Goal: Task Accomplishment & Management: Use online tool/utility

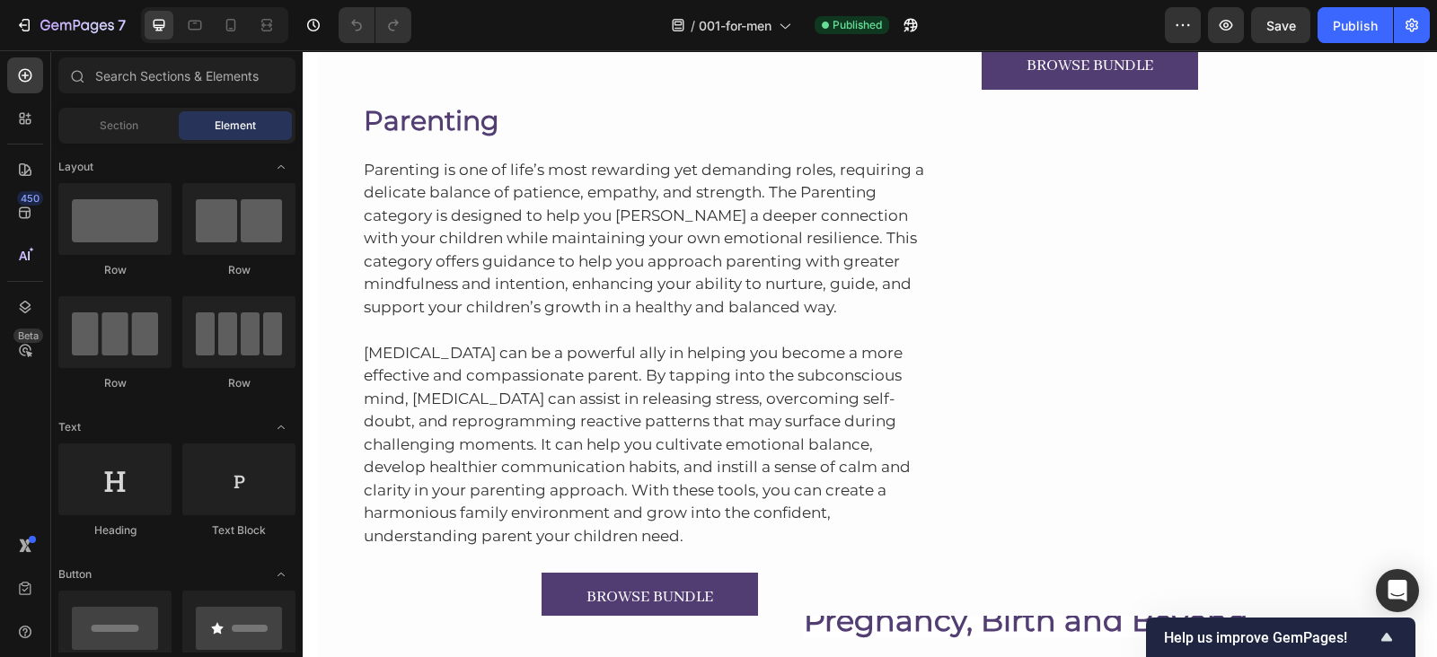
scroll to position [3870, 0]
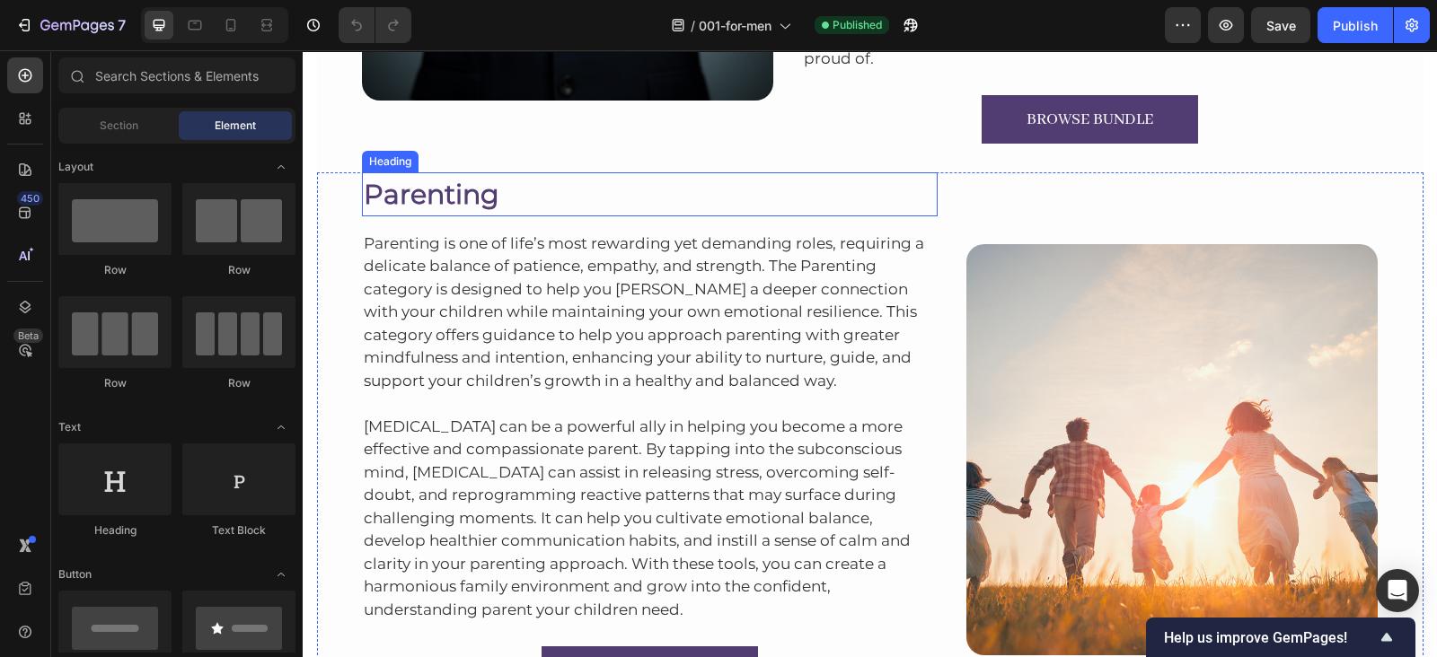
click at [462, 199] on h2 "Parenting" at bounding box center [650, 194] width 576 height 44
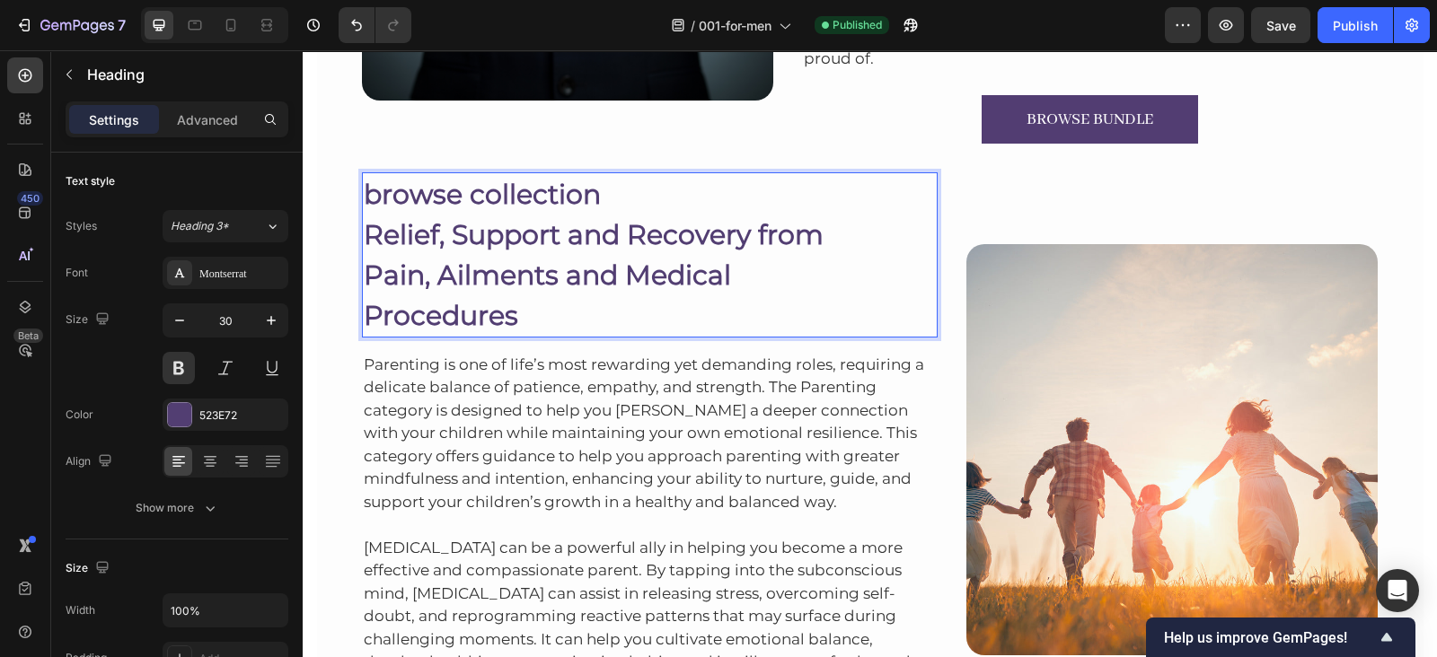
click at [364, 231] on p "Relief, Support and Recovery from Pain, Ailments and Medical Procedures" at bounding box center [650, 275] width 573 height 121
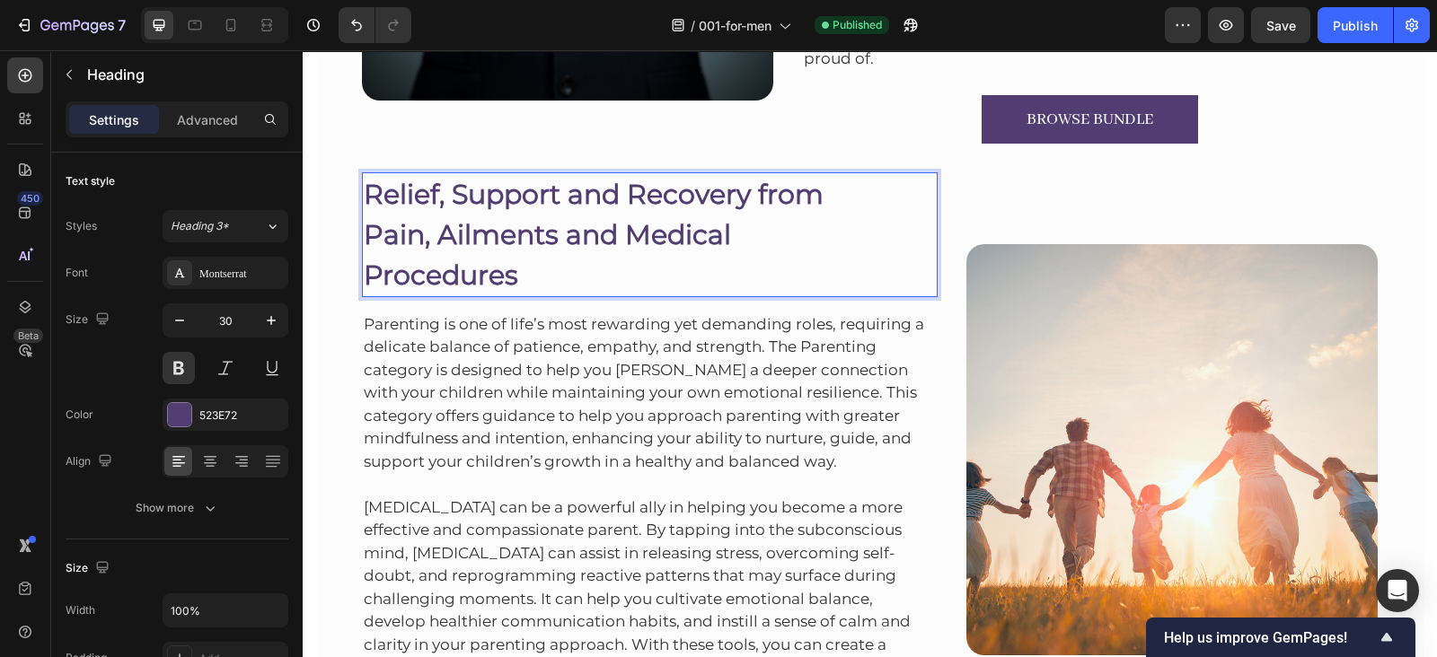
click at [364, 231] on p "Relief, Support and Recovery from Pain, Ailments and Medical Procedures" at bounding box center [650, 234] width 573 height 121
click at [364, 280] on p "Relief, Support and Recovery from Pain, Ailments and Medical Procedures" at bounding box center [650, 234] width 573 height 121
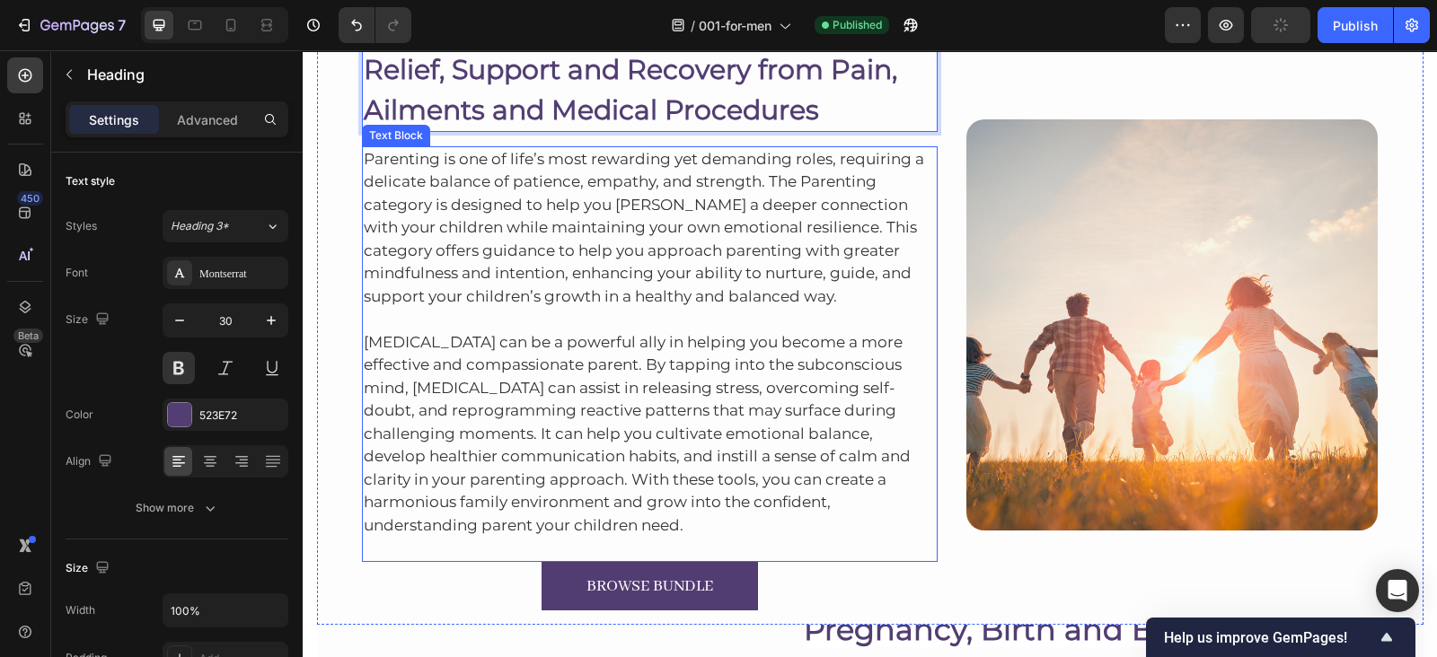
scroll to position [3996, 0]
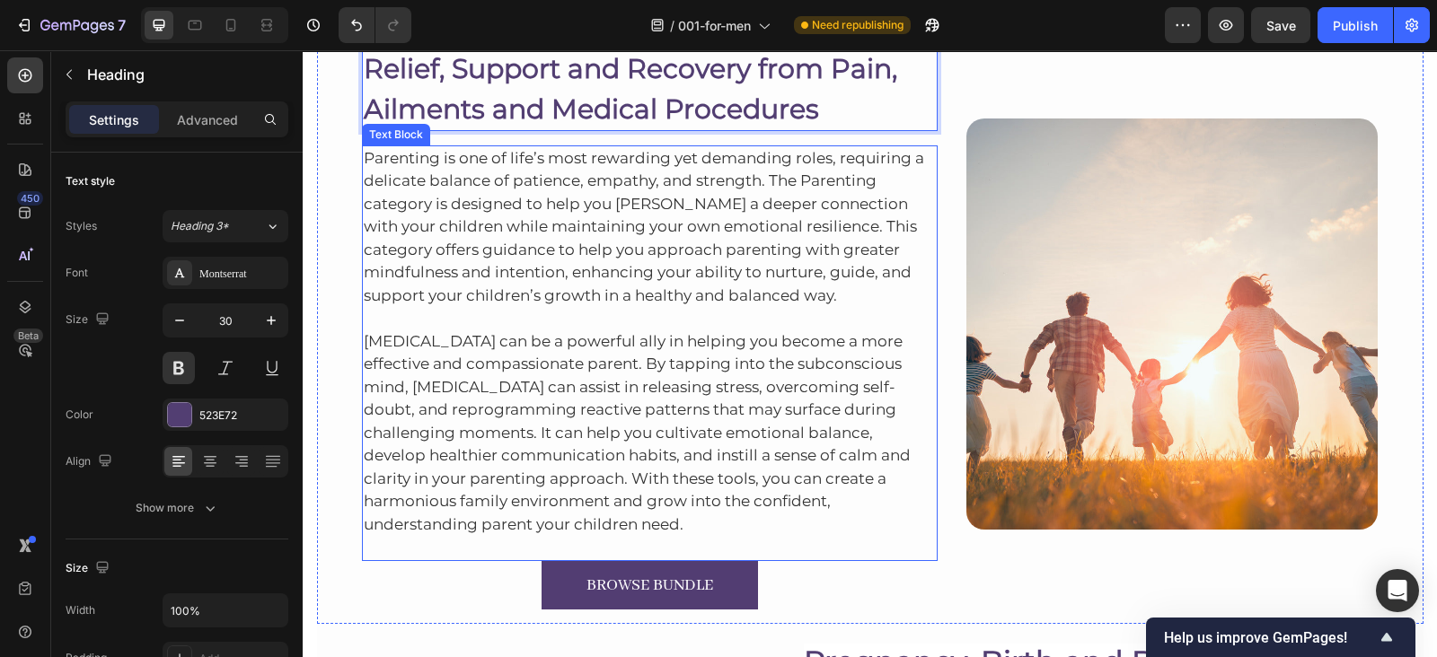
click at [506, 161] on p "Parenting is one of life’s most rewarding yet demanding roles, requiring a deli…" at bounding box center [650, 227] width 573 height 161
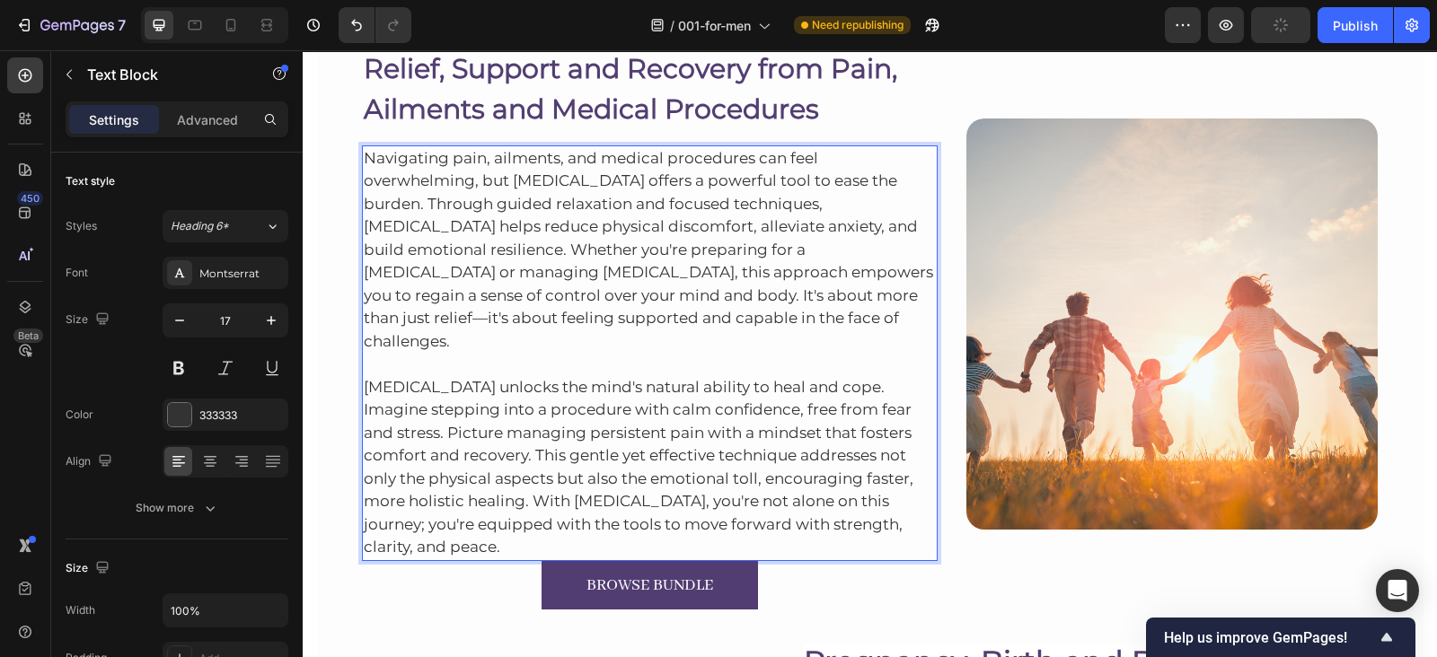
click at [916, 497] on p "[MEDICAL_DATA] unlocks the mind's natural ability to heal and cope. Imagine ste…" at bounding box center [650, 467] width 573 height 183
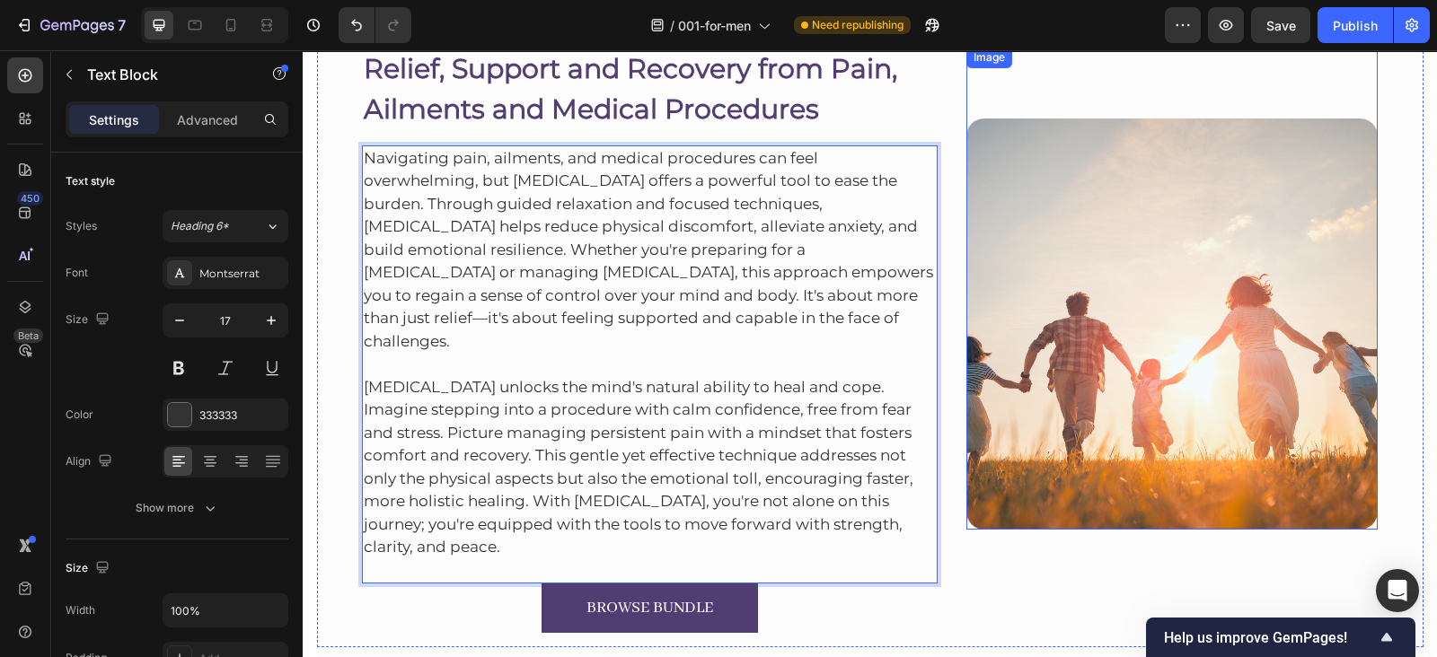
click at [1086, 351] on img at bounding box center [1171, 324] width 411 height 411
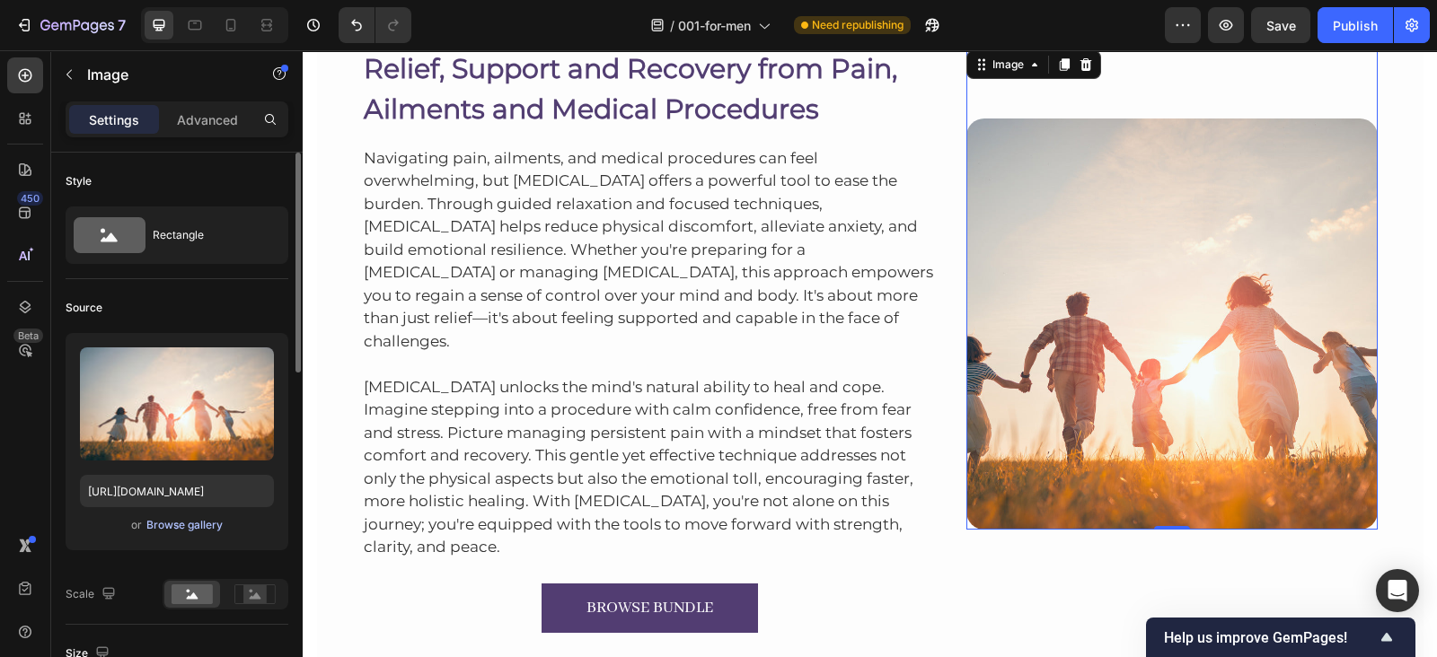
click at [184, 521] on div "Browse gallery" at bounding box center [184, 525] width 76 height 16
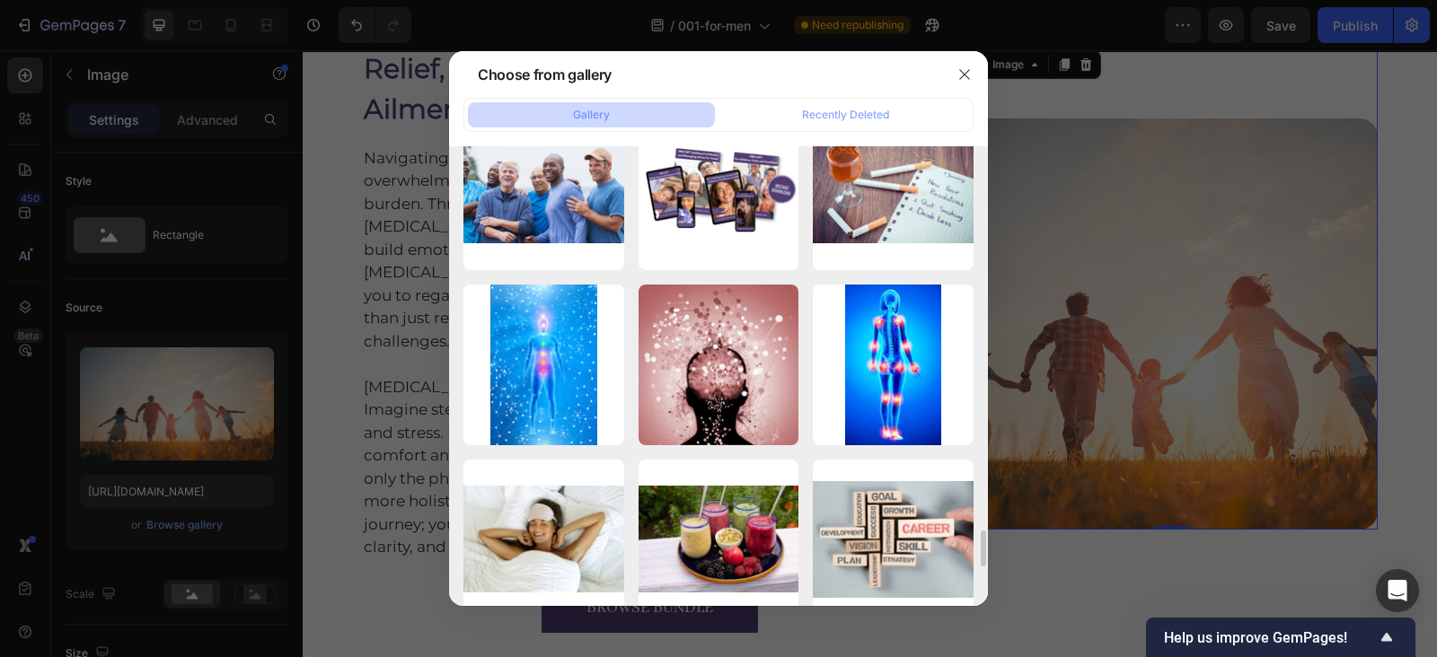
scroll to position [4594, 0]
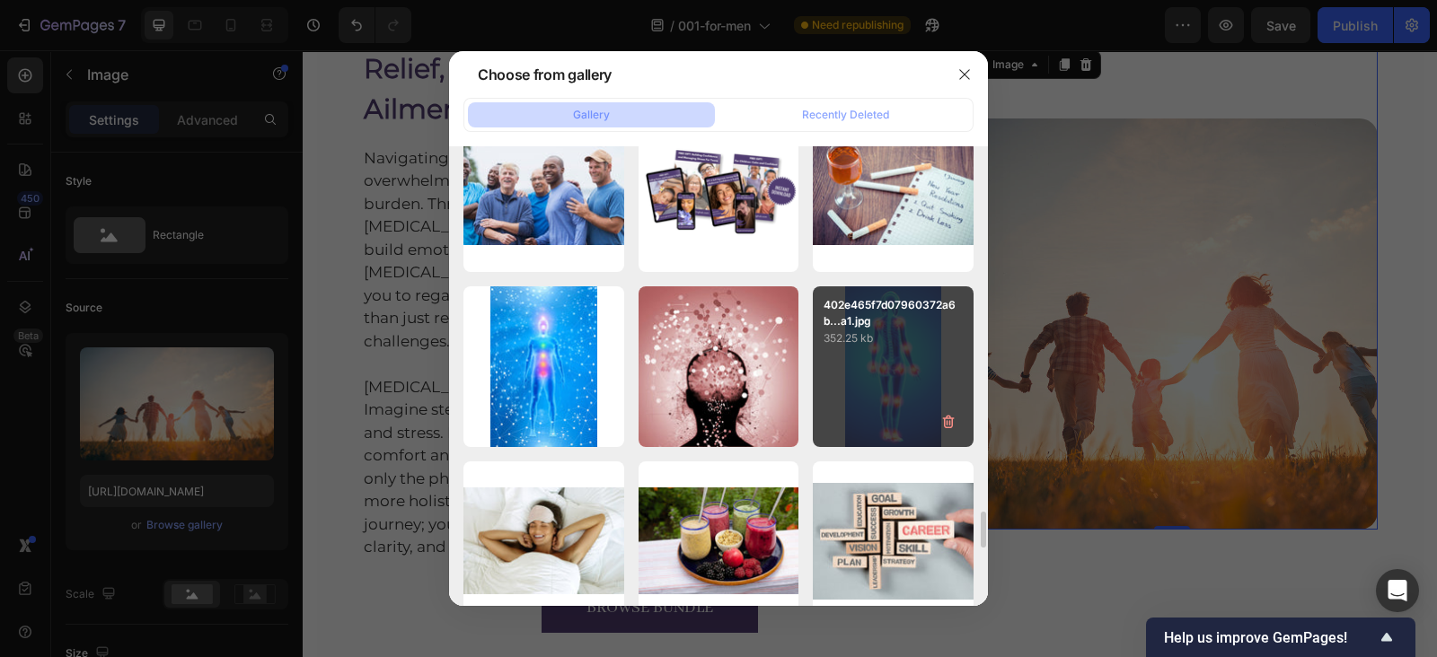
click at [884, 350] on div "402e465f7d07960372a6b...a1.jpg 352.25 kb" at bounding box center [893, 366] width 161 height 161
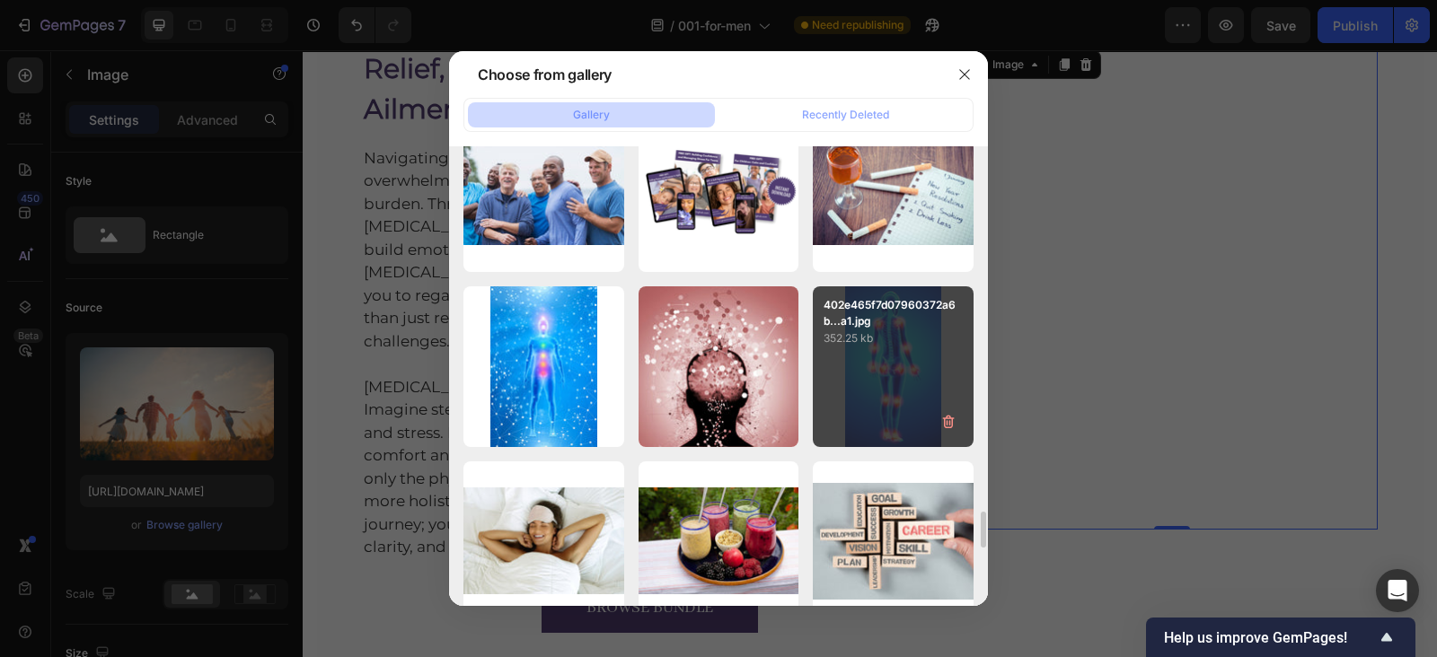
type input "[URL][DOMAIN_NAME]"
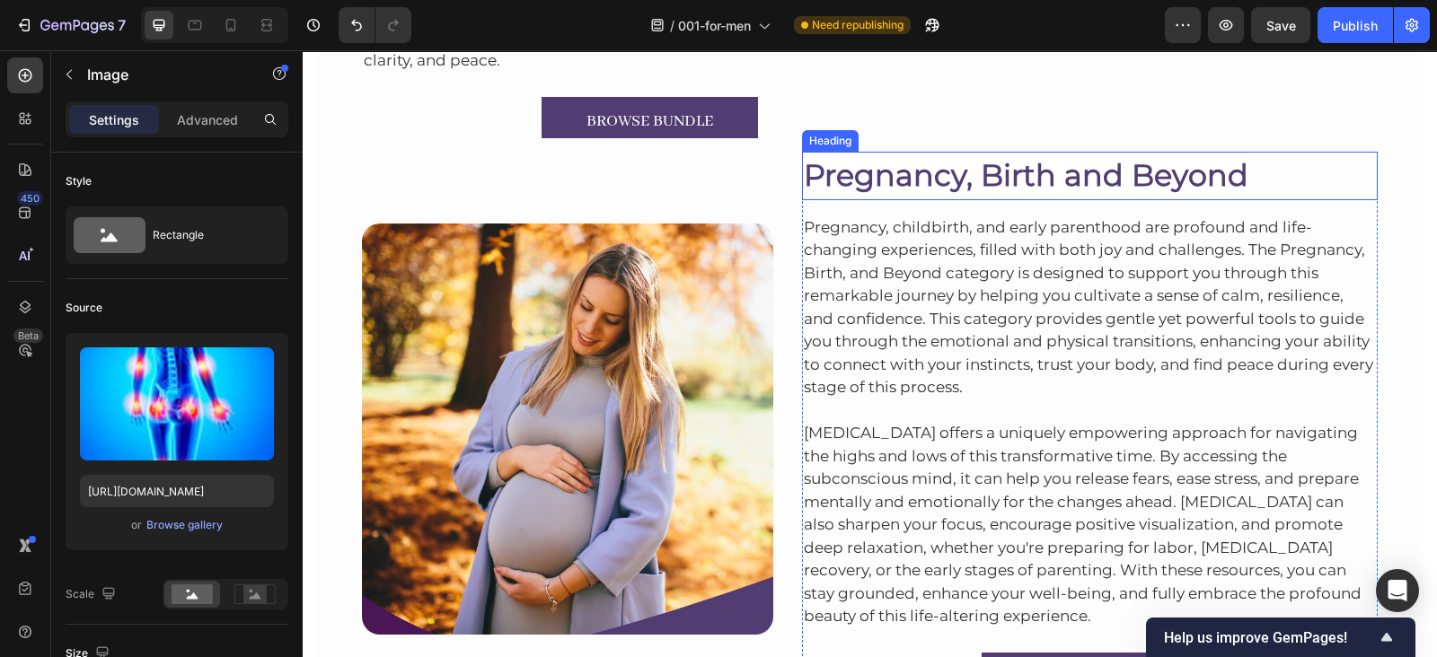
scroll to position [4459, 0]
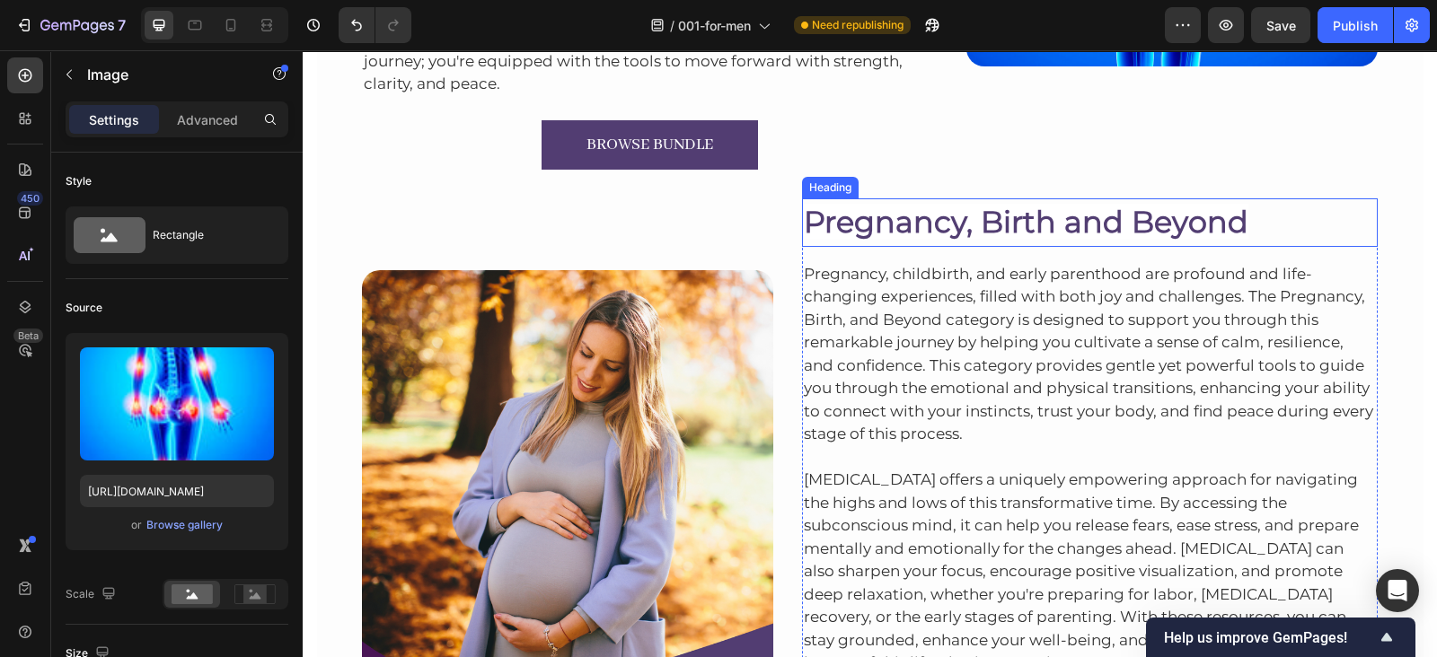
click at [911, 204] on span "Pregnancy, Birth and Beyond" at bounding box center [1026, 222] width 444 height 36
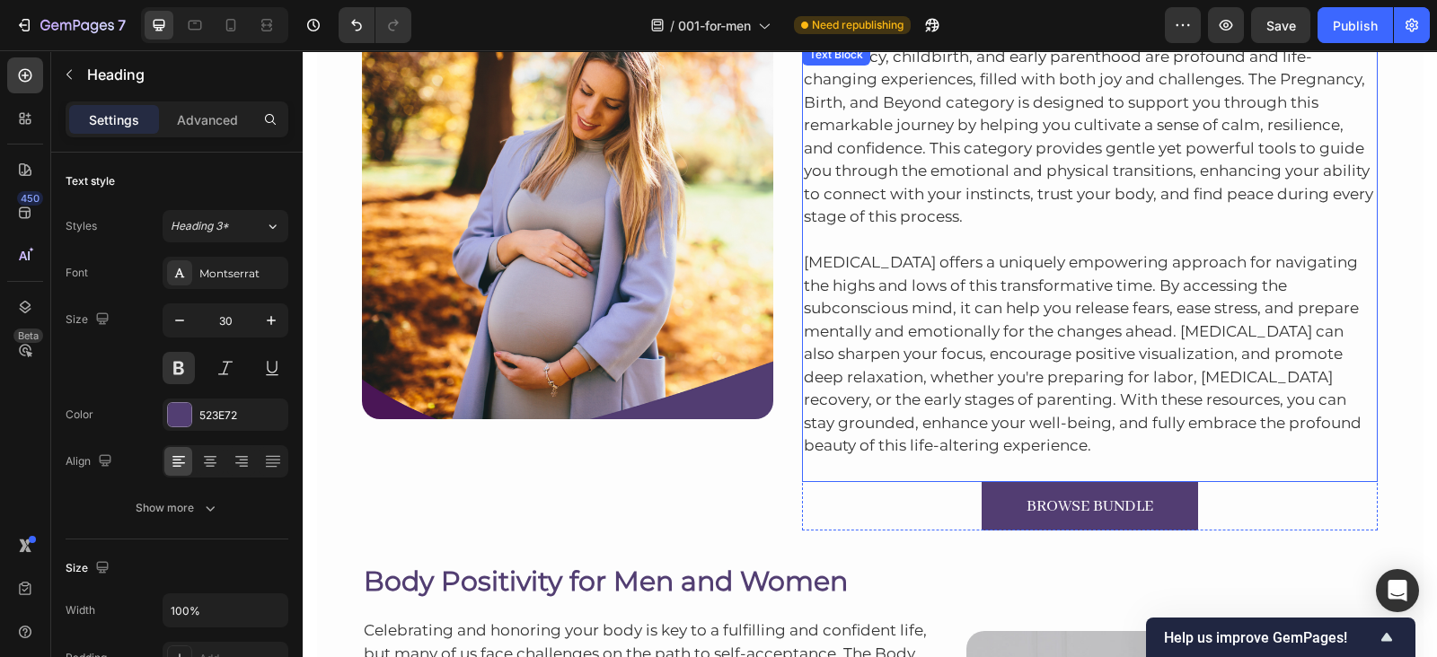
scroll to position [4577, 0]
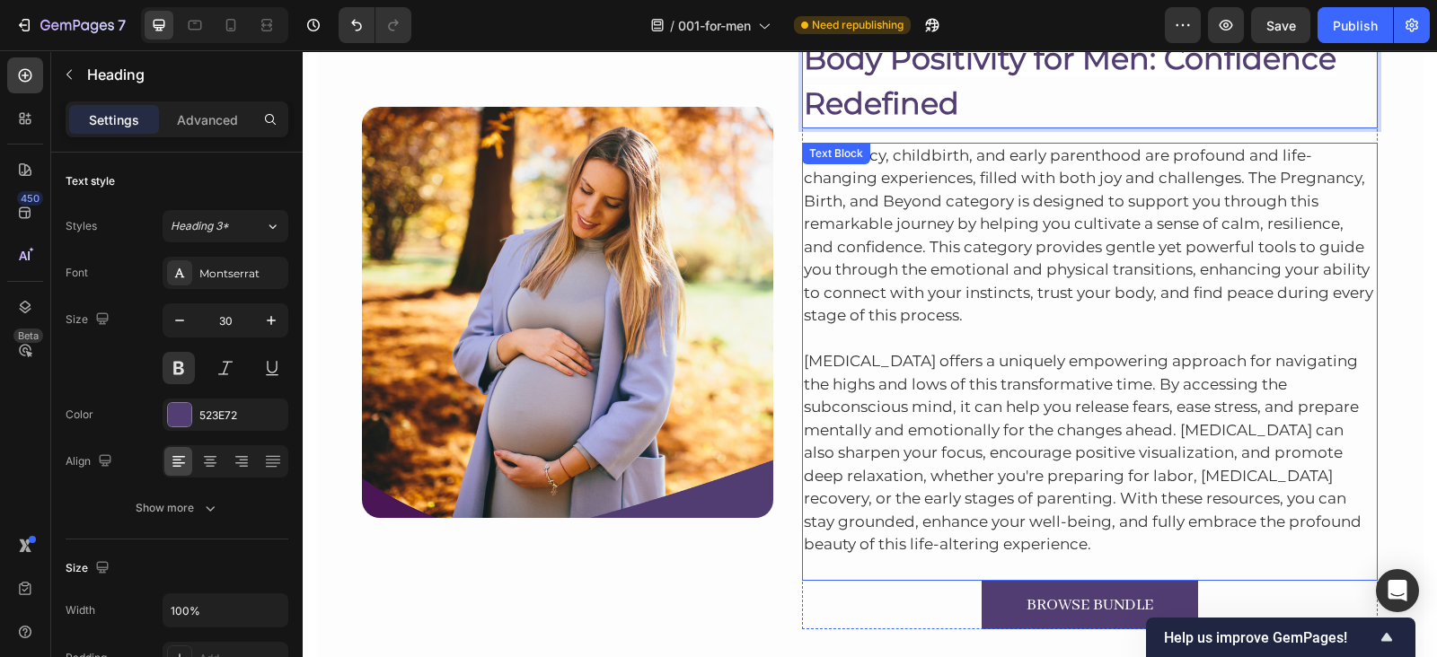
click at [834, 231] on p "Pregnancy, childbirth, and early parenthood are profound and life-changing expe…" at bounding box center [1090, 236] width 573 height 183
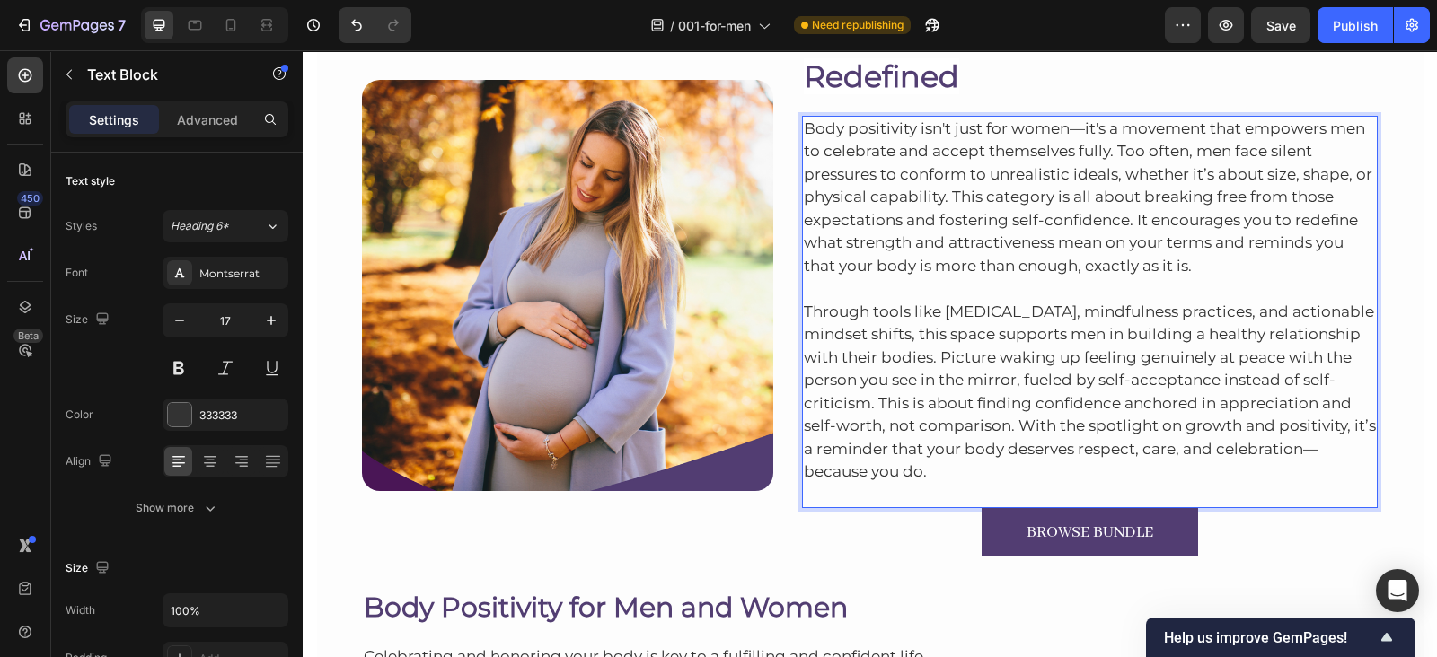
scroll to position [4574, 0]
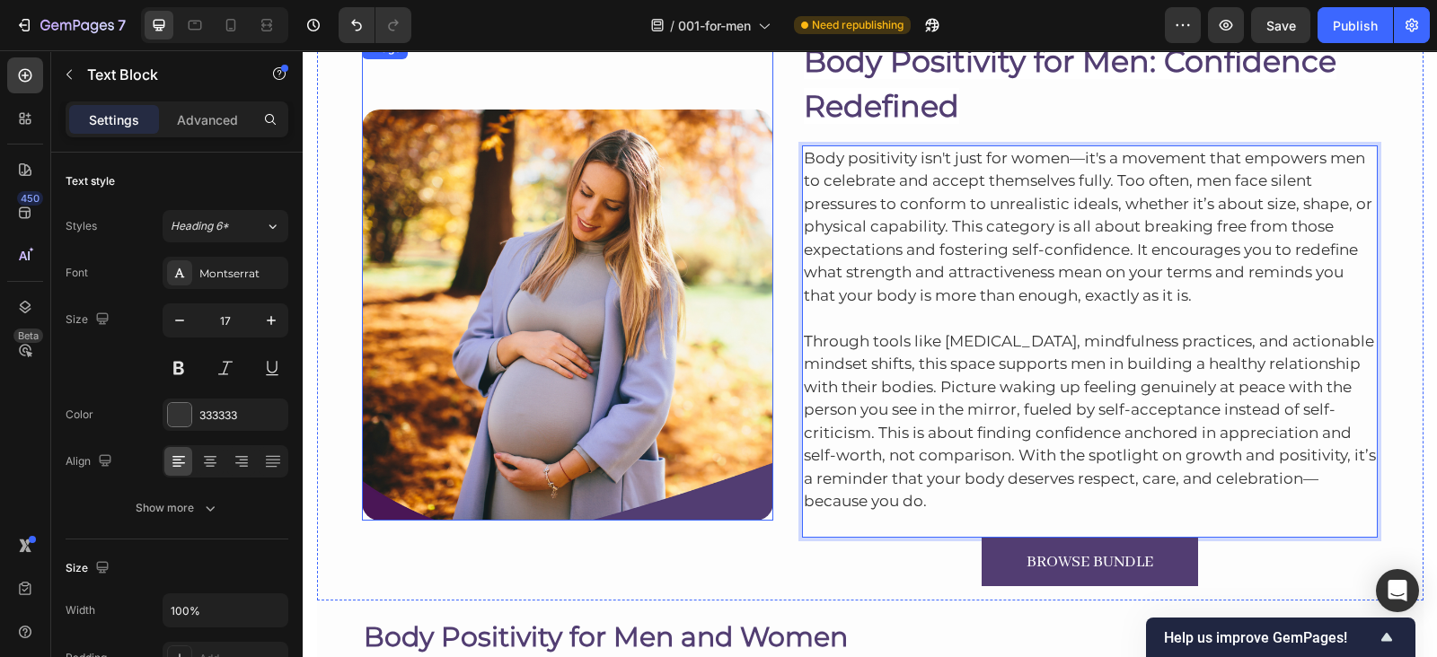
click at [539, 317] on img at bounding box center [567, 315] width 411 height 411
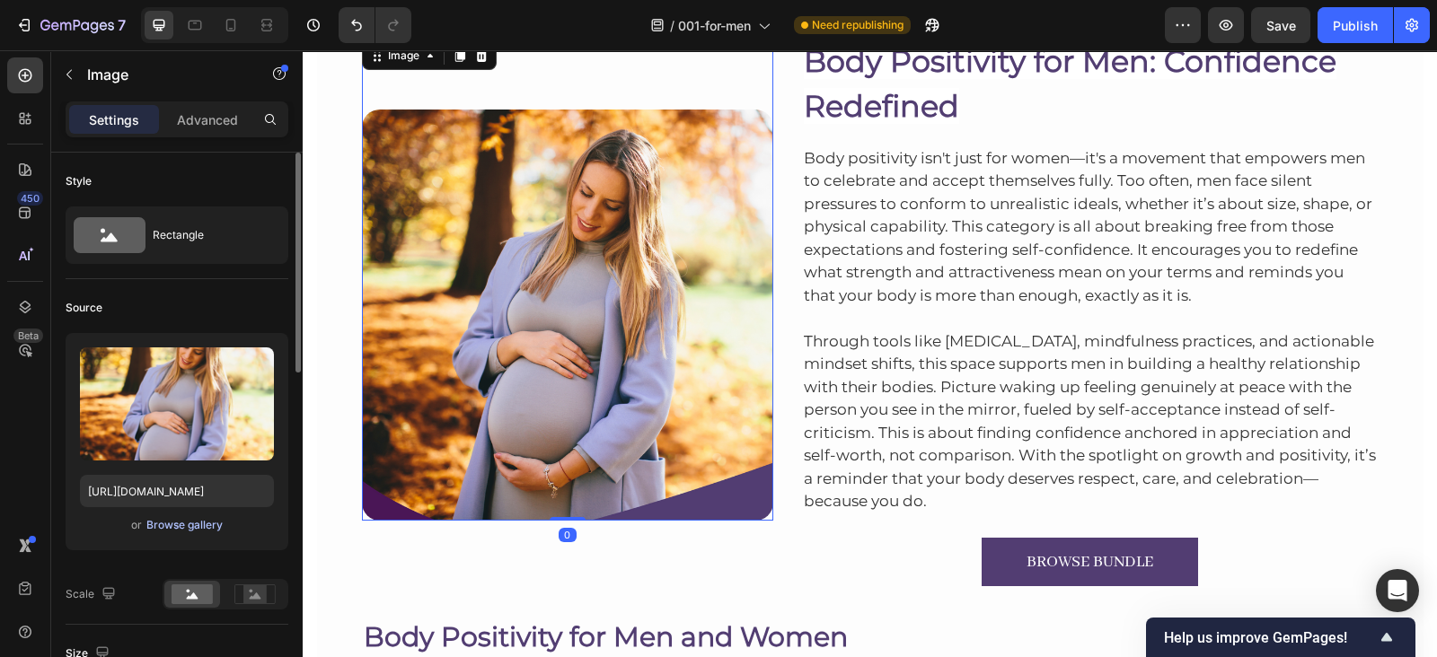
click at [190, 523] on div "Browse gallery" at bounding box center [184, 525] width 76 height 16
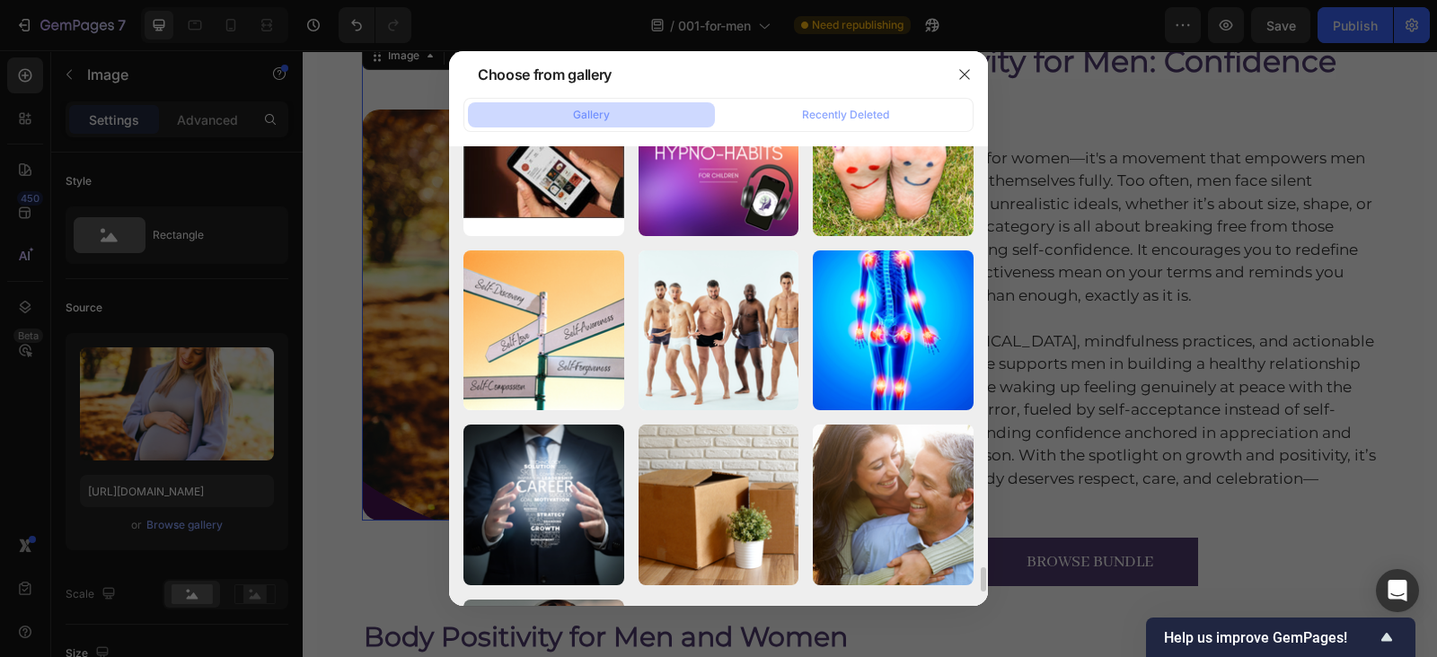
scroll to position [7955, 0]
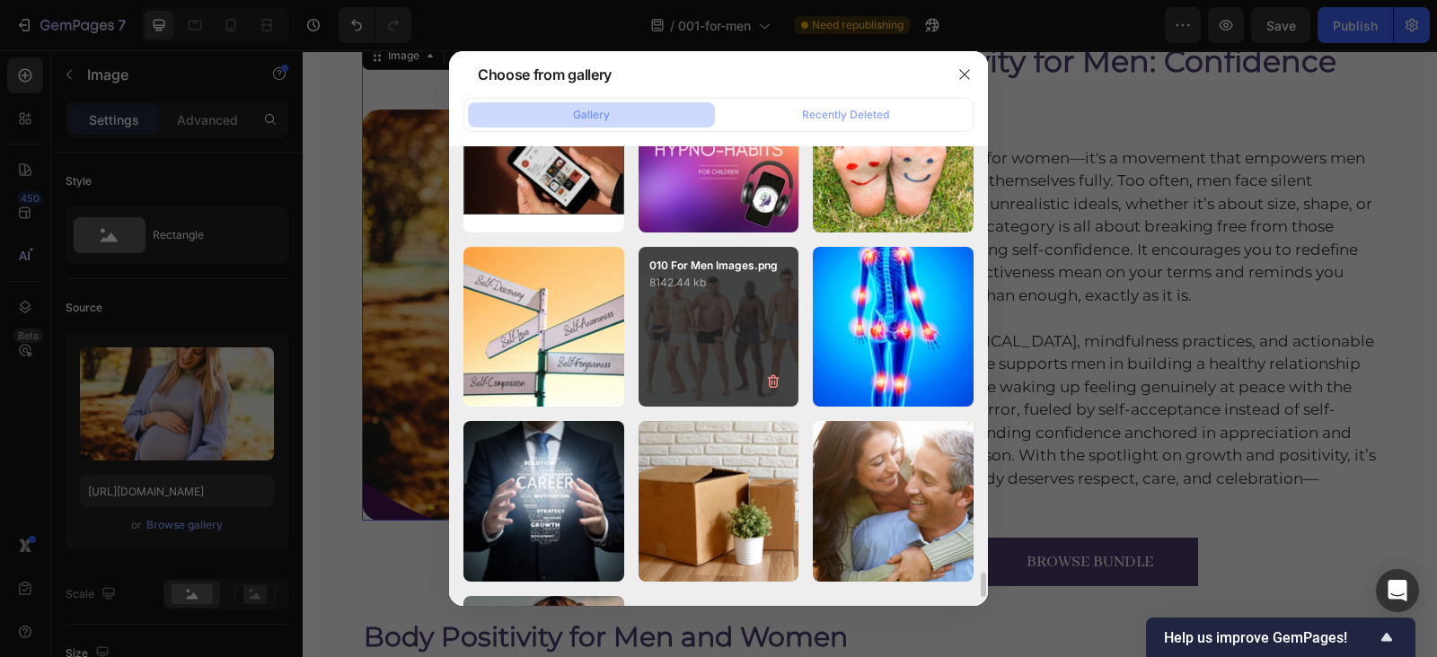
click at [669, 336] on div "010 For Men Images.png 8142.44 kb" at bounding box center [718, 327] width 161 height 161
type input "https://cdn.shopify.com/s/files/1/0607/2821/3736/files/gempages_502465714892833…"
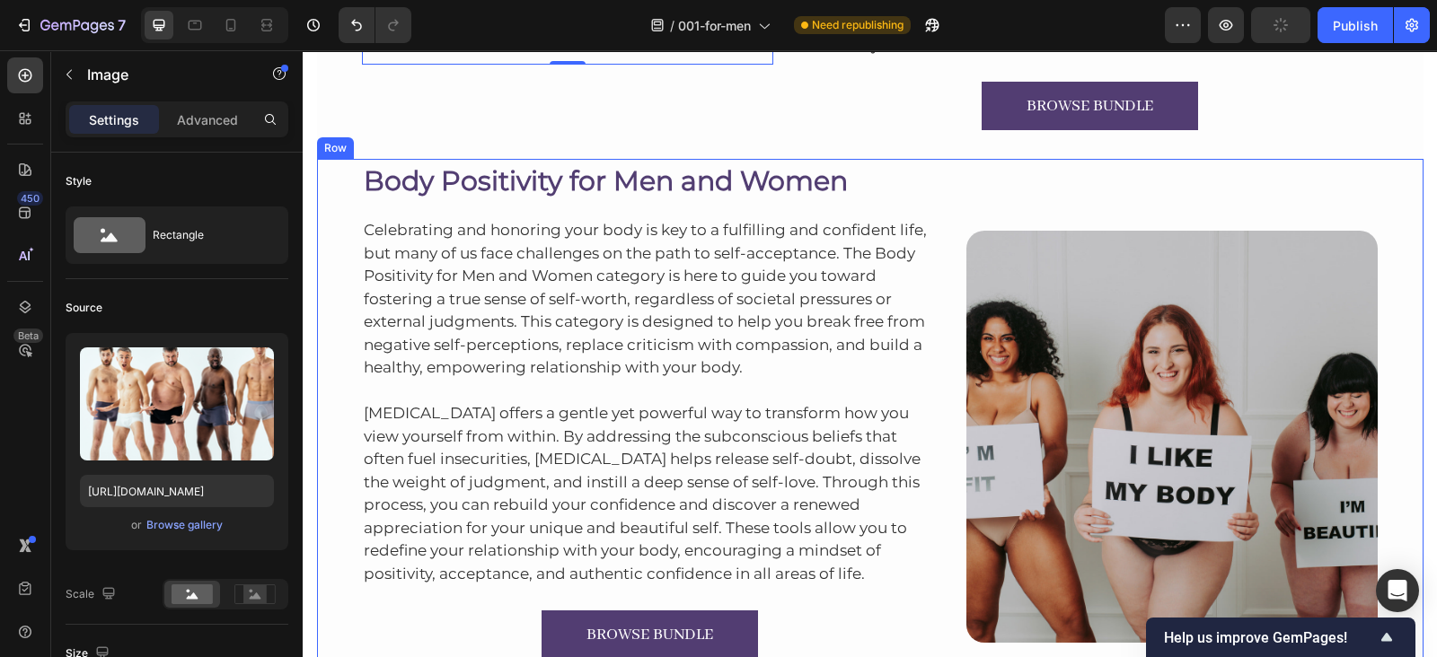
scroll to position [5092, 0]
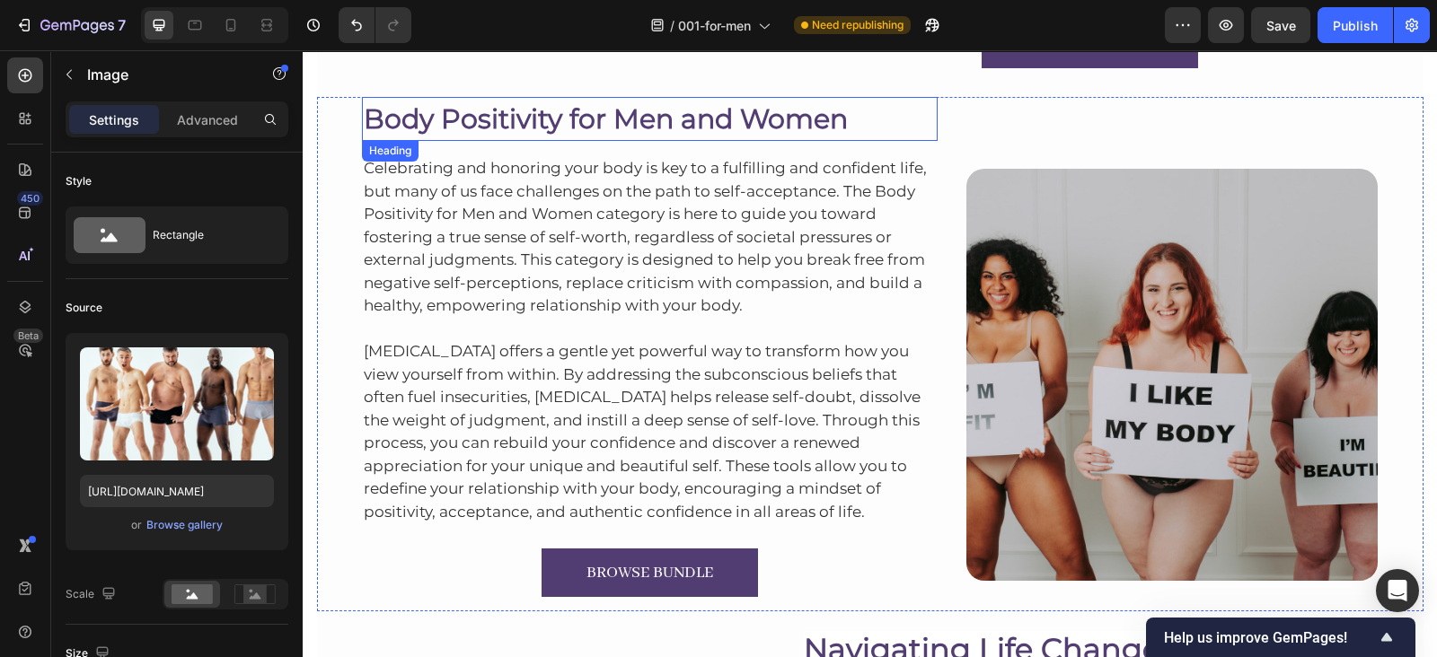
click at [577, 105] on h2 "Body Positivity for Men and Women" at bounding box center [650, 119] width 576 height 44
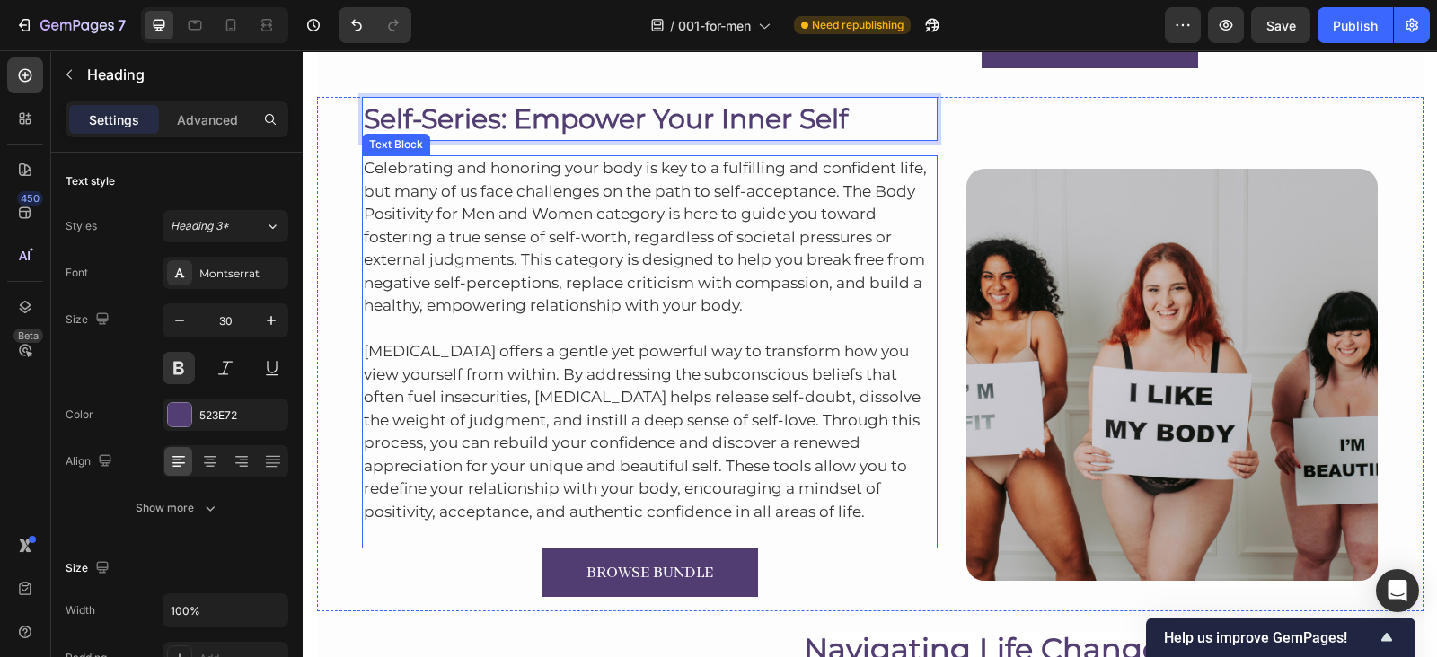
click at [496, 205] on p "Celebrating and honoring your body is key to a fulfilling and confident life, b…" at bounding box center [650, 237] width 573 height 161
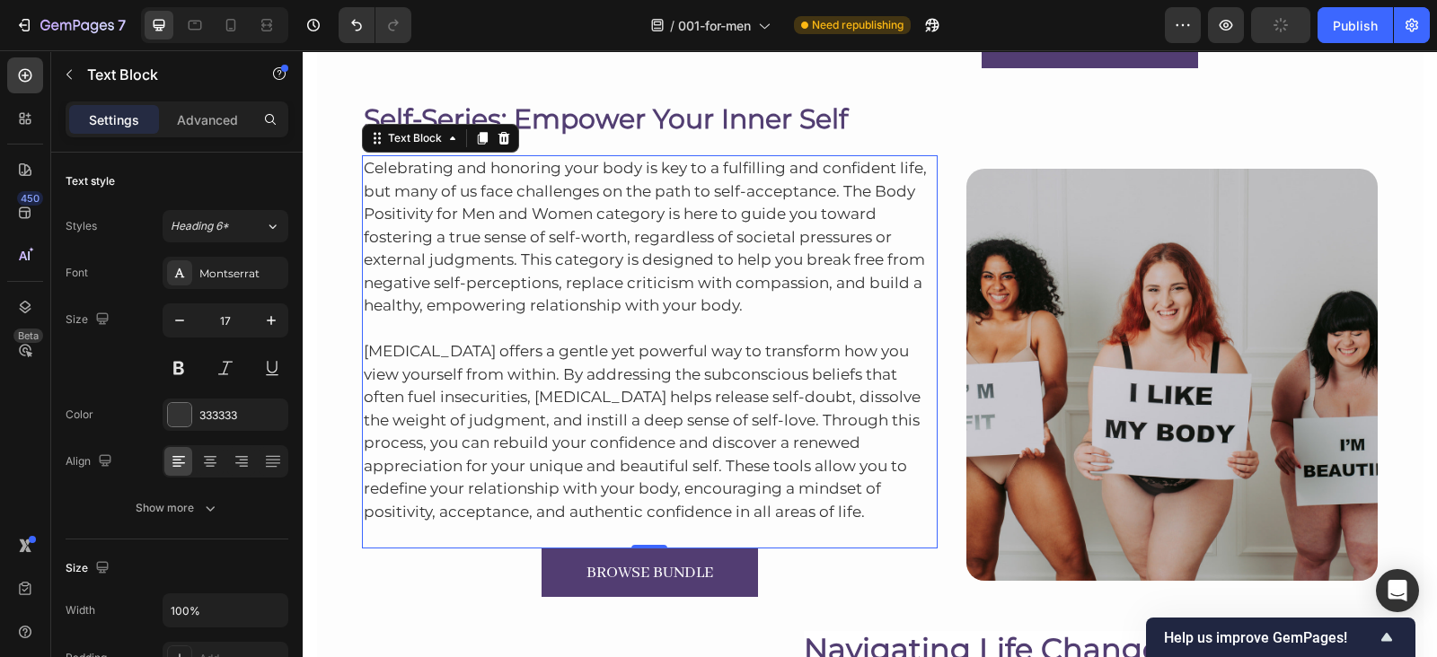
click at [474, 238] on p "Celebrating and honoring your body is key to a fulfilling and confident life, b…" at bounding box center [650, 237] width 573 height 161
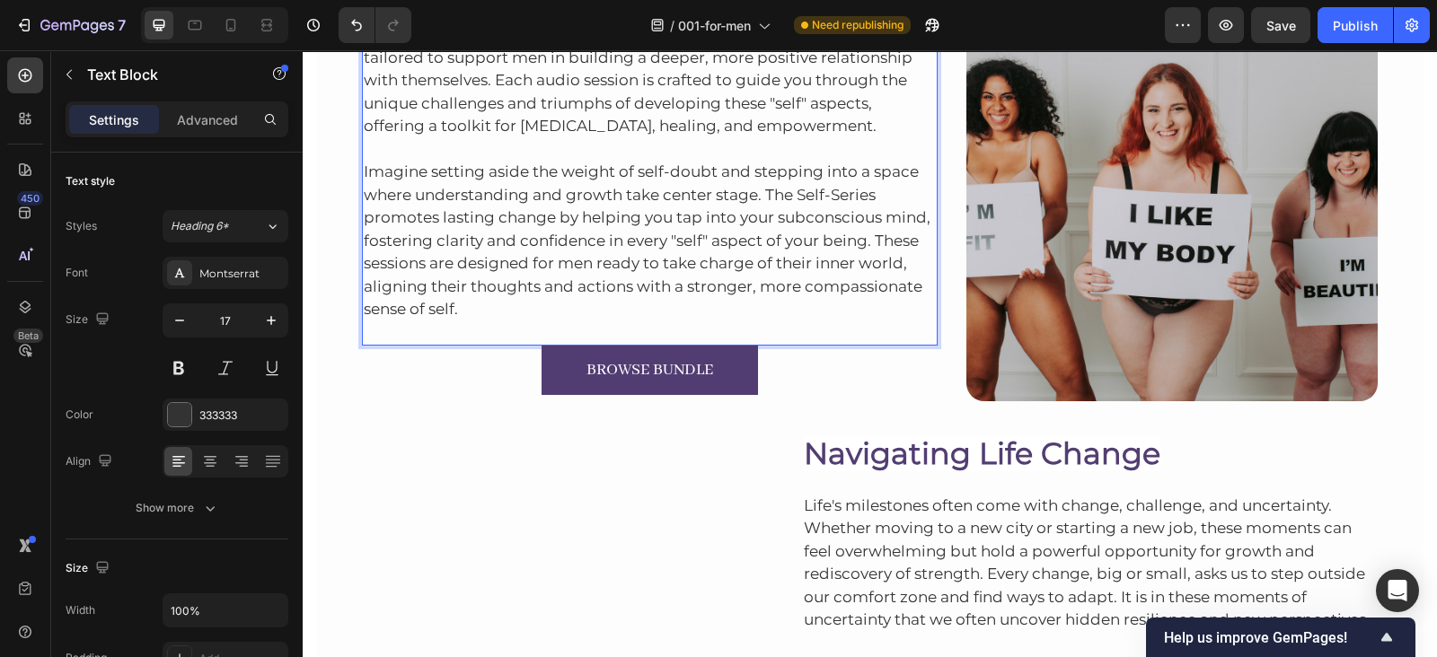
scroll to position [5273, 0]
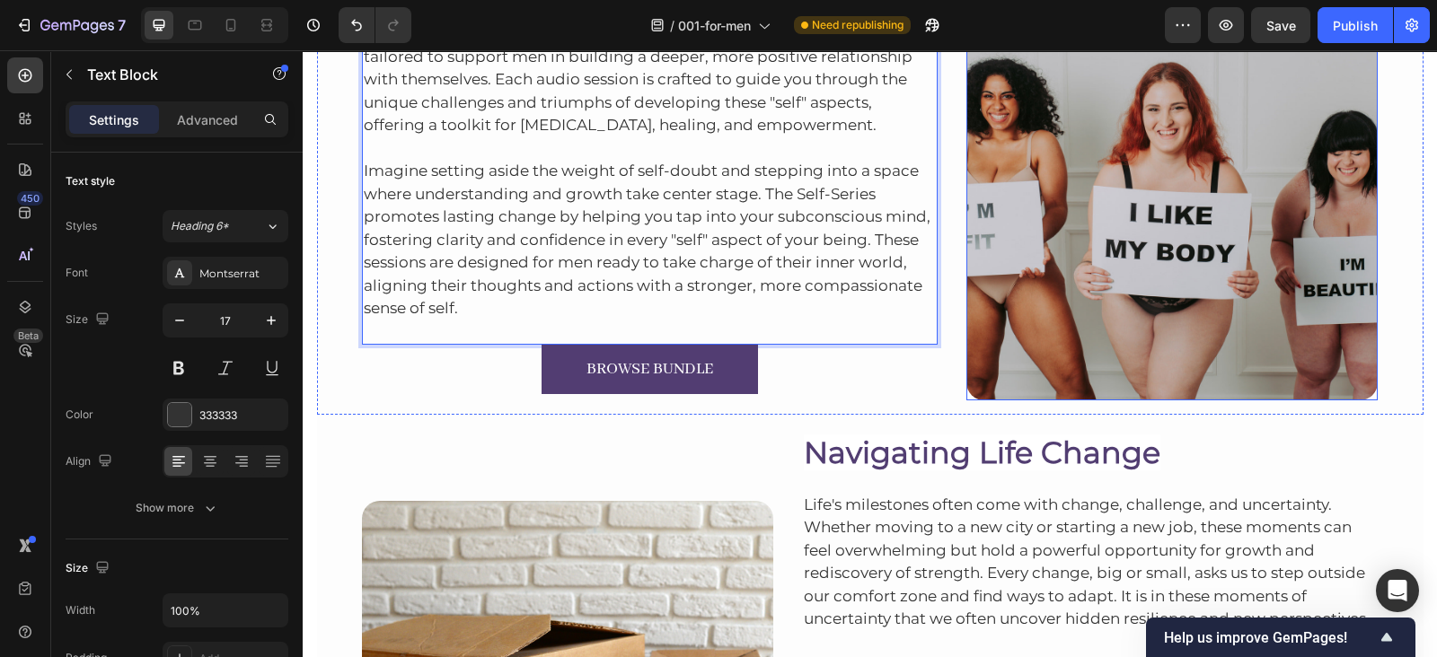
click at [1140, 219] on img at bounding box center [1171, 193] width 411 height 411
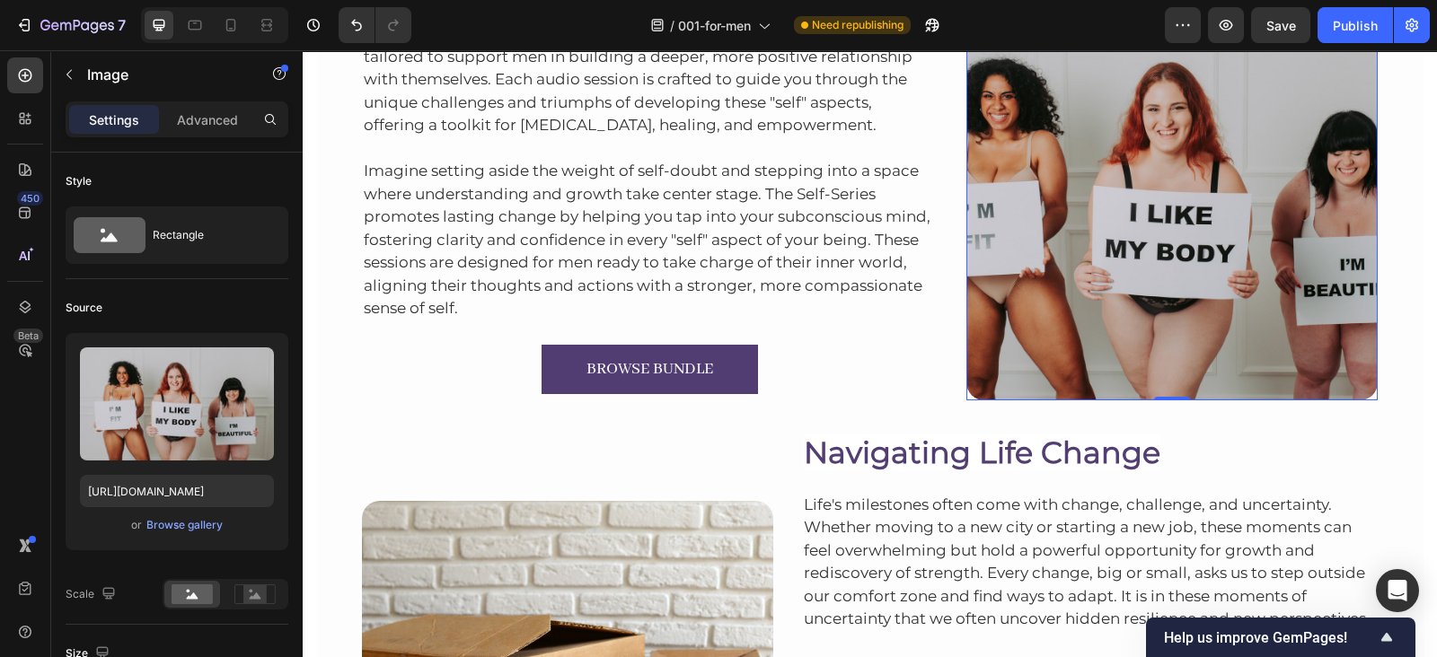
click at [1228, 276] on img at bounding box center [1171, 193] width 411 height 411
click at [177, 532] on div "Browse gallery" at bounding box center [184, 525] width 76 height 16
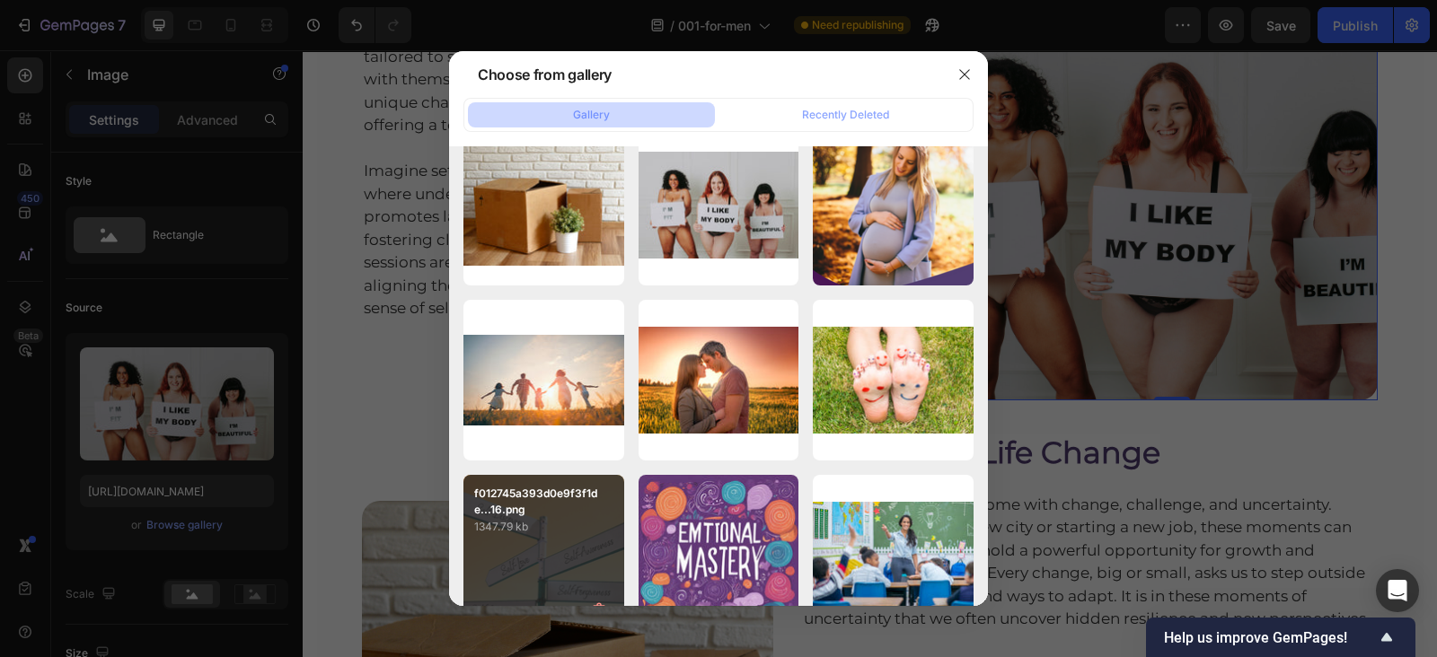
scroll to position [5275, 0]
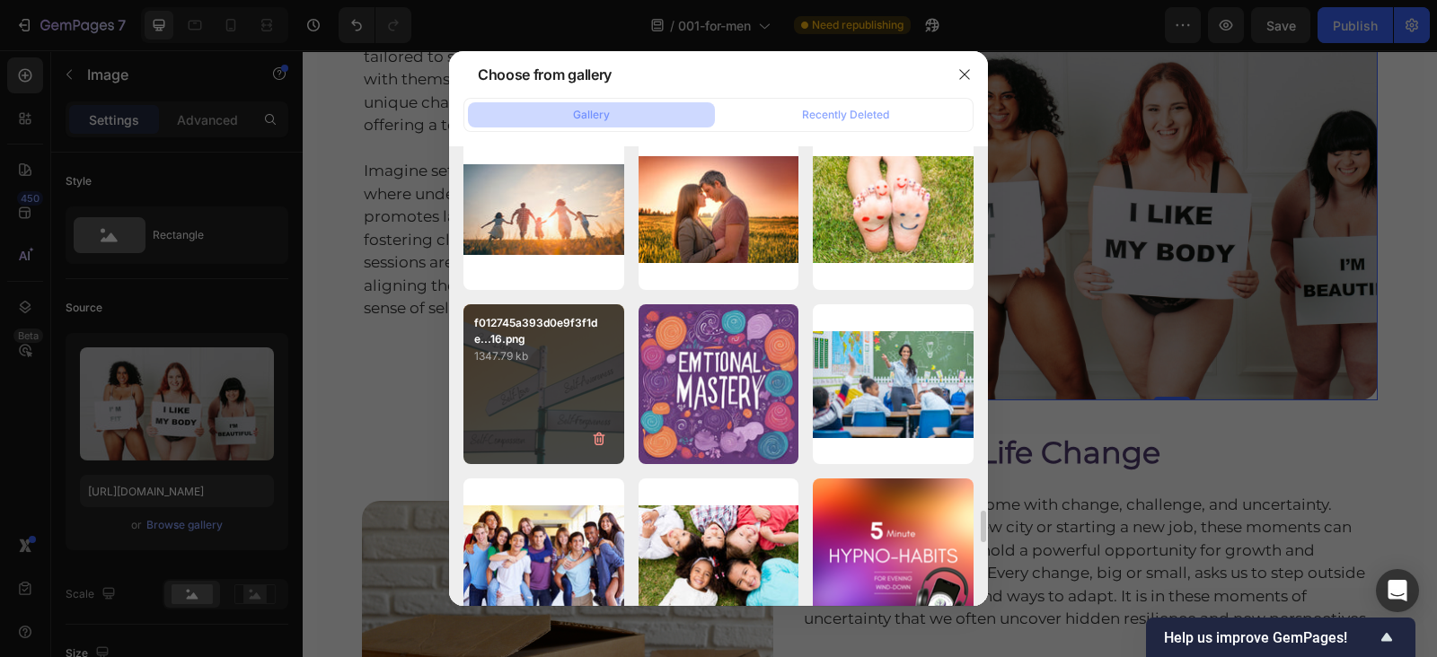
click at [504, 375] on div "f012745a393d0e9f3f1de...16.png 1347.79 kb" at bounding box center [543, 384] width 161 height 161
type input "[URL][DOMAIN_NAME]"
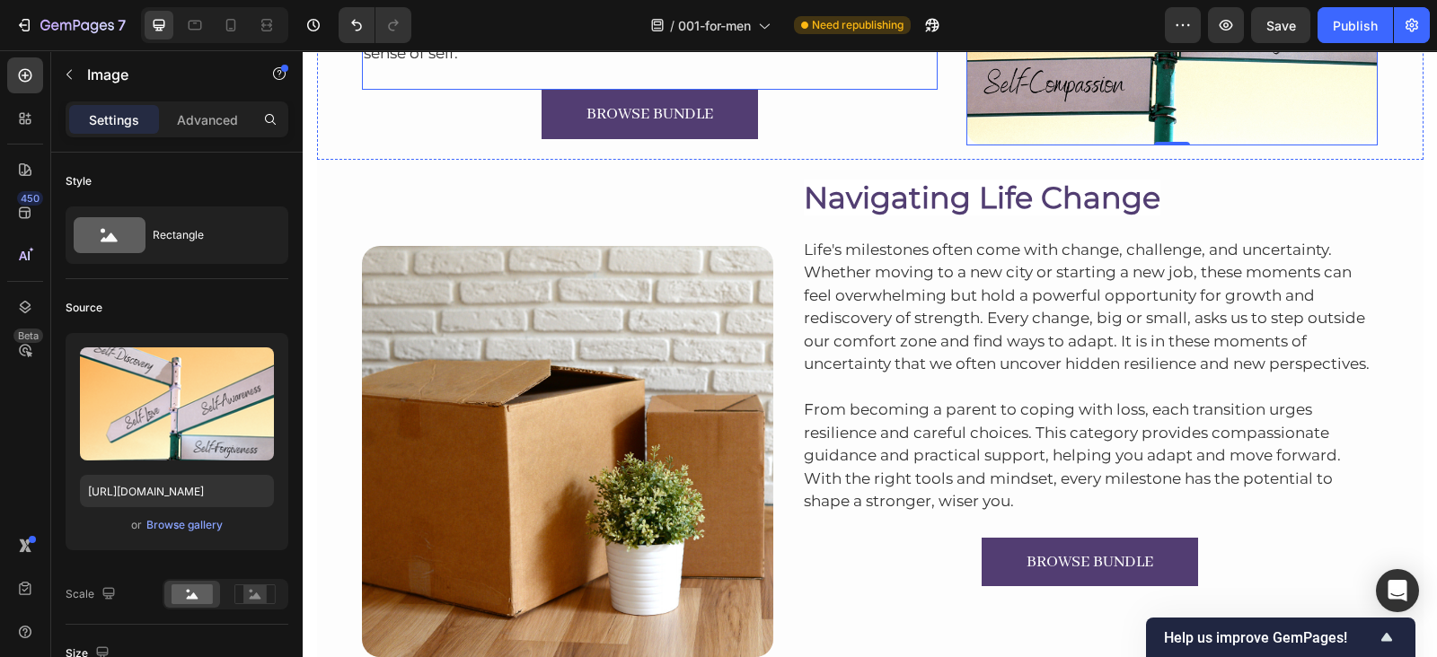
scroll to position [5593, 0]
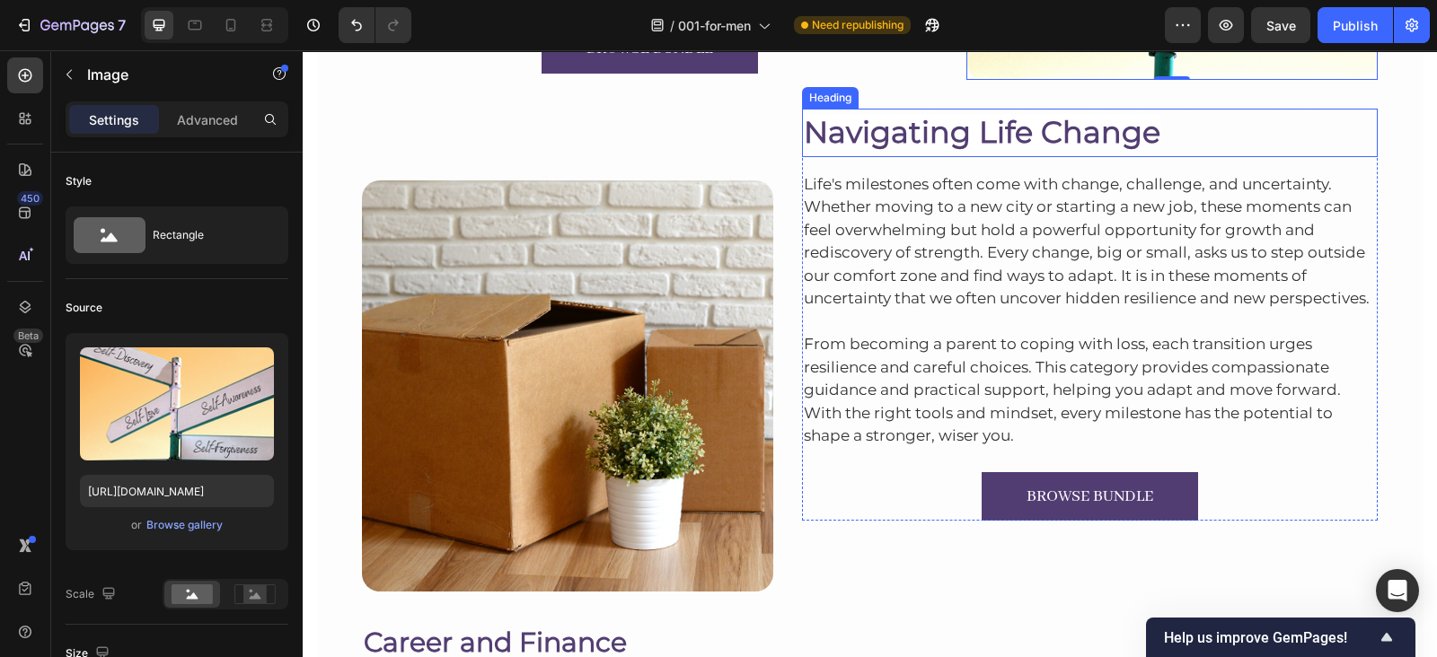
click at [870, 123] on span "Navigating Life Change" at bounding box center [982, 132] width 356 height 36
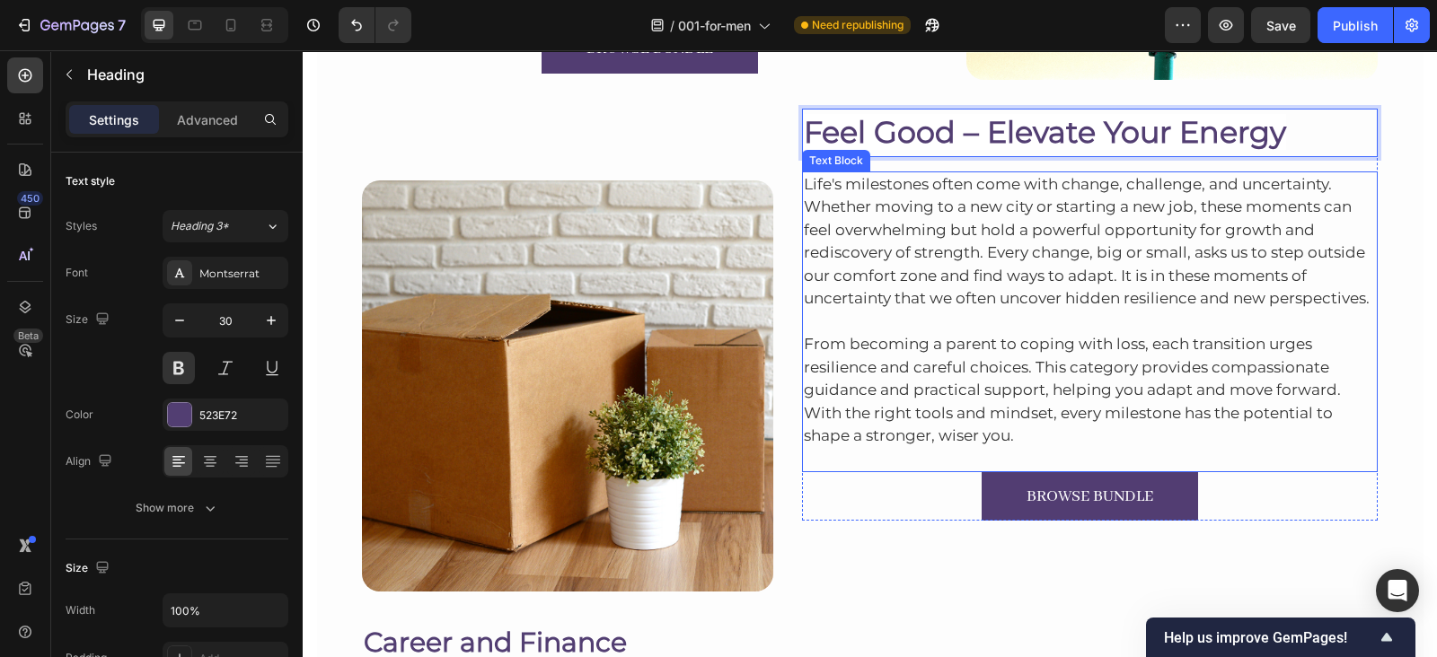
click at [853, 268] on p "Life's milestones often come with change, challenge, and uncertainty. Whether m…" at bounding box center [1090, 241] width 573 height 137
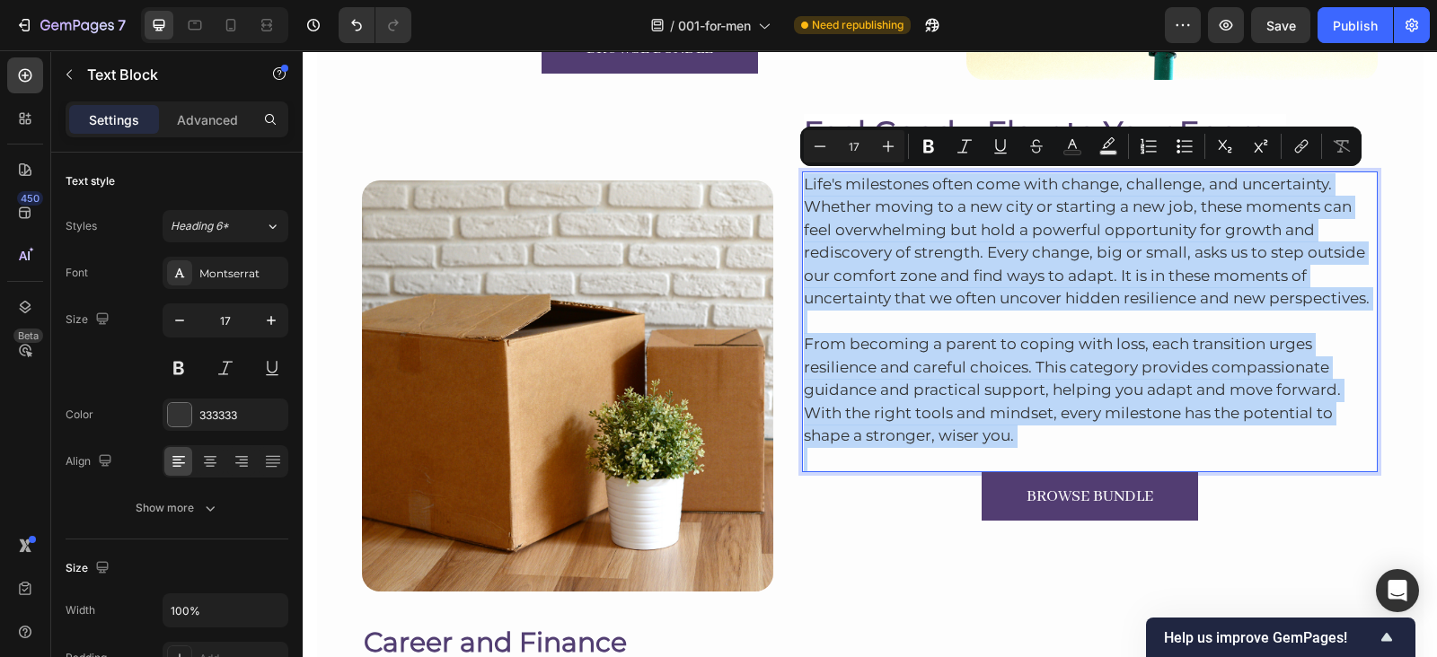
click at [853, 268] on p "Life's milestones often come with change, challenge, and uncertainty. Whether m…" at bounding box center [1090, 241] width 573 height 137
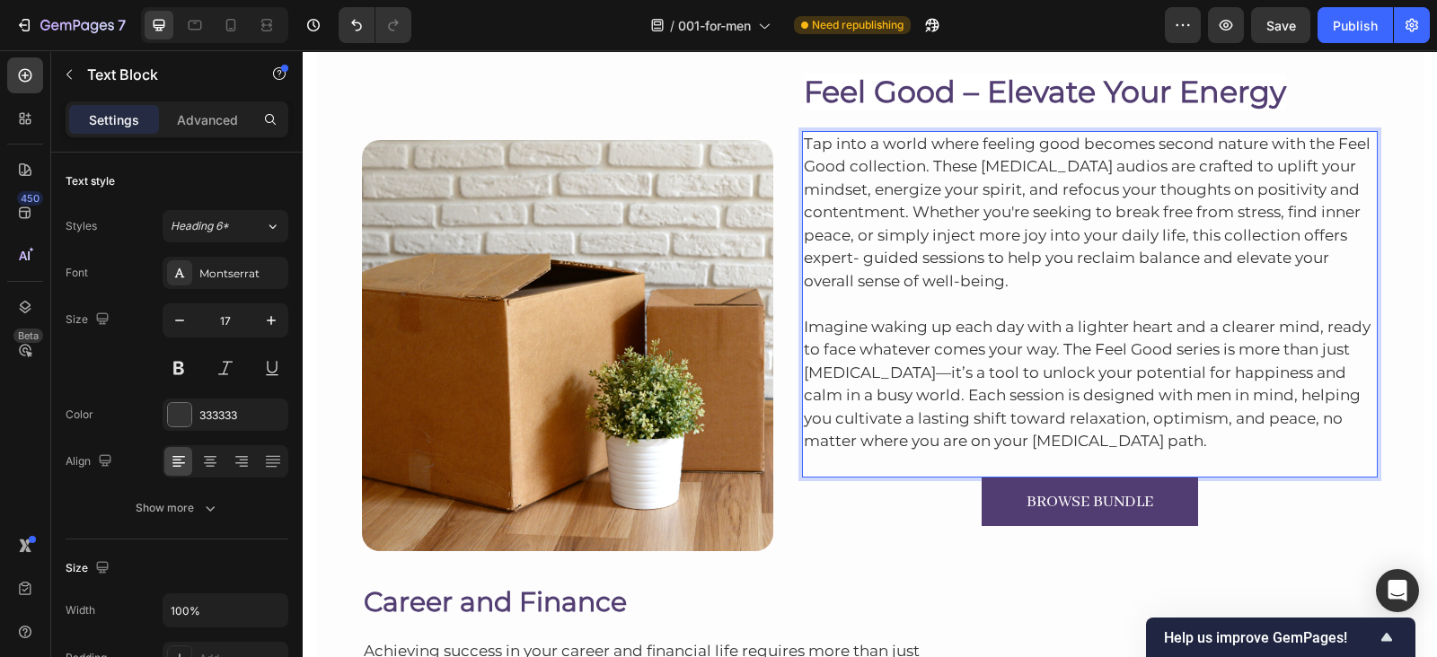
scroll to position [5705, 0]
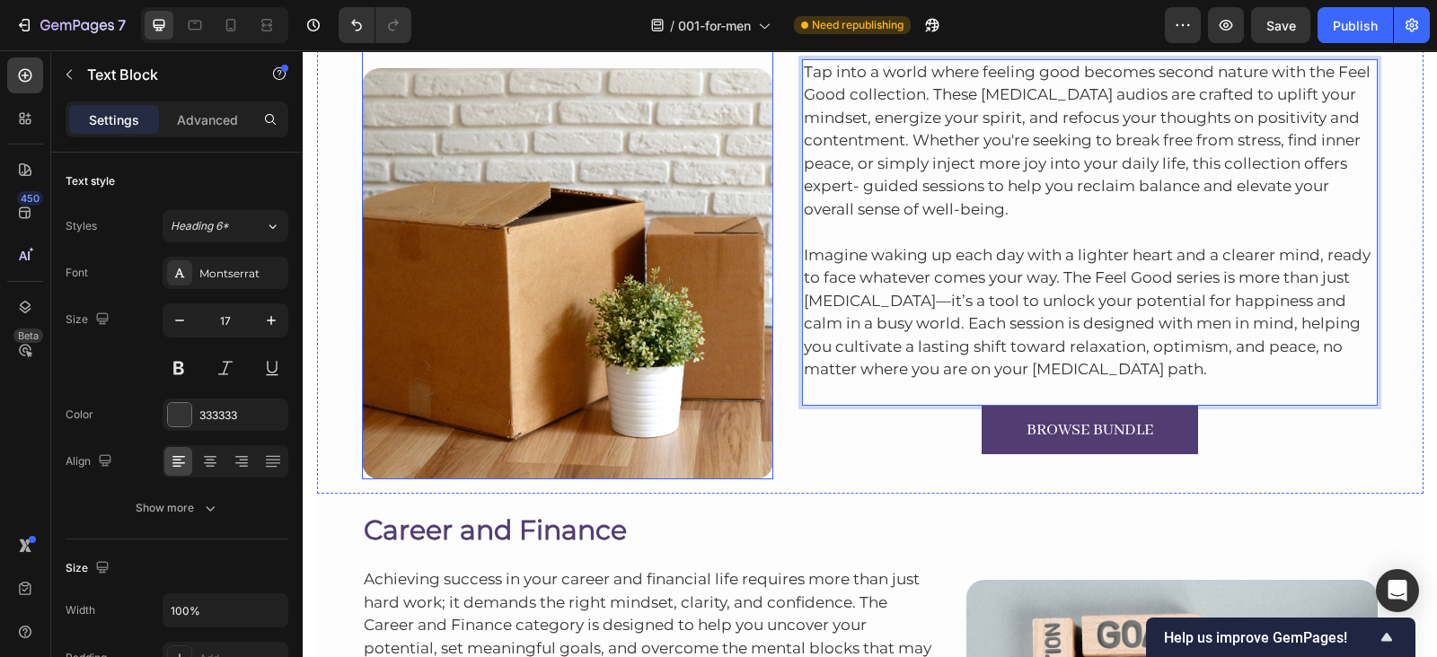
click at [715, 224] on img at bounding box center [567, 273] width 411 height 411
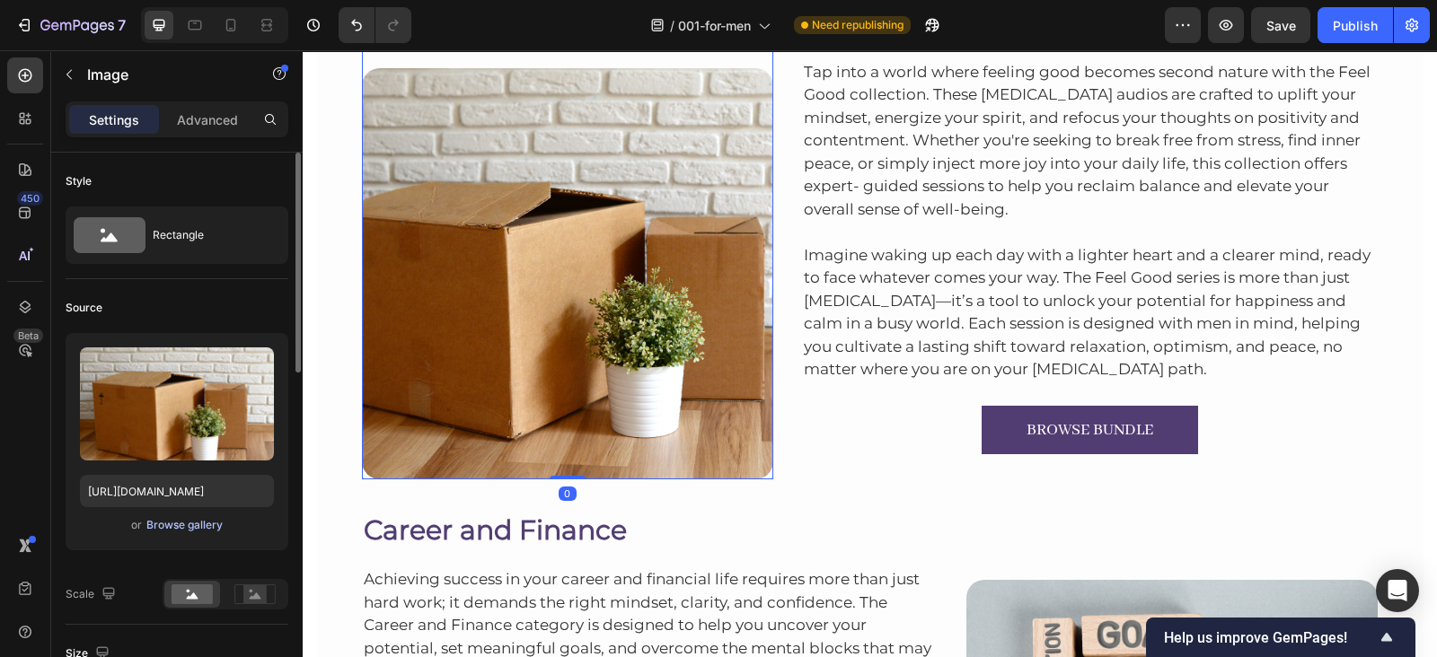
click at [163, 529] on div "Browse gallery" at bounding box center [184, 525] width 76 height 16
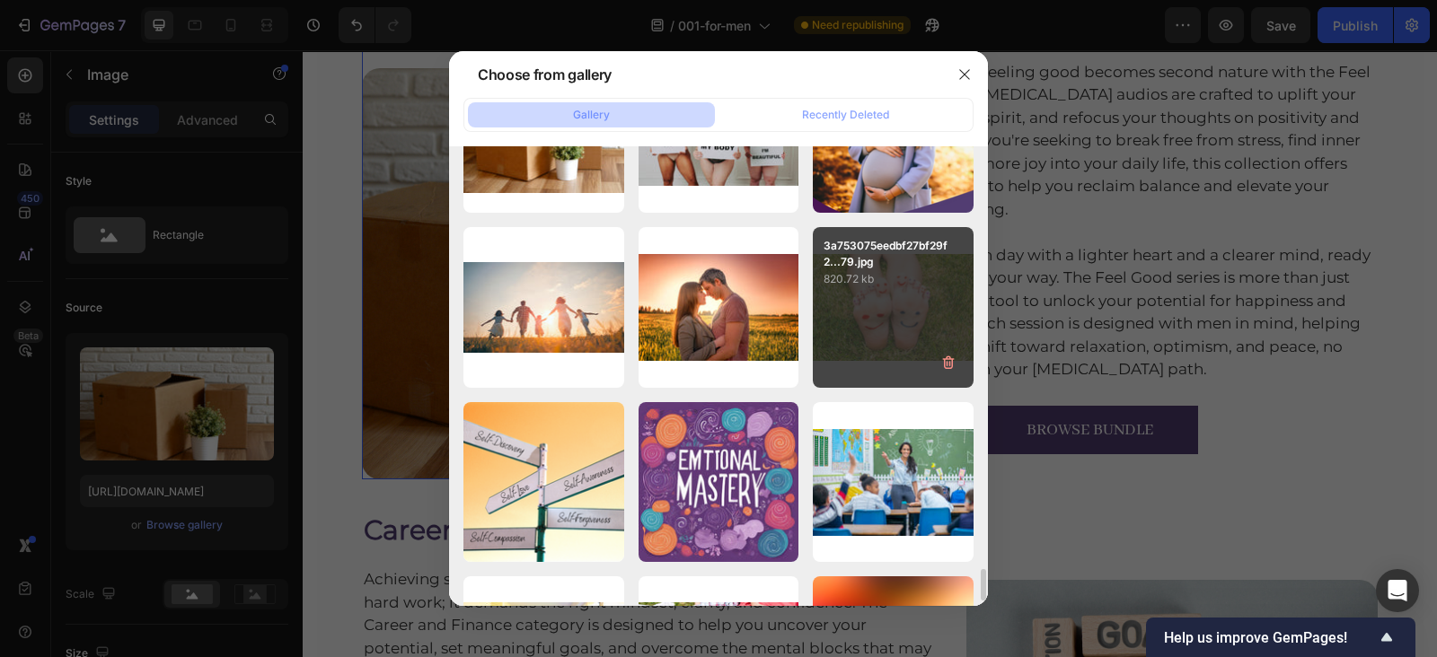
scroll to position [5238, 0]
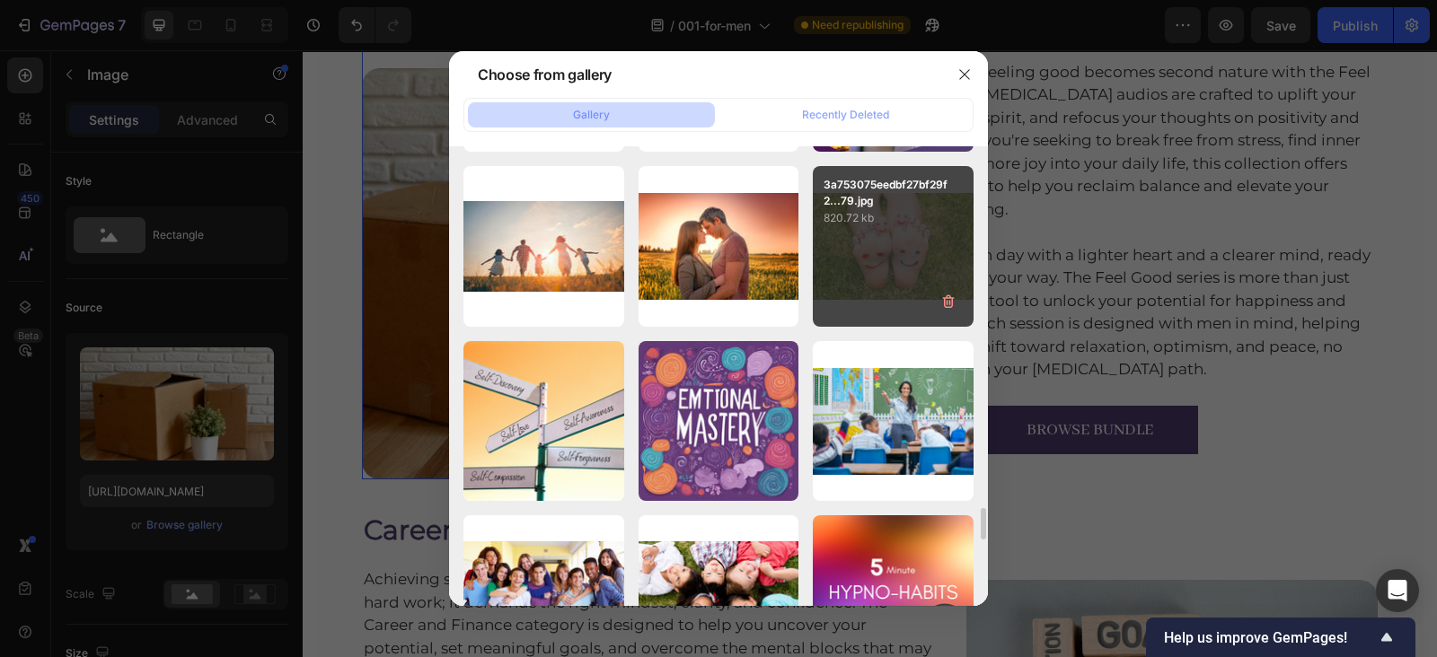
click at [873, 268] on div "3a753075eedbf27bf29f2...79.jpg 820.72 kb" at bounding box center [893, 246] width 161 height 161
type input "[URL][DOMAIN_NAME]"
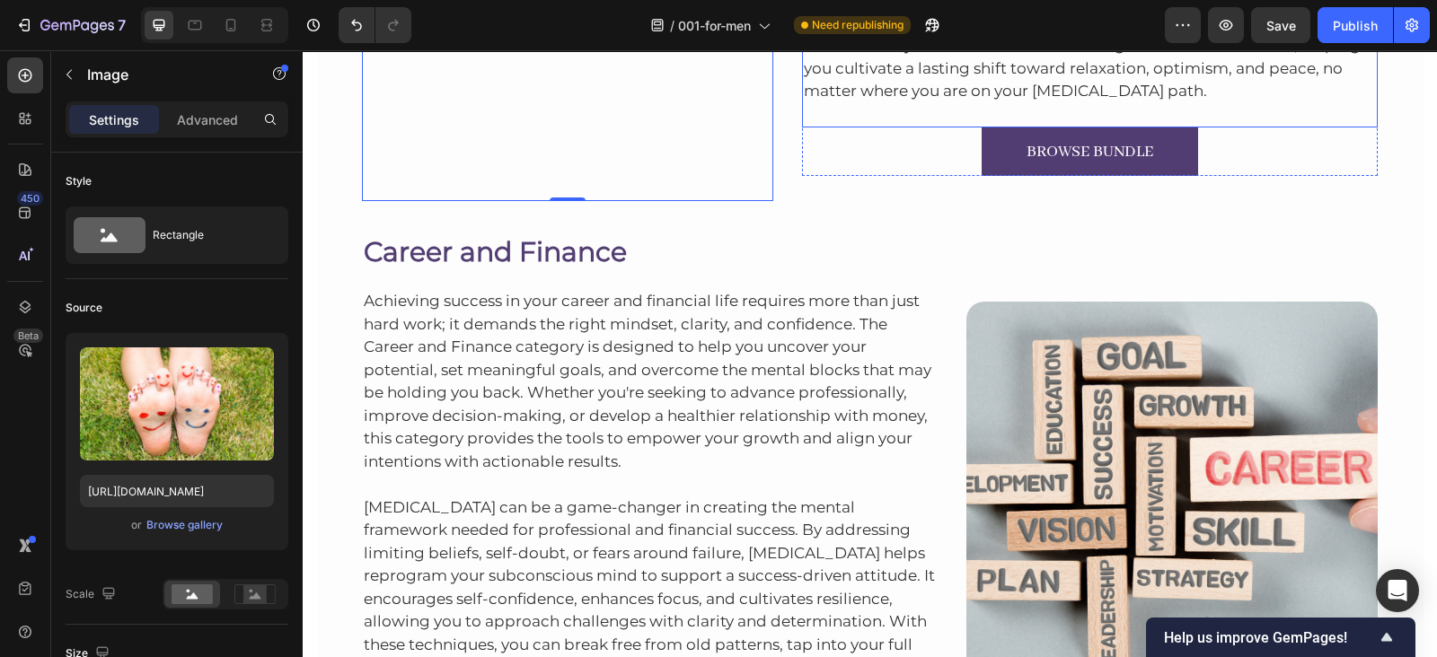
scroll to position [5988, 0]
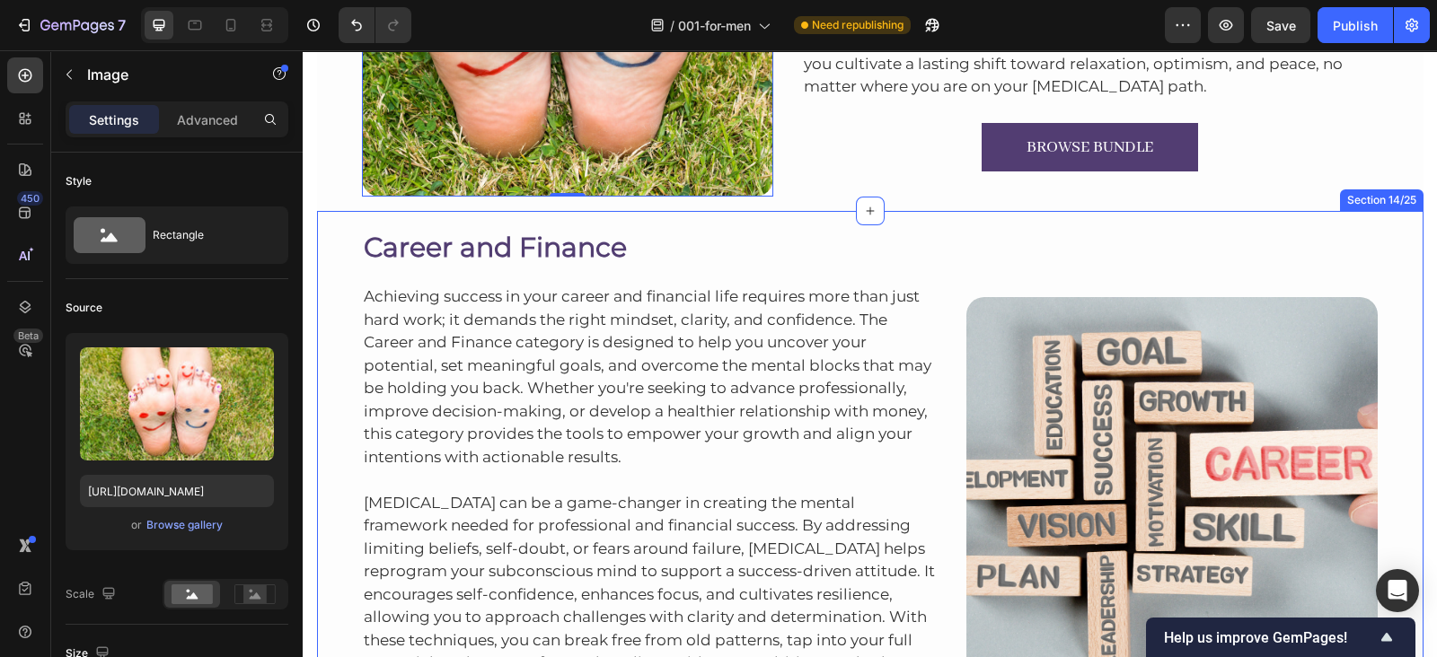
click at [1156, 211] on div "Career and Finance Heading Achieving success in your career and financial life …" at bounding box center [870, 486] width 1106 height 551
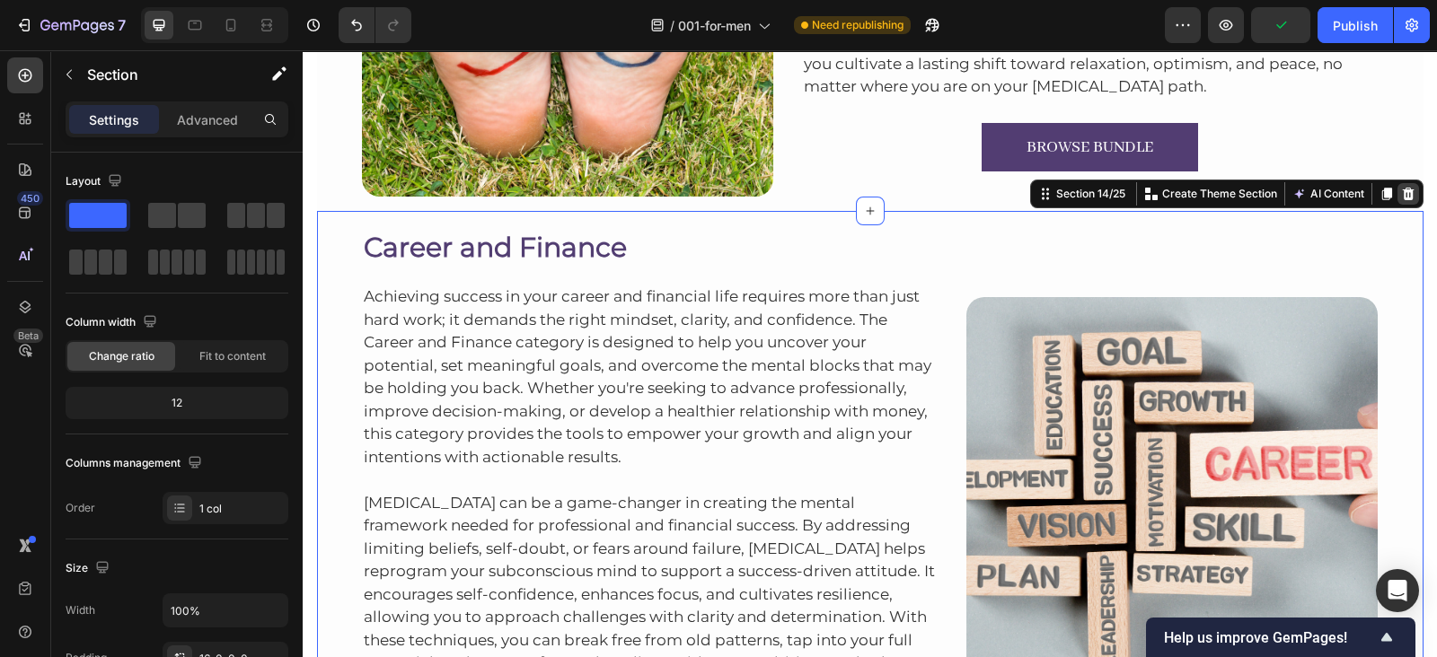
click at [1403, 196] on icon at bounding box center [1408, 194] width 12 height 13
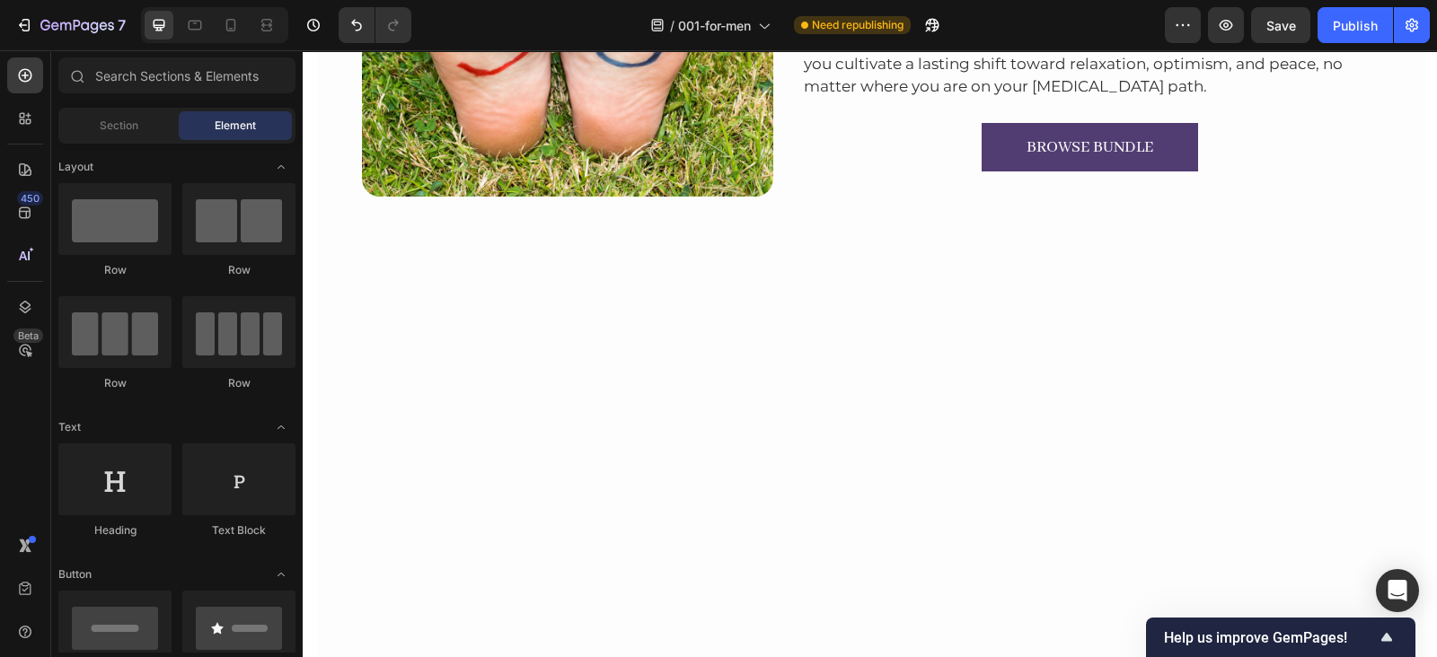
click at [1056, 221] on div at bounding box center [870, 467] width 1106 height 512
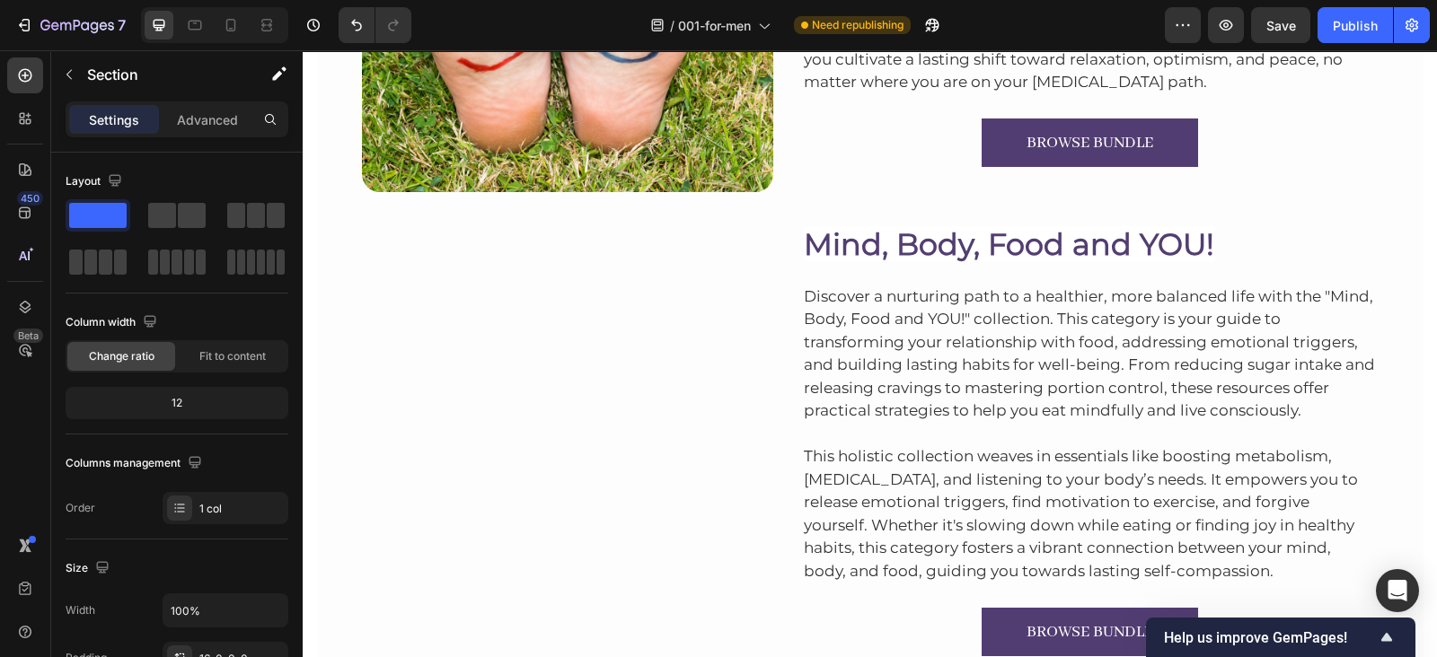
scroll to position [5939, 0]
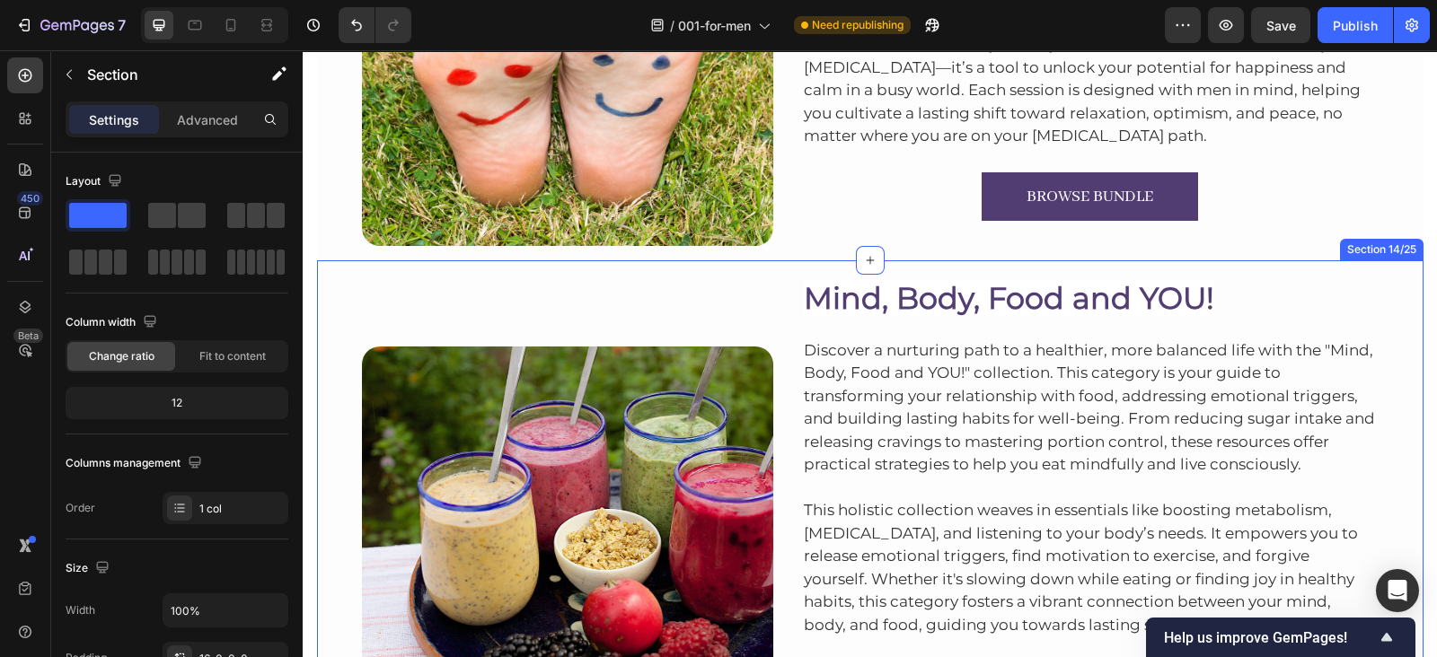
click at [1053, 261] on div "Image Mind, Body, Food and YOU! Heading Discover a nurturing path to a healthie…" at bounding box center [870, 516] width 1106 height 512
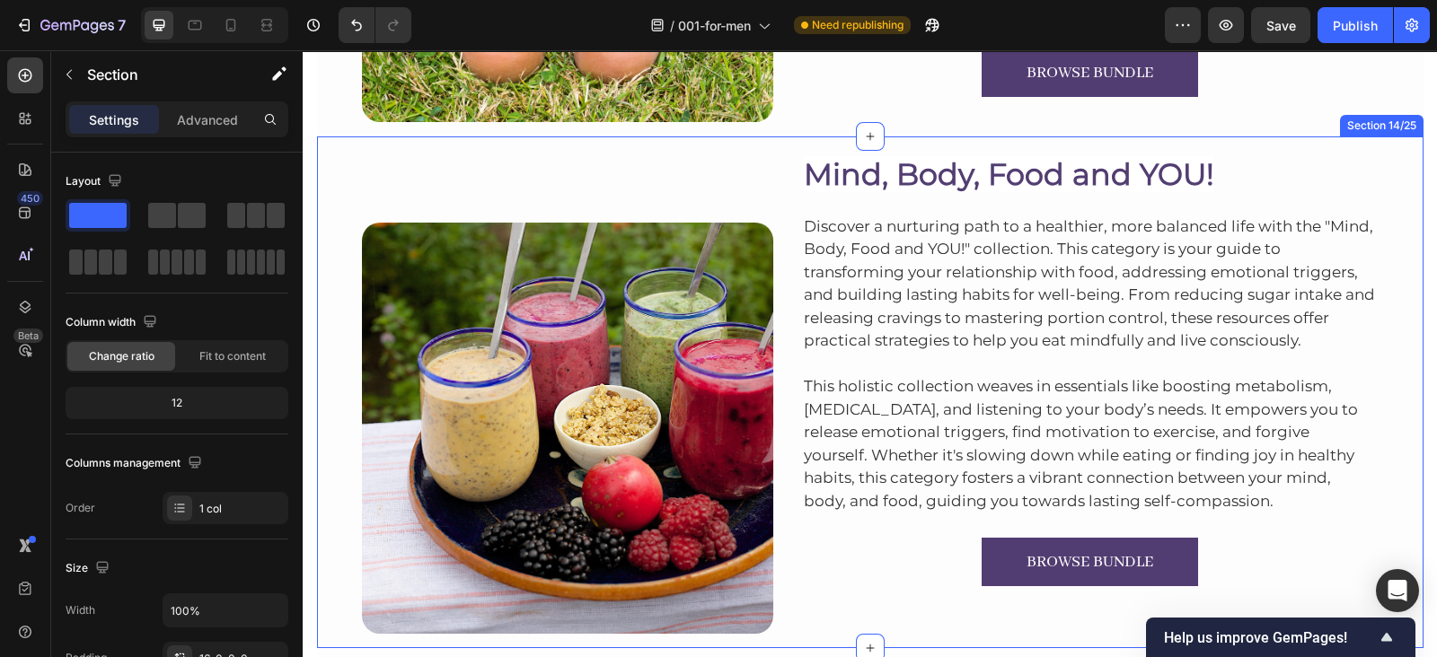
click at [1377, 118] on div "Section 14/25" at bounding box center [1381, 126] width 76 height 16
click at [1377, 125] on div "Section 14/25" at bounding box center [1381, 126] width 76 height 16
click at [1203, 144] on div "Image Mind, Body, Food and YOU! Heading Discover a nurturing path to a healthie…" at bounding box center [870, 392] width 1106 height 512
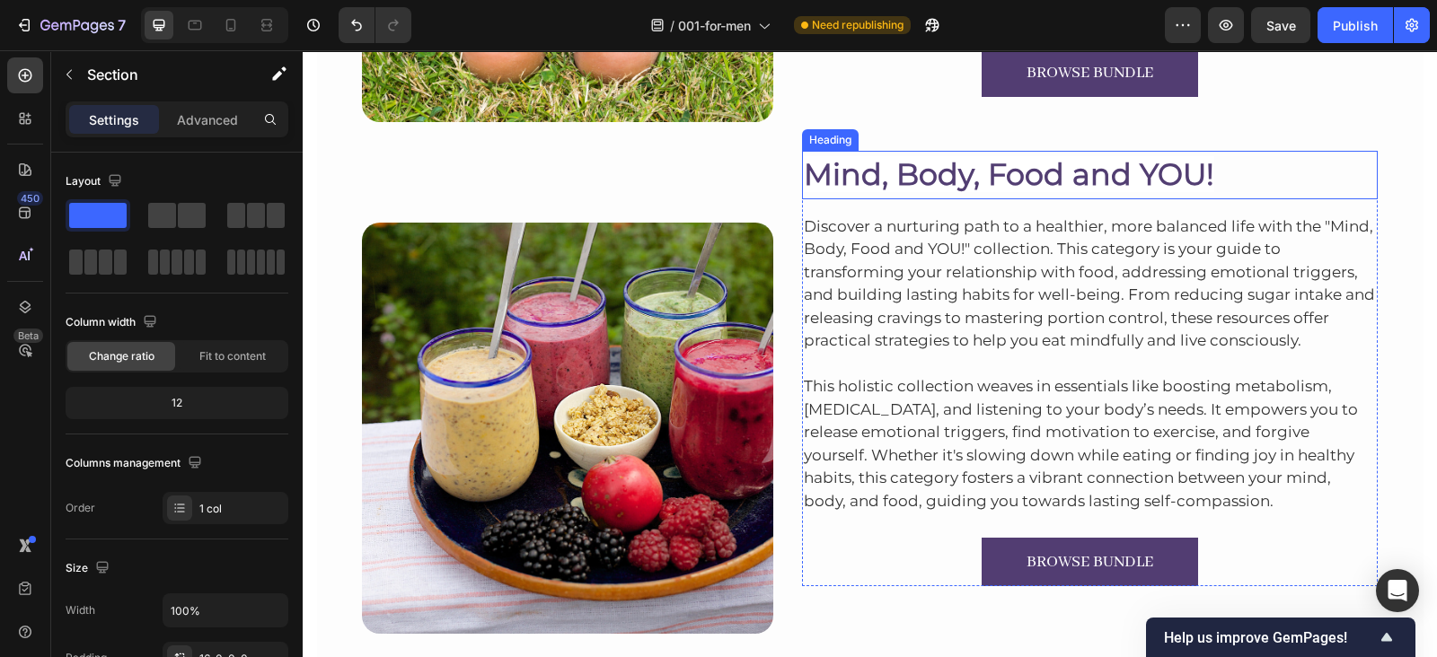
click at [1306, 187] on h2 "Mind, Body, Food and YOU!" at bounding box center [1090, 175] width 576 height 48
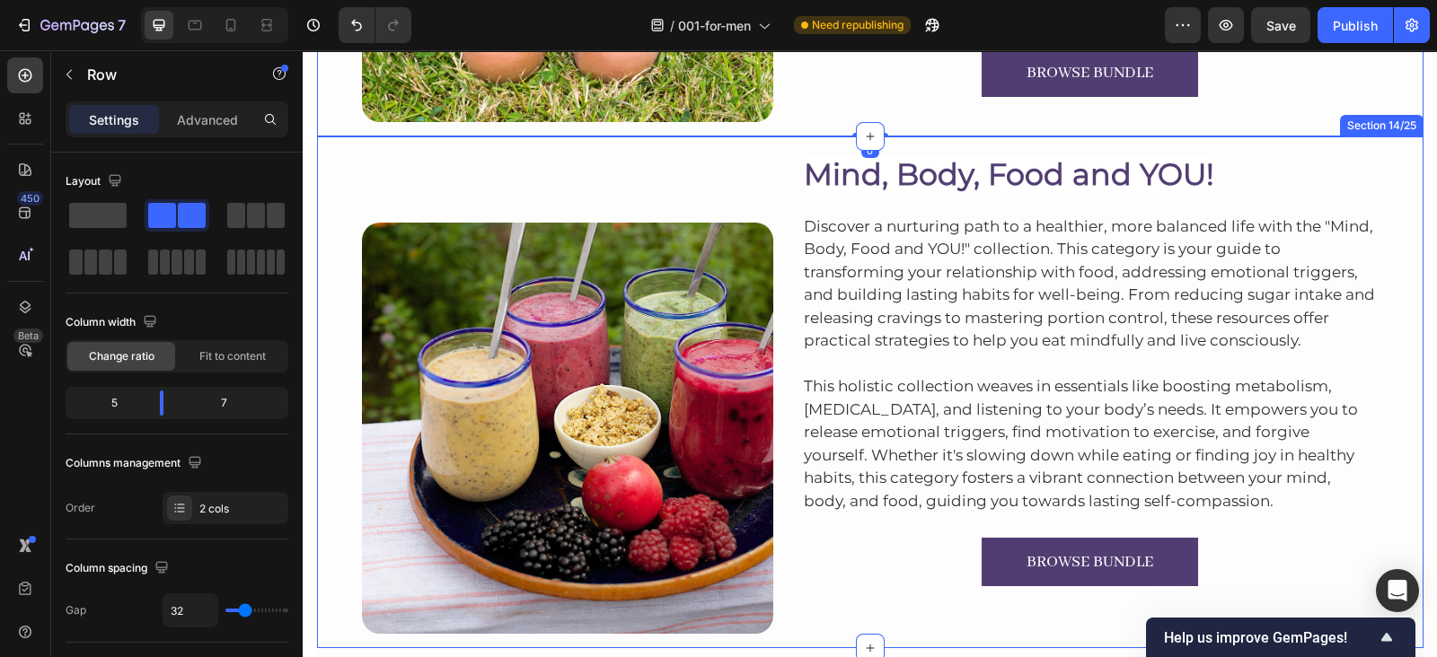
click at [1206, 141] on div "Image Mind, Body, Food and YOU! Heading Discover a nurturing path to a healthie…" at bounding box center [870, 392] width 1106 height 512
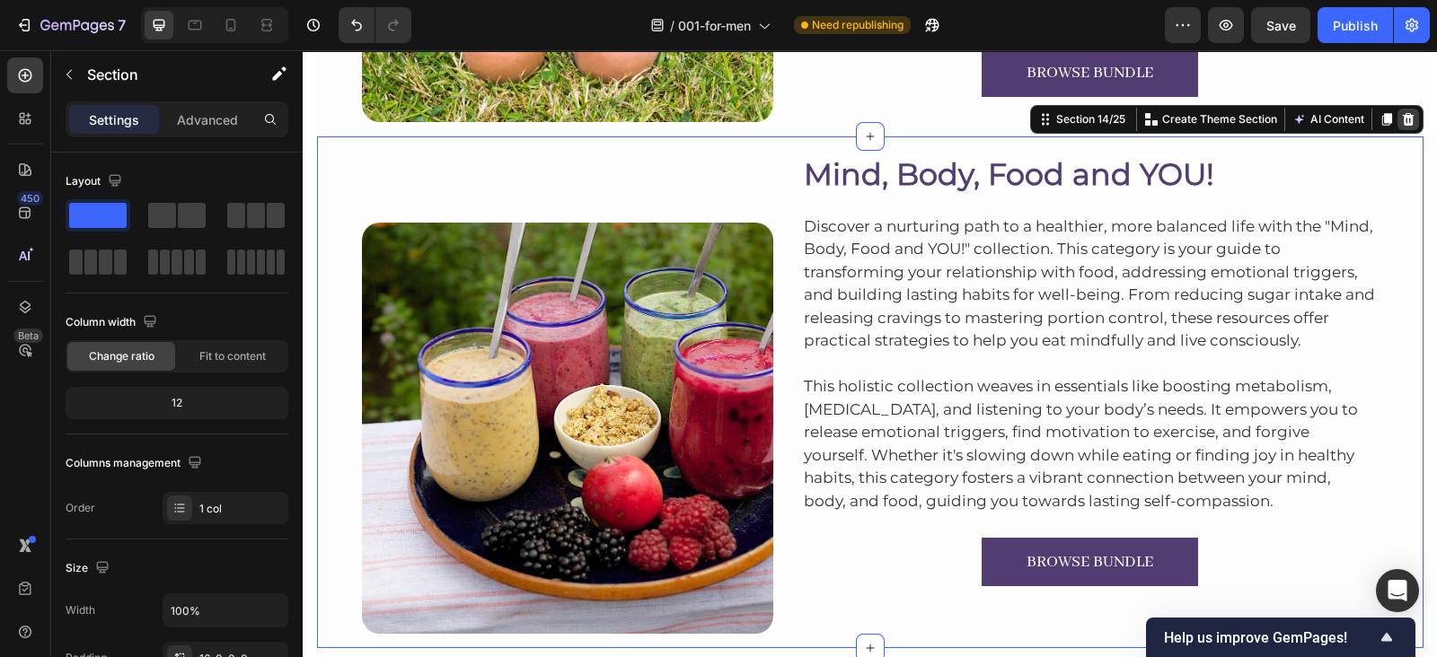
click at [1402, 119] on icon at bounding box center [1408, 119] width 12 height 13
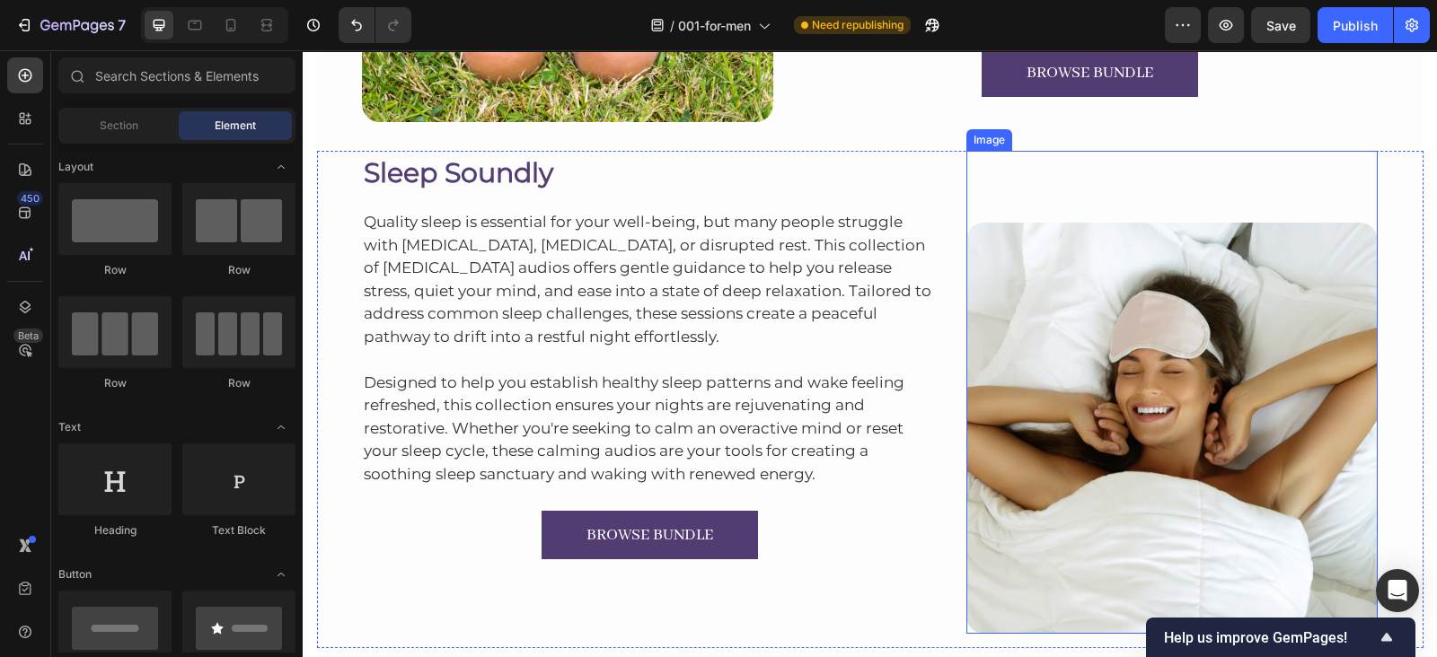
click at [1133, 168] on div "Image" at bounding box center [1171, 392] width 411 height 483
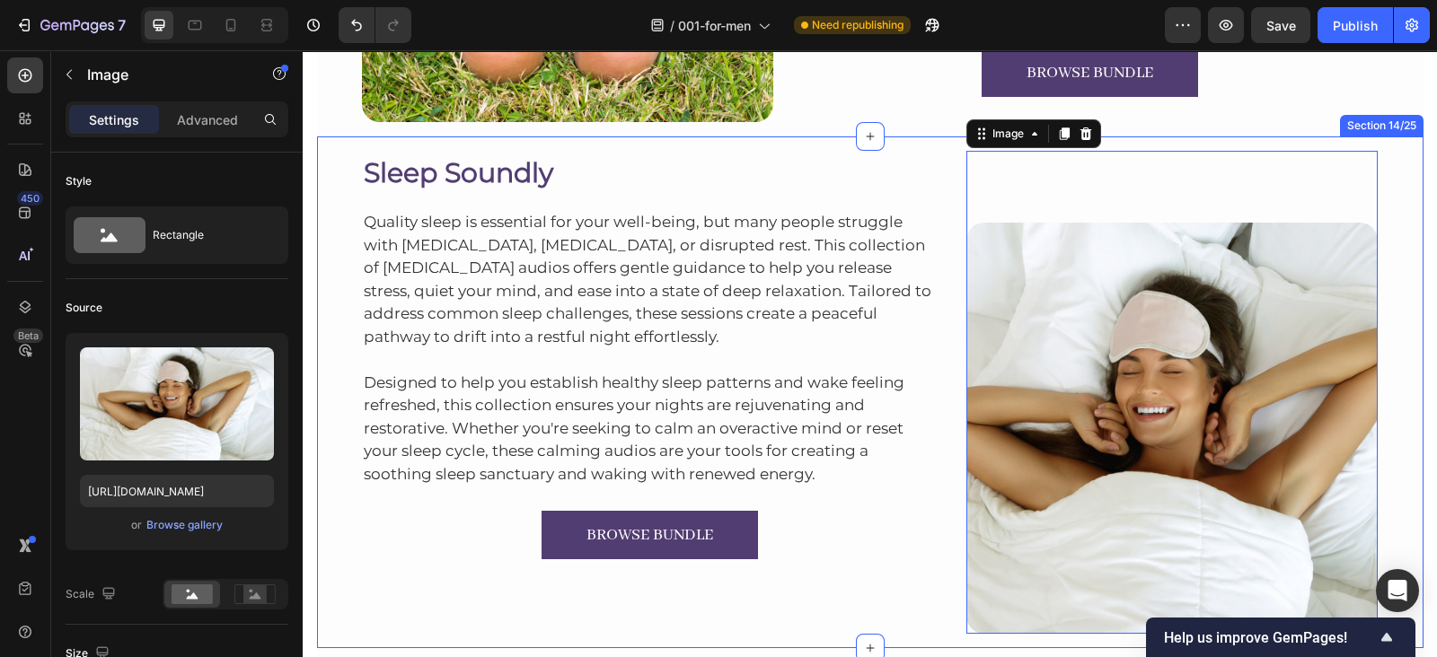
click at [1210, 136] on div "Sleep Soundly Heading Quality sleep is essential for your well-being, but many …" at bounding box center [870, 392] width 1106 height 512
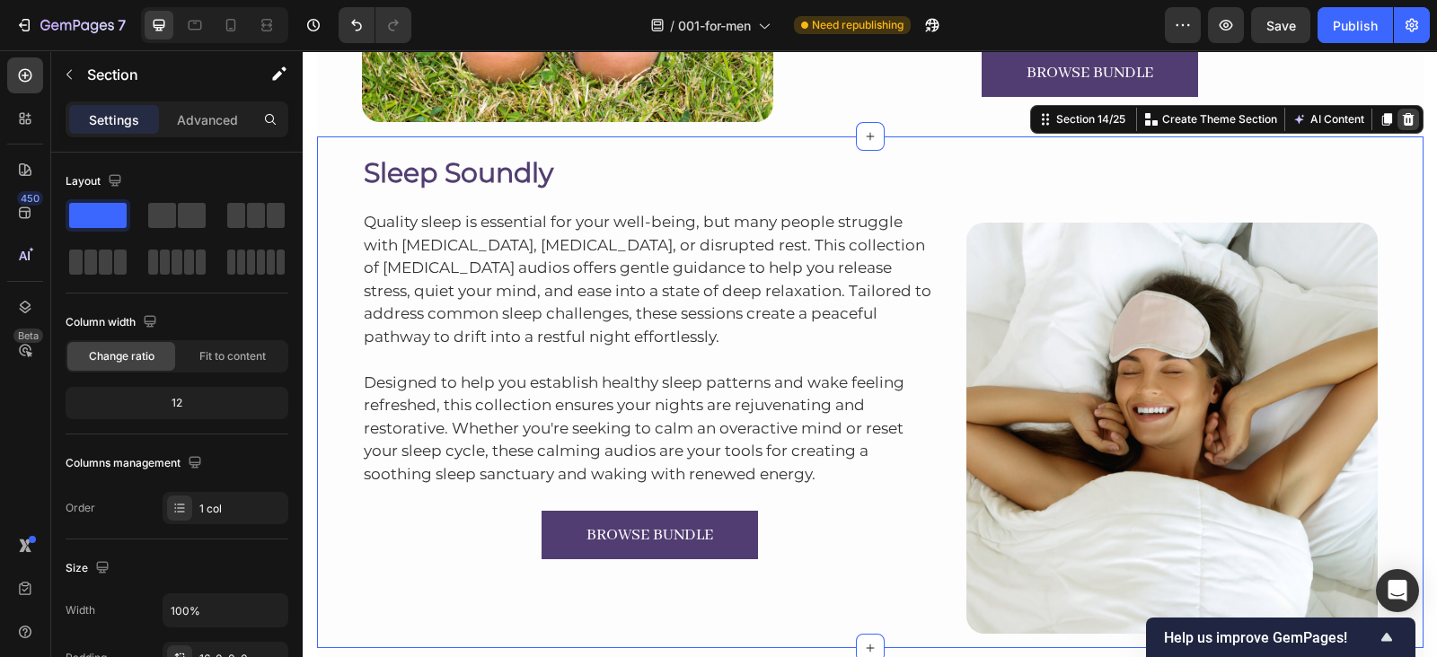
click at [1403, 118] on icon at bounding box center [1408, 119] width 12 height 13
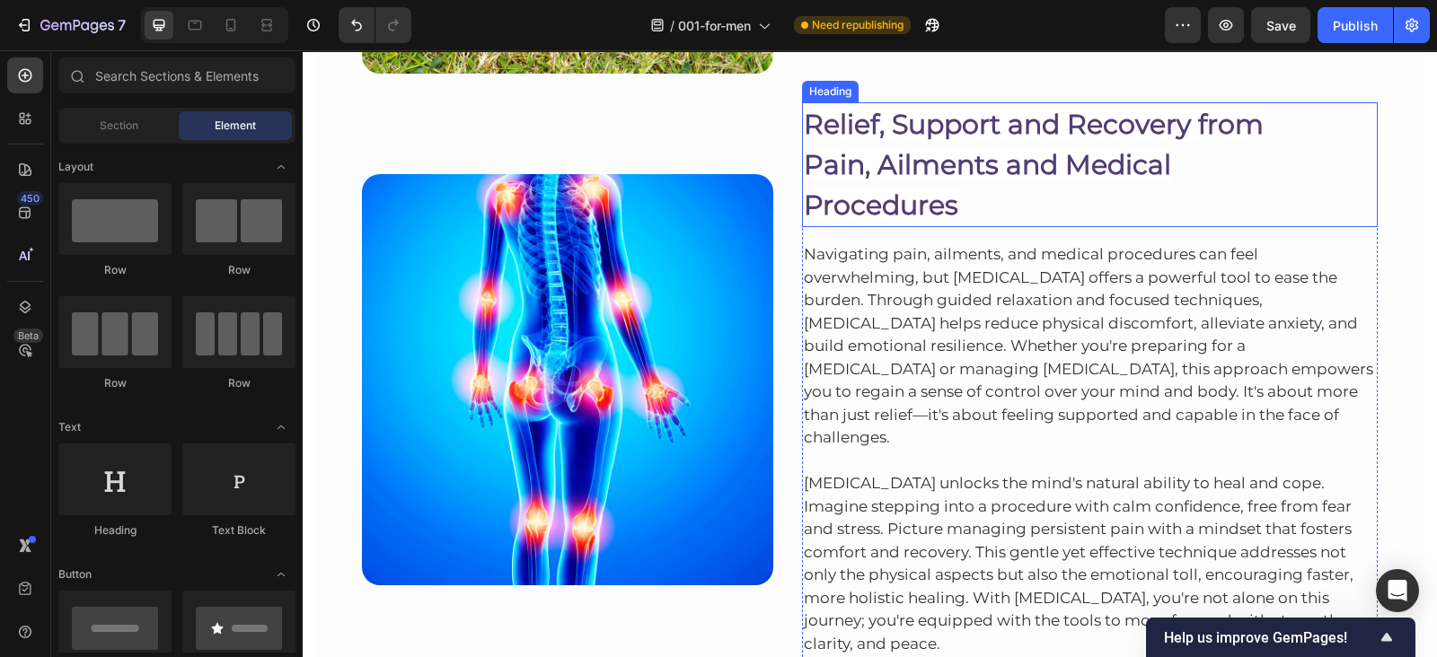
scroll to position [6003, 0]
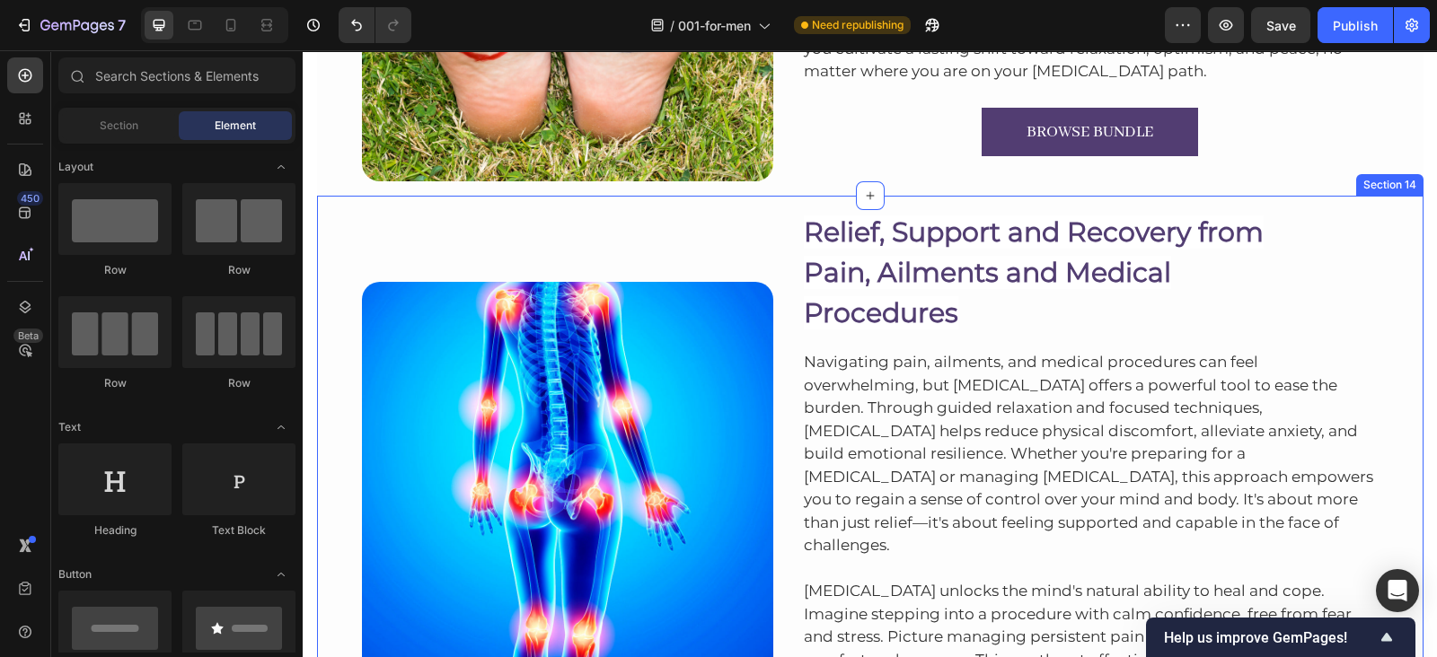
click at [1133, 198] on div "Image Relief, Support and Recovery from Pain, Ailments and Medical Procedures H…" at bounding box center [870, 523] width 1106 height 655
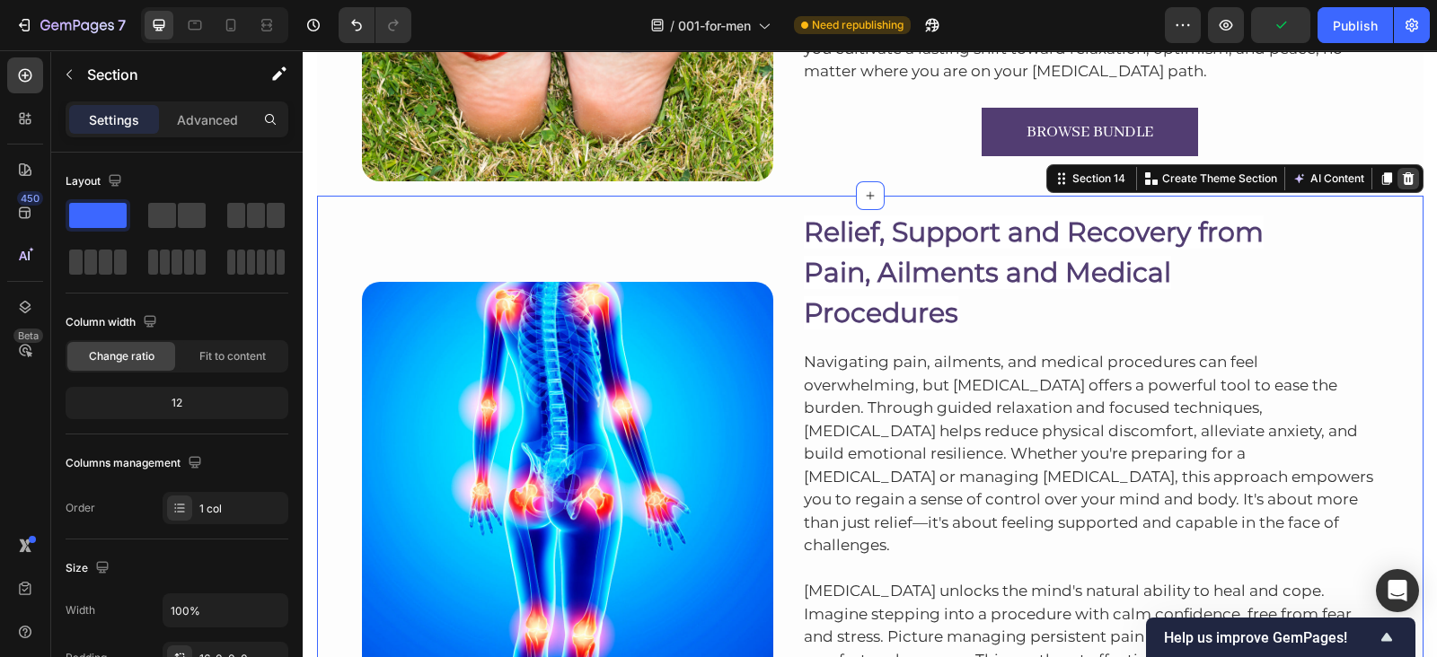
click at [1402, 183] on icon at bounding box center [1408, 178] width 12 height 13
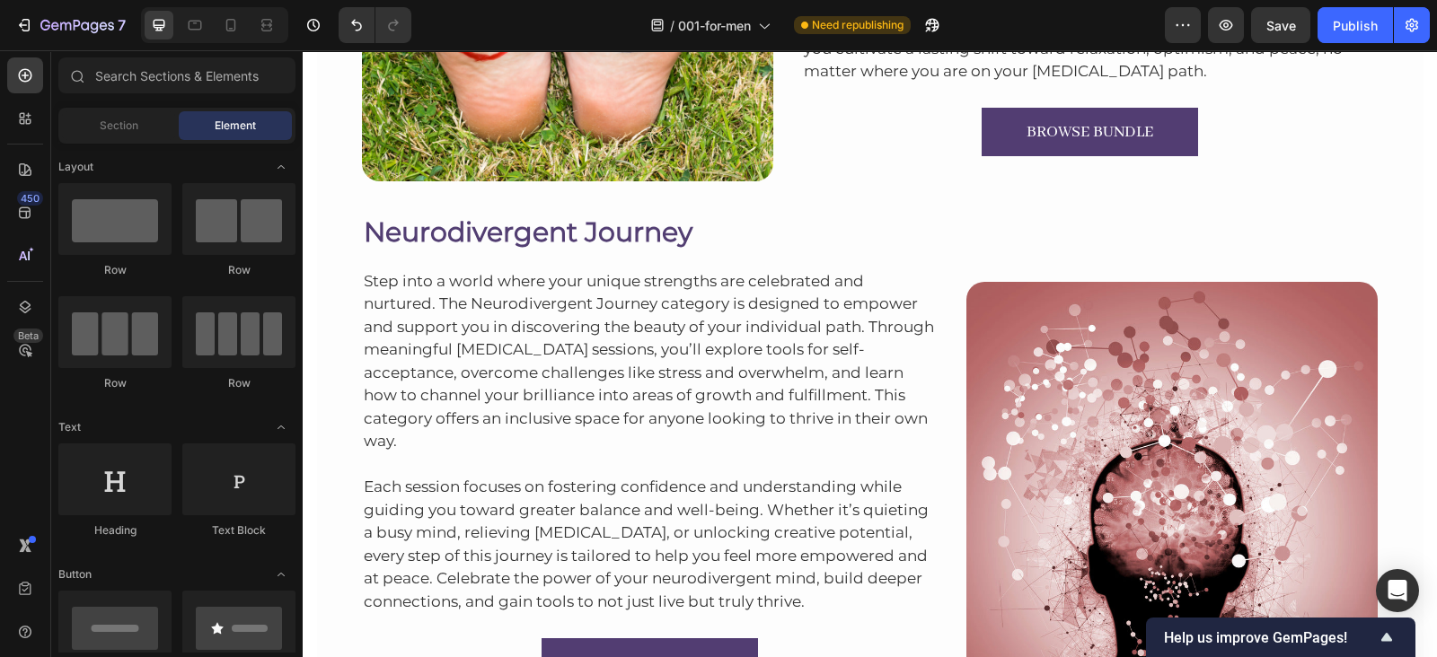
scroll to position [6042, 0]
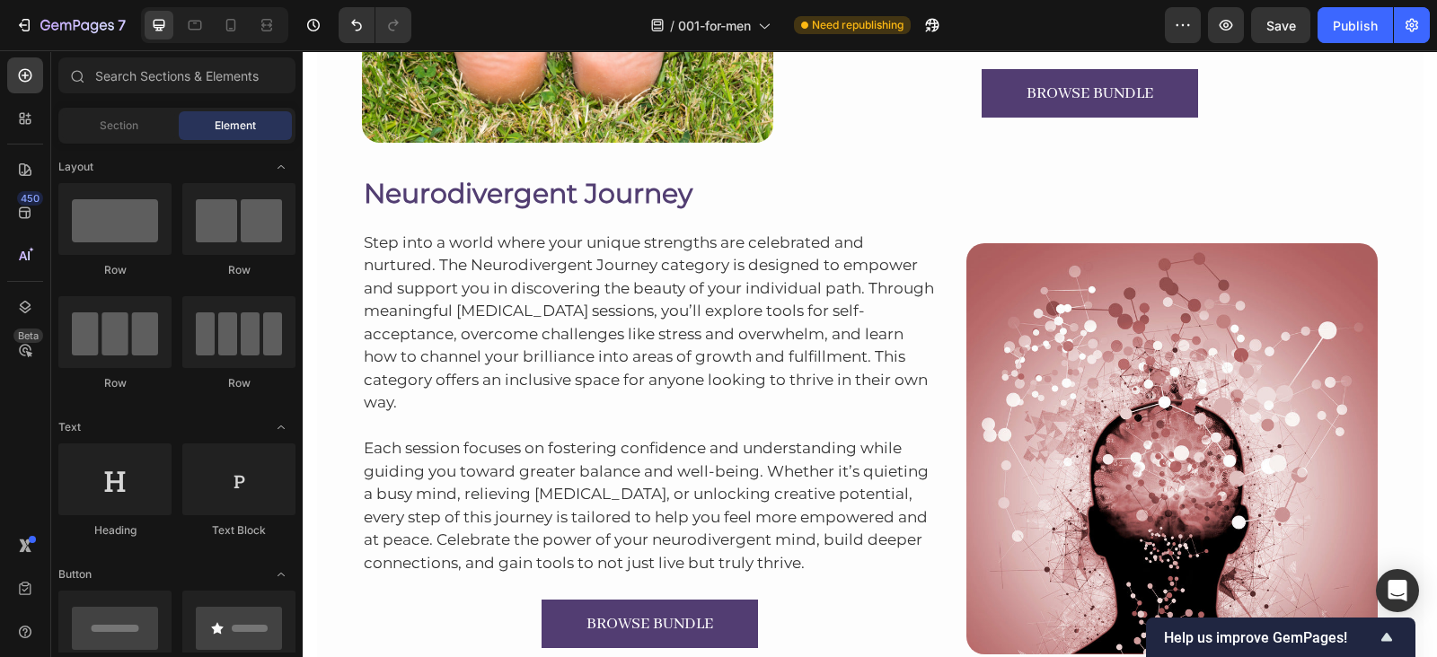
click at [1373, 413] on div "Neurodivergent Journey Heading Step into a world where your unique strengths ar…" at bounding box center [870, 420] width 1106 height 497
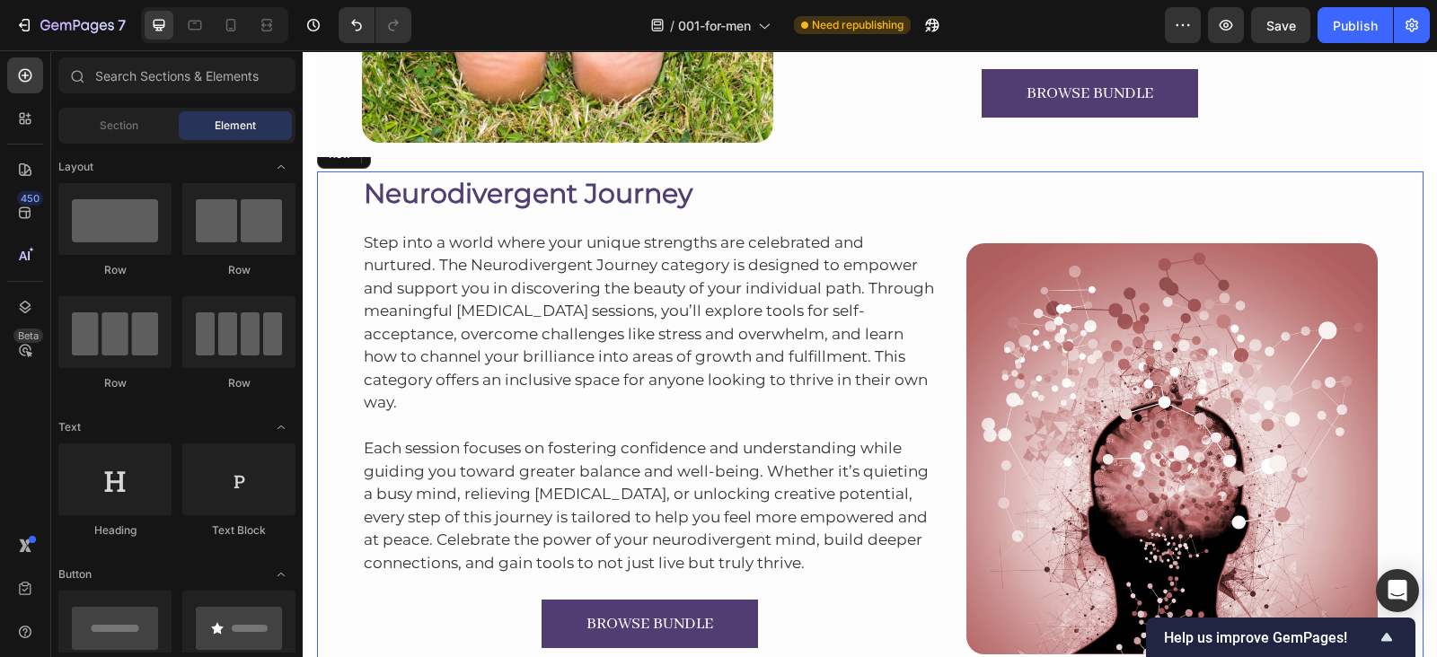
drag, startPoint x: 860, startPoint y: 226, endPoint x: 547, endPoint y: 15, distance: 377.8
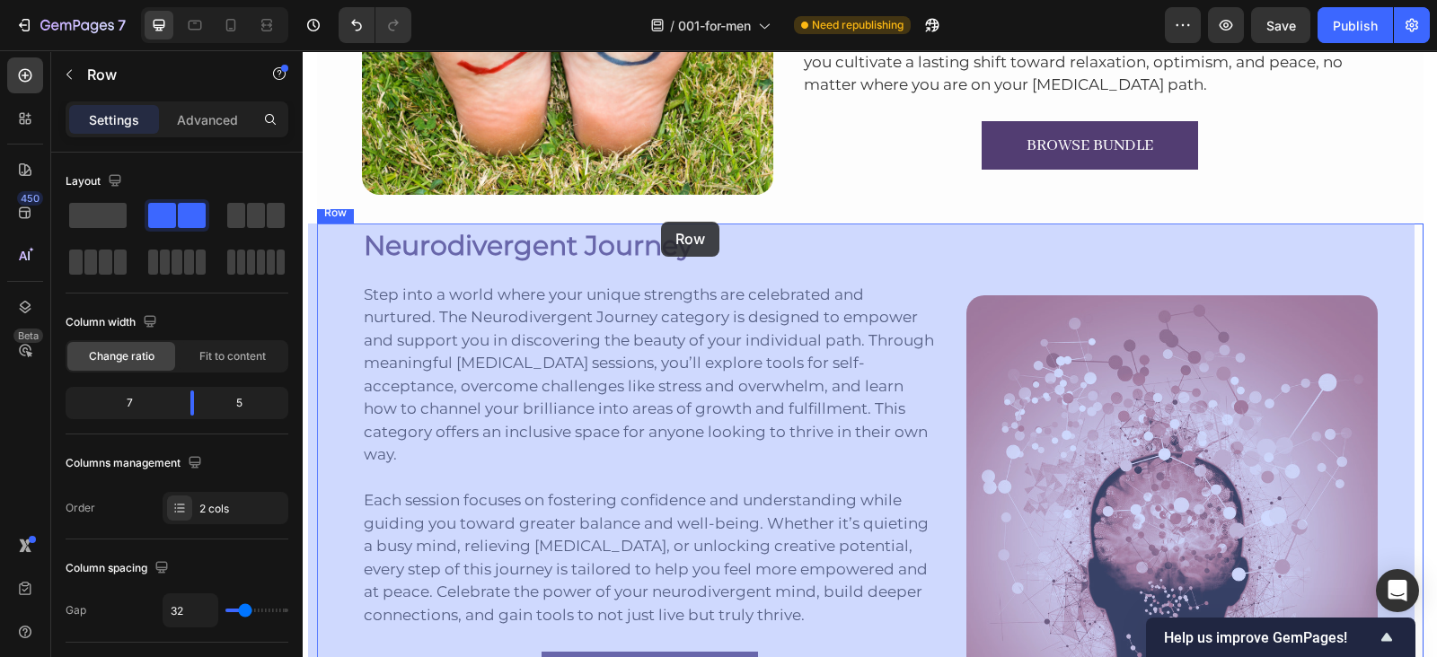
scroll to position [5997, 0]
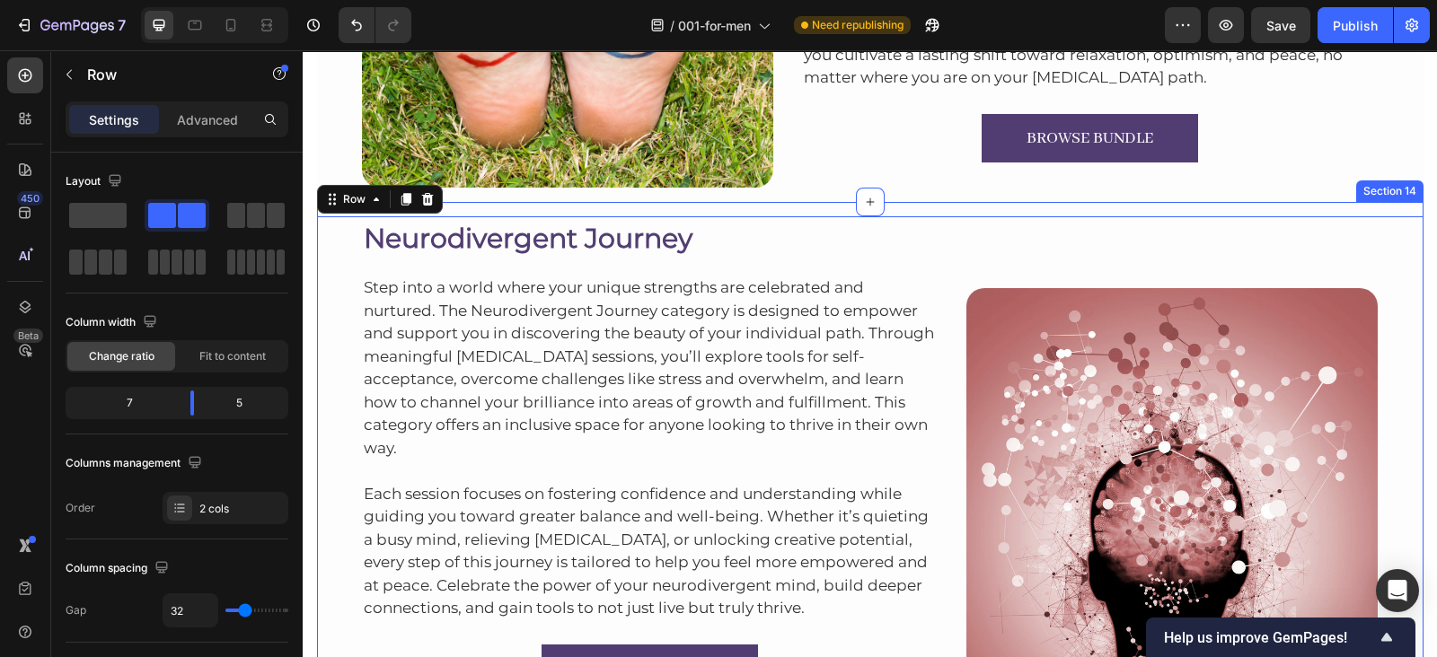
click at [1104, 204] on div "Neurodivergent Journey Heading Step into a world where your unique strengths ar…" at bounding box center [870, 458] width 1106 height 512
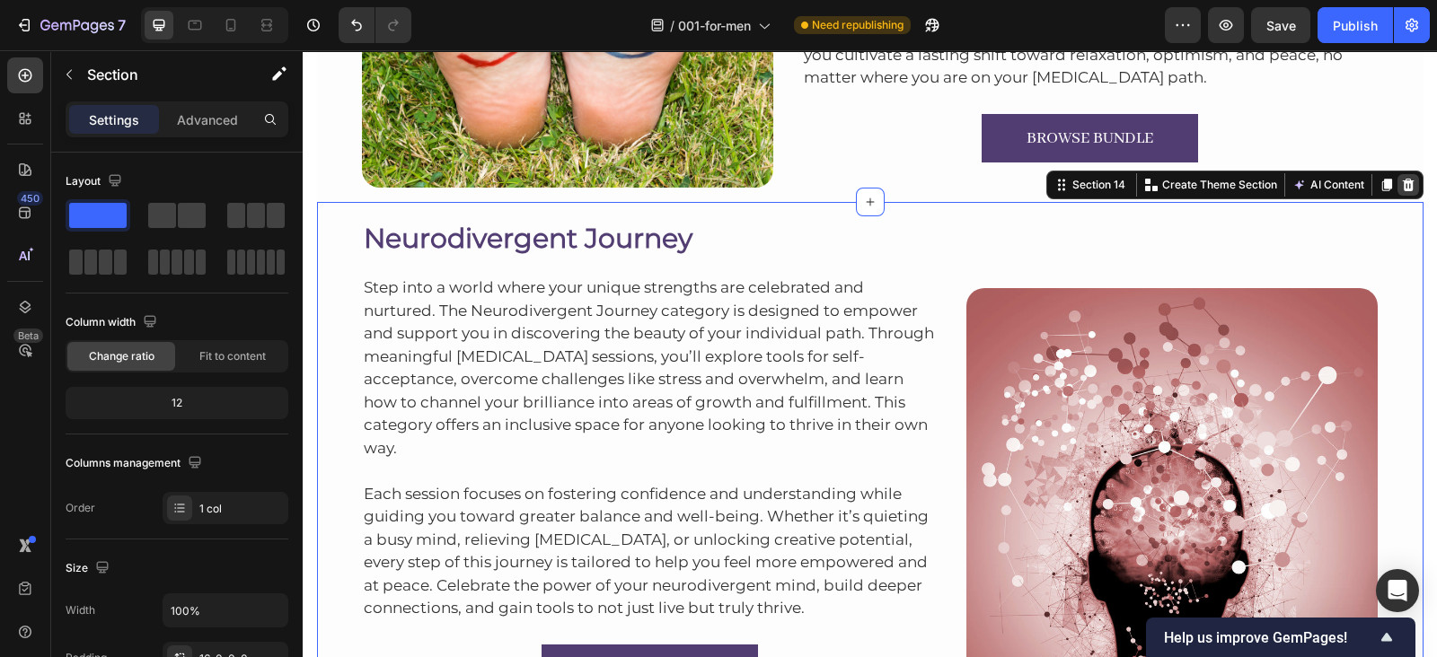
click at [1402, 188] on icon at bounding box center [1408, 185] width 12 height 13
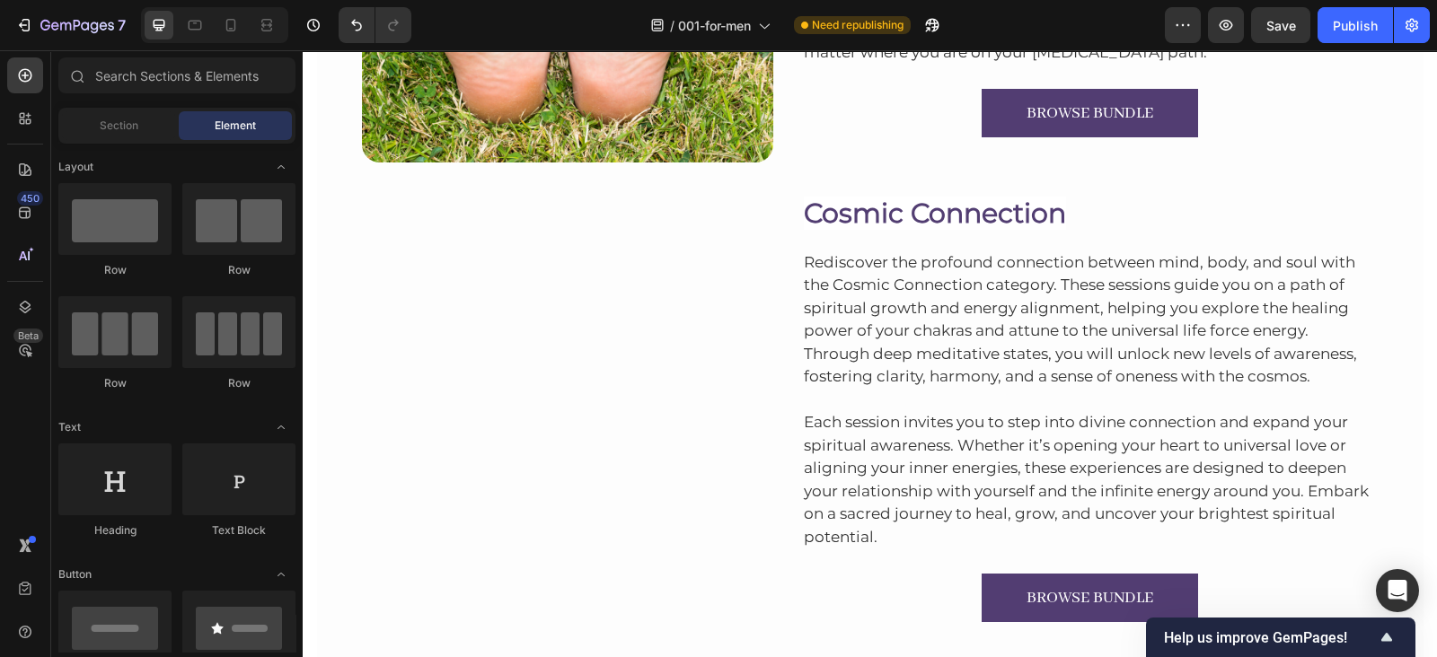
scroll to position [6071, 0]
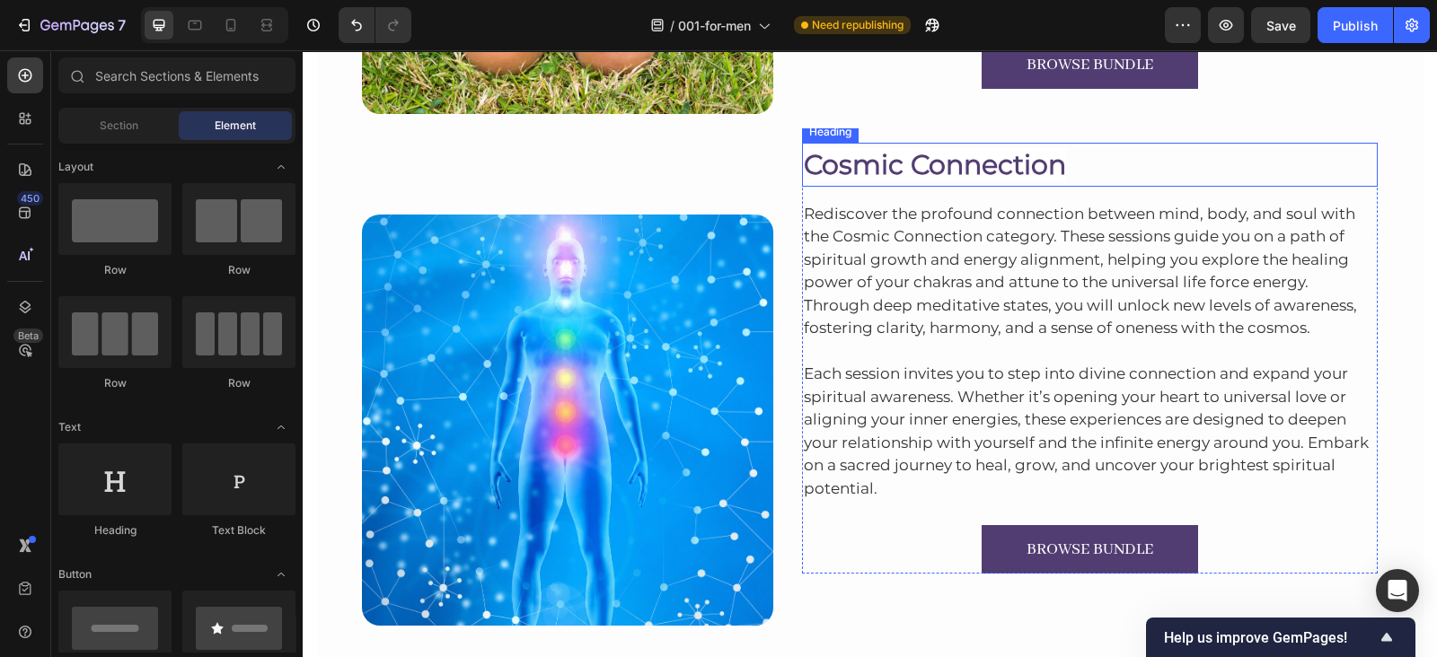
drag, startPoint x: 876, startPoint y: 145, endPoint x: 949, endPoint y: 130, distance: 74.3
click at [876, 145] on h2 "Cosmic Connection" at bounding box center [1090, 165] width 576 height 44
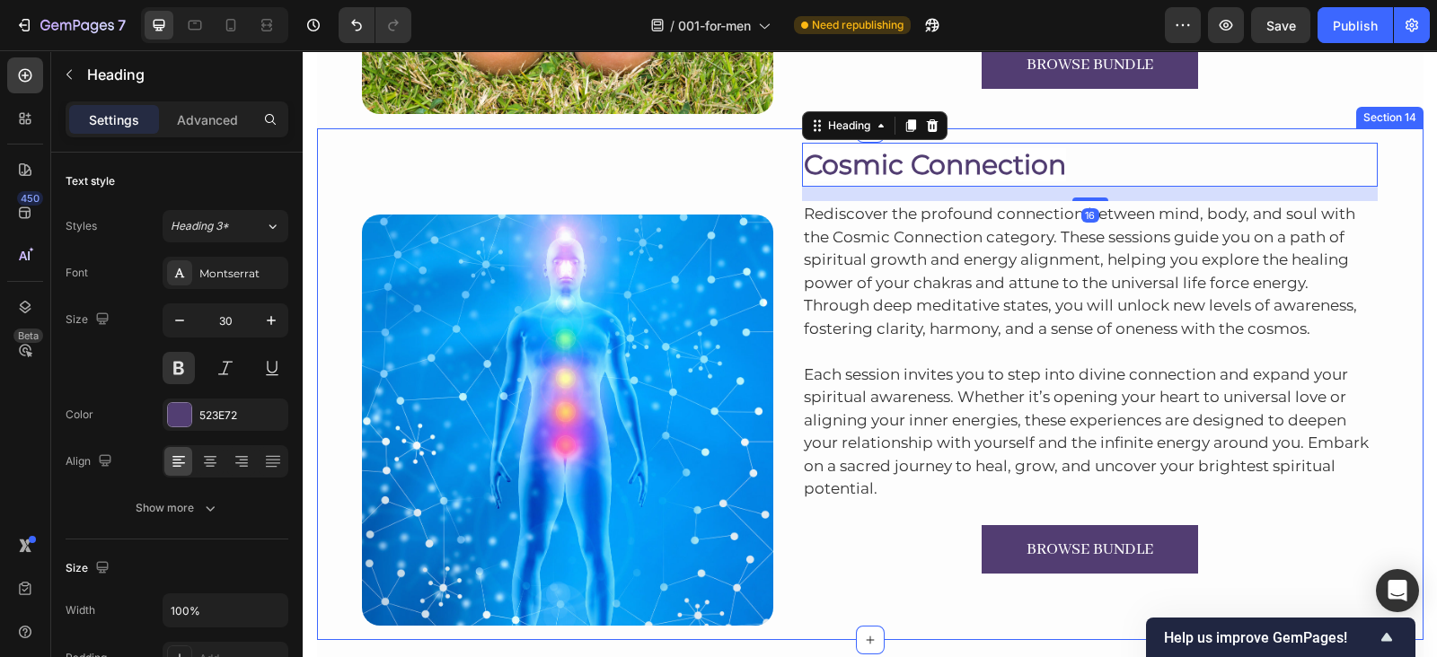
click at [949, 130] on div "Image Cosmic Connection Heading 16 Rediscover the profound connection between m…" at bounding box center [870, 384] width 1106 height 512
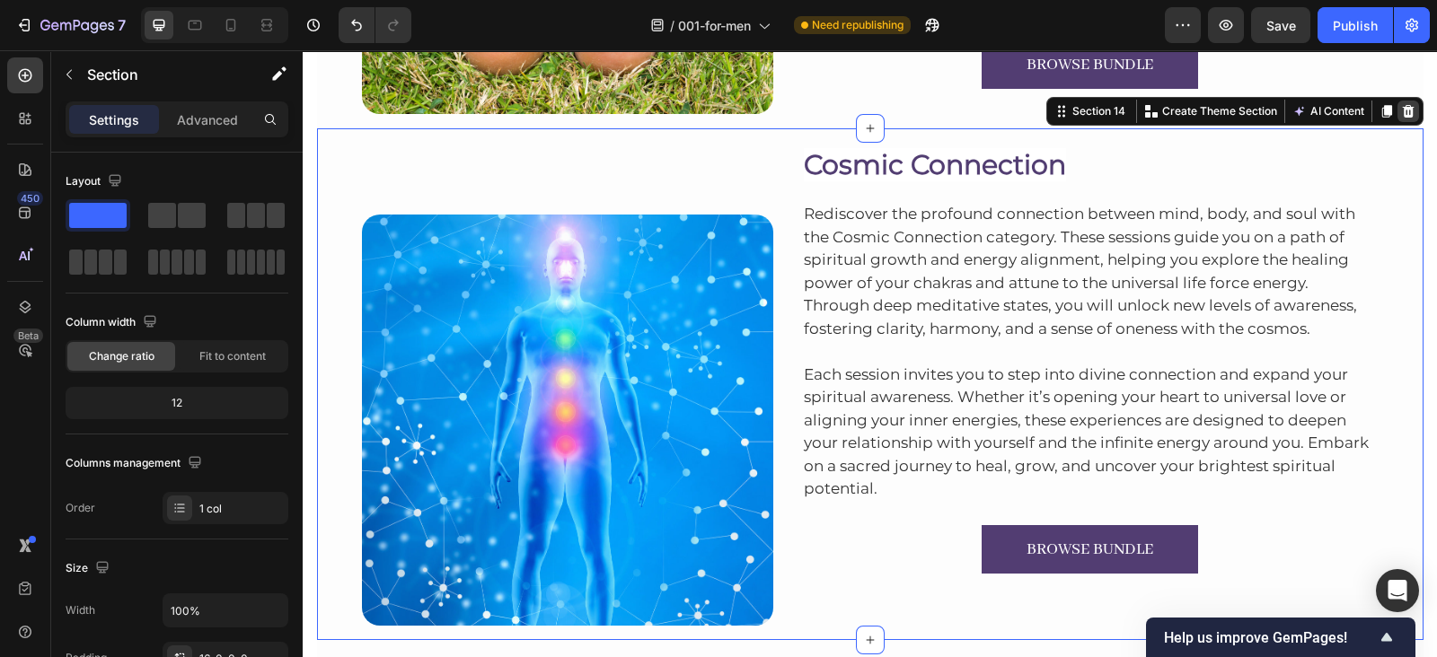
click at [1401, 113] on icon at bounding box center [1408, 111] width 14 height 14
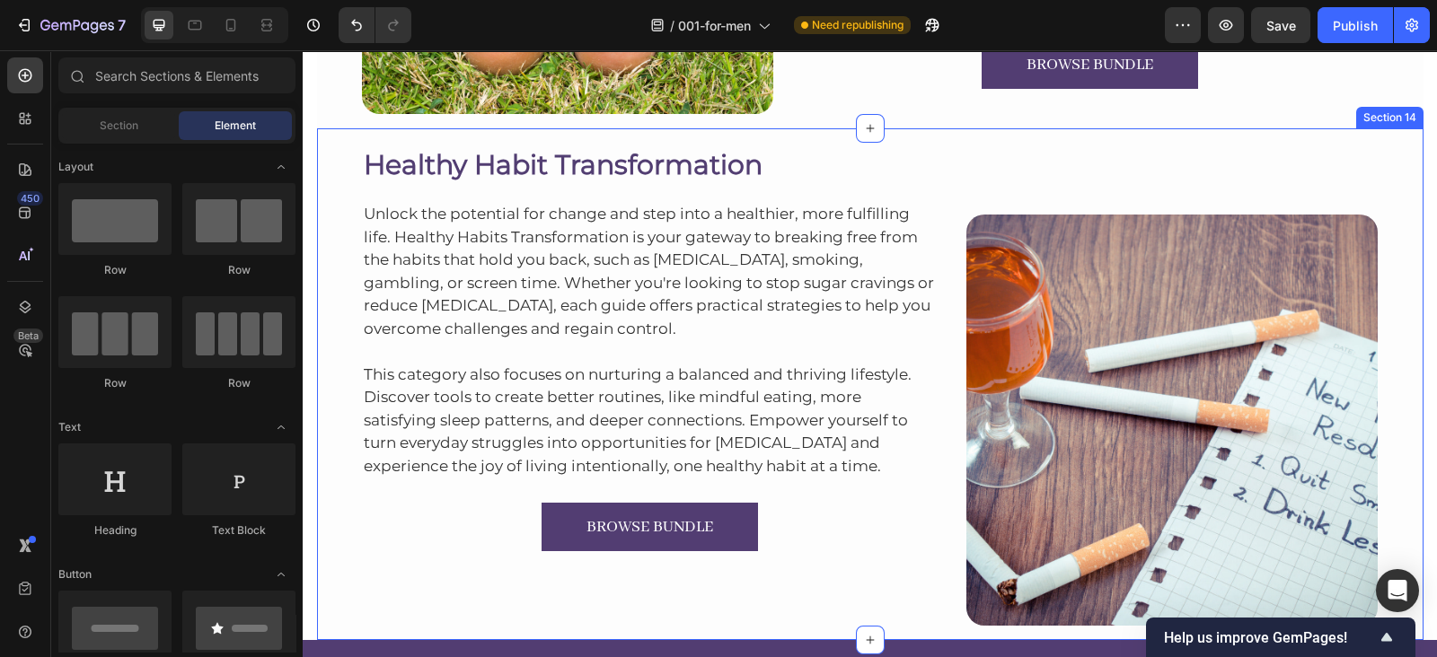
click at [908, 136] on div "Healthy Habit Transformation Heading Unlock the potential for change and step i…" at bounding box center [870, 384] width 1106 height 512
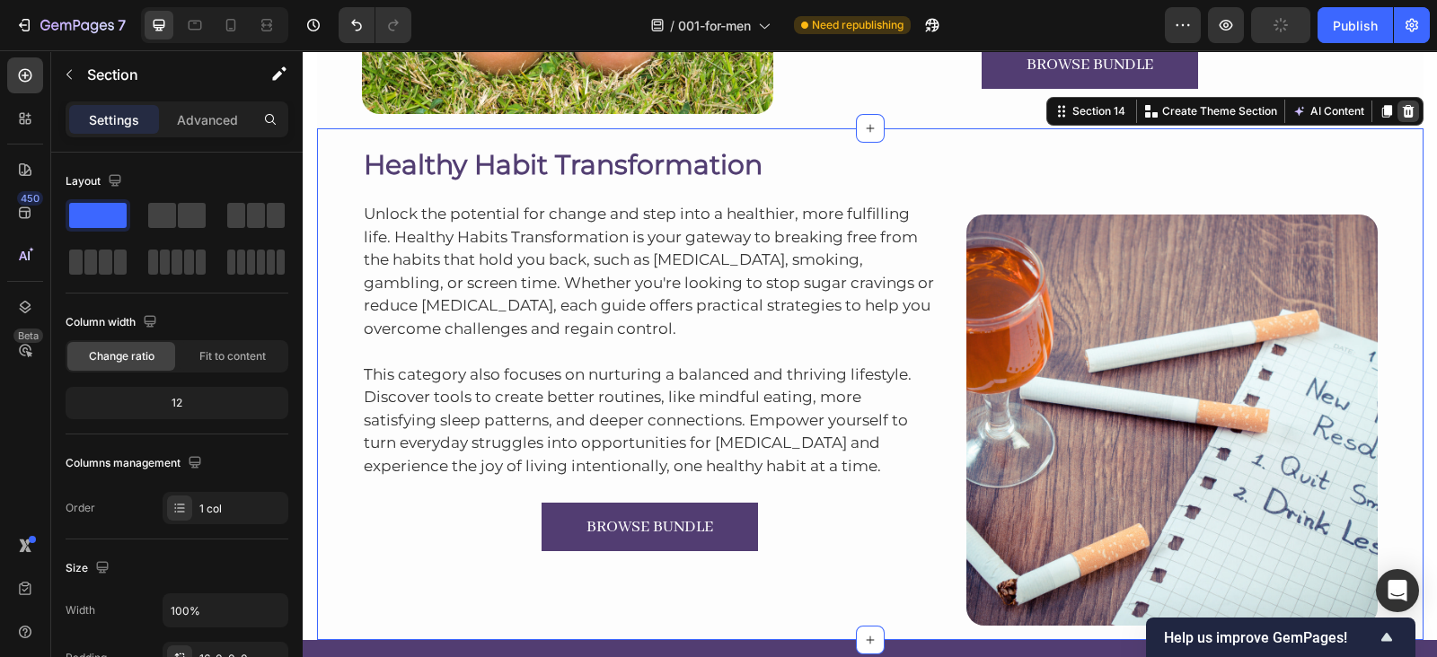
click at [1409, 103] on div at bounding box center [1408, 112] width 22 height 22
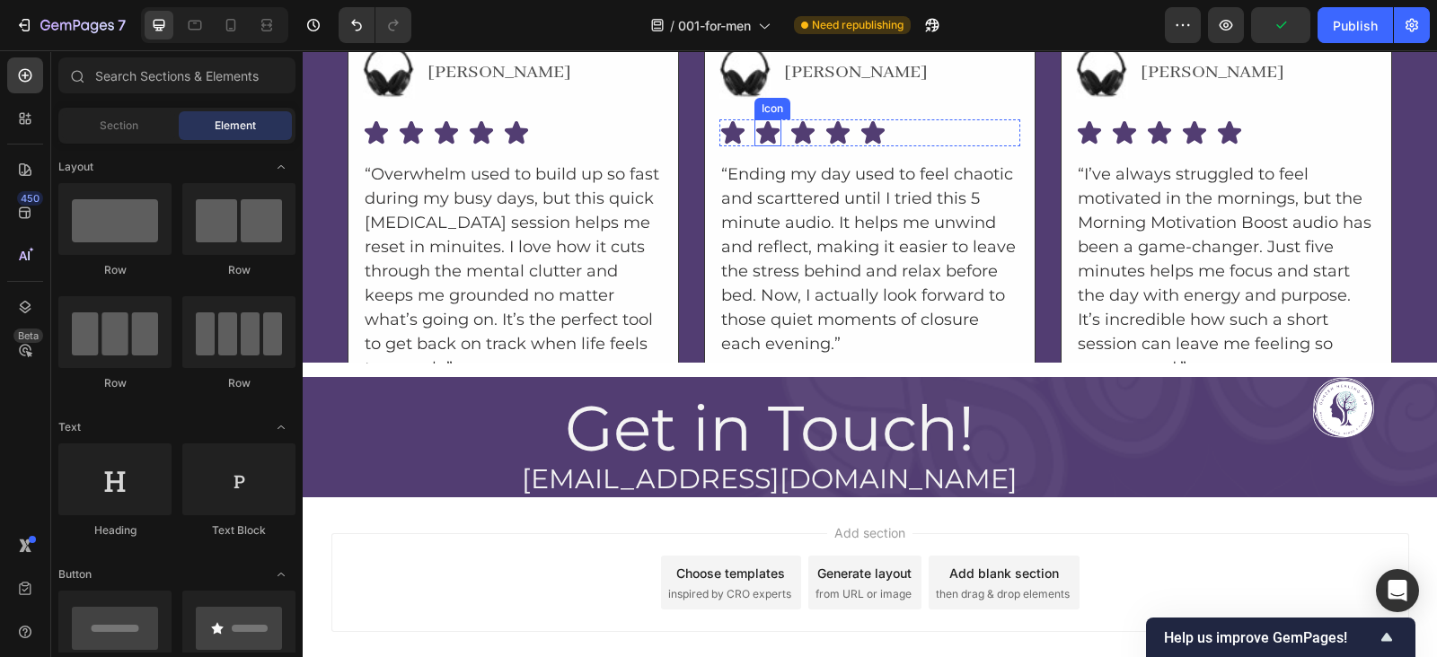
scroll to position [6291, 0]
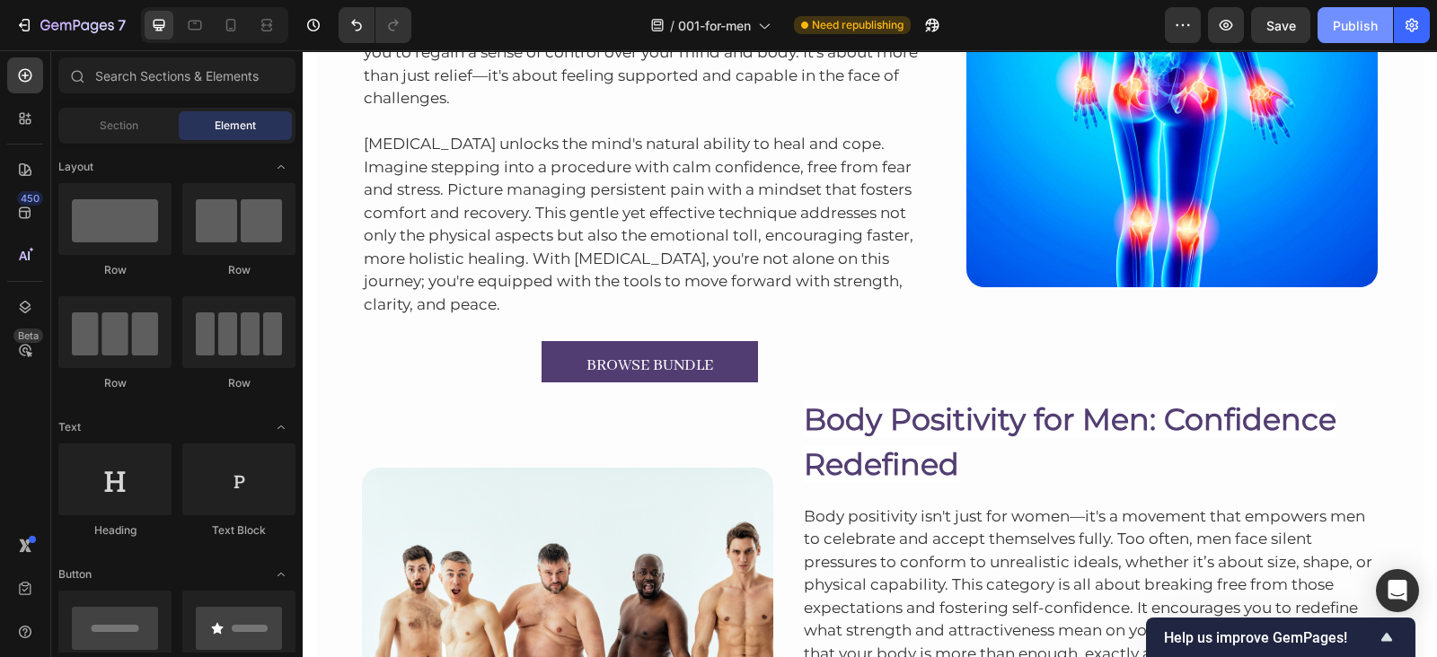
click at [1329, 15] on button "Publish" at bounding box center [1354, 25] width 75 height 36
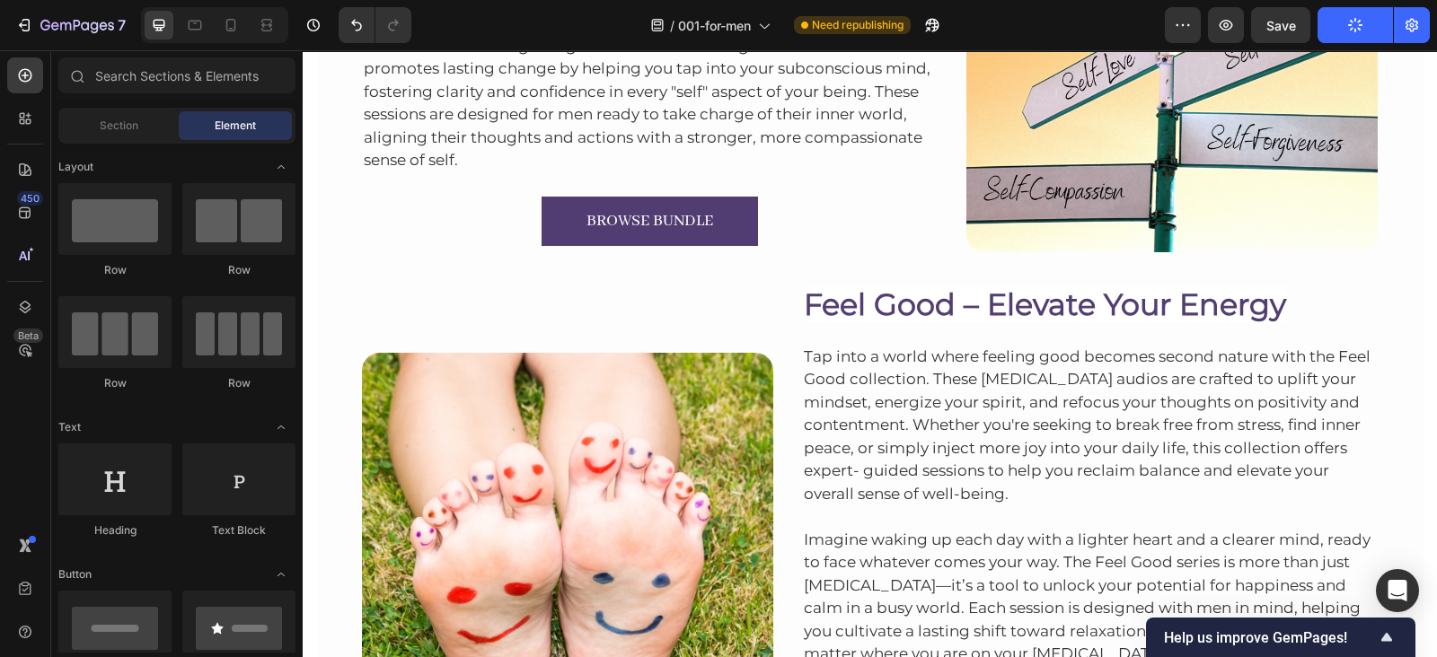
scroll to position [5479, 0]
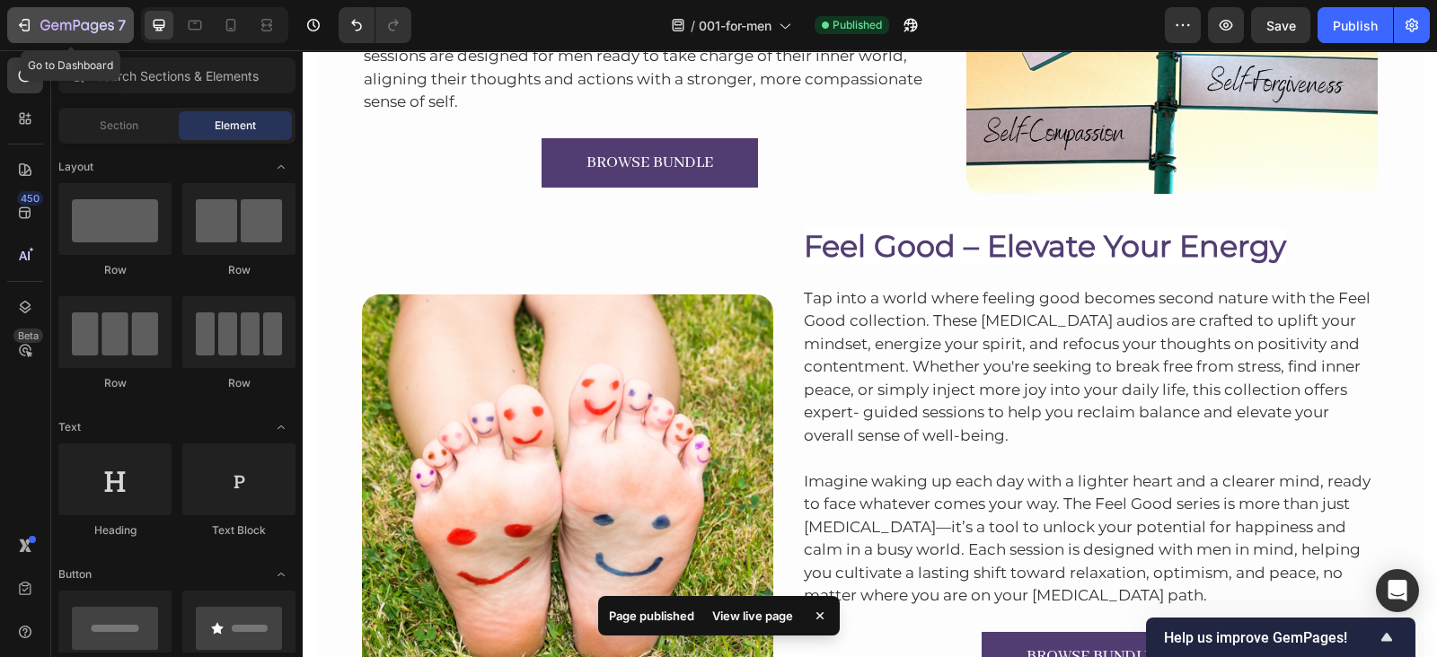
click at [33, 26] on div "7" at bounding box center [70, 25] width 110 height 22
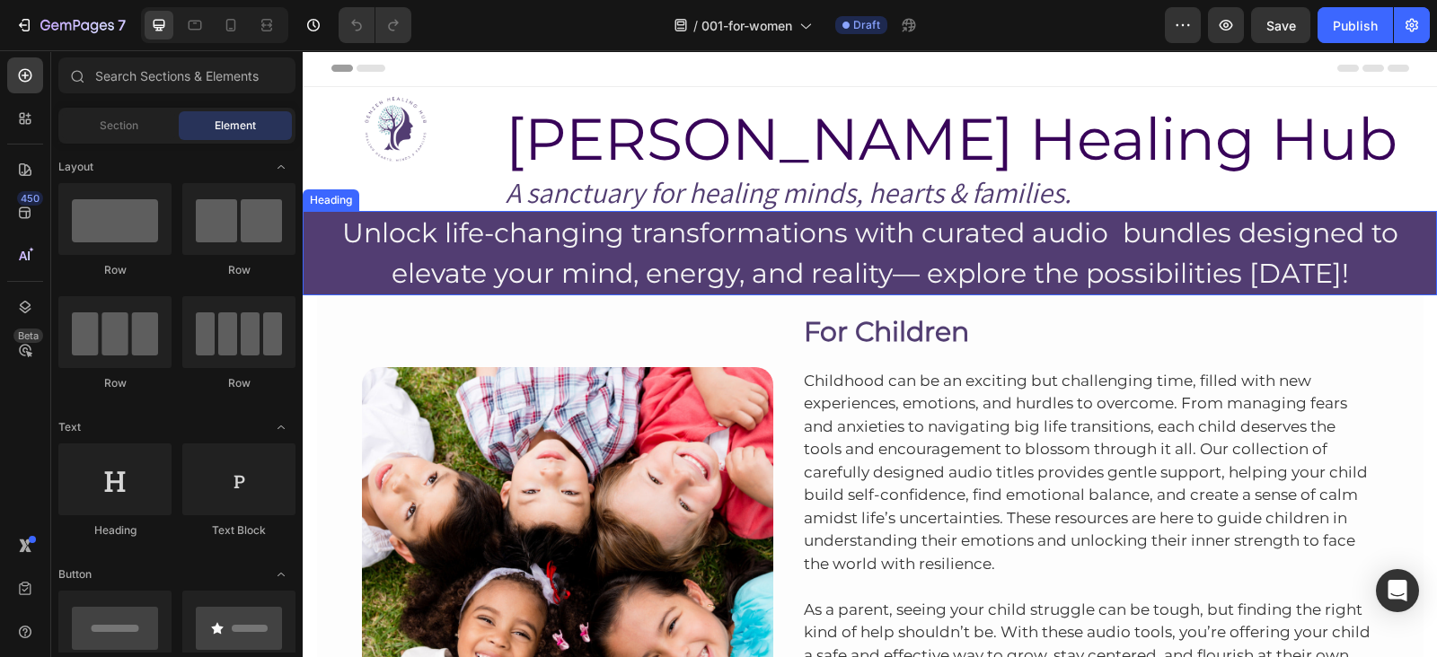
click at [529, 234] on h2 "Unlock life-changing transformations with curated audio bundles designed to ele…" at bounding box center [870, 253] width 1134 height 84
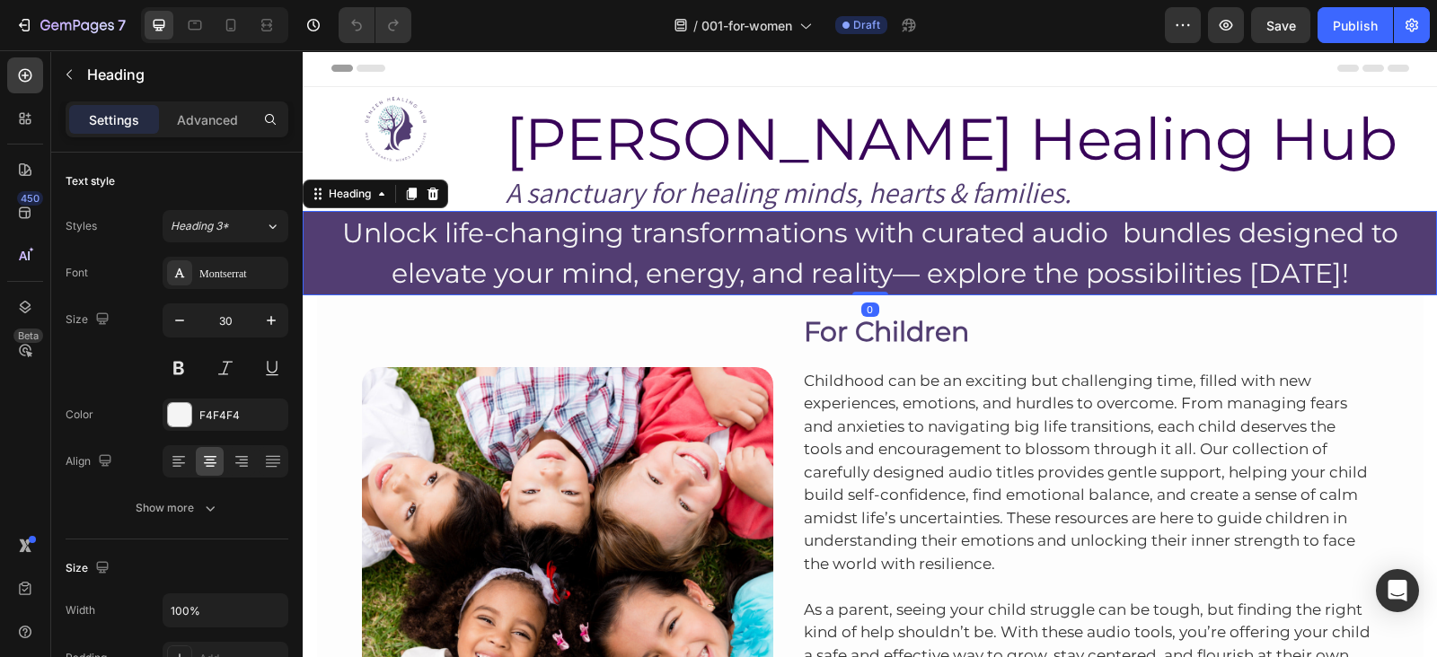
click at [529, 234] on h2 "Unlock life-changing transformations with curated audio bundles designed to ele…" at bounding box center [870, 253] width 1134 height 84
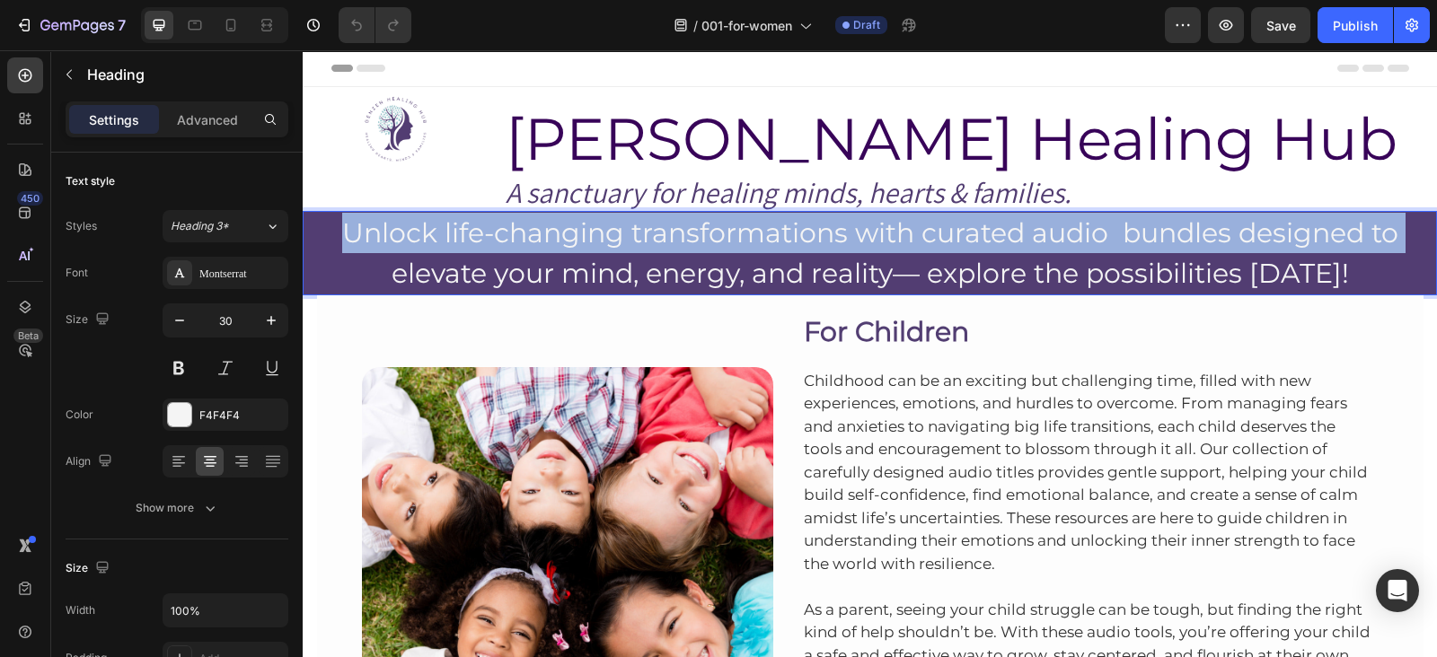
click at [529, 234] on p "Unlock life-changing transformations with curated audio bundles designed to ele…" at bounding box center [869, 253] width 1130 height 81
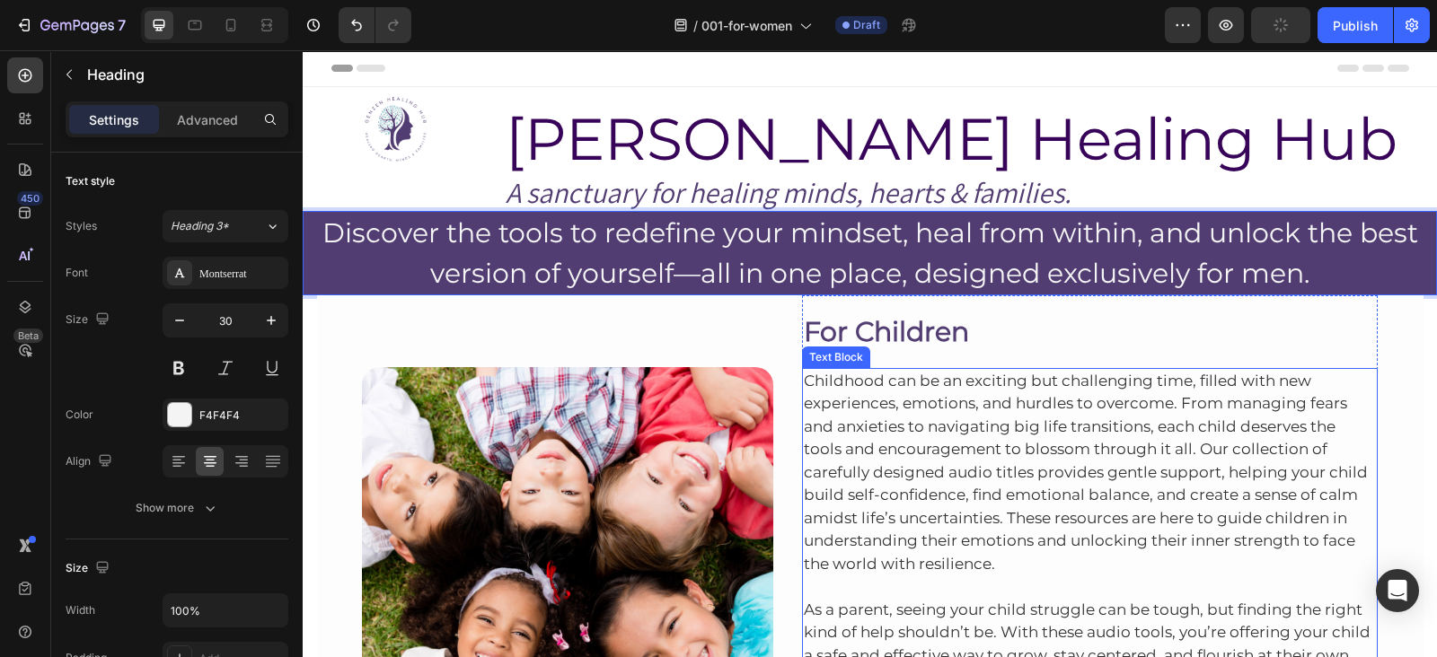
scroll to position [181, 0]
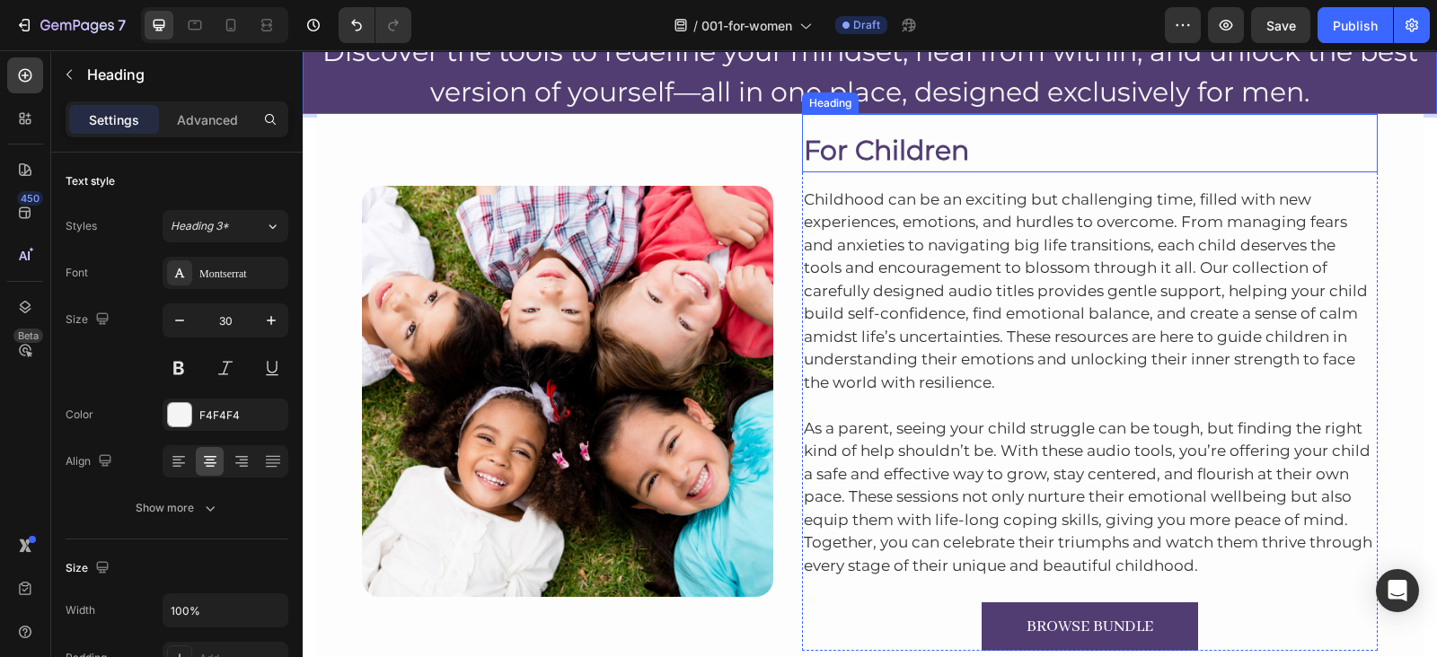
click at [858, 136] on h2 "For Children" at bounding box center [1090, 150] width 576 height 44
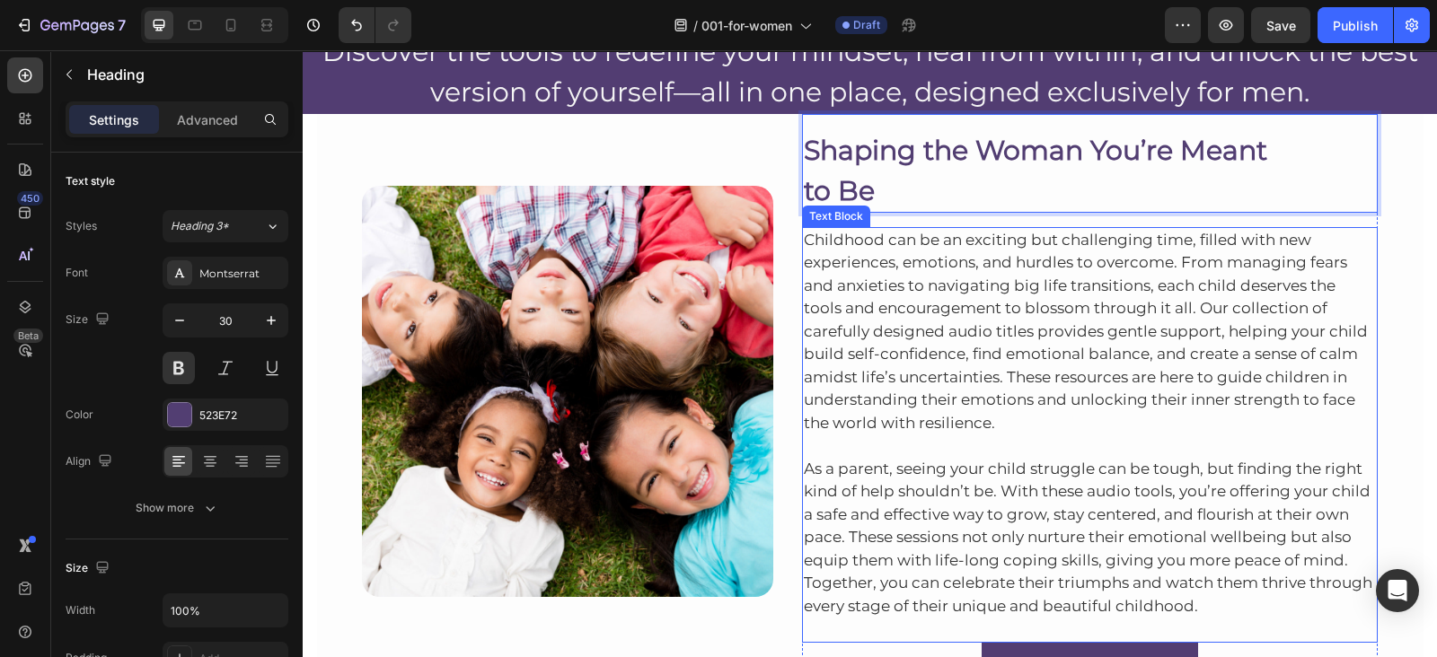
click at [913, 229] on p "Childhood can be an exciting but challenging time, filled with new experiences,…" at bounding box center [1090, 332] width 573 height 207
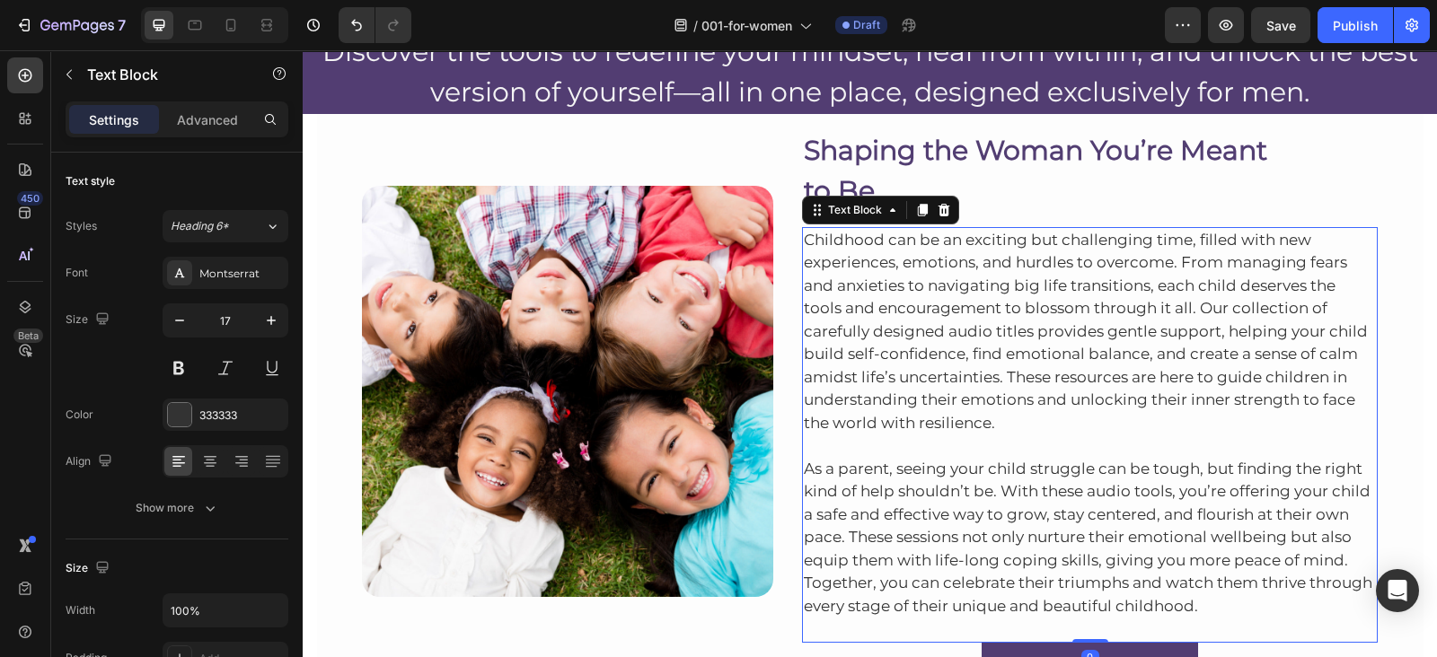
scroll to position [0, 0]
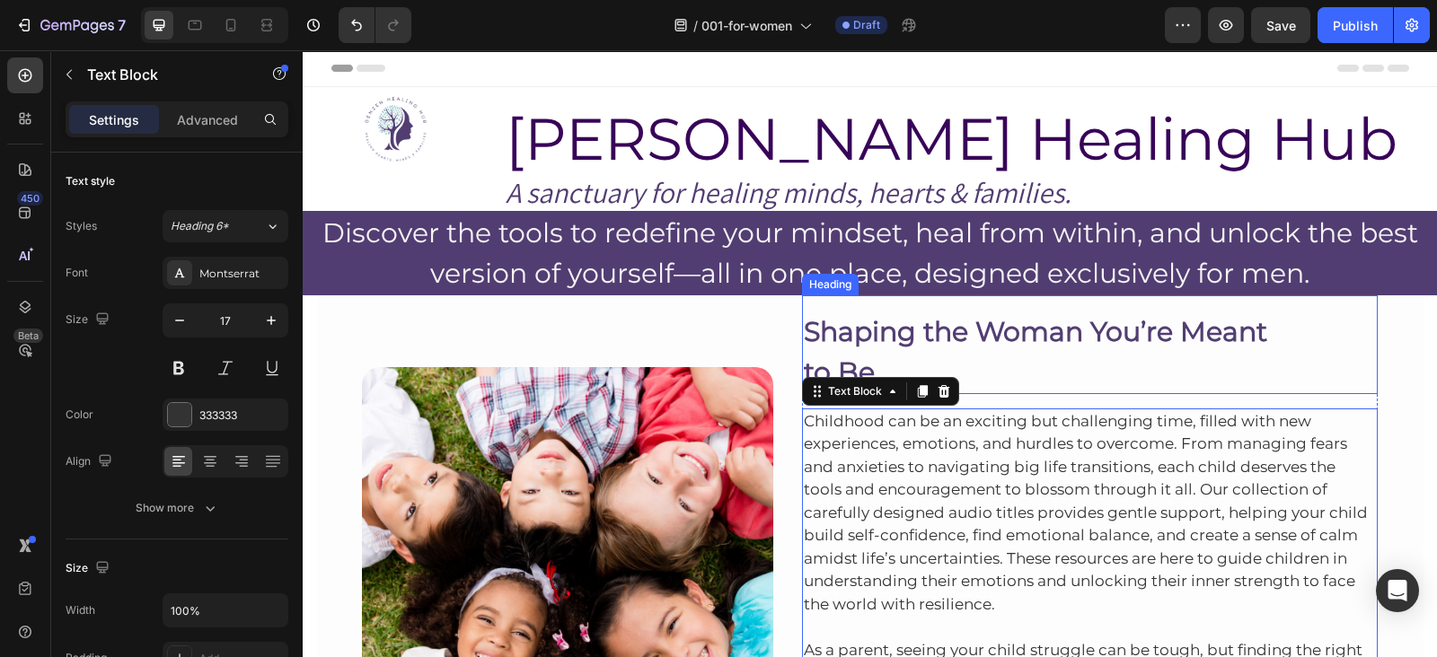
click at [874, 368] on p "Shaping the Woman You’re Meant to Be" at bounding box center [1090, 352] width 573 height 81
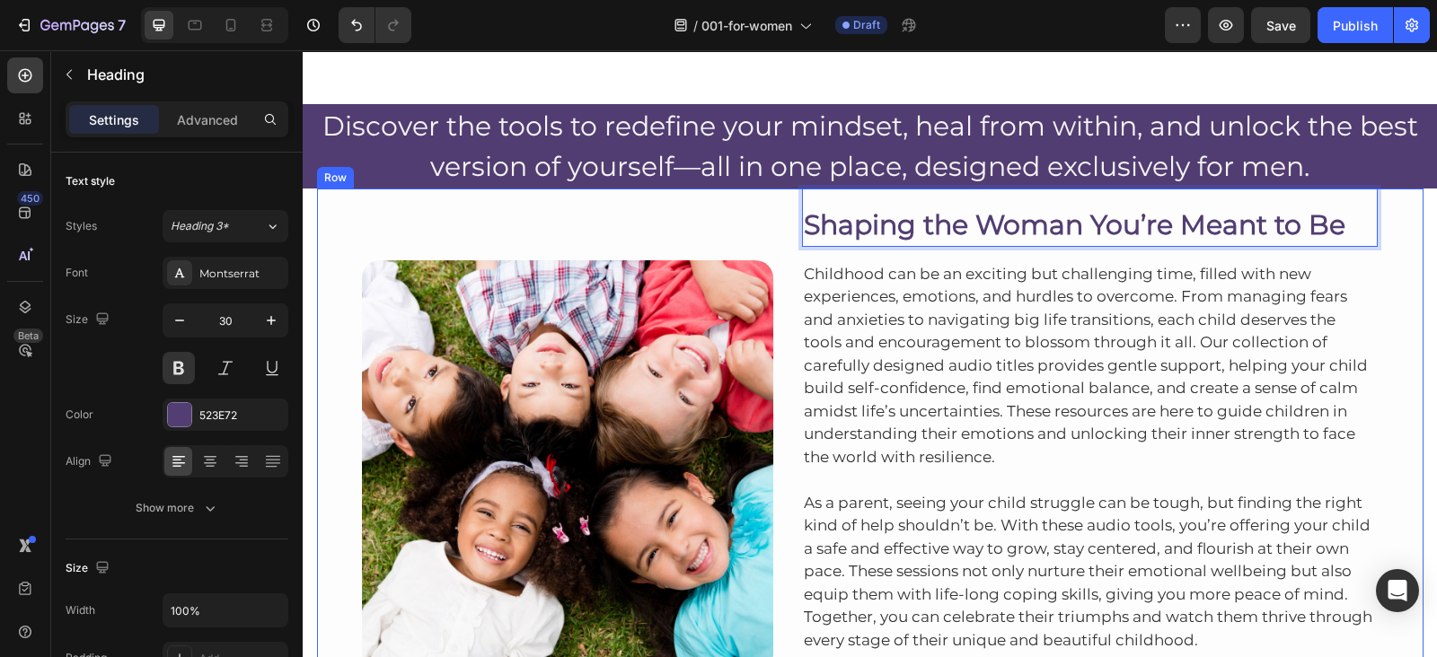
scroll to position [215, 0]
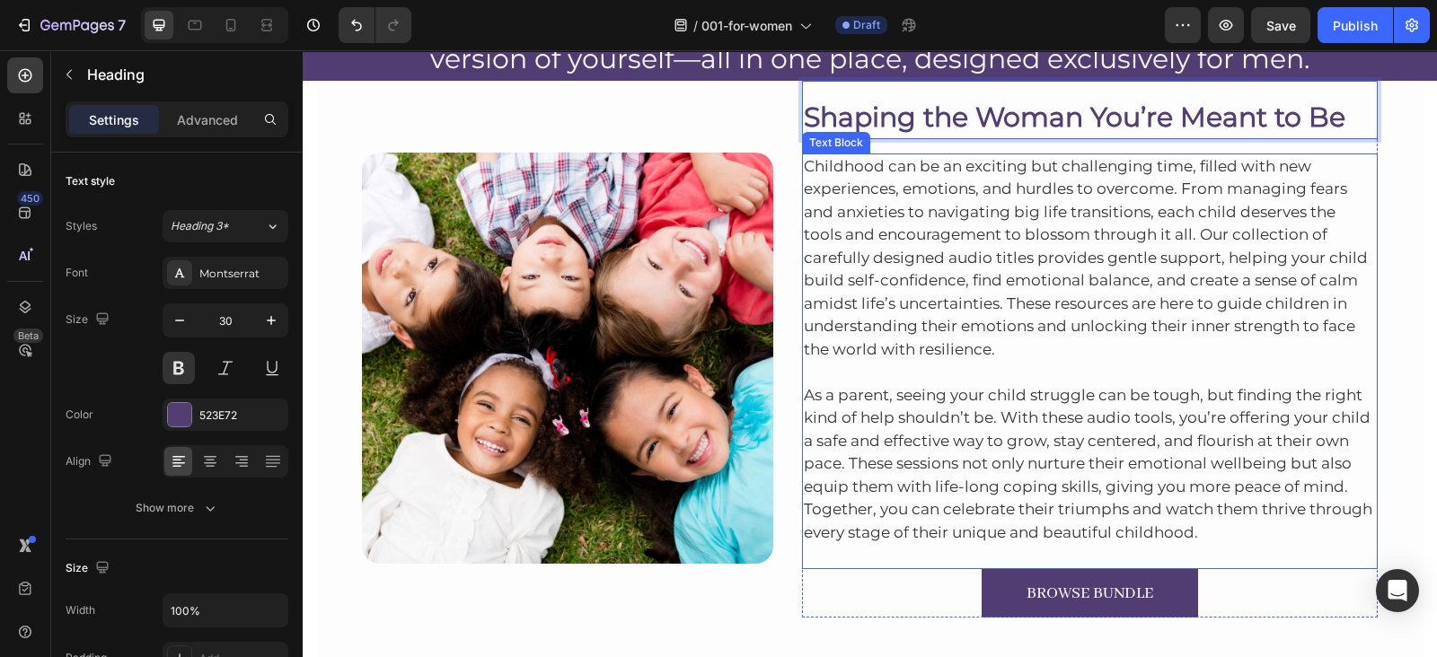
click at [1062, 203] on p "Childhood can be an exciting but challenging time, filled with new experiences,…" at bounding box center [1090, 258] width 573 height 207
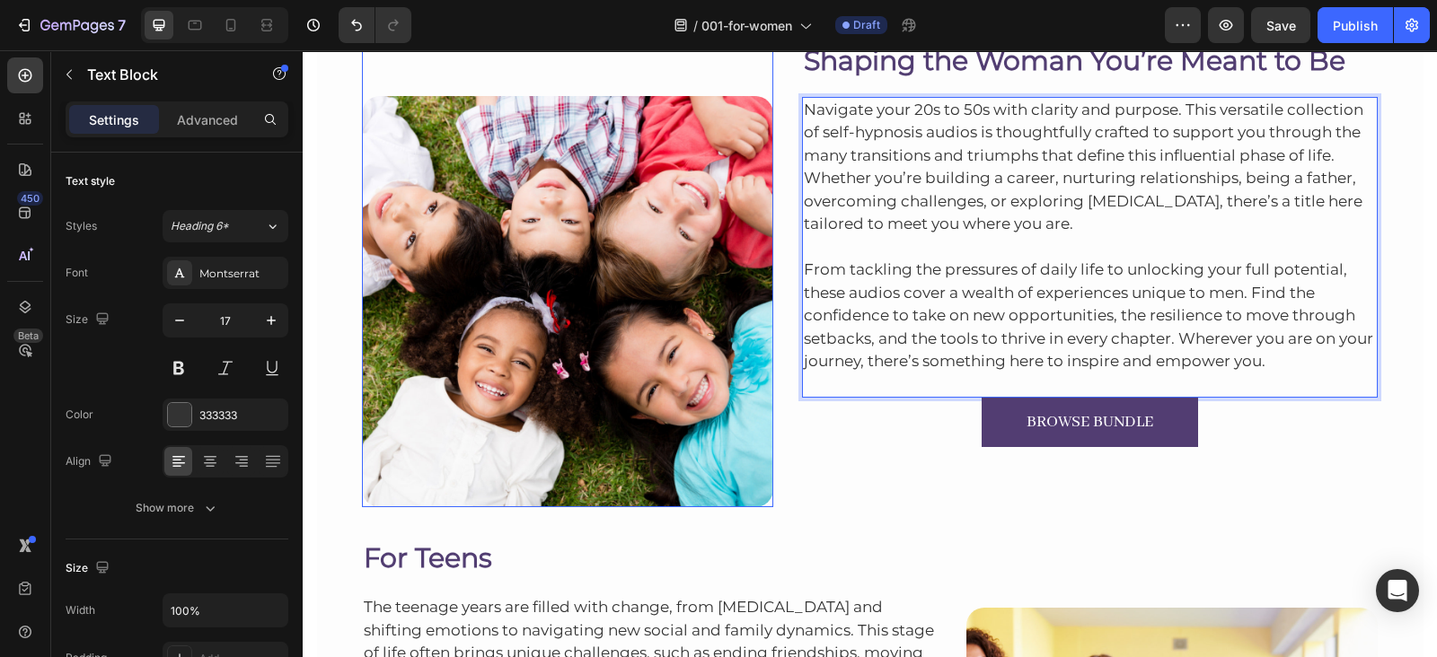
scroll to position [273, 0]
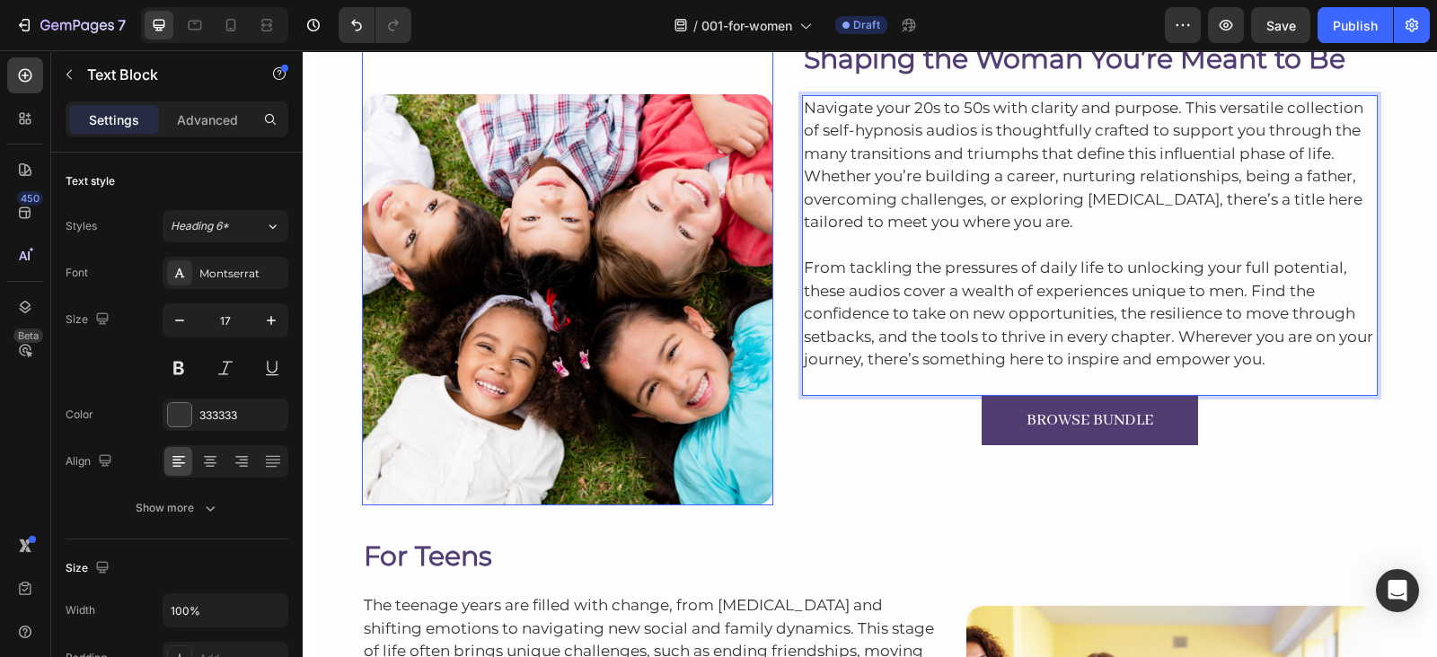
click at [534, 296] on img at bounding box center [567, 299] width 411 height 411
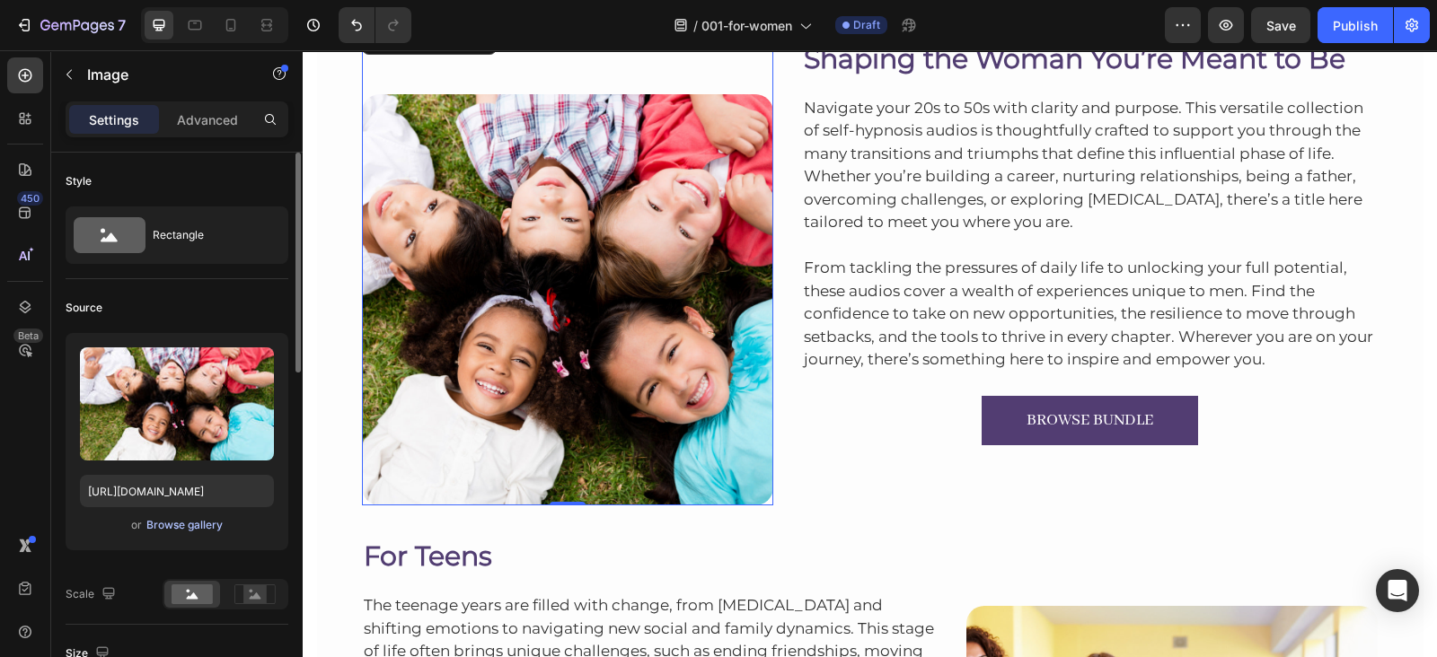
click at [182, 522] on div "Browse gallery" at bounding box center [184, 525] width 76 height 16
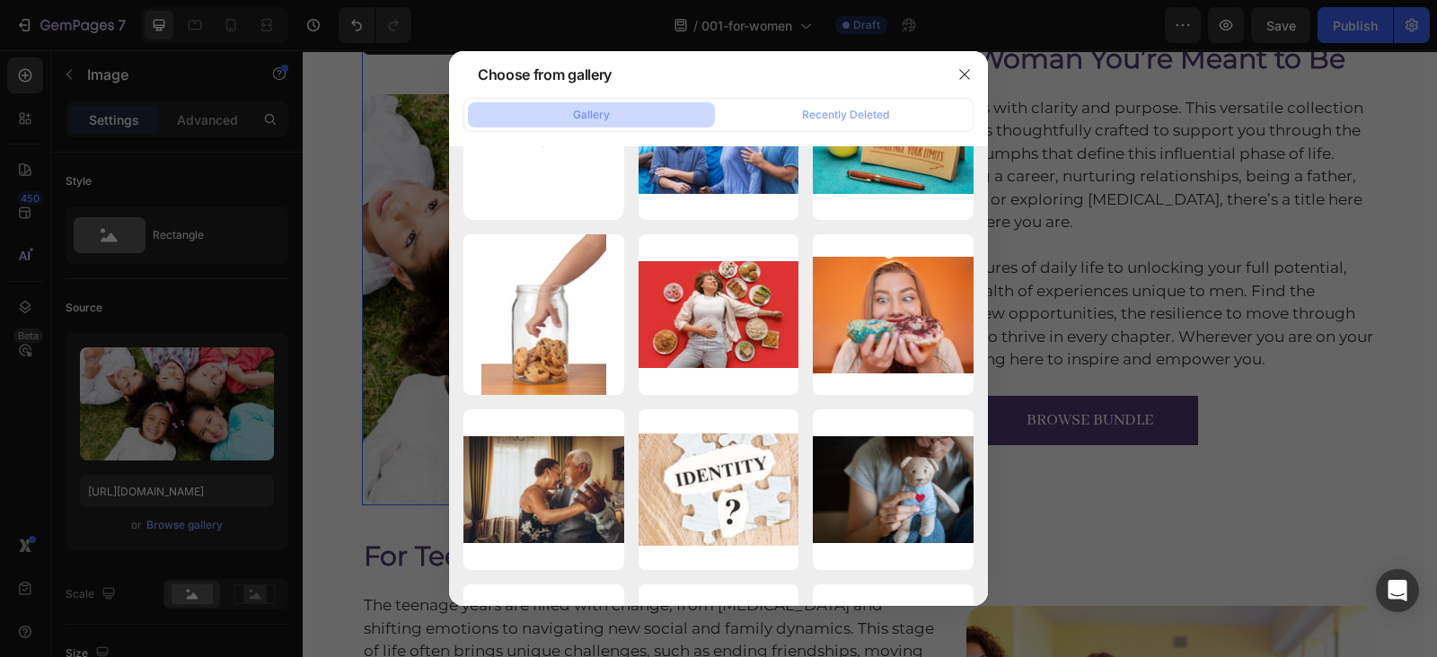
scroll to position [0, 0]
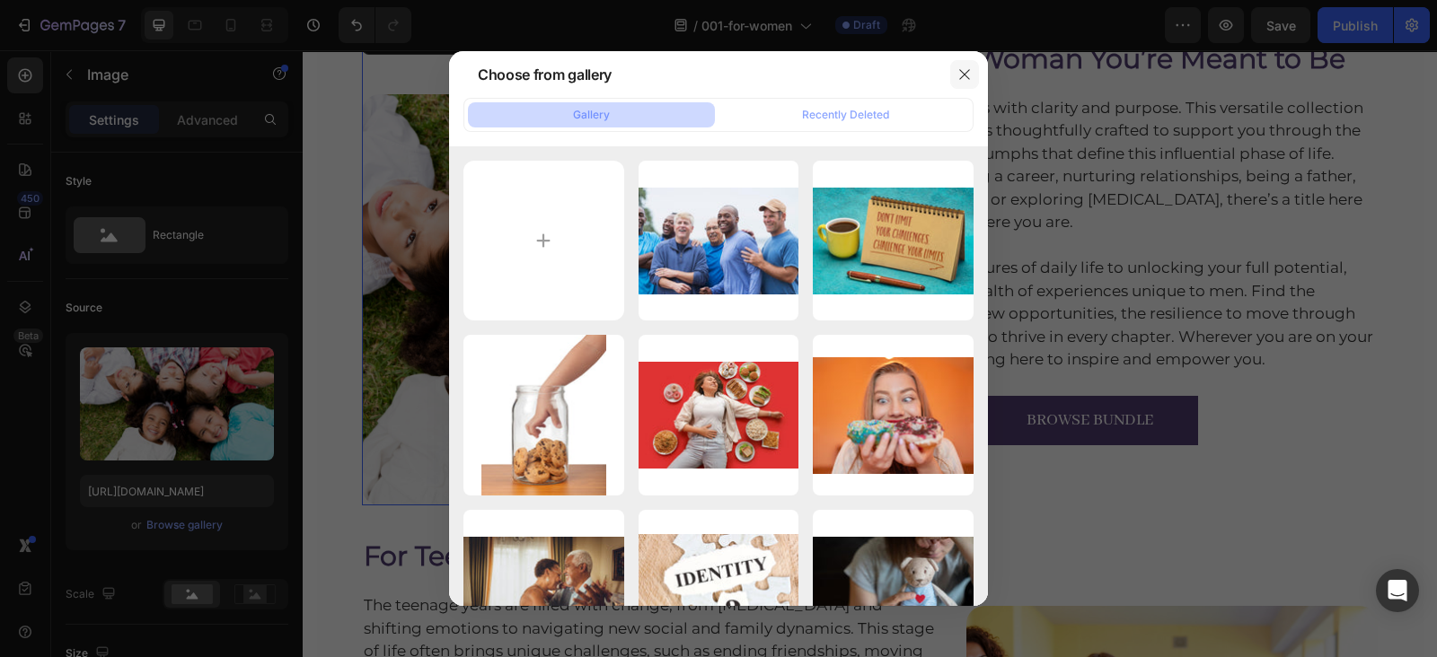
click at [973, 73] on button "button" at bounding box center [964, 74] width 29 height 29
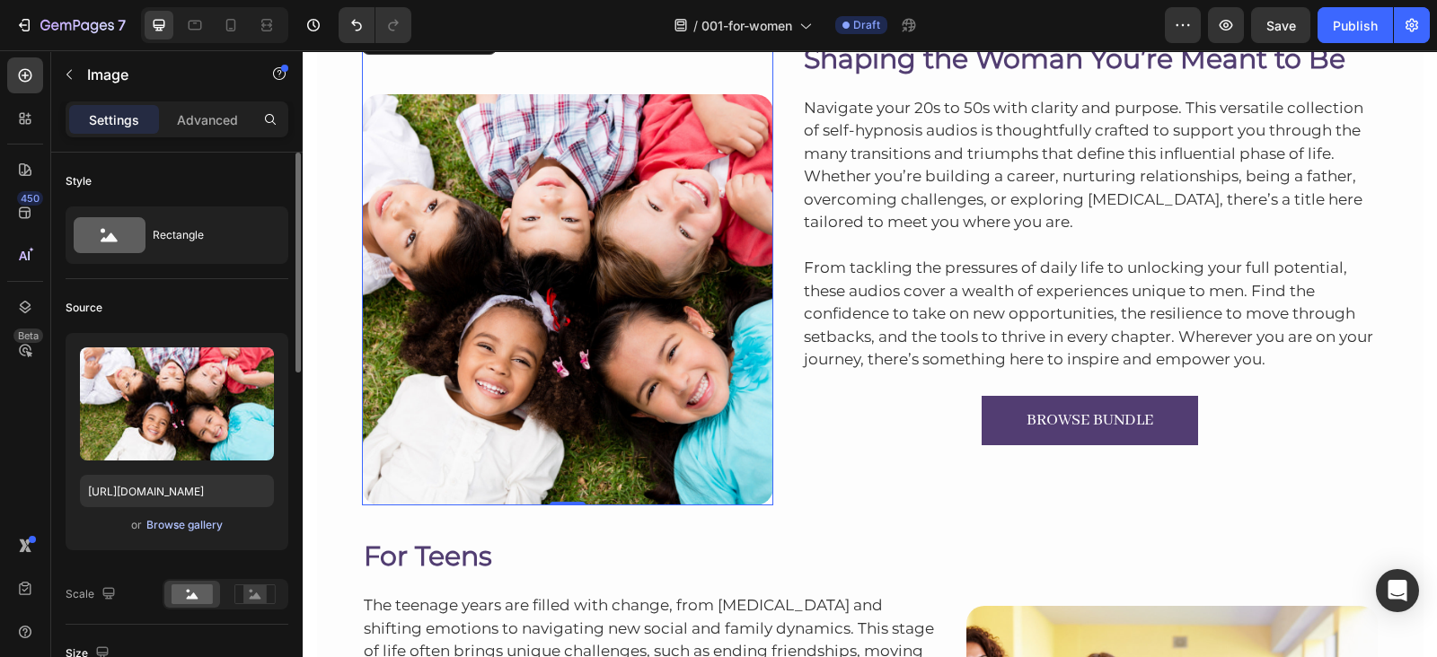
click at [175, 518] on div "Browse gallery" at bounding box center [184, 525] width 76 height 16
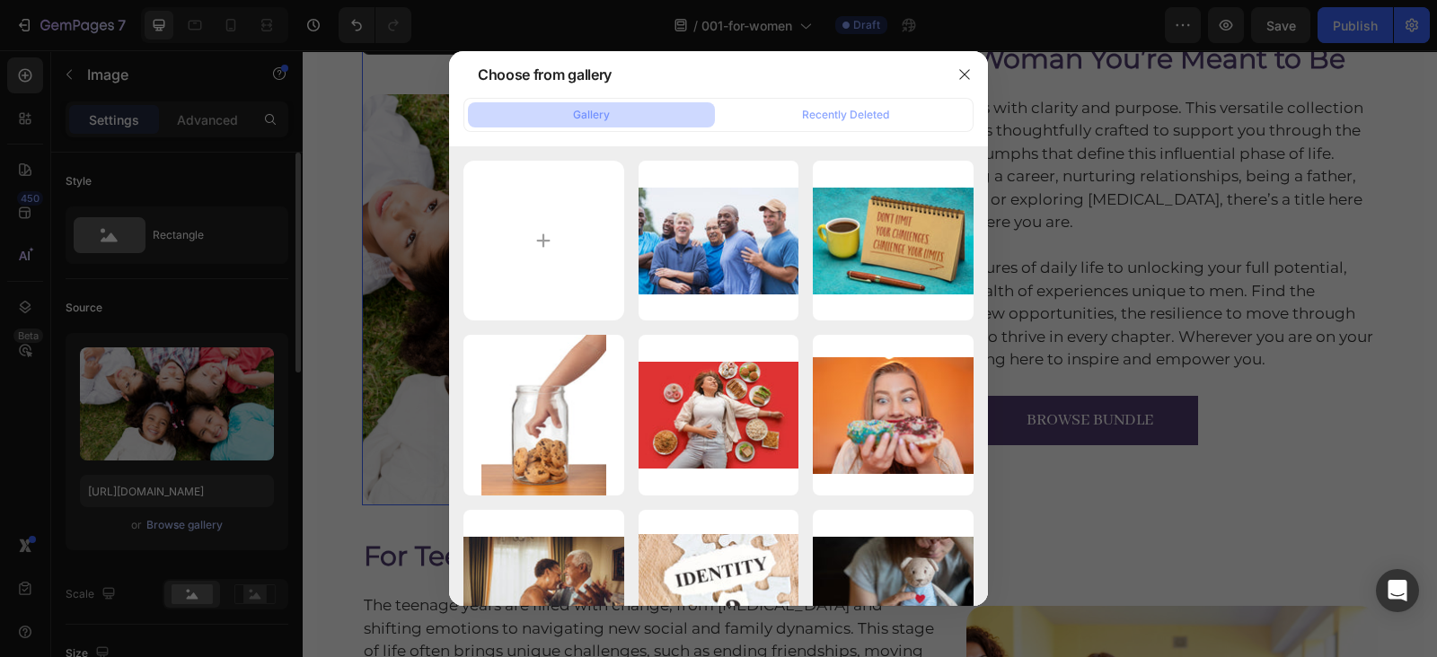
click at [526, 256] on input "file" at bounding box center [543, 241] width 161 height 161
type input "C:\fakepath\dc3c218cfbd1ba9047525a280c82e110.jpg"
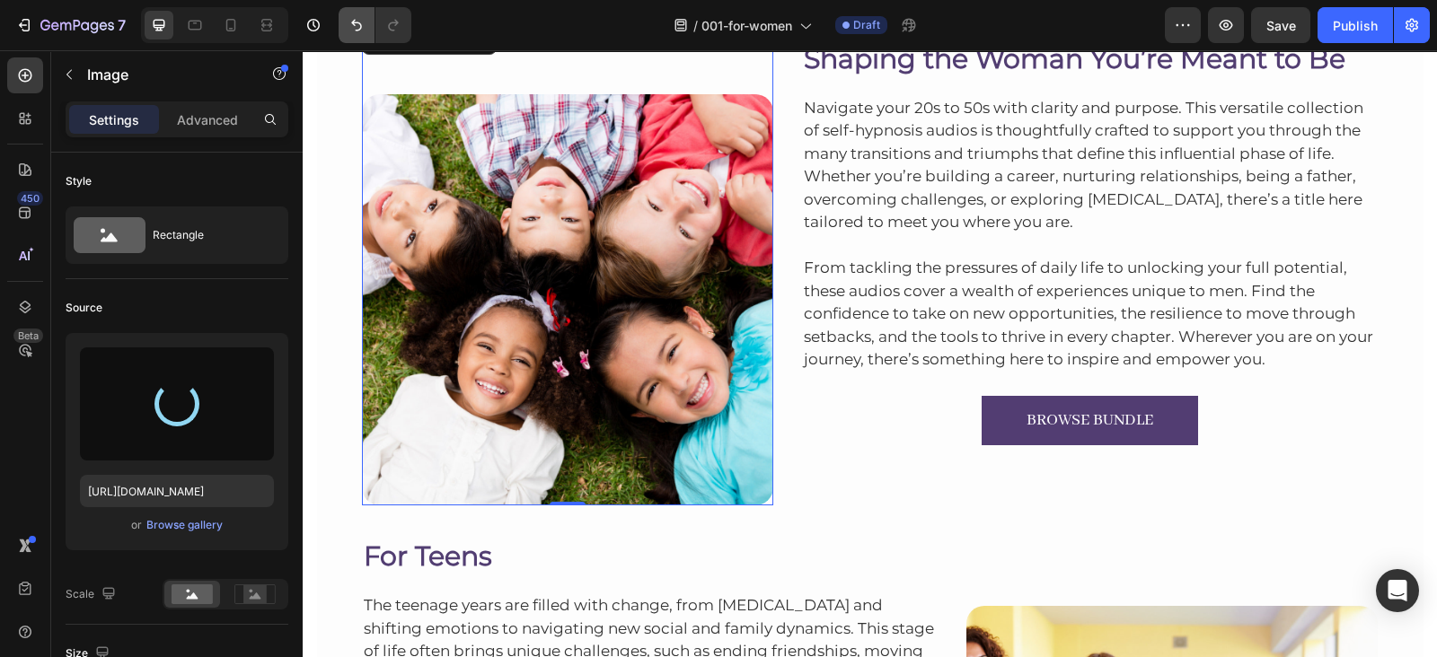
type input "https://cdn.shopify.com/s/files/1/0607/2821/3736/files/gempages_502465714892833…"
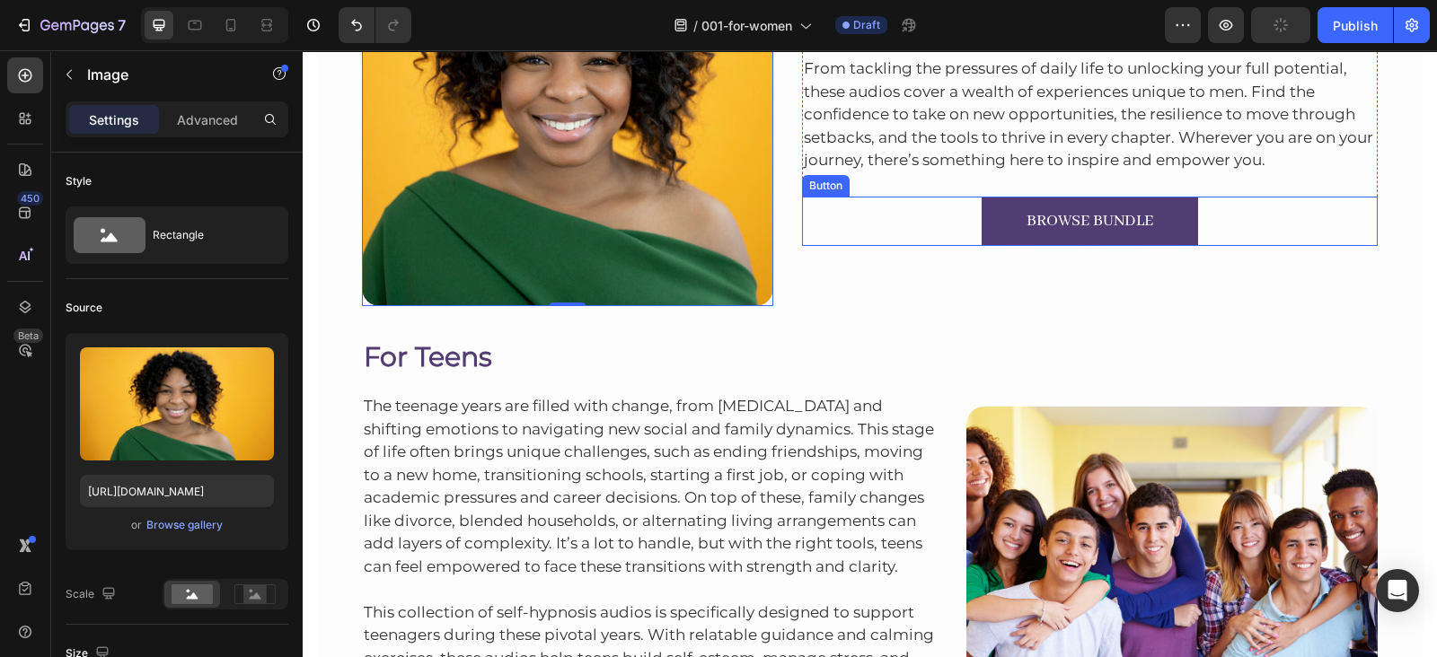
scroll to position [684, 0]
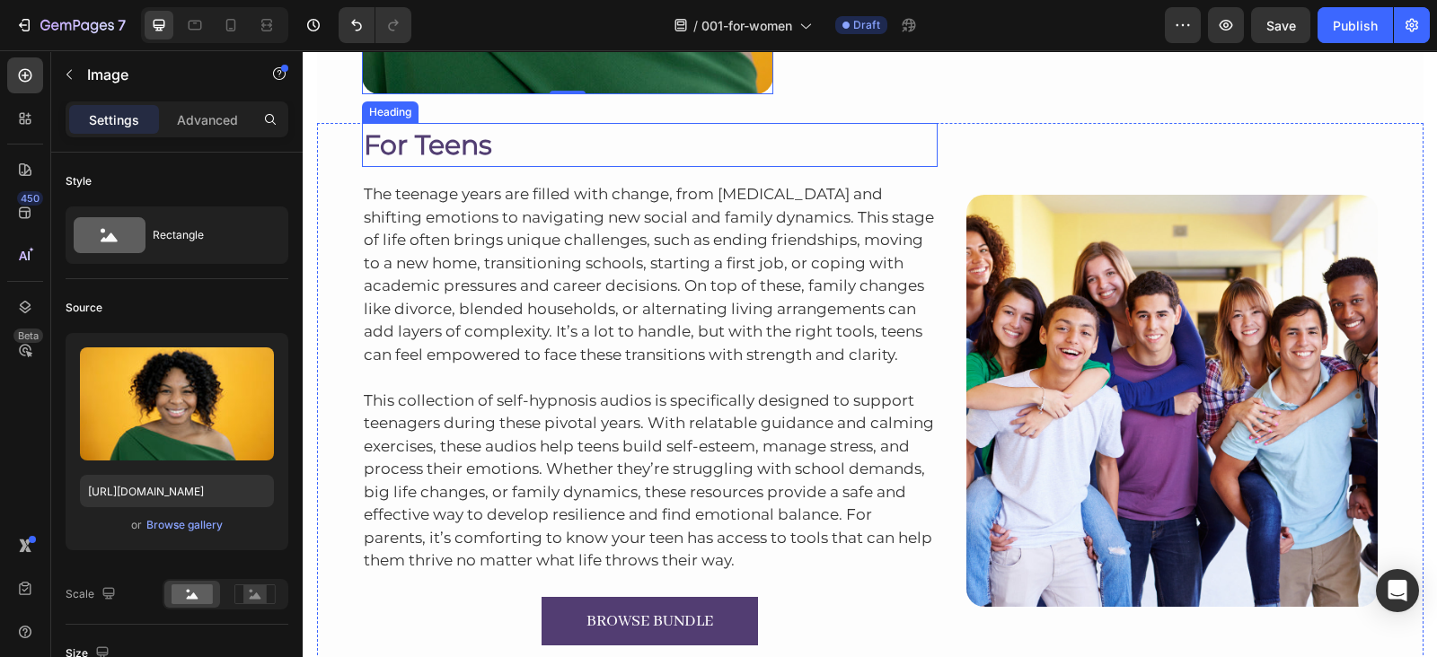
click at [476, 143] on h2 "For Teens" at bounding box center [650, 145] width 576 height 44
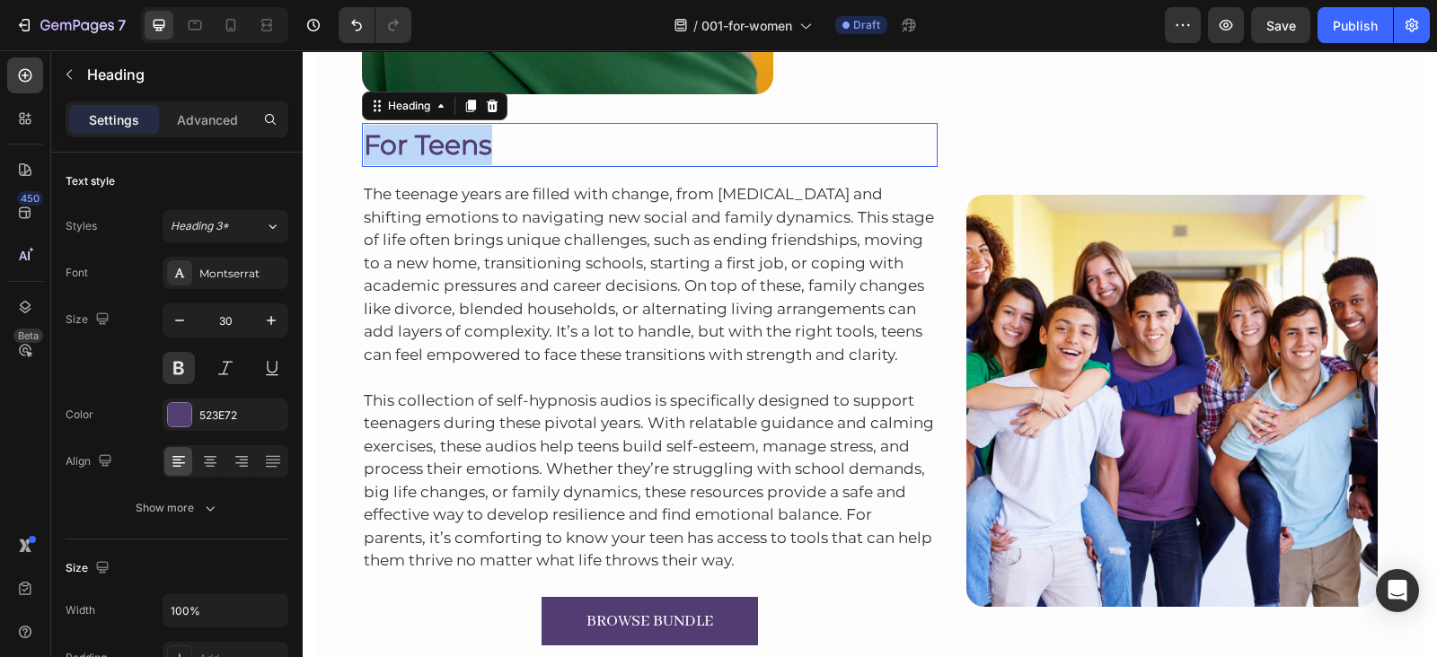
click at [476, 143] on p "For Teens" at bounding box center [650, 145] width 573 height 40
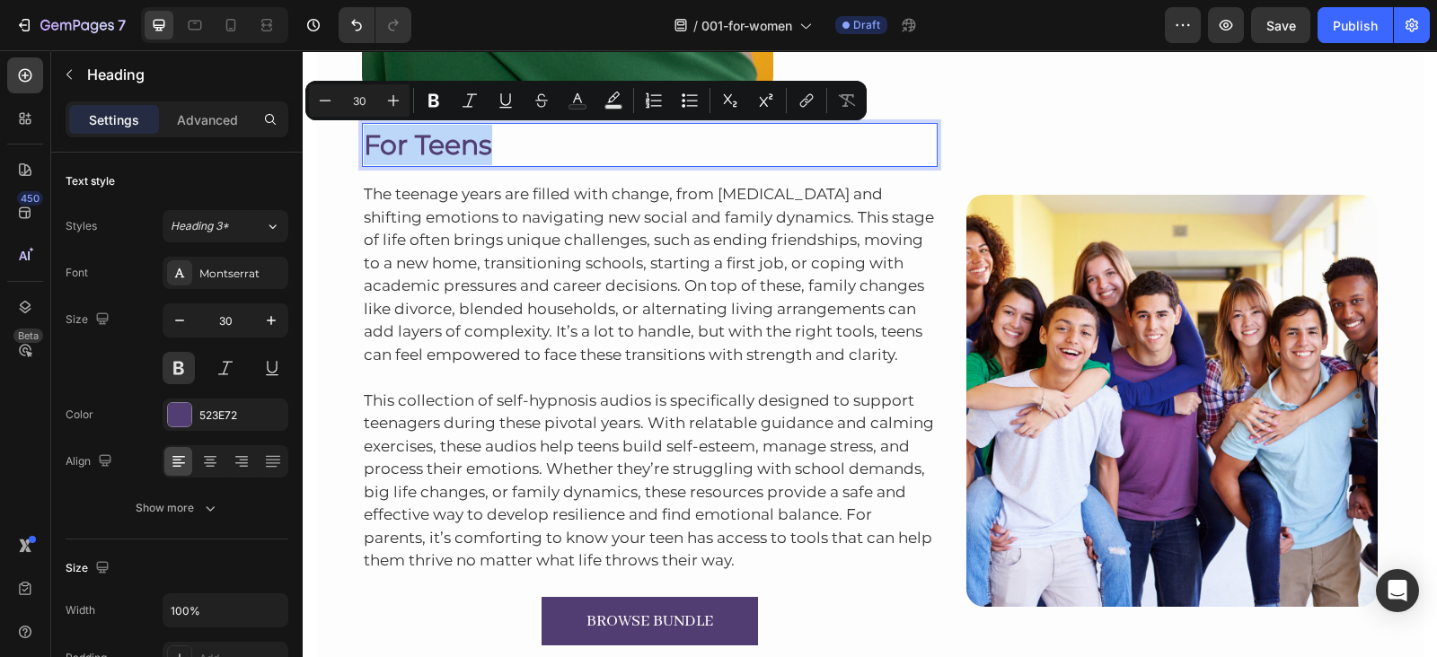
drag, startPoint x: 476, startPoint y: 143, endPoint x: 487, endPoint y: 143, distance: 10.8
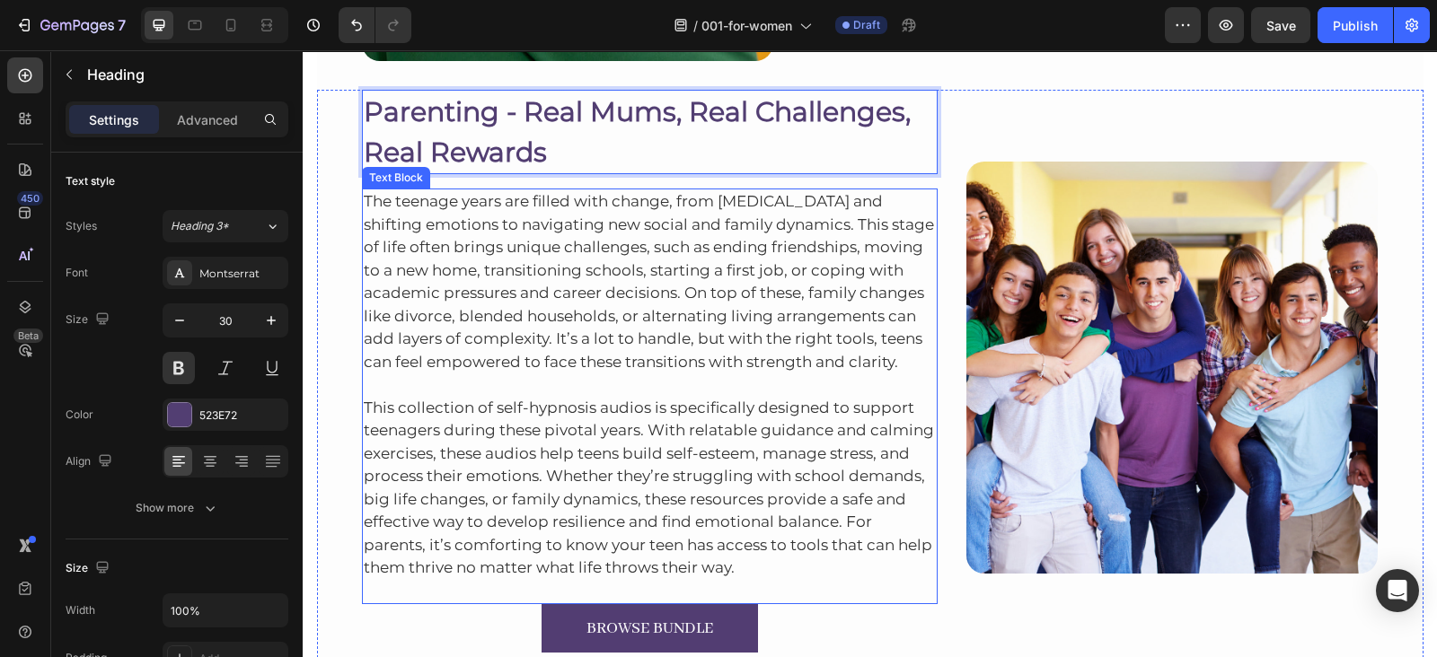
scroll to position [726, 0]
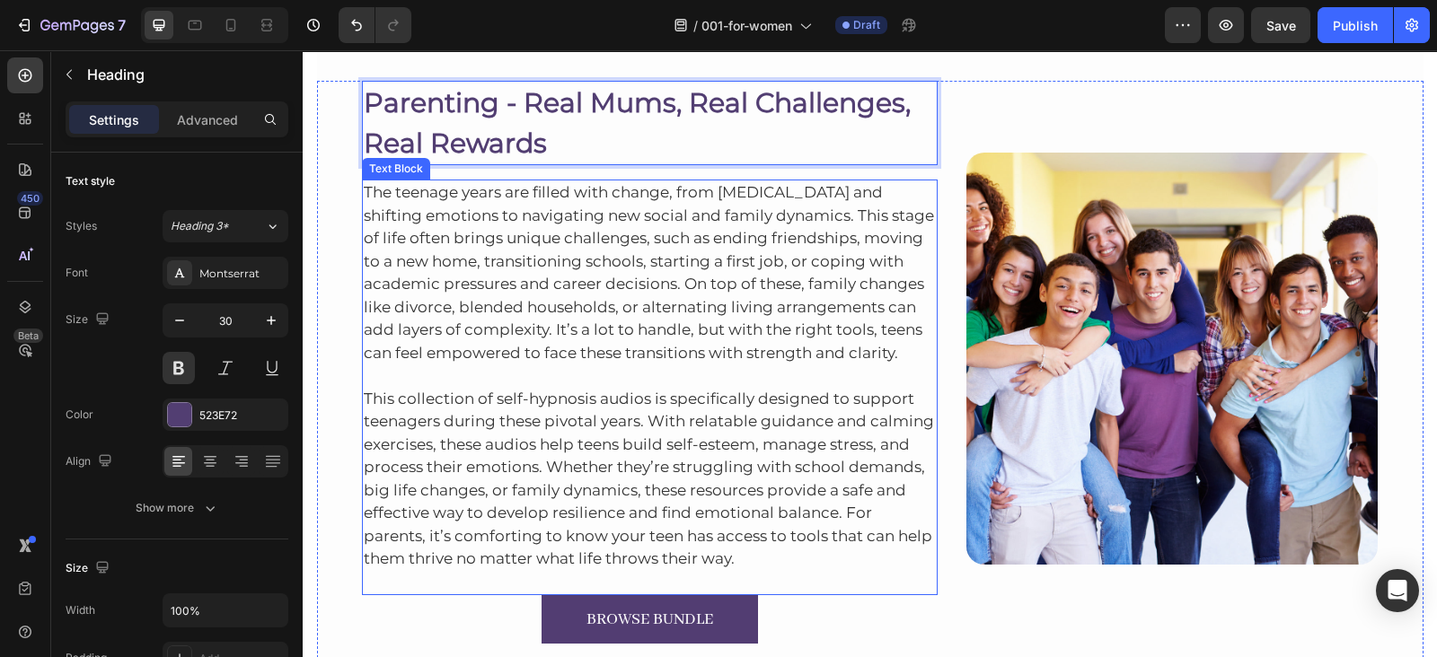
click at [471, 193] on p "The teenage years are filled with change, from [MEDICAL_DATA] and shifting emot…" at bounding box center [650, 272] width 573 height 183
click at [471, 193] on p "The teenage years are filled with change, from personal growth and shifting emo…" at bounding box center [650, 272] width 573 height 183
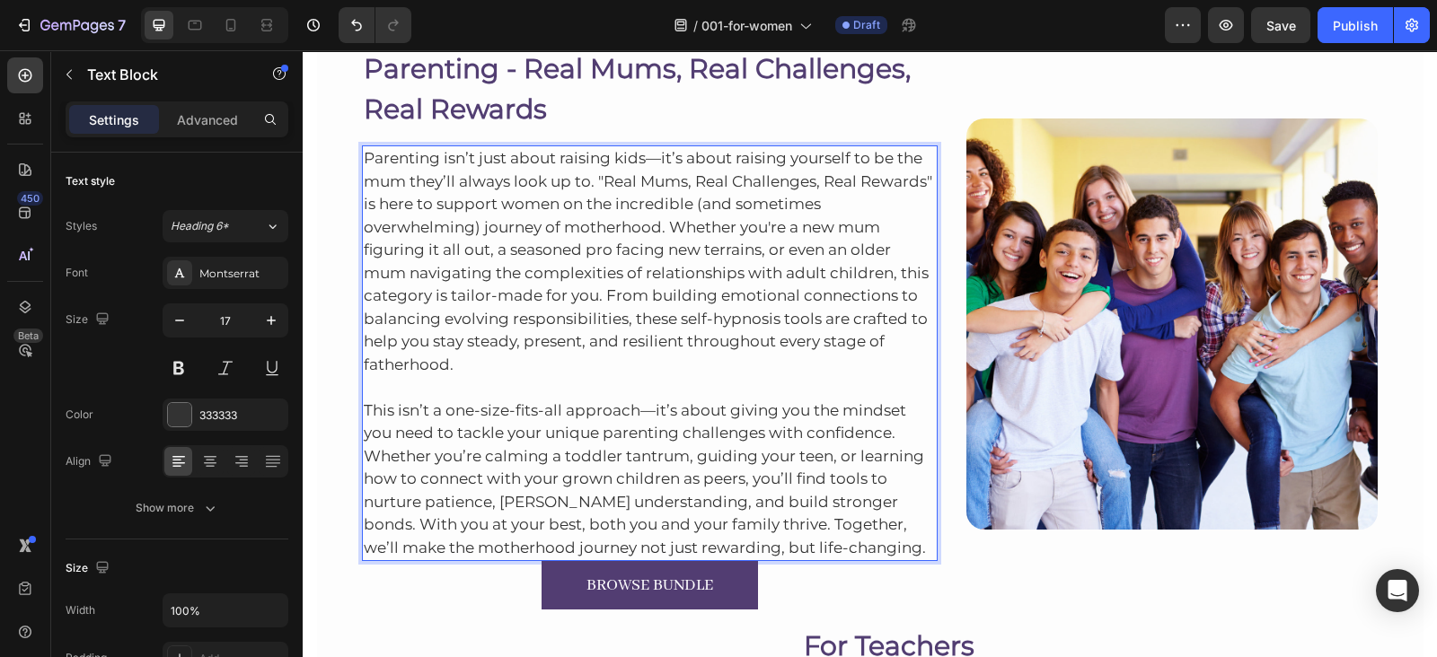
scroll to position [760, 0]
click at [803, 551] on p "This isn’t a one-size-fits-all approach—it’s about giving you the mindset you n…" at bounding box center [650, 468] width 573 height 183
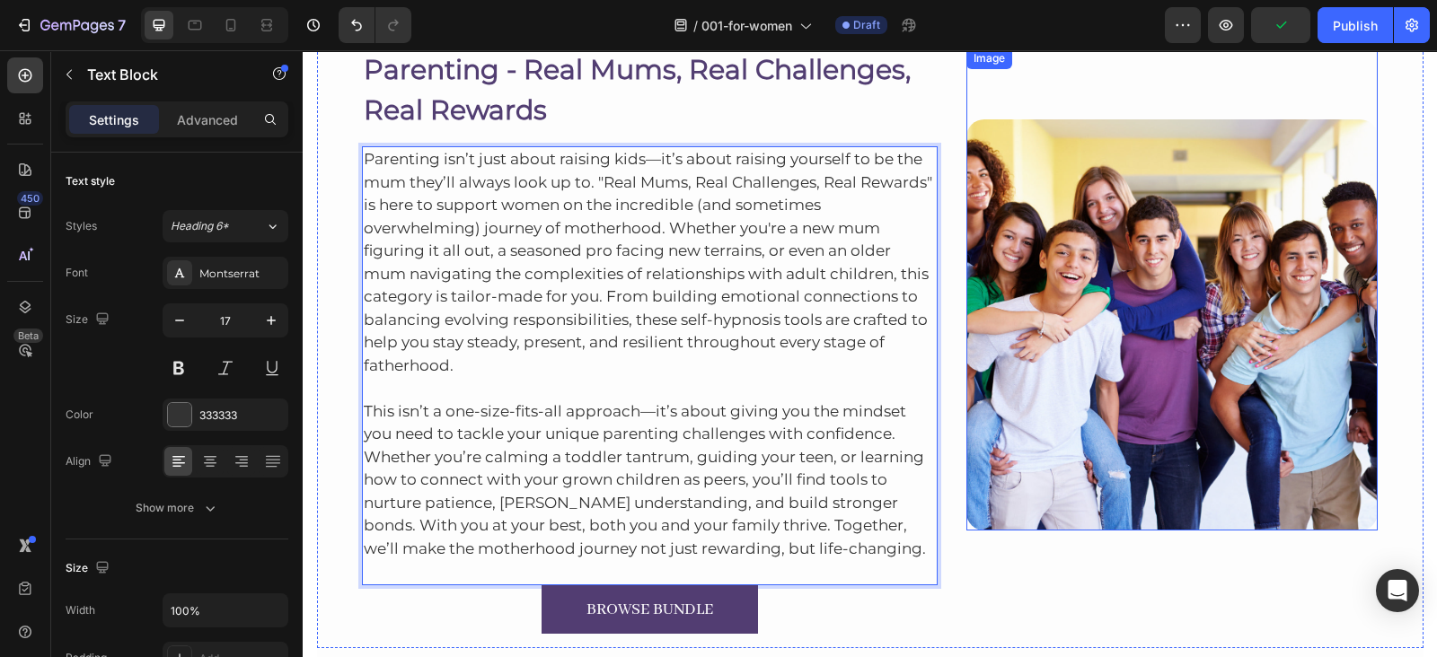
click at [1087, 248] on img at bounding box center [1171, 324] width 411 height 411
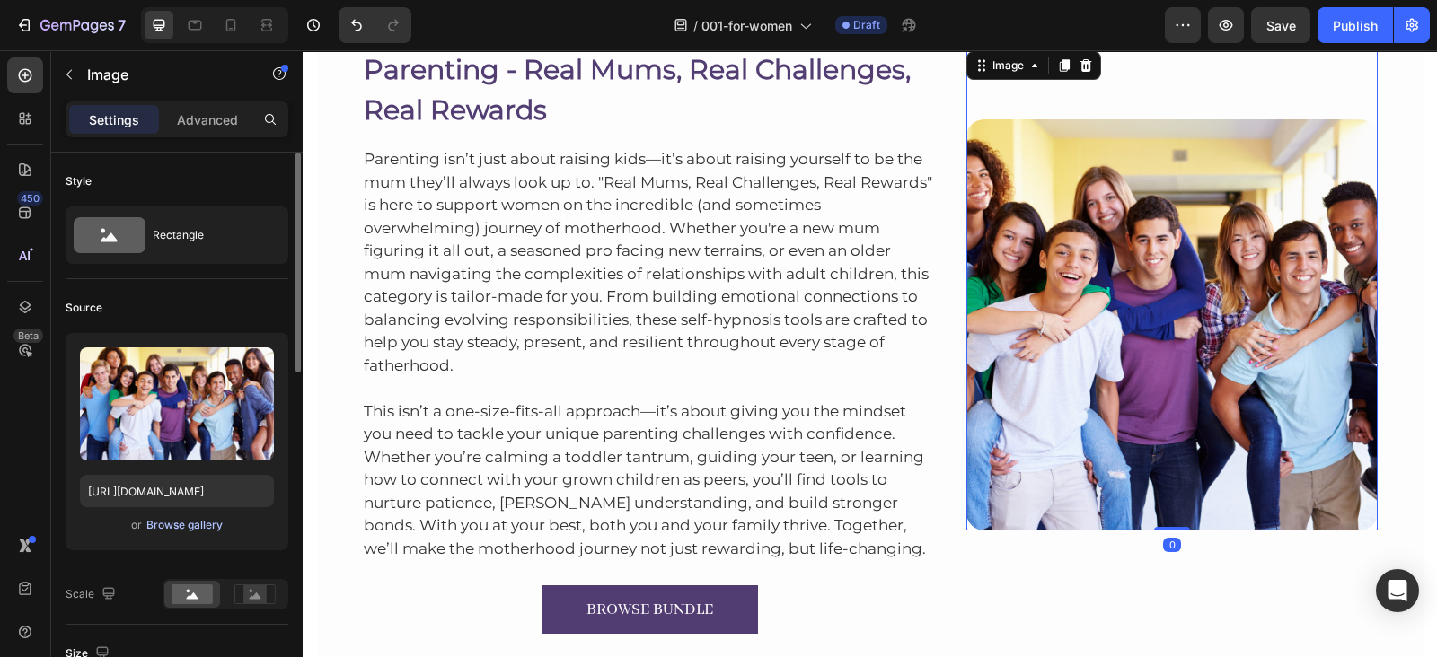
click at [198, 526] on div "Browse gallery" at bounding box center [184, 525] width 76 height 16
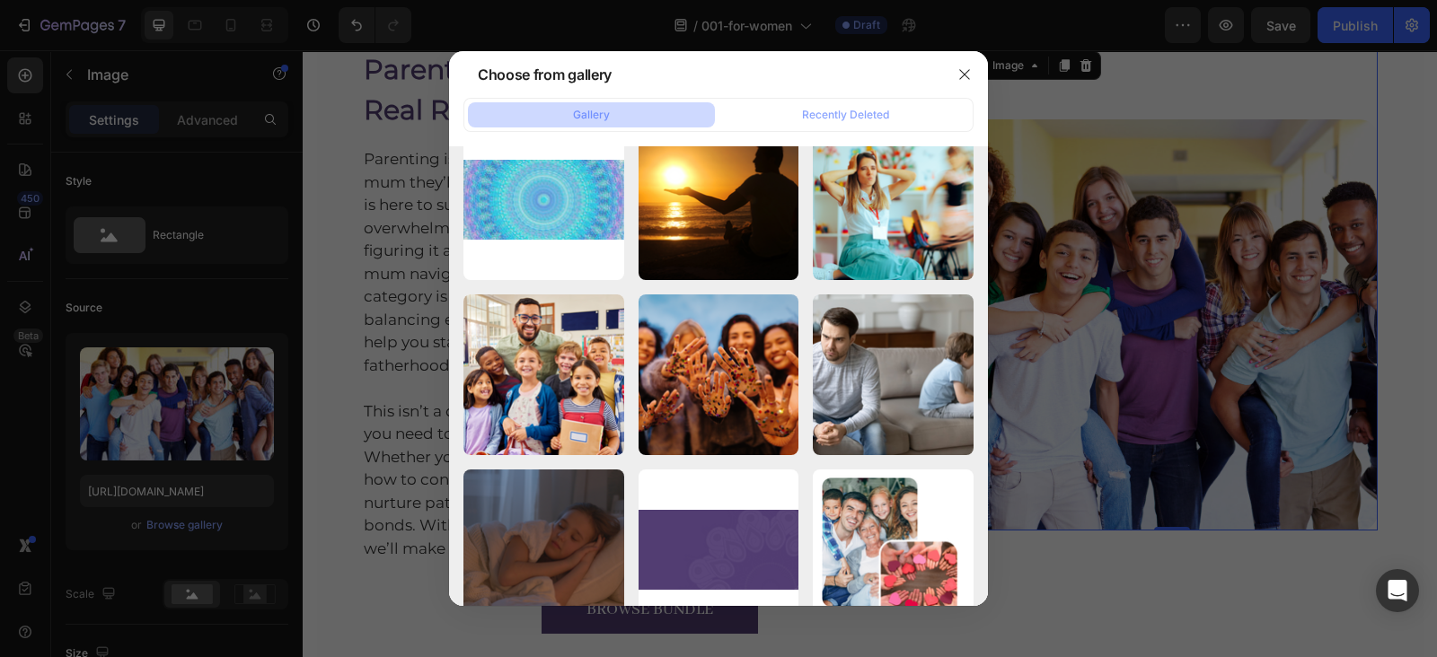
scroll to position [12480, 0]
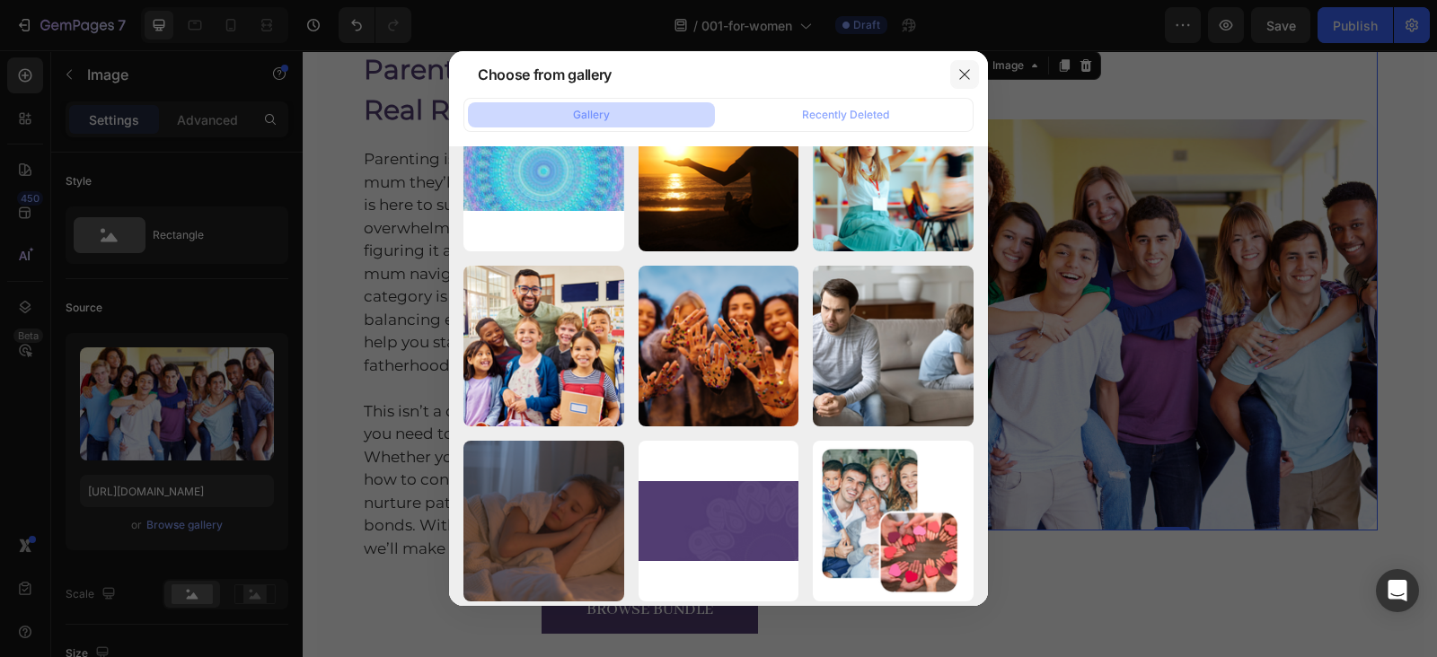
click at [960, 76] on icon "button" at bounding box center [964, 74] width 14 height 14
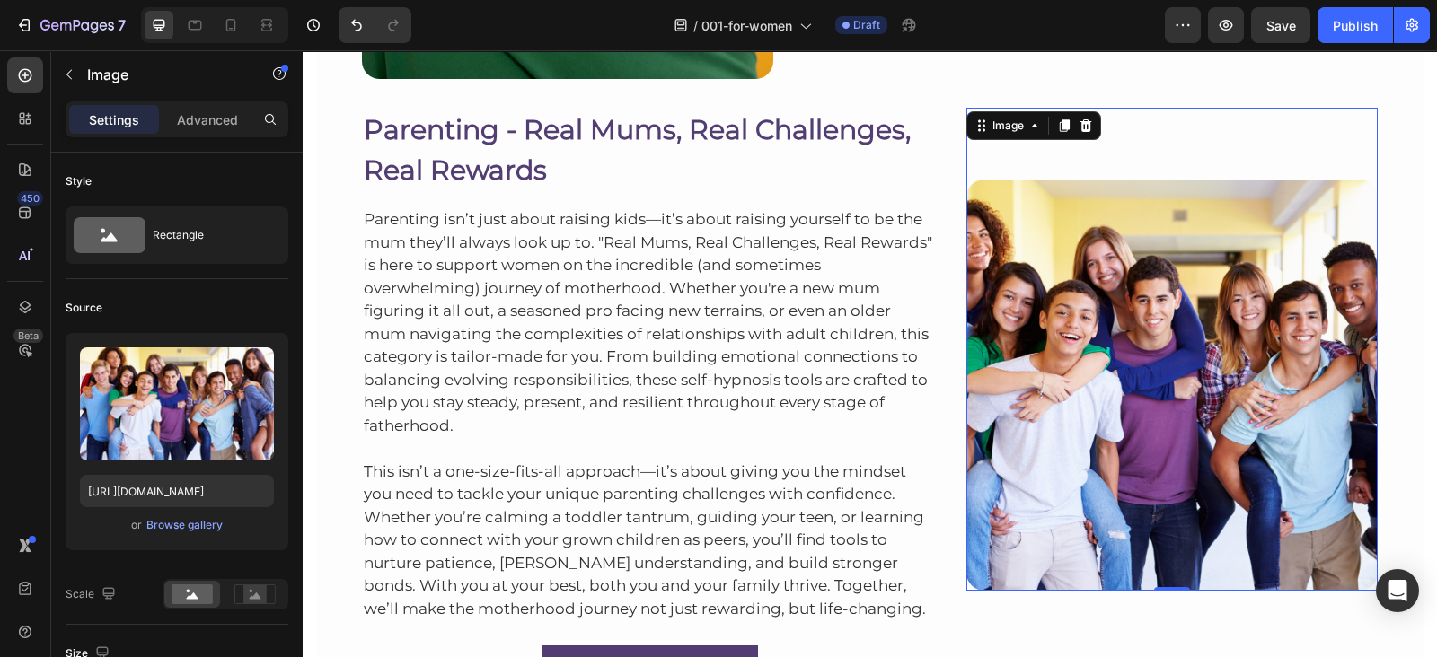
scroll to position [715, 0]
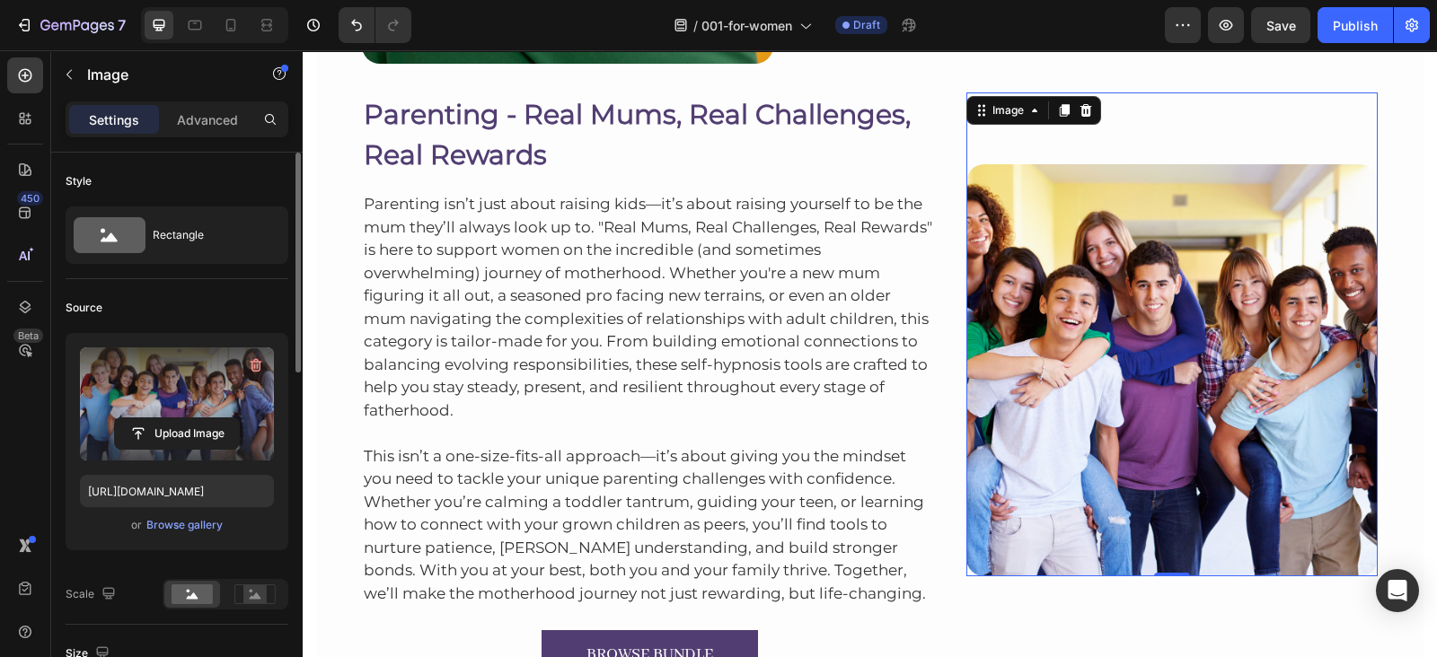
click at [163, 391] on label at bounding box center [177, 403] width 194 height 113
click at [163, 418] on input "file" at bounding box center [177, 433] width 124 height 31
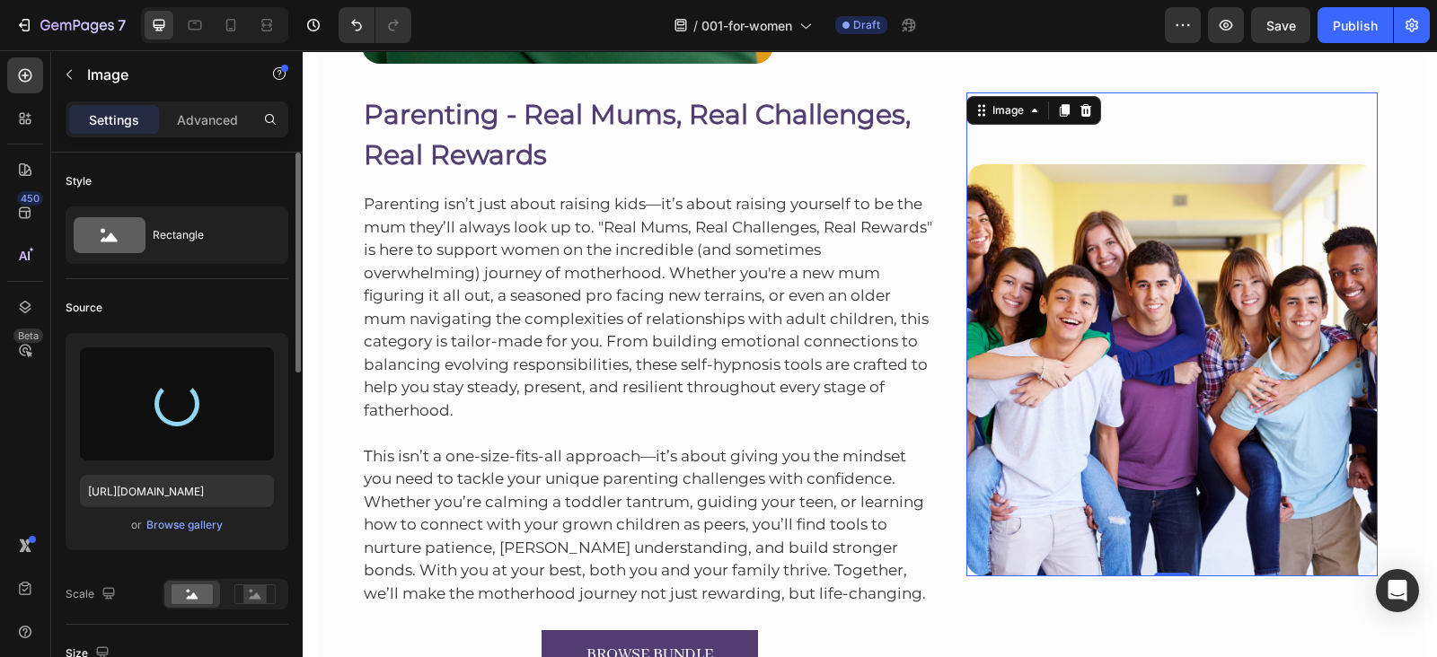
type input "https://cdn.shopify.com/s/files/1/0607/2821/3736/files/gempages_502465714892833…"
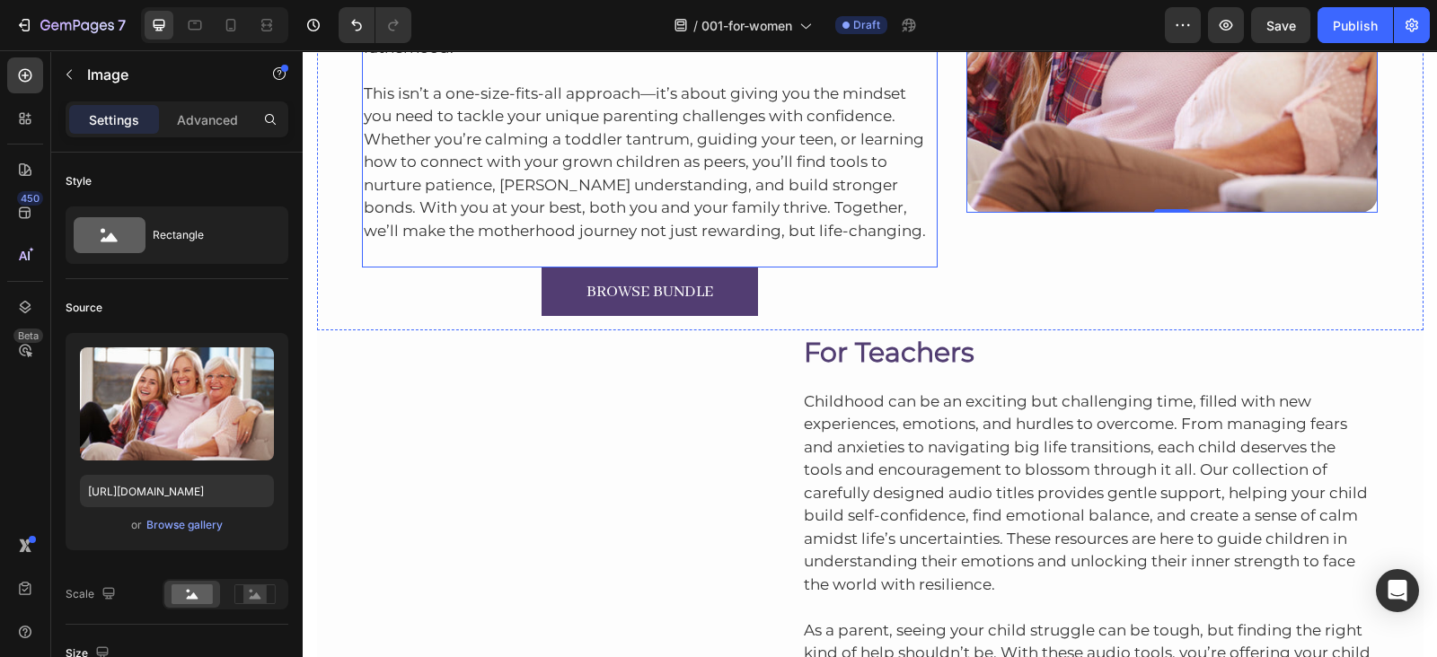
scroll to position [1267, 0]
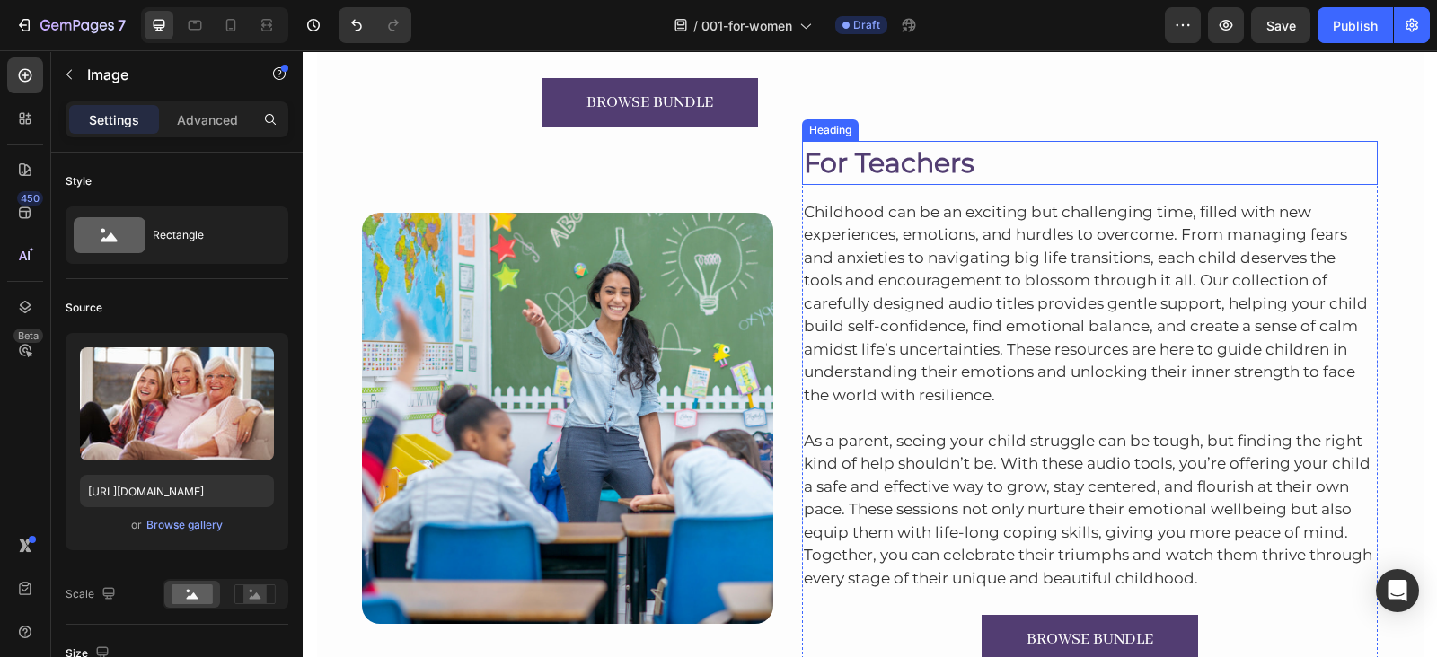
click at [886, 165] on h2 "For Teachers" at bounding box center [1090, 163] width 576 height 44
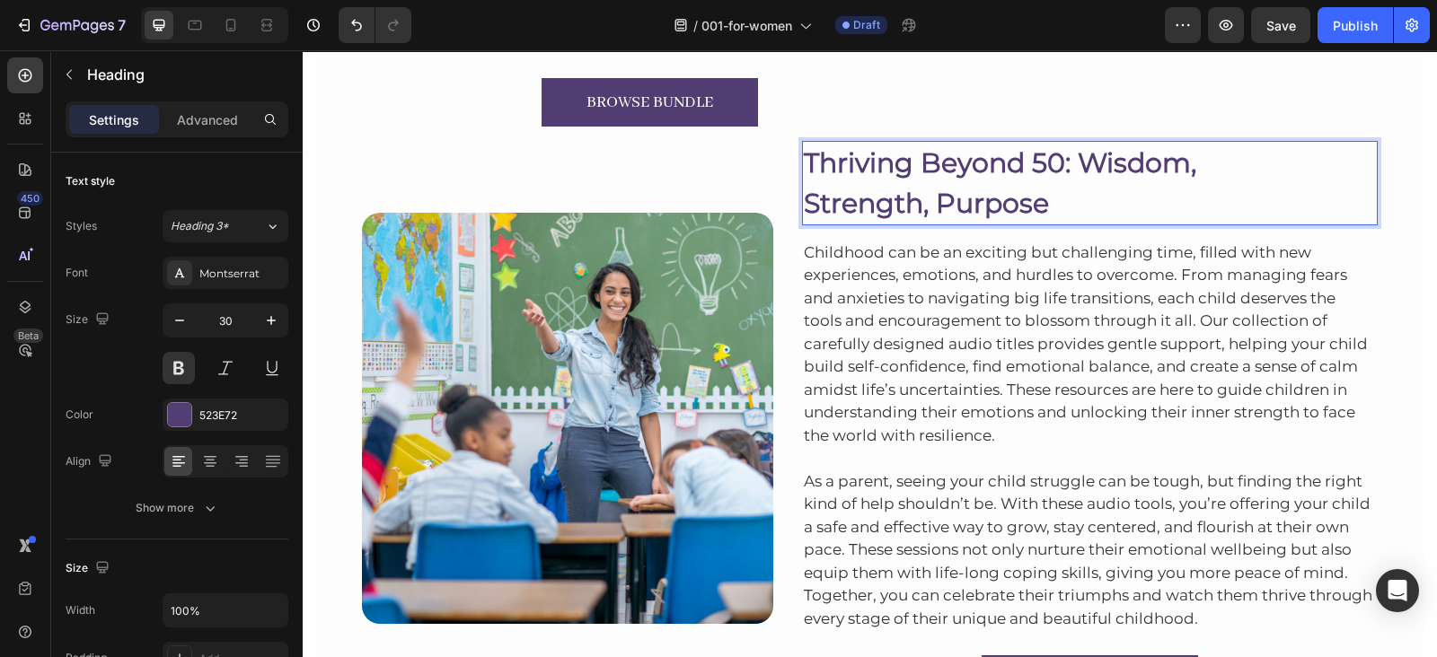
click at [804, 199] on p "Thriving Beyond 50: Wisdom, Strength, Purpose" at bounding box center [1090, 183] width 573 height 81
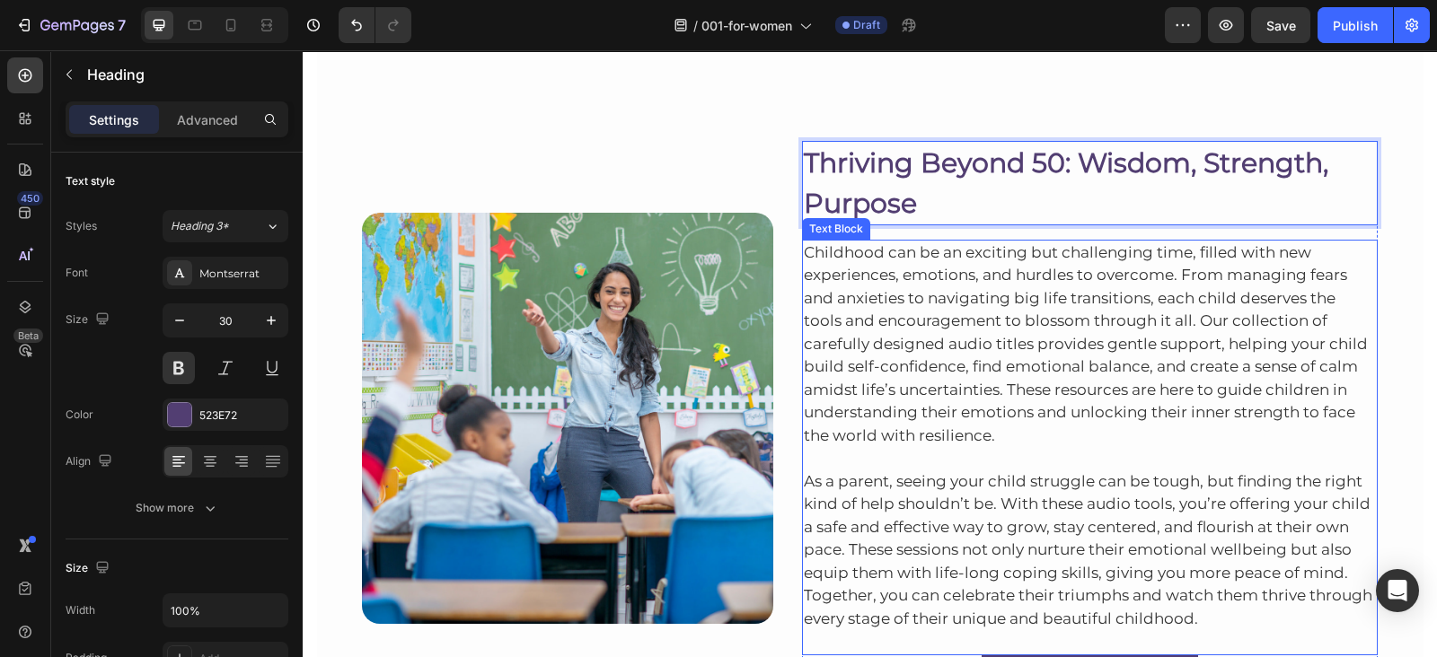
scroll to position [1368, 0]
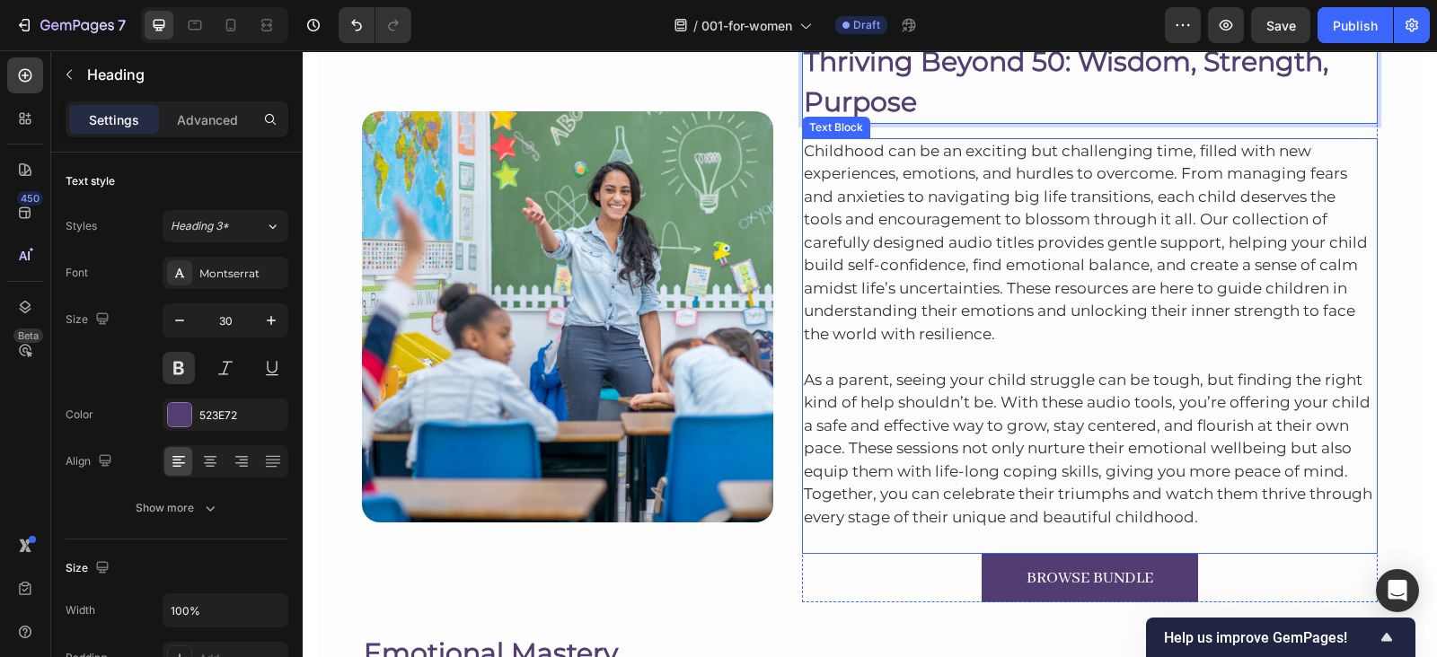
click at [916, 268] on p "Childhood can be an exciting but challenging time, filled with new experiences,…" at bounding box center [1090, 243] width 573 height 207
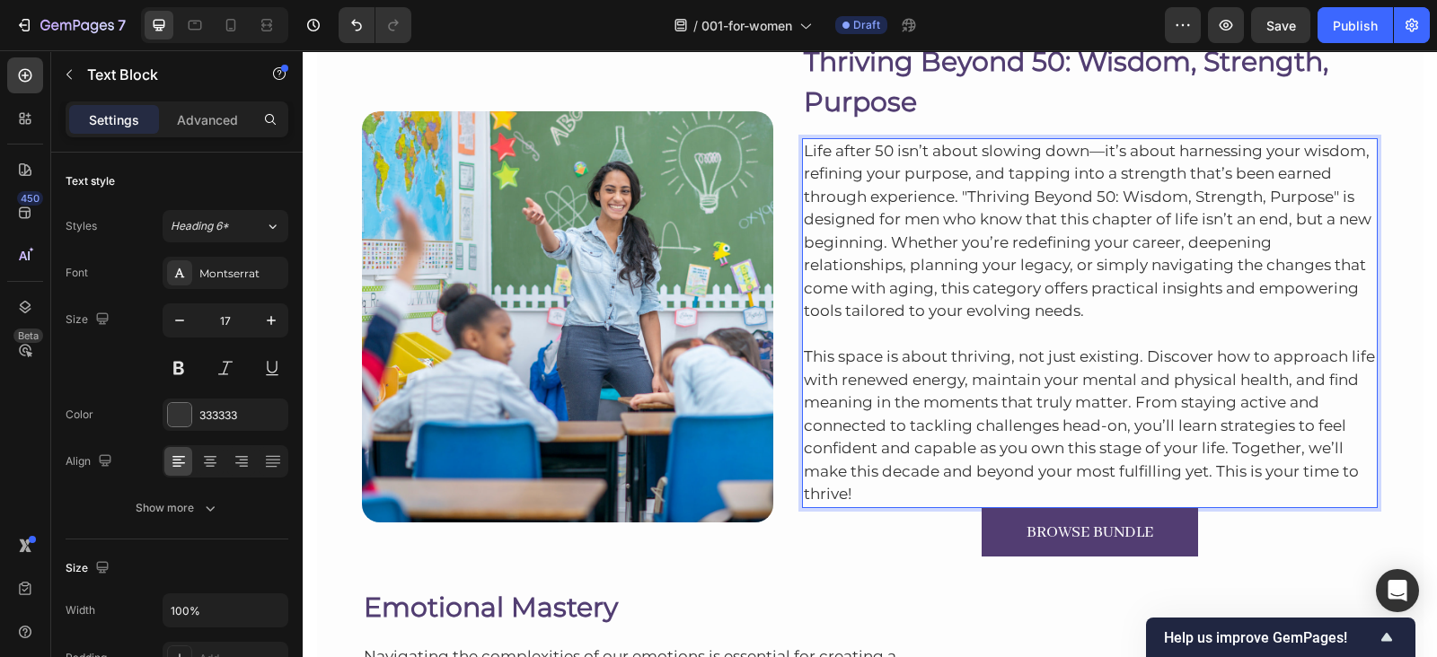
click at [869, 482] on p "This space is about thriving, not just existing. Discover how to approach life …" at bounding box center [1090, 426] width 573 height 161
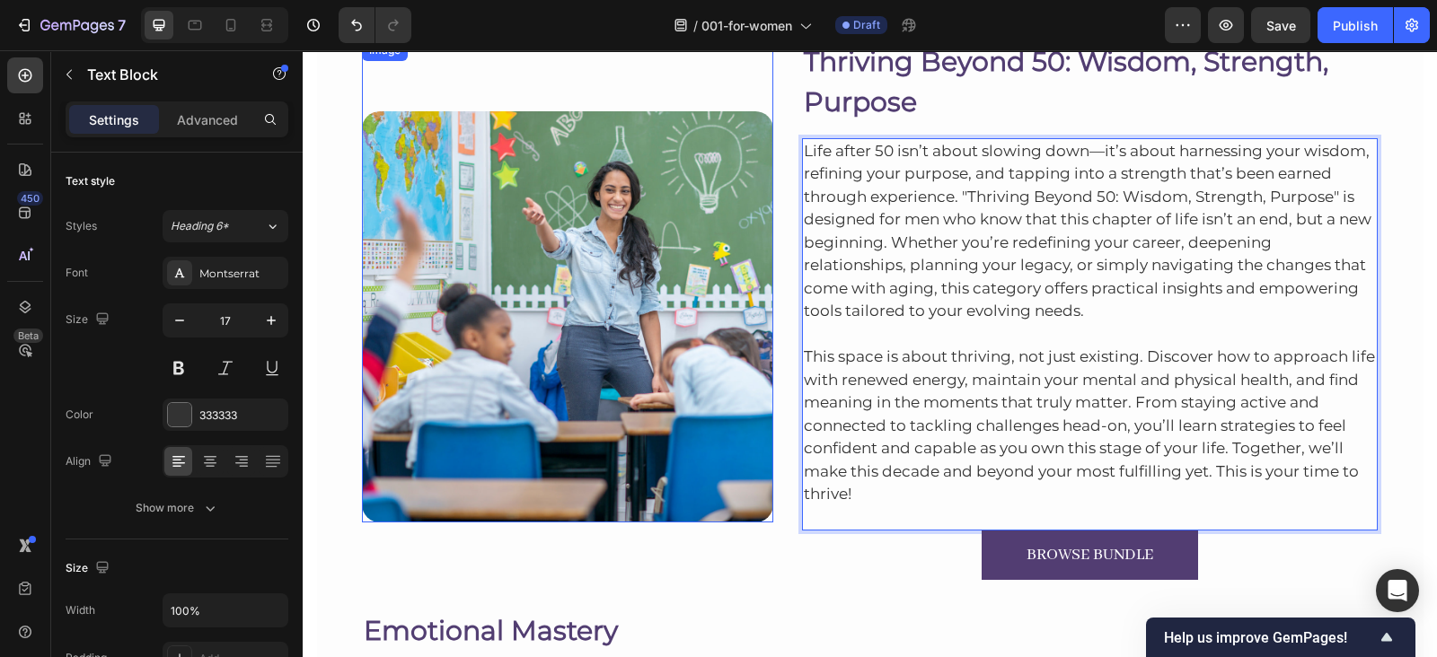
click at [559, 285] on img at bounding box center [567, 316] width 411 height 411
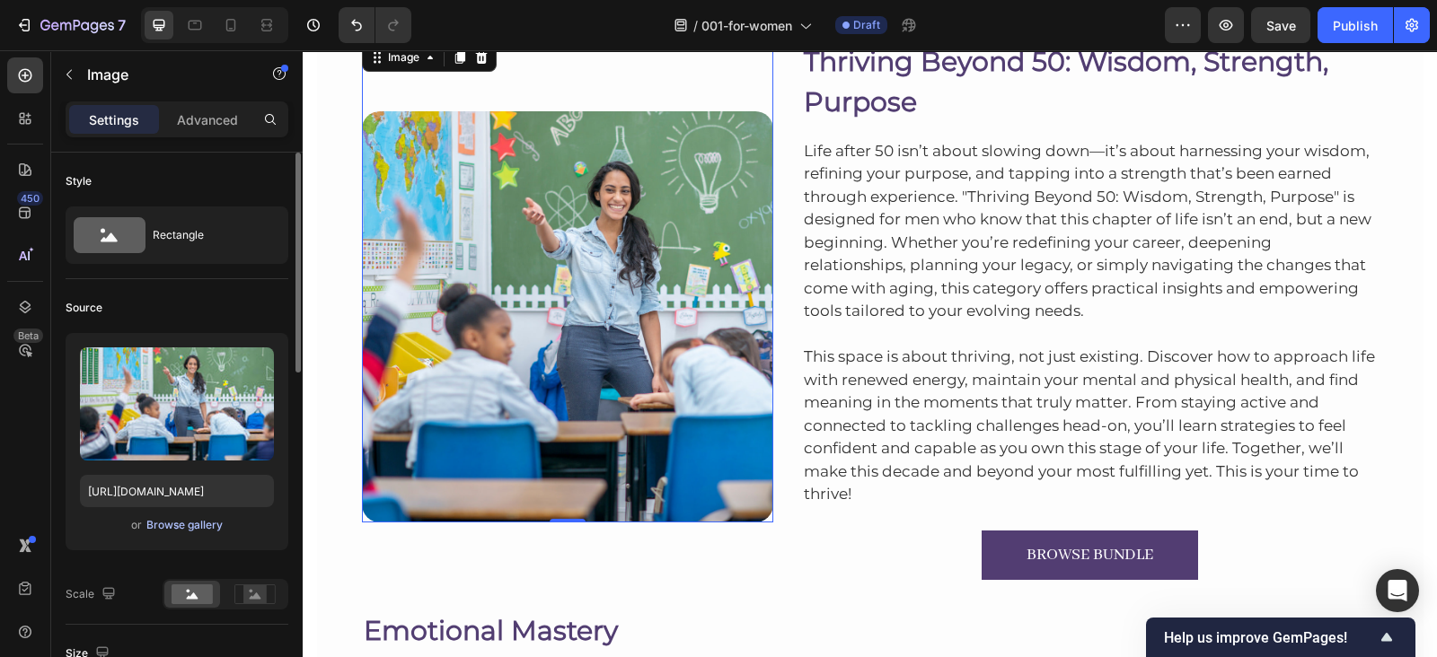
click at [183, 524] on div "Browse gallery" at bounding box center [184, 525] width 76 height 16
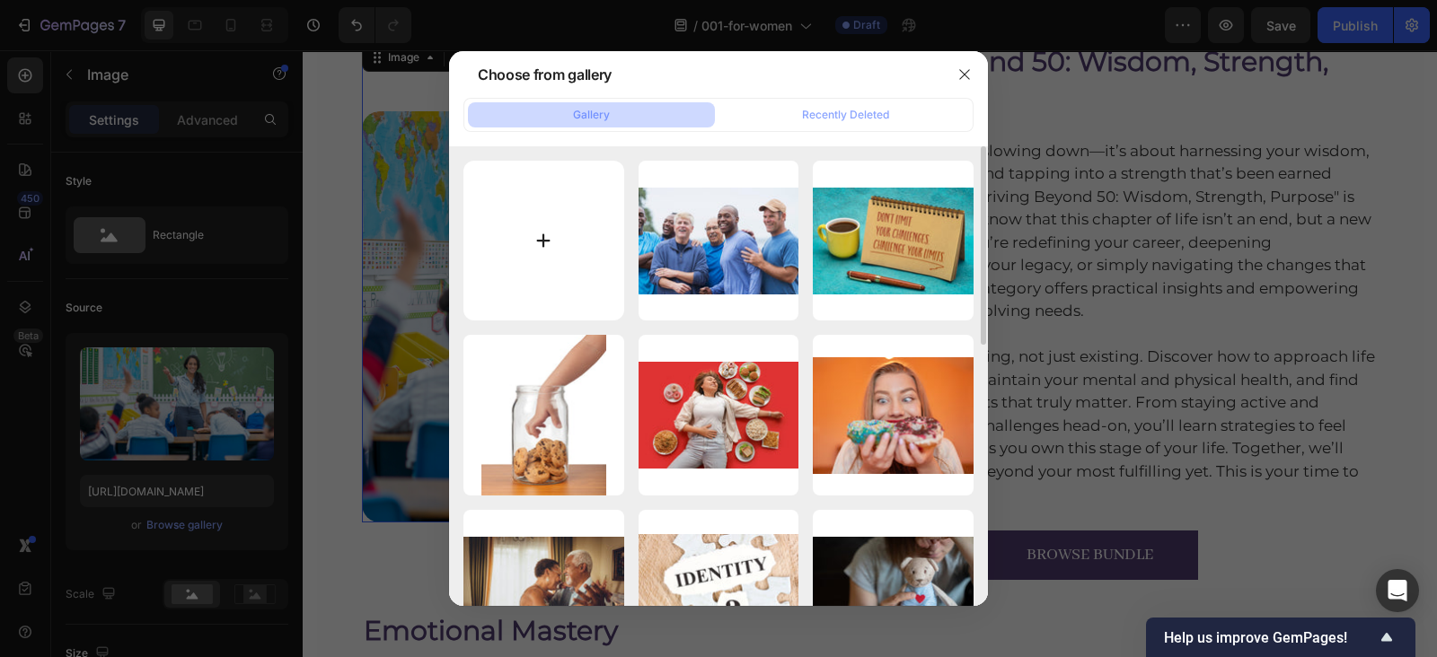
click at [523, 240] on input "file" at bounding box center [543, 241] width 161 height 161
type input "C:\fakepath\70633c47e396c1193c8f599e28292d9f.jpg"
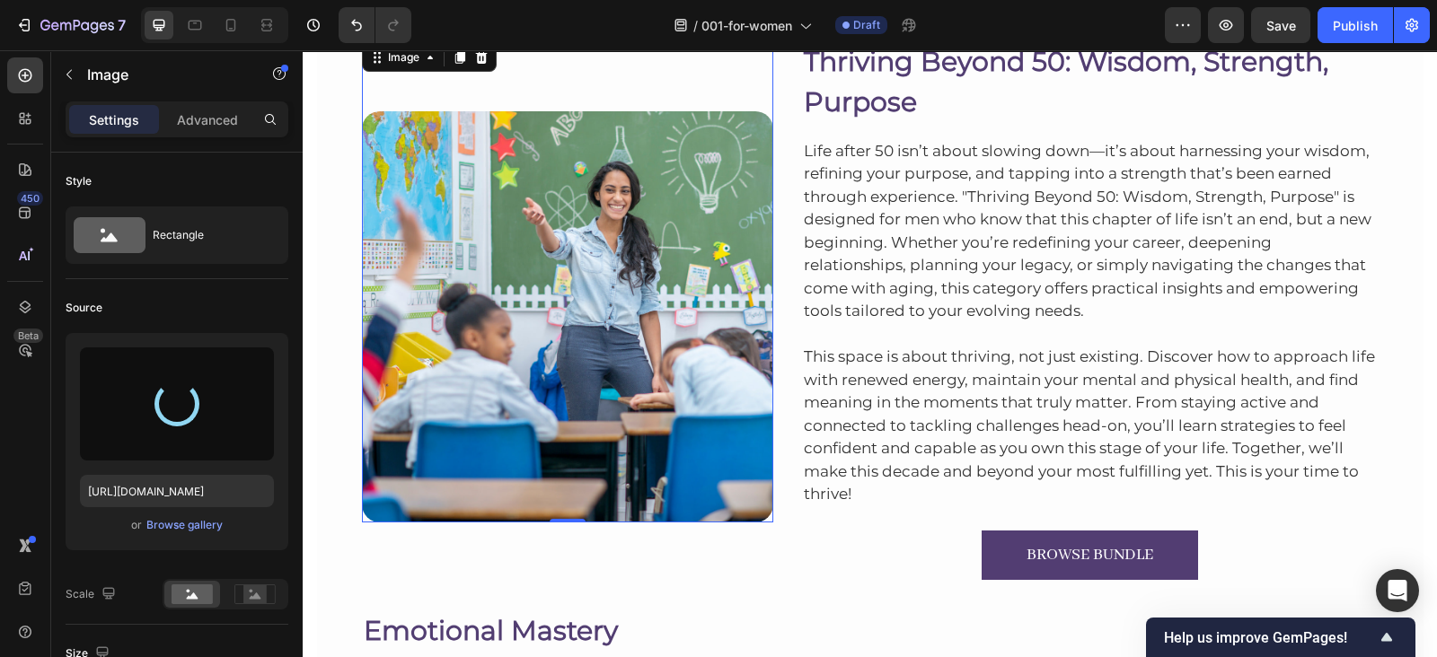
type input "https://cdn.shopify.com/s/files/1/0607/2821/3736/files/gempages_502465714892833…"
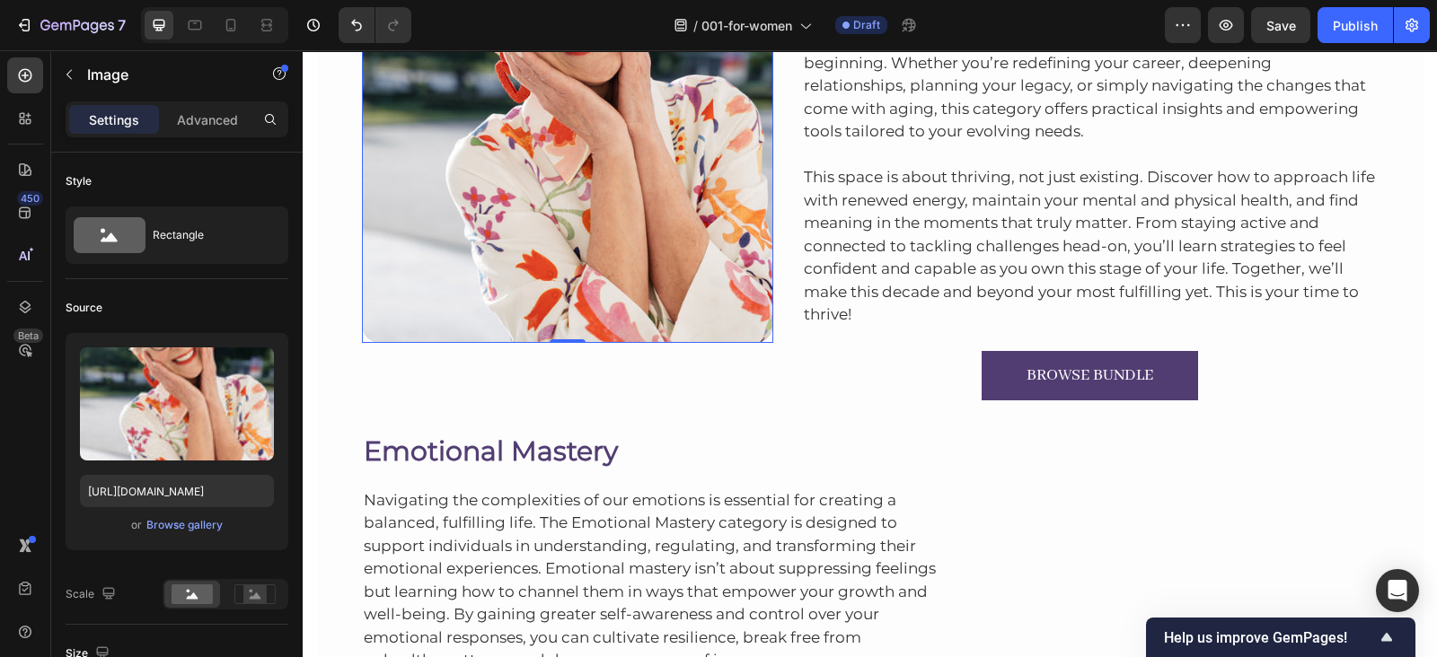
scroll to position [1674, 0]
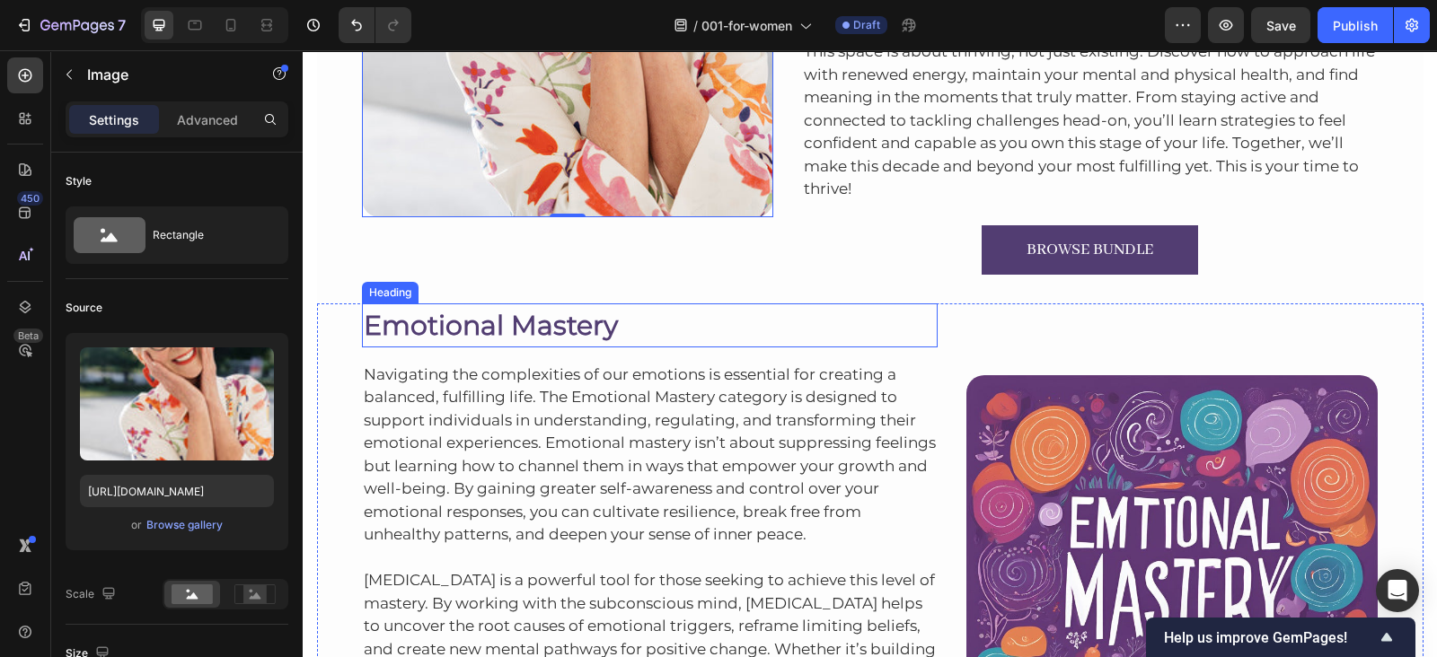
click at [601, 325] on h2 "Emotional Mastery" at bounding box center [650, 325] width 576 height 44
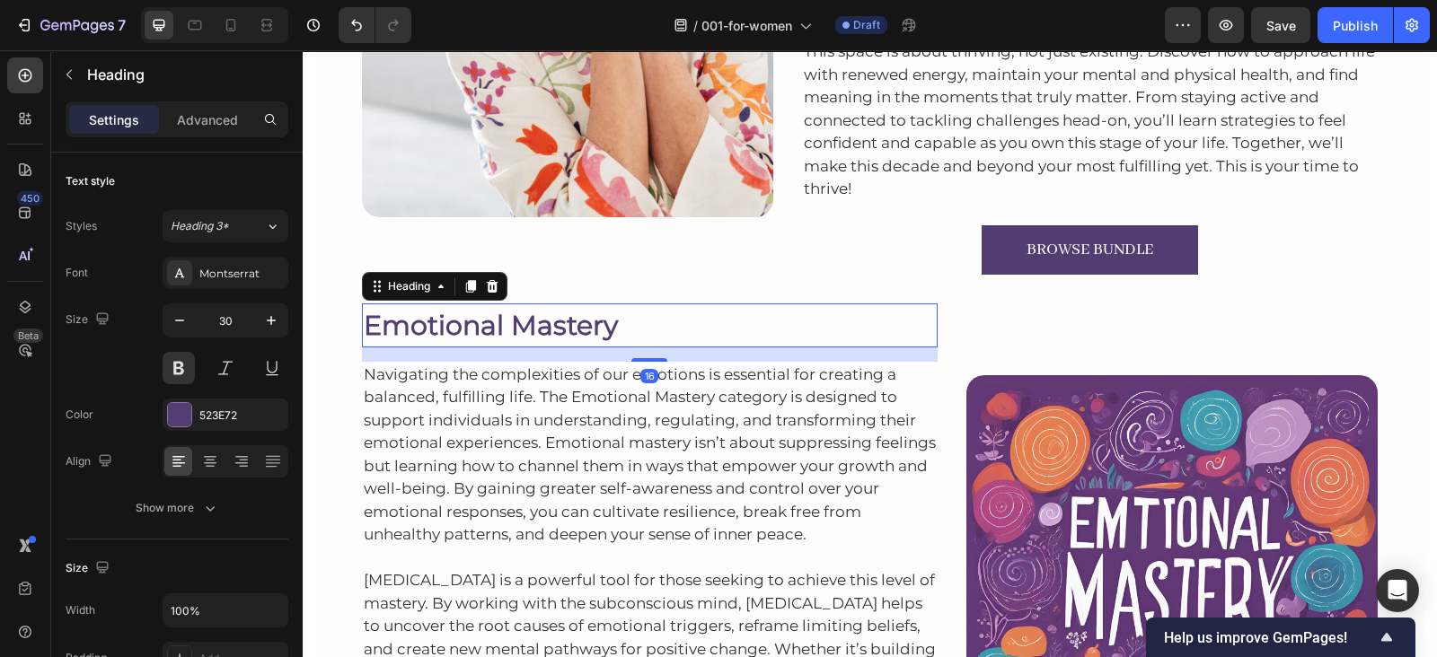
click at [603, 326] on h2 "Emotional Mastery" at bounding box center [650, 325] width 576 height 44
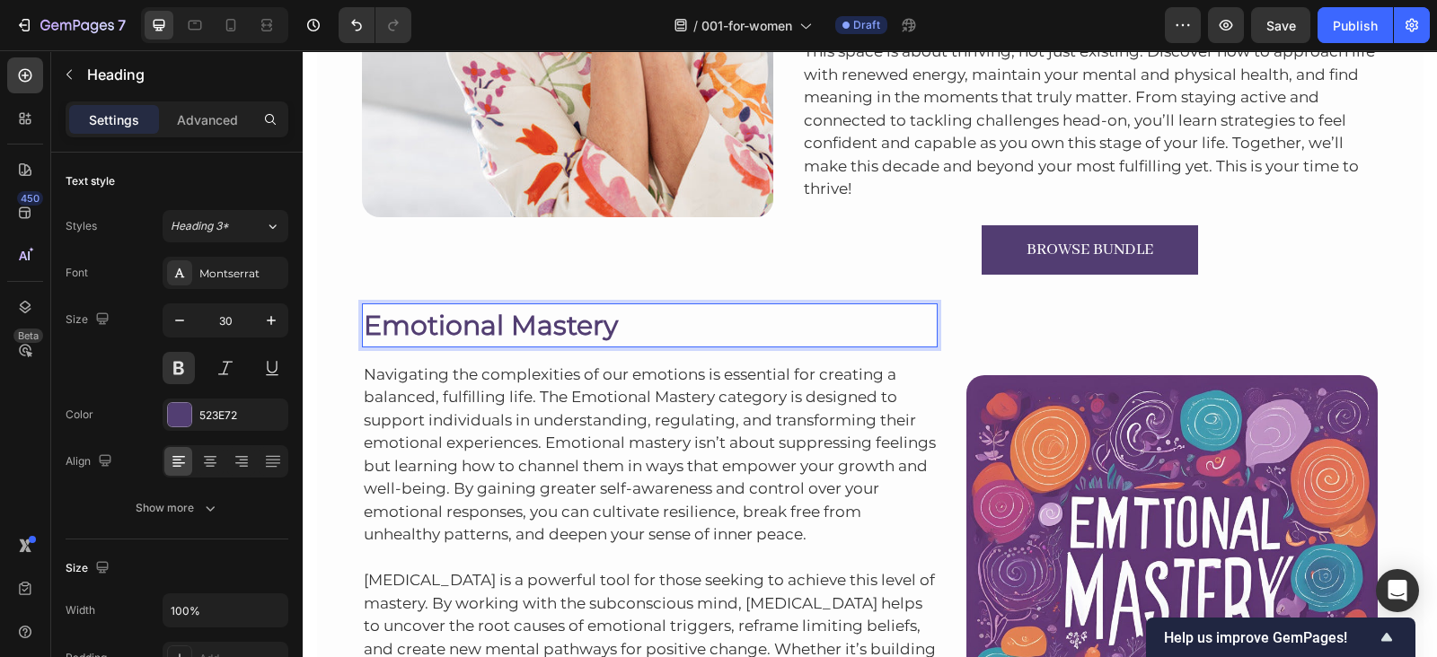
click at [603, 326] on p "Emotional Mastery" at bounding box center [650, 325] width 573 height 40
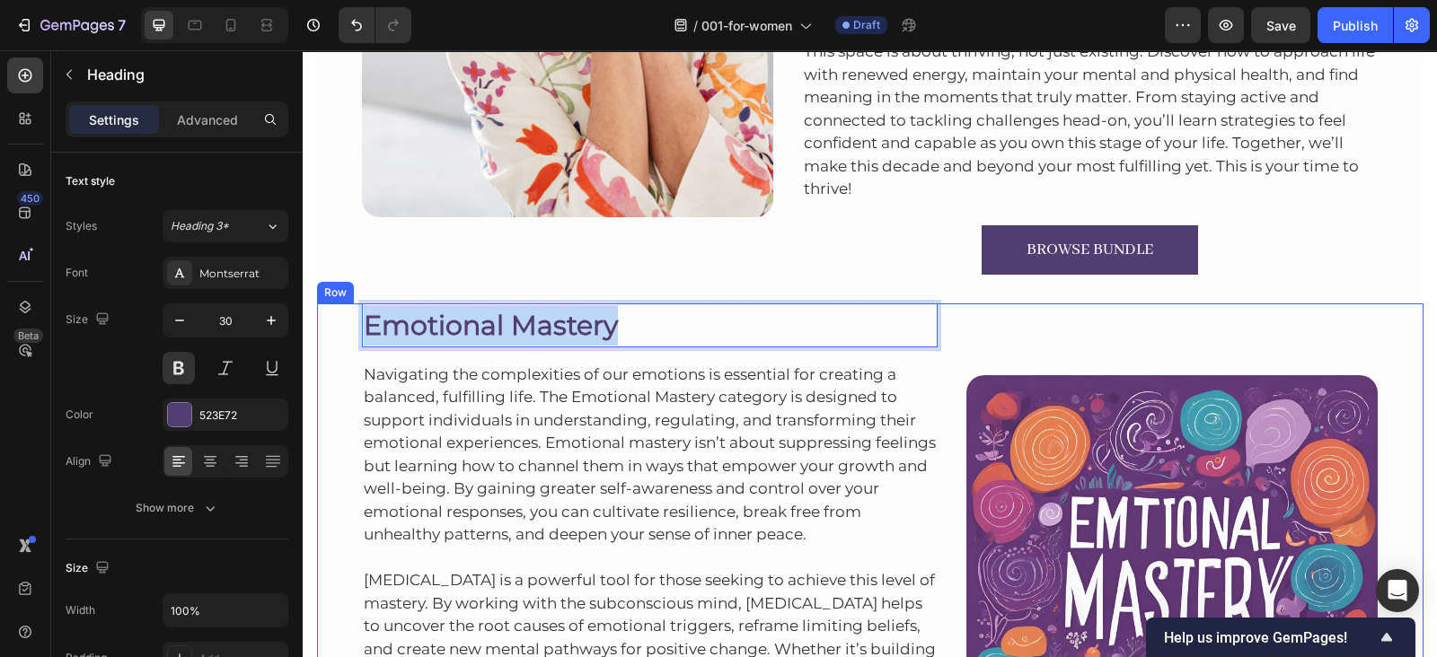
drag, startPoint x: 603, startPoint y: 326, endPoint x: 344, endPoint y: 336, distance: 259.7
click at [344, 336] on div "Emotional Mastery Heading 16 Navigating the complexities of our emotions is ess…" at bounding box center [870, 571] width 1106 height 537
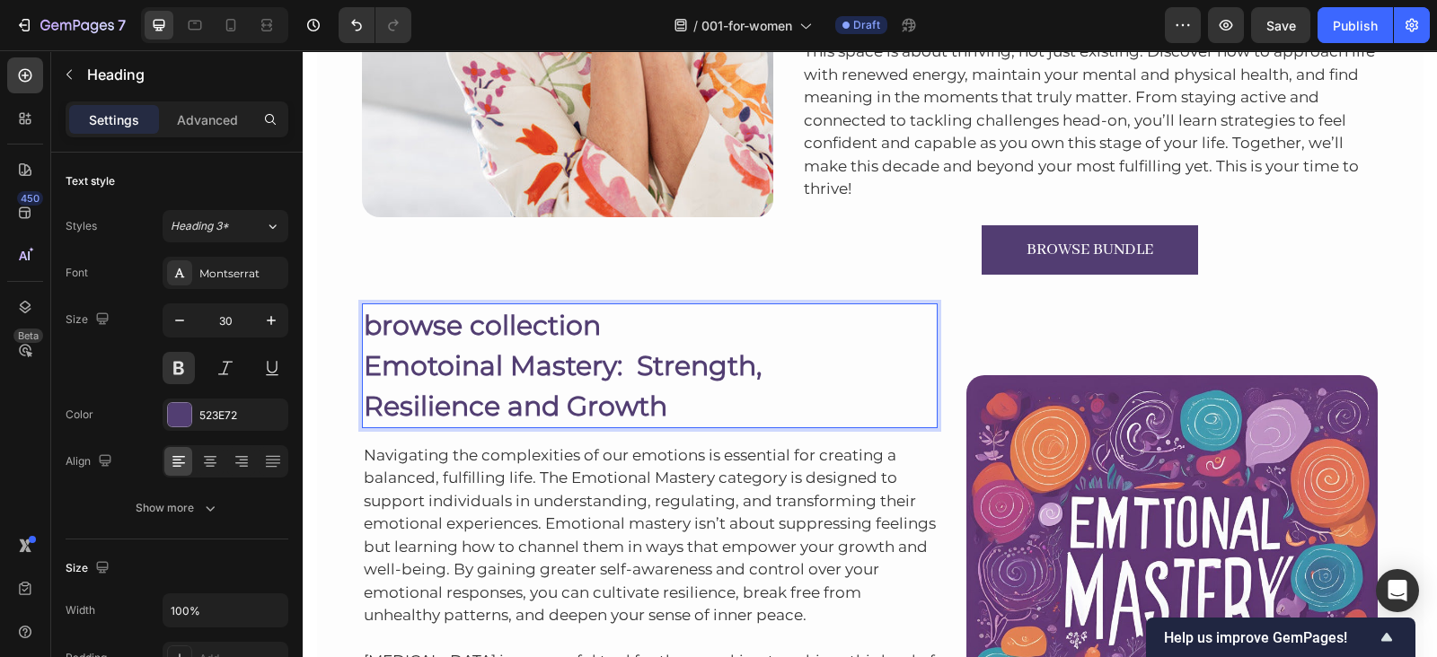
click at [365, 362] on p "Emotoinal Mastery: Strength, Resilience and Growth" at bounding box center [650, 386] width 573 height 81
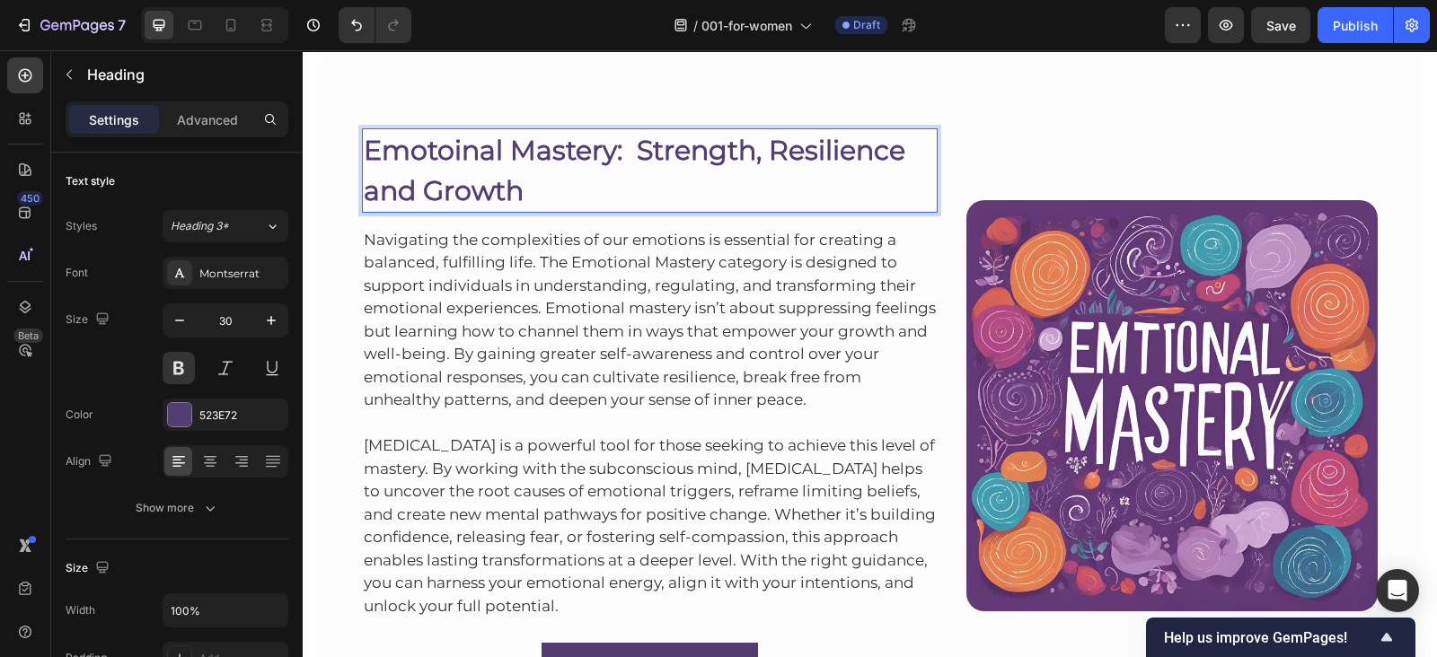
scroll to position [1922, 0]
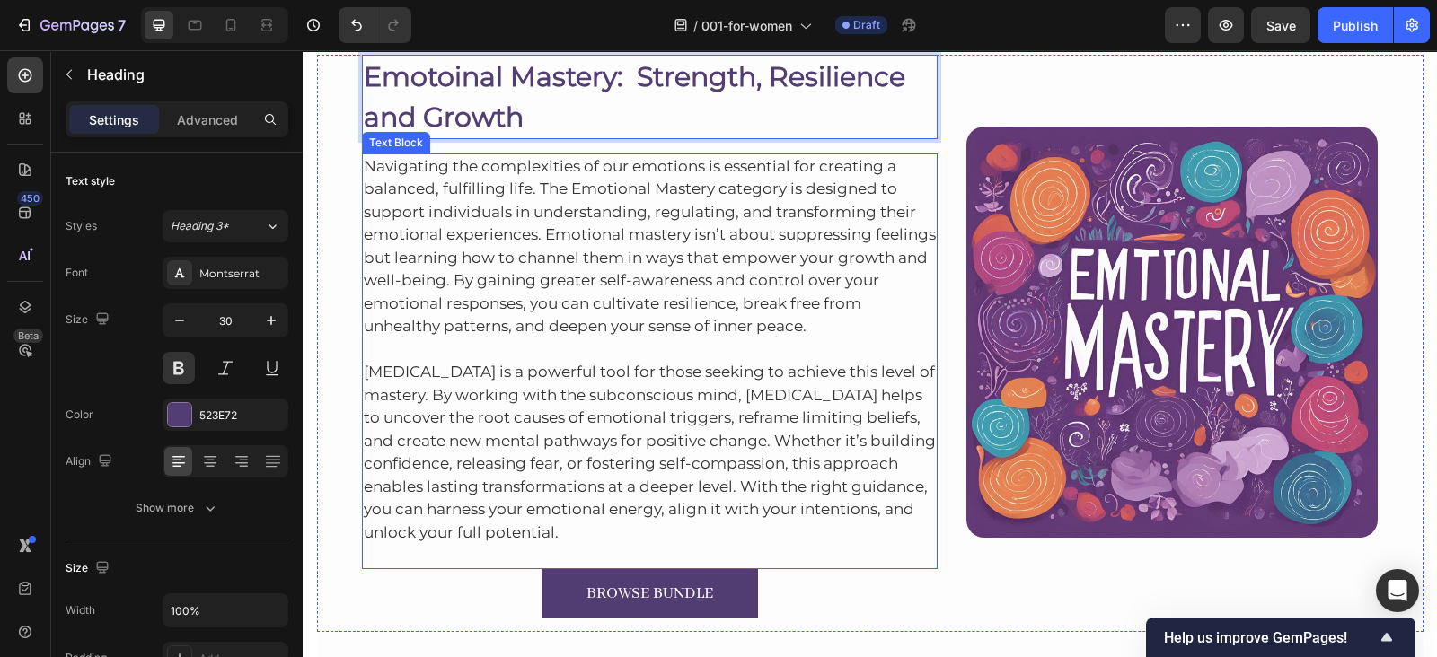
click at [443, 222] on p "Navigating the complexities of our emotions is essential for creating a balance…" at bounding box center [650, 246] width 573 height 183
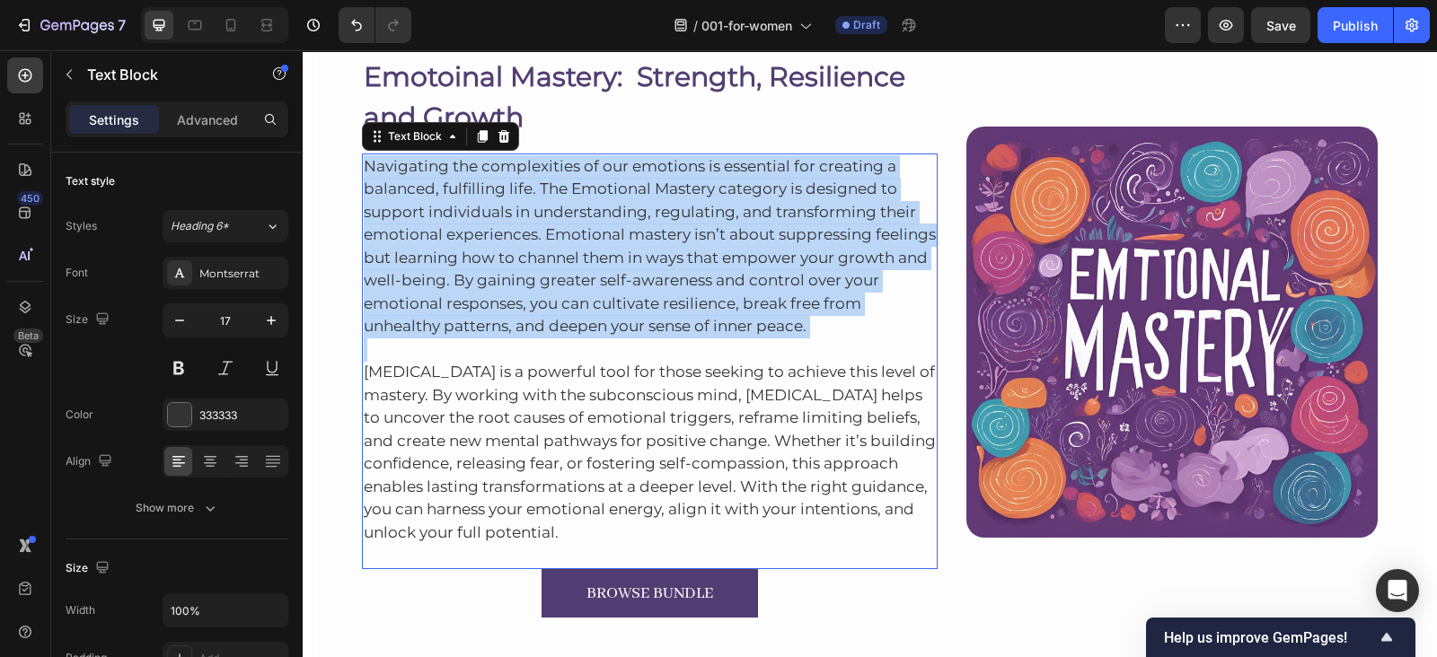
click at [443, 222] on p "Navigating the complexities of our emotions is essential for creating a balance…" at bounding box center [650, 246] width 573 height 183
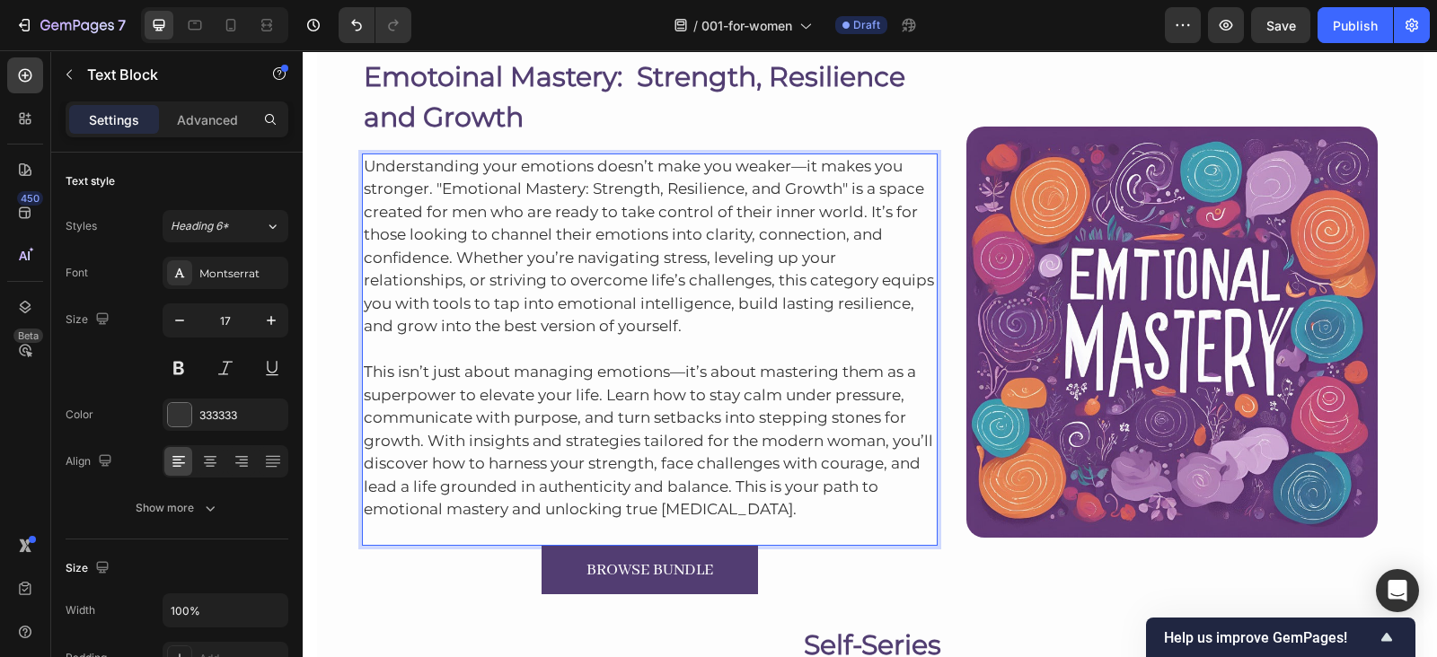
click at [527, 236] on p "Understanding your emotions doesn’t make you weaker—it makes you stronger. "Emo…" at bounding box center [650, 246] width 573 height 183
click at [362, 186] on div "Understanding your emotions doesn’t make you weaker—it makes you stronger. "Emo…" at bounding box center [650, 350] width 576 height 393
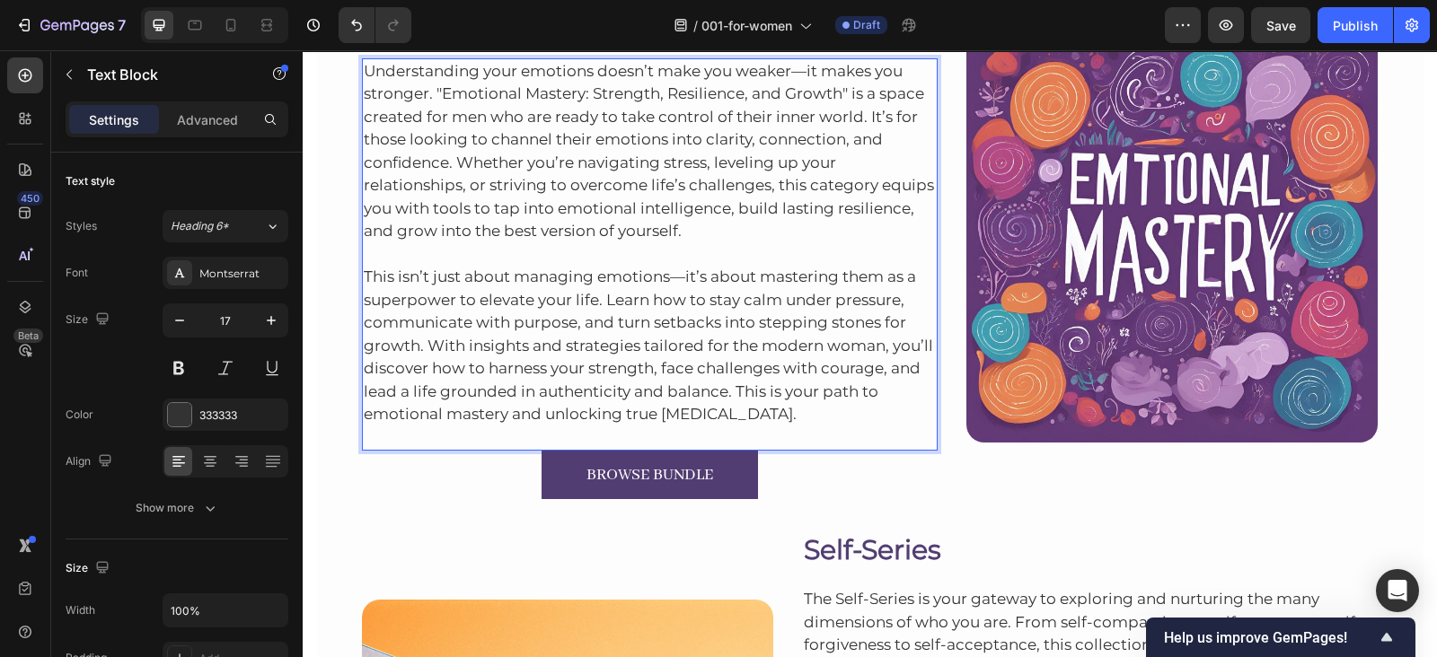
scroll to position [2020, 0]
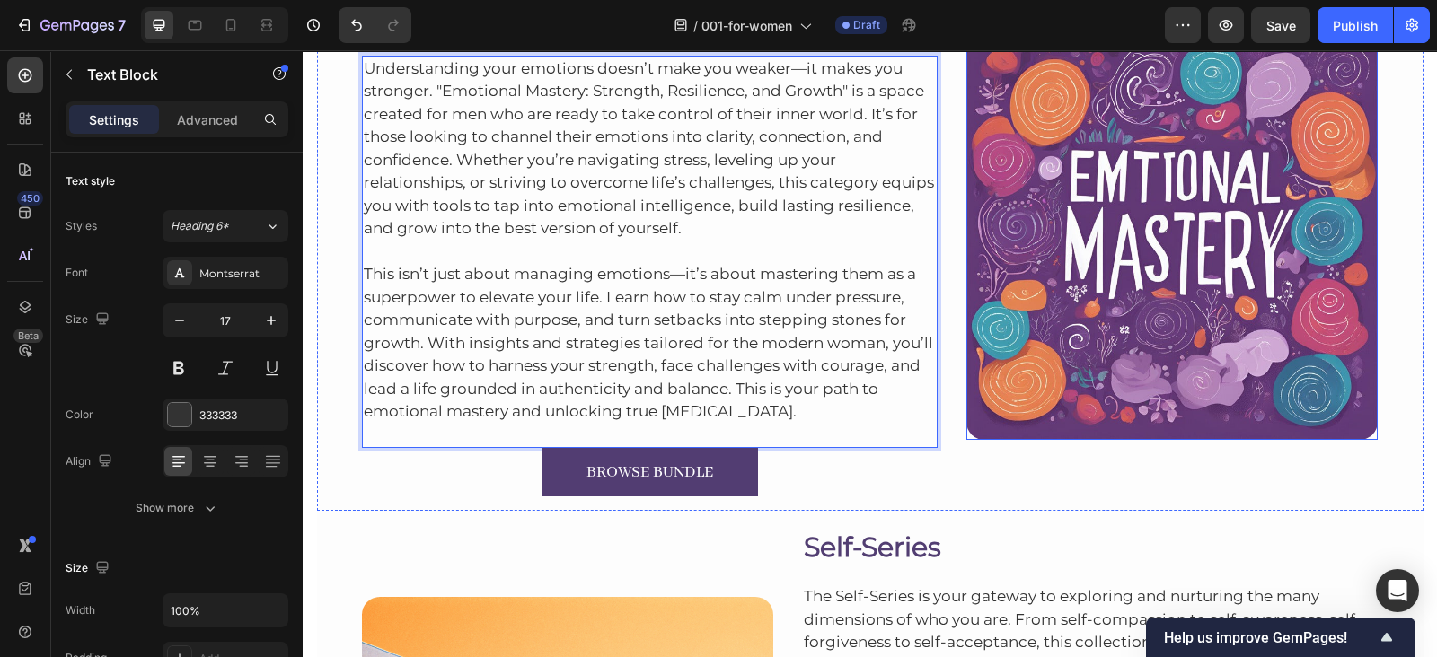
click at [1040, 319] on img at bounding box center [1171, 234] width 411 height 411
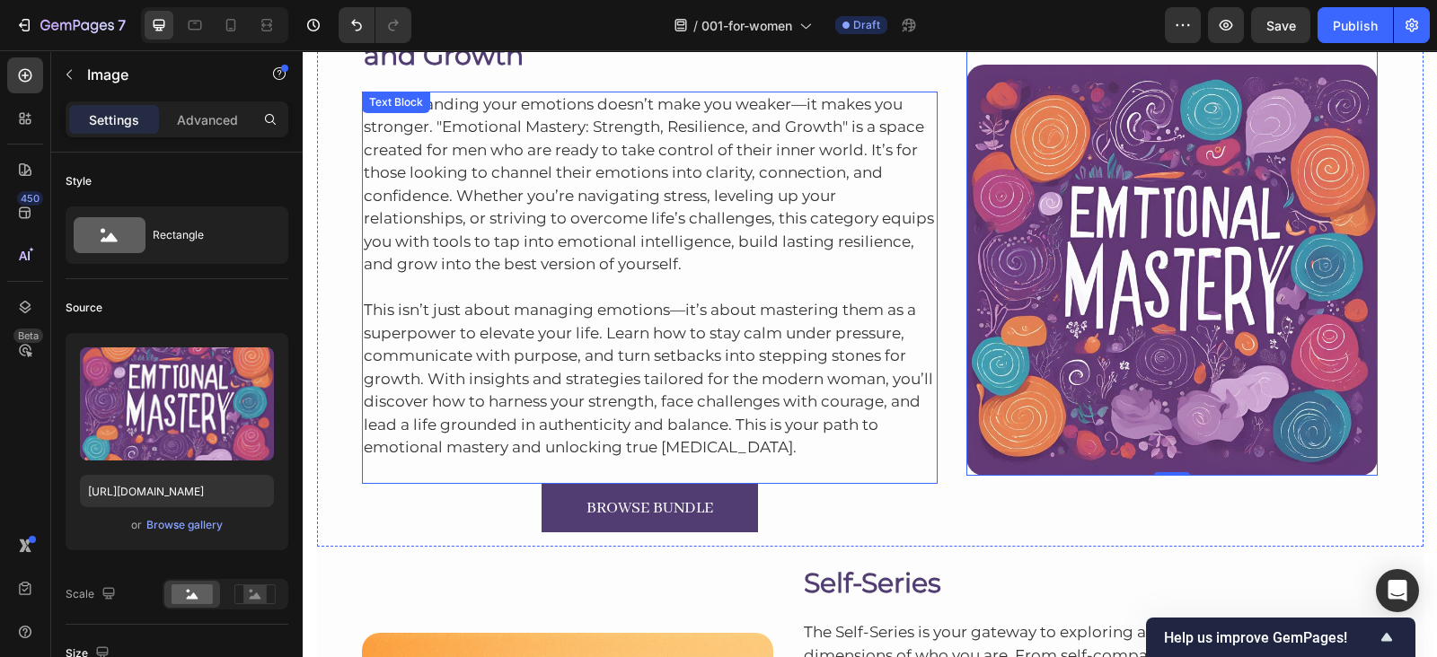
scroll to position [1985, 0]
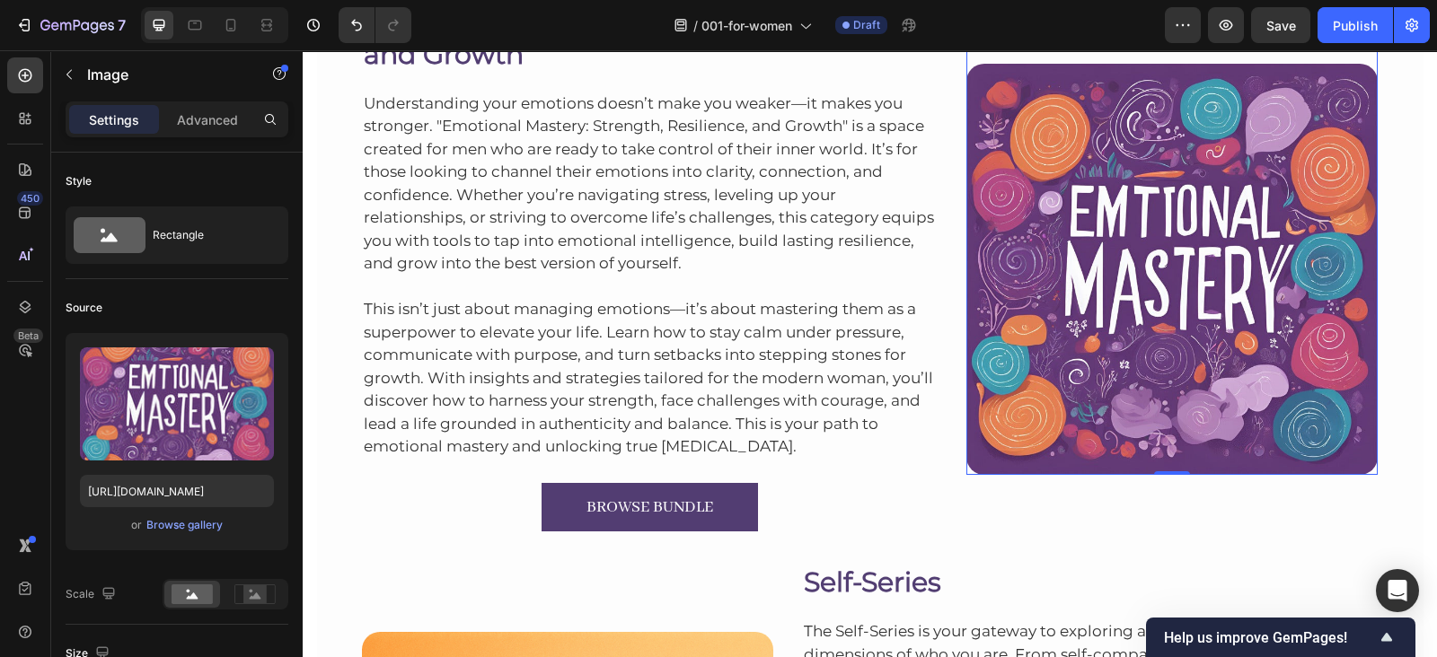
click at [1066, 277] on img at bounding box center [1171, 269] width 411 height 411
click at [197, 523] on div "Browse gallery" at bounding box center [184, 525] width 76 height 16
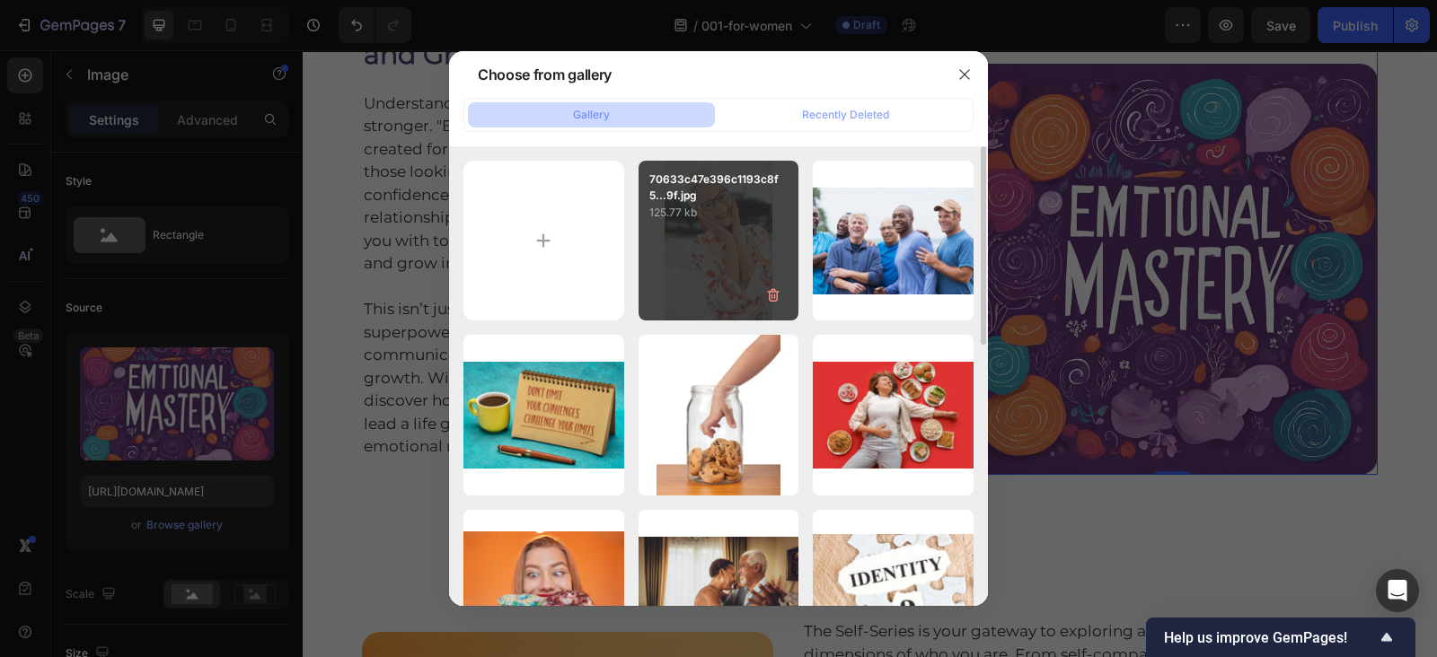
click at [688, 268] on div "70633c47e396c1193c8f5...9f.jpg 125.77 kb" at bounding box center [718, 241] width 161 height 161
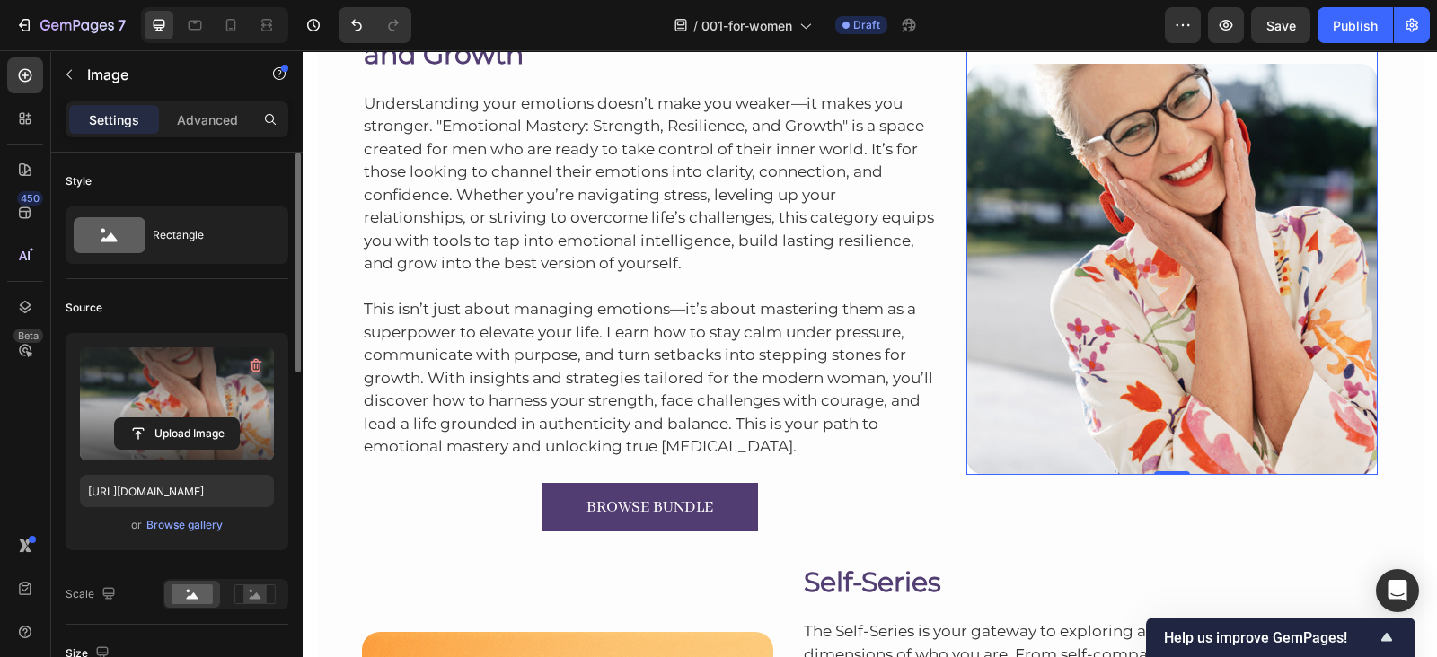
click at [173, 402] on label at bounding box center [177, 403] width 194 height 113
click at [173, 418] on input "file" at bounding box center [177, 433] width 124 height 31
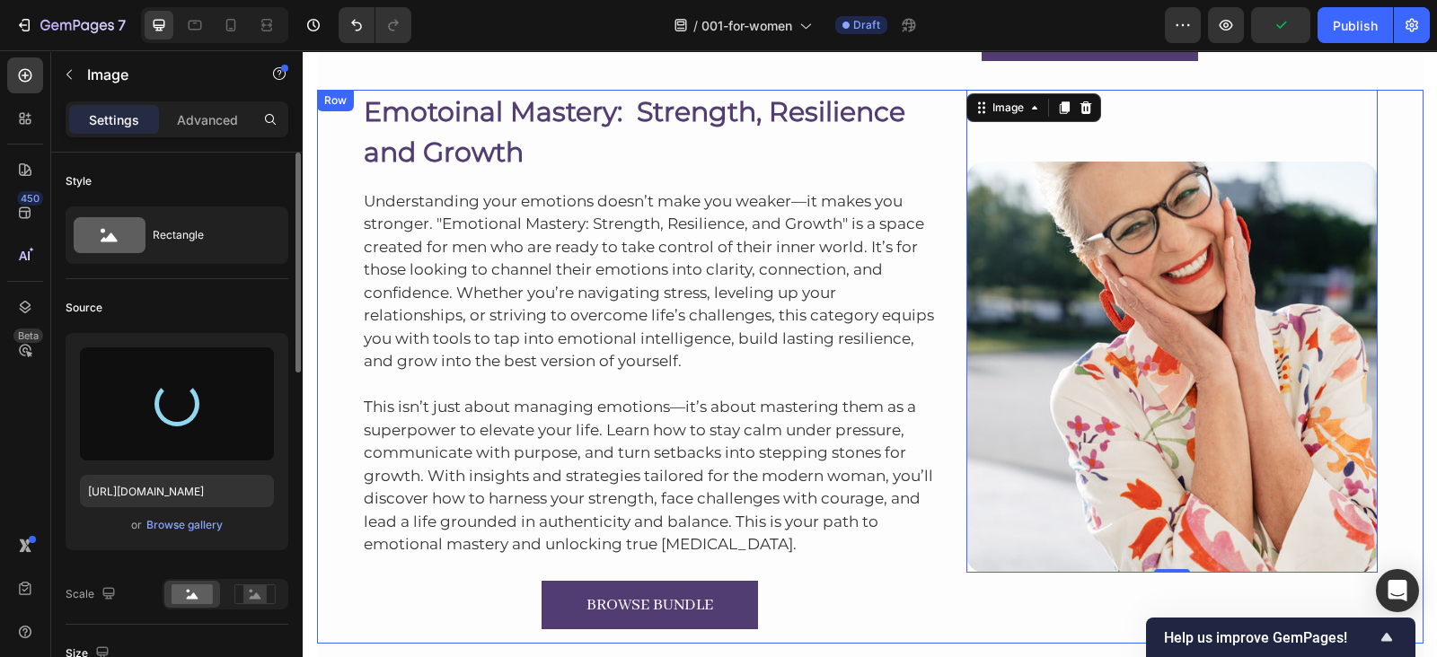
scroll to position [1889, 0]
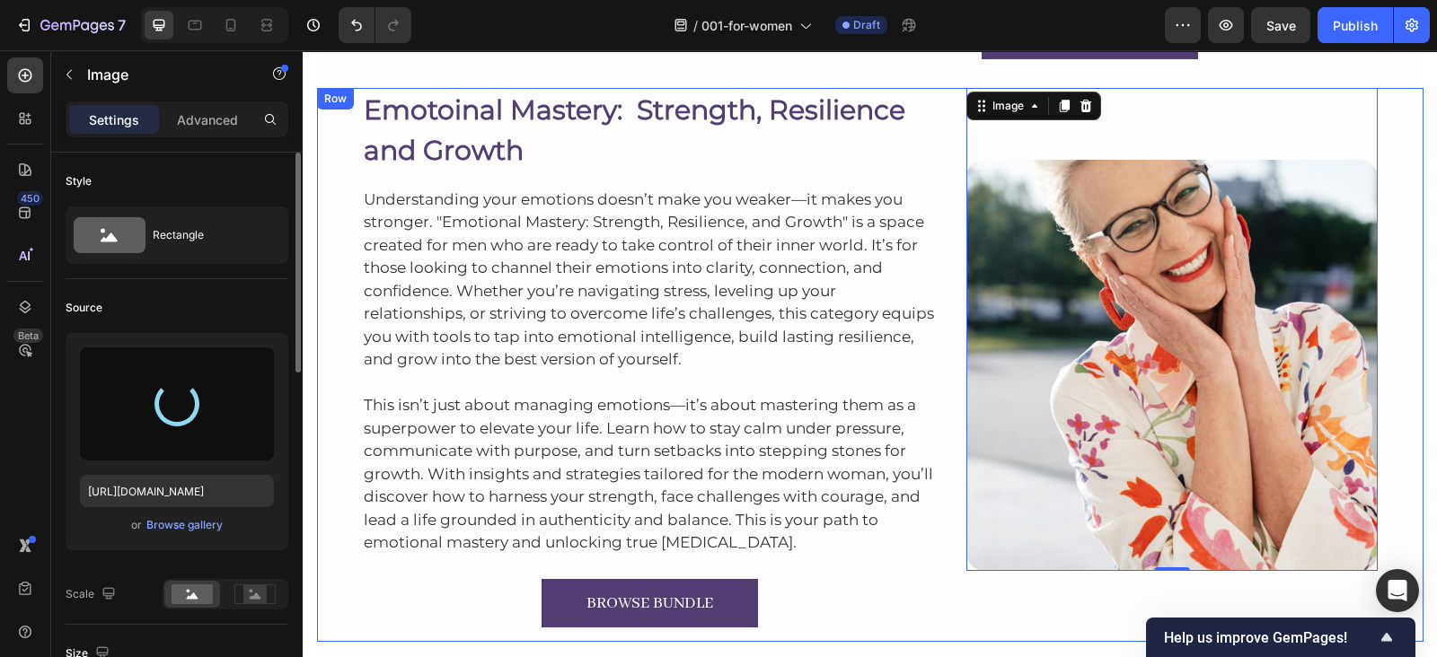
type input "https://cdn.shopify.com/s/files/1/0607/2821/3736/files/gempages_502465714892833…"
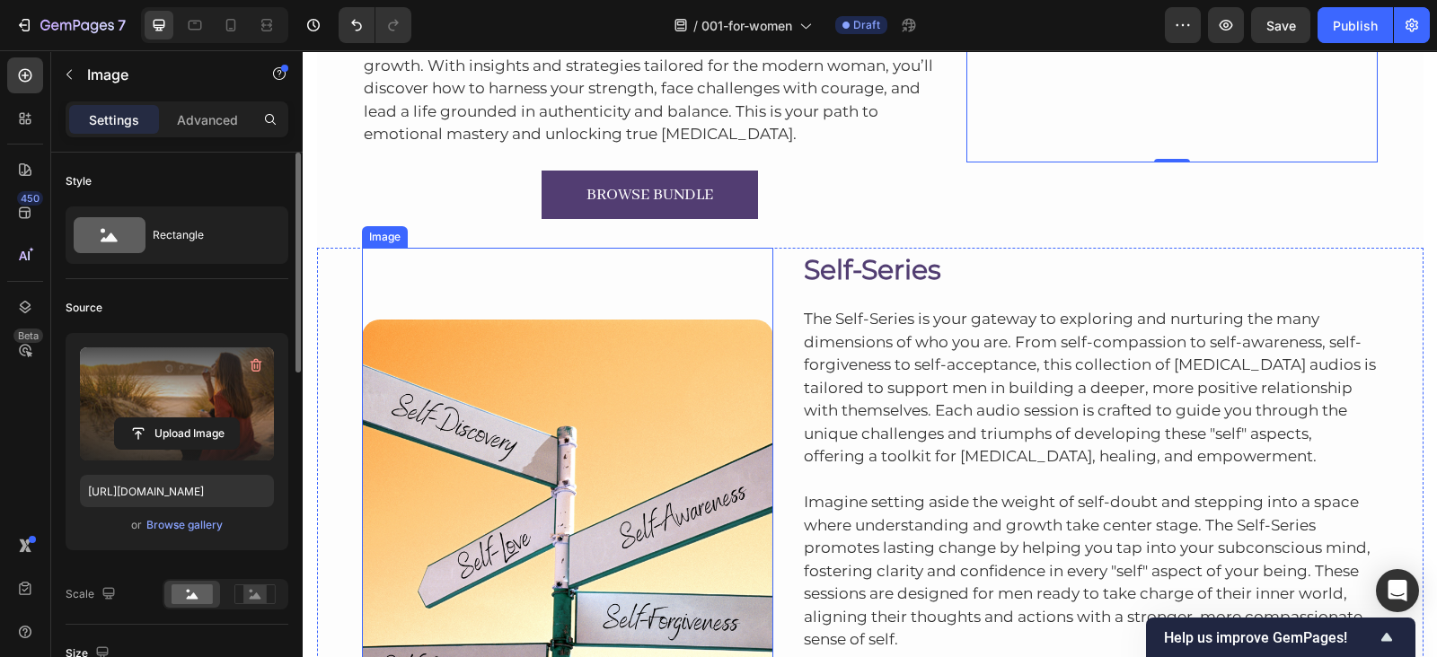
scroll to position [2299, 0]
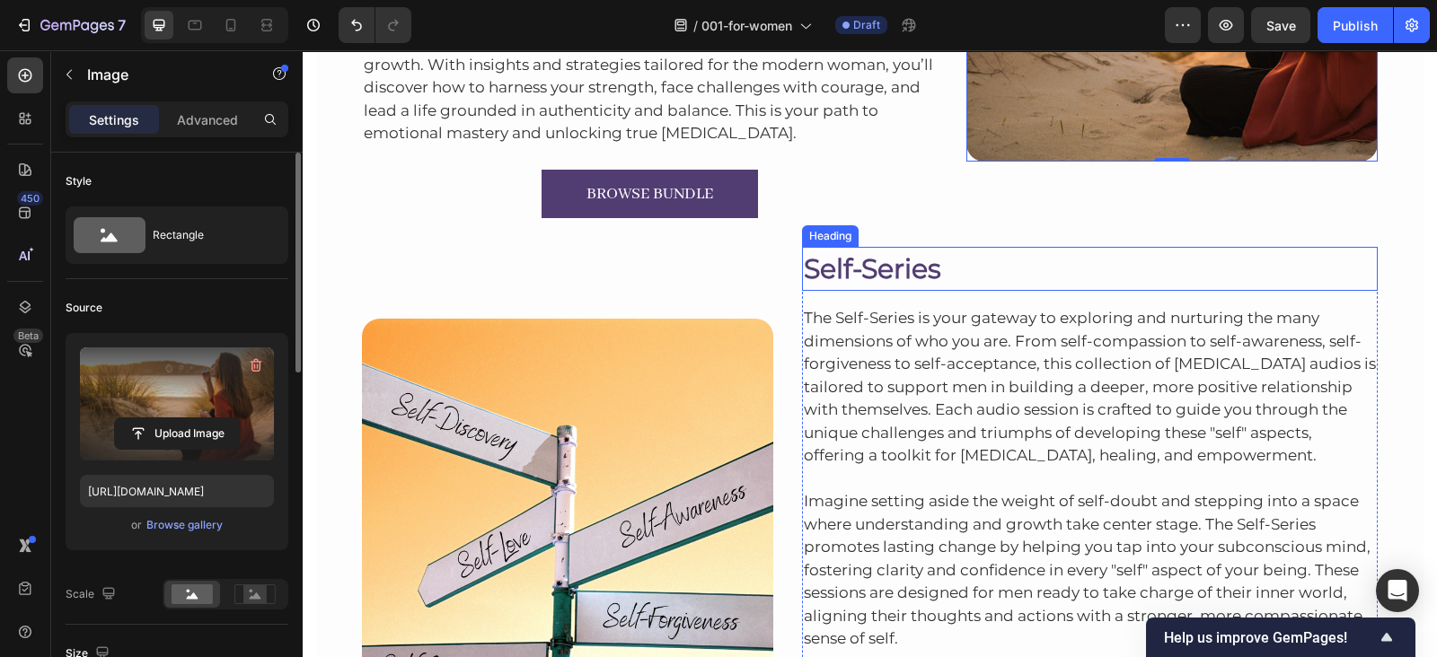
click at [906, 268] on h2 "Self-Series" at bounding box center [1090, 269] width 576 height 44
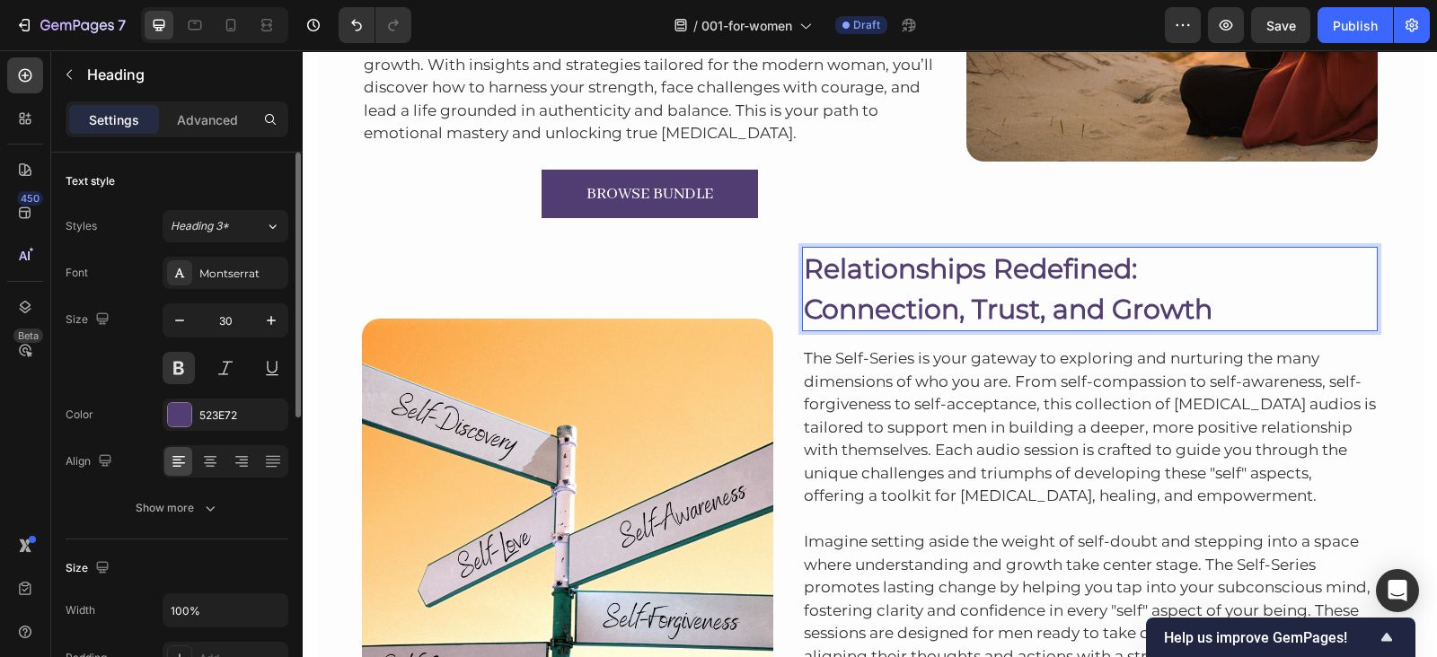
click at [802, 306] on h2 "Relationships Redefined: Connection, Trust, and Growth" at bounding box center [1090, 289] width 576 height 84
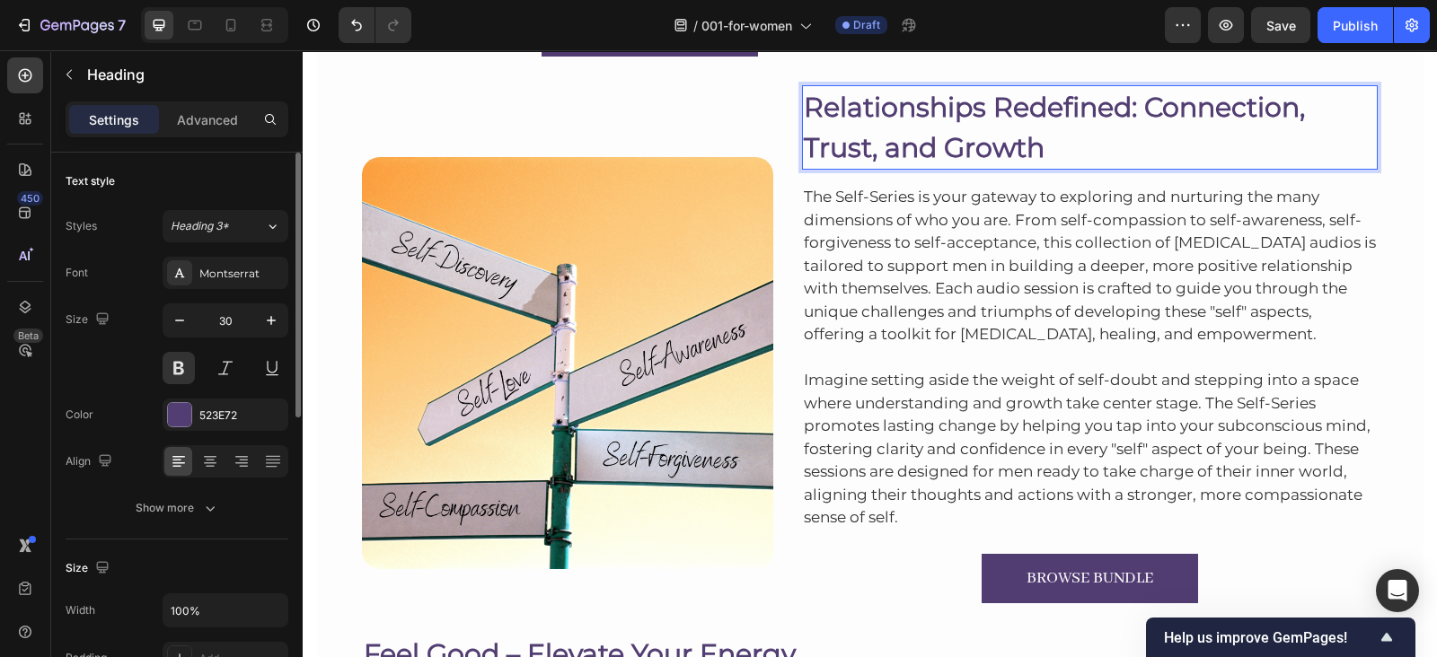
scroll to position [2462, 0]
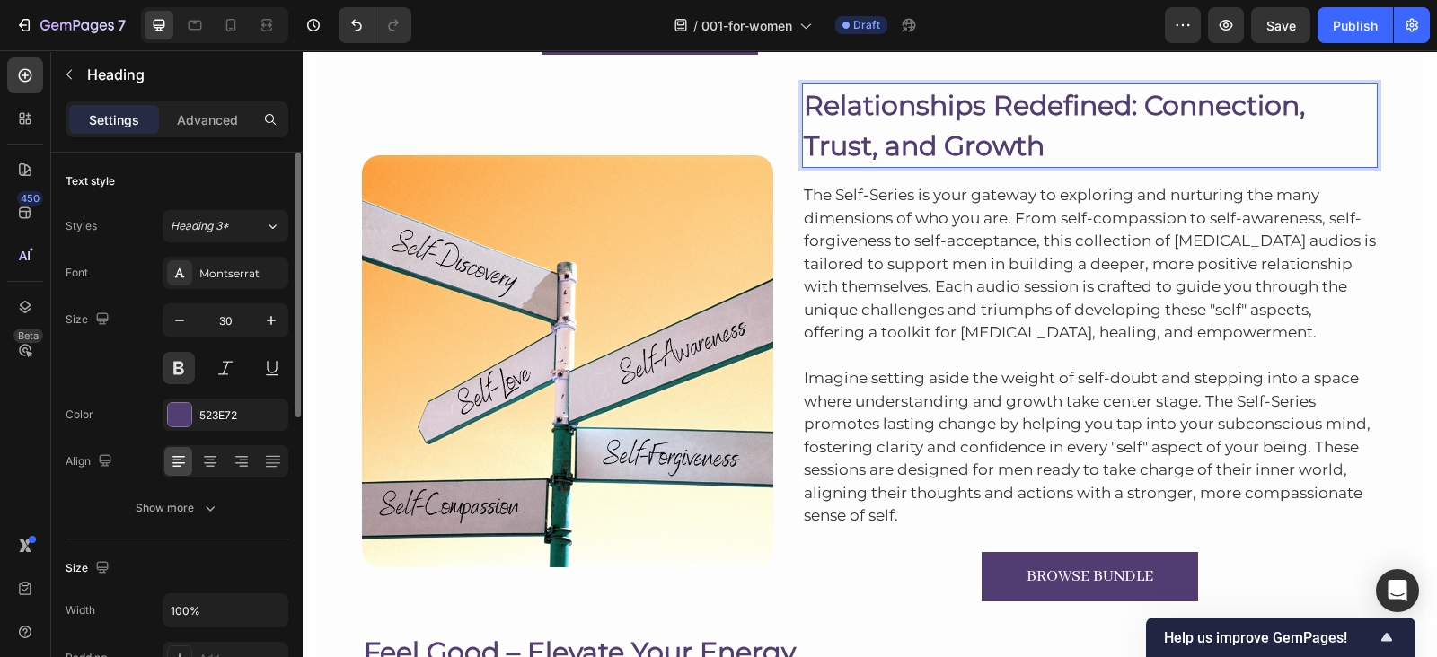
click at [1001, 208] on p "The Self-Series is your gateway to exploring and nurturing the many dimensions …" at bounding box center [1090, 264] width 573 height 161
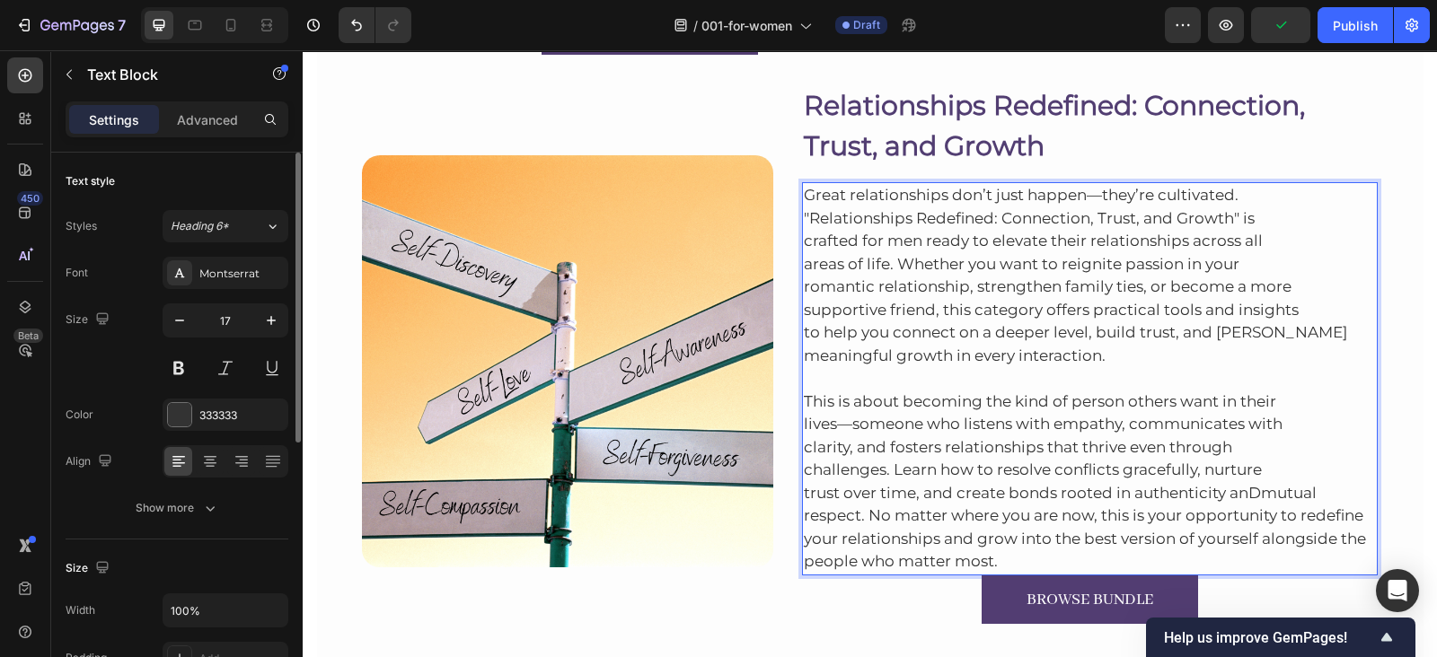
click at [1253, 485] on p "This is about becoming the kind of person others want in their lives—someone wh…" at bounding box center [1090, 470] width 573 height 207
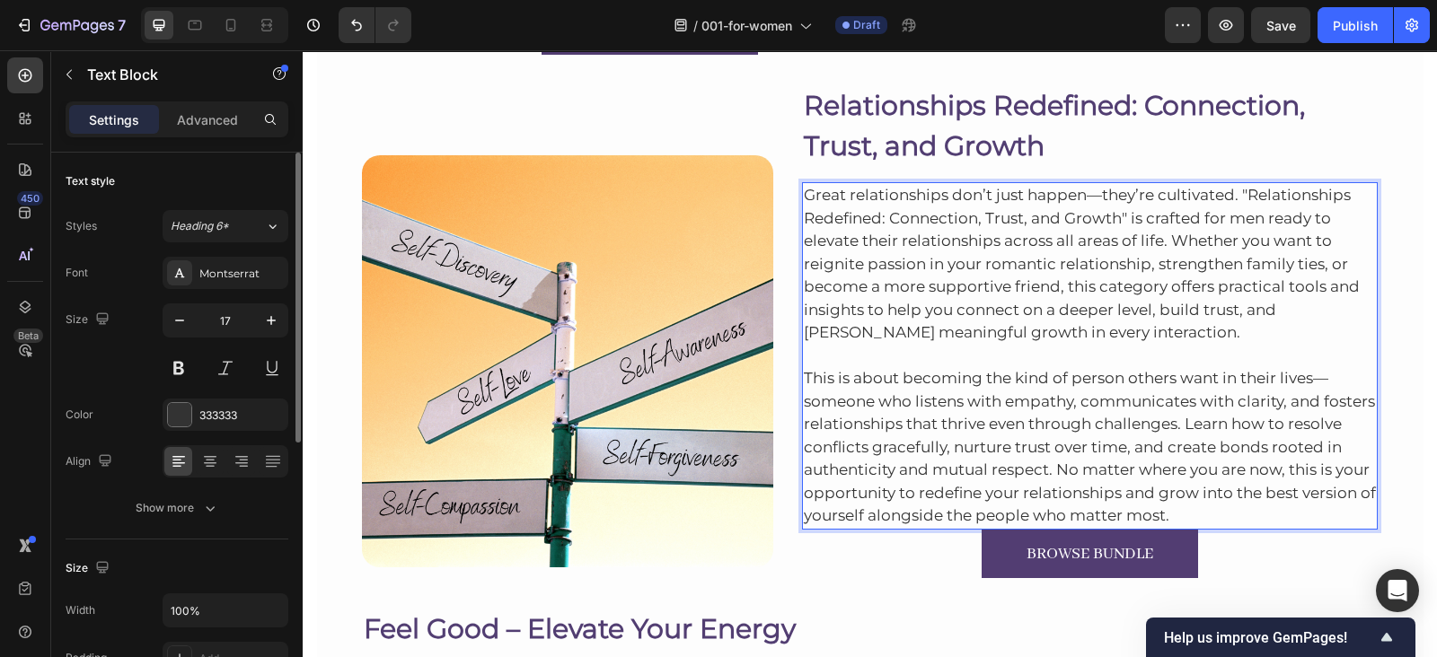
click at [1307, 505] on p "This is about becoming the kind of person others want in their lives—someone wh…" at bounding box center [1090, 436] width 573 height 183
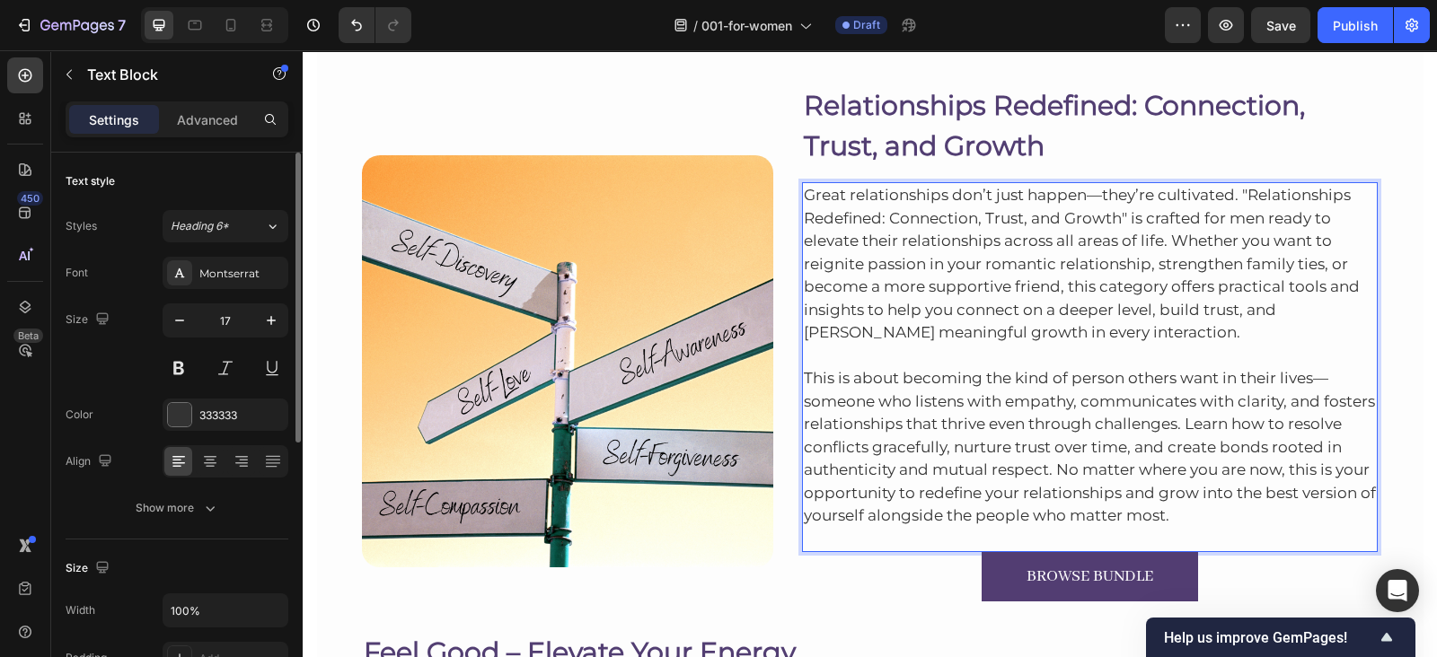
scroll to position [2623, 0]
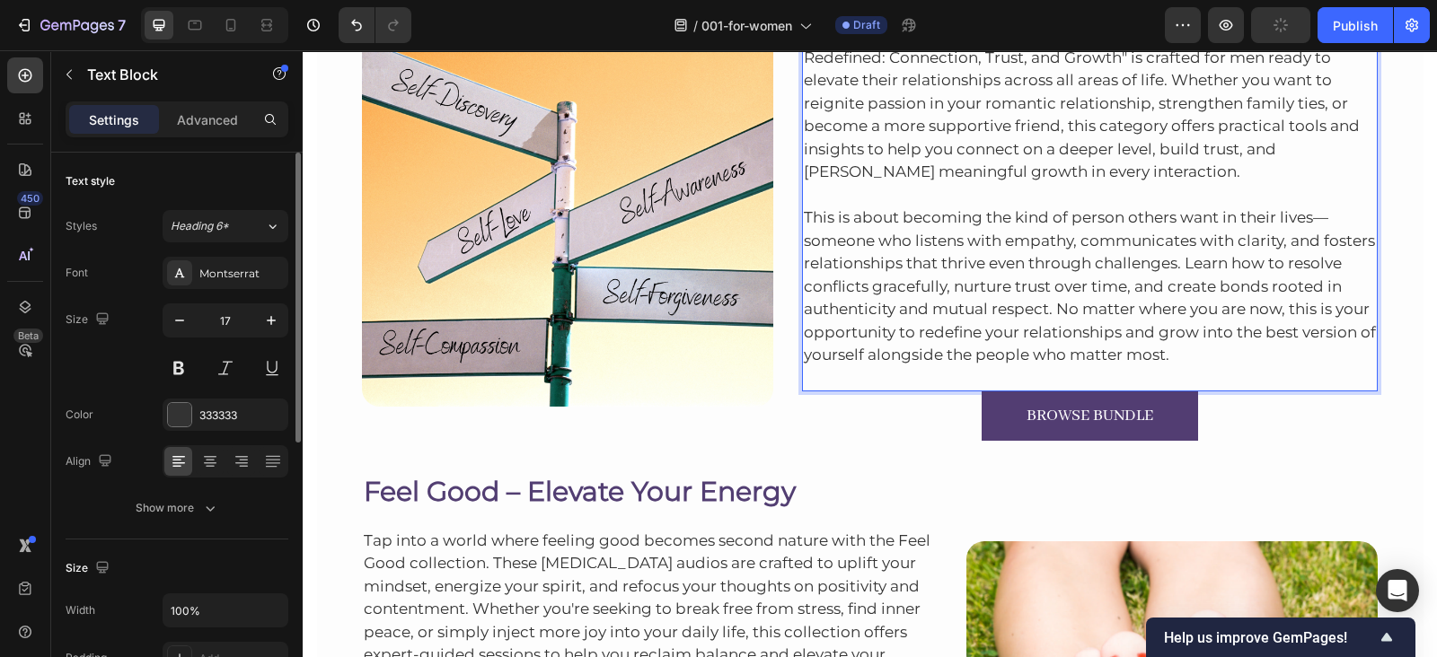
click at [552, 388] on img at bounding box center [567, 200] width 411 height 411
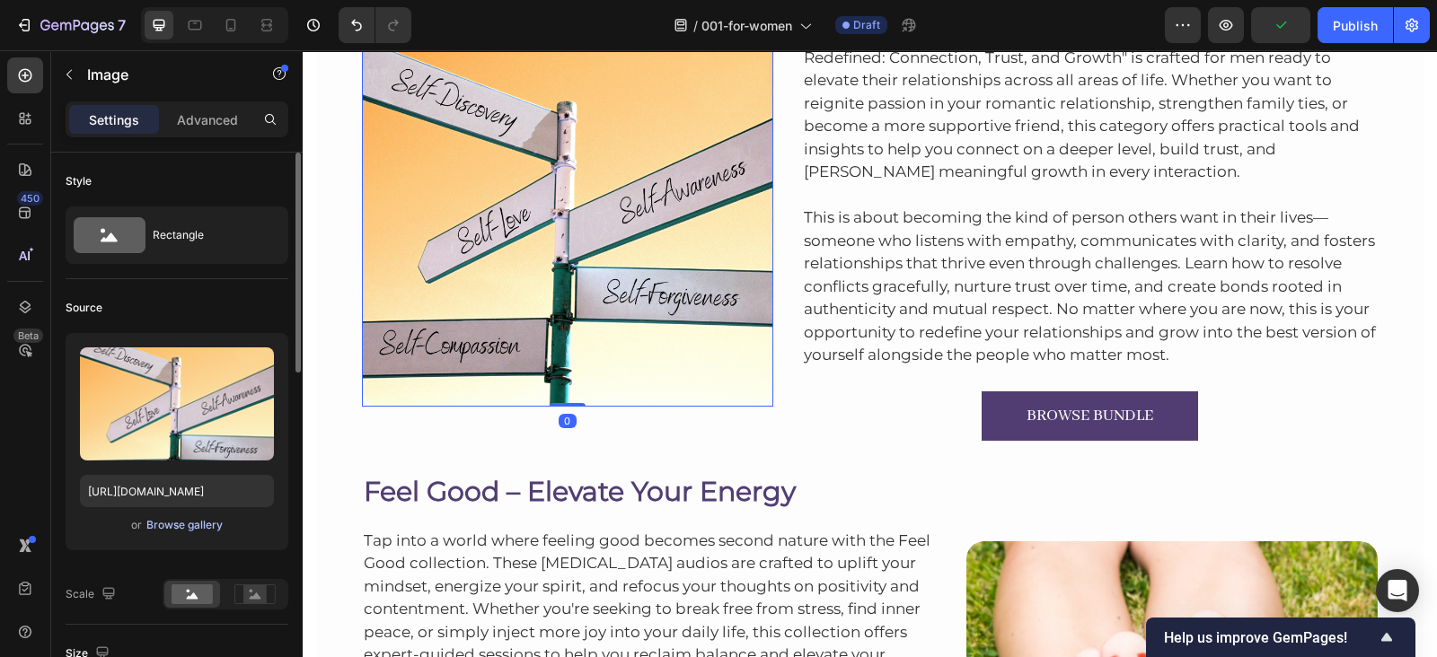
click at [212, 524] on div "Browse gallery" at bounding box center [184, 525] width 76 height 16
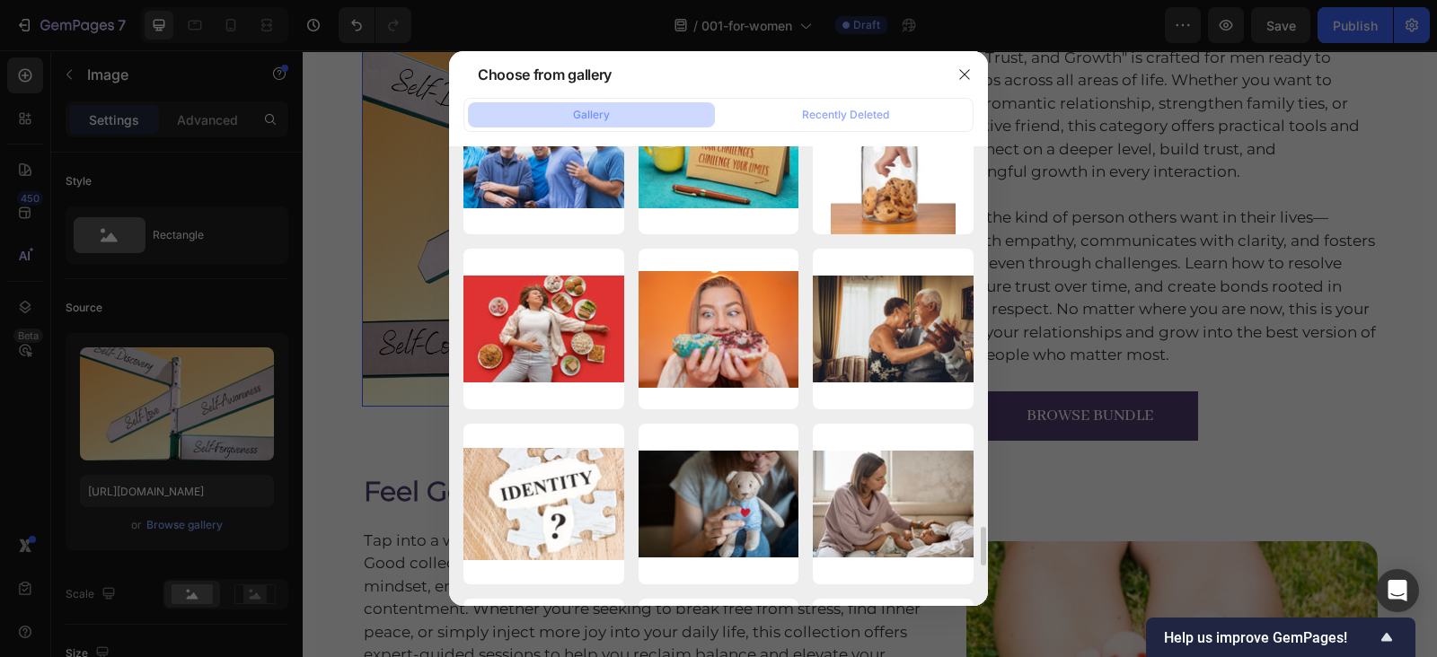
scroll to position [4485, 0]
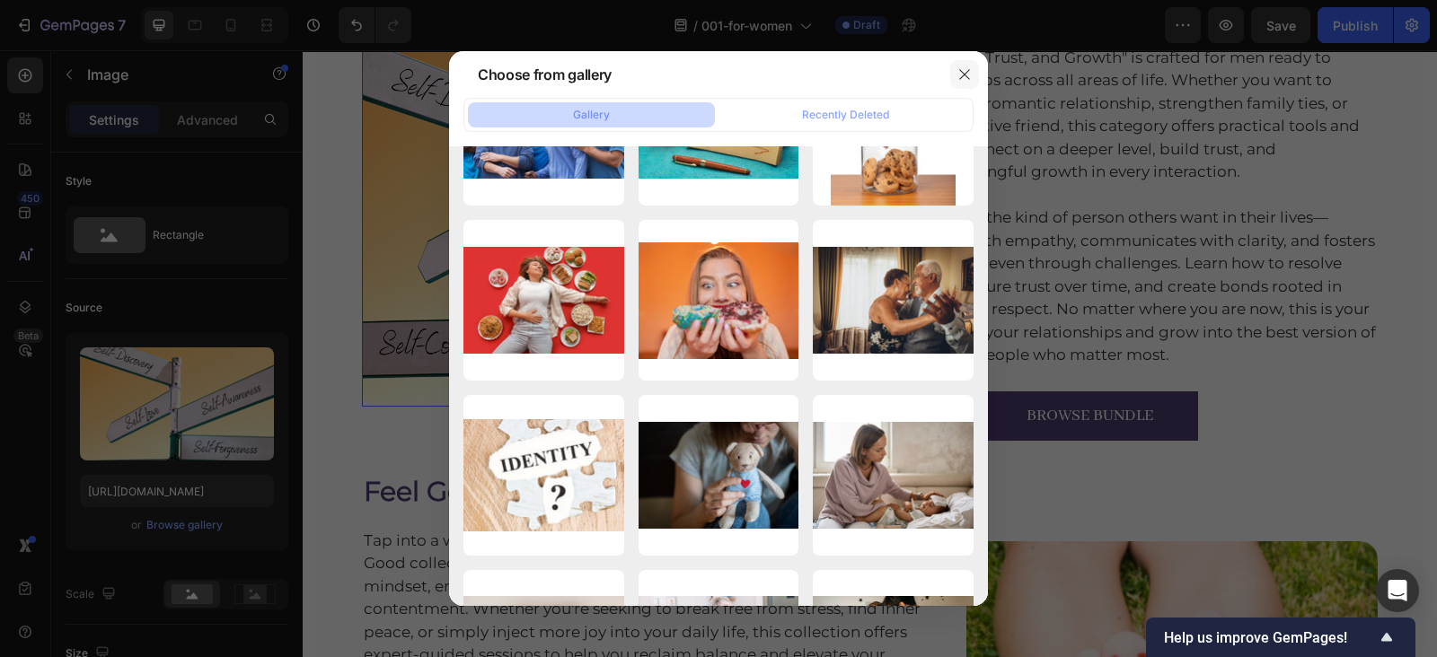
click at [973, 65] on button "button" at bounding box center [964, 74] width 29 height 29
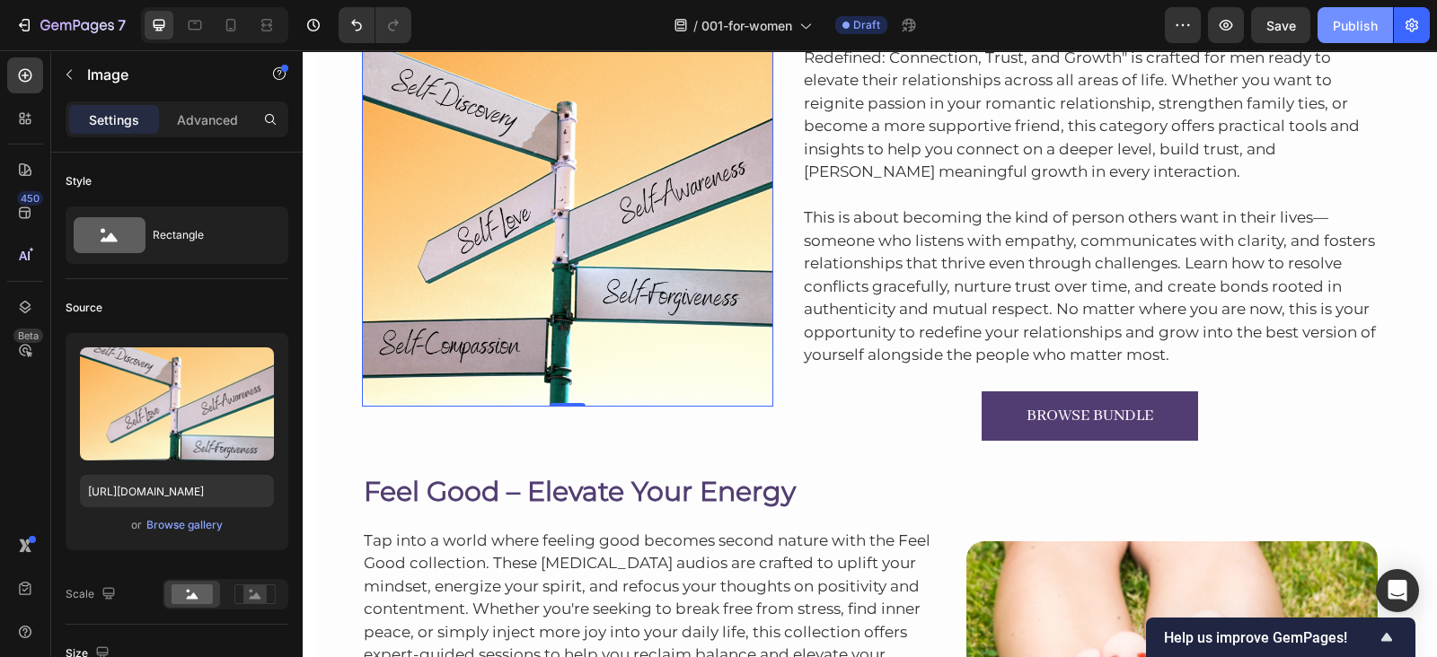
click at [1354, 34] on button "Publish" at bounding box center [1354, 25] width 75 height 36
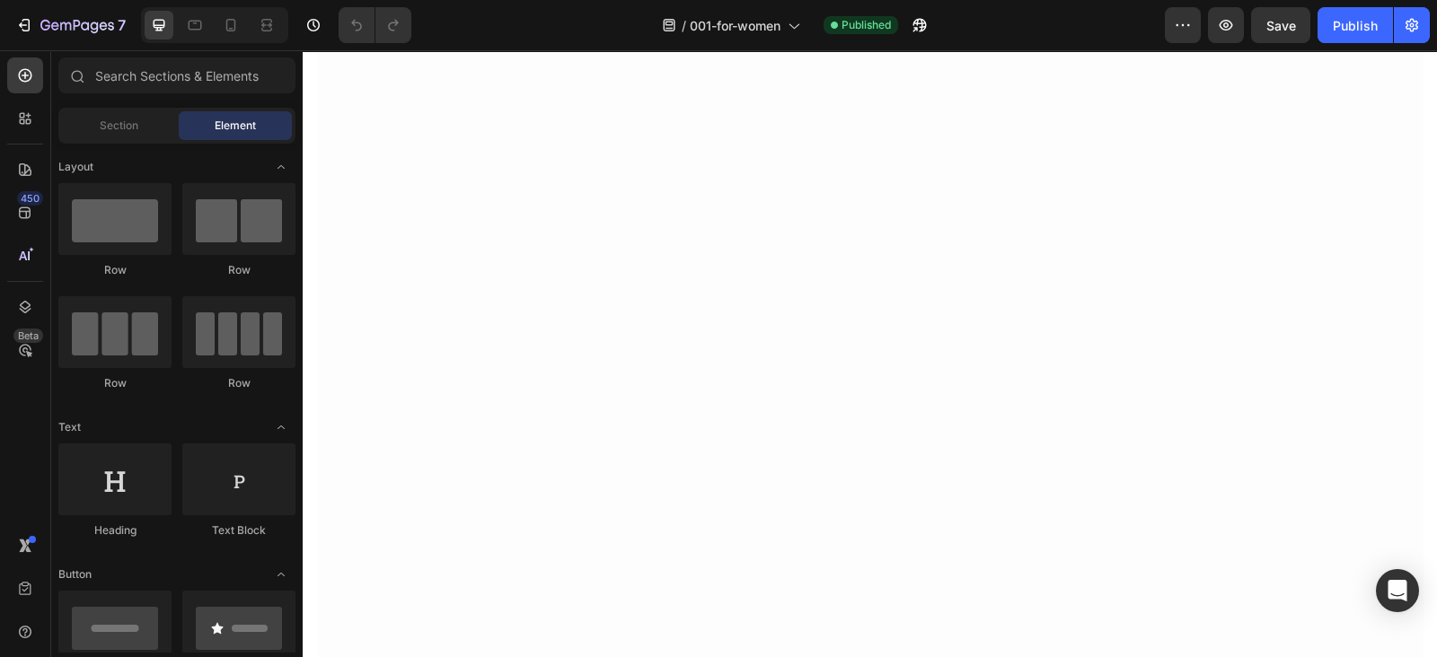
scroll to position [2684, 0]
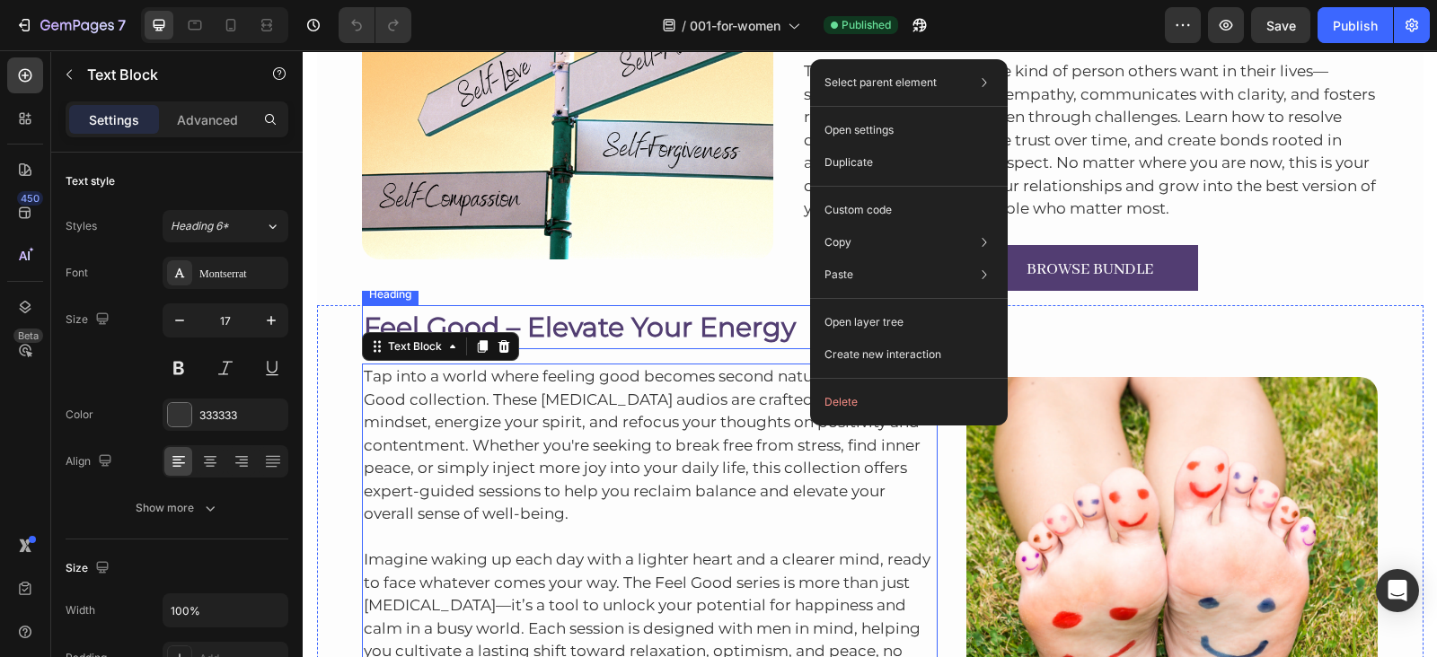
click at [692, 308] on div "Image Relationships Redefined: Connection, Trust, and Growth Heading Great rela…" at bounding box center [870, 42] width 1106 height 532
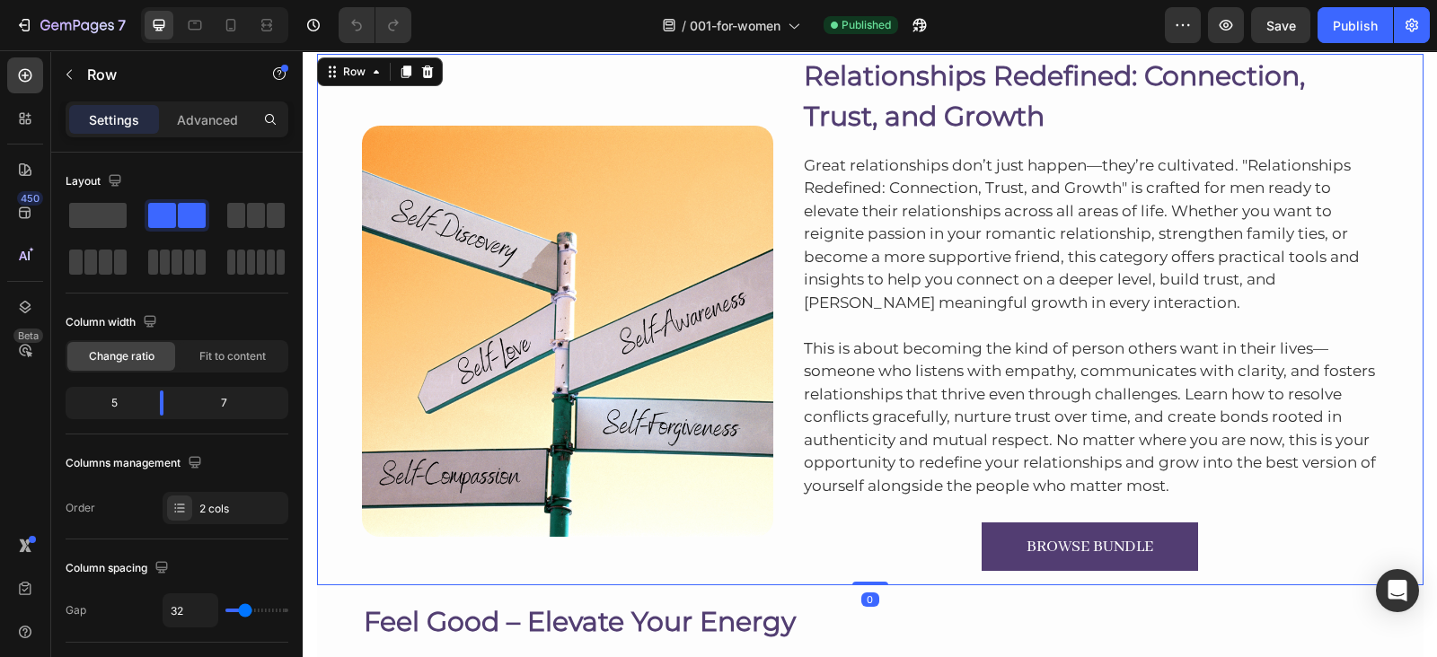
scroll to position [2424, 0]
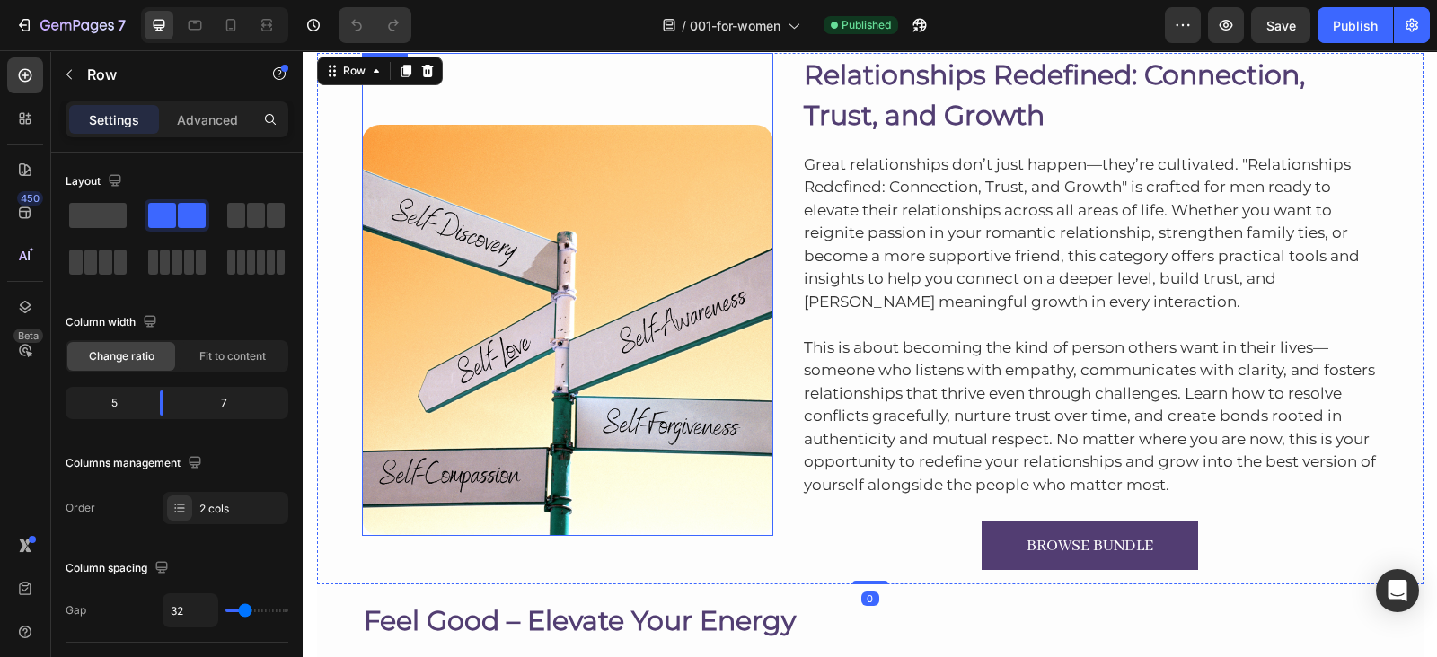
click at [629, 291] on img at bounding box center [567, 330] width 411 height 411
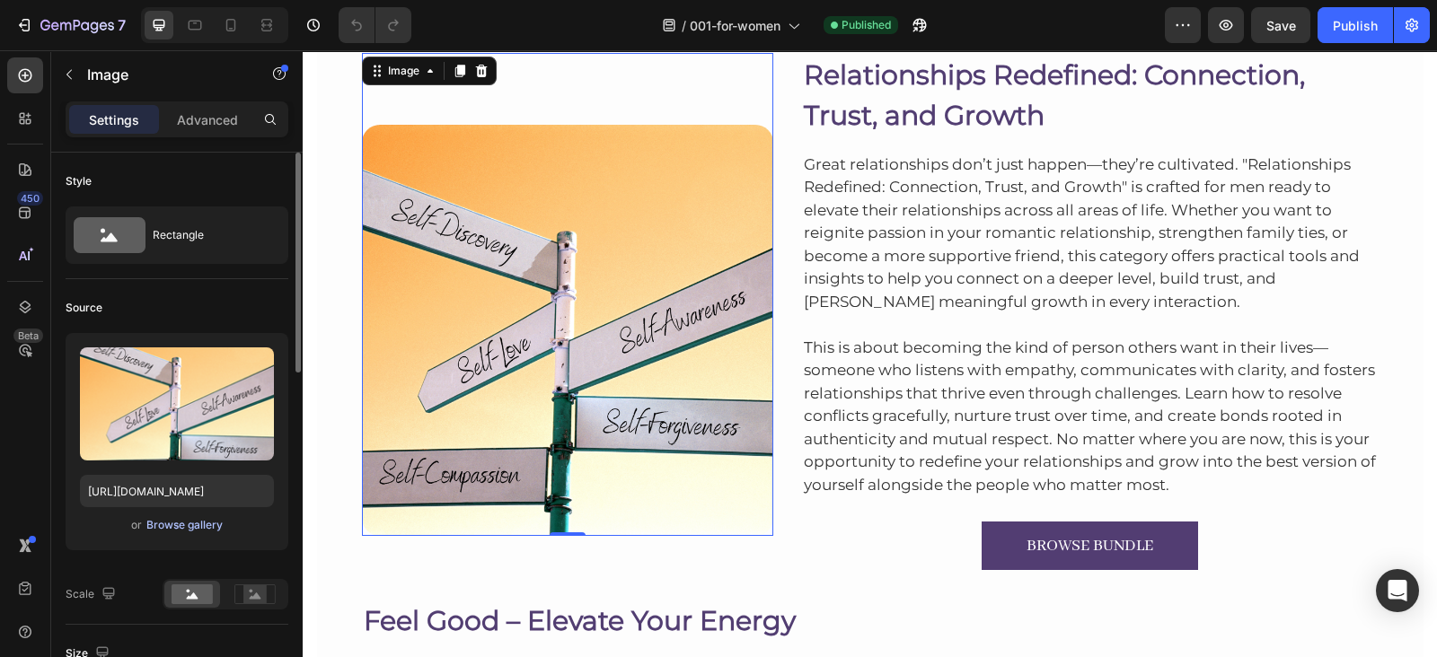
click at [168, 518] on div "Browse gallery" at bounding box center [184, 525] width 76 height 16
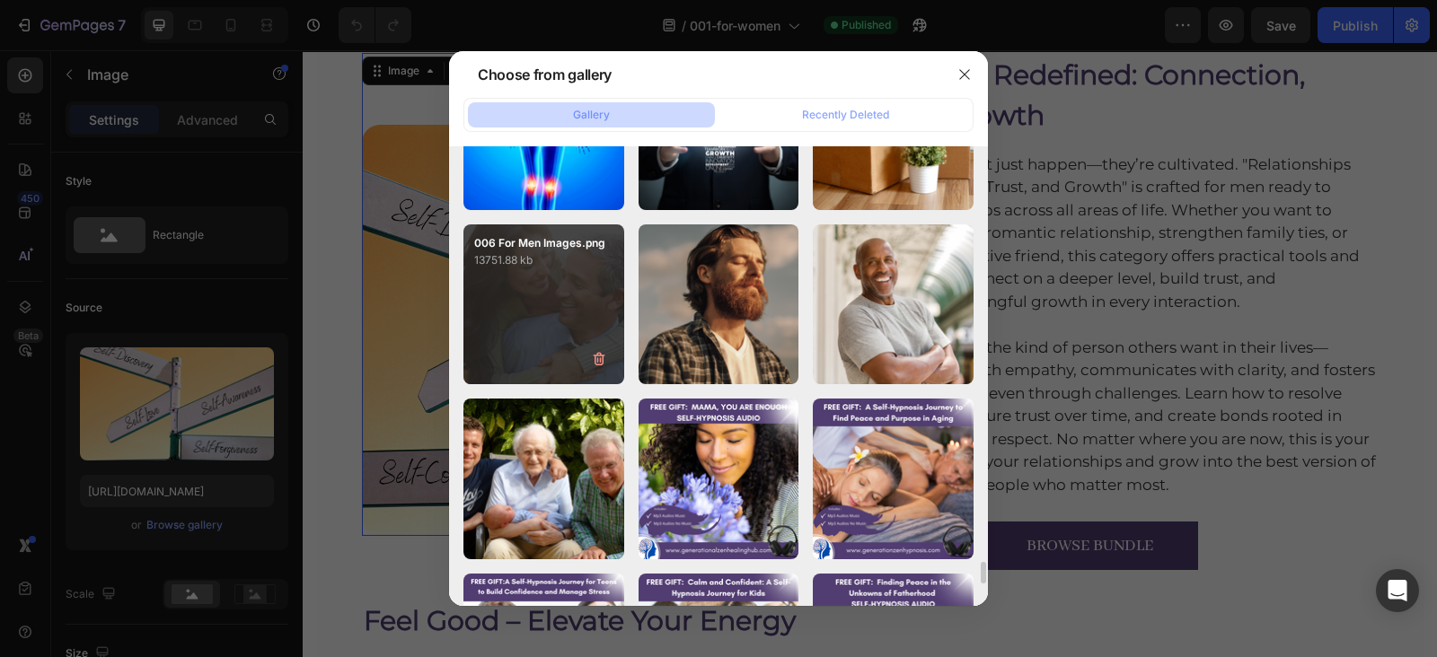
scroll to position [8503, 0]
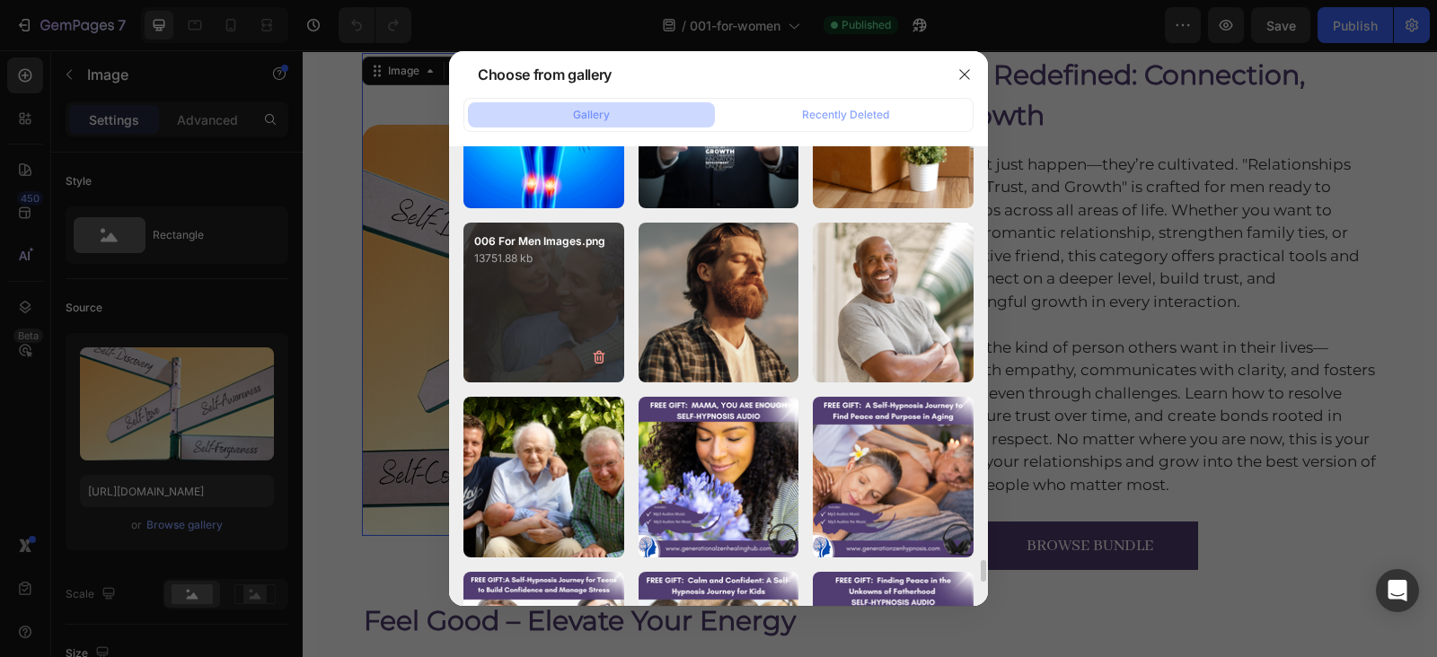
click at [580, 300] on div "006 For Men Images.png 13751.88 kb" at bounding box center [543, 303] width 161 height 161
type input "[URL][DOMAIN_NAME]"
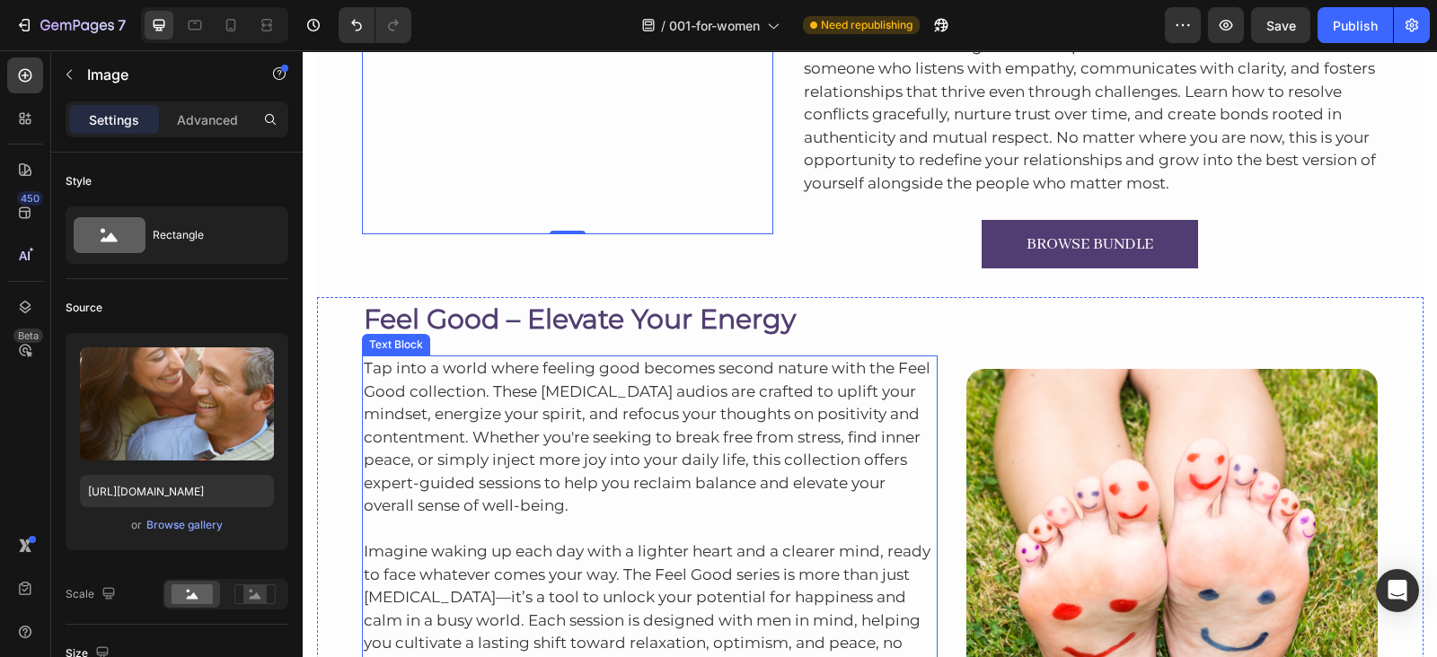
scroll to position [2783, 0]
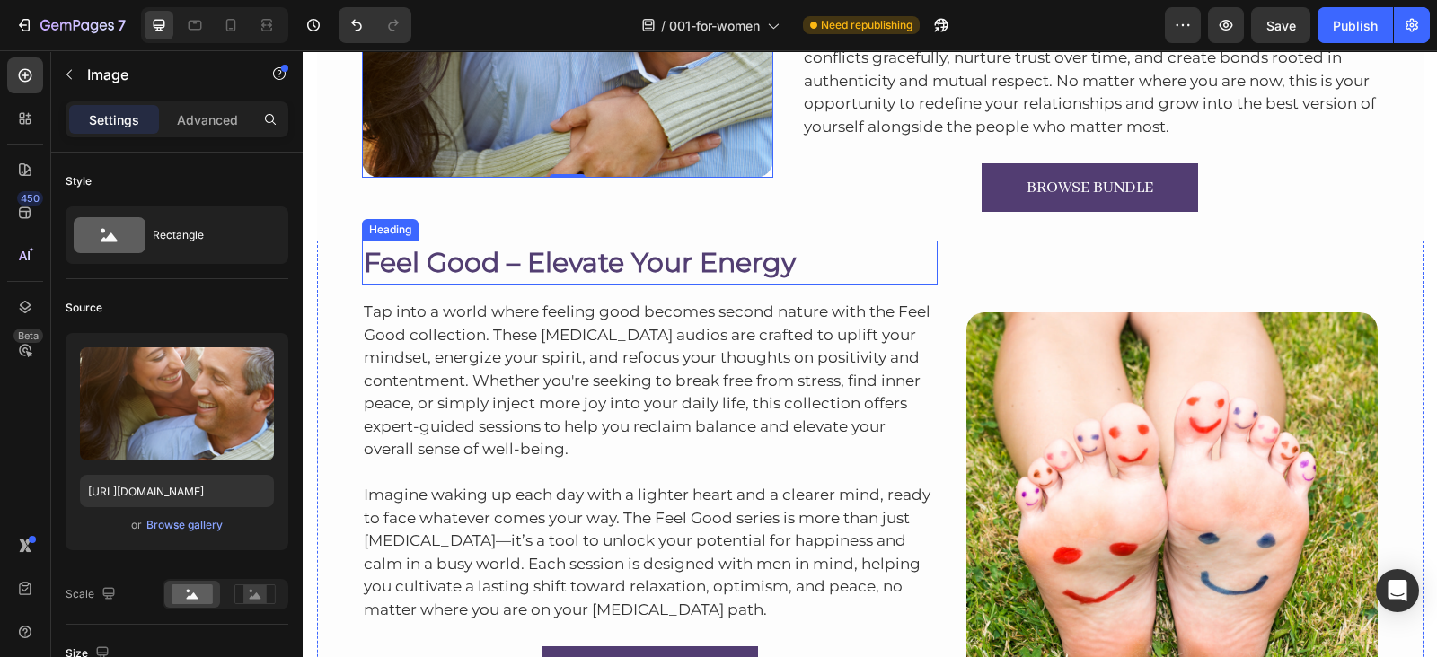
click at [647, 258] on h2 "Feel Good – Elevate Your Energy" at bounding box center [650, 263] width 576 height 44
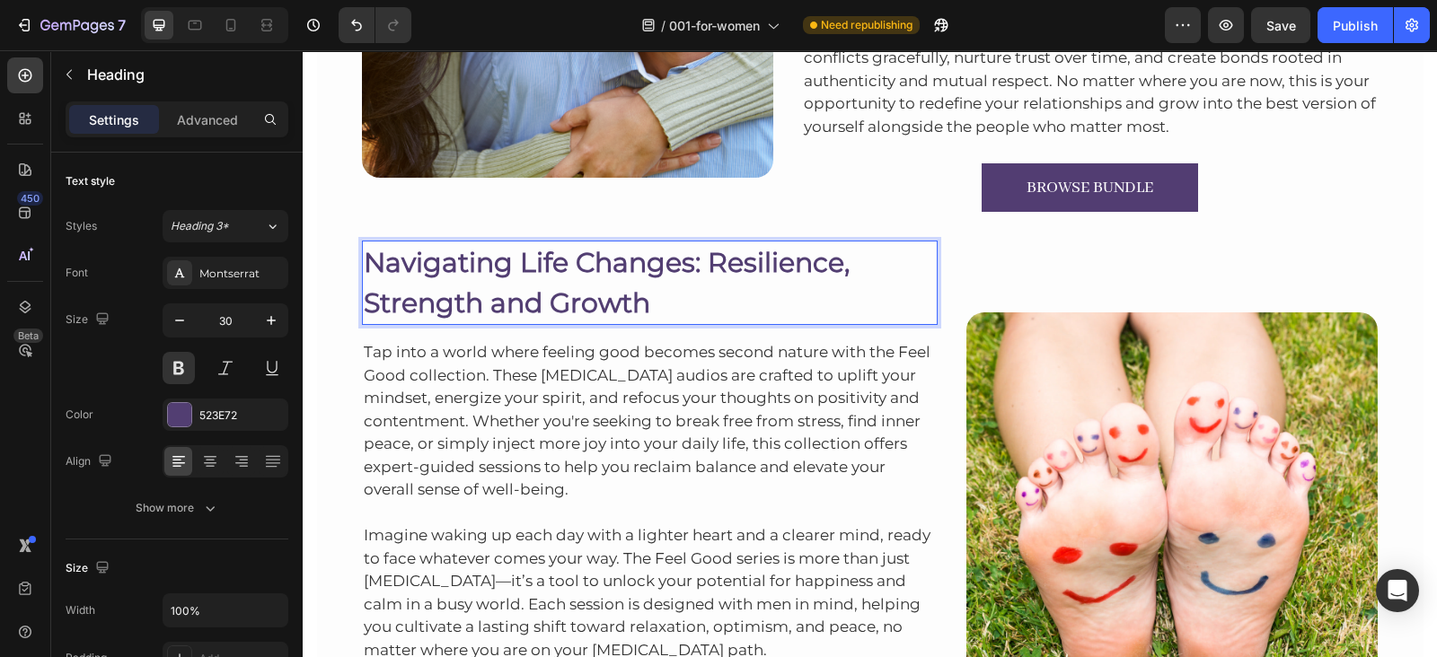
click at [364, 294] on p "Navigating Life Changes: Resilience, Strength and Growth" at bounding box center [650, 282] width 573 height 81
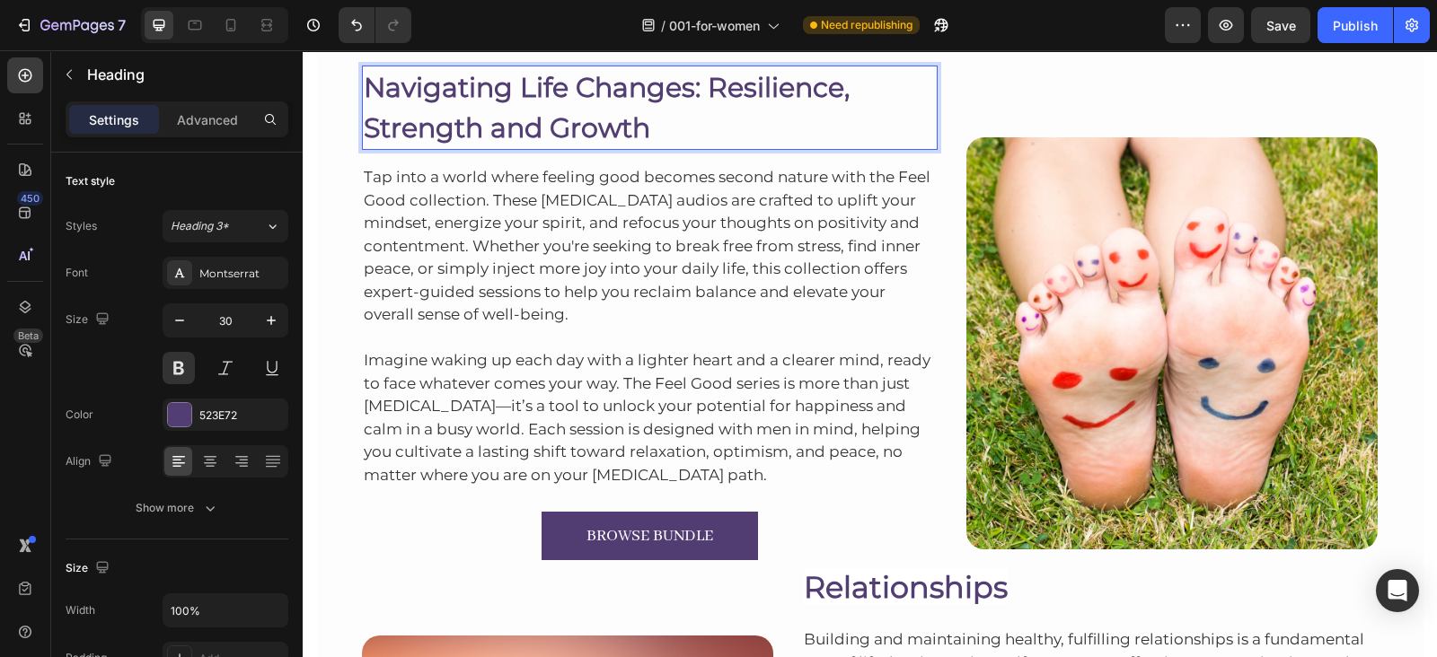
scroll to position [2968, 0]
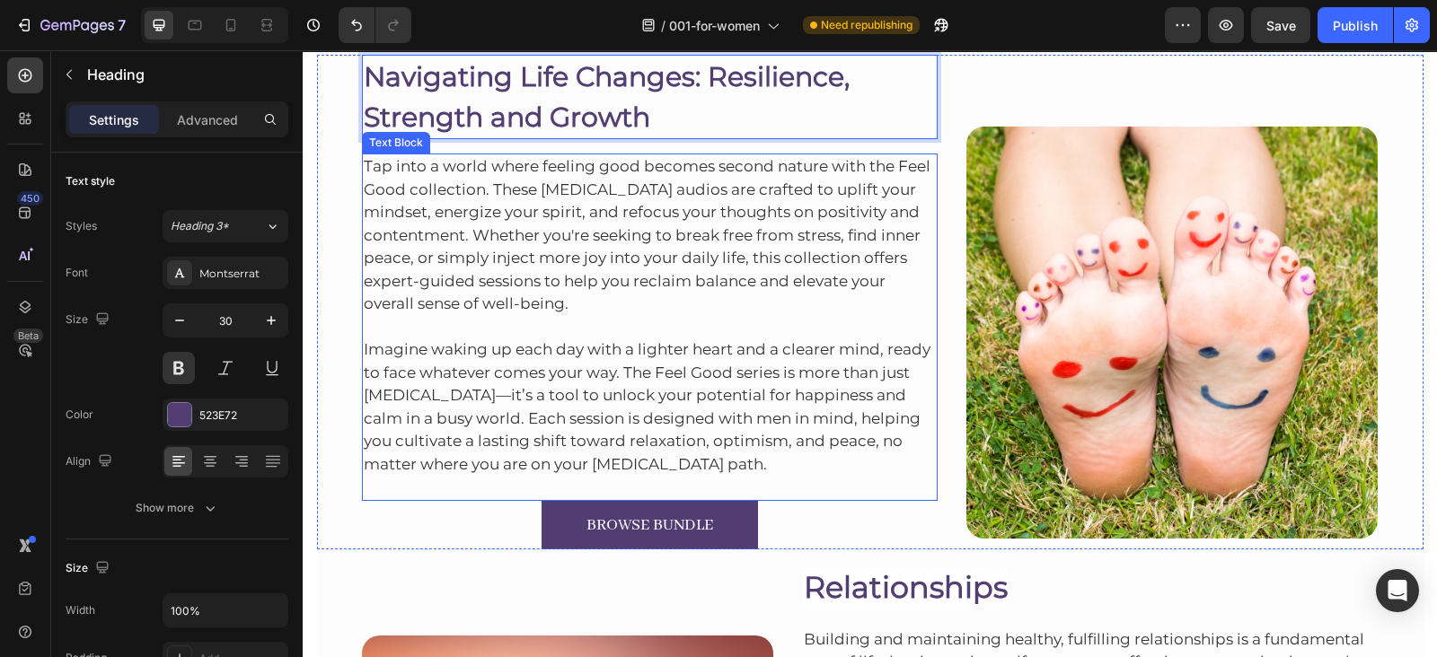
click at [535, 251] on p "Tap into a world where feeling good becomes second nature with the Feel Good co…" at bounding box center [650, 235] width 573 height 161
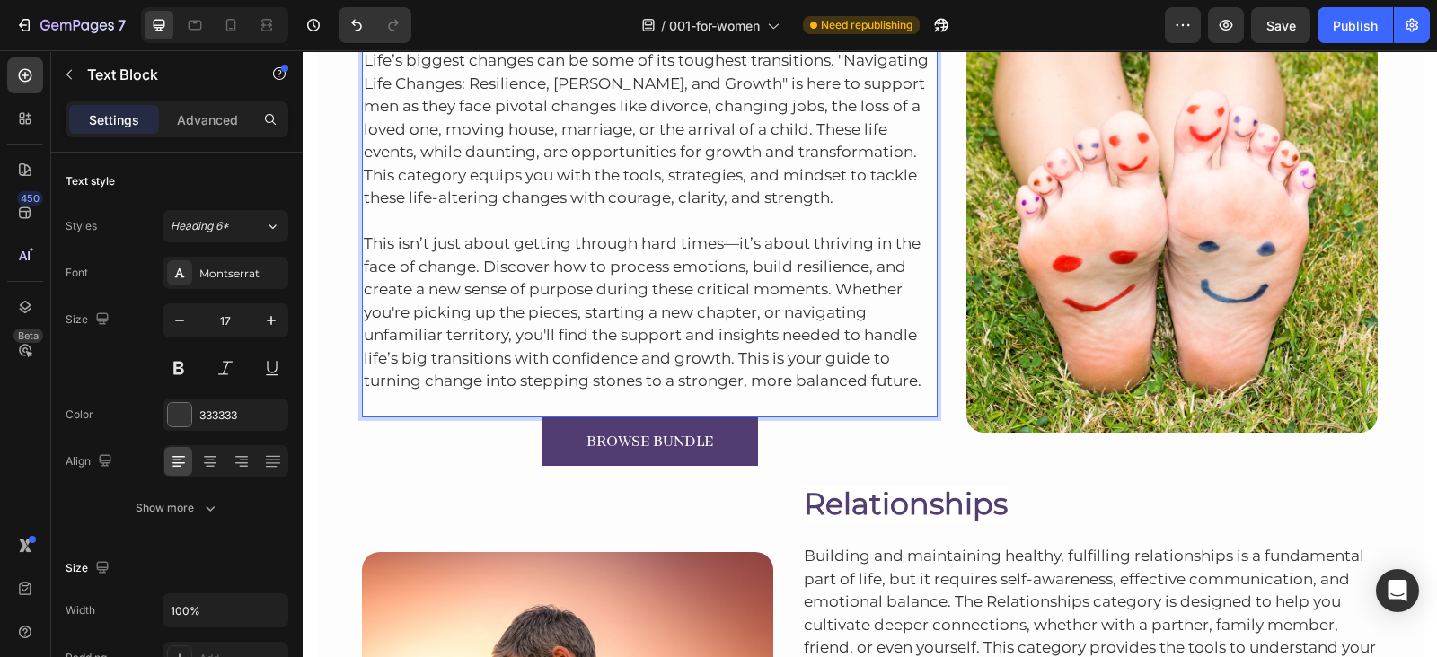
scroll to position [3090, 0]
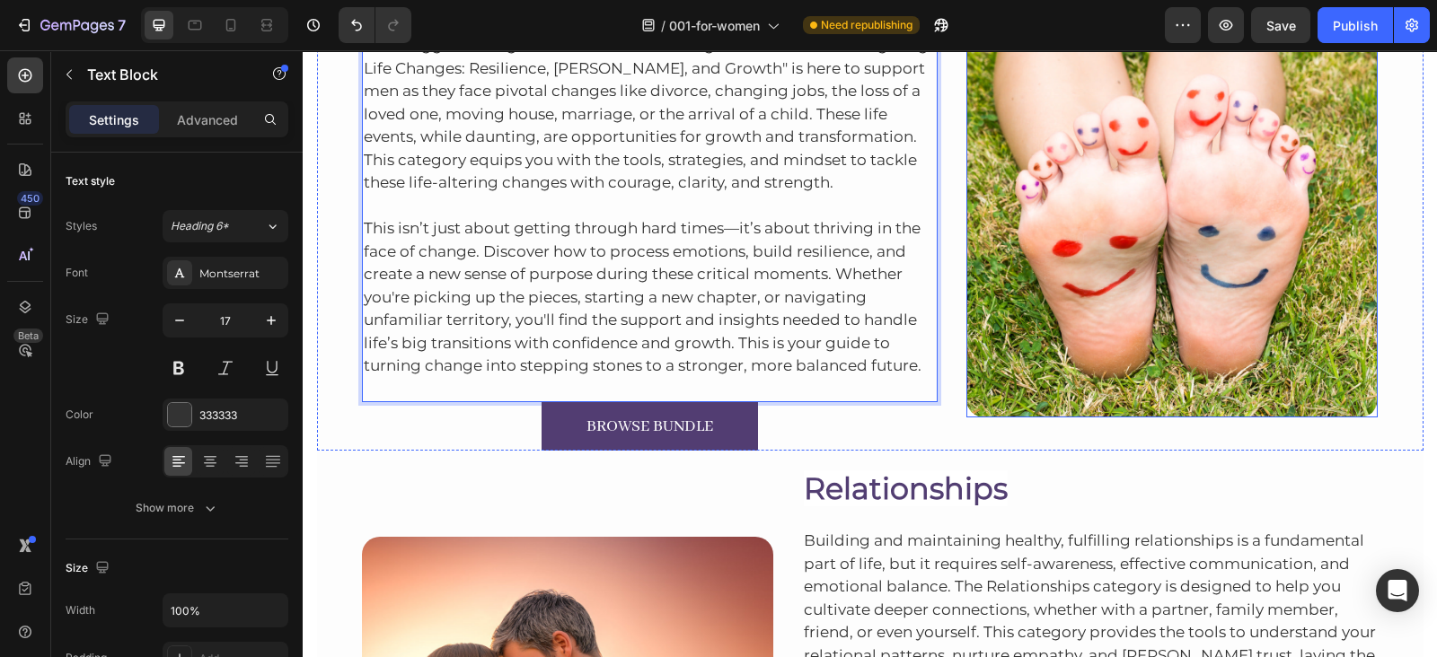
click at [982, 303] on img at bounding box center [1171, 210] width 411 height 411
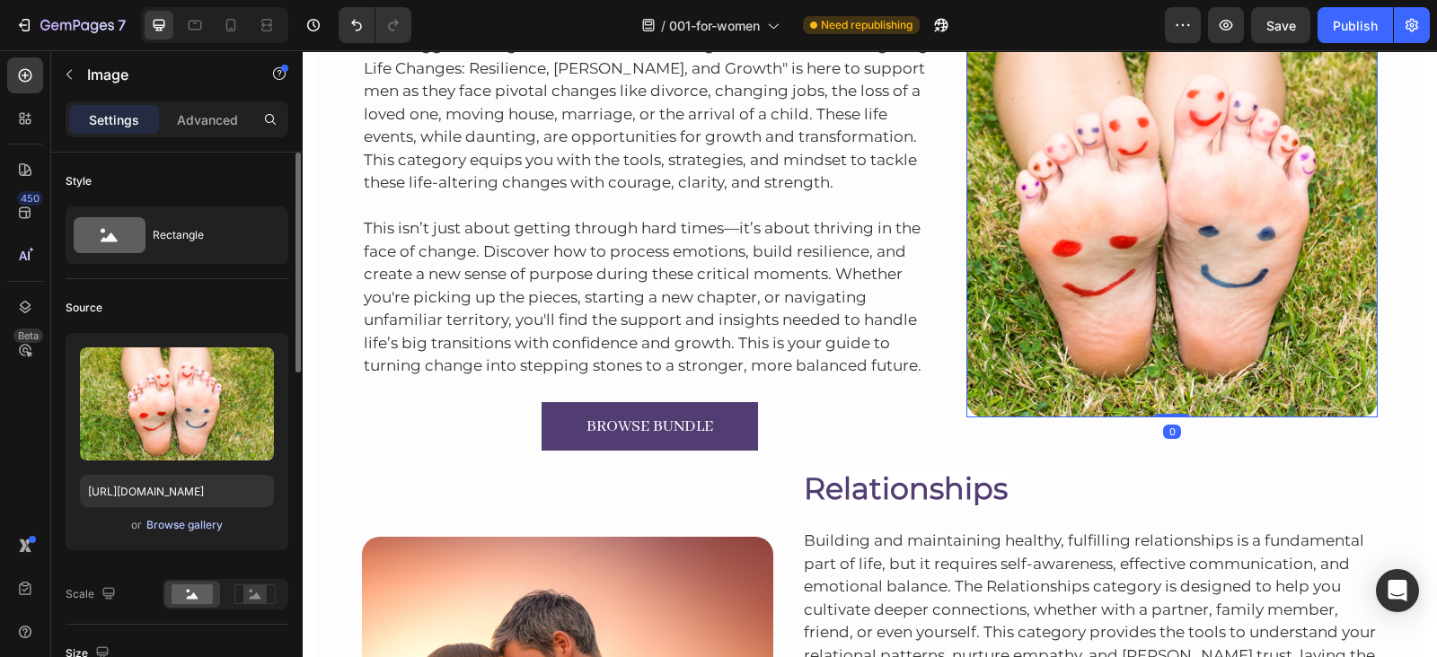
click at [175, 517] on div "Browse gallery" at bounding box center [184, 525] width 76 height 16
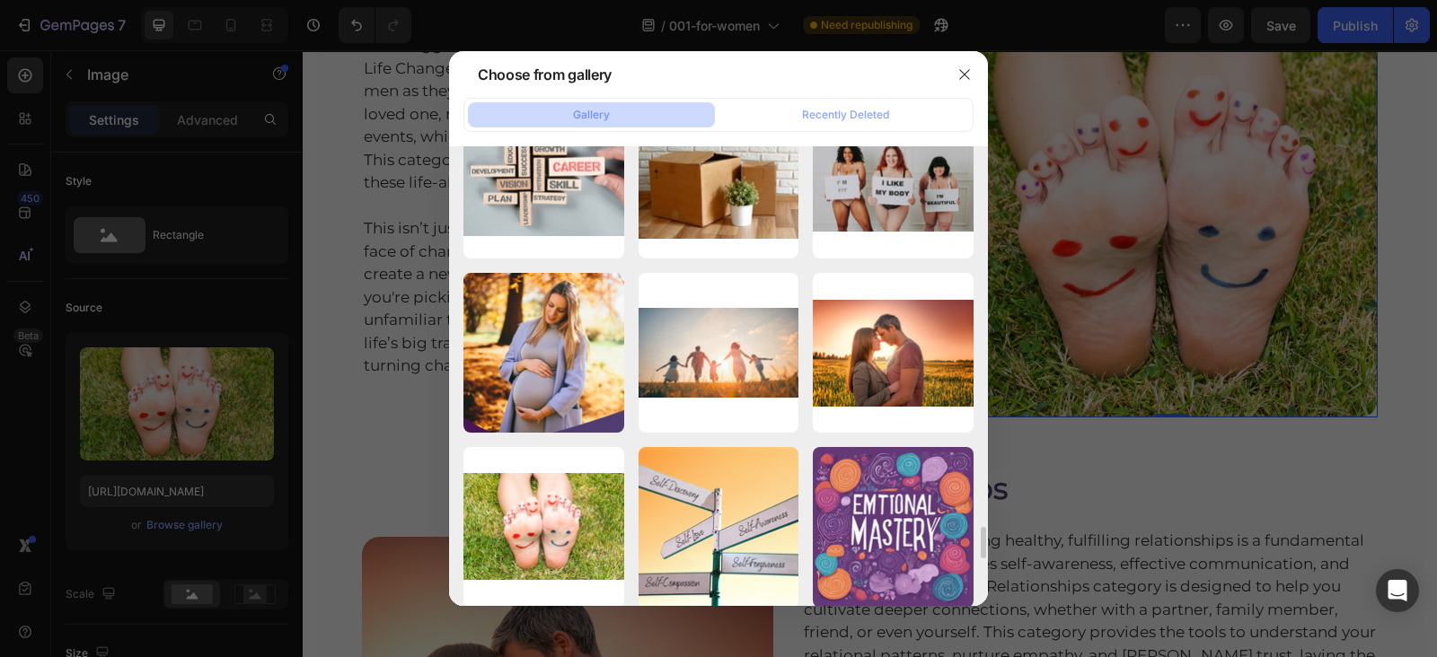
scroll to position [5301, 0]
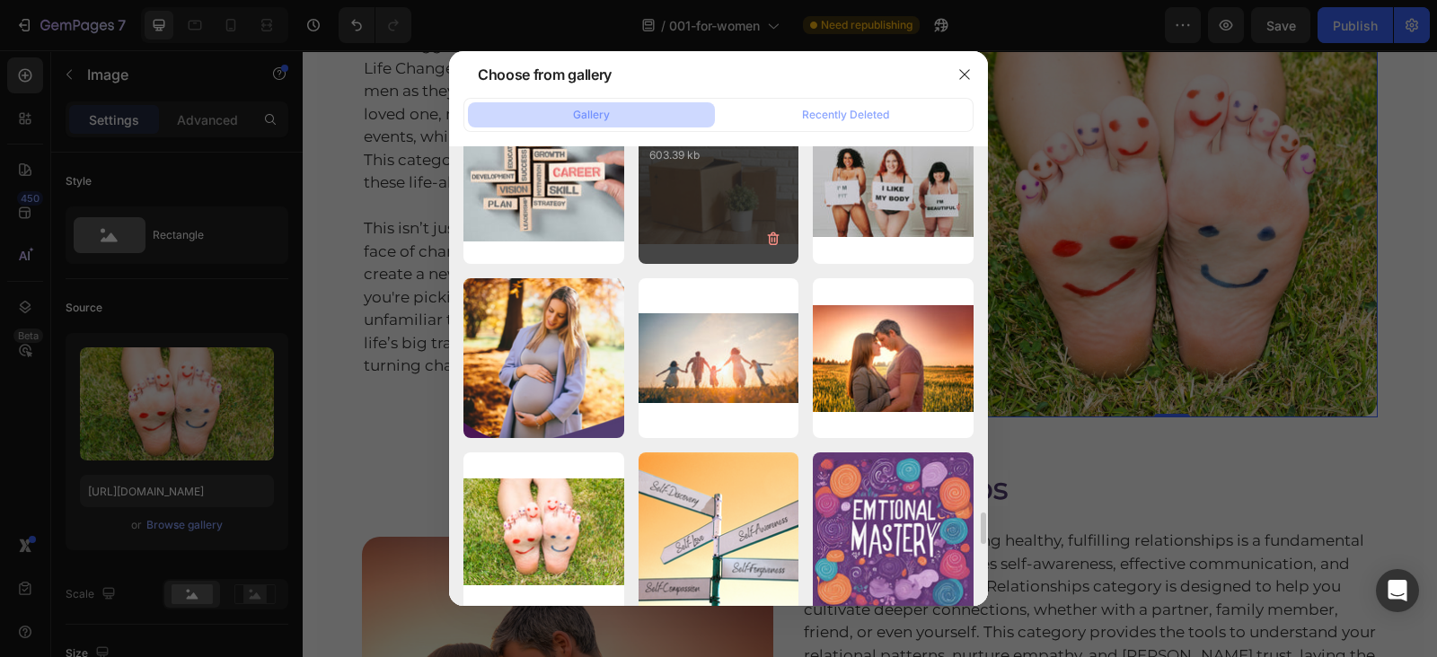
click at [724, 223] on div "78d61639cd3ccf13f4f97...7e.jpg 603.39 kb" at bounding box center [718, 183] width 161 height 161
type input "[URL][DOMAIN_NAME]"
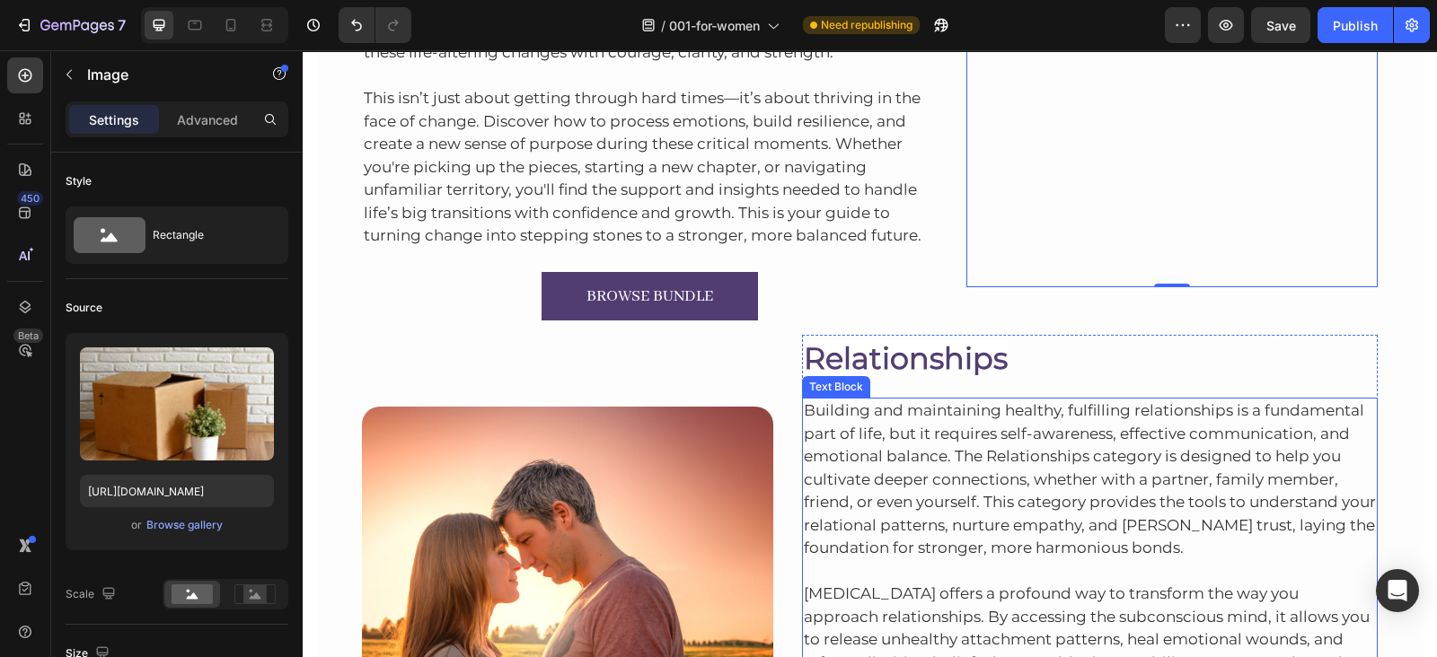
scroll to position [3227, 0]
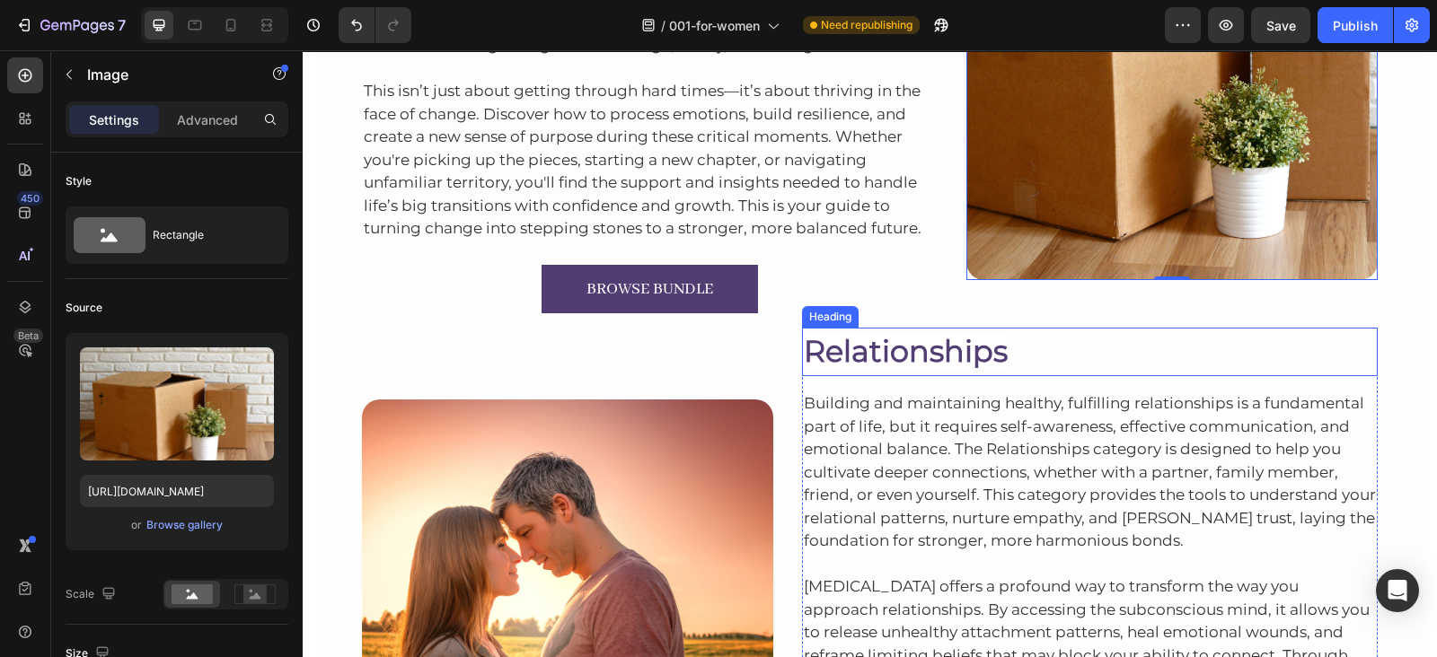
click at [873, 348] on span "Relationships" at bounding box center [906, 351] width 204 height 36
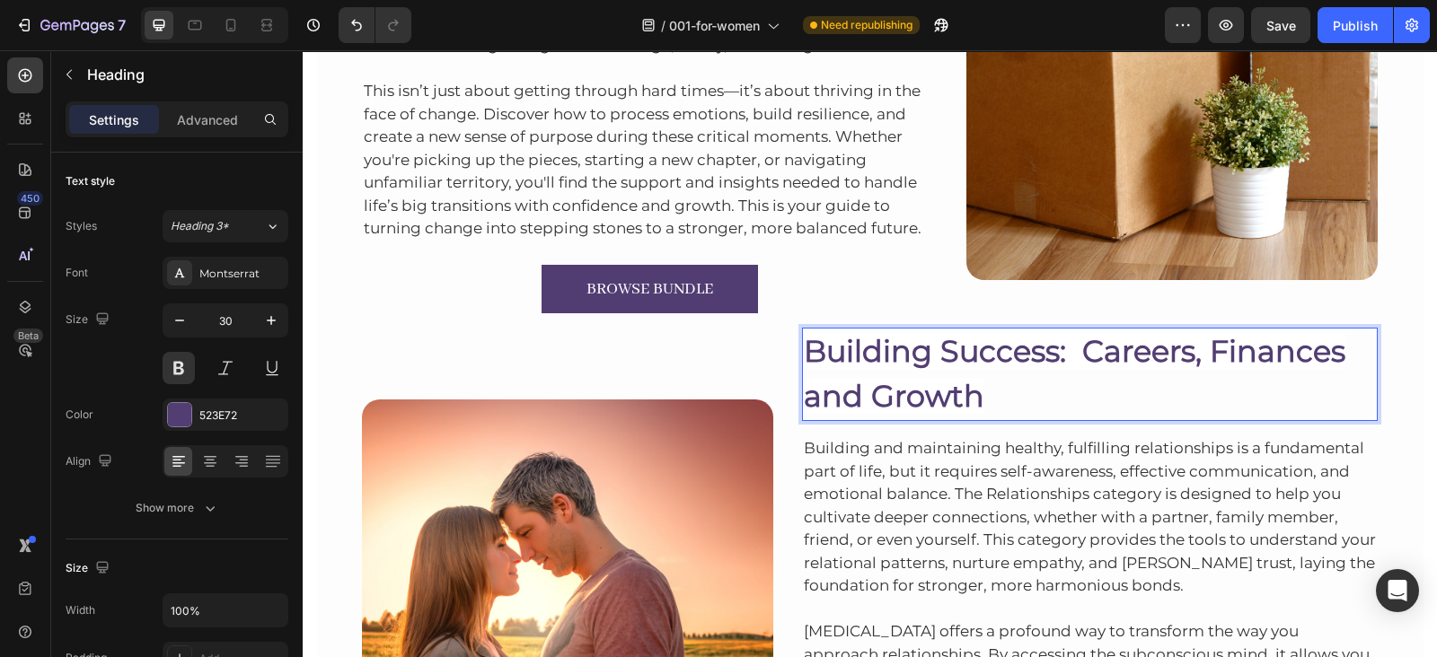
click at [804, 392] on span "Building Success: Careers, Finances and Growth" at bounding box center [1074, 373] width 541 height 81
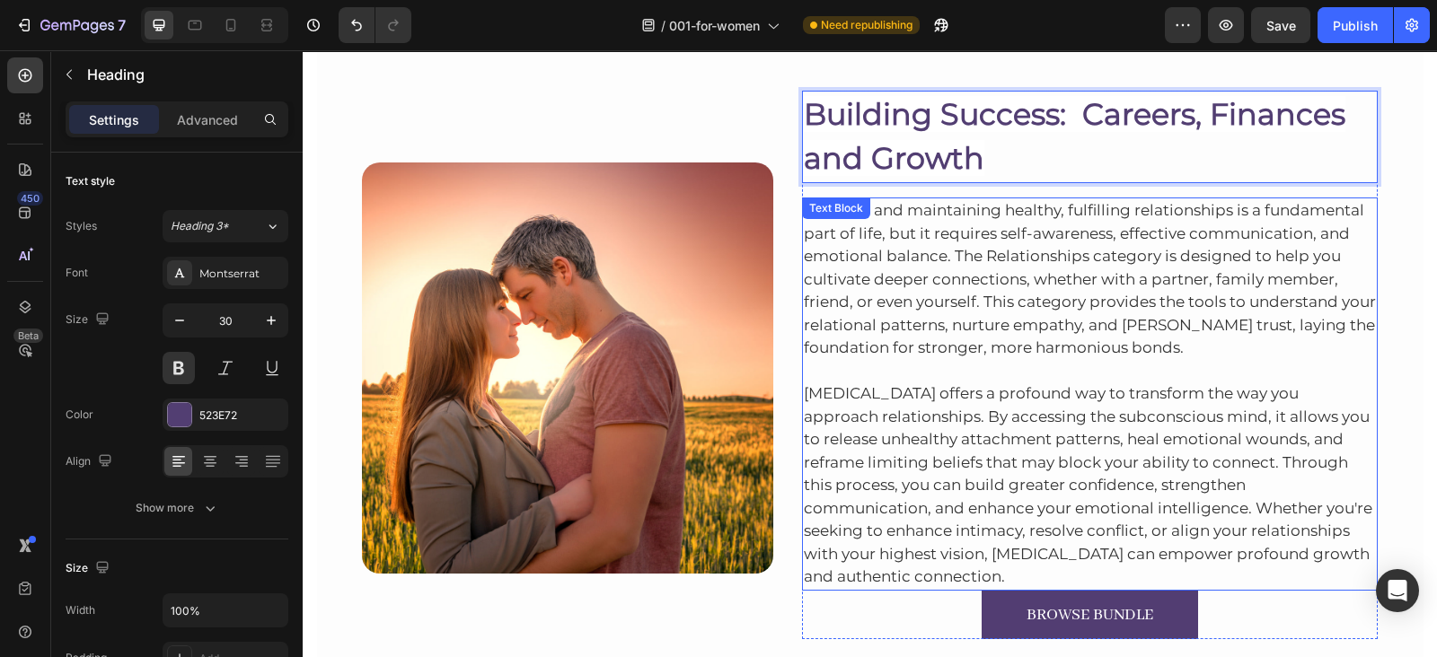
scroll to position [3490, 0]
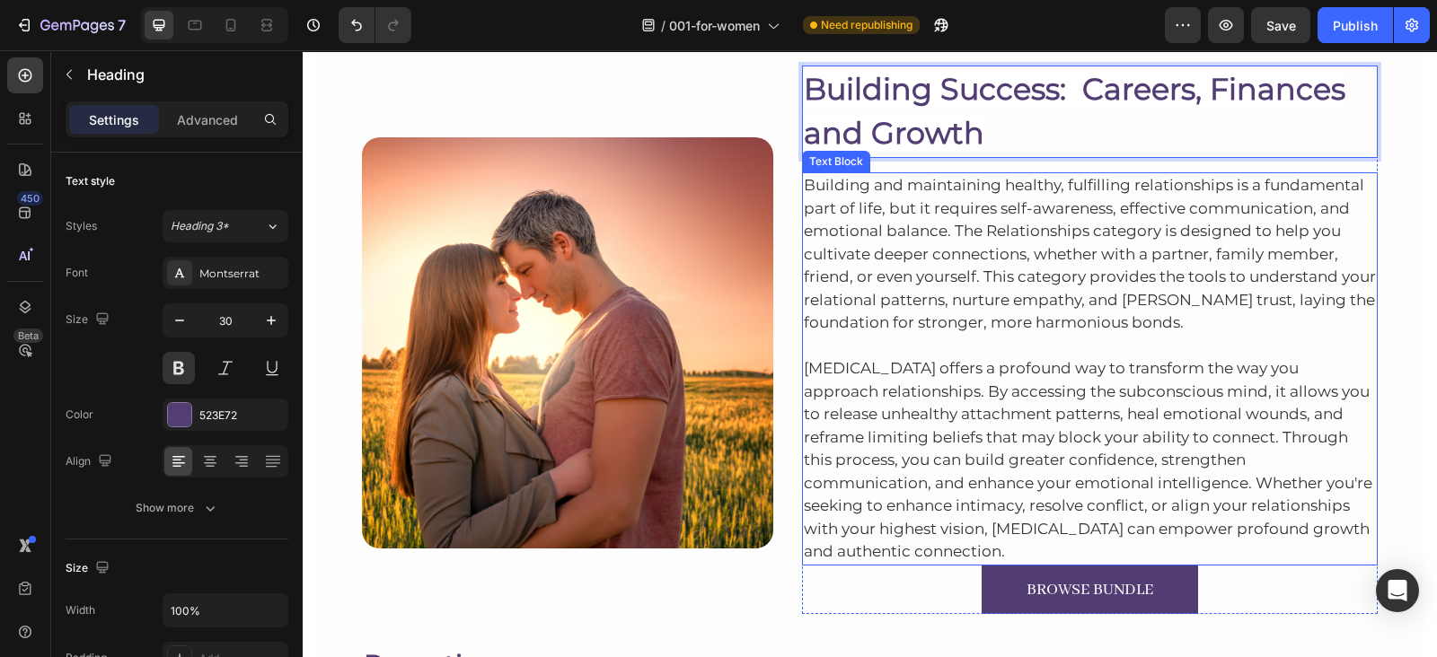
click at [1039, 189] on p "Building and maintaining healthy, fulfilling relationships is a fundamental par…" at bounding box center [1090, 254] width 573 height 161
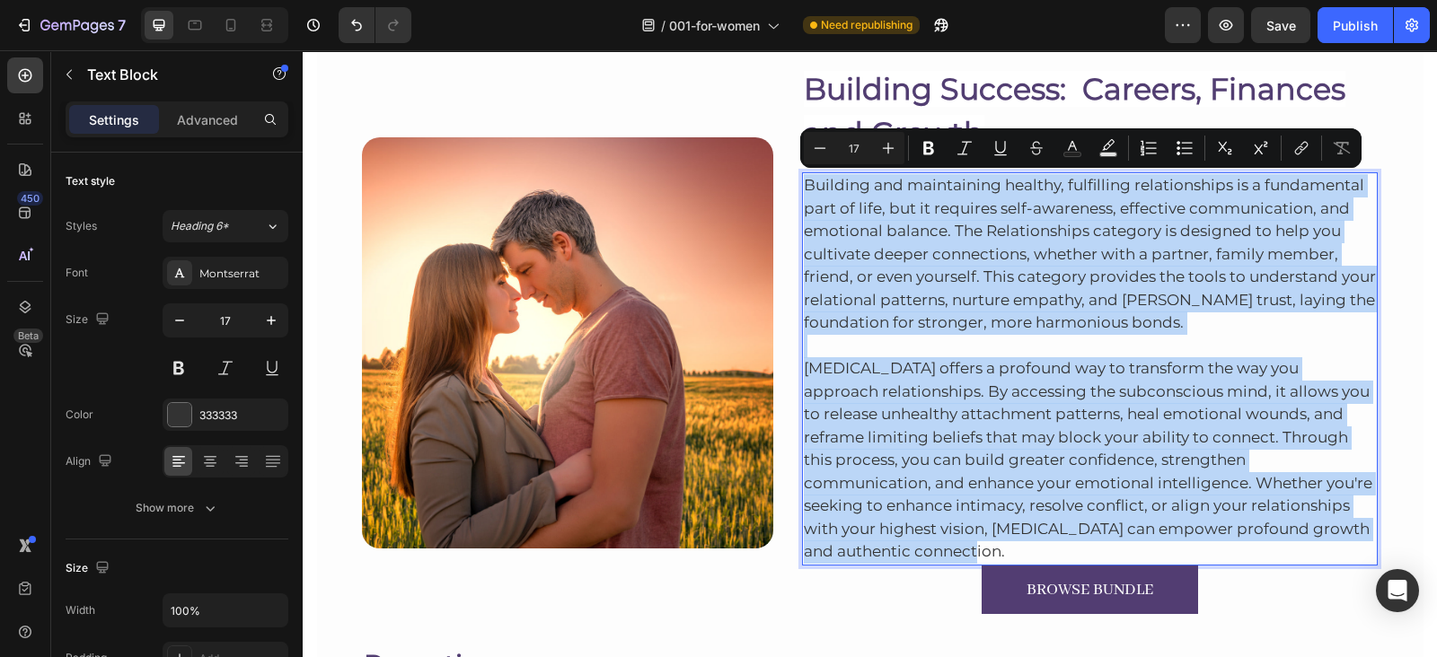
type input "1"
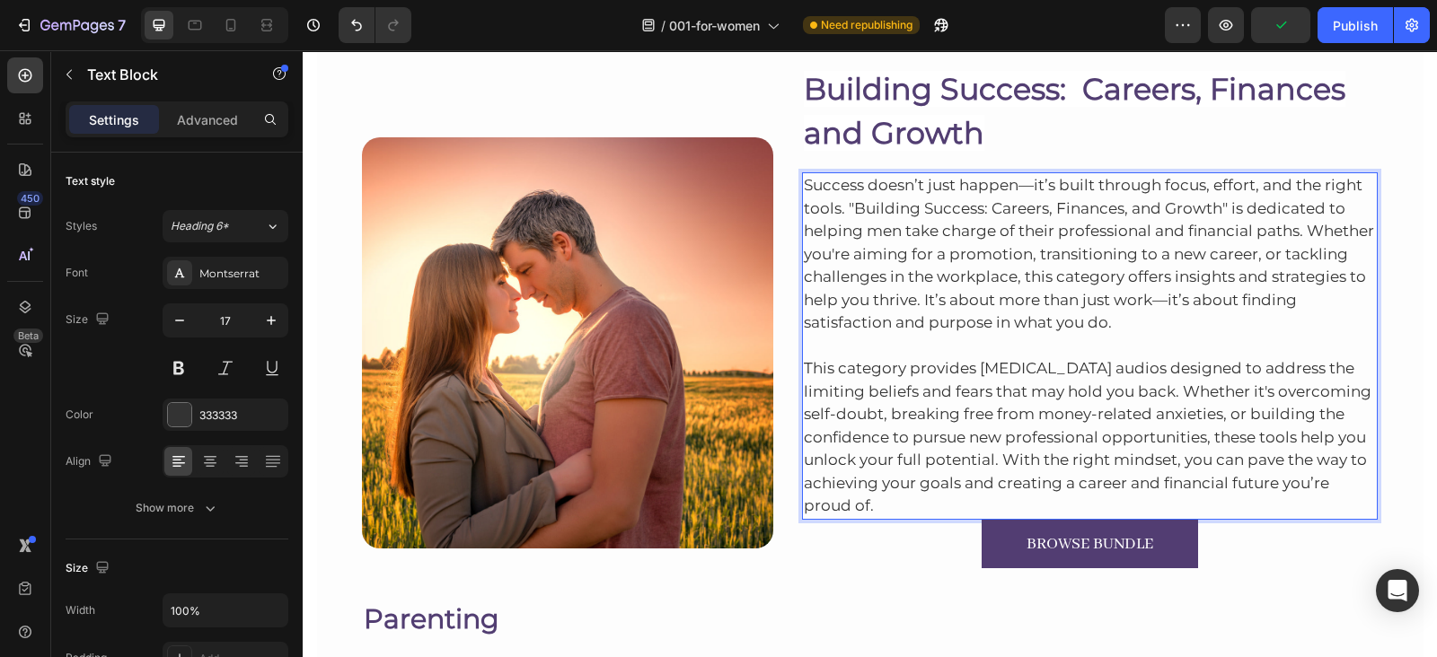
click at [867, 503] on p "This category provides hypnotherapy audios designed to address the limiting bel…" at bounding box center [1090, 426] width 573 height 183
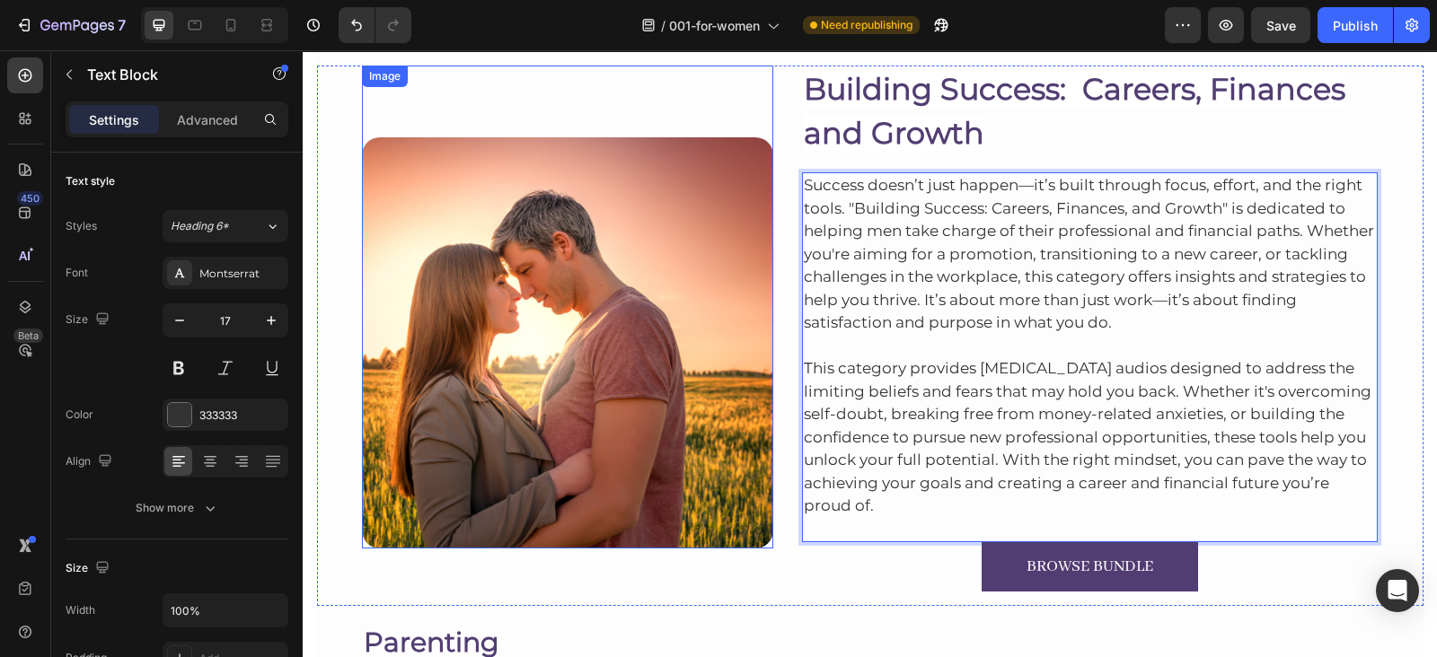
click at [610, 365] on img at bounding box center [567, 342] width 411 height 411
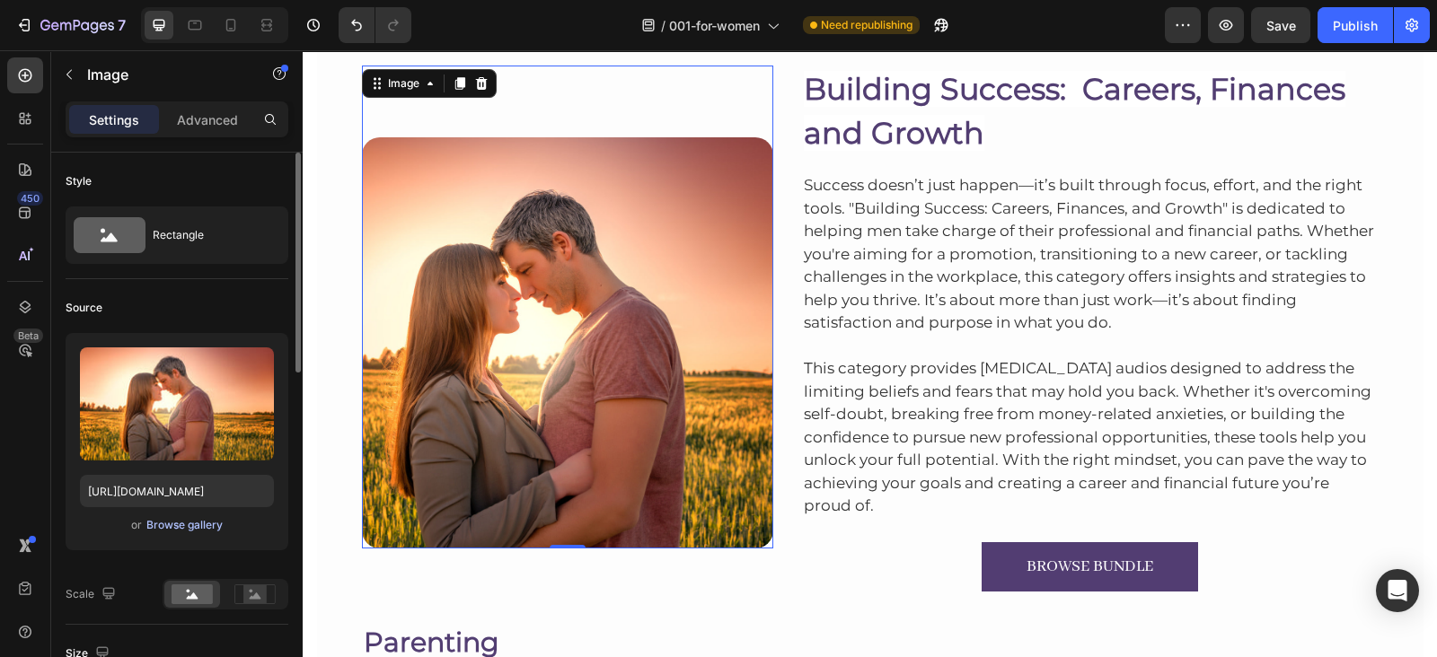
click at [155, 523] on div "Browse gallery" at bounding box center [184, 525] width 76 height 16
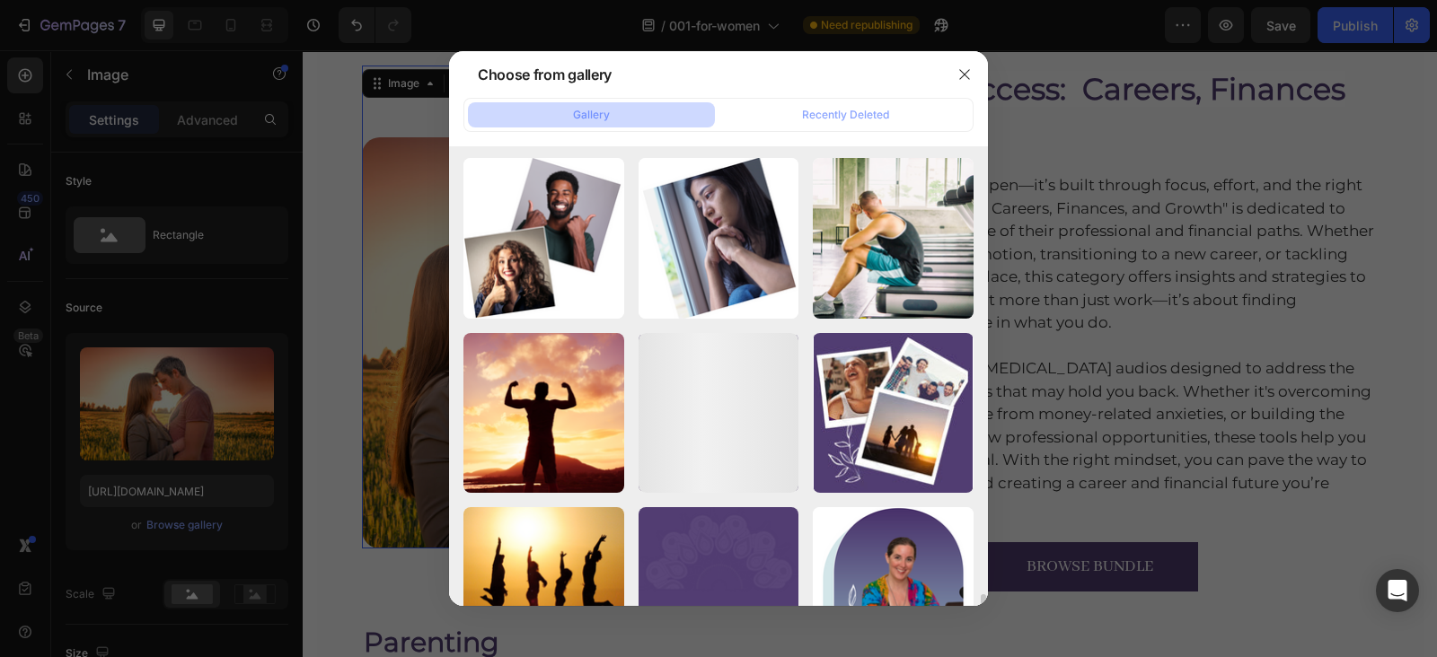
scroll to position [13363, 0]
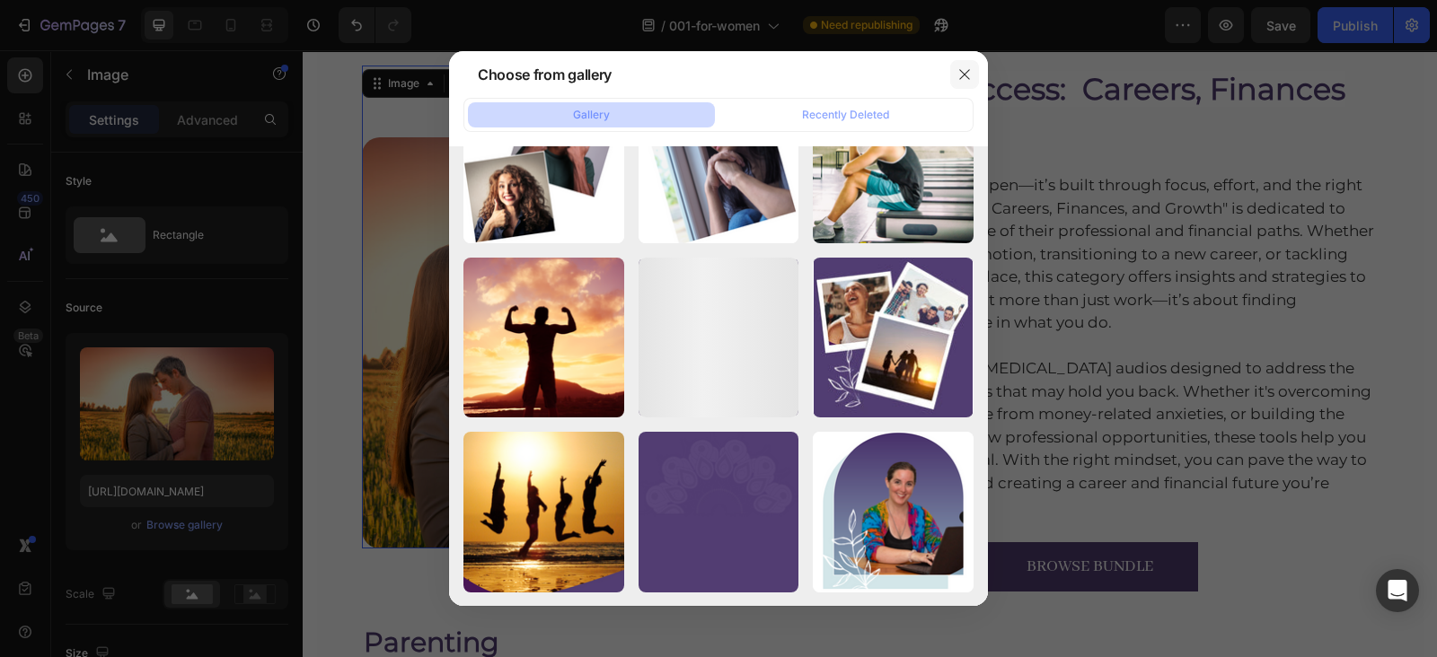
click at [954, 62] on button "button" at bounding box center [964, 74] width 29 height 29
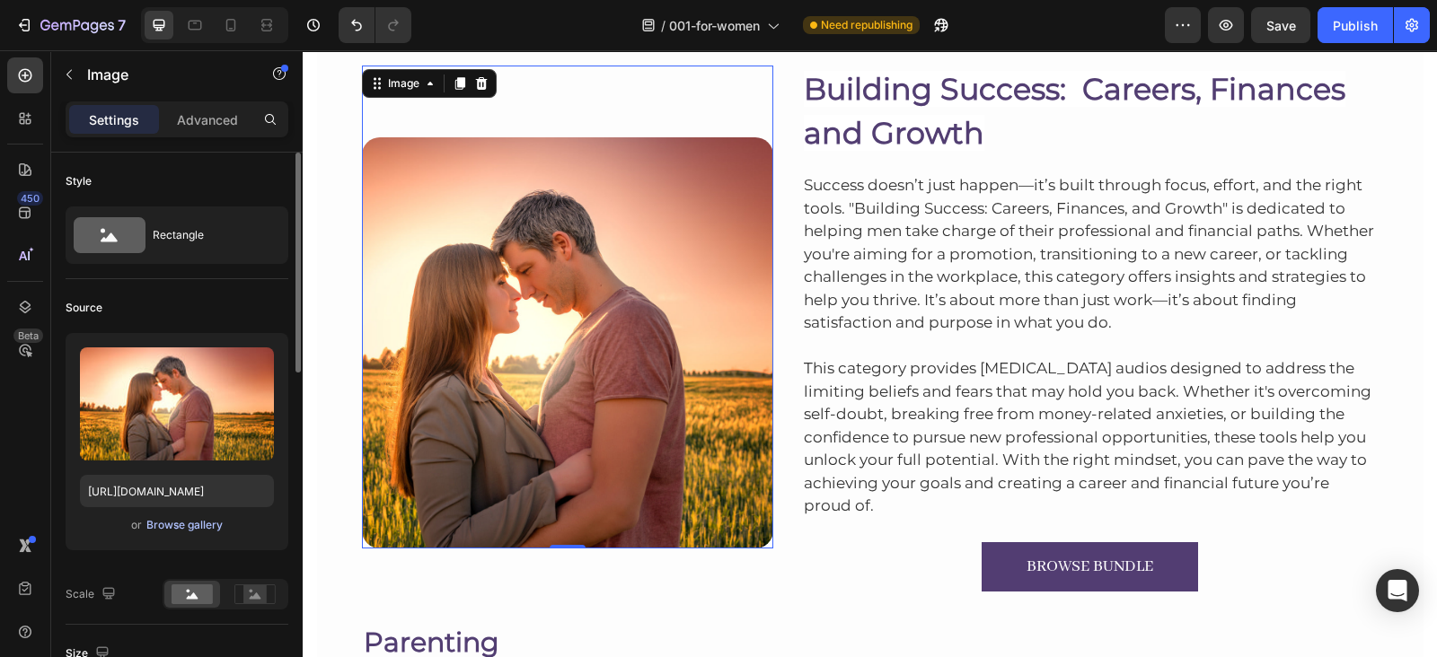
click at [197, 518] on div "Browse gallery" at bounding box center [184, 525] width 76 height 16
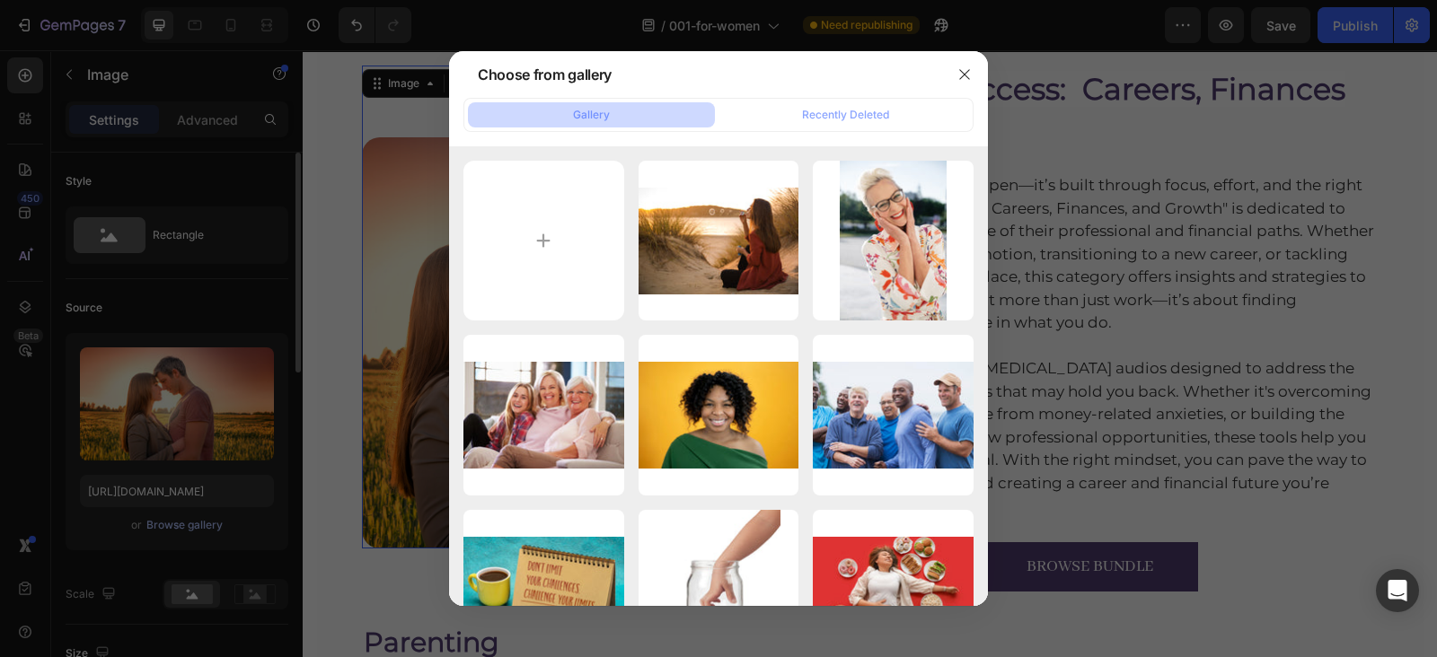
click at [957, 64] on button "button" at bounding box center [964, 74] width 29 height 29
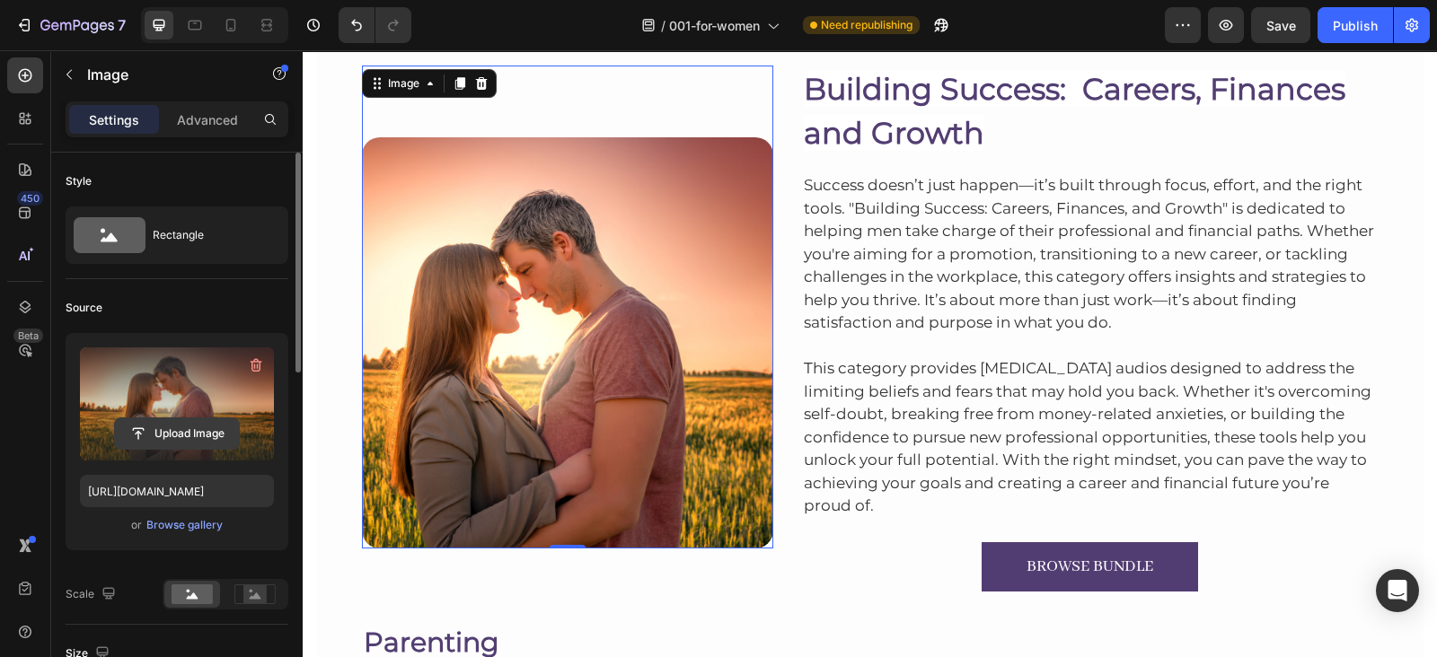
click at [200, 446] on input "file" at bounding box center [177, 433] width 124 height 31
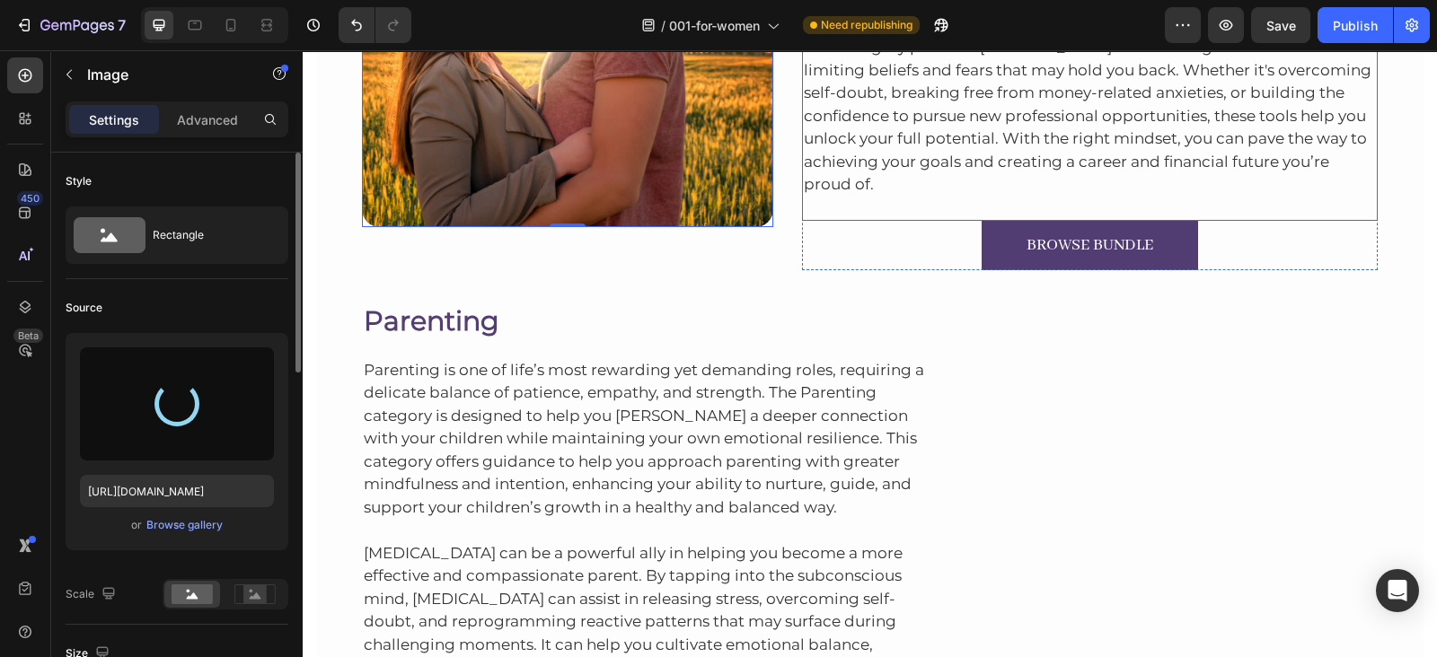
type input "https://cdn.shopify.com/s/files/1/0607/2821/3736/files/gempages_502465714892833…"
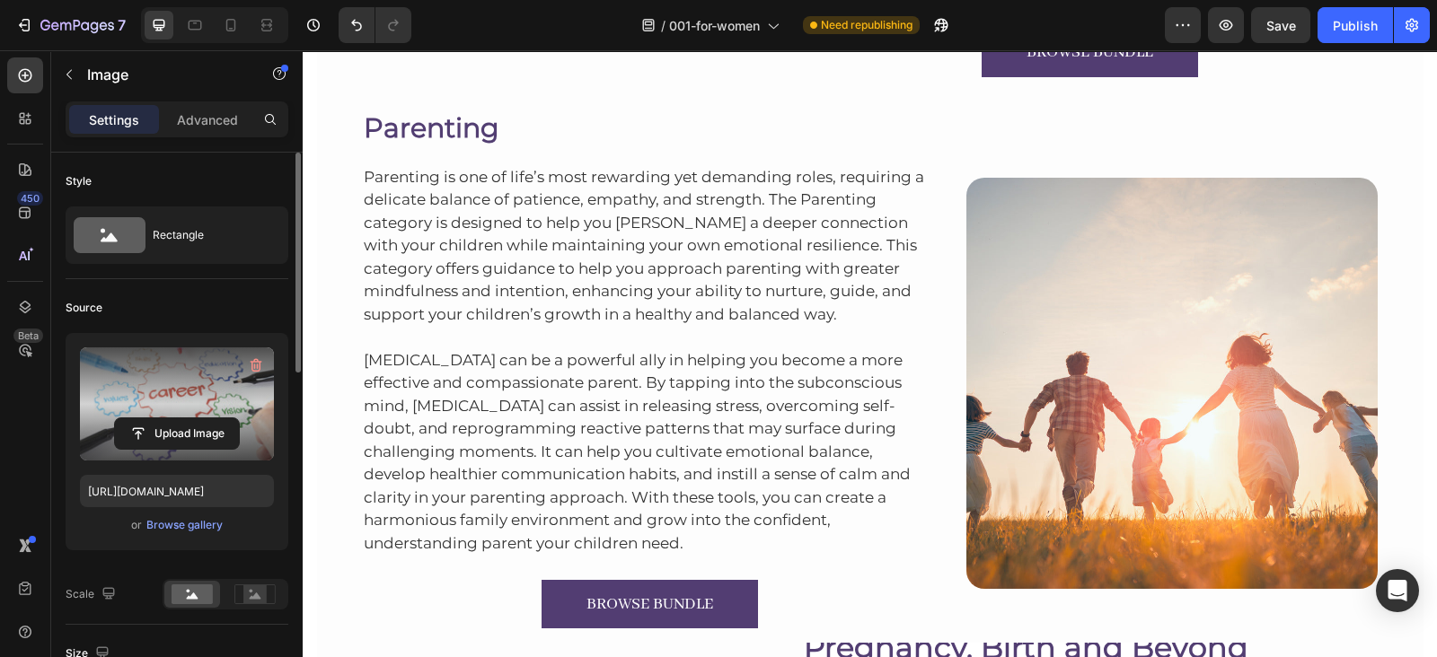
scroll to position [4008, 0]
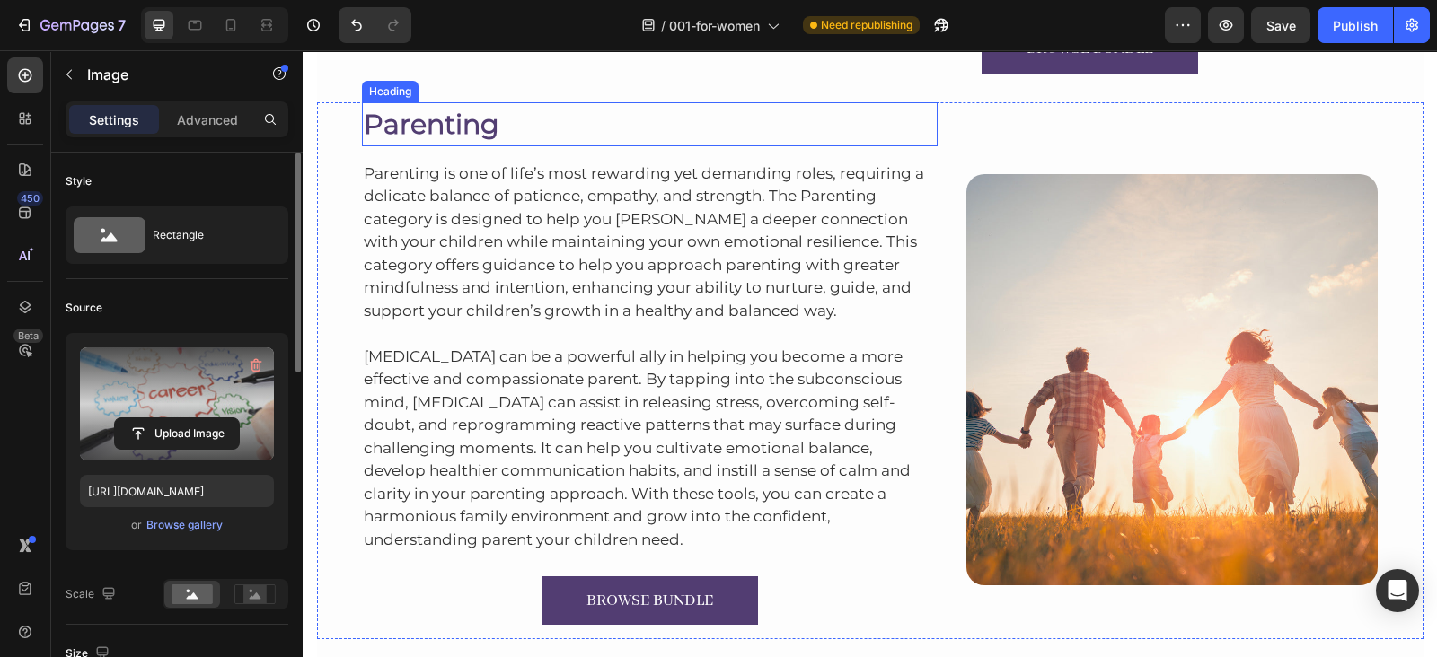
click at [395, 132] on h2 "Parenting" at bounding box center [650, 124] width 576 height 44
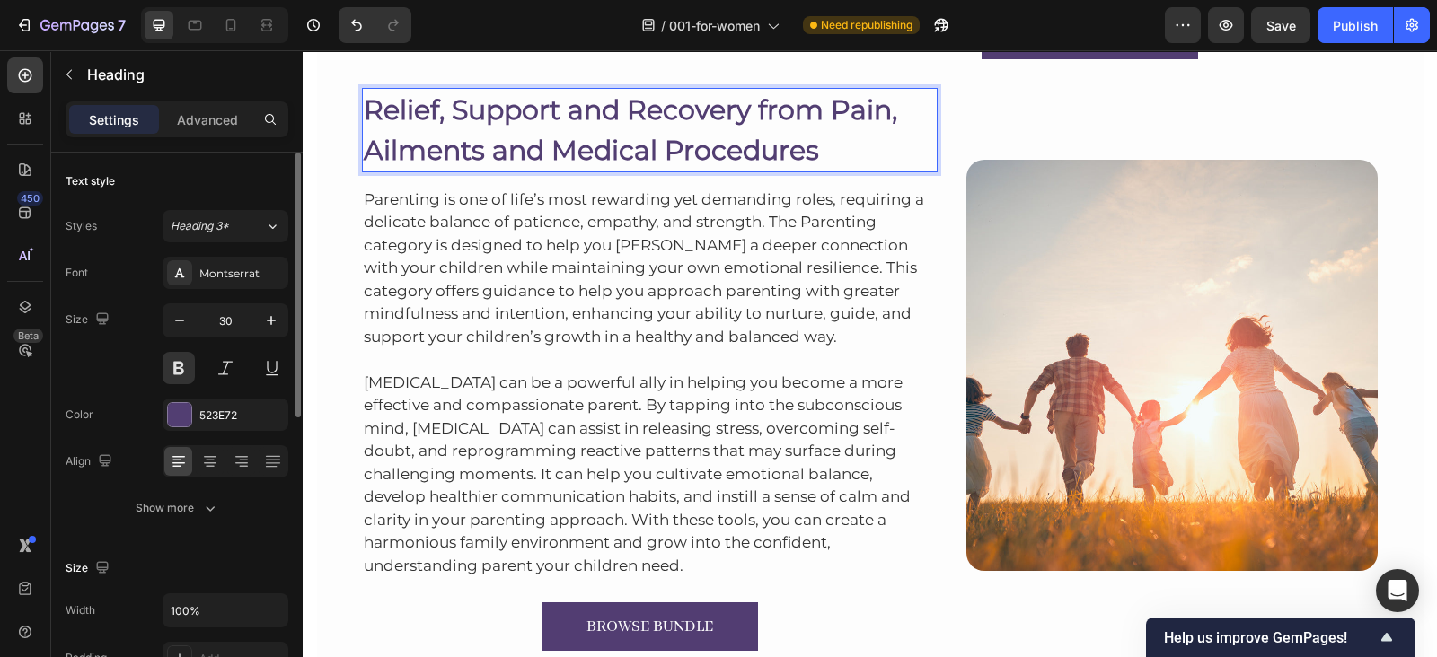
scroll to position [4024, 0]
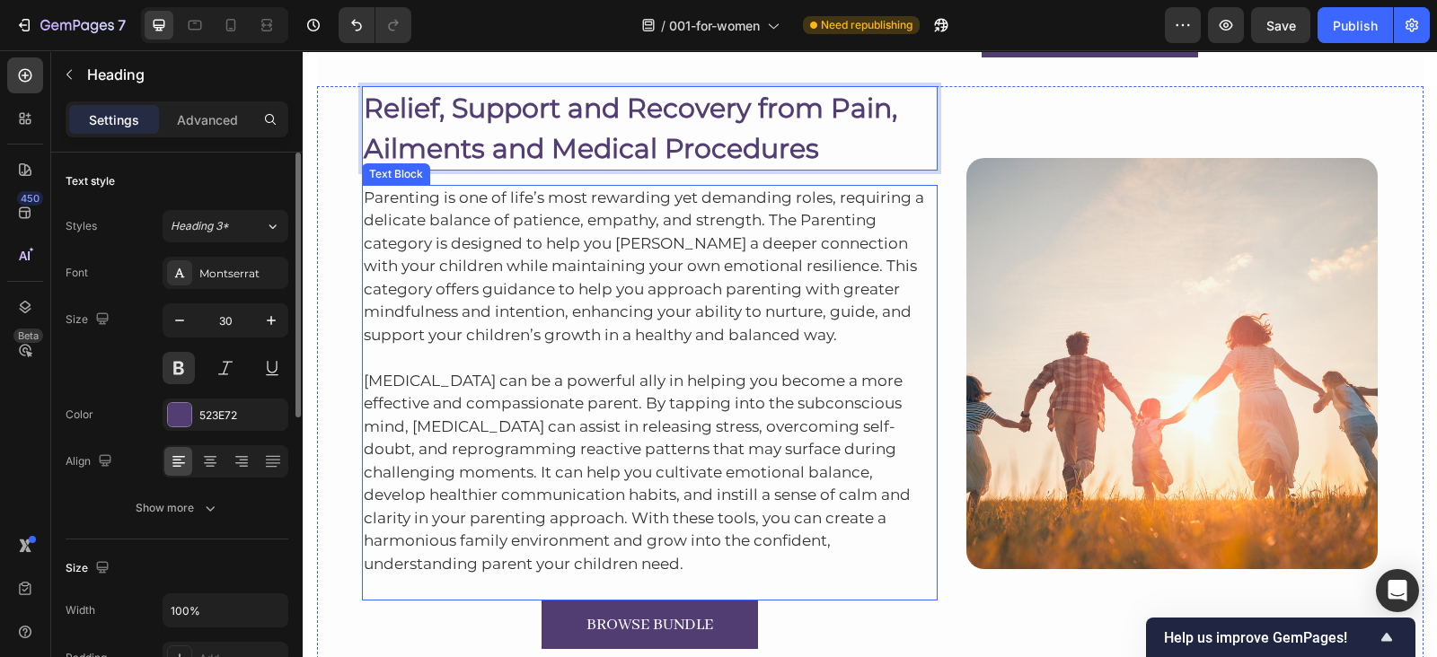
click at [503, 212] on p "Parenting is one of life’s most rewarding yet demanding roles, requiring a deli…" at bounding box center [650, 267] width 573 height 161
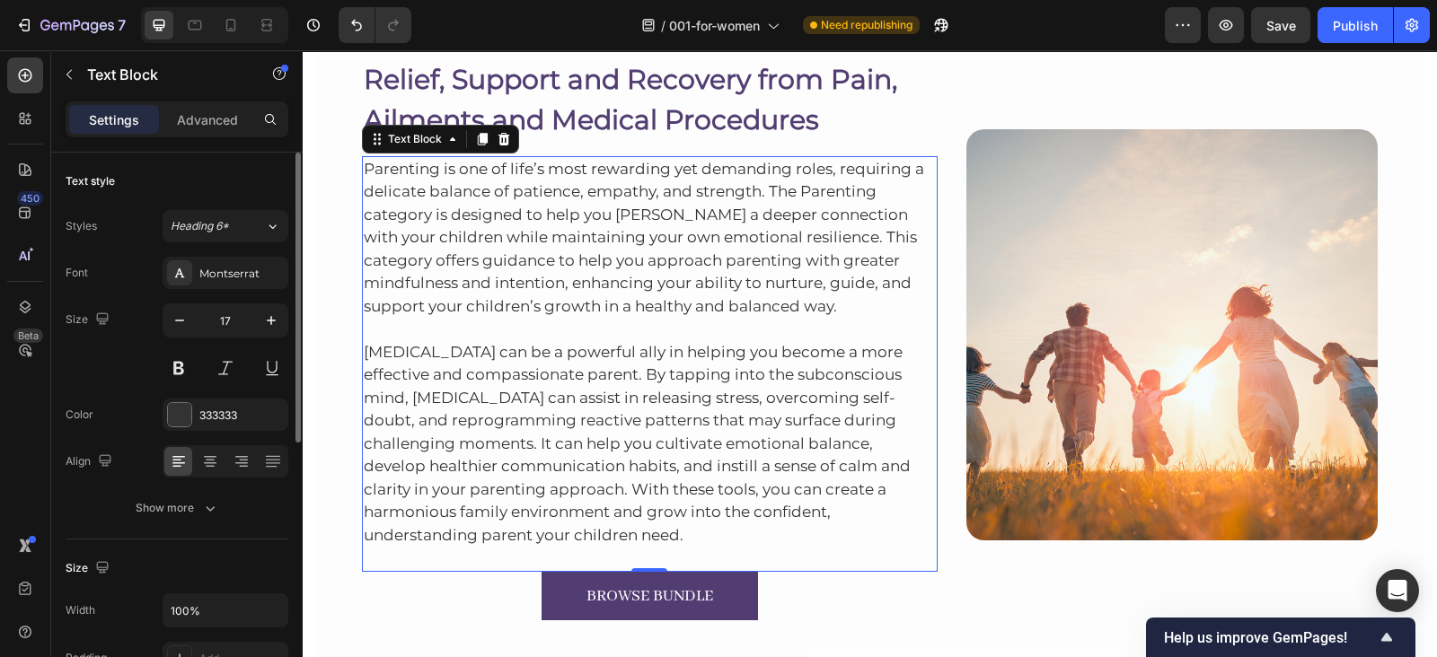
scroll to position [4056, 0]
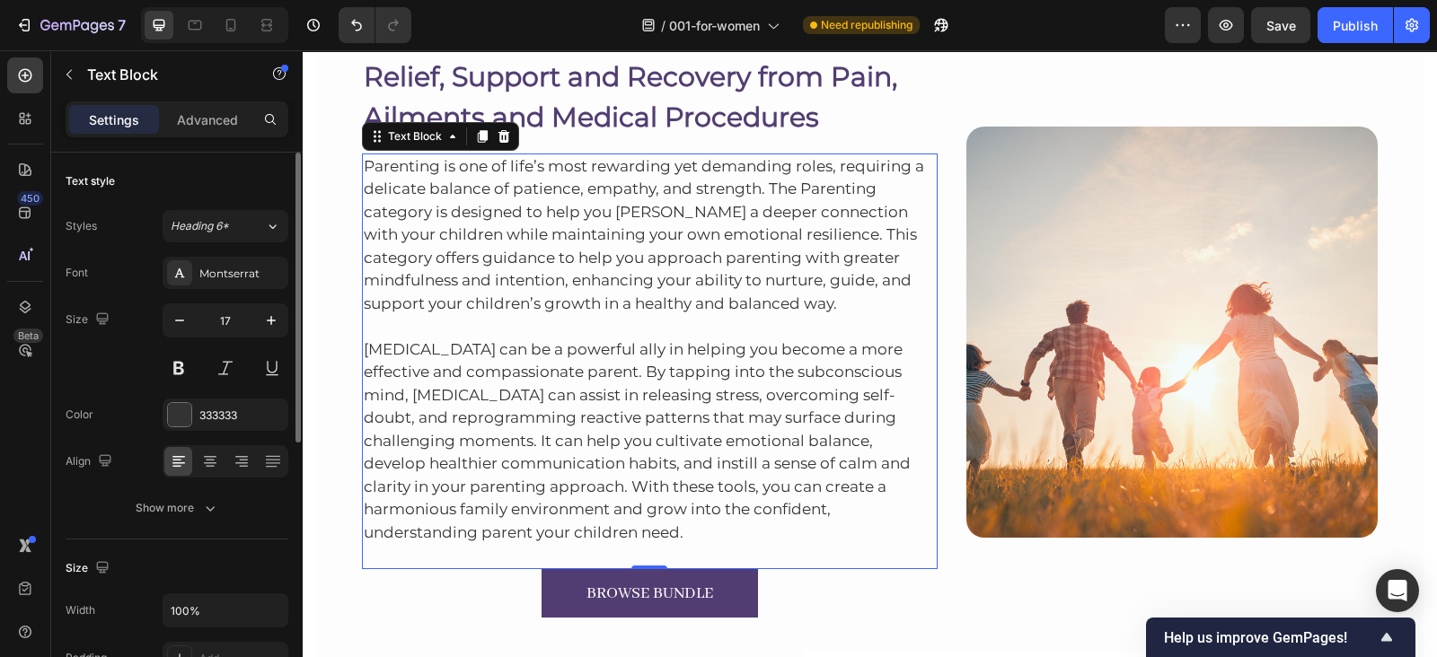
click at [497, 223] on p "Parenting is one of life’s most rewarding yet demanding roles, requiring a deli…" at bounding box center [650, 235] width 573 height 161
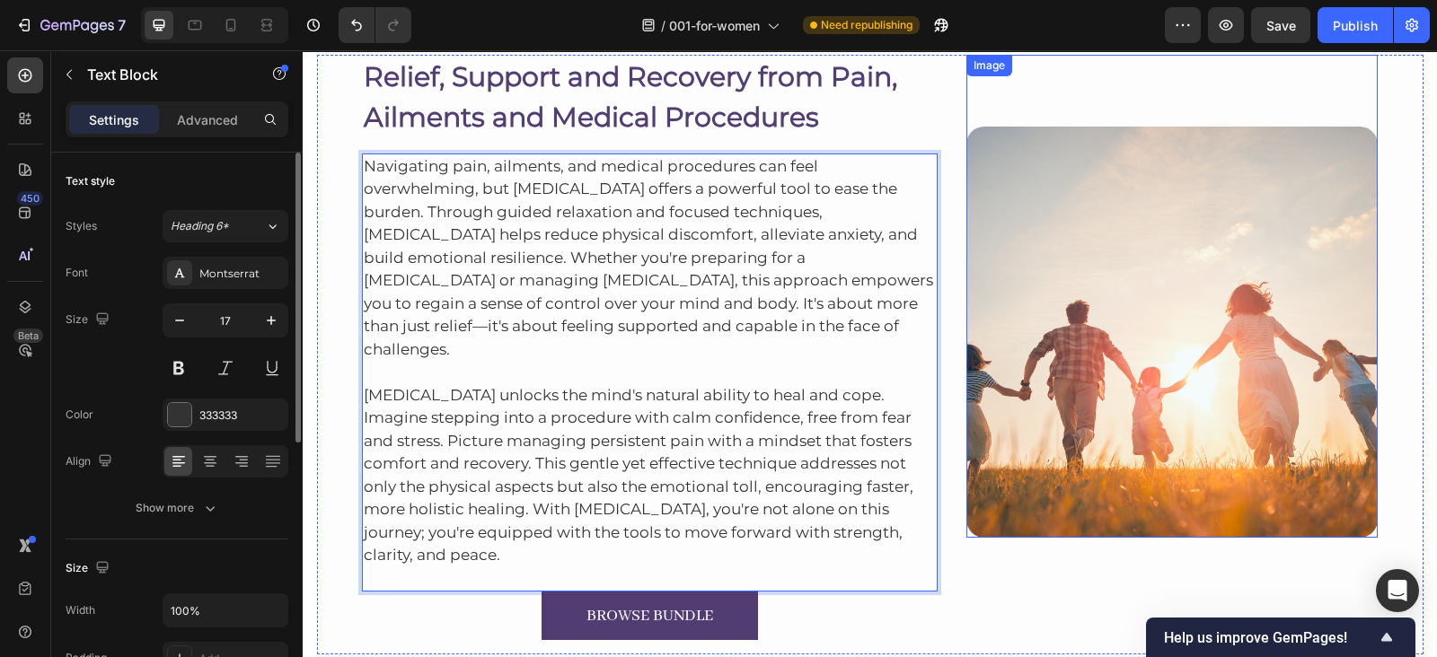
scroll to position [4123, 0]
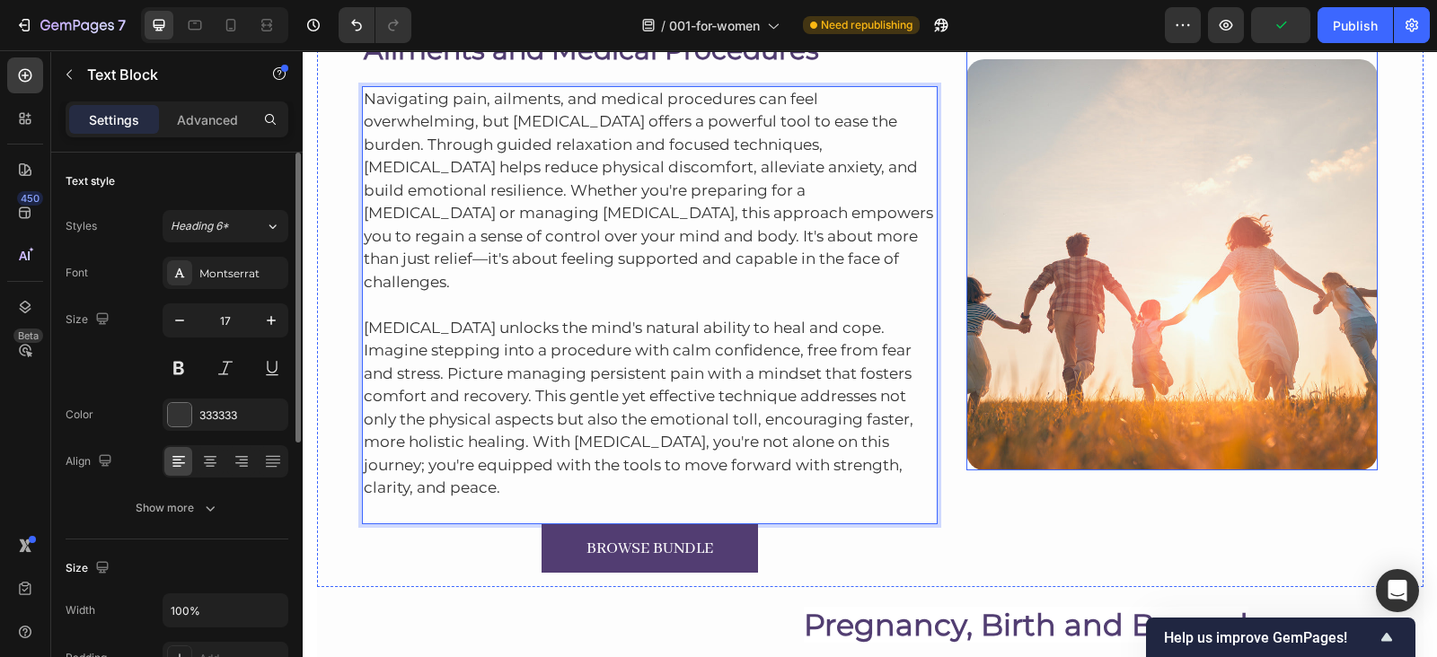
click at [1163, 181] on img at bounding box center [1171, 264] width 411 height 411
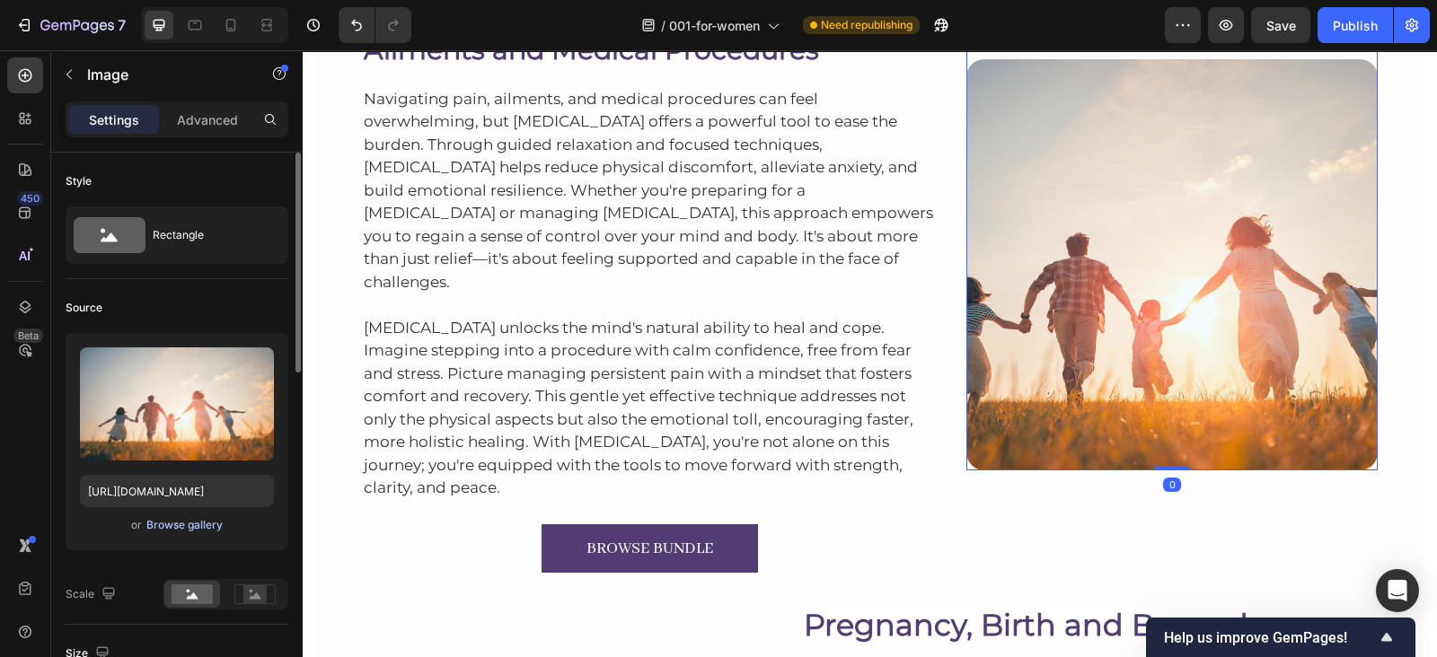
click at [194, 528] on div "Browse gallery" at bounding box center [184, 525] width 76 height 16
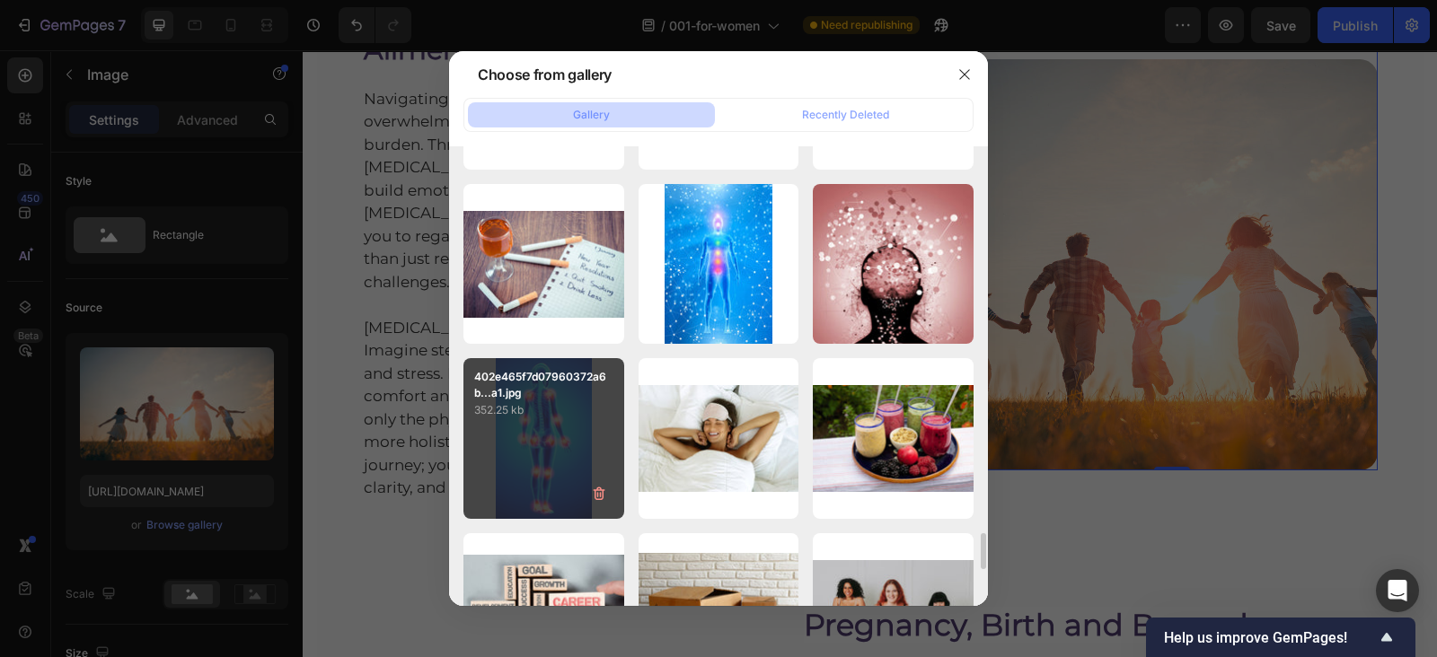
scroll to position [4872, 0]
click at [550, 440] on div "402e465f7d07960372a6b...a1.jpg 352.25 kb" at bounding box center [543, 437] width 161 height 161
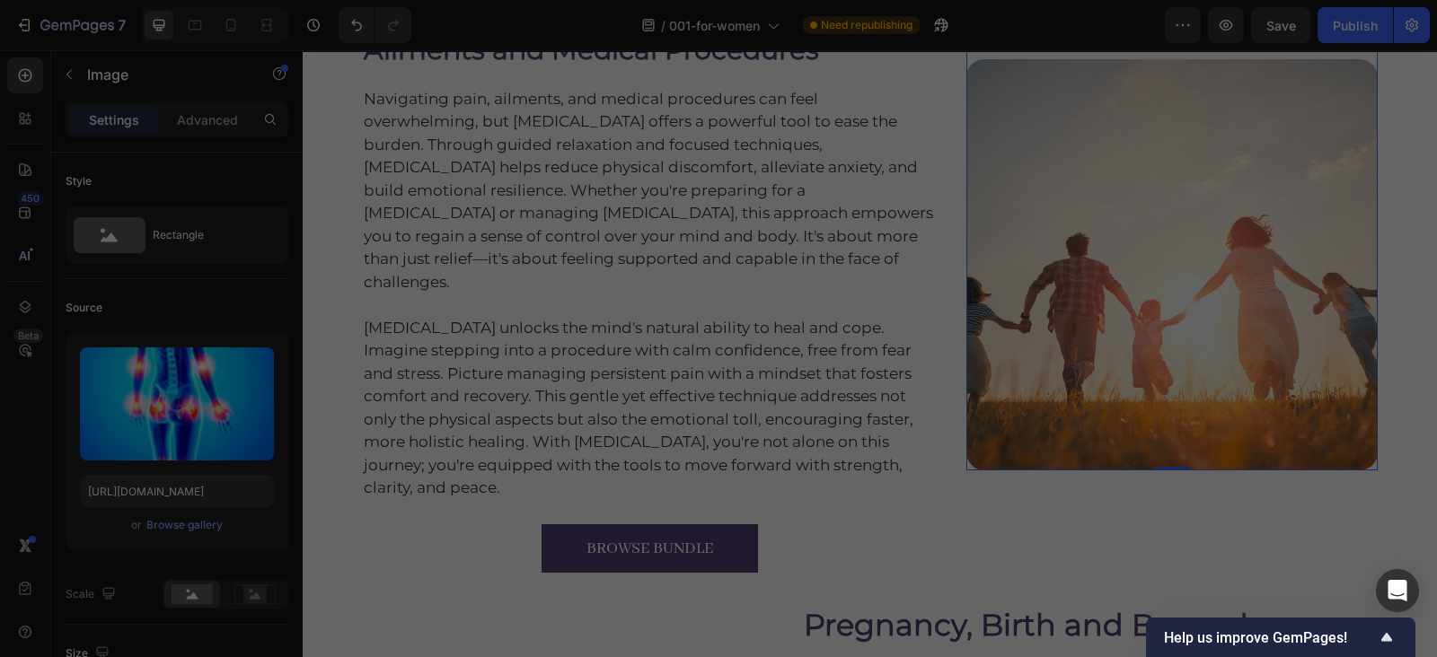
type input "https://cdn.shopify.com/s/files/1/0607/2821/3736/files/gempages_502465714892833…"
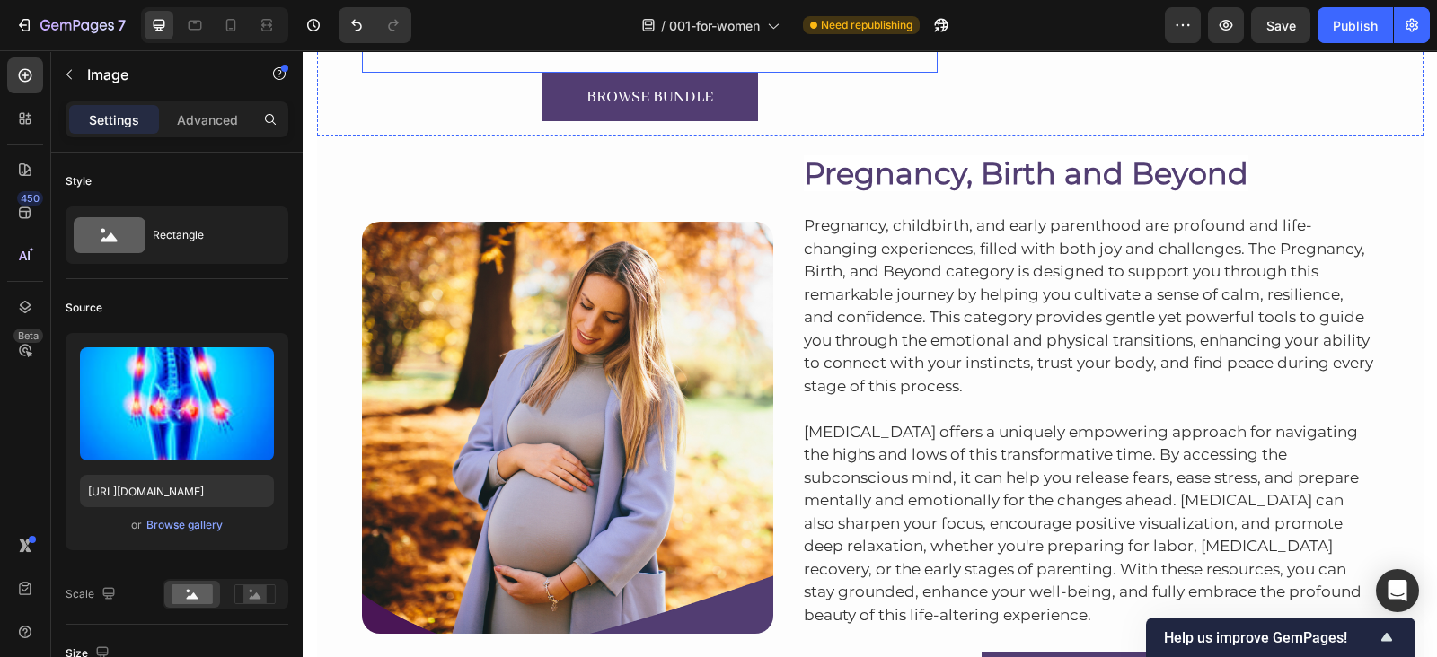
scroll to position [4576, 0]
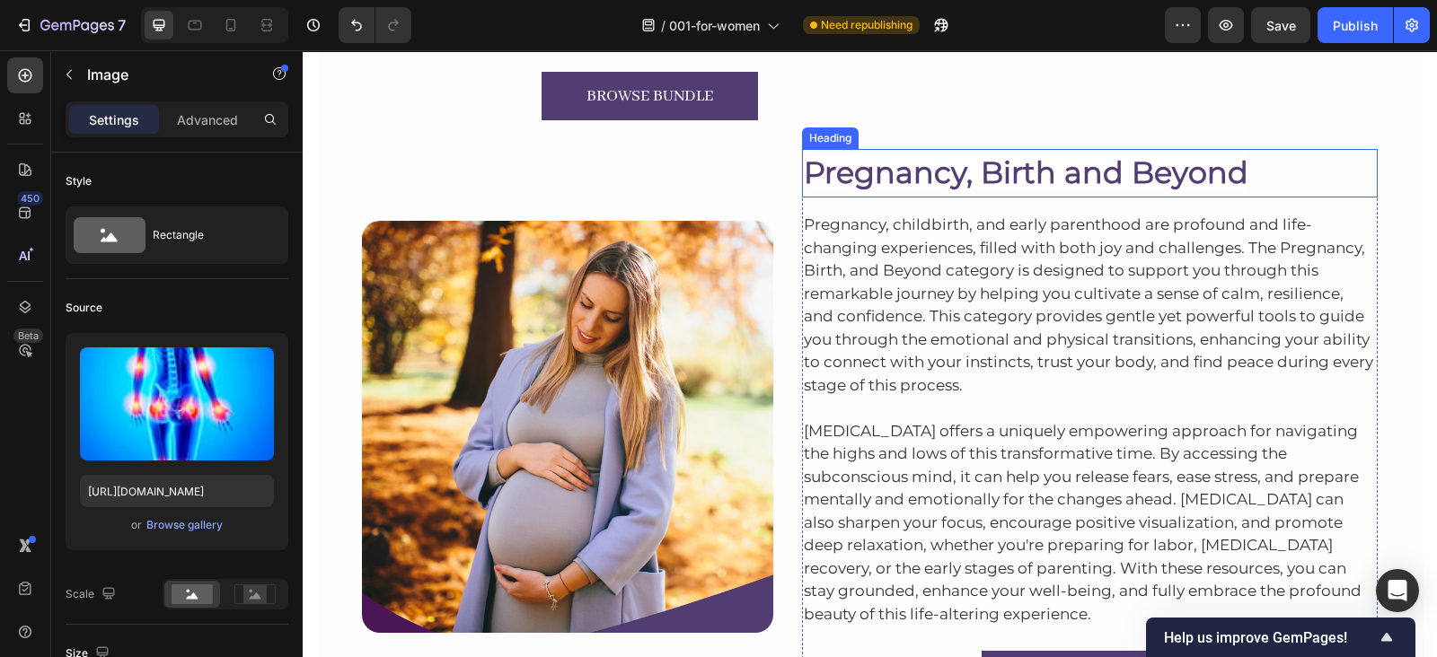
click at [920, 154] on span "Pregnancy, Birth and Beyond" at bounding box center [1026, 172] width 444 height 36
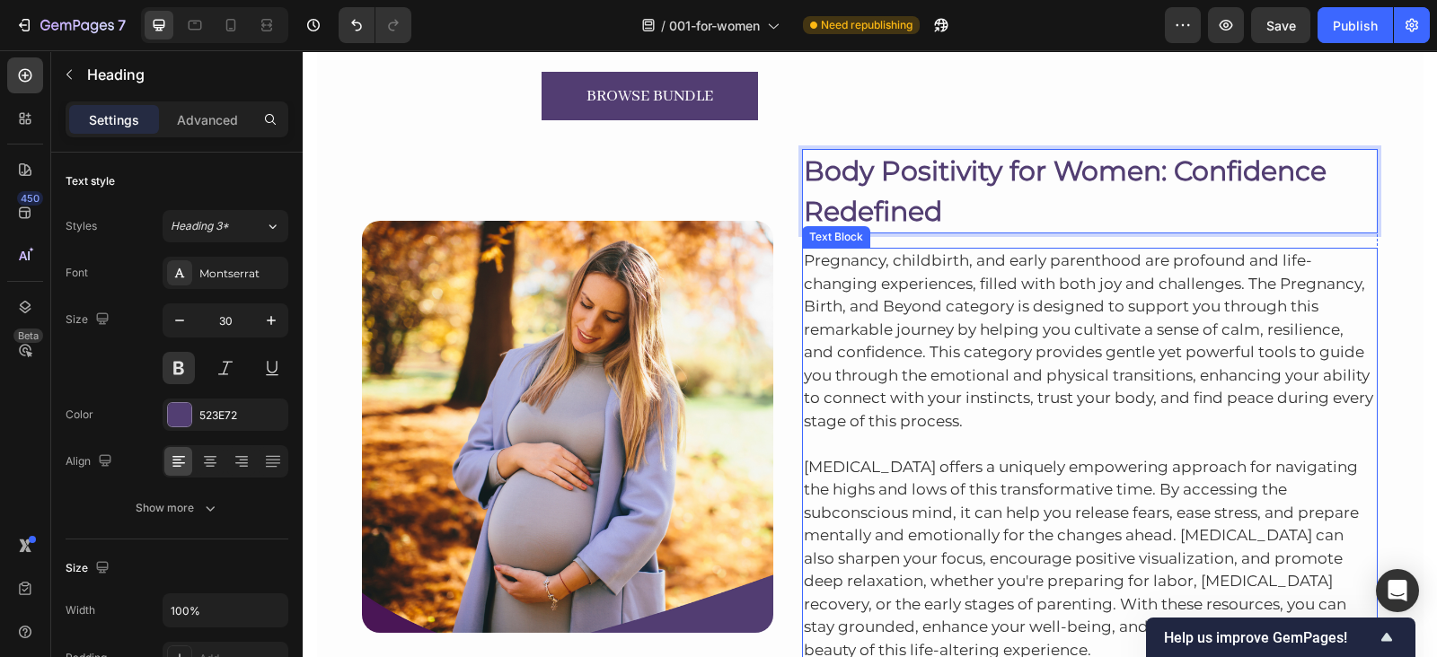
click at [987, 250] on p "Pregnancy, childbirth, and early parenthood are profound and life-changing expe…" at bounding box center [1090, 341] width 573 height 183
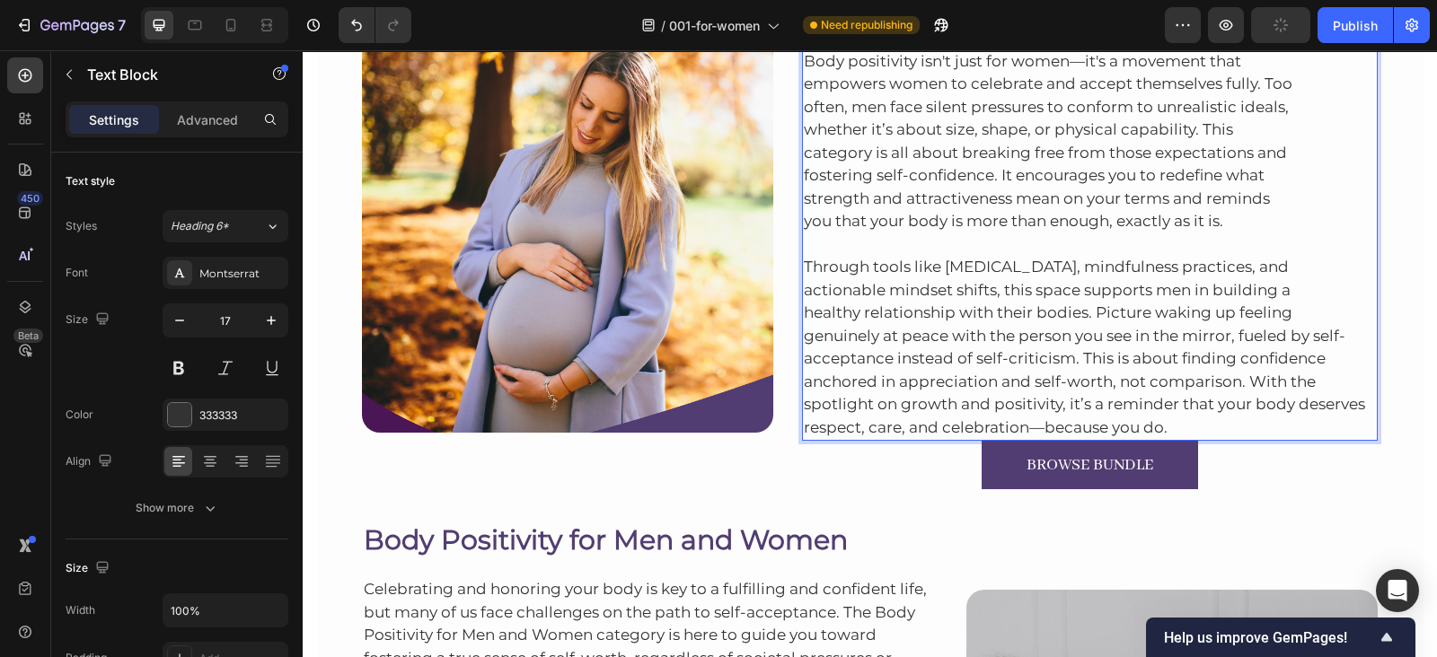
scroll to position [4713, 0]
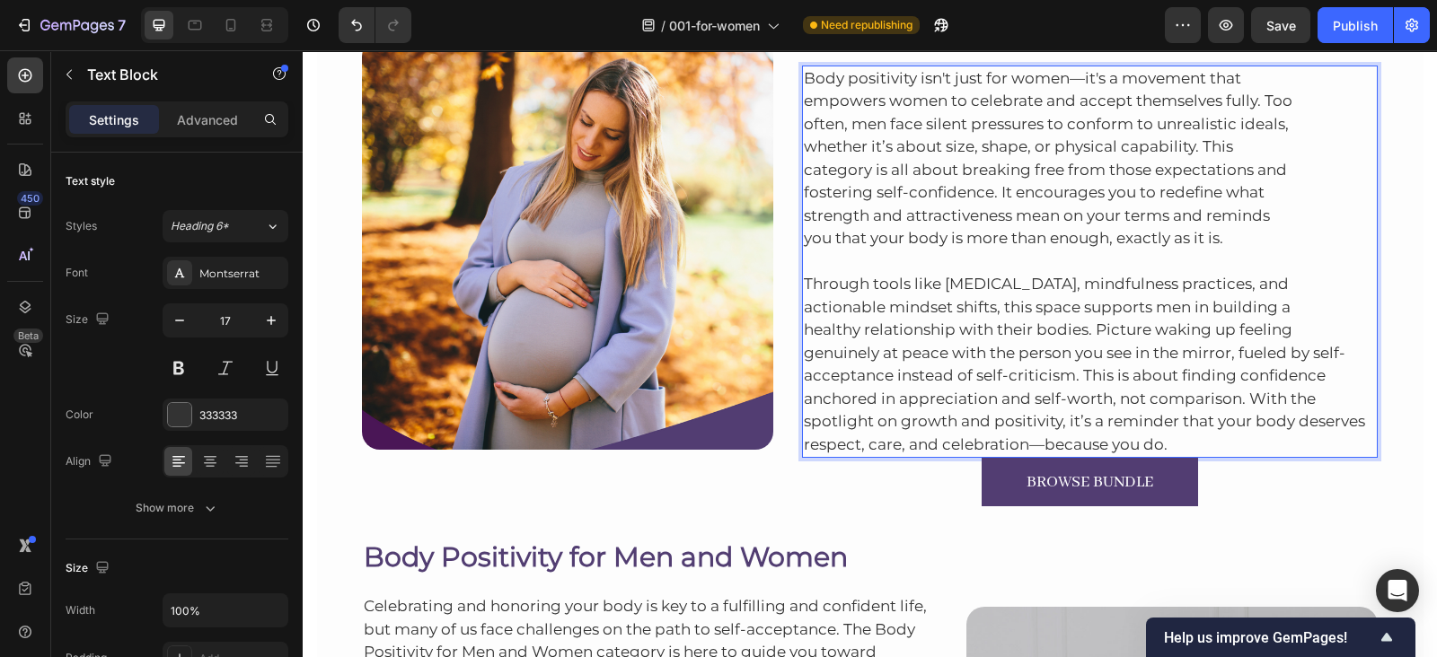
click at [804, 348] on p "Through tools like hypnotherapy, mindfulness practices, and actionable mindset …" at bounding box center [1090, 354] width 573 height 207
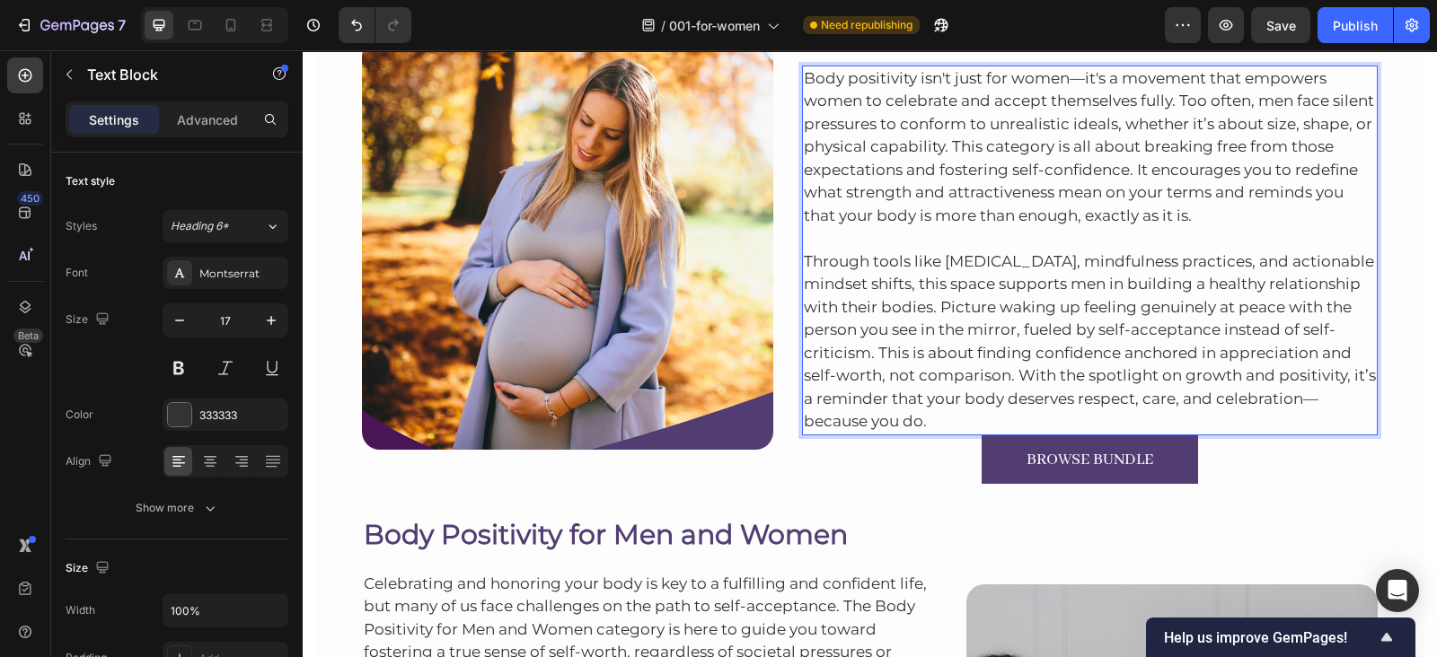
click at [996, 427] on p "Through tools like hypnotherapy, mindfulness practices, and actionable mindset …" at bounding box center [1090, 330] width 573 height 207
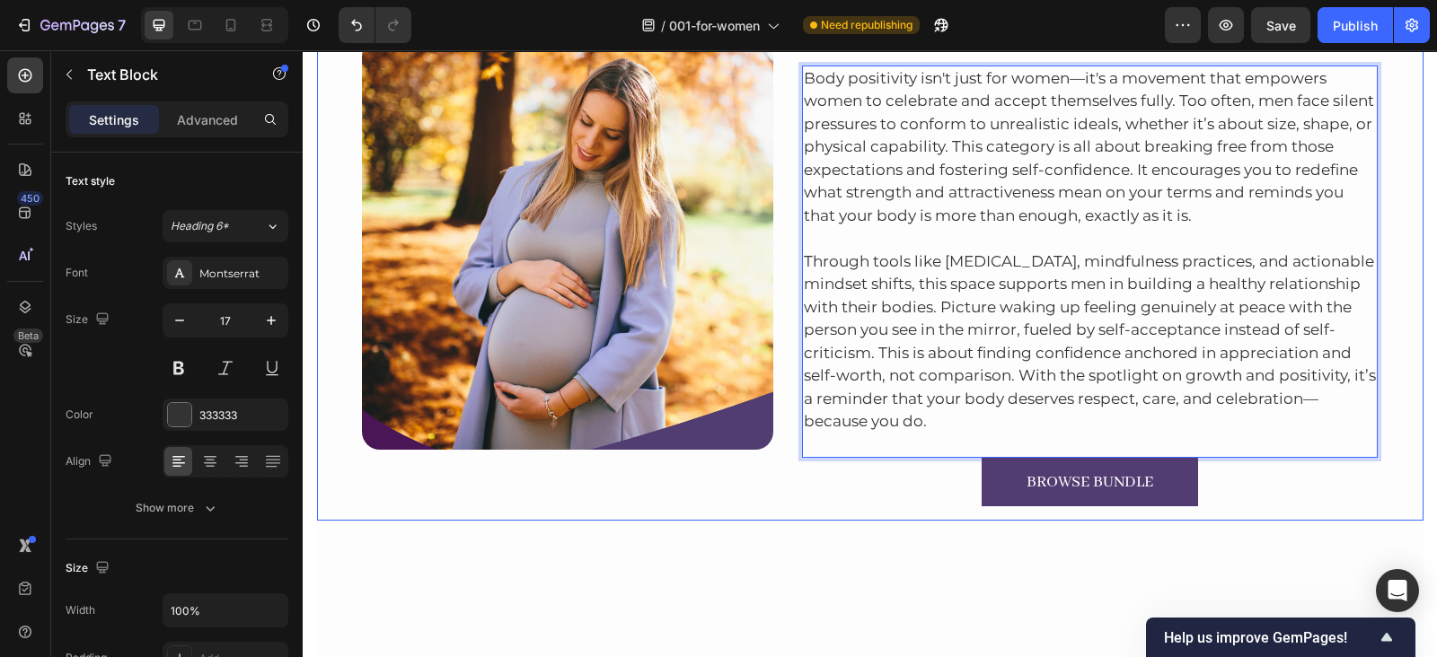
scroll to position [4549, 0]
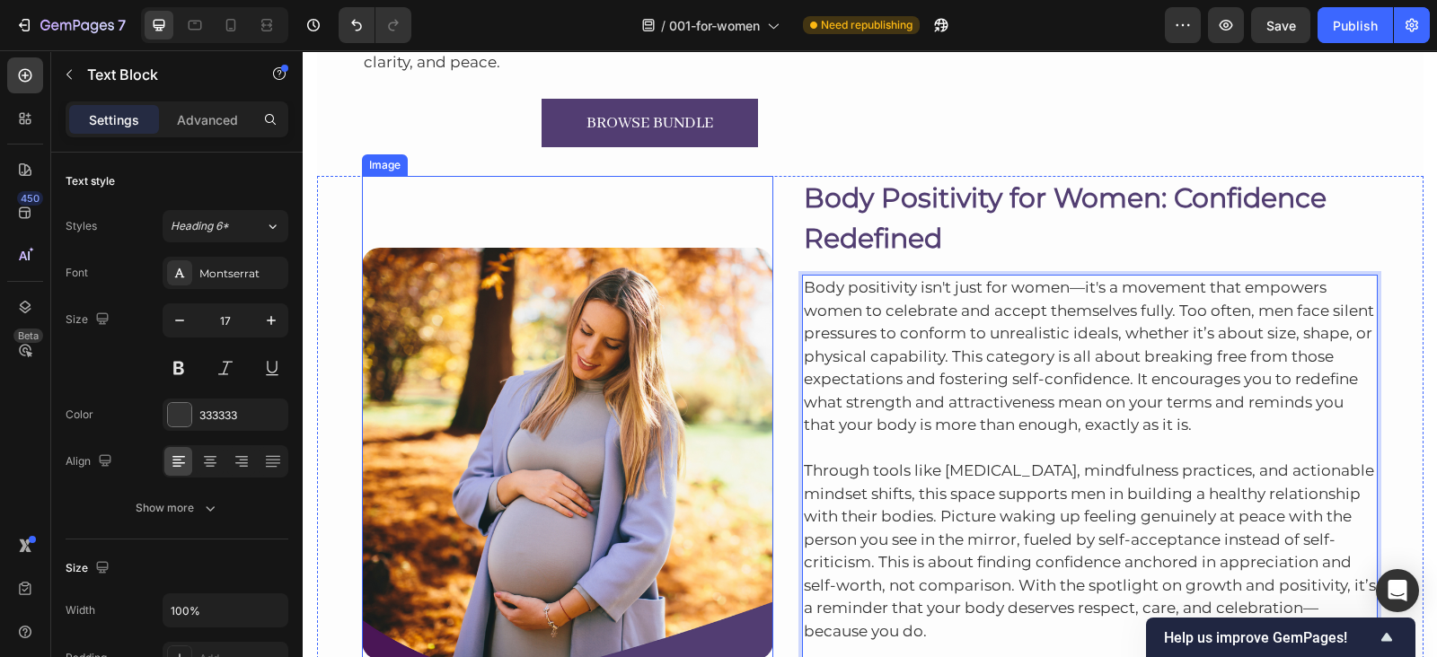
click at [550, 378] on img at bounding box center [567, 453] width 411 height 411
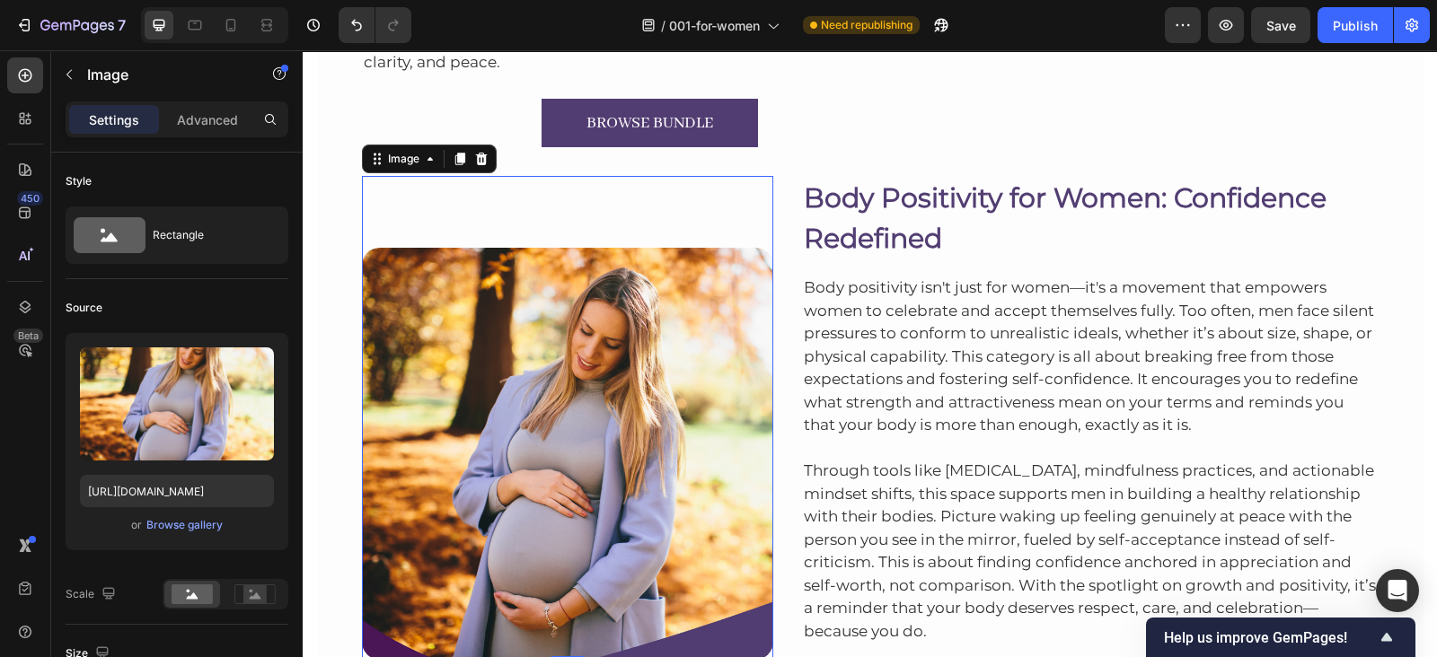
click at [577, 302] on img at bounding box center [567, 453] width 411 height 411
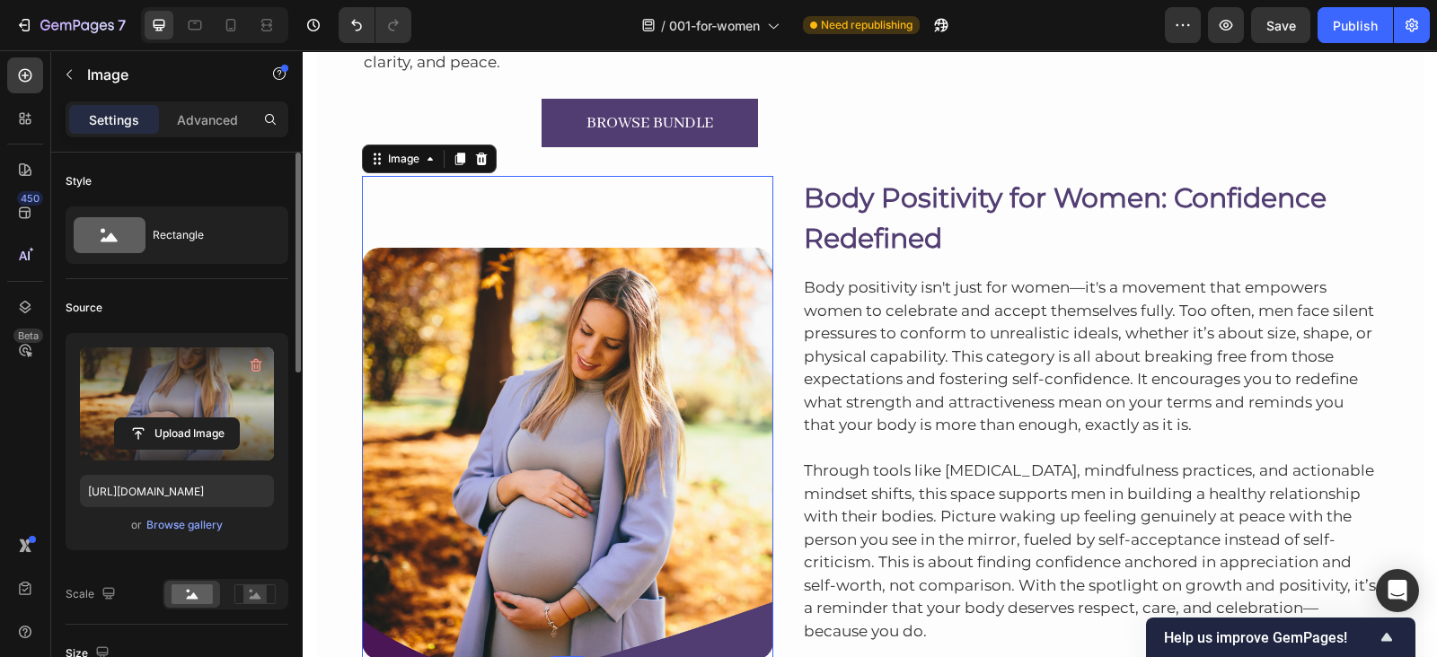
click at [202, 407] on label at bounding box center [177, 403] width 194 height 113
click at [202, 418] on input "file" at bounding box center [177, 433] width 124 height 31
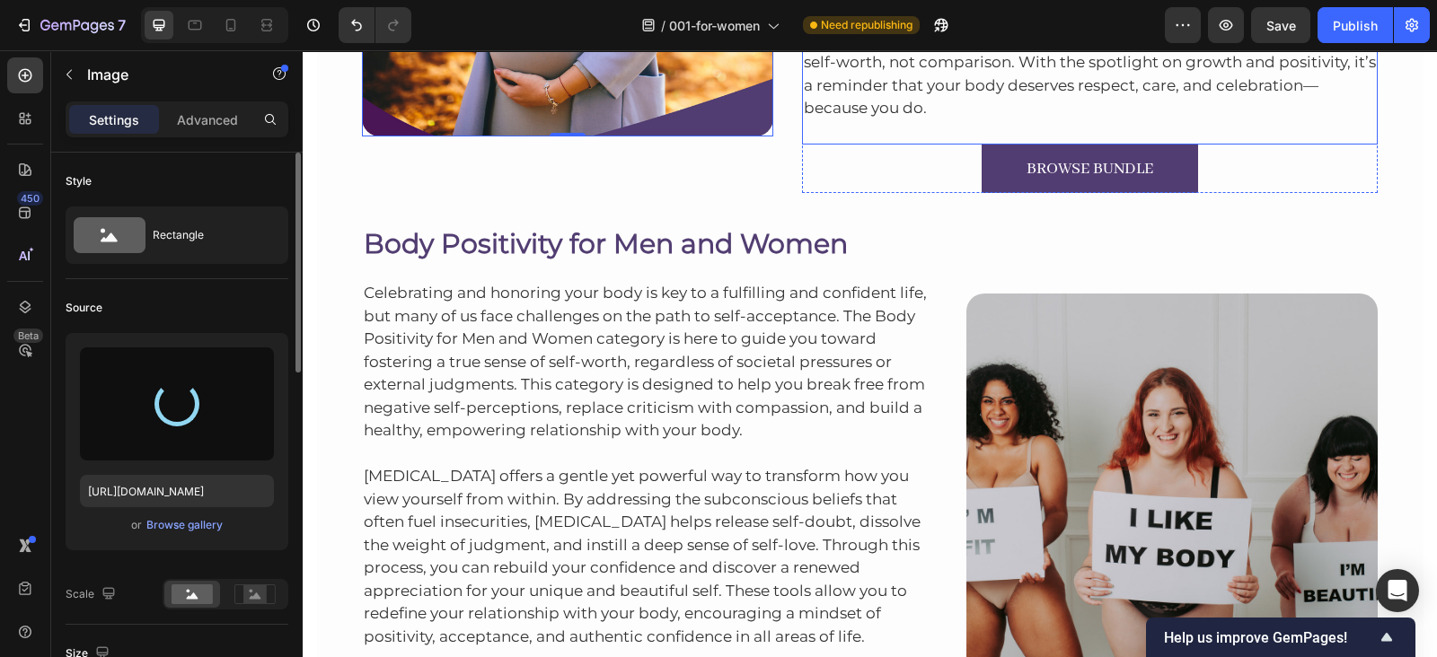
scroll to position [5078, 0]
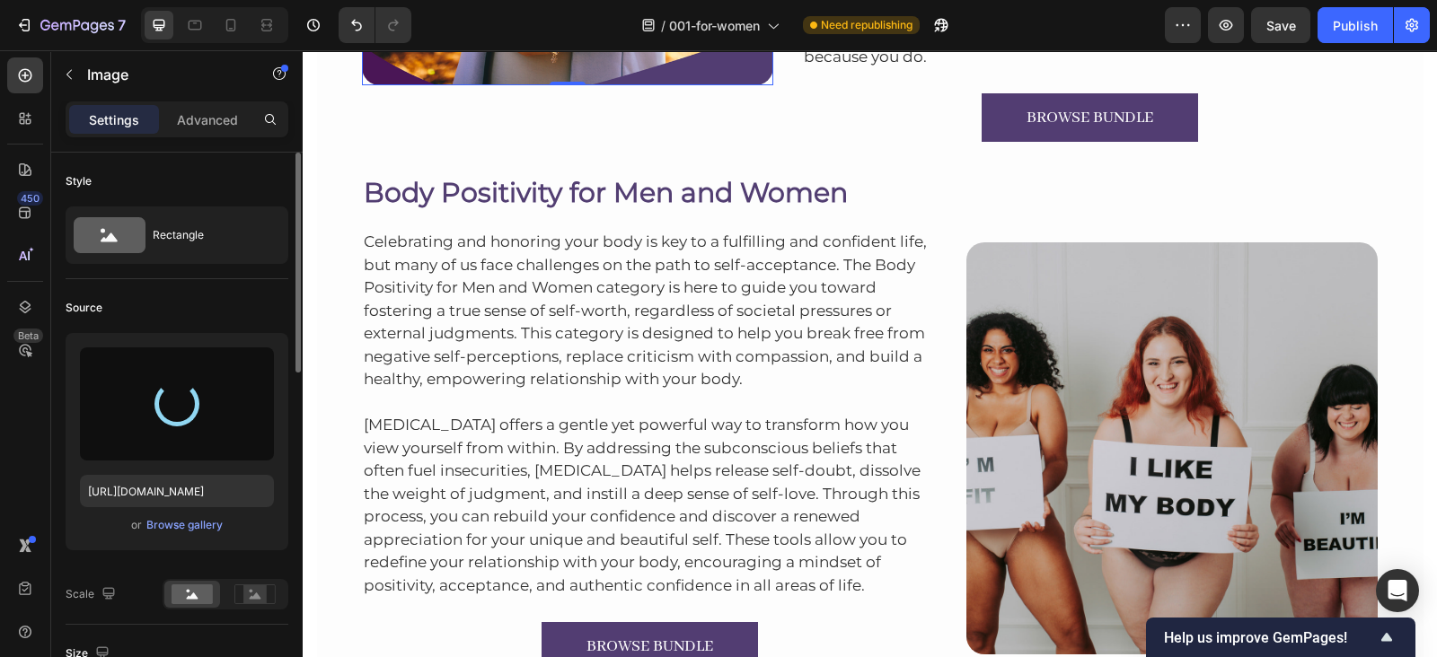
type input "https://cdn.shopify.com/s/files/1/0607/2821/3736/files/gempages_502465714892833…"
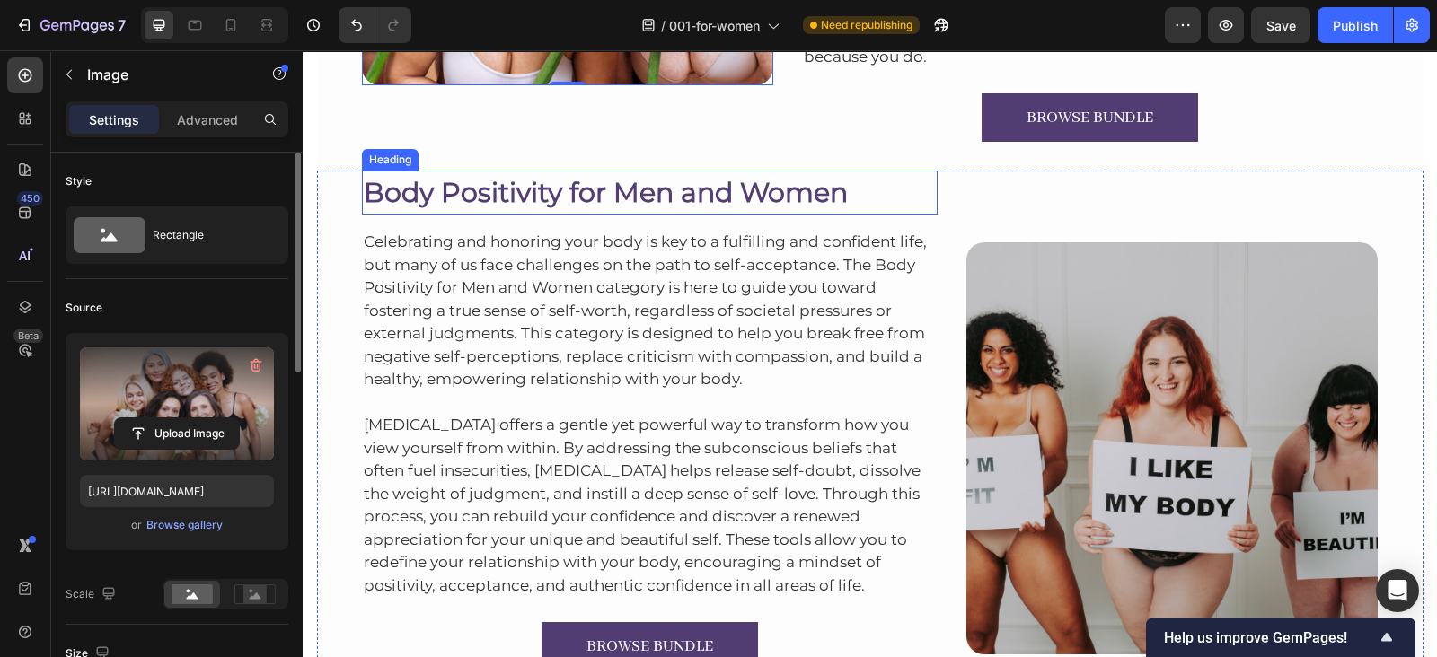
click at [655, 179] on h2 "Body Positivity for Men and Women" at bounding box center [650, 193] width 576 height 44
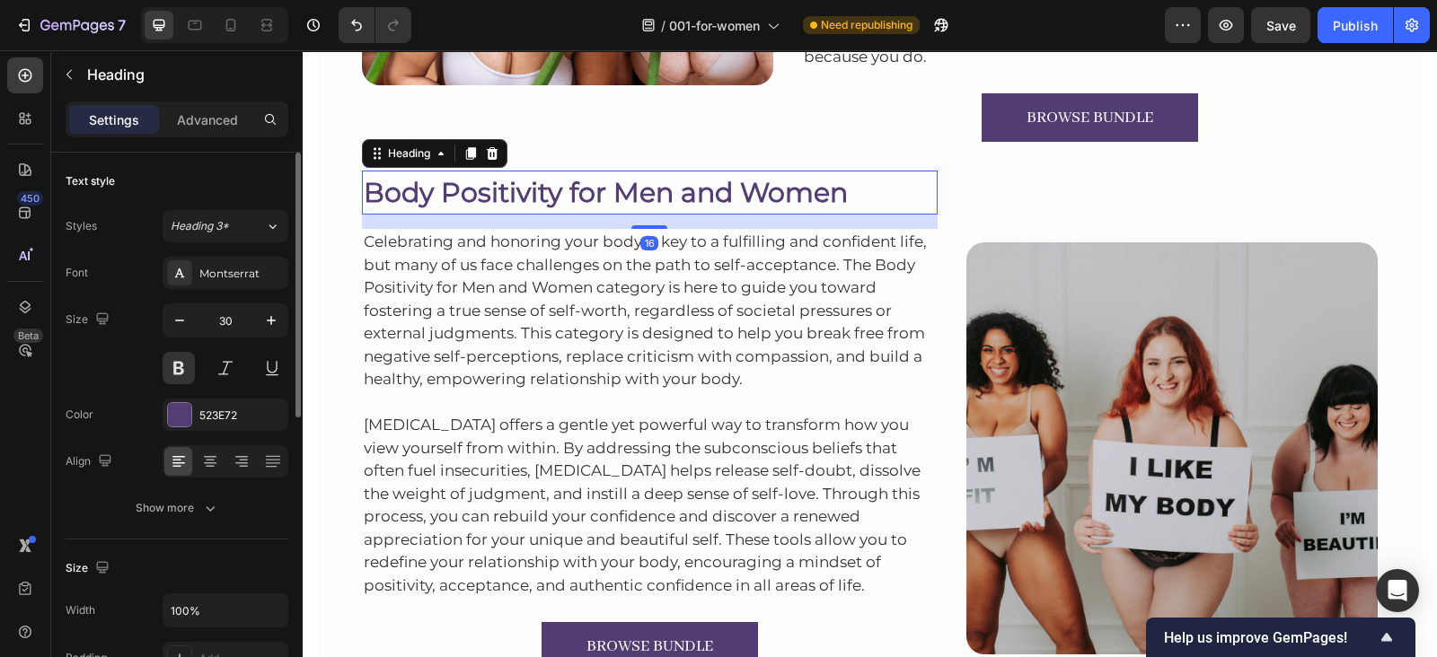
click at [655, 179] on p "Body Positivity for Men and Women" at bounding box center [650, 192] width 573 height 40
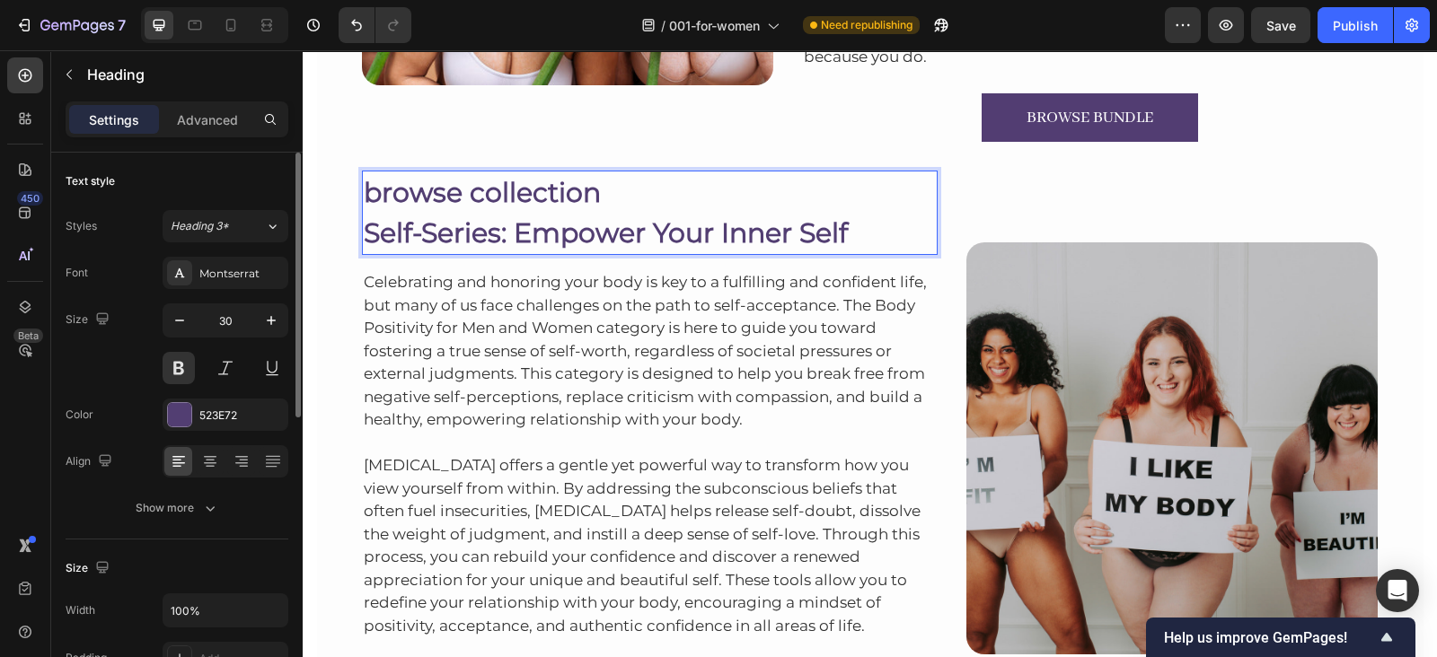
click at [362, 227] on h2 "browse collection Self-Series: Empower Your Inner Self" at bounding box center [650, 213] width 576 height 84
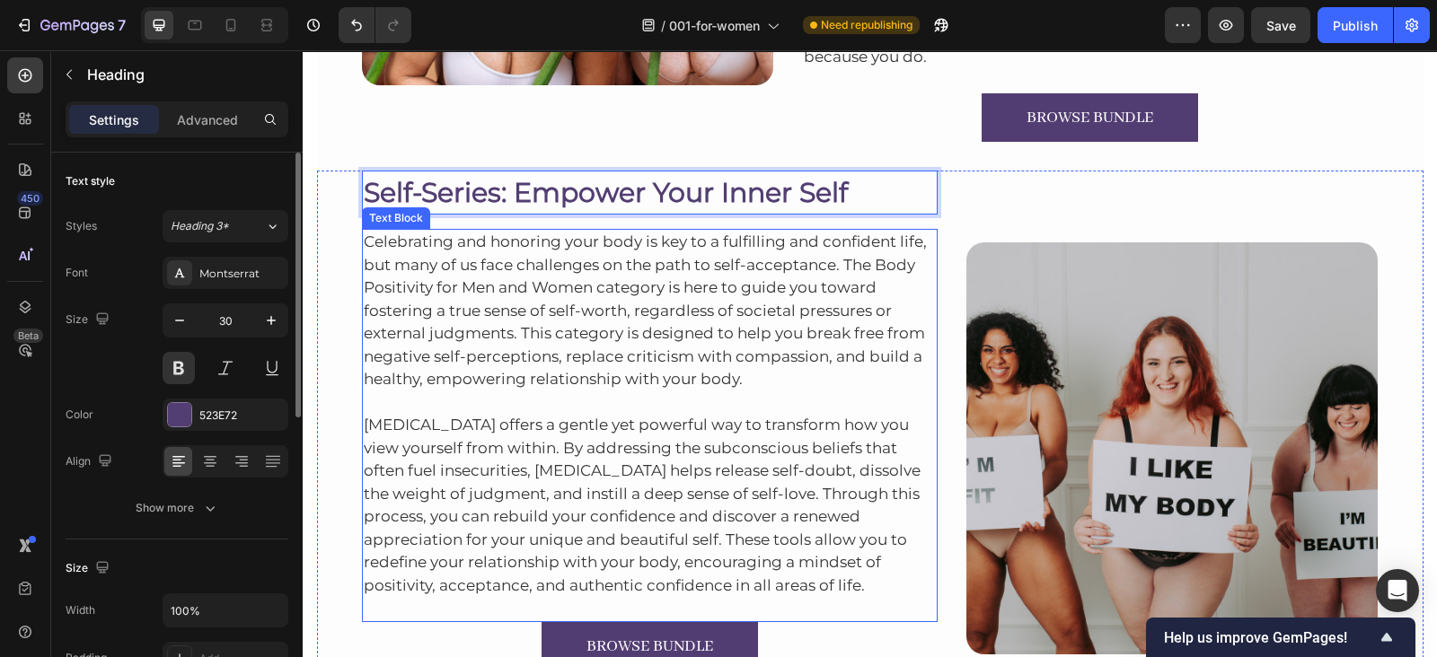
click at [453, 269] on p "Celebrating and honoring your body is key to a fulfilling and confident life, b…" at bounding box center [650, 311] width 573 height 161
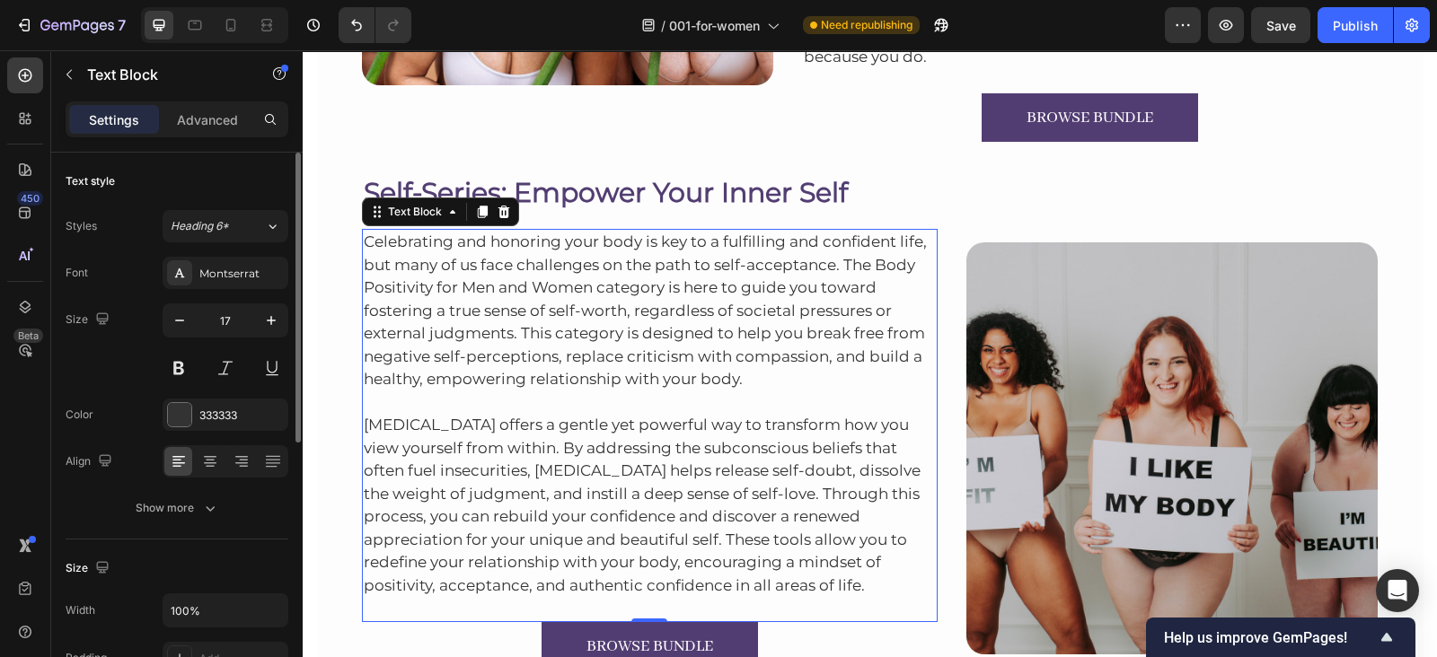
click at [620, 375] on p "Celebrating and honoring your body is key to a fulfilling and confident life, b…" at bounding box center [650, 311] width 573 height 161
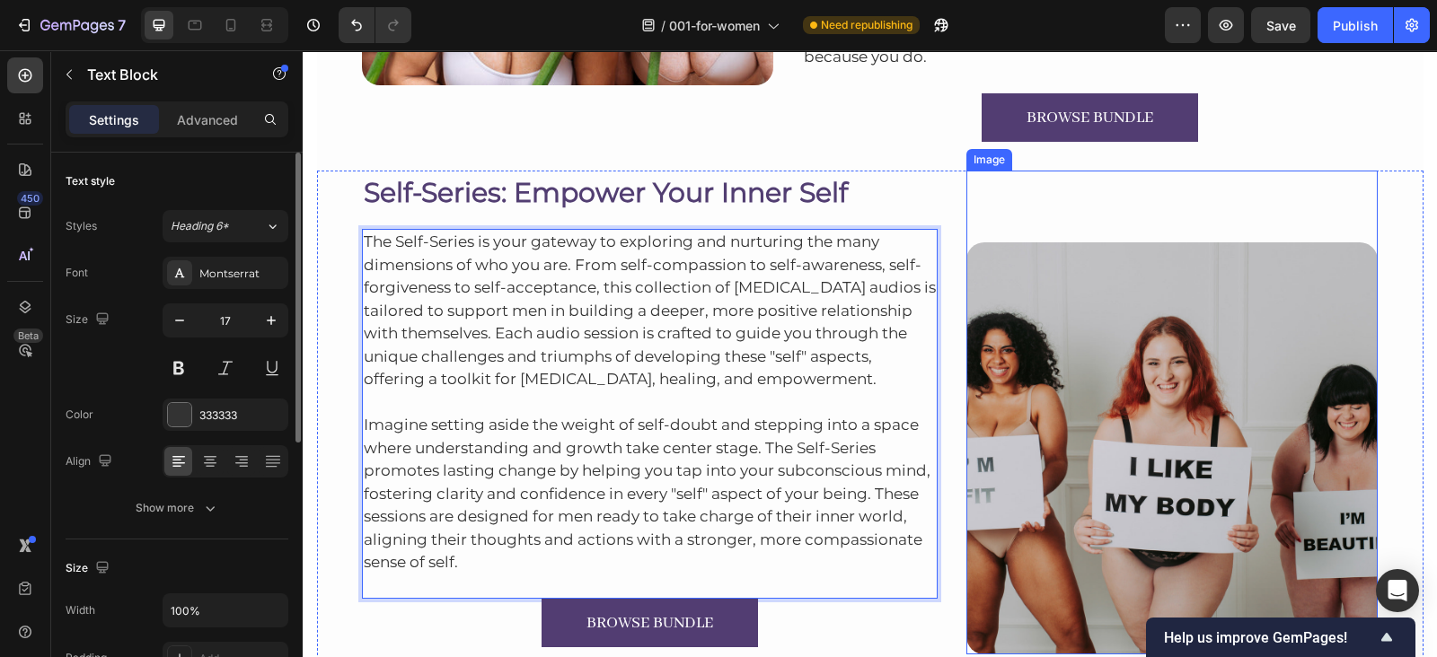
scroll to position [5194, 0]
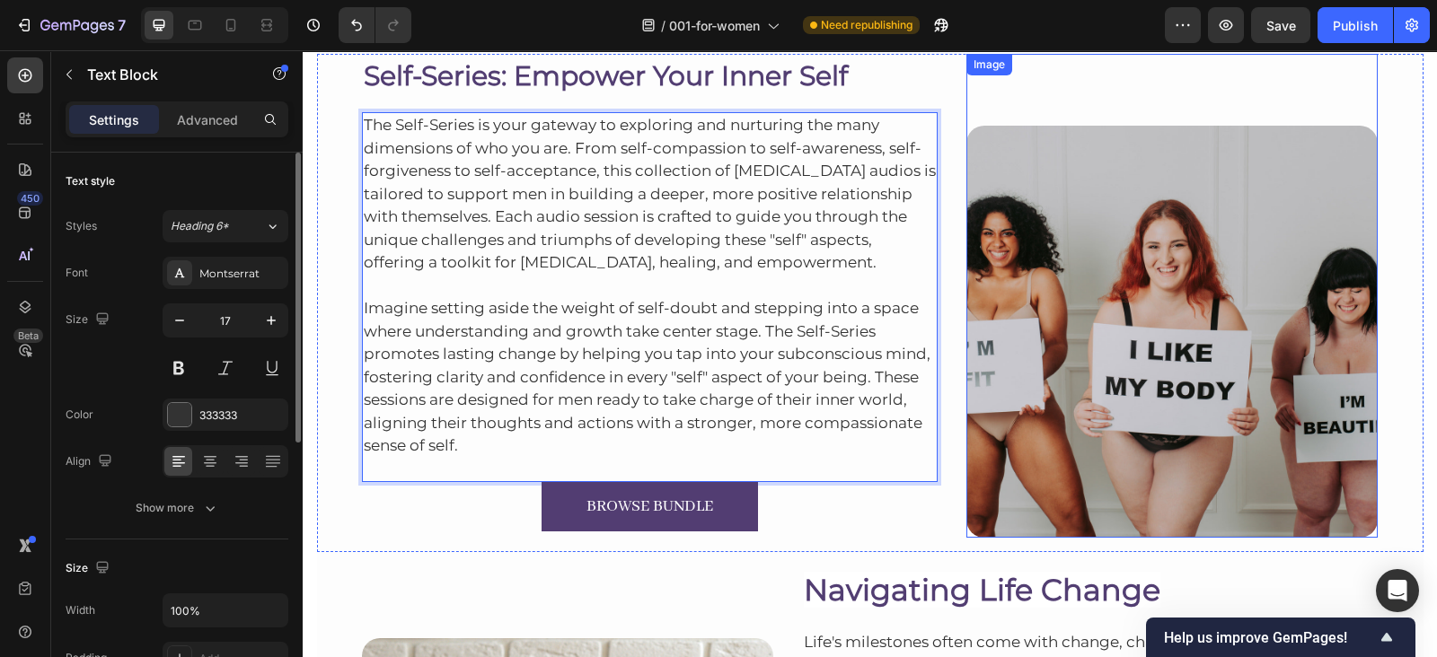
click at [1176, 276] on img at bounding box center [1171, 331] width 411 height 411
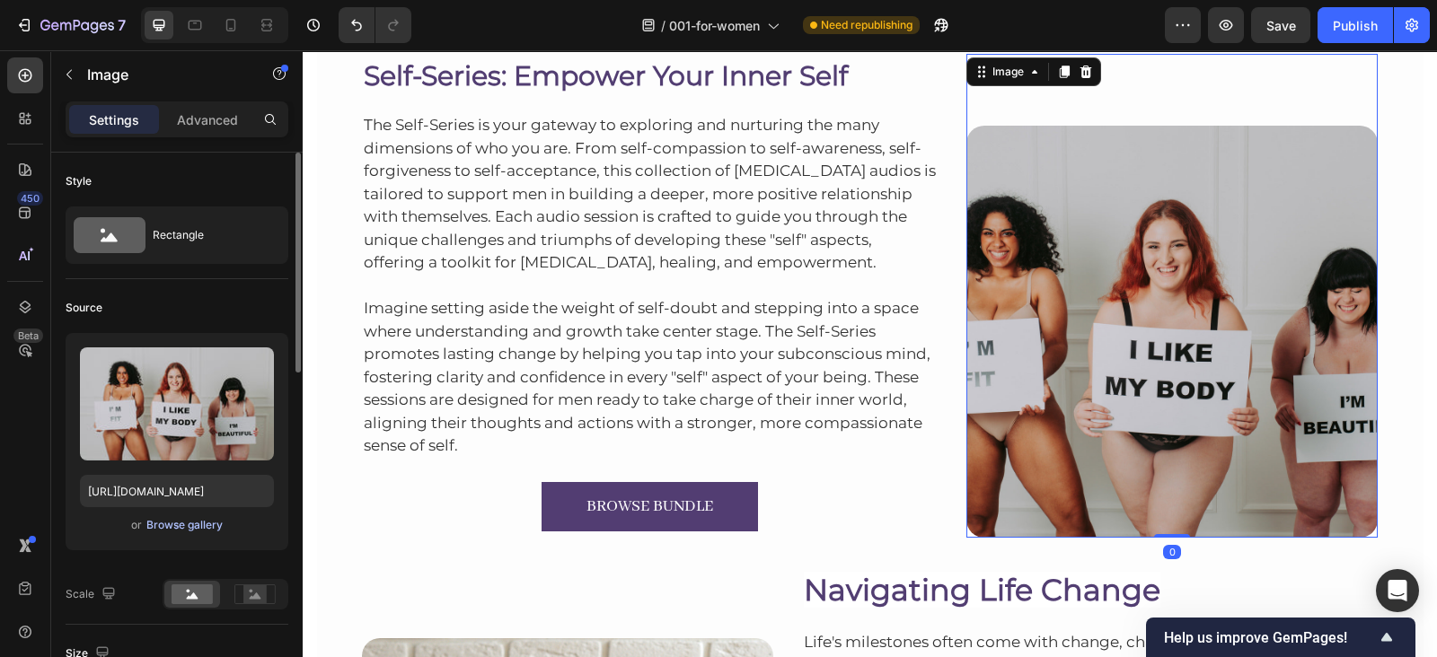
click at [175, 517] on div "Browse gallery" at bounding box center [184, 525] width 76 height 16
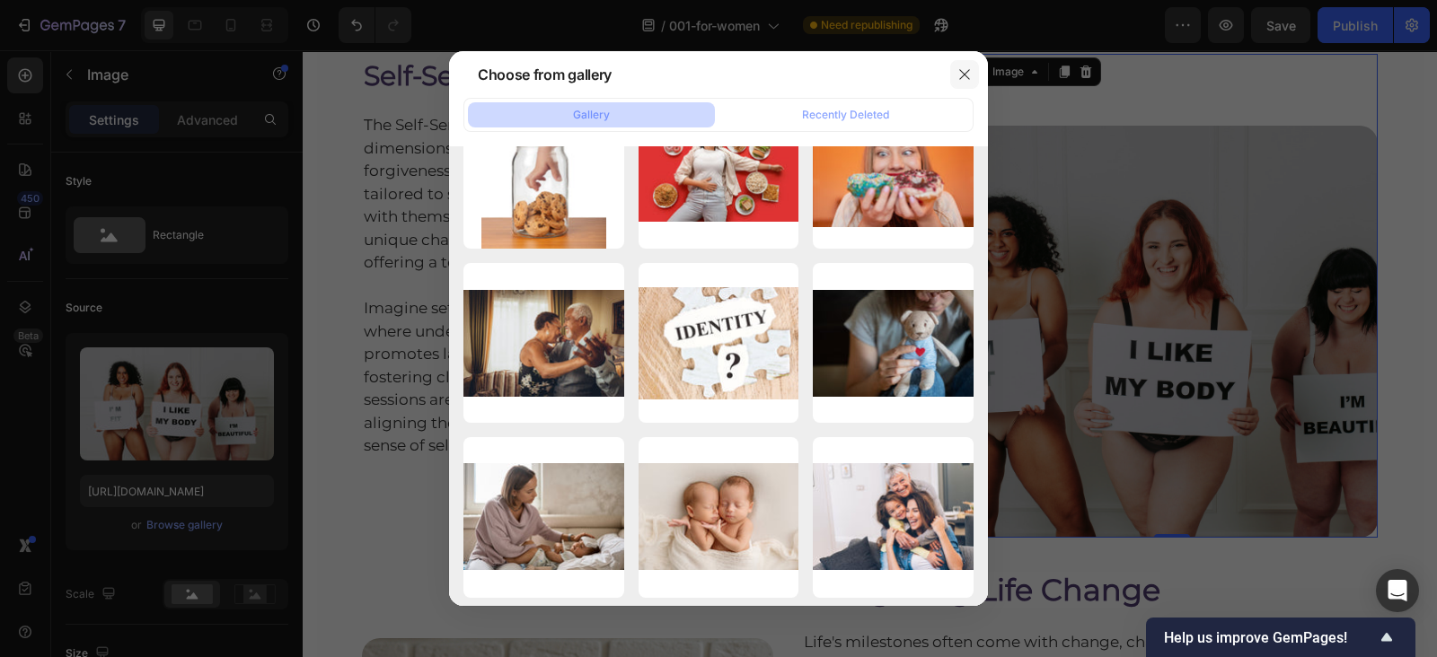
scroll to position [8519, 0]
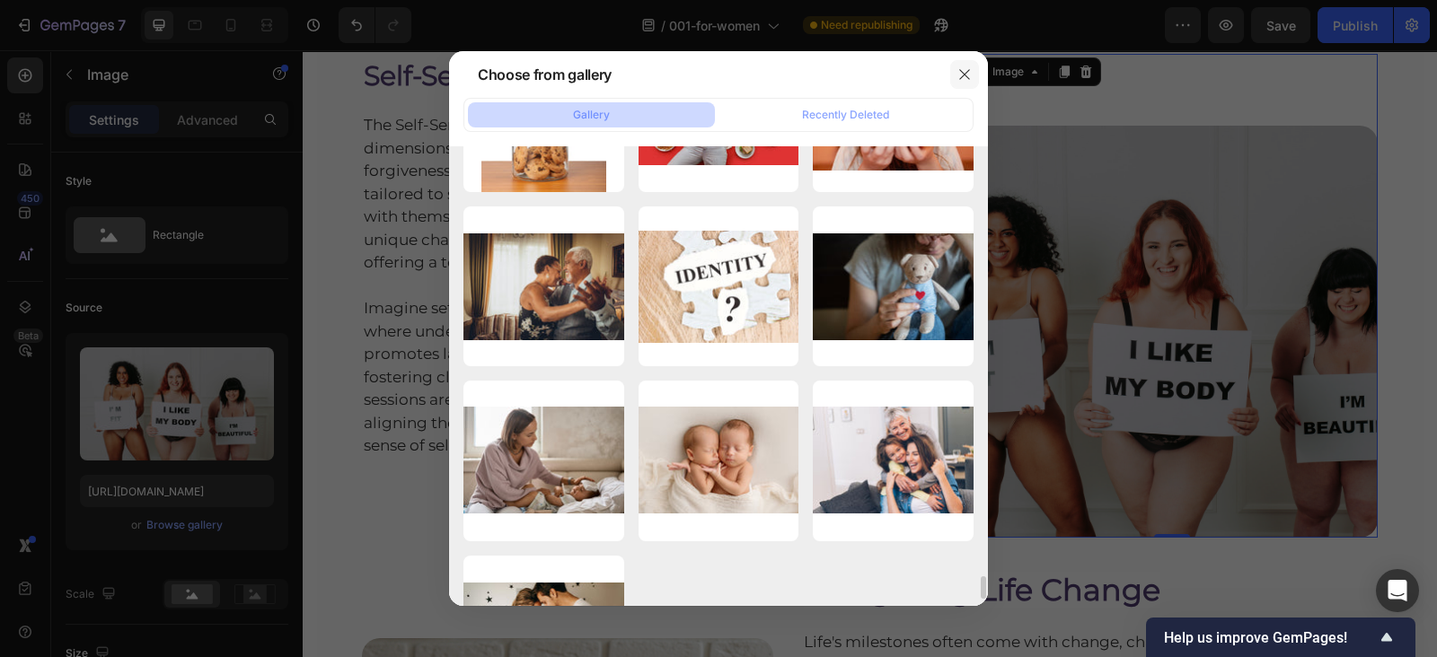
click at [965, 72] on icon "button" at bounding box center [964, 74] width 10 height 10
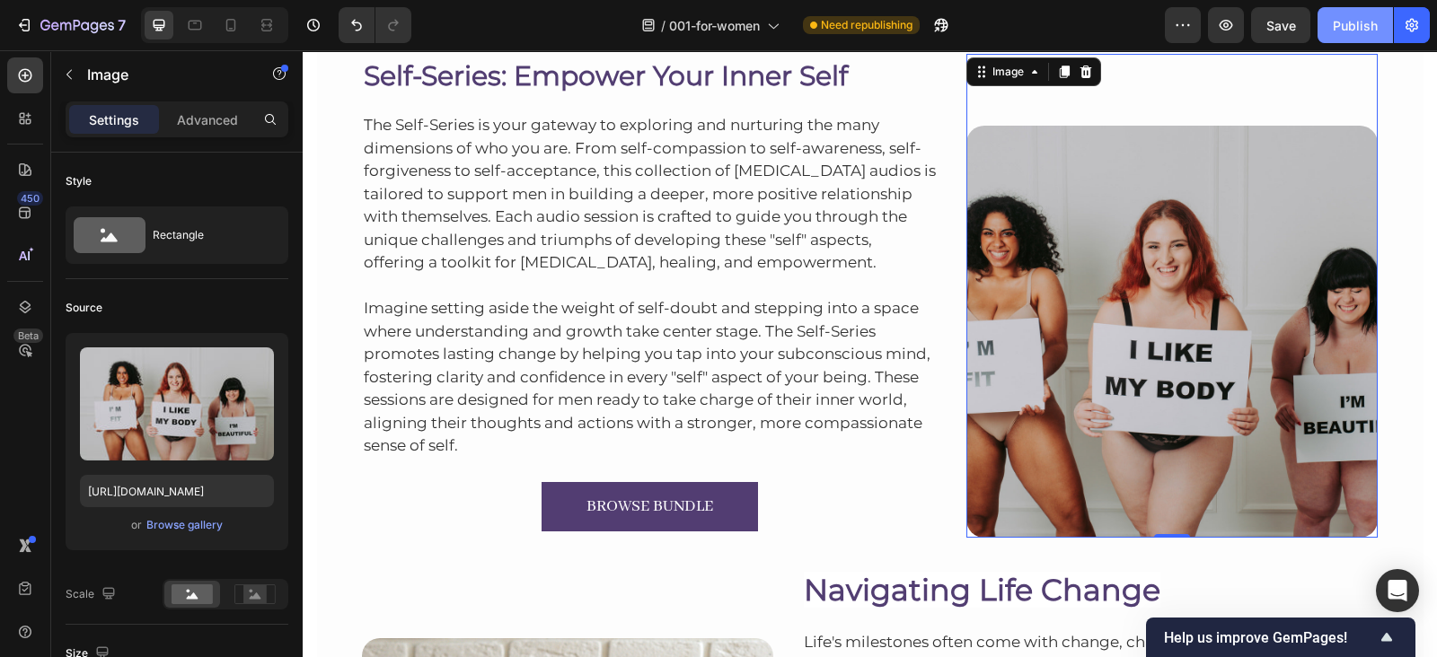
click at [1356, 30] on div "Publish" at bounding box center [1354, 25] width 45 height 19
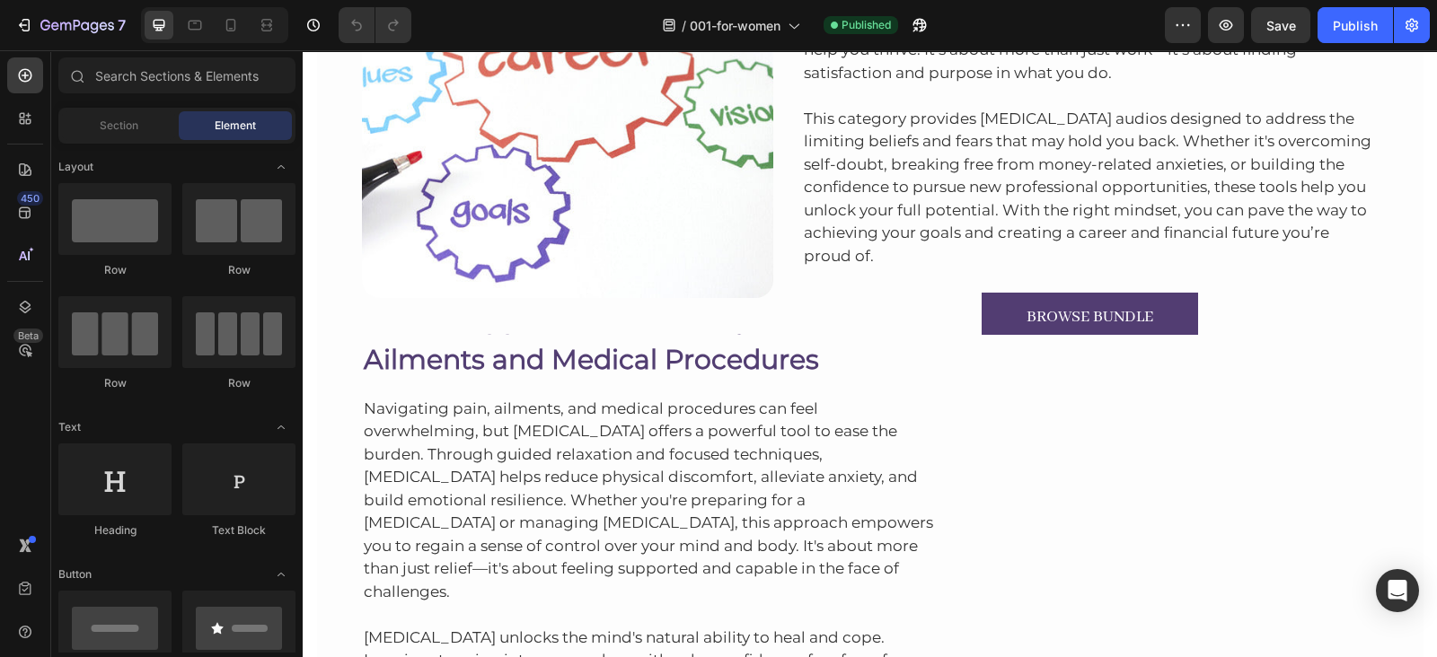
scroll to position [3735, 0]
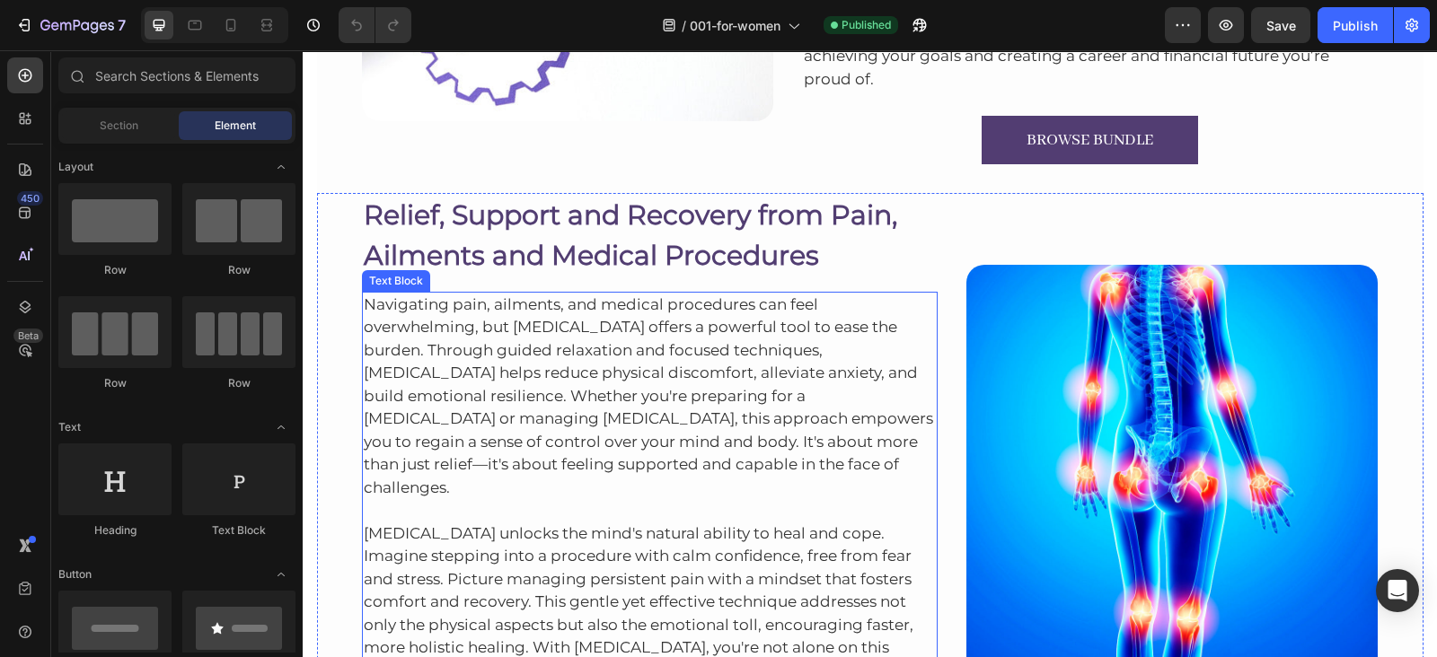
click at [875, 460] on p "Navigating pain, ailments, and medical procedures can feel overwhelming, but [M…" at bounding box center [650, 397] width 573 height 207
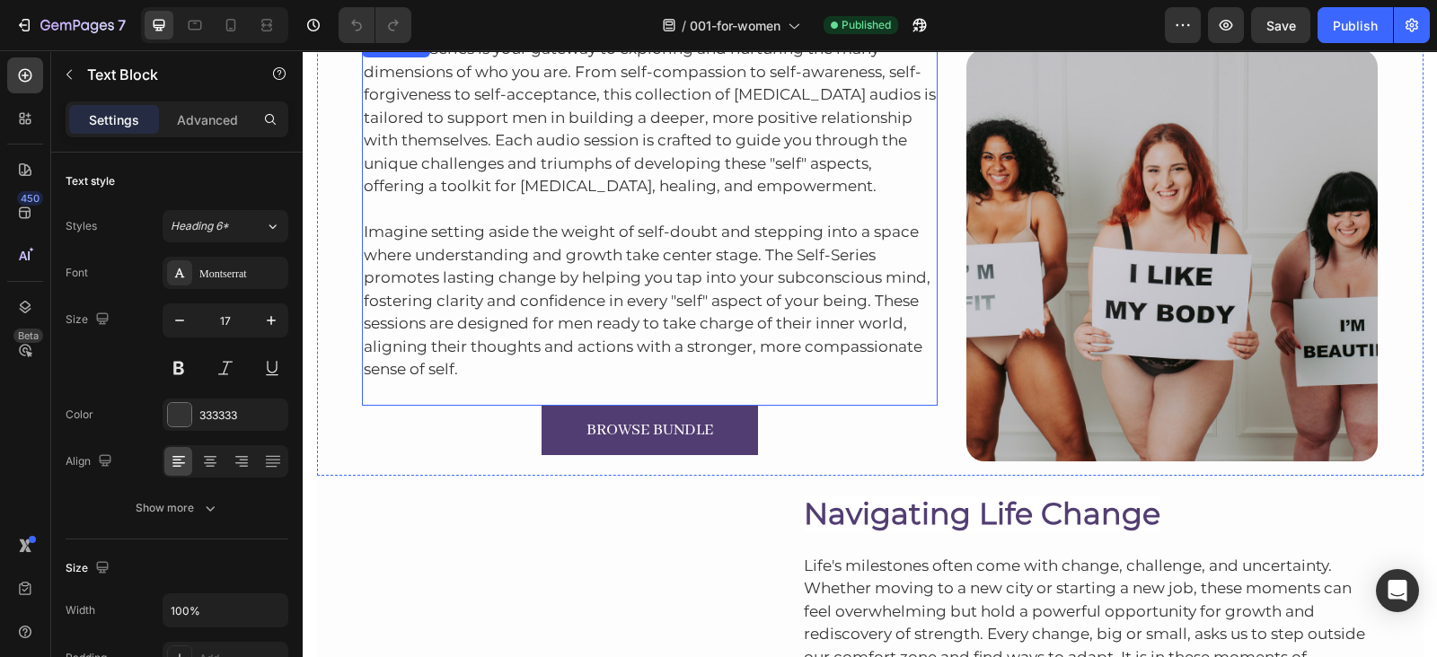
scroll to position [5090, 0]
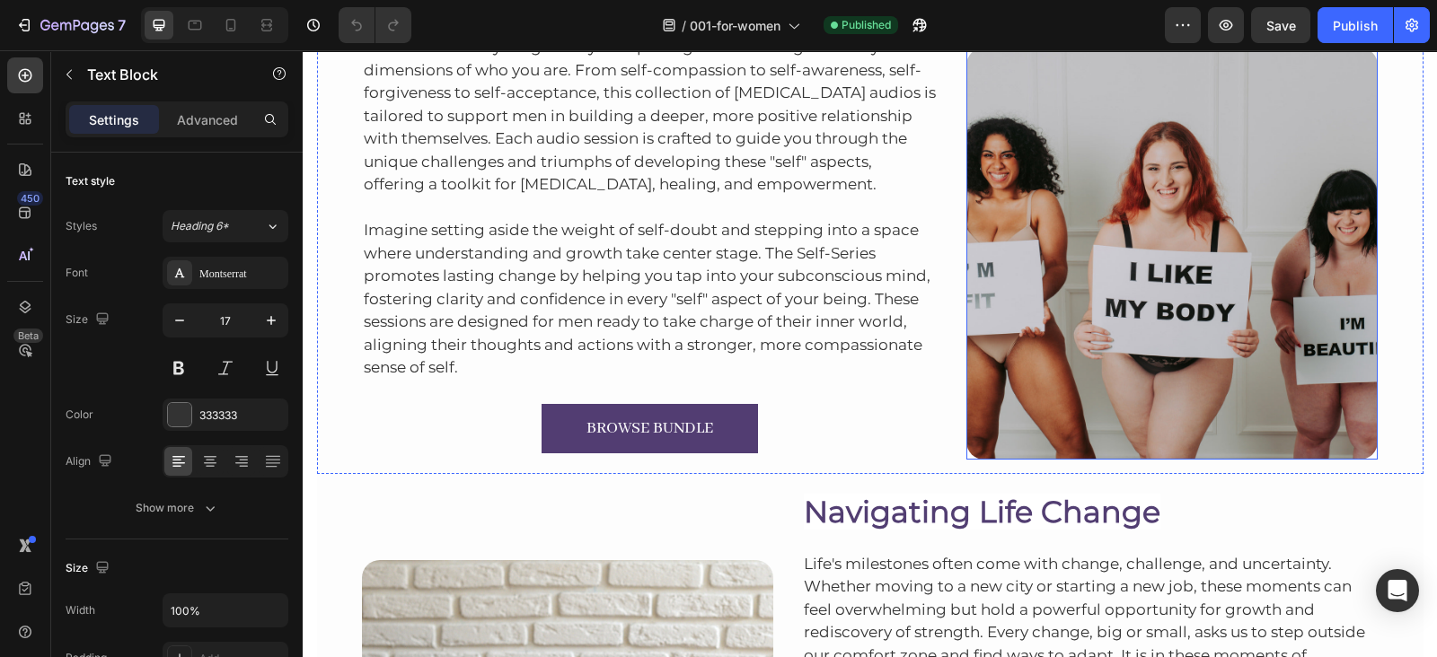
click at [969, 295] on img at bounding box center [1171, 253] width 411 height 411
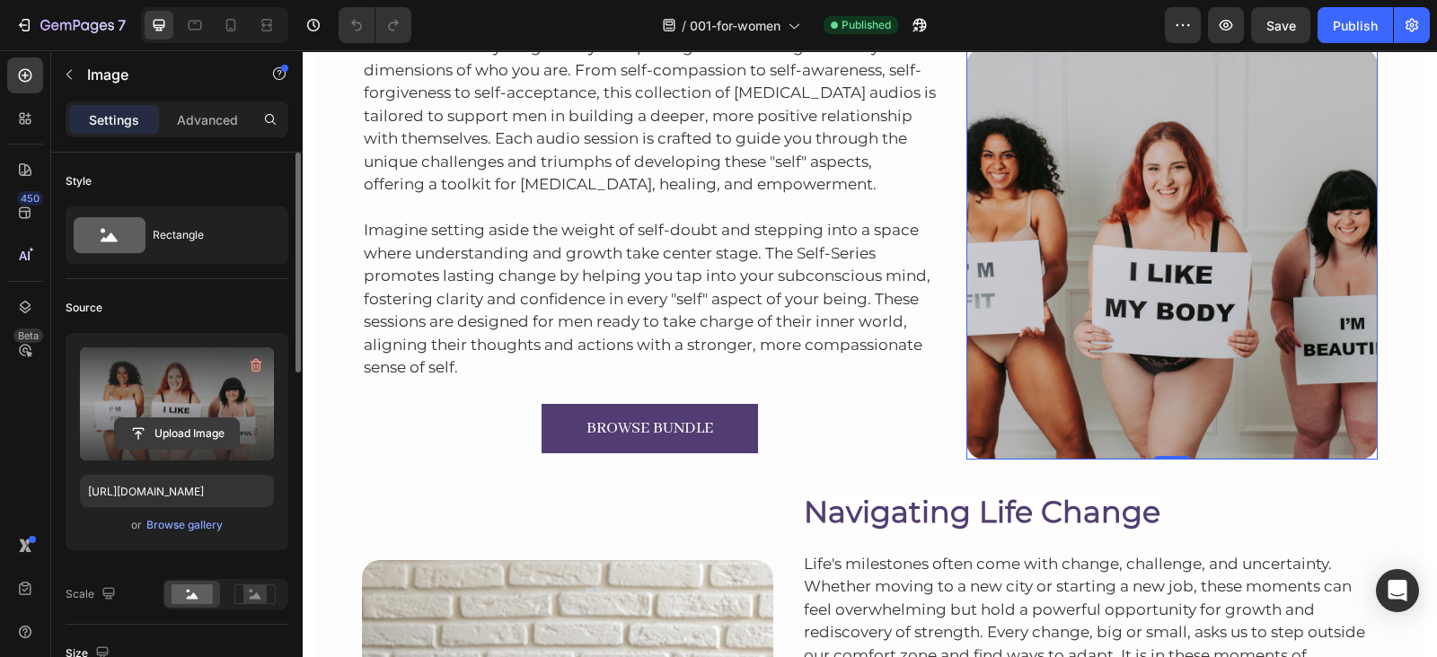
click at [144, 418] on input "file" at bounding box center [177, 433] width 124 height 31
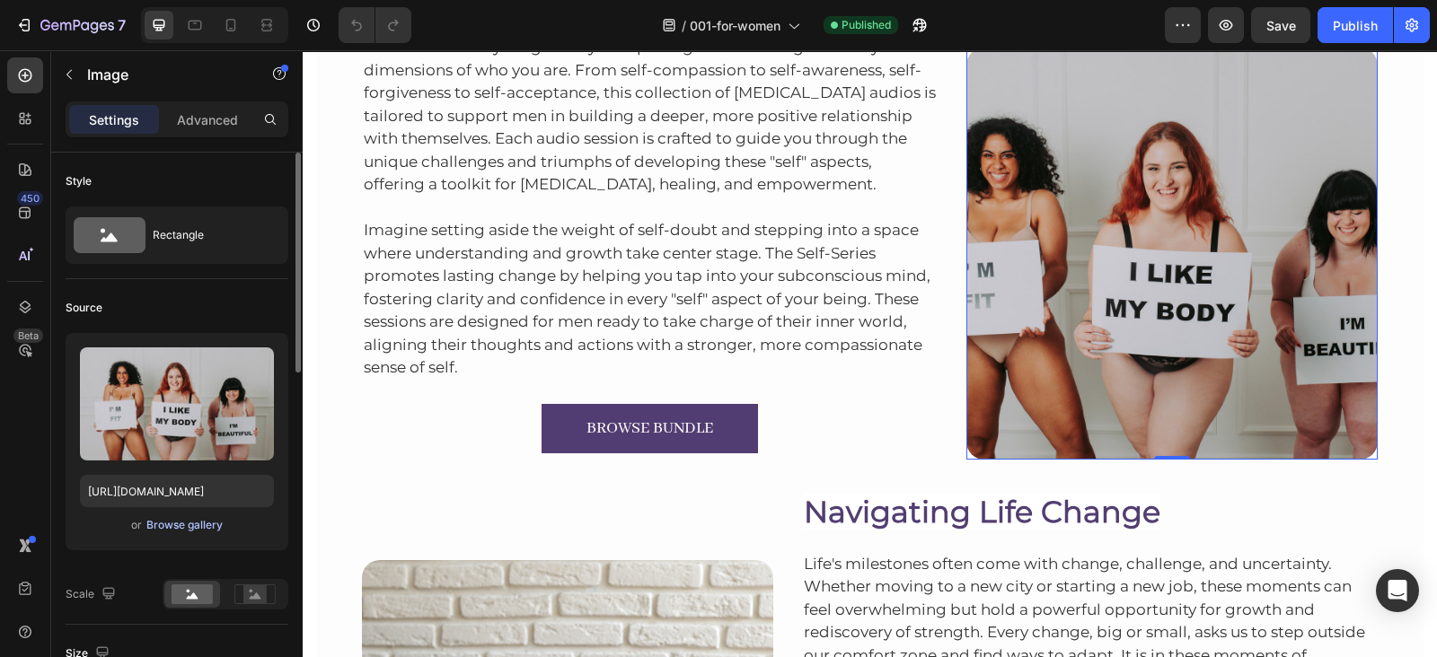
click at [153, 523] on div "Browse gallery" at bounding box center [184, 525] width 76 height 16
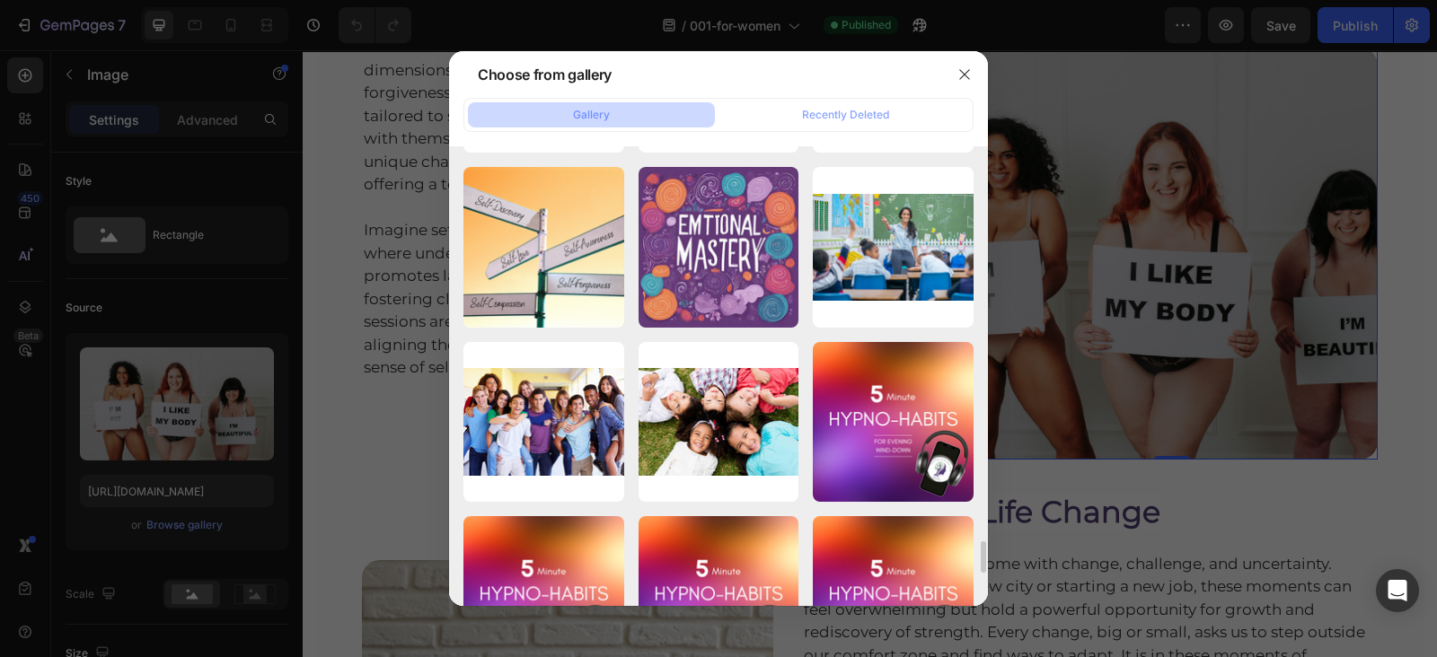
scroll to position [5765, 0]
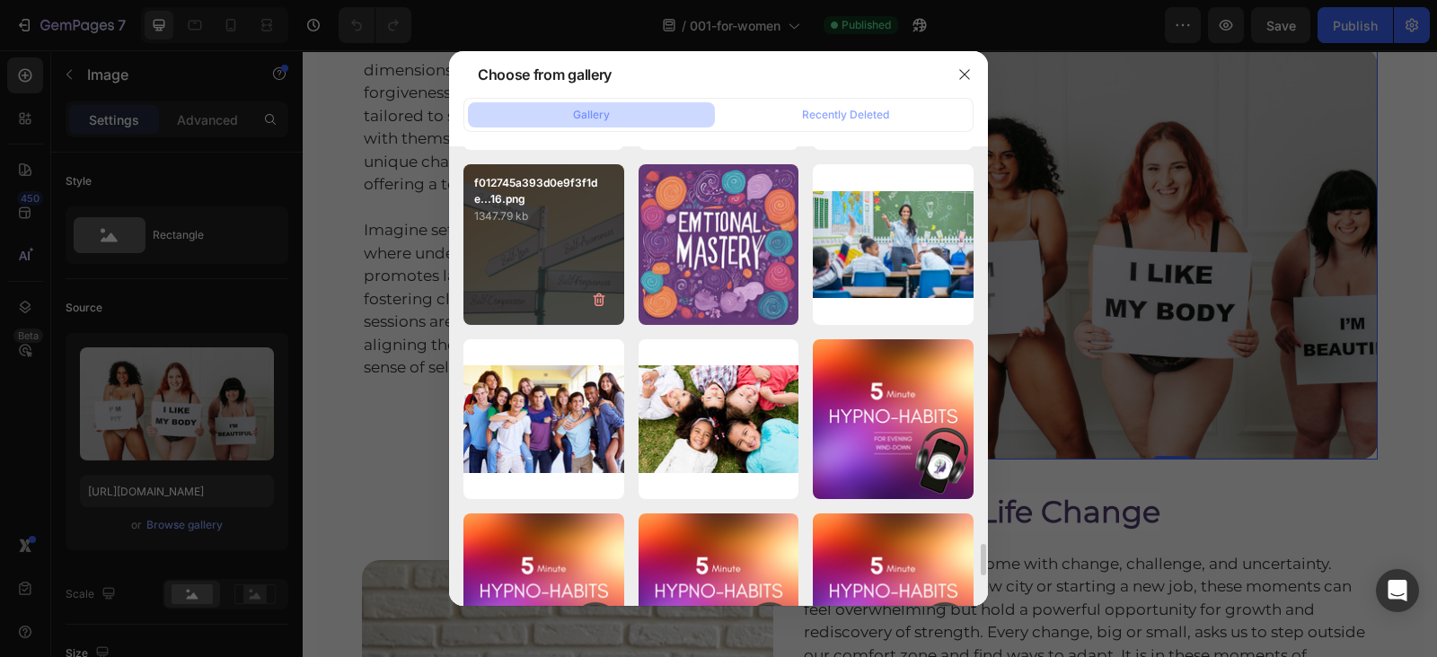
click at [518, 233] on div "f012745a393d0e9f3f1de...16.png 1347.79 kb" at bounding box center [543, 244] width 161 height 161
type input "[URL][DOMAIN_NAME]"
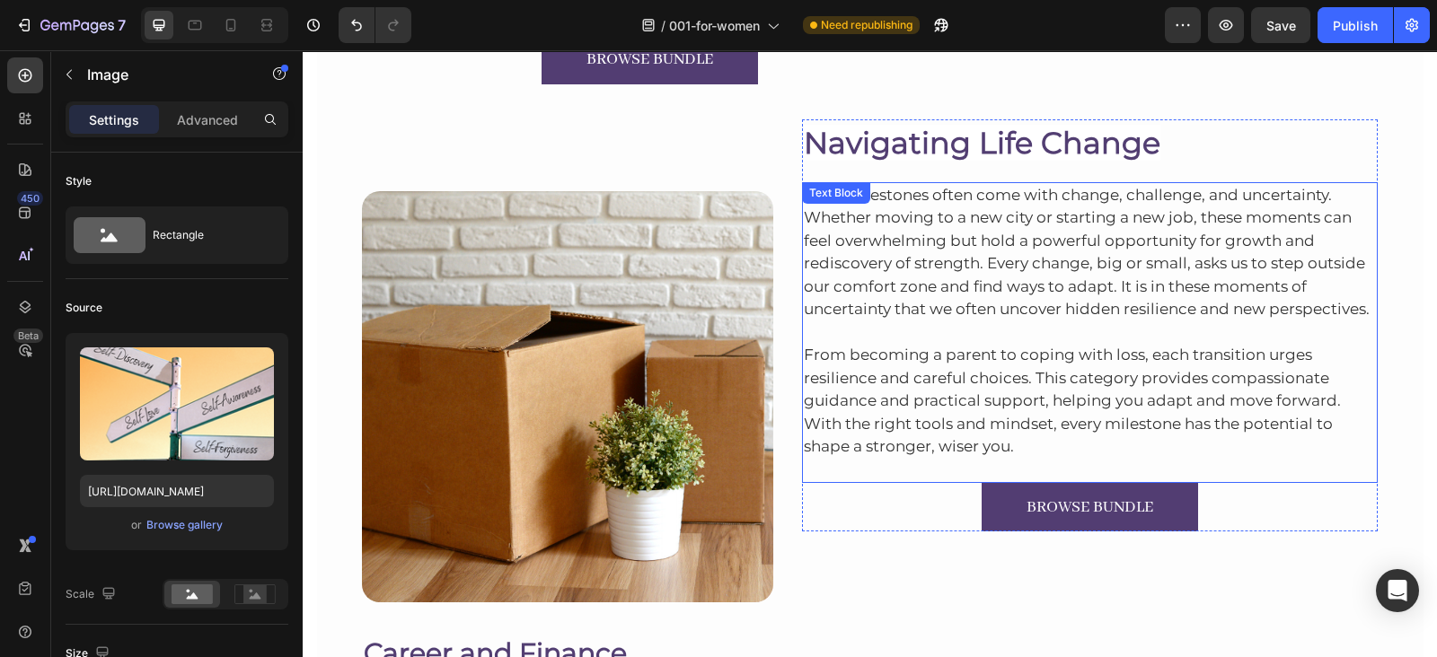
scroll to position [5458, 0]
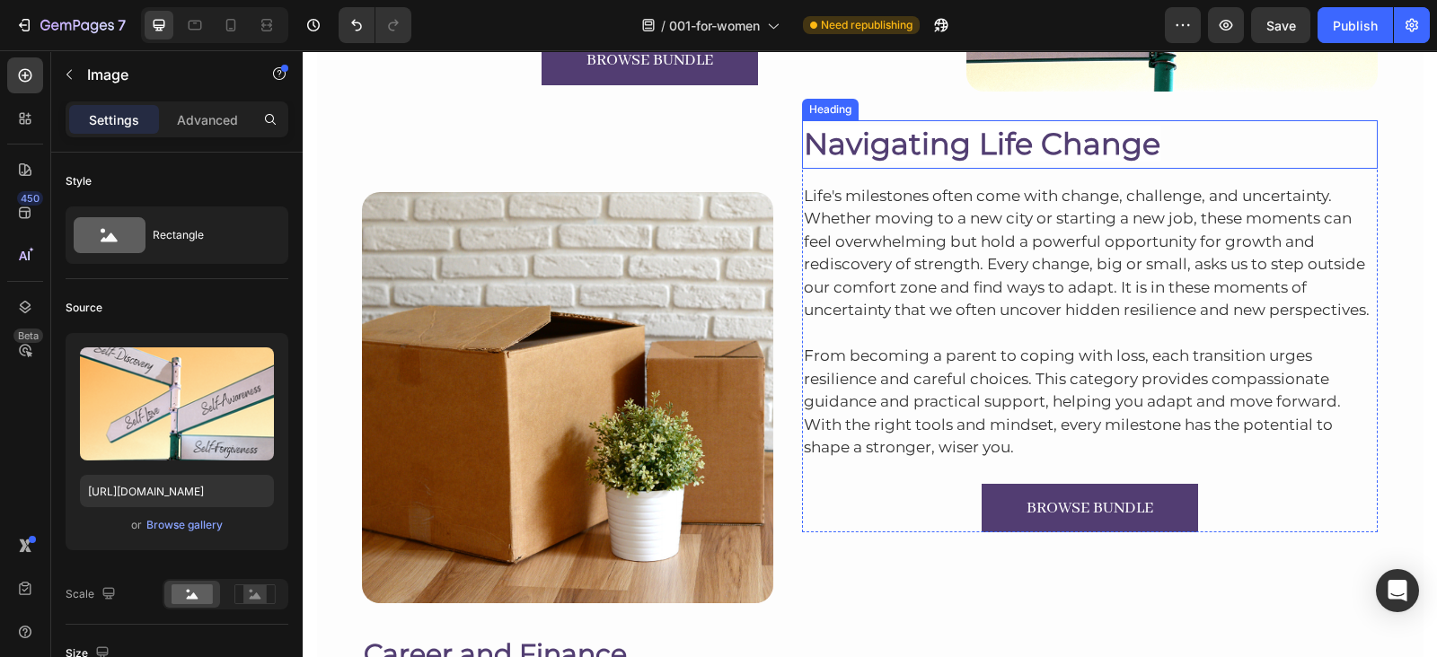
click at [1028, 152] on span "Navigating Life Change" at bounding box center [982, 144] width 356 height 36
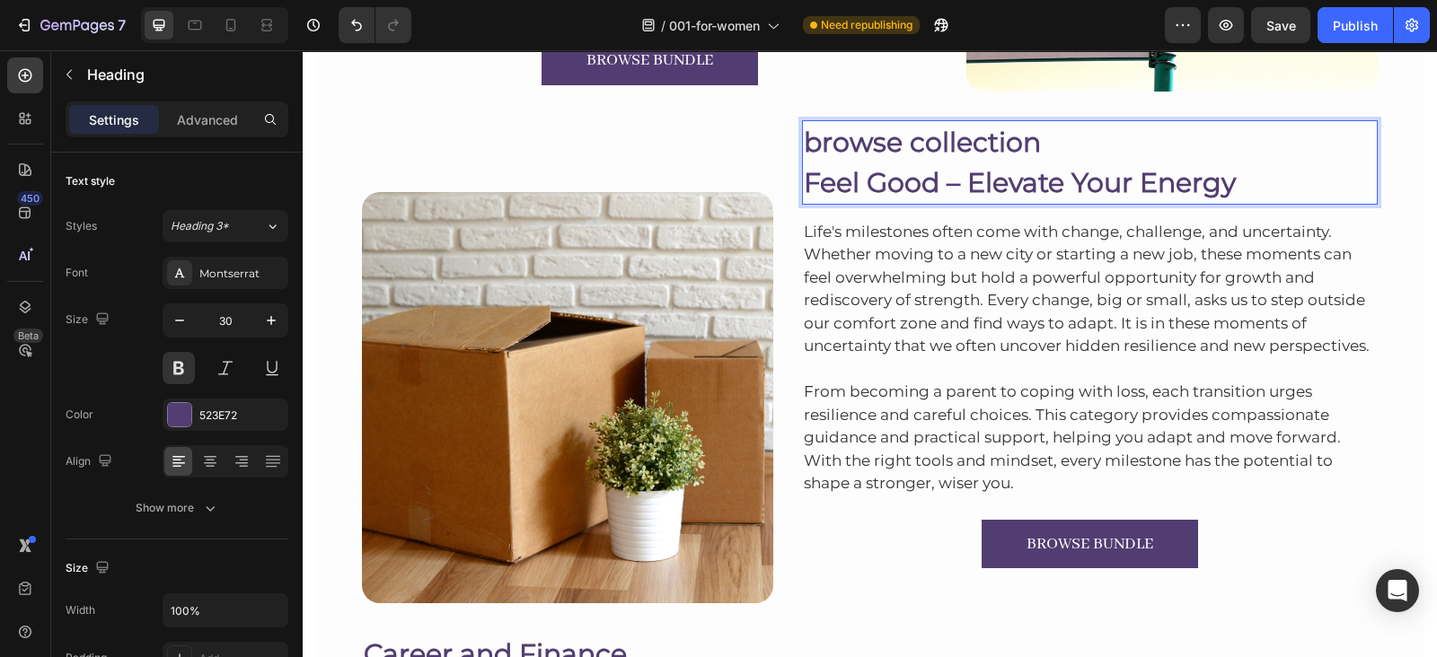
click at [805, 181] on p "Feel Good – Elevate Your Energy" at bounding box center [1090, 183] width 573 height 40
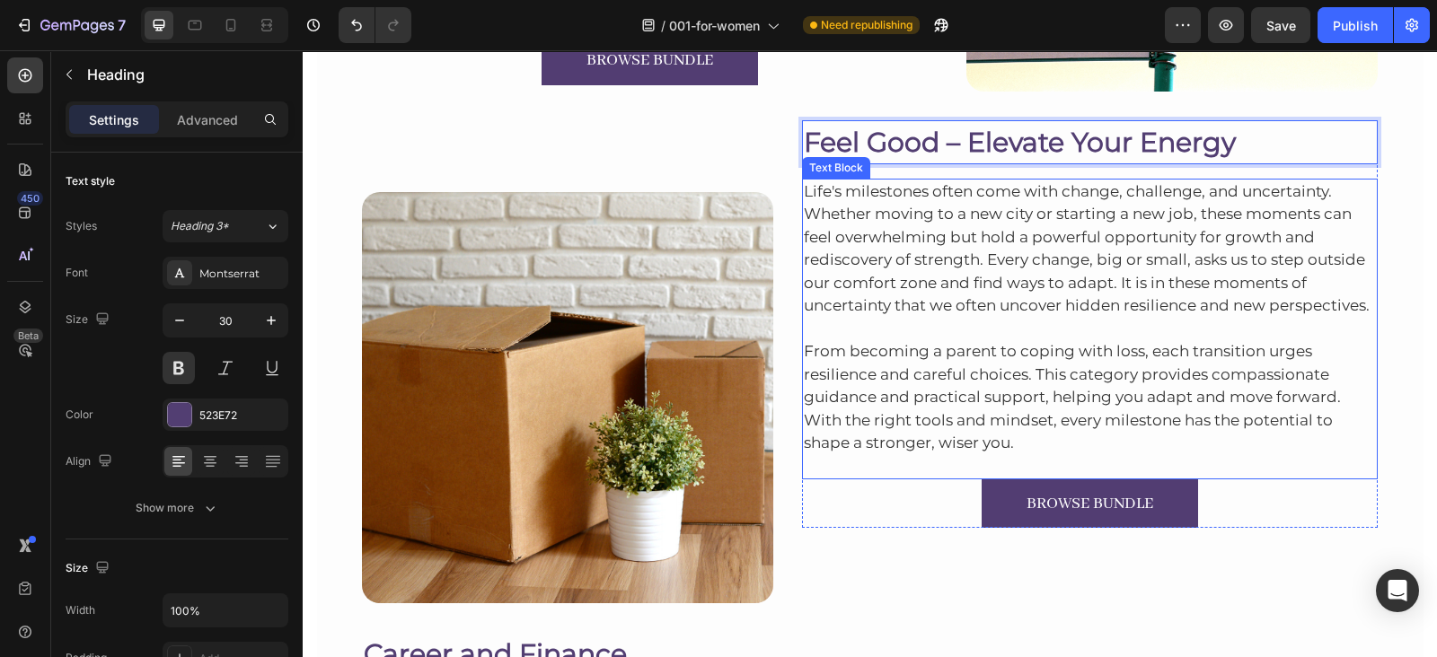
click at [871, 193] on p "Life's milestones often come with change, challenge, and uncertainty. Whether m…" at bounding box center [1090, 248] width 573 height 137
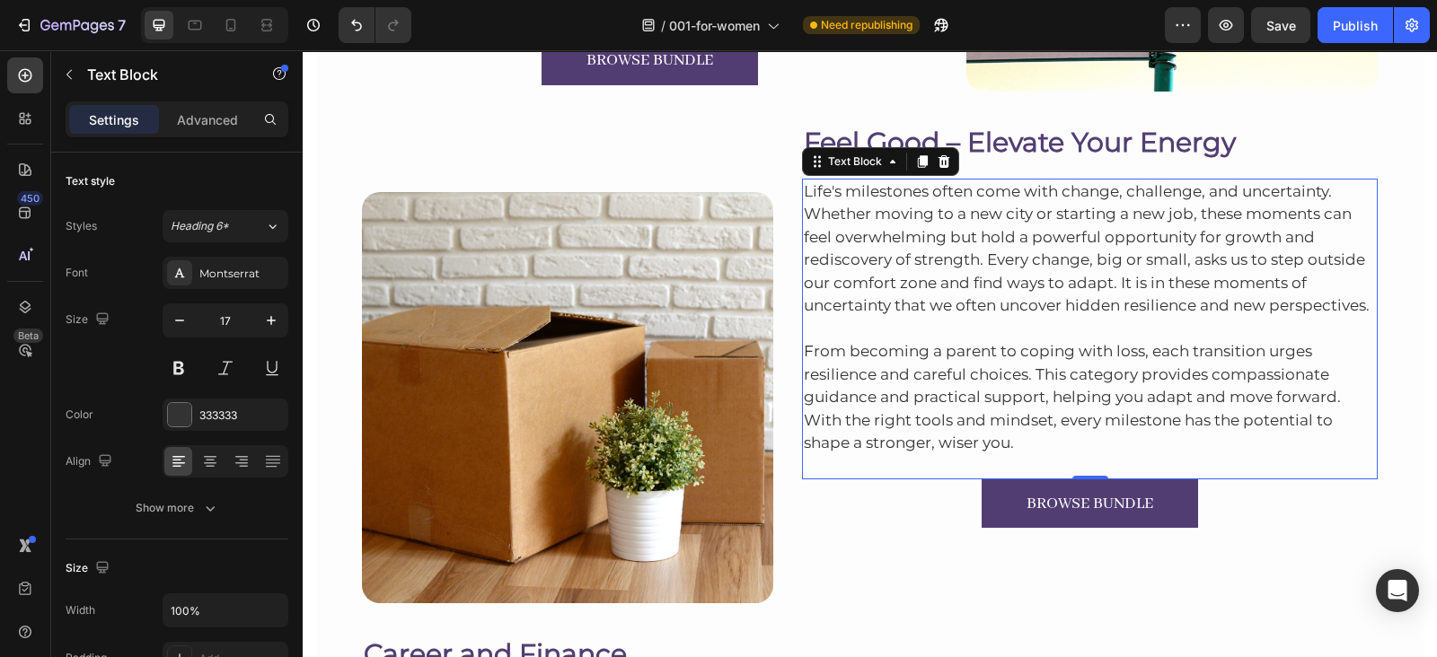
click at [926, 238] on p "Life's milestones often come with change, challenge, and uncertainty. Whether m…" at bounding box center [1090, 248] width 573 height 137
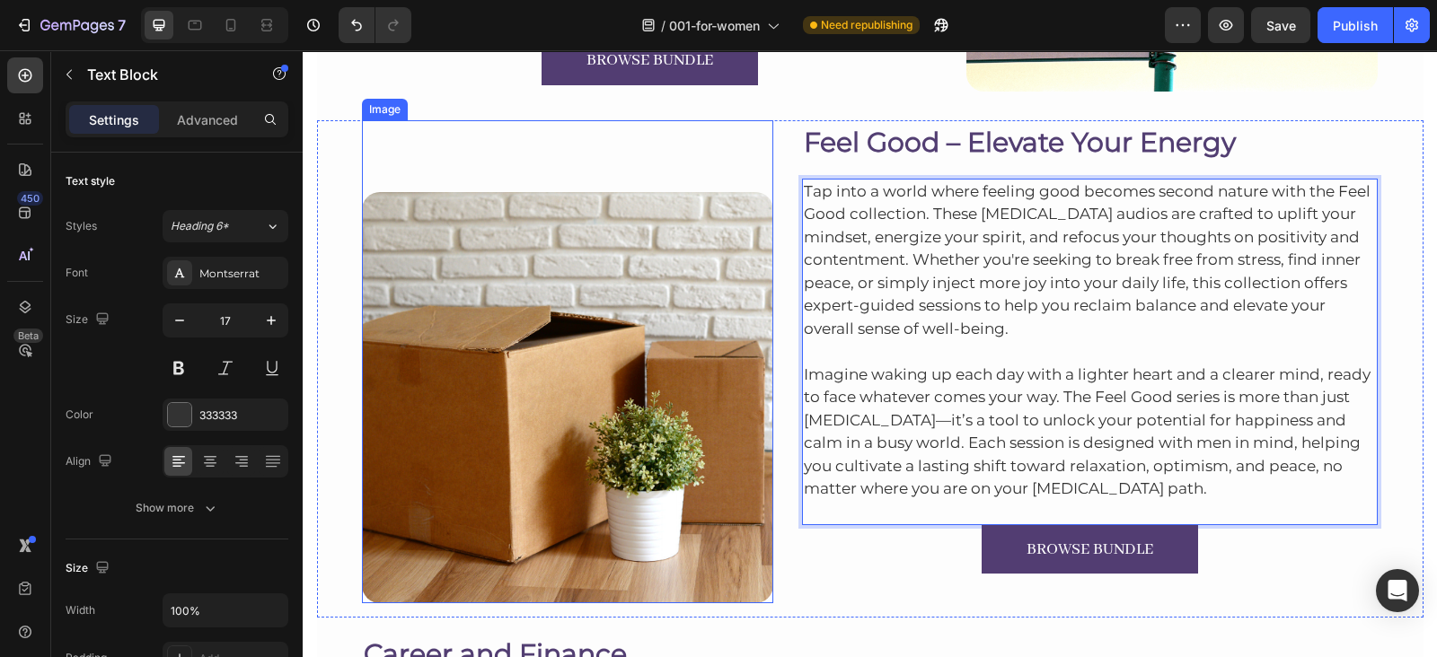
click at [419, 307] on img at bounding box center [567, 397] width 411 height 411
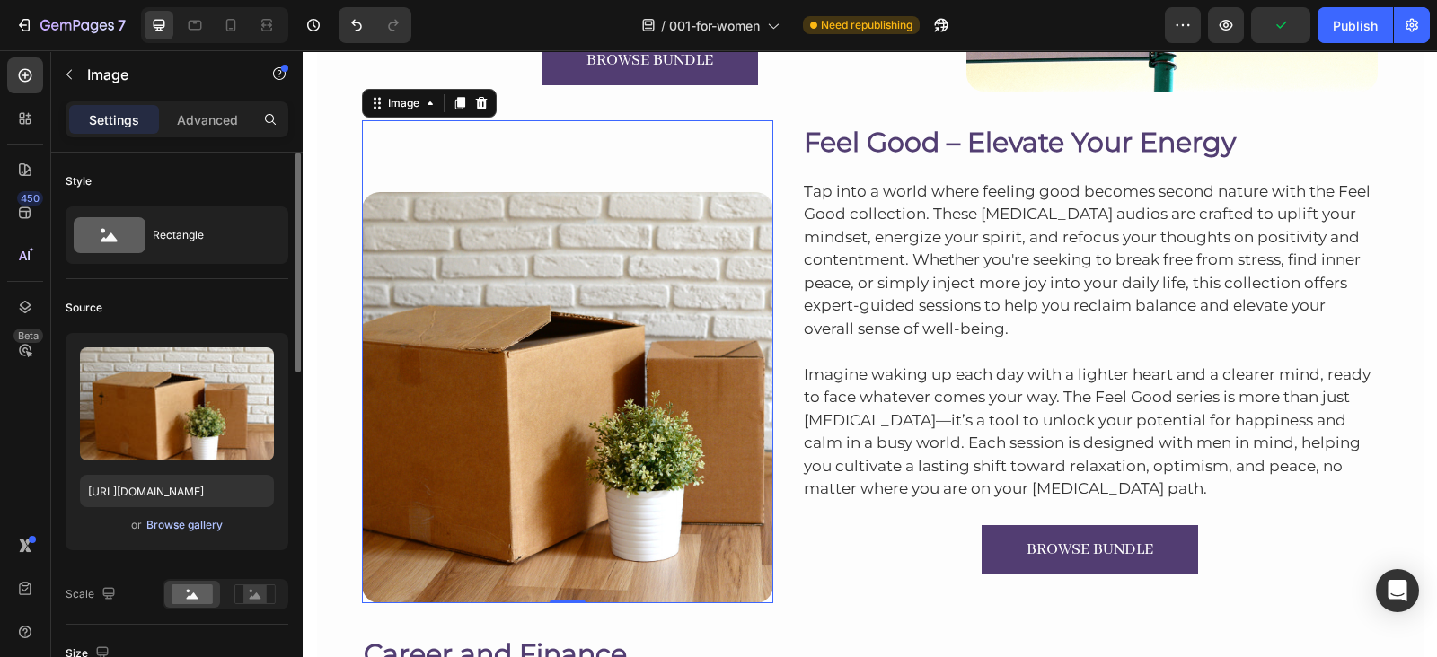
click at [213, 519] on div "Browse gallery" at bounding box center [184, 525] width 76 height 16
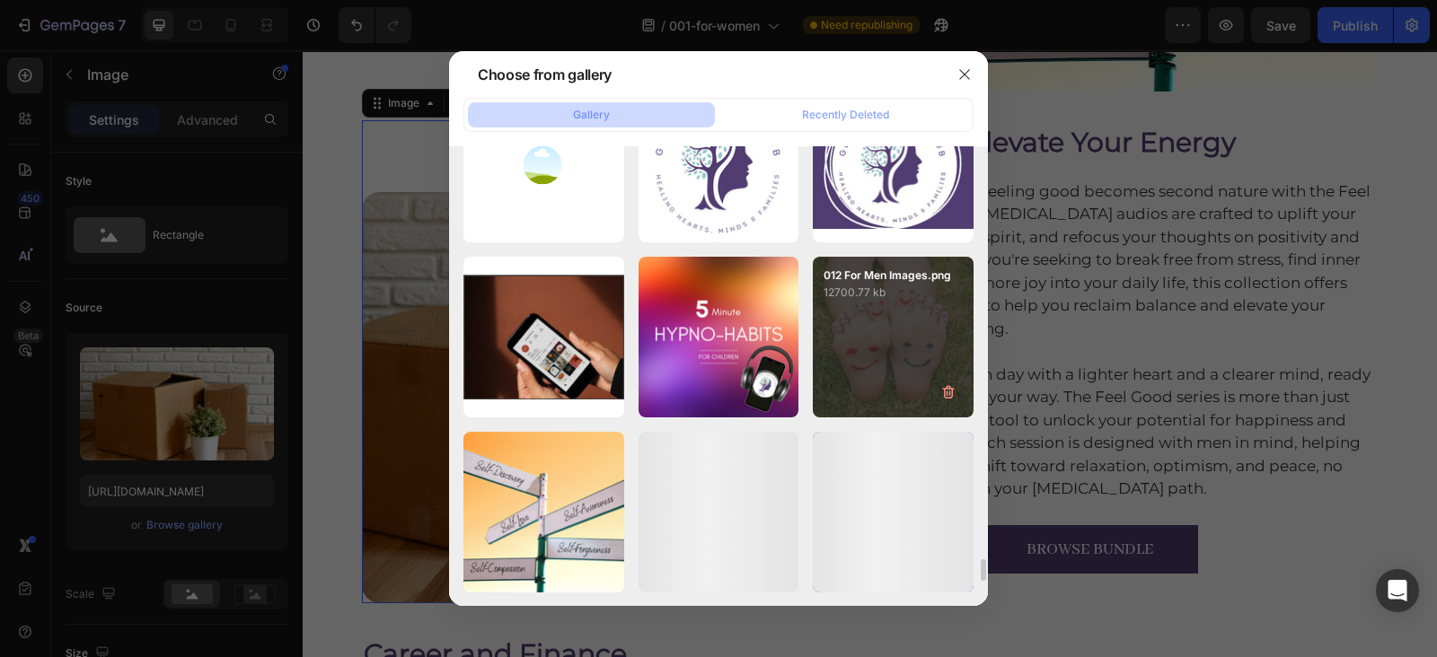
scroll to position [8140, 0]
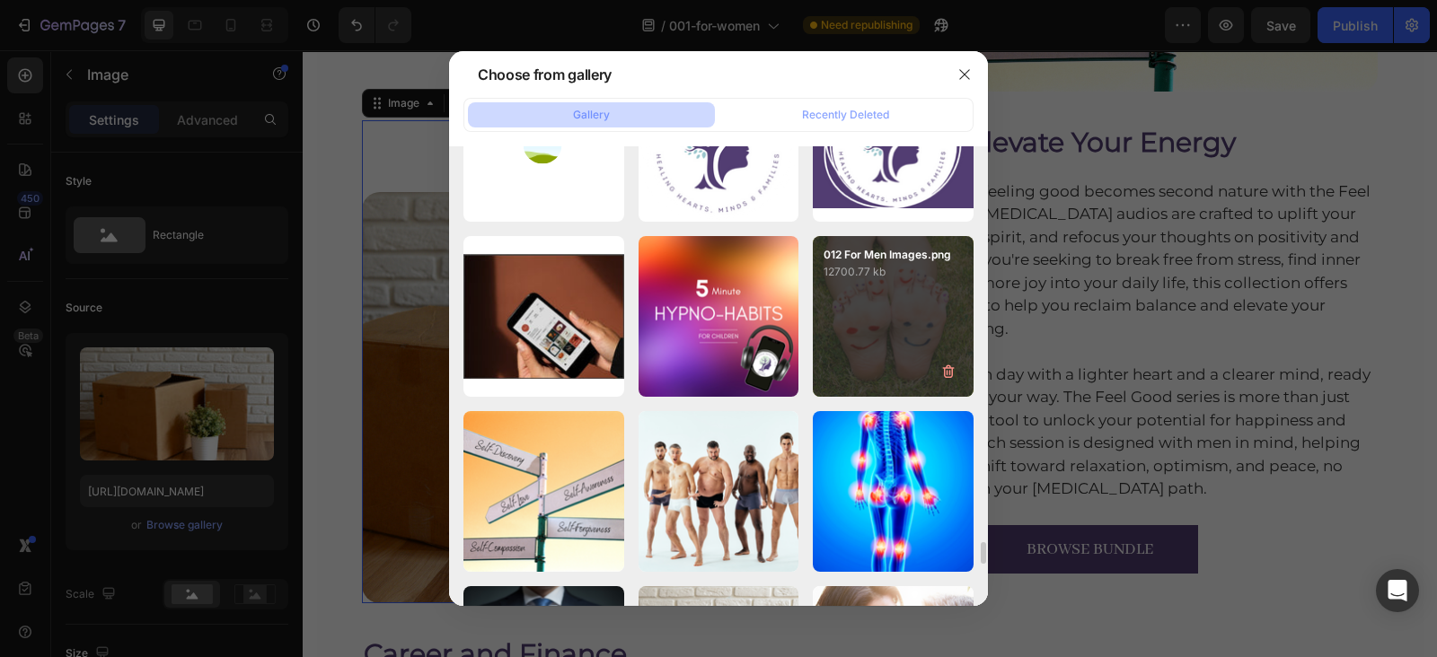
click at [901, 256] on p "012 For Men Images.png" at bounding box center [892, 255] width 139 height 16
type input "https://cdn.shopify.com/s/files/1/0607/2821/3736/files/gempages_502465714892833…"
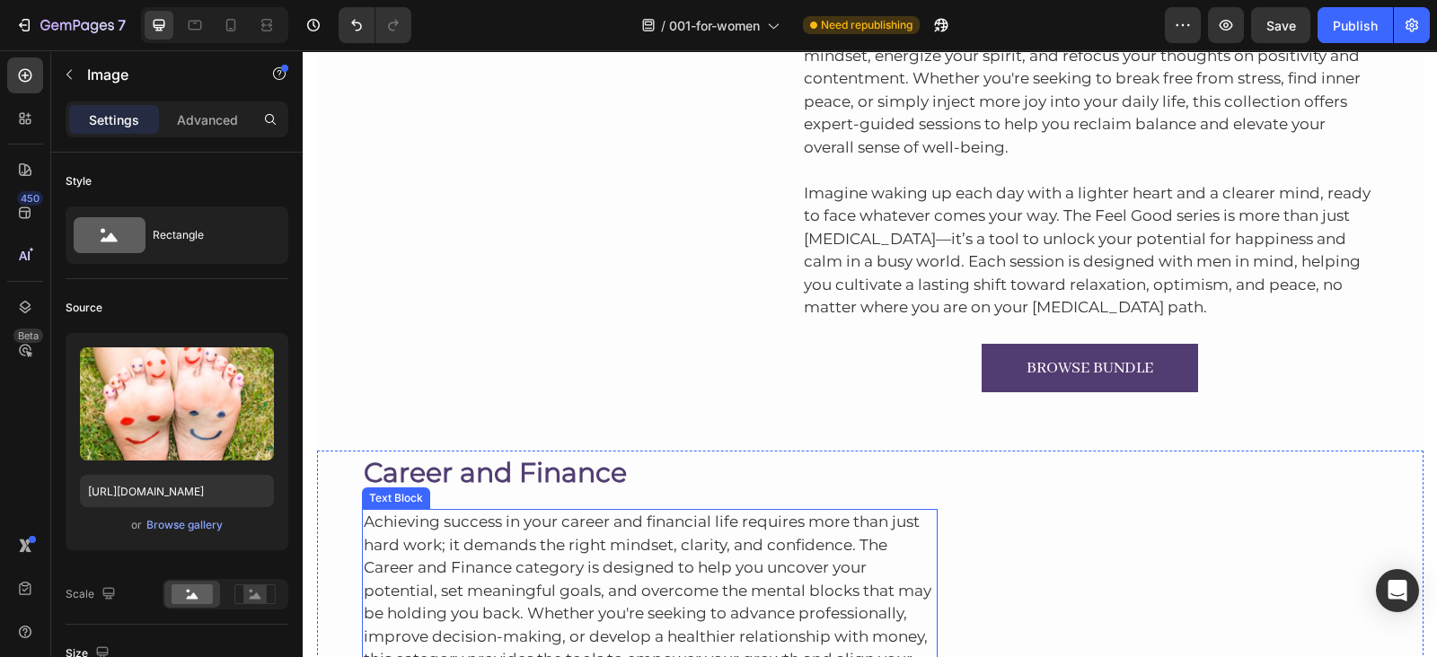
scroll to position [5669, 0]
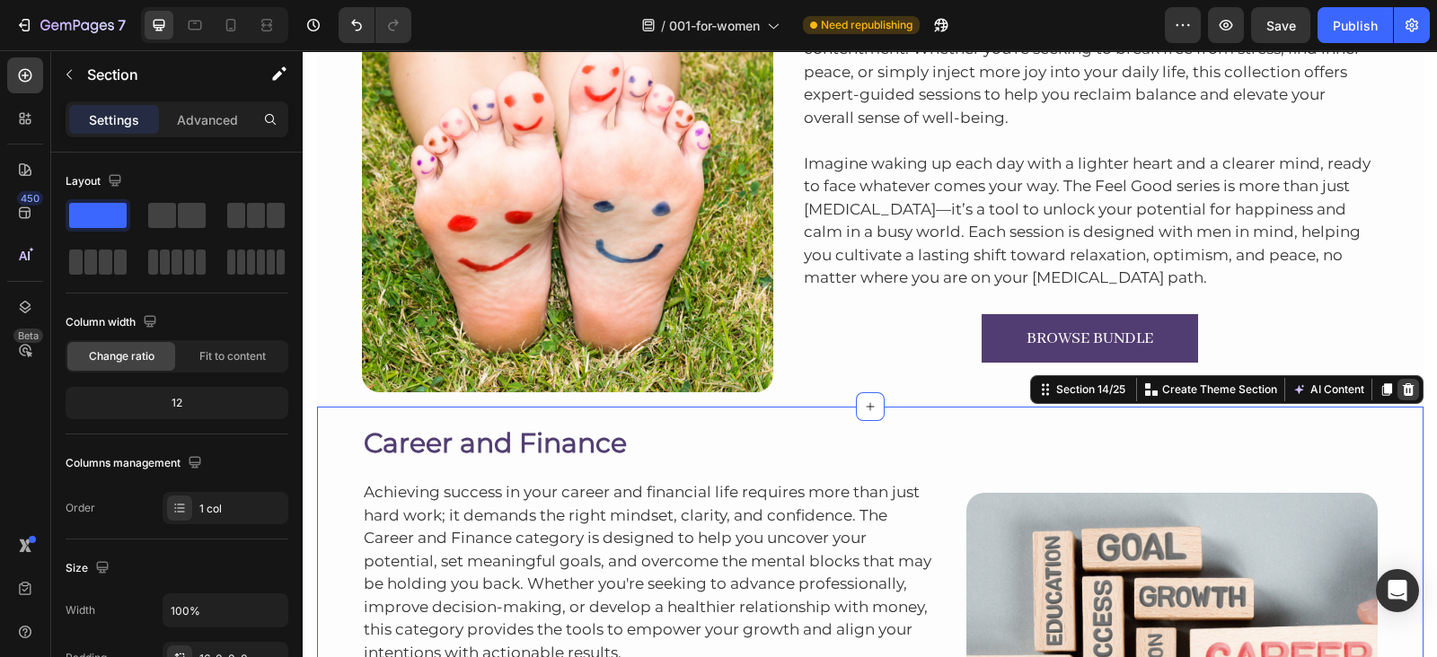
click at [1403, 379] on div at bounding box center [1408, 390] width 22 height 22
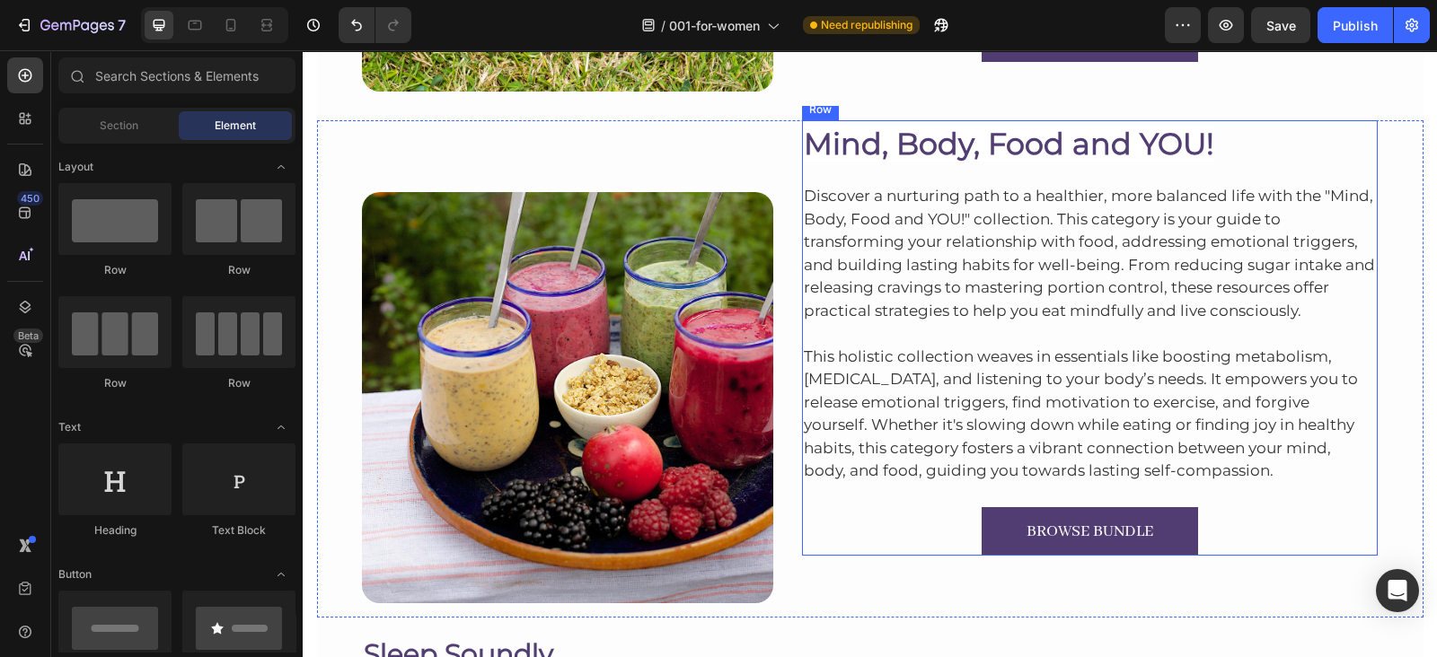
scroll to position [5828, 0]
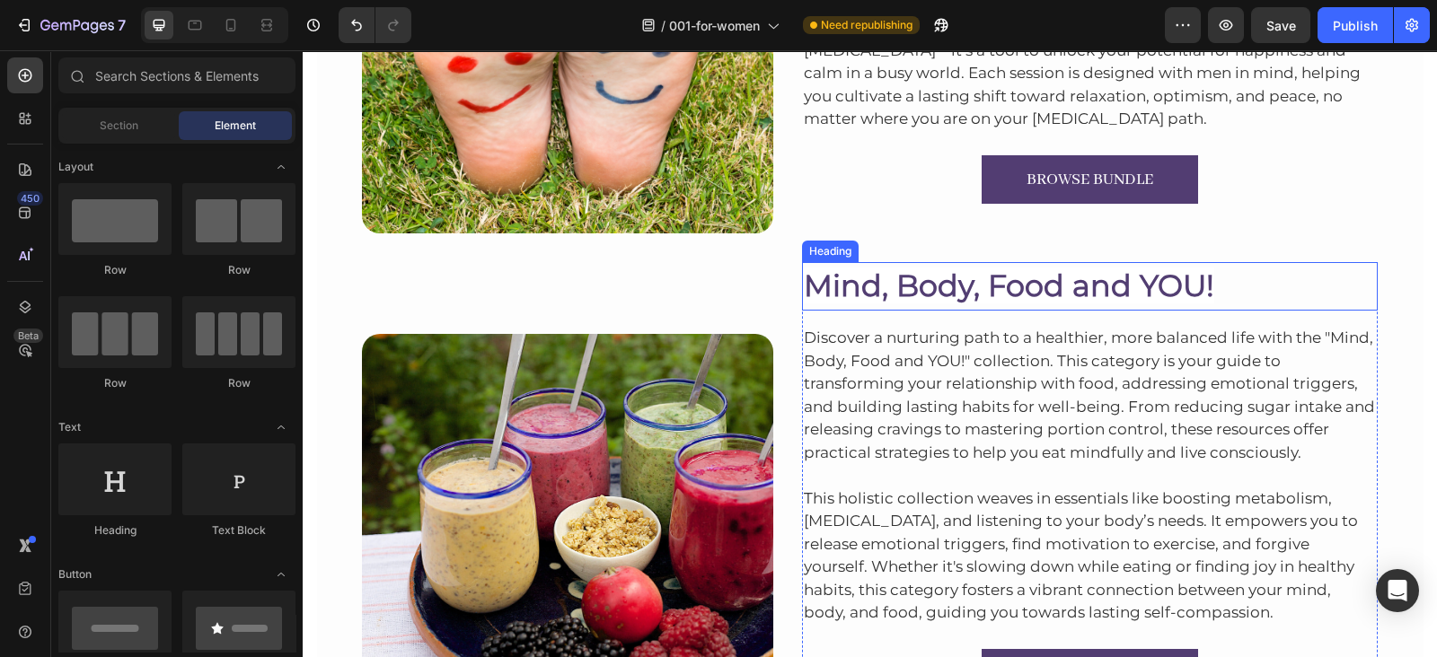
click at [1170, 268] on span "Mind, Body, Food and YOU!" at bounding box center [1009, 286] width 410 height 36
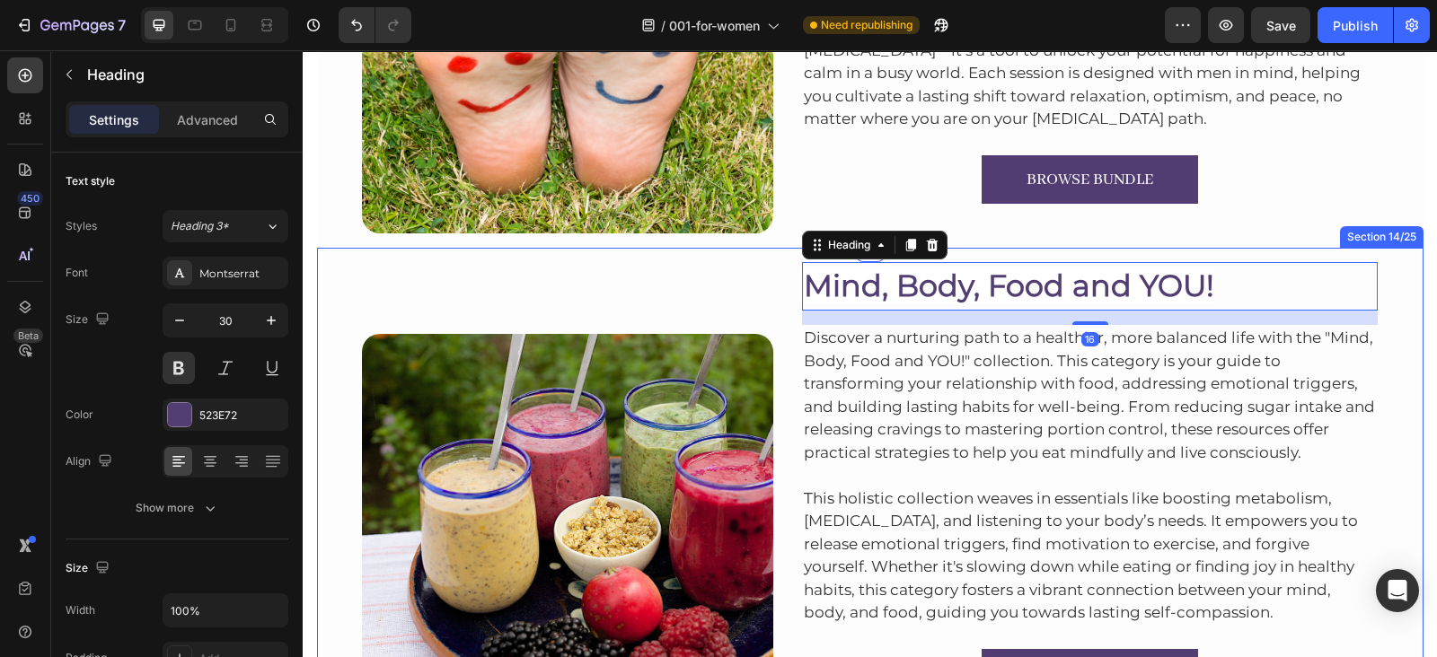
click at [1175, 259] on div "Image Mind, Body, Food and YOU! Heading 16 Discover a nurturing path to a healt…" at bounding box center [870, 504] width 1106 height 512
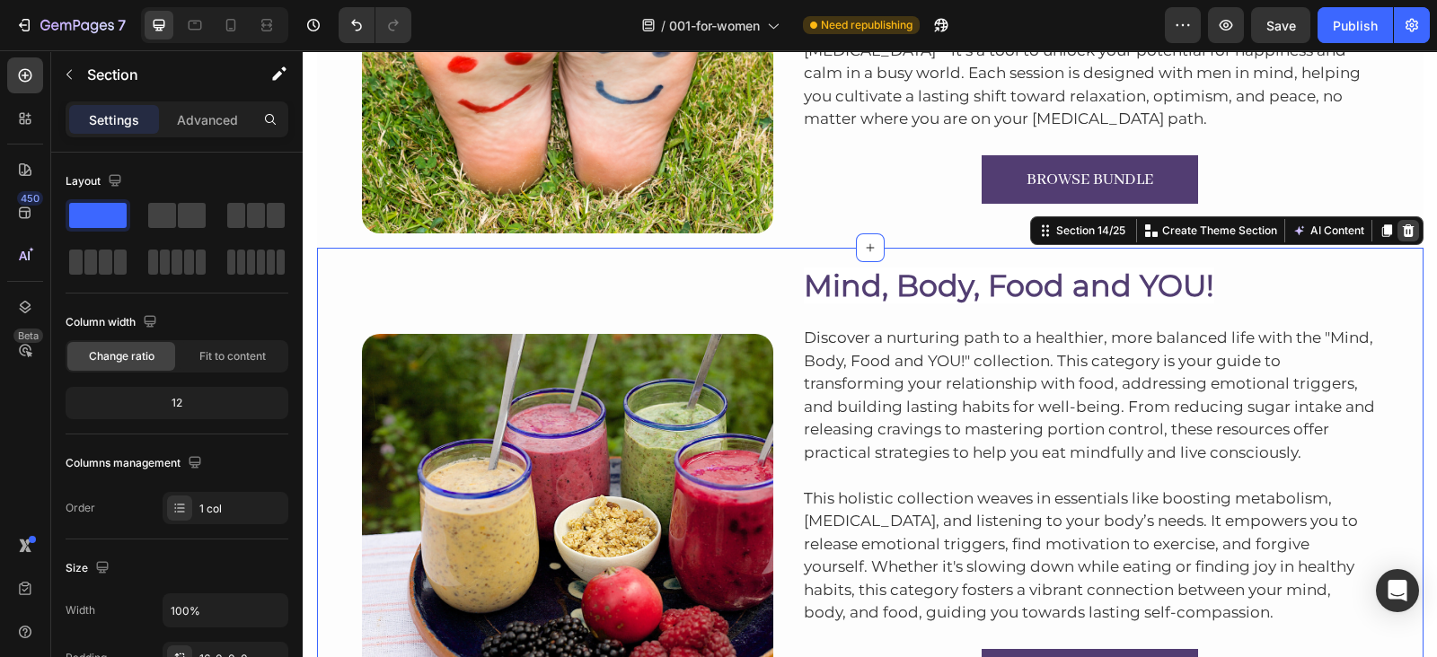
click at [1401, 228] on icon at bounding box center [1408, 231] width 14 height 14
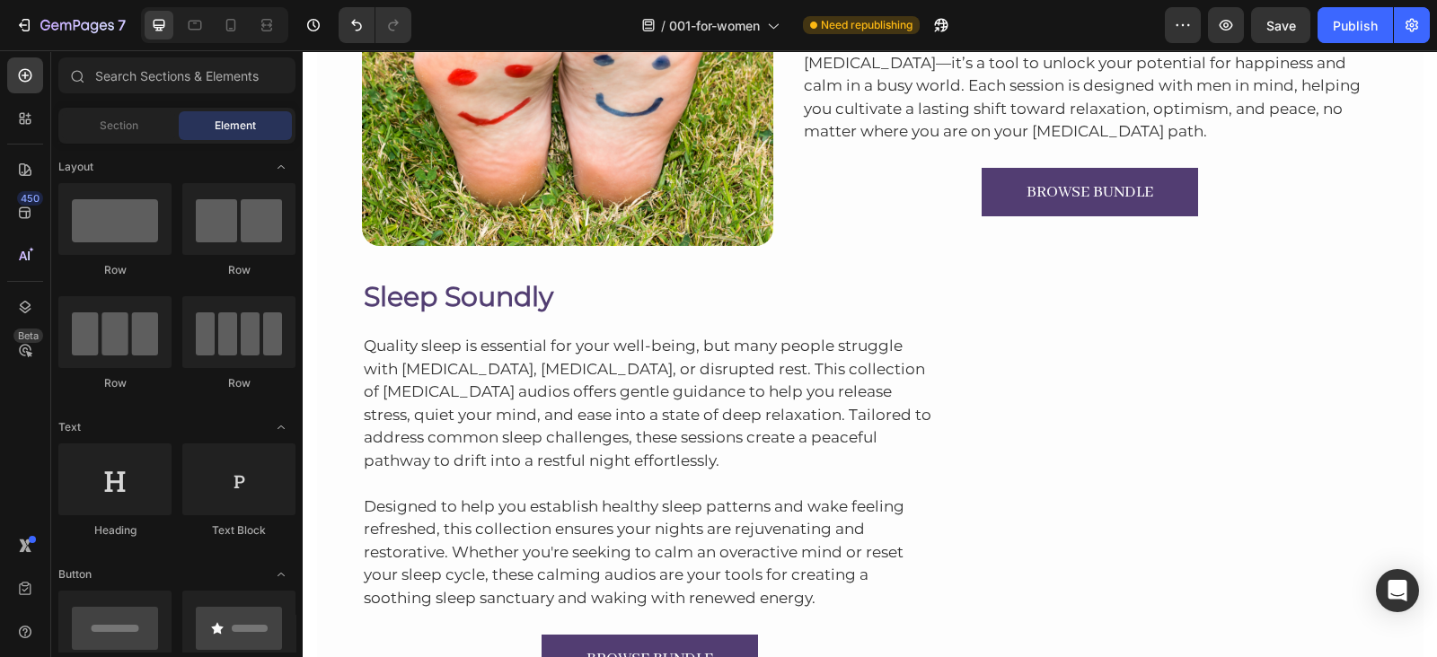
scroll to position [5815, 0]
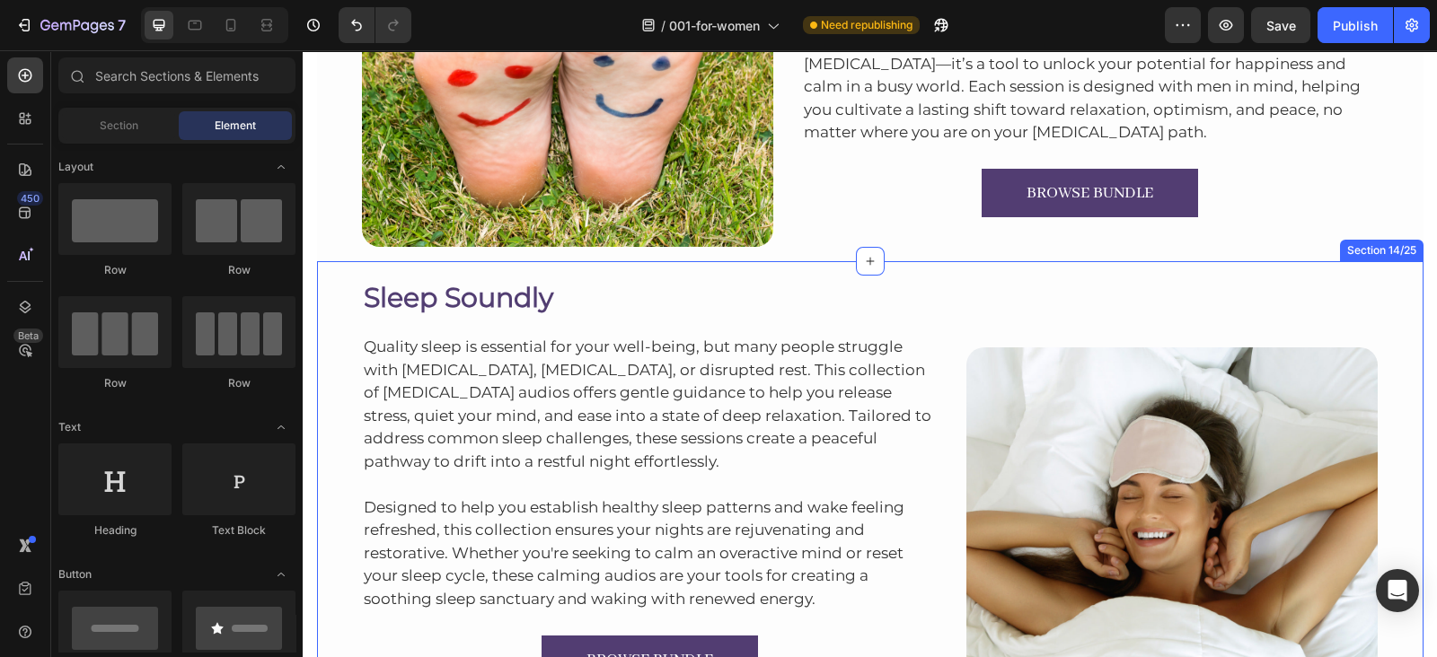
click at [1152, 269] on div "Sleep Soundly Heading Quality sleep is essential for your well-being, but many …" at bounding box center [870, 517] width 1106 height 512
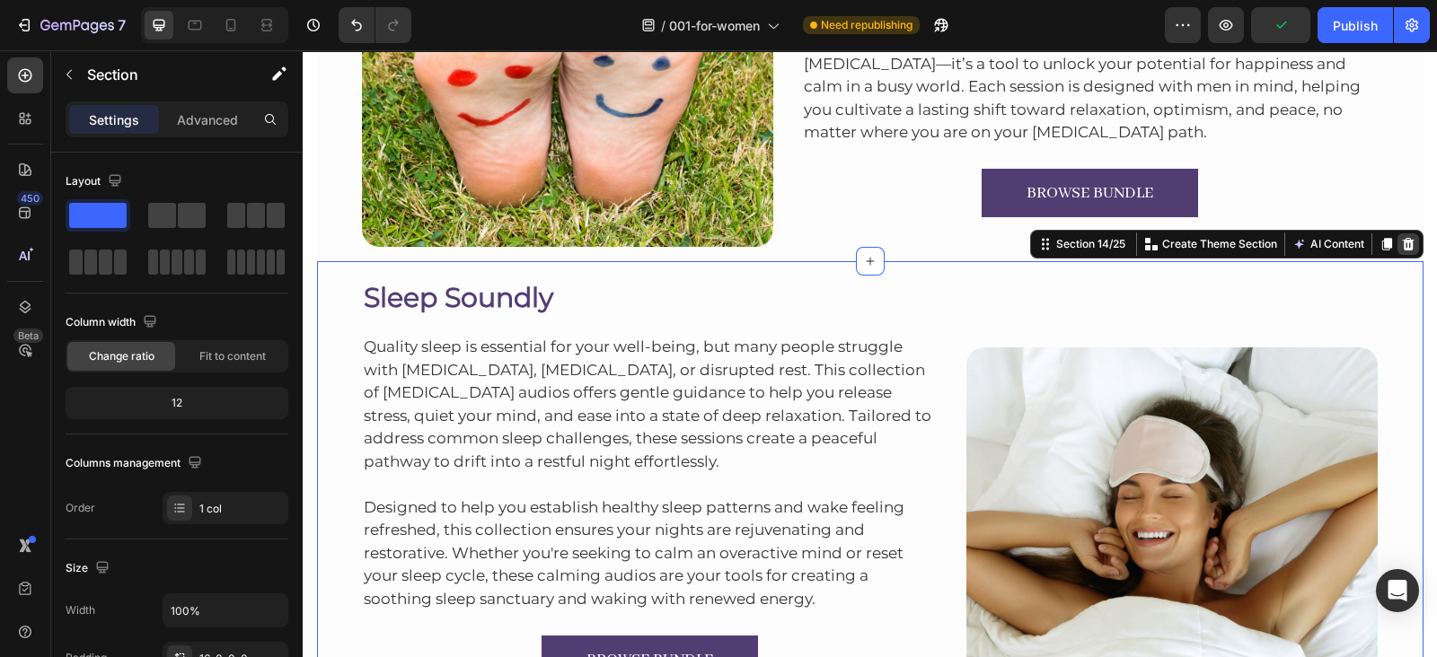
click at [1402, 240] on icon at bounding box center [1408, 244] width 12 height 13
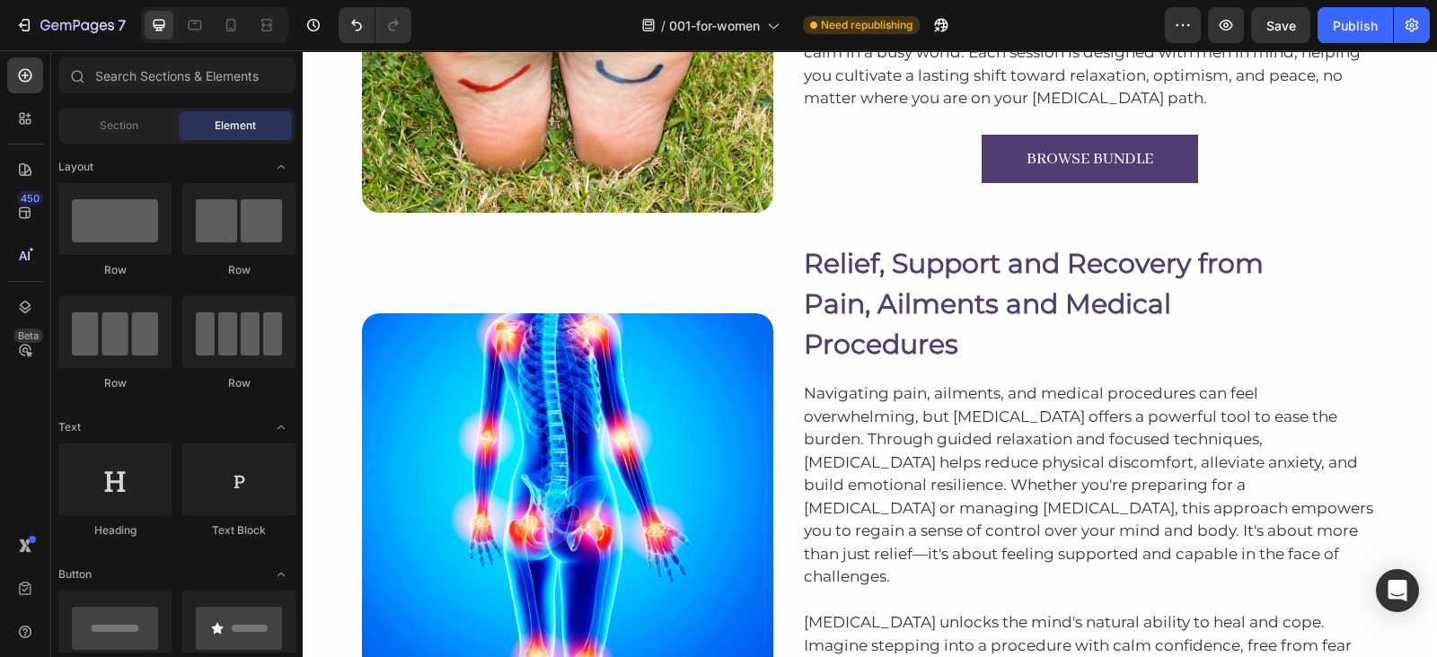
scroll to position [5847, 0]
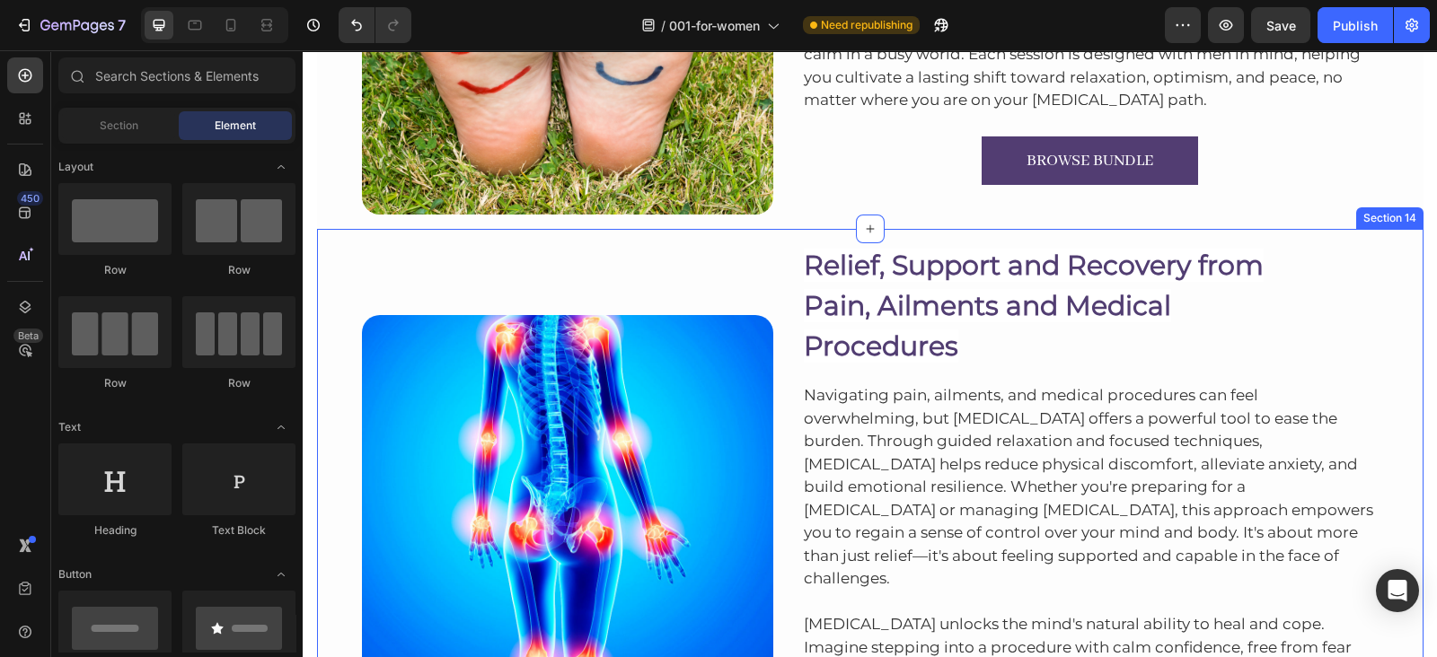
click at [1239, 229] on div "Image Relief, Support and Recovery from Pain, Ailments and Medical Procedures H…" at bounding box center [870, 556] width 1106 height 655
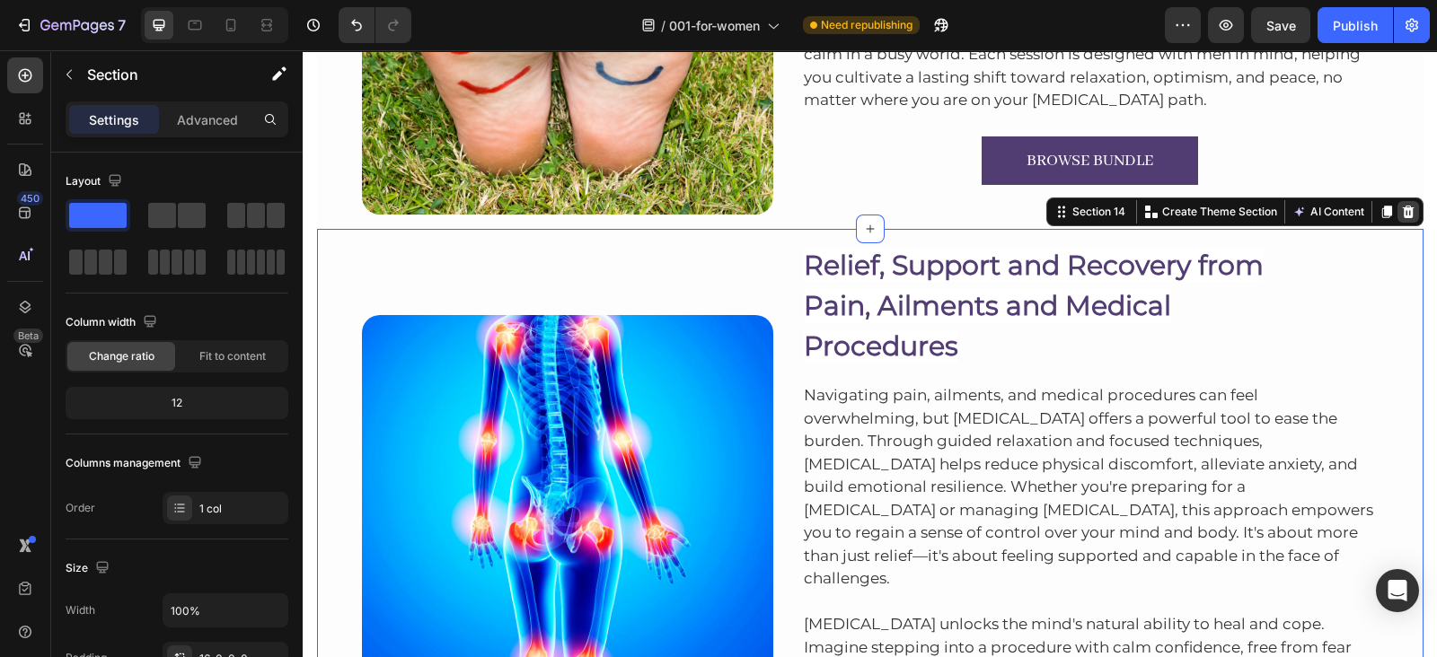
click at [1406, 208] on div at bounding box center [1408, 212] width 22 height 22
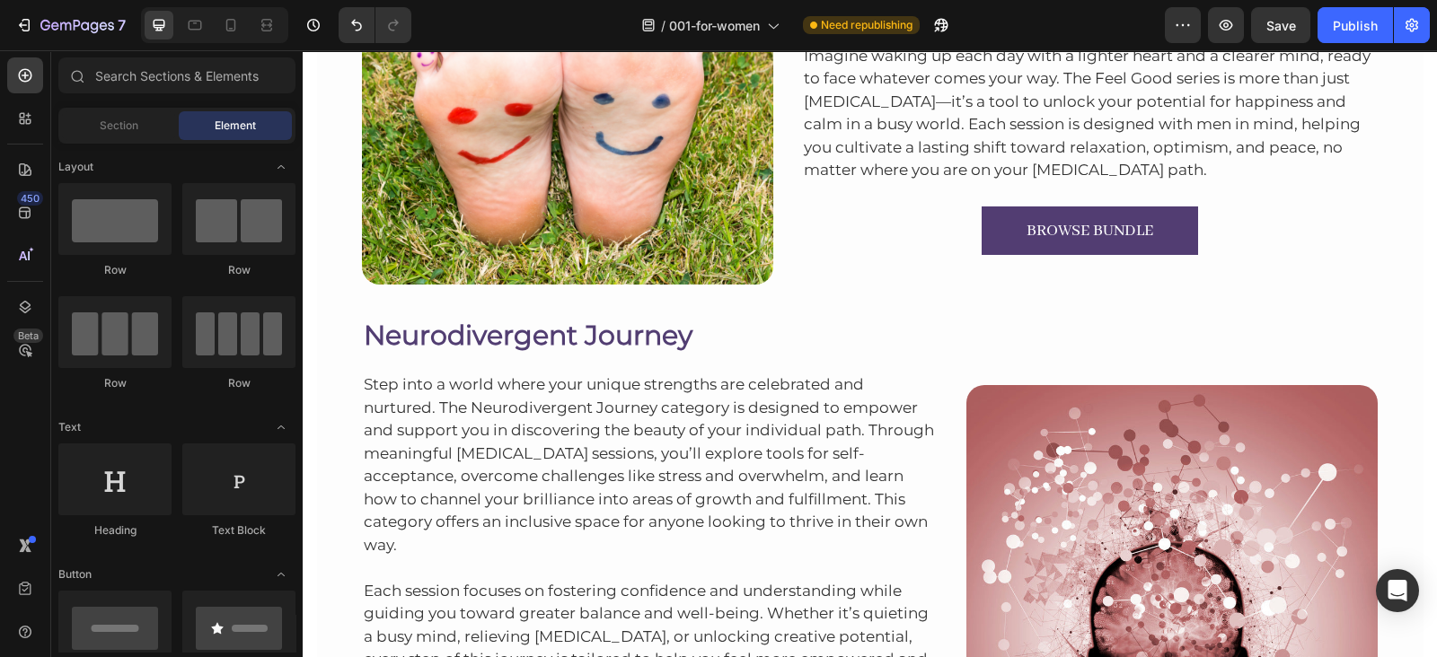
scroll to position [5775, 0]
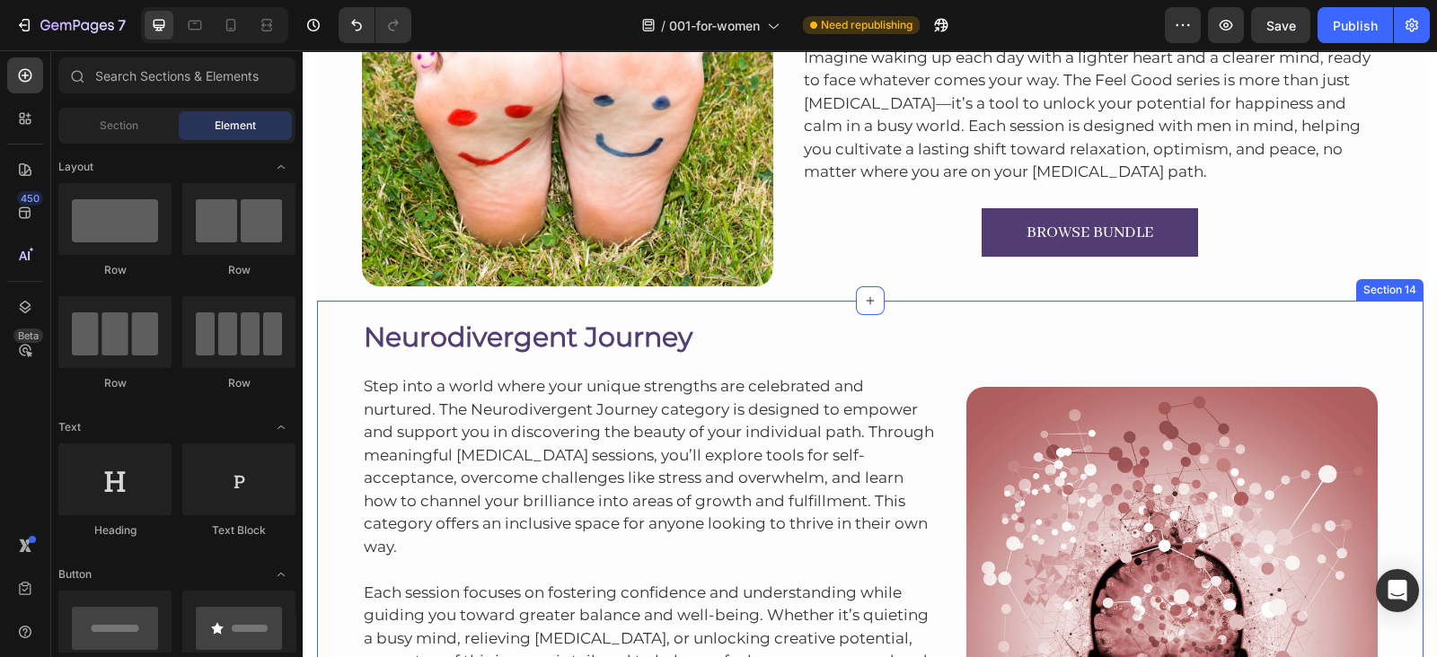
click at [1103, 302] on div "Neurodivergent Journey Heading Step into a world where your unique strengths ar…" at bounding box center [870, 557] width 1106 height 512
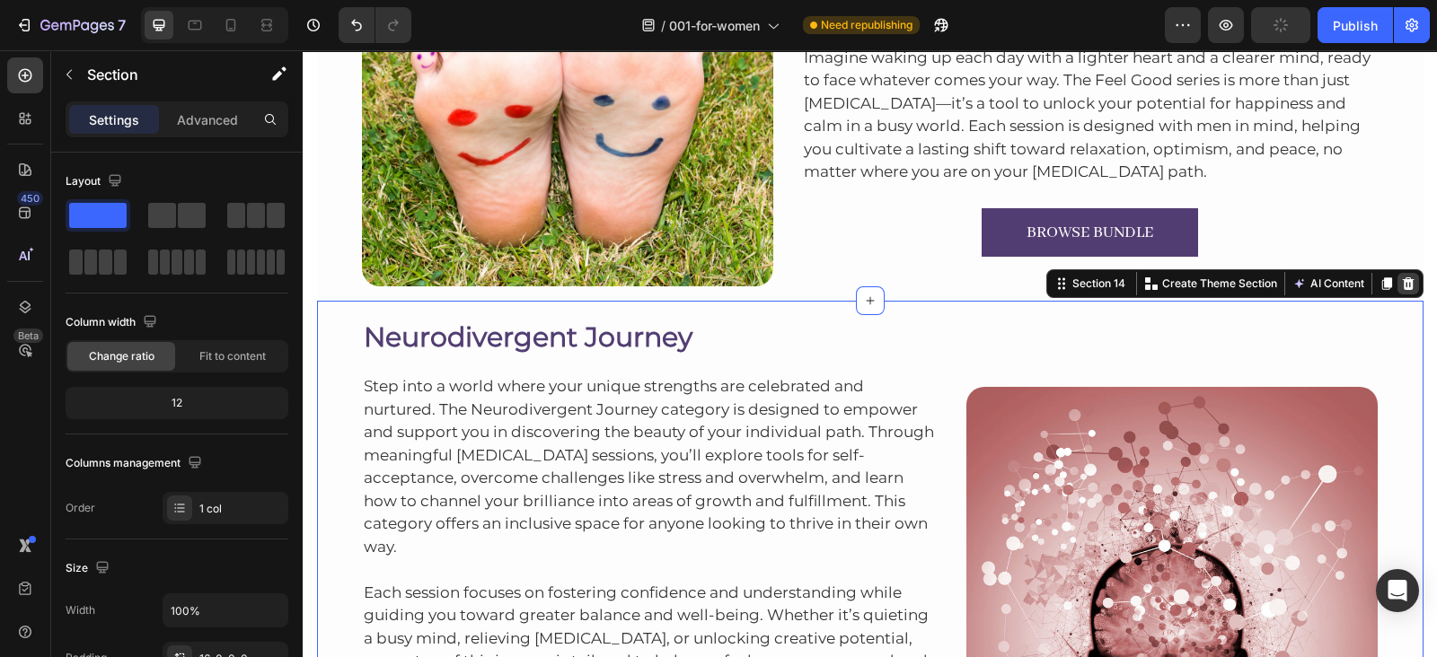
click at [1401, 289] on icon at bounding box center [1408, 284] width 14 height 14
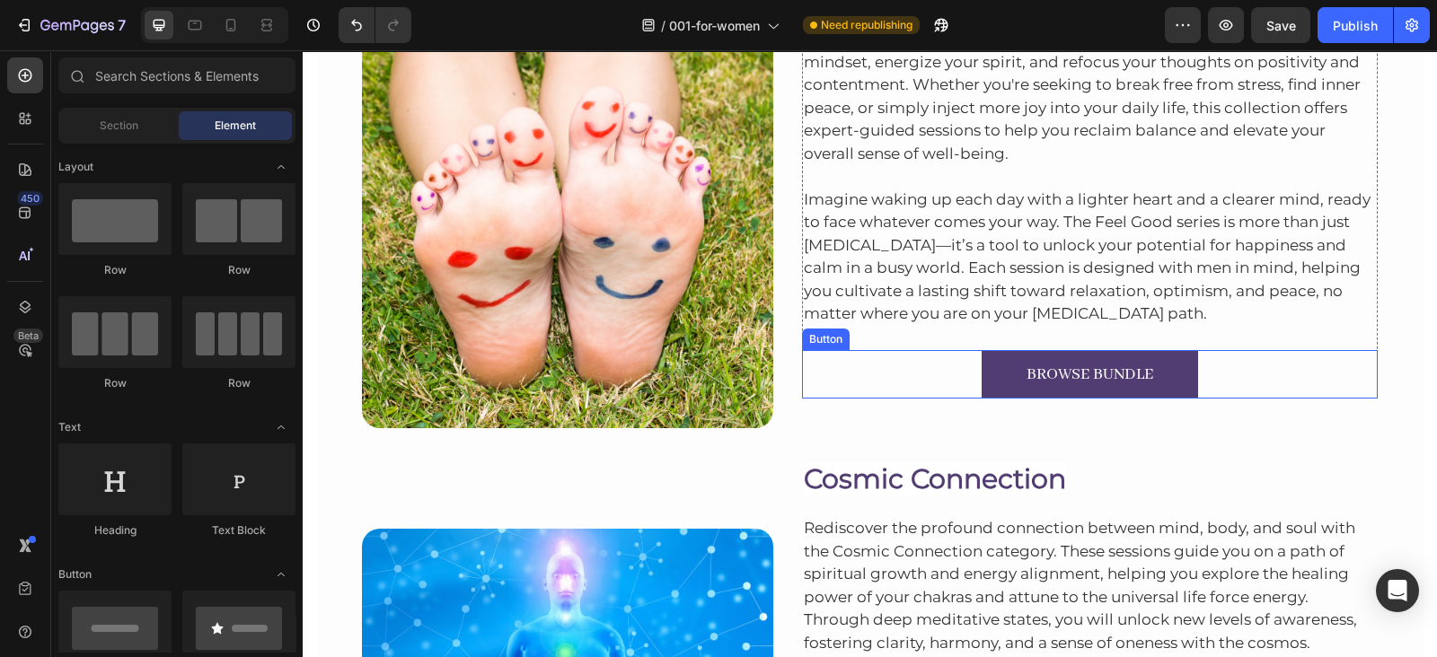
scroll to position [5638, 0]
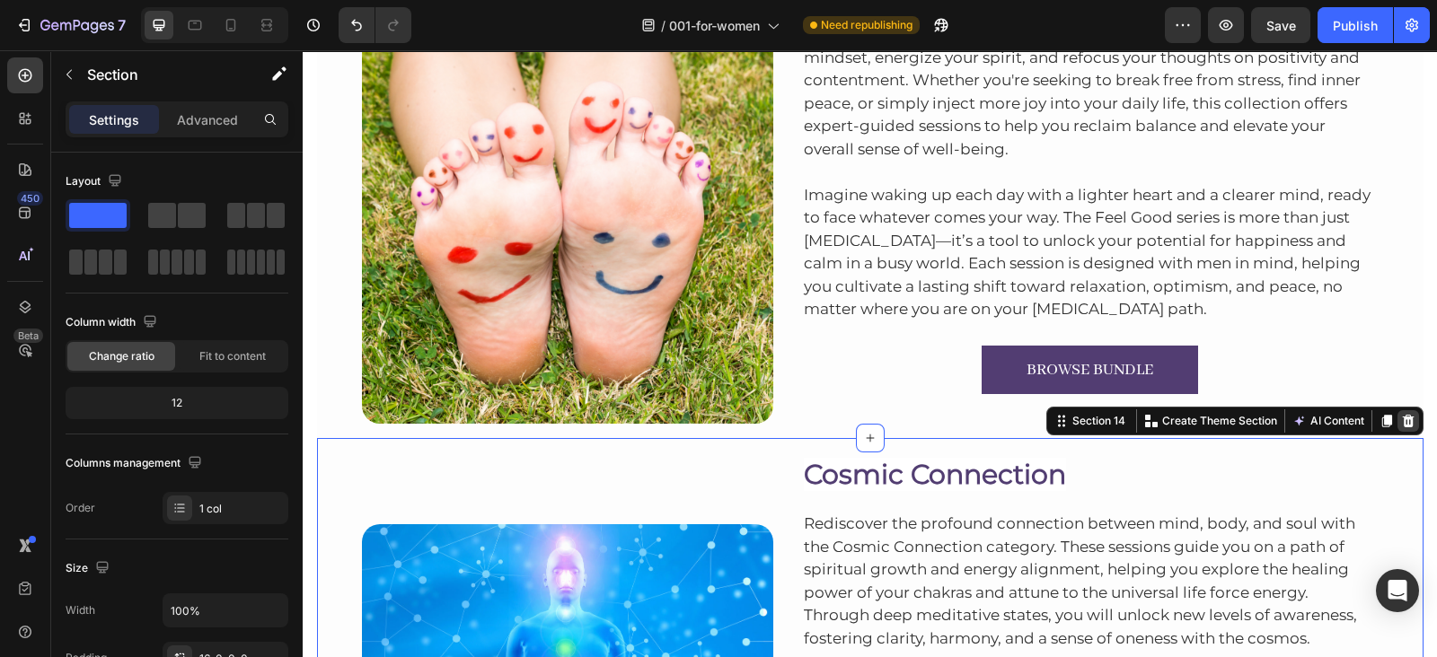
click at [1402, 421] on icon at bounding box center [1408, 421] width 12 height 13
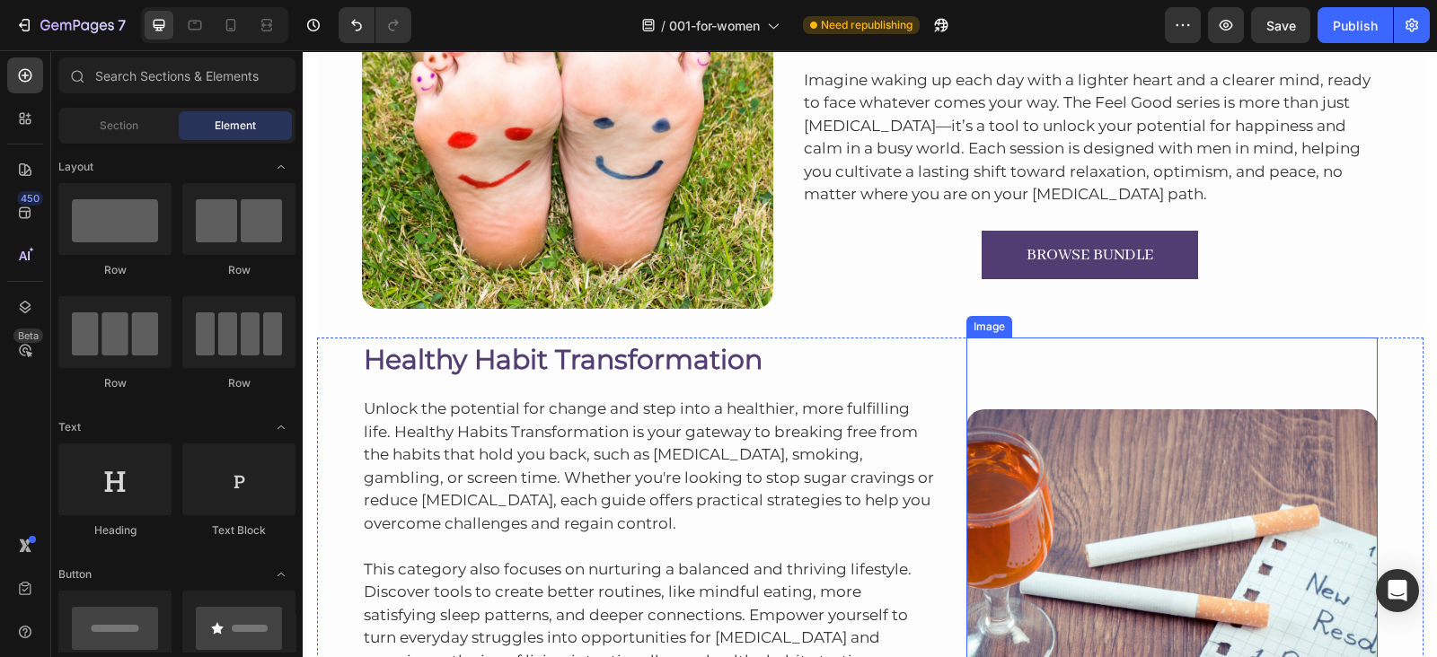
scroll to position [5752, 0]
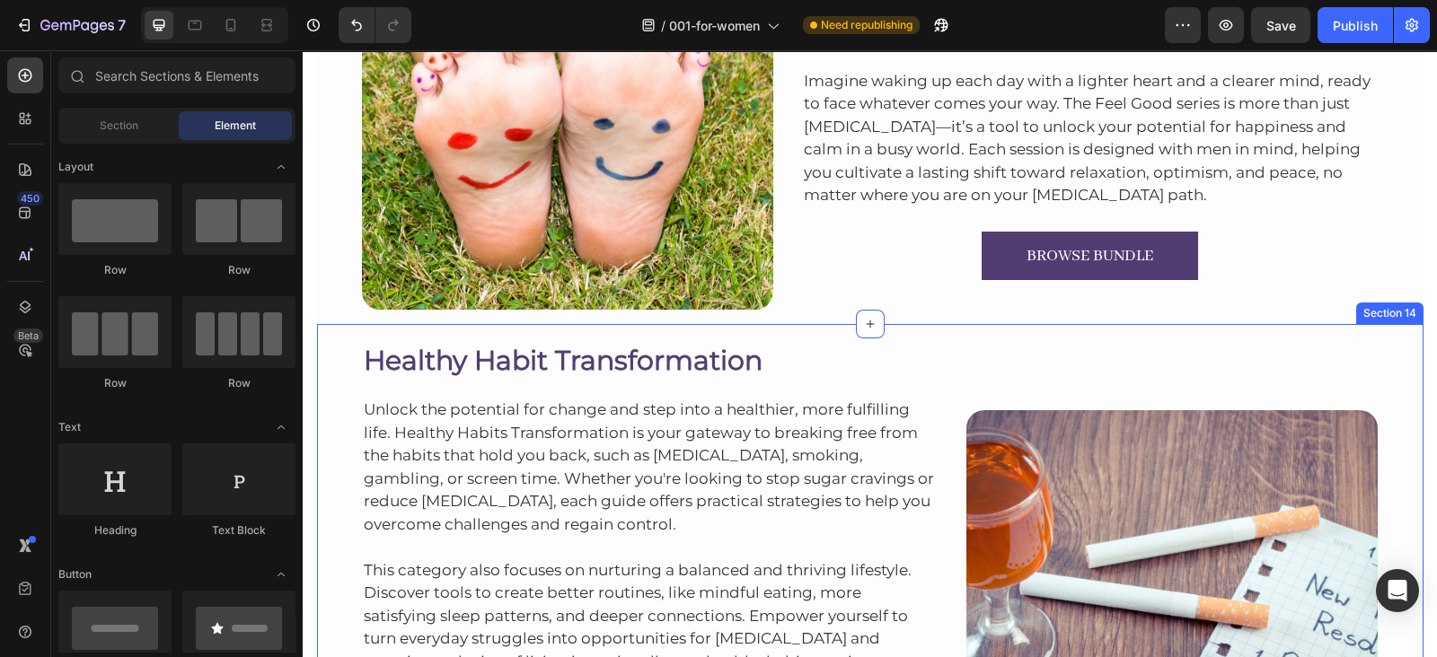
click at [1028, 321] on div "Image Feel Good – Elevate Your Energy Heading Tap into a world where feeling go…" at bounding box center [870, 75] width 1106 height 497
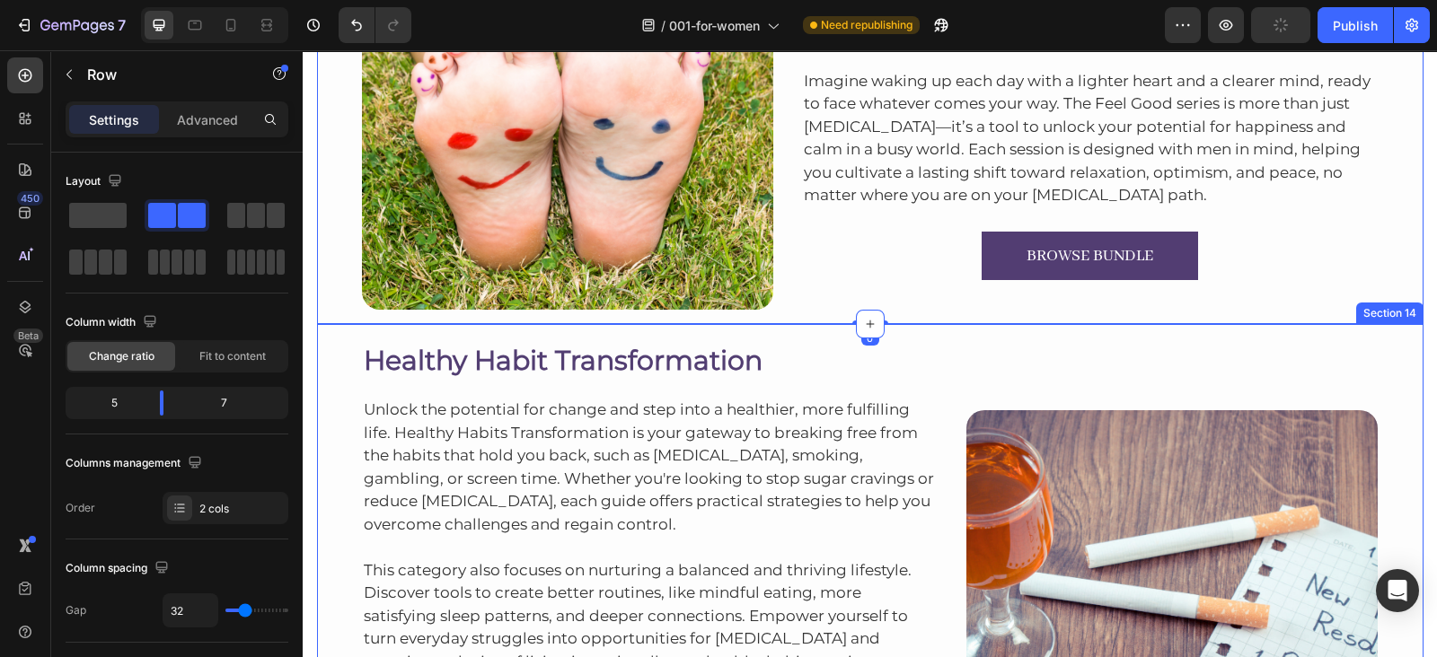
click at [1358, 328] on div "Healthy Habit Transformation Heading Unlock the potential for change and step i…" at bounding box center [870, 580] width 1106 height 512
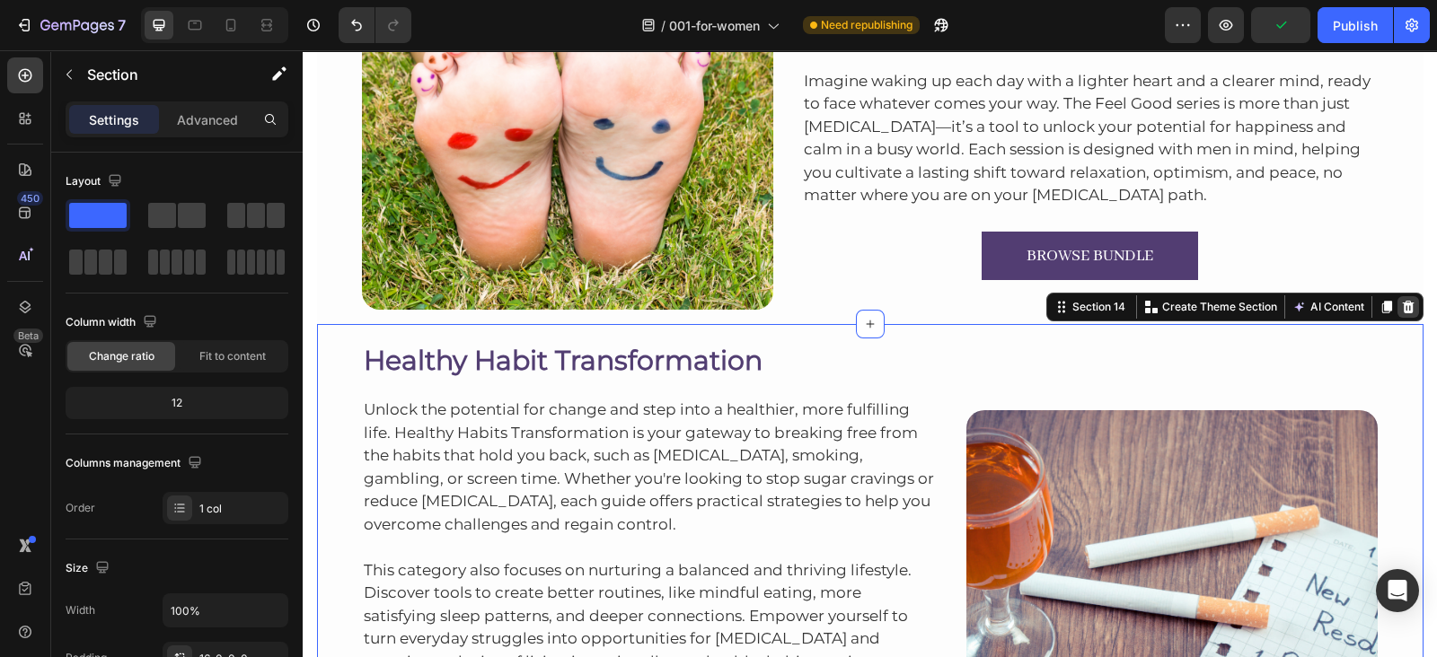
click at [1402, 309] on icon at bounding box center [1408, 307] width 12 height 13
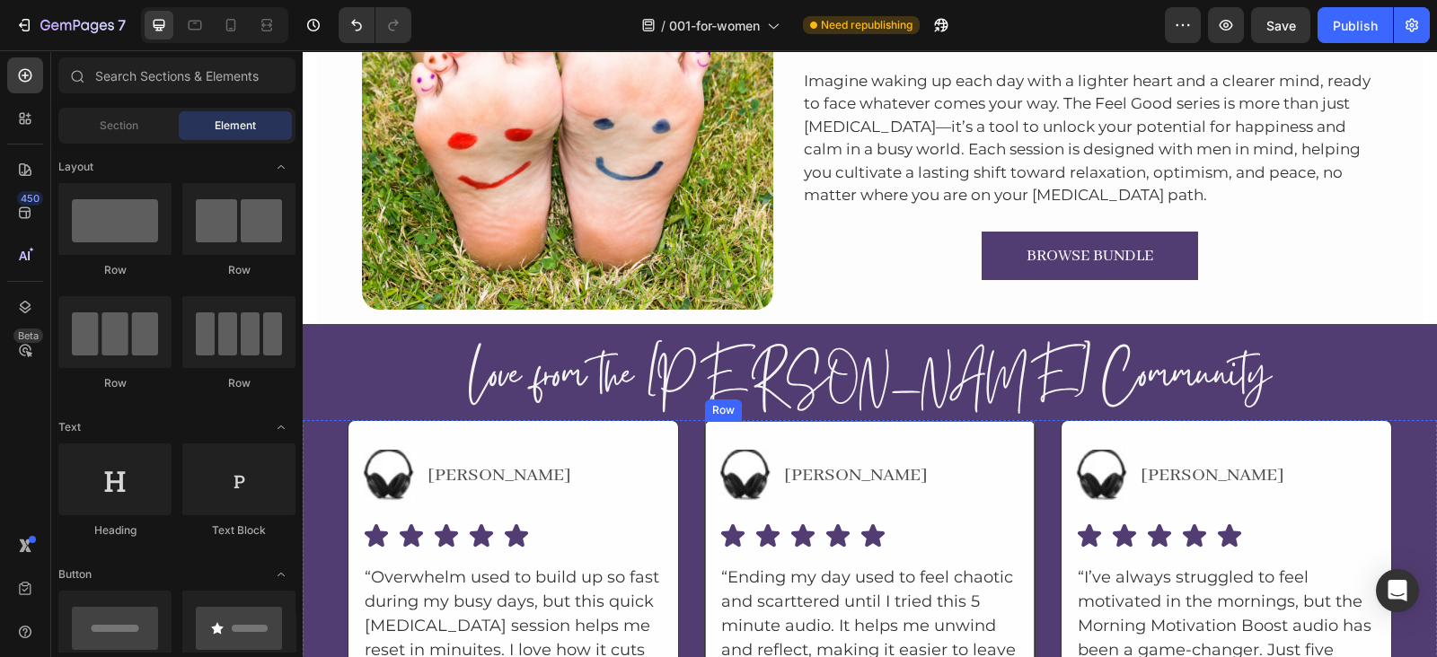
scroll to position [5909, 0]
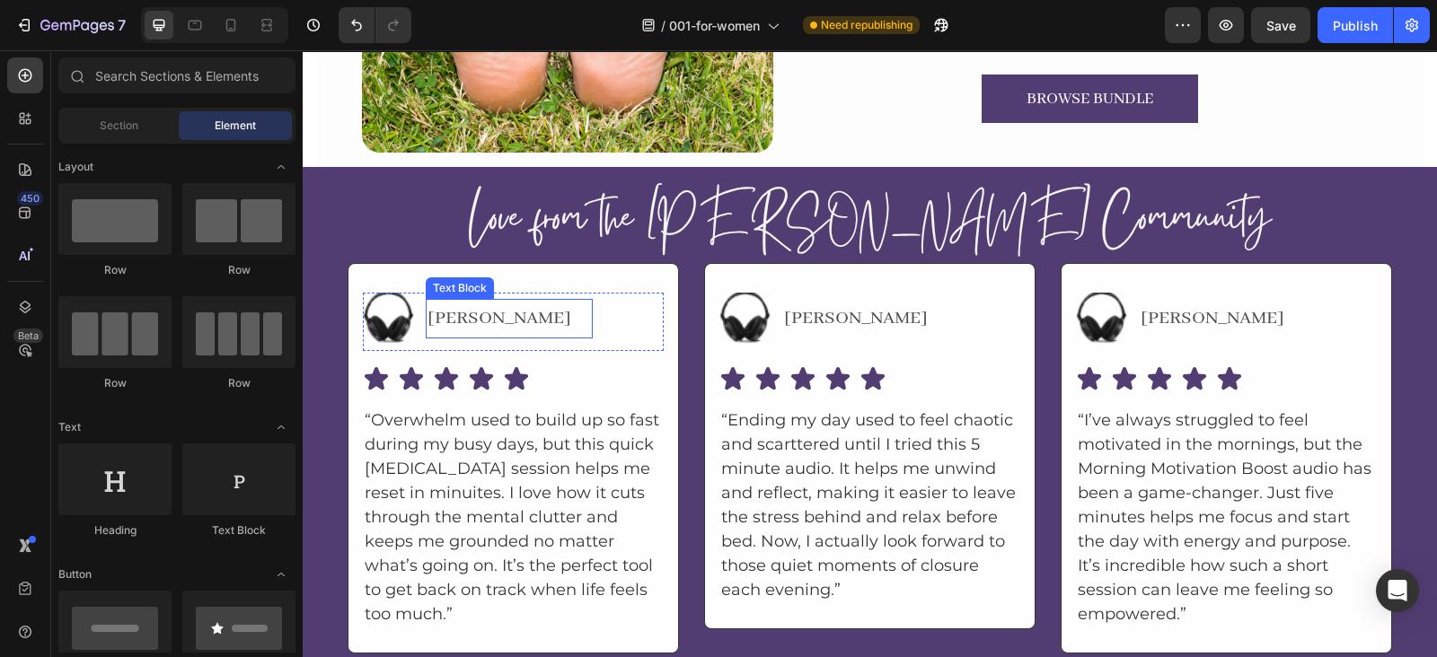
click at [428, 316] on p "Holly" at bounding box center [508, 319] width 163 height 36
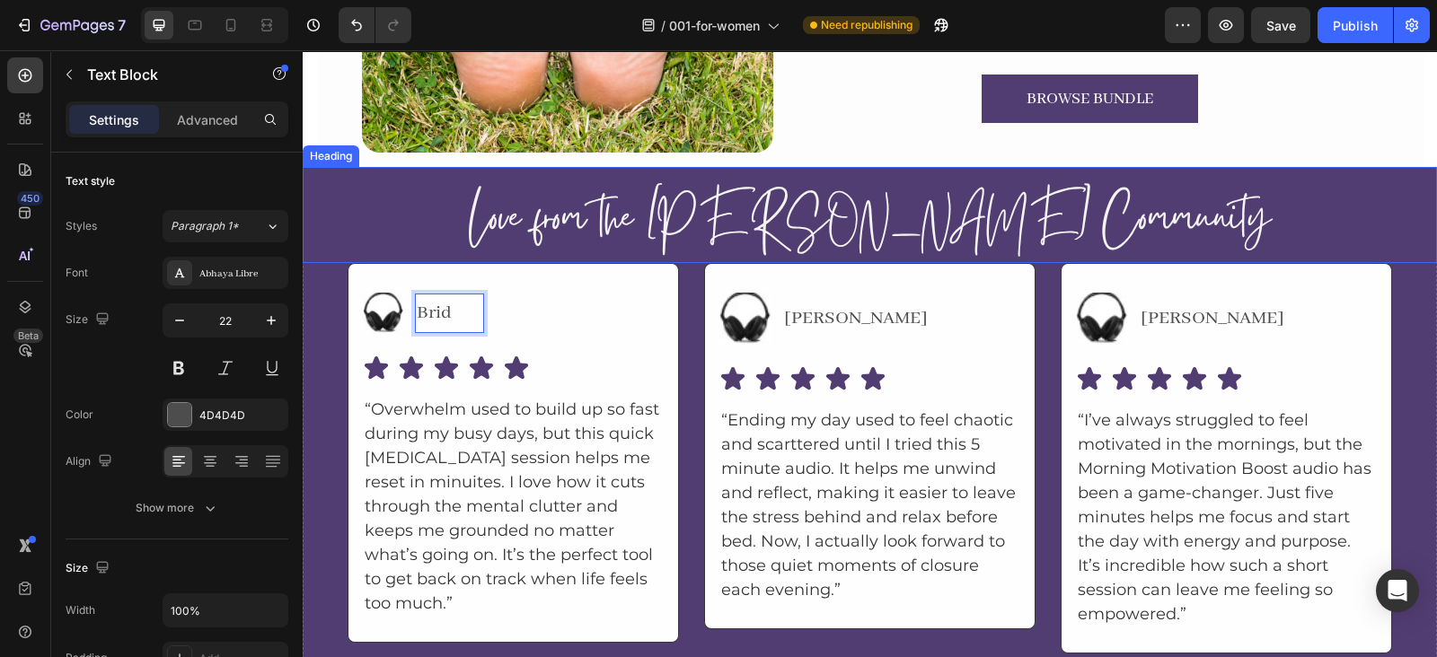
scroll to position [5908, 0]
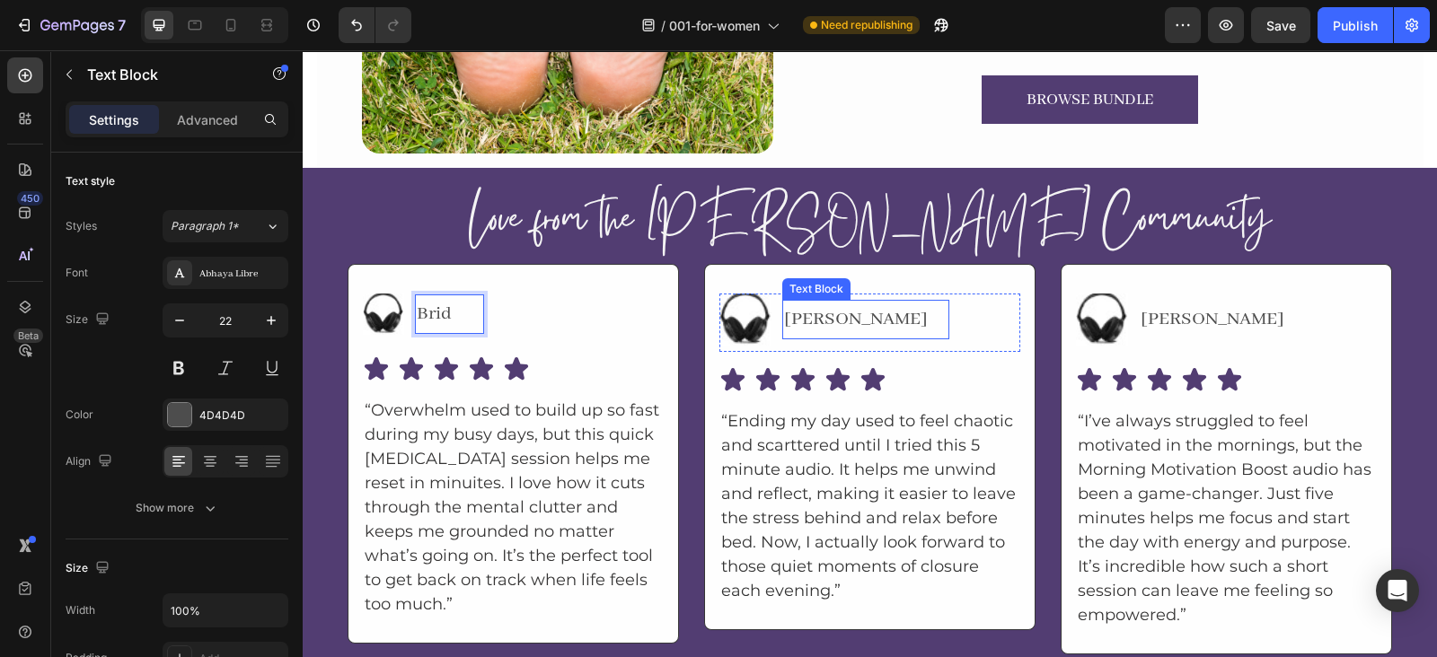
click at [786, 312] on p "Mick" at bounding box center [865, 320] width 163 height 36
click at [784, 312] on p "Mick" at bounding box center [865, 320] width 163 height 36
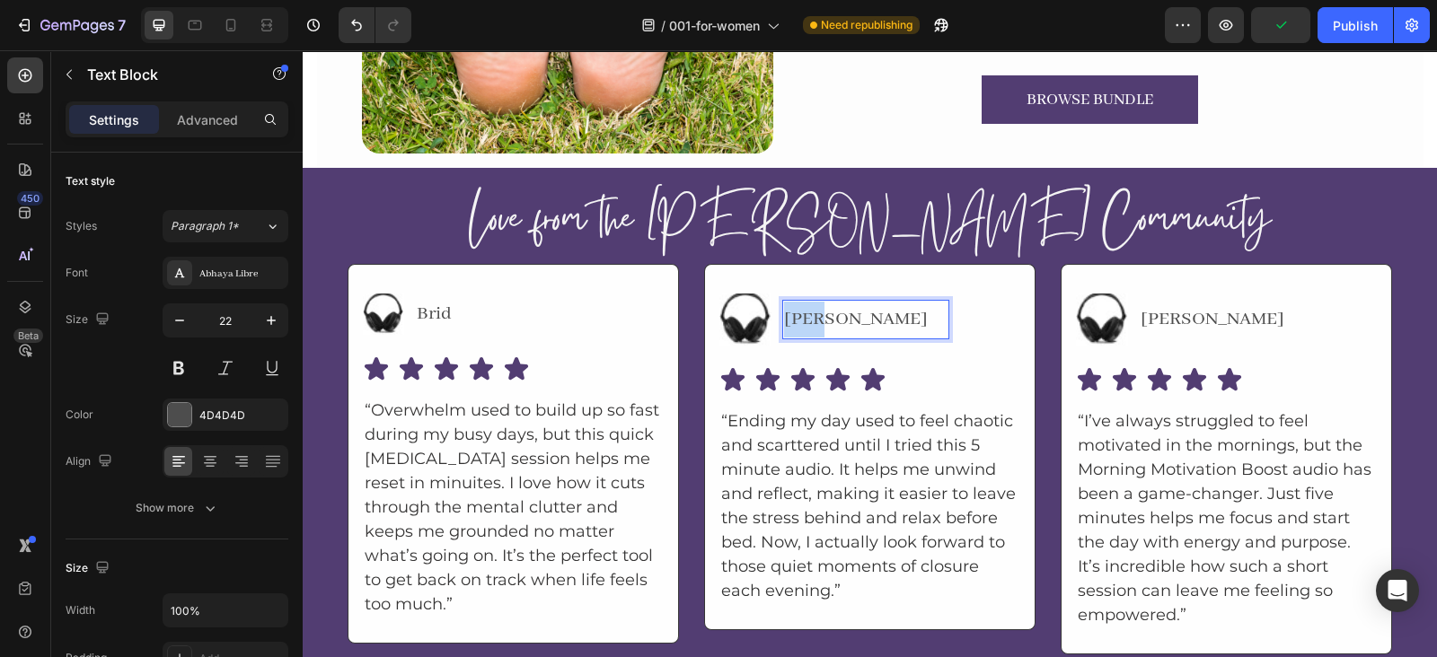
click at [784, 312] on p "Mick" at bounding box center [865, 320] width 163 height 36
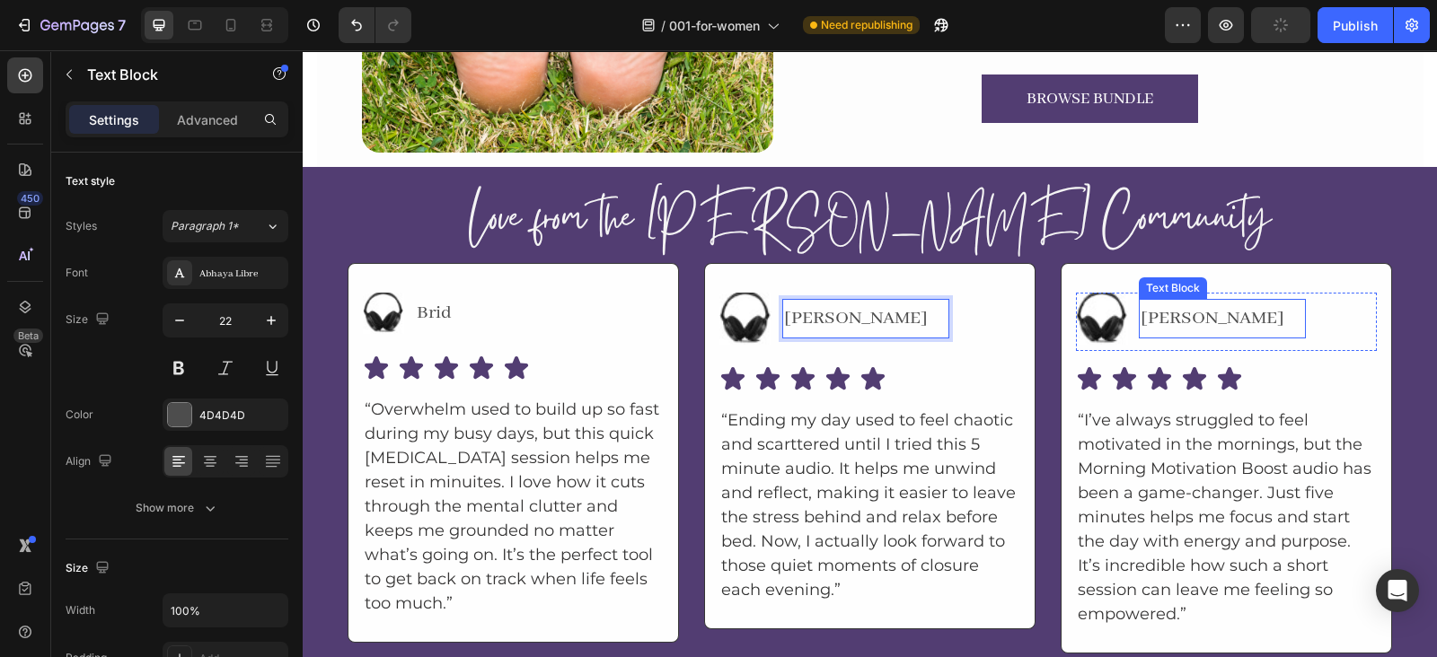
click at [1140, 311] on p "Troy" at bounding box center [1221, 319] width 163 height 36
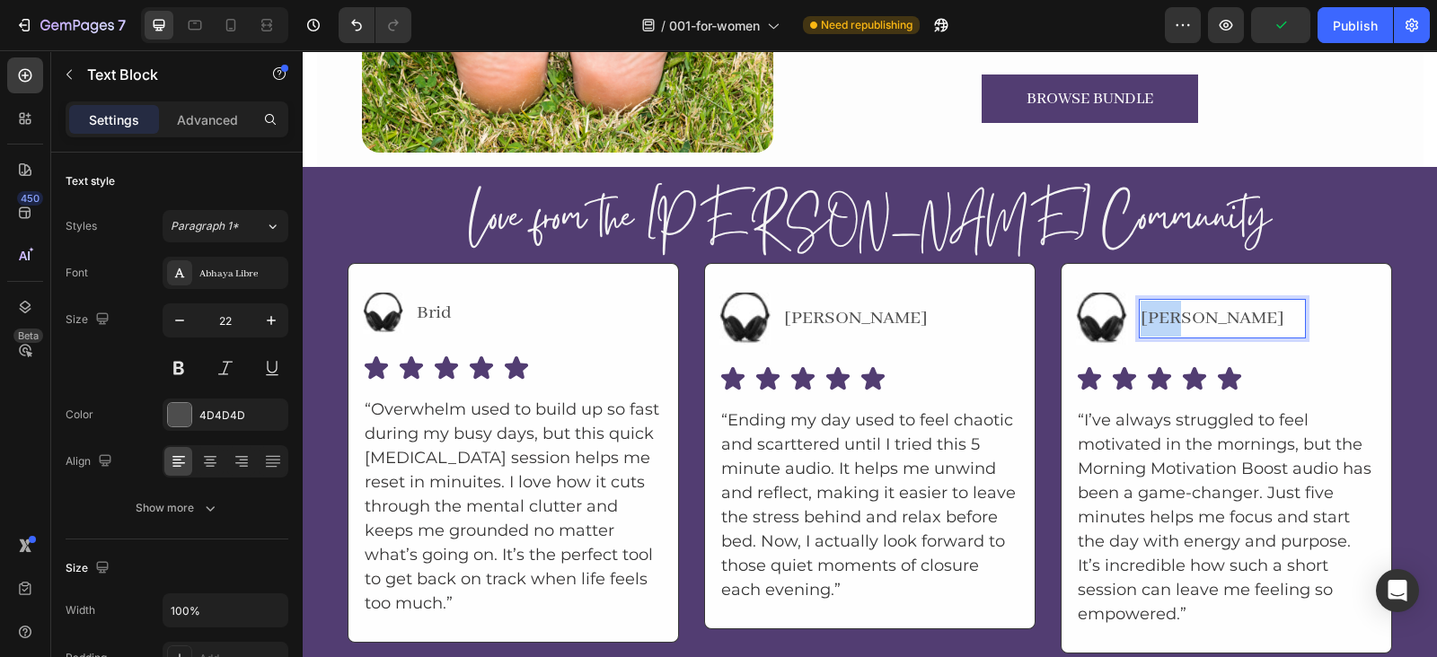
click at [1140, 311] on p "Troy" at bounding box center [1221, 319] width 163 height 36
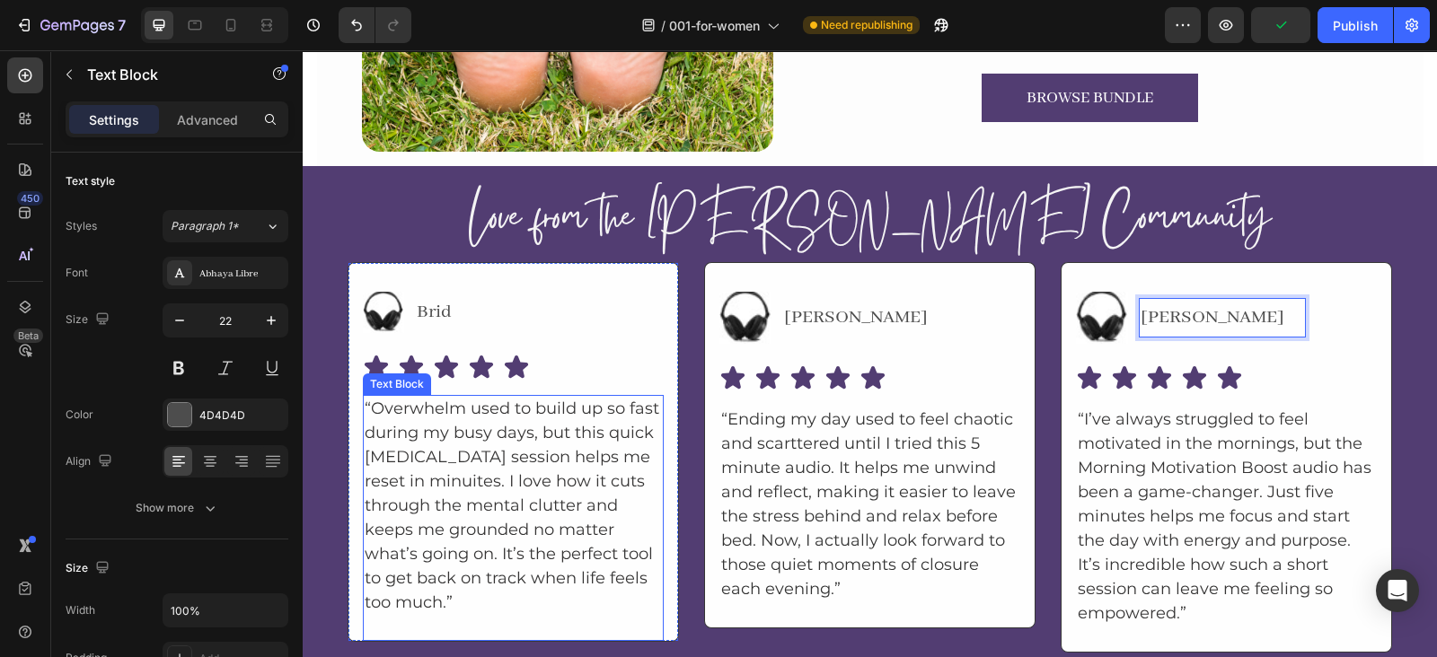
click at [504, 487] on p "“Overwhelm used to build up so fast during my busy days, but this quick [MEDICA…" at bounding box center [513, 506] width 297 height 218
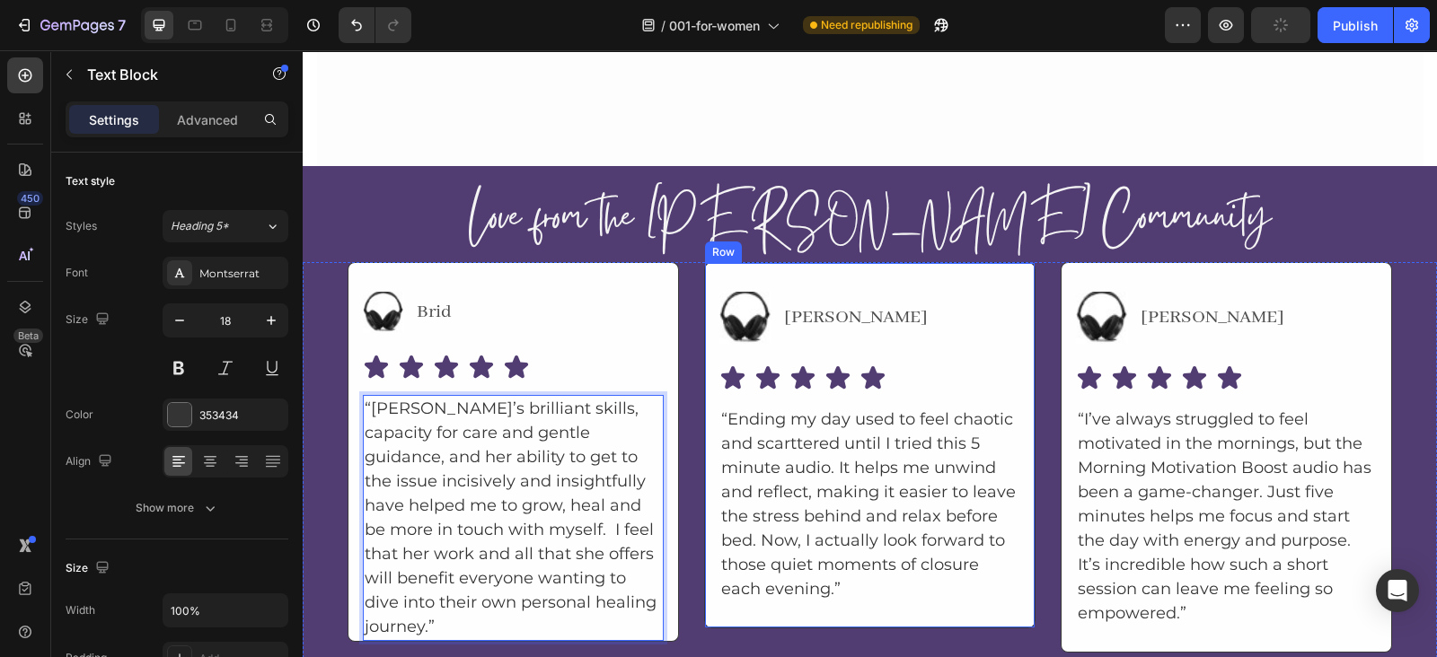
scroll to position [6063, 0]
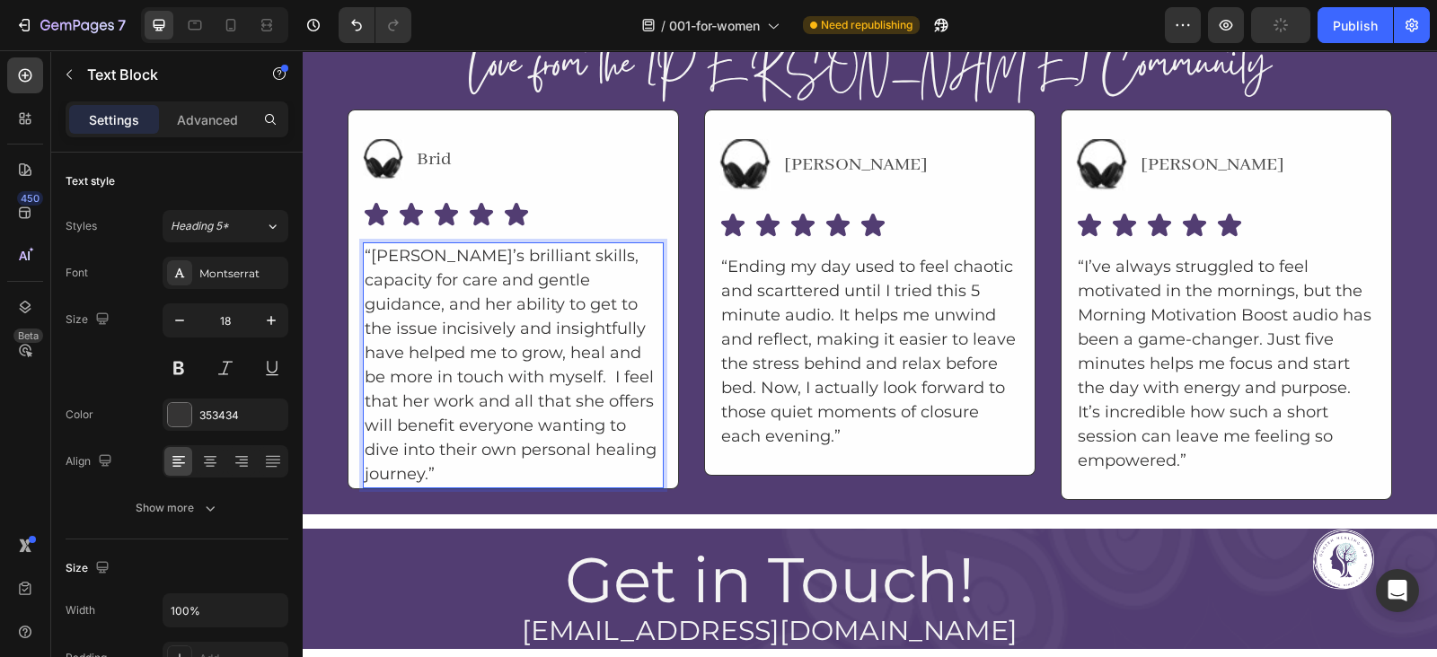
click at [623, 440] on p "“Cath’s brilliant skills, capacity for care and gentle guidance, and her abilit…" at bounding box center [513, 365] width 297 height 242
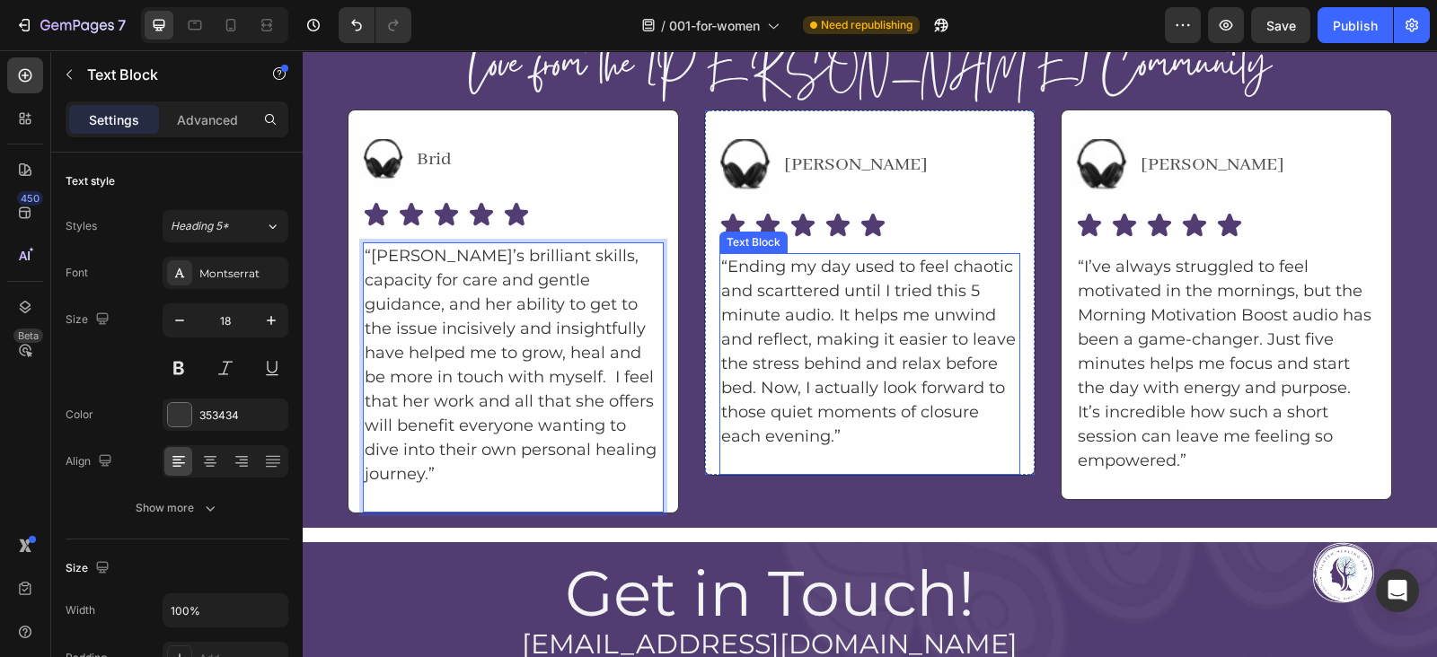
click at [884, 255] on p "“Ending my day used to feel chaotic and scarttered until I tried this 5 minute …" at bounding box center [869, 352] width 297 height 194
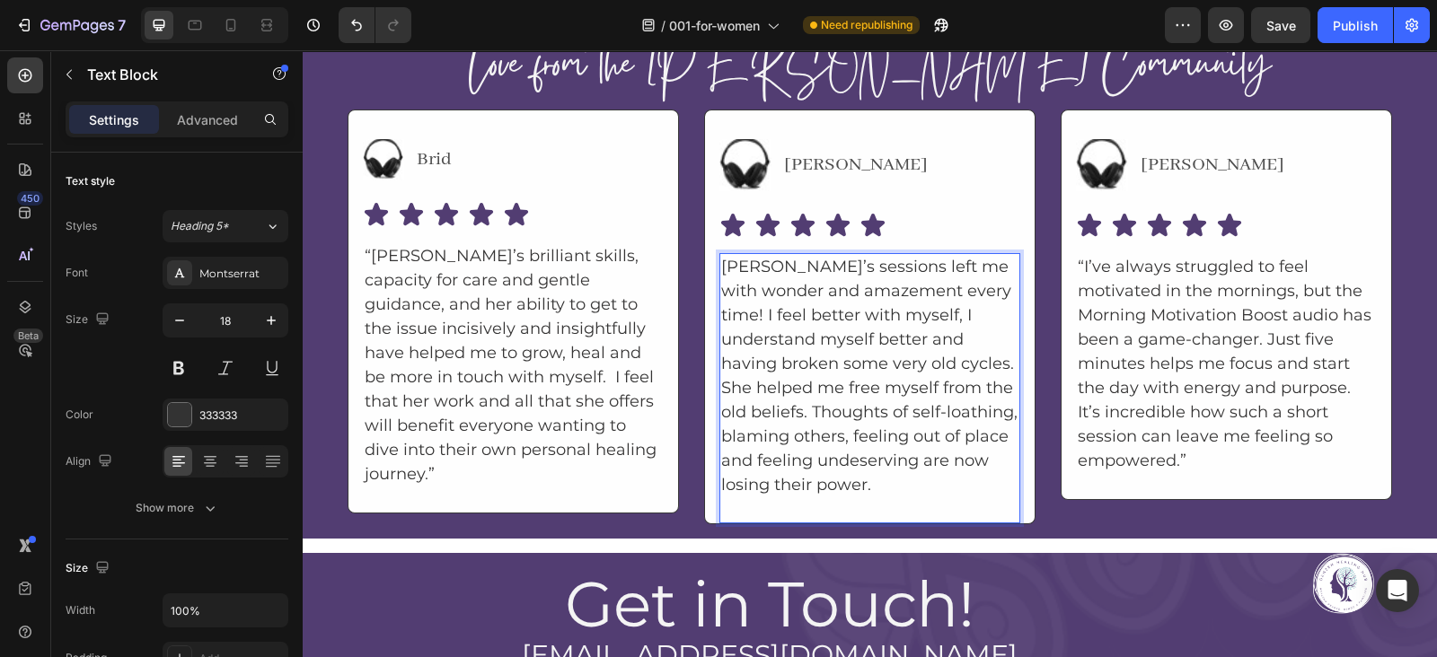
click at [770, 497] on p "Rich Text Editor. Editing area: main" at bounding box center [869, 509] width 297 height 24
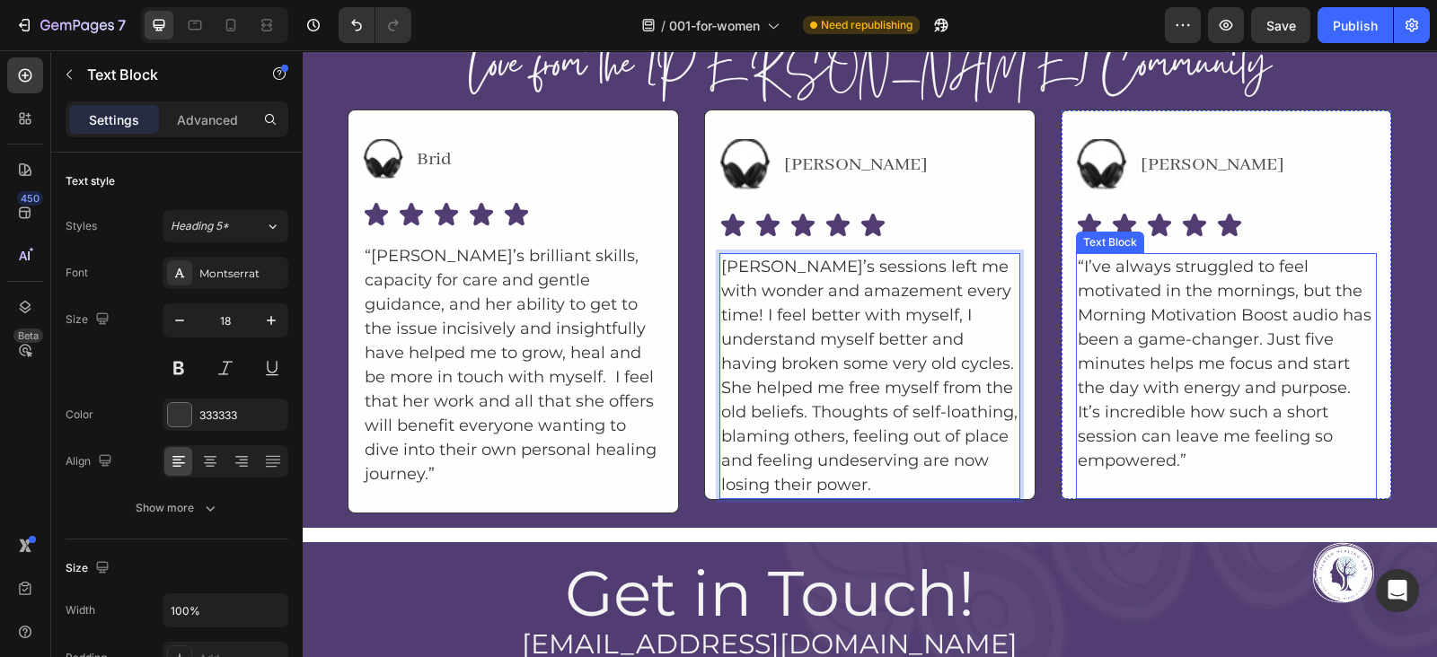
click at [1077, 359] on p "“I’ve always struggled to feel motivated in the mornings, but the Morning Motiv…" at bounding box center [1225, 364] width 297 height 218
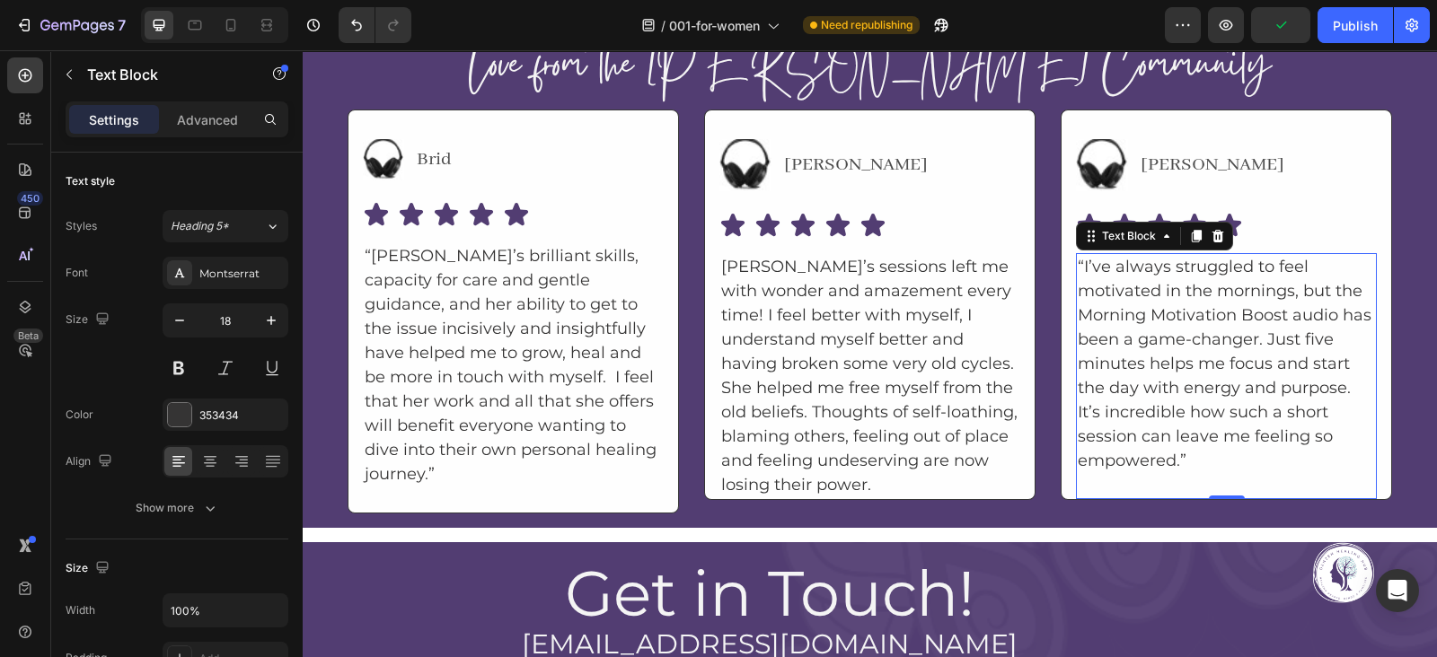
click at [1127, 358] on p "“I’ve always struggled to feel motivated in the mornings, but the Morning Motiv…" at bounding box center [1225, 364] width 297 height 218
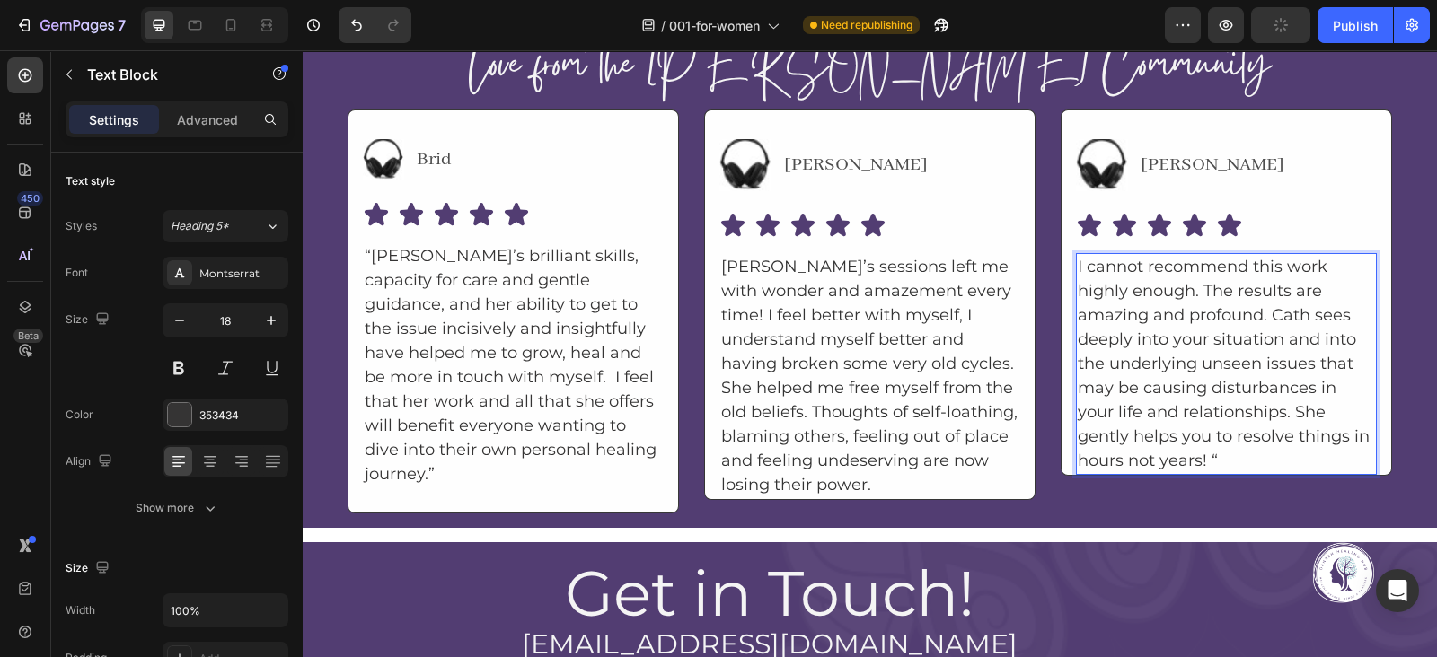
click at [1235, 452] on p "I cannot recommend this work highly enough. The results are amazing and profoun…" at bounding box center [1225, 364] width 297 height 218
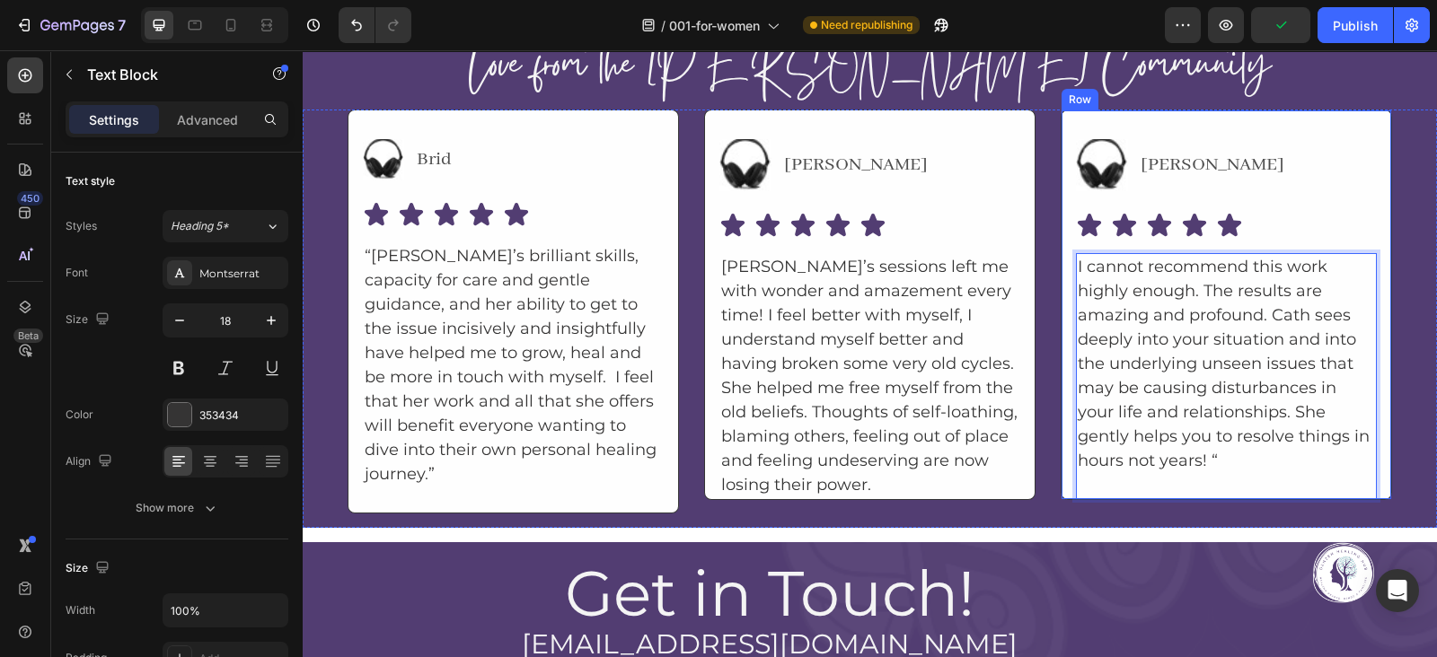
click at [1062, 361] on div "Image Ashley Text Block Advanced List Icon Icon Icon Icon Icon Icon List I cann…" at bounding box center [1225, 305] width 331 height 391
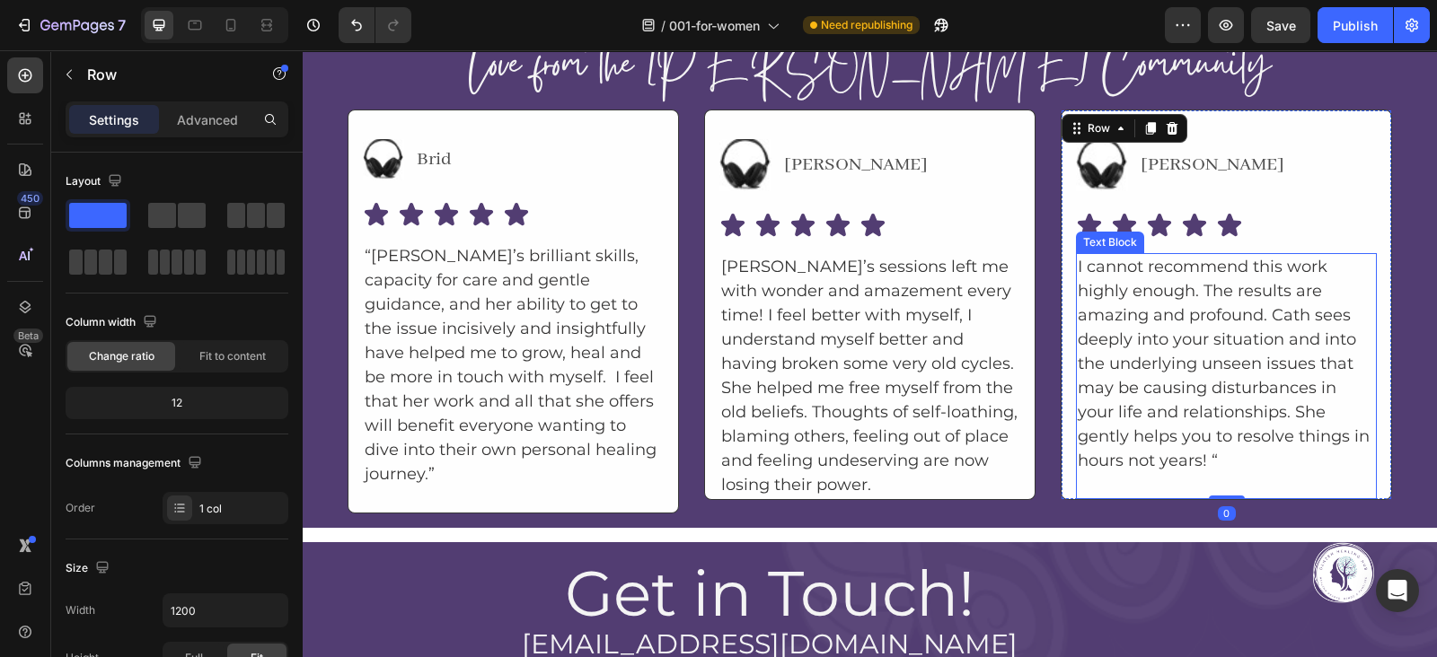
click at [1077, 356] on p "I cannot recommend this work highly enough. The results are amazing and profoun…" at bounding box center [1225, 364] width 297 height 218
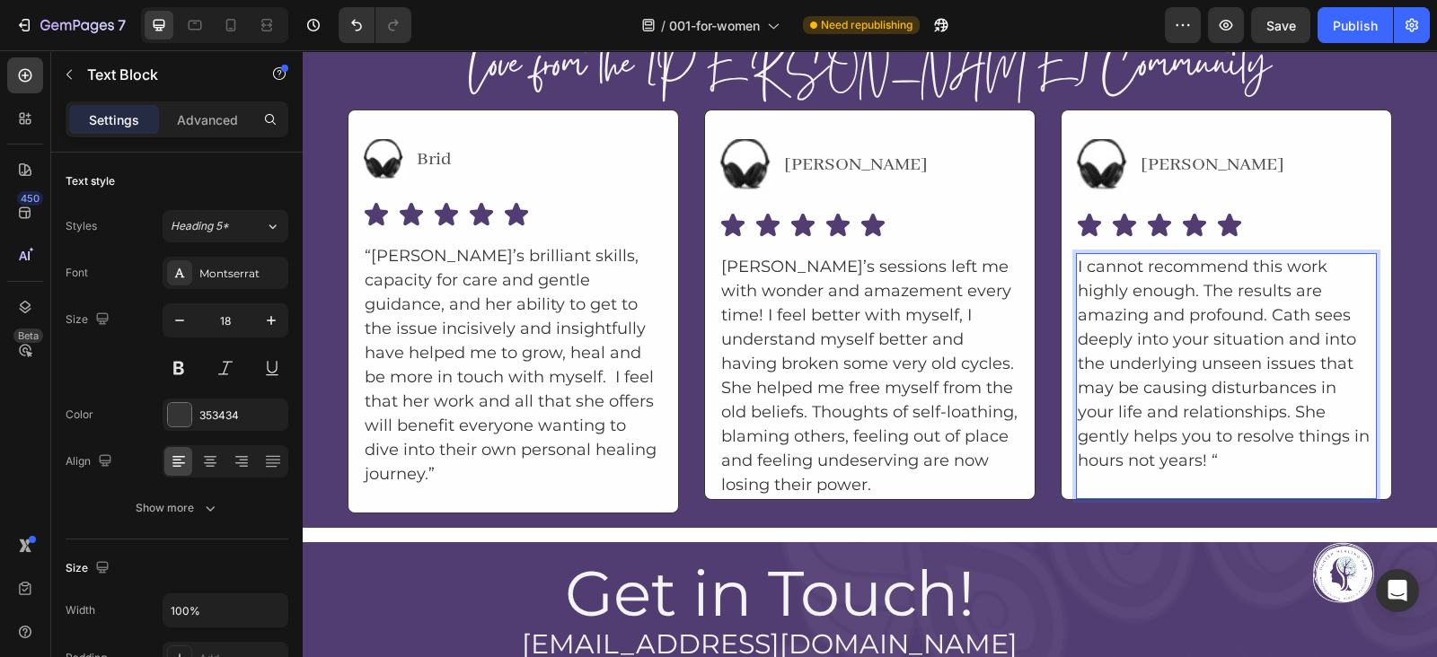
click at [1077, 356] on p "I cannot recommend this work highly enough. The results are amazing and profoun…" at bounding box center [1225, 364] width 297 height 218
click at [1077, 382] on p "I cannot recommend this work highly enough. The results are amazing and profoun…" at bounding box center [1225, 364] width 297 height 218
click at [1076, 311] on div "I cannot recommend this work highly enough. The results are amazing and profoun…" at bounding box center [1226, 376] width 301 height 246
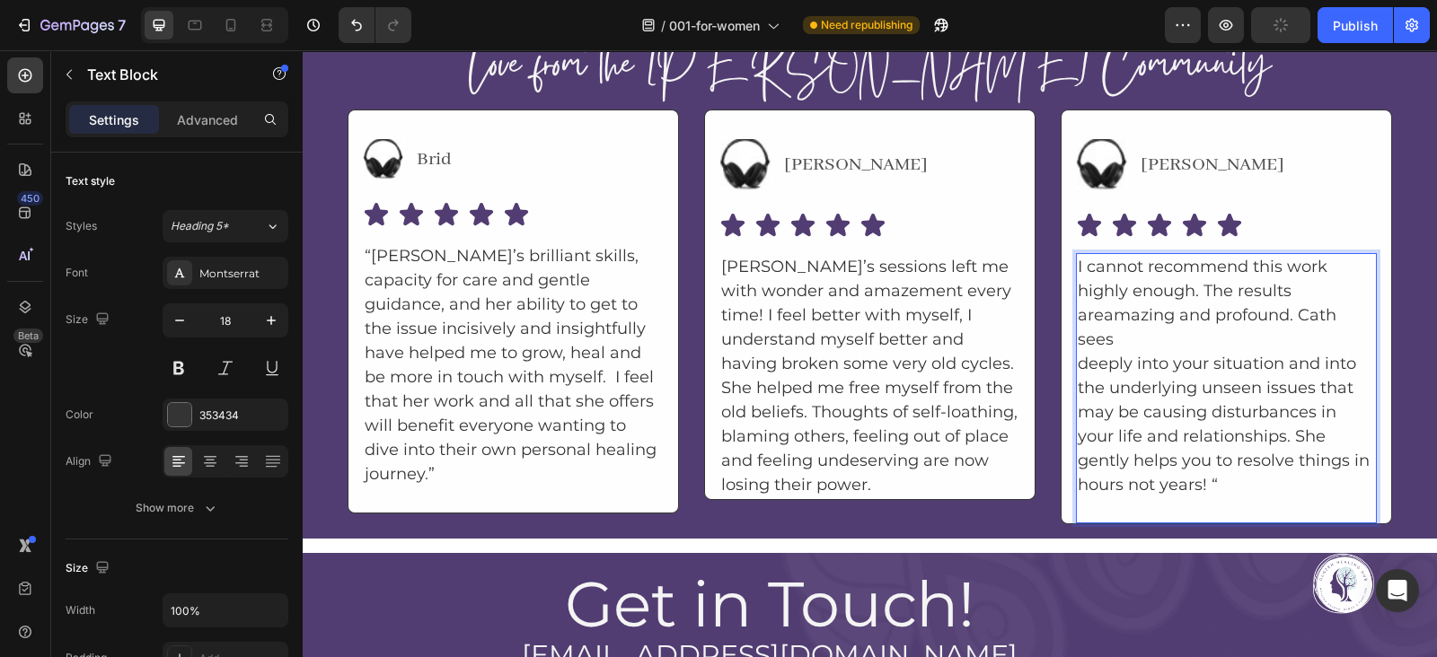
click at [1077, 358] on p "I cannot recommend this work highly enough. The results areamazing and profound…" at bounding box center [1225, 376] width 297 height 242
click at [1103, 303] on p "I cannot recommend this work highly enough. The results areamazing and profound…" at bounding box center [1225, 376] width 297 height 242
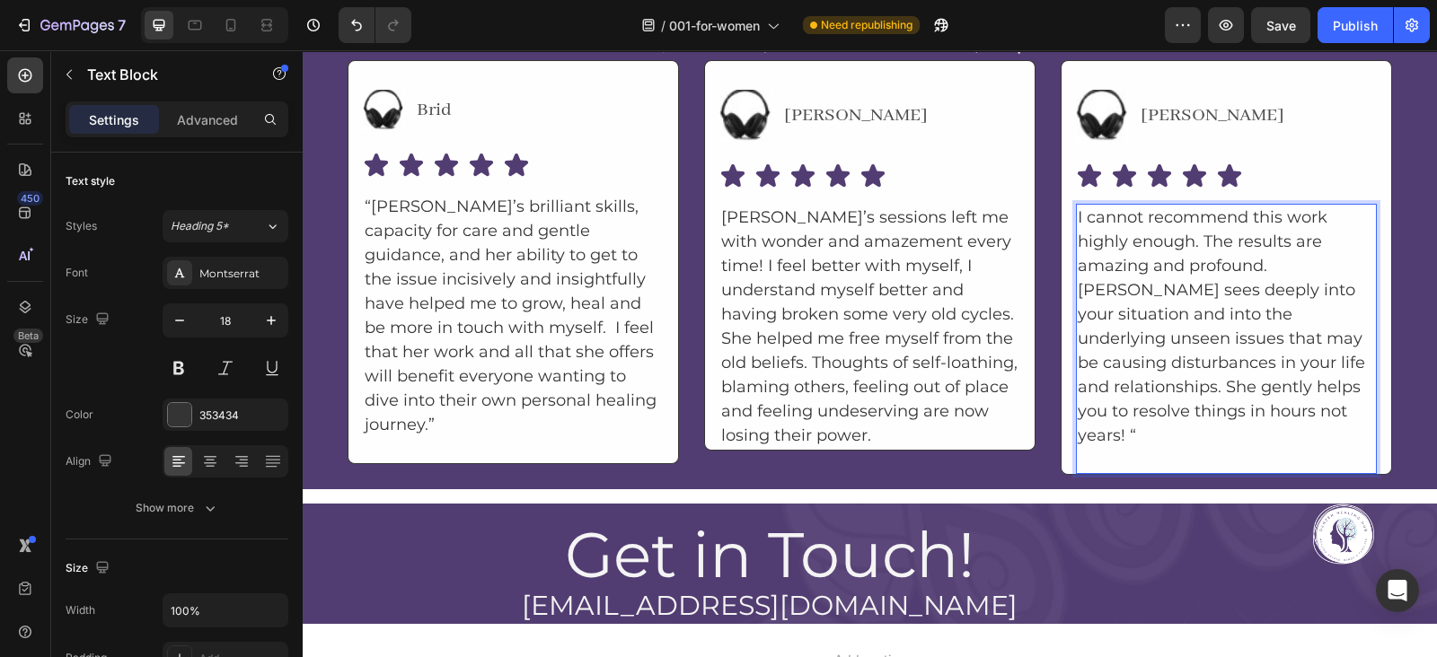
scroll to position [5988, 0]
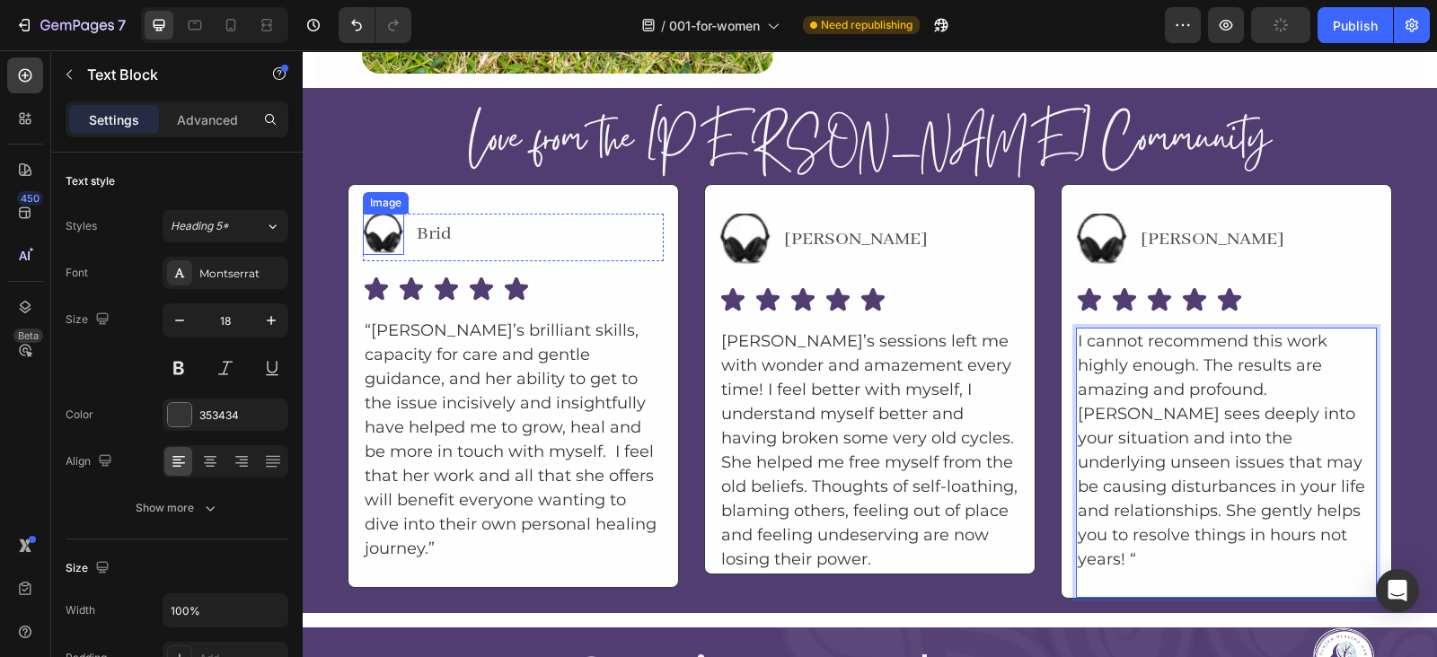
click at [383, 224] on img at bounding box center [383, 234] width 41 height 41
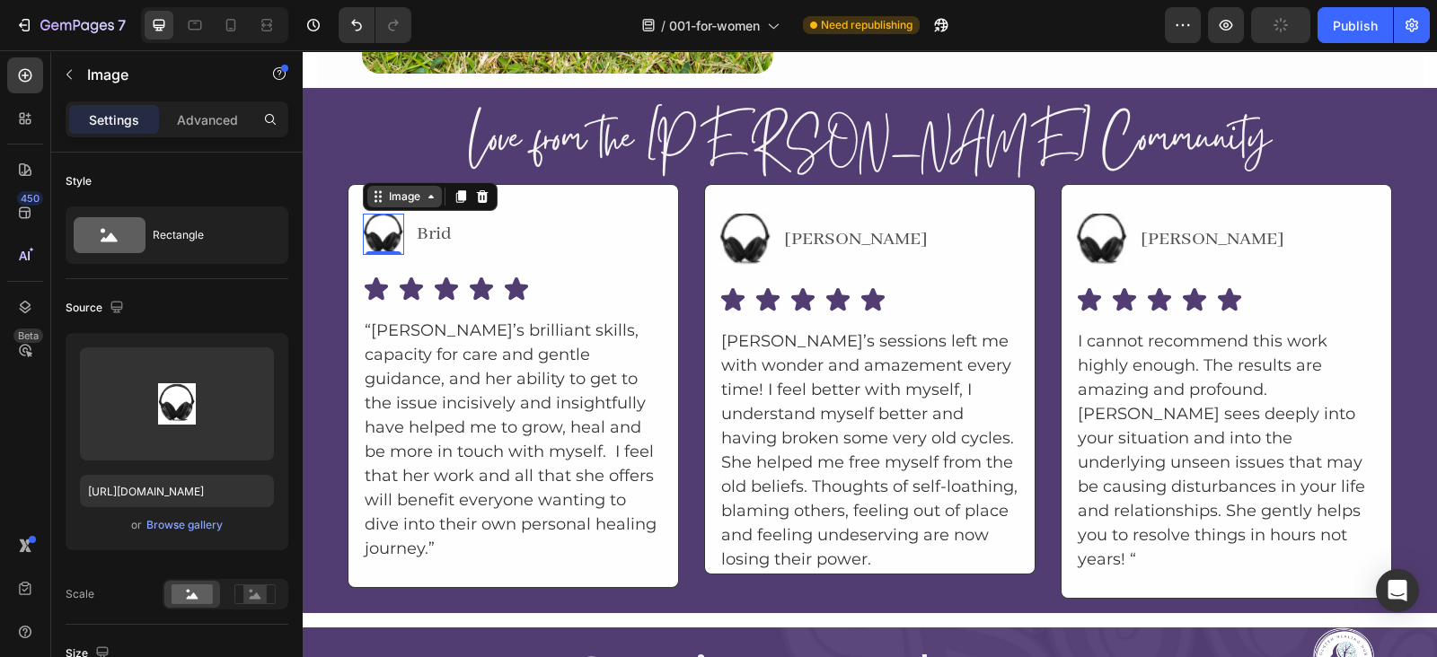
click at [409, 200] on div "Image" at bounding box center [404, 197] width 39 height 16
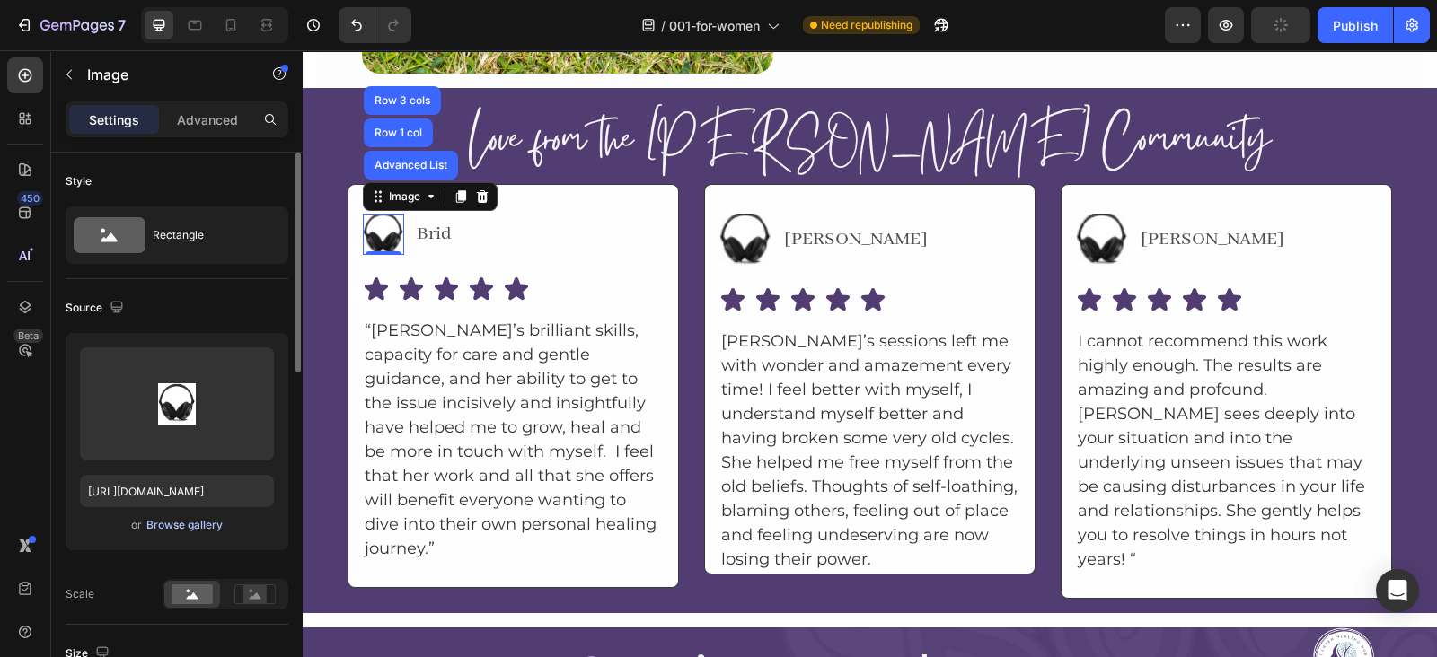
click at [180, 525] on div "Browse gallery" at bounding box center [184, 525] width 76 height 16
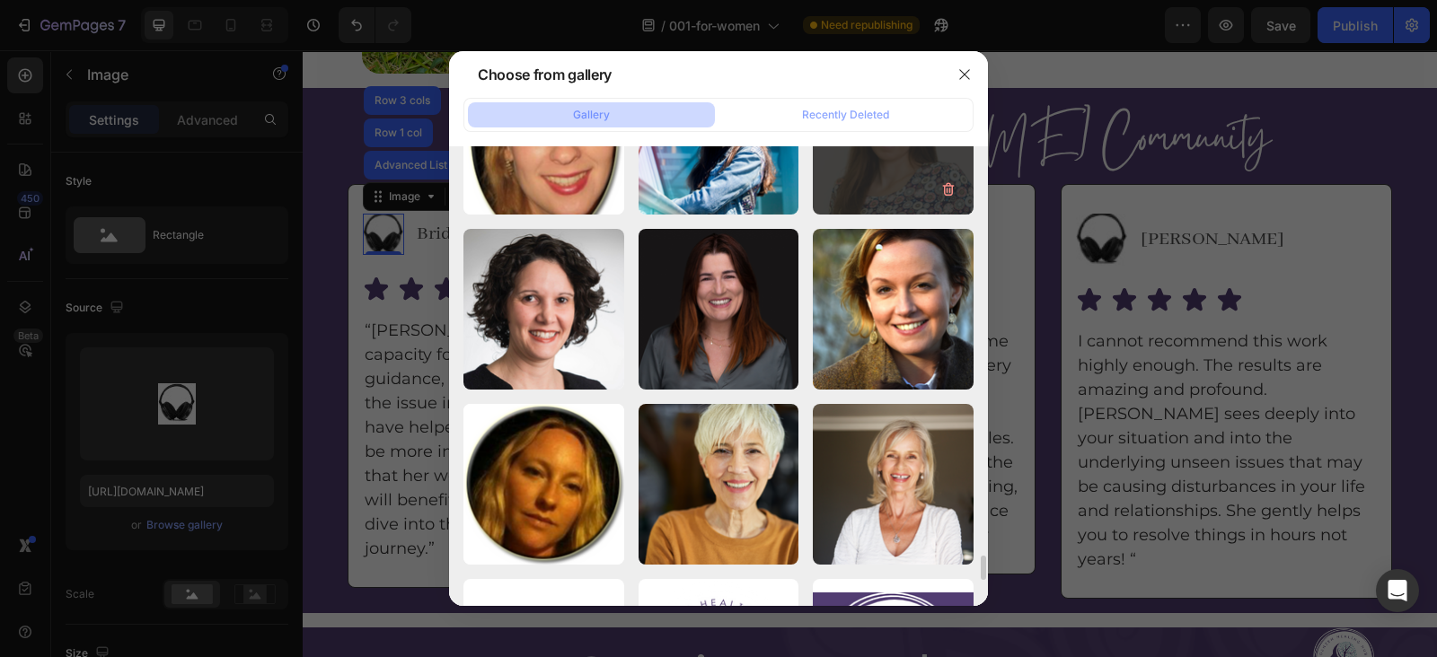
scroll to position [7623, 0]
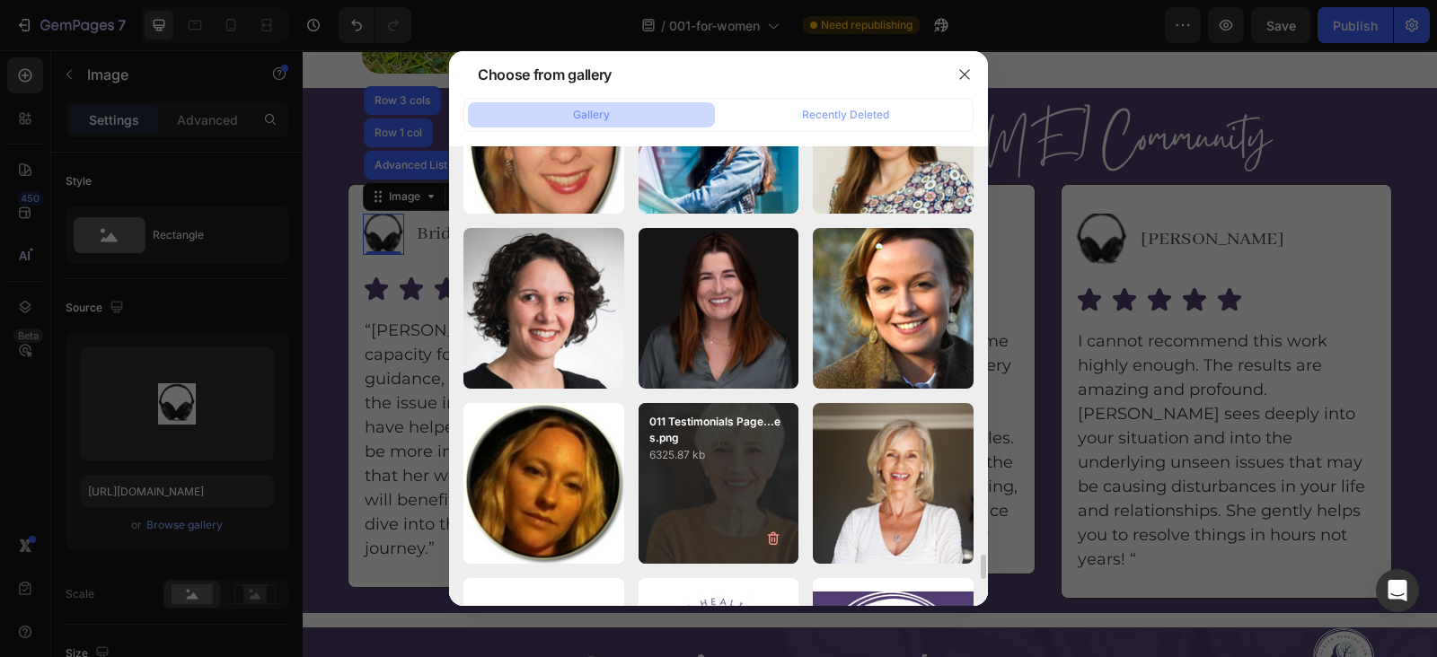
click at [698, 461] on p "6325.87 kb" at bounding box center [718, 455] width 139 height 18
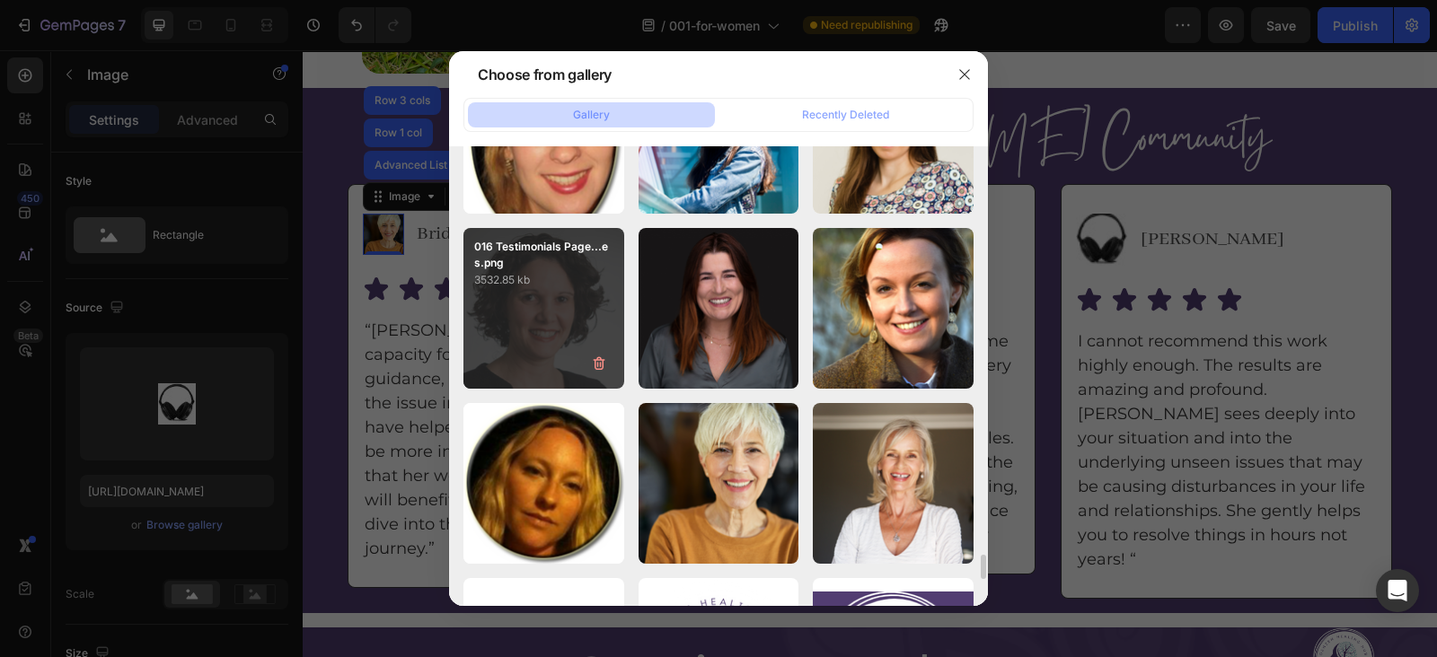
type input "https://cdn.shopify.com/s/files/1/0607/2821/3736/files/gempages_502465714892833…"
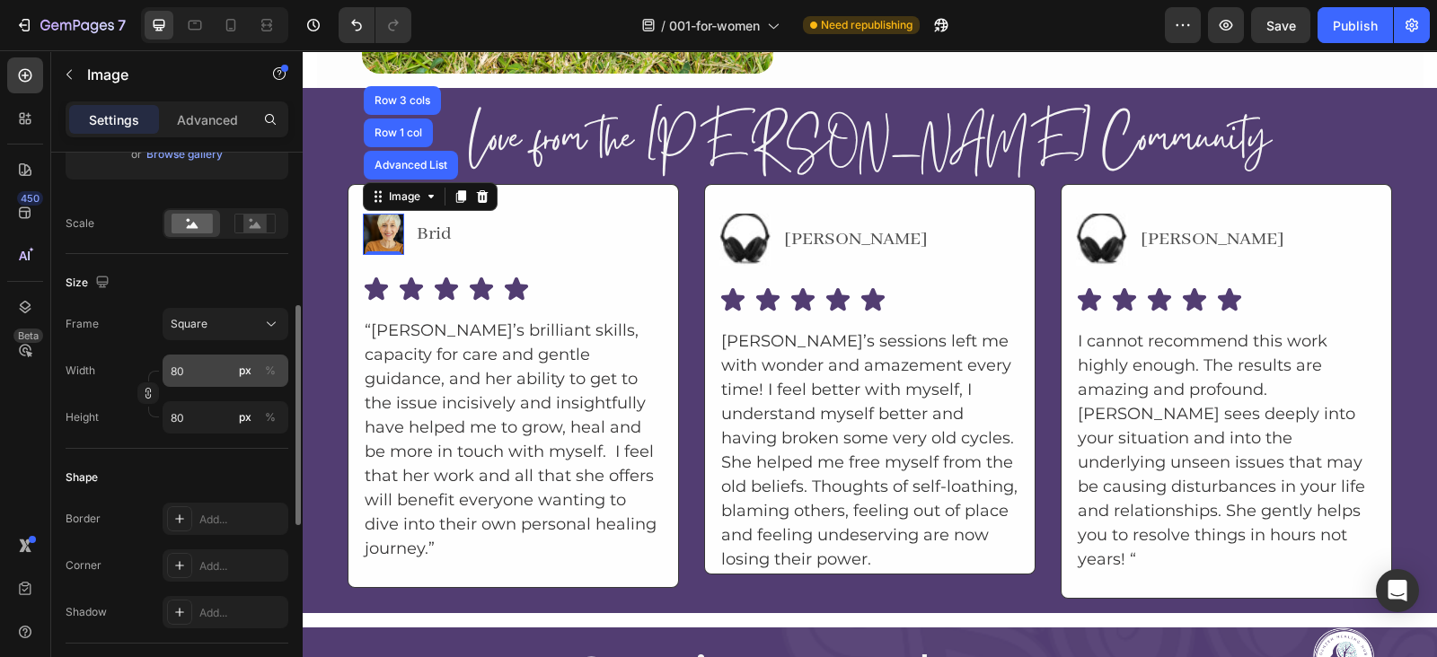
scroll to position [374, 0]
click at [208, 555] on div "Add..." at bounding box center [241, 563] width 84 height 16
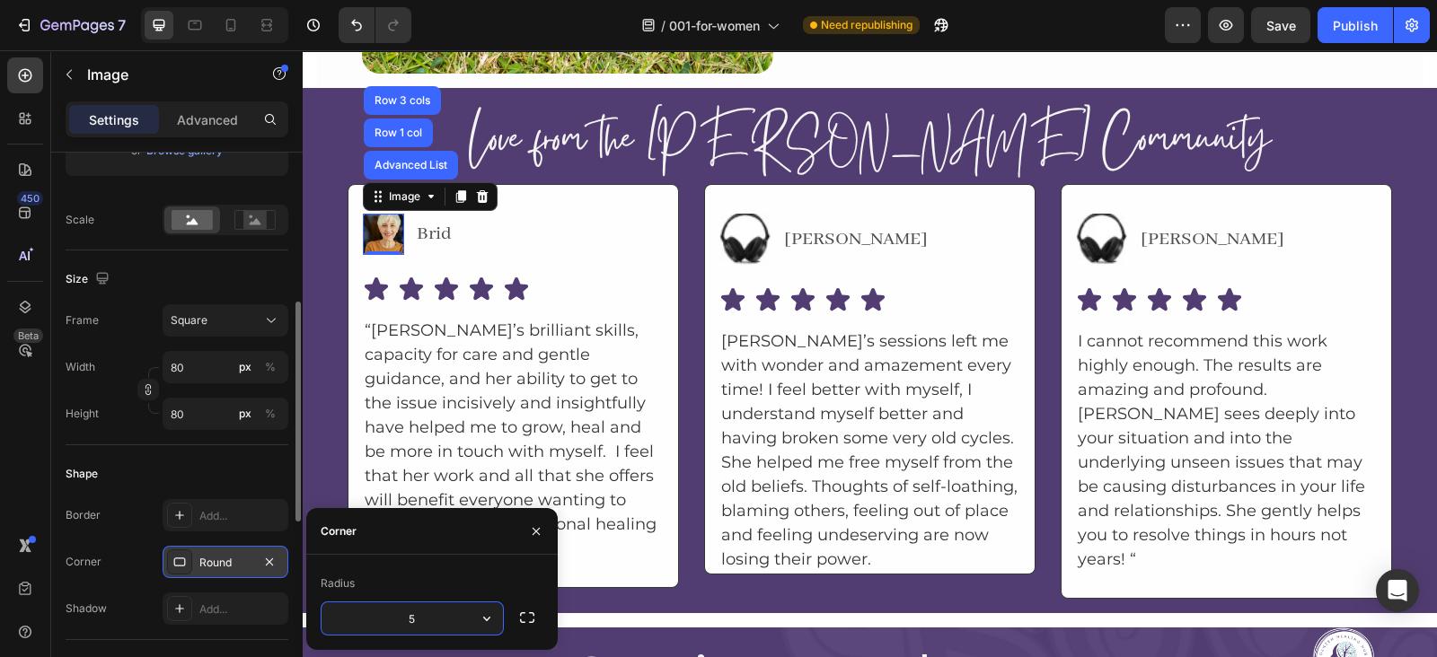
type input "50"
click at [753, 240] on img at bounding box center [745, 240] width 52 height 52
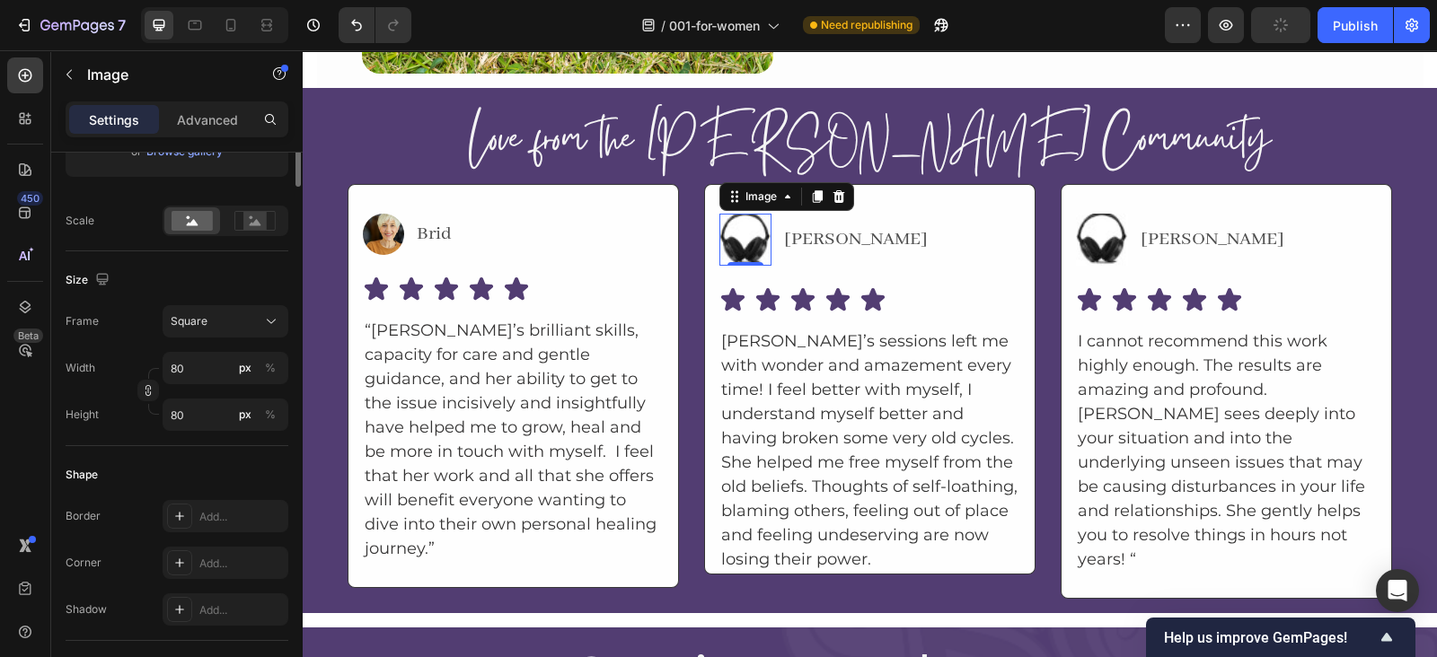
scroll to position [0, 0]
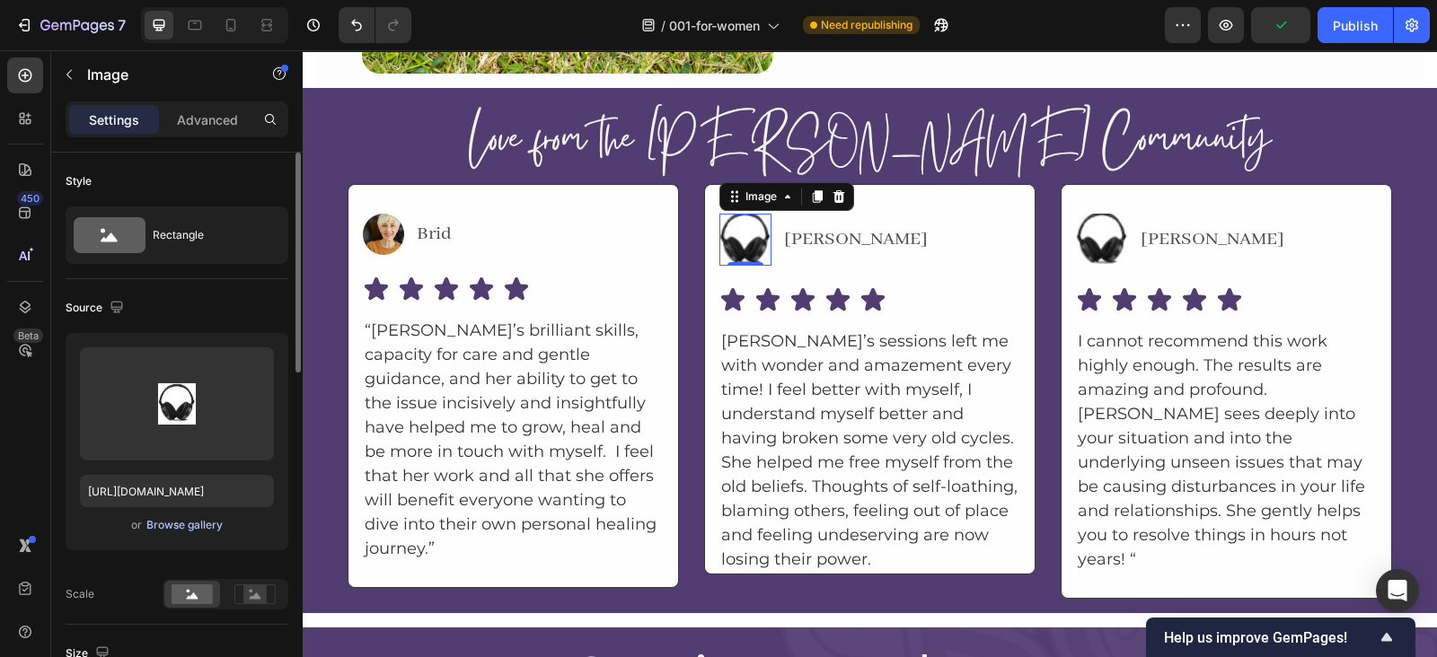
click at [193, 528] on div "Browse gallery" at bounding box center [184, 525] width 76 height 16
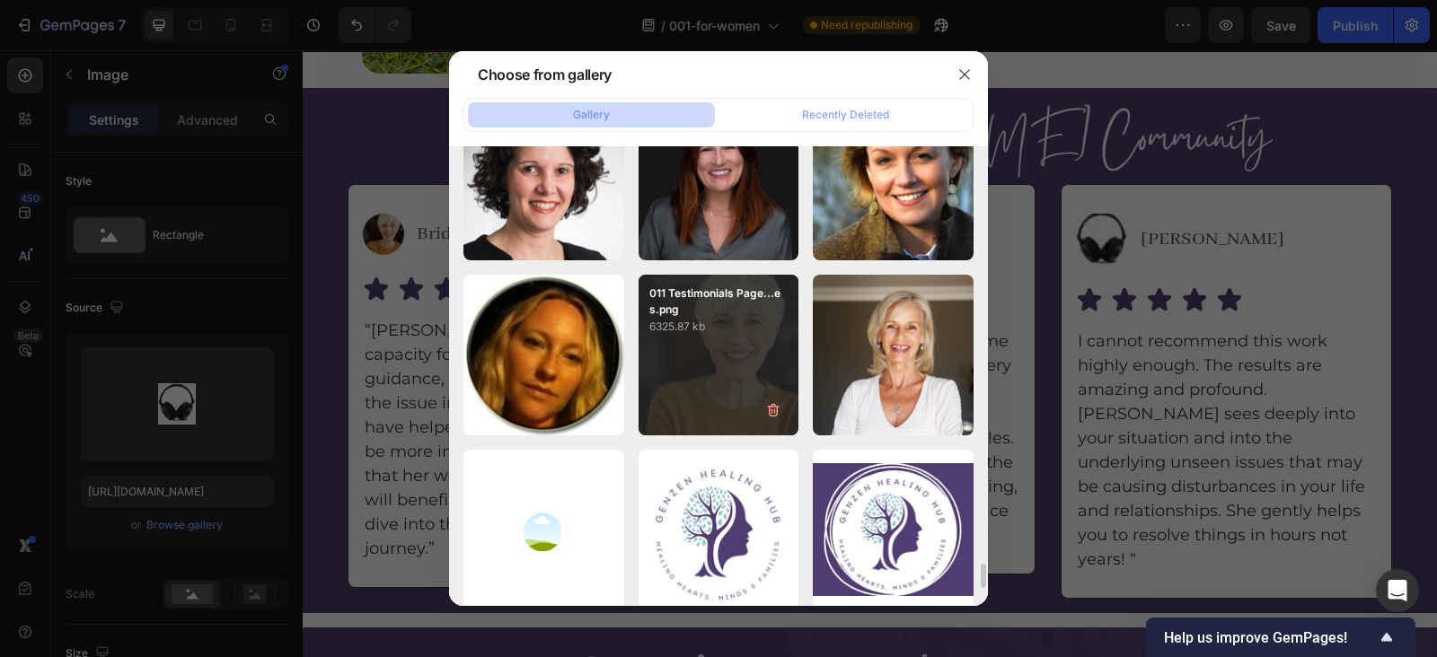
scroll to position [7753, 0]
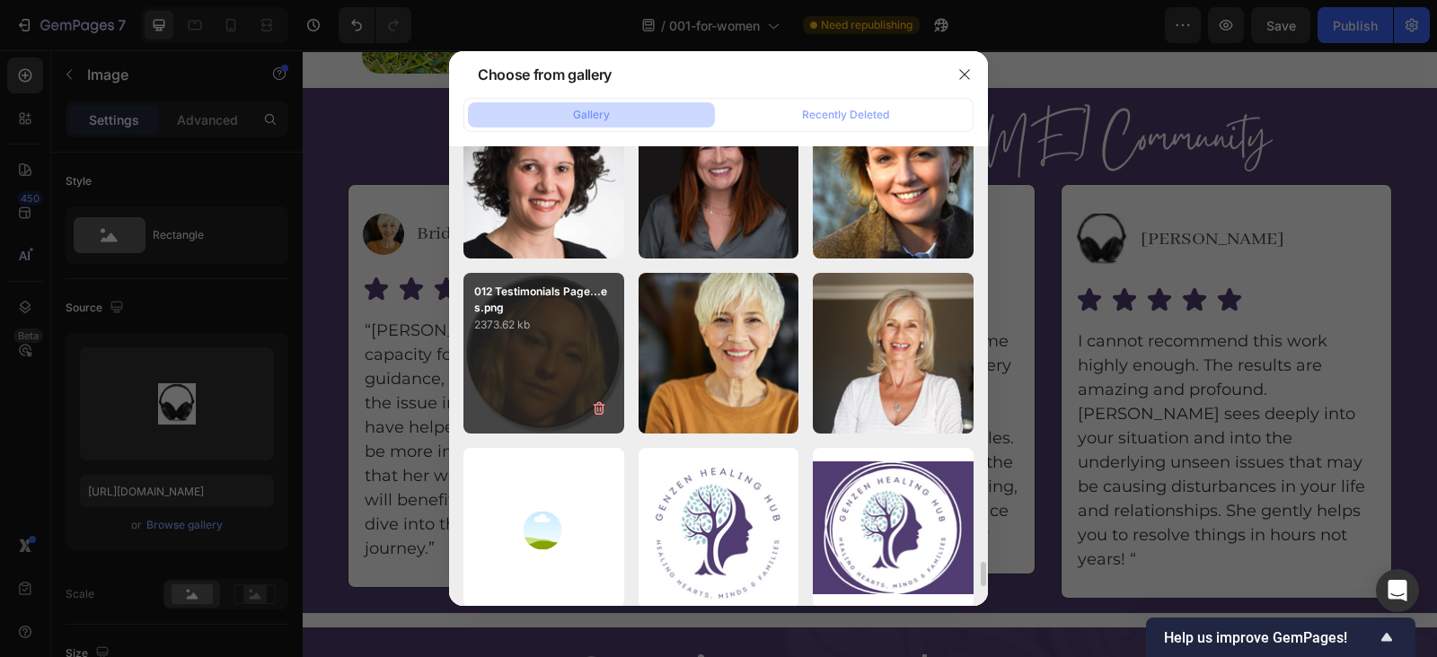
click at [567, 327] on p "2373.62 kb" at bounding box center [543, 325] width 139 height 18
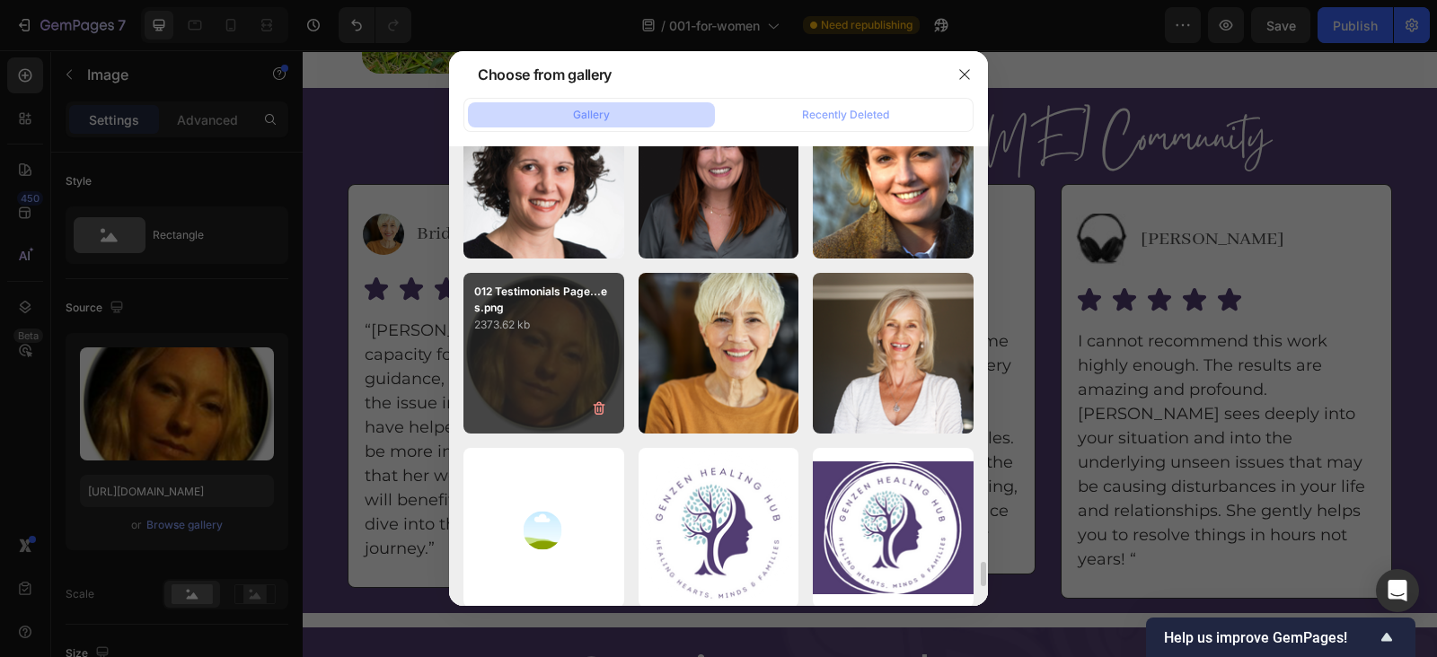
type input "https://cdn.shopify.com/s/files/1/0607/2821/3736/files/gempages_502465714892833…"
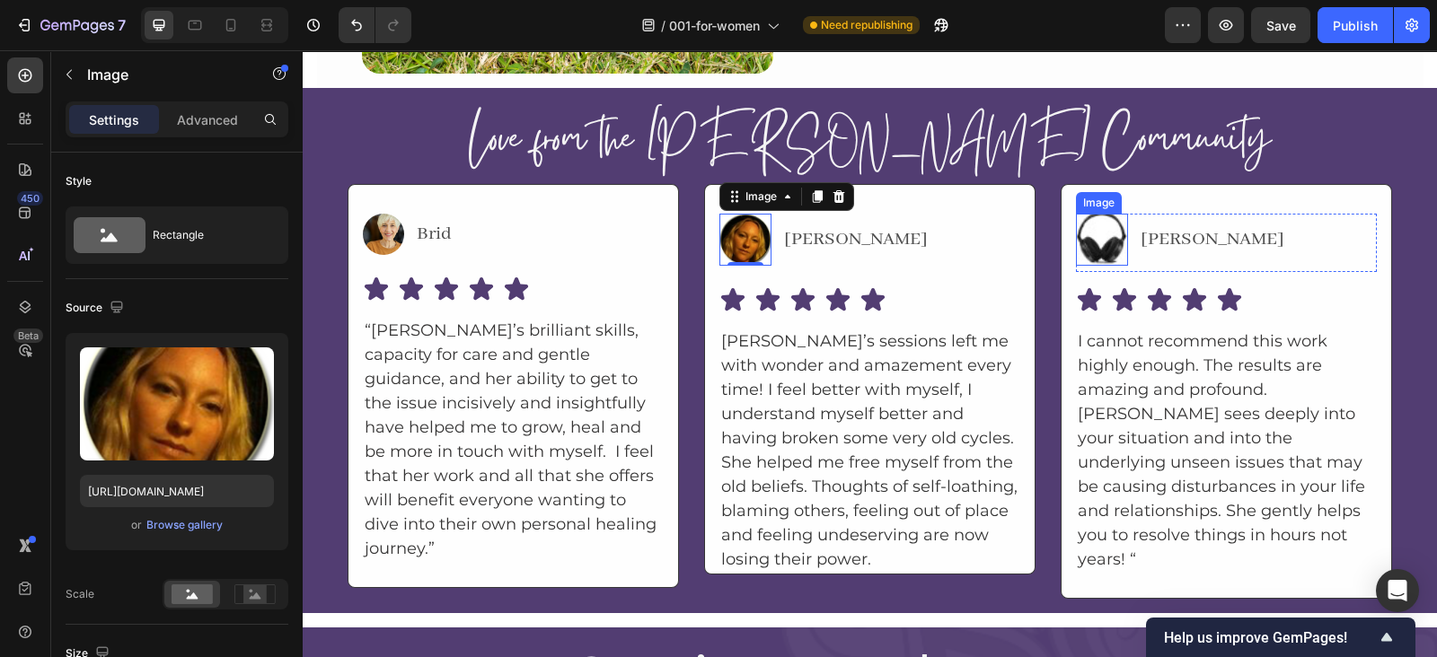
click at [1076, 228] on img at bounding box center [1102, 240] width 52 height 52
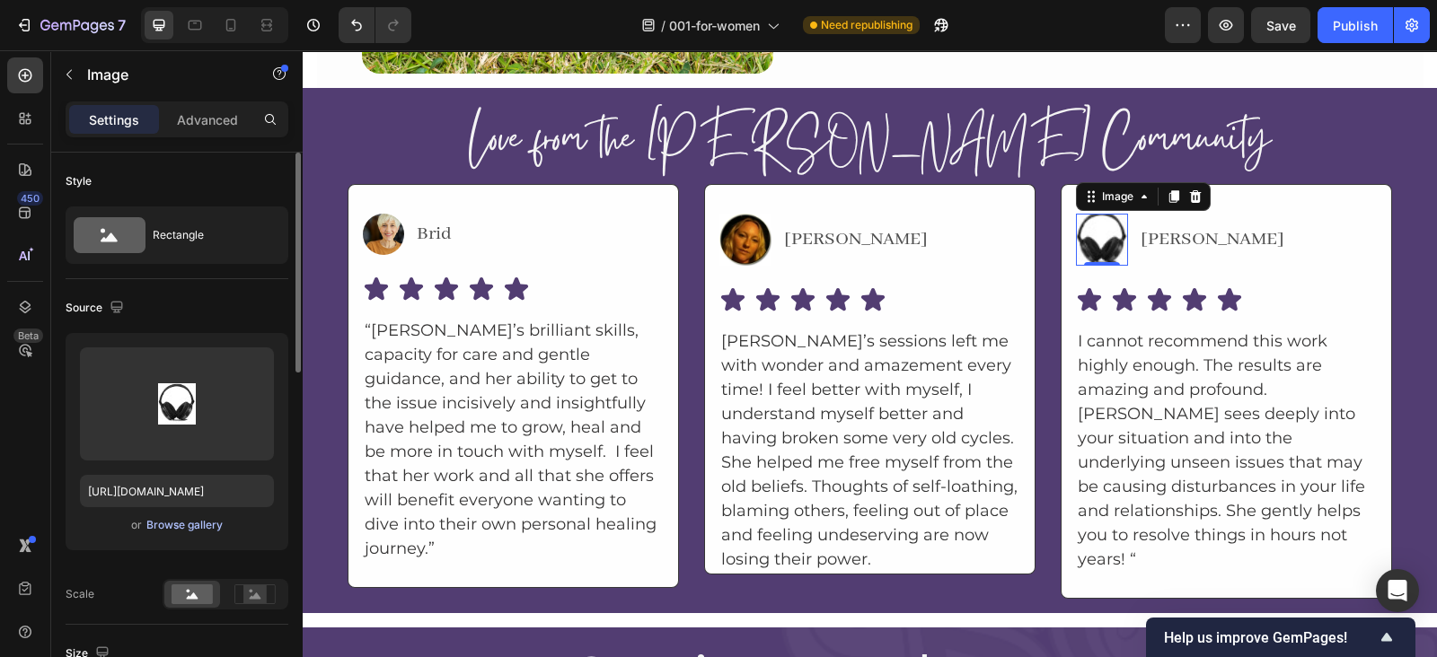
click at [181, 523] on div "Browse gallery" at bounding box center [184, 525] width 76 height 16
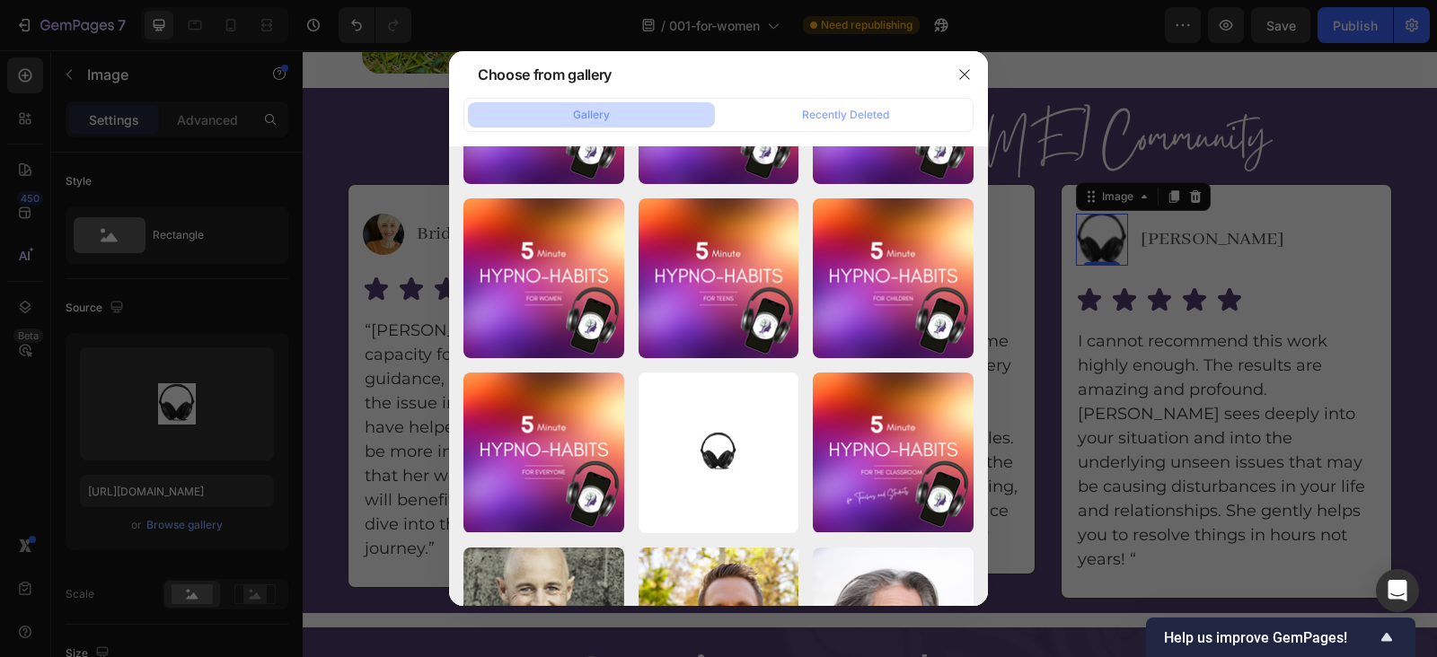
scroll to position [7395, 0]
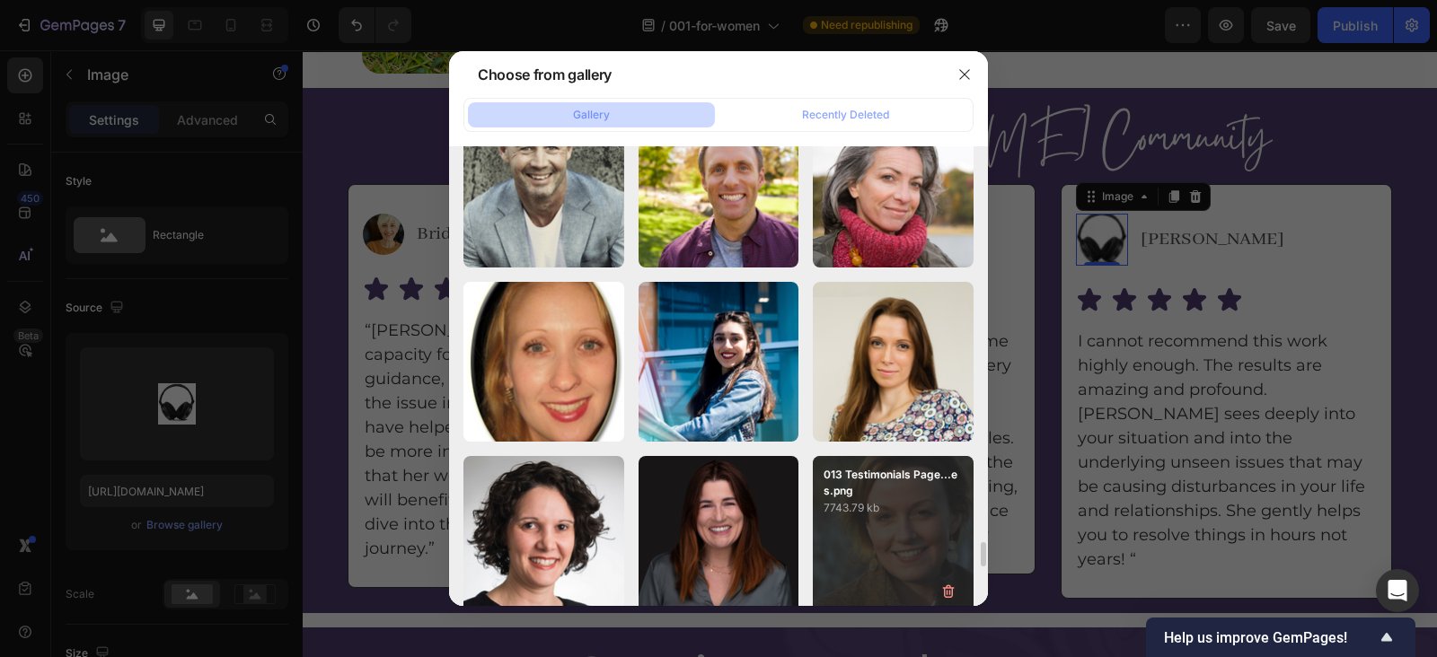
click at [840, 517] on div "013 Testimonials Page...es.png 7743.79 kb" at bounding box center [893, 536] width 161 height 161
type input "https://cdn.shopify.com/s/files/1/0607/2821/3736/files/gempages_502465714892833…"
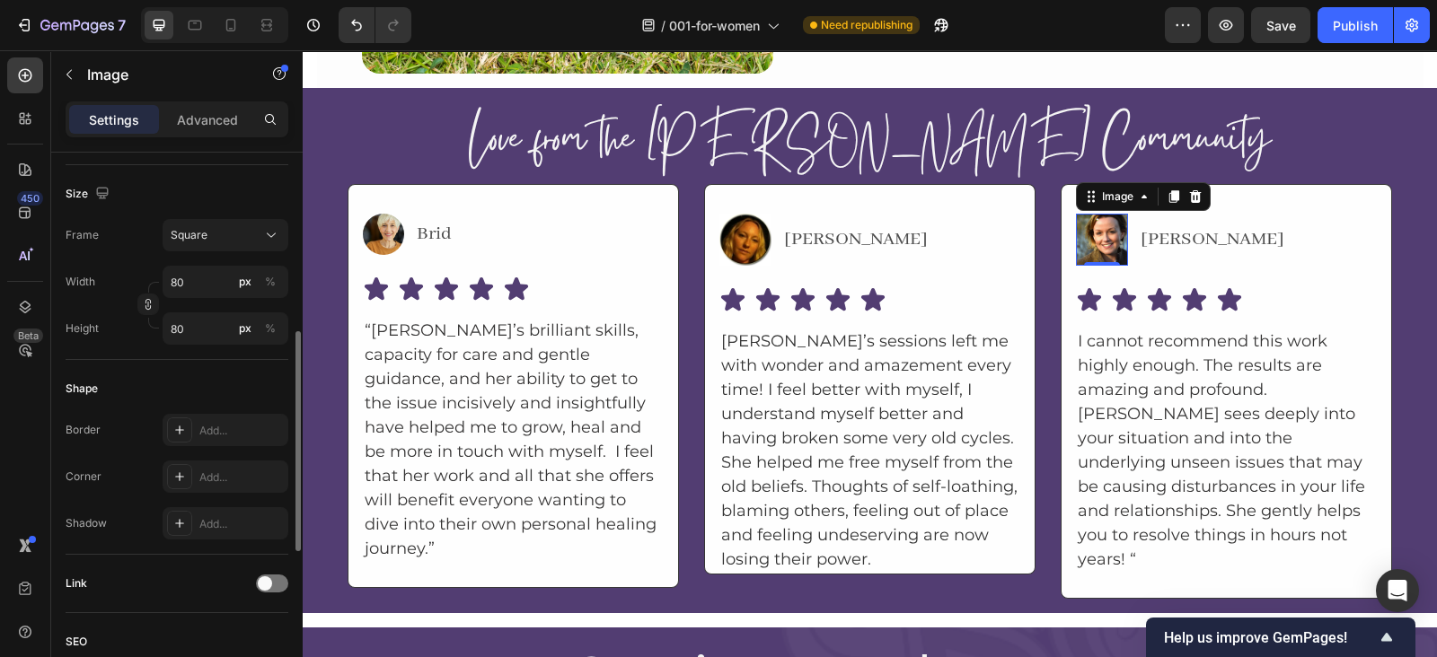
scroll to position [462, 0]
click at [199, 468] on div "Add..." at bounding box center [241, 476] width 84 height 16
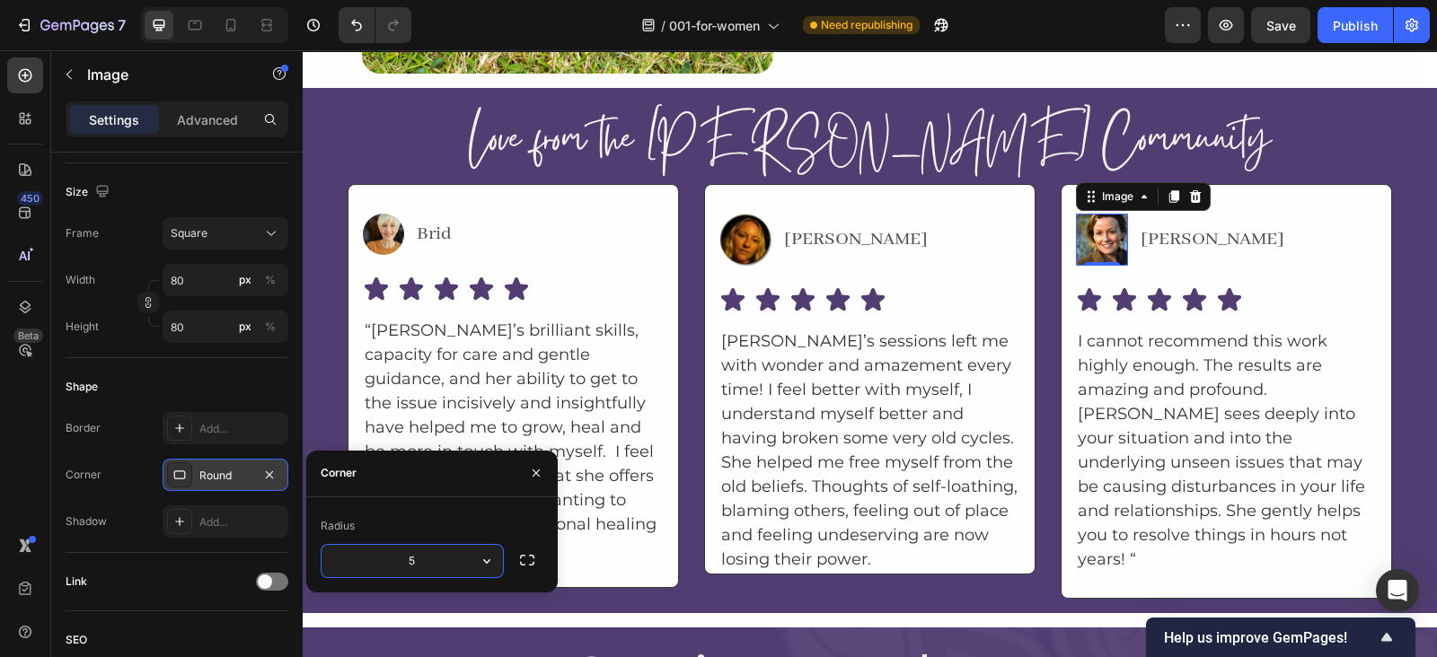
type input "50"
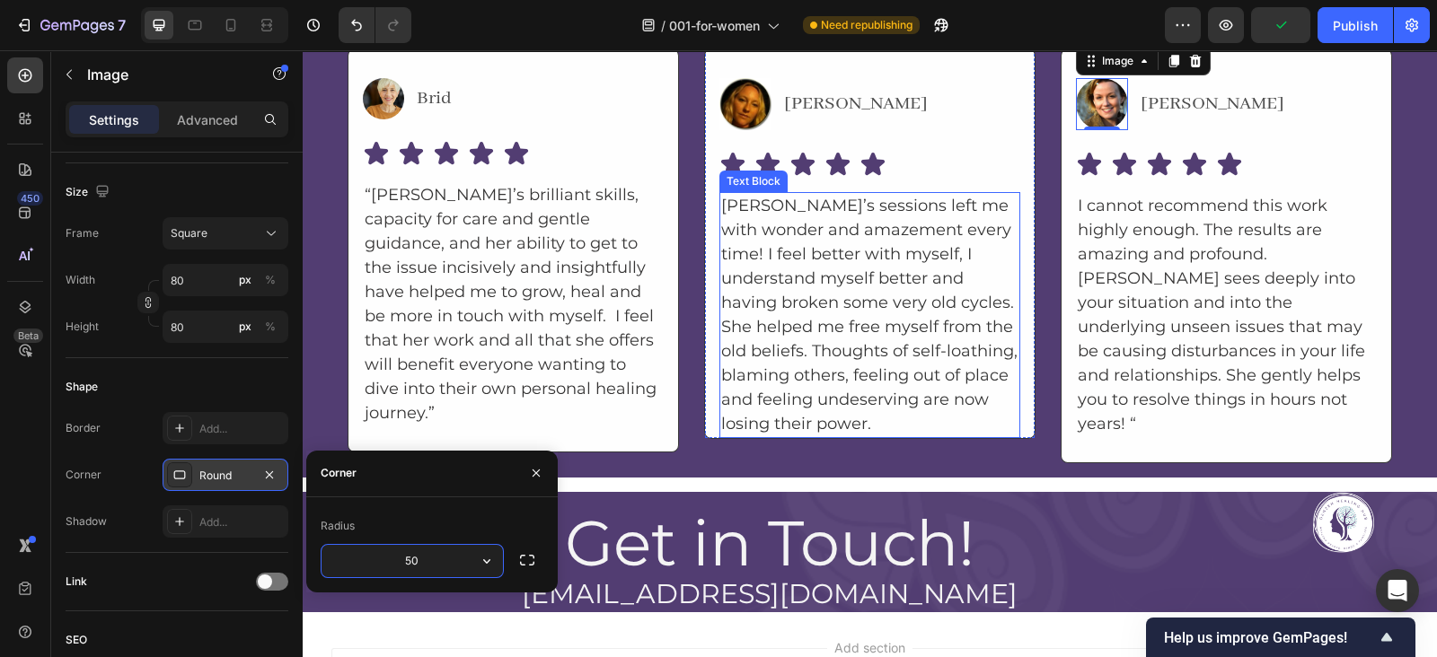
scroll to position [6303, 0]
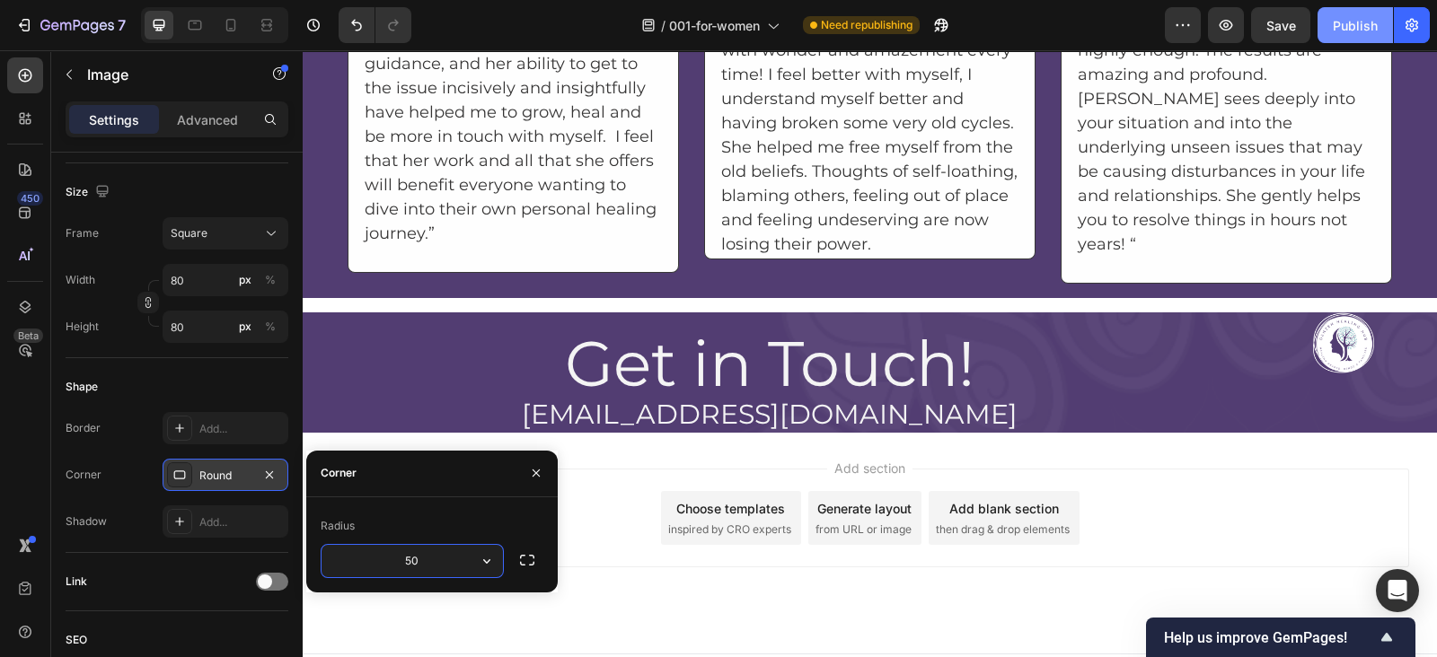
click at [1331, 28] on button "Publish" at bounding box center [1354, 25] width 75 height 36
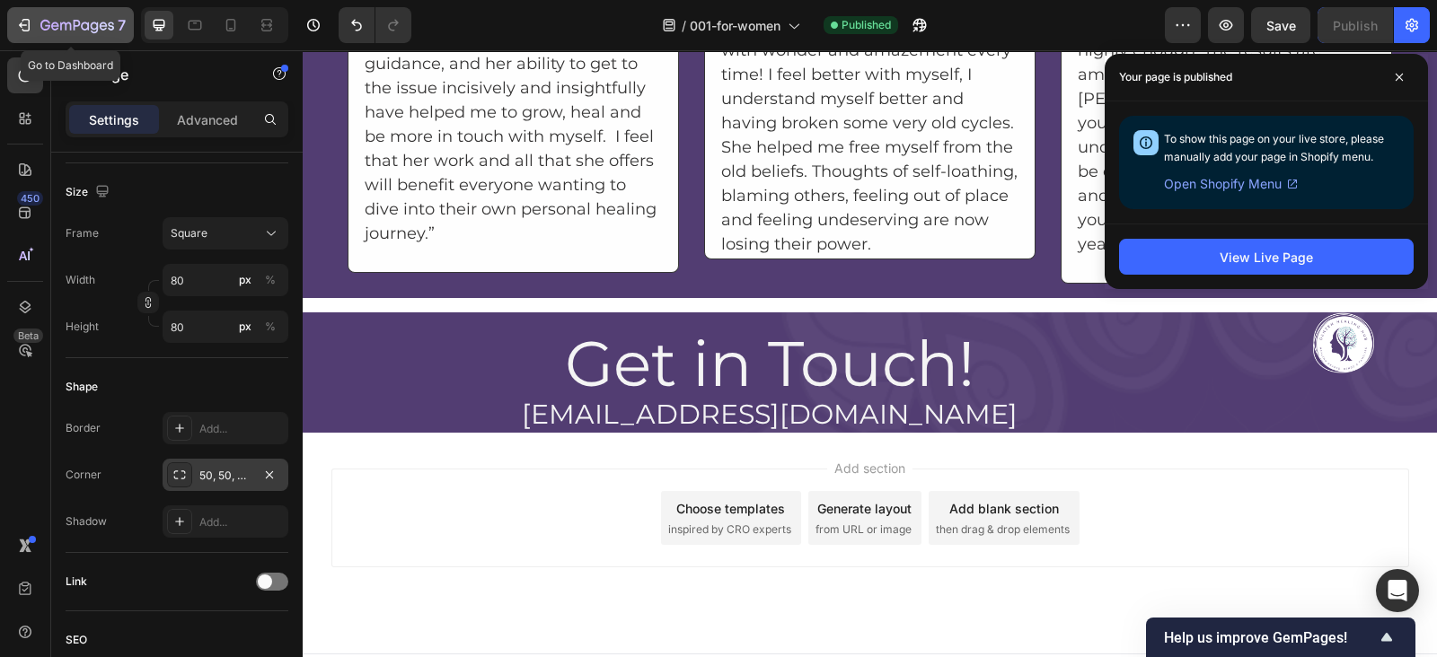
click at [22, 26] on icon "button" at bounding box center [24, 25] width 18 height 18
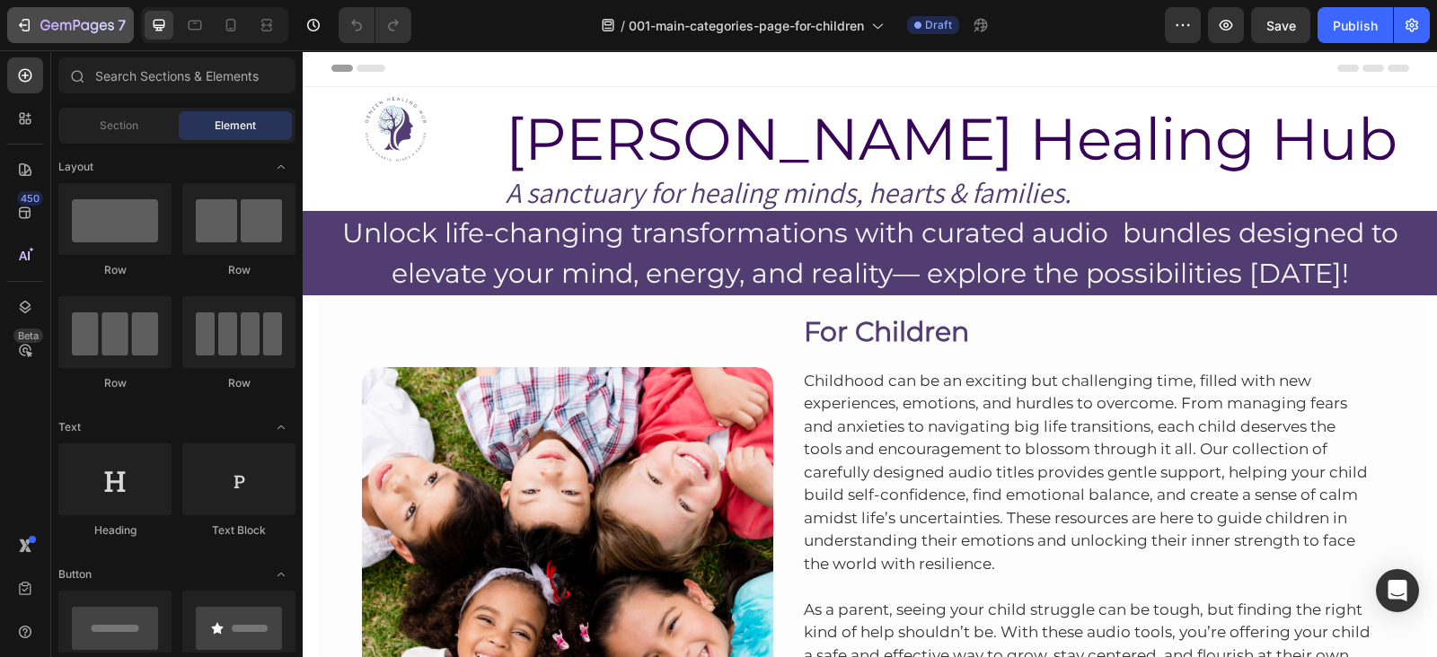
click at [25, 18] on icon "button" at bounding box center [24, 25] width 18 height 18
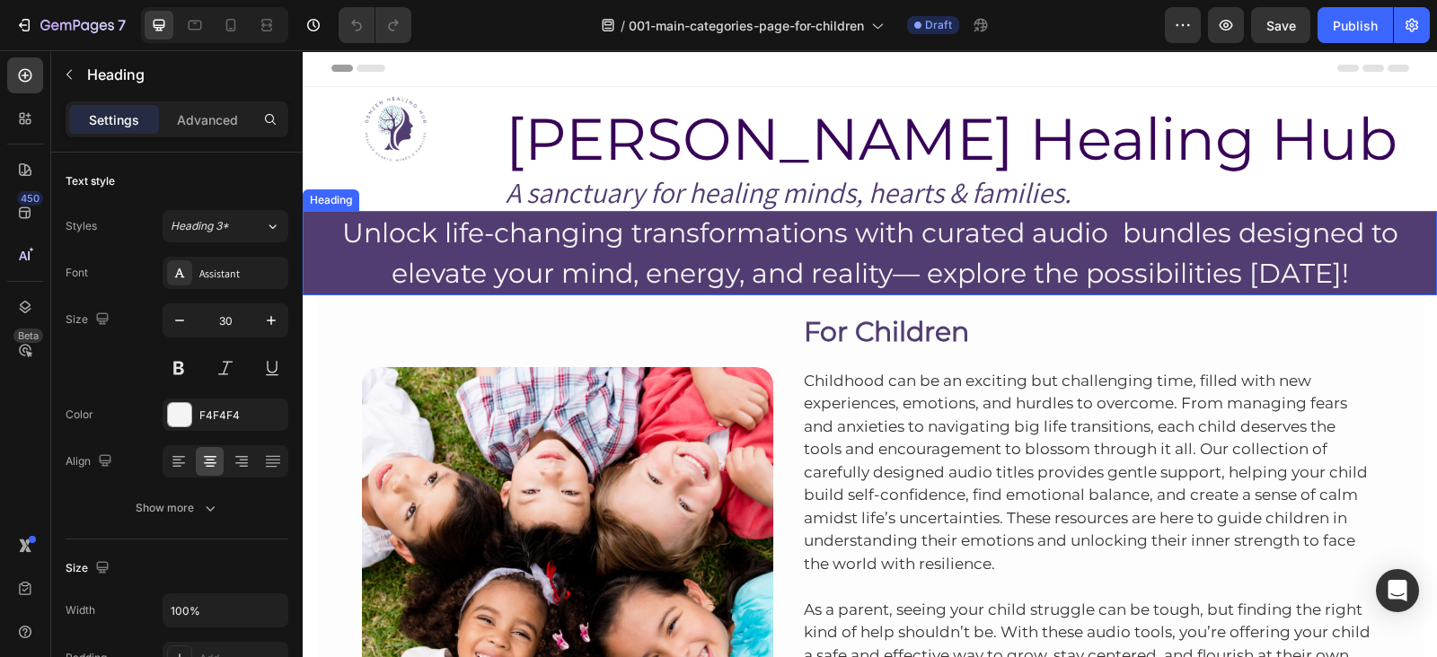
click at [597, 224] on h2 "Unlock life-changing transformations with curated audio bundles designed to ele…" at bounding box center [870, 253] width 1134 height 84
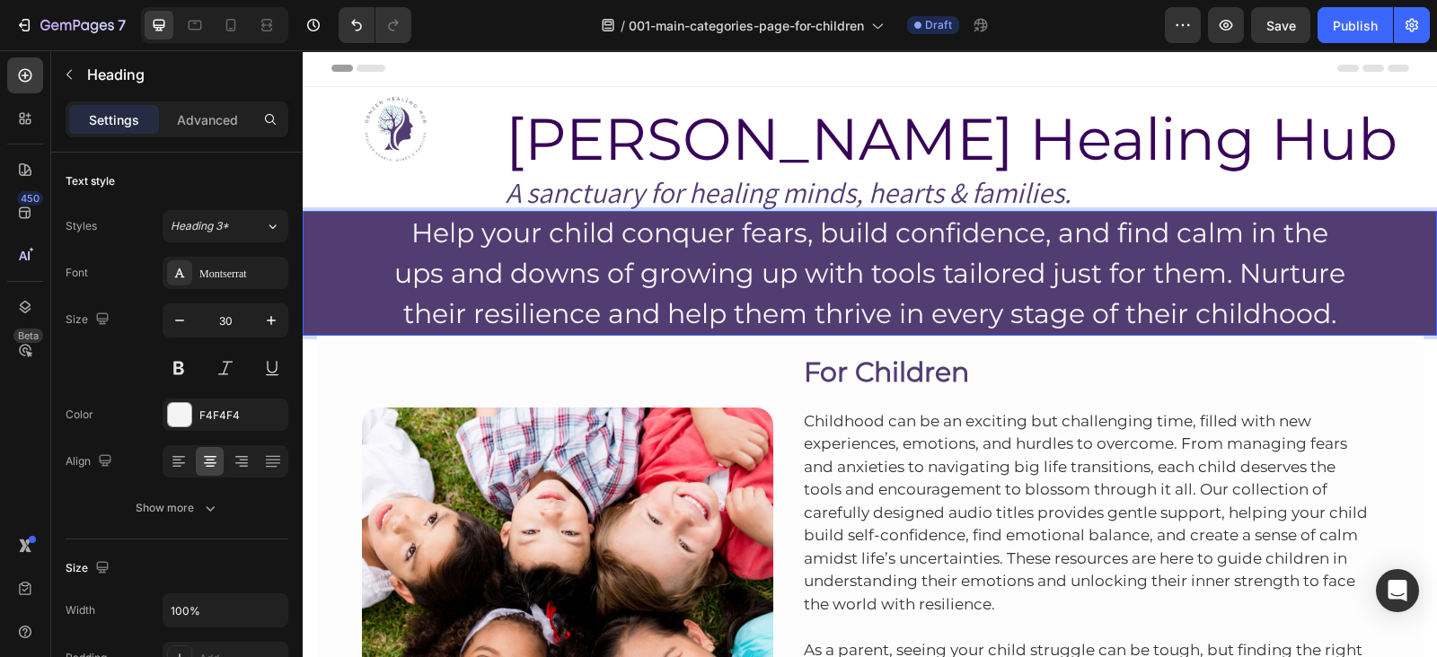
click at [696, 303] on p "Help your child conquer fears, build confidence, and find calm in the ups and d…" at bounding box center [869, 273] width 1130 height 121
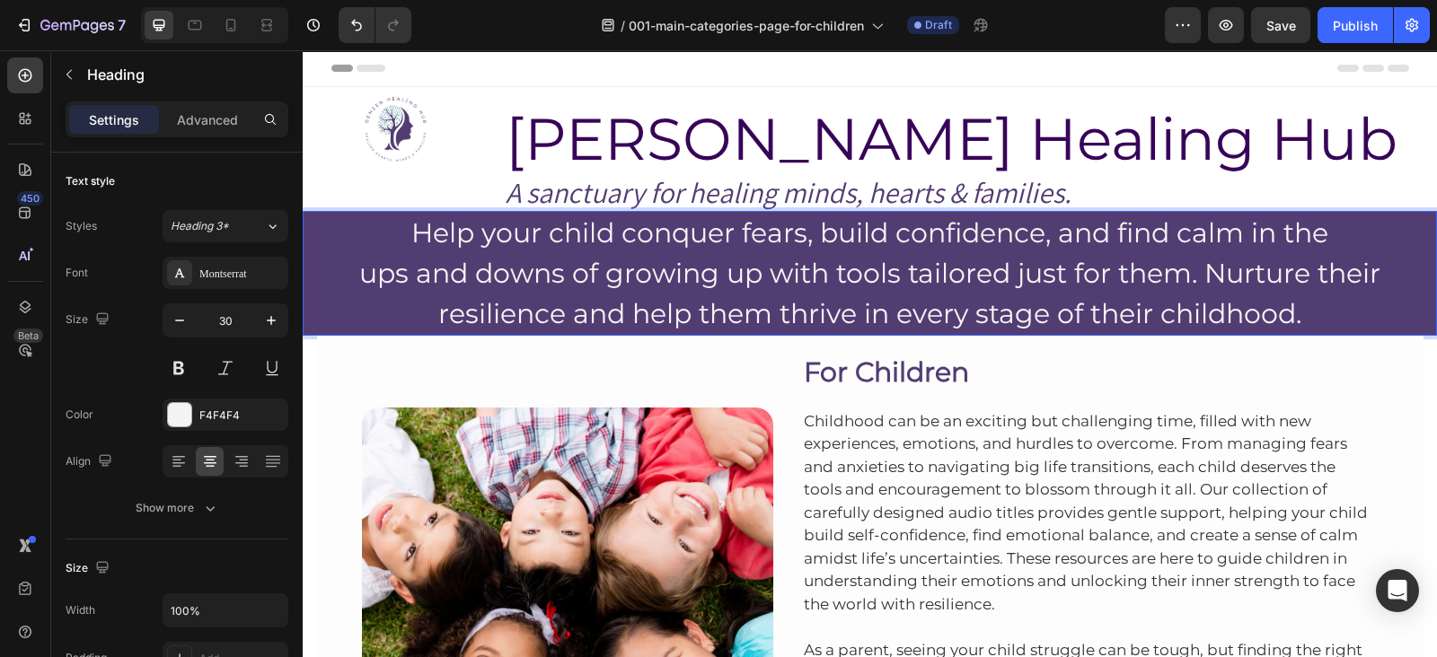
scroll to position [165, 0]
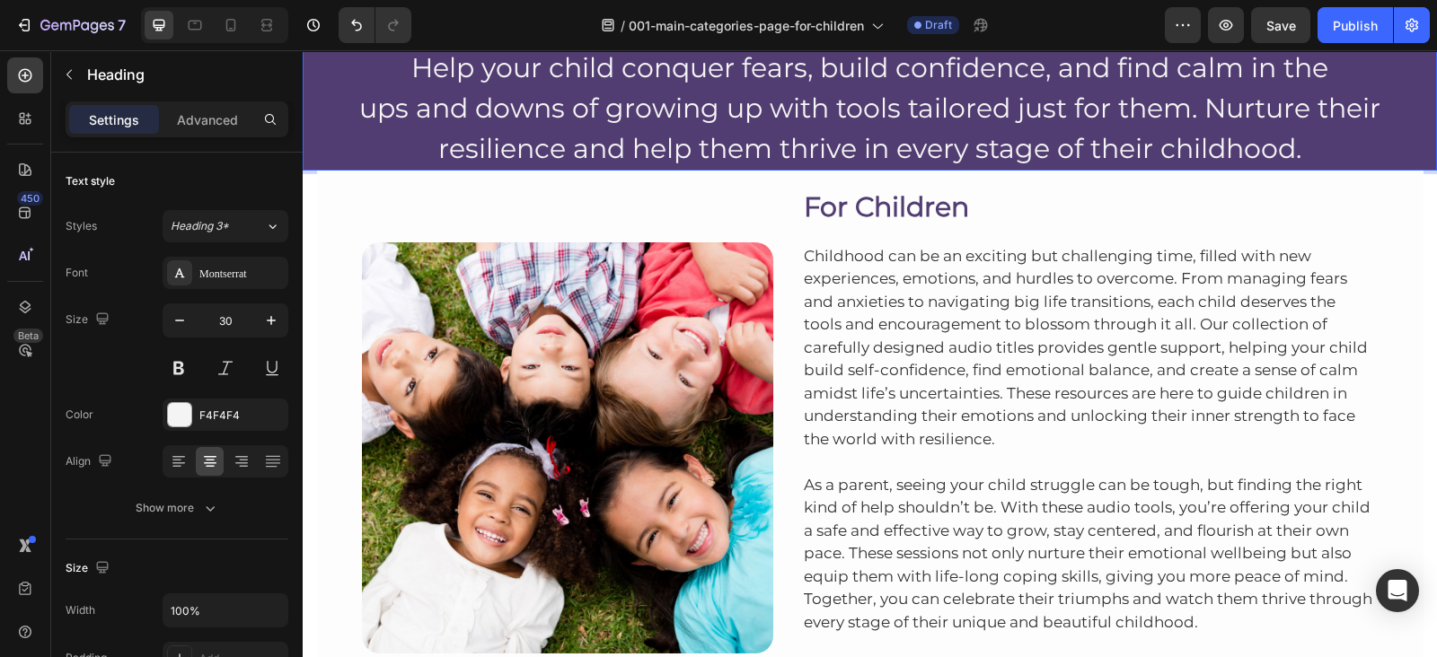
click at [348, 119] on p "Help your child conquer fears, build confidence, and find calm in the ups and d…" at bounding box center [869, 108] width 1130 height 121
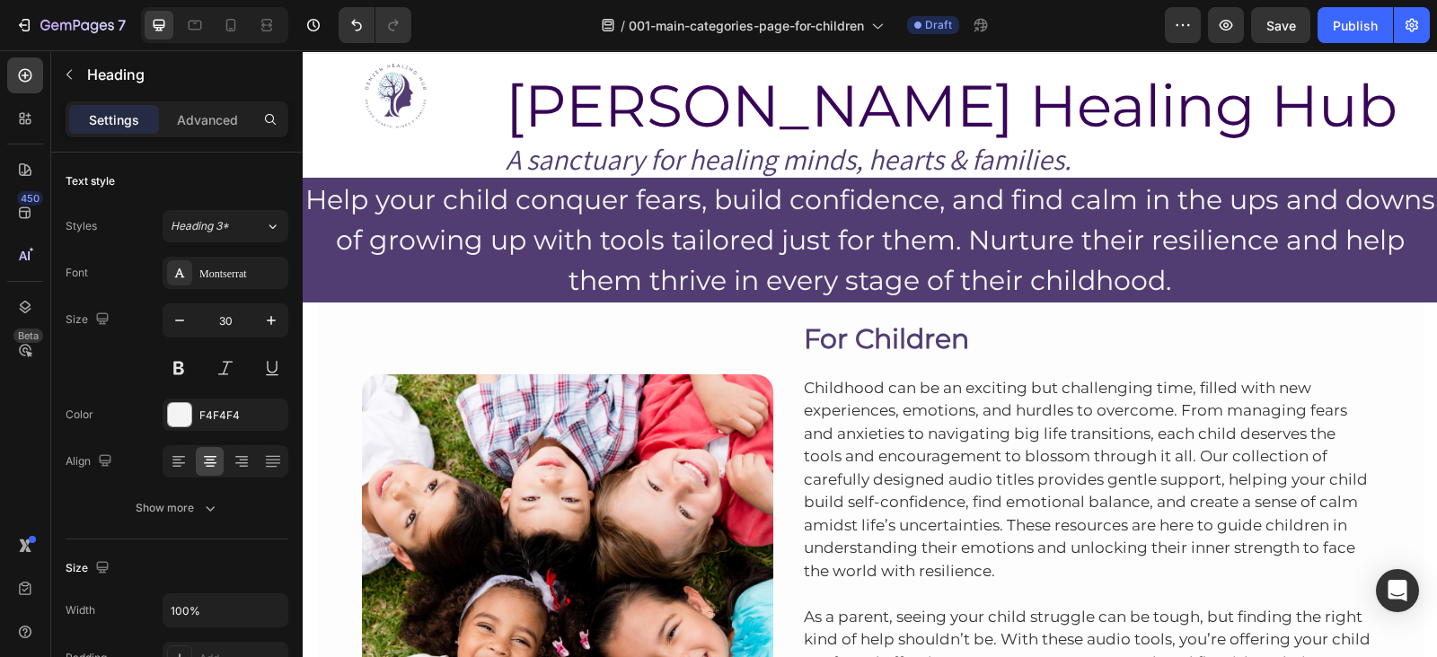
scroll to position [136, 0]
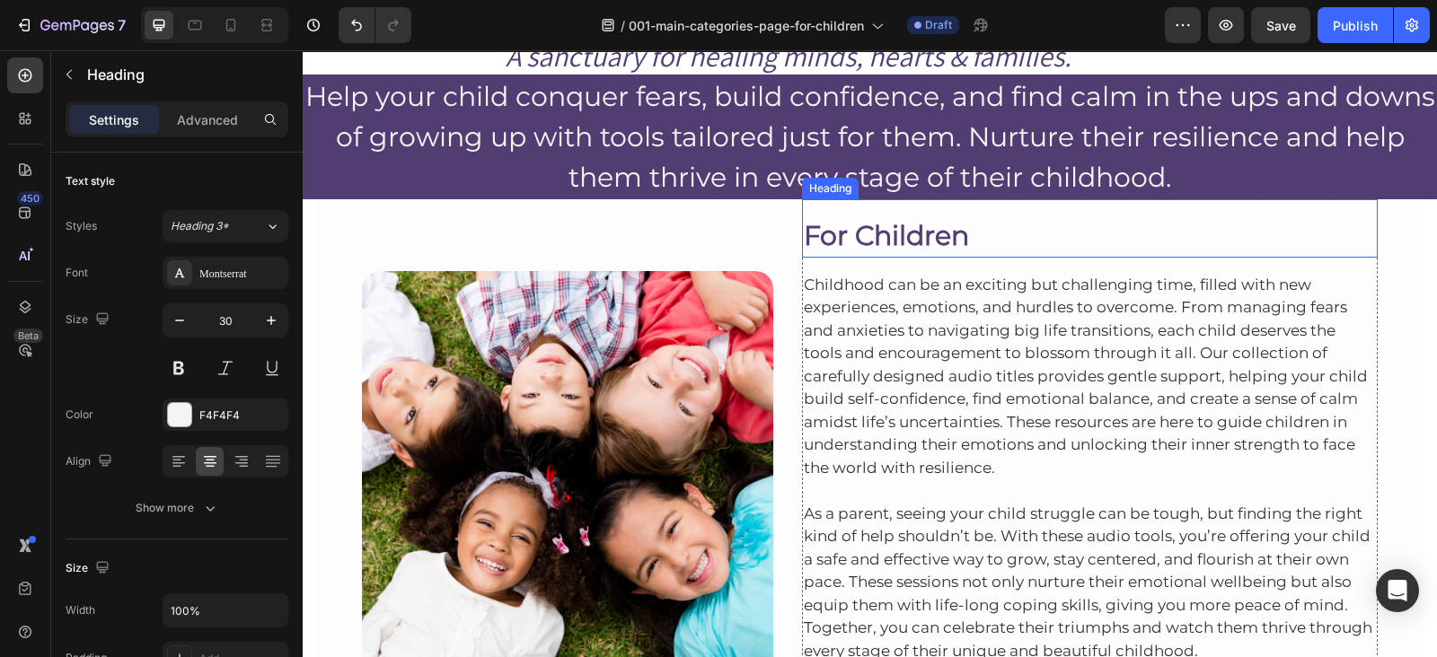
click at [874, 235] on h2 "For Children" at bounding box center [1090, 236] width 576 height 44
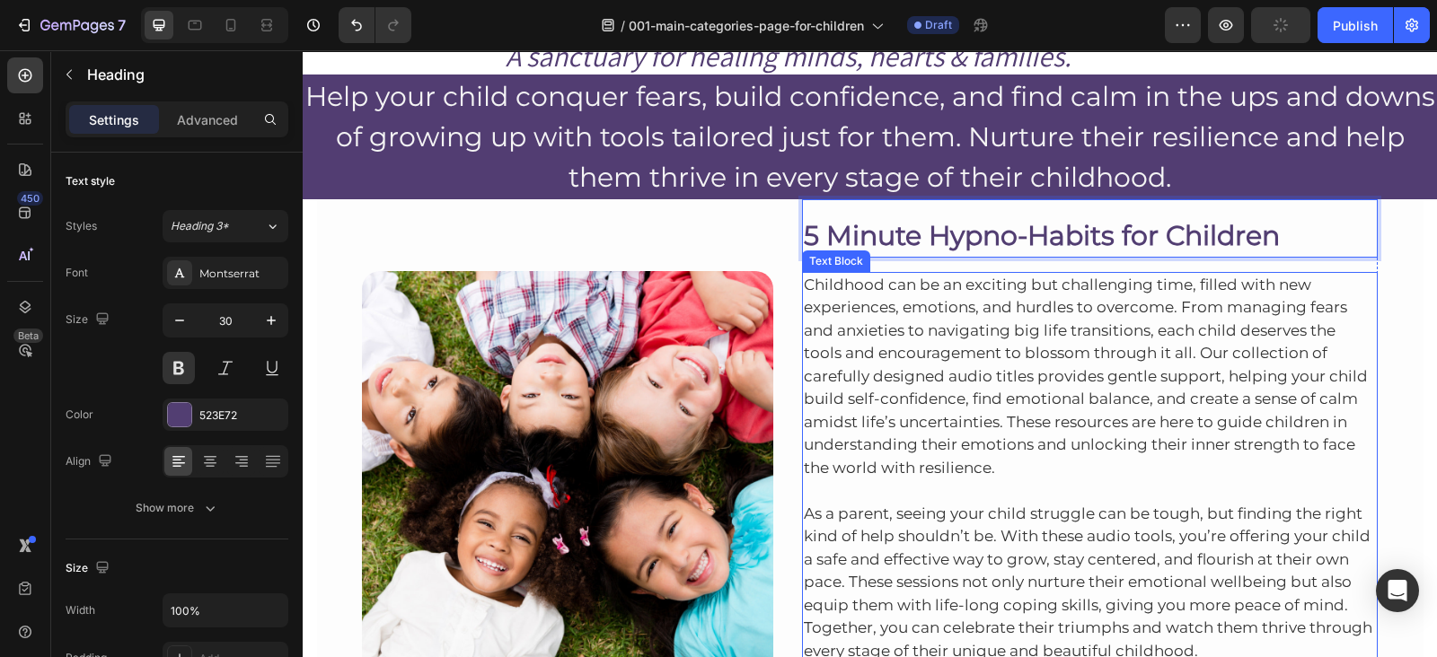
click at [963, 321] on p "Childhood can be an exciting but challenging time, filled with new experiences,…" at bounding box center [1090, 377] width 573 height 207
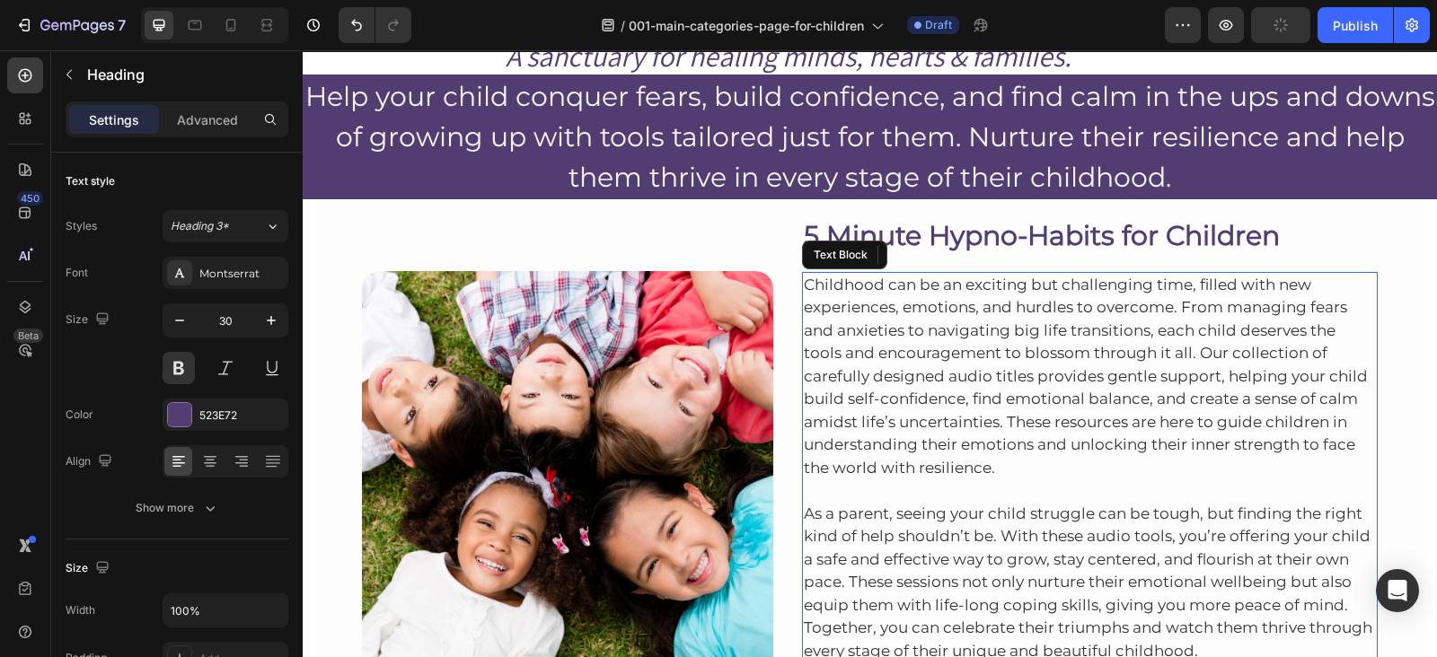
click at [963, 321] on p "Childhood can be an exciting but challenging time, filled with new experiences,…" at bounding box center [1090, 377] width 573 height 207
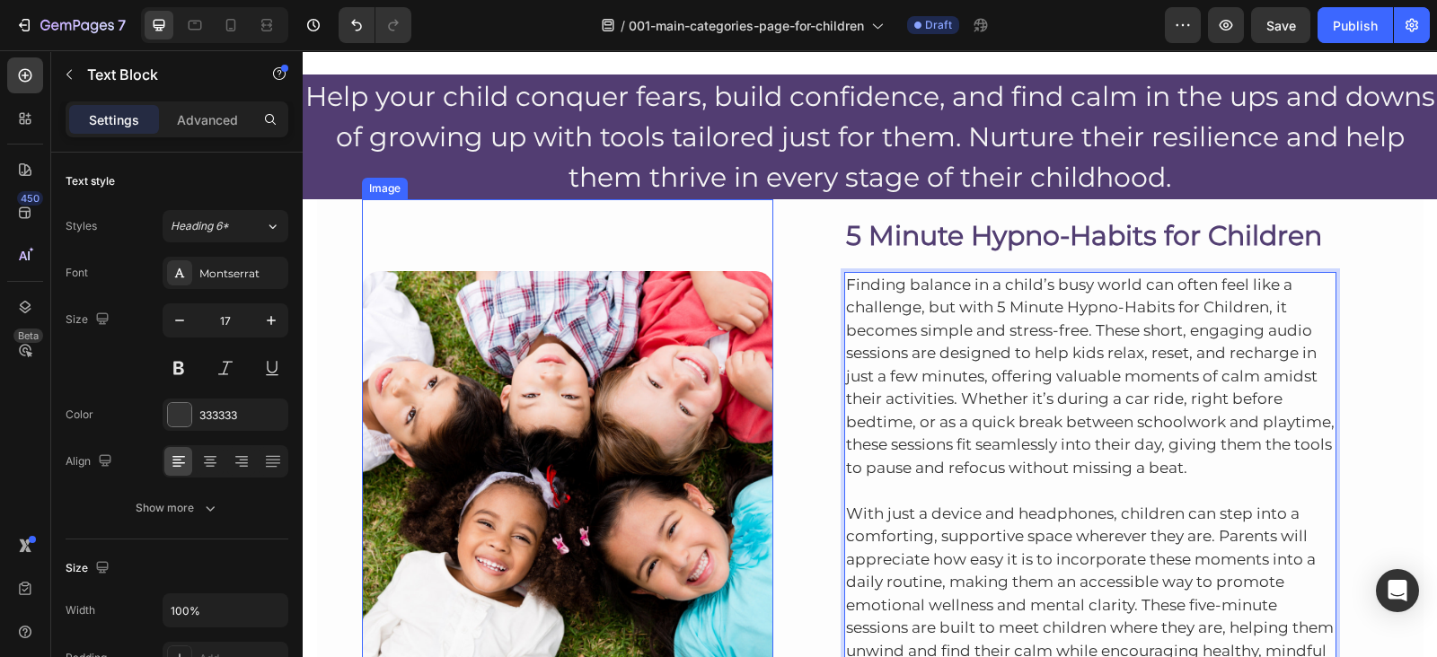
scroll to position [339, 0]
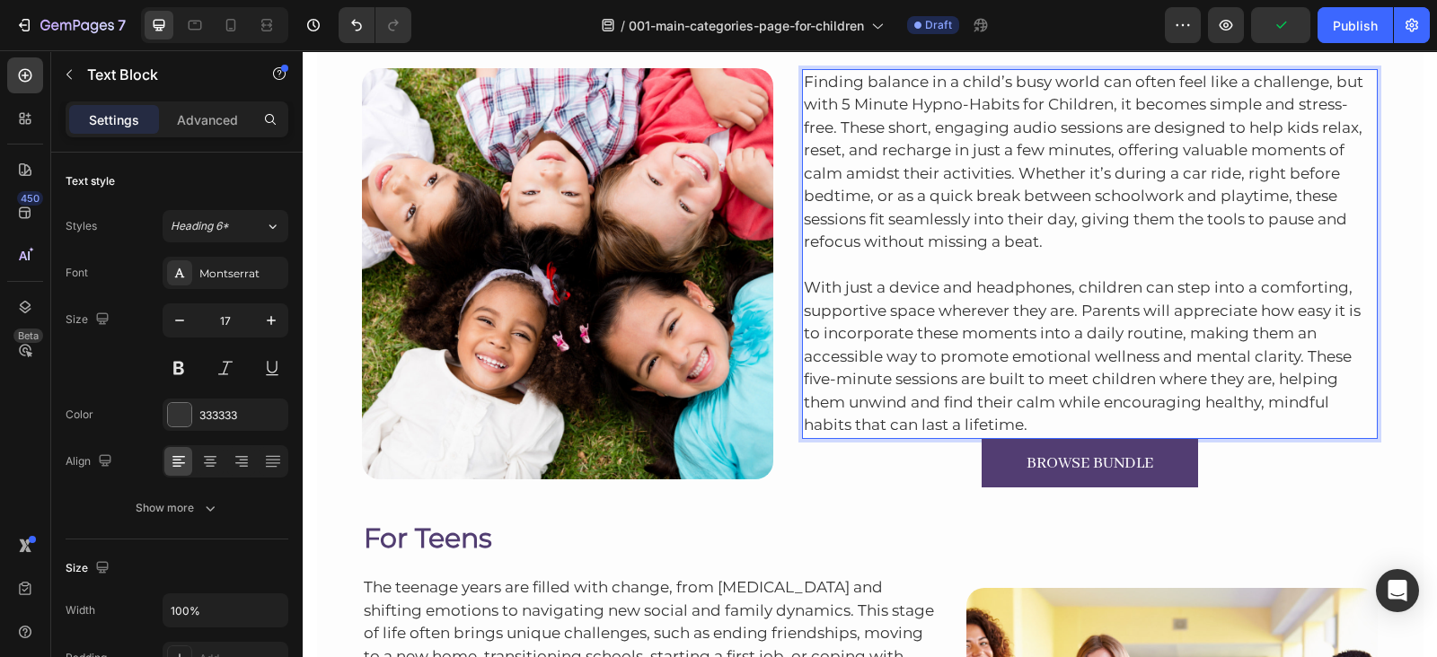
click at [1051, 427] on p "With just a device and headphones, children can step into a comforting, support…" at bounding box center [1090, 345] width 573 height 183
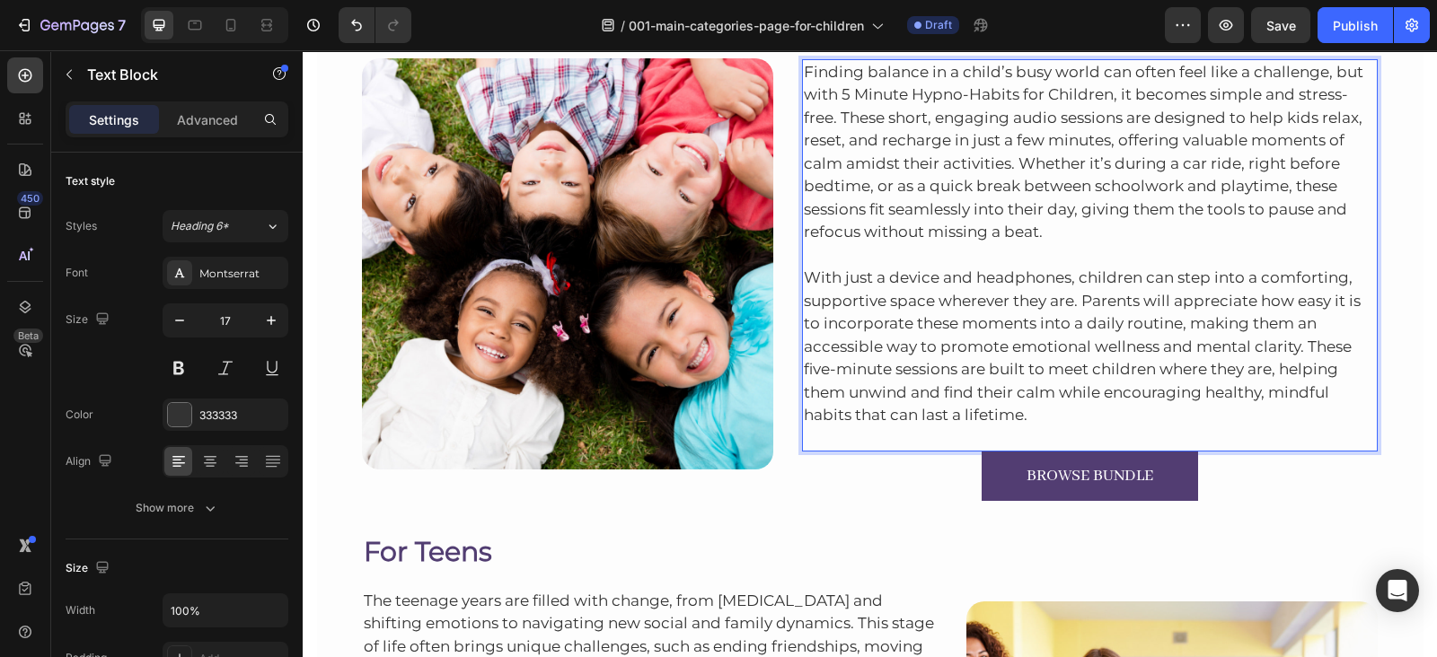
scroll to position [350, 0]
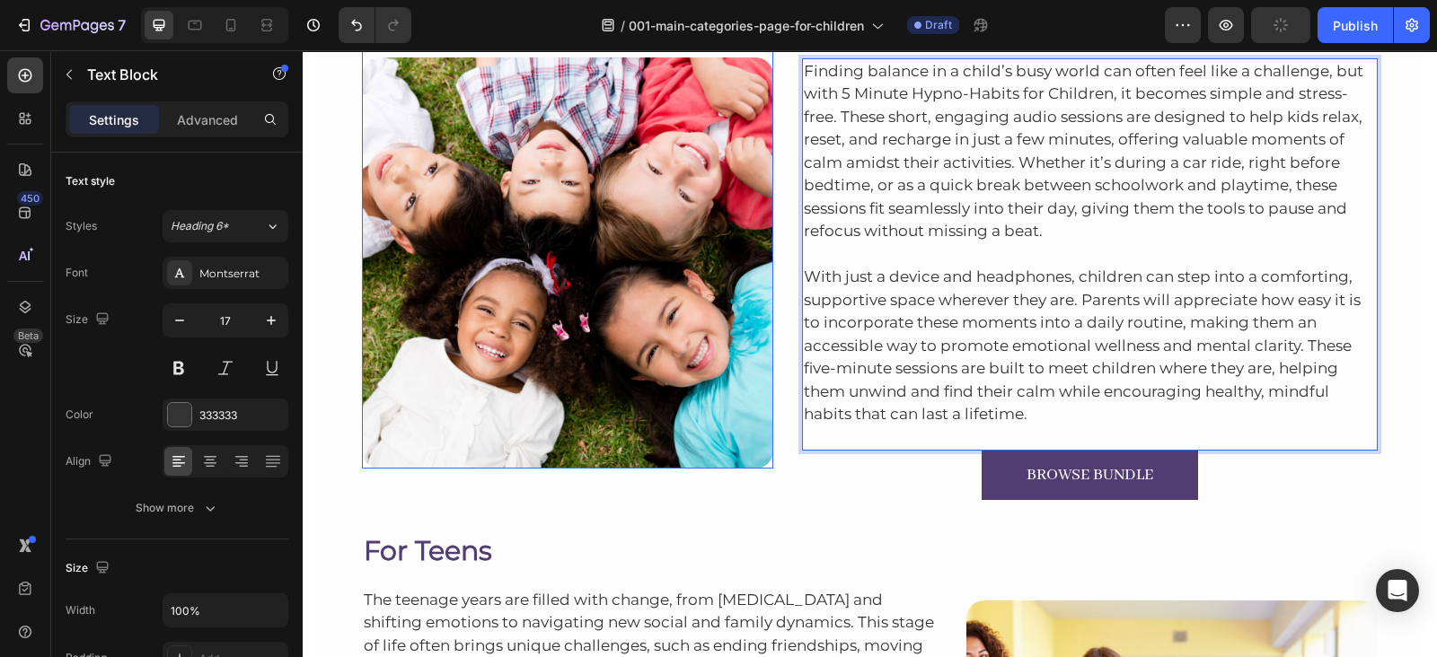
click at [446, 230] on img at bounding box center [567, 262] width 411 height 411
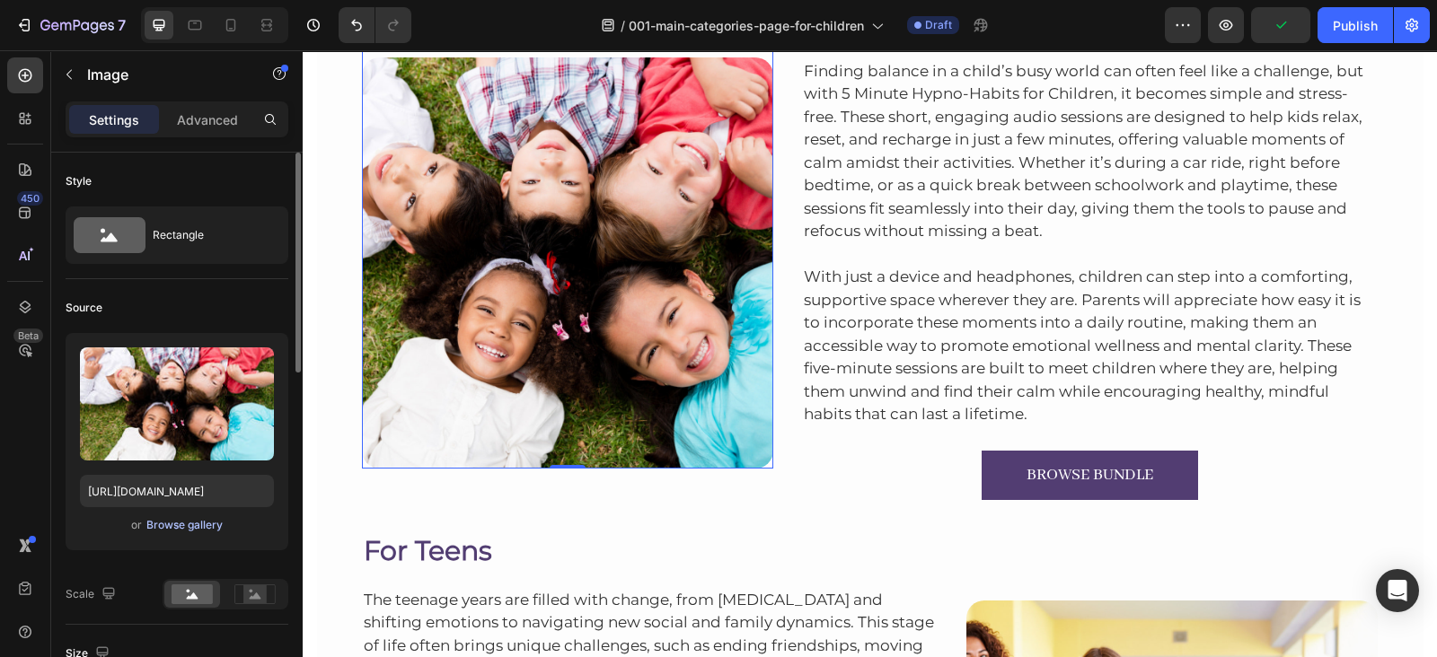
click at [207, 523] on div "Browse gallery" at bounding box center [184, 525] width 76 height 16
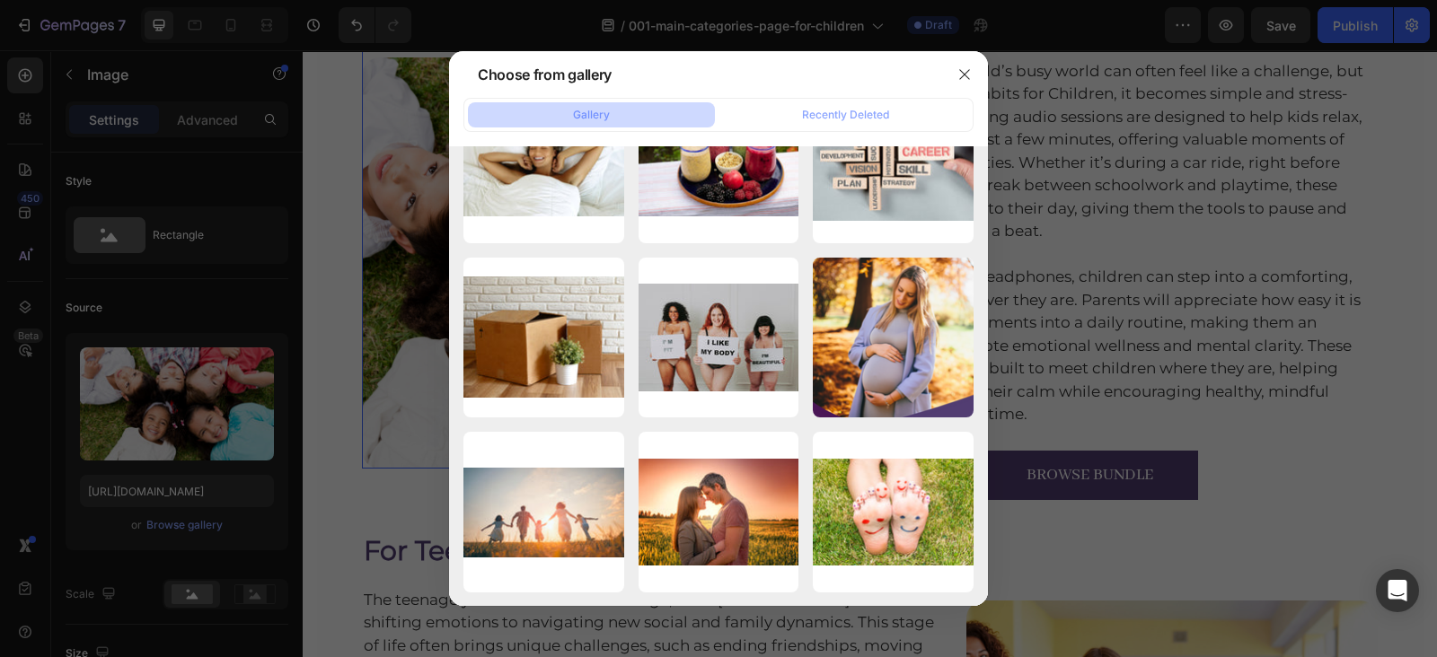
scroll to position [5901, 0]
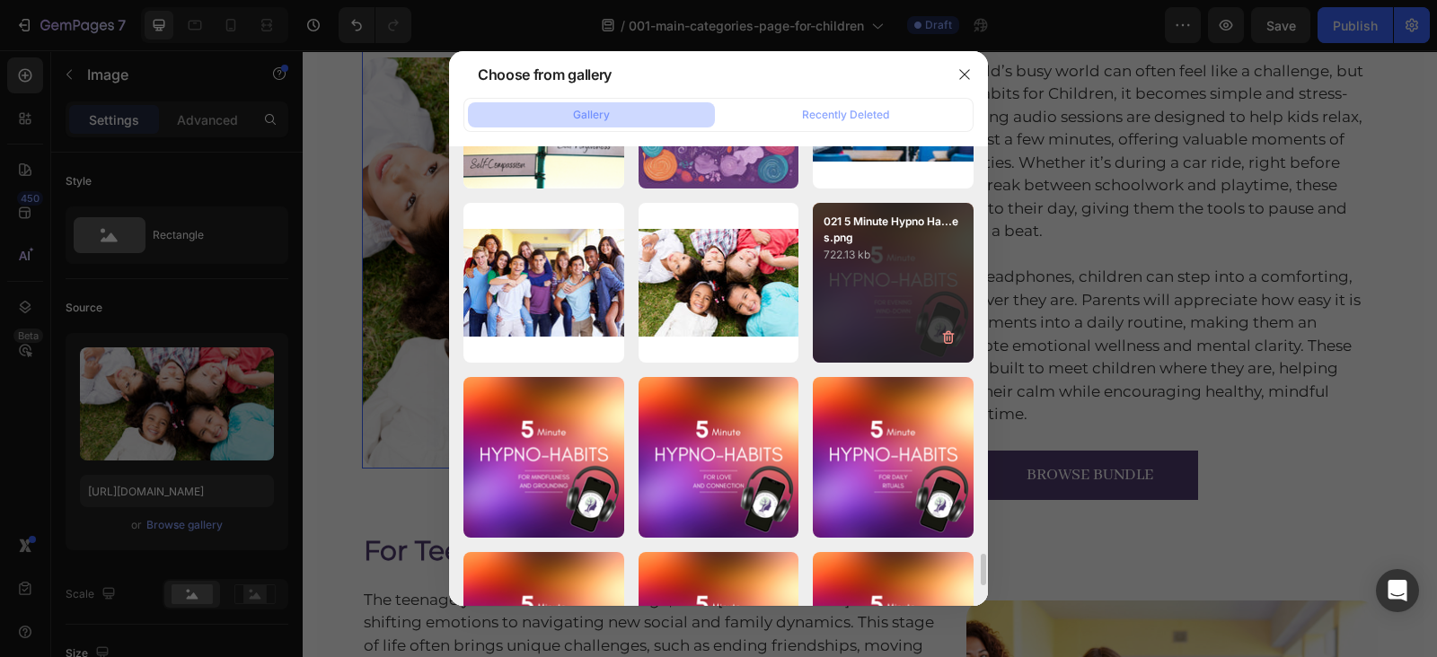
drag, startPoint x: 791, startPoint y: 370, endPoint x: 868, endPoint y: 330, distance: 87.2
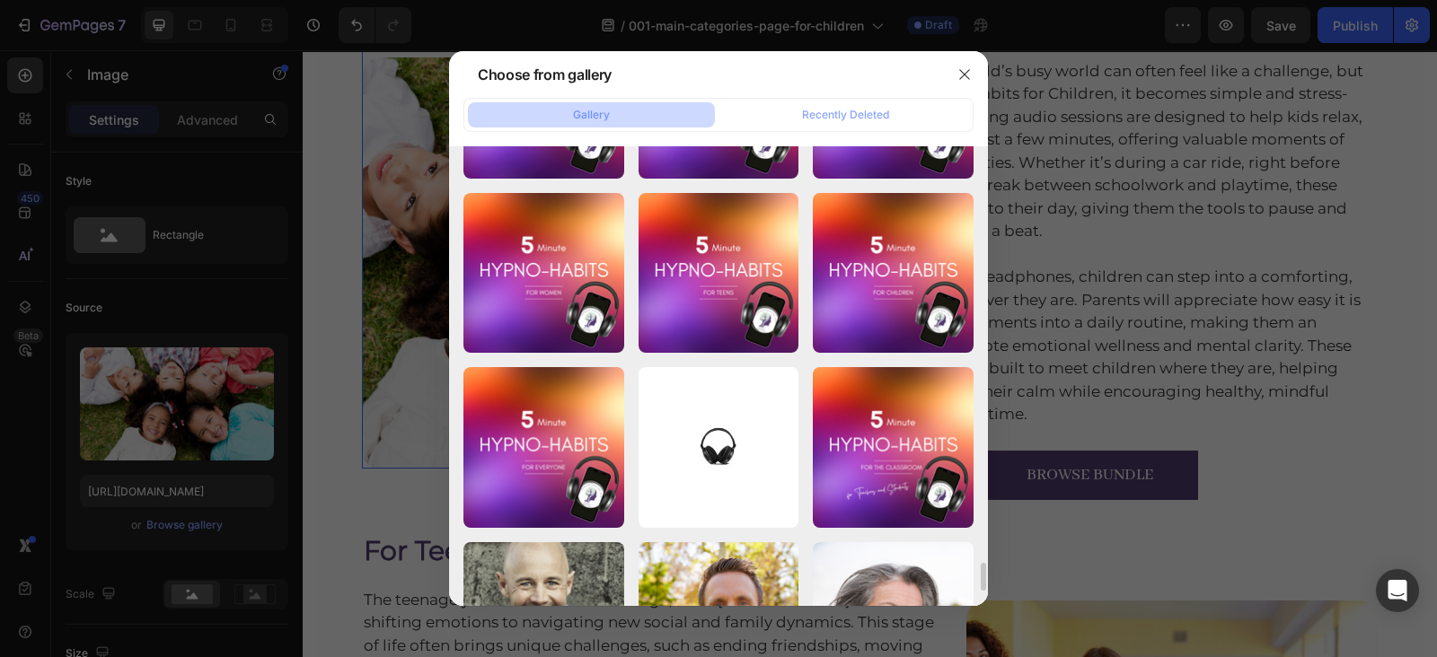
scroll to position [6961, 0]
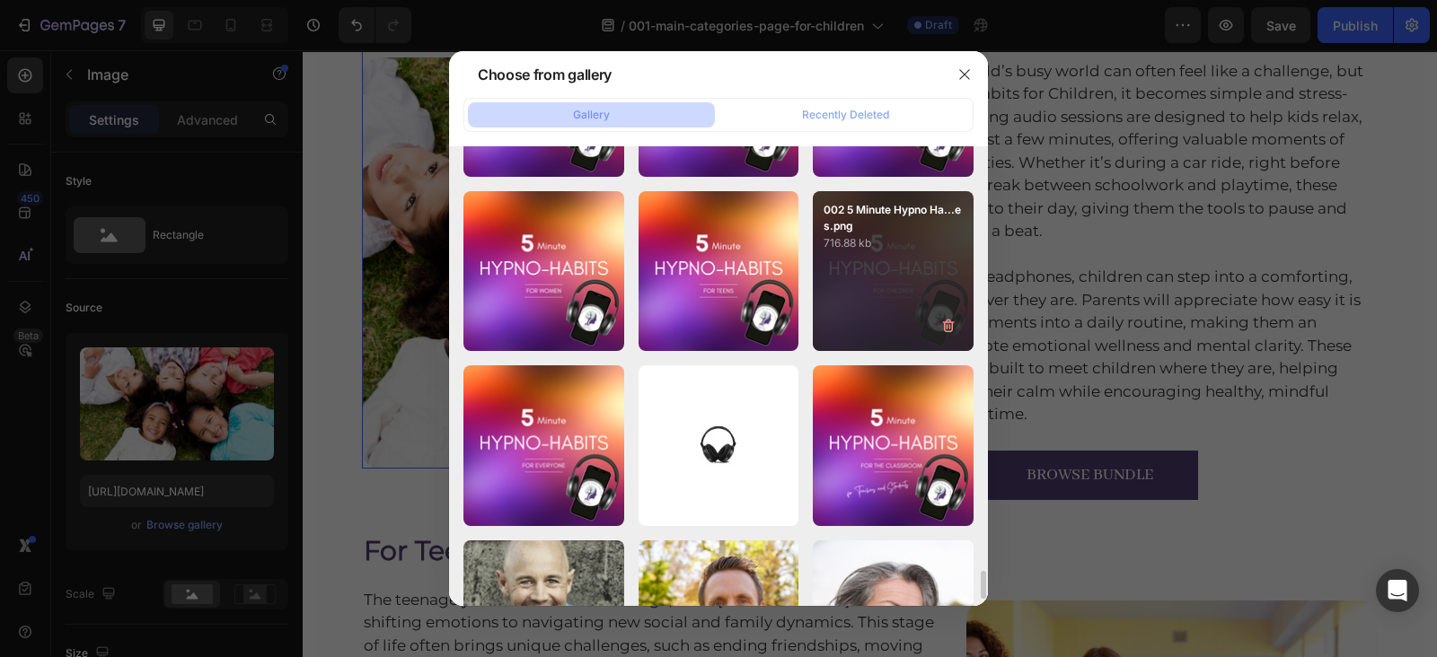
click at [901, 285] on div "002 5 Minute Hypno Ha...es.png 716.88 kb" at bounding box center [893, 271] width 161 height 161
type input "https://cdn.shopify.com/s/files/1/0607/2821/3736/files/gempages_502465714892833…"
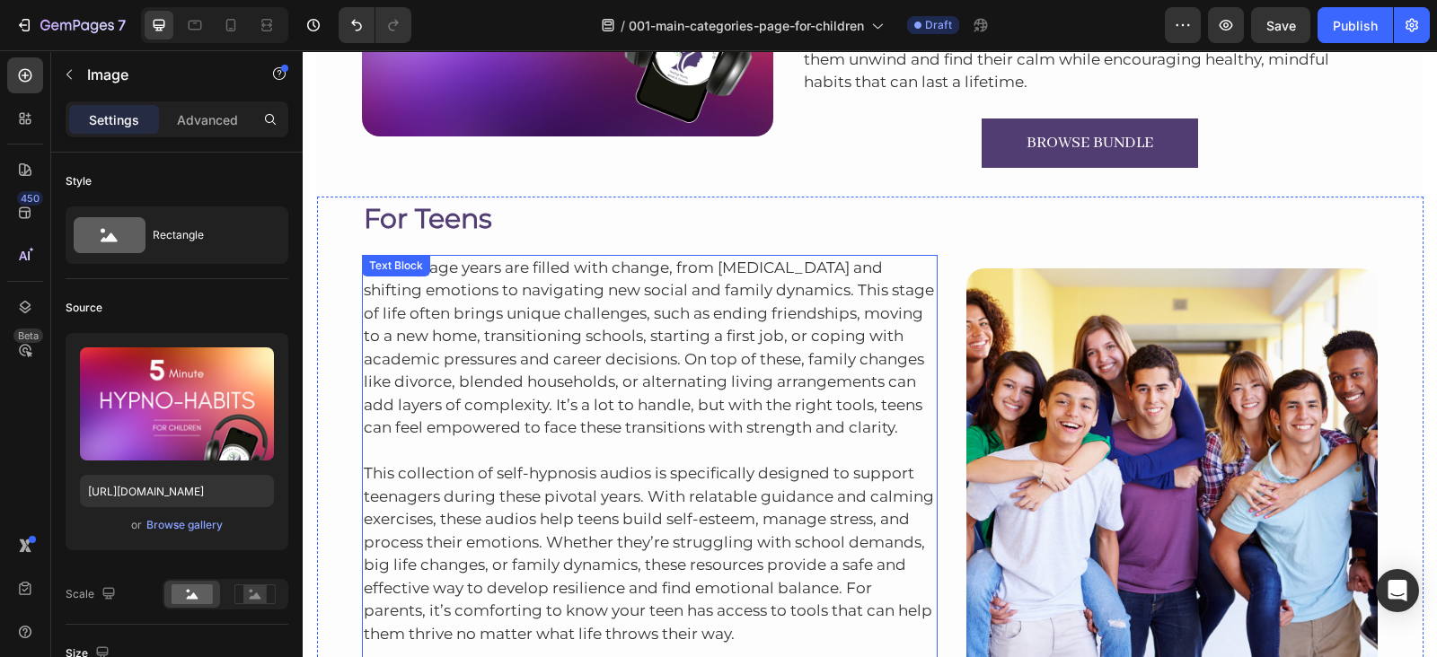
scroll to position [681, 0]
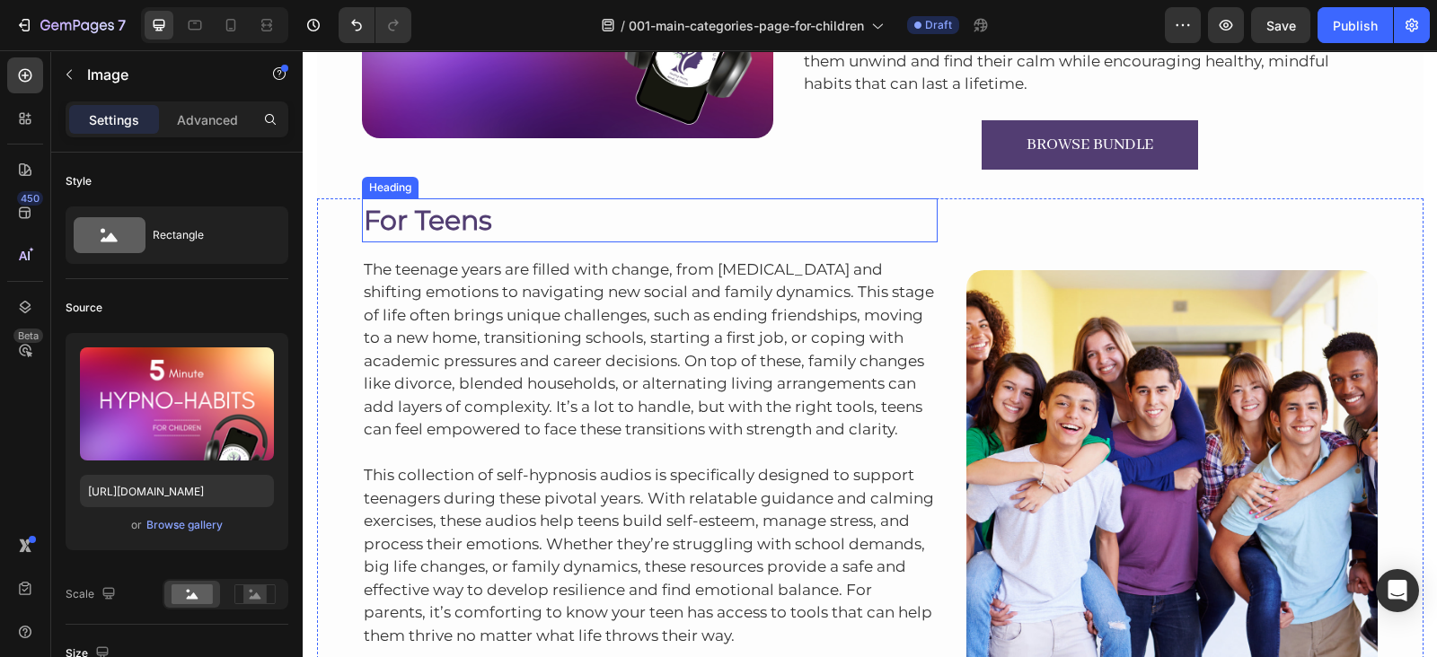
click at [435, 232] on h2 "For Teens" at bounding box center [650, 220] width 576 height 44
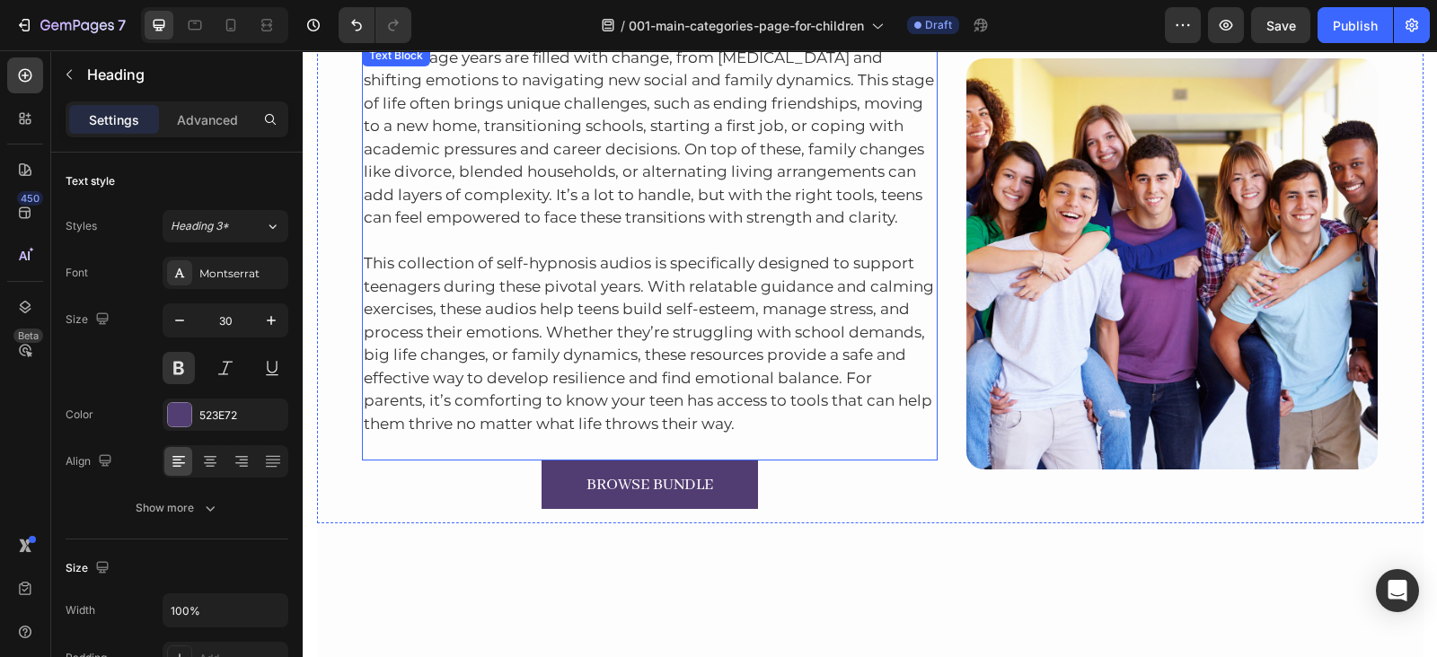
scroll to position [687, 0]
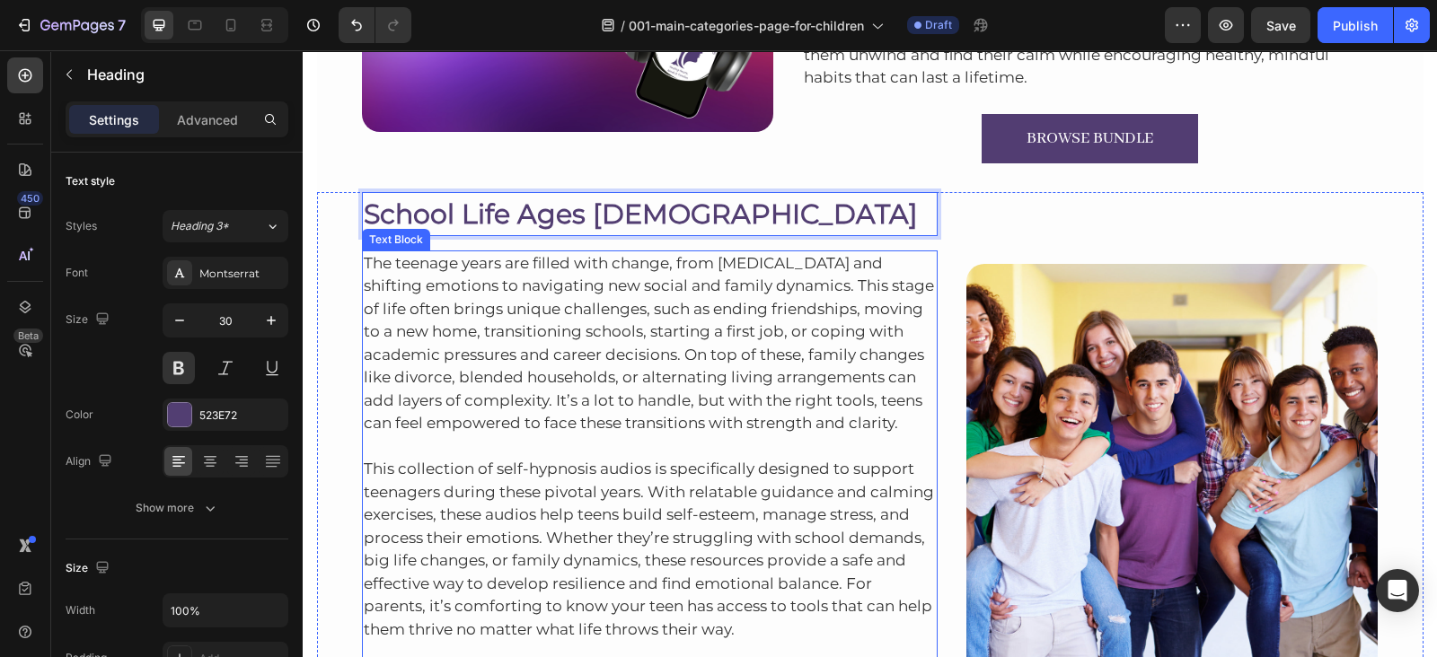
click at [482, 329] on p "The teenage years are filled with change, from personal growth and shifting emo…" at bounding box center [650, 343] width 573 height 183
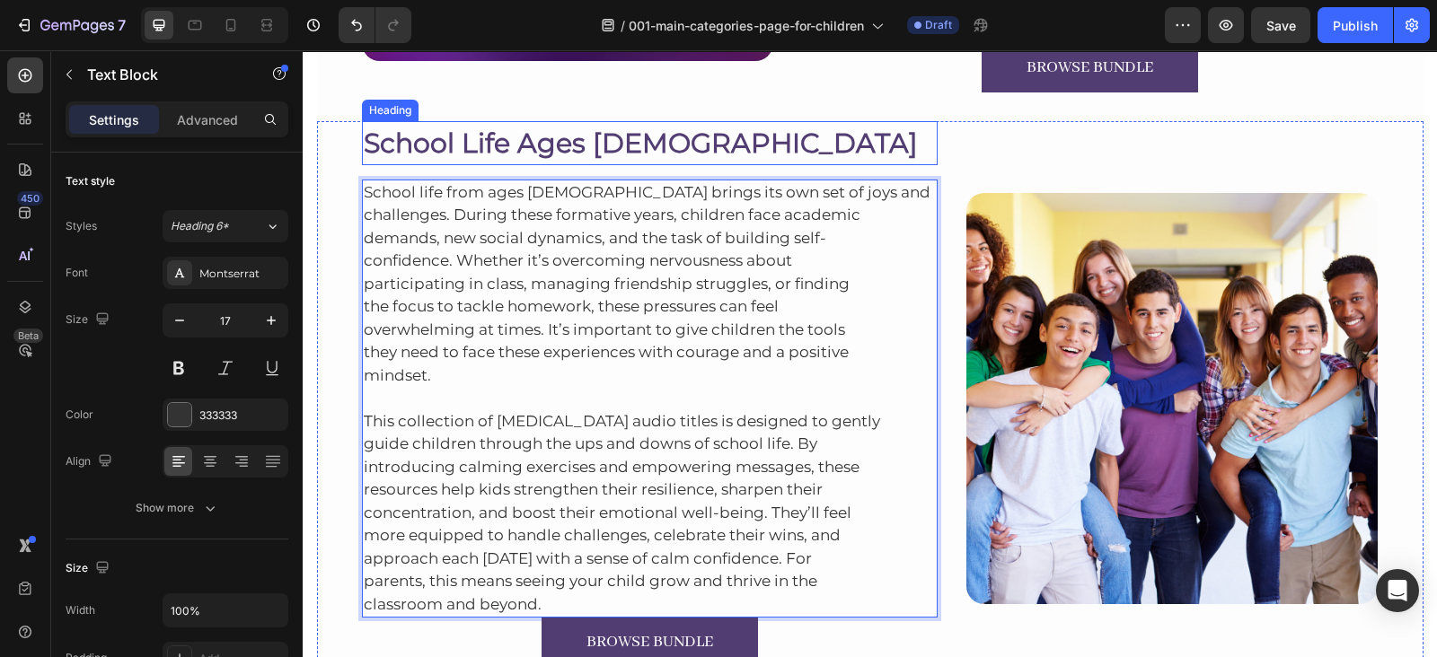
scroll to position [758, 0]
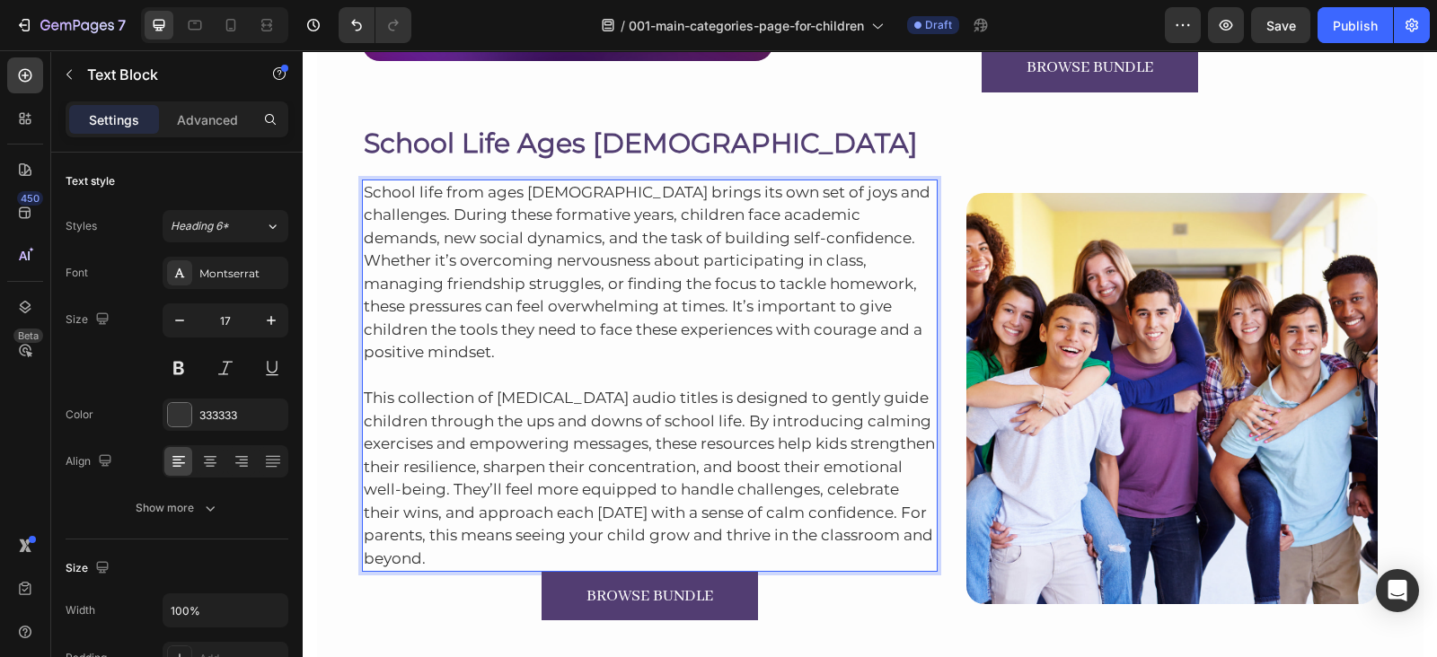
click at [576, 530] on p "This collection of hypnotherapy audio titles is designed to gently guide childr…" at bounding box center [650, 468] width 573 height 207
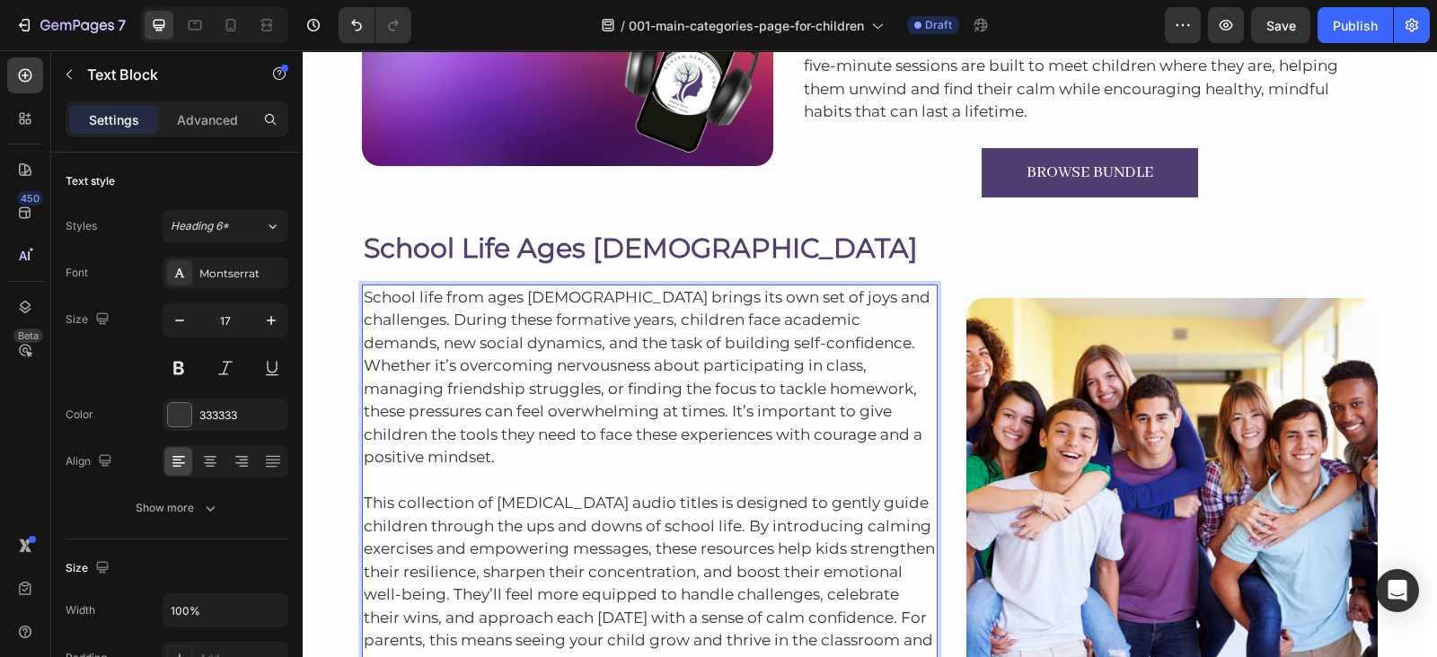
scroll to position [662, 0]
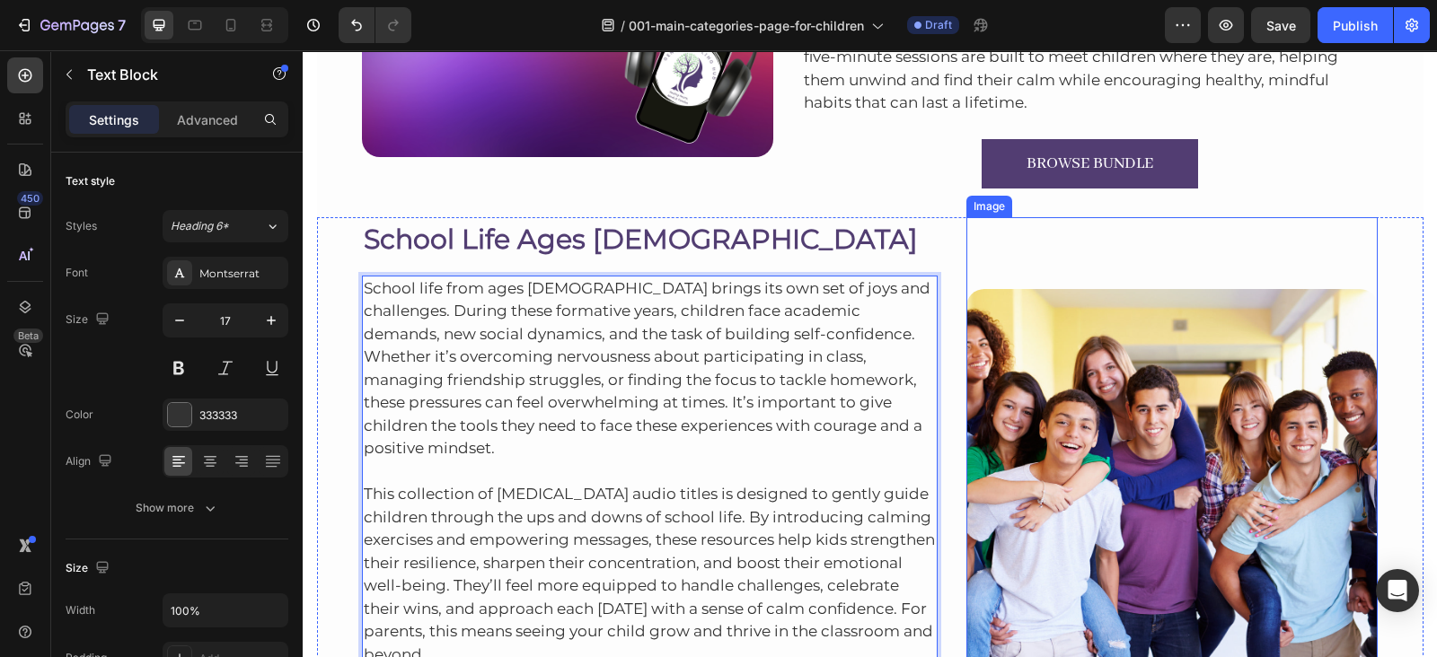
click at [1026, 312] on img at bounding box center [1171, 494] width 411 height 411
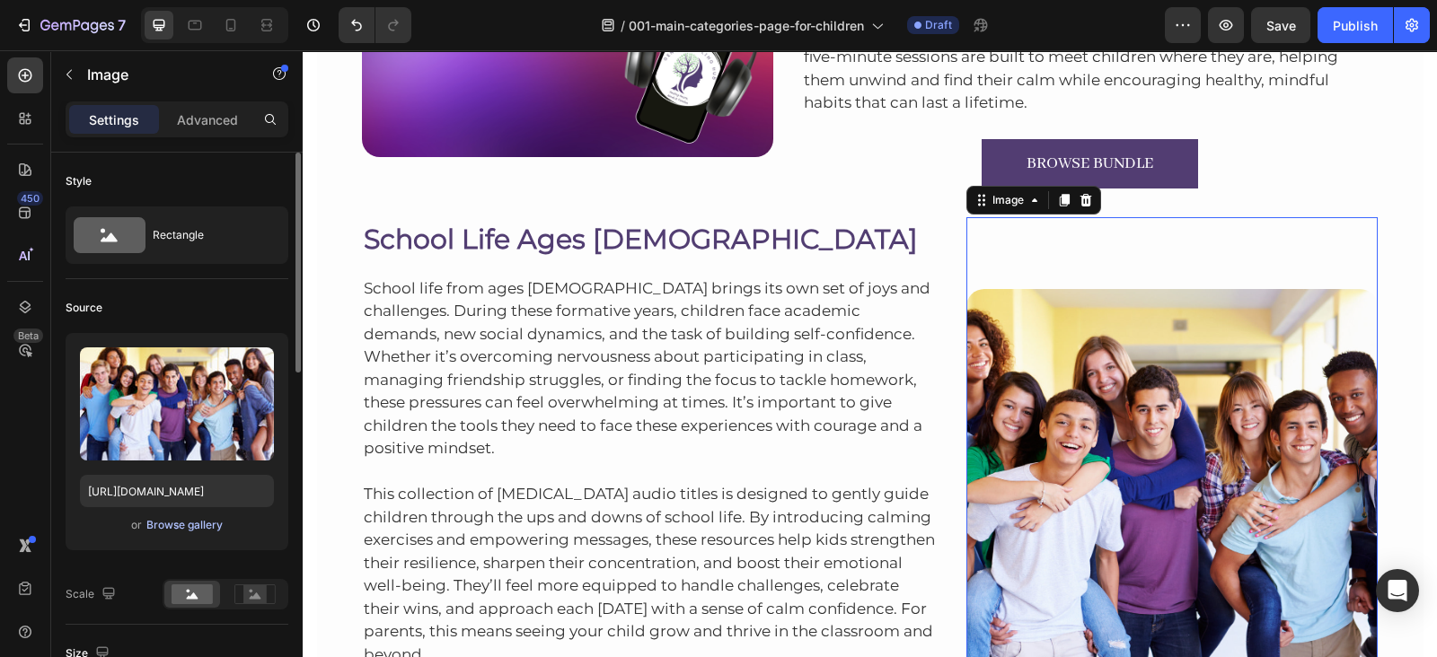
click at [206, 523] on div "Browse gallery" at bounding box center [184, 525] width 76 height 16
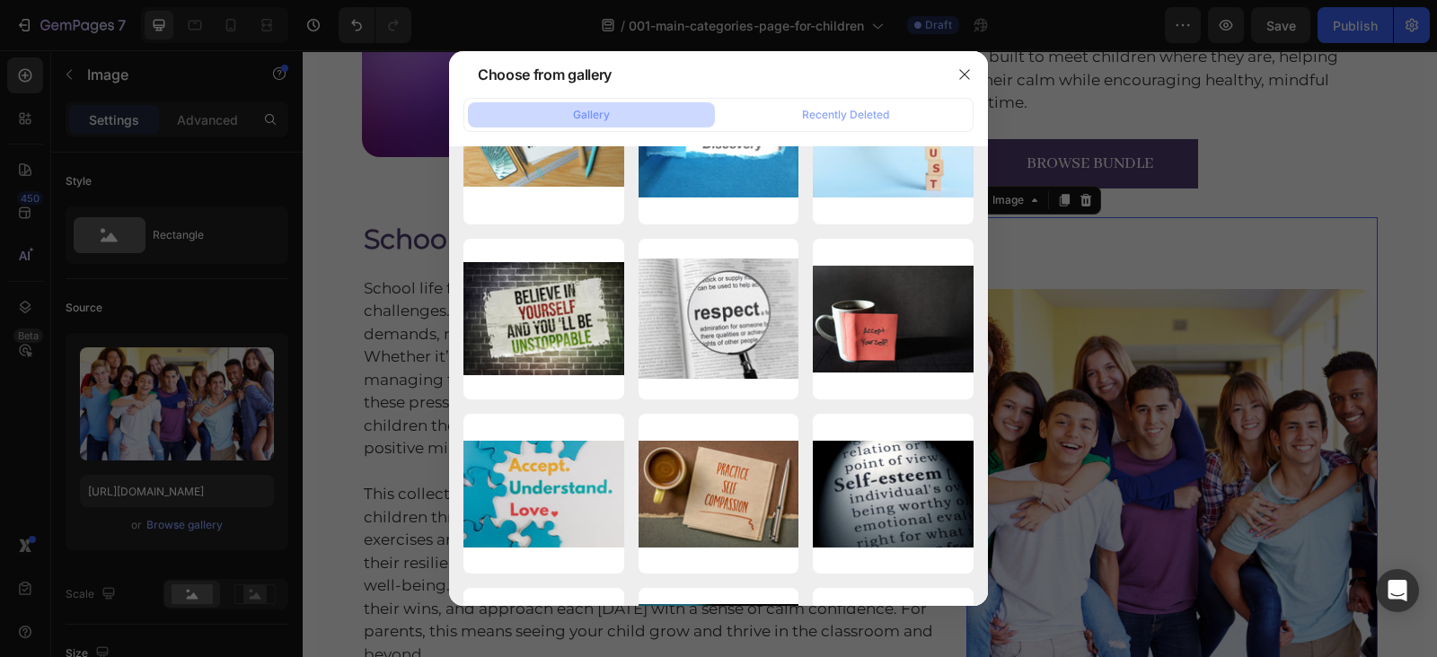
scroll to position [4611, 0]
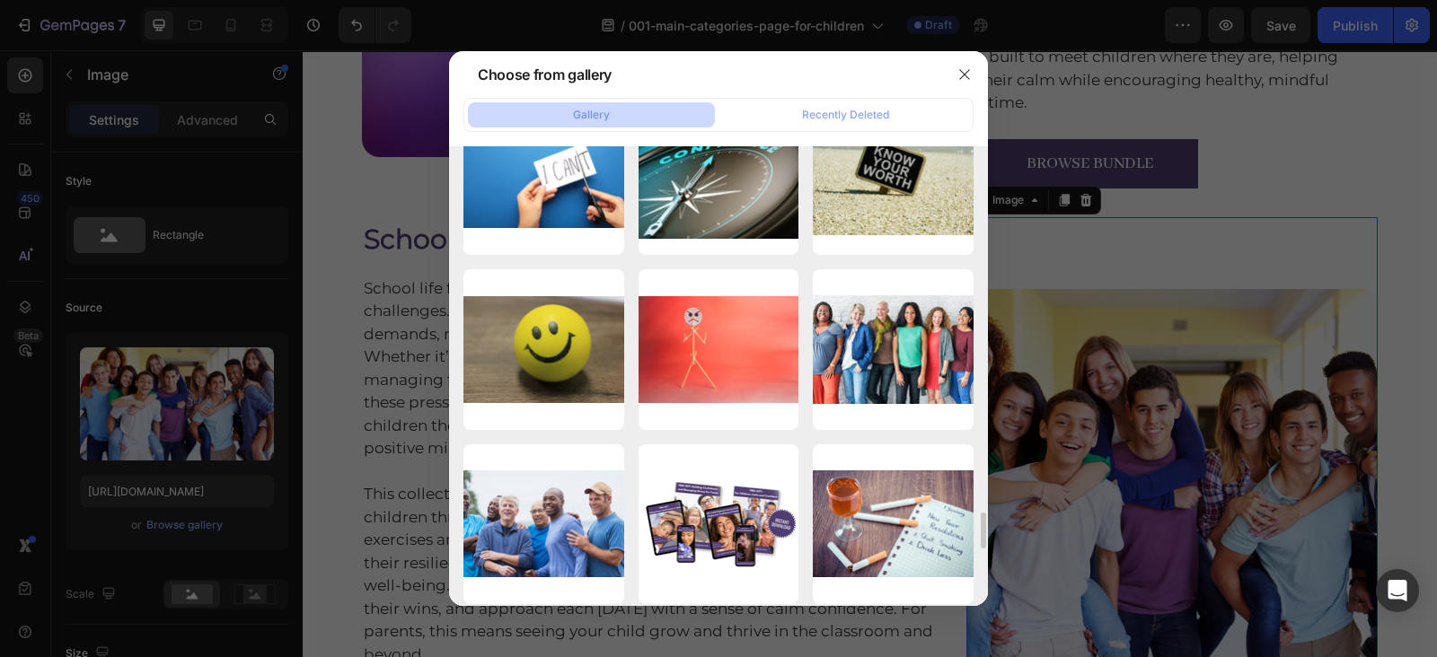
click at [0, 0] on div "7f9a43ee8ecdbe3736dc1...ac.jpg 75.68 kb" at bounding box center [0, 0] width 0 height 0
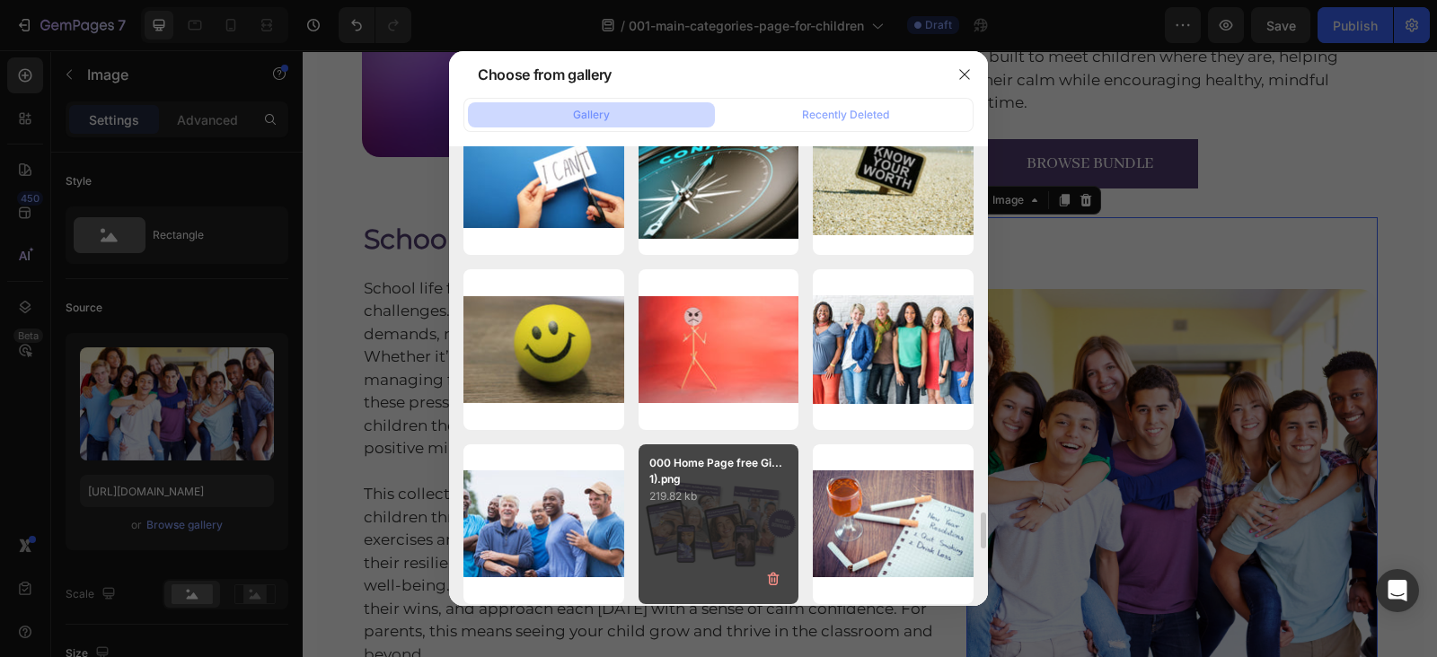
drag, startPoint x: 662, startPoint y: 396, endPoint x: 699, endPoint y: 496, distance: 106.6
click at [0, 0] on div "7f9a43ee8ecdbe3736dc1...ac.jpg 75.68 kb" at bounding box center [0, 0] width 0 height 0
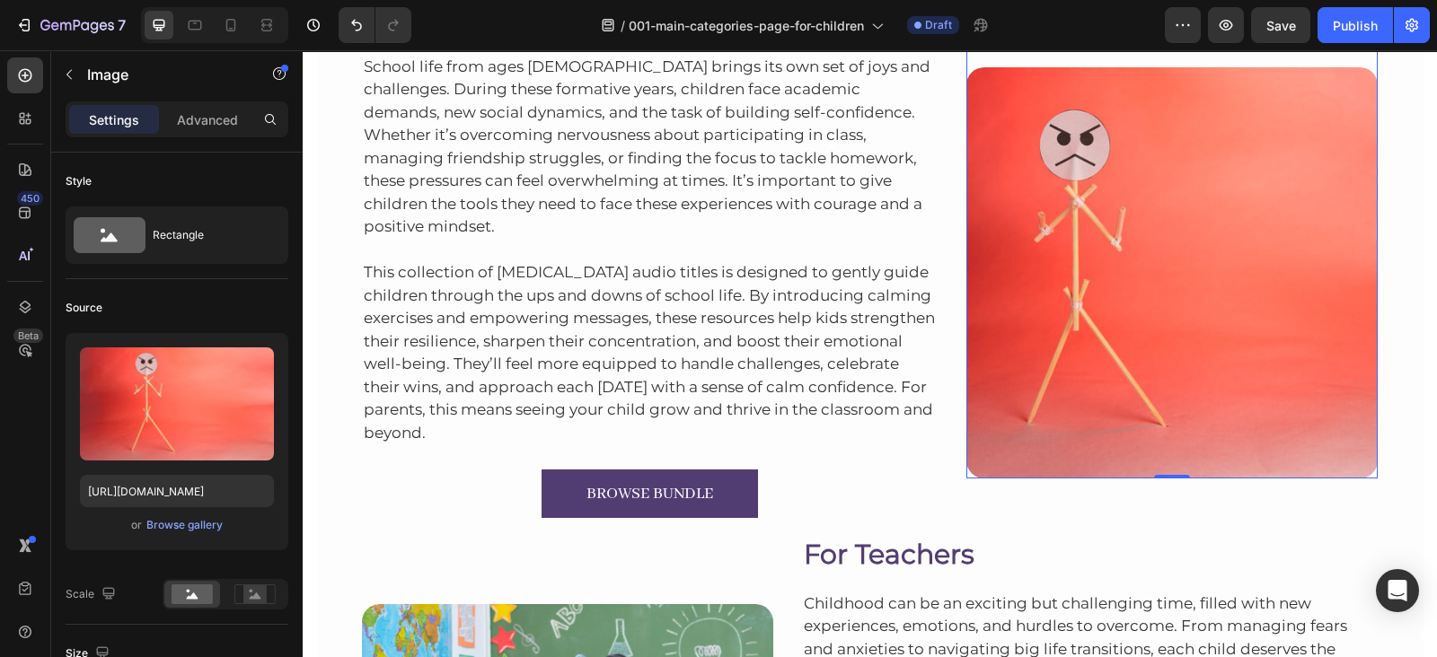
scroll to position [893, 0]
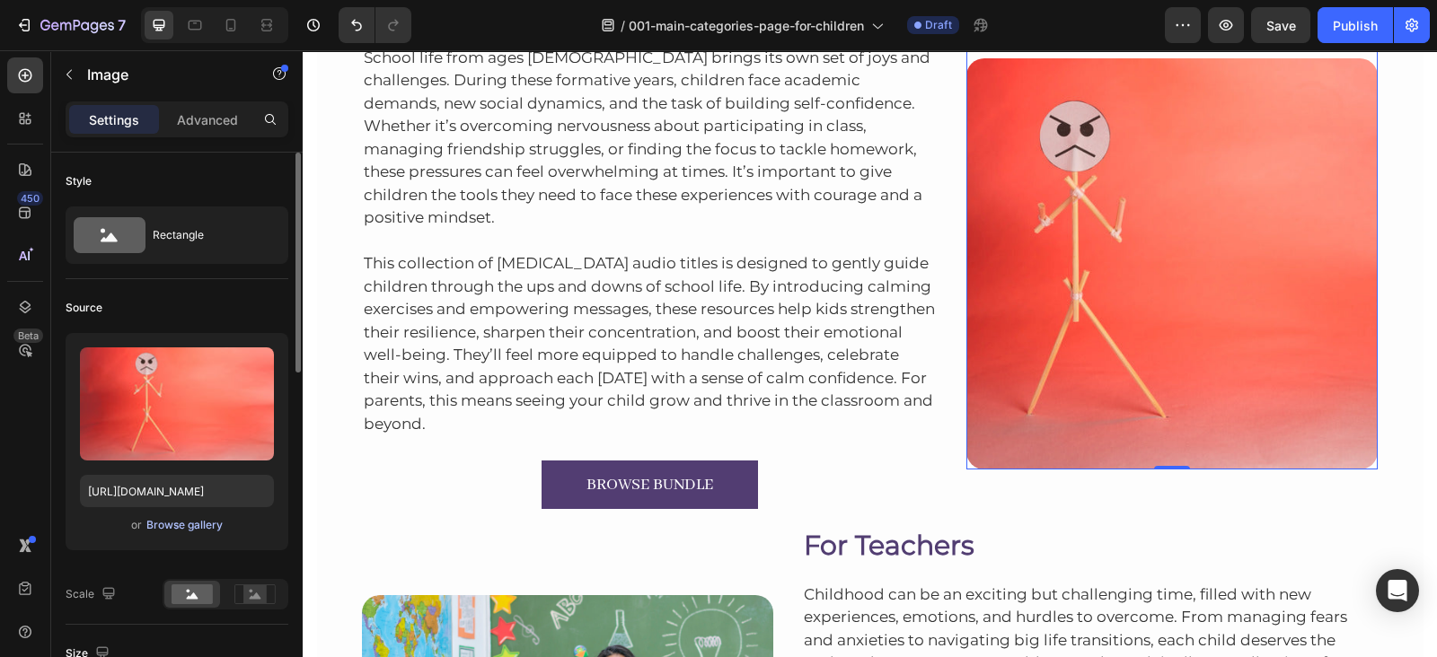
click at [200, 527] on div "Browse gallery" at bounding box center [184, 525] width 76 height 16
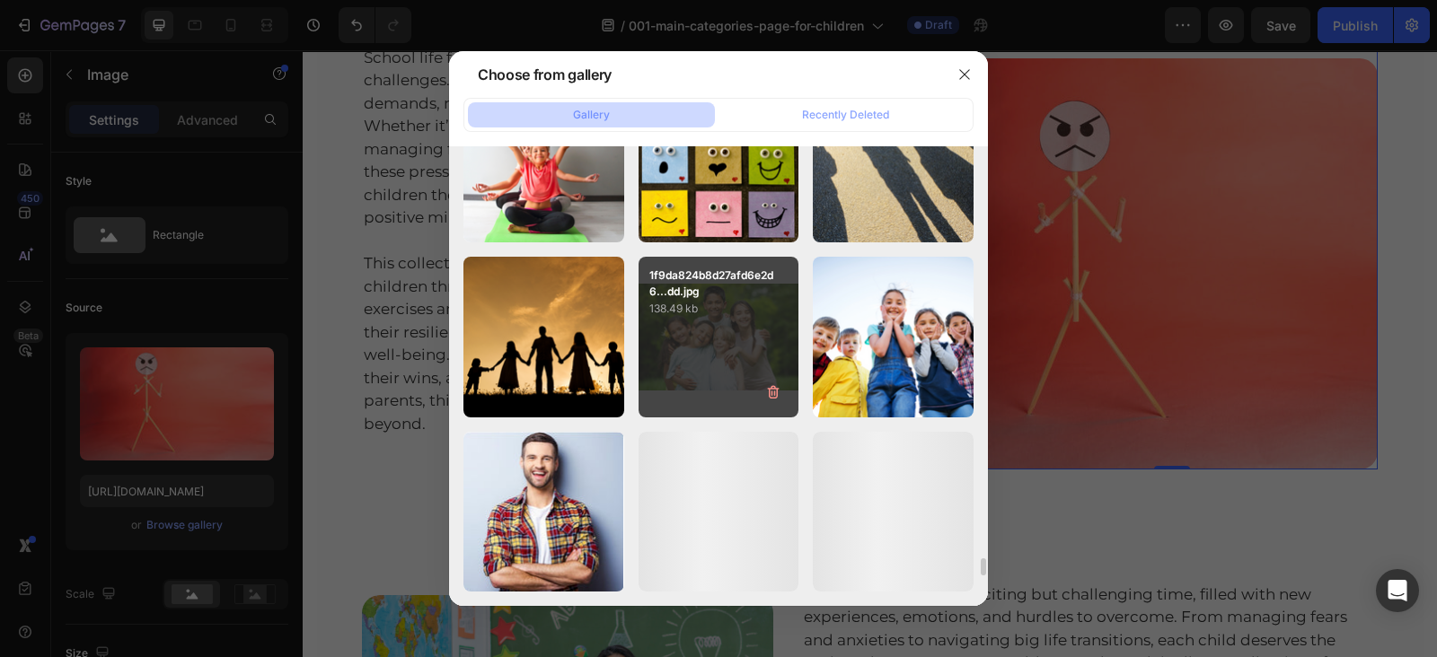
scroll to position [10919, 0]
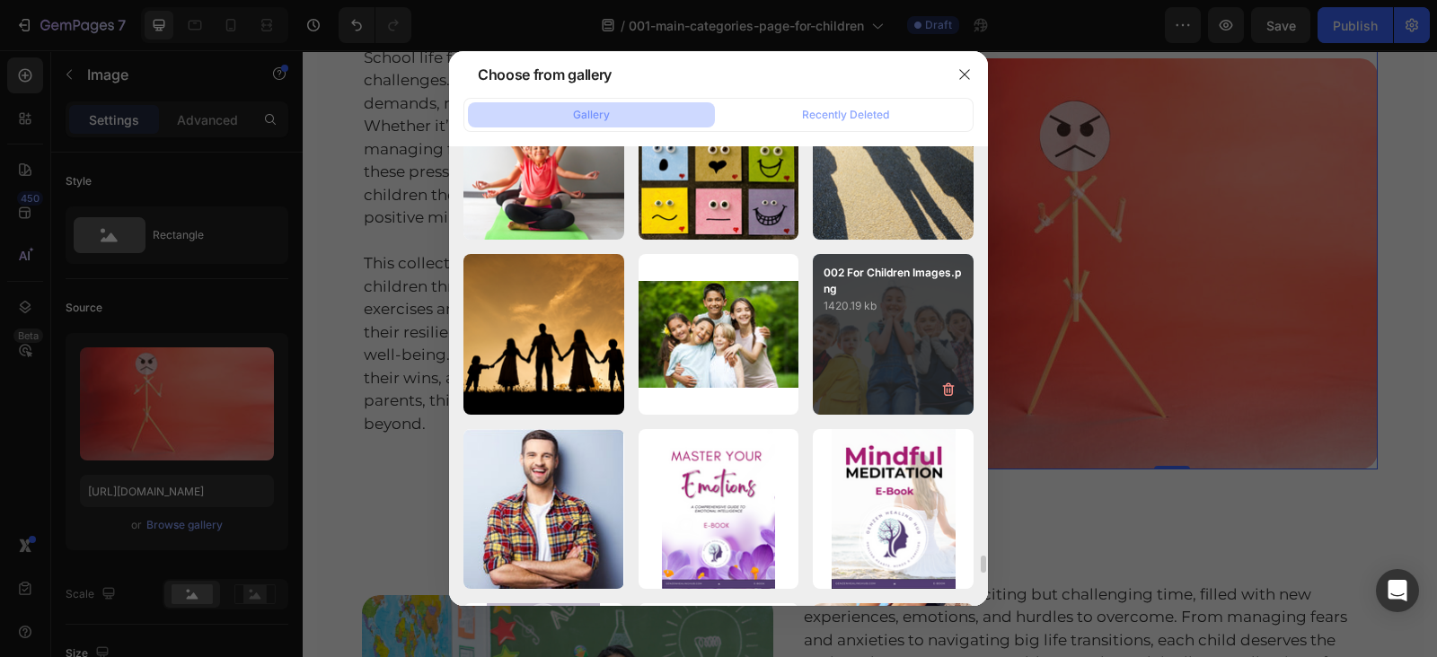
click at [875, 355] on div "002 For Children Images.png 1420.19 kb" at bounding box center [893, 334] width 161 height 161
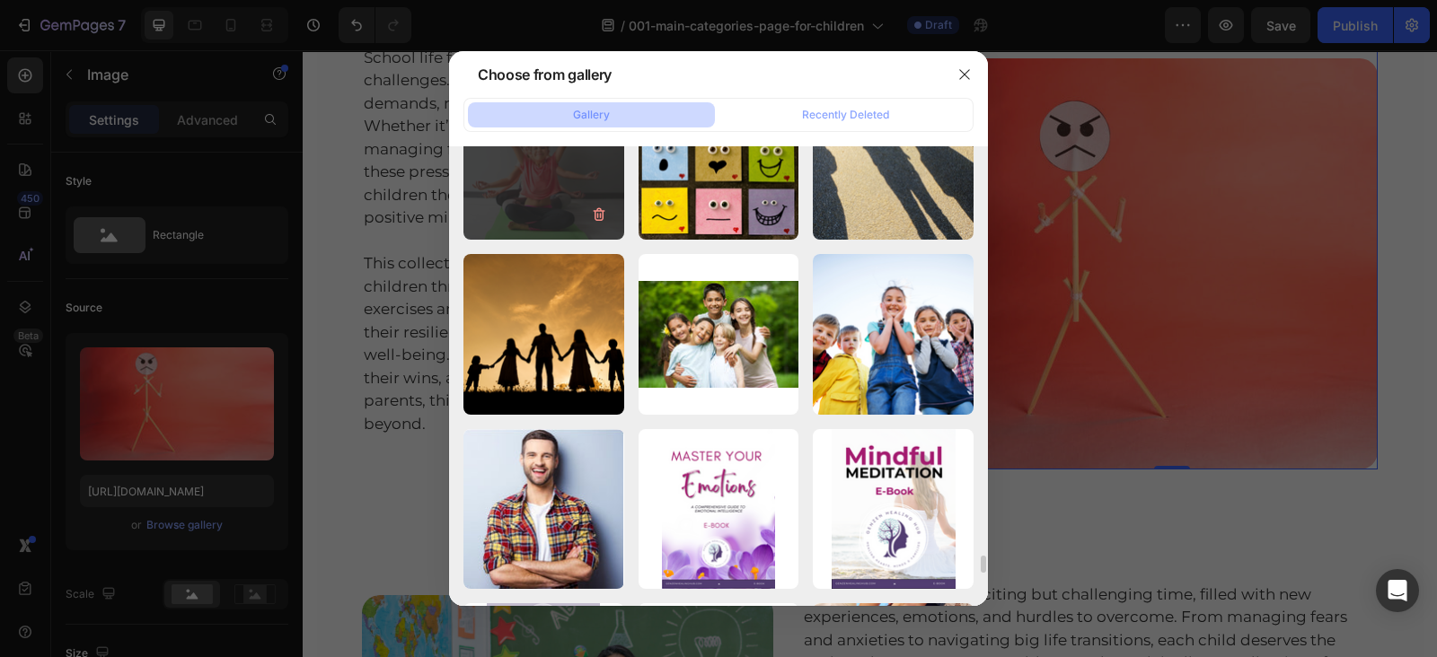
type input "https://cdn.shopify.com/s/files/1/0607/2821/3736/files/gempages_502465714892833…"
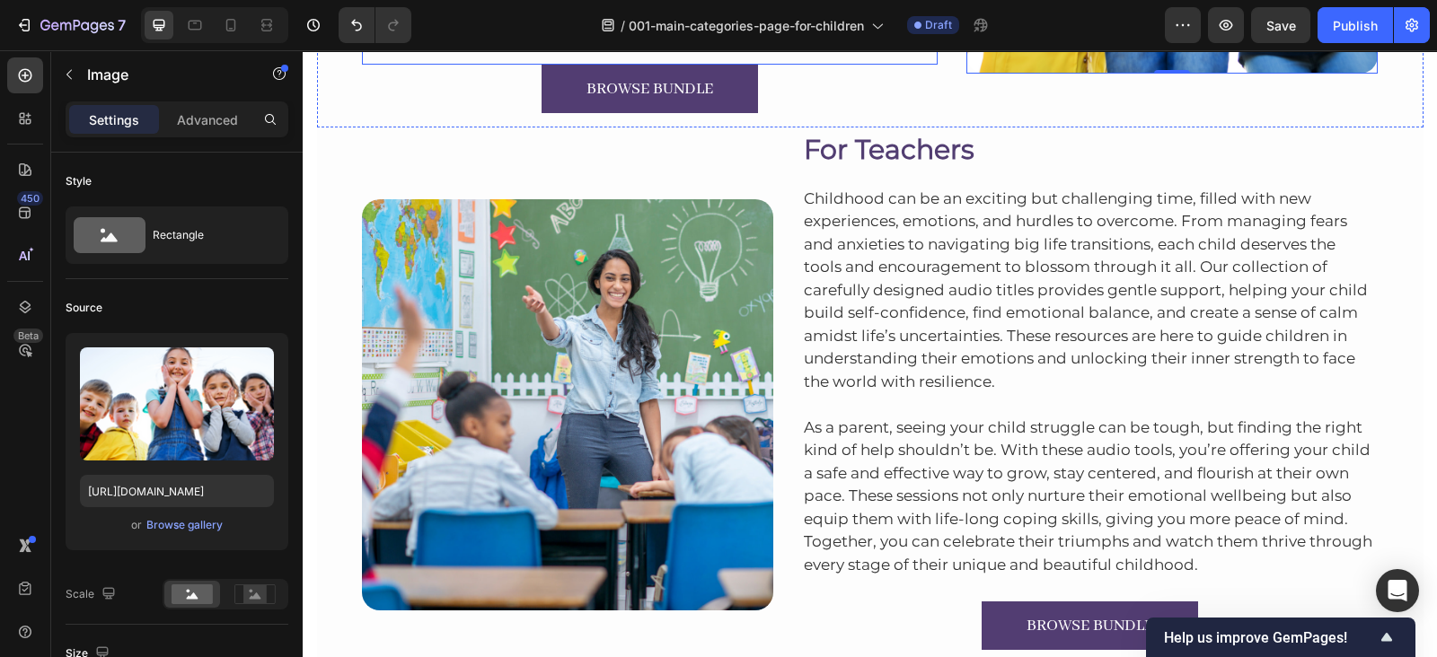
scroll to position [1289, 0]
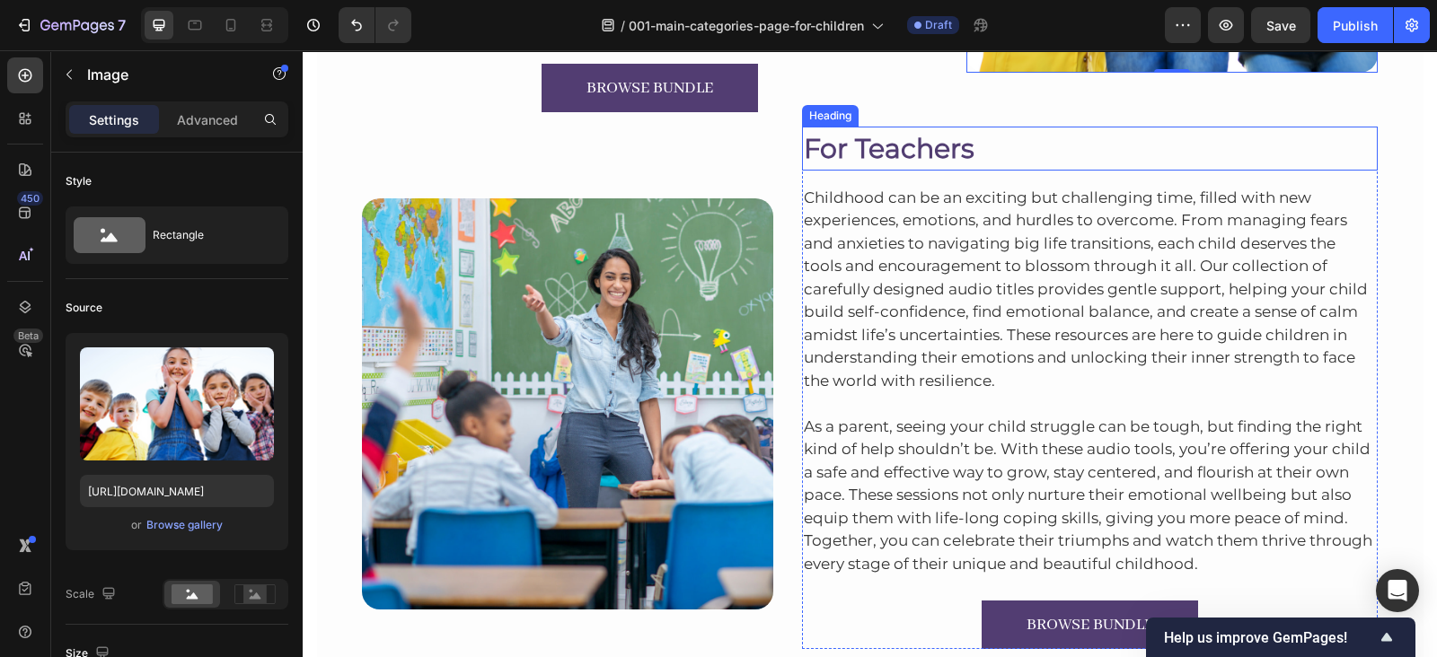
click at [888, 127] on h2 "For Teachers" at bounding box center [1090, 149] width 576 height 44
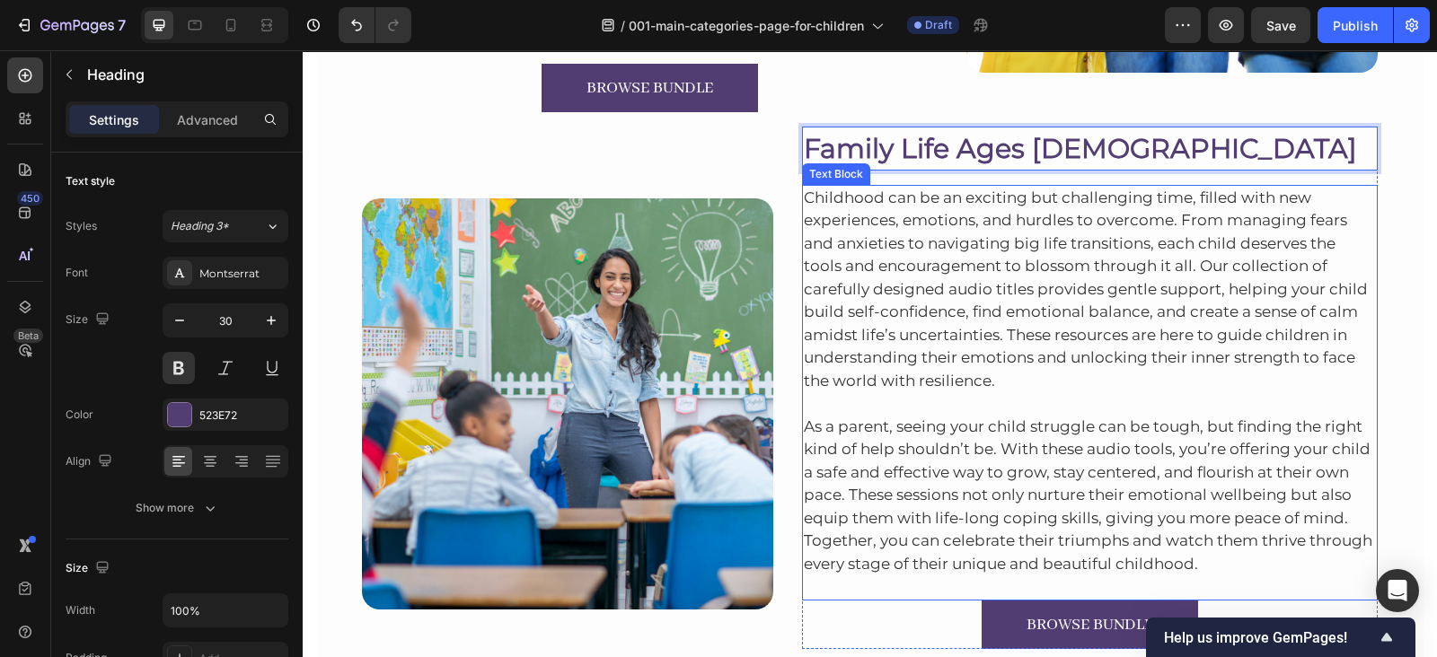
click at [983, 234] on p "Childhood can be an exciting but challenging time, filled with new experiences,…" at bounding box center [1090, 290] width 573 height 207
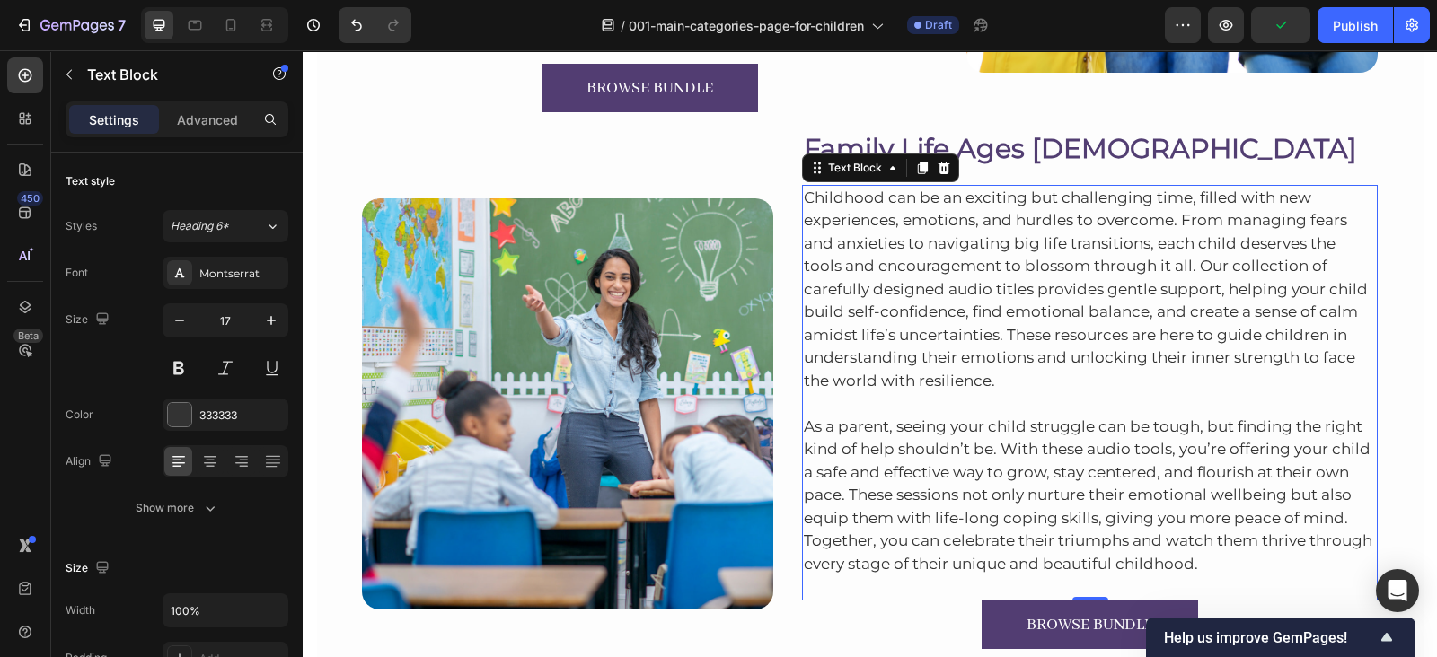
click at [1212, 303] on p "Childhood can be an exciting but challenging time, filled with new experiences,…" at bounding box center [1090, 290] width 573 height 207
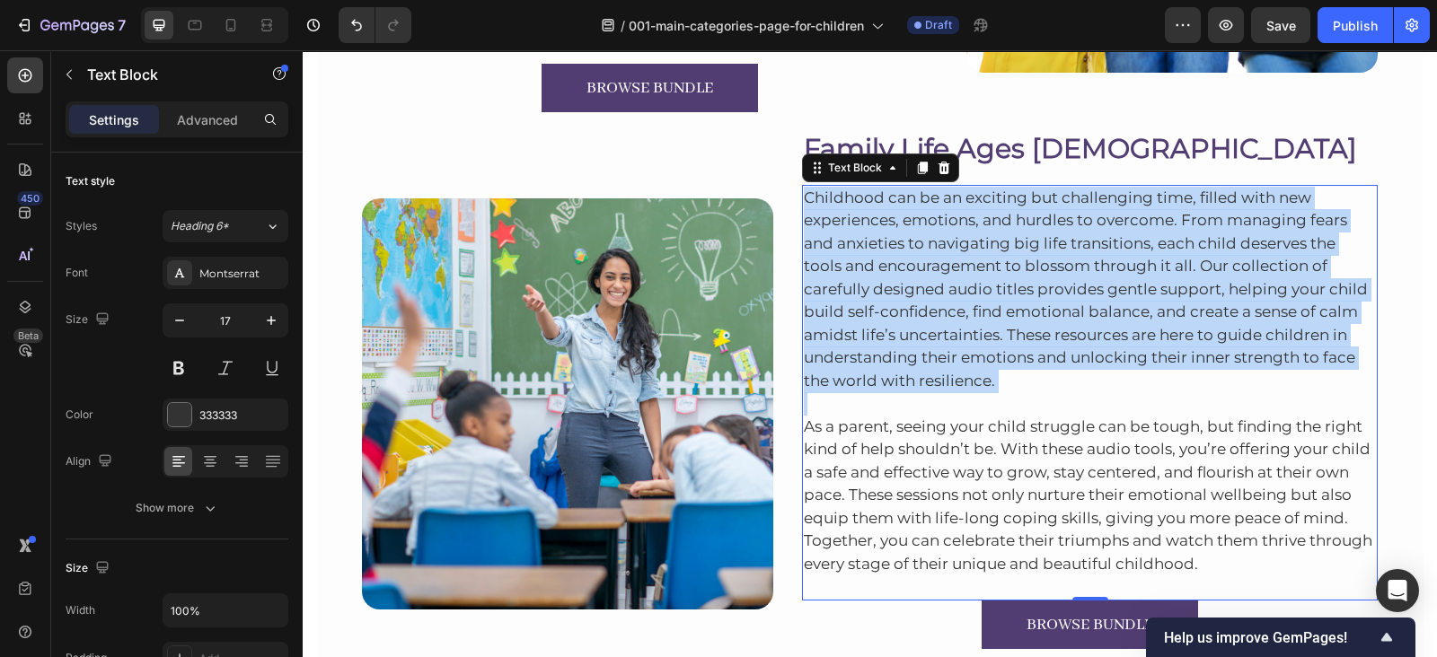
click at [1212, 303] on p "Childhood can be an exciting but challenging time, filled with new experiences,…" at bounding box center [1090, 290] width 573 height 207
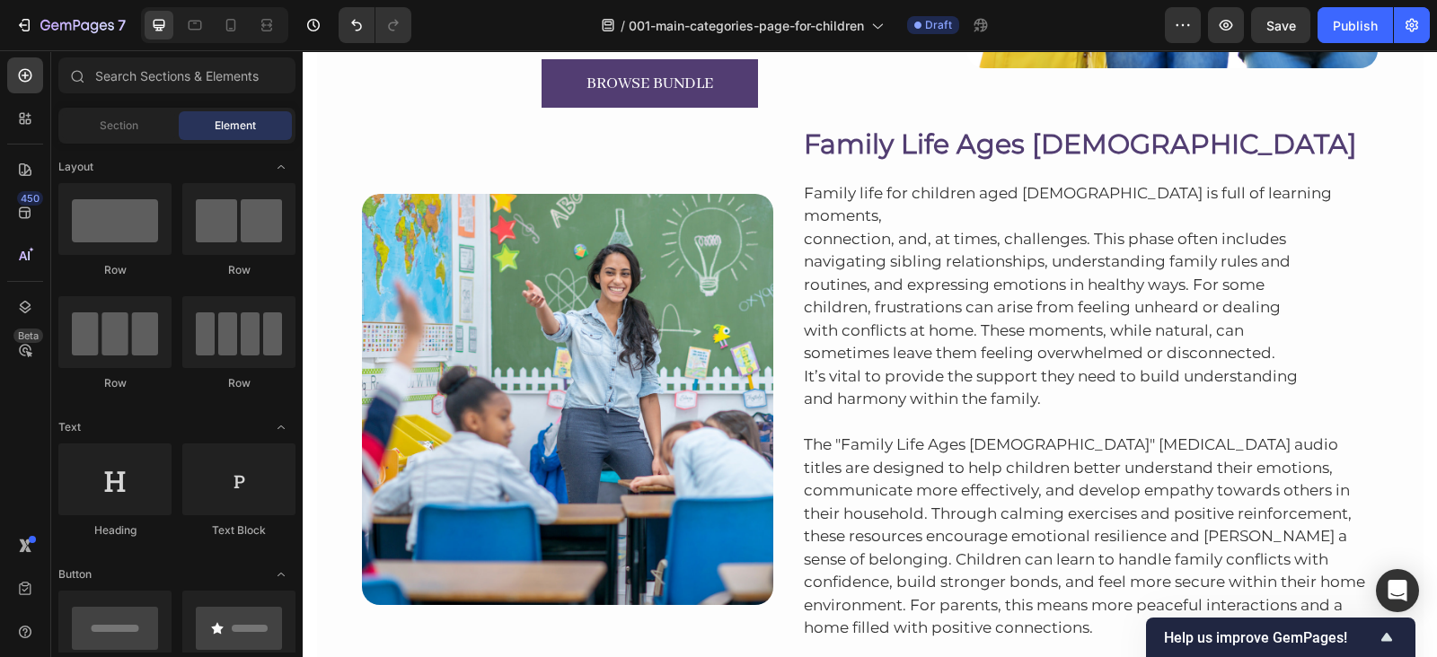
scroll to position [1339, 0]
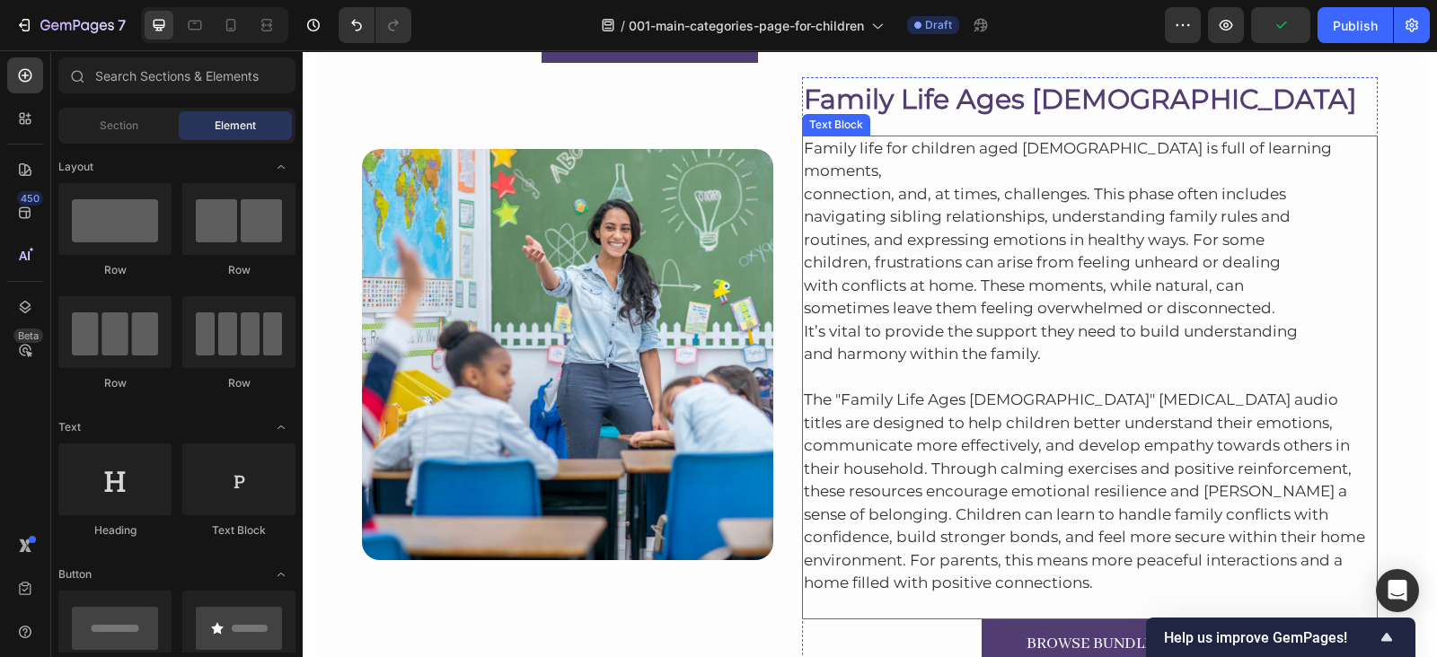
drag, startPoint x: 913, startPoint y: 359, endPoint x: 844, endPoint y: 341, distance: 71.4
click at [913, 366] on p "⁠⁠⁠⁠⁠⁠⁠ The "Family Life Ages 5-12" hypnotherapy audio titles are designed to h…" at bounding box center [1090, 480] width 573 height 229
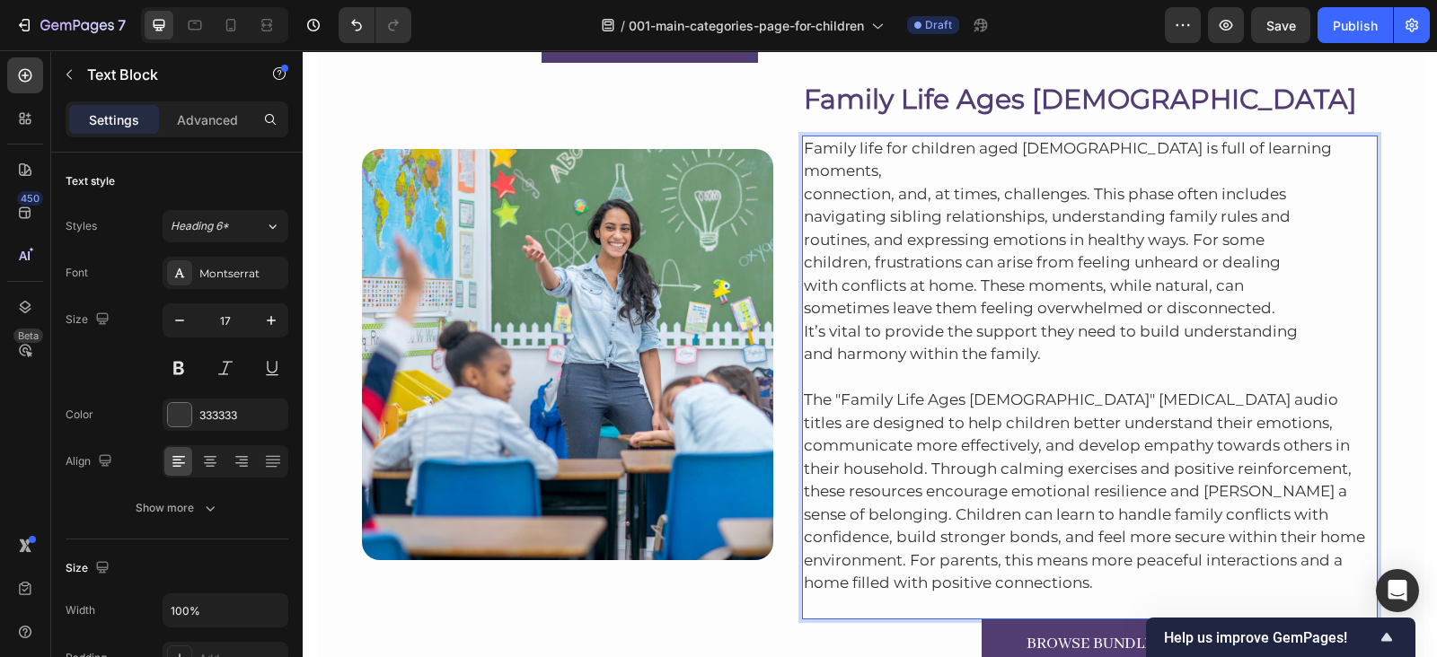
click at [804, 313] on p "Family life for children aged 5 to 12 is full of learning moments, connection, …" at bounding box center [1090, 251] width 573 height 229
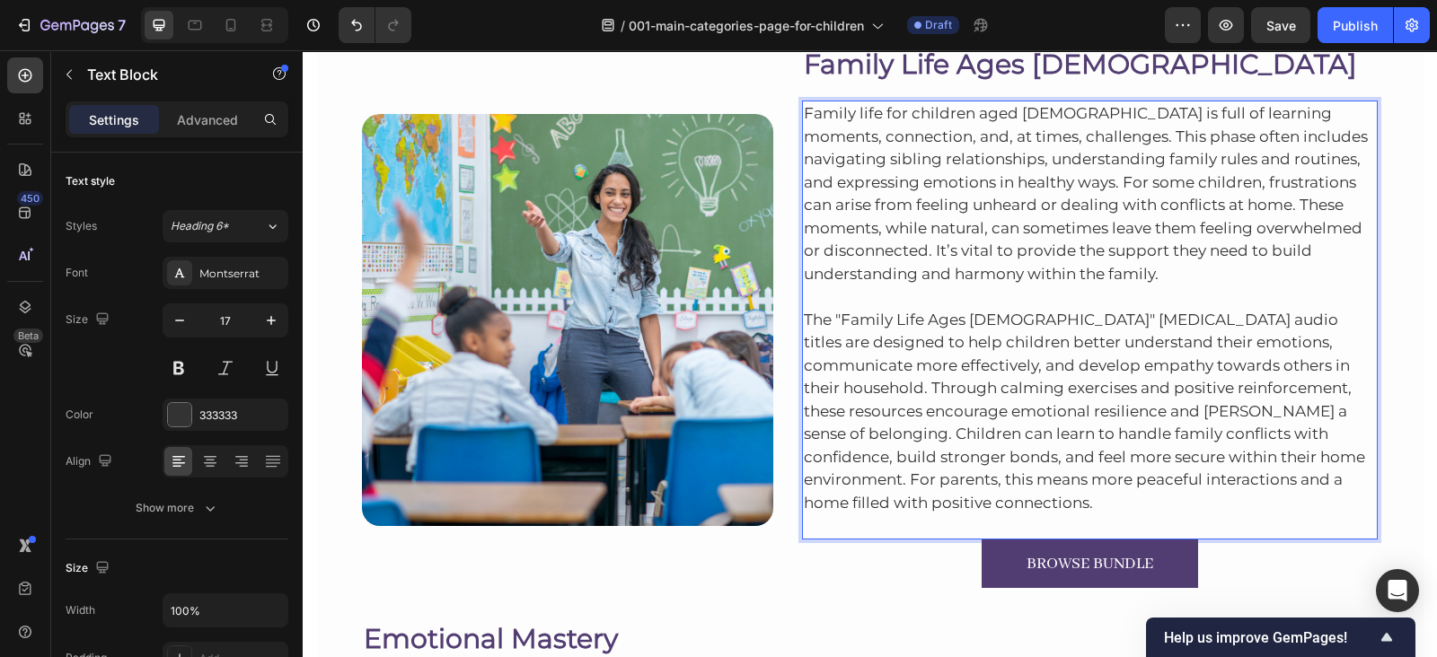
scroll to position [1325, 0]
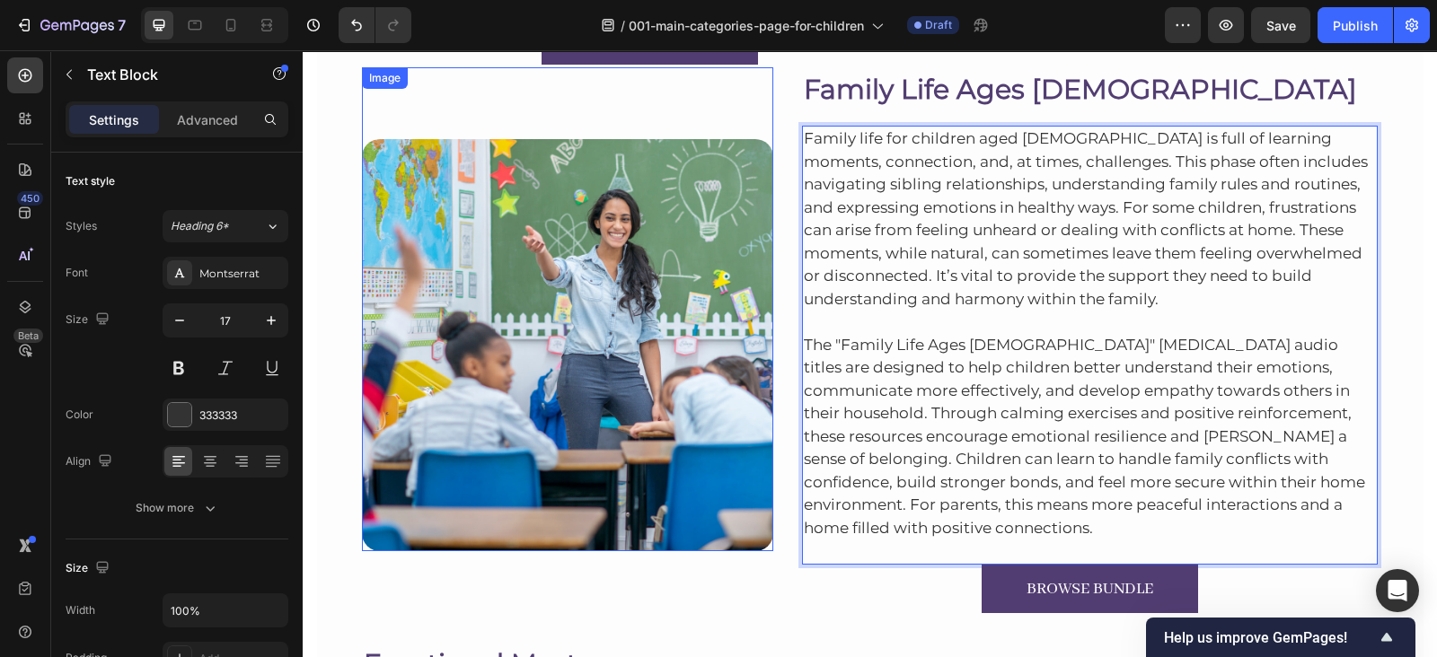
click at [658, 217] on img at bounding box center [567, 344] width 411 height 411
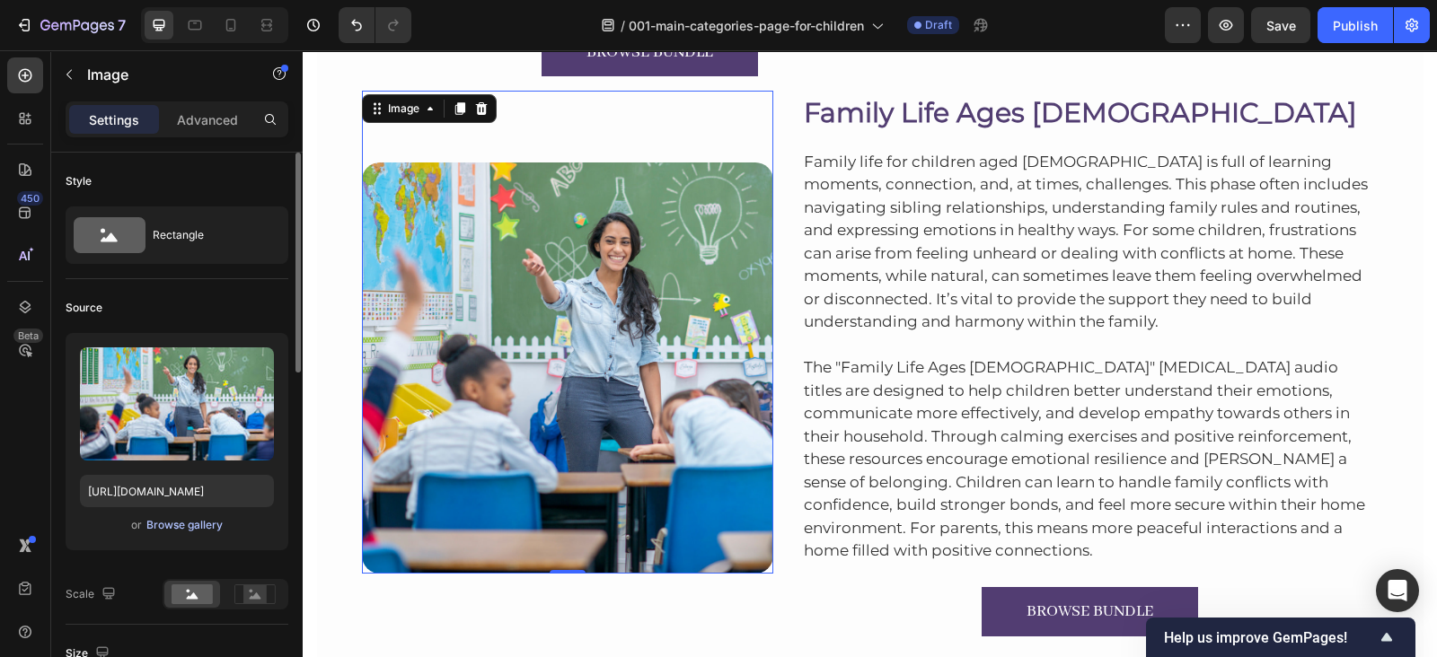
click at [208, 527] on div "Browse gallery" at bounding box center [184, 525] width 76 height 16
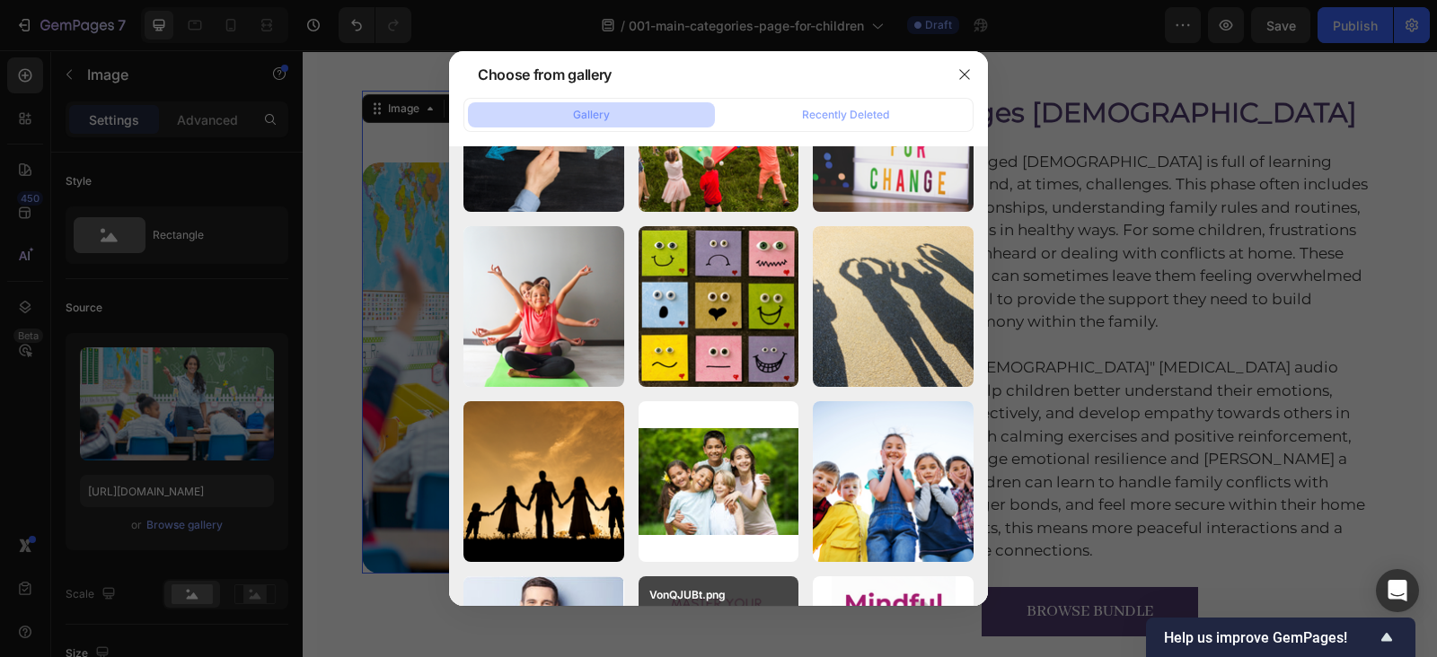
scroll to position [10994, 0]
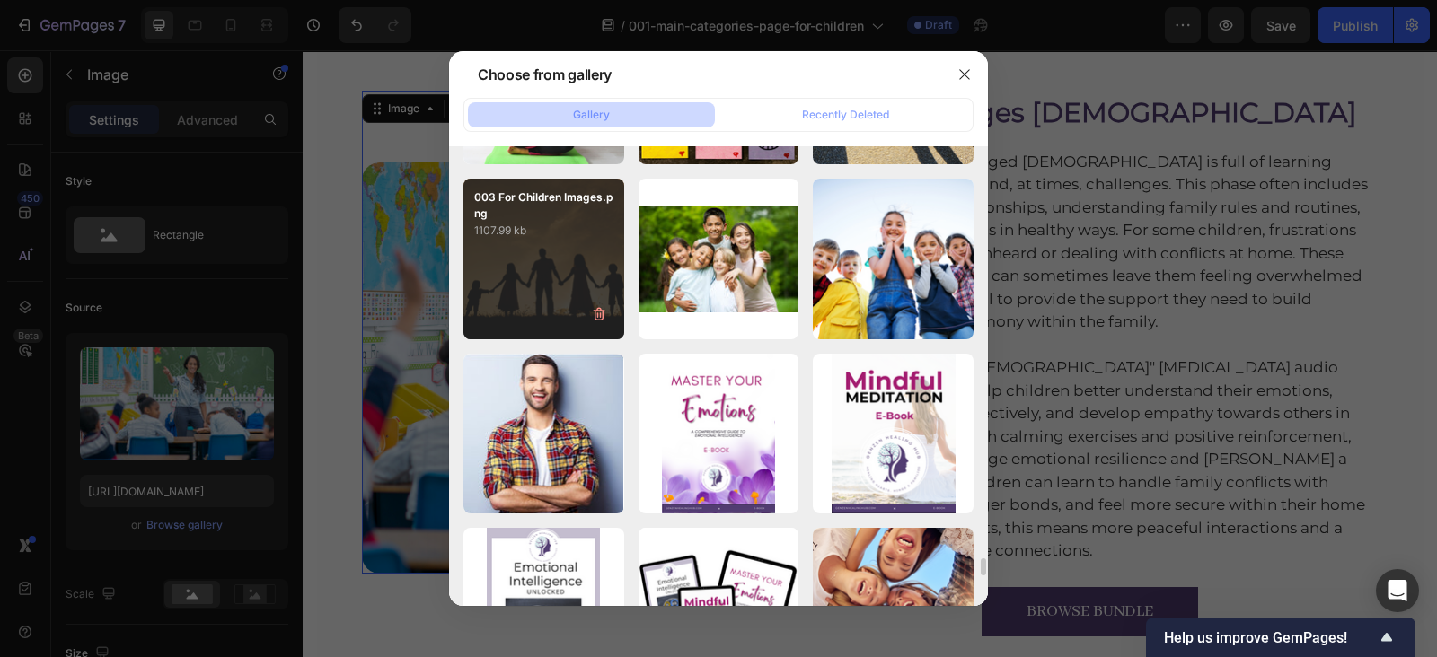
click at [500, 244] on div "003 For Children Images.png 1107.99 kb" at bounding box center [543, 259] width 161 height 161
type input "https://cdn.shopify.com/s/files/1/0607/2821/3736/files/gempages_502465714892833…"
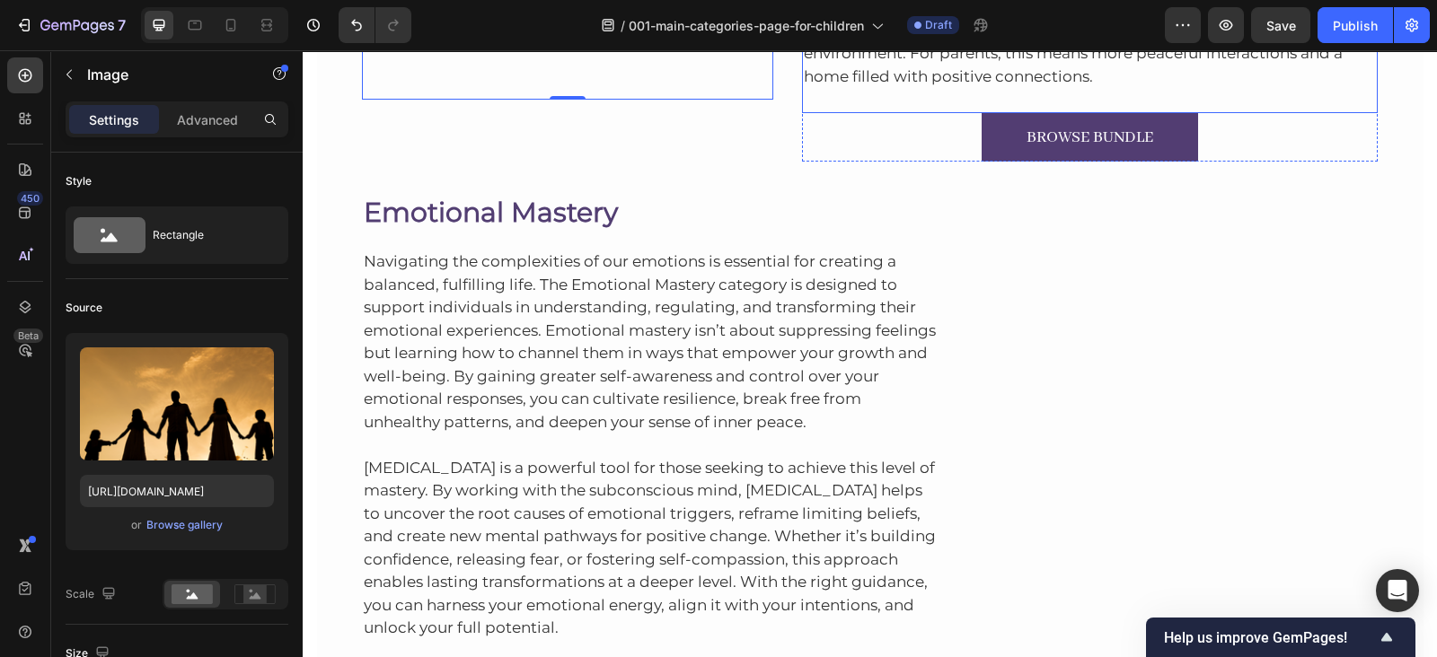
scroll to position [1815, 0]
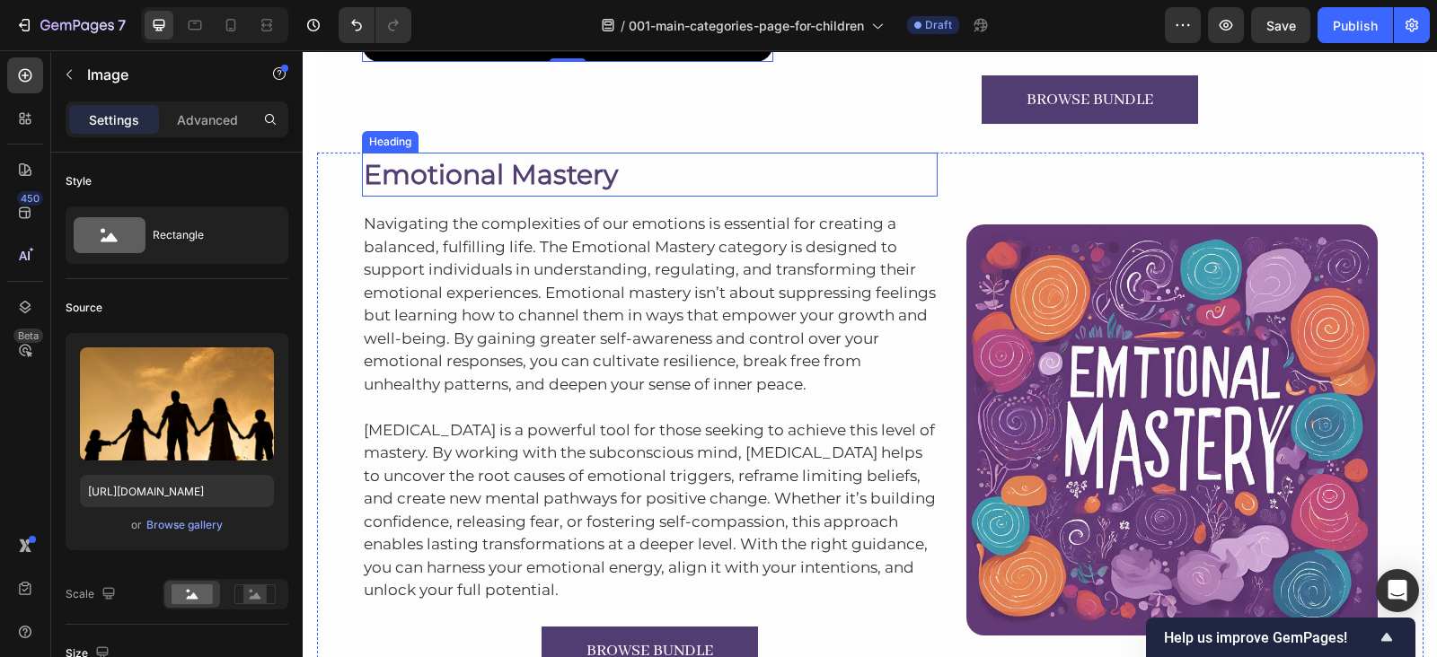
click at [429, 159] on h2 "Emotional Mastery" at bounding box center [650, 175] width 576 height 44
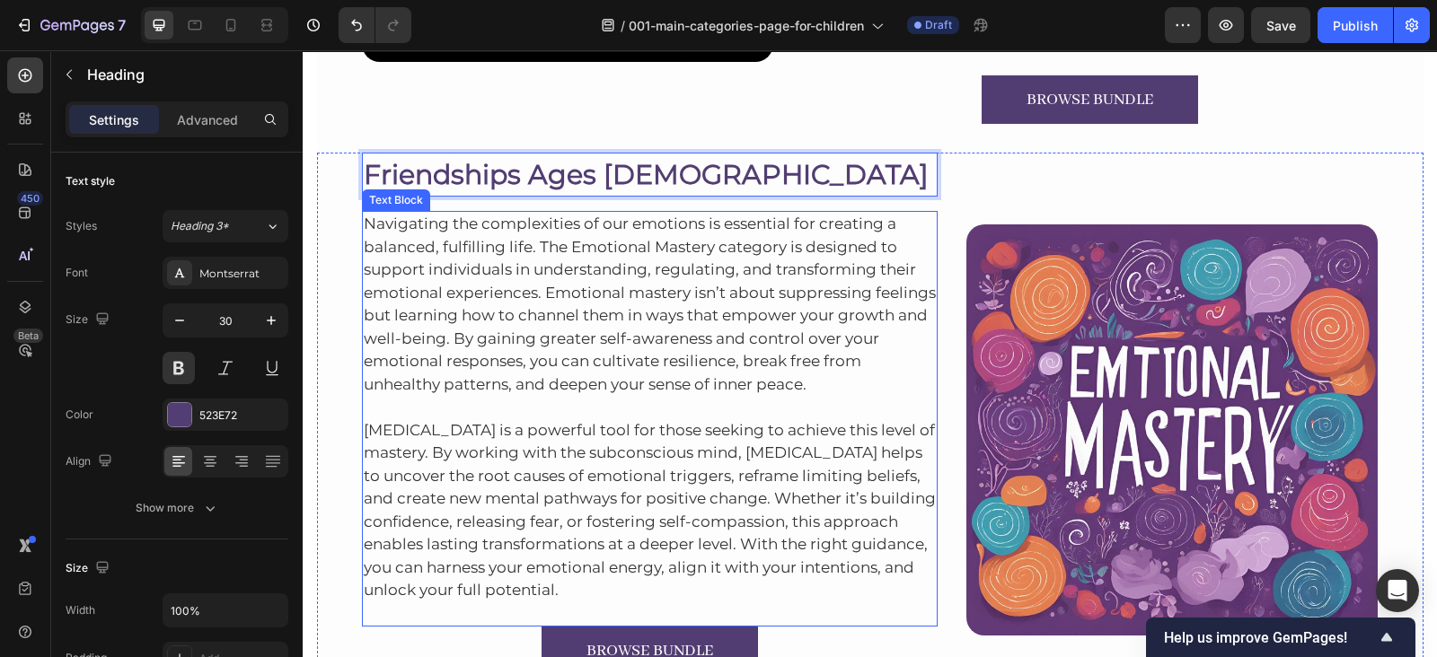
click at [493, 233] on p "Navigating the complexities of our emotions is essential for creating a balance…" at bounding box center [650, 304] width 573 height 183
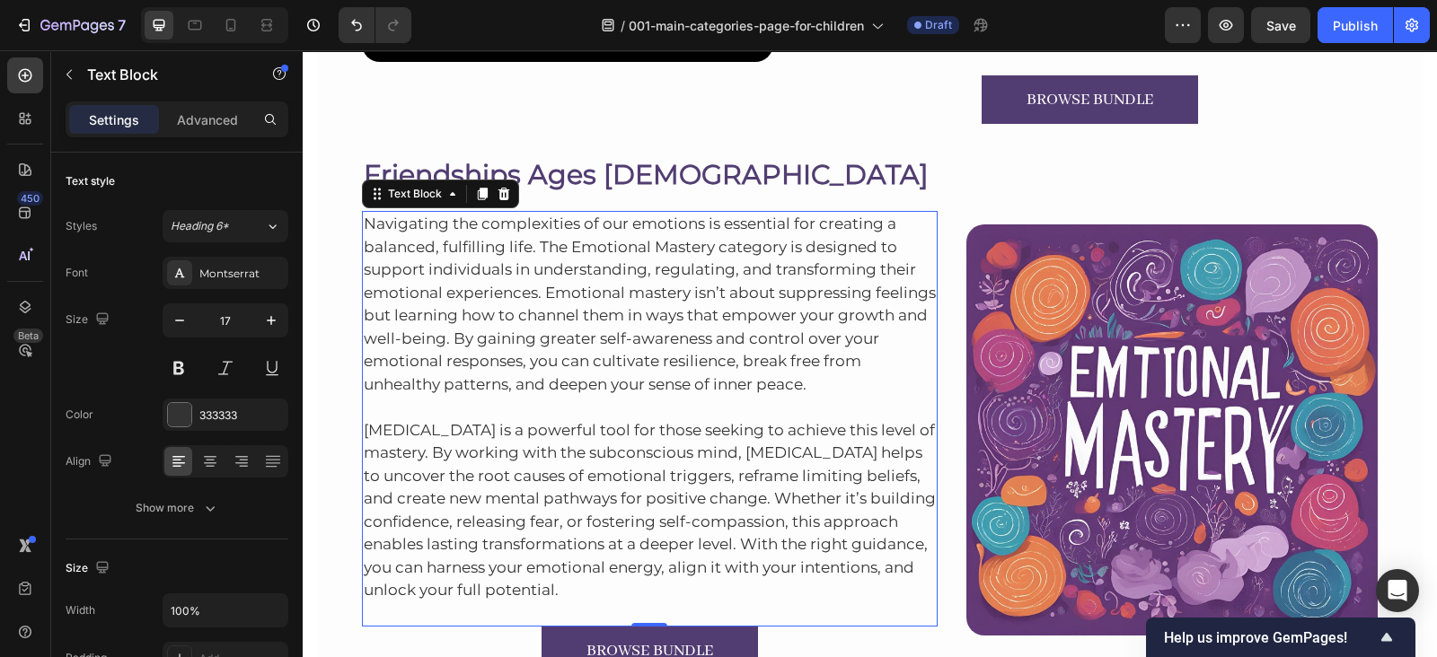
scroll to position [1873, 0]
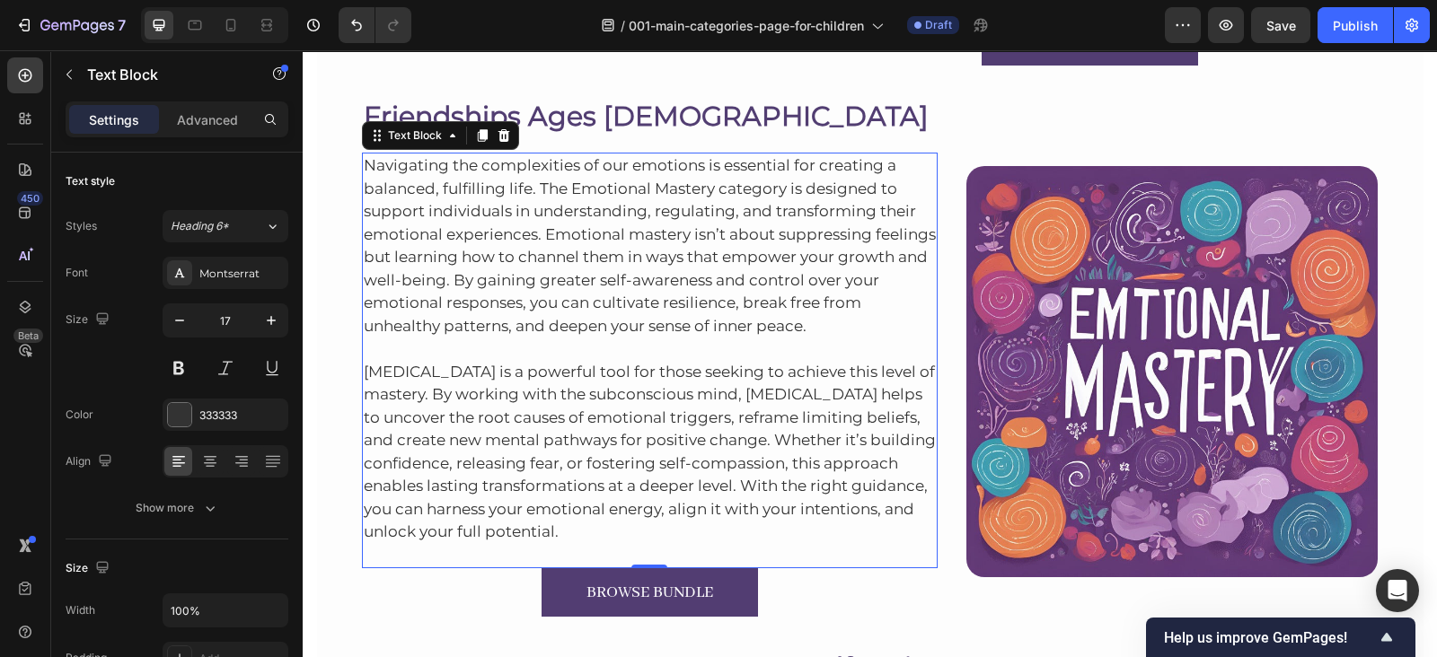
click at [526, 163] on p "Navigating the complexities of our emotions is essential for creating a balance…" at bounding box center [650, 245] width 573 height 183
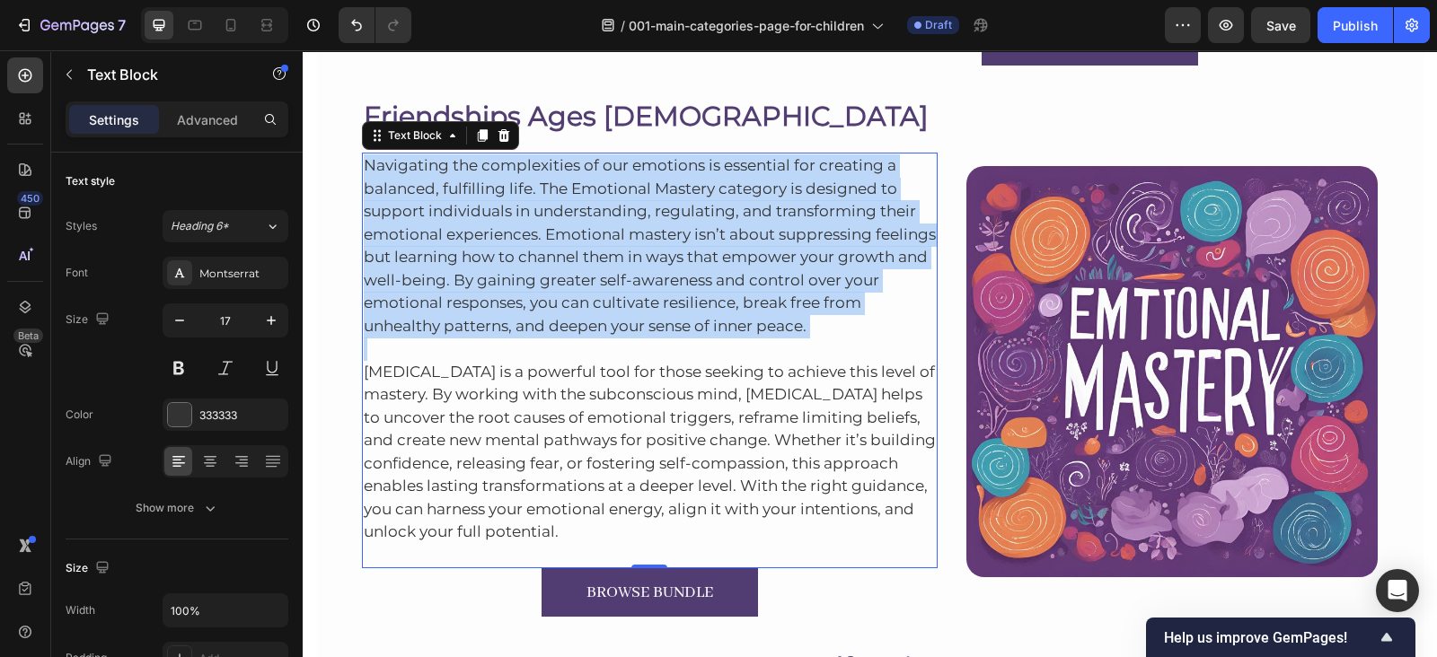
click at [526, 163] on p "Navigating the complexities of our emotions is essential for creating a balance…" at bounding box center [650, 245] width 573 height 183
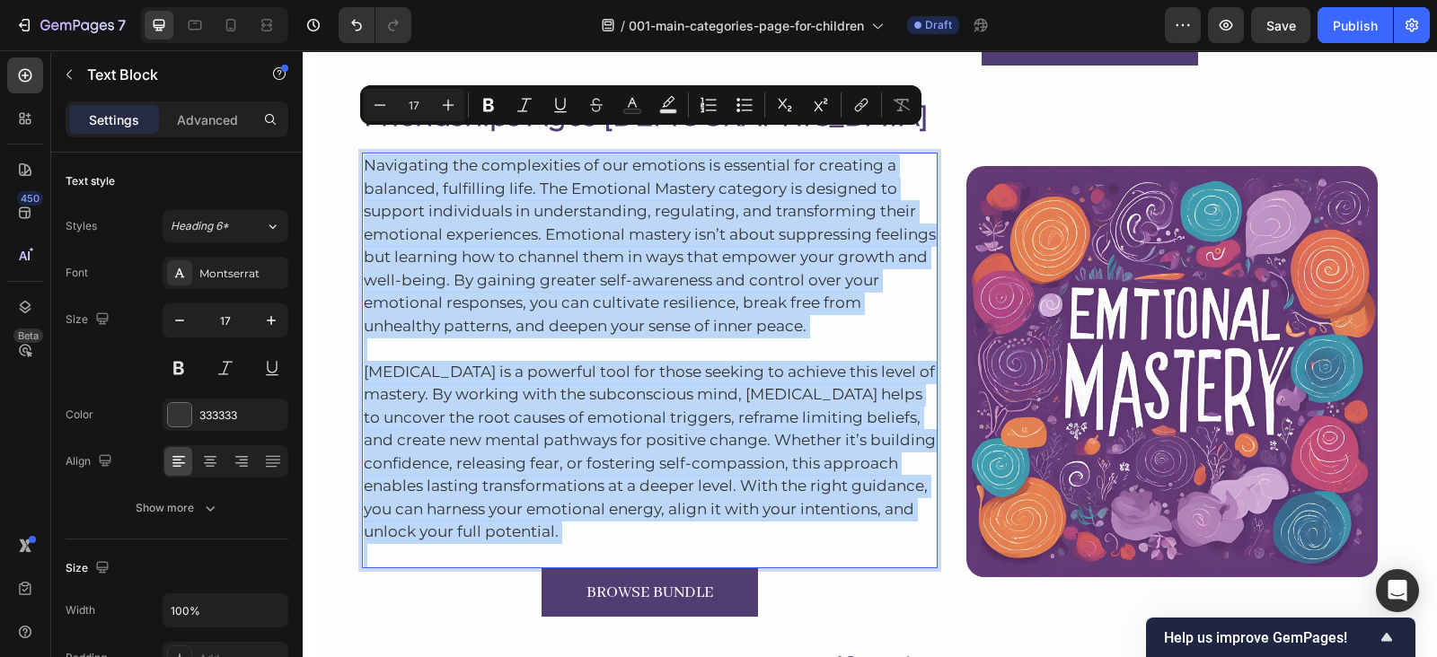
click at [526, 163] on p "Navigating the complexities of our emotions is essential for creating a balance…" at bounding box center [650, 245] width 573 height 183
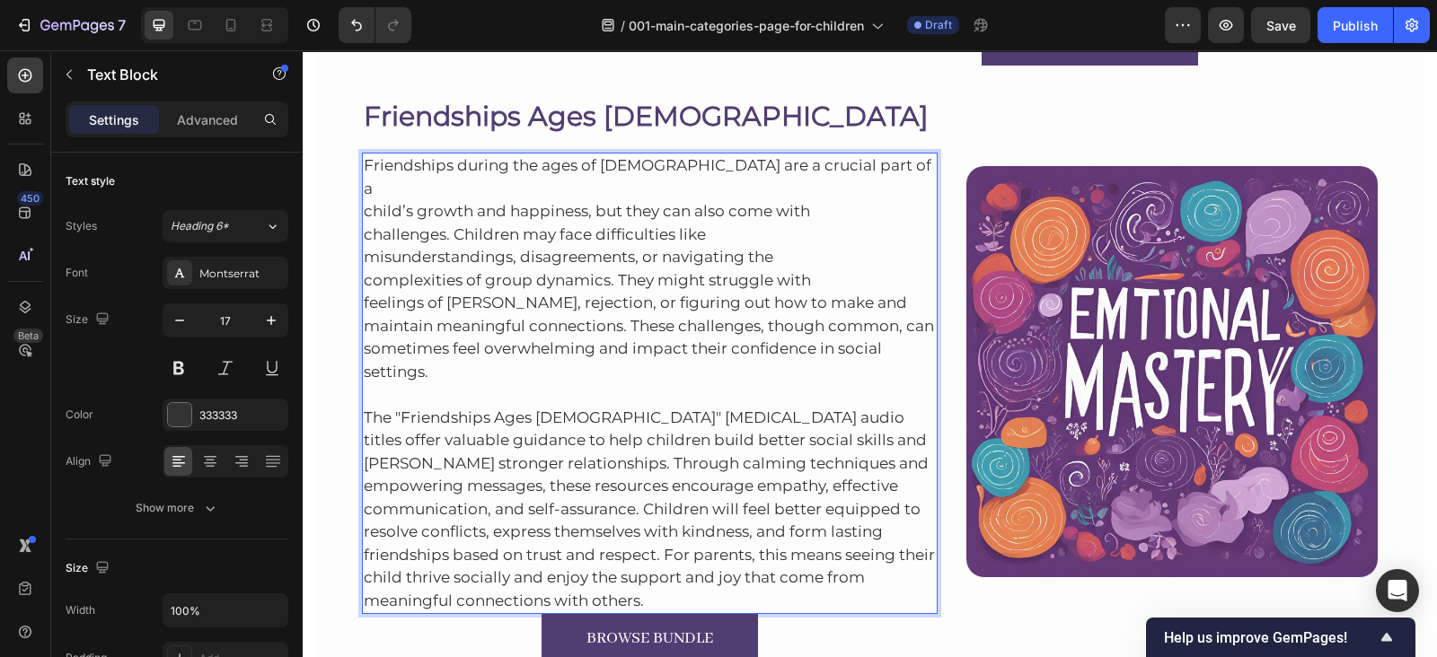
click at [364, 257] on p "Friendships during the ages of 5 to 12 are a crucial part of a child’s growth a…" at bounding box center [650, 268] width 573 height 229
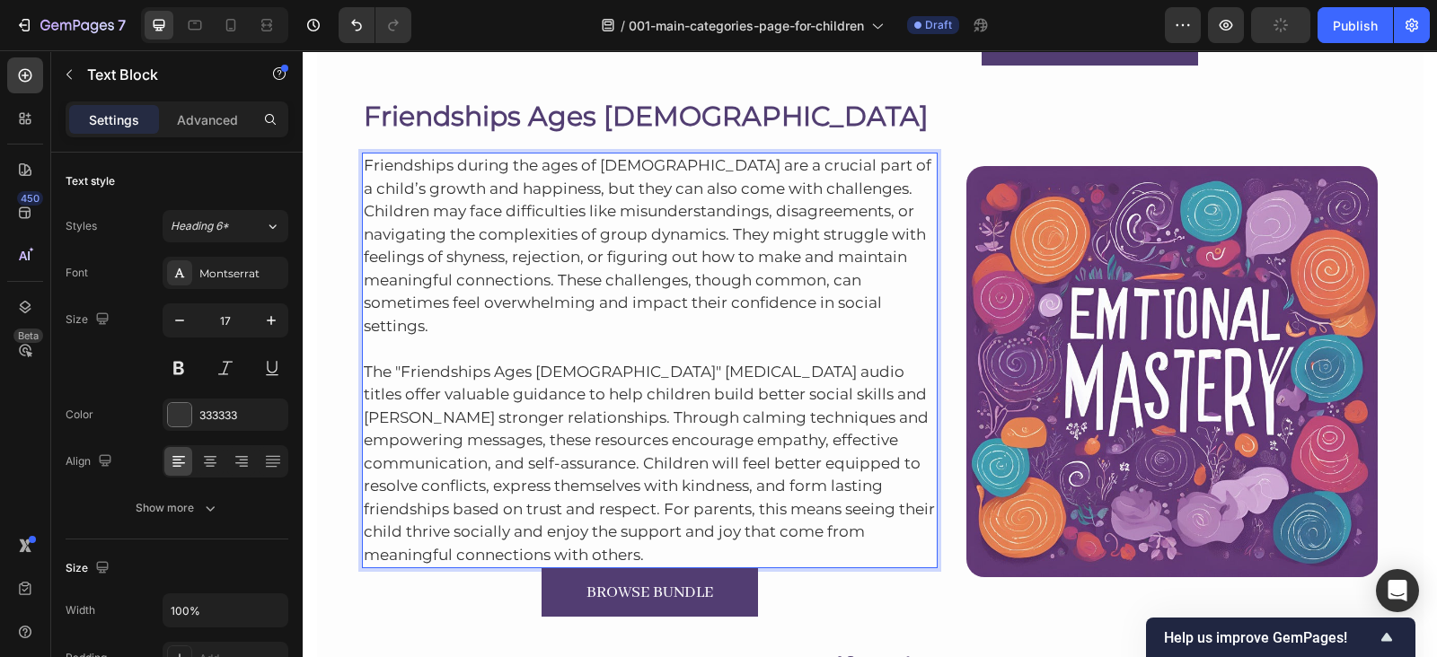
click at [912, 494] on p "The "Friendships Ages 5-12" hypnotherapy audio titles offer valuable guidance t…" at bounding box center [650, 452] width 573 height 229
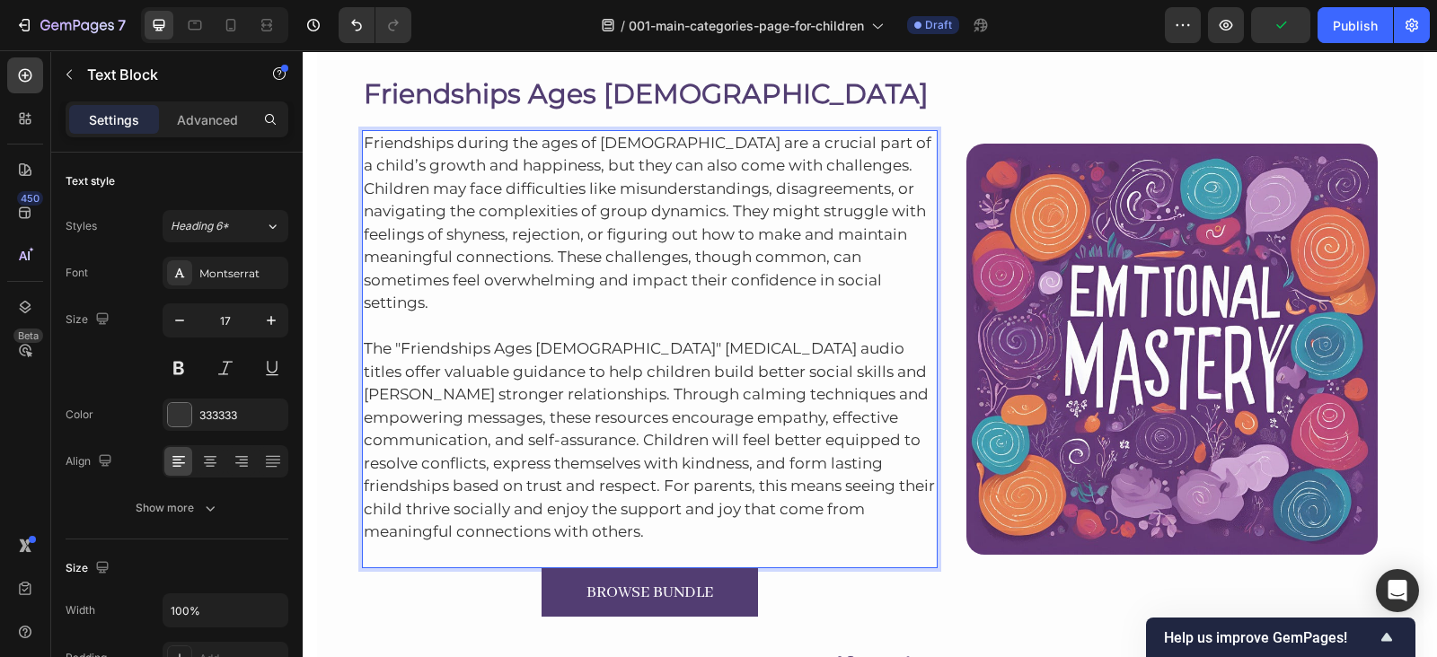
scroll to position [1954, 0]
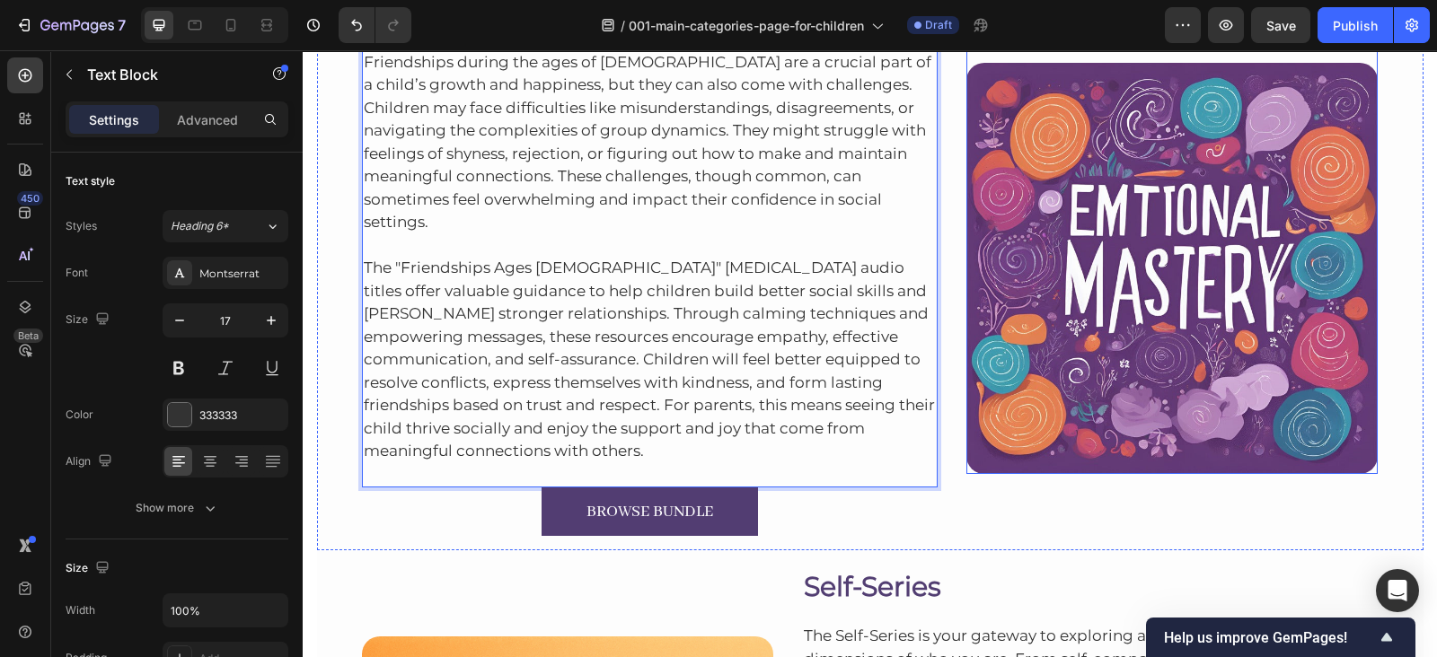
click at [1016, 118] on img at bounding box center [1171, 268] width 411 height 411
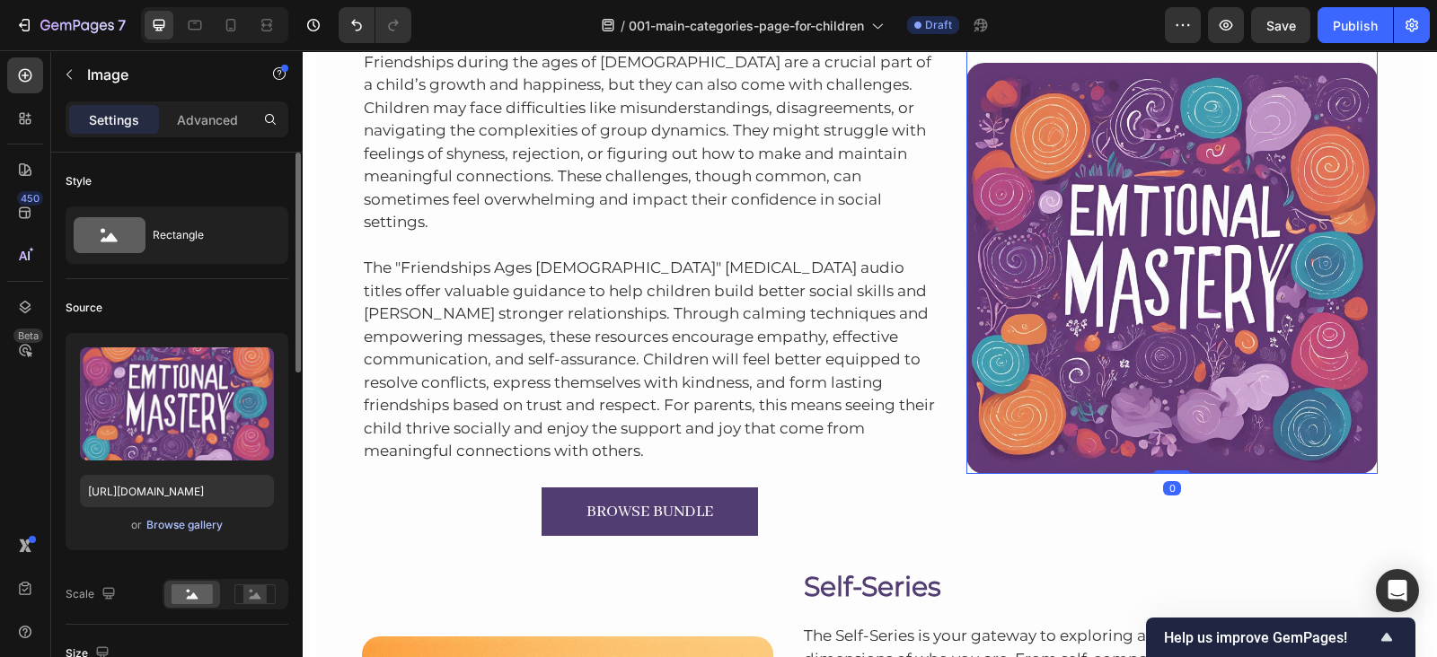
click at [195, 530] on div "Browse gallery" at bounding box center [184, 525] width 76 height 16
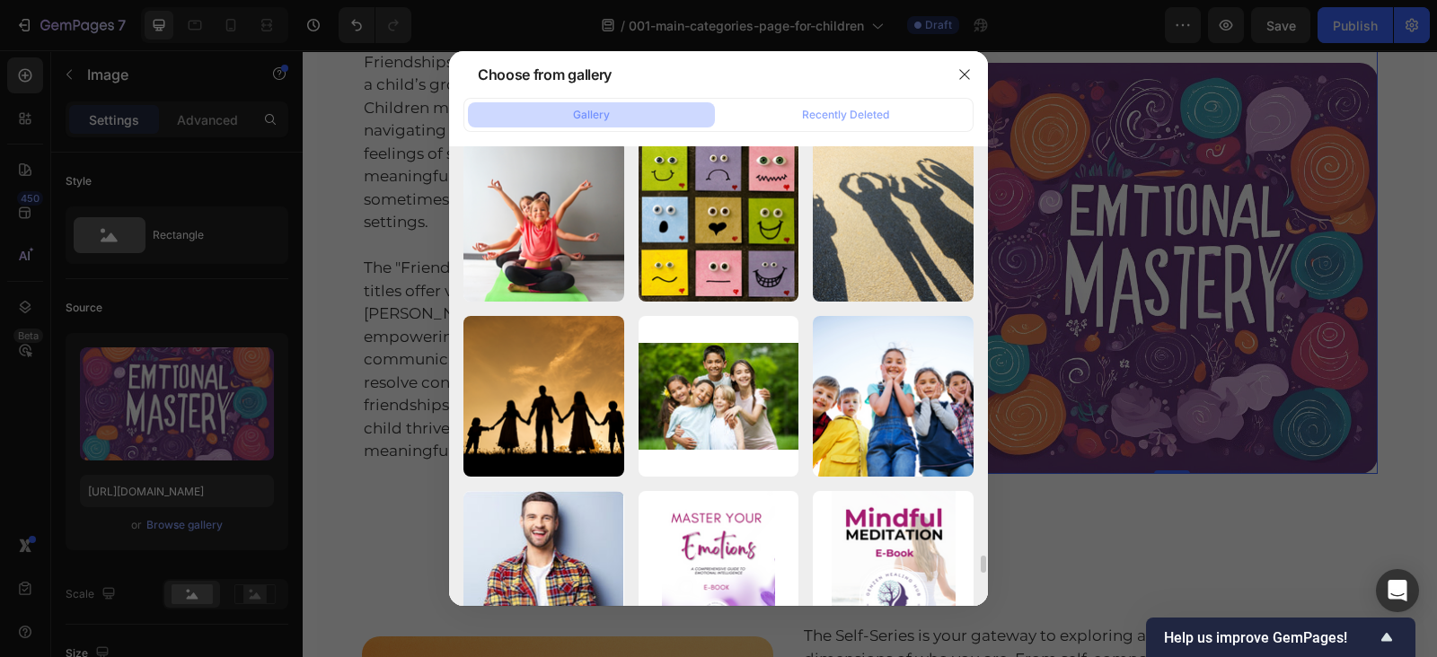
scroll to position [10858, 0]
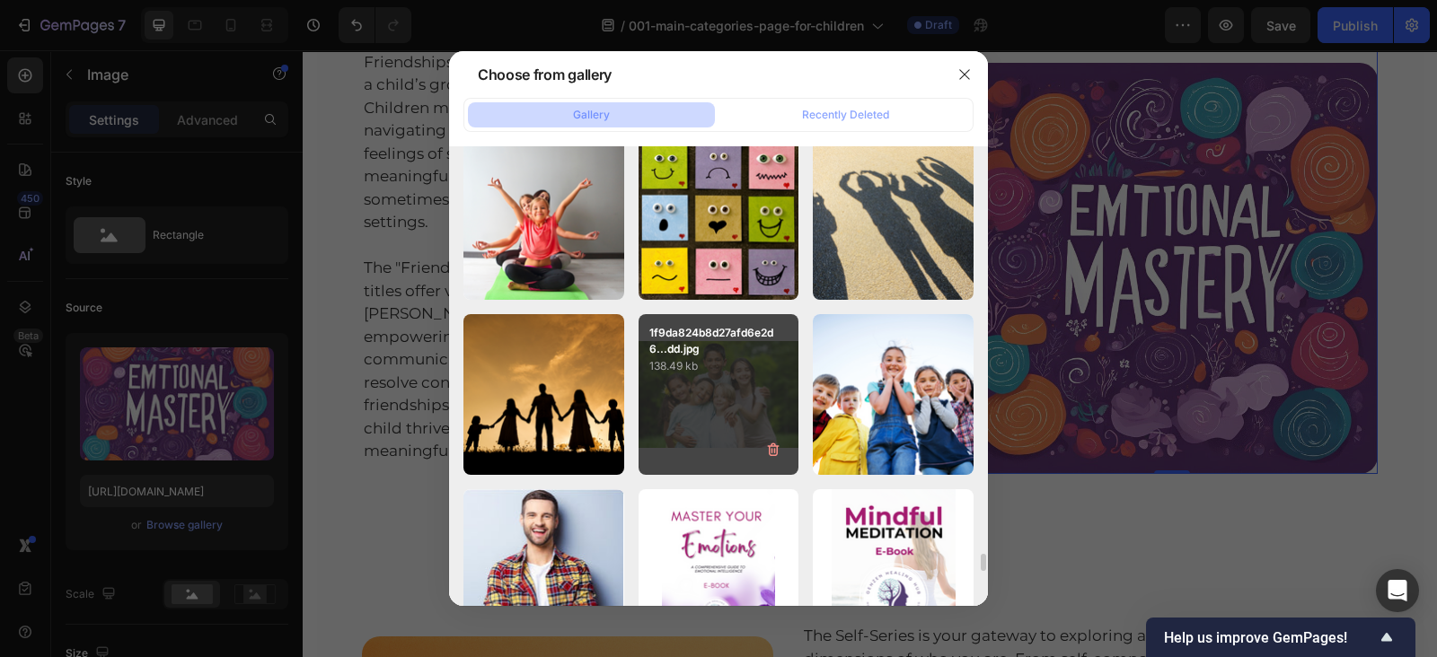
click at [735, 387] on div "1f9da824b8d27afd6e2d6...dd.jpg 138.49 kb" at bounding box center [718, 394] width 161 height 161
type input "https://cdn.shopify.com/s/files/1/0607/2821/3736/files/gempages_502465714892833…"
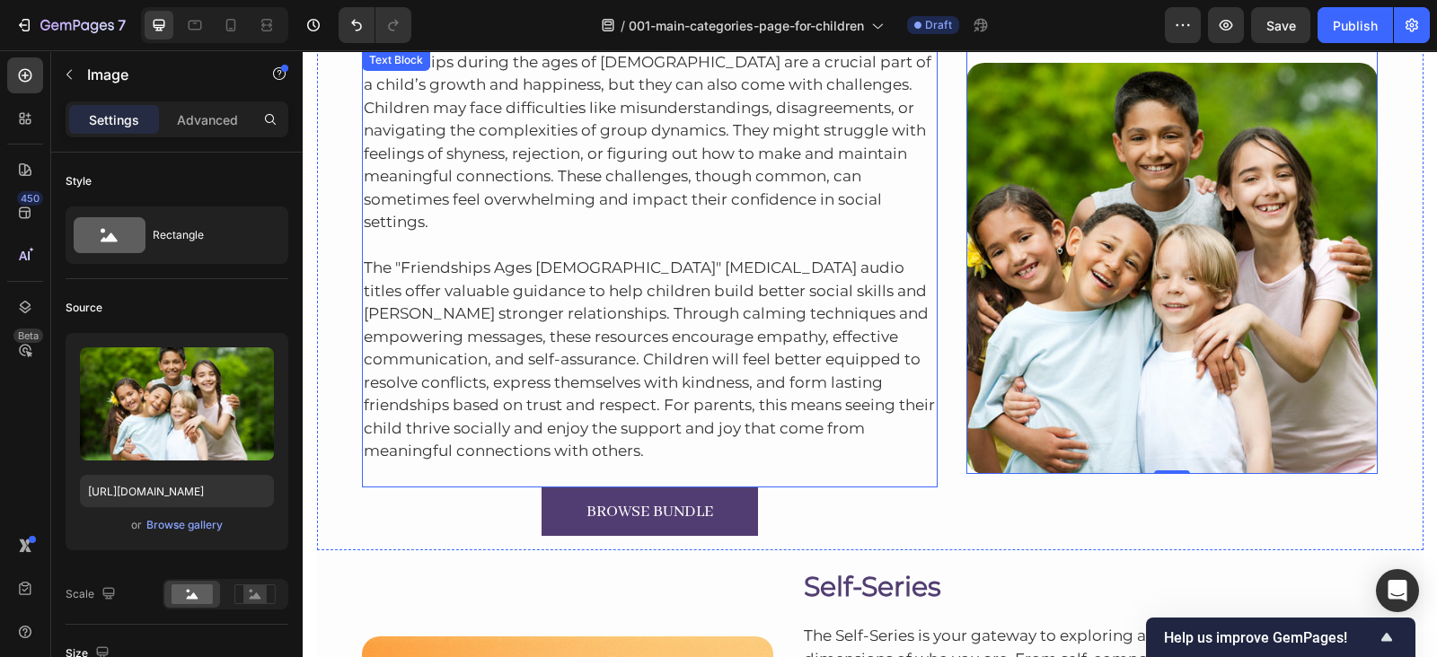
drag, startPoint x: 817, startPoint y: 389, endPoint x: 911, endPoint y: 608, distance: 238.5
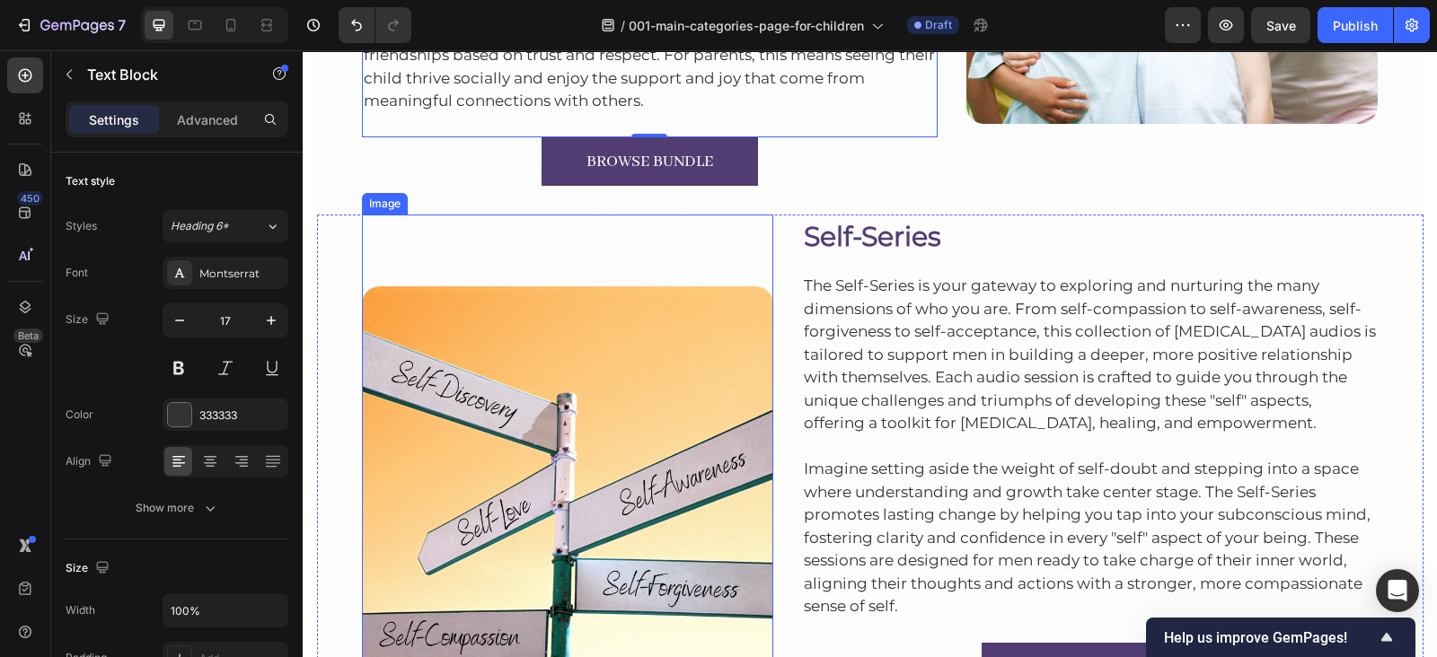
scroll to position [2308, 0]
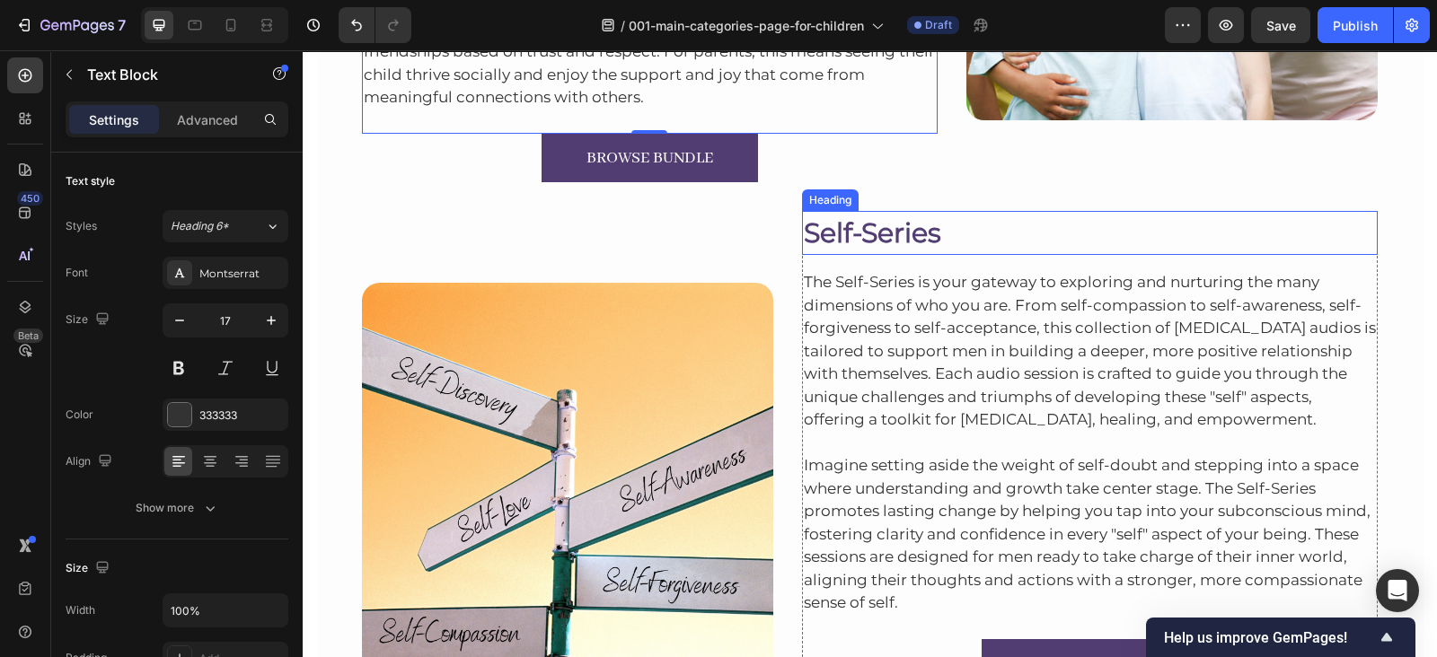
click at [823, 211] on h2 "Self-Series" at bounding box center [1090, 233] width 576 height 44
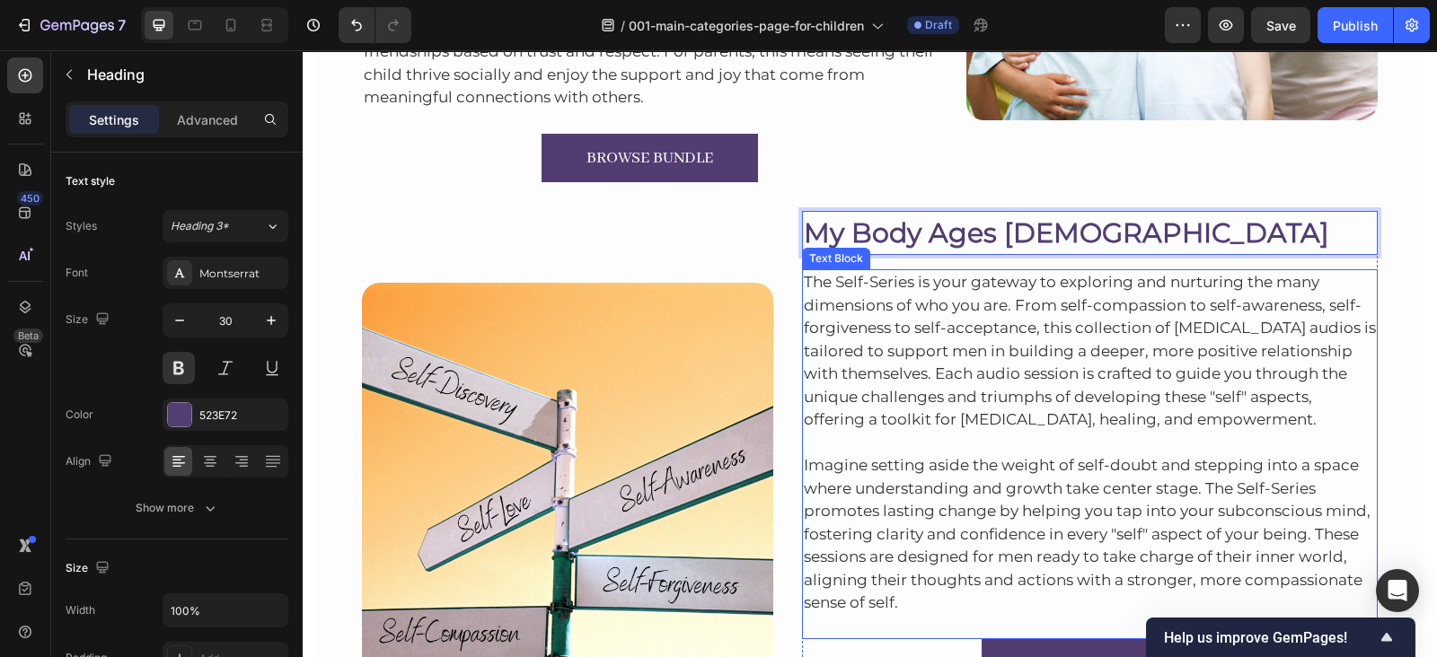
scroll to position [2438, 0]
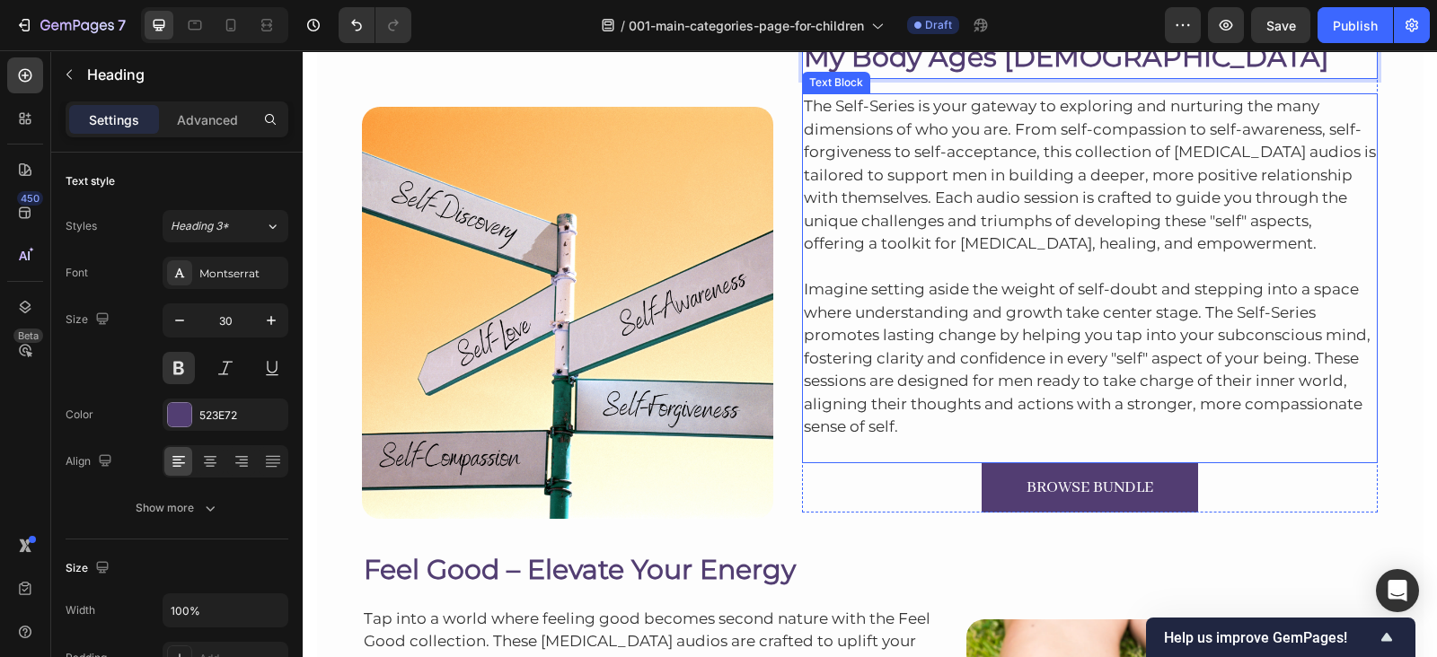
click at [976, 212] on p "The Self-Series is your gateway to exploring and nurturing the many dimensions …" at bounding box center [1090, 175] width 573 height 161
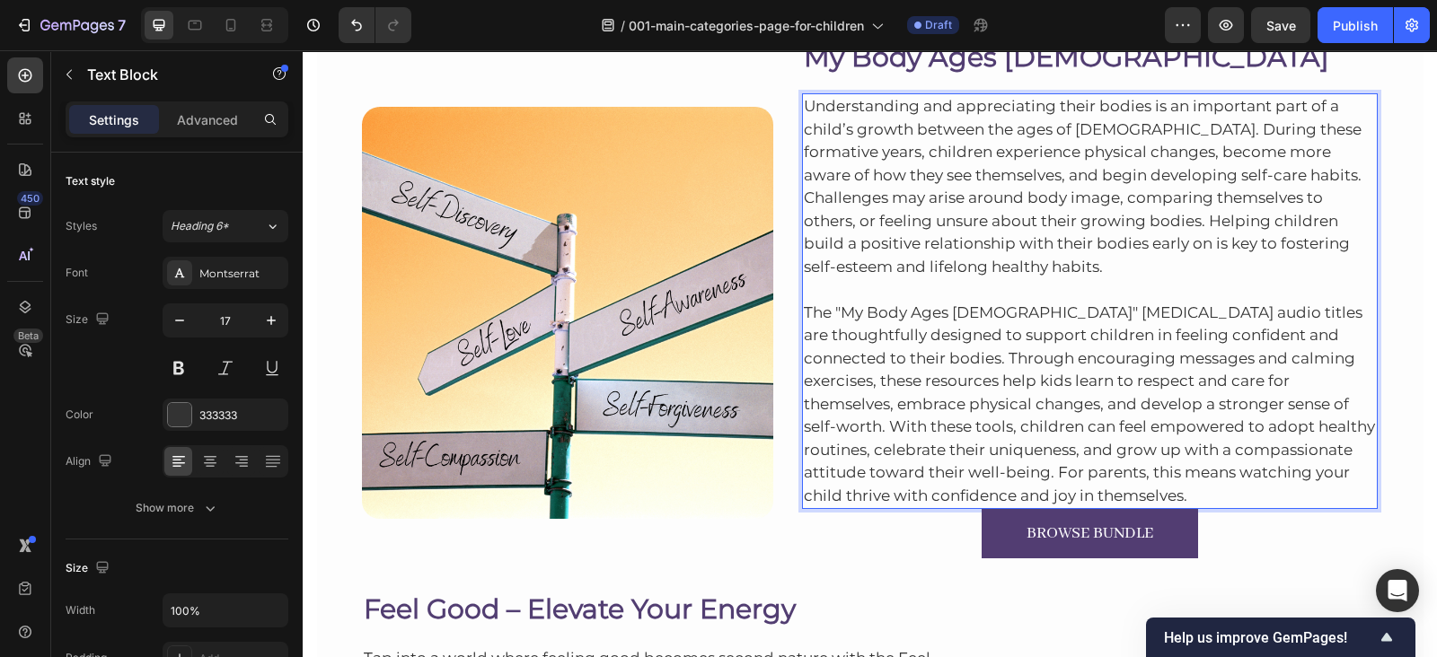
click at [1094, 491] on p "The "My Body Ages 5-12" hypnotherapy audio titles are thoughtfully designed to …" at bounding box center [1090, 392] width 573 height 229
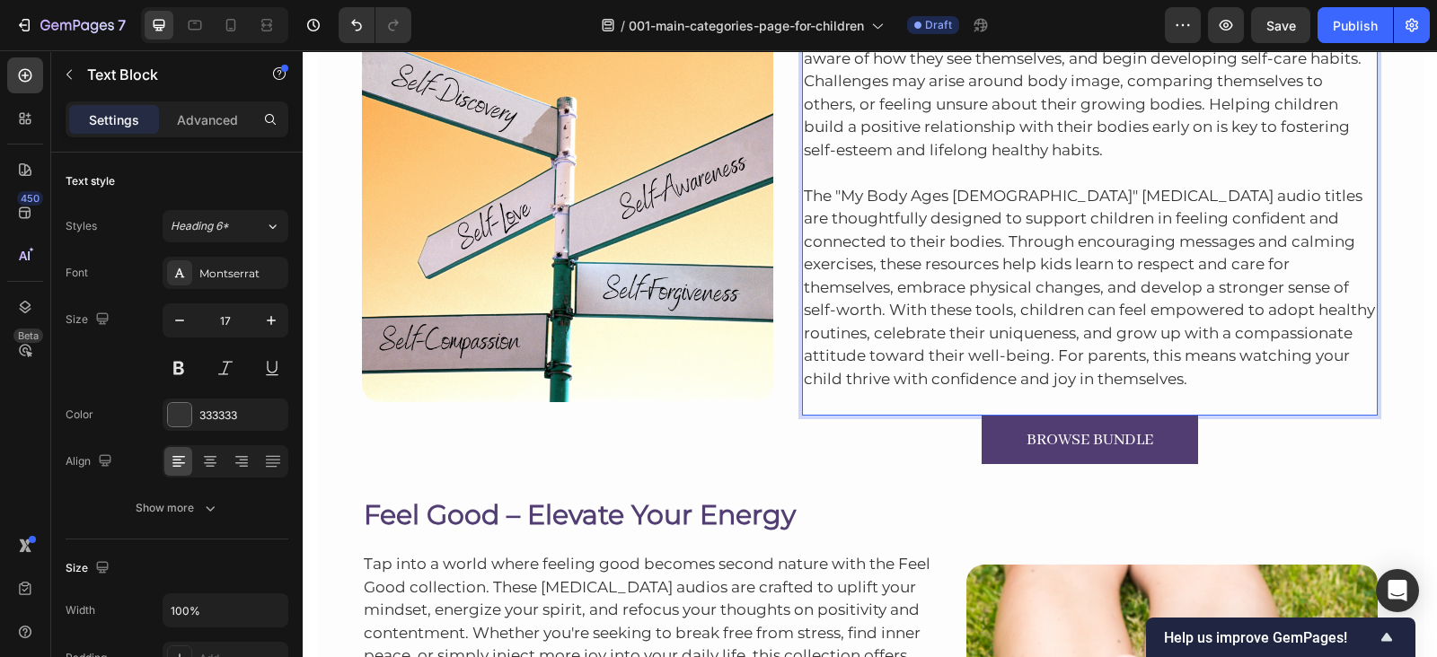
scroll to position [2497, 0]
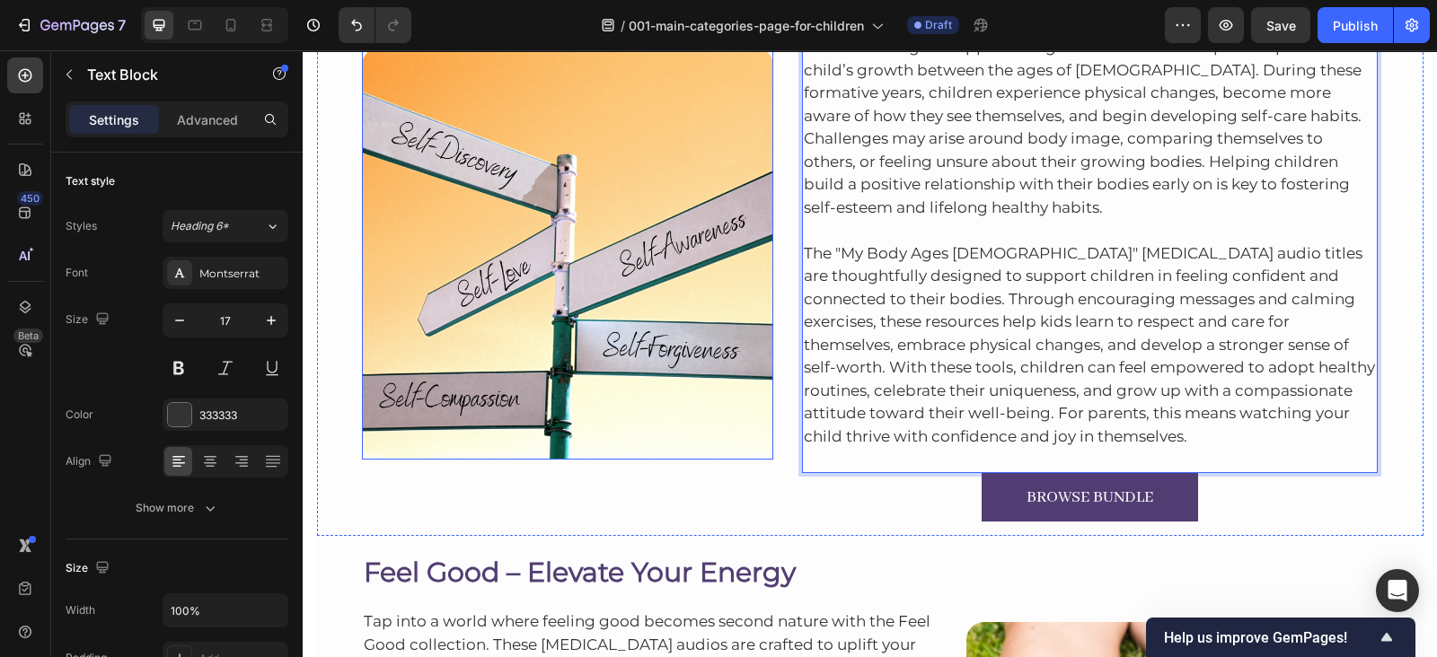
click at [635, 276] on img at bounding box center [567, 253] width 411 height 411
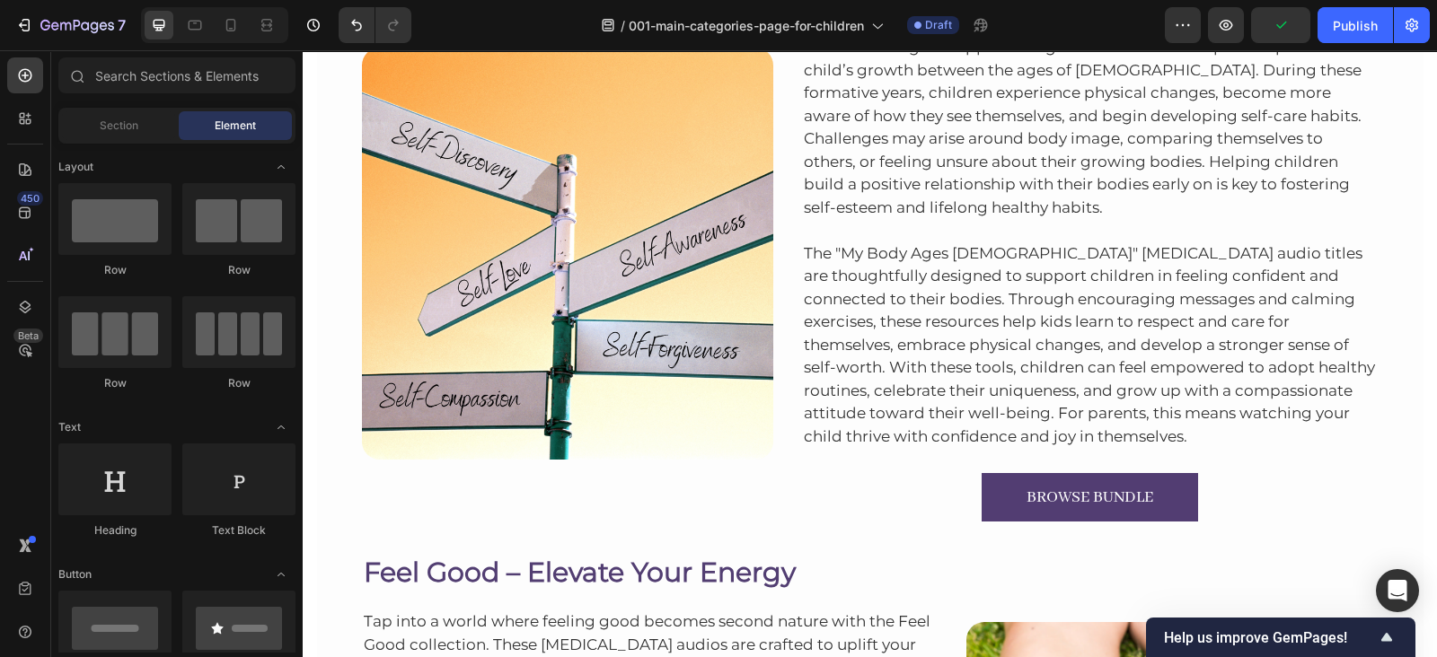
drag, startPoint x: 305, startPoint y: 231, endPoint x: 546, endPoint y: 373, distance: 279.3
click at [449, 368] on img at bounding box center [567, 253] width 411 height 411
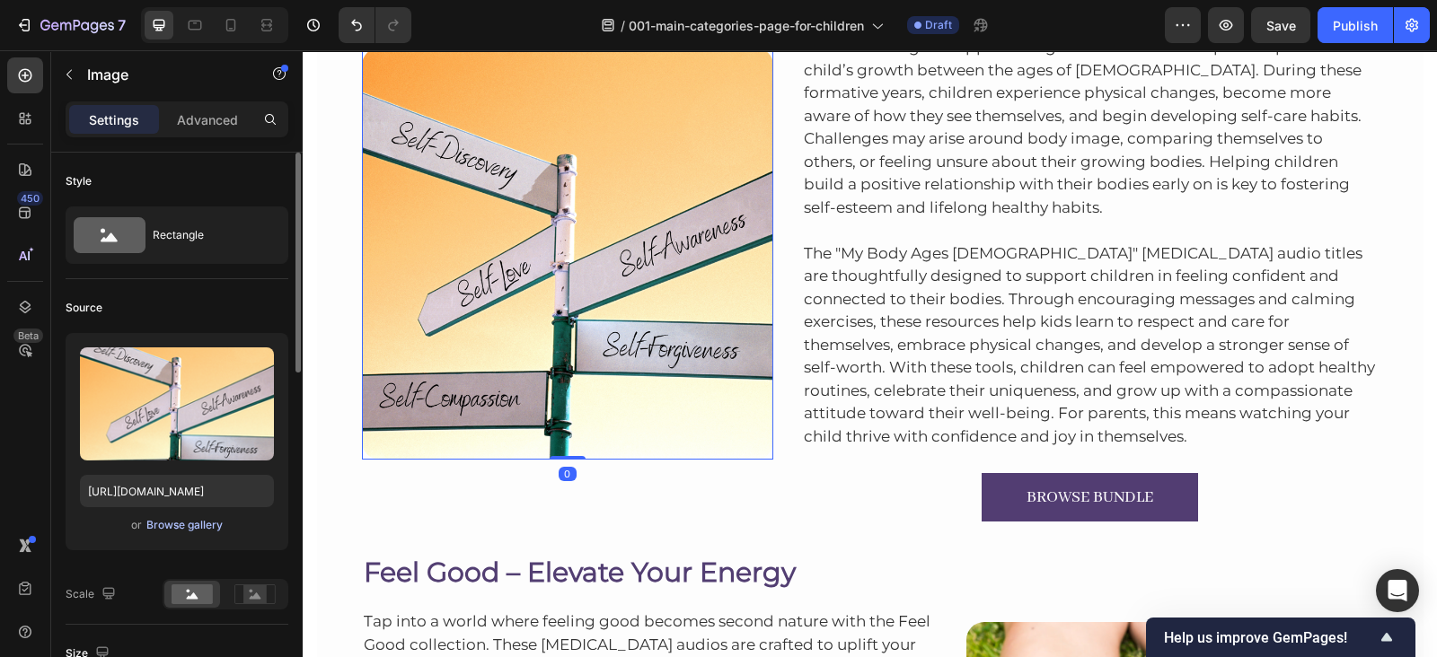
click at [178, 517] on div "Browse gallery" at bounding box center [184, 525] width 76 height 16
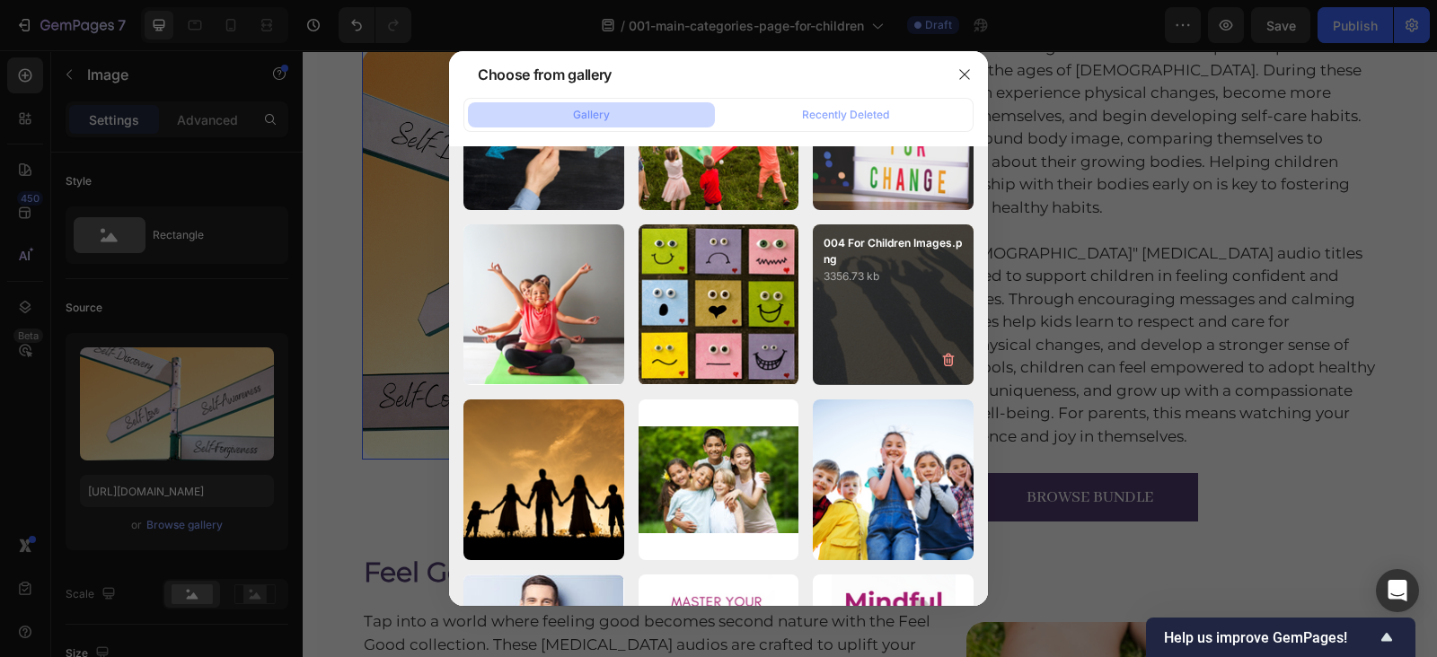
scroll to position [10858, 0]
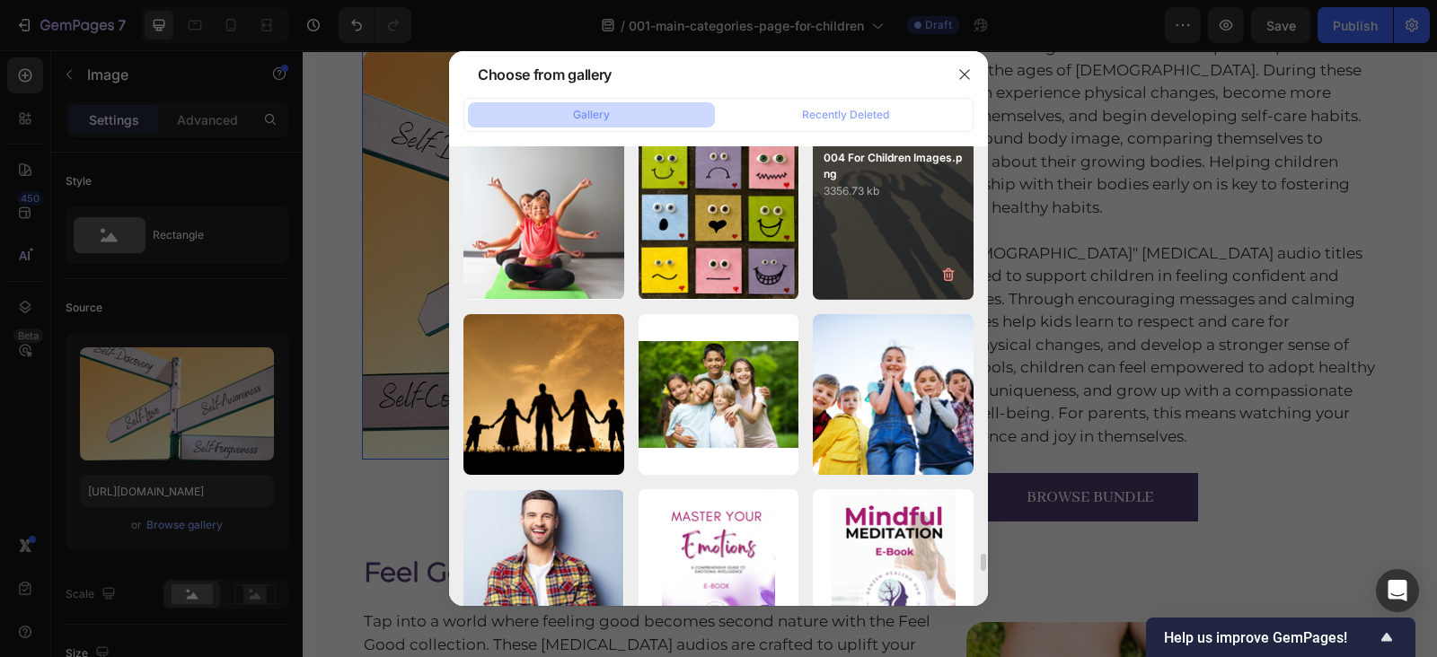
click at [876, 240] on div "004 For Children Images.png 3356.73 kb" at bounding box center [893, 219] width 161 height 161
type input "https://cdn.shopify.com/s/files/1/0607/2821/3736/files/gempages_502465714892833…"
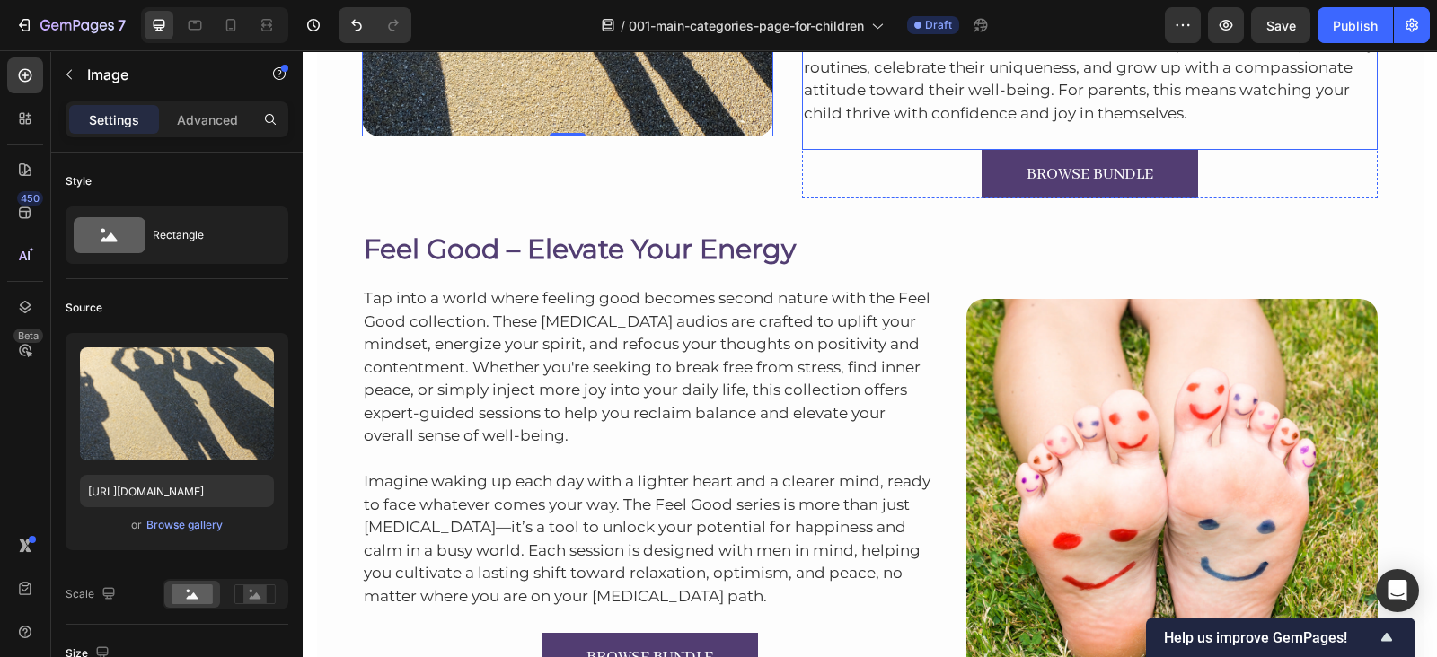
scroll to position [2825, 0]
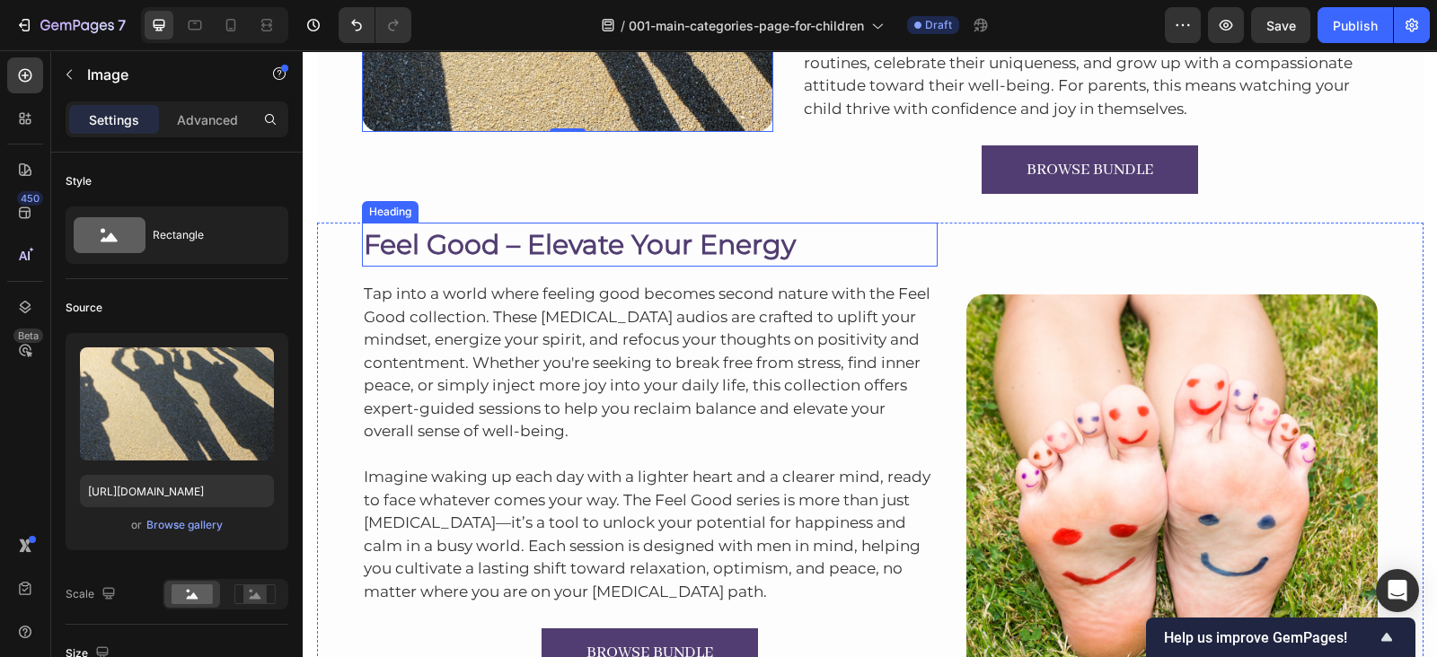
click at [453, 234] on h2 "Feel Good – Elevate Your Energy" at bounding box center [650, 245] width 576 height 44
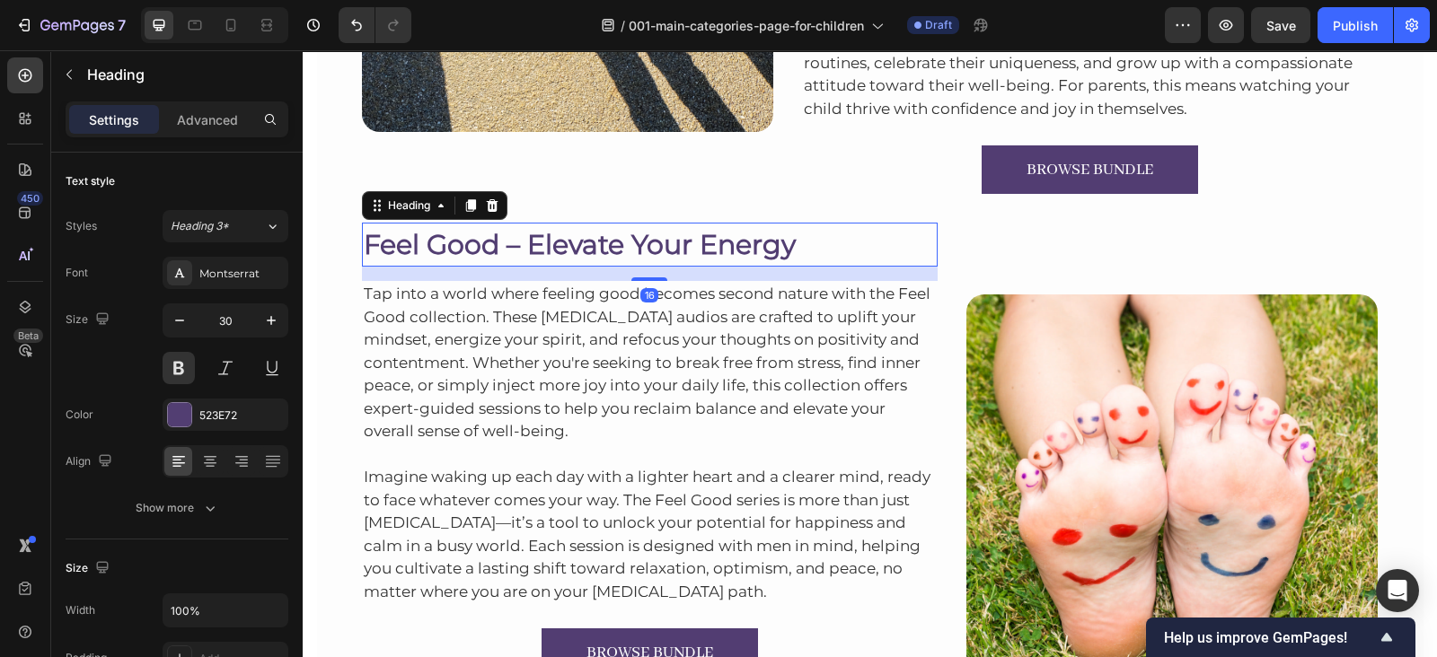
click at [453, 234] on h2 "Feel Good – Elevate Your Energy" at bounding box center [650, 245] width 576 height 44
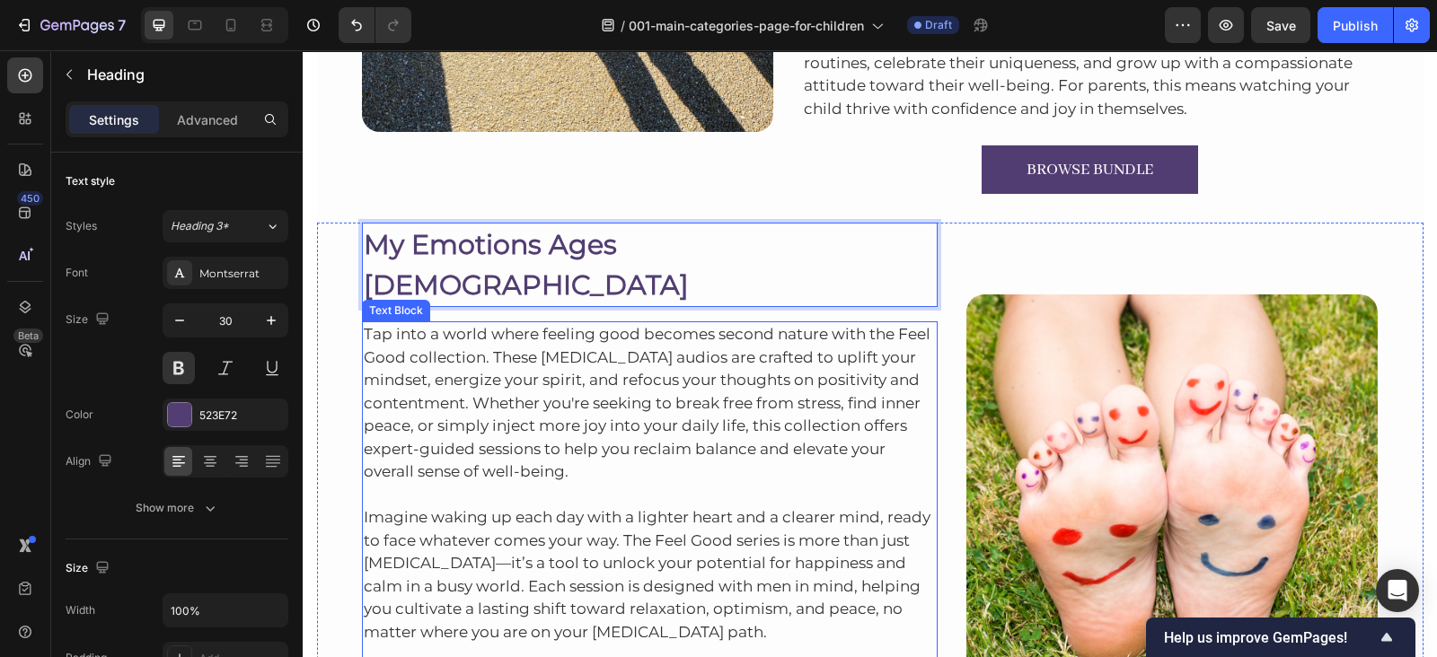
scroll to position [2945, 0]
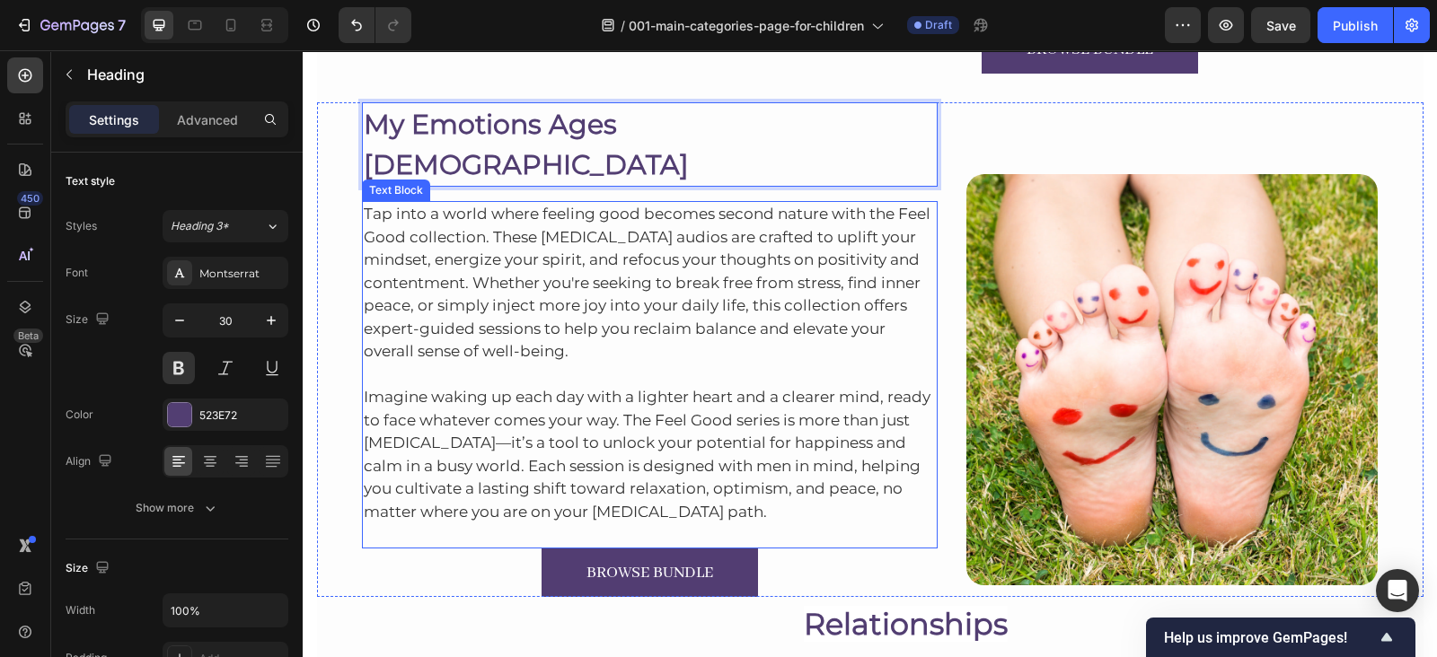
click at [516, 245] on p "Tap into a world where feeling good becomes second nature with the Feel Good co…" at bounding box center [650, 283] width 573 height 161
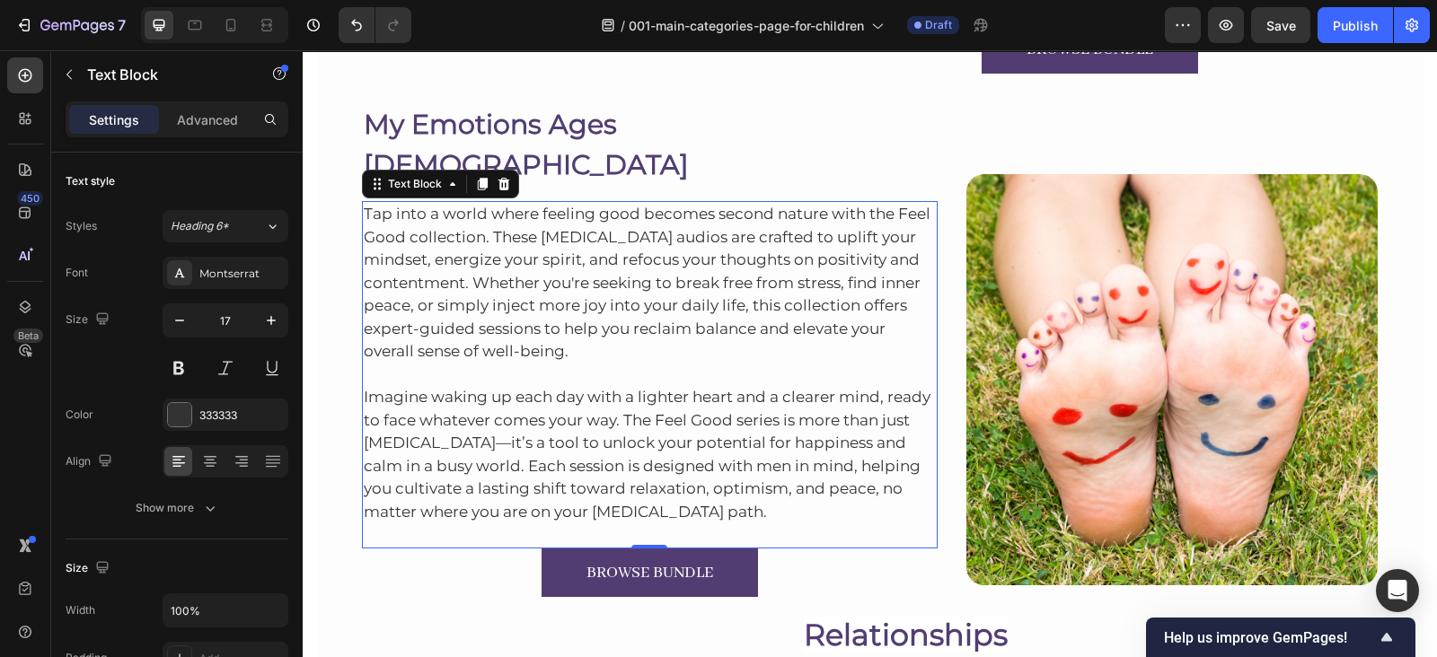
click at [516, 245] on p "Tap into a world where feeling good becomes second nature with the Feel Good co…" at bounding box center [650, 283] width 573 height 161
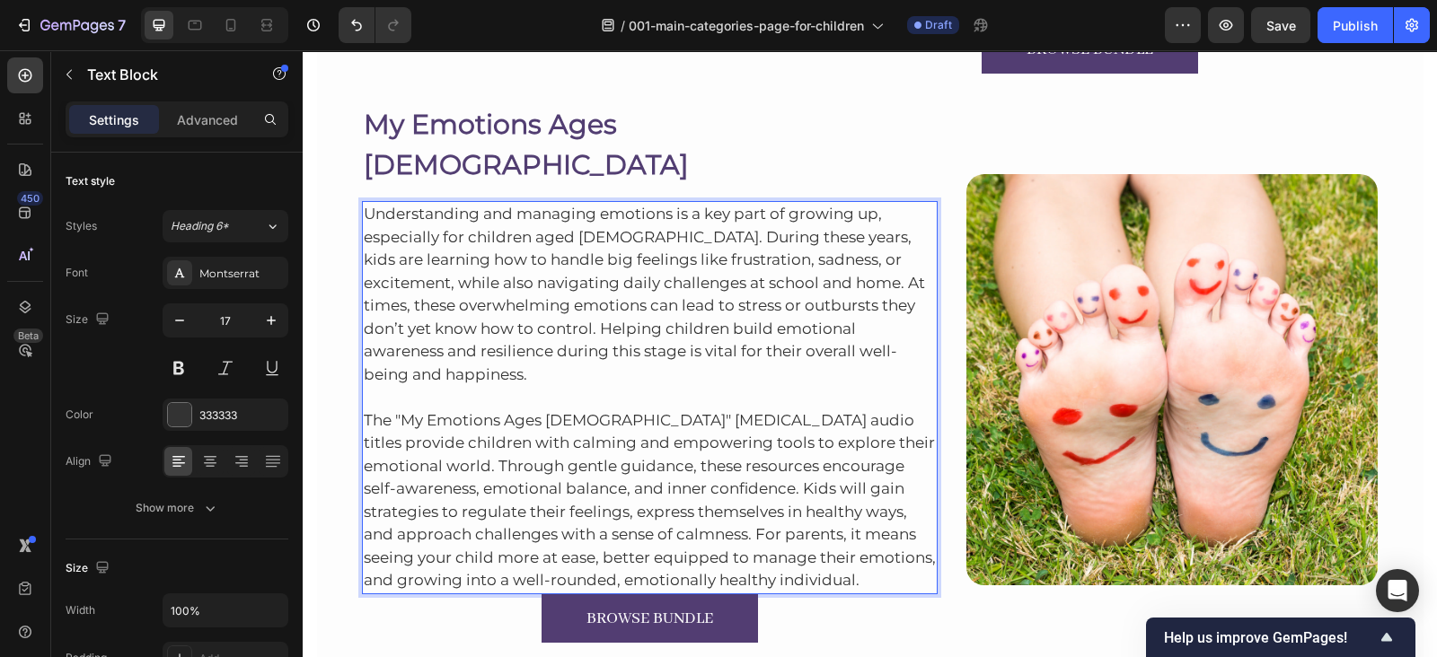
click at [844, 531] on p "The "My Emotions Ages 5-12" hypnotherapy audio titles provide children with cal…" at bounding box center [650, 489] width 573 height 207
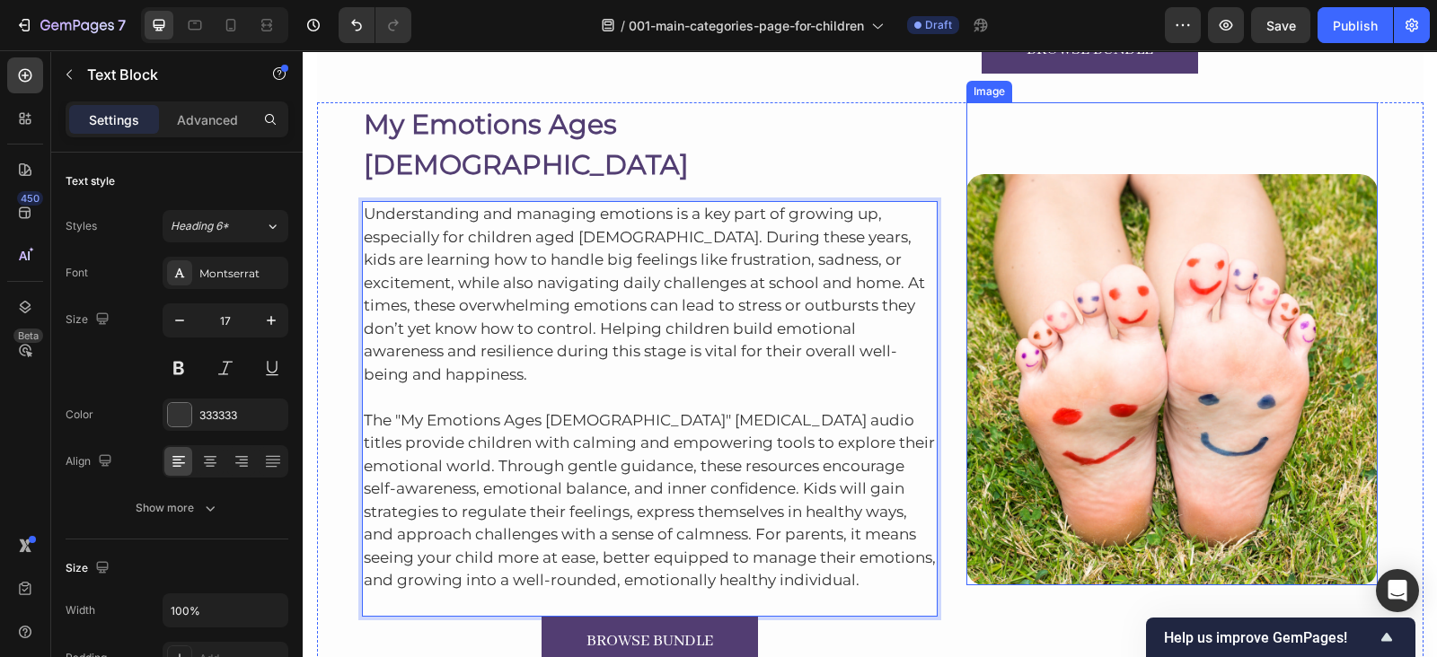
click at [1055, 332] on img at bounding box center [1171, 379] width 411 height 411
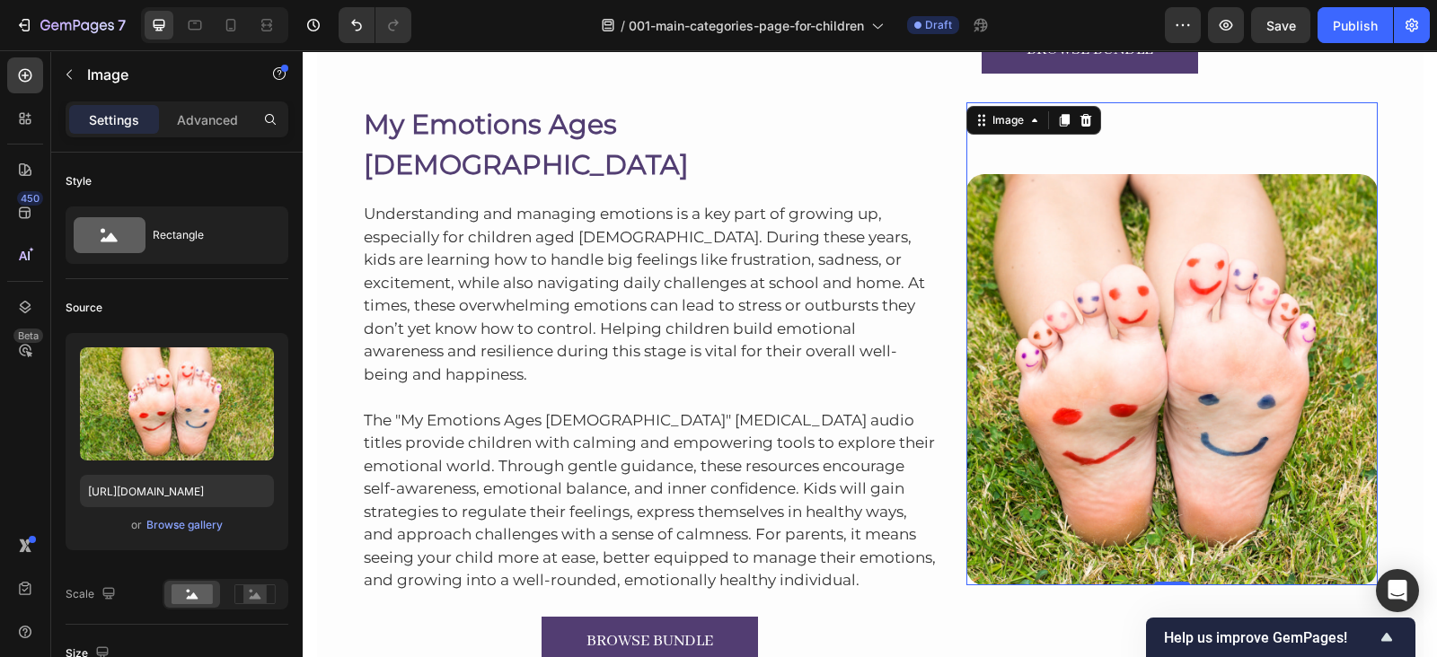
click at [1136, 288] on img at bounding box center [1171, 379] width 411 height 411
click at [188, 525] on div "Browse gallery" at bounding box center [184, 525] width 76 height 16
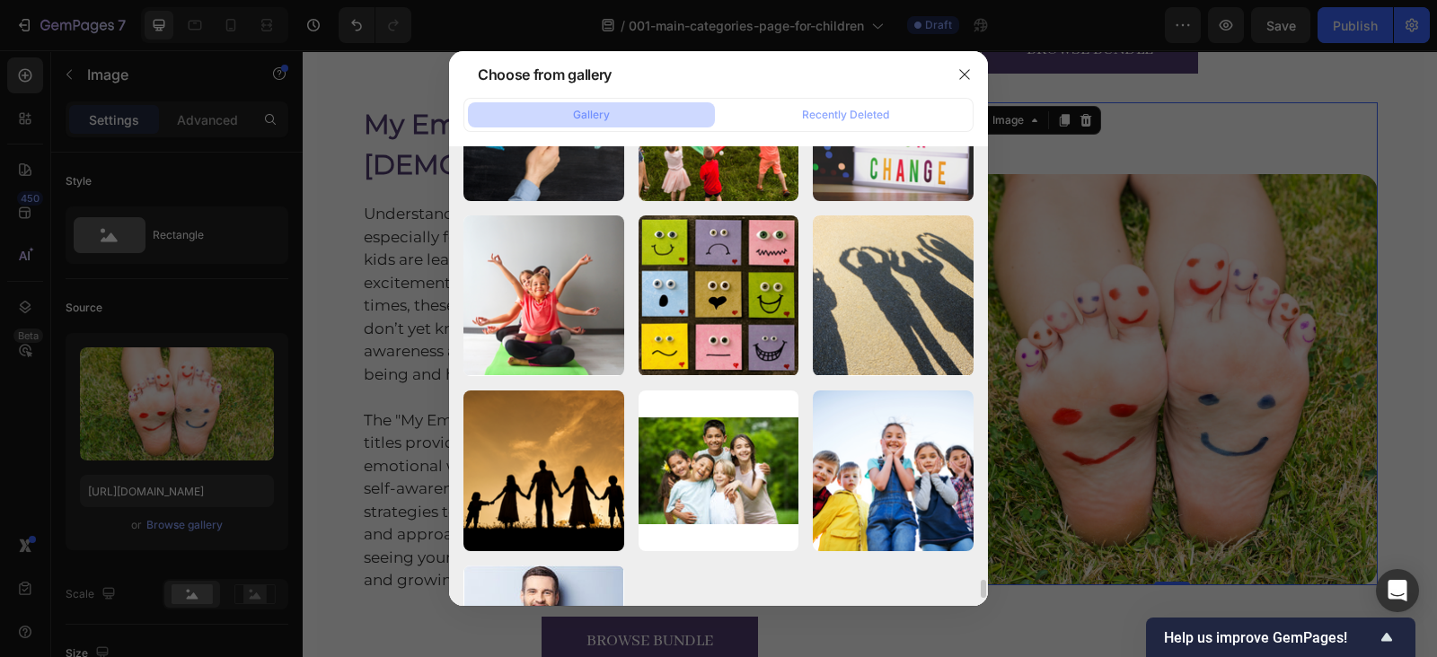
scroll to position [10789, 0]
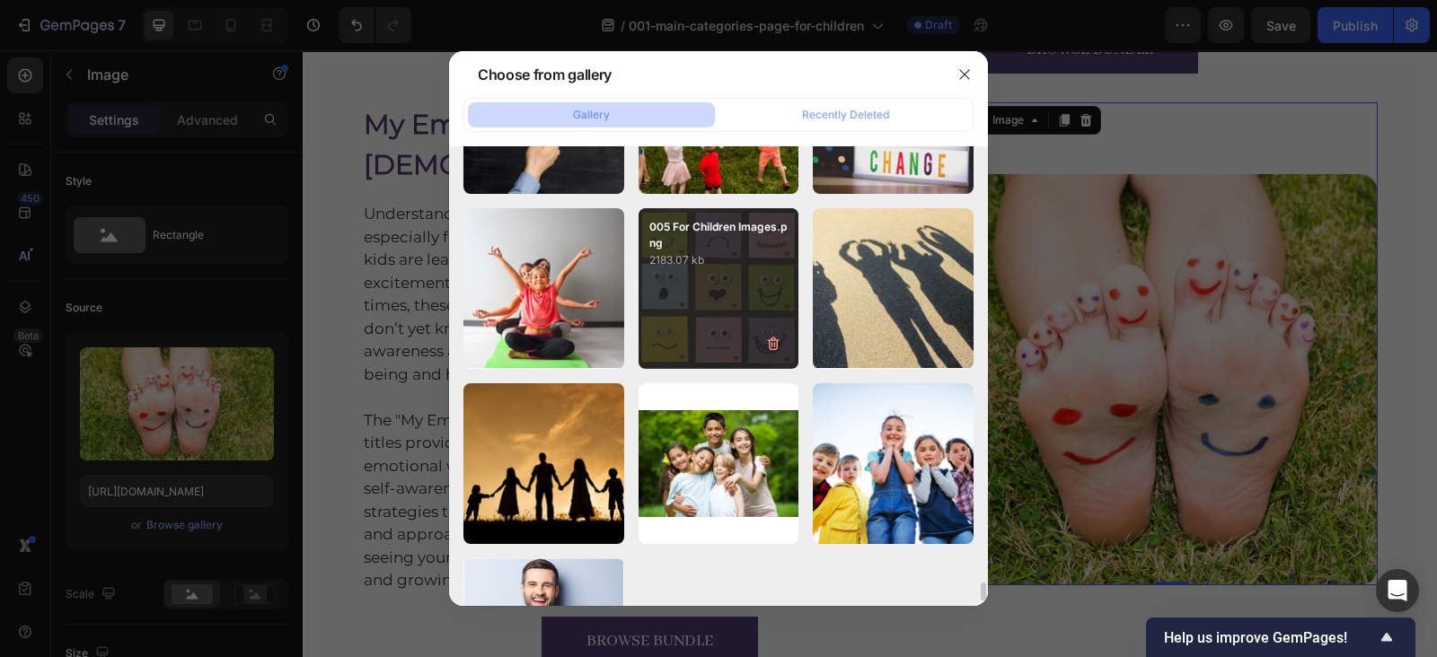
click at [743, 330] on div "005 For Children Images.png 2183.07 kb" at bounding box center [718, 288] width 161 height 161
type input "https://cdn.shopify.com/s/files/1/0607/2821/3736/files/gempages_502465714892833…"
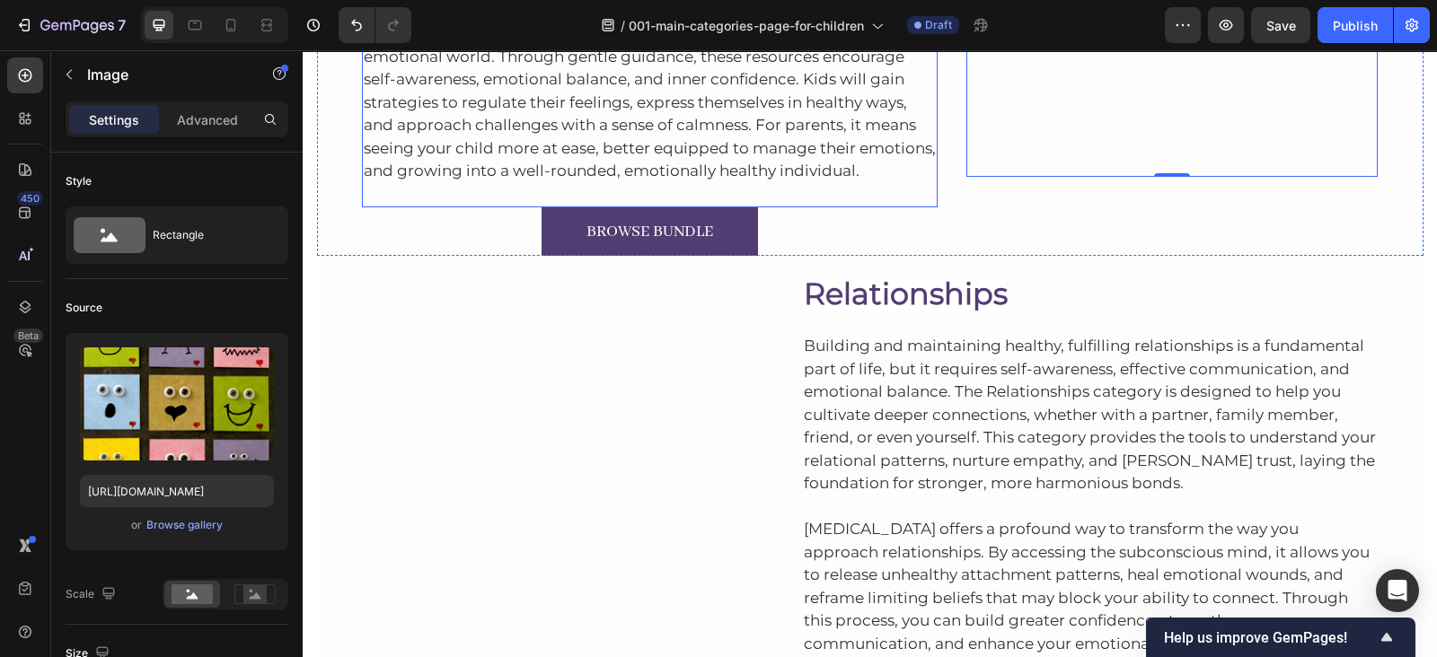
scroll to position [3367, 0]
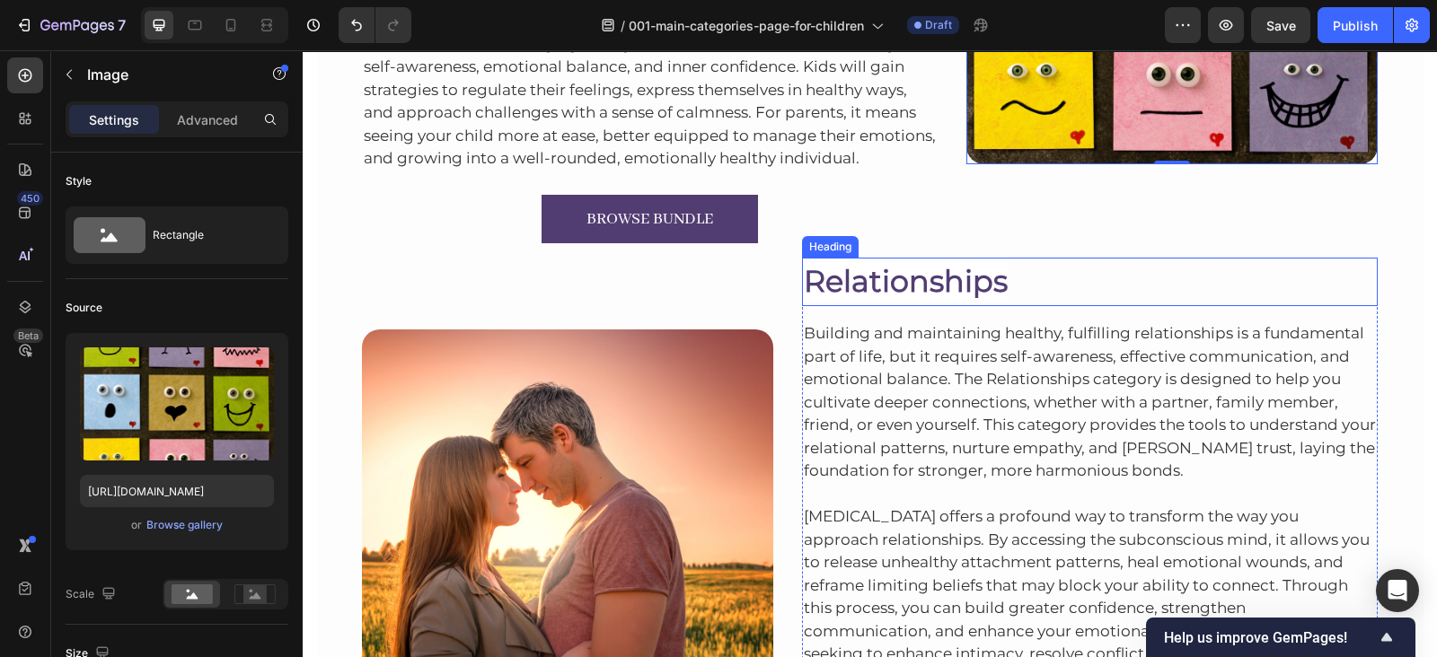
click at [910, 263] on span "Relationships" at bounding box center [906, 281] width 204 height 36
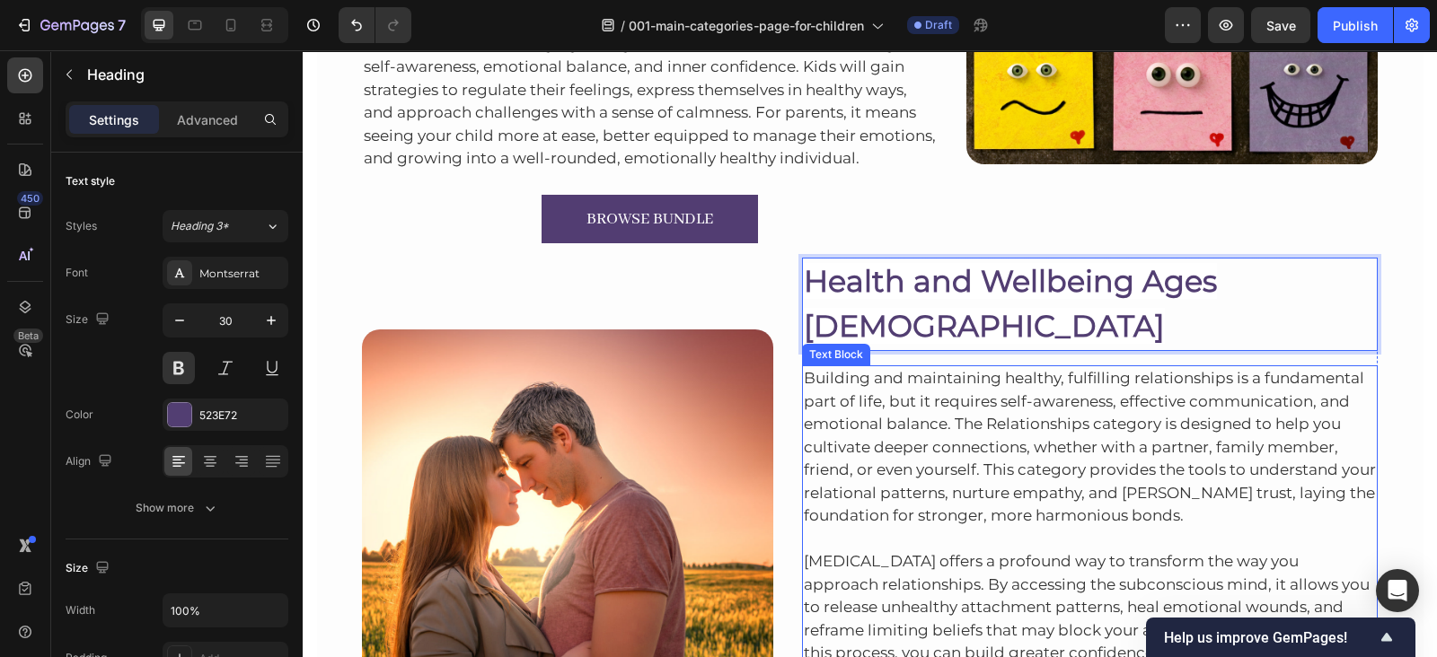
click at [879, 367] on p "Building and maintaining healthy, fulfilling relationships is a fundamental par…" at bounding box center [1090, 447] width 573 height 161
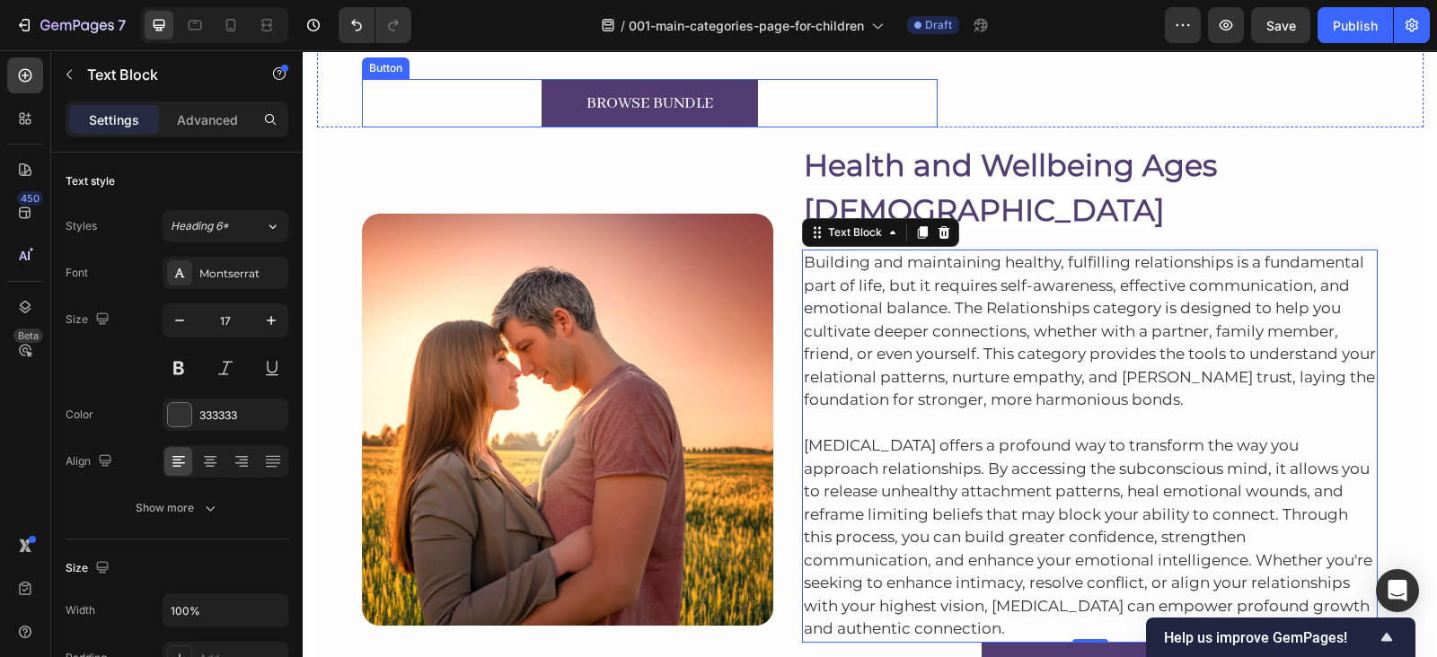
scroll to position [3484, 0]
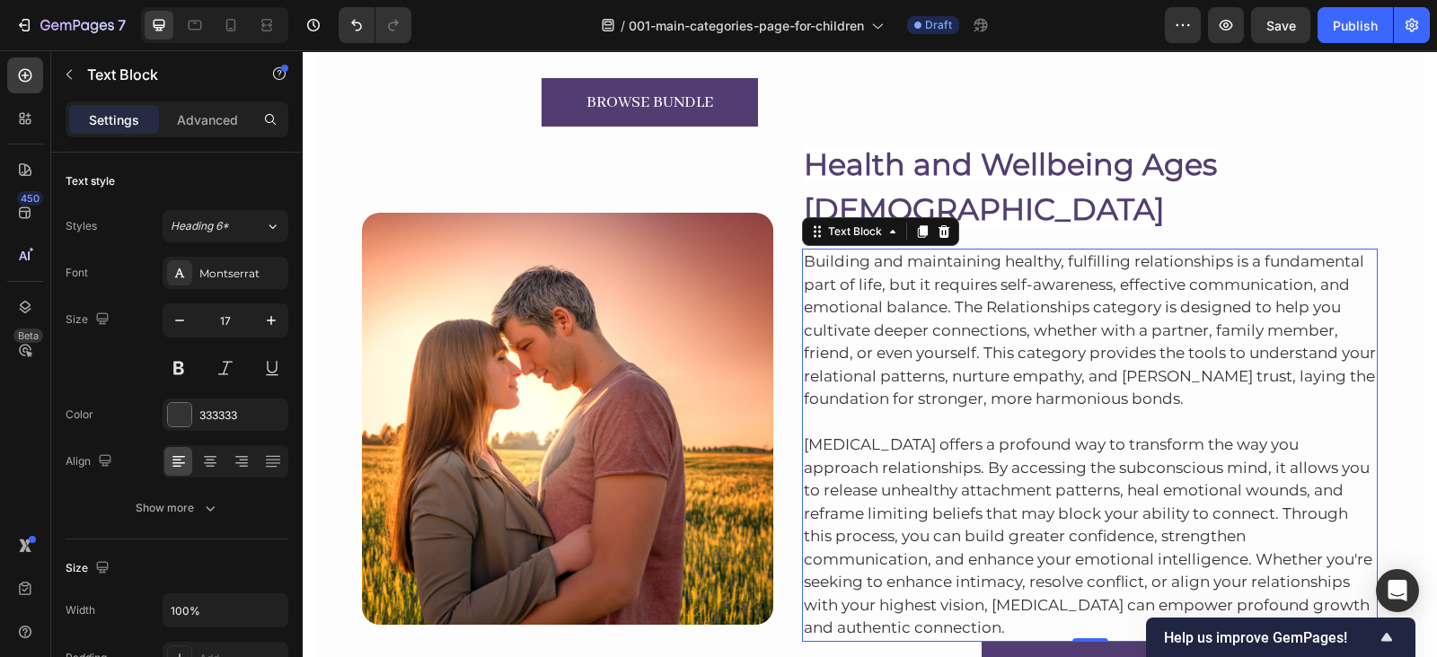
click at [902, 251] on p "Building and maintaining healthy, fulfilling relationships is a fundamental par…" at bounding box center [1090, 331] width 573 height 161
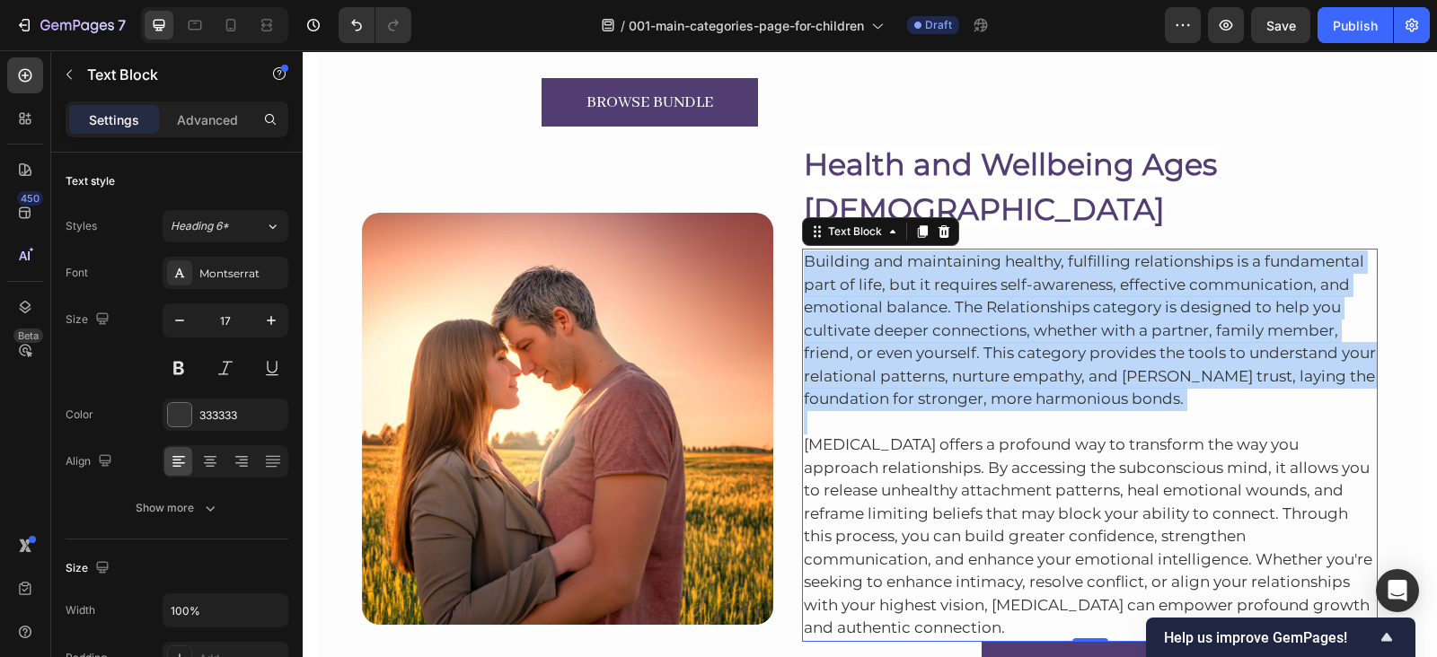
click at [902, 251] on p "Building and maintaining healthy, fulfilling relationships is a fundamental par…" at bounding box center [1090, 331] width 573 height 161
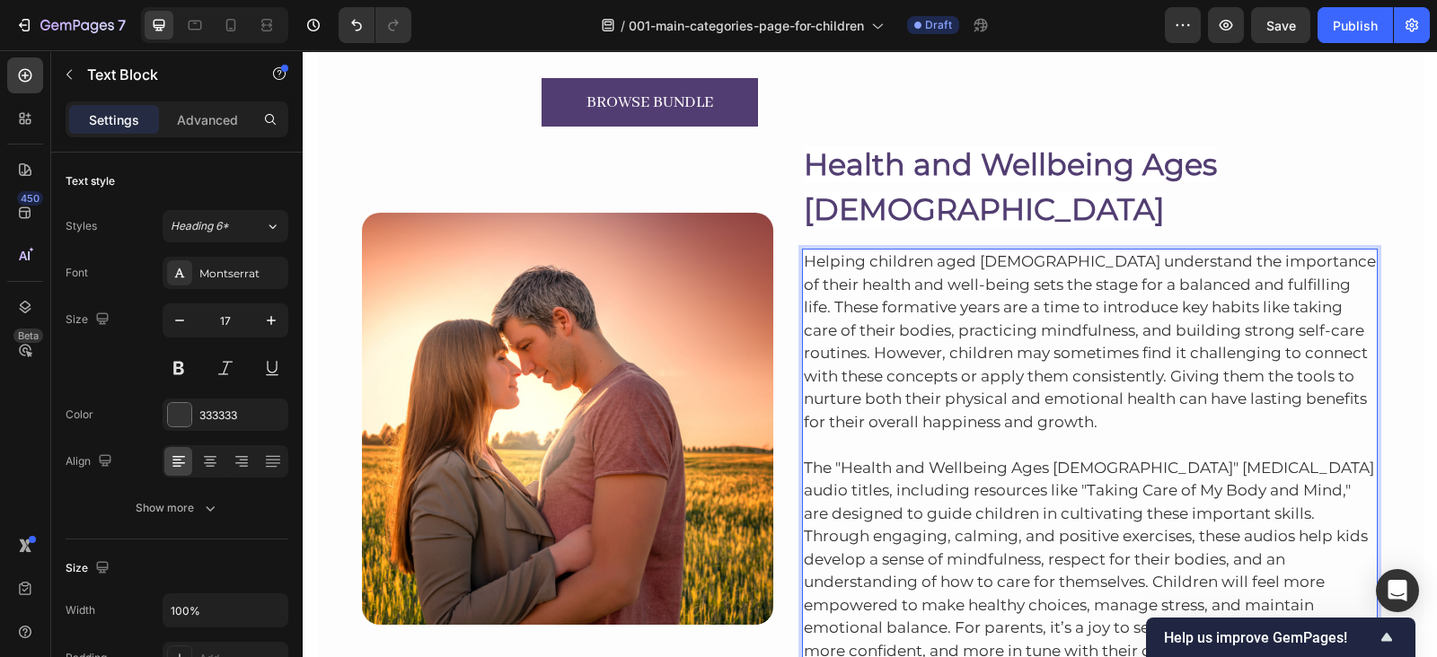
click at [1185, 558] on p "The "Health and Wellbeing Ages 5-12" hypnotherapy audio titles, including resou…" at bounding box center [1090, 548] width 573 height 229
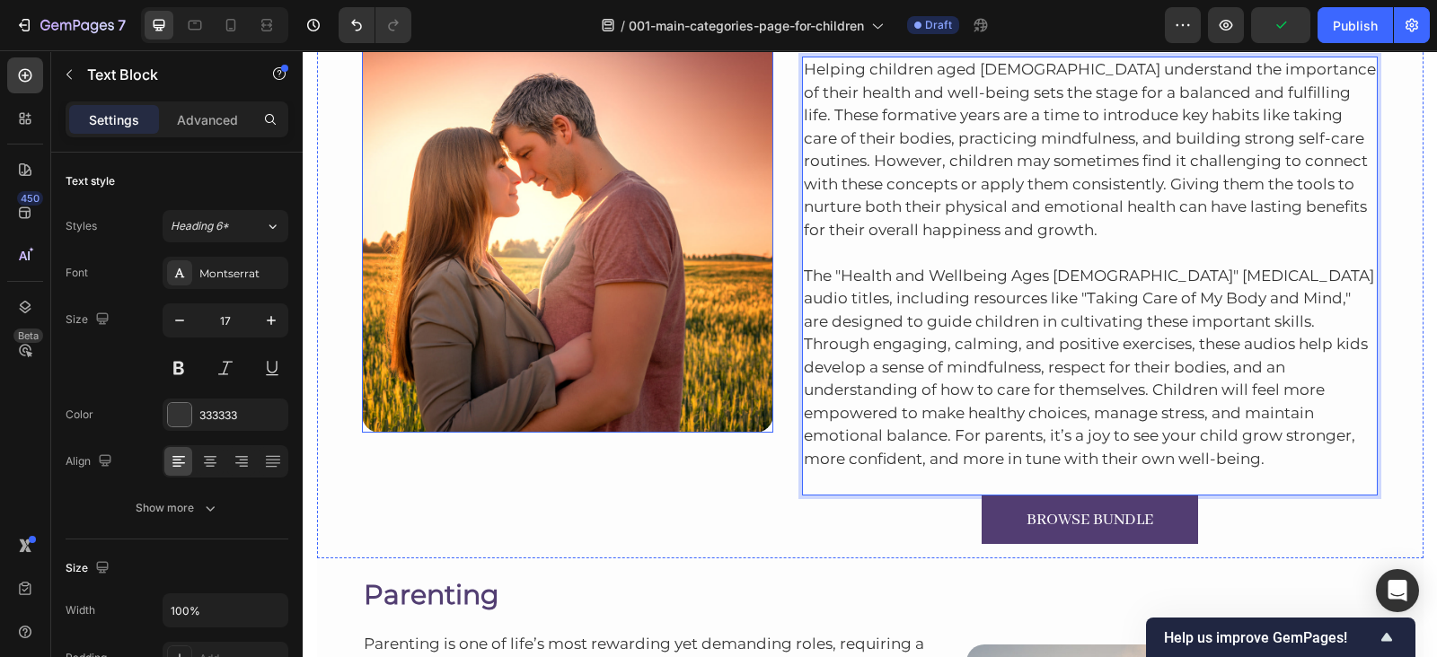
click at [724, 269] on img at bounding box center [567, 226] width 411 height 411
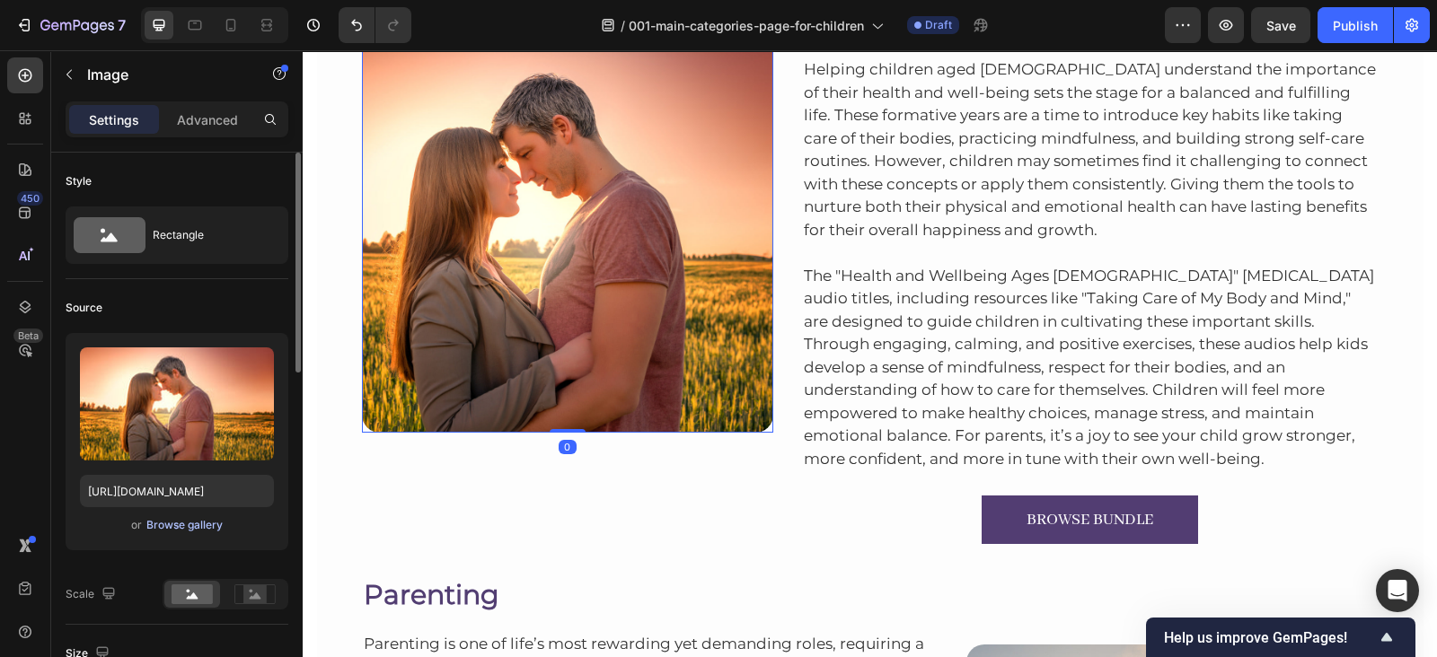
click at [177, 525] on div "Browse gallery" at bounding box center [184, 525] width 76 height 16
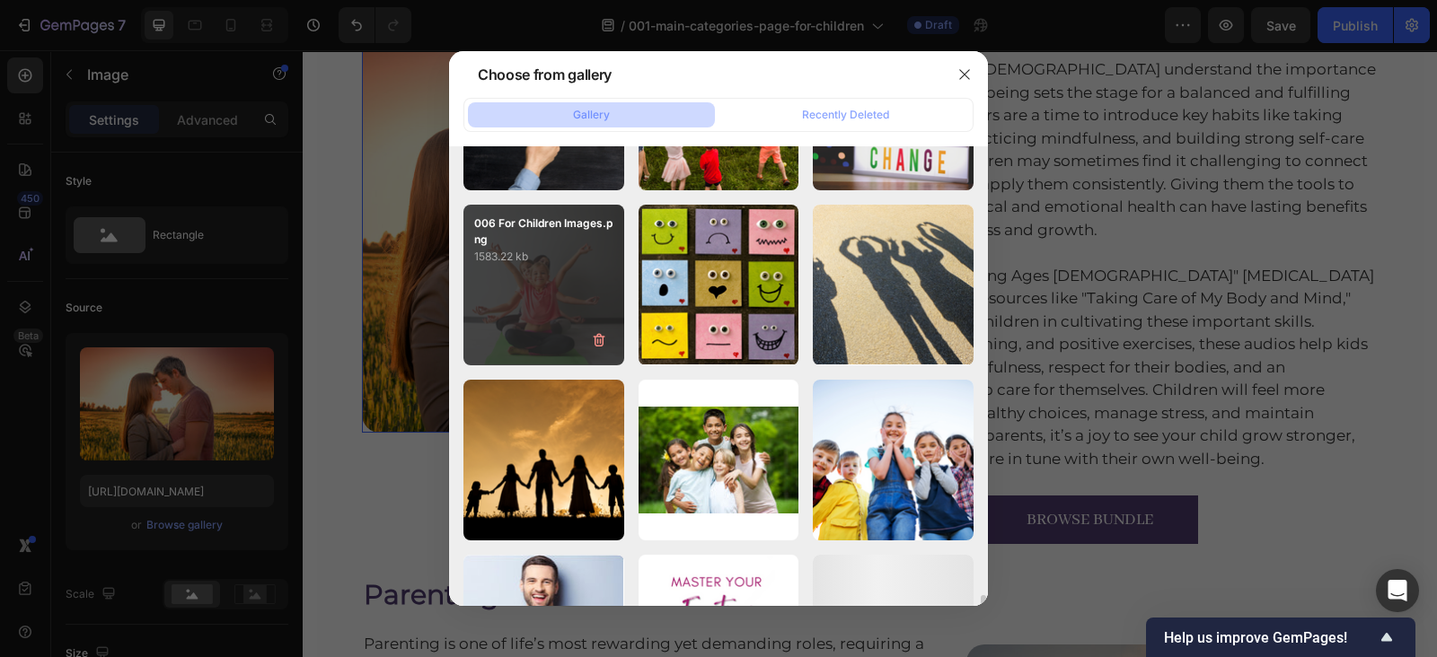
scroll to position [10835, 0]
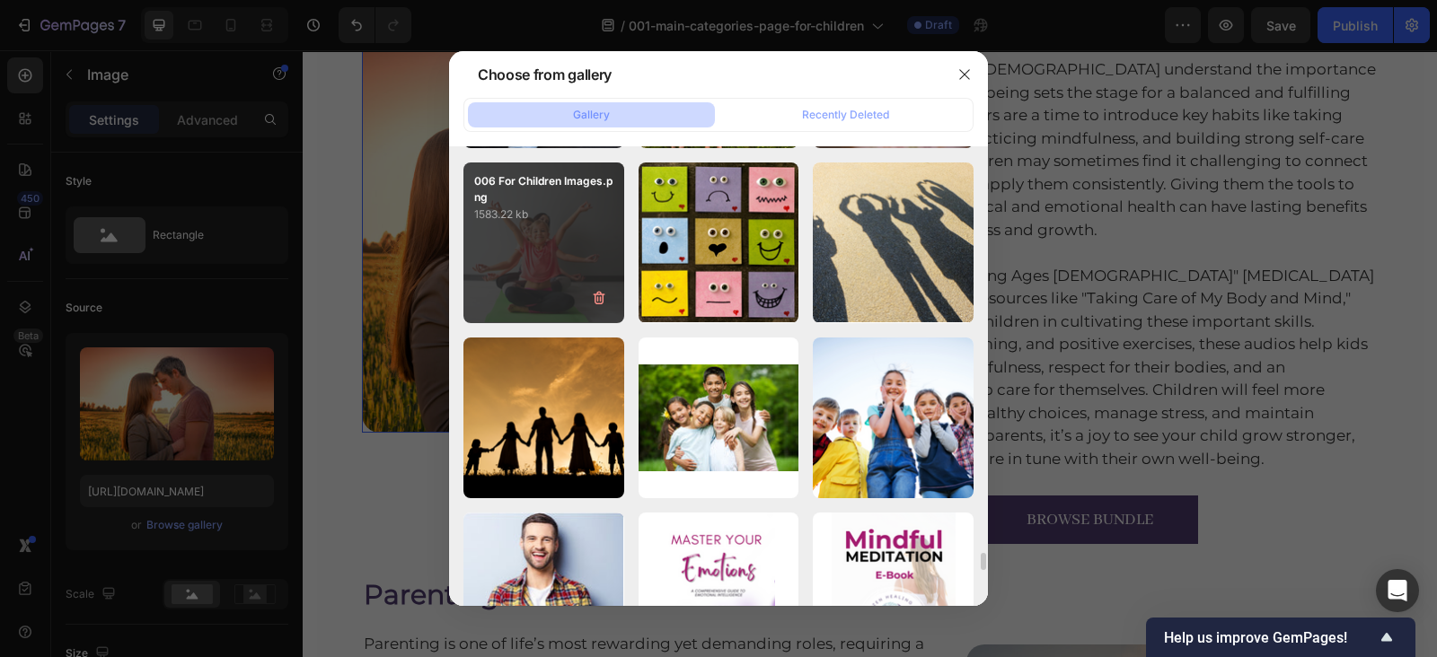
click at [511, 235] on div "006 For Children Images.png 1583.22 kb" at bounding box center [543, 243] width 161 height 161
type input "https://cdn.shopify.com/s/files/1/0607/2821/3736/files/gempages_502465714892833…"
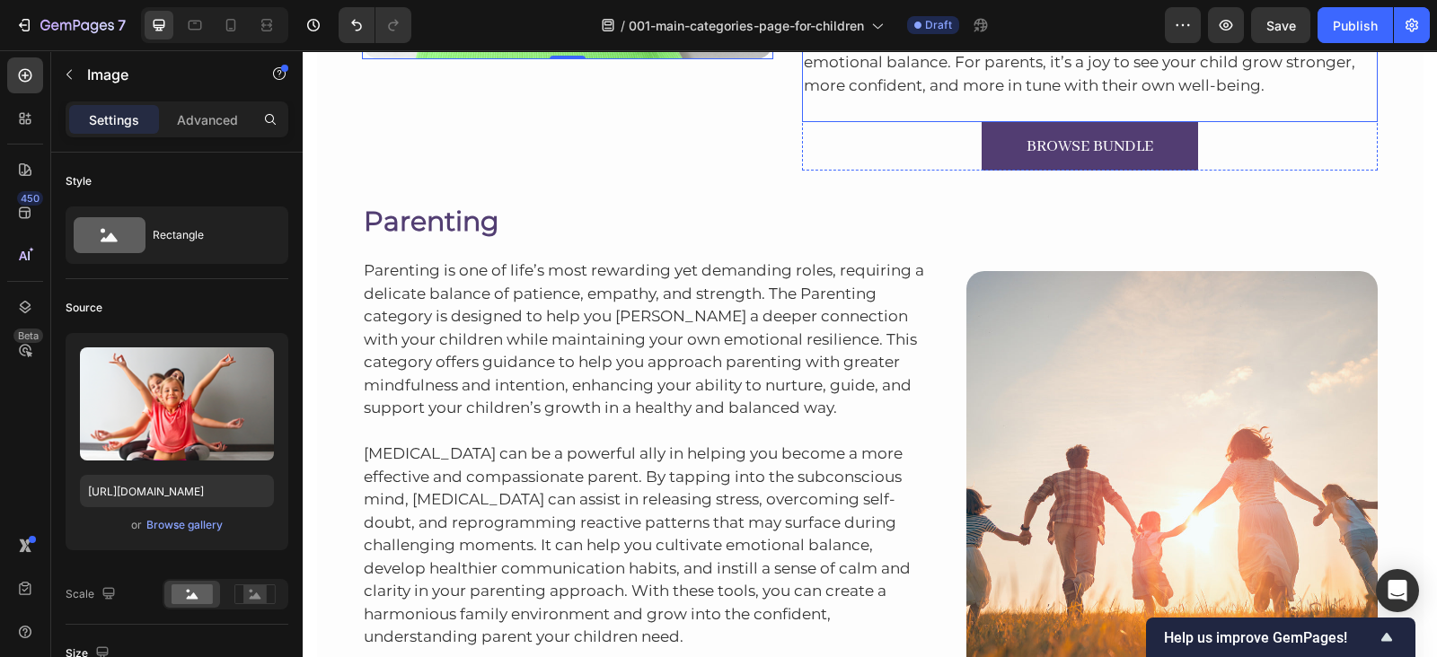
scroll to position [4015, 0]
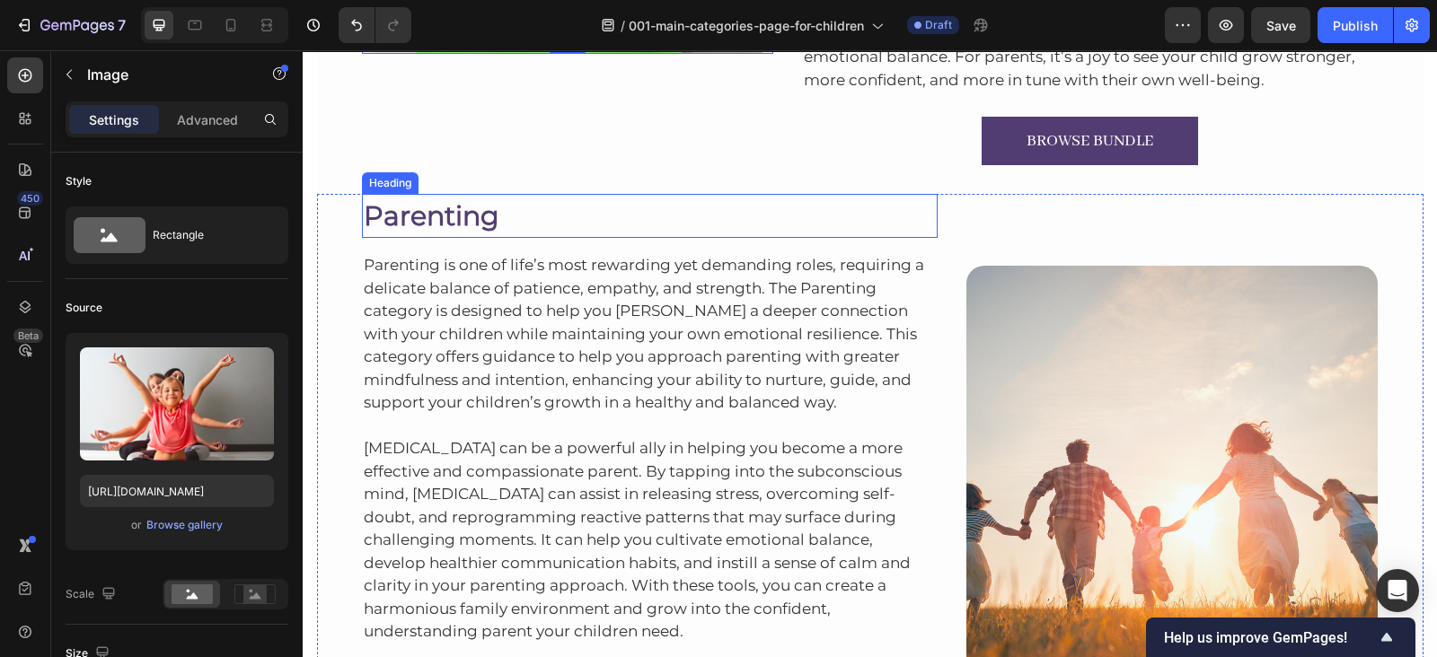
click at [418, 194] on h2 "Parenting" at bounding box center [650, 216] width 576 height 44
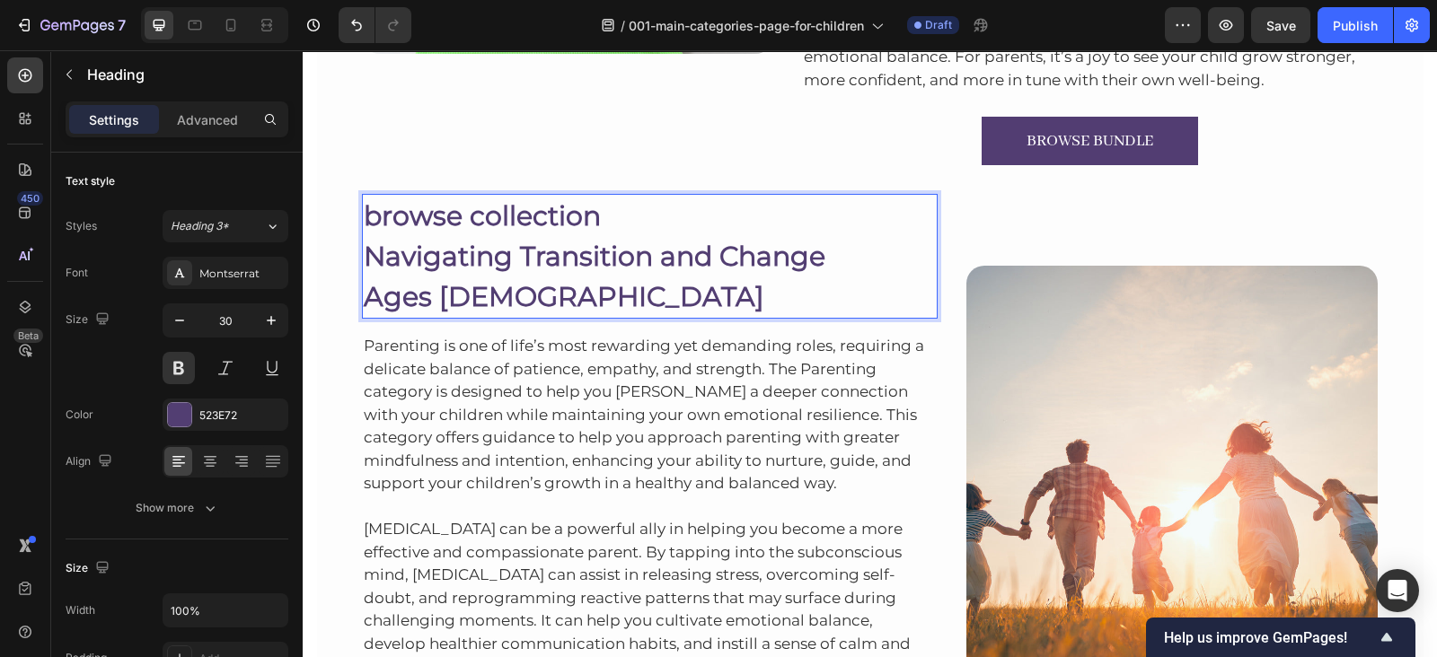
click at [367, 236] on p "Navigating Transition and Change Ages 5-12" at bounding box center [650, 276] width 573 height 81
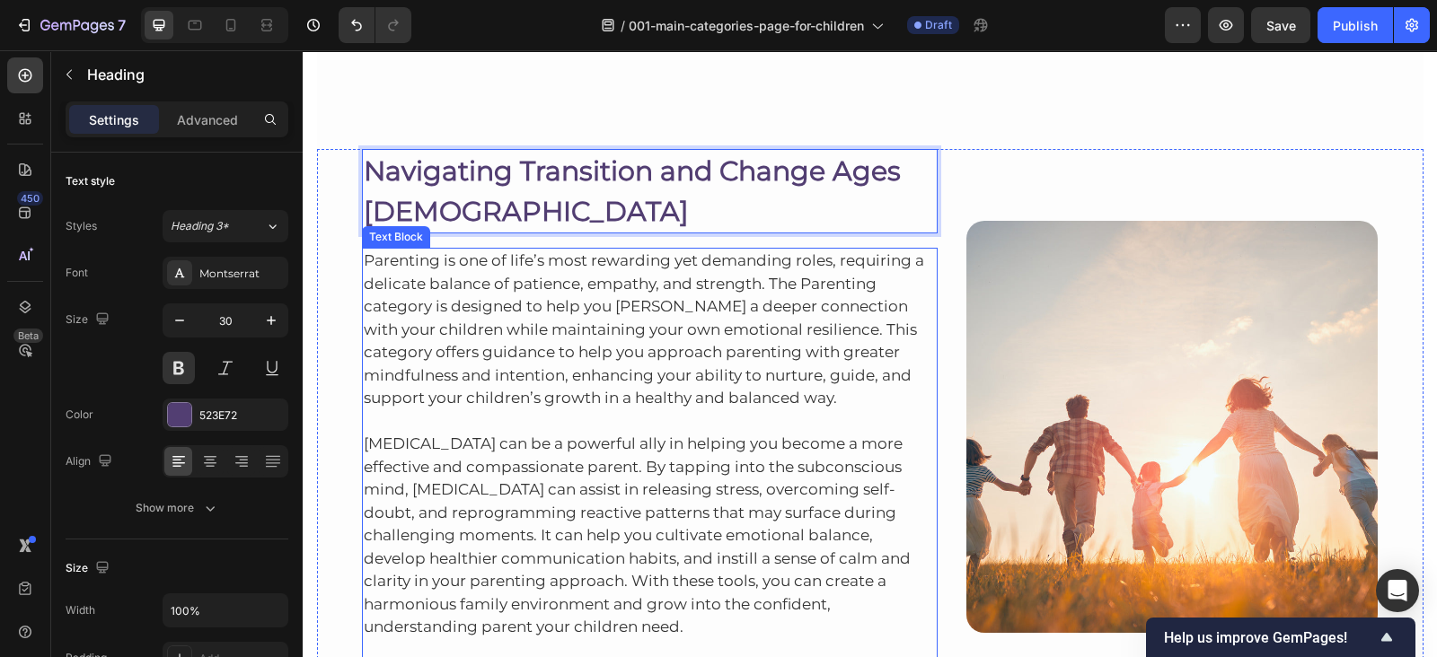
scroll to position [4152, 0]
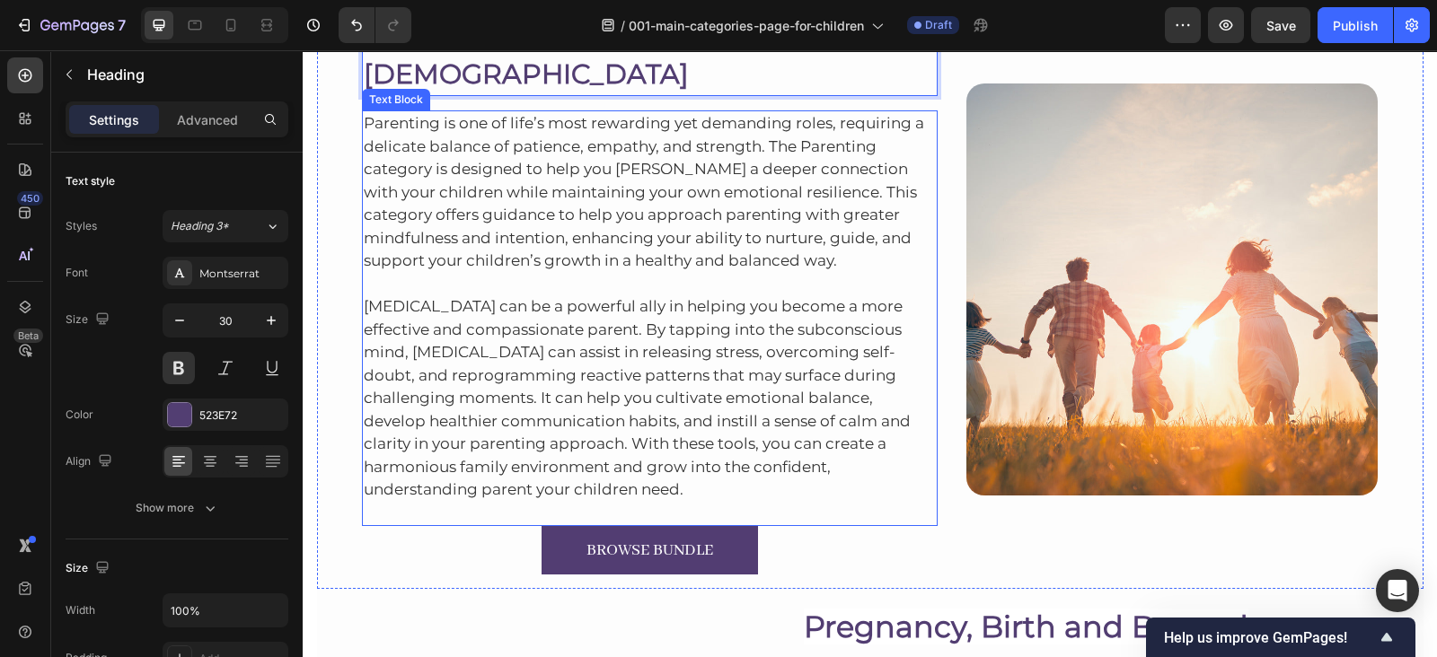
click at [520, 119] on p "Parenting is one of life’s most rewarding yet demanding roles, requiring a deli…" at bounding box center [650, 192] width 573 height 161
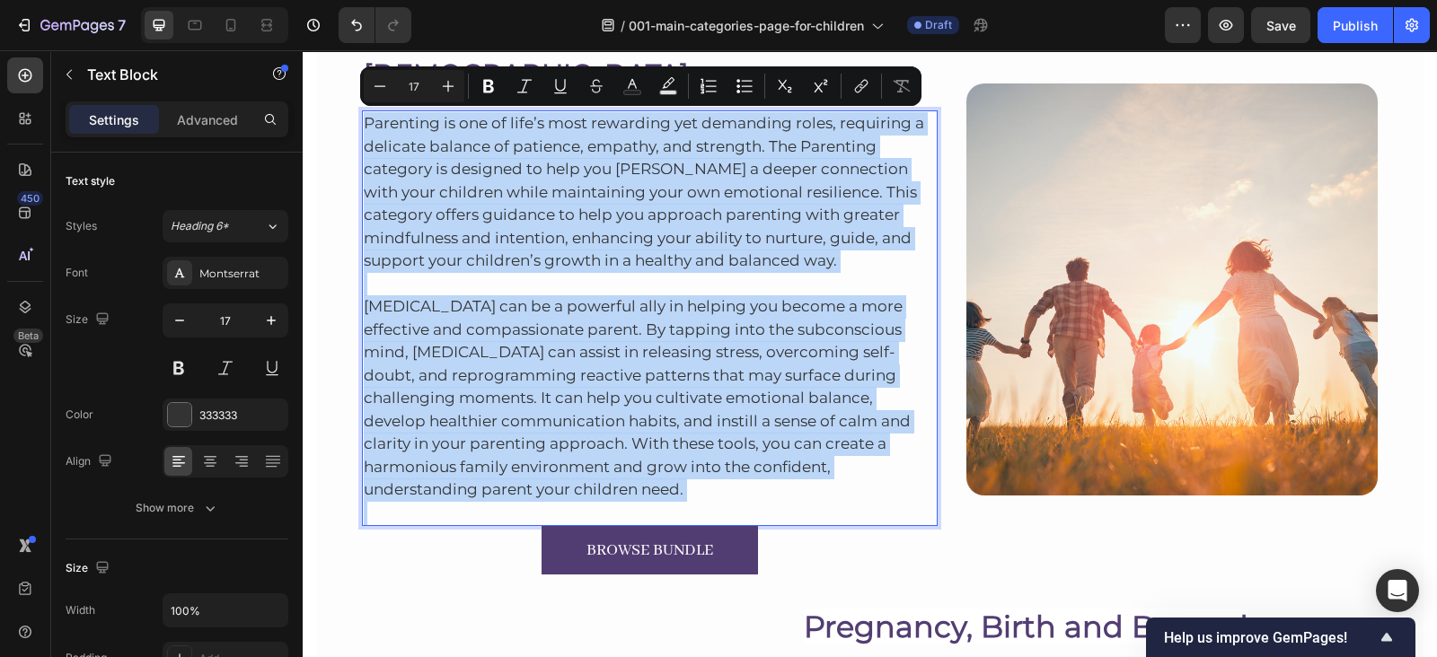
drag, startPoint x: 520, startPoint y: 119, endPoint x: 515, endPoint y: 149, distance: 31.0
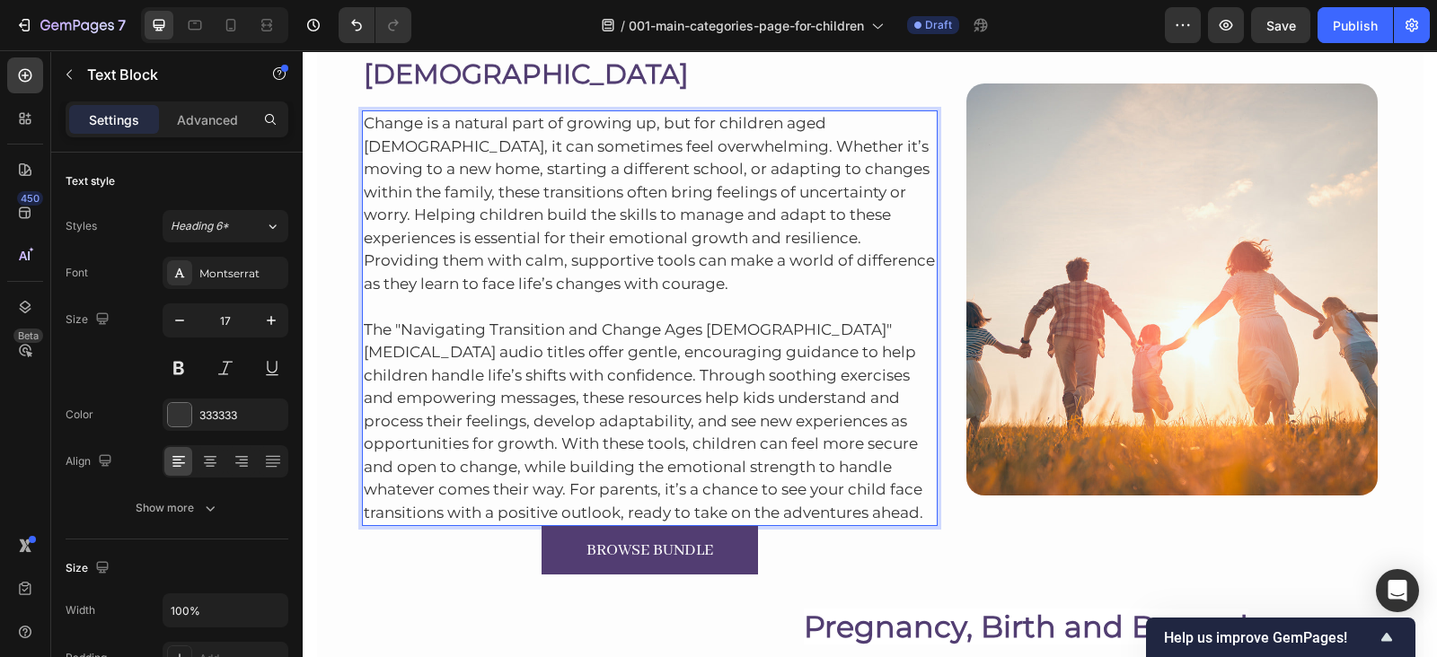
click at [818, 505] on p "The "Navigating Transition and Change Ages 5-12" hypnotherapy audio titles offe…" at bounding box center [650, 409] width 573 height 229
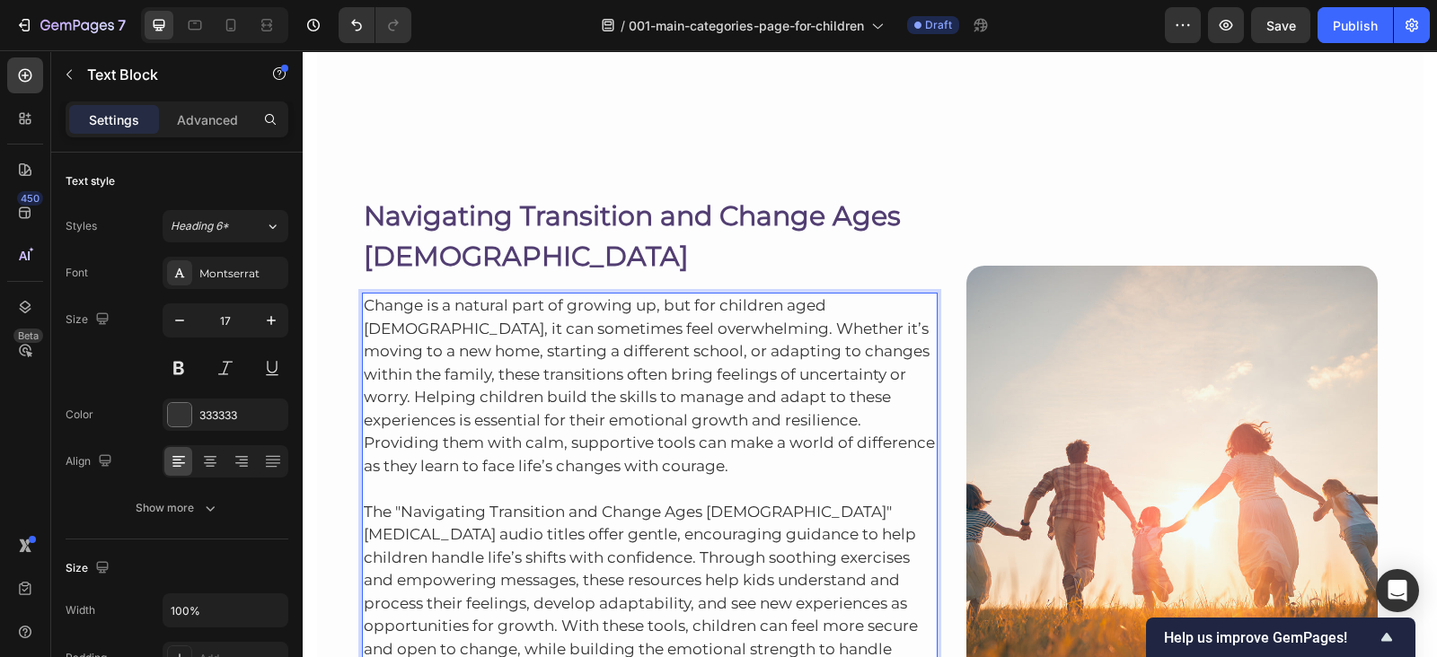
scroll to position [4185, 0]
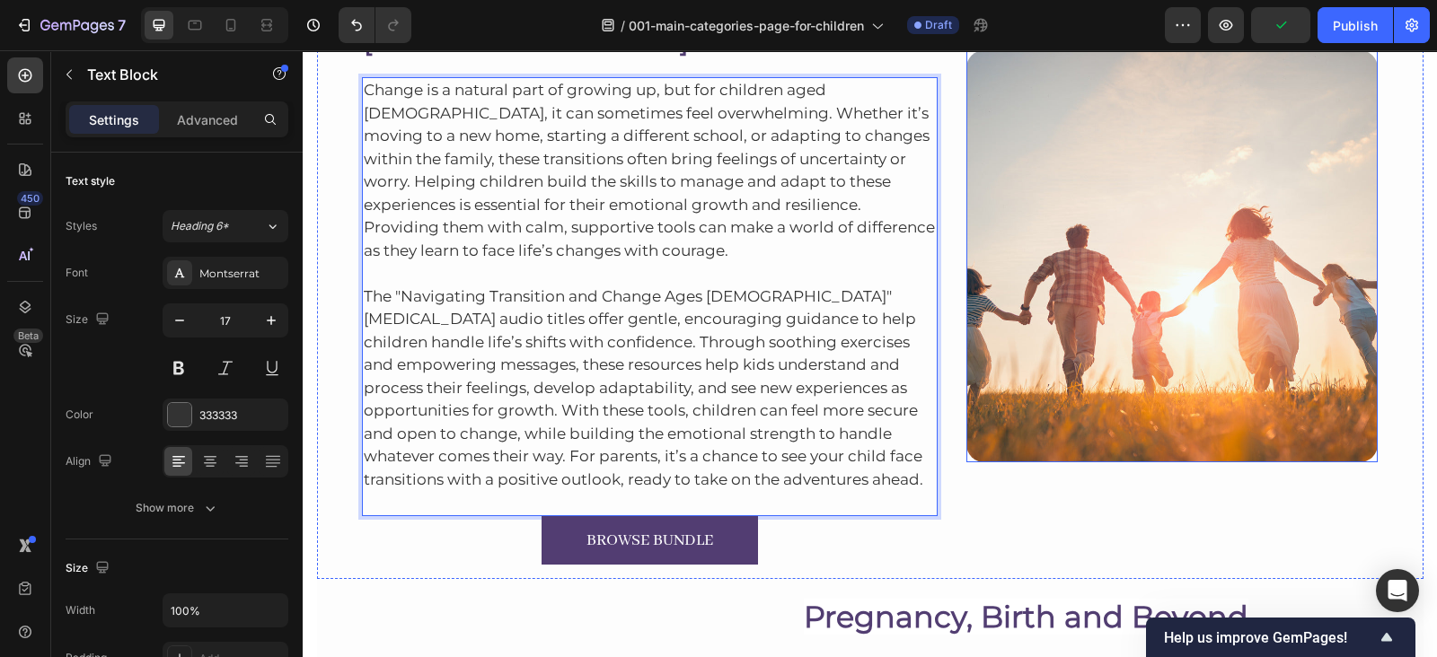
click at [1068, 291] on img at bounding box center [1171, 255] width 411 height 411
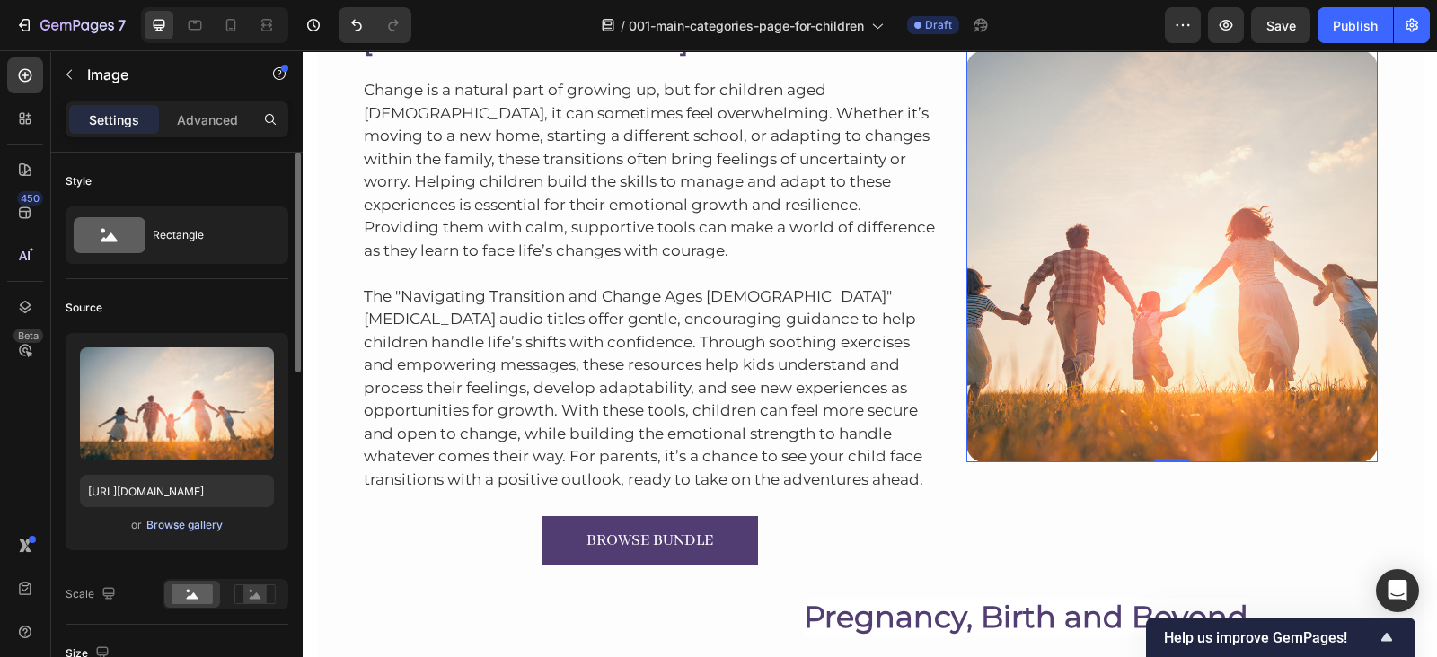
click at [181, 530] on div "Browse gallery" at bounding box center [184, 525] width 76 height 16
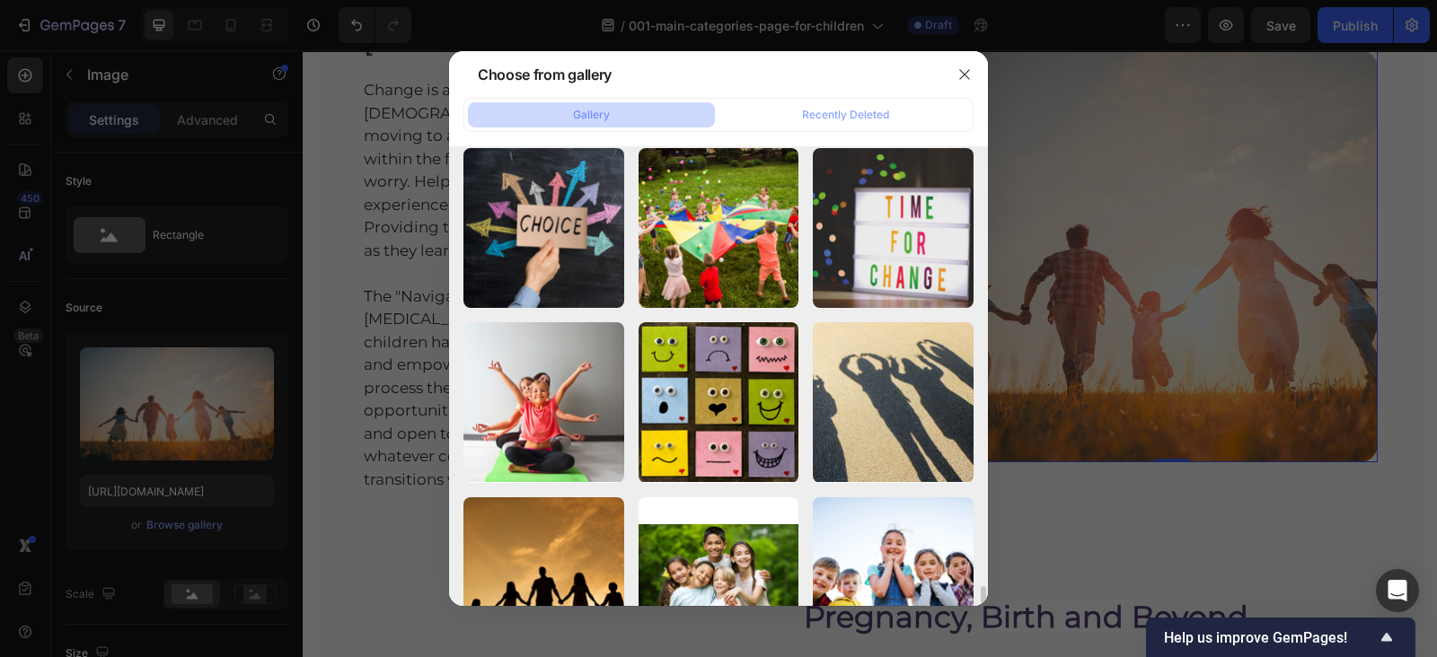
scroll to position [10688, 0]
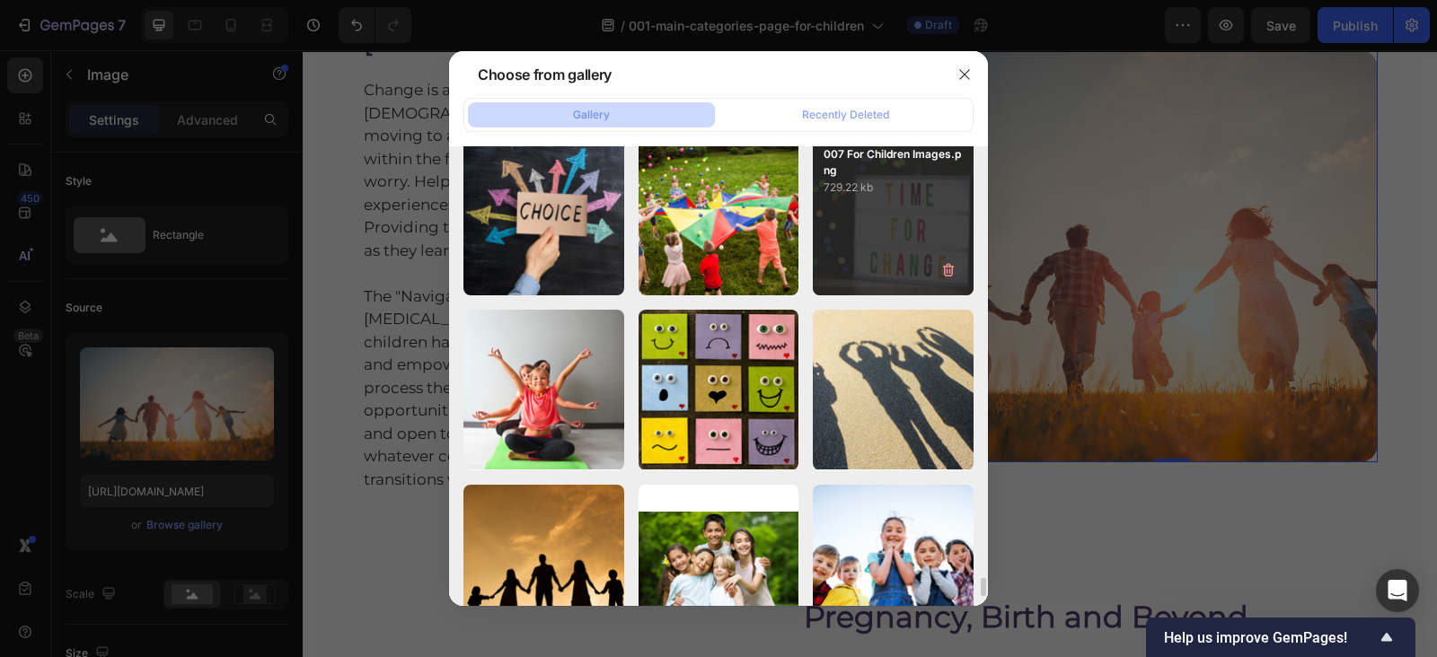
click at [935, 240] on div "007 For Children Images.png 729.22 kb" at bounding box center [893, 216] width 161 height 161
type input "https://cdn.shopify.com/s/files/1/0607/2821/3736/files/gempages_502465714892833…"
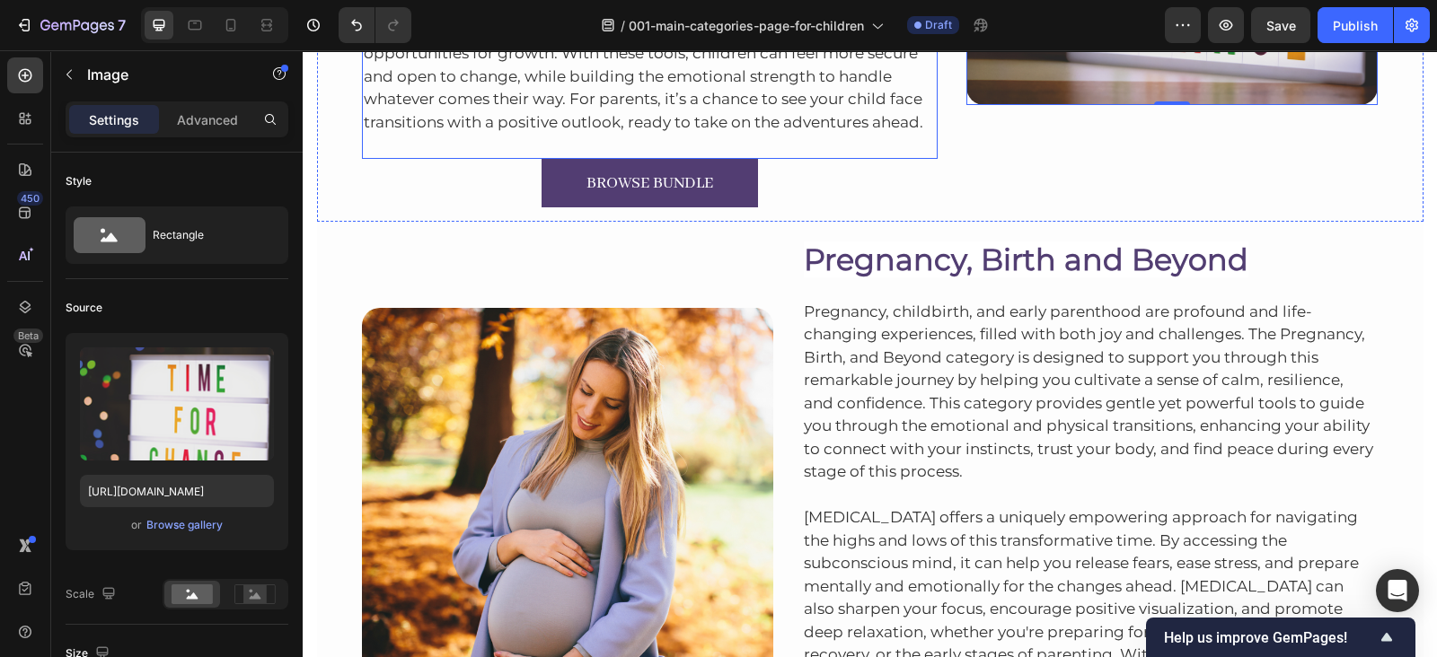
scroll to position [4571, 0]
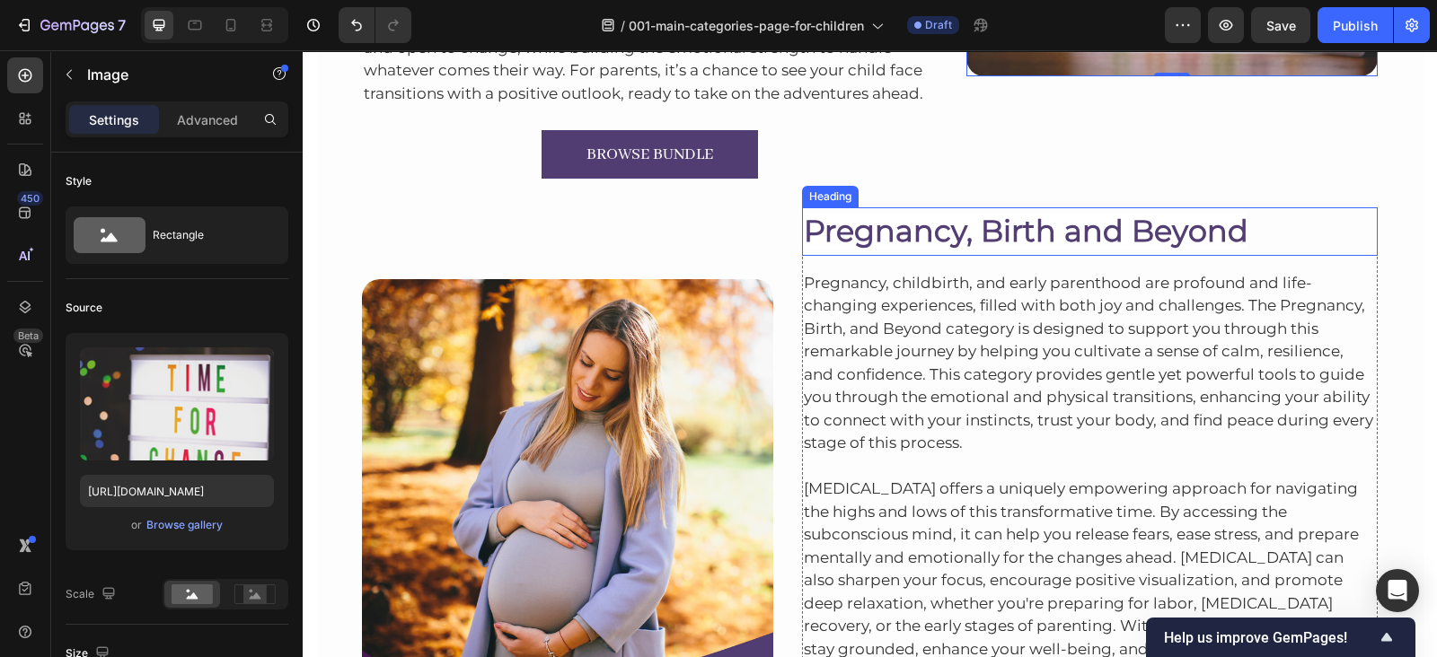
click at [818, 235] on span "Pregnancy, Birth and Beyond" at bounding box center [1026, 231] width 444 height 36
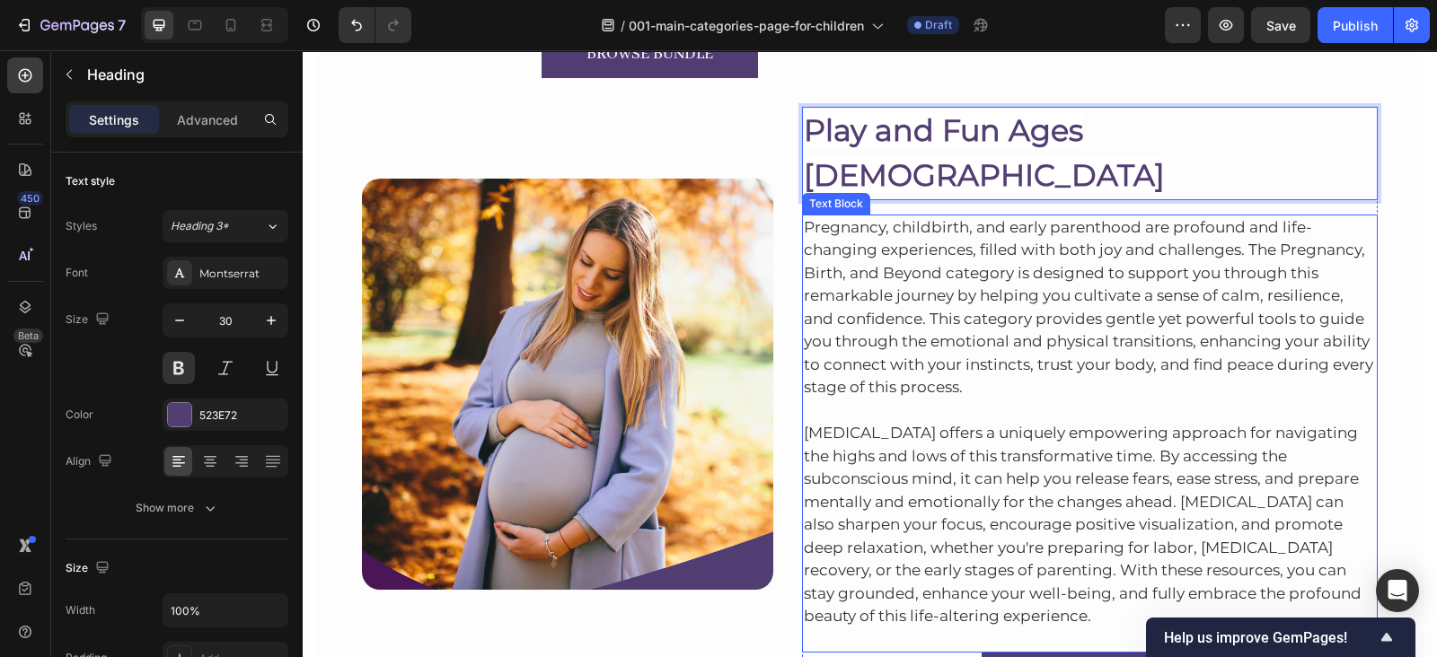
scroll to position [4673, 0]
click at [1006, 280] on p "Pregnancy, childbirth, and early parenthood are profound and life-changing expe…" at bounding box center [1090, 306] width 573 height 183
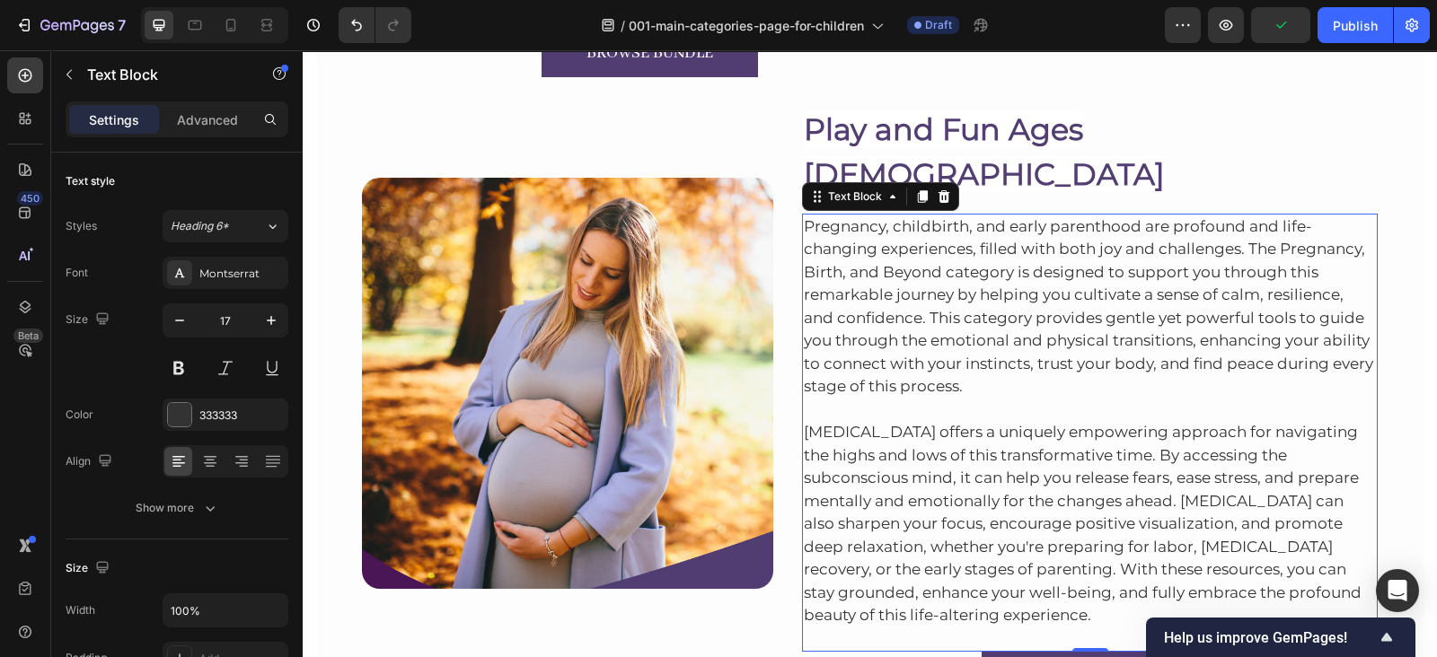
click at [977, 215] on p "Pregnancy, childbirth, and early parenthood are profound and life-changing expe…" at bounding box center [1090, 306] width 573 height 183
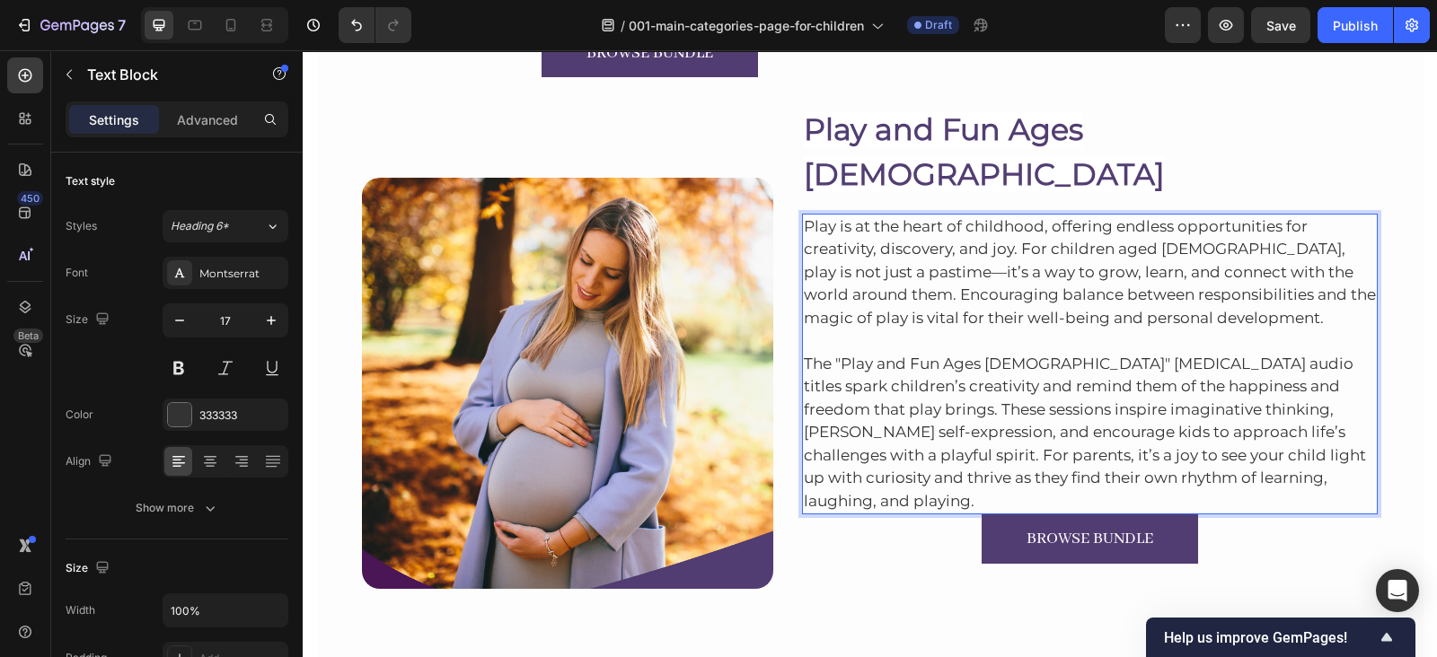
click at [1257, 433] on p "The "Play and Fun Ages 5-12" hypnotherapy audio titles spark children’s creativ…" at bounding box center [1090, 421] width 573 height 183
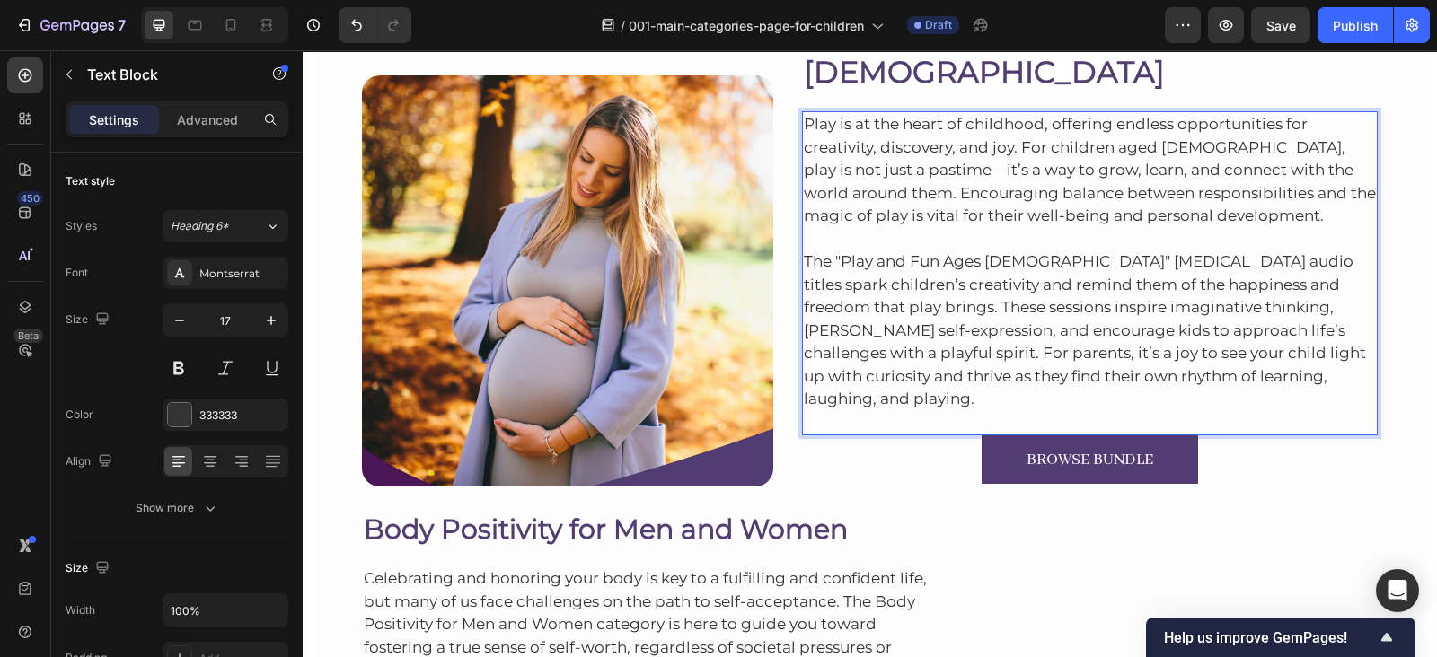
scroll to position [4656, 0]
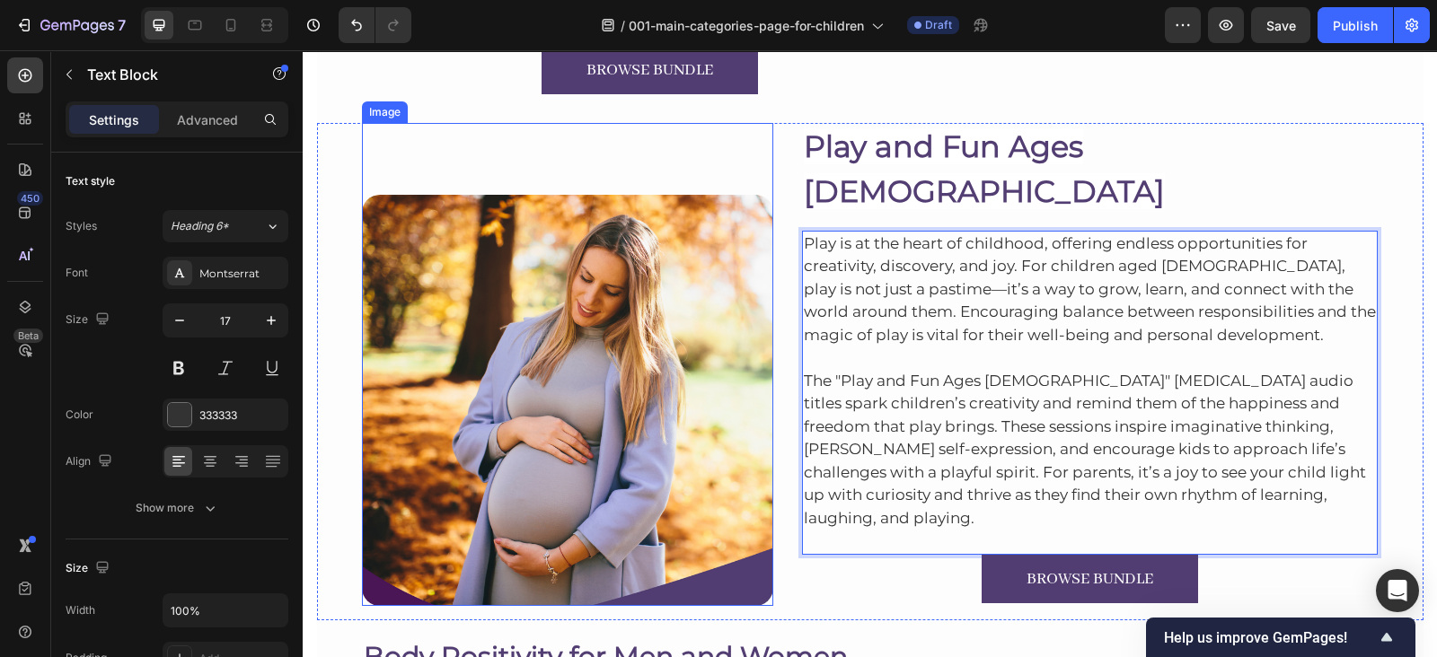
click at [628, 352] on img at bounding box center [567, 400] width 411 height 411
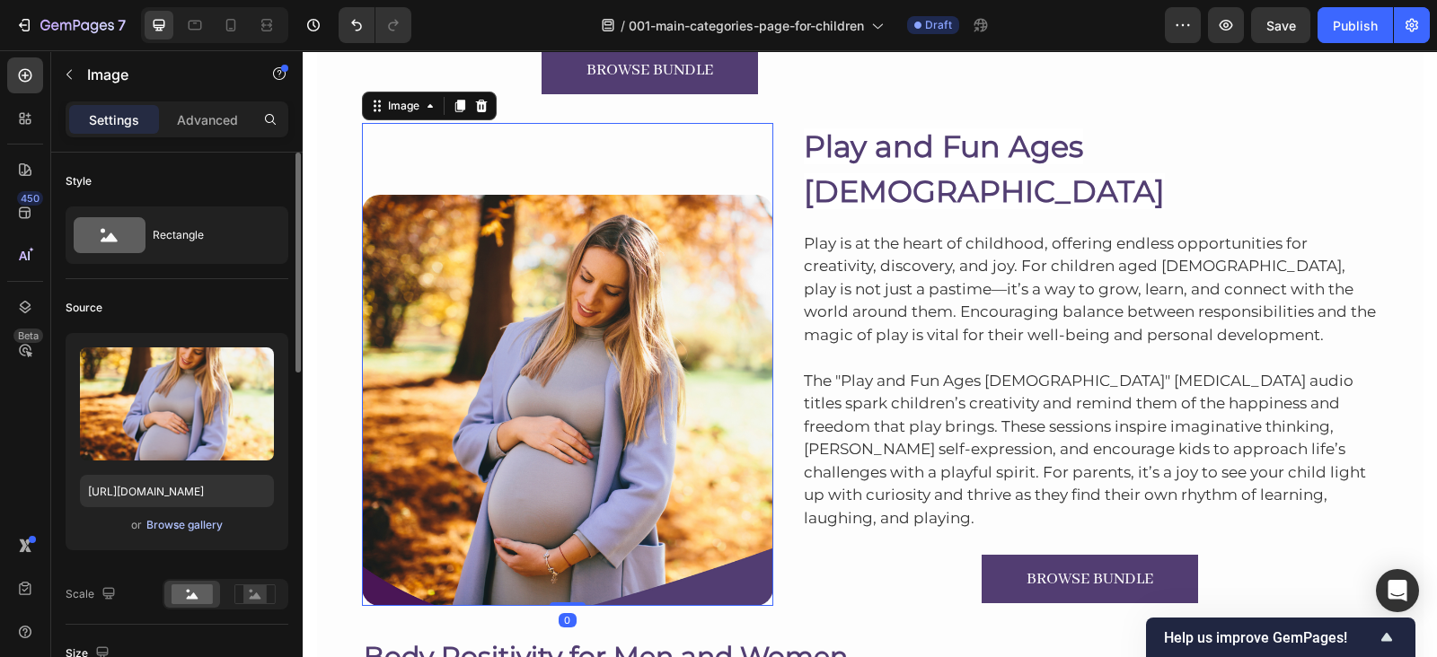
click at [207, 529] on div "Browse gallery" at bounding box center [184, 525] width 76 height 16
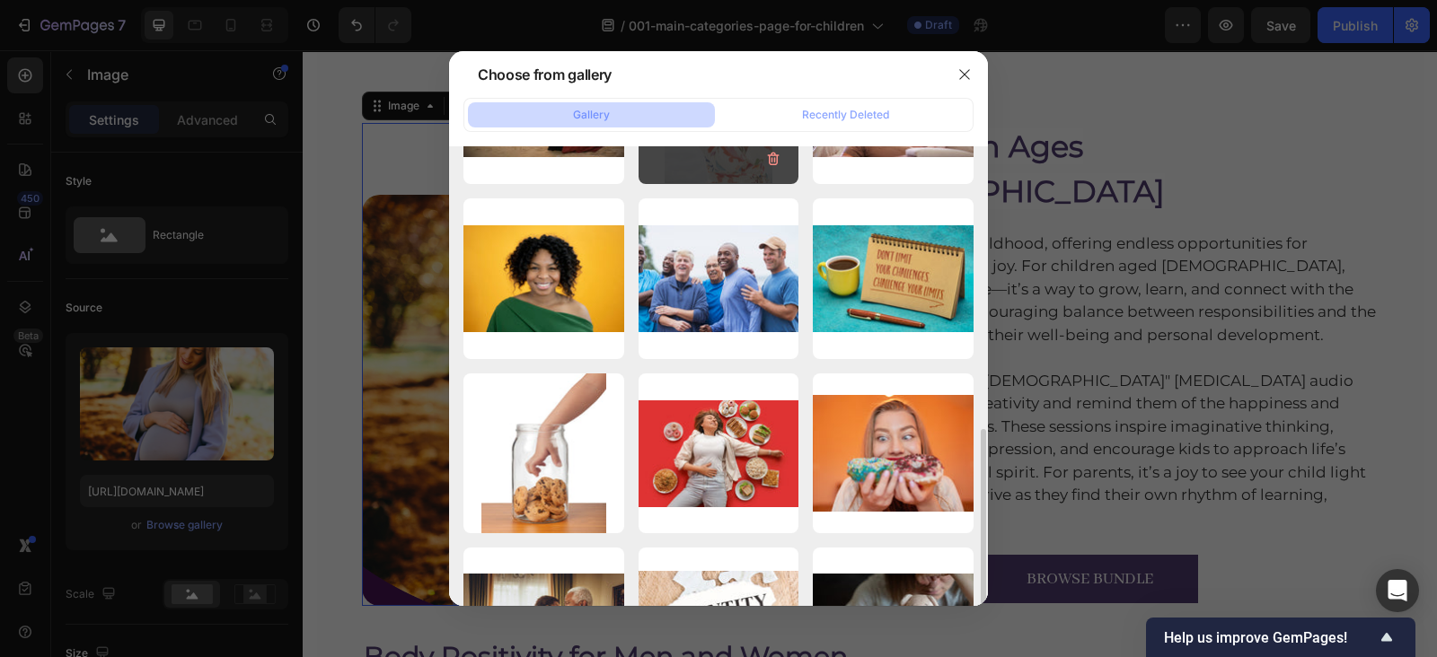
scroll to position [433, 0]
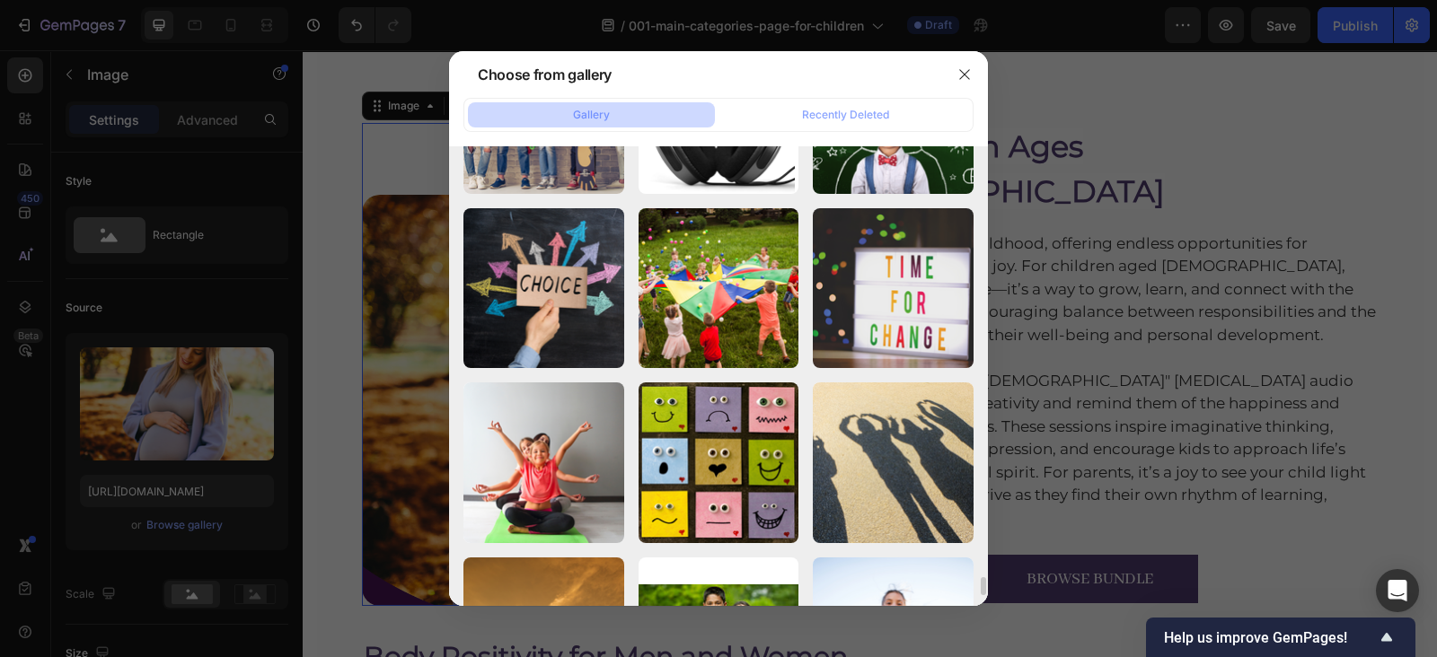
scroll to position [10621, 0]
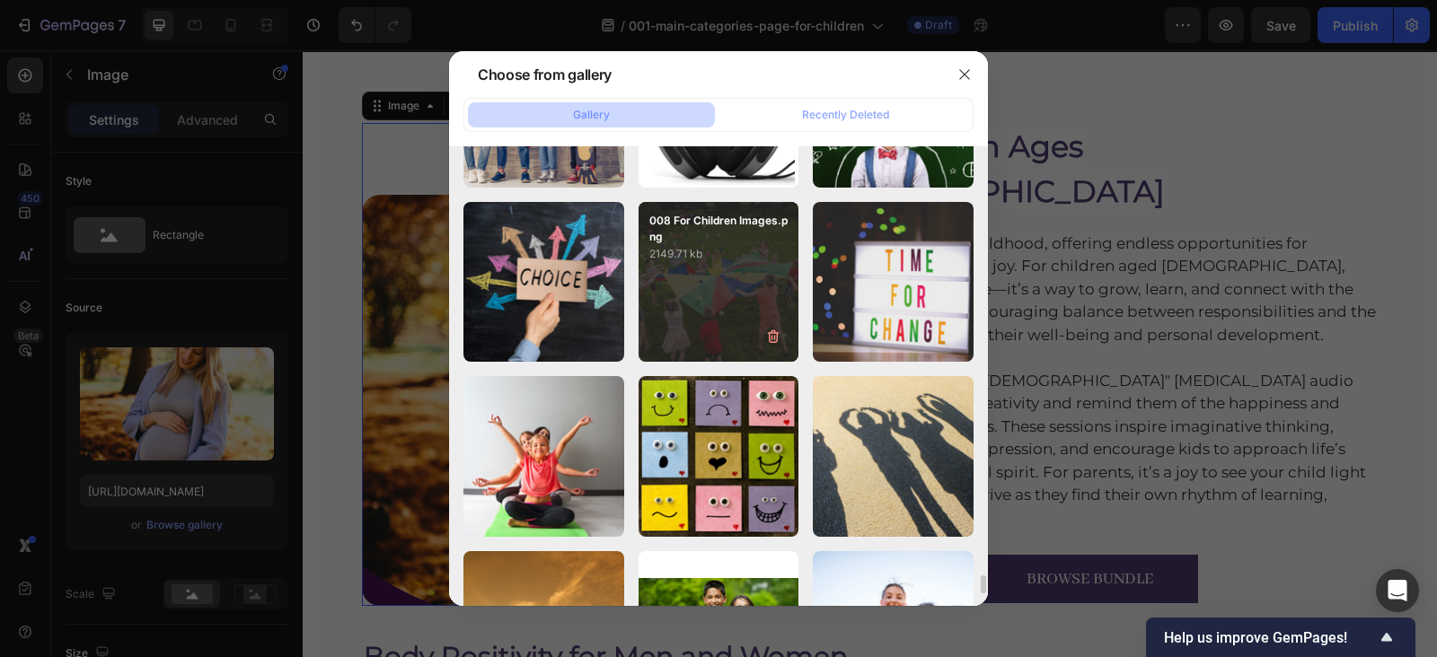
click at [711, 289] on div "008 For Children Images.png 2149.71 kb" at bounding box center [718, 282] width 161 height 161
type input "[URL][DOMAIN_NAME]"
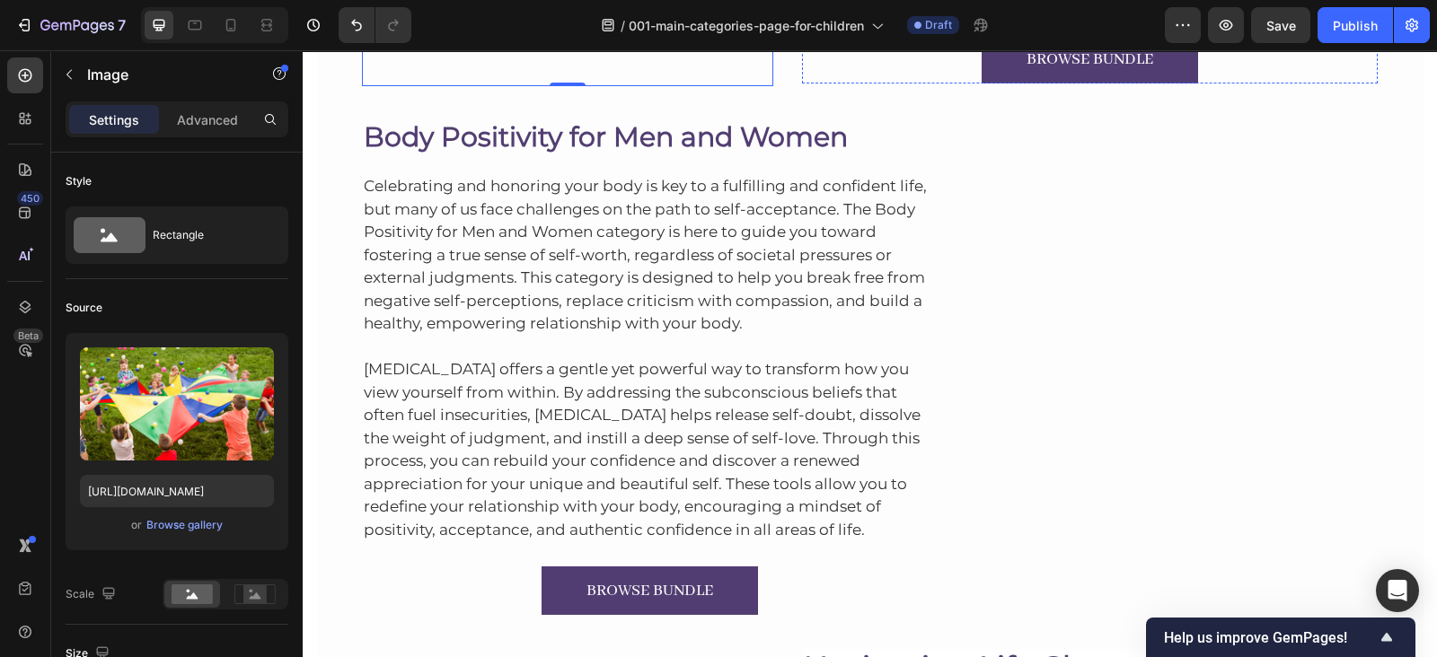
scroll to position [5194, 0]
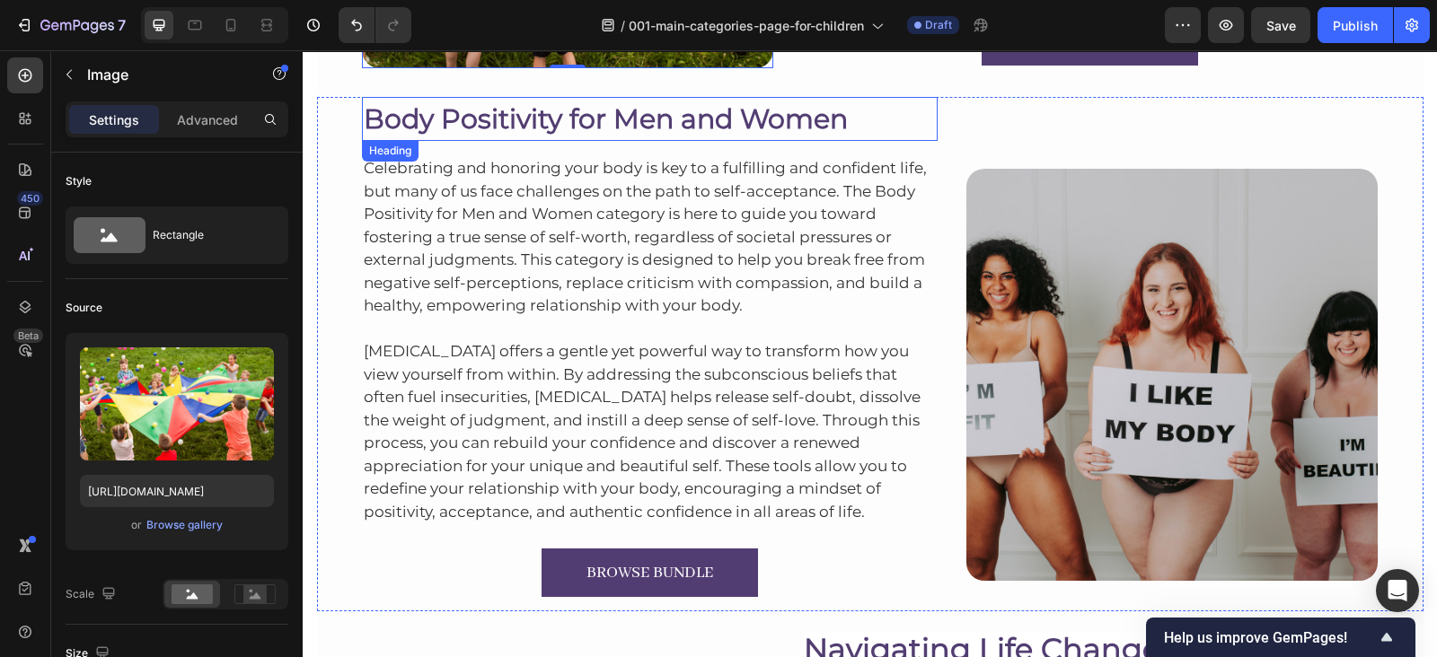
click at [516, 109] on h2 "Body Positivity for Men and Women" at bounding box center [650, 119] width 576 height 44
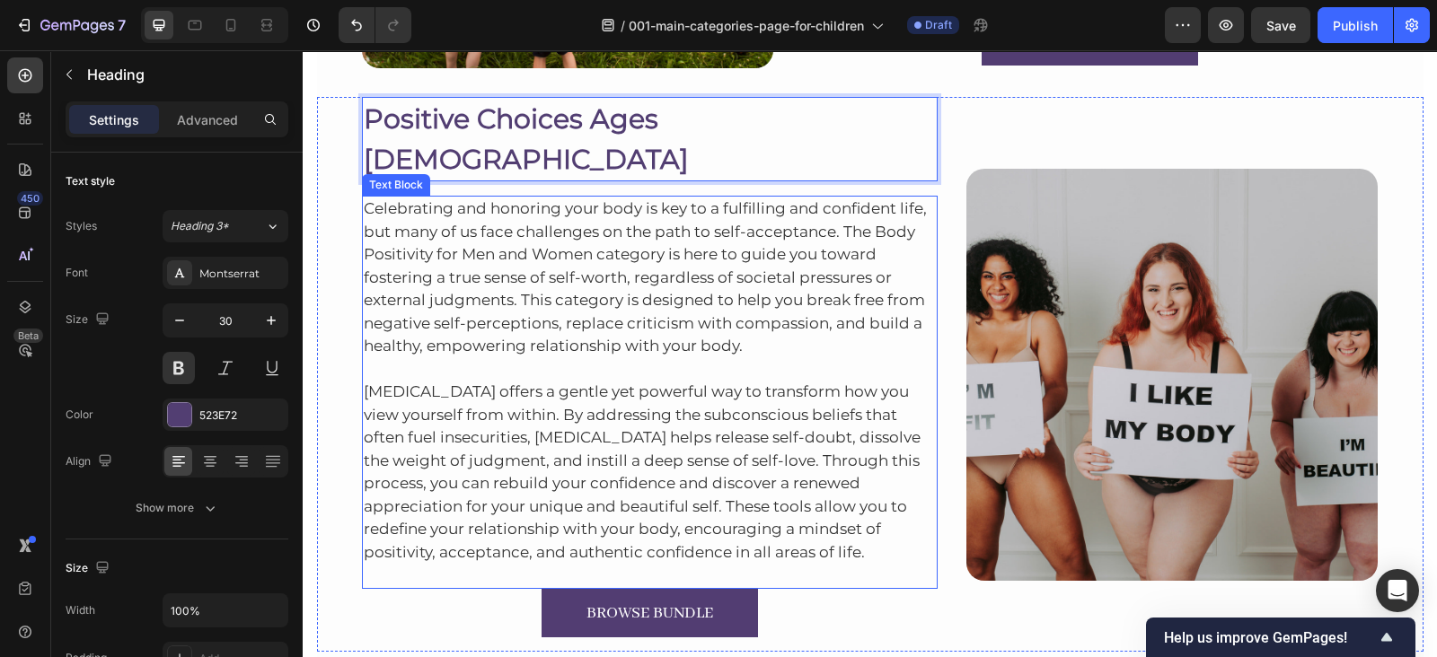
click at [511, 233] on p "Celebrating and honoring your body is key to a fulfilling and confident life, b…" at bounding box center [650, 278] width 573 height 161
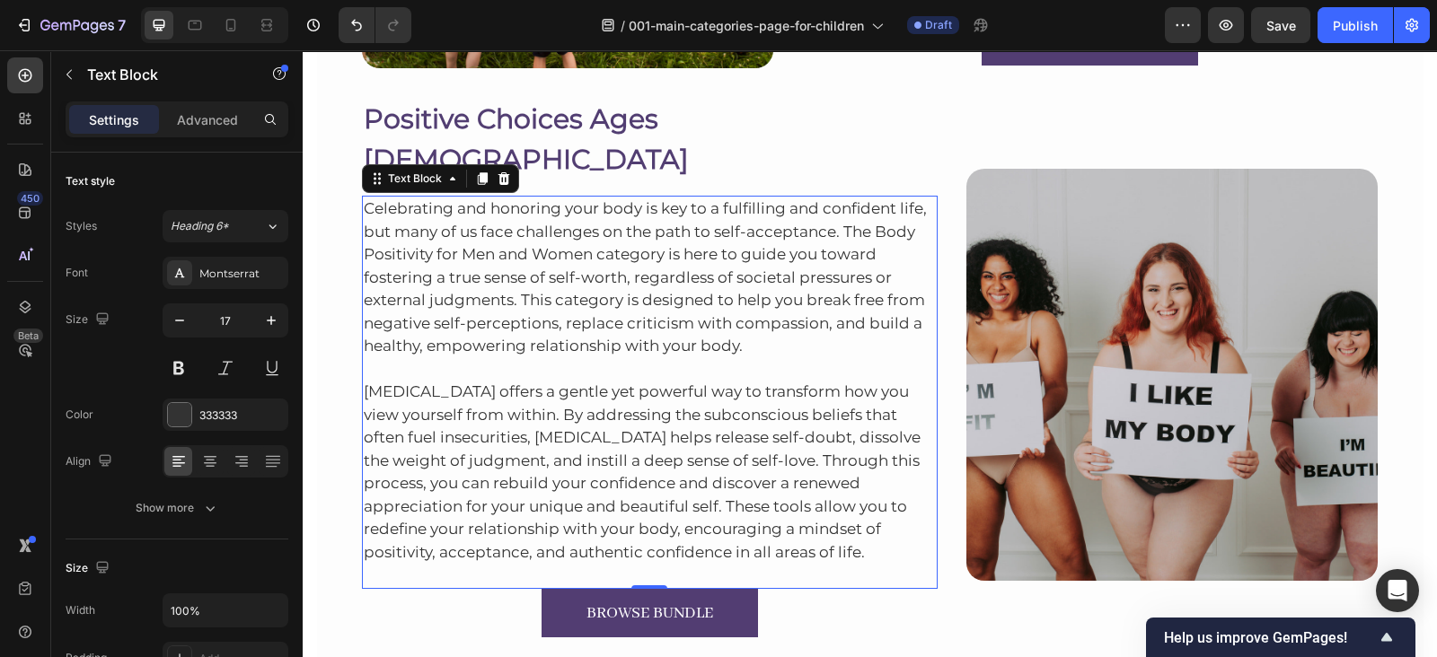
click at [449, 198] on p "Celebrating and honoring your body is key to a fulfilling and confident life, b…" at bounding box center [650, 278] width 573 height 161
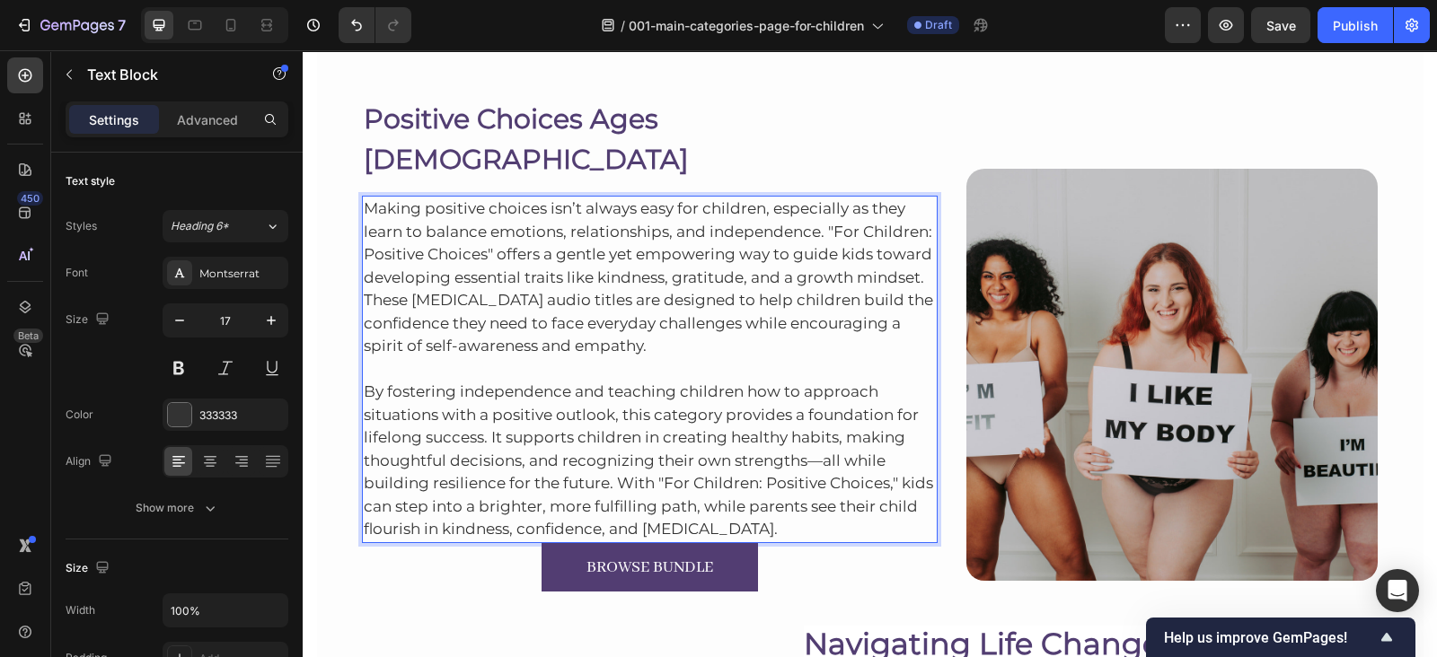
scroll to position [5231, 0]
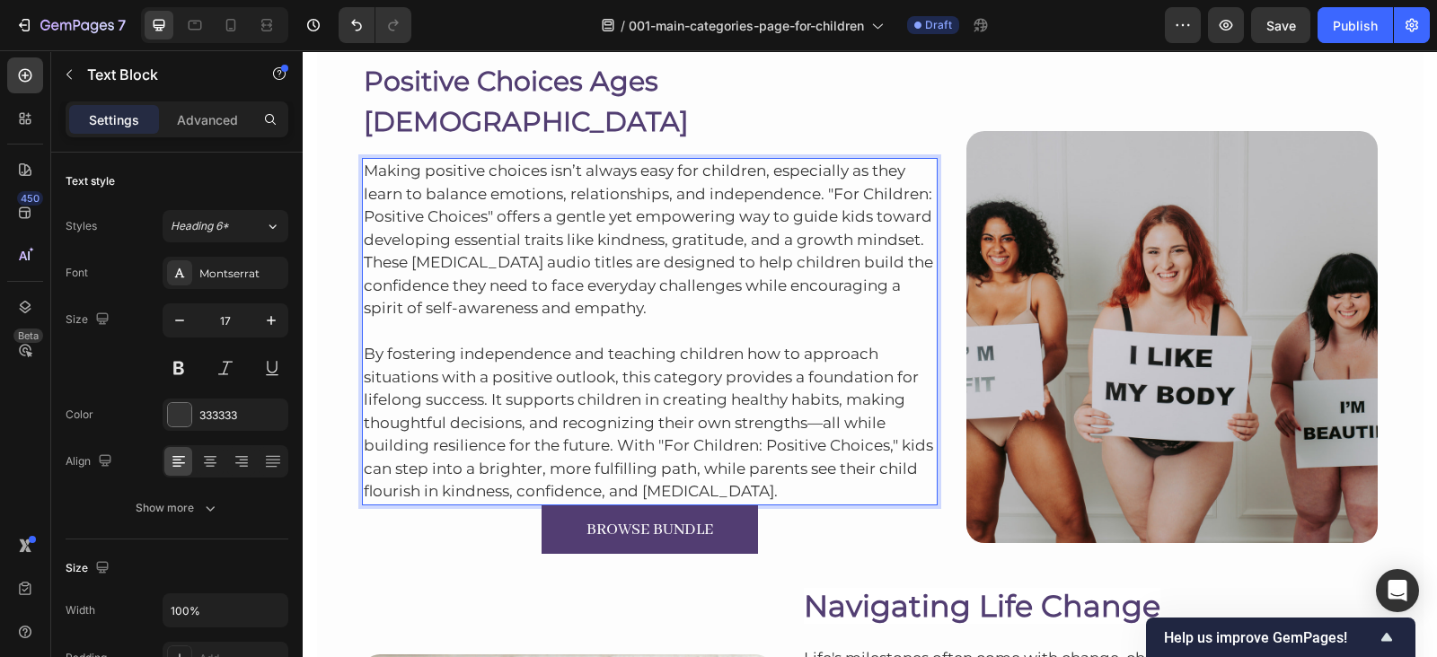
click at [795, 454] on p "By fostering independence and teaching children how to approach situations with…" at bounding box center [650, 423] width 573 height 161
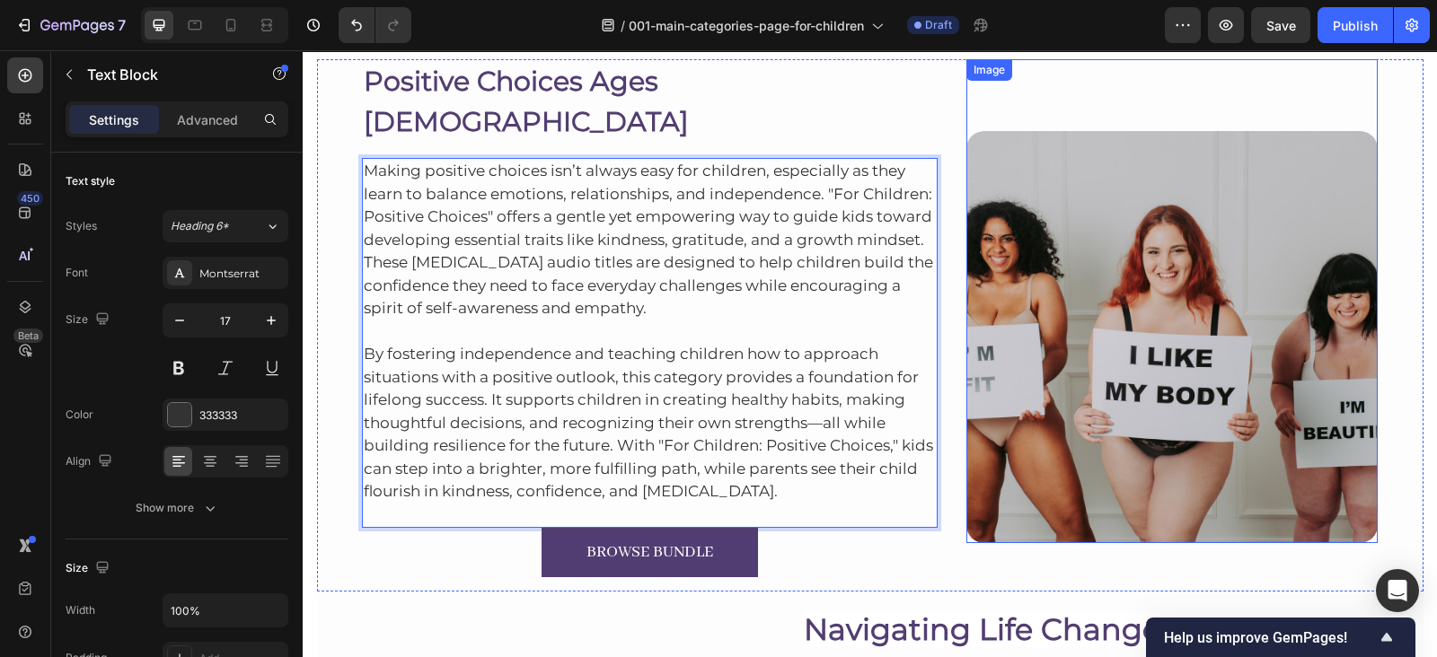
click at [1016, 250] on img at bounding box center [1171, 336] width 411 height 411
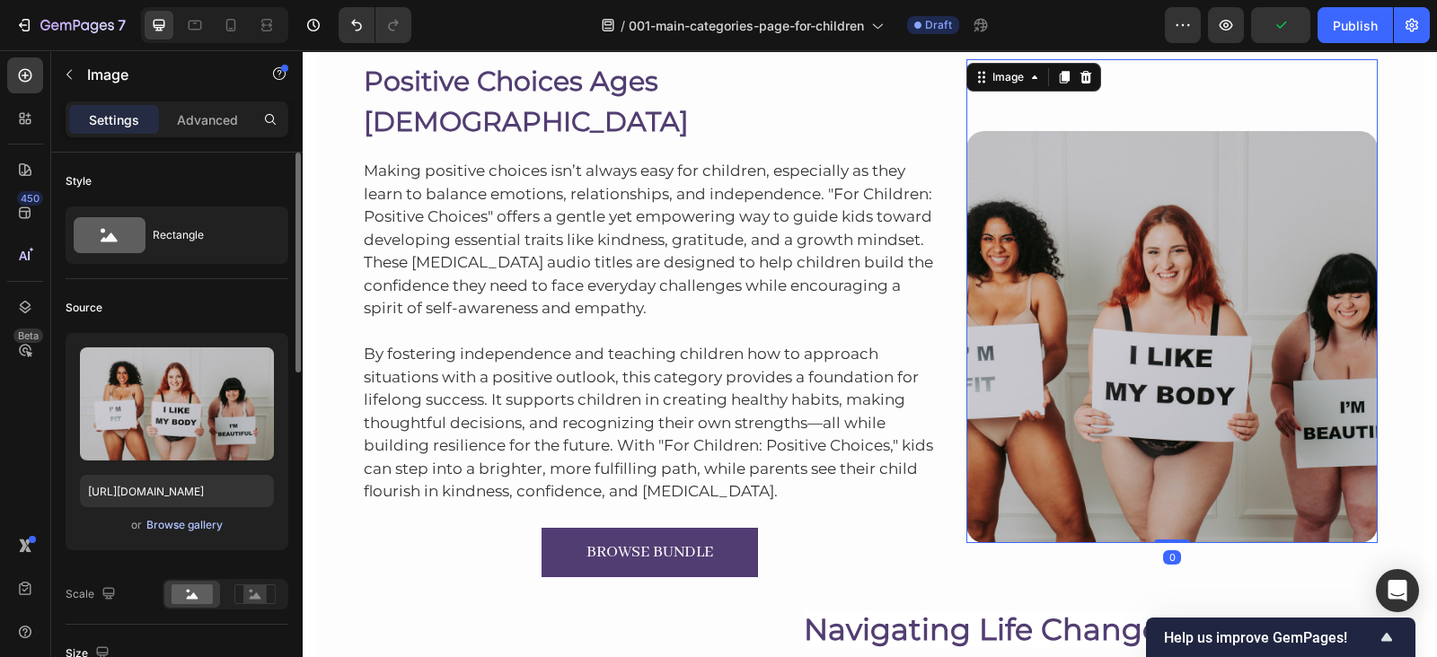
click at [185, 517] on div "Browse gallery" at bounding box center [184, 525] width 76 height 16
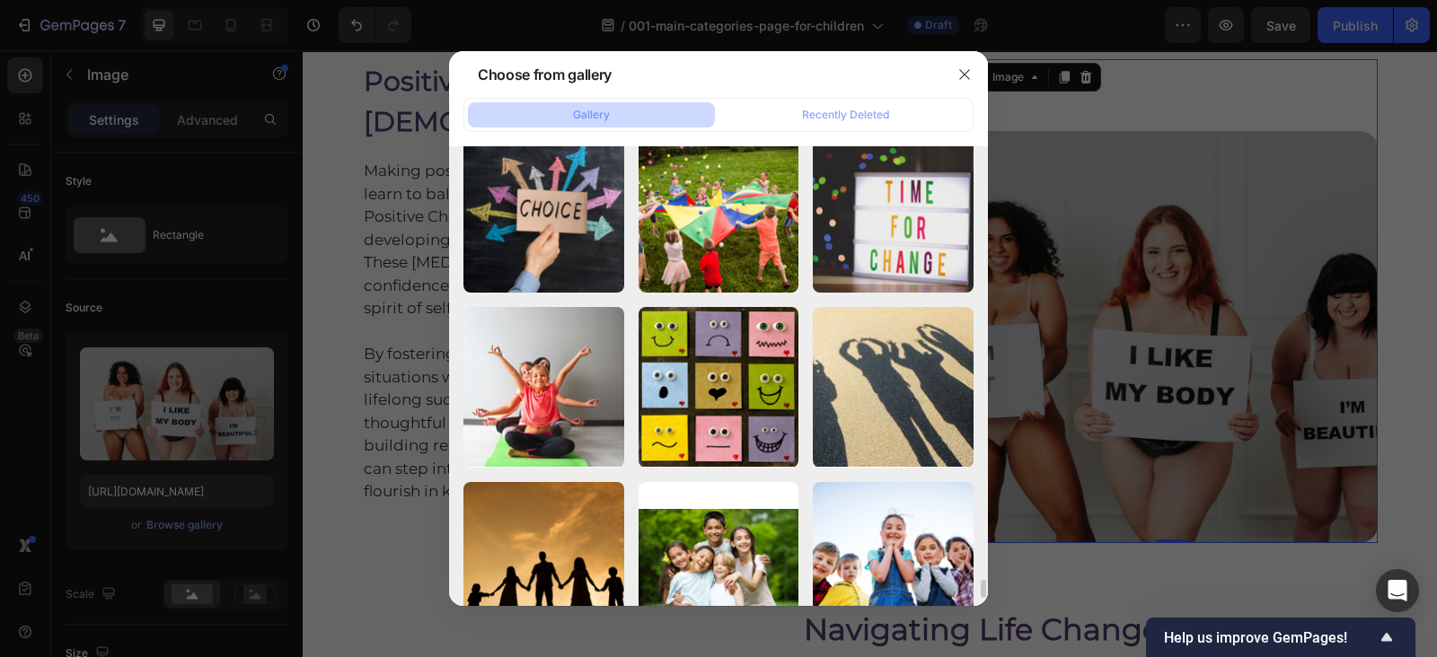
scroll to position [10692, 0]
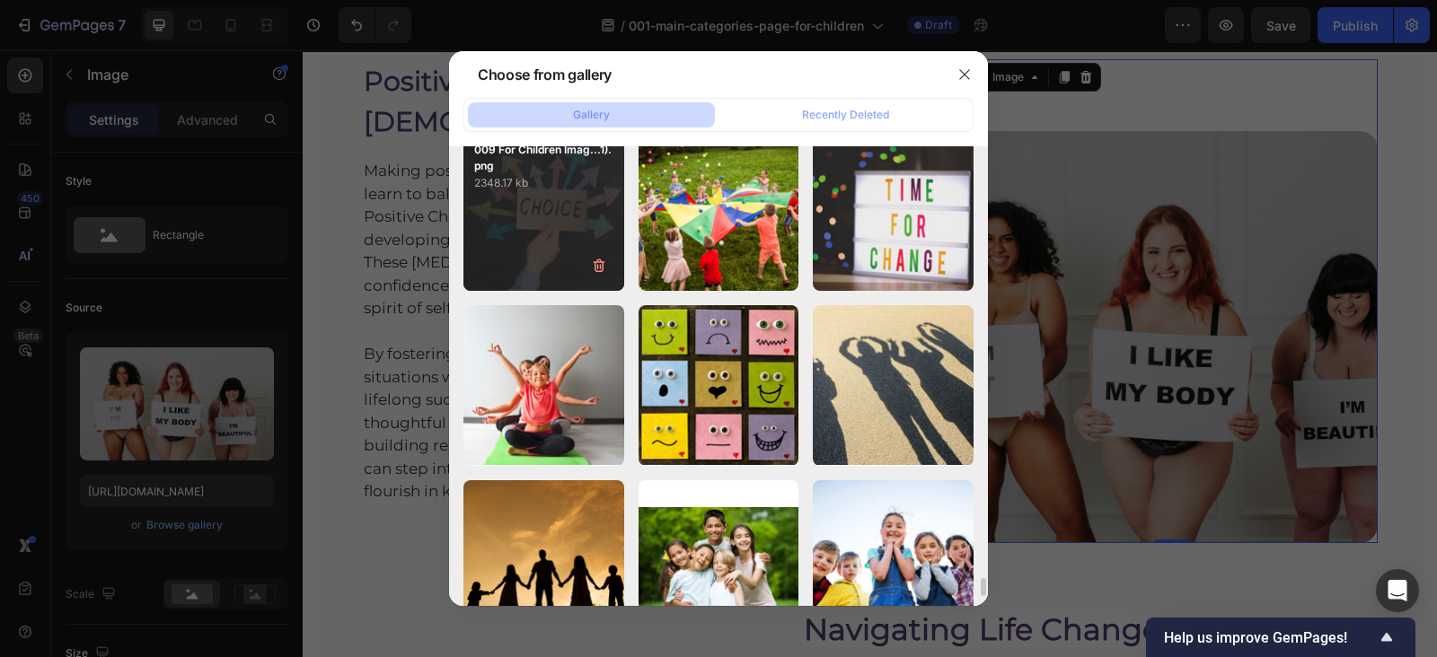
click at [506, 222] on div "009 For Children Imag...1).png 2348.17 kb" at bounding box center [543, 211] width 161 height 161
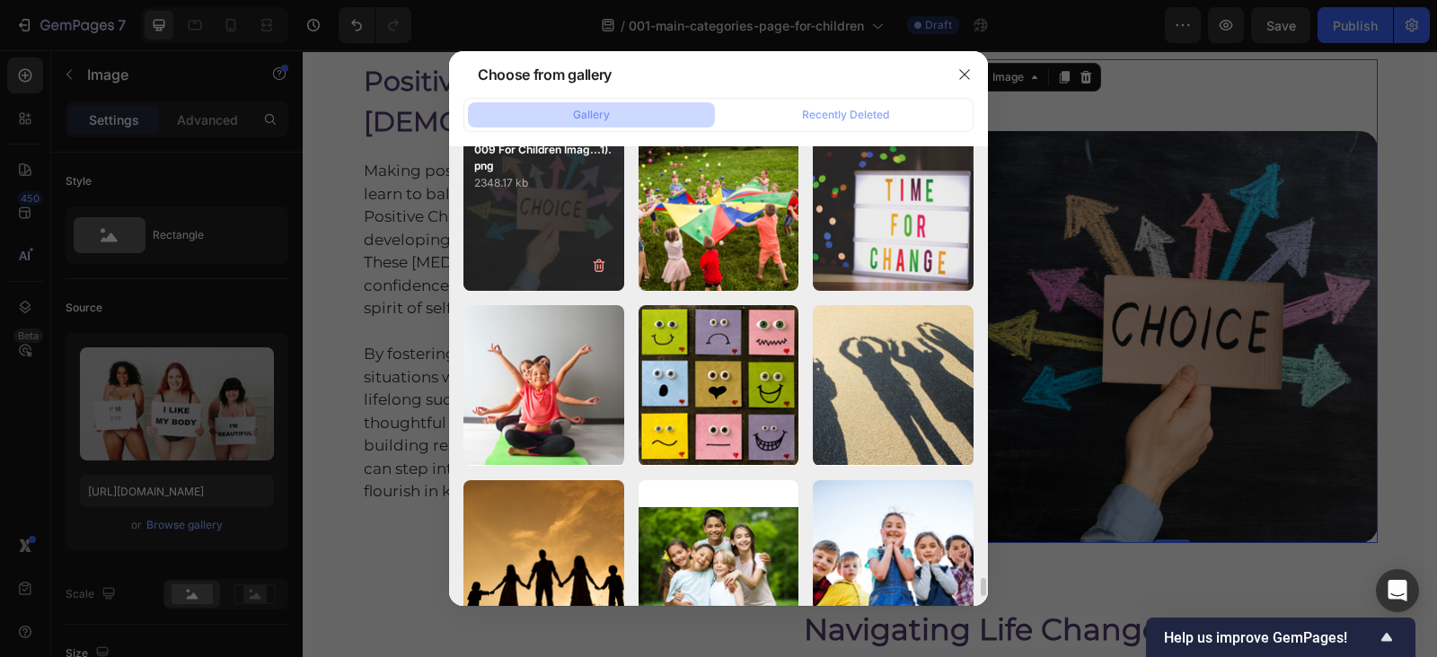
type input "[URL][DOMAIN_NAME]"
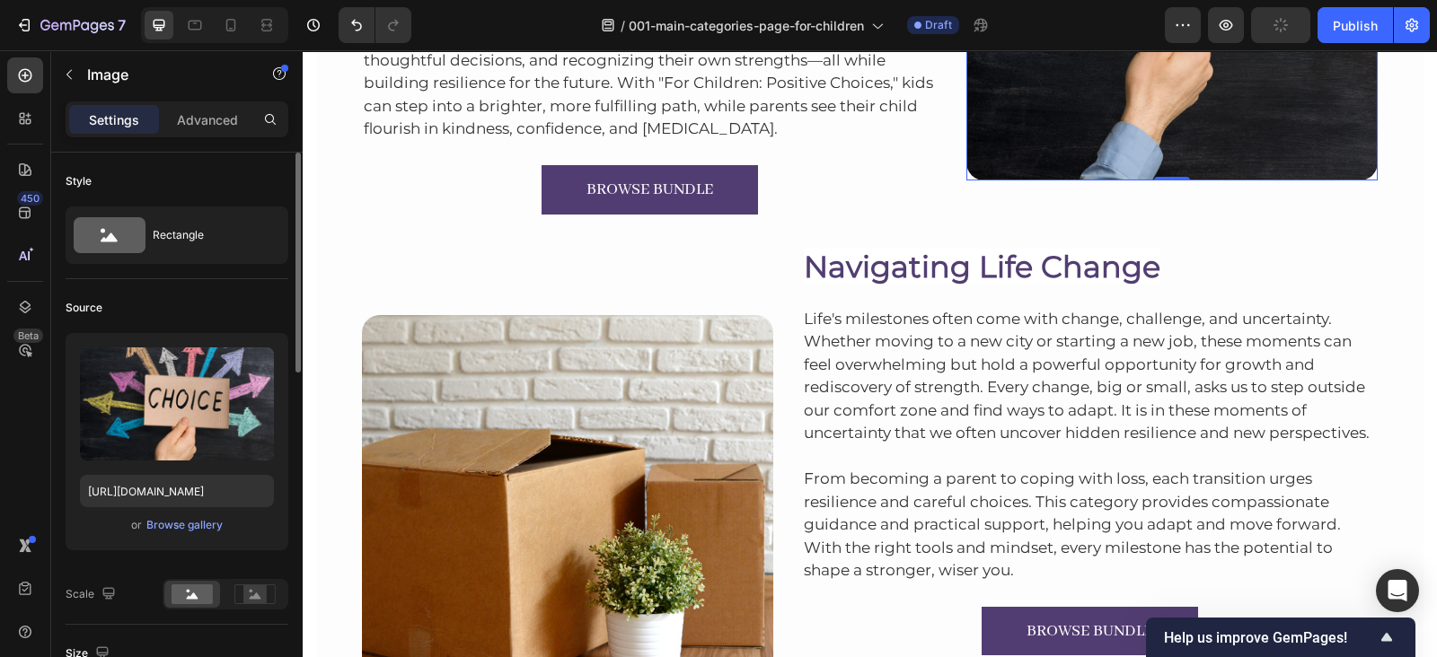
scroll to position [5696, 0]
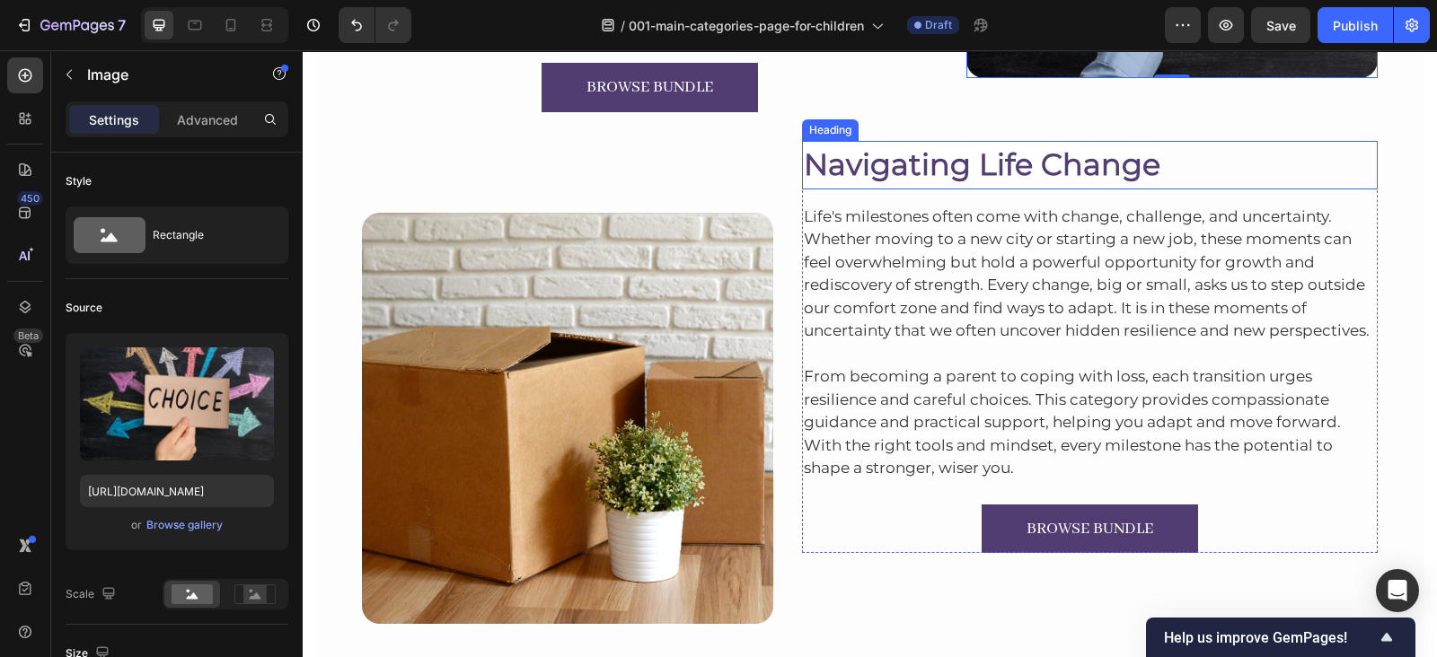
click at [902, 146] on span "Navigating Life Change" at bounding box center [982, 164] width 356 height 36
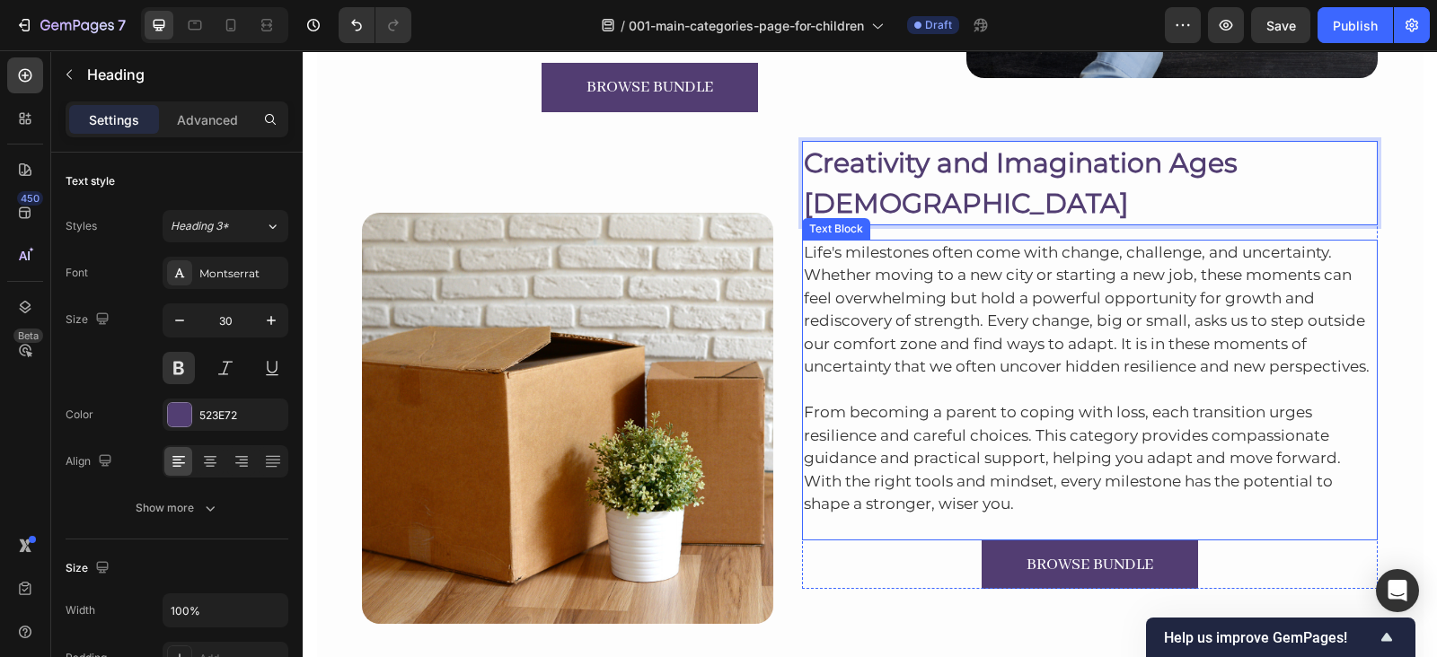
click at [1060, 272] on p "Life's milestones often come with change, challenge, and uncertainty. Whether m…" at bounding box center [1090, 310] width 573 height 137
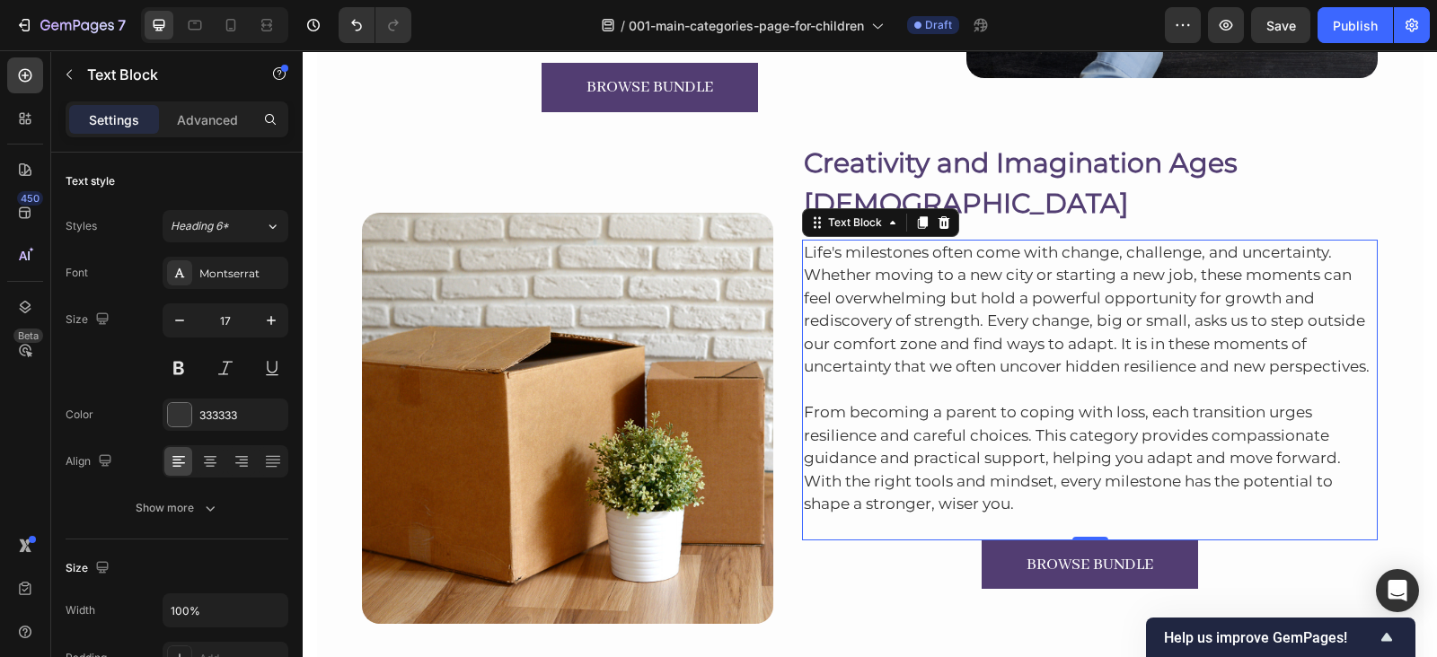
click at [902, 242] on p "Life's milestones often come with change, challenge, and uncertainty. Whether m…" at bounding box center [1090, 310] width 573 height 137
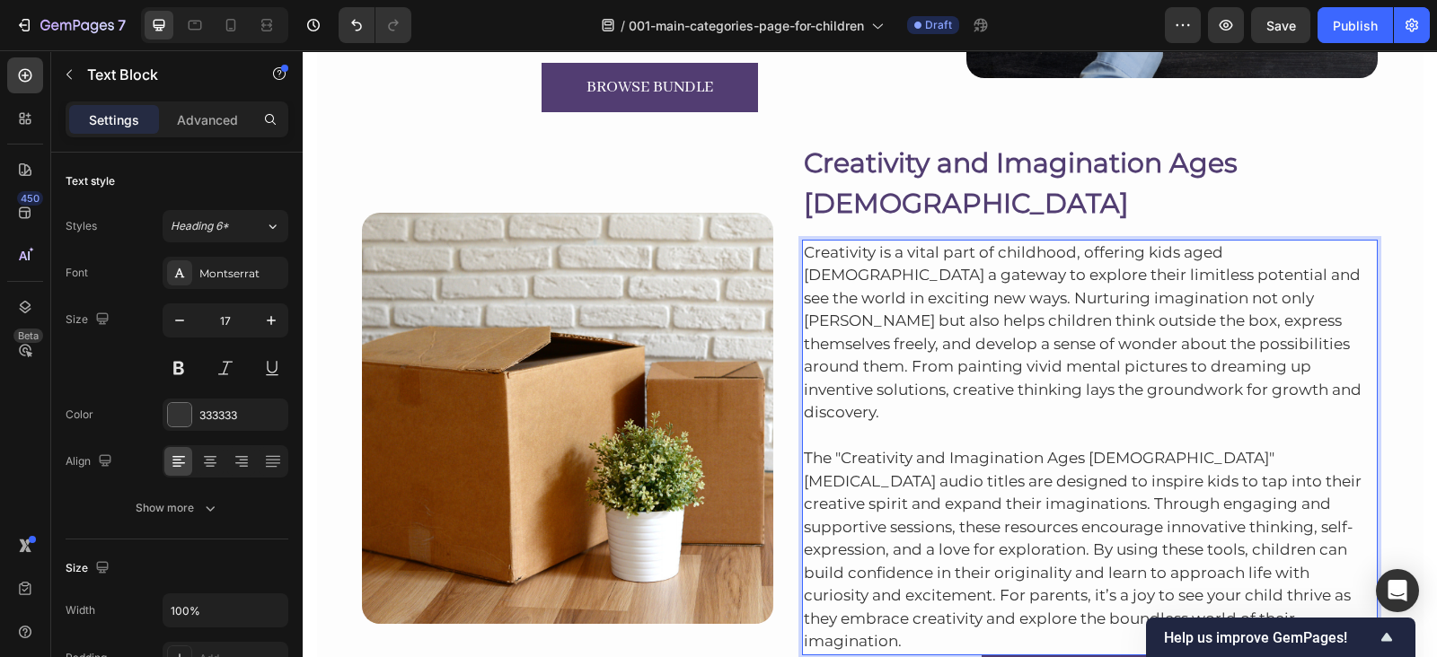
click at [1019, 527] on p "The "Creativity and Imagination Ages [DEMOGRAPHIC_DATA]" [MEDICAL_DATA] audio t…" at bounding box center [1090, 539] width 573 height 229
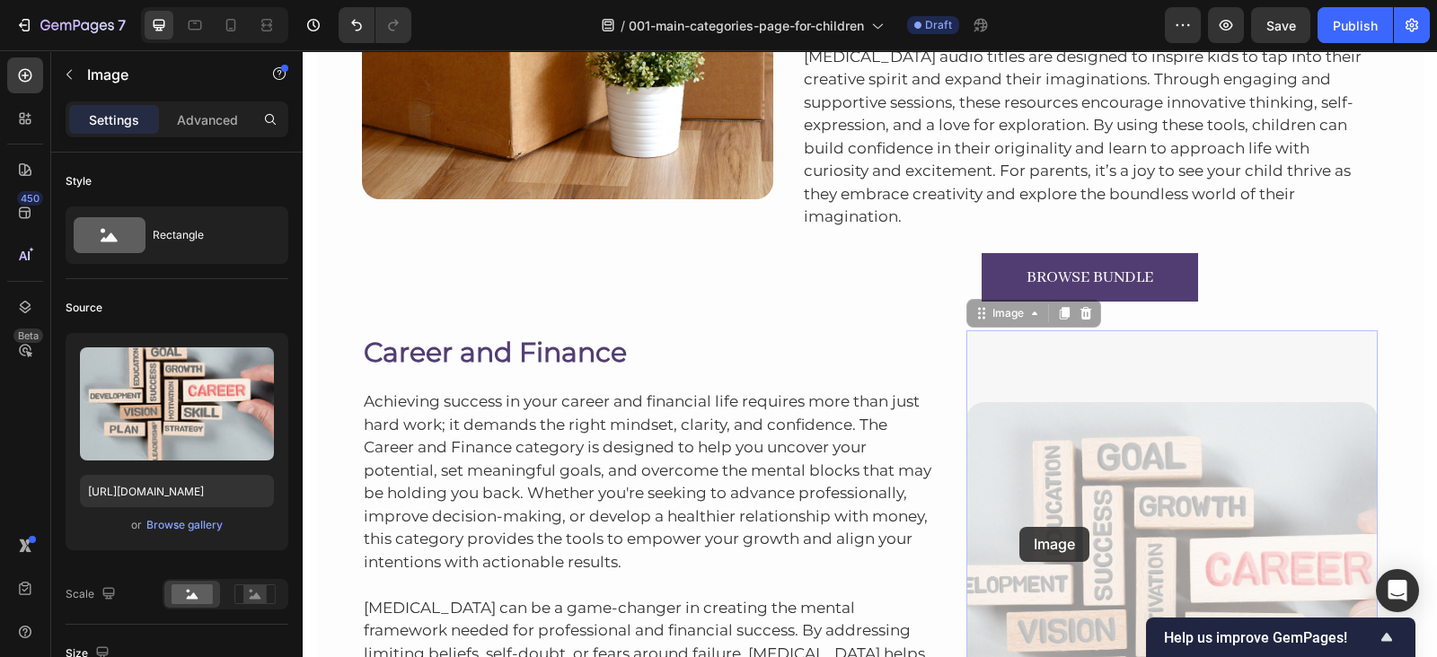
scroll to position [5851, 0]
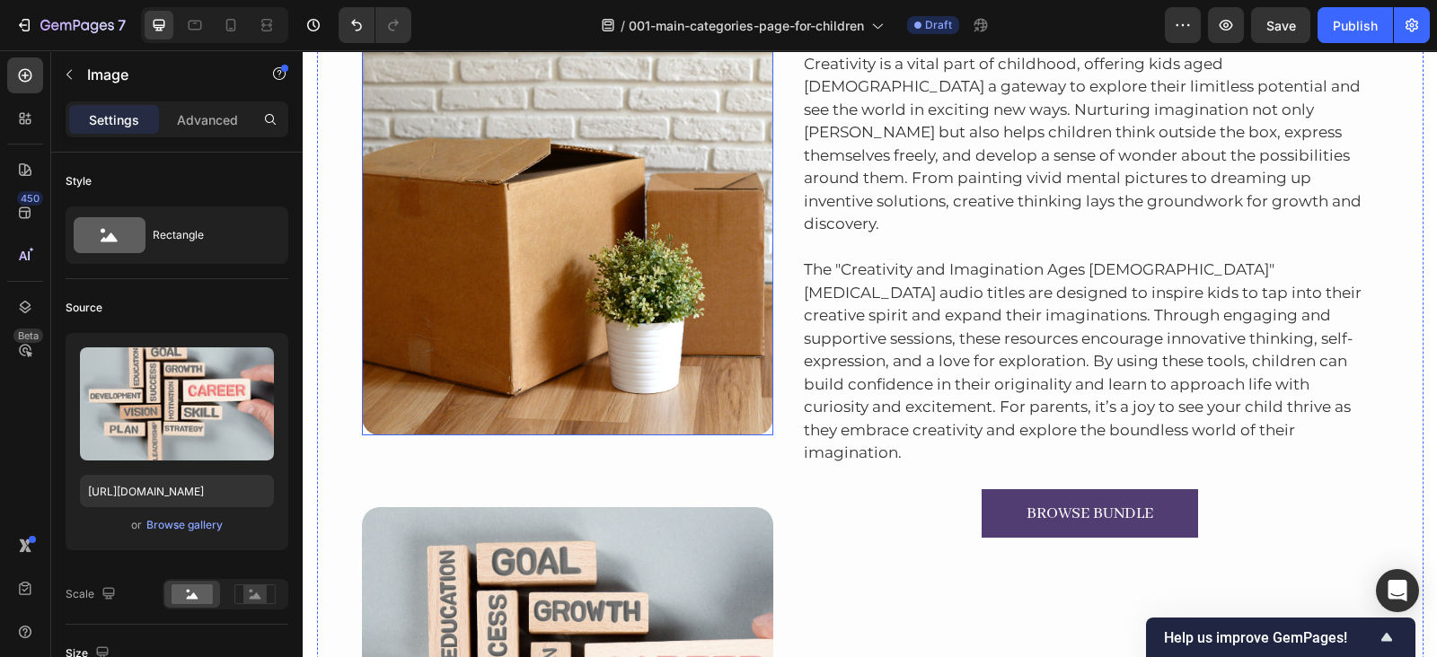
scroll to position [5848, 0]
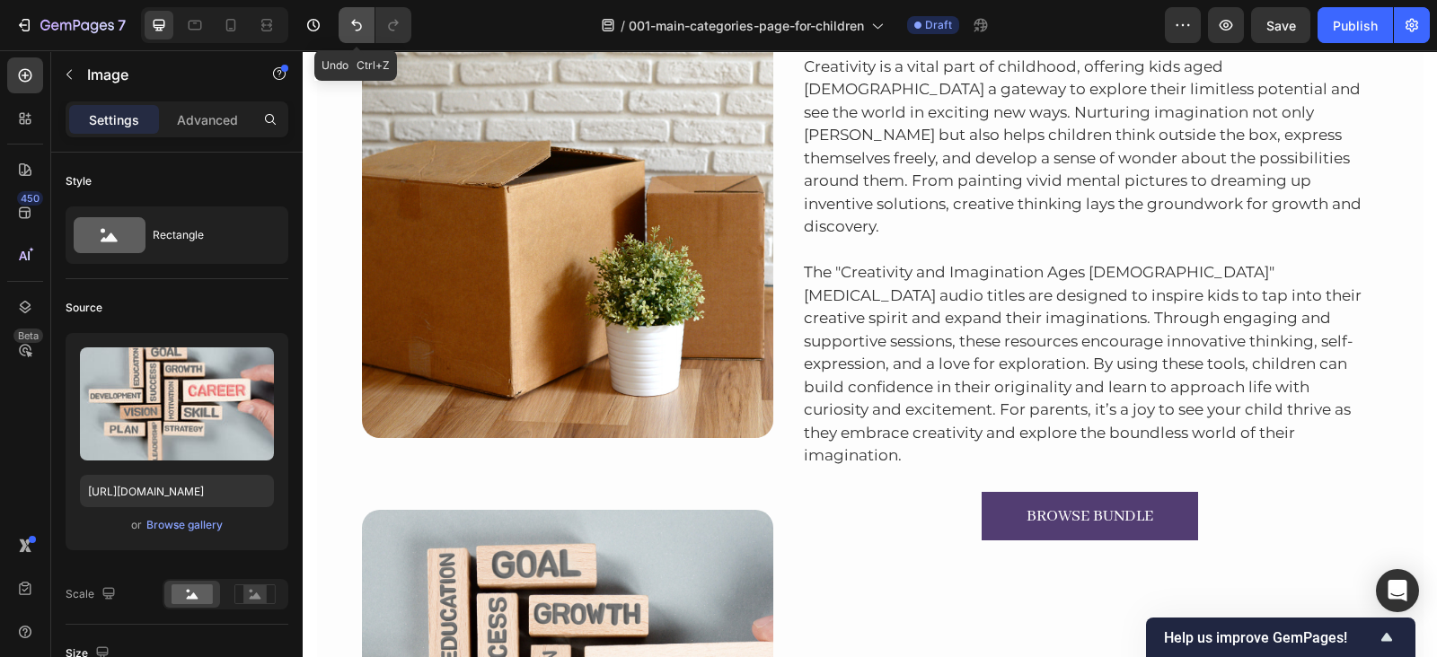
click at [365, 37] on button "Undo/Redo" at bounding box center [357, 25] width 36 height 36
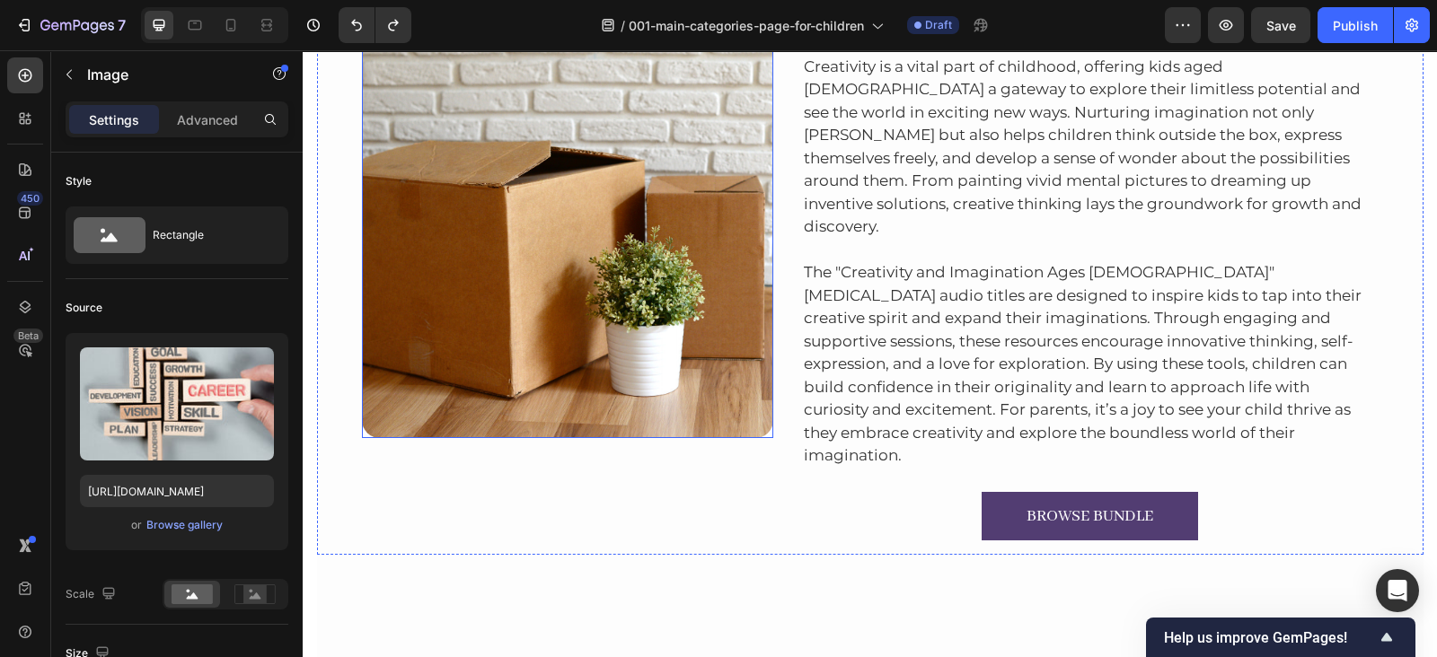
click at [498, 212] on img at bounding box center [567, 232] width 411 height 411
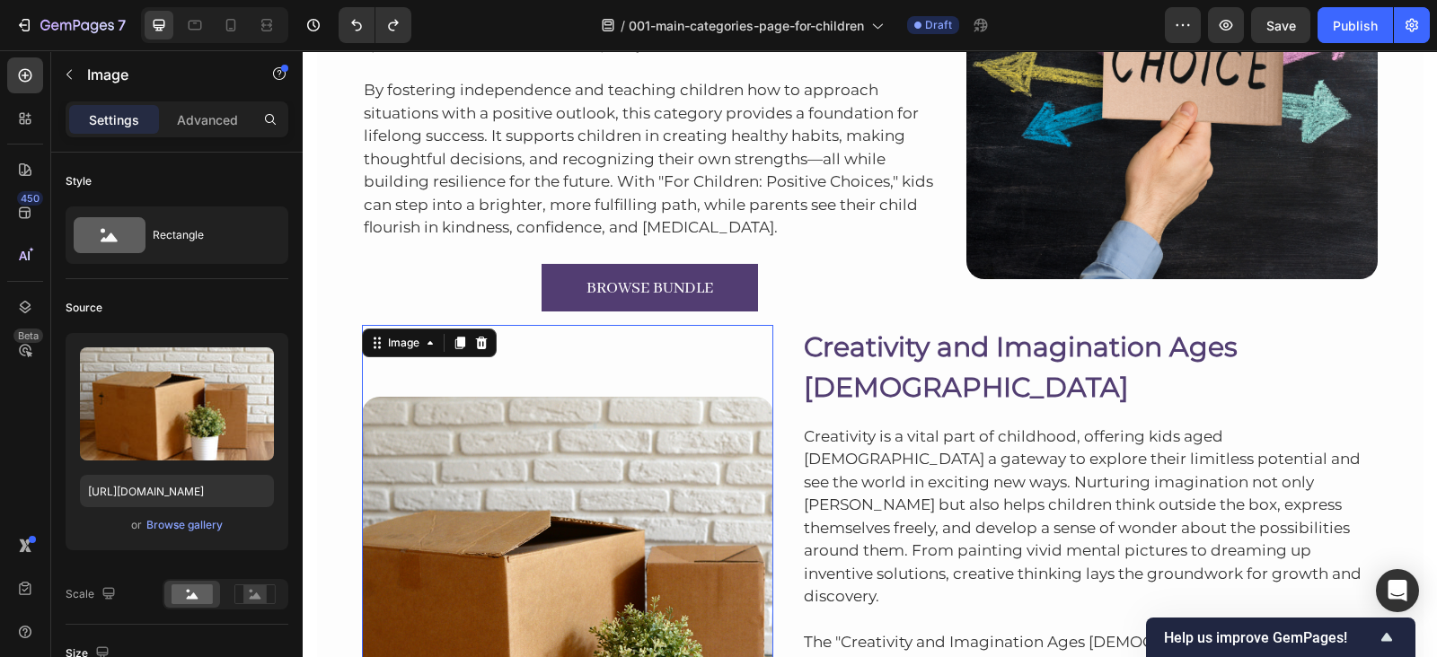
scroll to position [5477, 0]
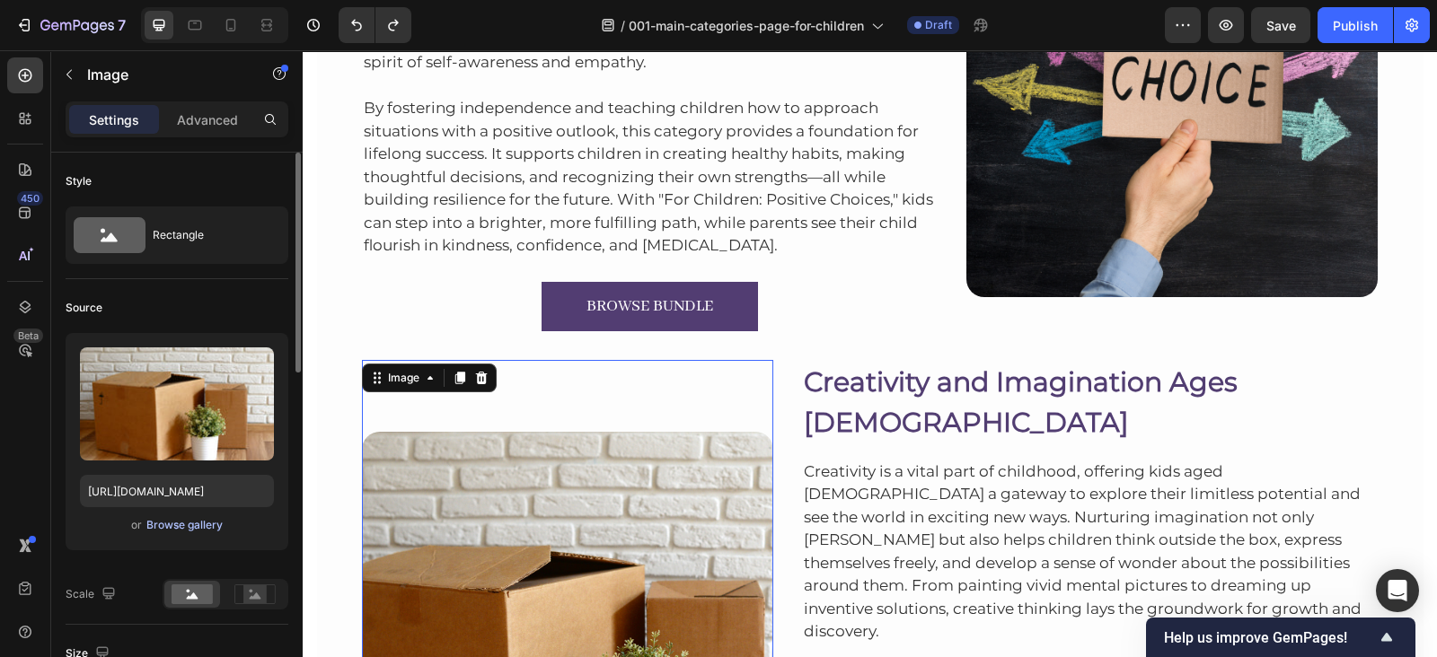
click at [207, 523] on div "Browse gallery" at bounding box center [184, 525] width 76 height 16
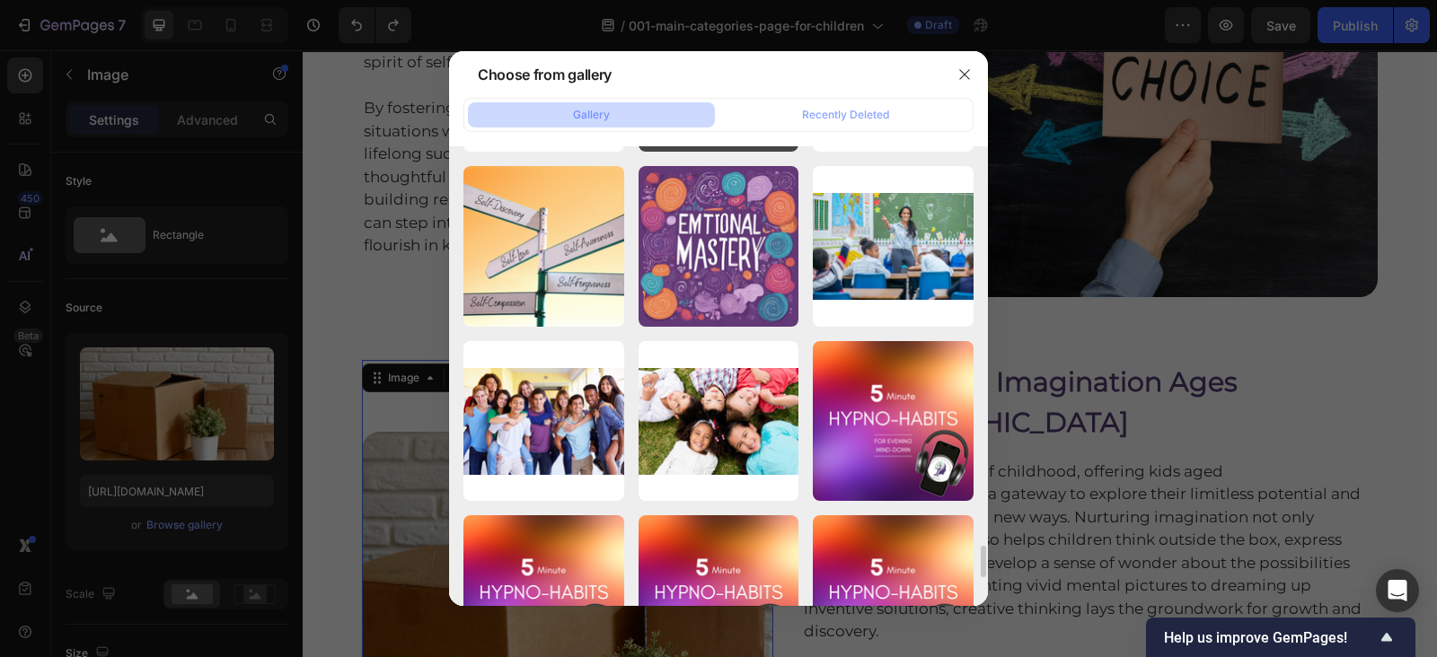
scroll to position [5762, 0]
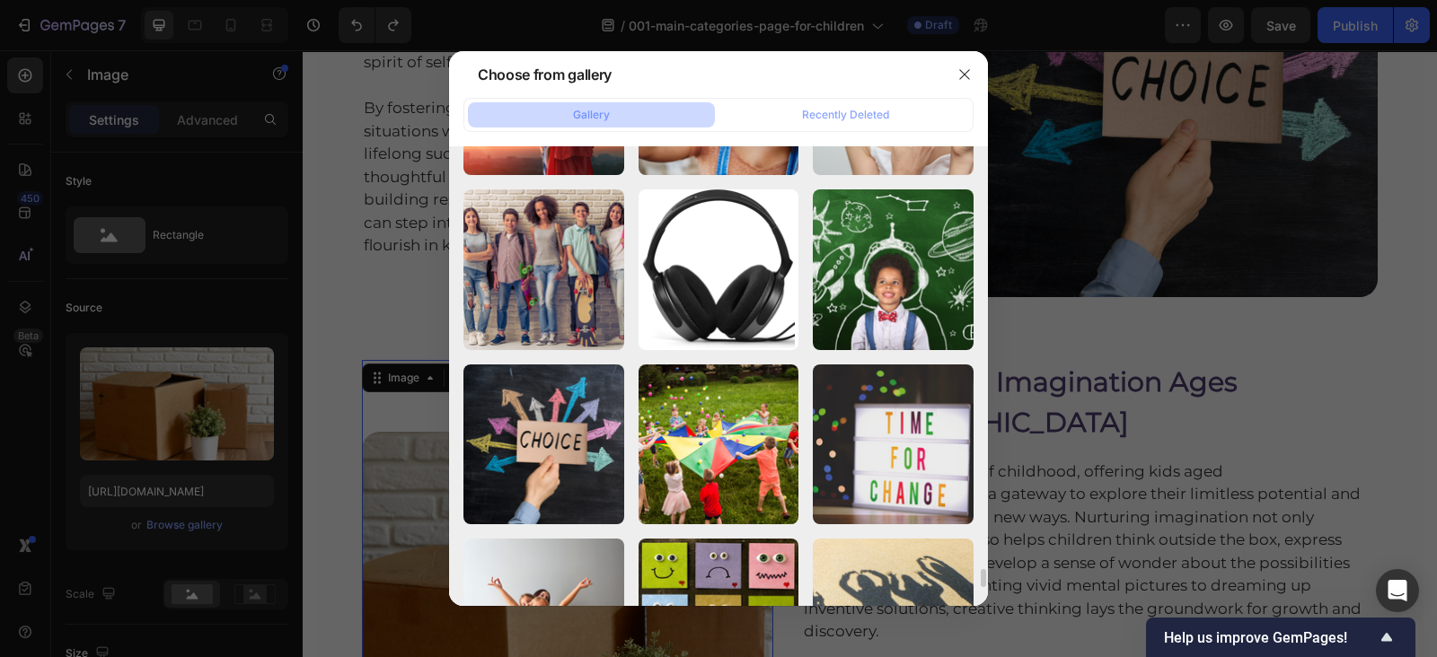
scroll to position [10462, 0]
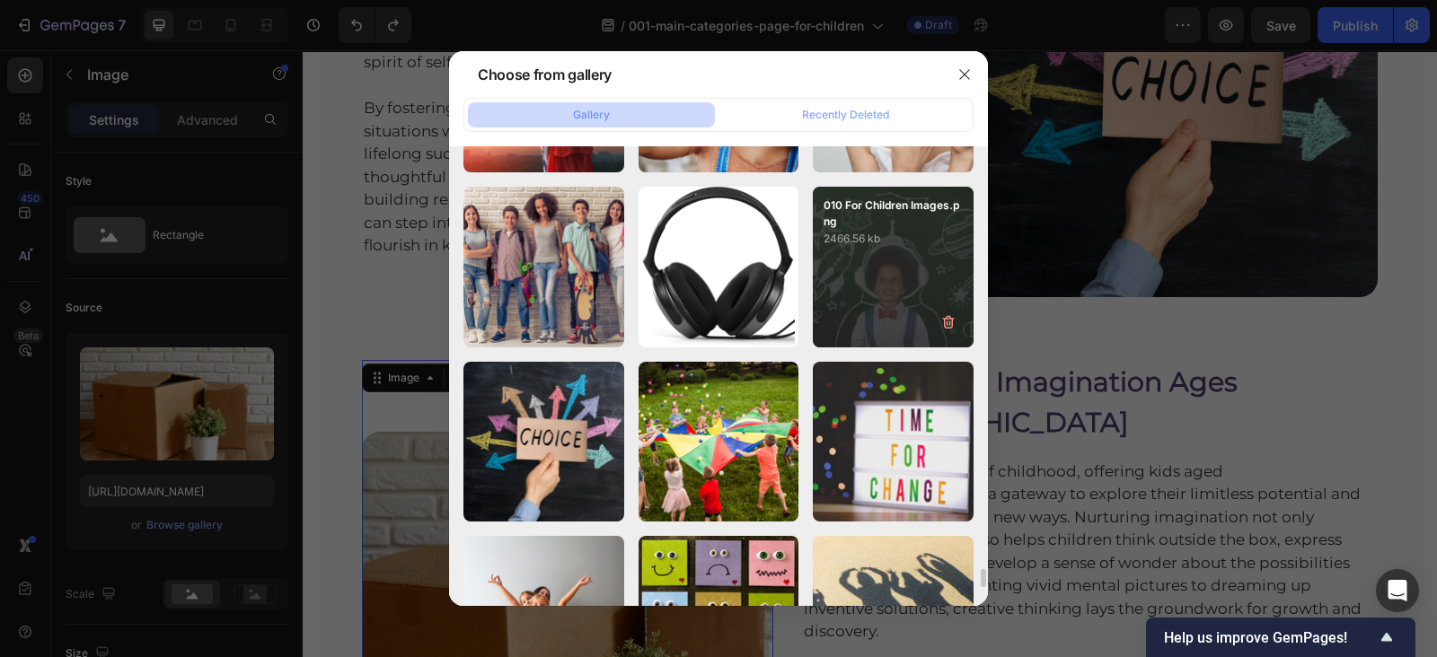
click at [844, 297] on div "010 For Children Images.png 2466.56 kb" at bounding box center [893, 267] width 161 height 161
type input "[URL][DOMAIN_NAME]"
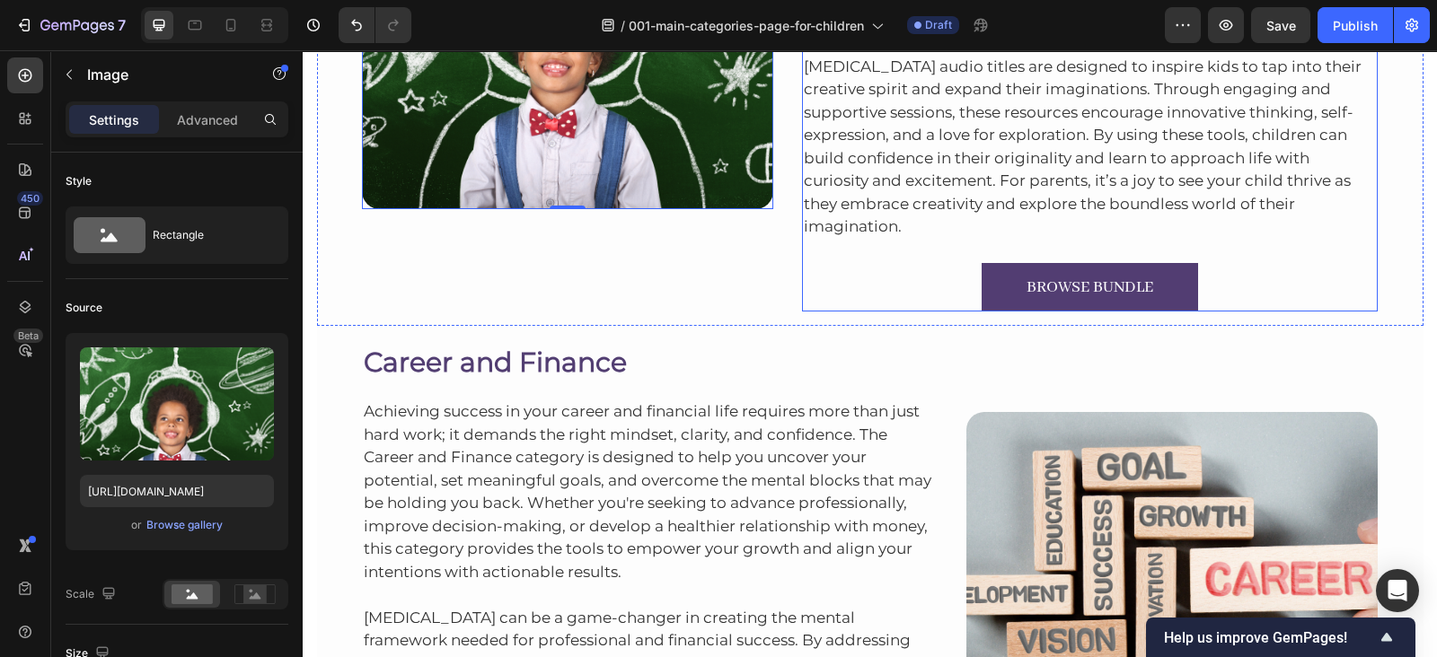
scroll to position [6127, 0]
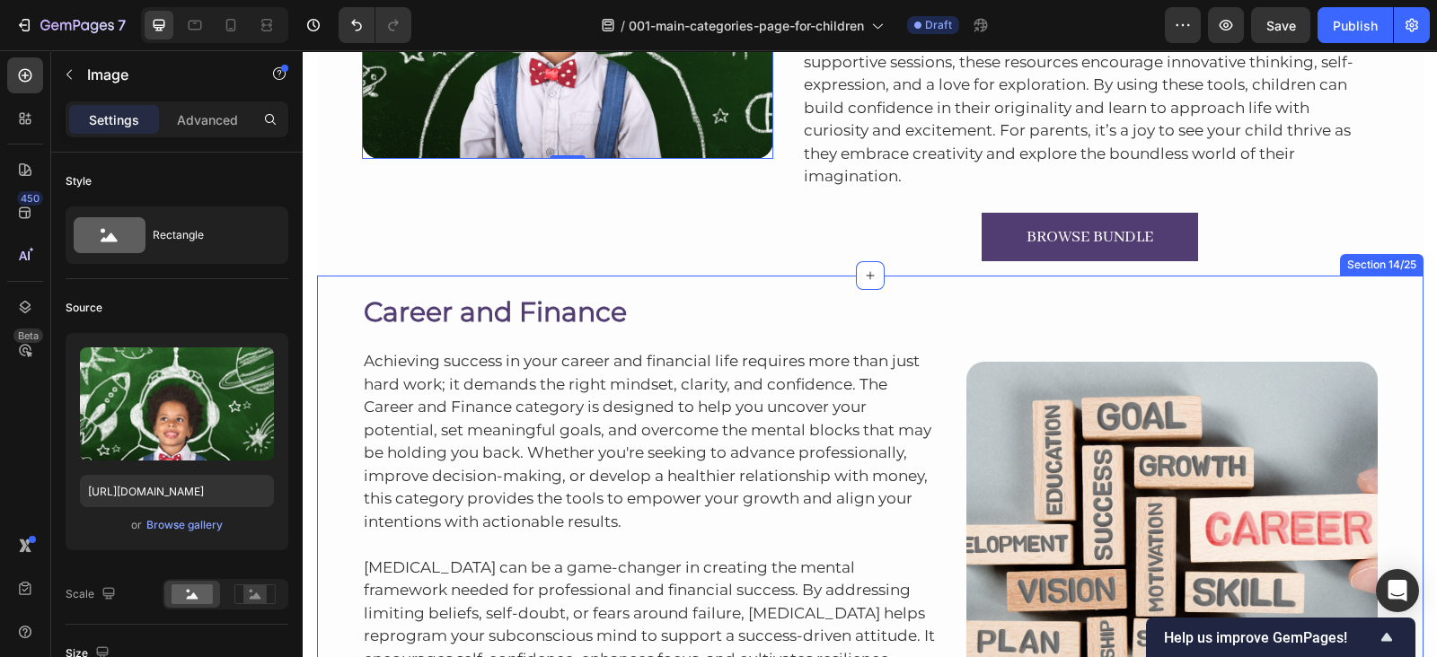
click at [1249, 276] on div "Career and Finance Heading Achieving success in your career and financial life …" at bounding box center [870, 551] width 1106 height 551
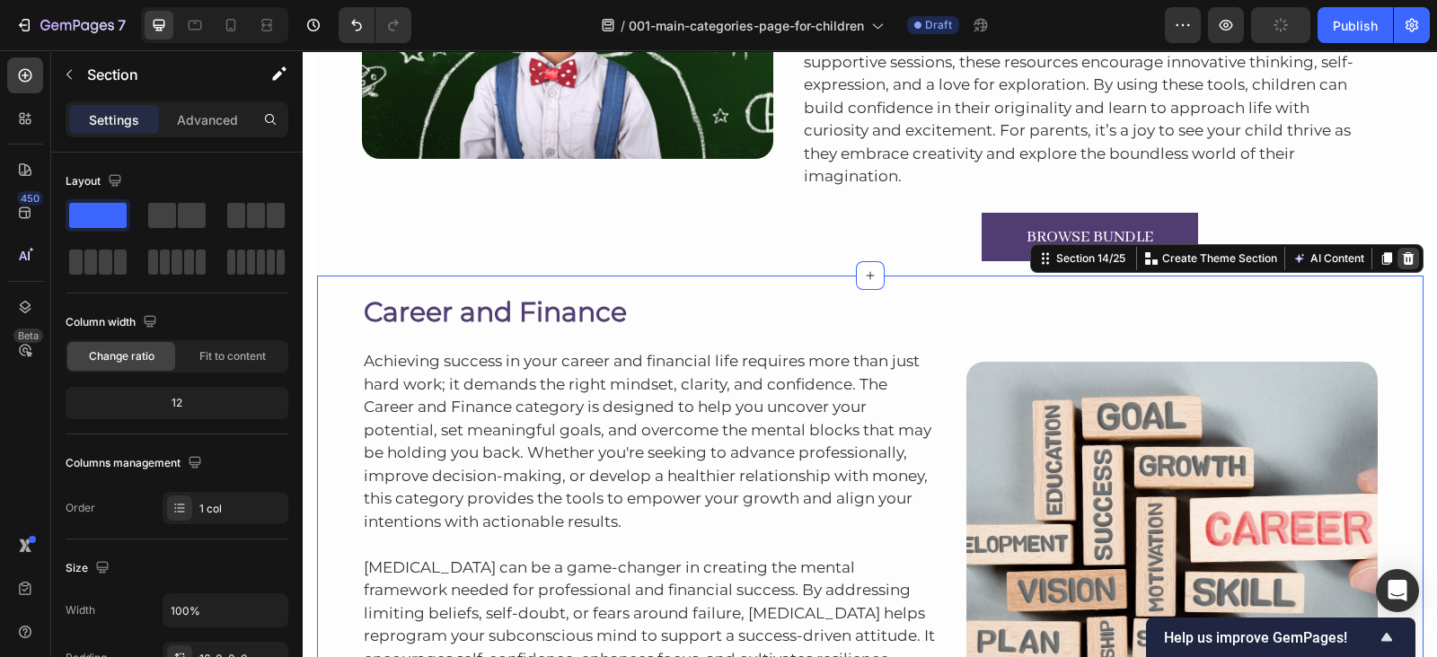
click at [1402, 252] on icon at bounding box center [1408, 258] width 12 height 13
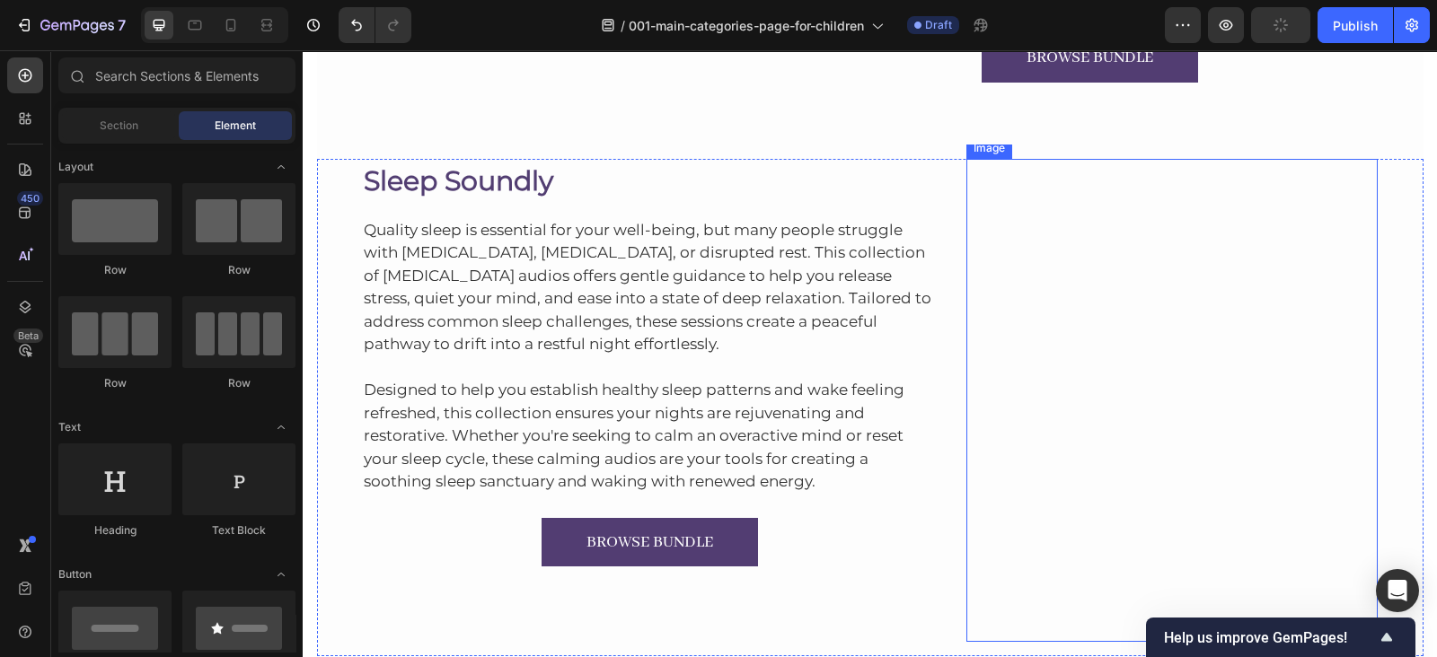
scroll to position [6616, 0]
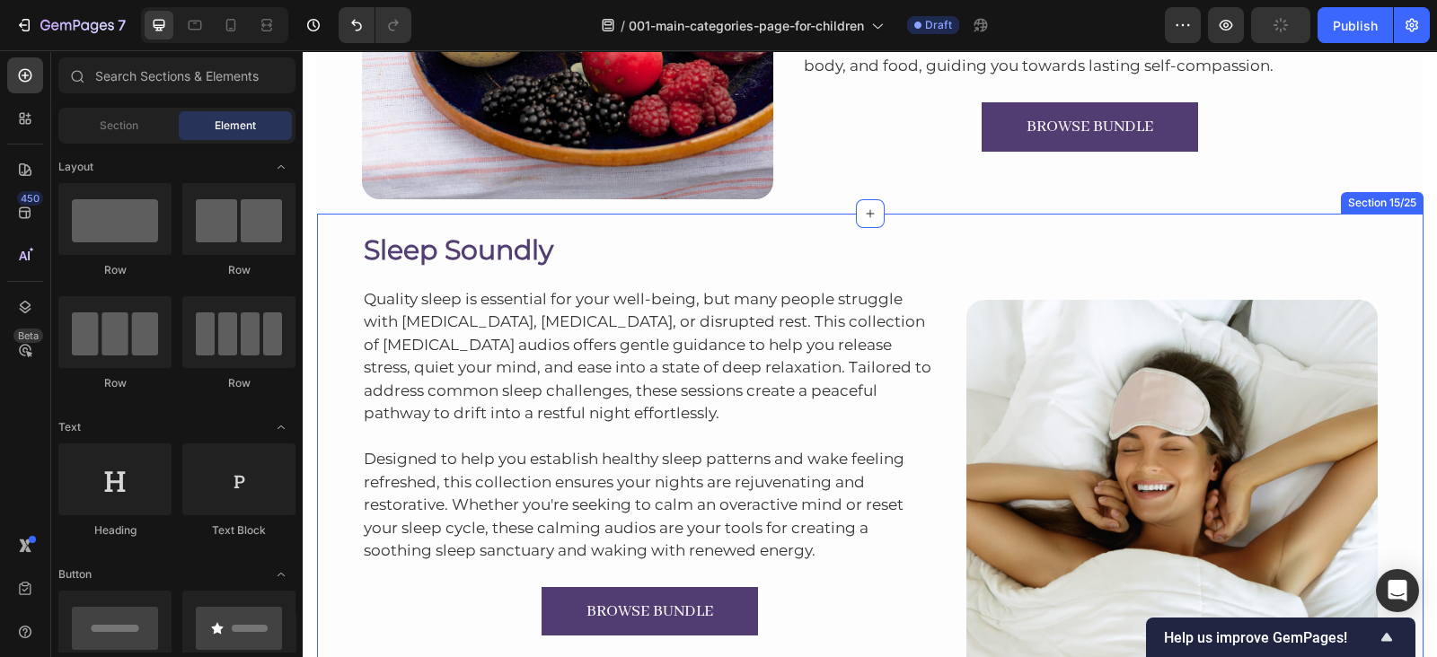
click at [1009, 222] on div "Sleep Soundly Heading Quality sleep is essential for your well-being, but many …" at bounding box center [870, 470] width 1106 height 512
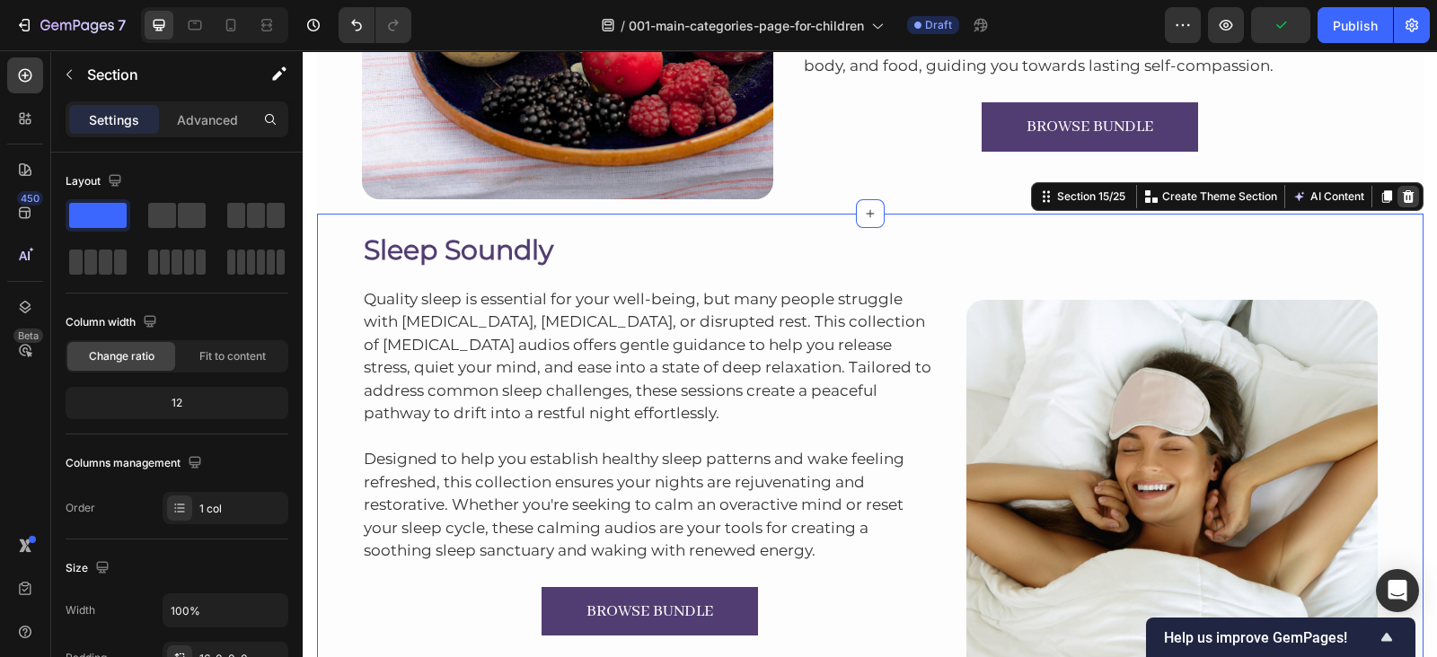
click at [1405, 200] on icon at bounding box center [1408, 196] width 14 height 14
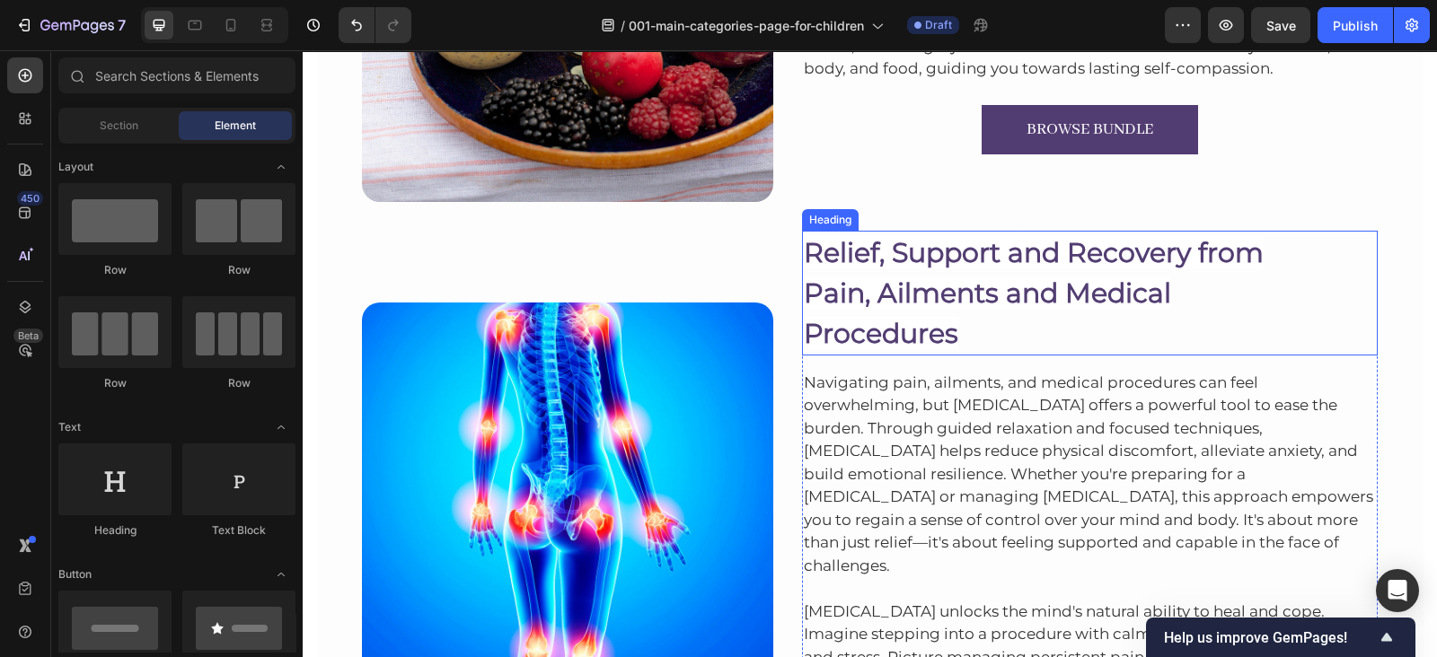
scroll to position [6576, 0]
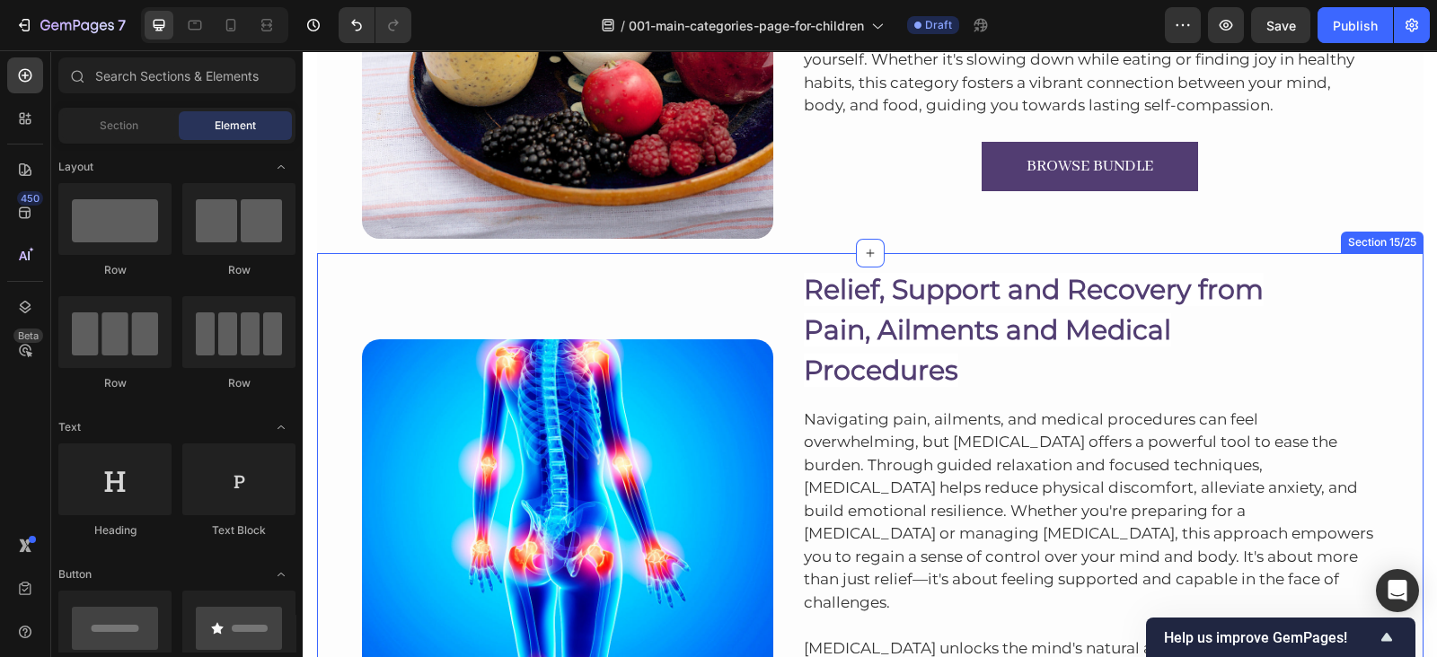
click at [1069, 258] on div "Image Relief, Support and Recovery from Pain, Ailments and Medical Procedures H…" at bounding box center [870, 580] width 1106 height 655
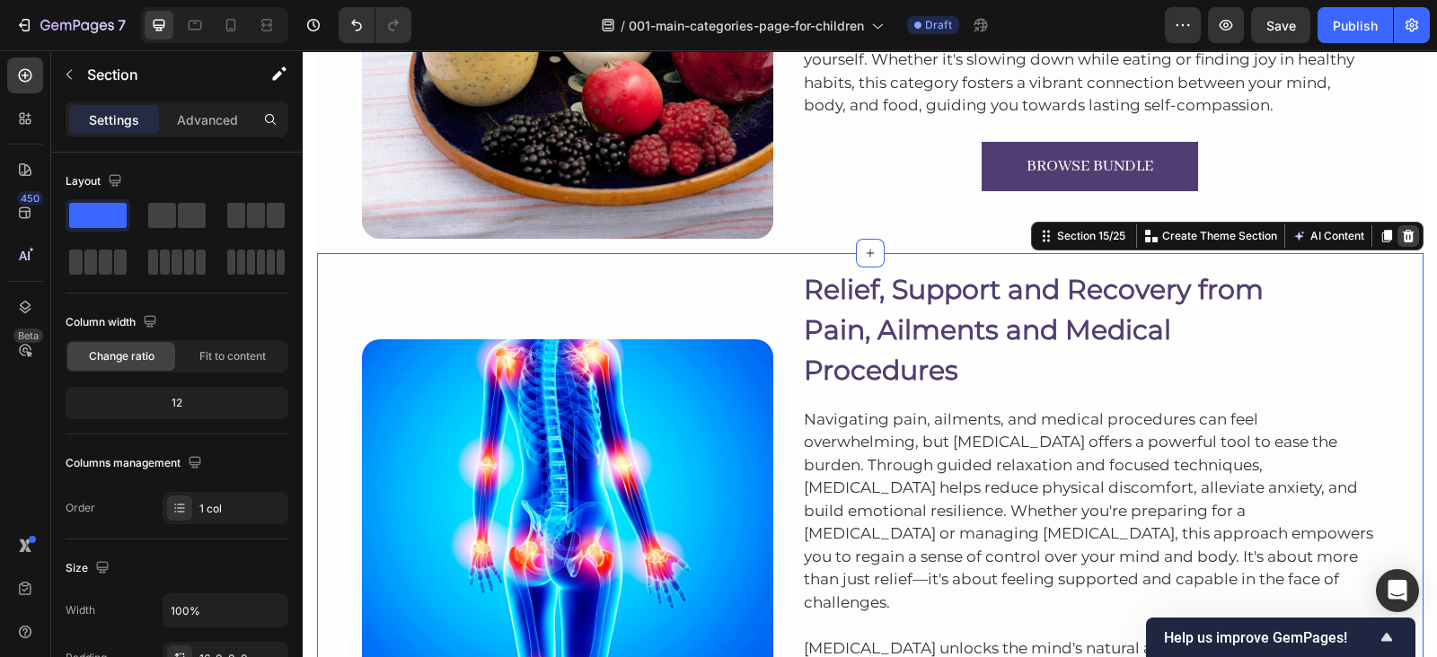
click at [1407, 239] on div at bounding box center [1408, 236] width 22 height 22
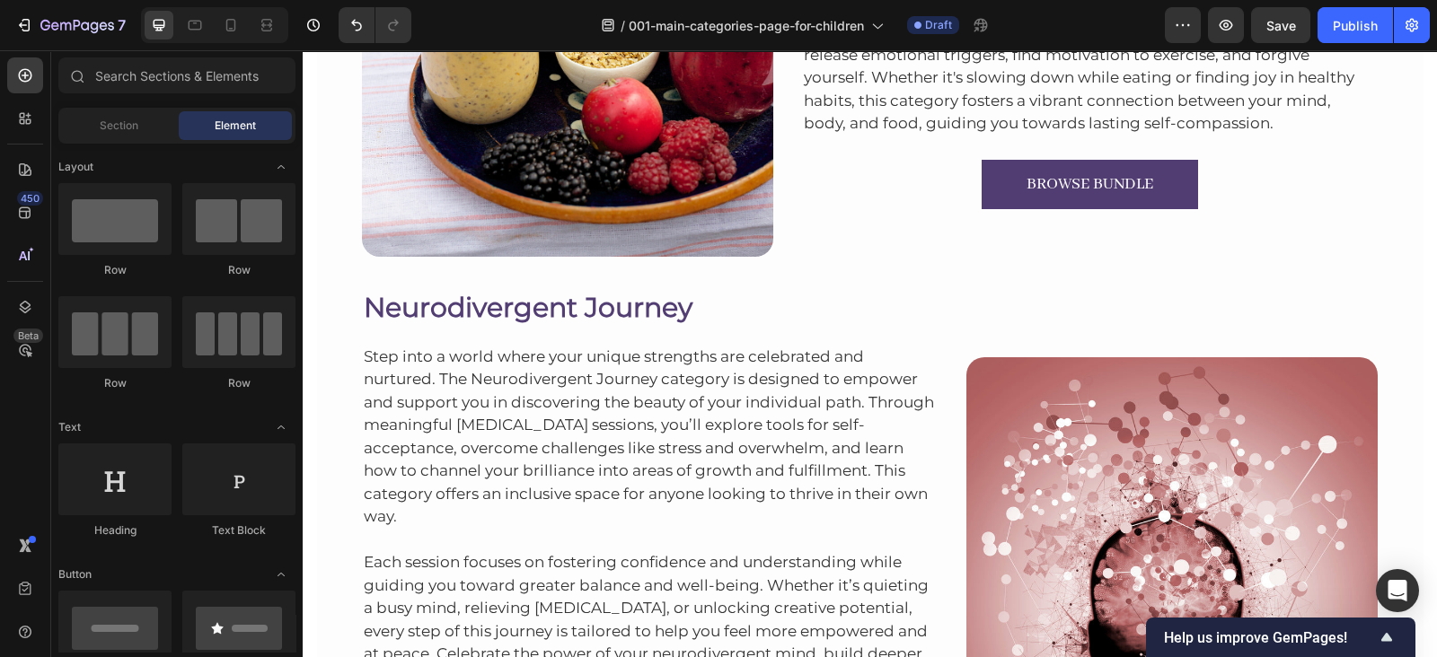
scroll to position [6560, 0]
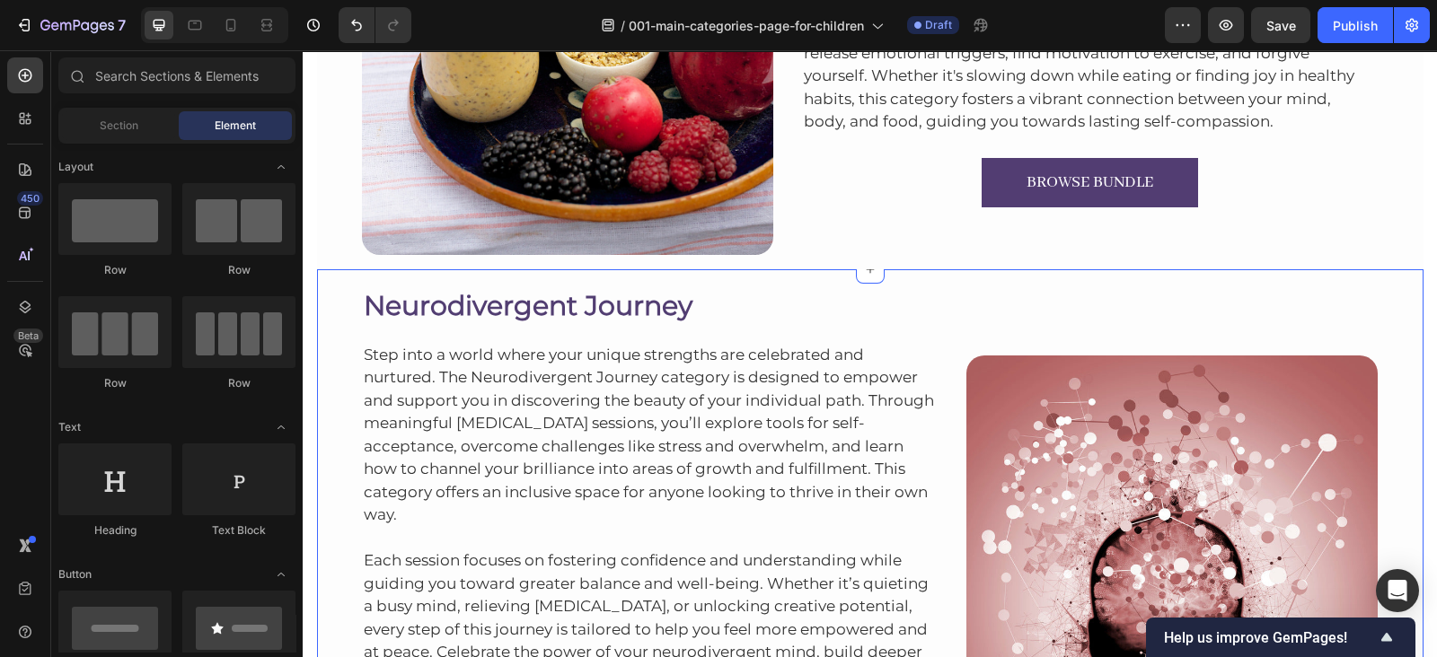
click at [1117, 271] on div "Neurodivergent Journey Heading Step into a world where your unique strengths ar…" at bounding box center [870, 525] width 1106 height 512
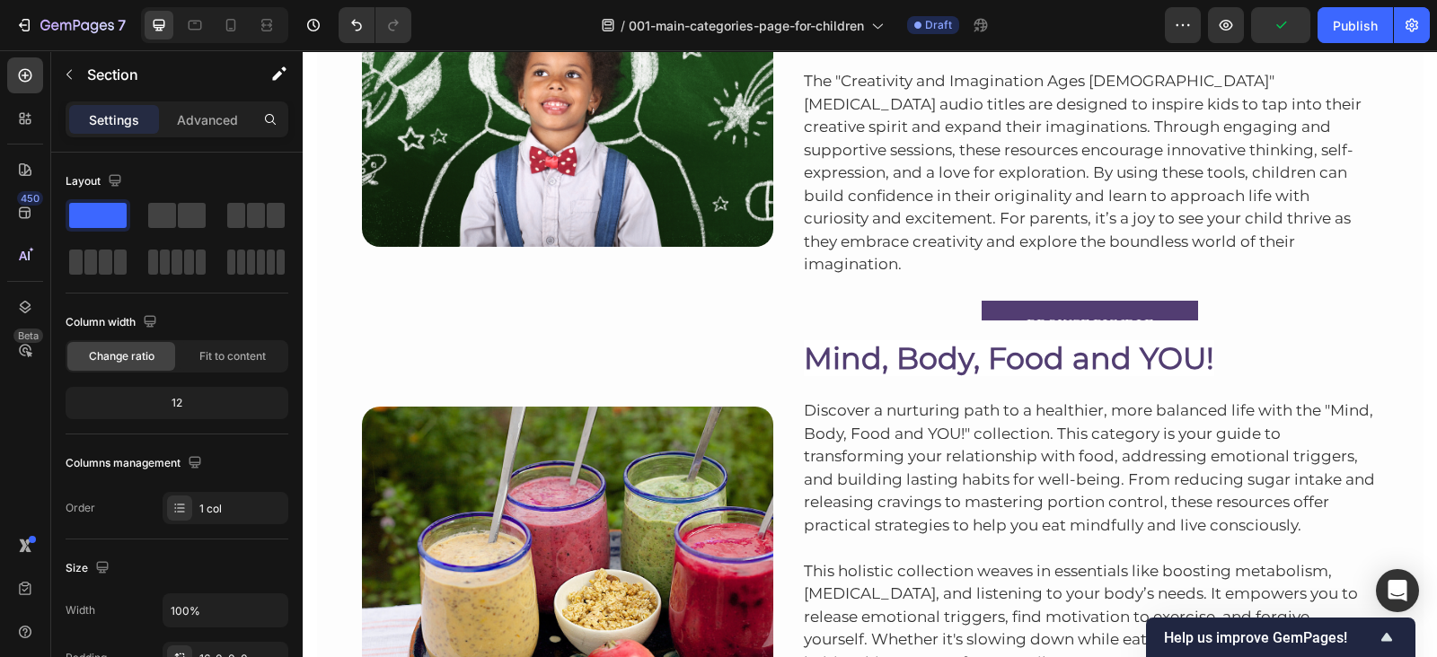
scroll to position [5998, 0]
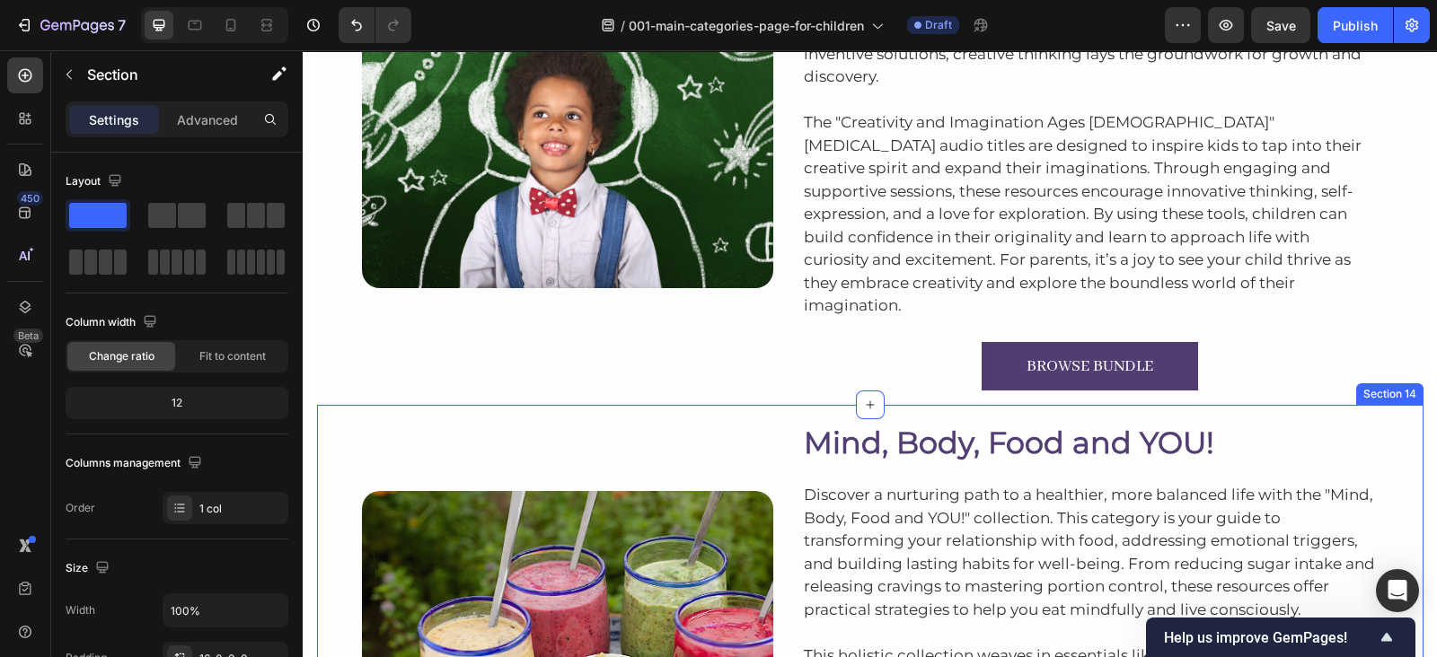
click at [1242, 405] on div "Image Mind, Body, Food and YOU! Heading Discover a nurturing path to a healthie…" at bounding box center [870, 661] width 1106 height 512
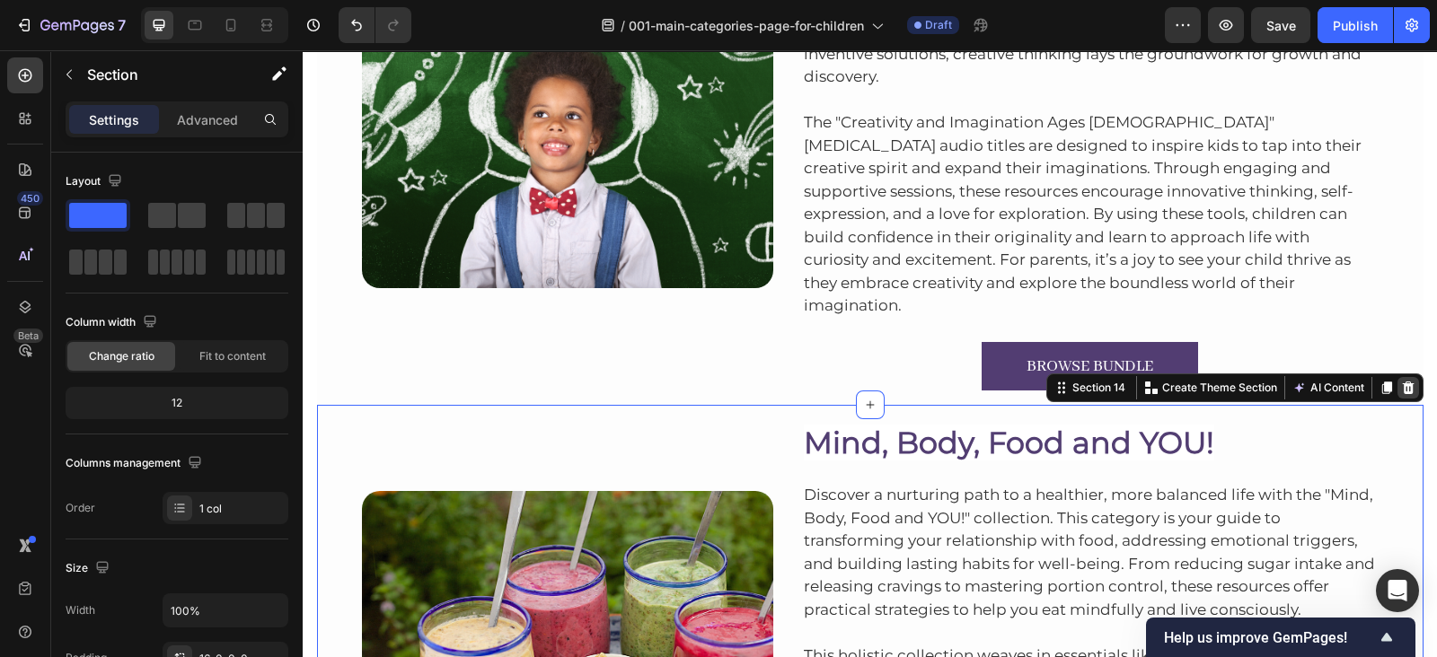
click at [1401, 381] on icon at bounding box center [1408, 388] width 14 height 14
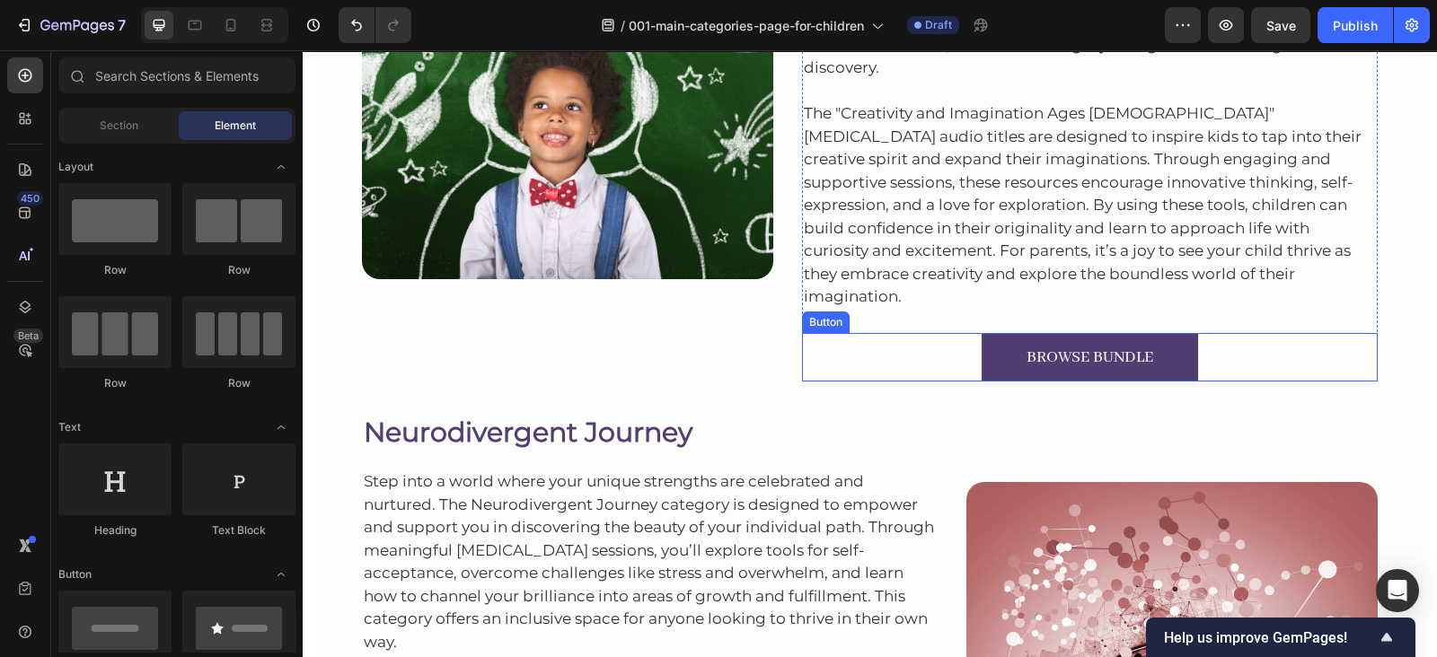
scroll to position [6012, 0]
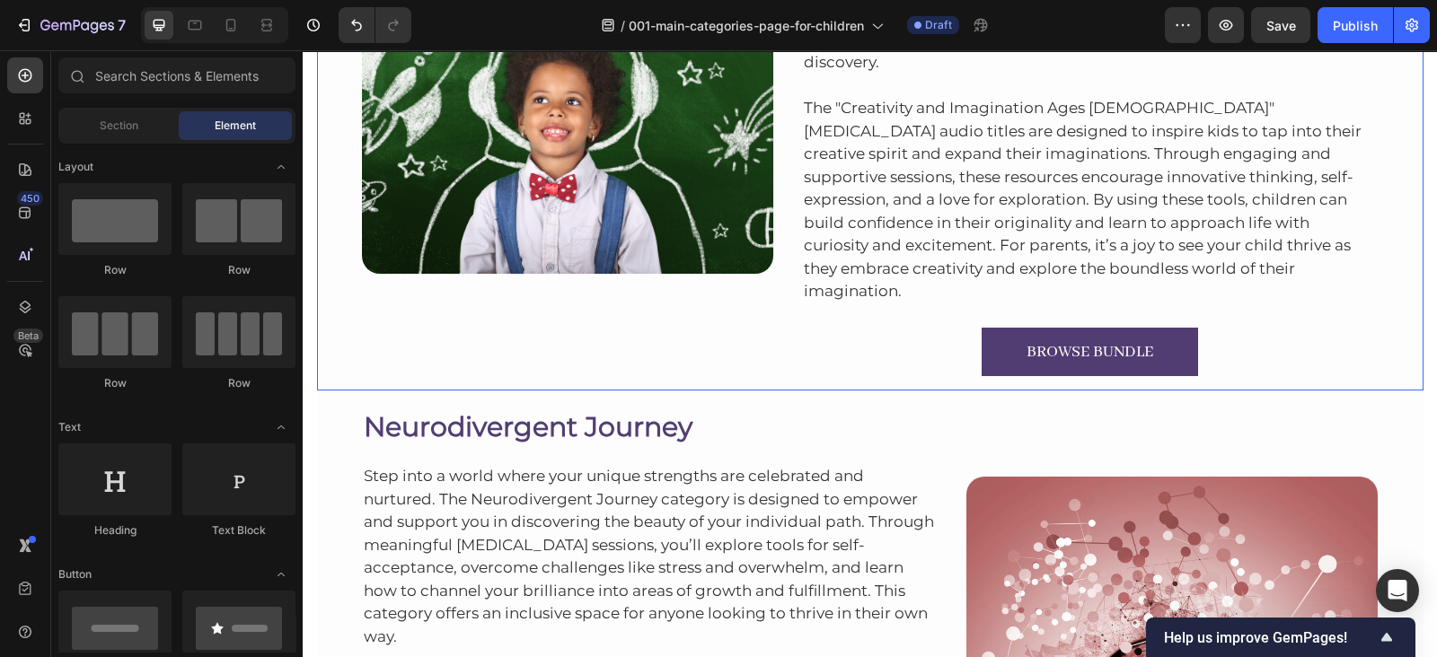
click at [1167, 299] on div "Image Creativity and Imagination Ages [DEMOGRAPHIC_DATA] Heading Creativity is …" at bounding box center [870, 91] width 1106 height 601
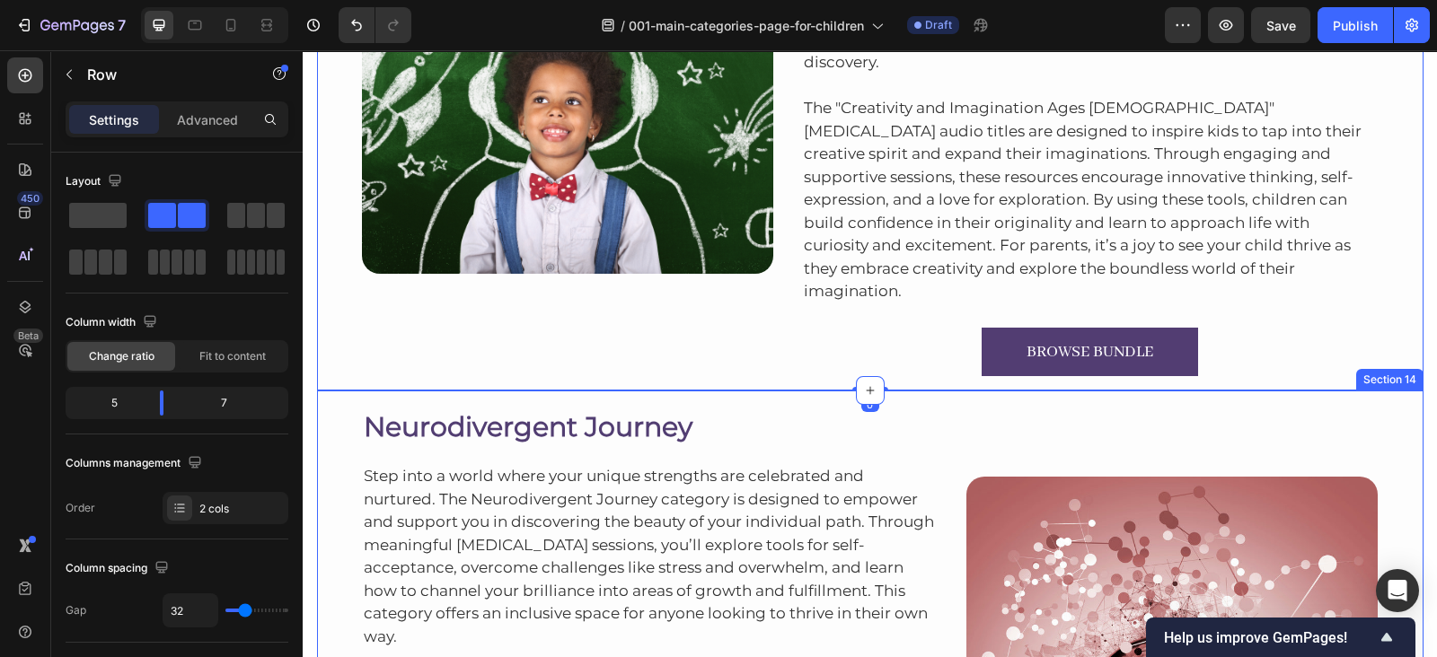
click at [1165, 391] on div "Neurodivergent Journey Heading Step into a world where your unique strengths ar…" at bounding box center [870, 647] width 1106 height 512
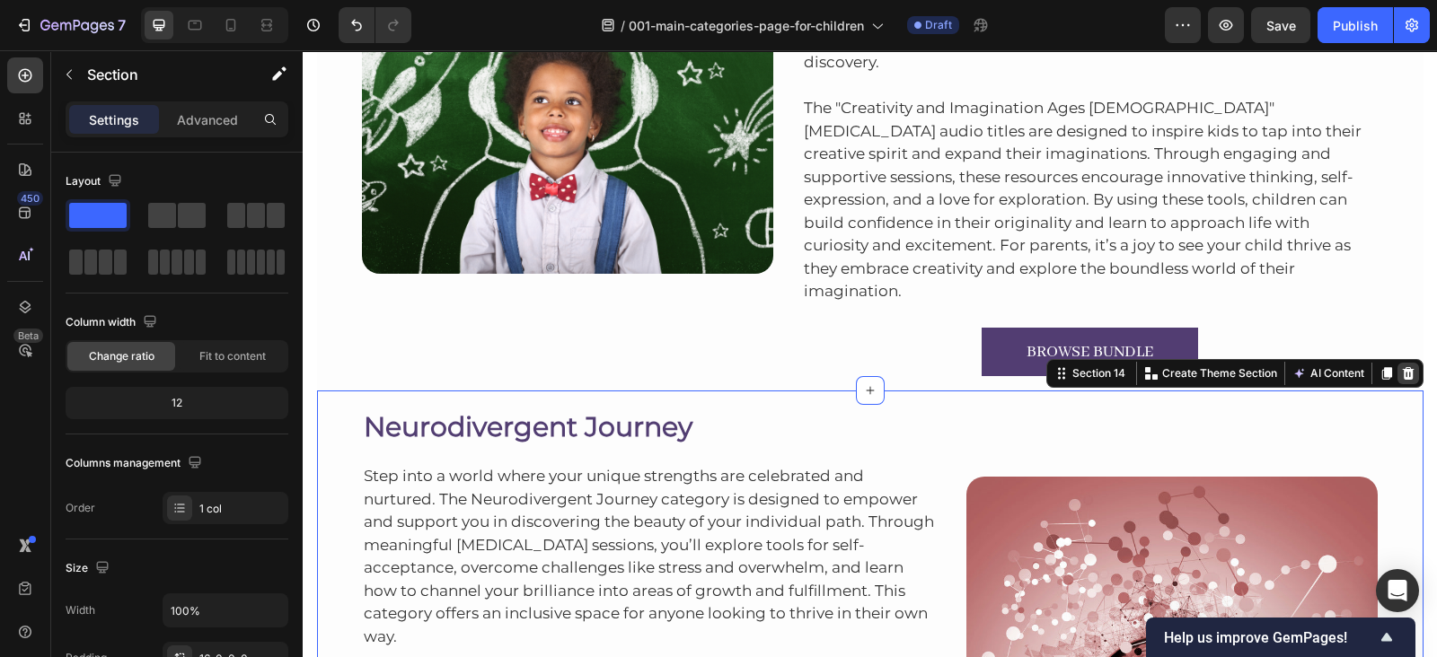
click at [1397, 363] on div at bounding box center [1408, 374] width 22 height 22
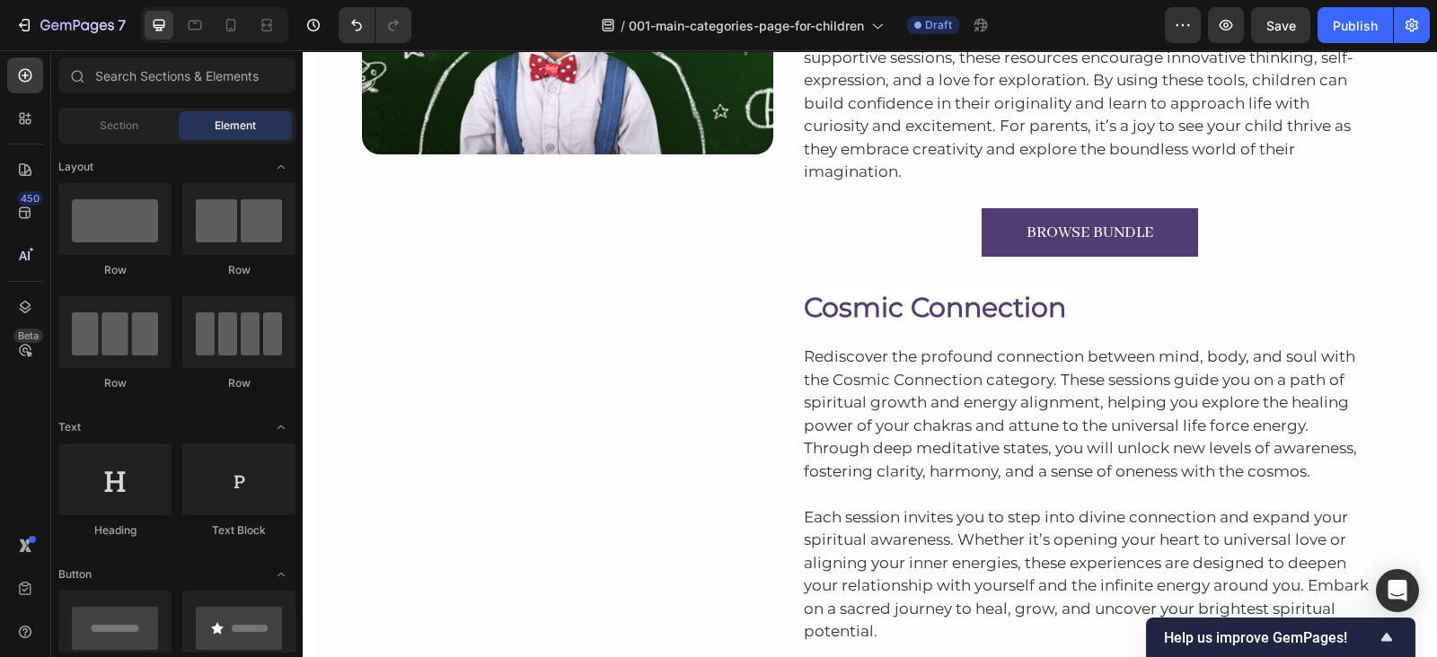
scroll to position [5984, 0]
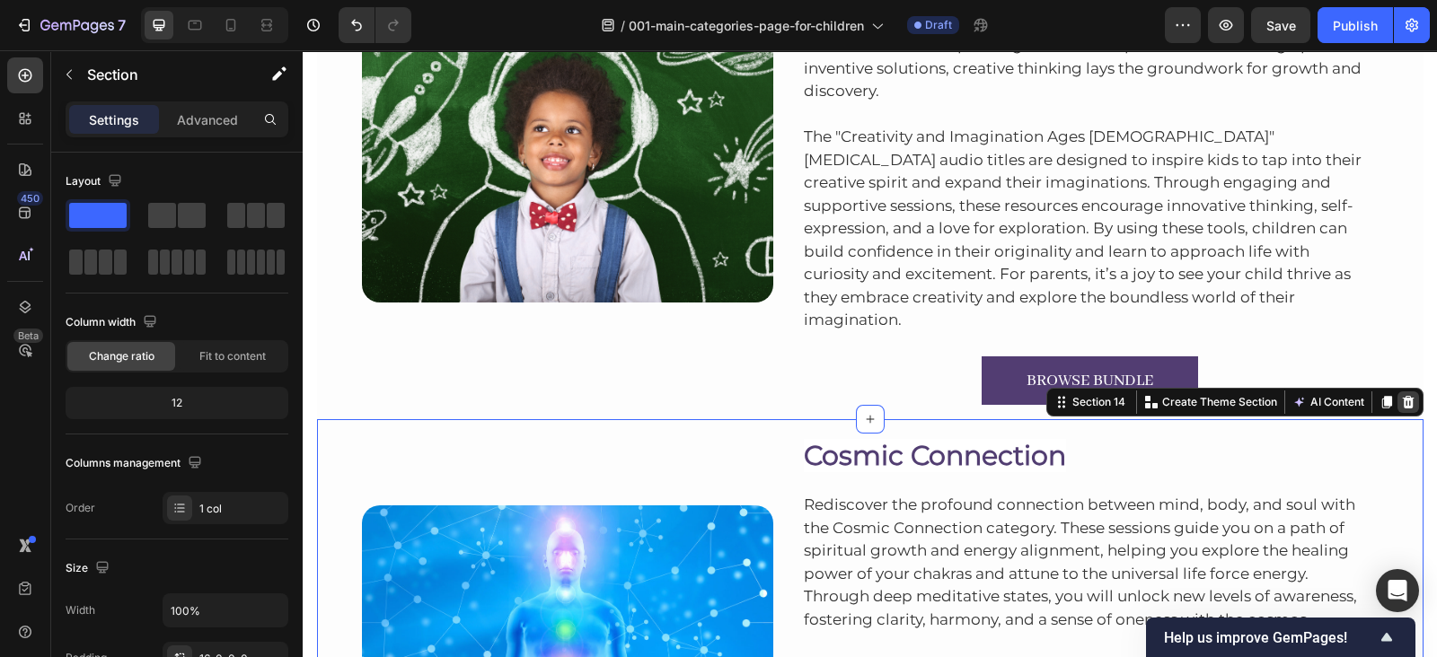
click at [1402, 396] on icon at bounding box center [1408, 402] width 12 height 13
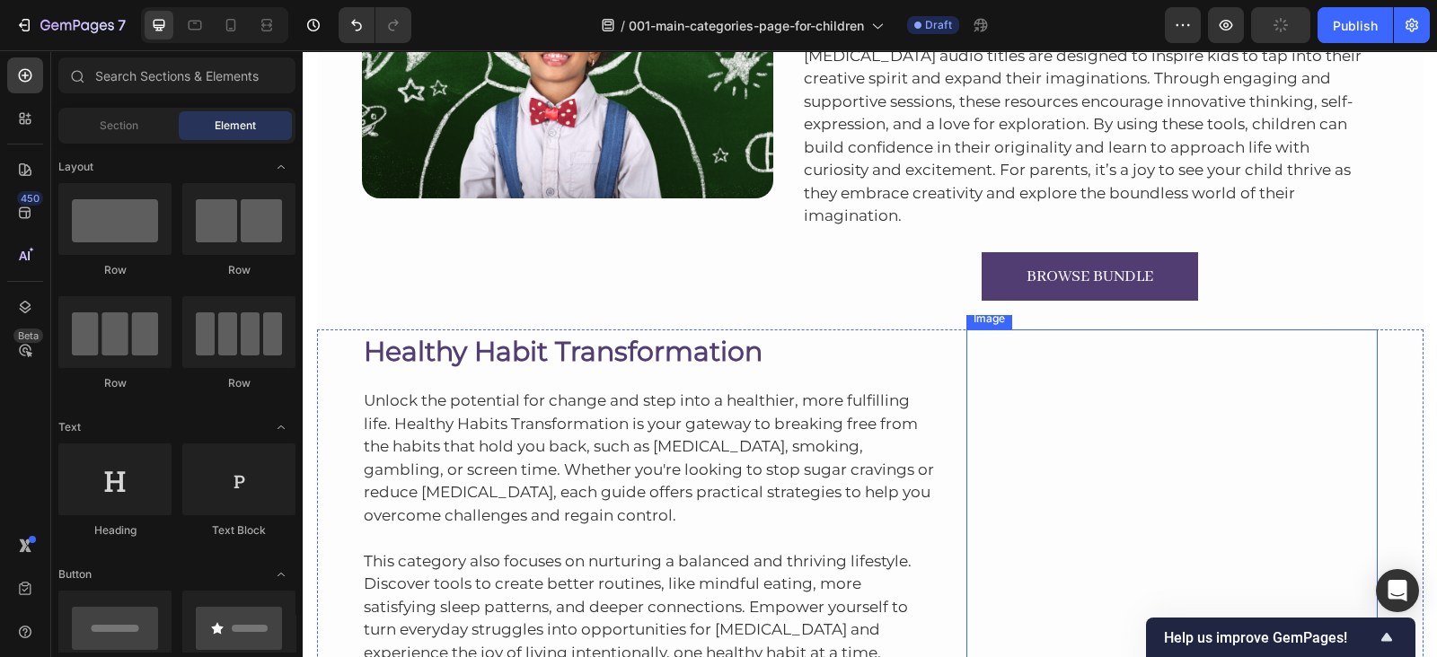
scroll to position [6084, 0]
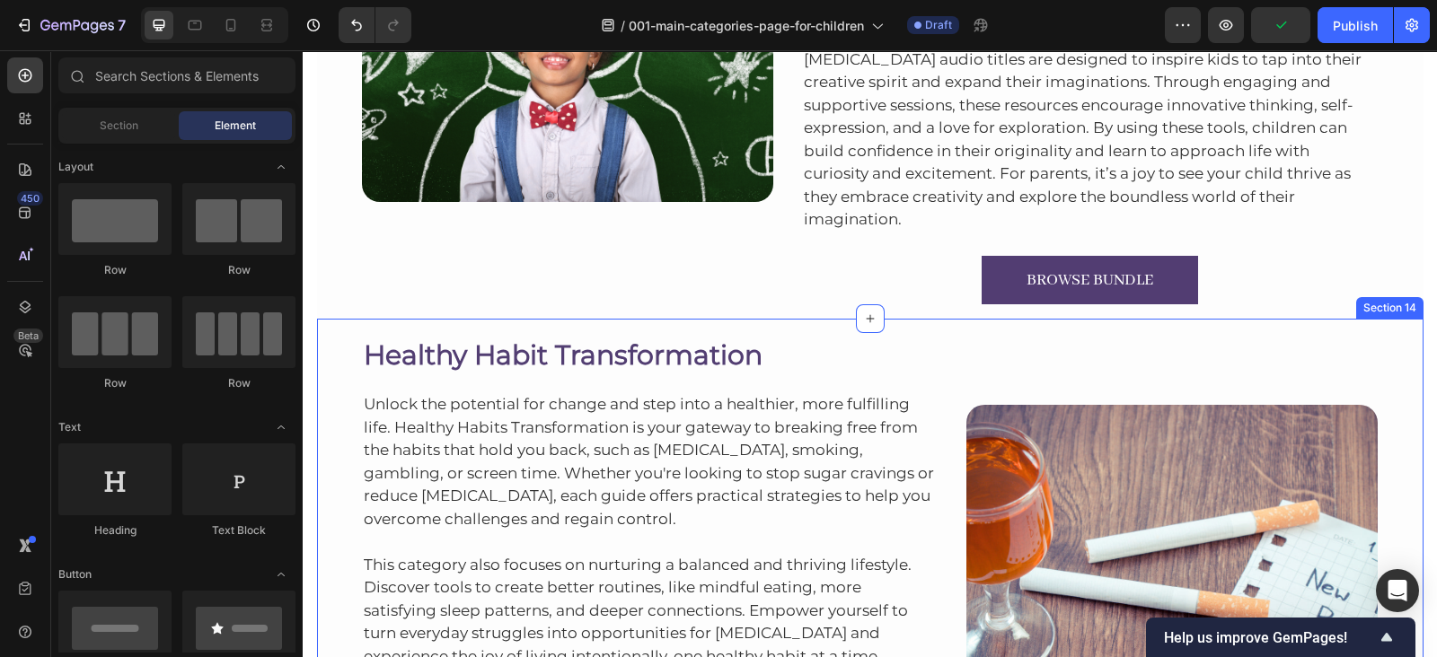
click at [1174, 319] on div "Healthy Habit Transformation Heading Unlock the potential for change and step i…" at bounding box center [870, 575] width 1106 height 512
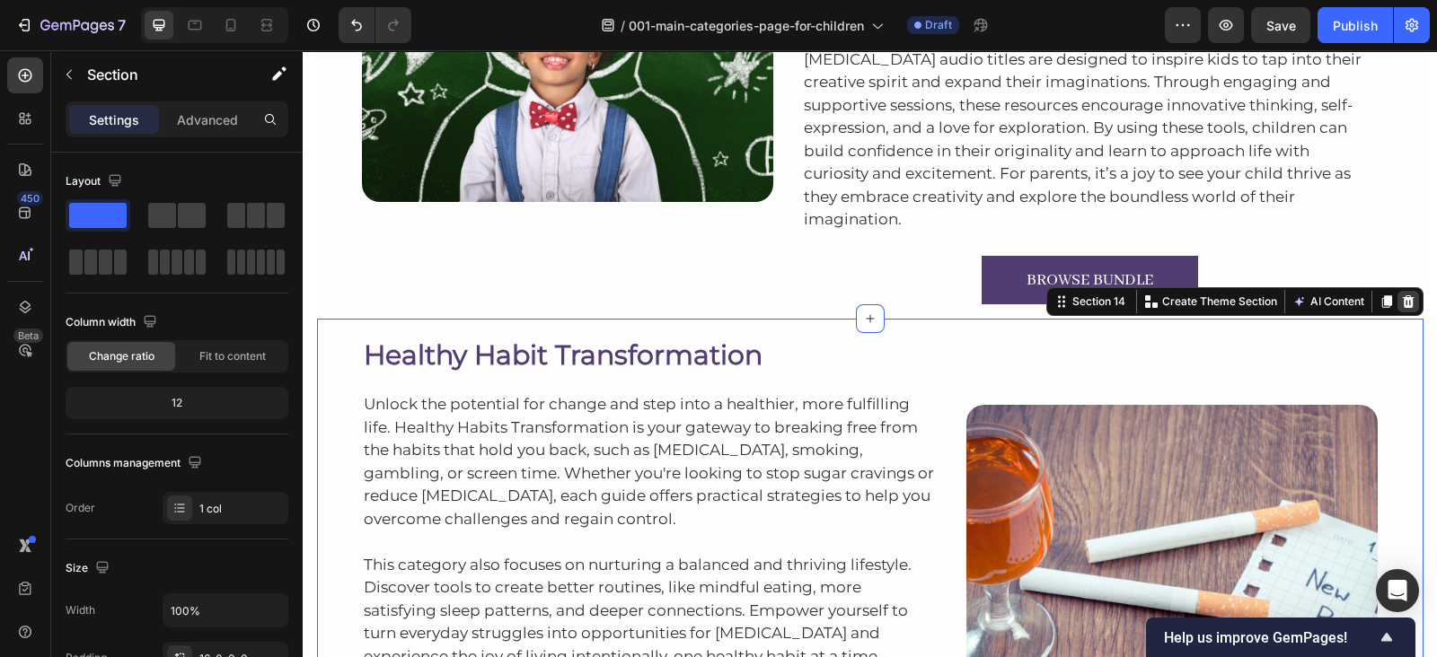
click at [1402, 295] on icon at bounding box center [1408, 301] width 12 height 13
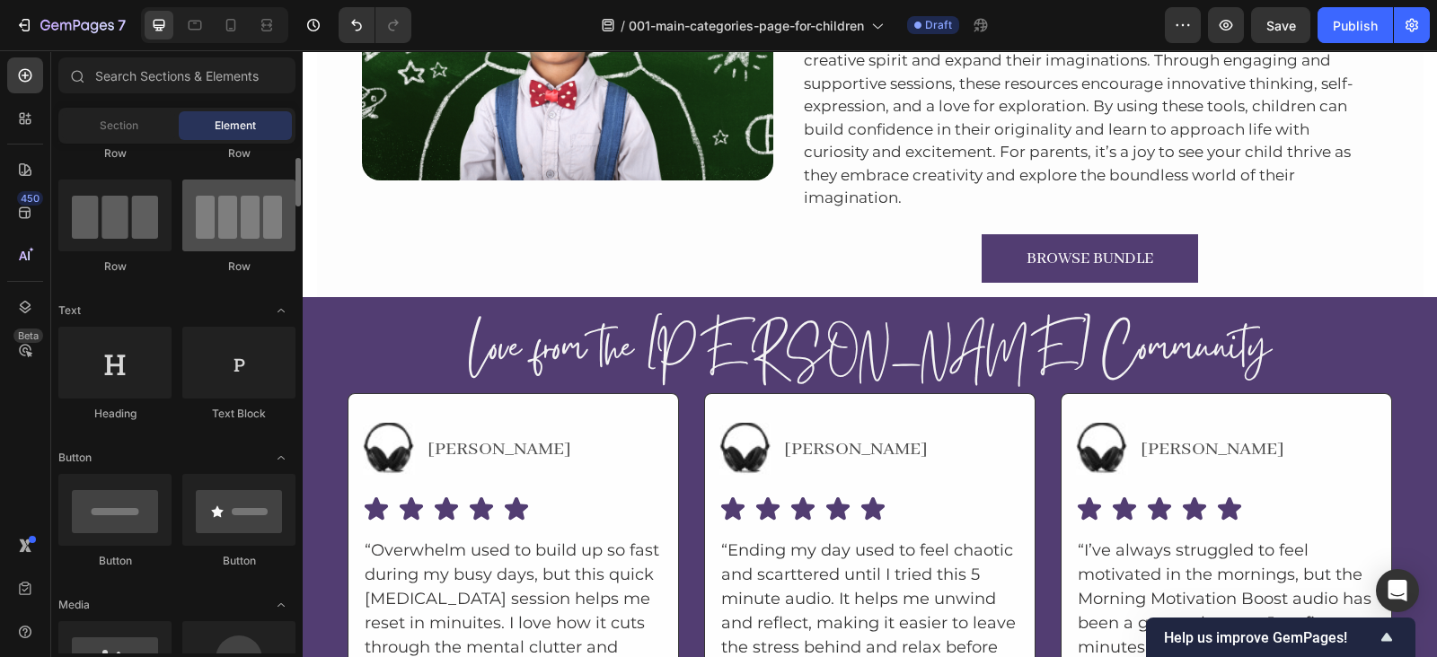
scroll to position [120, 0]
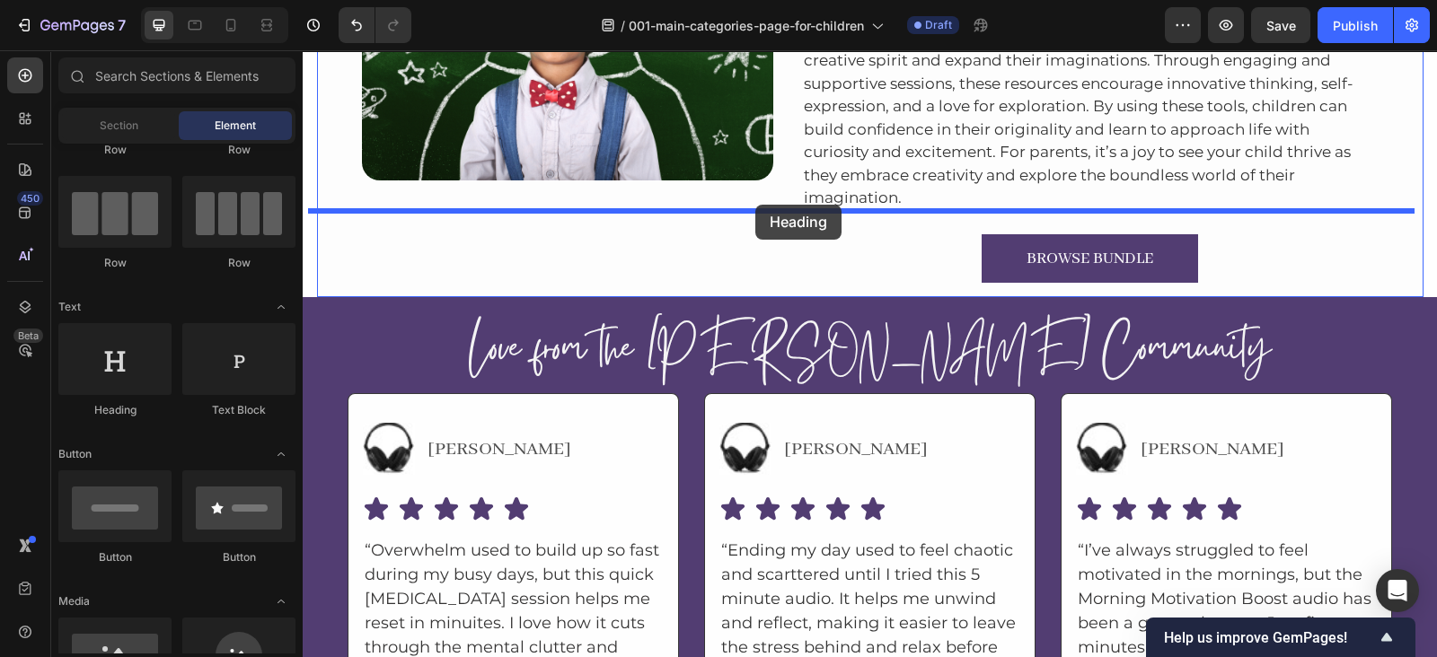
drag, startPoint x: 642, startPoint y: 223, endPoint x: 754, endPoint y: 204, distance: 113.8
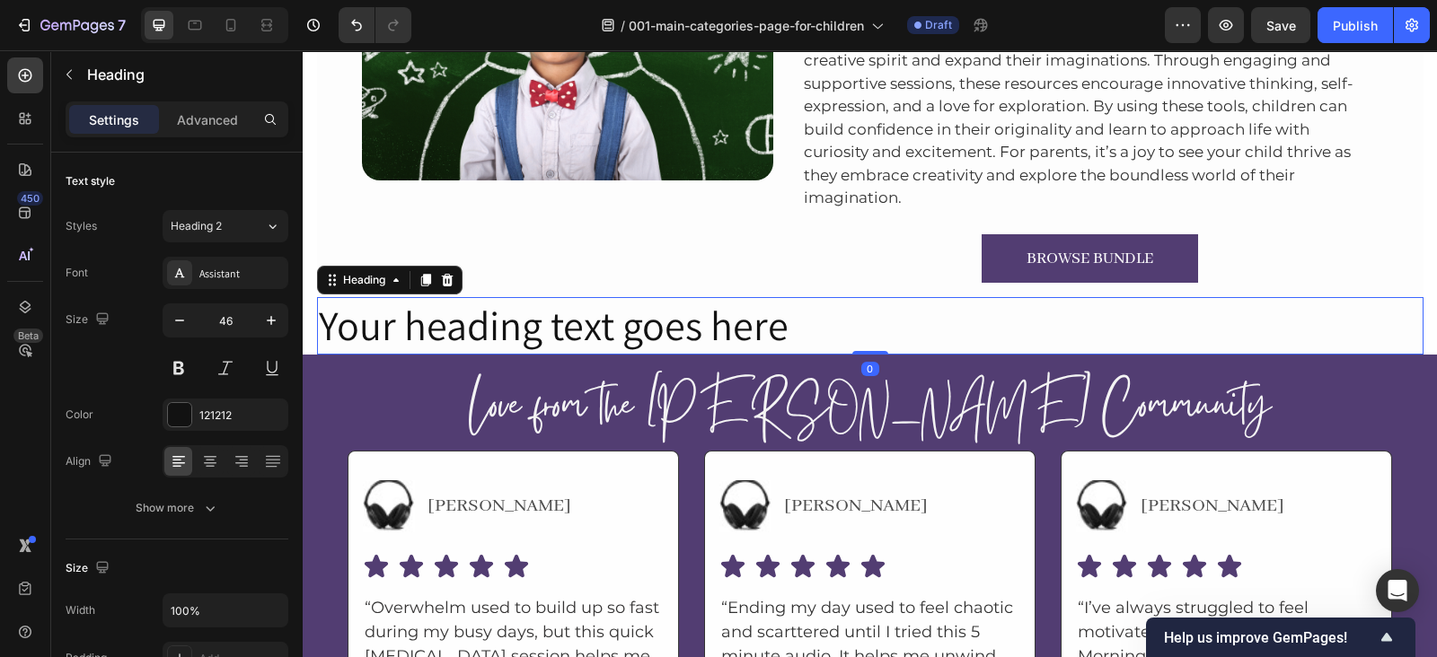
click at [701, 297] on h2 "Your heading text goes here" at bounding box center [870, 325] width 1106 height 57
click at [618, 299] on p "Your heading text goes here" at bounding box center [870, 326] width 1103 height 54
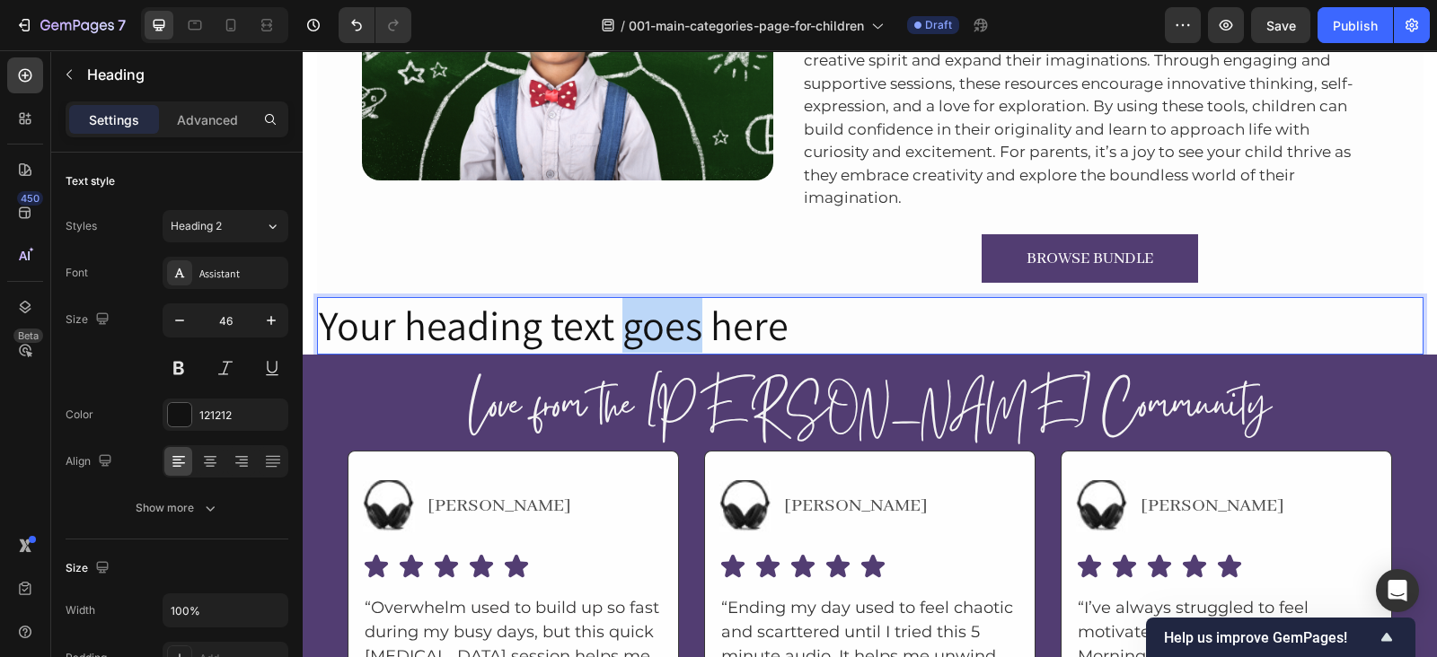
click at [618, 299] on p "Your heading text goes here" at bounding box center [870, 326] width 1103 height 54
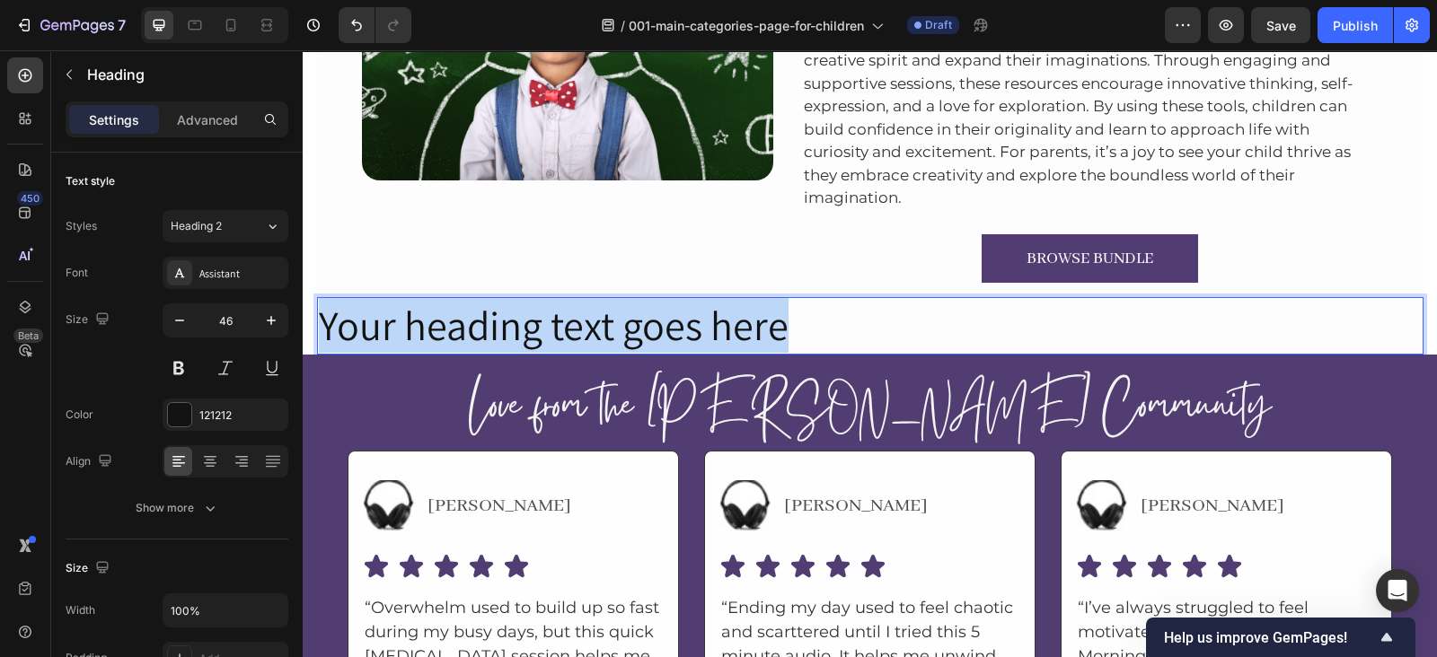
click at [618, 299] on p "Your heading text goes here" at bounding box center [870, 326] width 1103 height 54
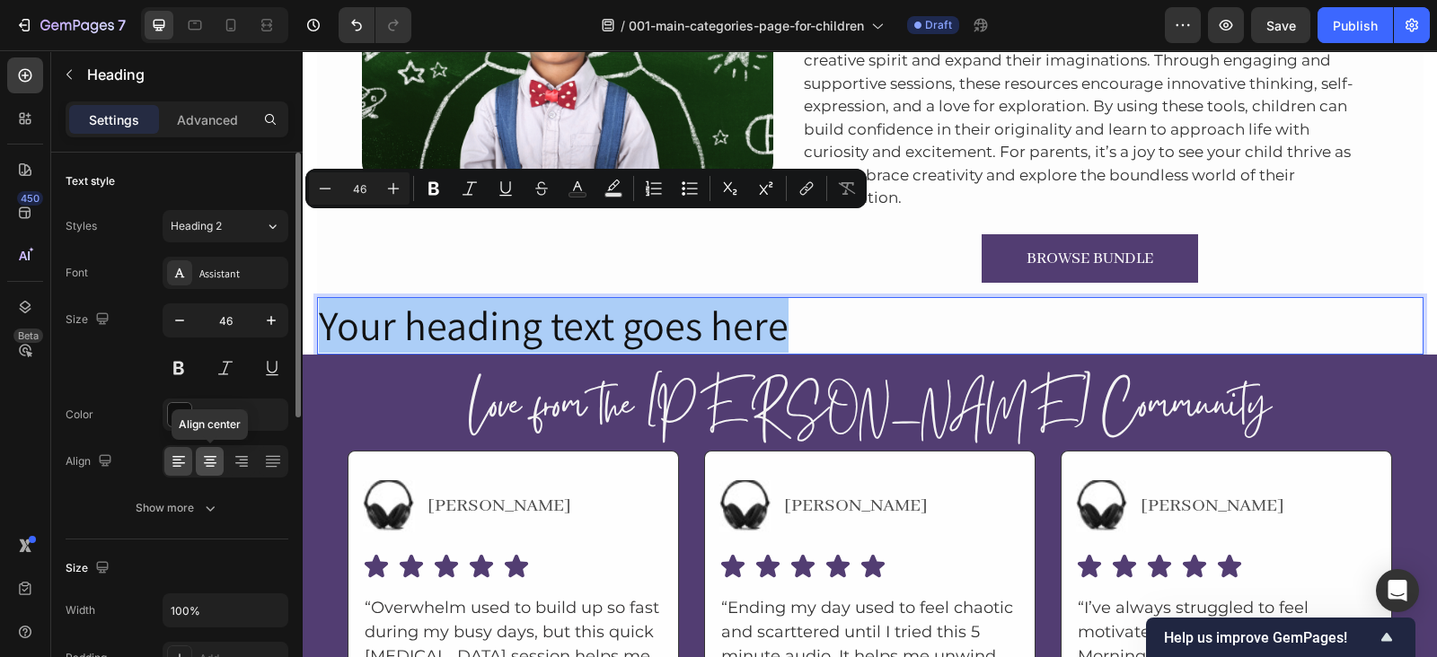
click at [214, 454] on icon at bounding box center [210, 462] width 18 height 18
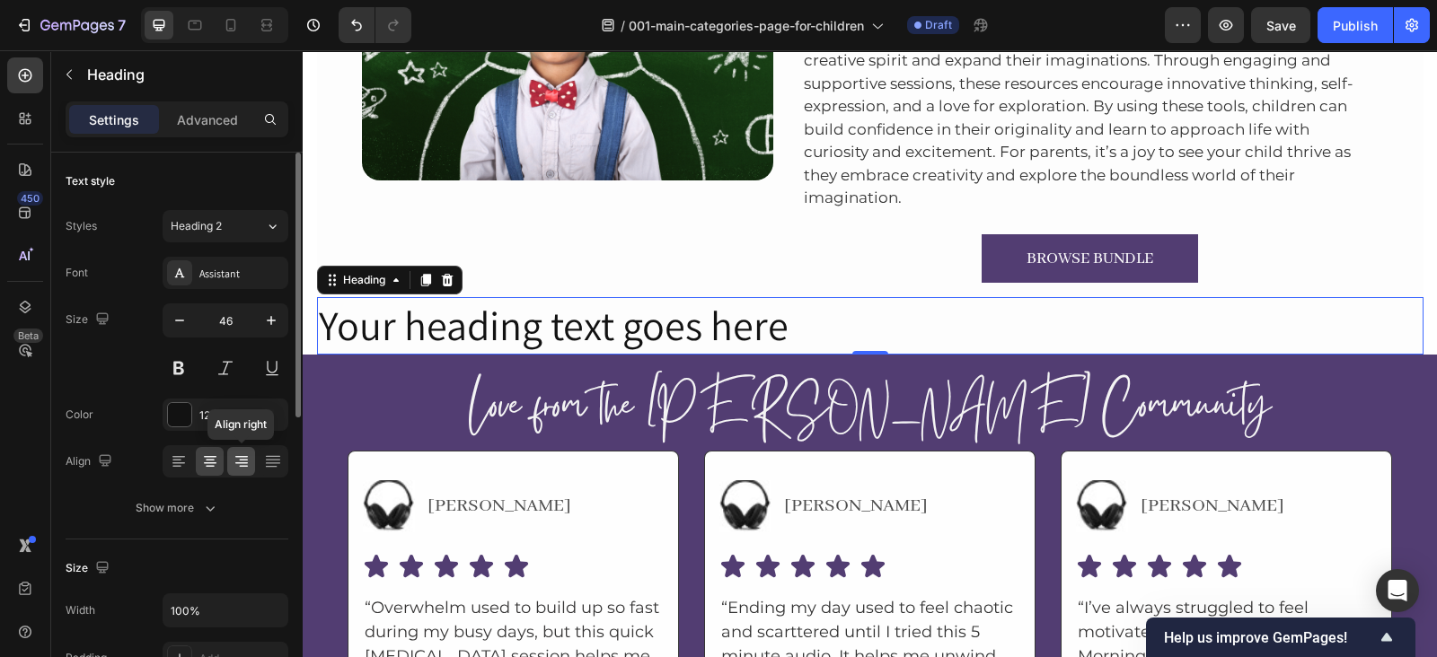
click at [236, 456] on icon at bounding box center [241, 457] width 13 height 2
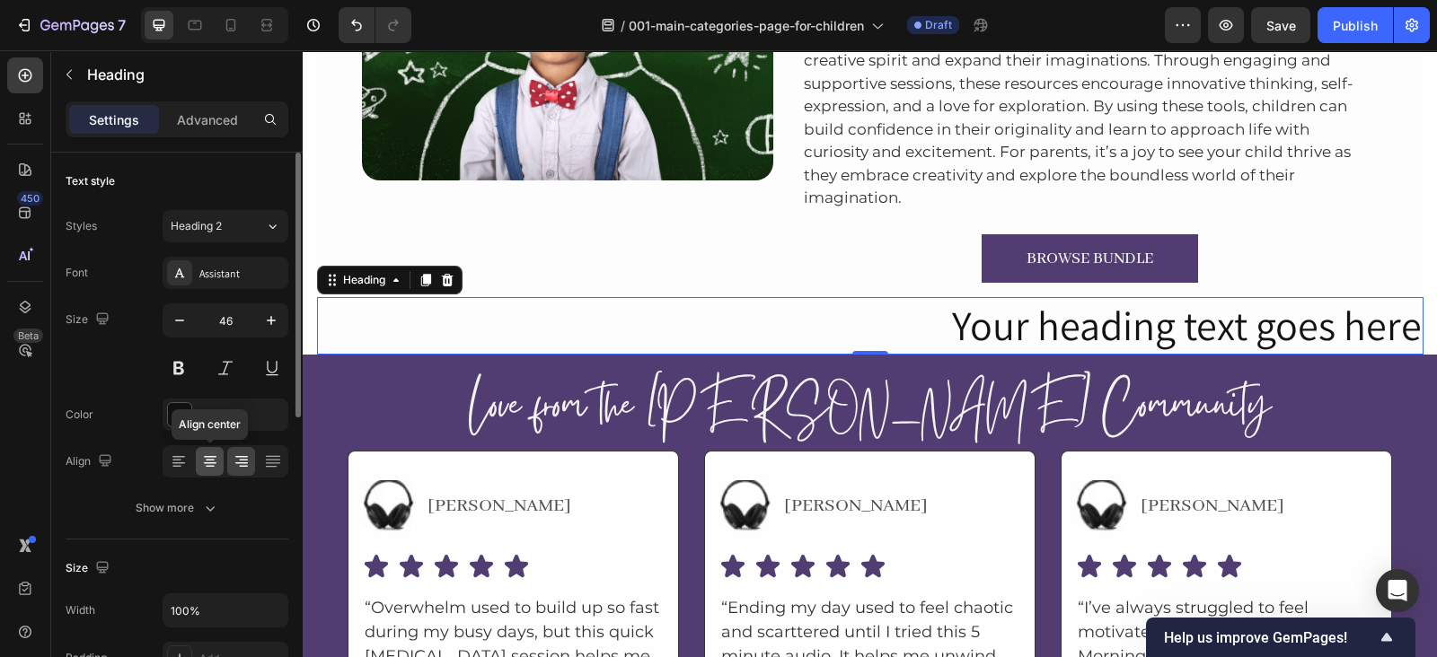
click at [203, 464] on icon at bounding box center [210, 462] width 18 height 18
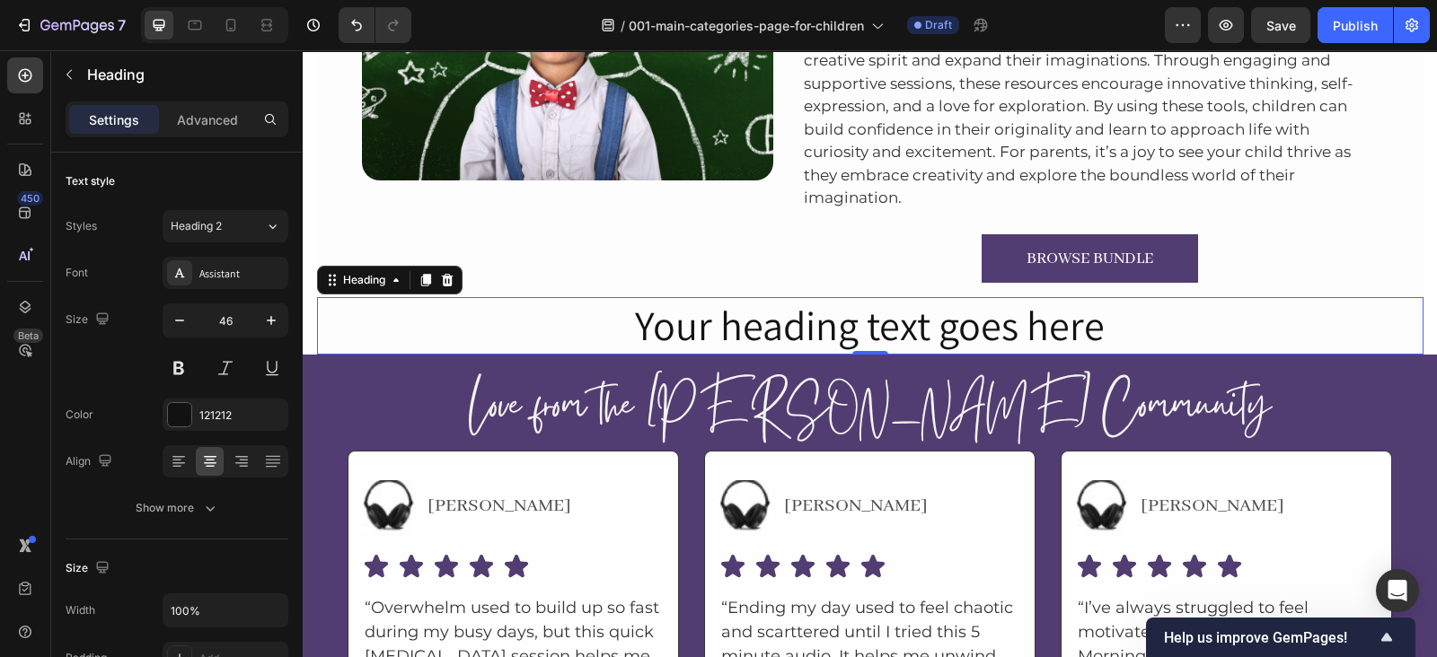
click at [710, 299] on p "Your heading text goes here" at bounding box center [870, 326] width 1103 height 54
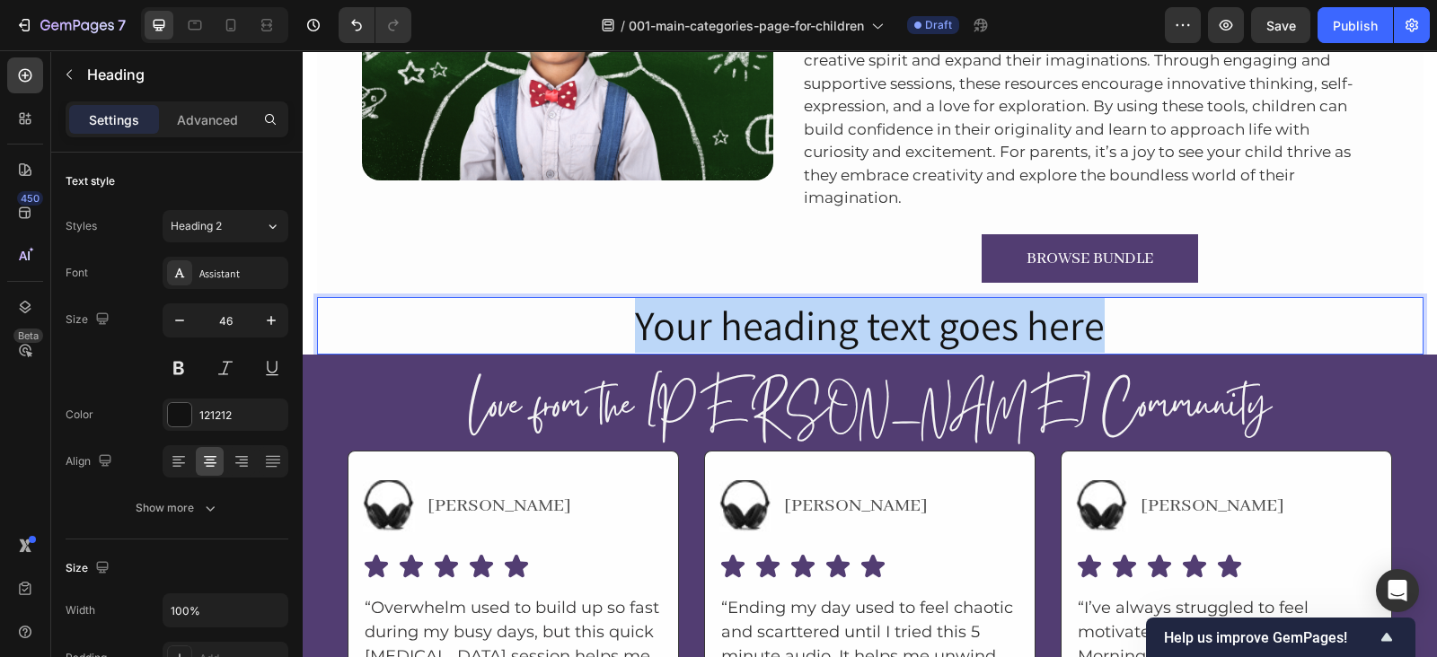
click at [710, 299] on p "Your heading text goes here" at bounding box center [870, 326] width 1103 height 54
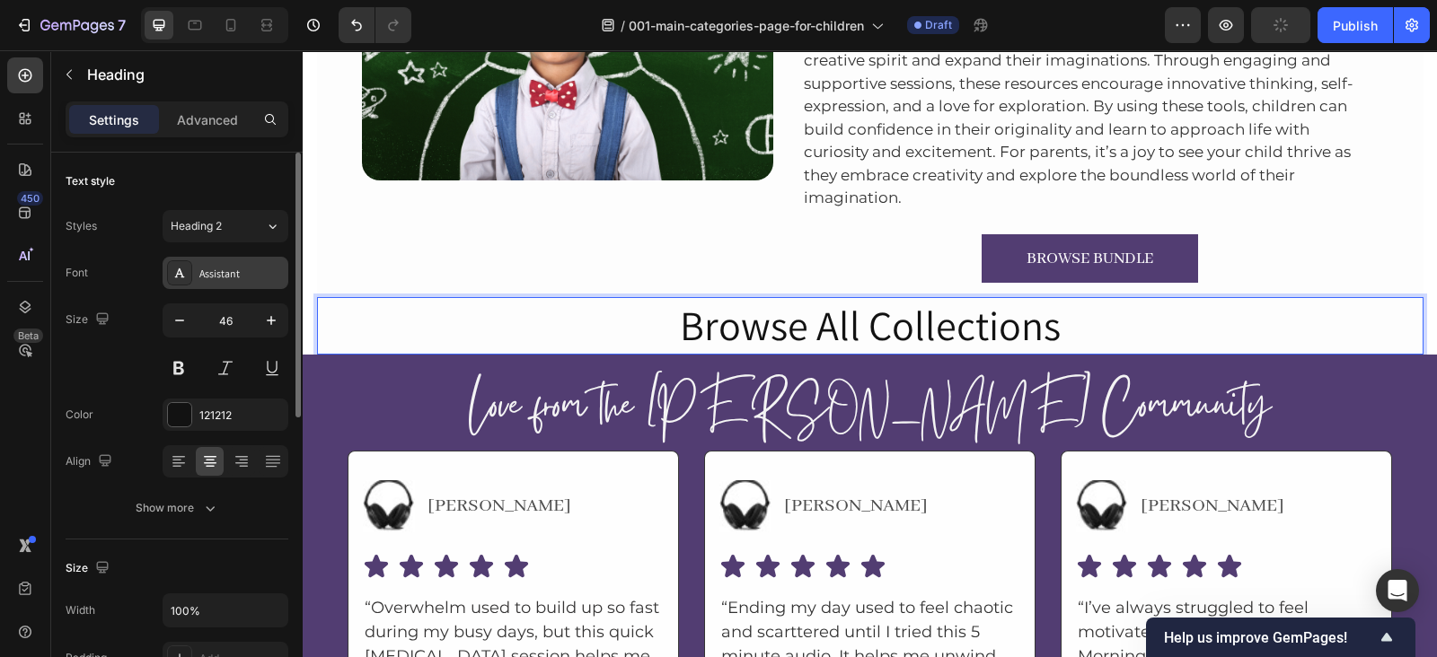
click at [249, 268] on div "Assistant" at bounding box center [241, 274] width 84 height 16
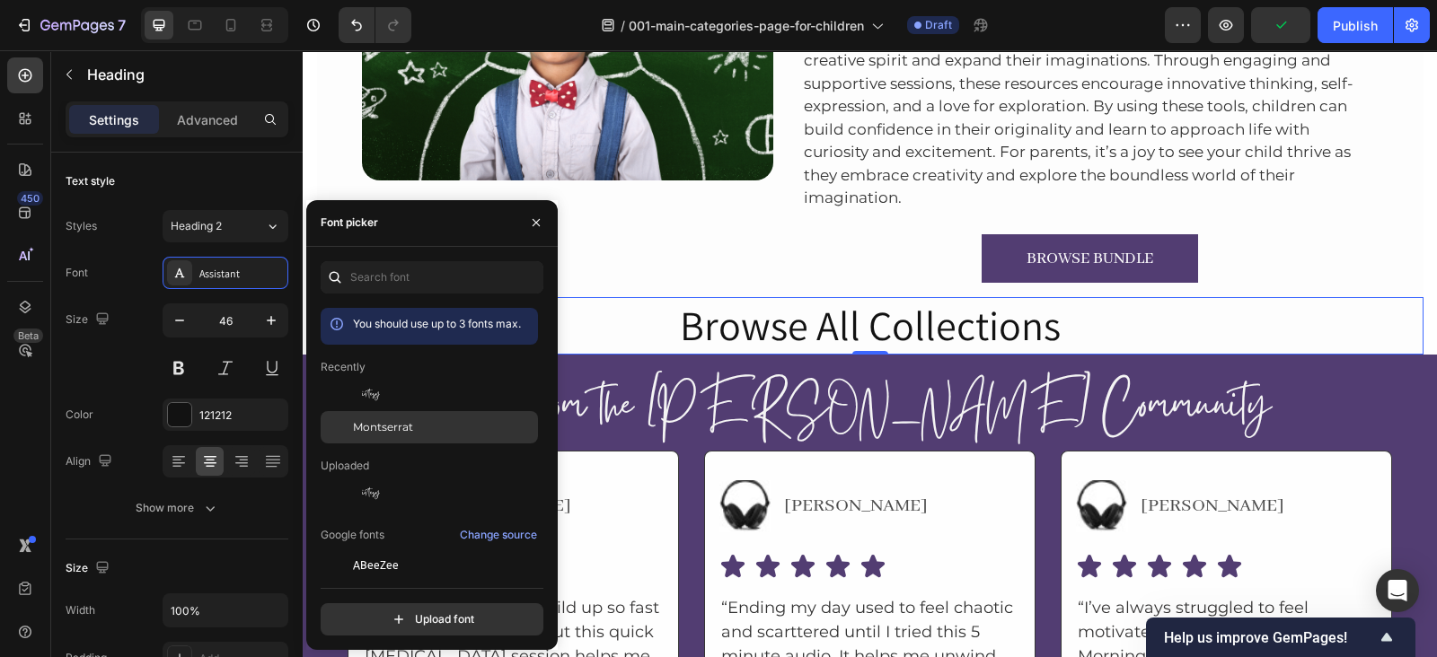
click at [409, 420] on span "Montserrat" at bounding box center [383, 427] width 60 height 16
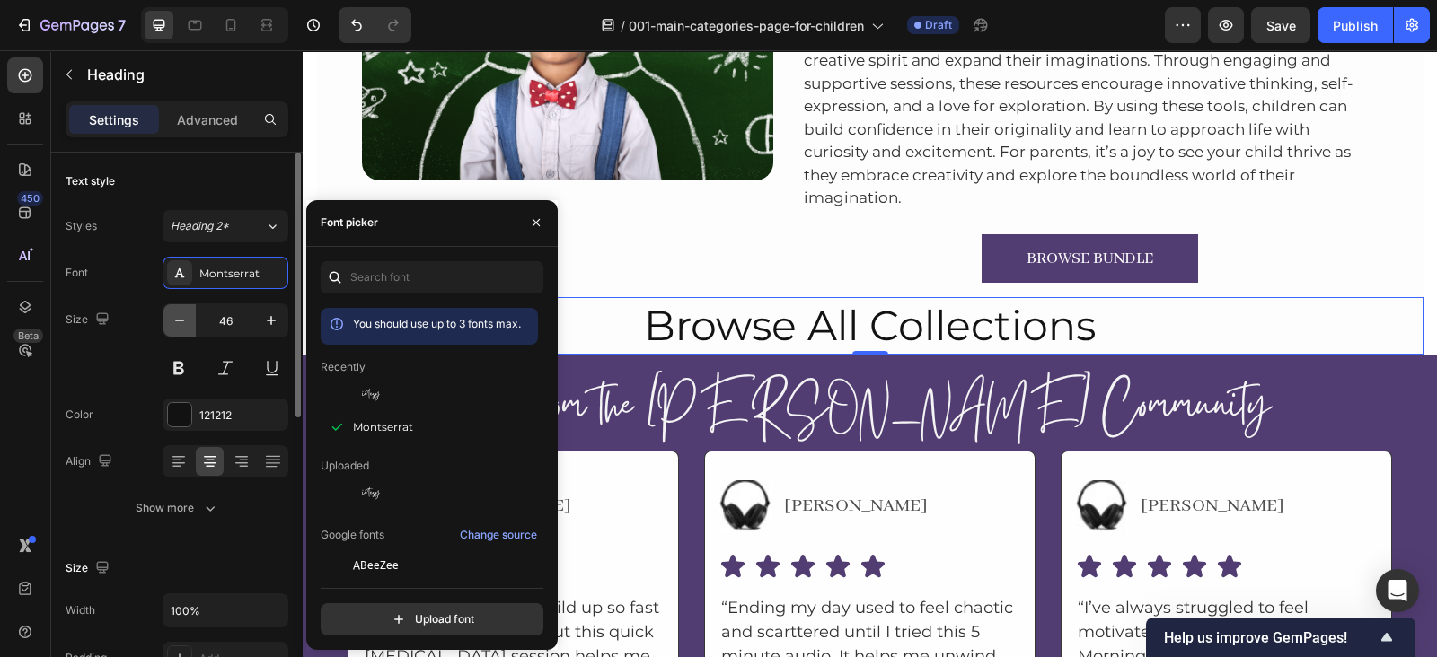
click at [180, 316] on icon "button" at bounding box center [180, 321] width 18 height 18
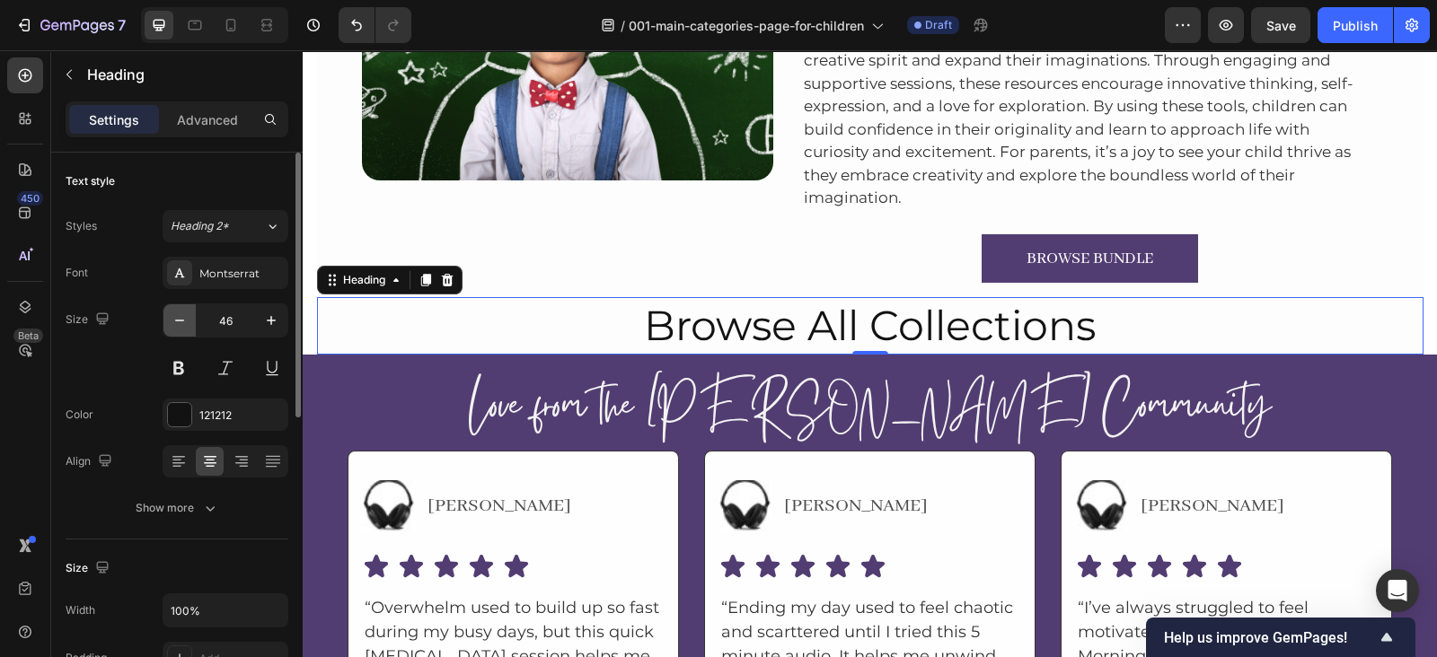
click at [180, 316] on icon "button" at bounding box center [180, 321] width 18 height 18
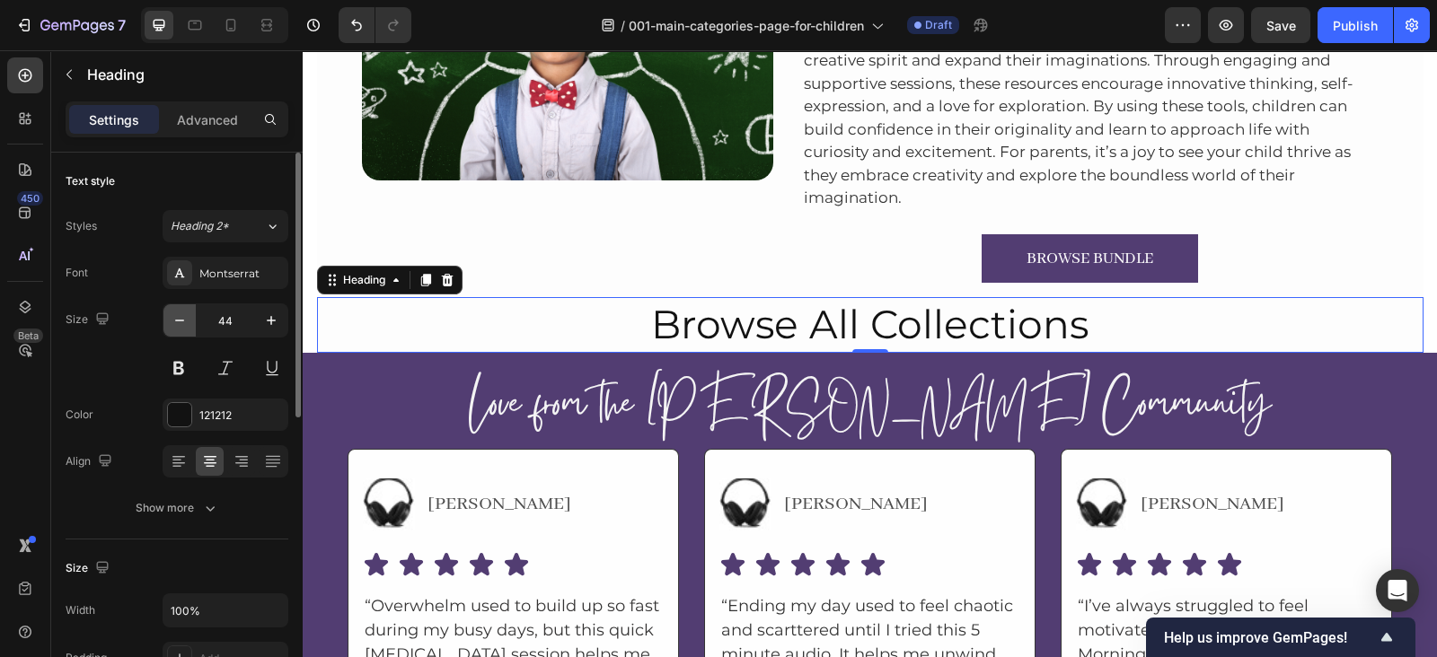
click at [180, 316] on icon "button" at bounding box center [180, 321] width 18 height 18
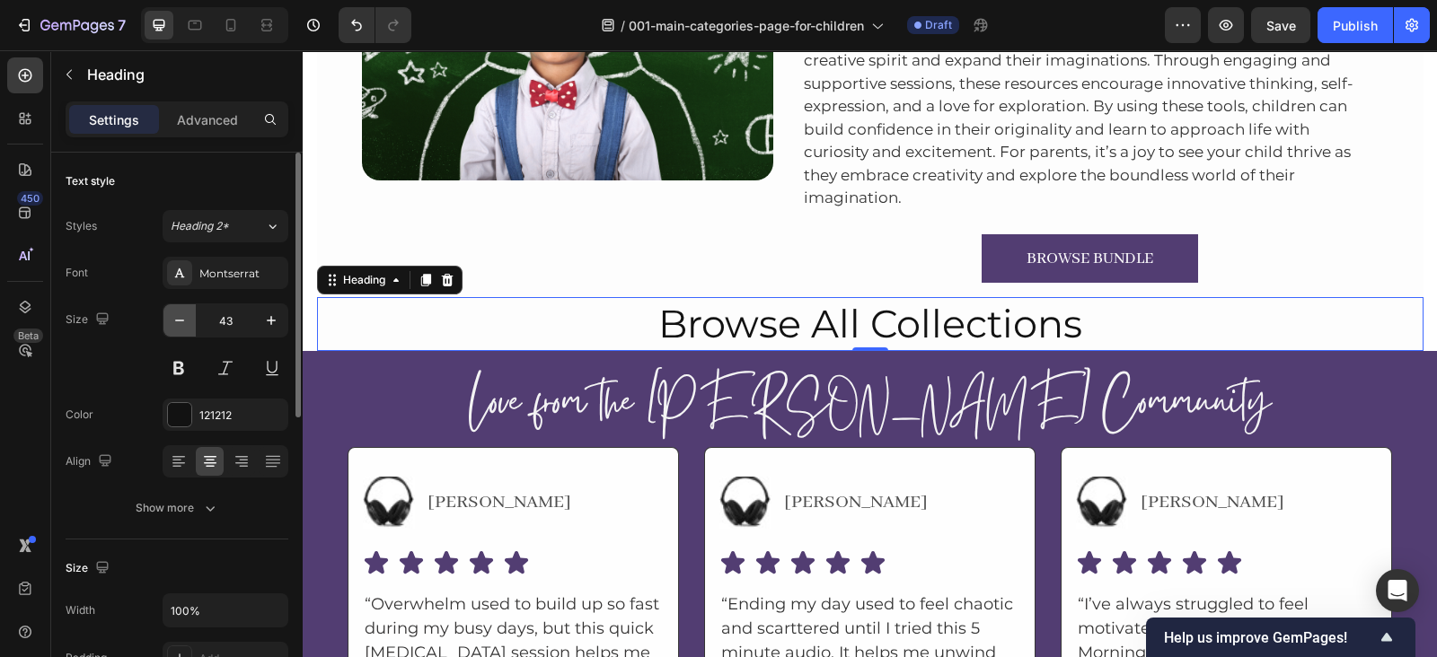
click at [180, 316] on icon "button" at bounding box center [180, 321] width 18 height 18
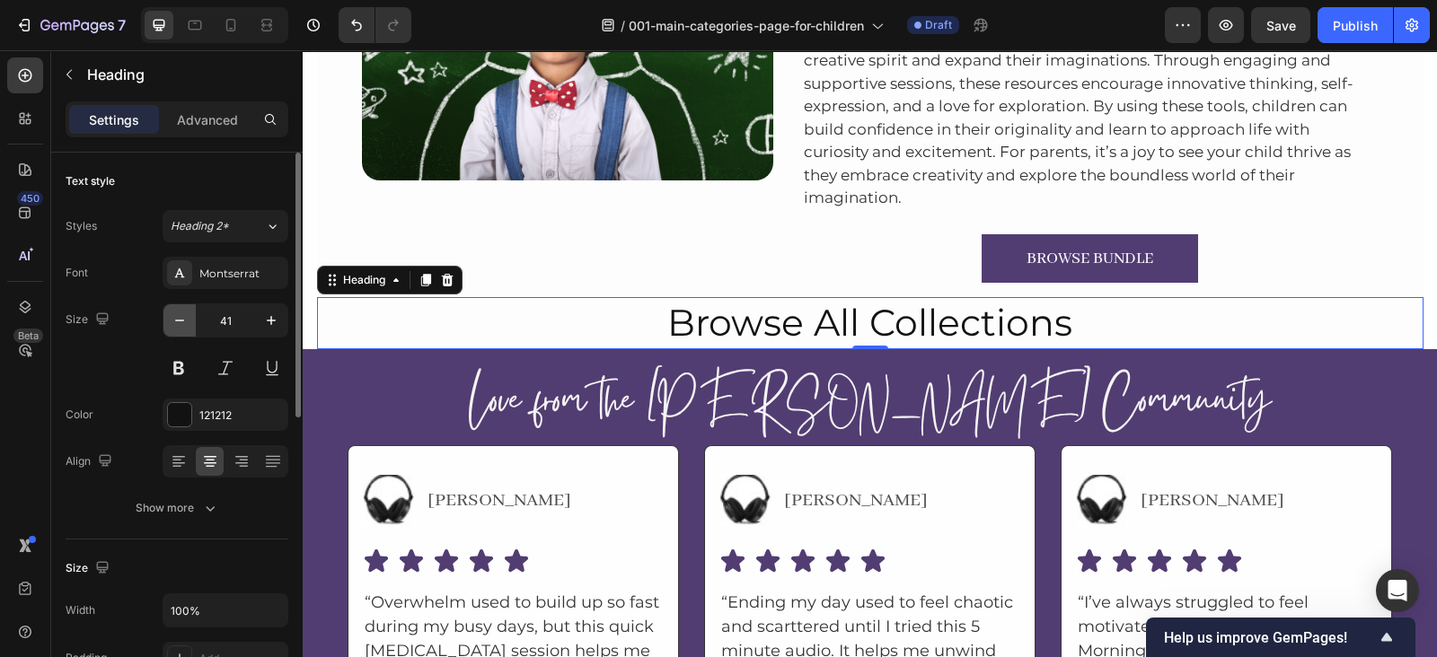
click at [180, 316] on icon "button" at bounding box center [180, 321] width 18 height 18
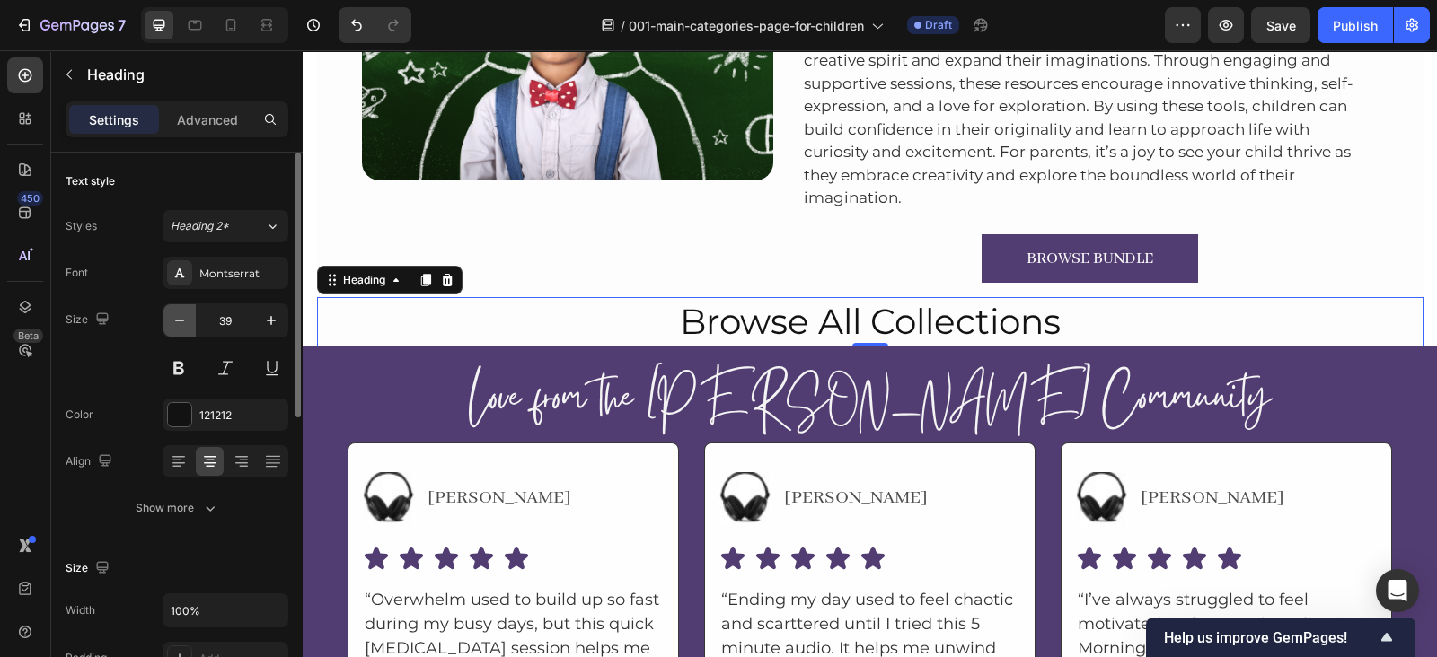
click at [180, 316] on icon "button" at bounding box center [180, 321] width 18 height 18
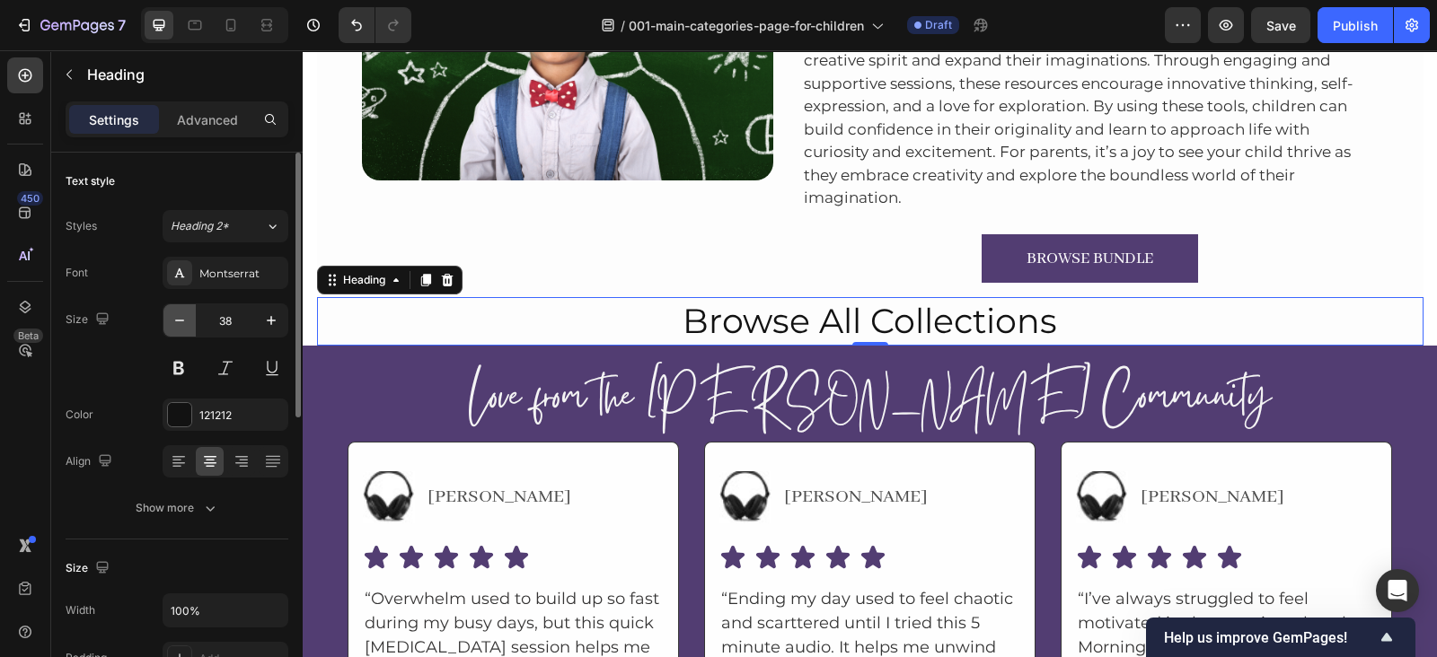
click at [180, 316] on icon "button" at bounding box center [180, 321] width 18 height 18
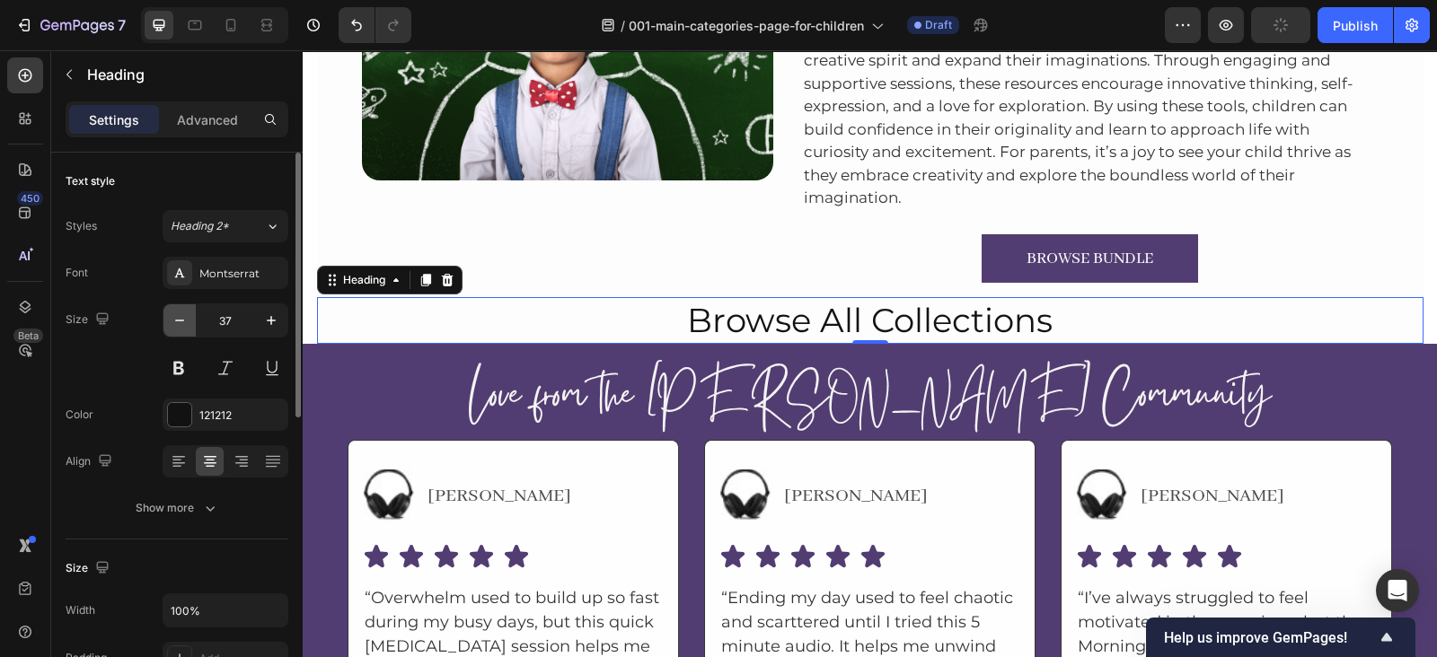
click at [180, 316] on icon "button" at bounding box center [180, 321] width 18 height 18
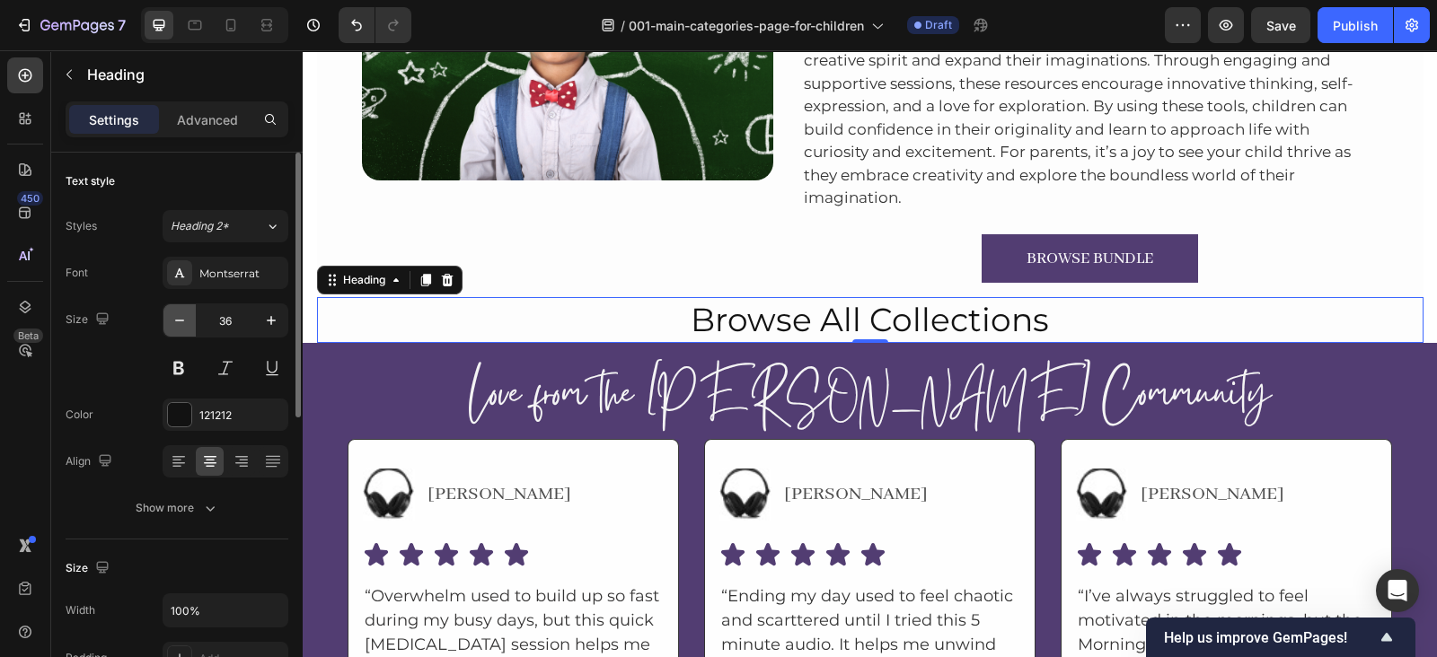
click at [180, 316] on icon "button" at bounding box center [180, 321] width 18 height 18
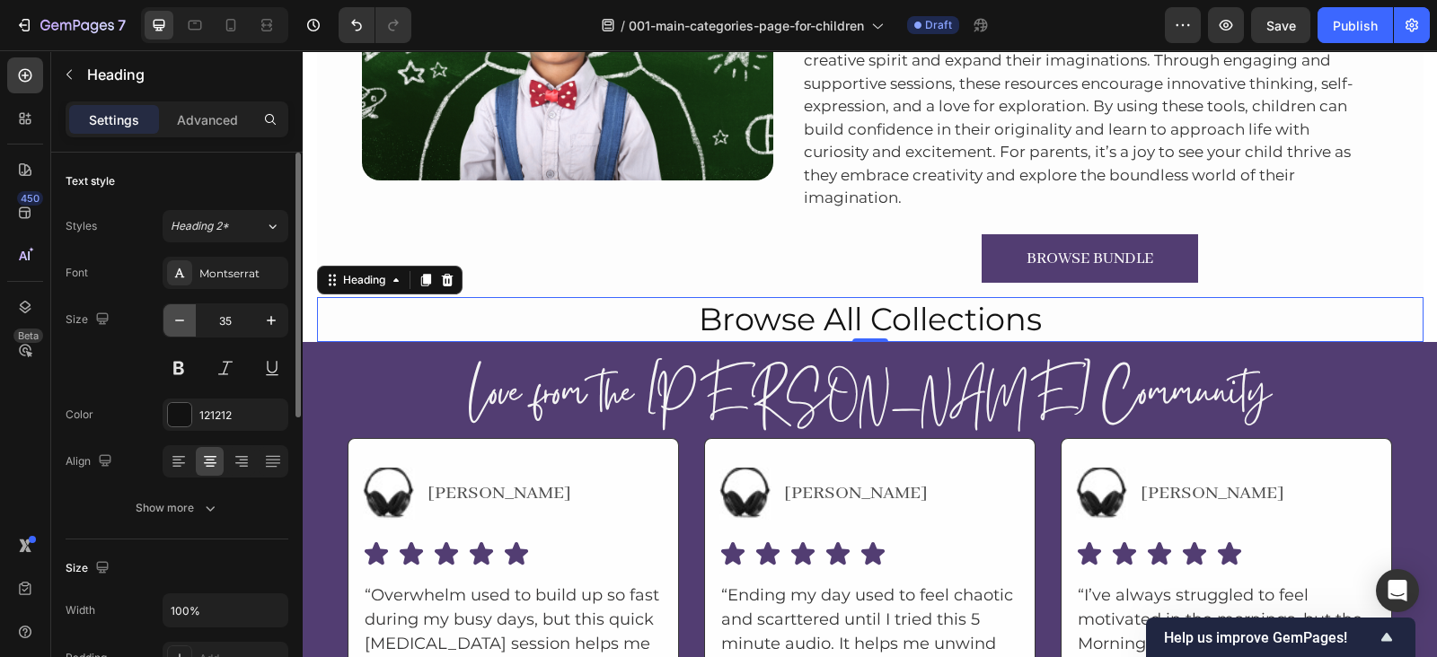
click at [180, 316] on icon "button" at bounding box center [180, 321] width 18 height 18
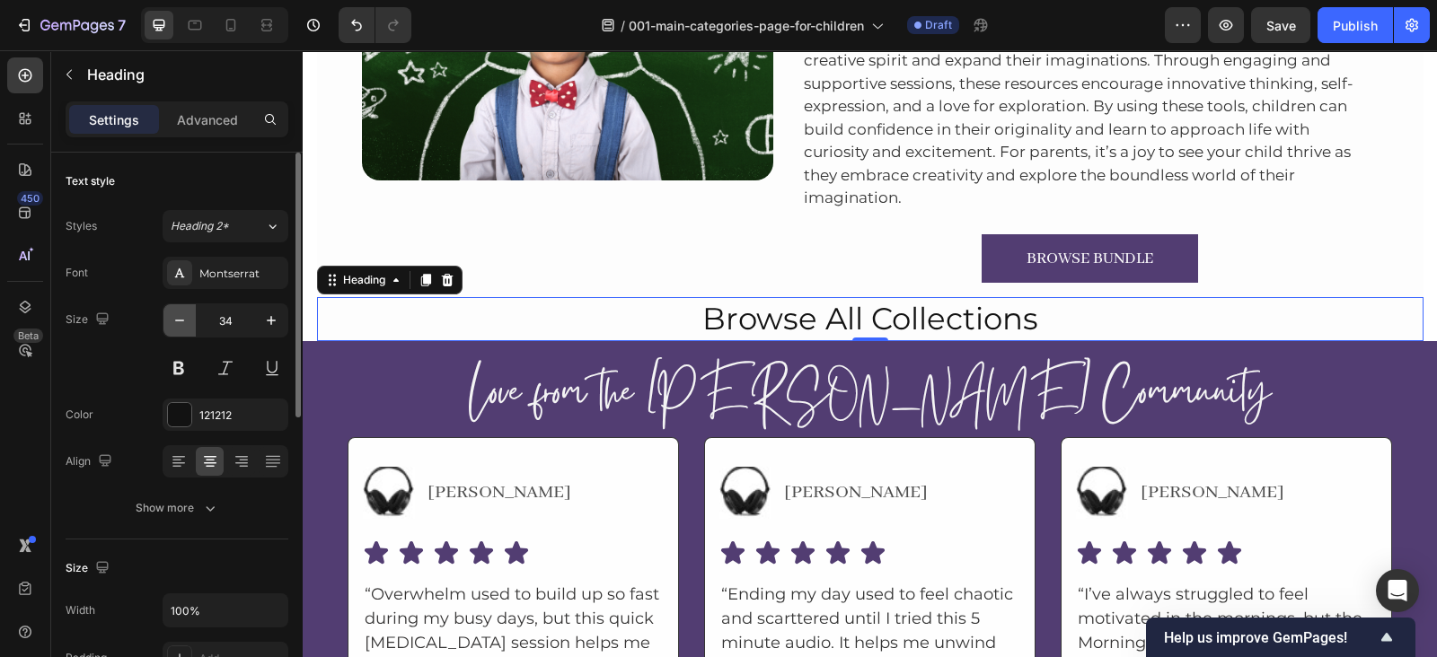
click at [180, 316] on icon "button" at bounding box center [180, 321] width 18 height 18
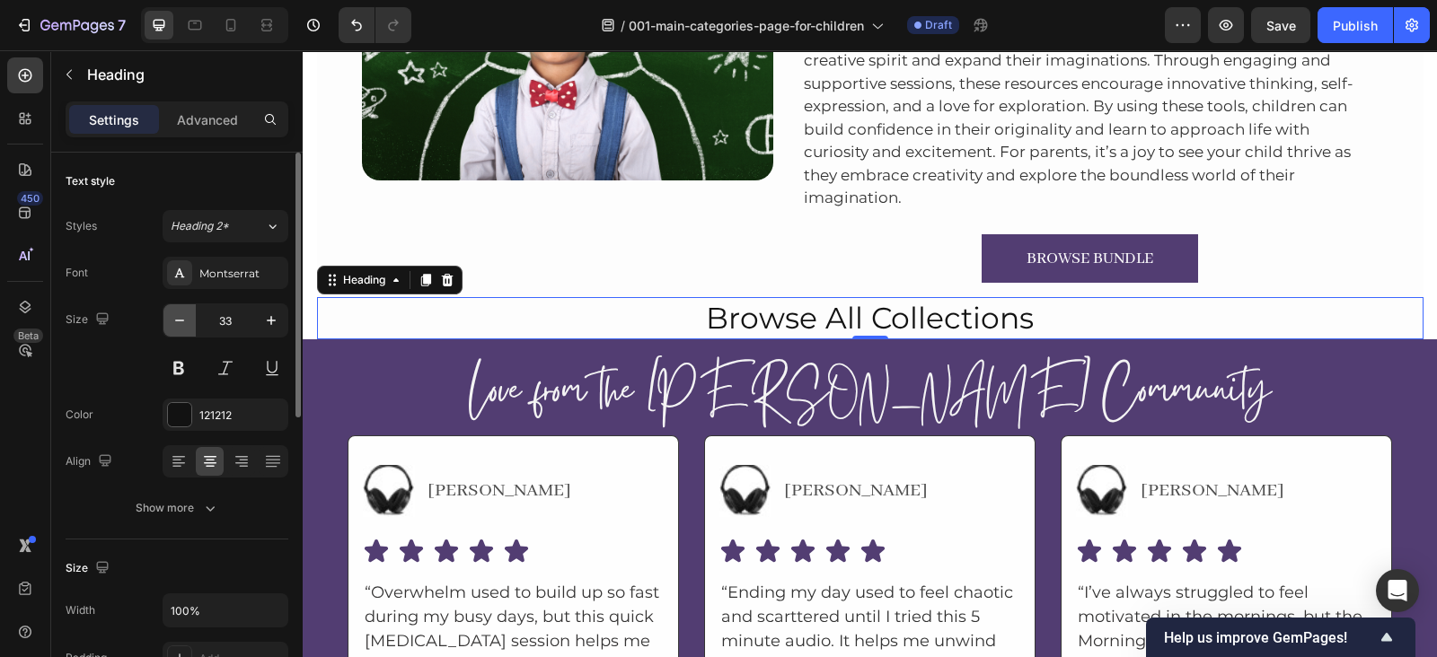
click at [180, 316] on icon "button" at bounding box center [180, 321] width 18 height 18
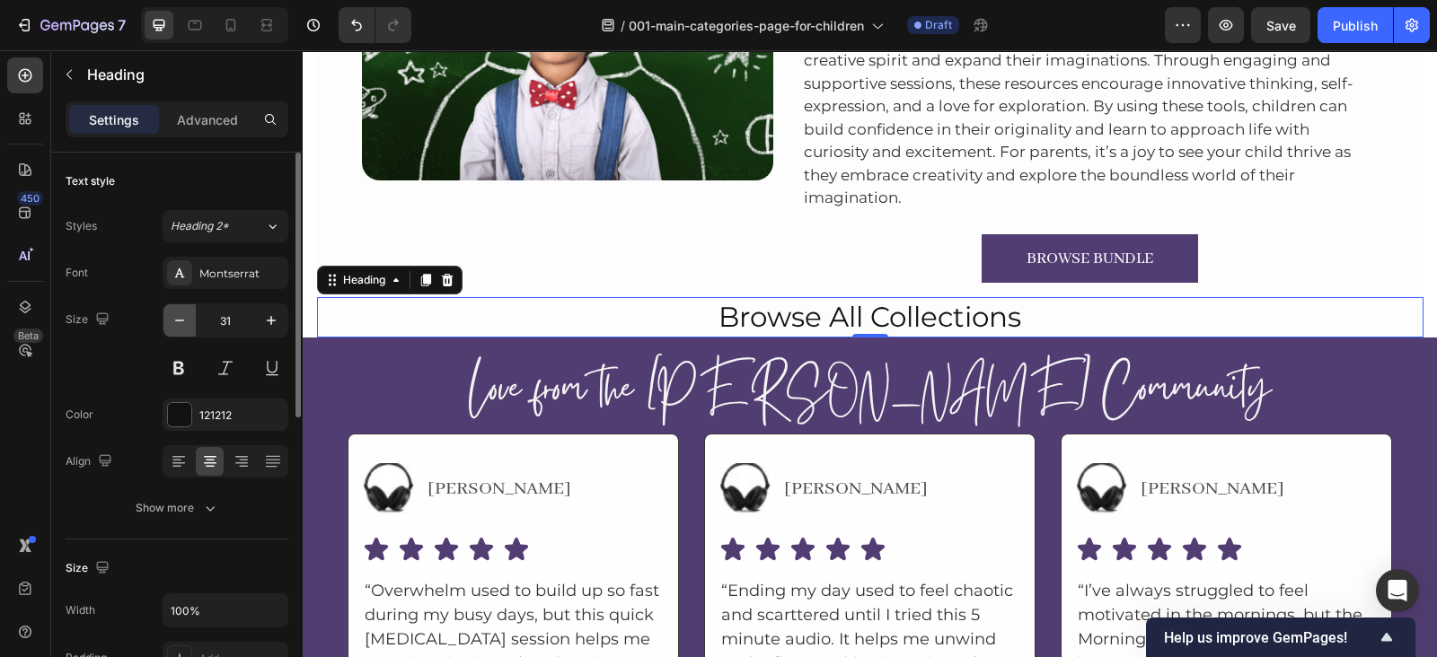
click at [180, 316] on icon "button" at bounding box center [180, 321] width 18 height 18
type input "30"
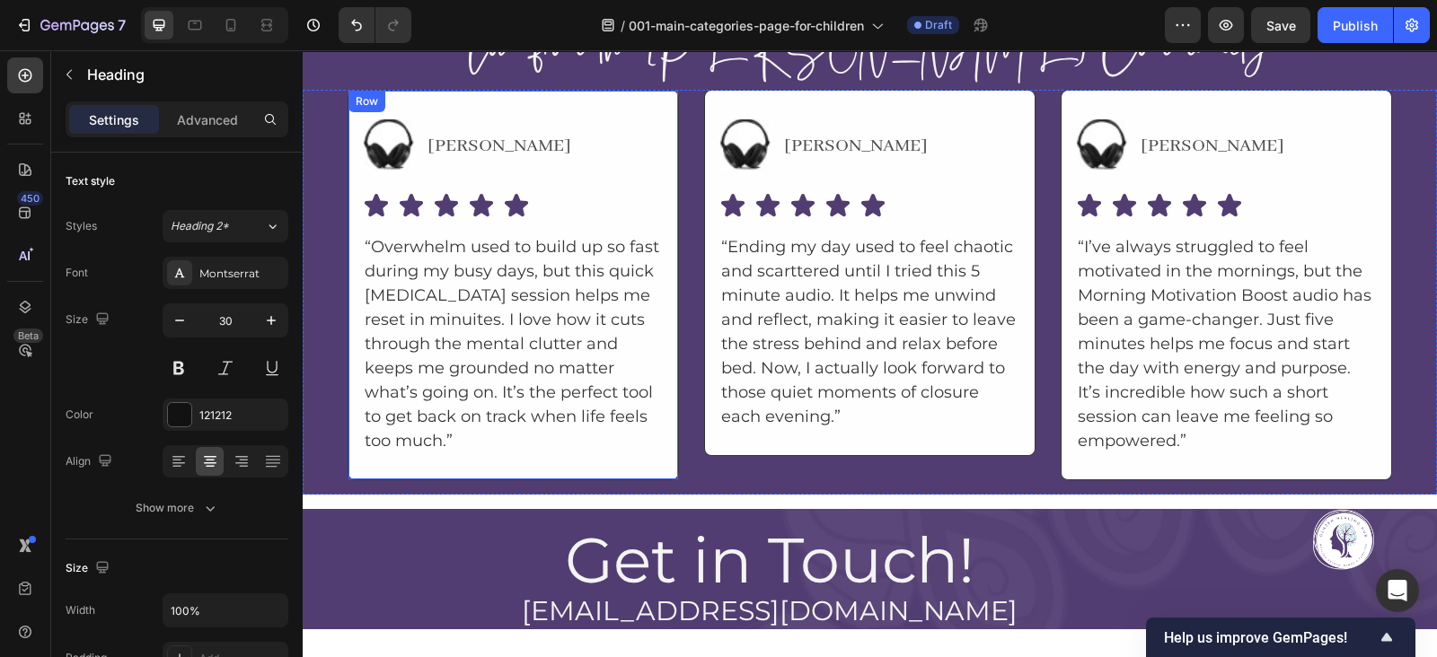
scroll to position [6361, 0]
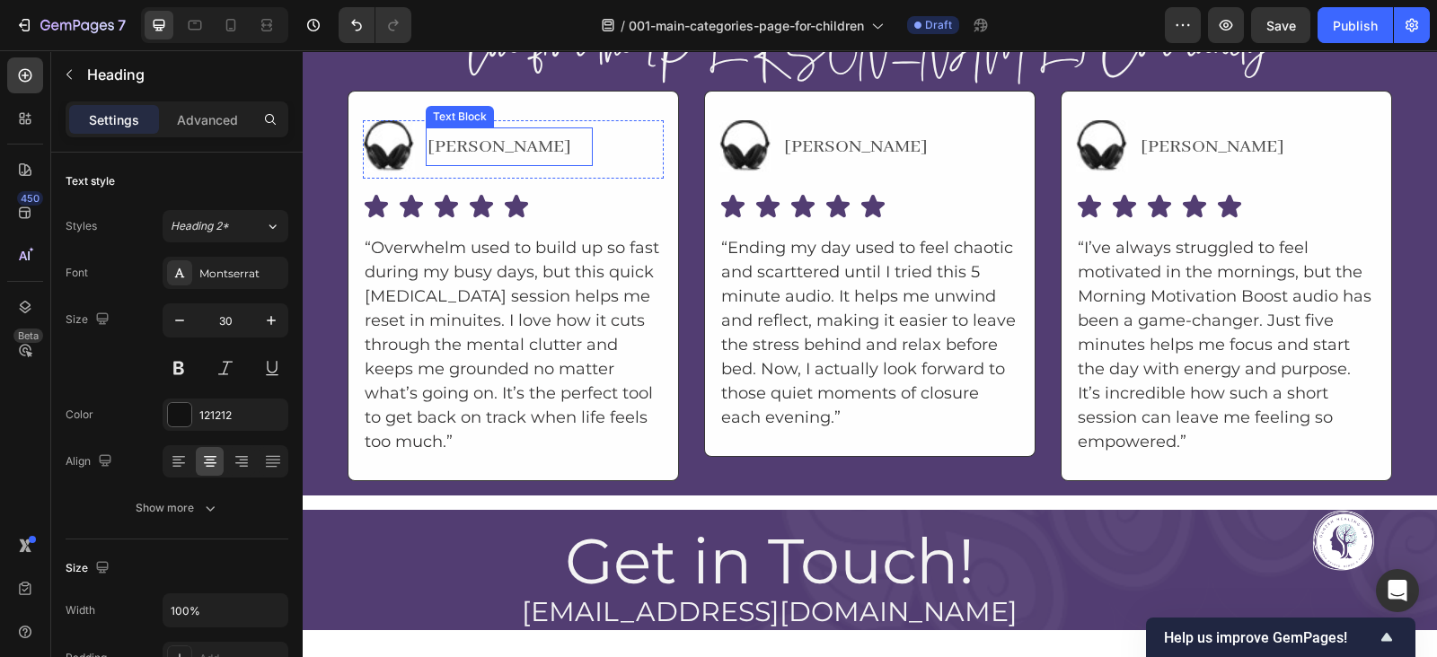
click at [445, 136] on p "[PERSON_NAME]" at bounding box center [508, 147] width 163 height 36
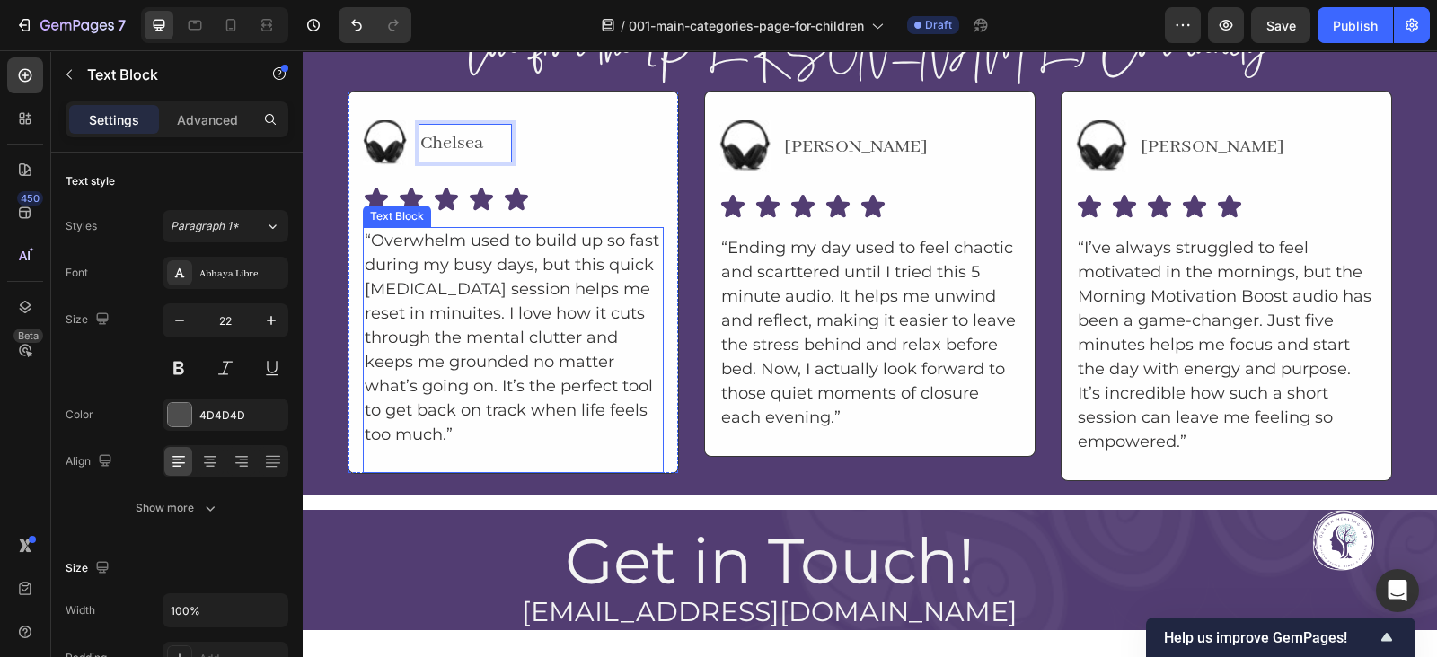
scroll to position [6362, 0]
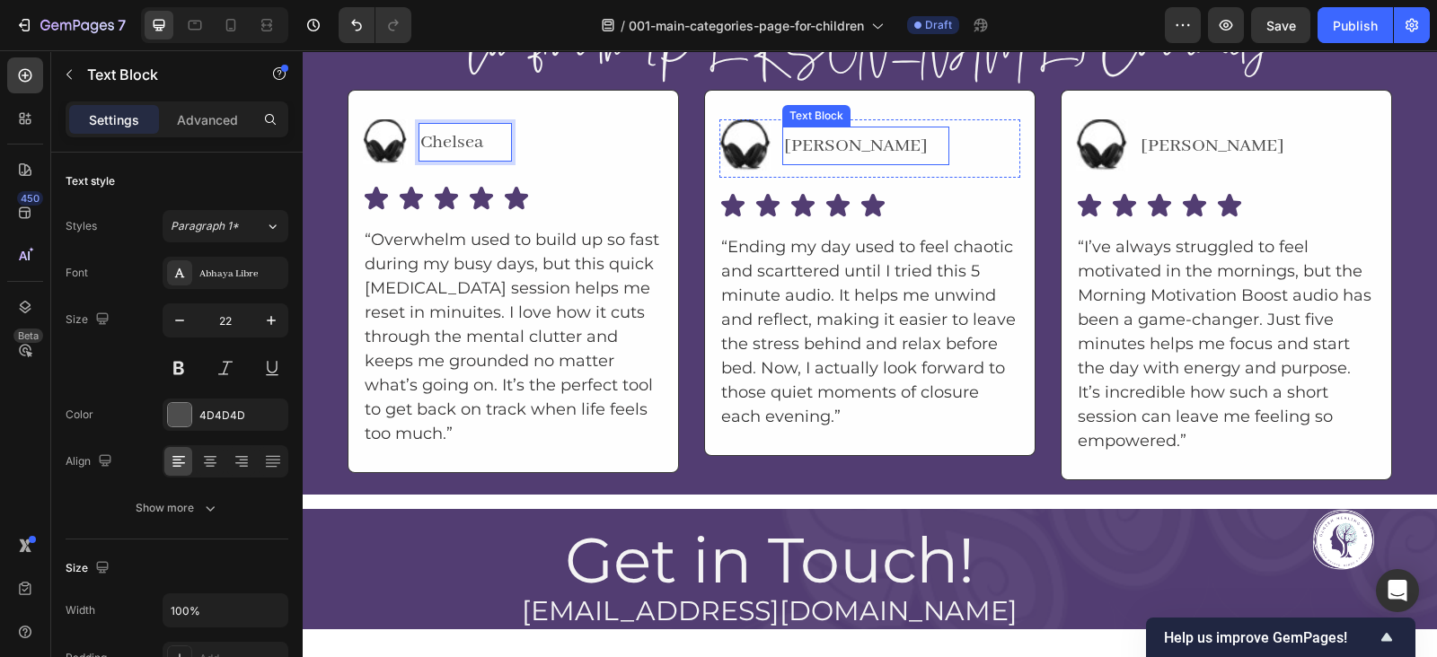
click at [801, 136] on p "[PERSON_NAME]" at bounding box center [865, 146] width 163 height 36
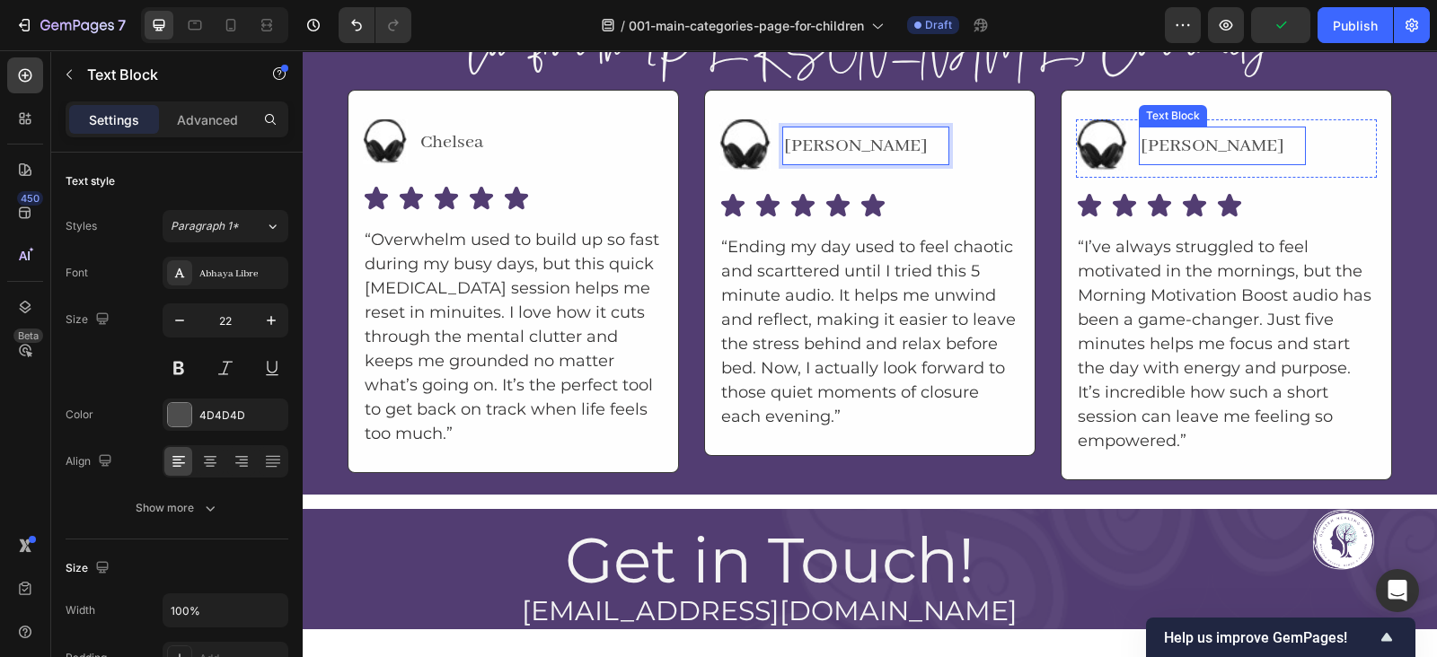
click at [1148, 151] on p "[PERSON_NAME]" at bounding box center [1221, 146] width 163 height 36
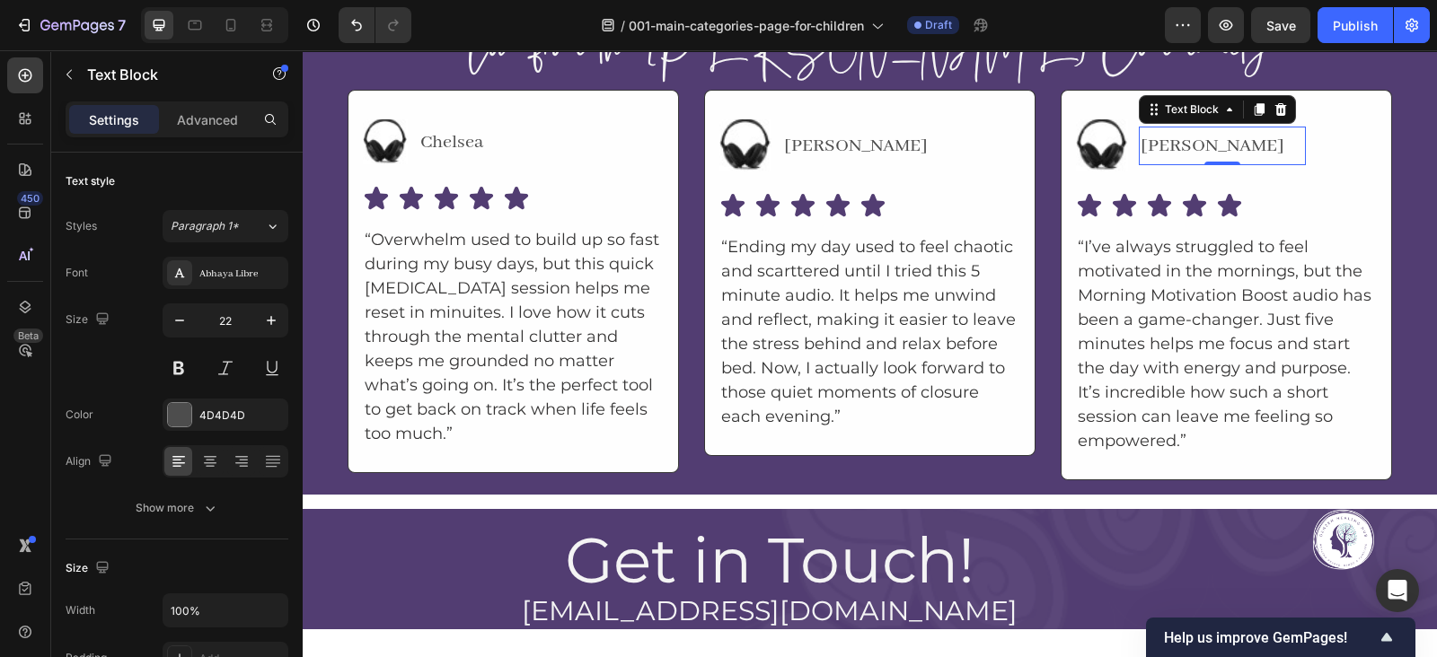
click at [1140, 144] on p "[PERSON_NAME]" at bounding box center [1221, 146] width 163 height 36
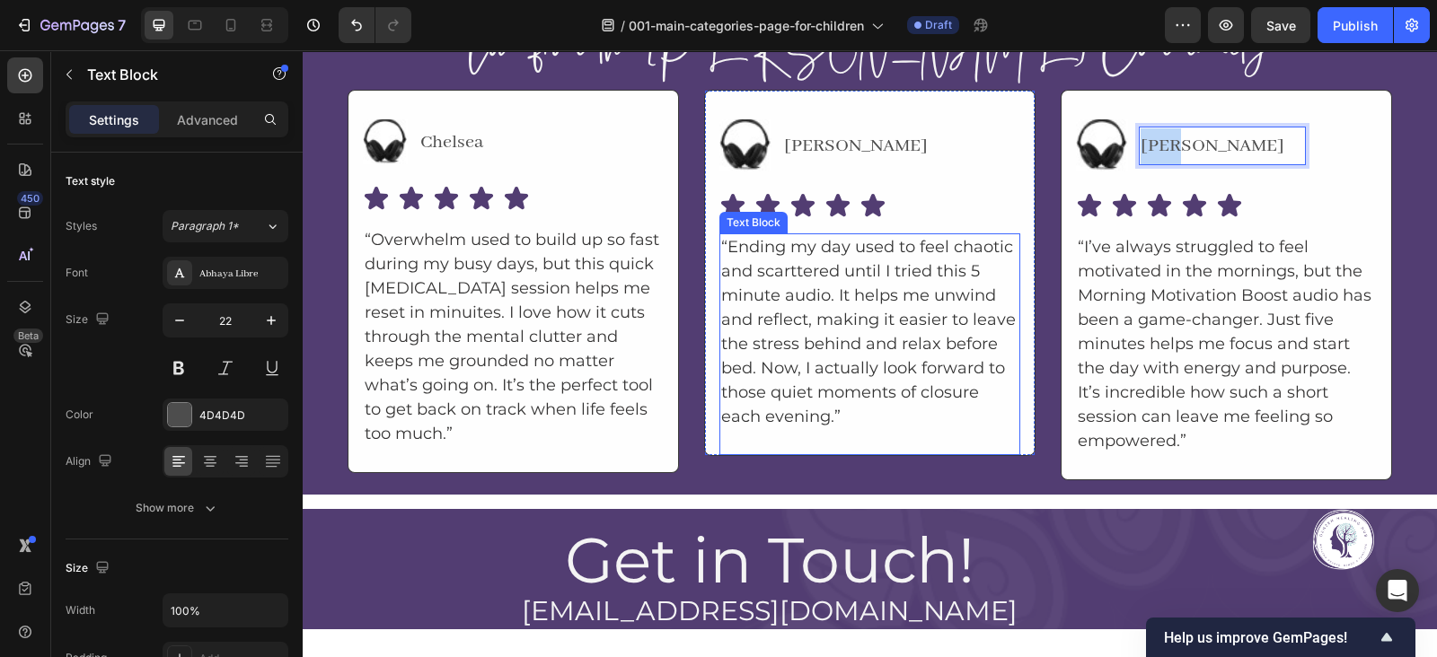
scroll to position [6363, 0]
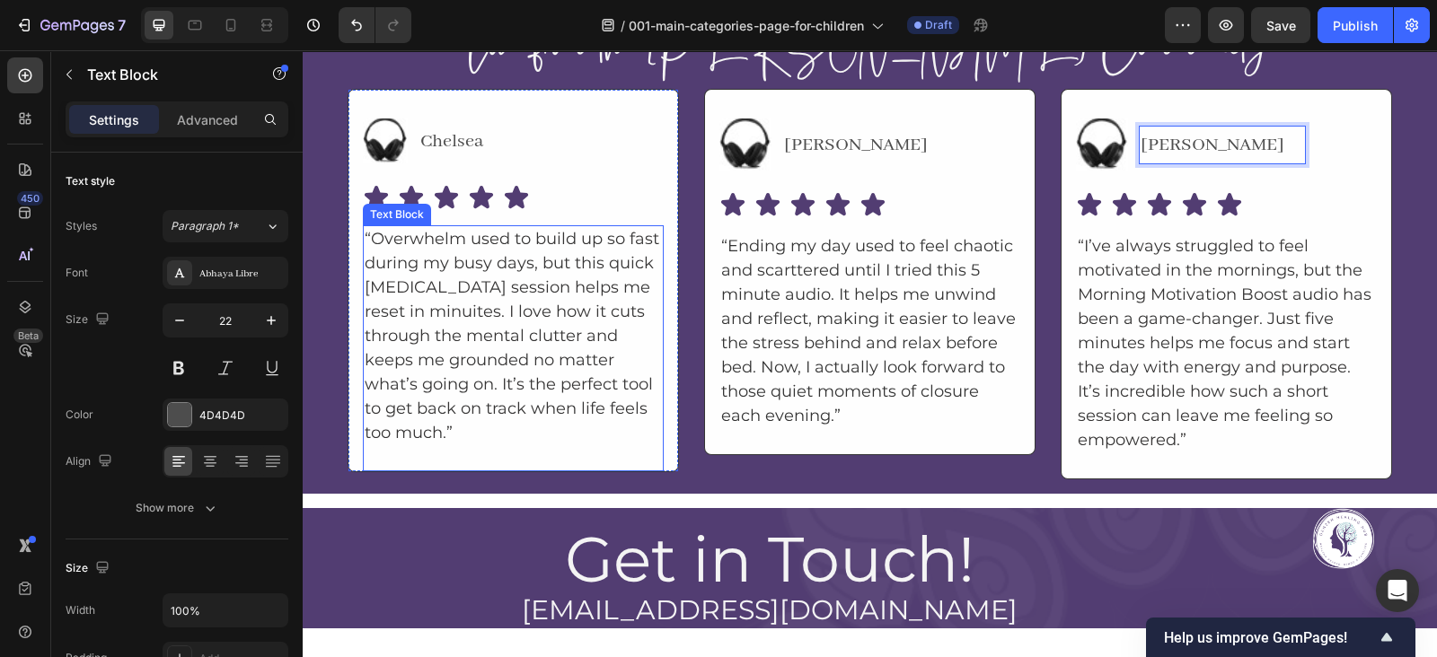
click at [484, 235] on p "“Overwhelm used to build up so fast during my busy days, but this quick [MEDICA…" at bounding box center [513, 336] width 297 height 218
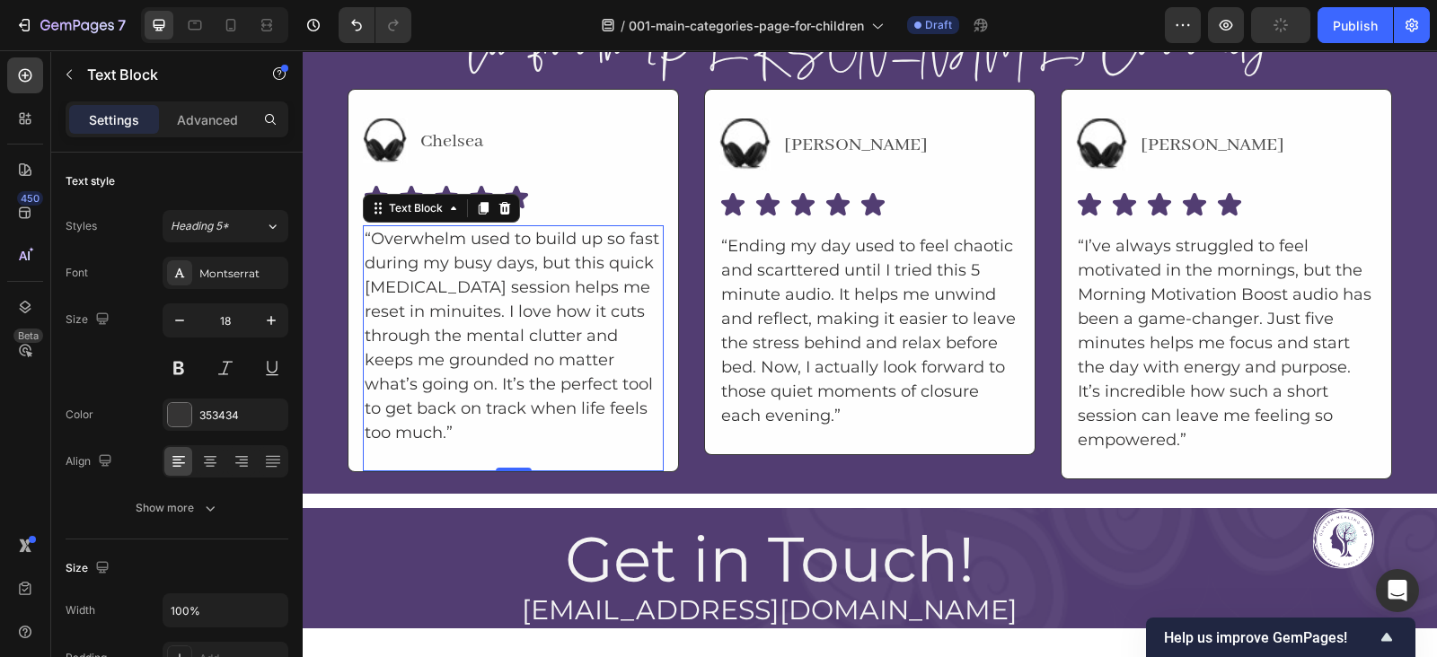
click at [531, 249] on p "“Overwhelm used to build up so fast during my busy days, but this quick [MEDICA…" at bounding box center [513, 336] width 297 height 218
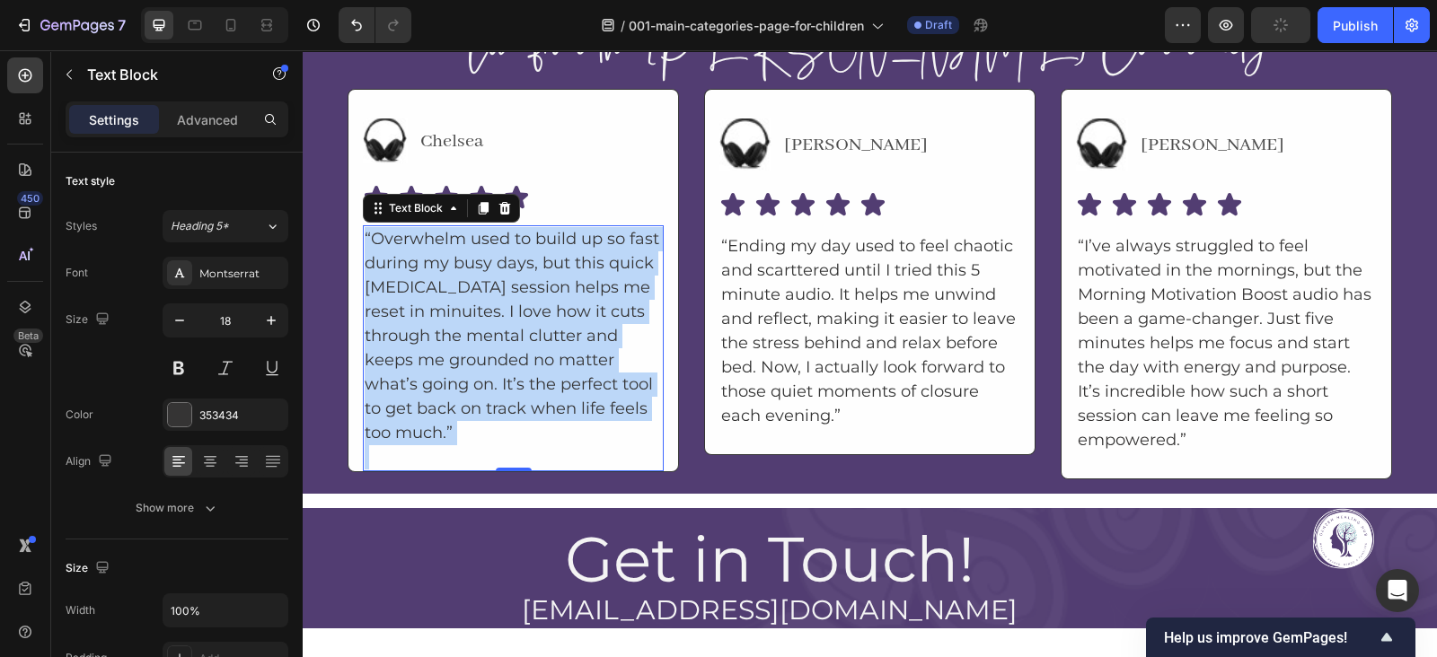
click at [531, 249] on p "“Overwhelm used to build up so fast during my busy days, but this quick [MEDICA…" at bounding box center [513, 336] width 297 height 218
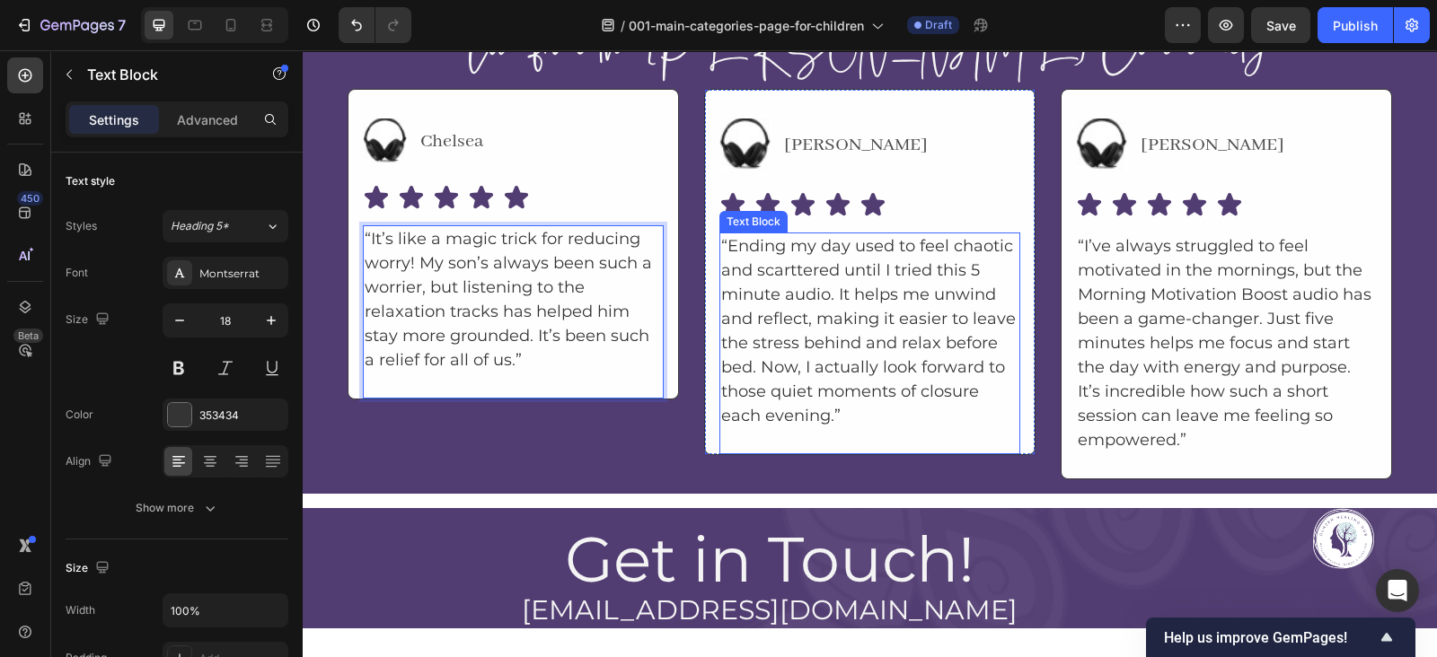
click at [785, 315] on p "“Ending my day used to feel chaotic and scarttered until I tried this 5 minute …" at bounding box center [869, 331] width 297 height 194
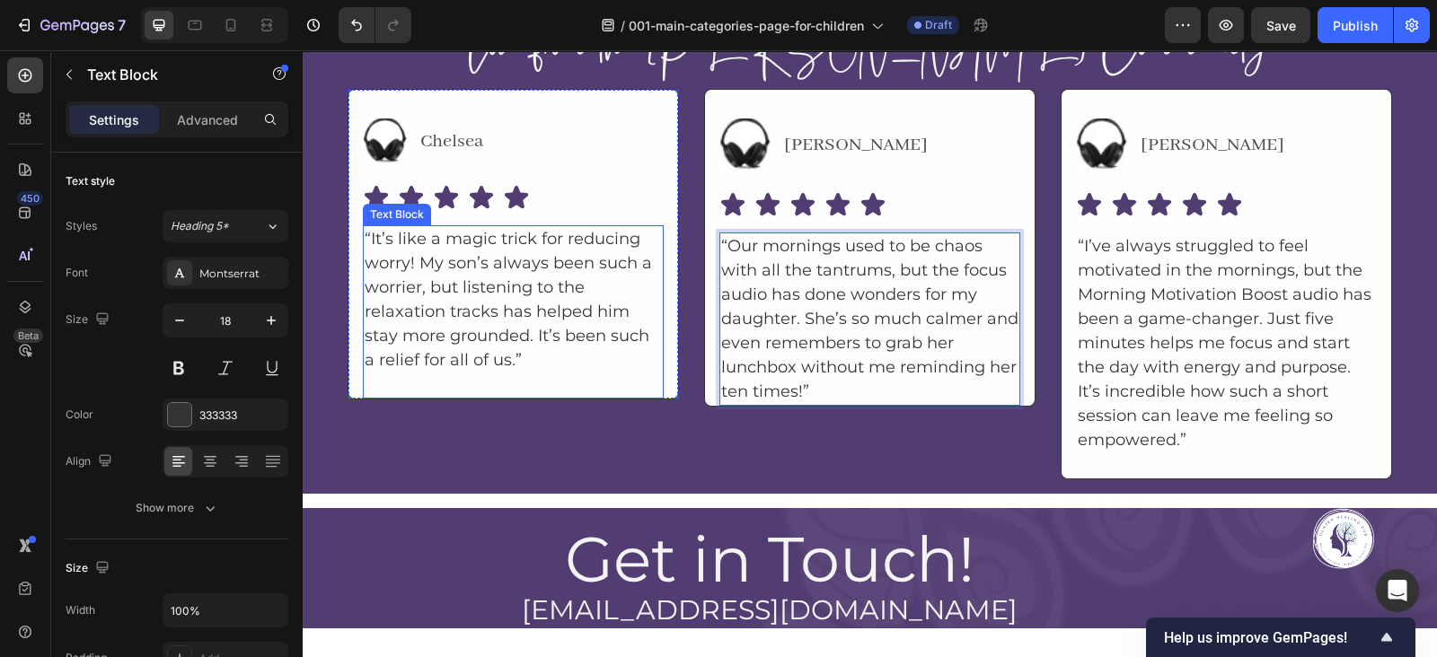
click at [588, 381] on p "Rich Text Editor. Editing area: main" at bounding box center [513, 385] width 297 height 24
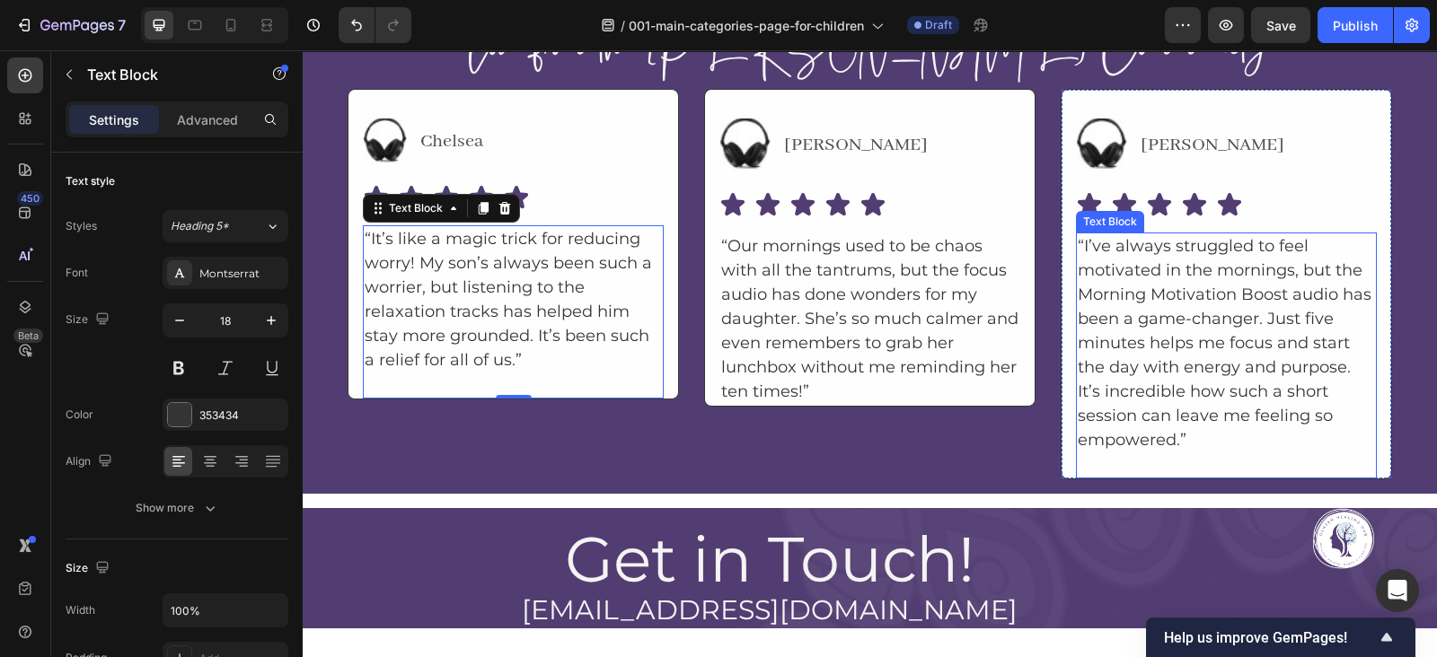
click at [1140, 251] on p "“I’ve always struggled to feel motivated in the mornings, but the Morning Motiv…" at bounding box center [1225, 343] width 297 height 218
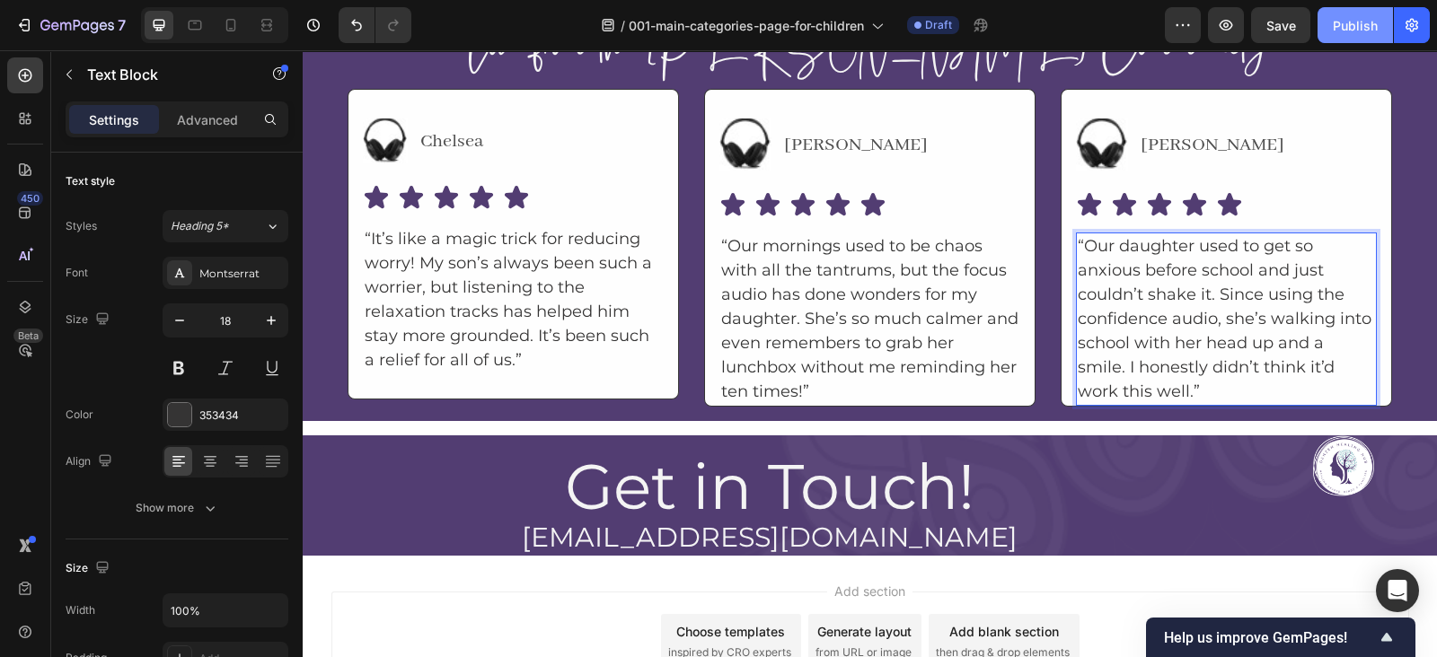
click at [1342, 17] on div "Publish" at bounding box center [1354, 25] width 45 height 19
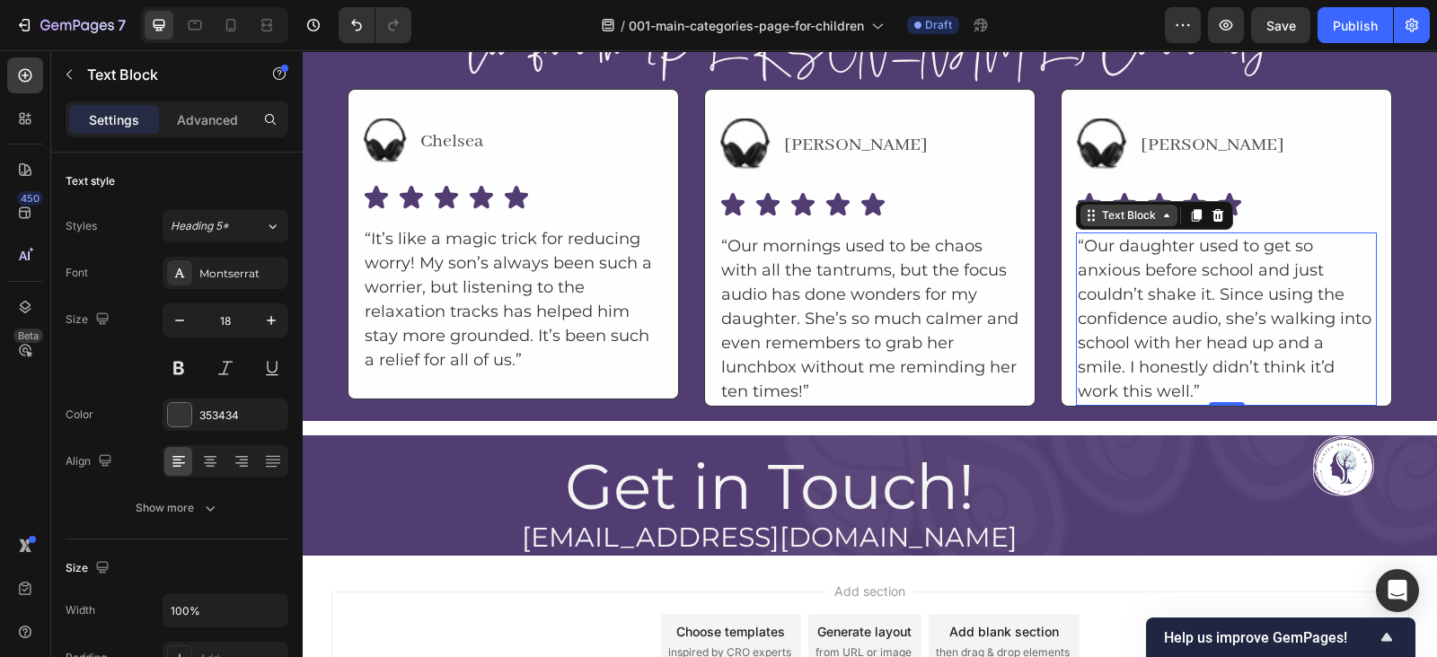
scroll to position [6367, 0]
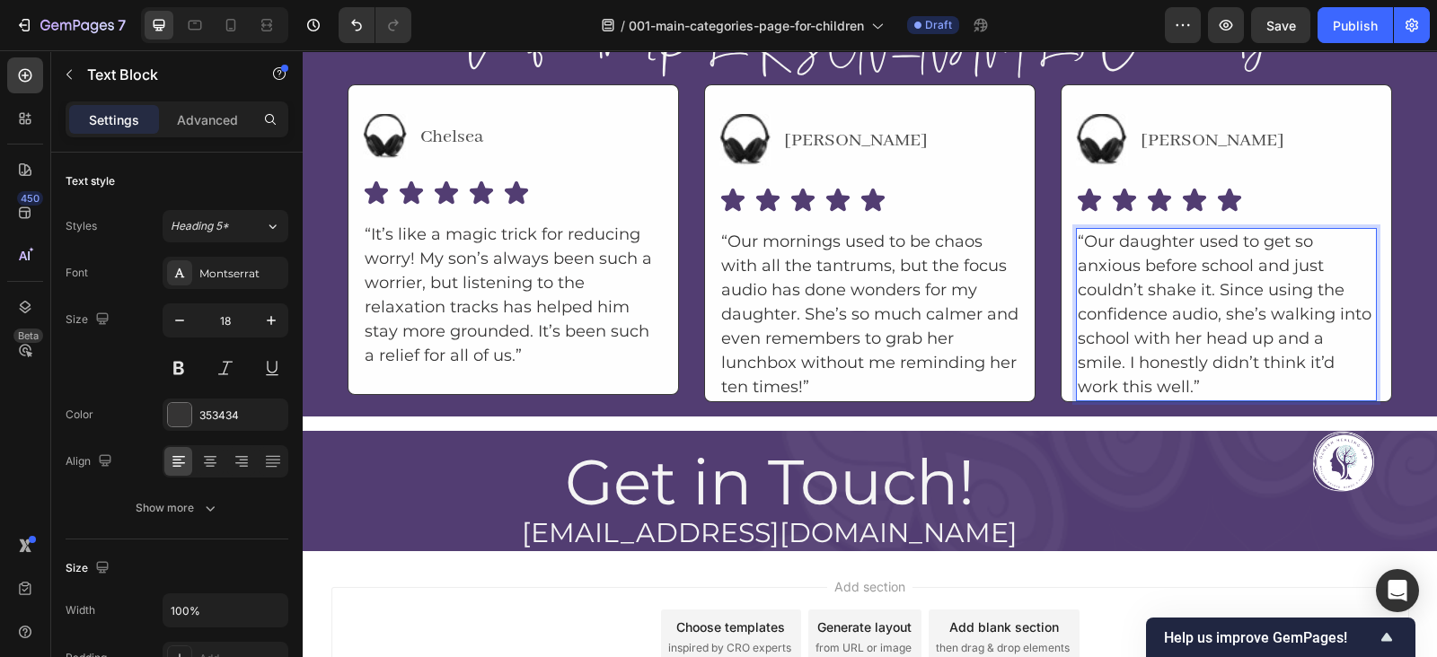
click at [1086, 280] on p "“Our daughter used to get so anxious before school and just couldn’t shake it. …" at bounding box center [1225, 315] width 297 height 170
click at [1077, 284] on p "“Our daughter used to get so anxious before school and just couldn’t shake it. …" at bounding box center [1225, 315] width 297 height 170
click at [1062, 254] on div "Image [PERSON_NAME] Text Block Advanced List Icon Icon Icon Icon Icon Icon List…" at bounding box center [1225, 243] width 331 height 318
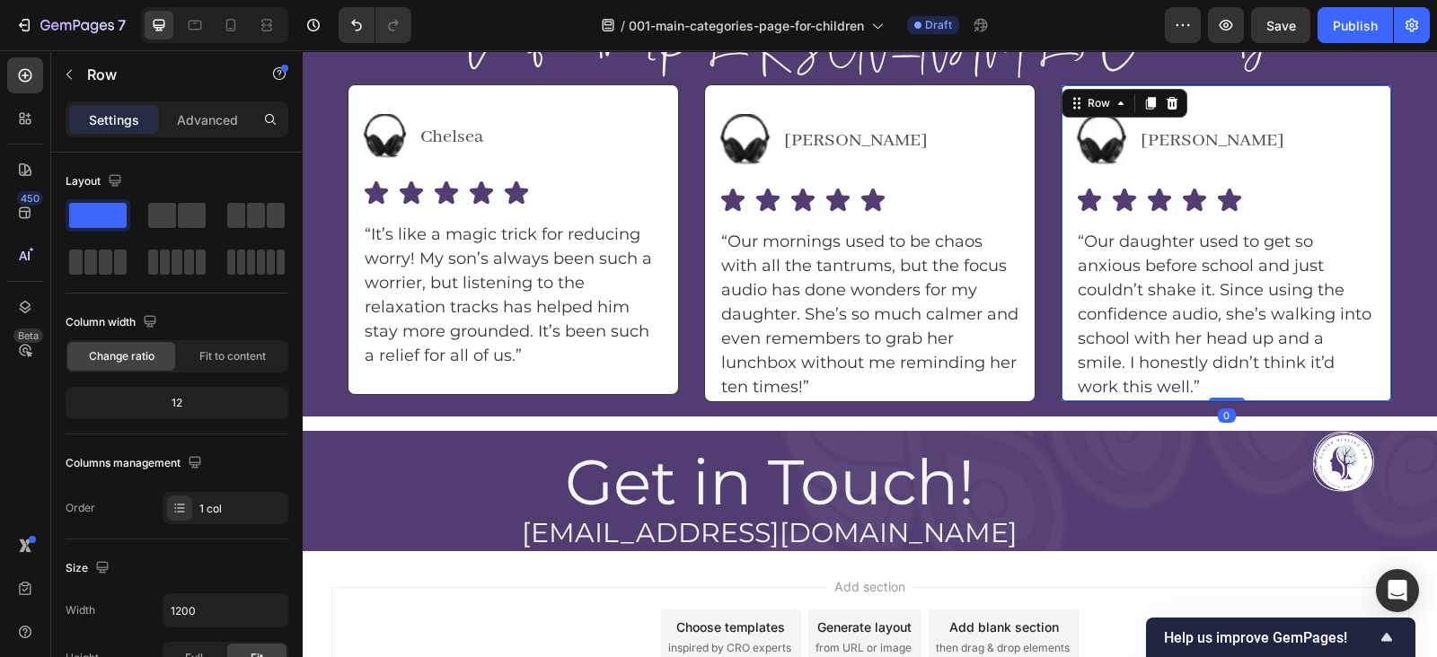
click at [1062, 254] on div "Image [PERSON_NAME] Text Block Advanced List Icon Icon Icon Icon Icon Icon List…" at bounding box center [1225, 243] width 331 height 318
click at [1077, 253] on p "“Our daughter used to get so anxious before school and just couldn’t shake it. …" at bounding box center [1225, 315] width 297 height 170
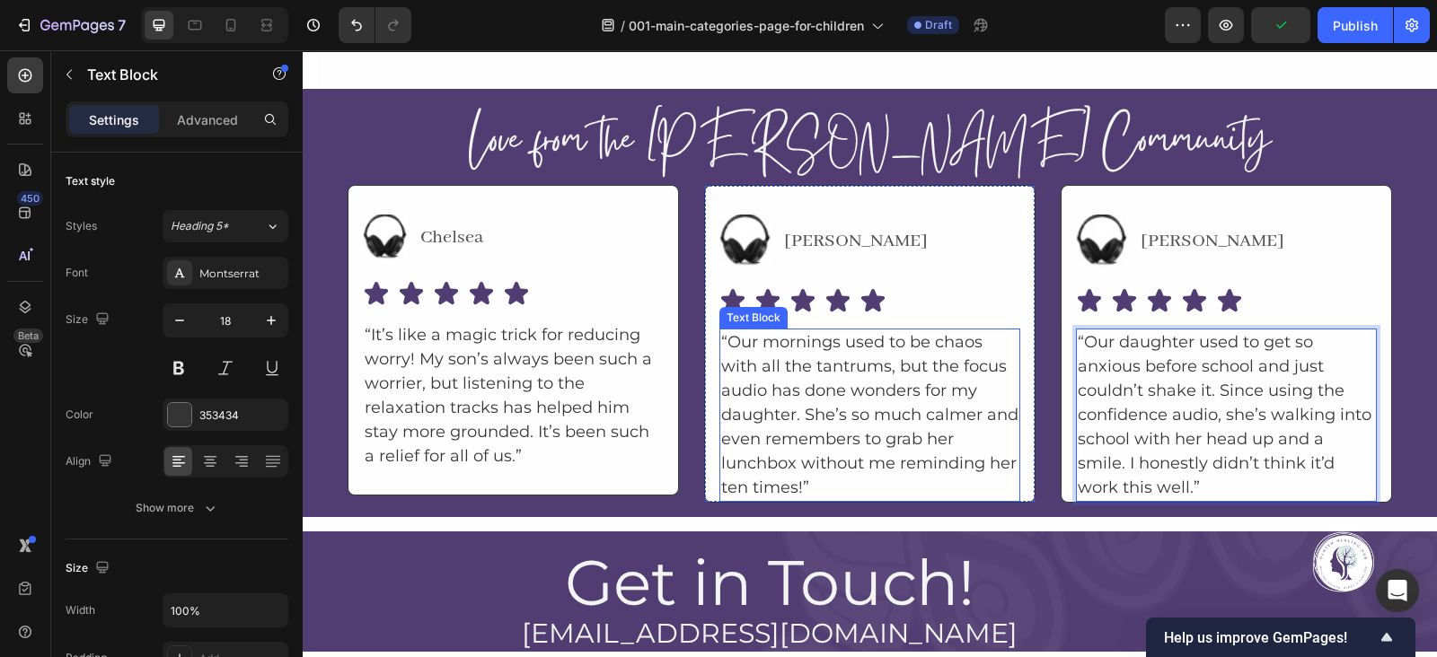
scroll to position [6511, 0]
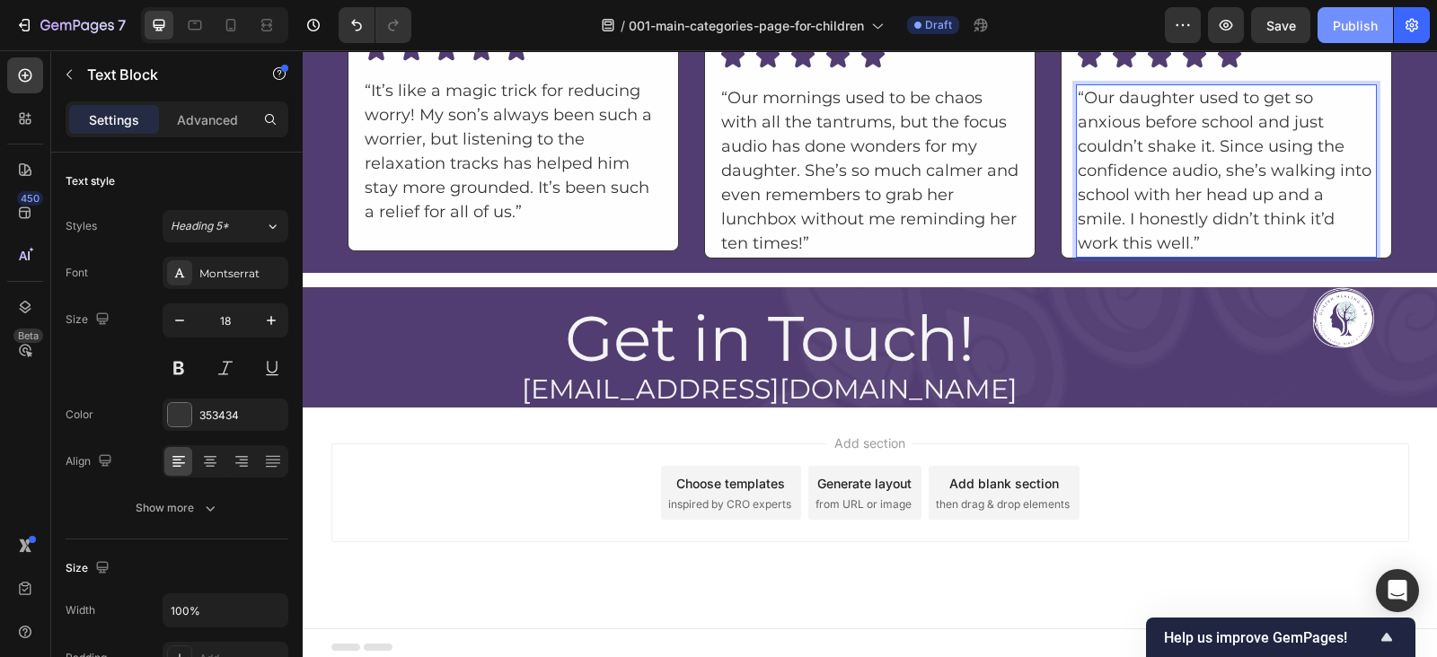
click at [1363, 32] on div "Publish" at bounding box center [1354, 25] width 45 height 19
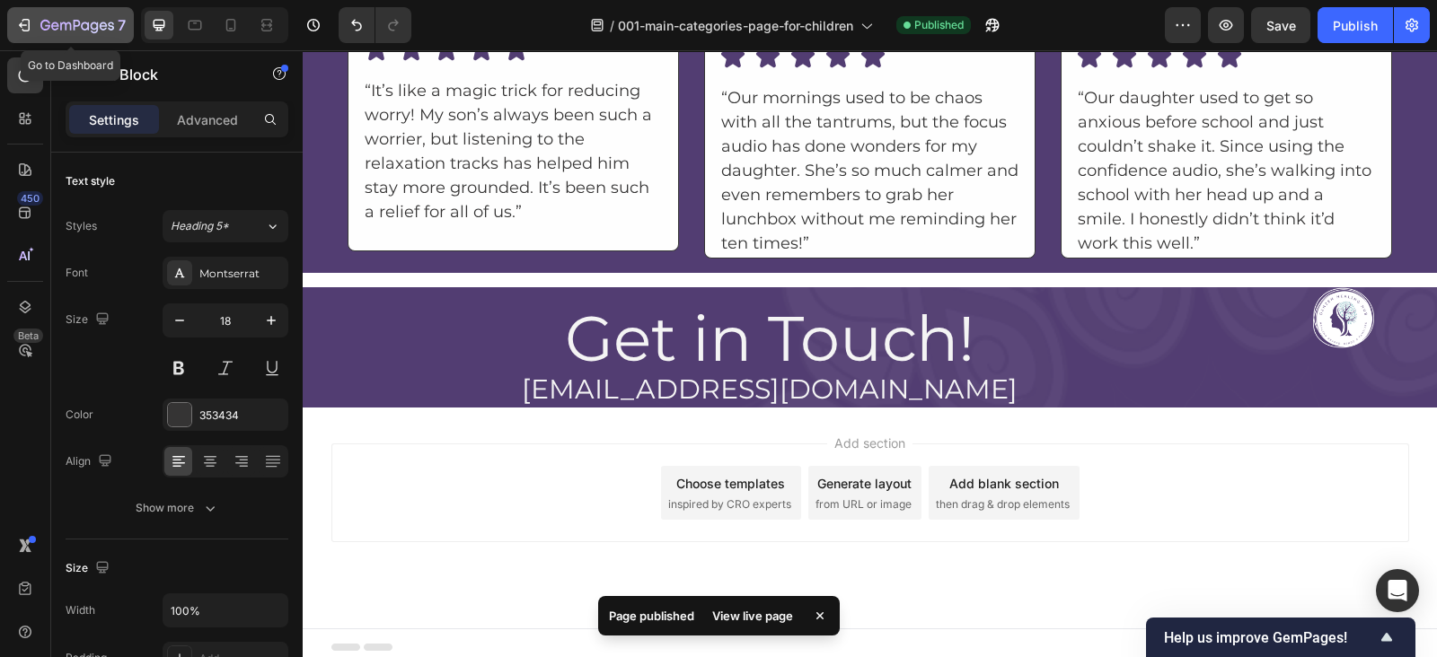
click at [49, 31] on icon "button" at bounding box center [77, 26] width 74 height 15
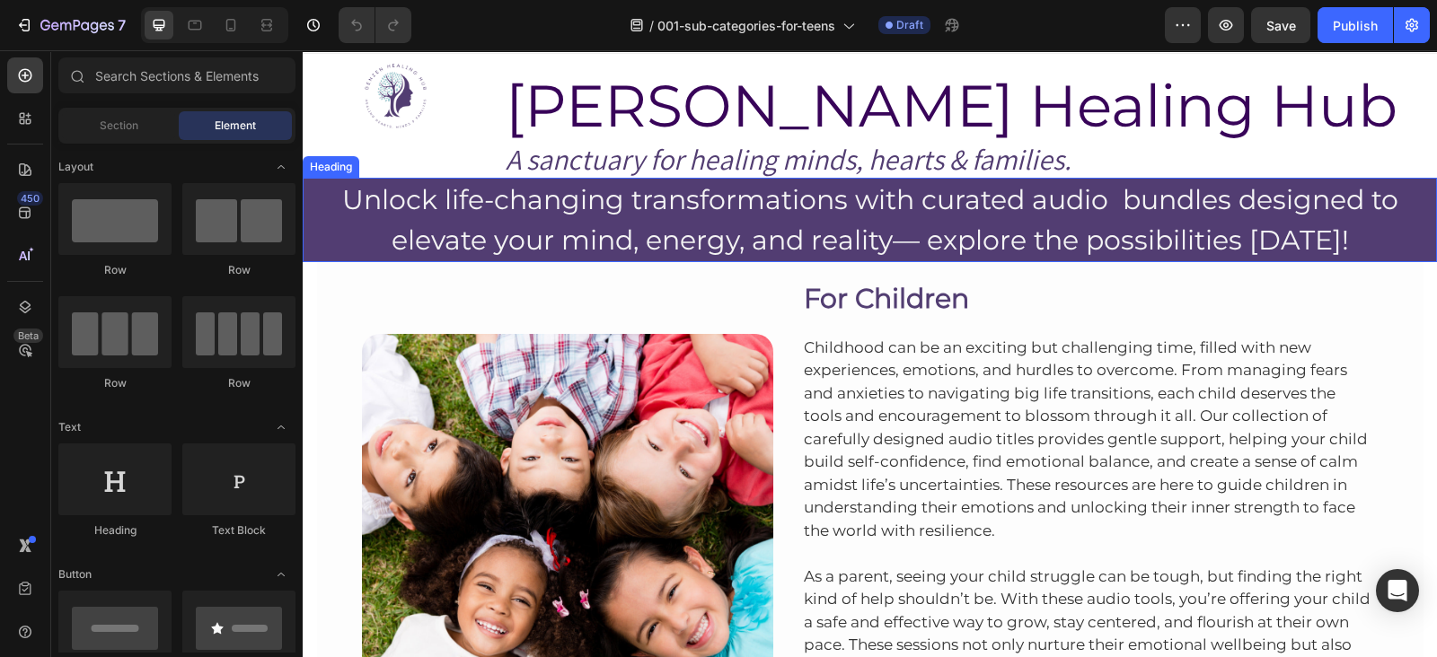
scroll to position [31, 0]
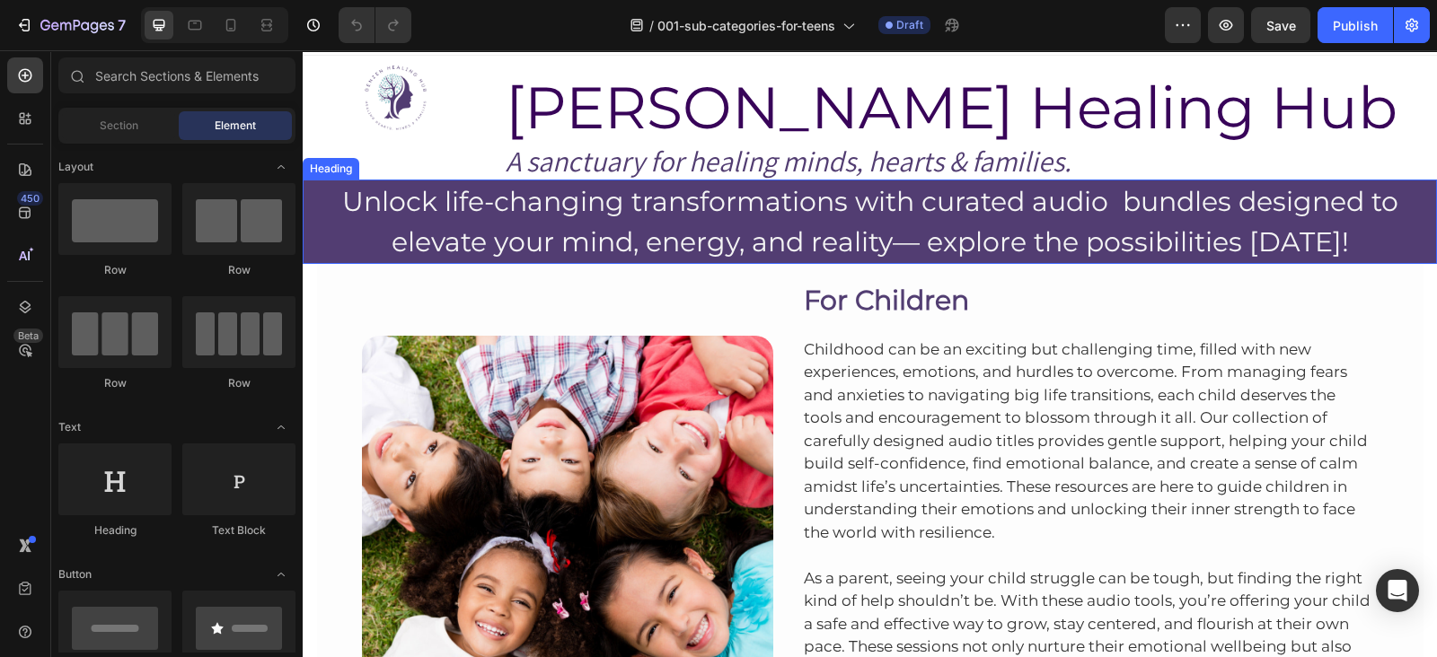
click at [655, 193] on h2 "Unlock life-changing transformations with curated audio bundles designed to ele…" at bounding box center [870, 222] width 1134 height 84
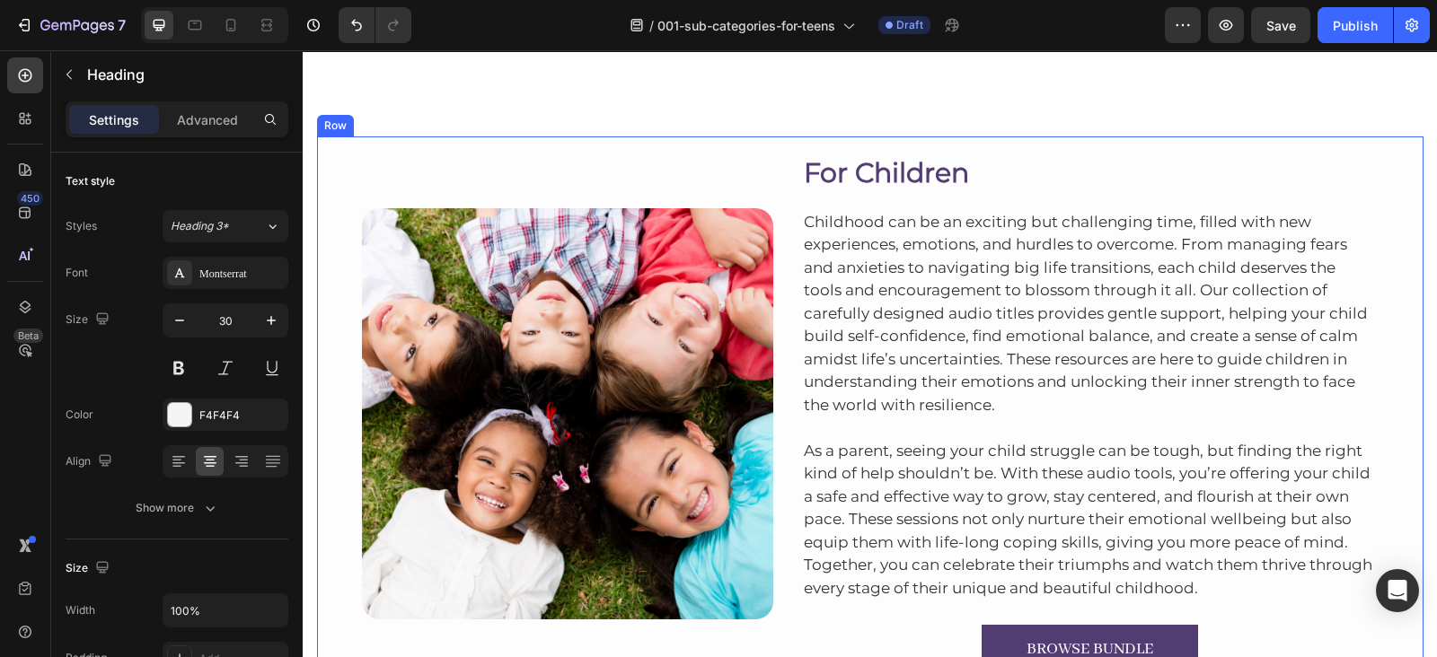
scroll to position [289, 0]
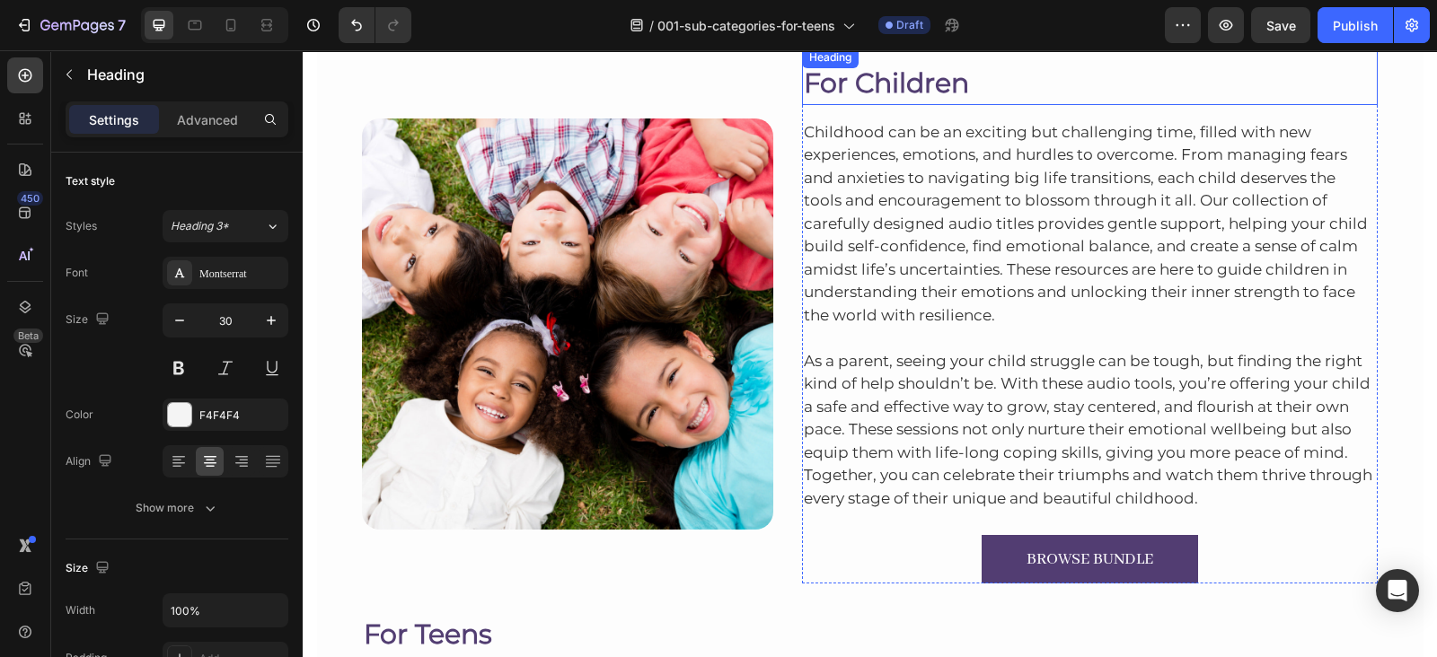
click at [928, 81] on h2 "For Children" at bounding box center [1090, 83] width 576 height 44
click at [928, 81] on p "For Children" at bounding box center [1090, 83] width 573 height 40
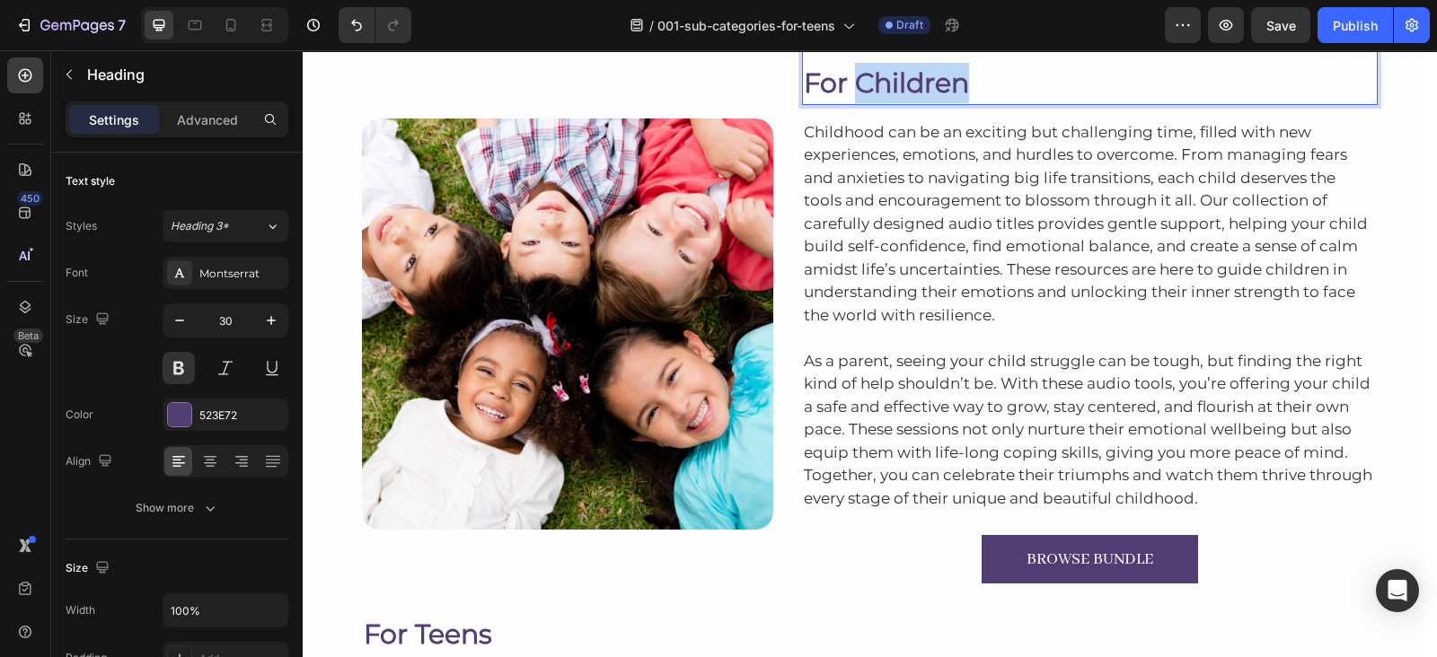
click at [928, 81] on p "For Children" at bounding box center [1090, 83] width 573 height 40
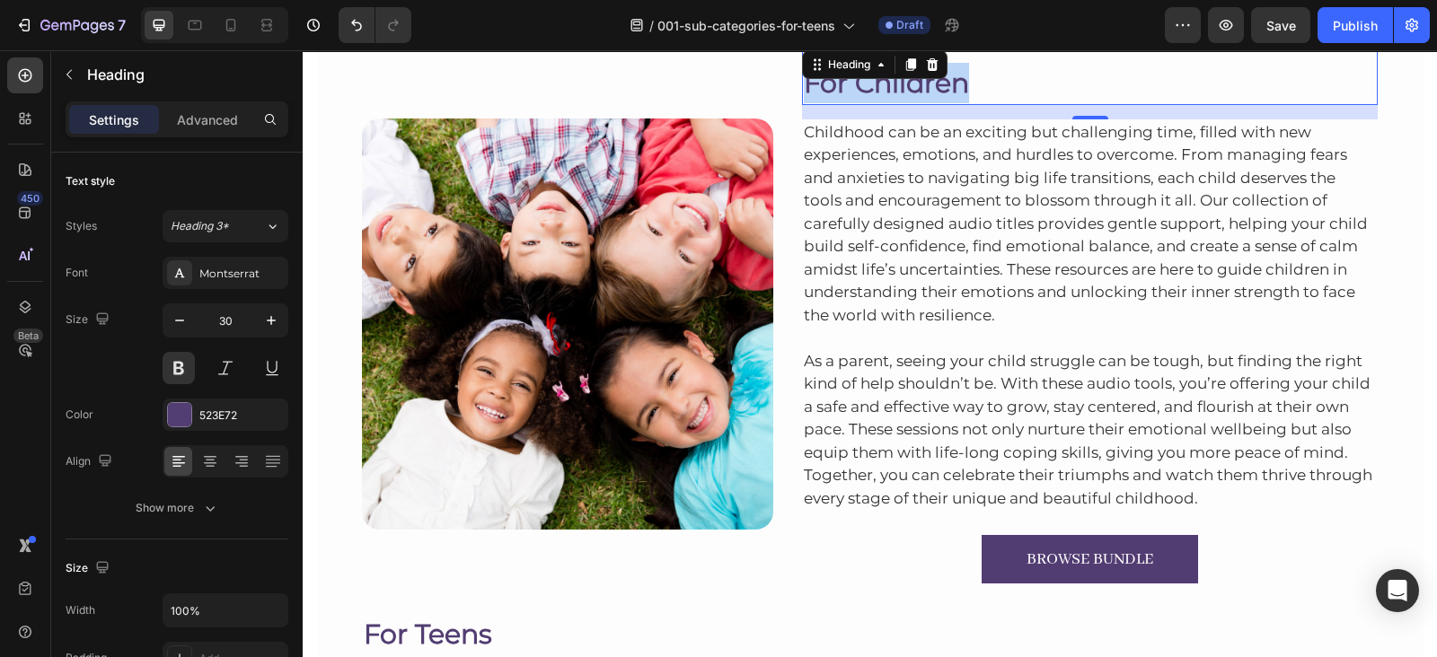
drag, startPoint x: 928, startPoint y: 81, endPoint x: 836, endPoint y: 83, distance: 91.6
click at [836, 83] on p "For Children" at bounding box center [1090, 83] width 573 height 40
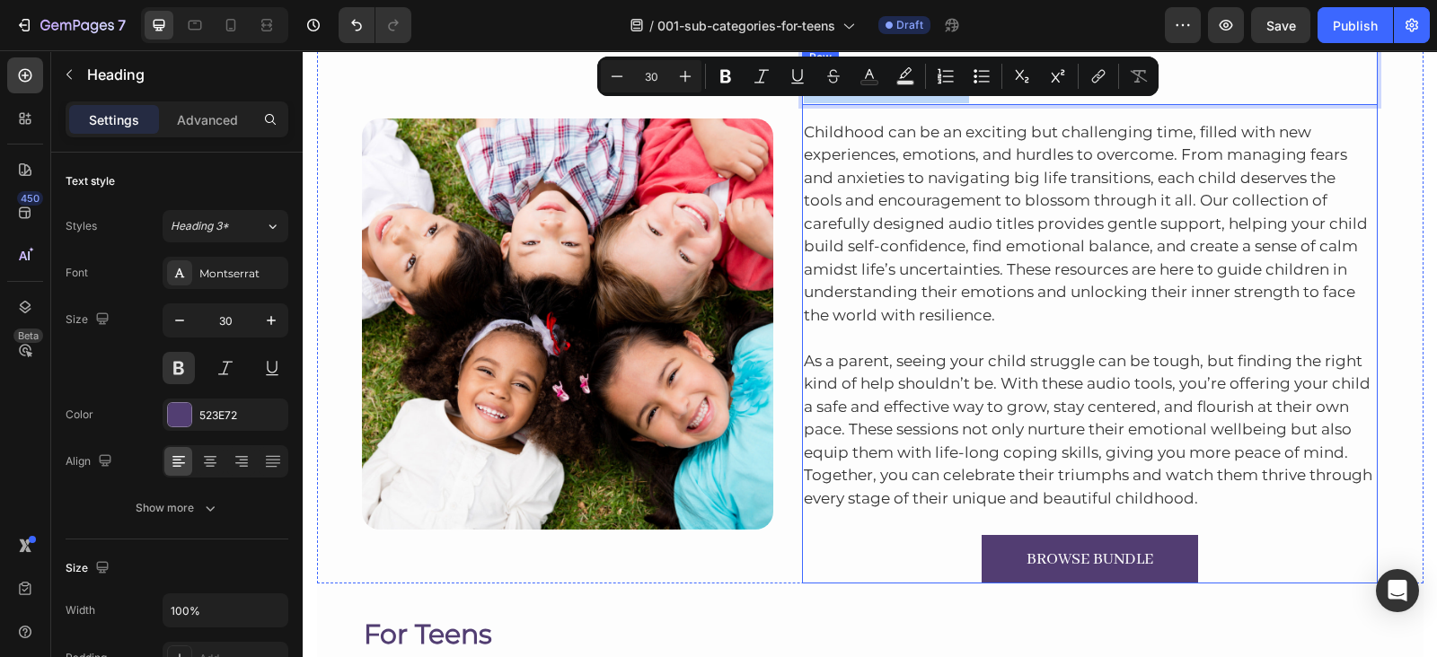
scroll to position [204, 0]
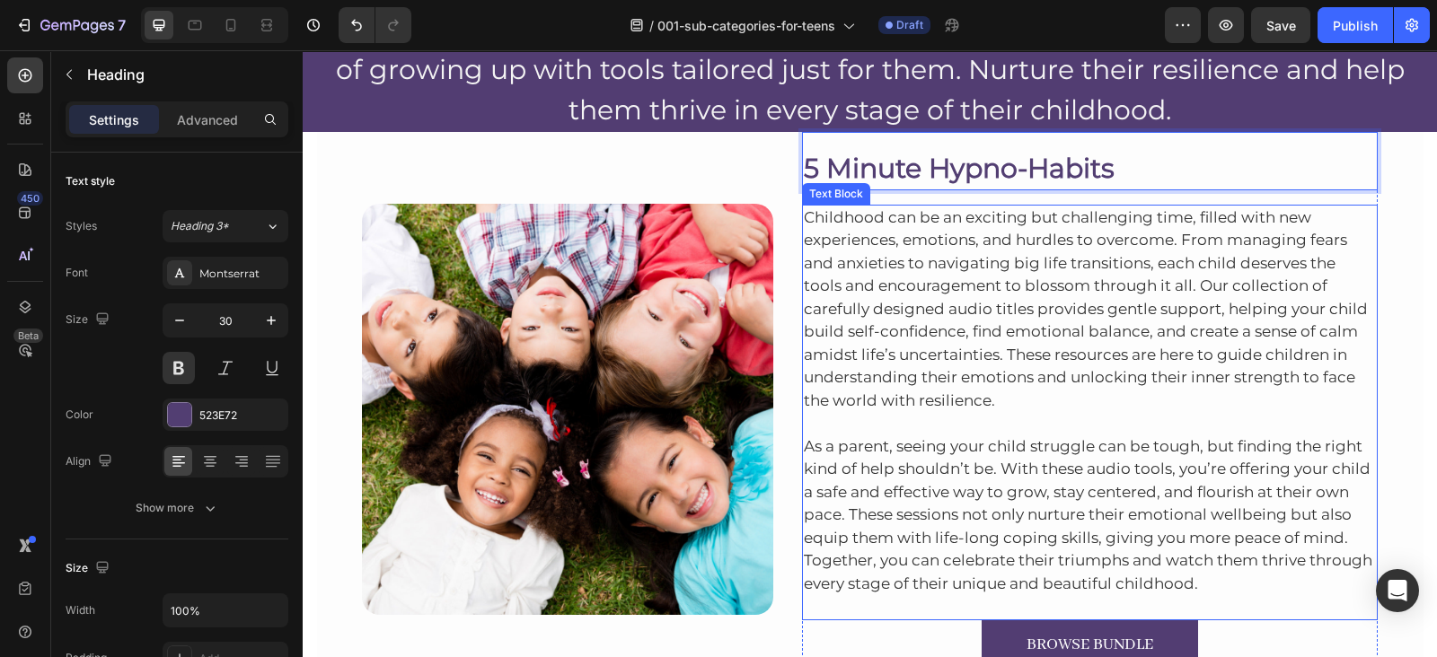
click at [889, 223] on p "Childhood can be an exciting but challenging time, filled with new experiences,…" at bounding box center [1090, 310] width 573 height 207
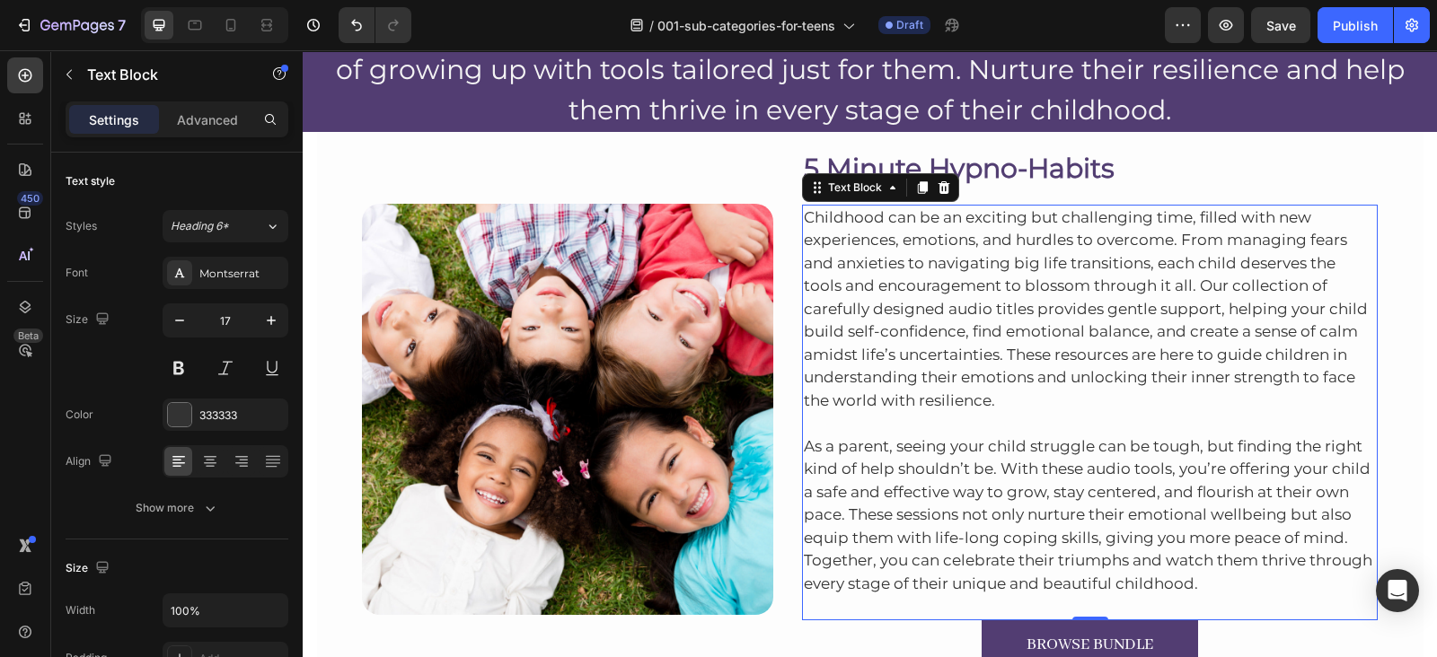
click at [937, 342] on p "Childhood can be an exciting but challenging time, filled with new experiences,…" at bounding box center [1090, 310] width 573 height 207
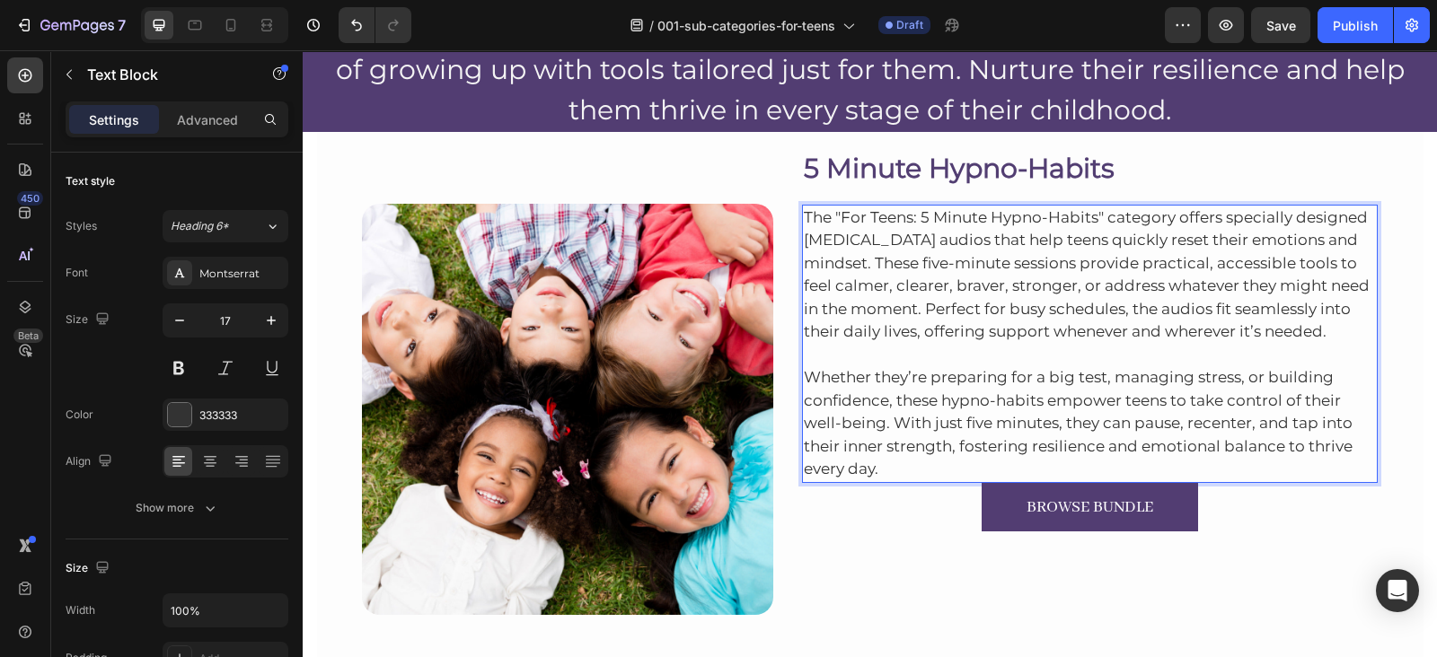
click at [889, 471] on p "Whether they’re preparing for a big test, managing stress, or building confiden…" at bounding box center [1090, 412] width 573 height 137
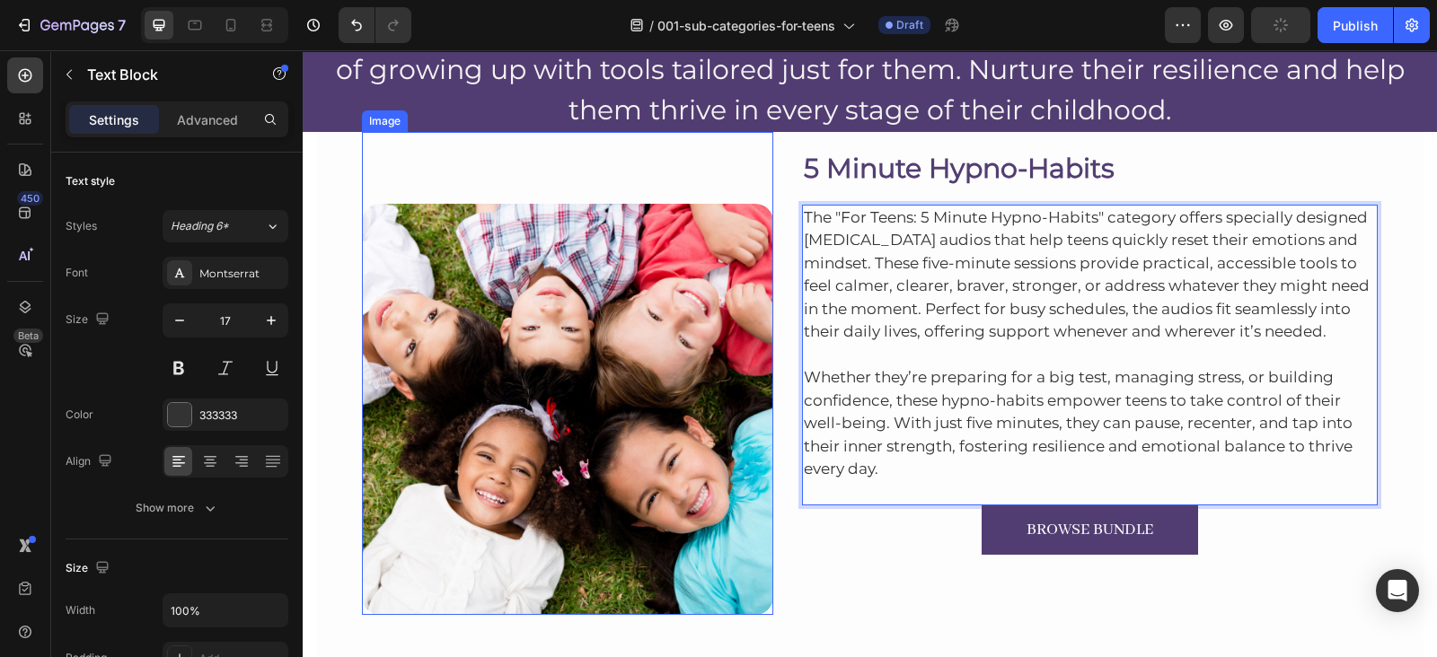
click at [709, 432] on img at bounding box center [567, 409] width 411 height 411
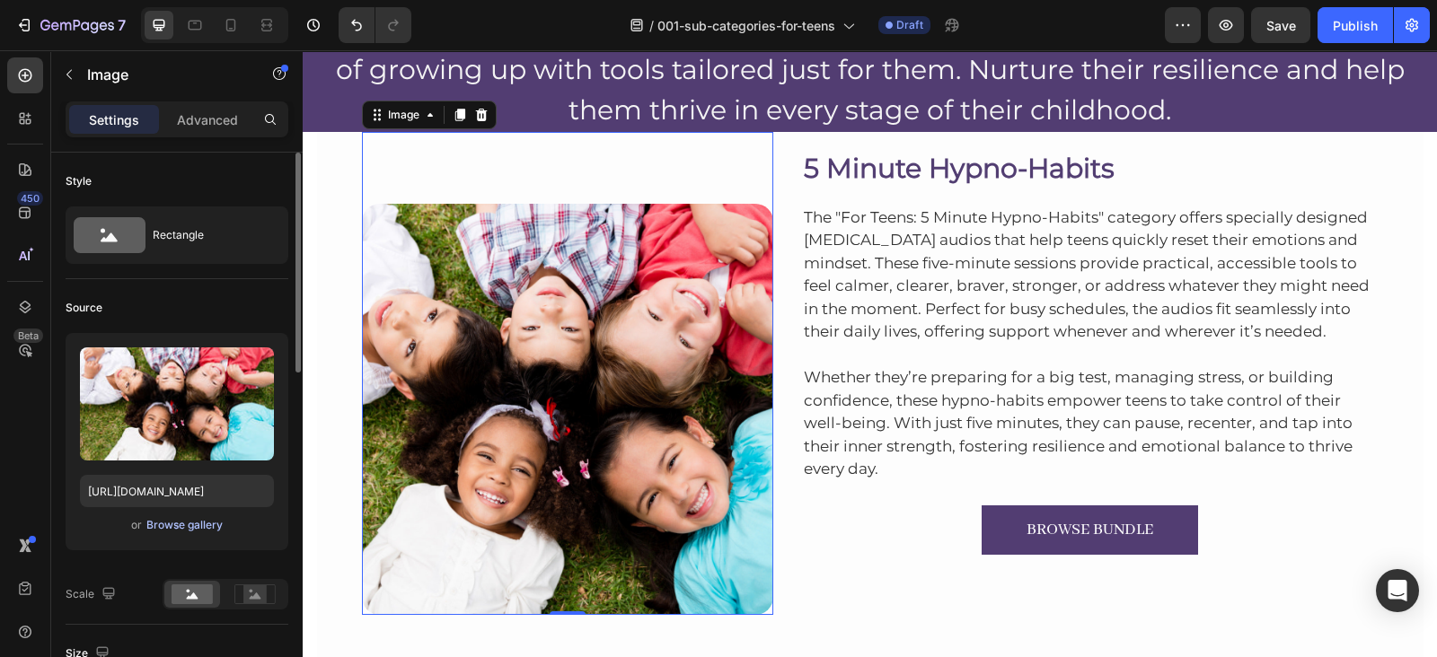
click at [193, 527] on div "Browse gallery" at bounding box center [184, 525] width 76 height 16
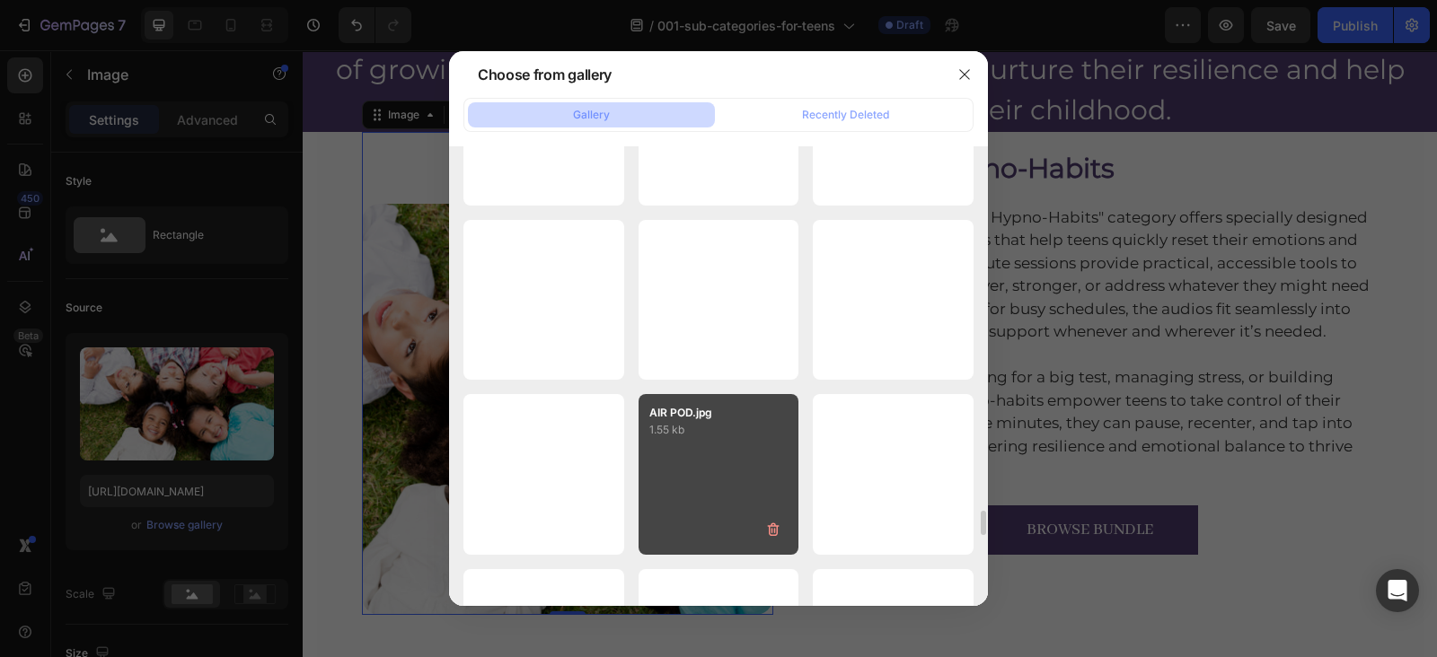
scroll to position [6924, 0]
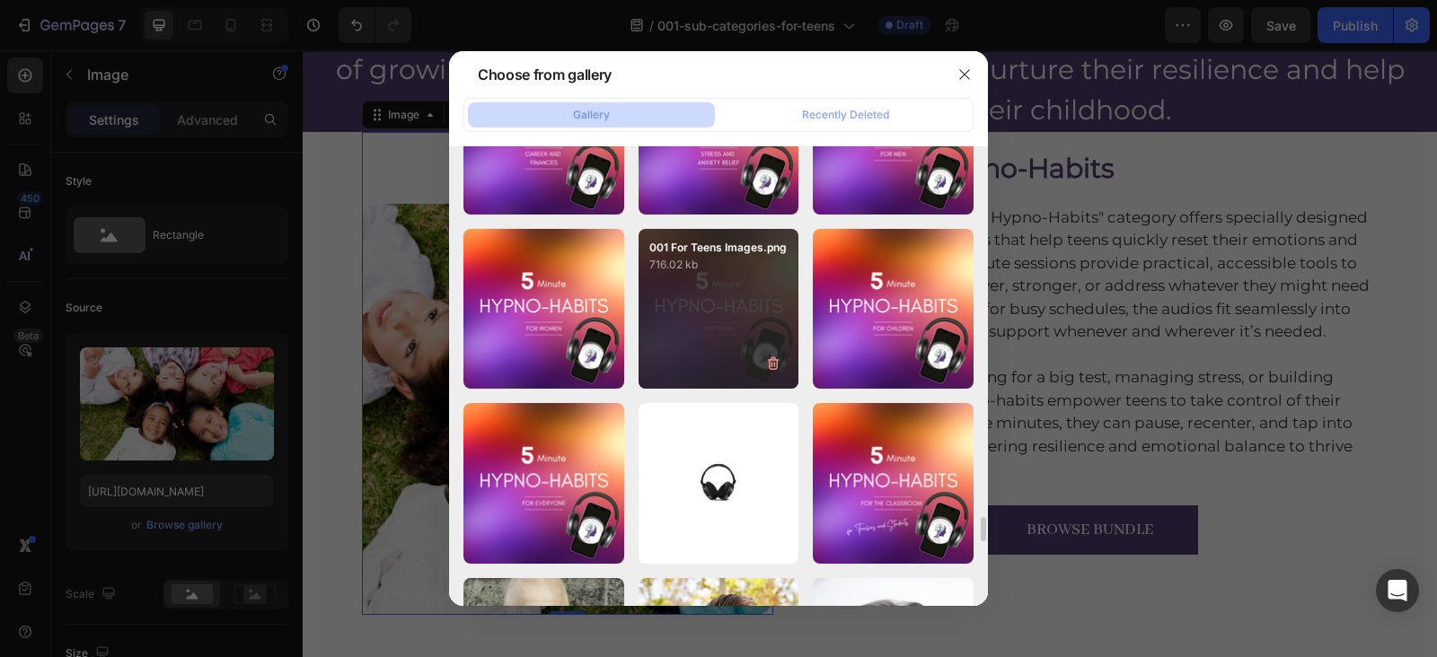
click at [726, 317] on div "001 For Teens Images.png 716.02 kb" at bounding box center [718, 309] width 161 height 161
type input "https://cdn.shopify.com/s/files/1/0607/2821/3736/files/gempages_502465714892833…"
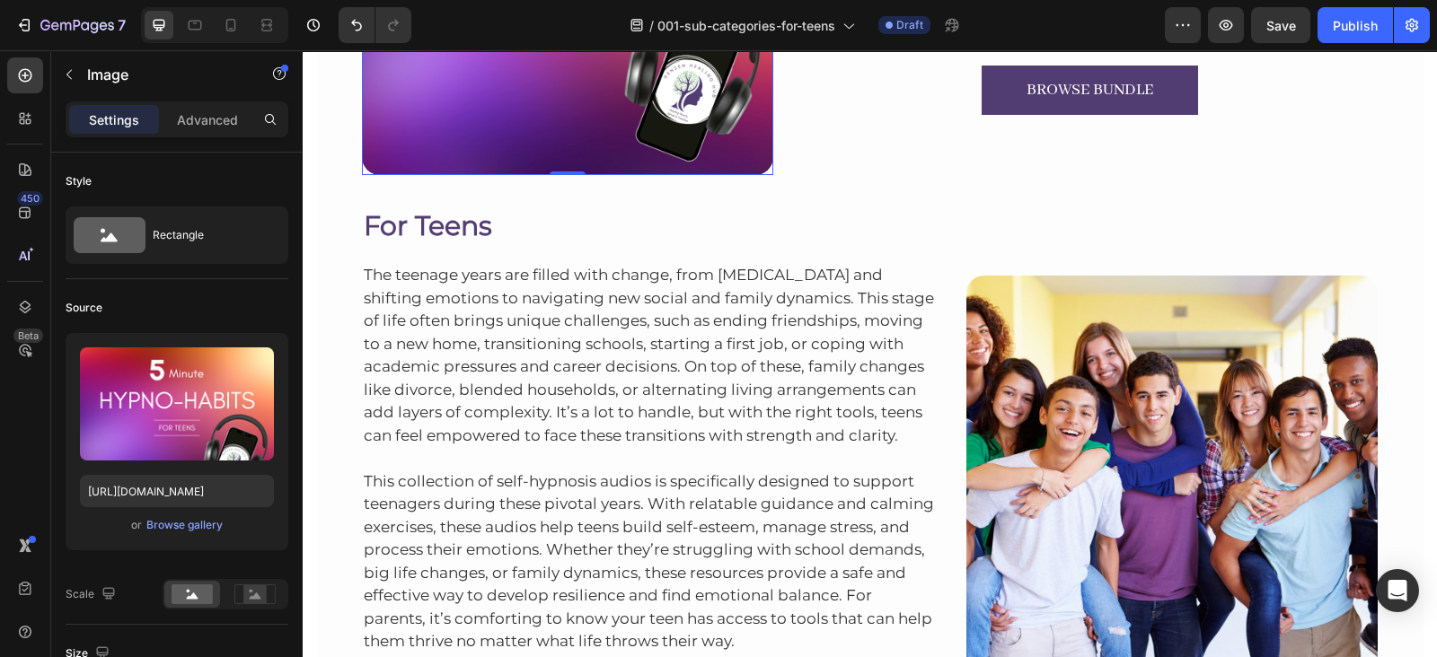
scroll to position [650, 0]
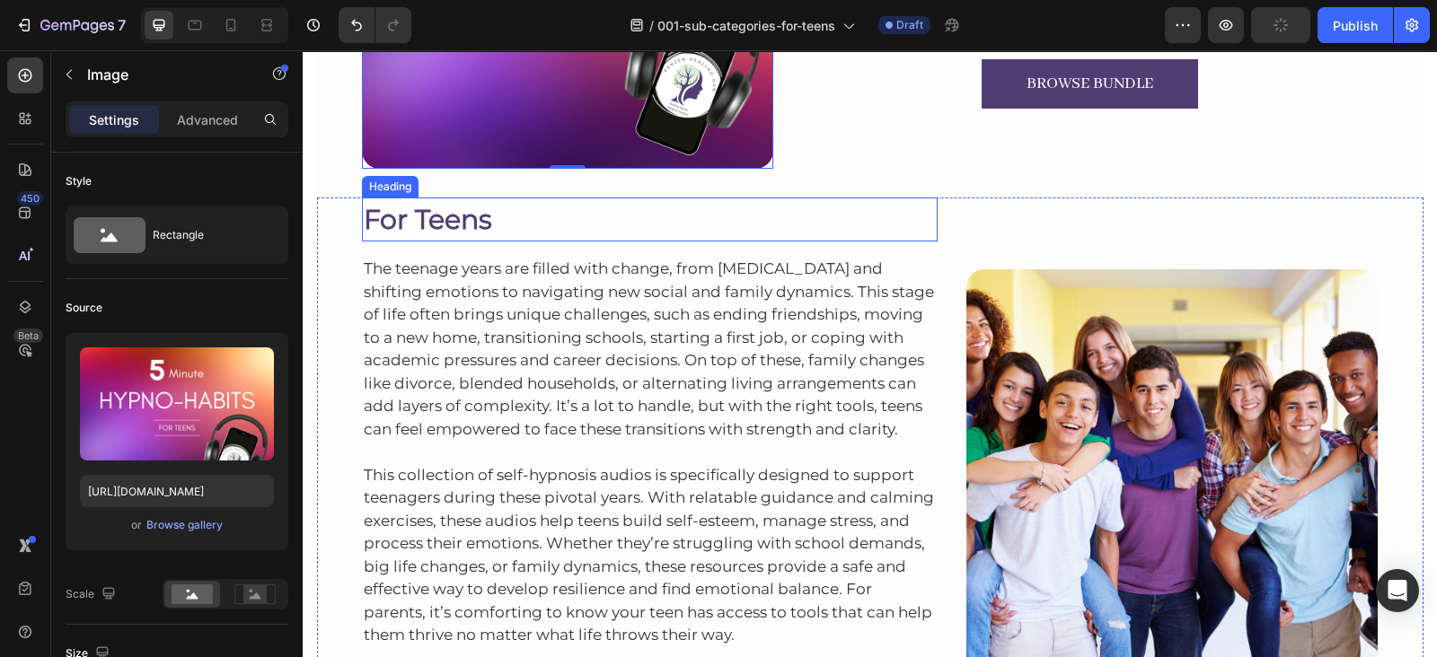
click at [442, 225] on h2 "For Teens" at bounding box center [650, 220] width 576 height 44
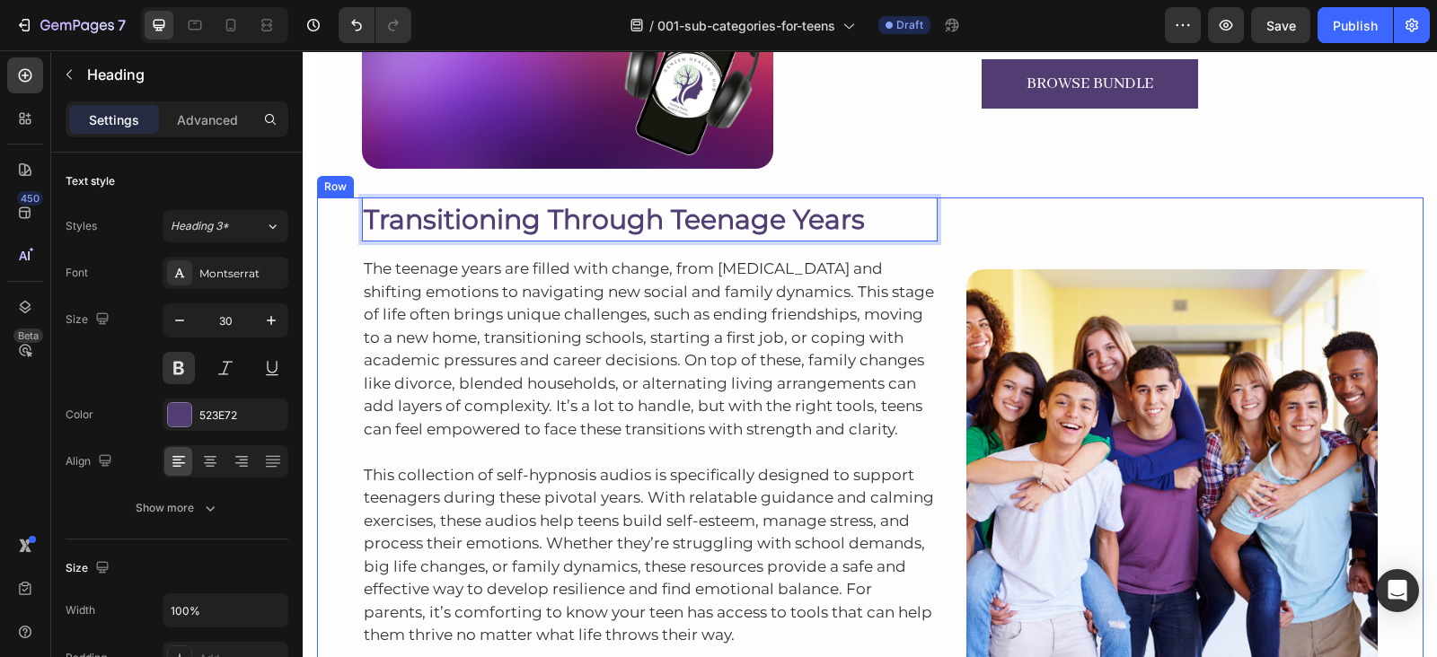
scroll to position [753, 0]
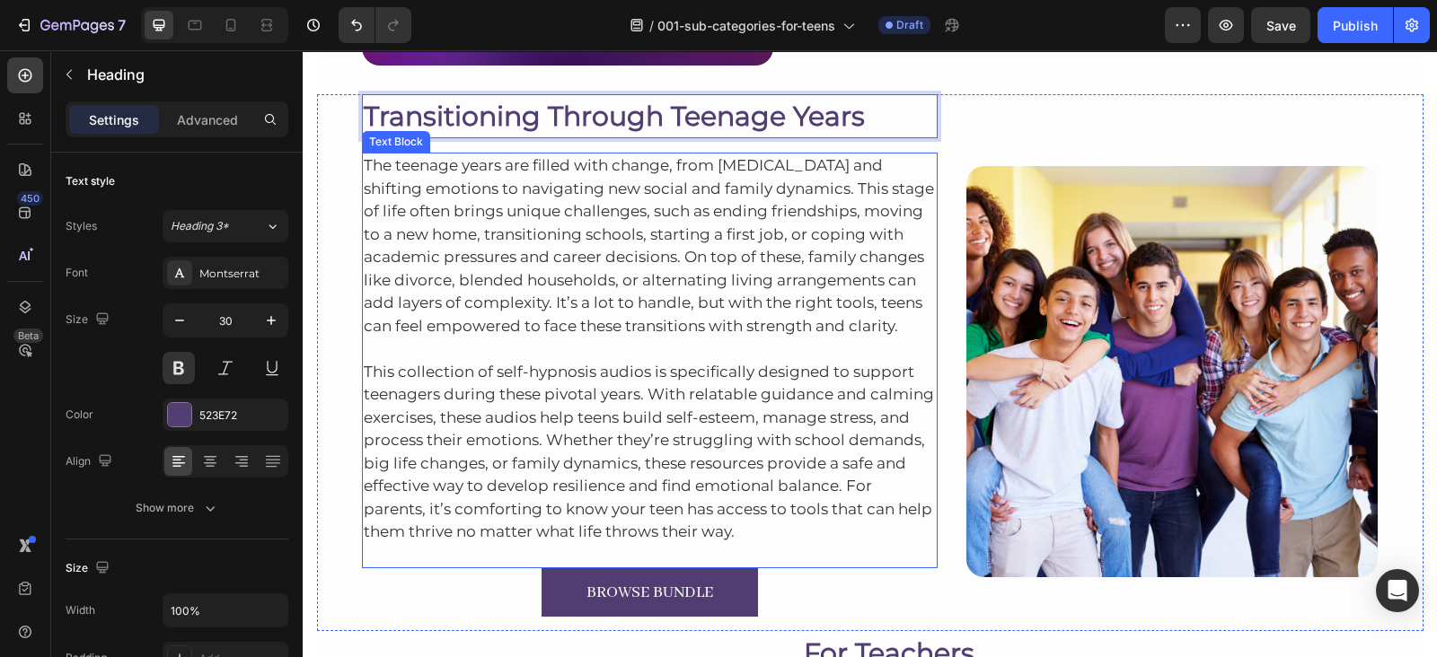
click at [481, 180] on p "The teenage years are filled with change, from [MEDICAL_DATA] and shifting emot…" at bounding box center [650, 245] width 573 height 183
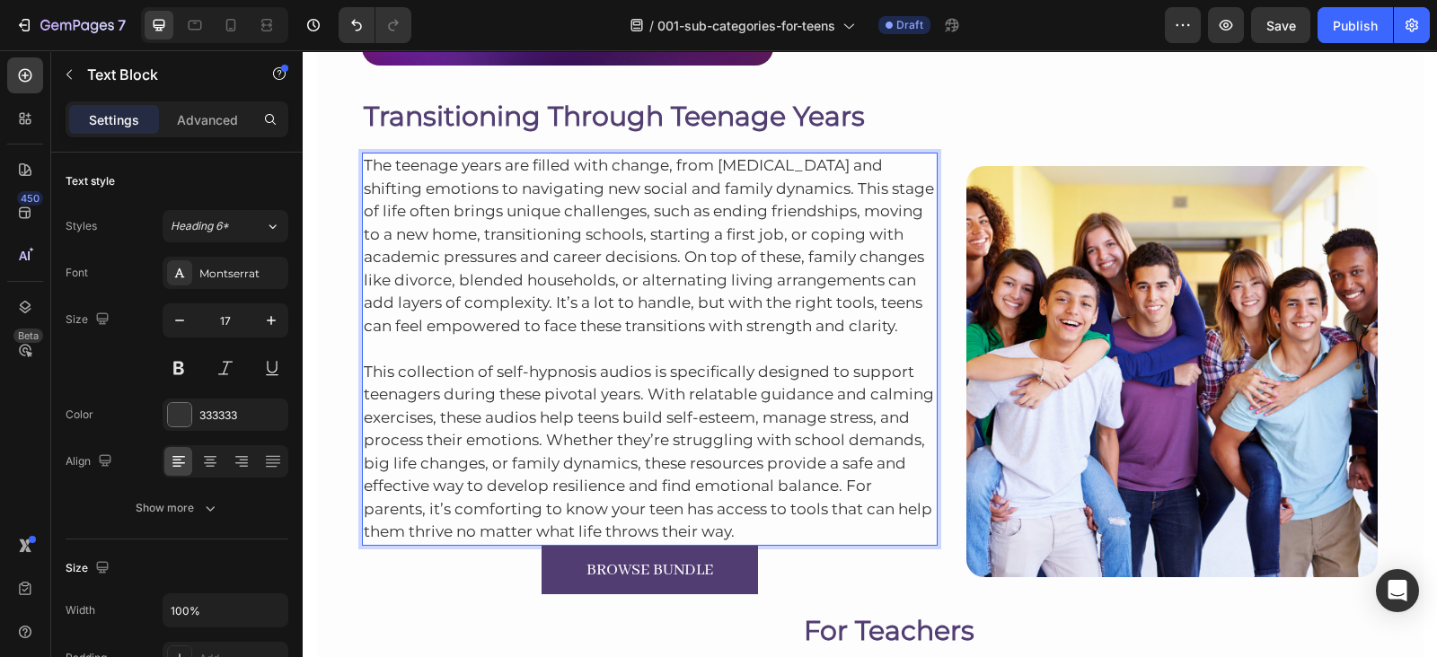
click at [768, 516] on p "This collection of self-hypnosis audios is specifically designed to support tee…" at bounding box center [650, 441] width 573 height 207
click at [761, 518] on p "This collection of self-hypnosis audios is specifically designed to support tee…" at bounding box center [650, 441] width 573 height 207
click at [759, 522] on p "This collection of self-hypnosis audios is specifically designed to support tee…" at bounding box center [650, 441] width 573 height 207
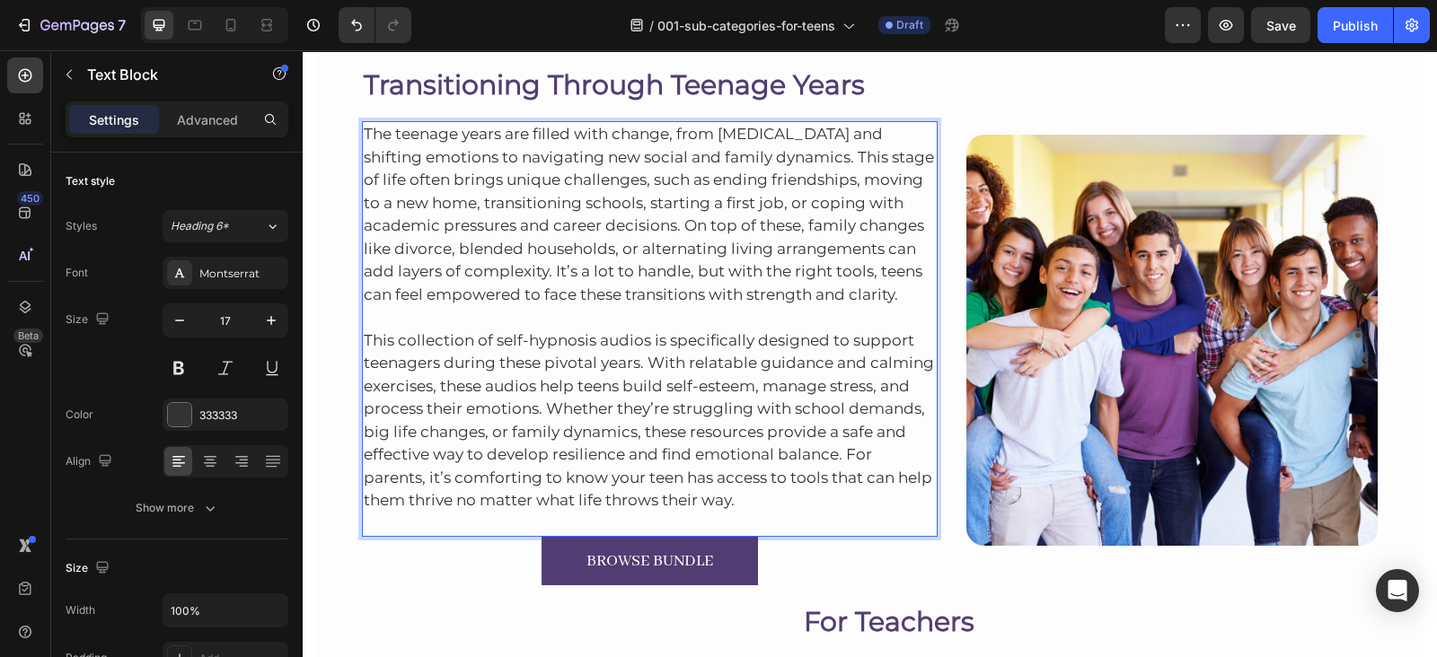
scroll to position [800, 0]
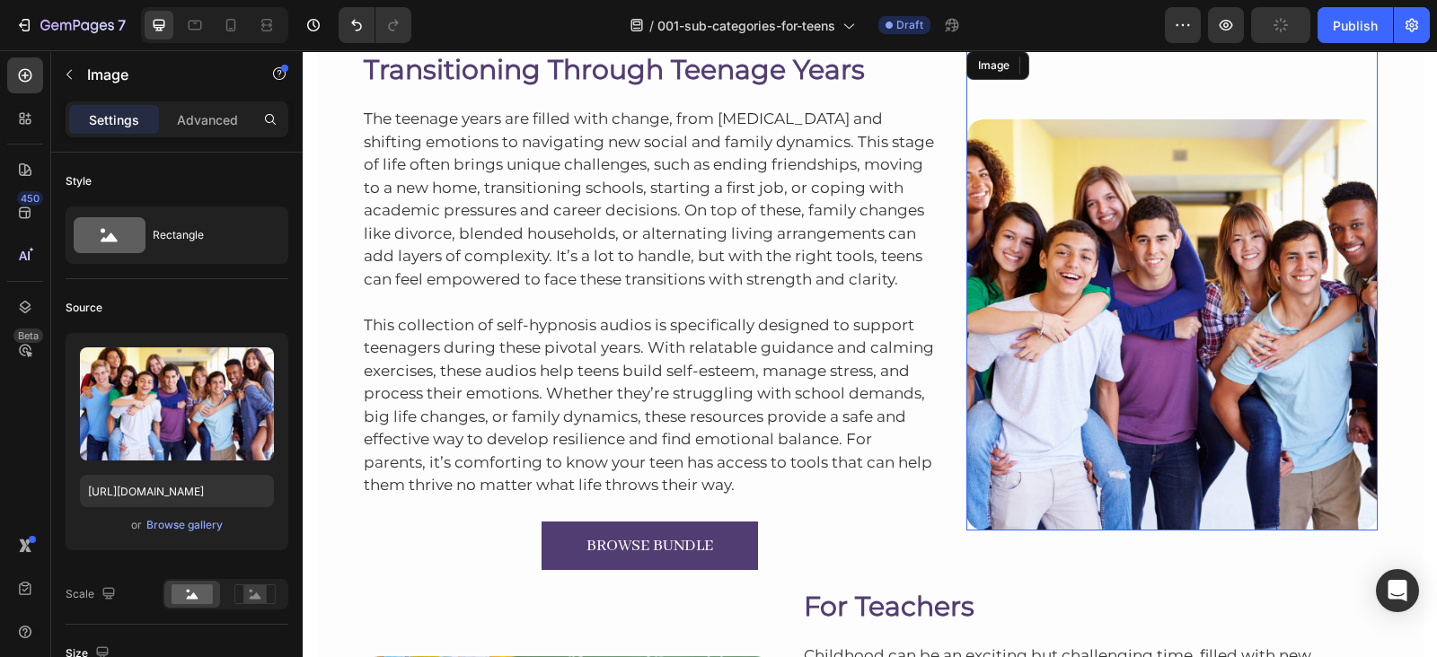
click at [1084, 298] on img at bounding box center [1171, 324] width 411 height 411
click at [158, 527] on div "Browse gallery" at bounding box center [184, 525] width 76 height 16
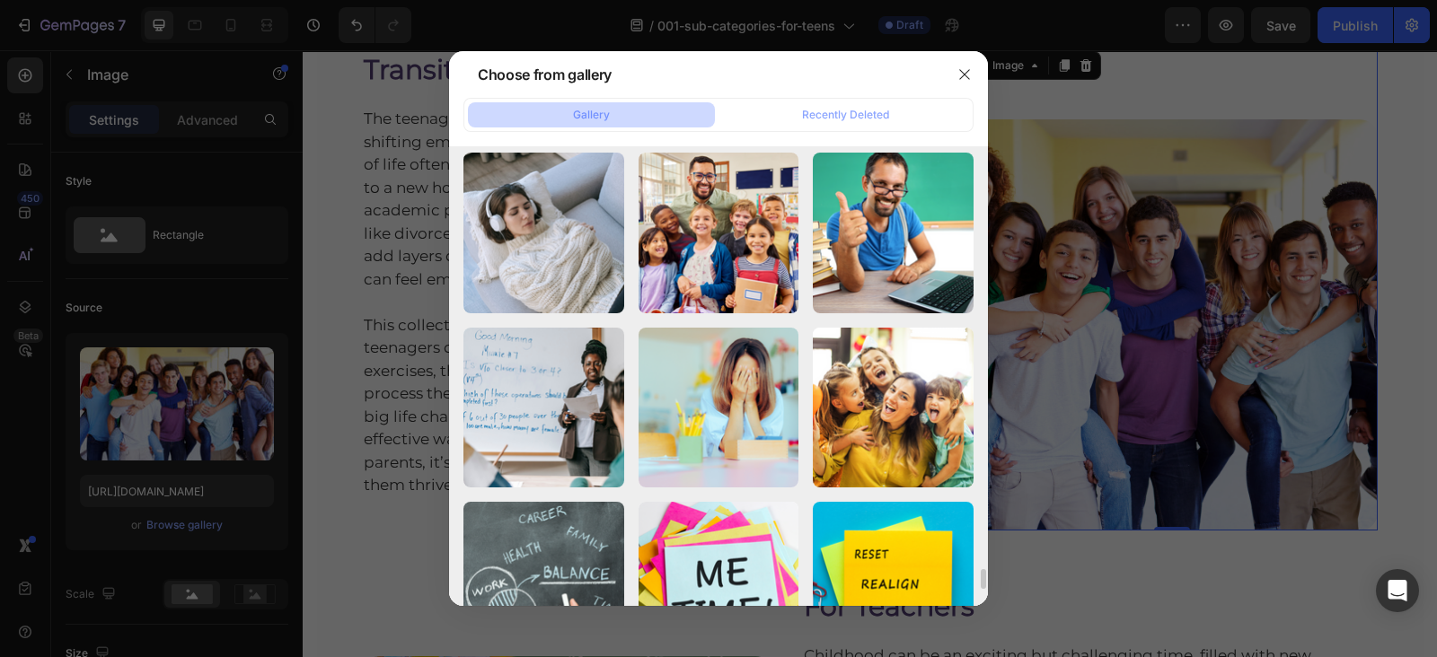
scroll to position [9449, 0]
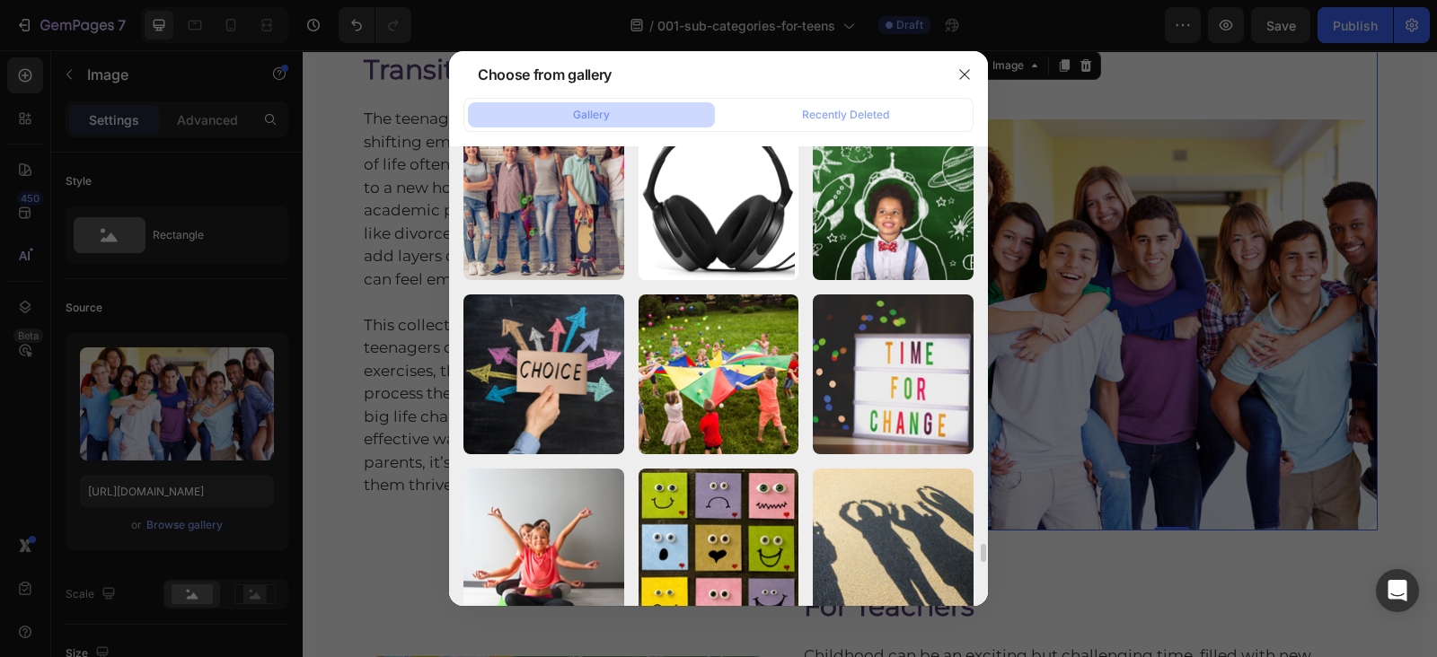
scroll to position [10540, 0]
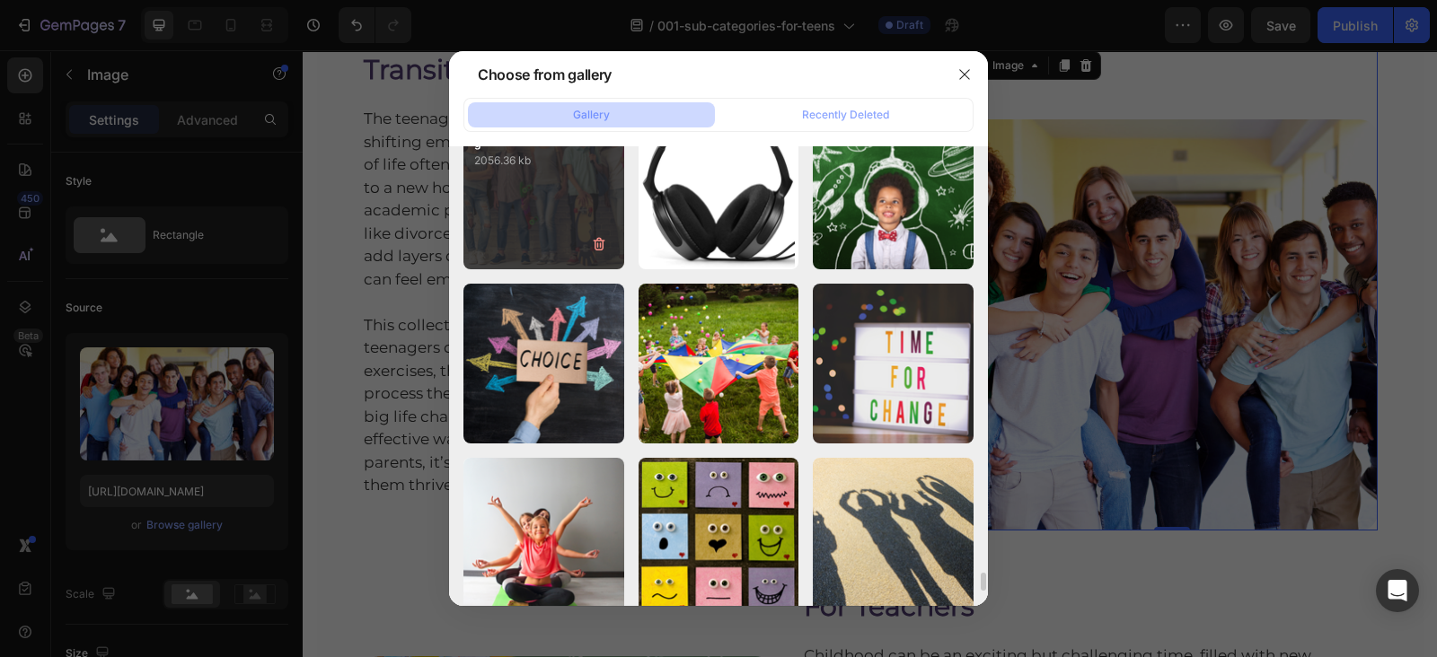
click at [539, 226] on div "002 For Teens Images.png 2056.36 kb" at bounding box center [543, 189] width 161 height 161
type input "https://cdn.shopify.com/s/files/1/0607/2821/3736/files/gempages_502465714892833…"
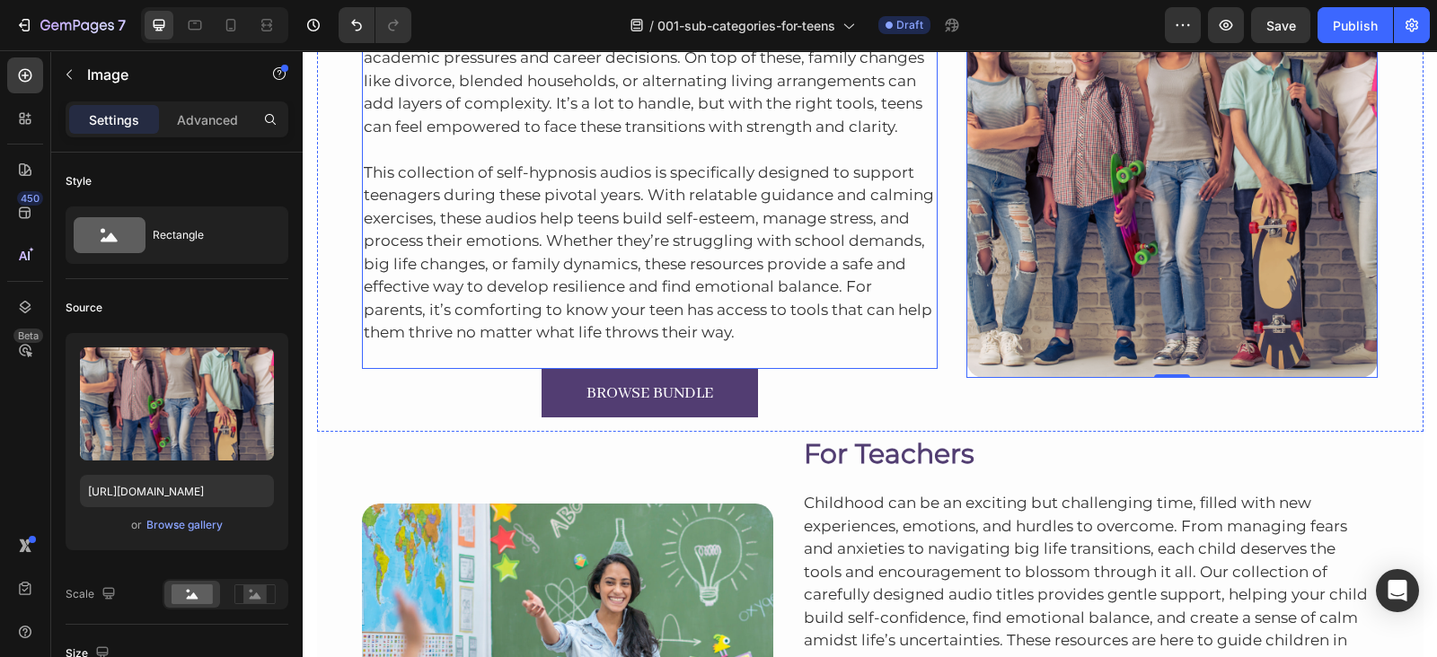
scroll to position [1241, 0]
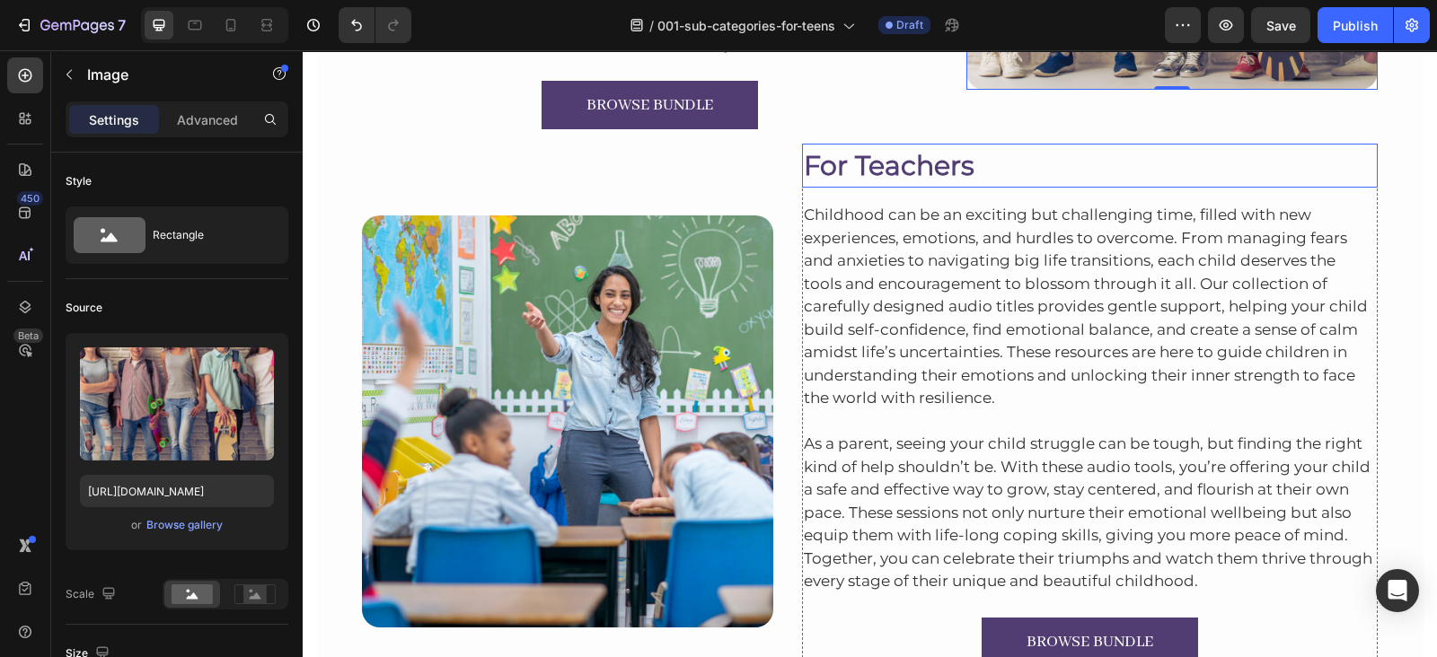
click at [828, 160] on h2 "For Teachers" at bounding box center [1090, 166] width 576 height 44
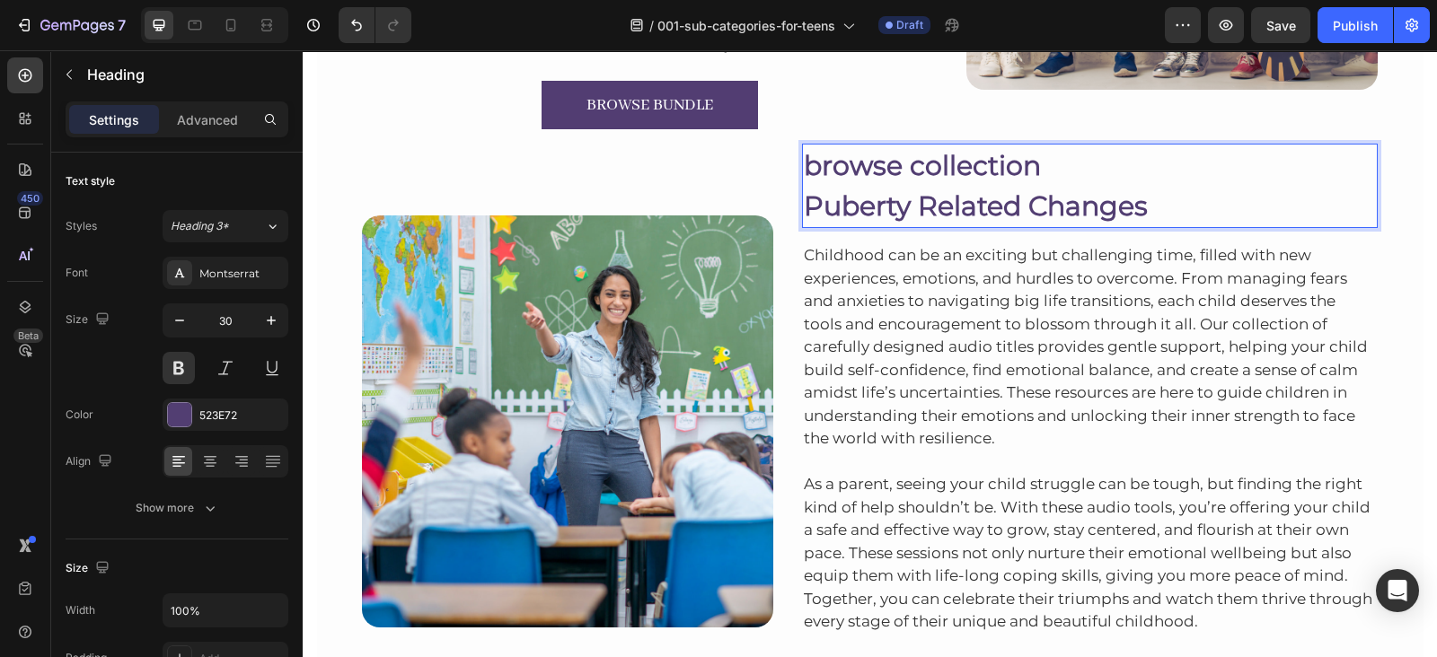
click at [804, 210] on p "Puberty Related Changes" at bounding box center [1090, 206] width 573 height 40
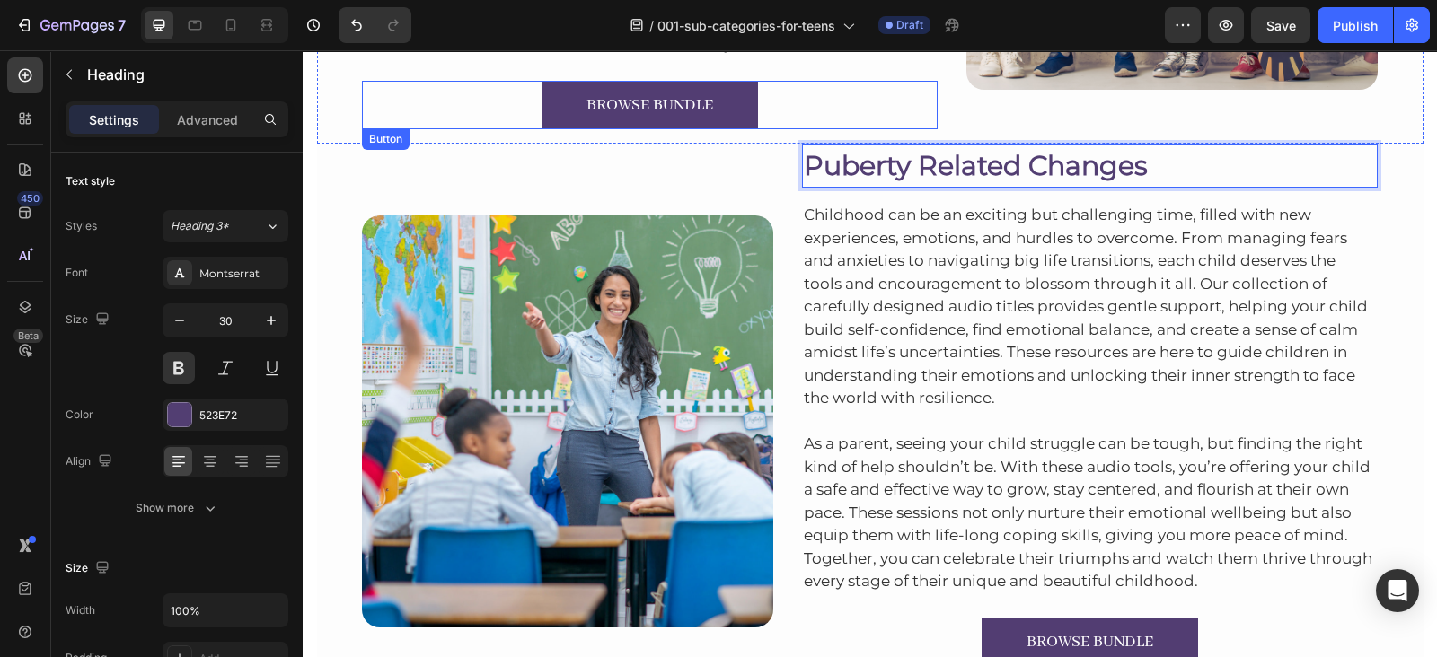
scroll to position [1306, 0]
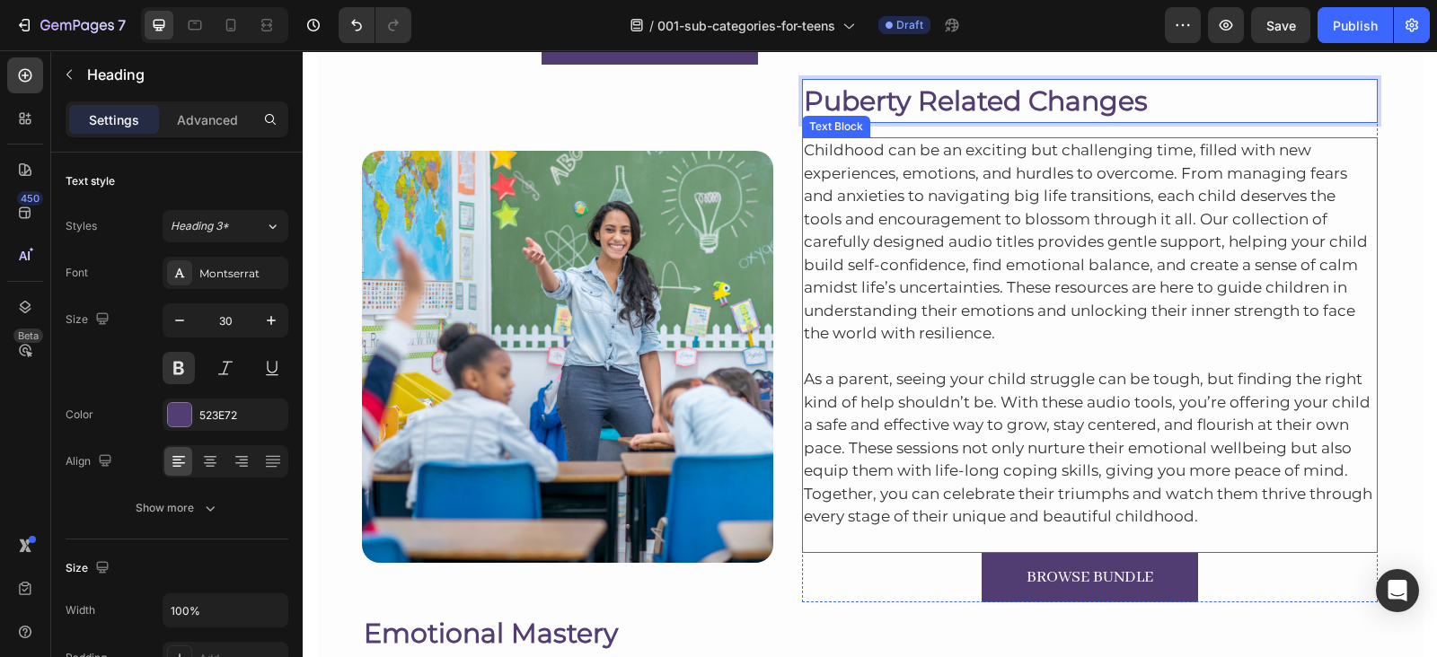
click at [879, 175] on p "Childhood can be an exciting but challenging time, filled with new experiences,…" at bounding box center [1090, 242] width 573 height 207
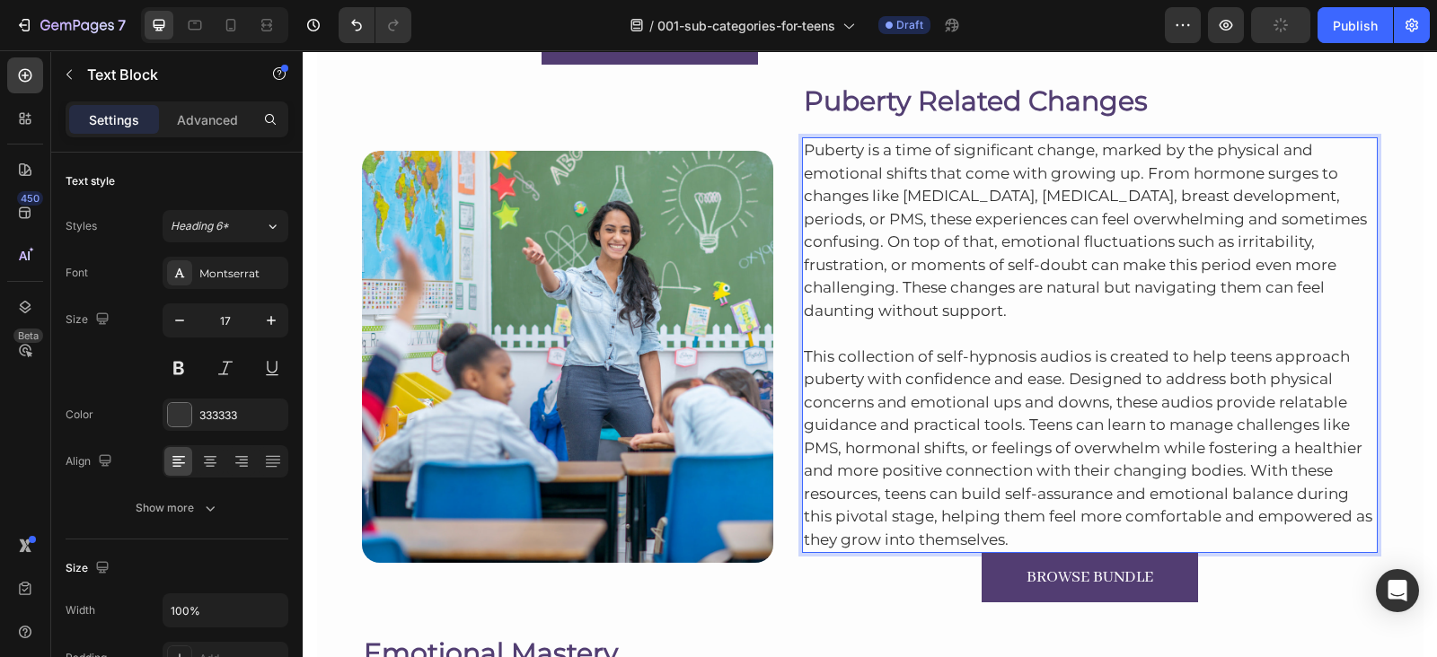
click at [1229, 541] on p "This collection of self-hypnosis audios is created to help teens approach puber…" at bounding box center [1090, 436] width 573 height 229
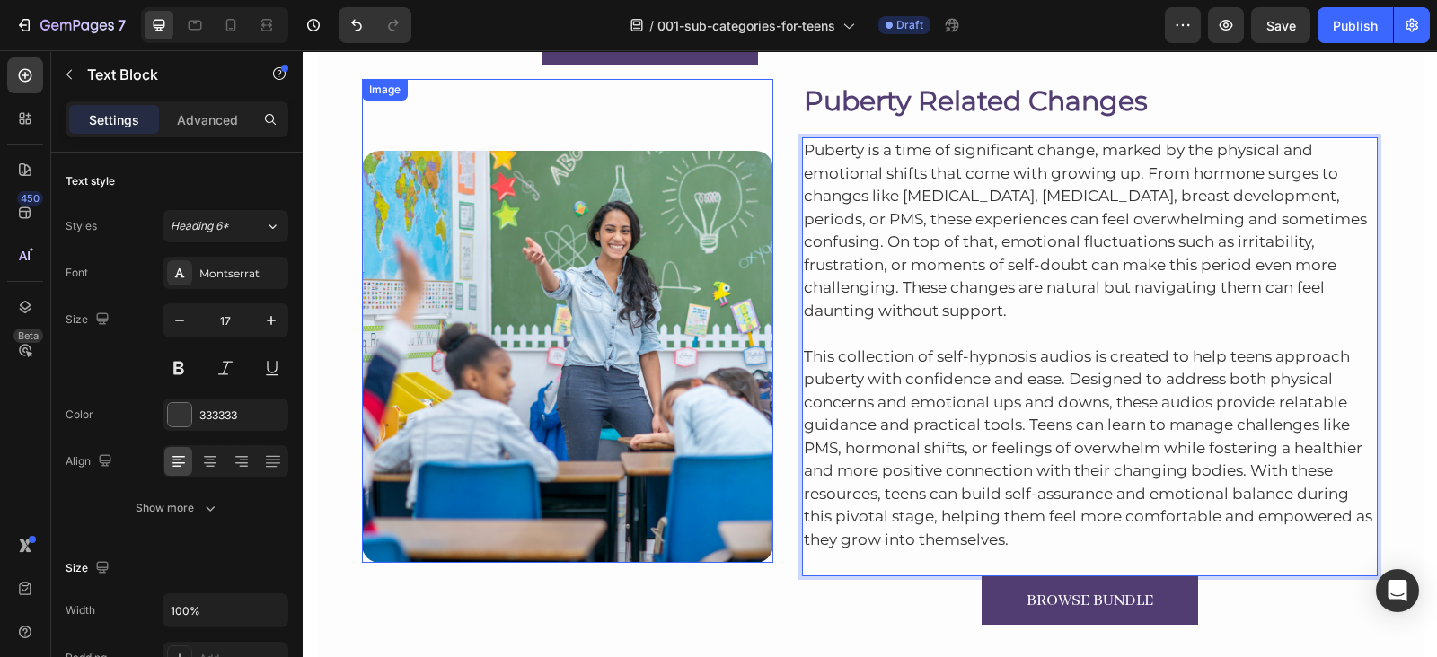
click at [508, 242] on img at bounding box center [567, 356] width 411 height 411
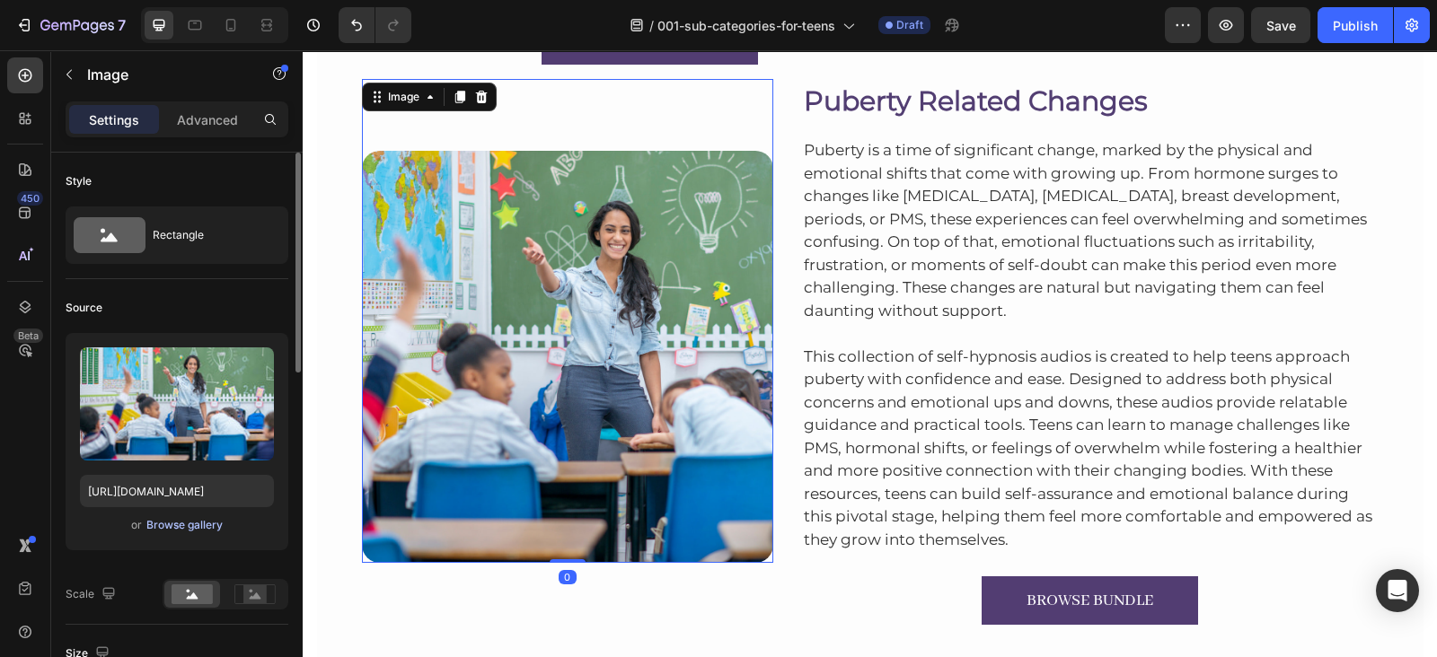
click at [183, 518] on div "Browse gallery" at bounding box center [184, 525] width 76 height 16
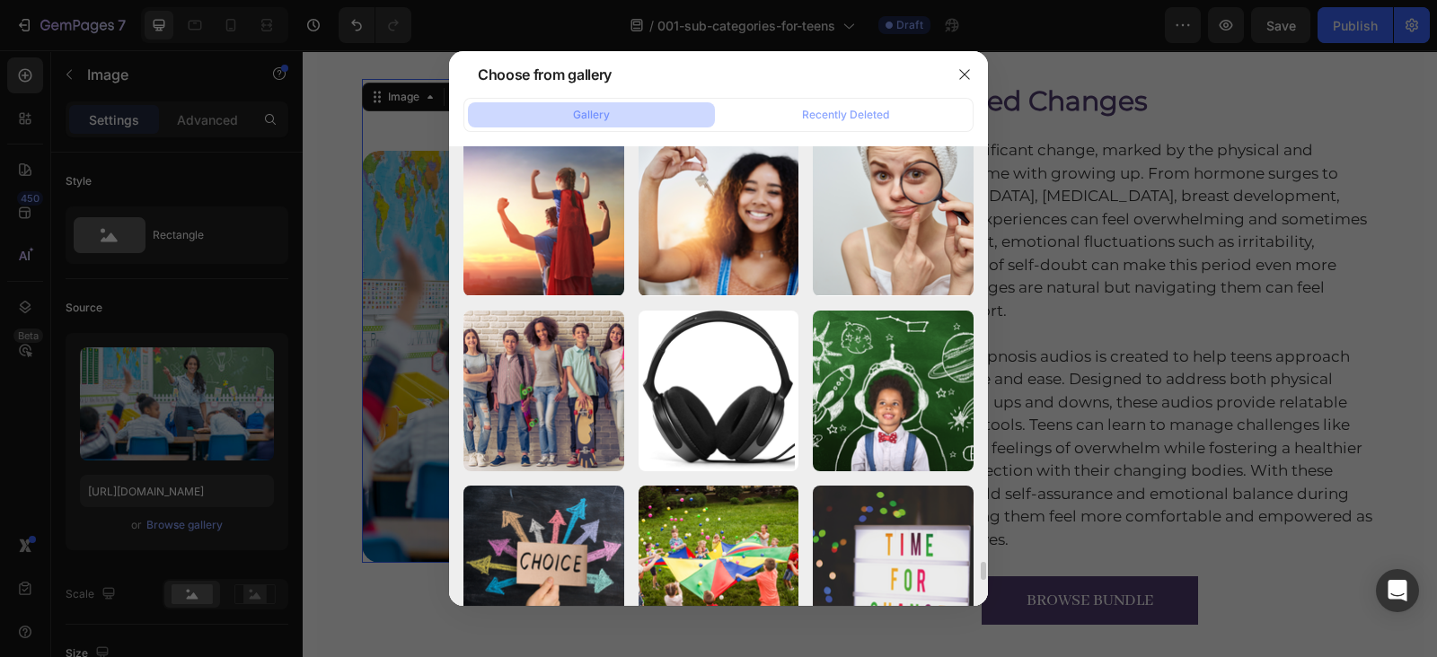
scroll to position [10345, 0]
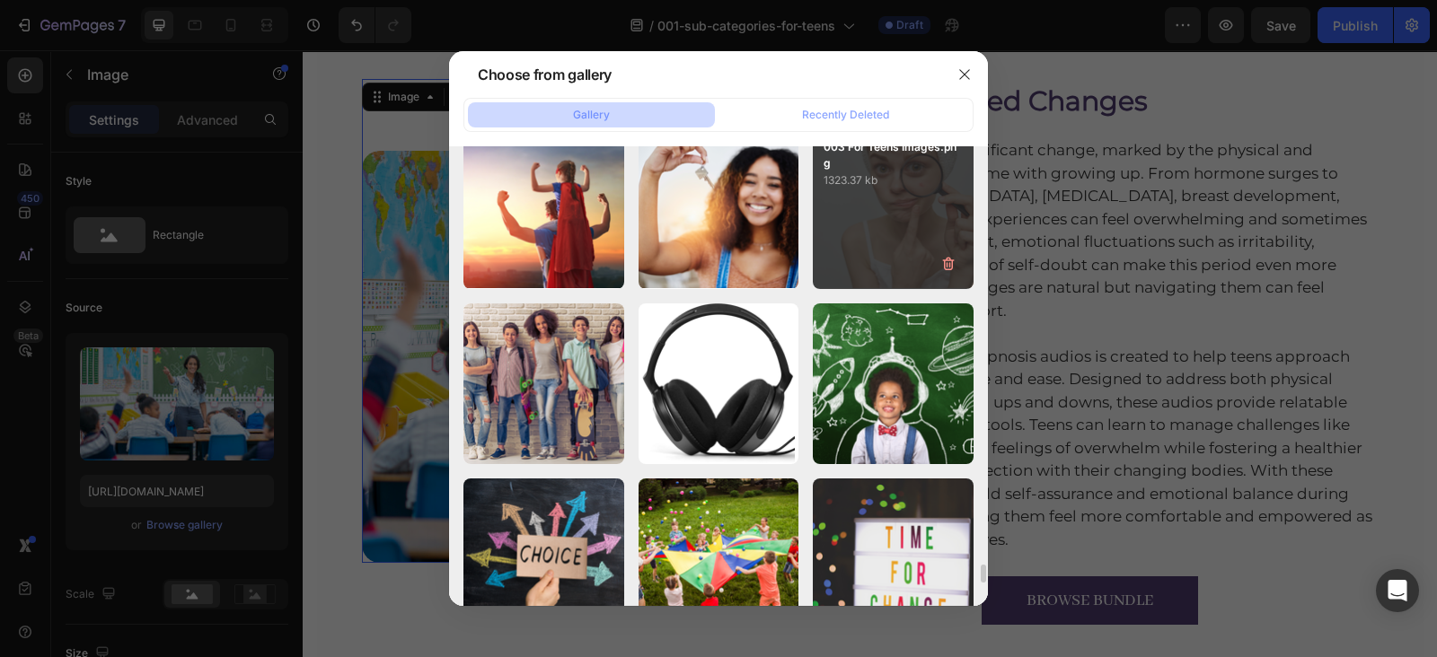
click at [835, 258] on div "003 For Teens Images.png 1323.37 kb" at bounding box center [893, 208] width 161 height 161
type input "https://cdn.shopify.com/s/files/1/0607/2821/3736/files/gempages_502465714892833…"
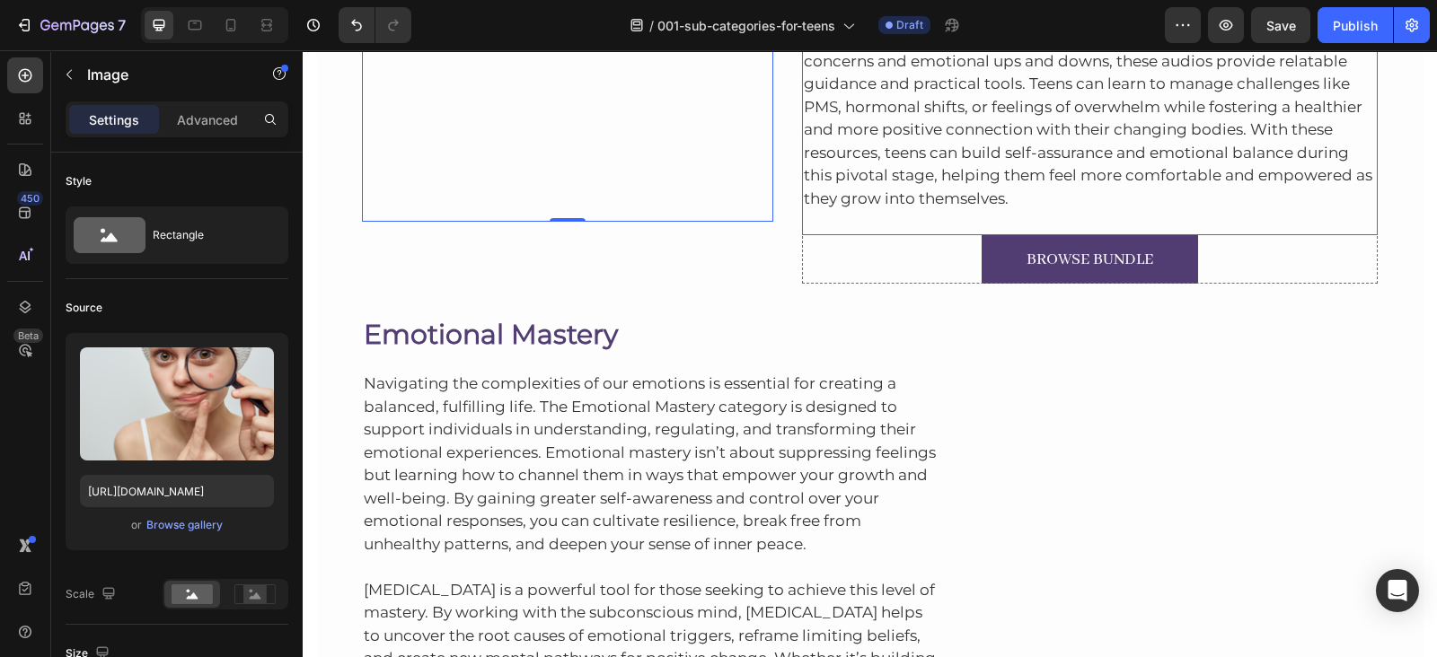
scroll to position [1781, 0]
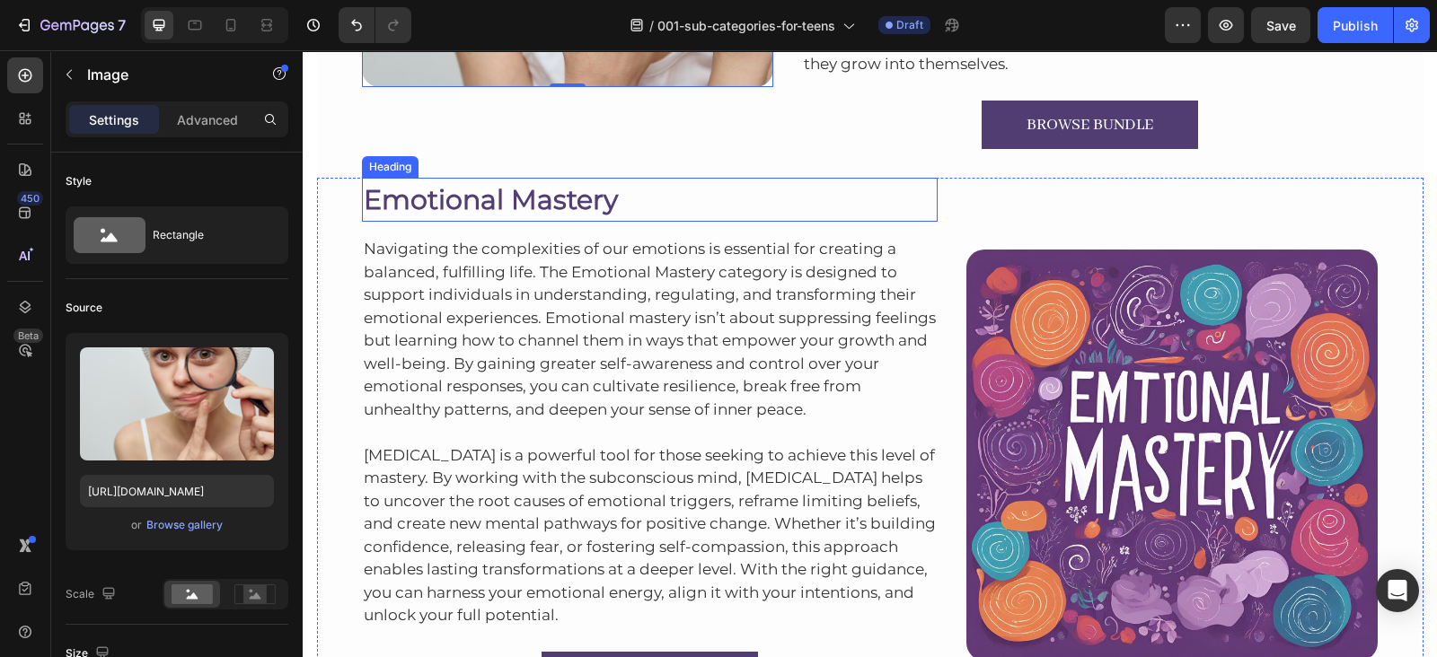
click at [462, 185] on h2 "Emotional Mastery" at bounding box center [650, 200] width 576 height 44
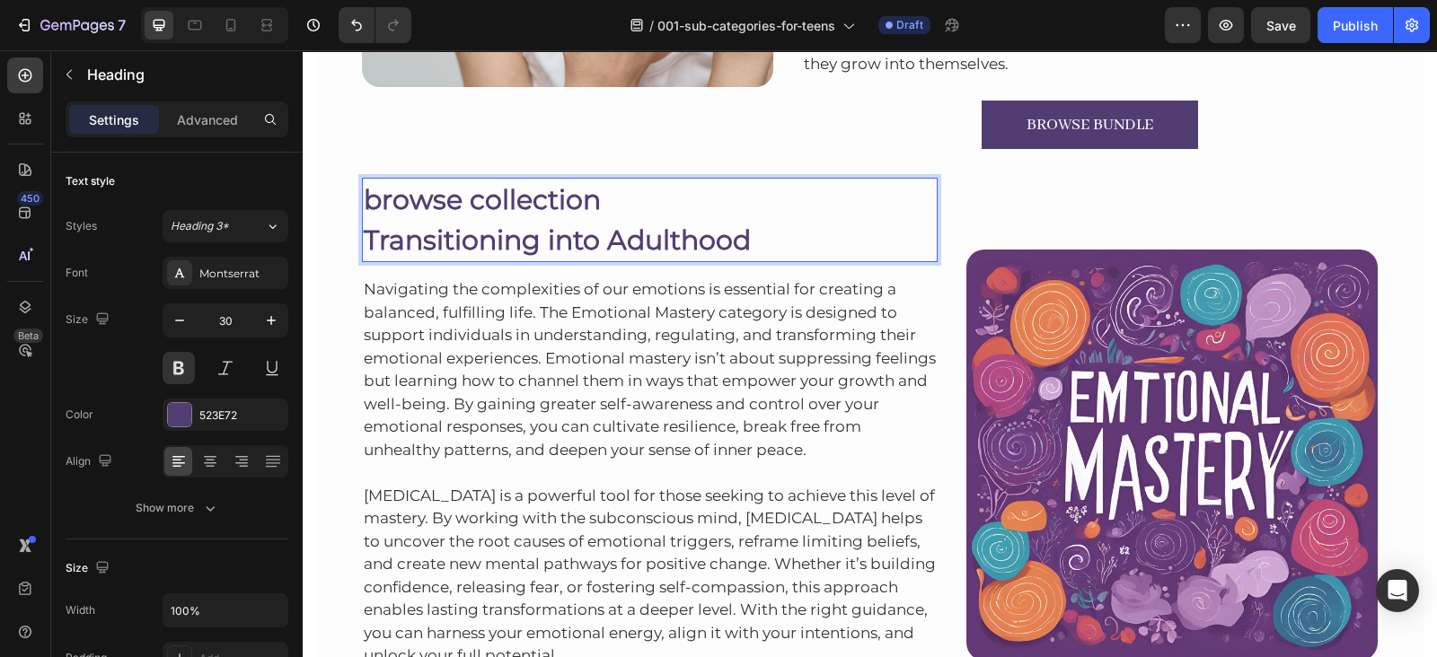
click at [540, 253] on p "Transitioning into Adulthood" at bounding box center [650, 240] width 573 height 40
click at [364, 236] on p "Transitioning into Adulthood" at bounding box center [650, 240] width 573 height 40
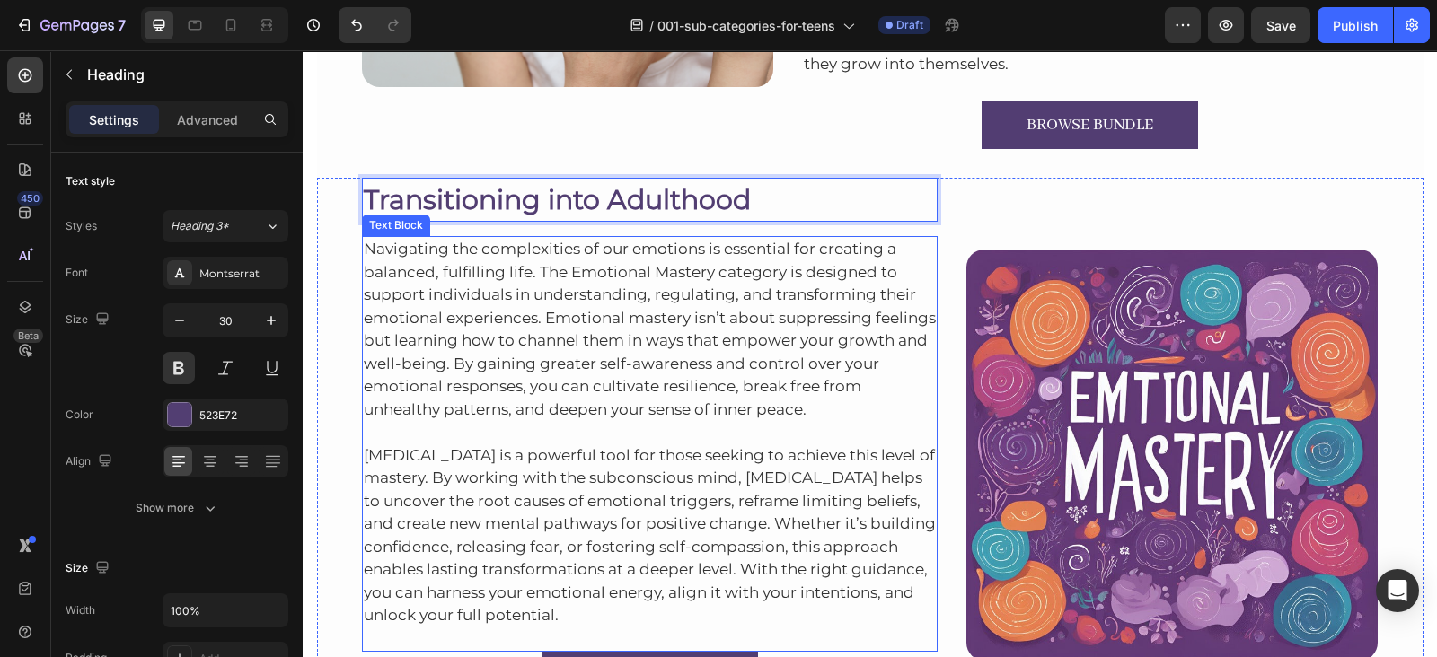
click at [395, 268] on p "Navigating the complexities of our emotions is essential for creating a balance…" at bounding box center [650, 329] width 573 height 183
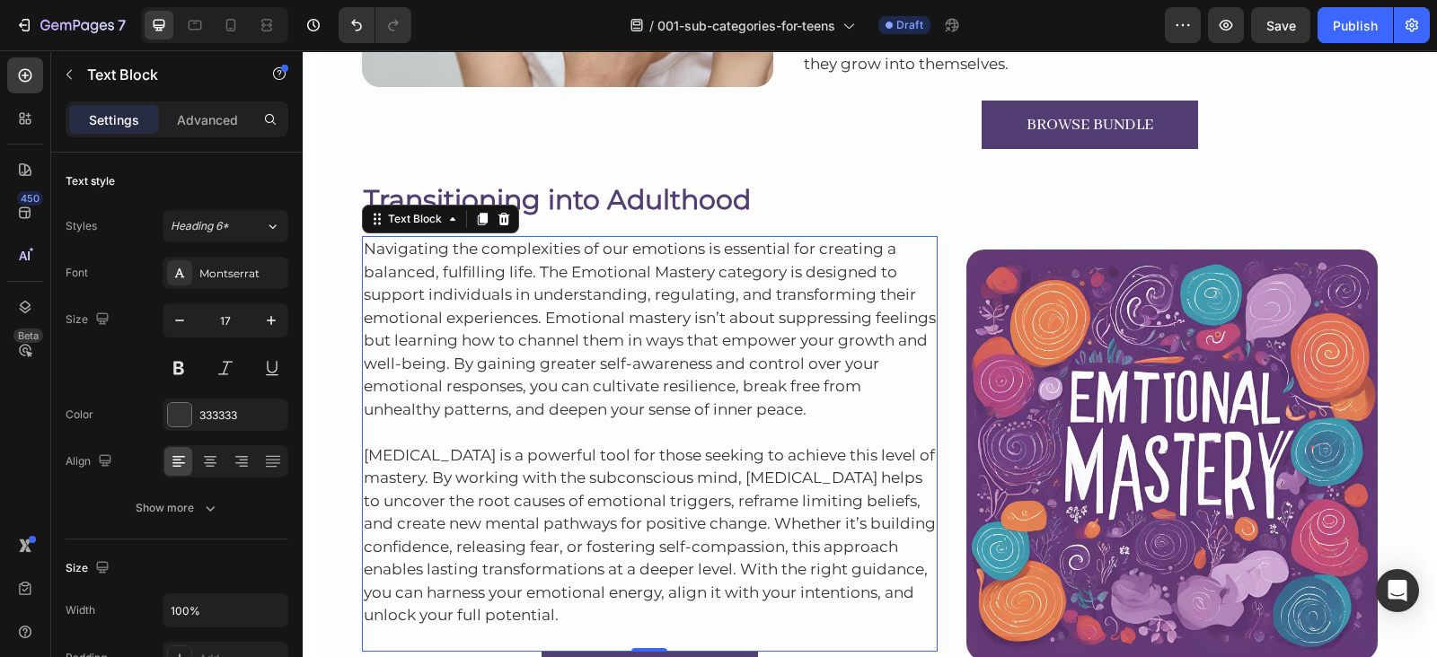
scroll to position [1834, 0]
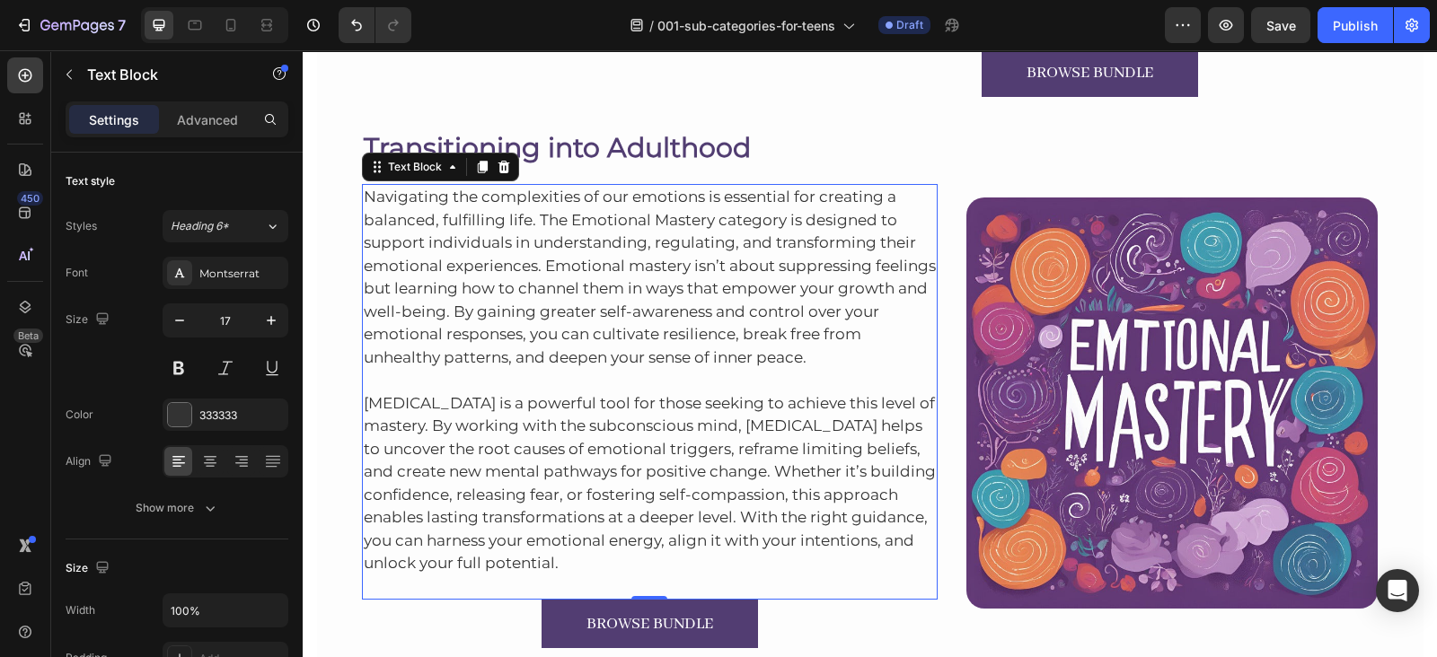
click at [588, 195] on p "Navigating the complexities of our emotions is essential for creating a balance…" at bounding box center [650, 277] width 573 height 183
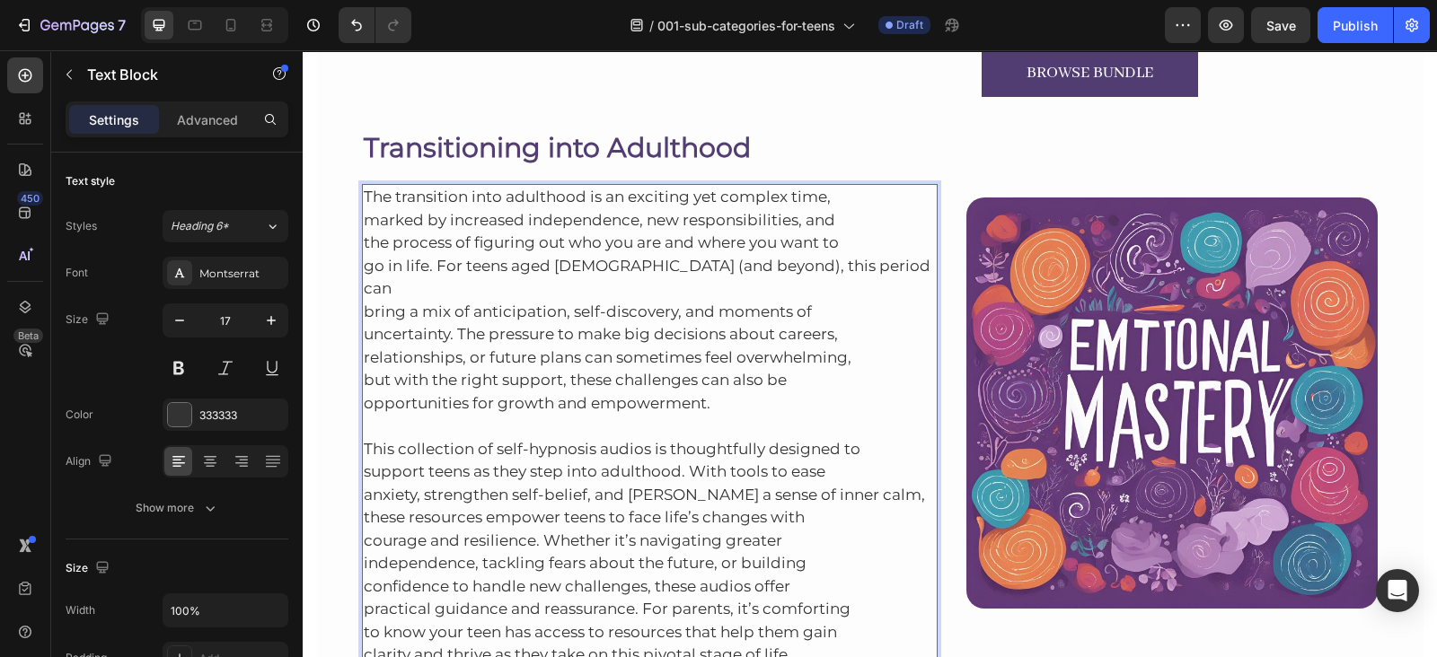
scroll to position [1835, 0]
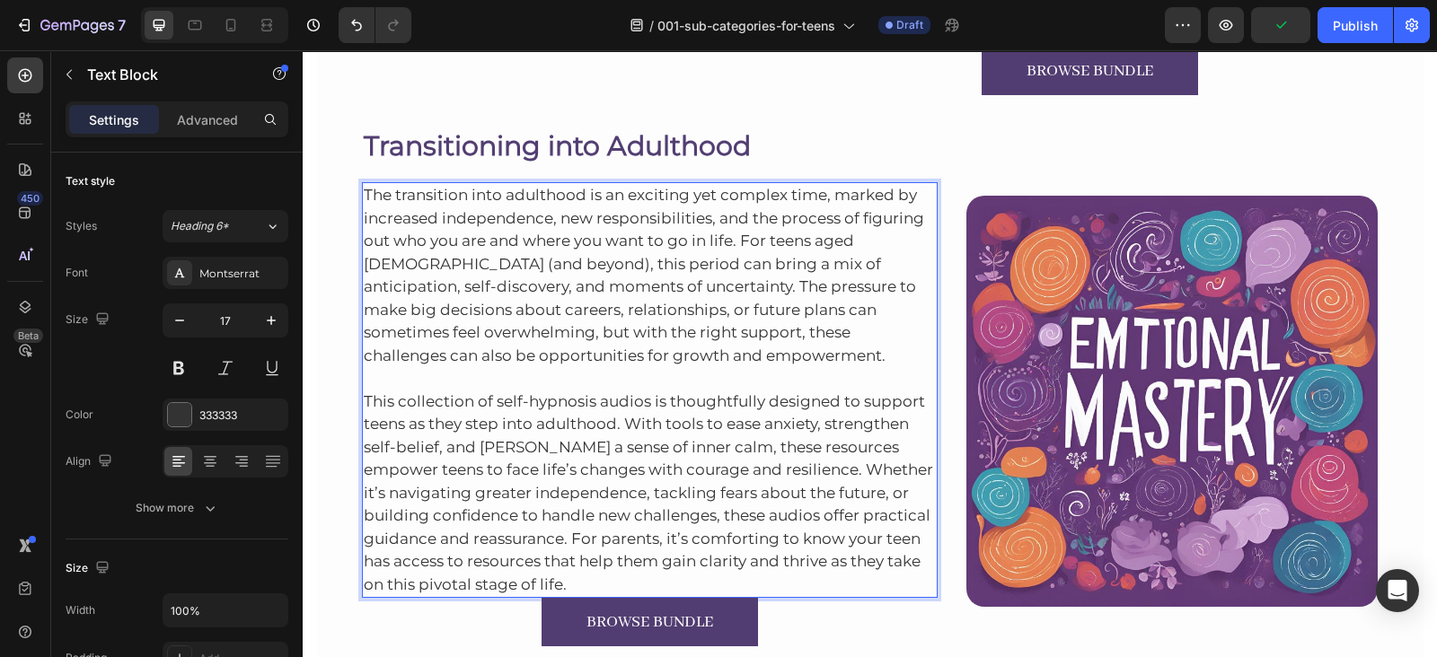
click at [620, 567] on p "This collection of self-hypnosis audios is thoughtfully designed to support tee…" at bounding box center [650, 481] width 573 height 229
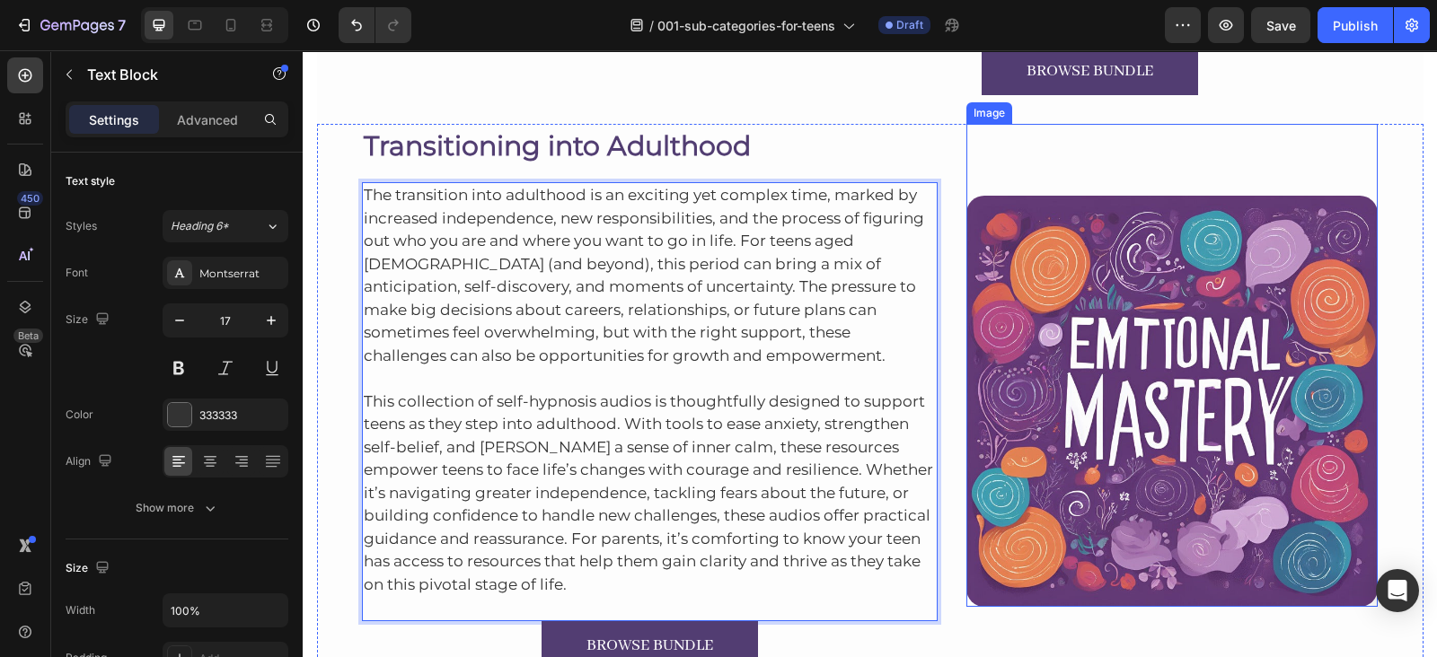
click at [1215, 379] on img at bounding box center [1171, 401] width 411 height 411
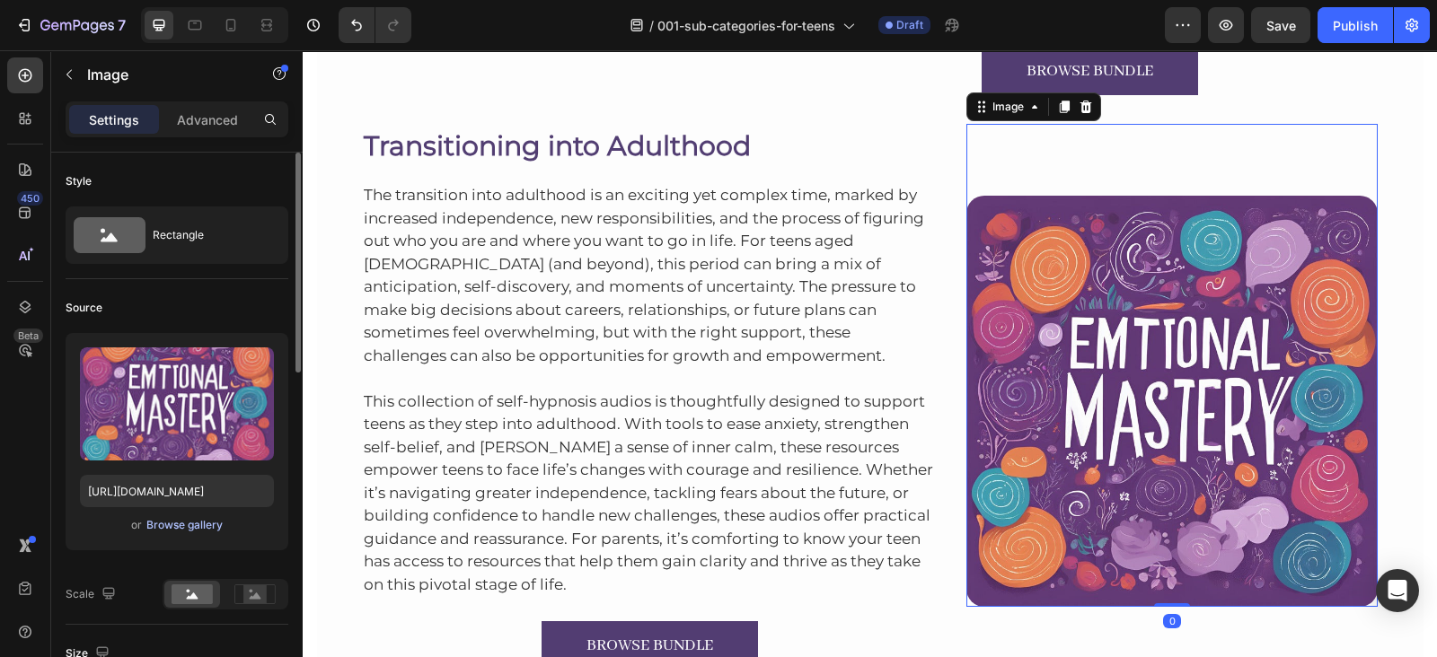
click at [195, 522] on div "Browse gallery" at bounding box center [184, 525] width 76 height 16
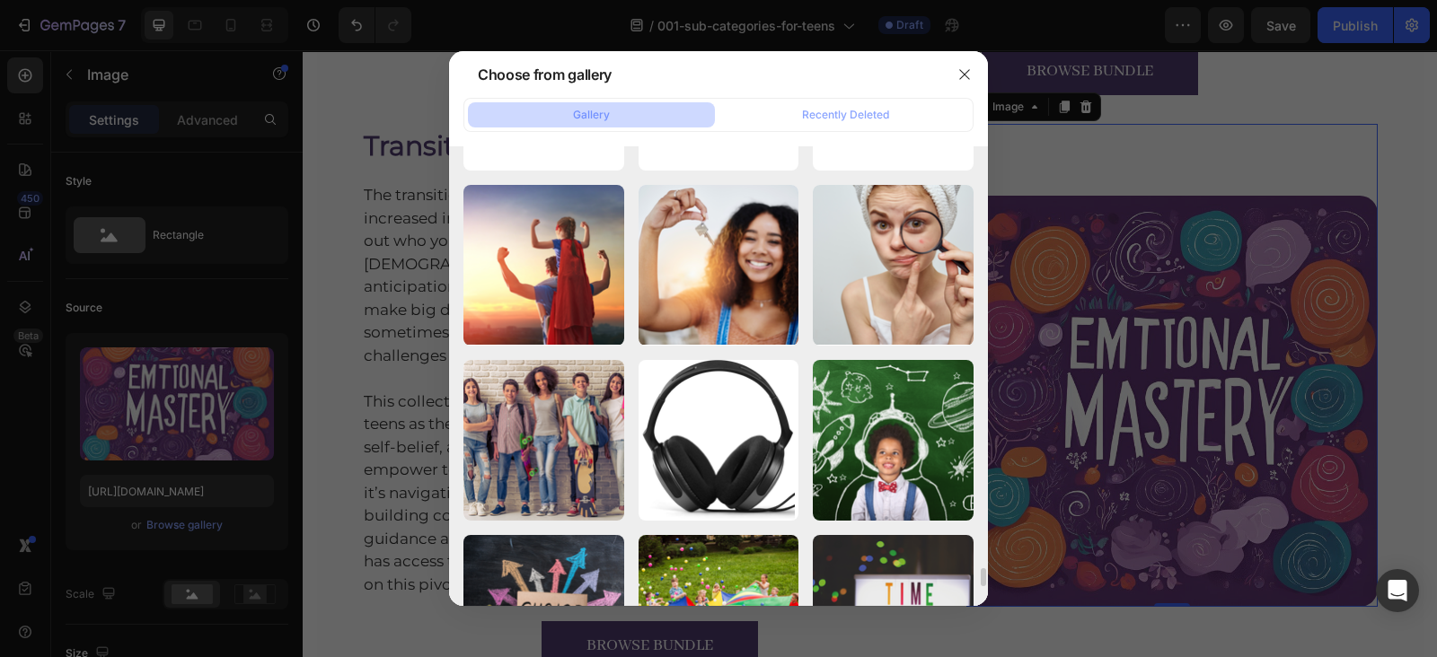
scroll to position [10296, 0]
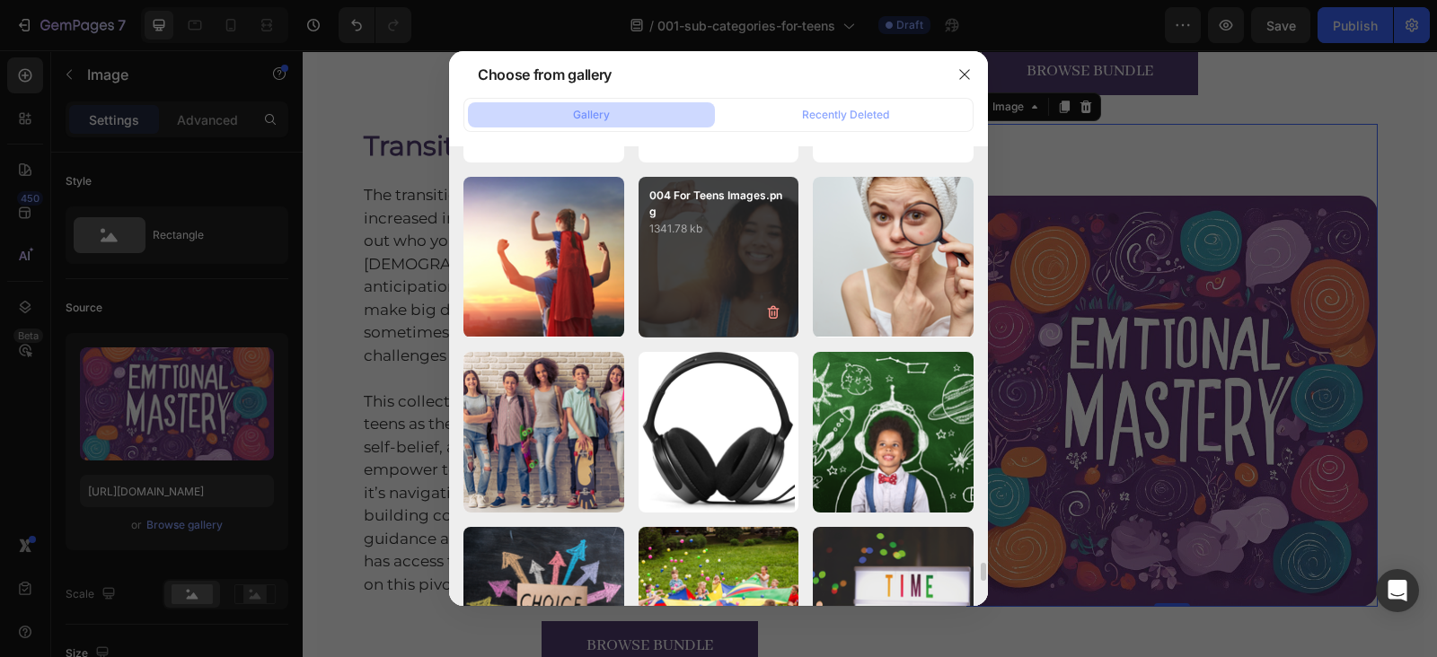
click at [719, 243] on div "004 For Teens Images.png 1341.78 kb" at bounding box center [718, 257] width 161 height 161
type input "https://cdn.shopify.com/s/files/1/0607/2821/3736/files/gempages_502465714892833…"
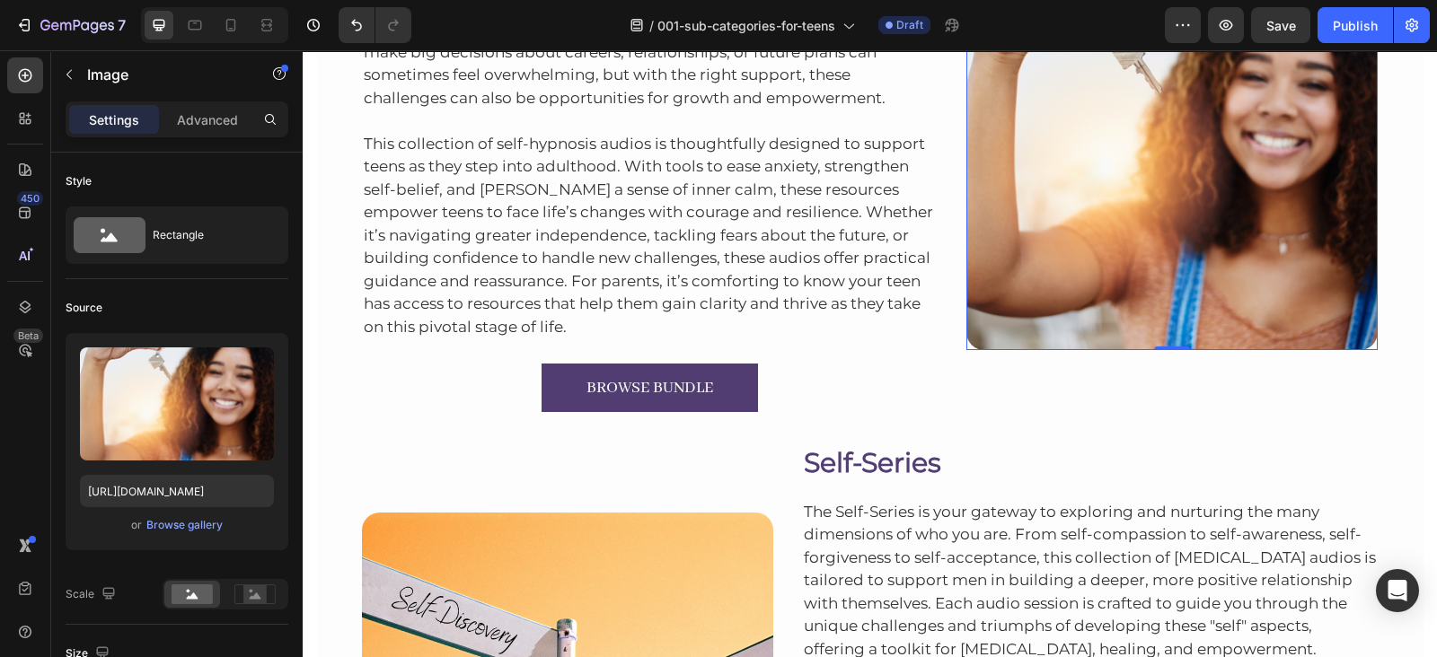
click at [1201, 304] on img at bounding box center [1171, 143] width 411 height 411
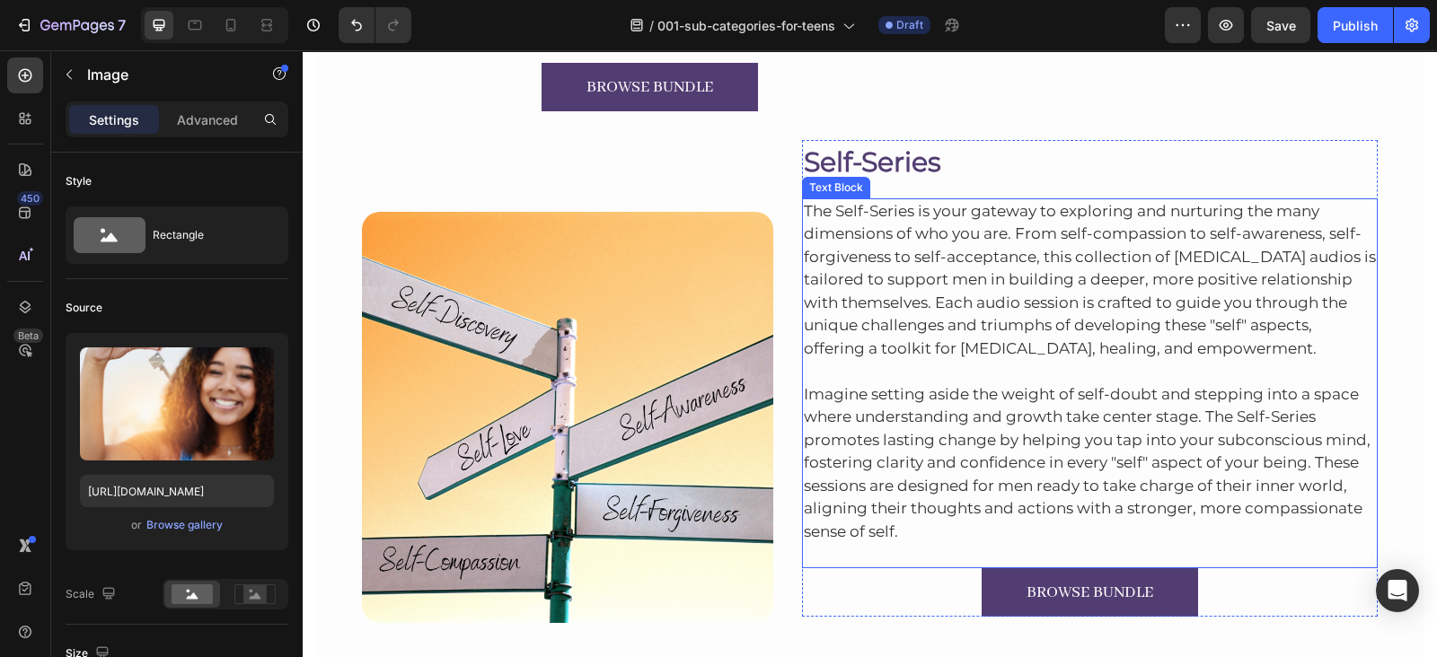
scroll to position [2398, 0]
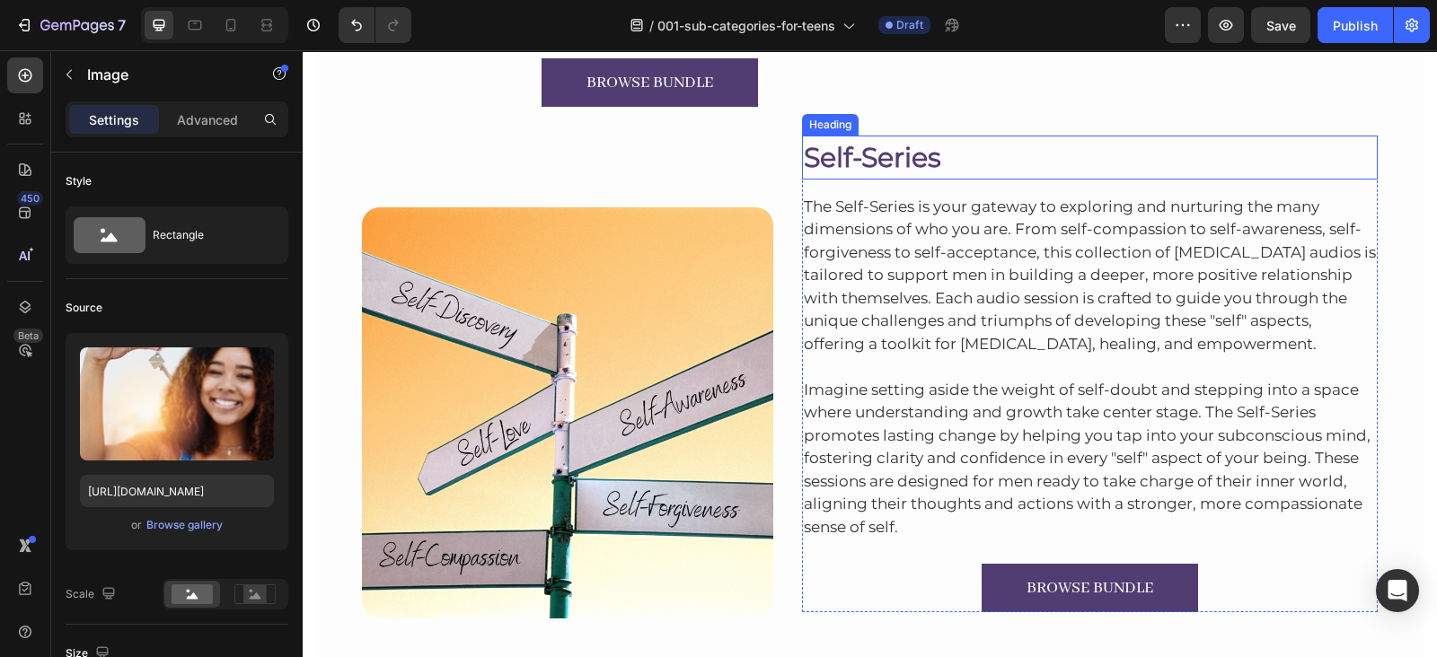
click at [862, 145] on h2 "Self-Series" at bounding box center [1090, 158] width 576 height 44
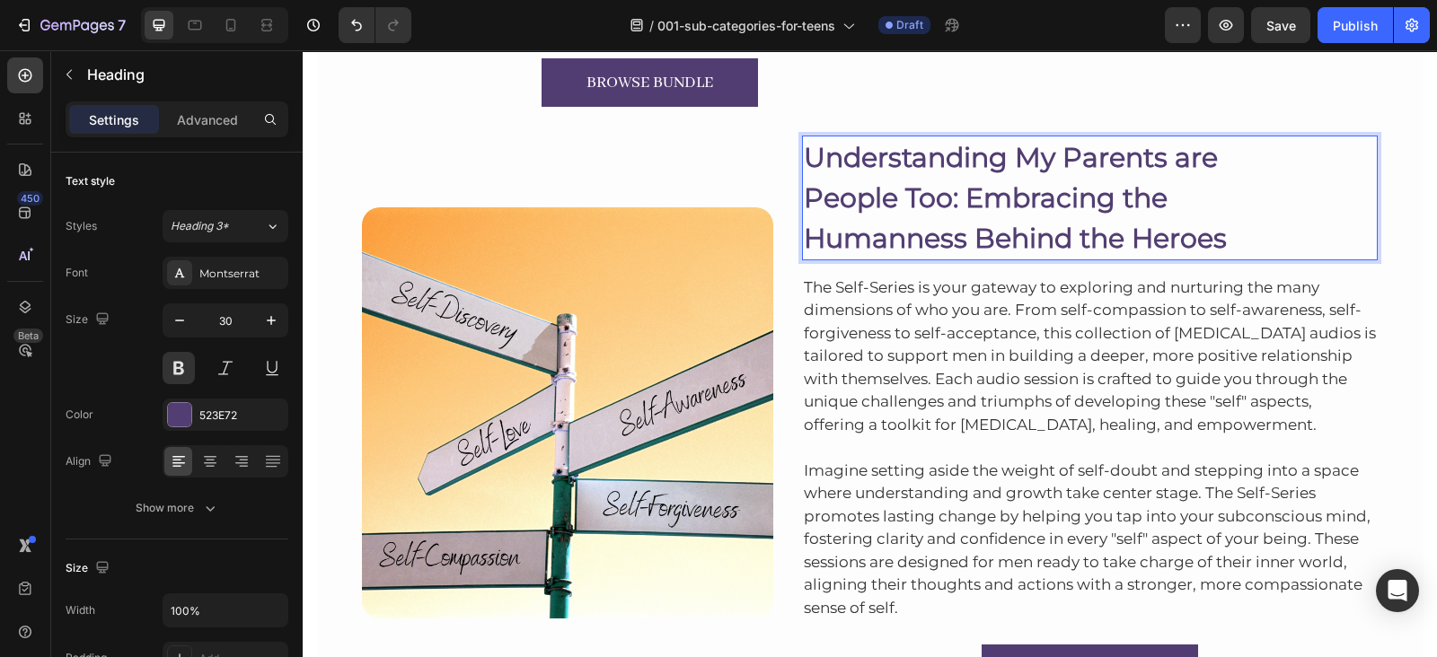
click at [804, 245] on p "Understanding My Parents are People Too: Embracing the Humanness Behind the Her…" at bounding box center [1090, 197] width 573 height 121
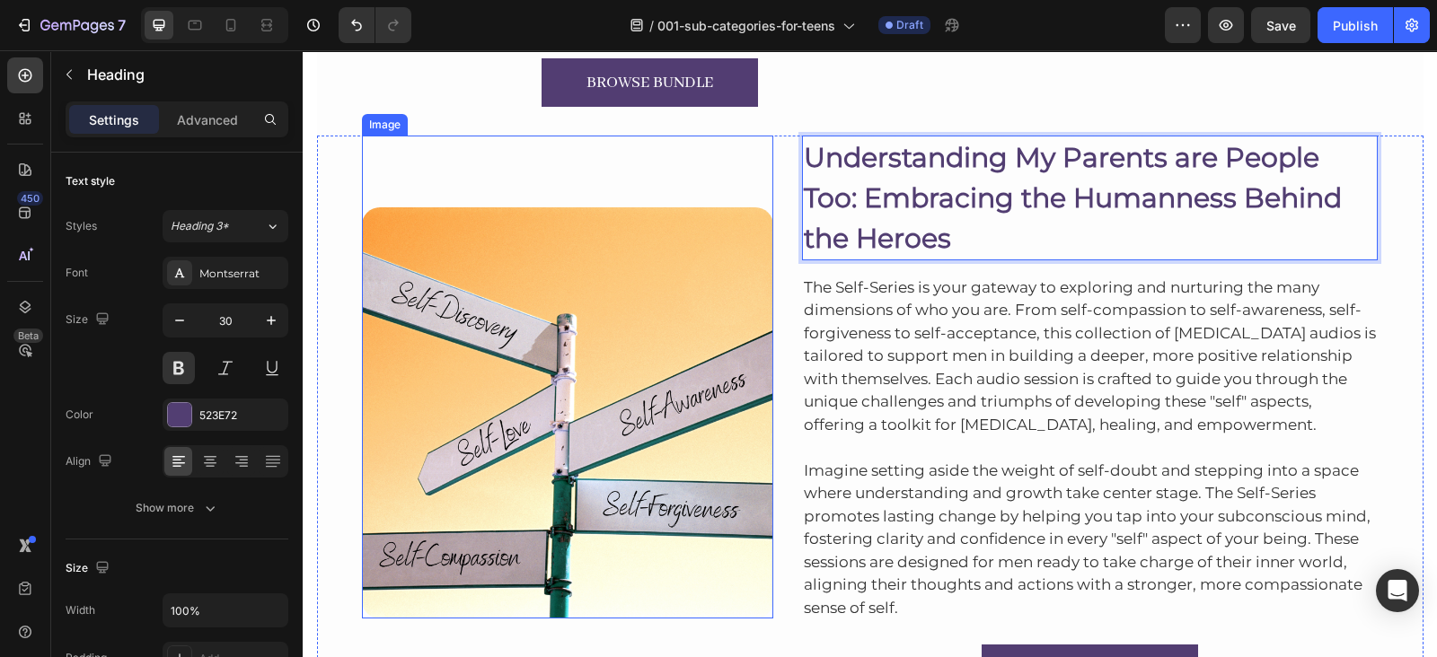
scroll to position [2419, 0]
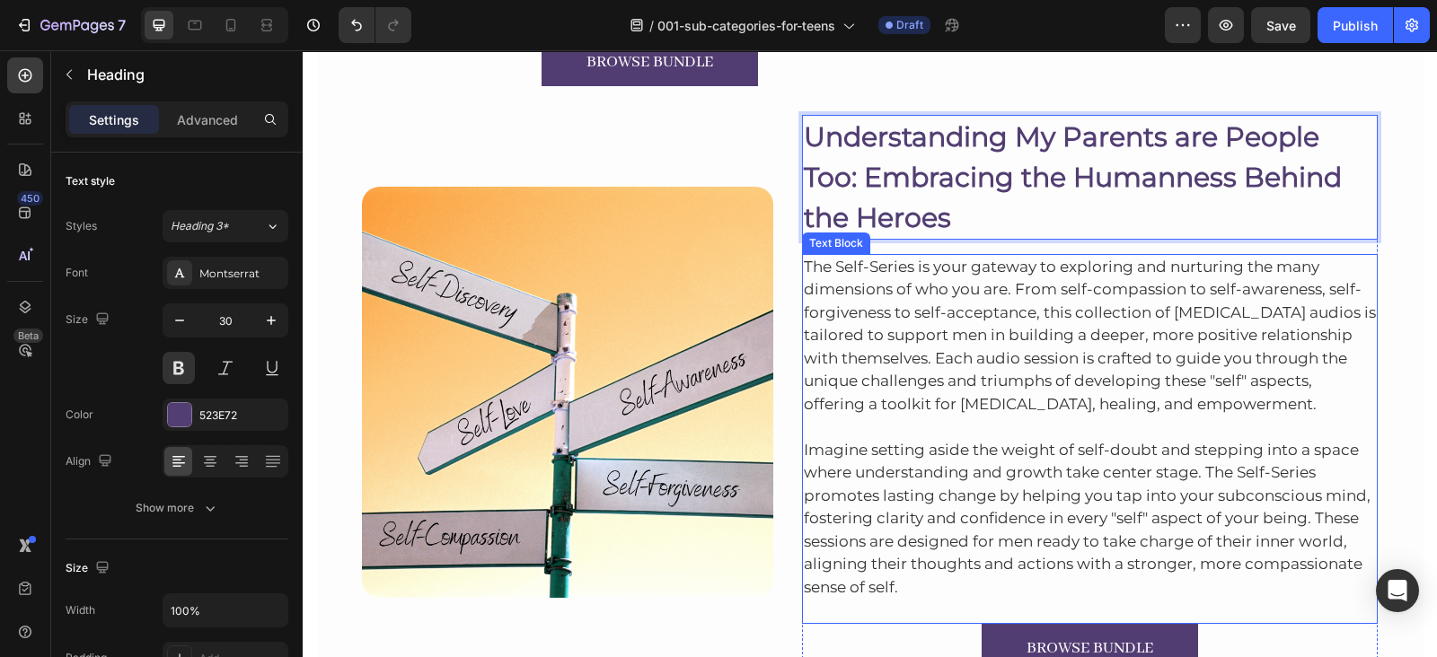
click at [942, 330] on p "The Self-Series is your gateway to exploring and nurturing the many dimensions …" at bounding box center [1090, 336] width 573 height 161
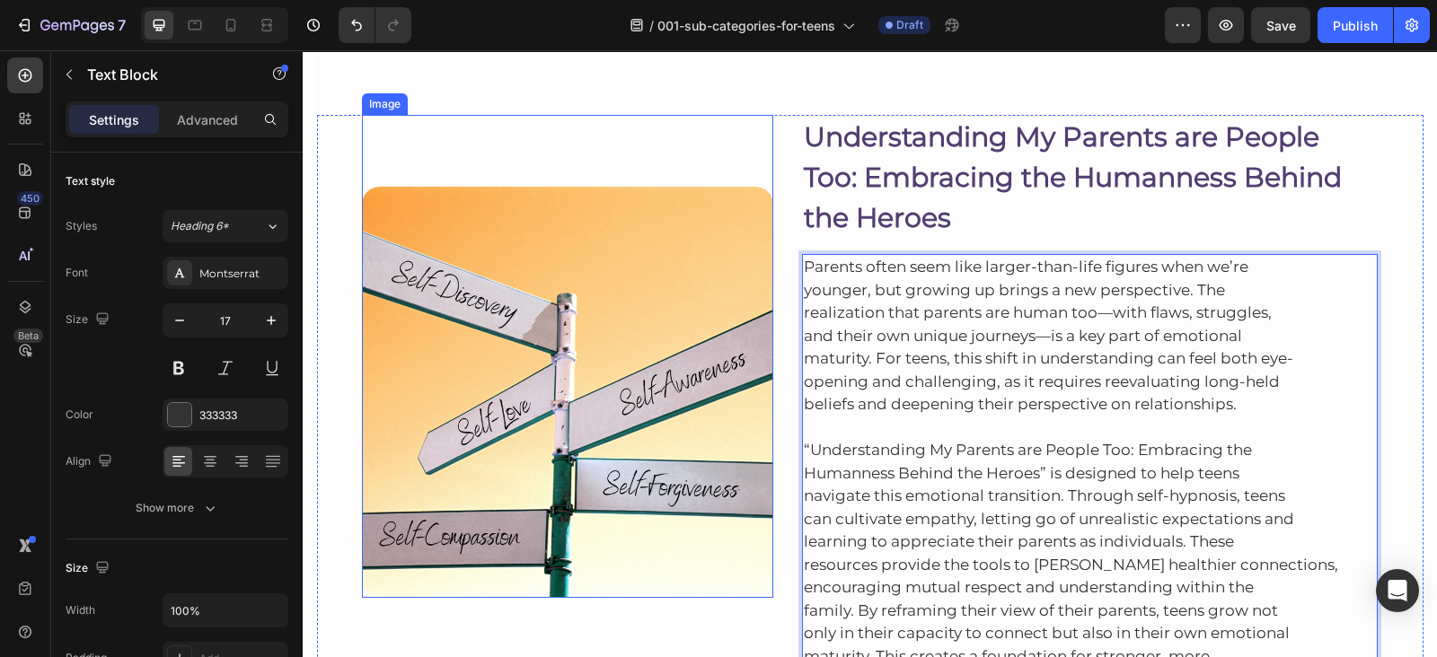
scroll to position [2491, 0]
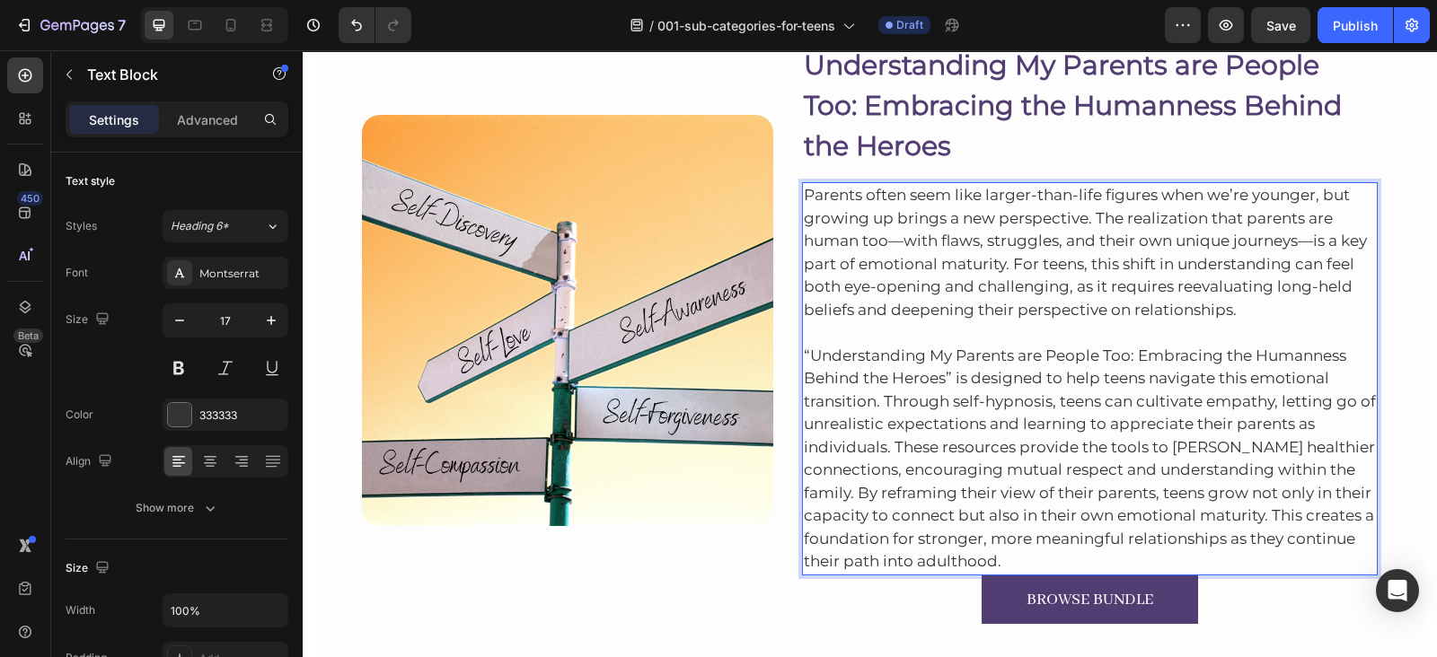
click at [1006, 550] on p "“Understanding My Parents are People Too: Embracing the Humanness Behind the He…" at bounding box center [1090, 447] width 573 height 252
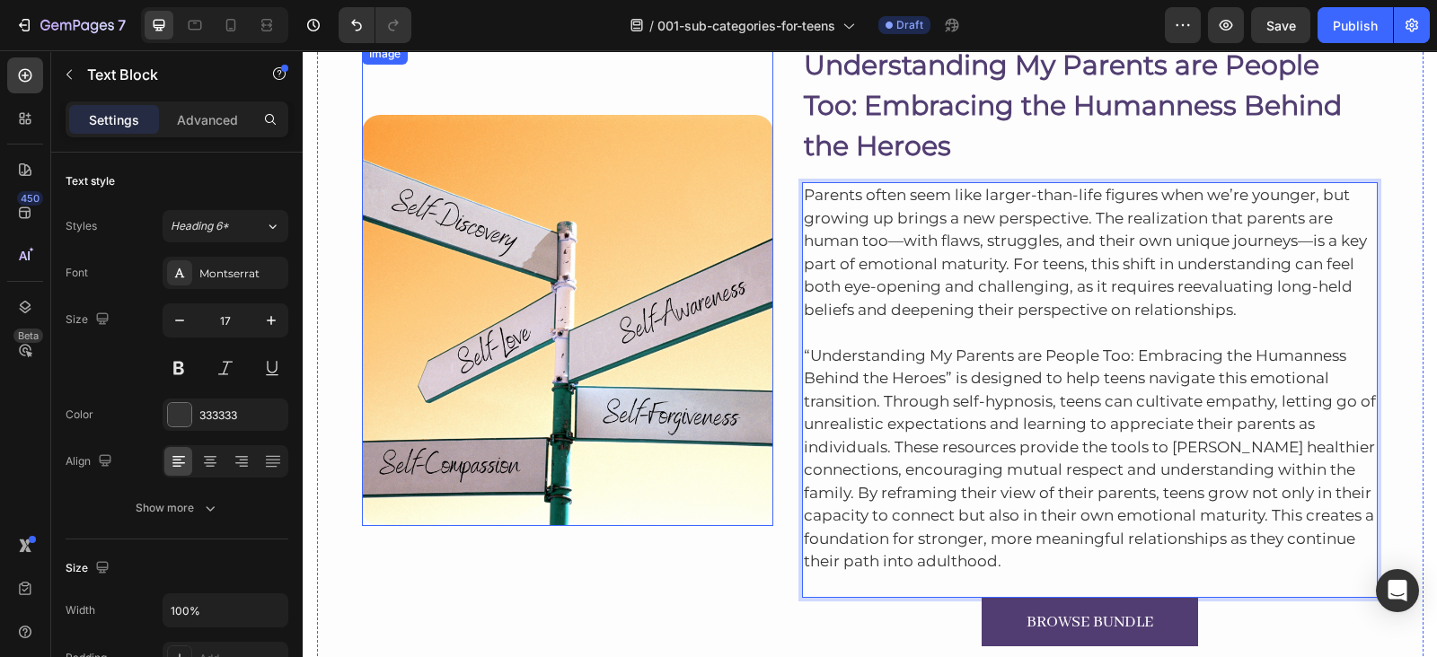
click at [588, 258] on img at bounding box center [567, 320] width 411 height 411
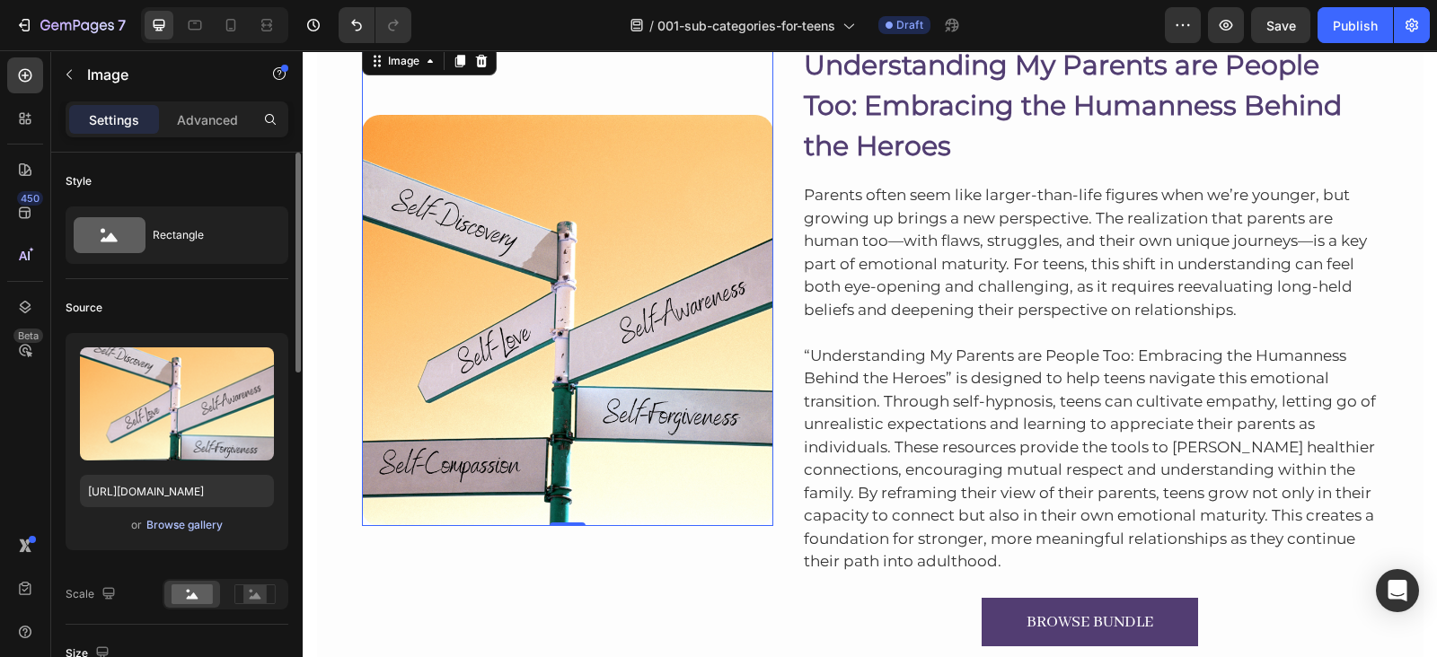
click at [175, 523] on div "Browse gallery" at bounding box center [184, 525] width 76 height 16
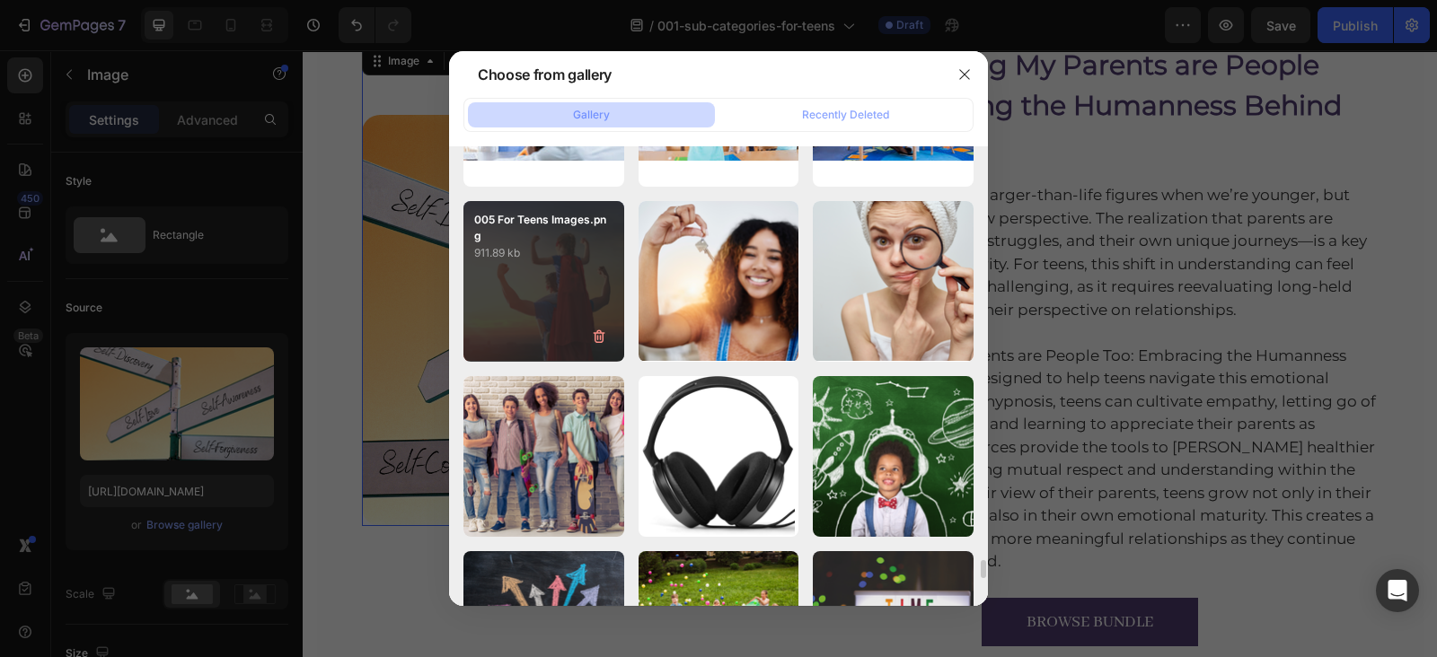
scroll to position [10274, 0]
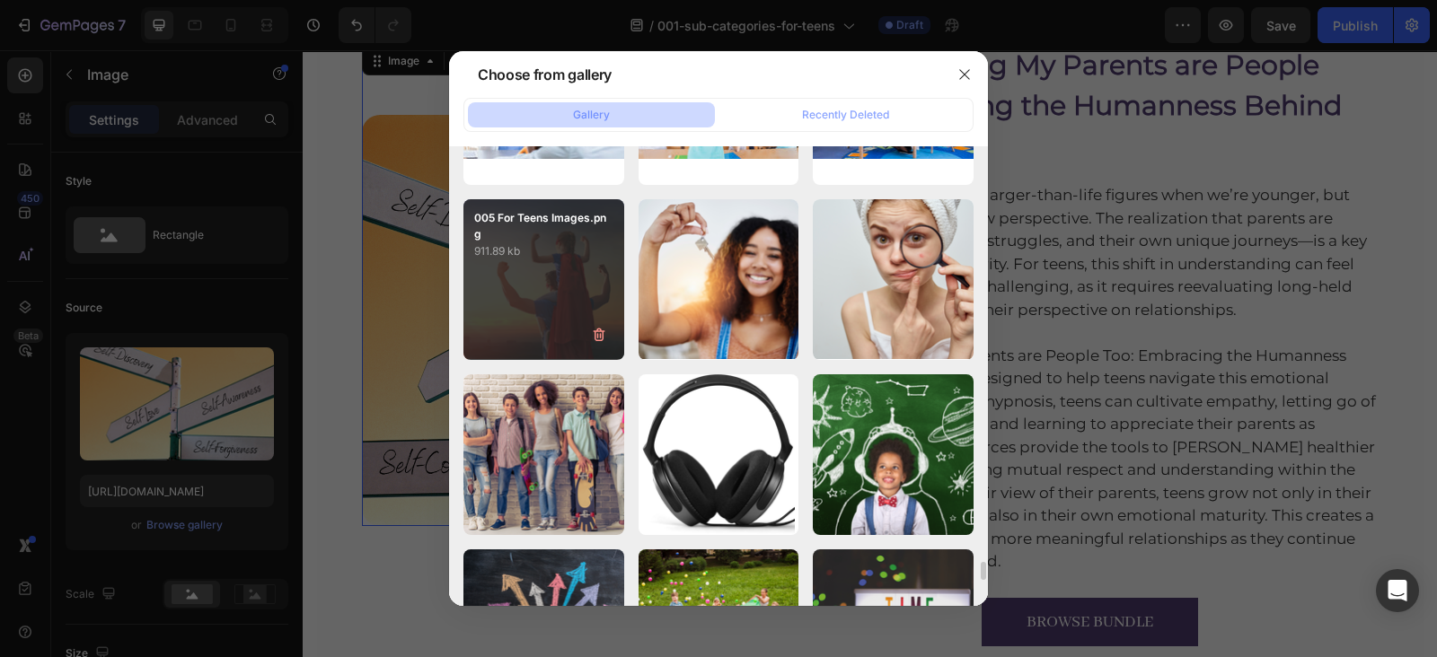
click at [513, 271] on div "005 For Teens Images.png 911.89 kb" at bounding box center [543, 279] width 161 height 161
type input "https://cdn.shopify.com/s/files/1/0607/2821/3736/files/gempages_502465714892833…"
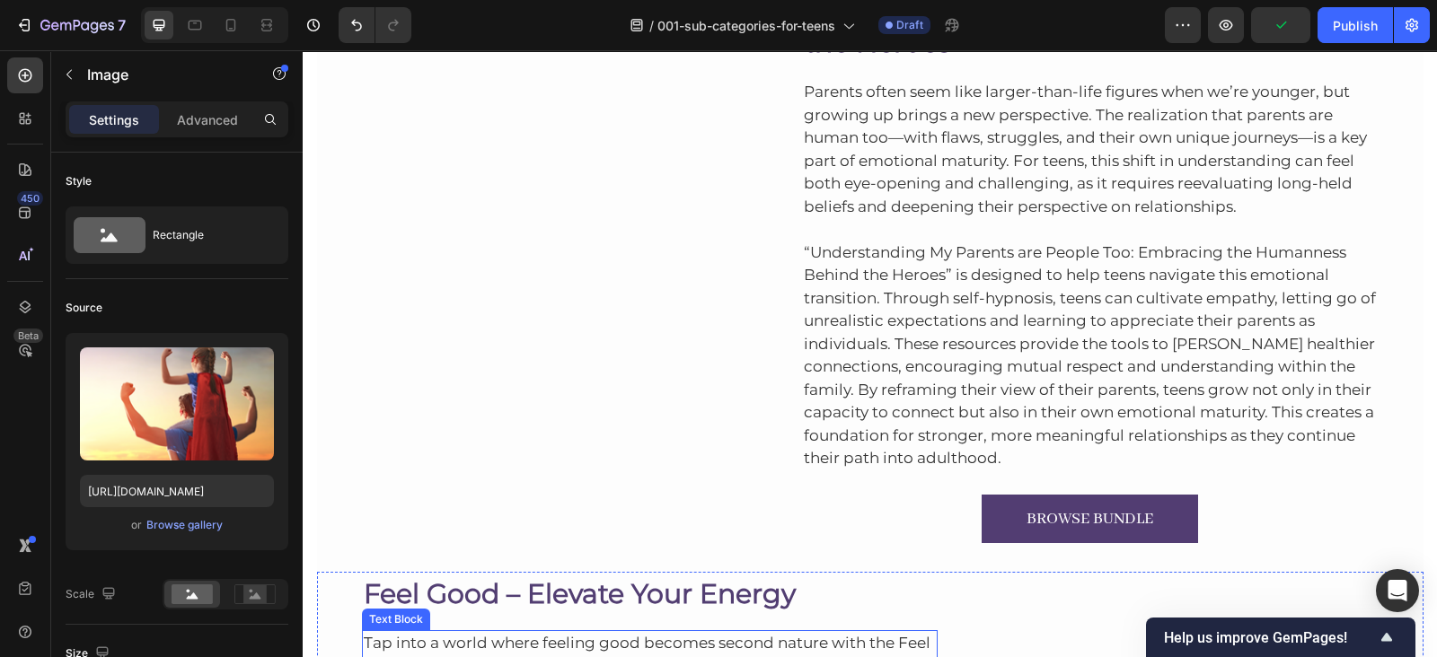
scroll to position [2825, 0]
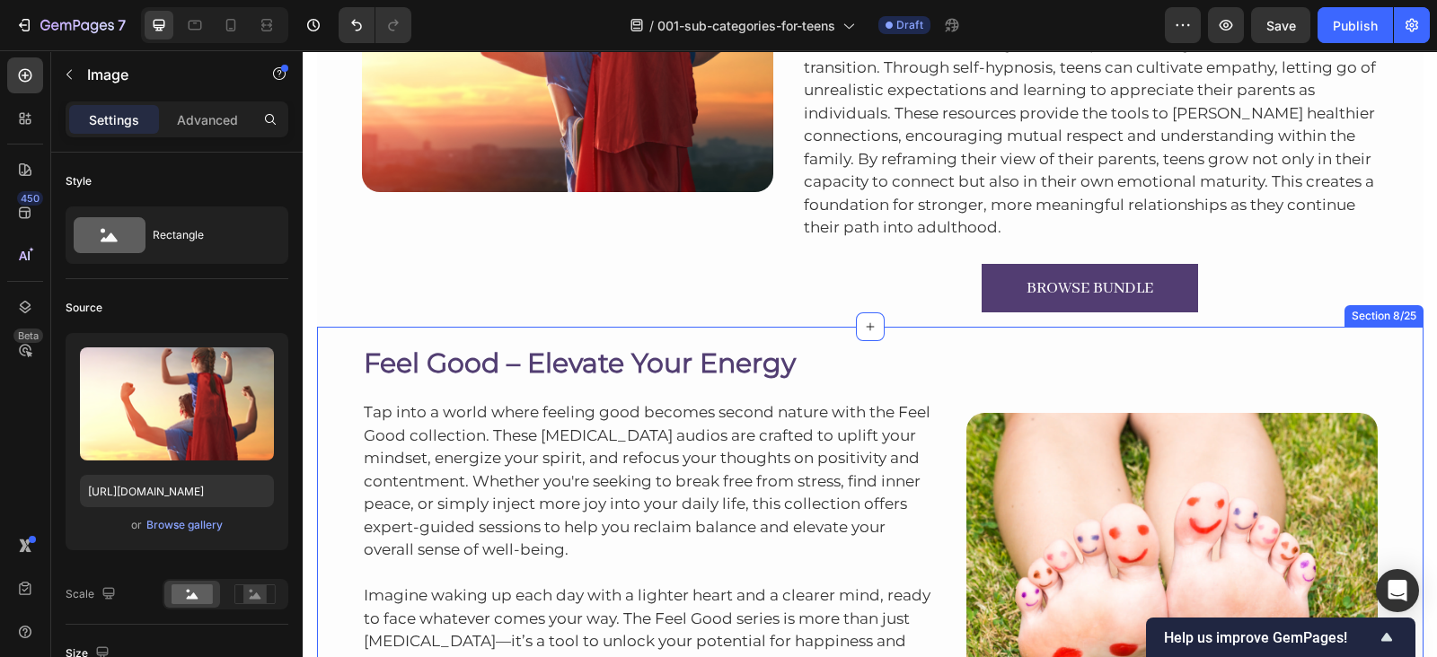
click at [940, 337] on div "Feel Good – Elevate Your Energy Heading Tap into a world where feeling good bec…" at bounding box center [870, 575] width 1106 height 497
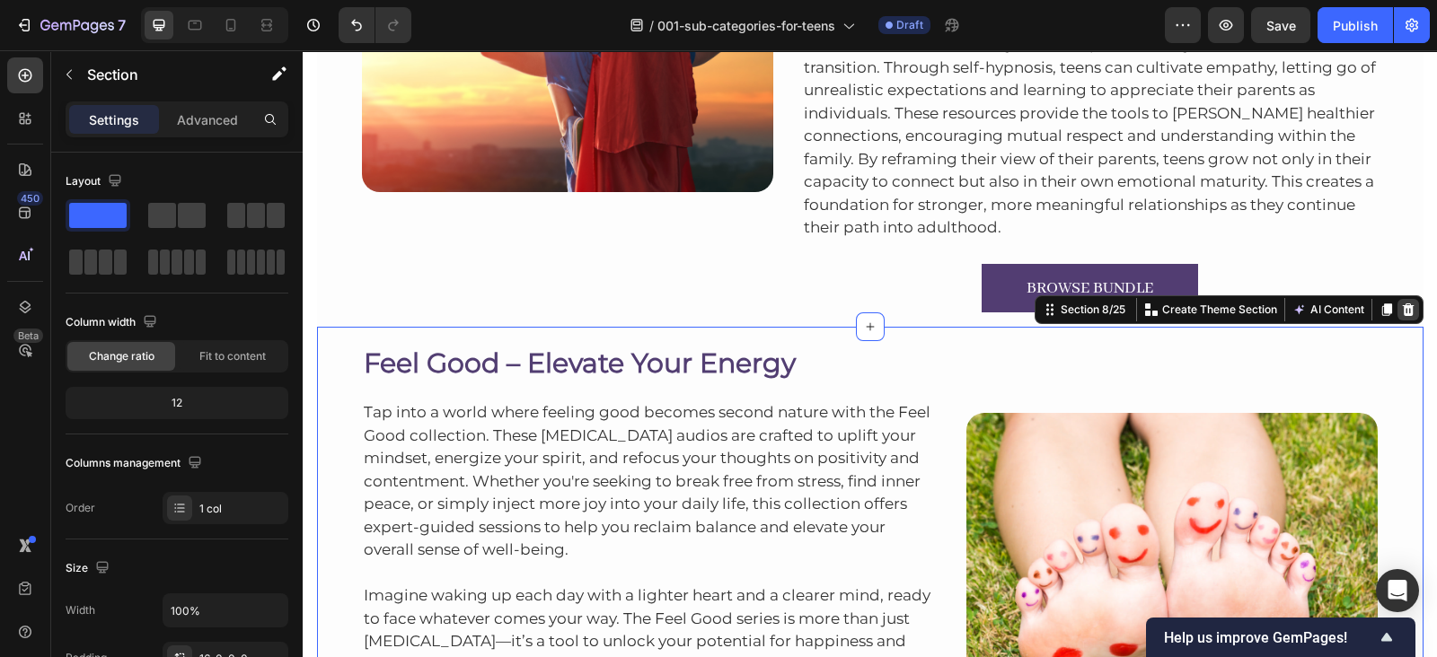
click at [1402, 307] on icon at bounding box center [1408, 309] width 12 height 13
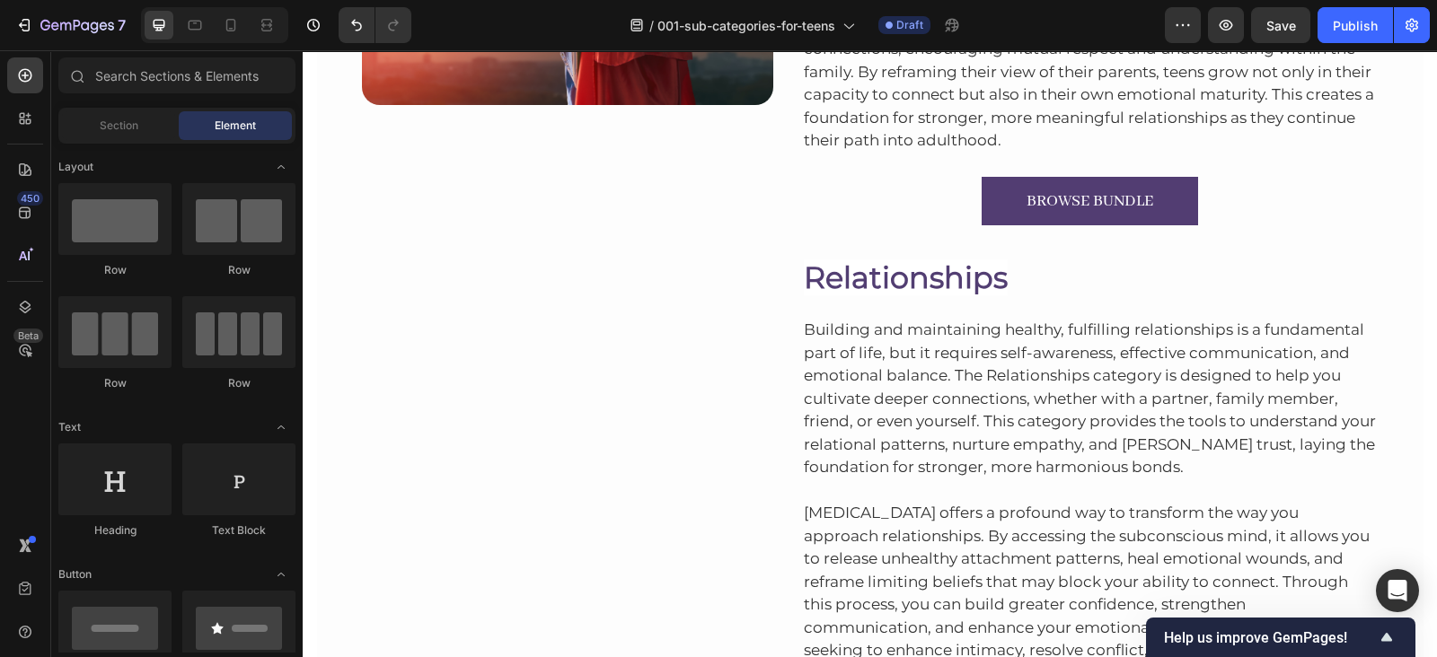
scroll to position [2910, 0]
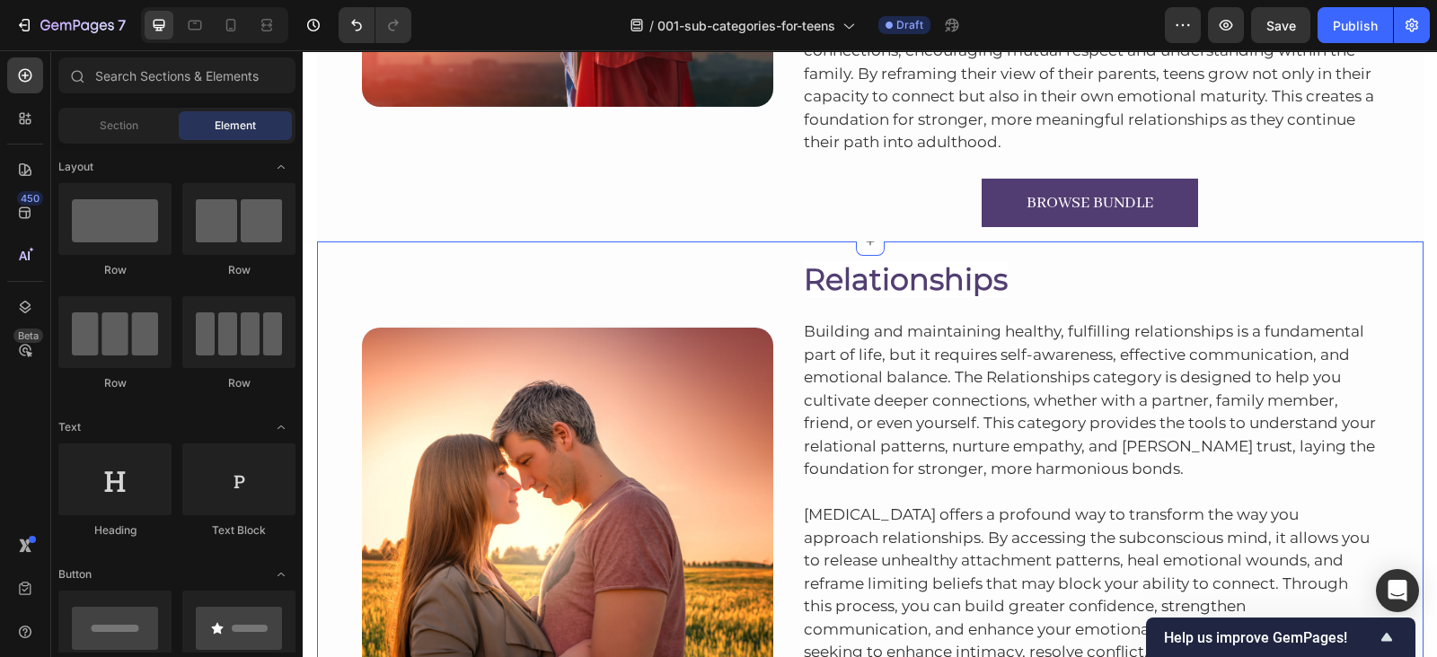
click at [1101, 251] on div "Image Relationships Heading Building and maintaining healthy, fulfilling relati…" at bounding box center [870, 508] width 1106 height 533
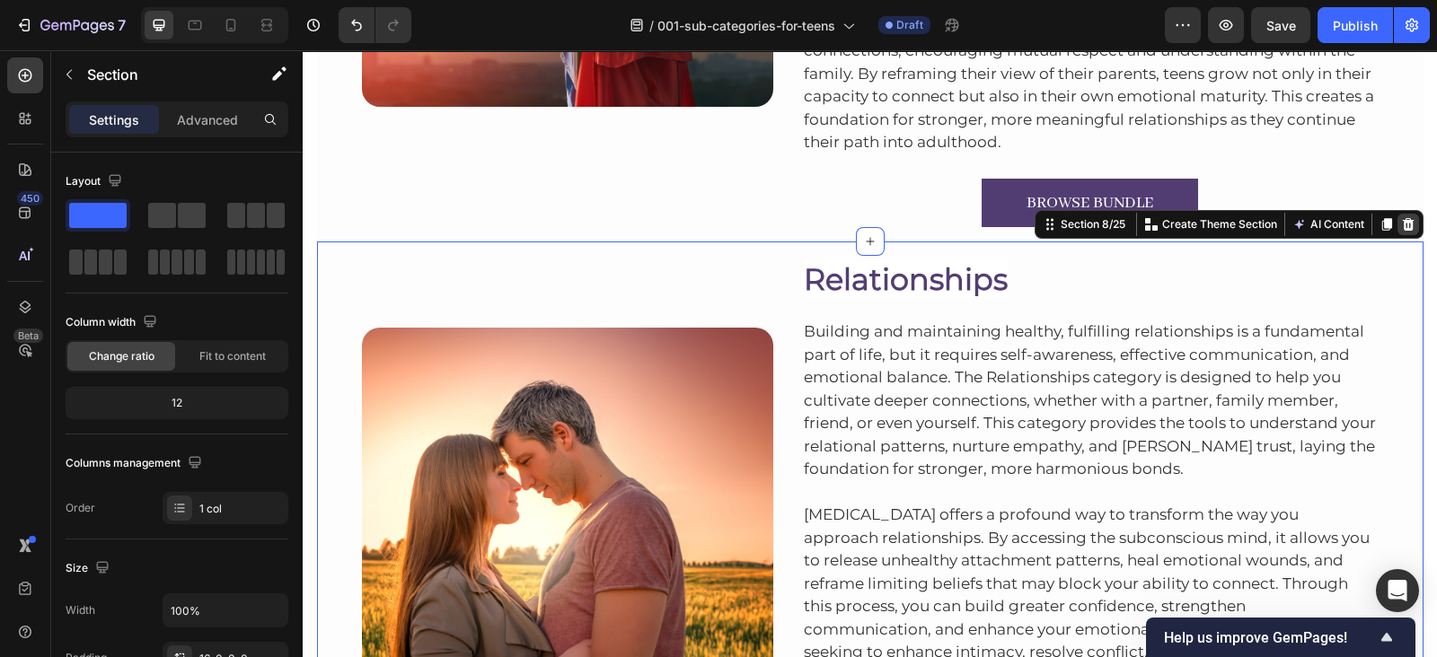
click at [1402, 226] on icon at bounding box center [1408, 224] width 12 height 13
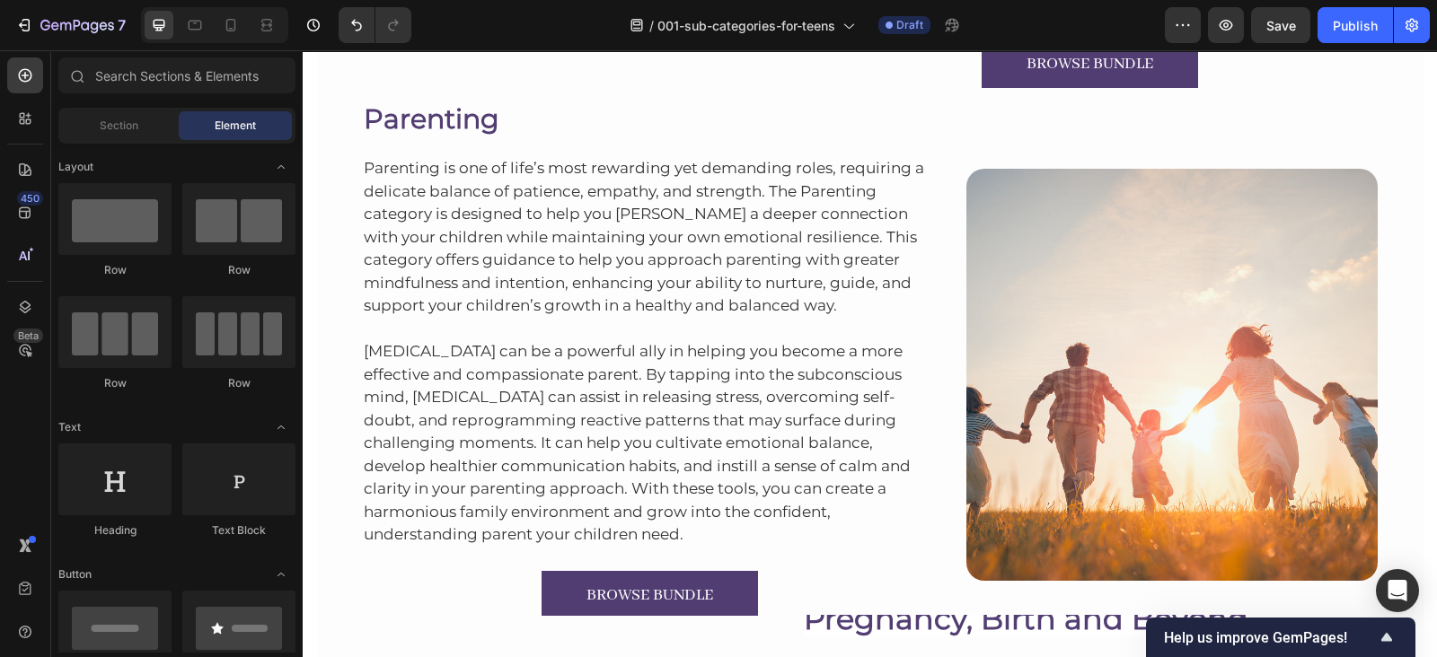
scroll to position [2919, 0]
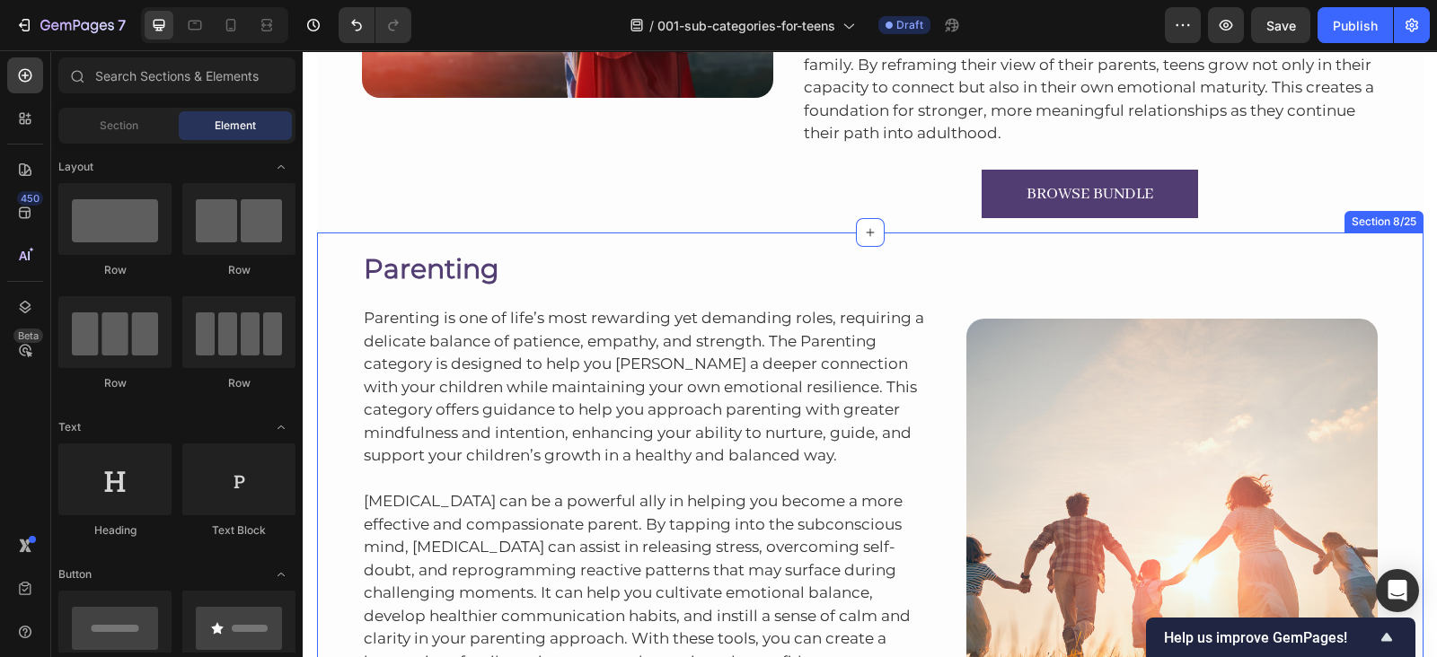
click at [990, 233] on div "Parenting Heading Parenting is one of life’s most rewarding yet demanding roles…" at bounding box center [870, 508] width 1106 height 551
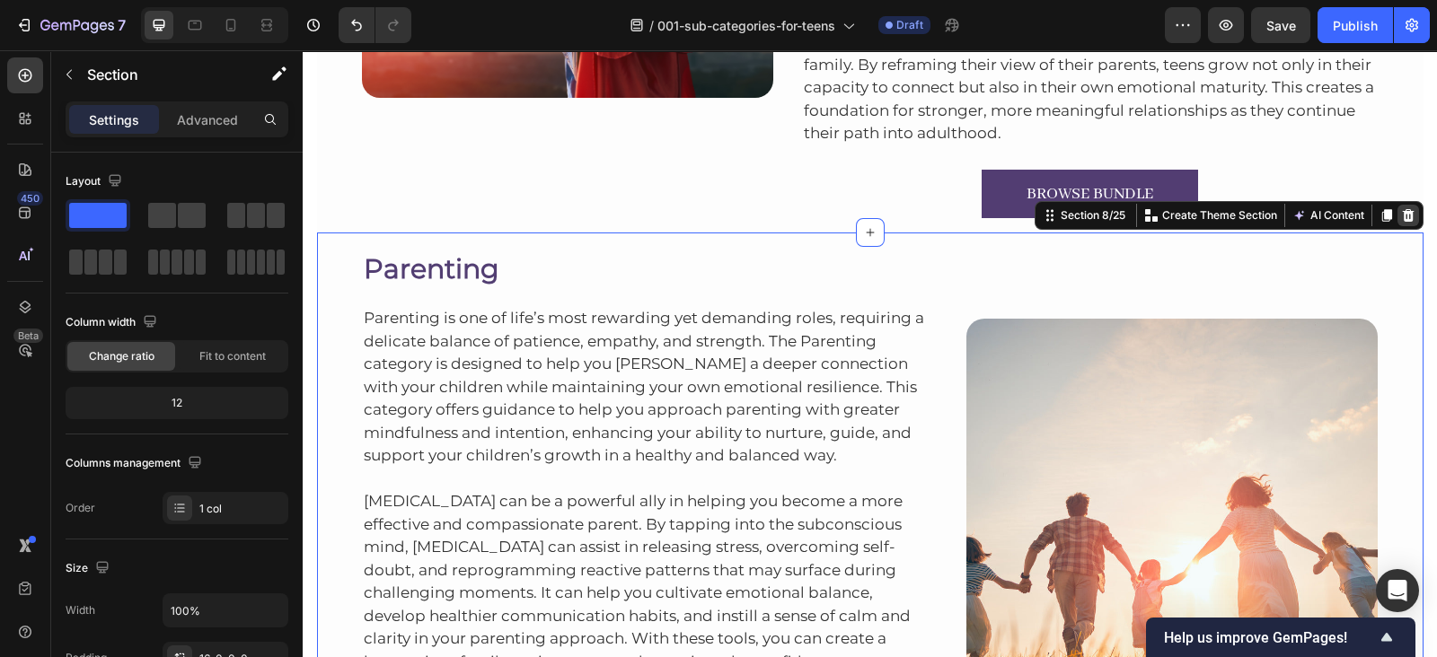
click at [1402, 217] on icon at bounding box center [1408, 215] width 12 height 13
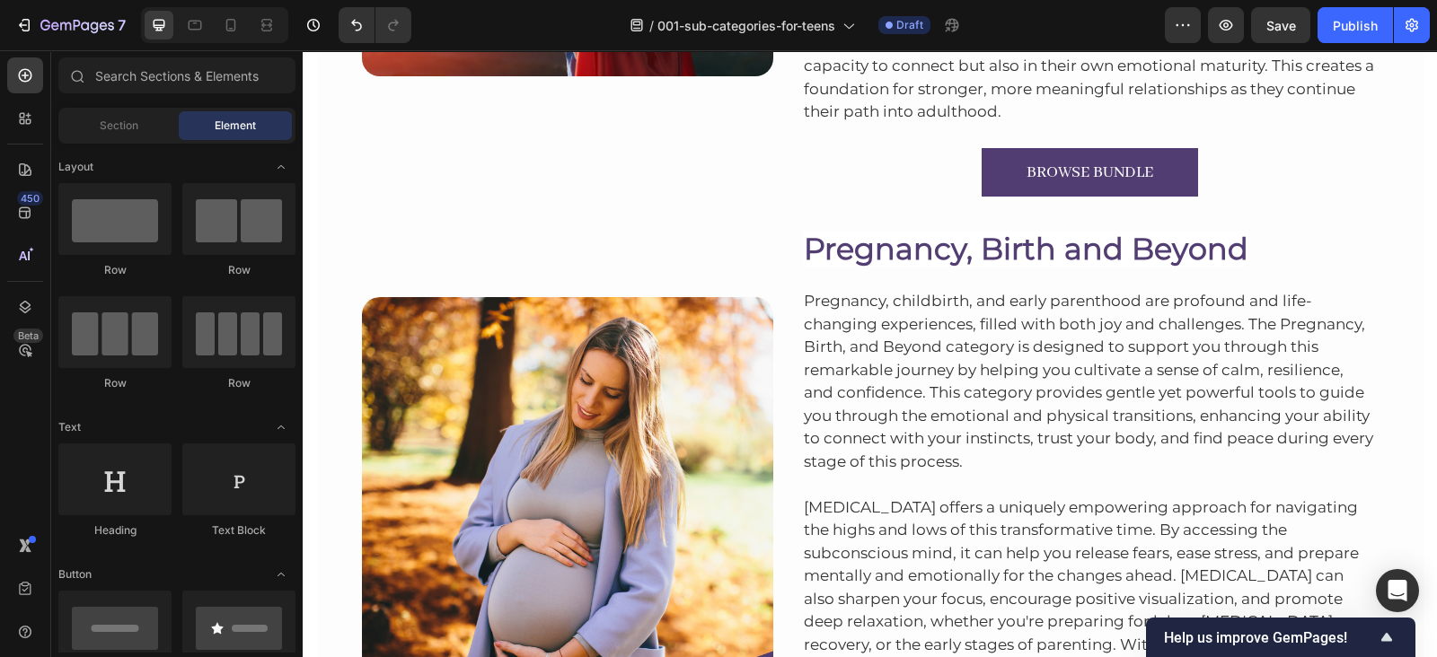
scroll to position [2852, 0]
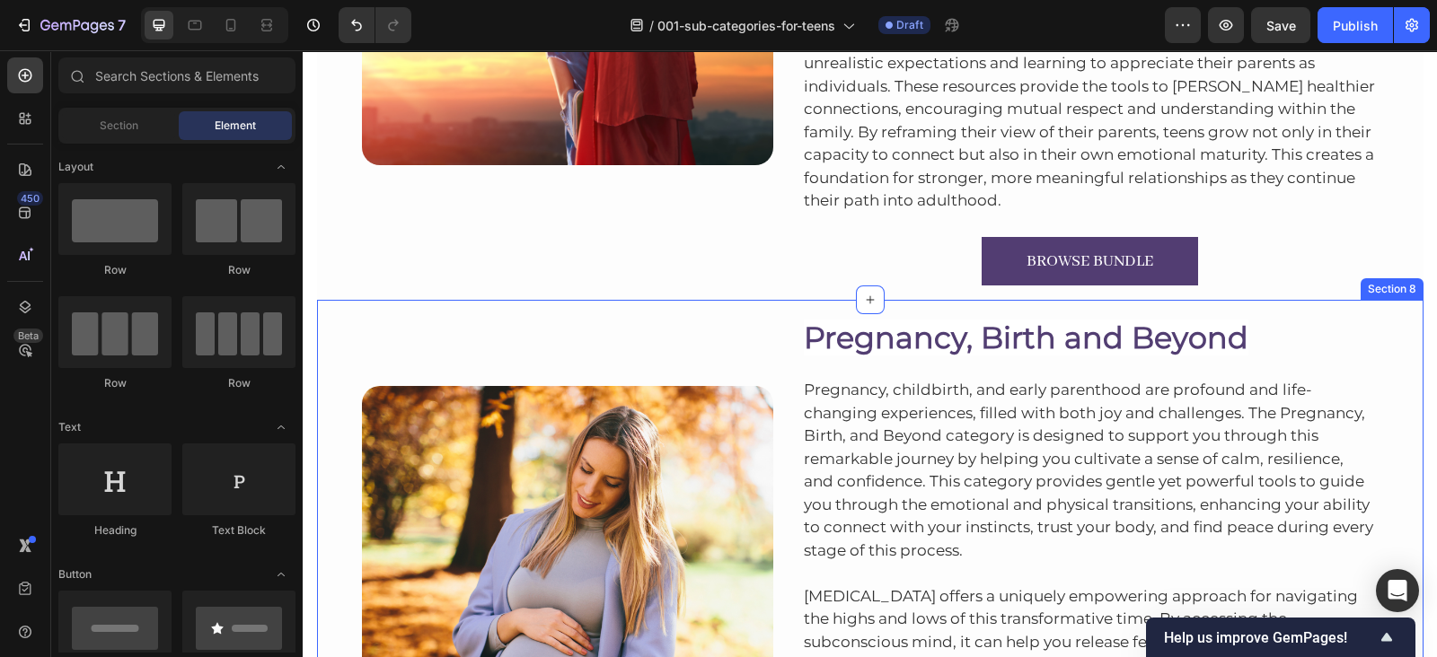
click at [1126, 307] on div "Image Pregnancy, Birth and Beyond Heading Pregnancy, childbirth, and early pare…" at bounding box center [870, 589] width 1106 height 579
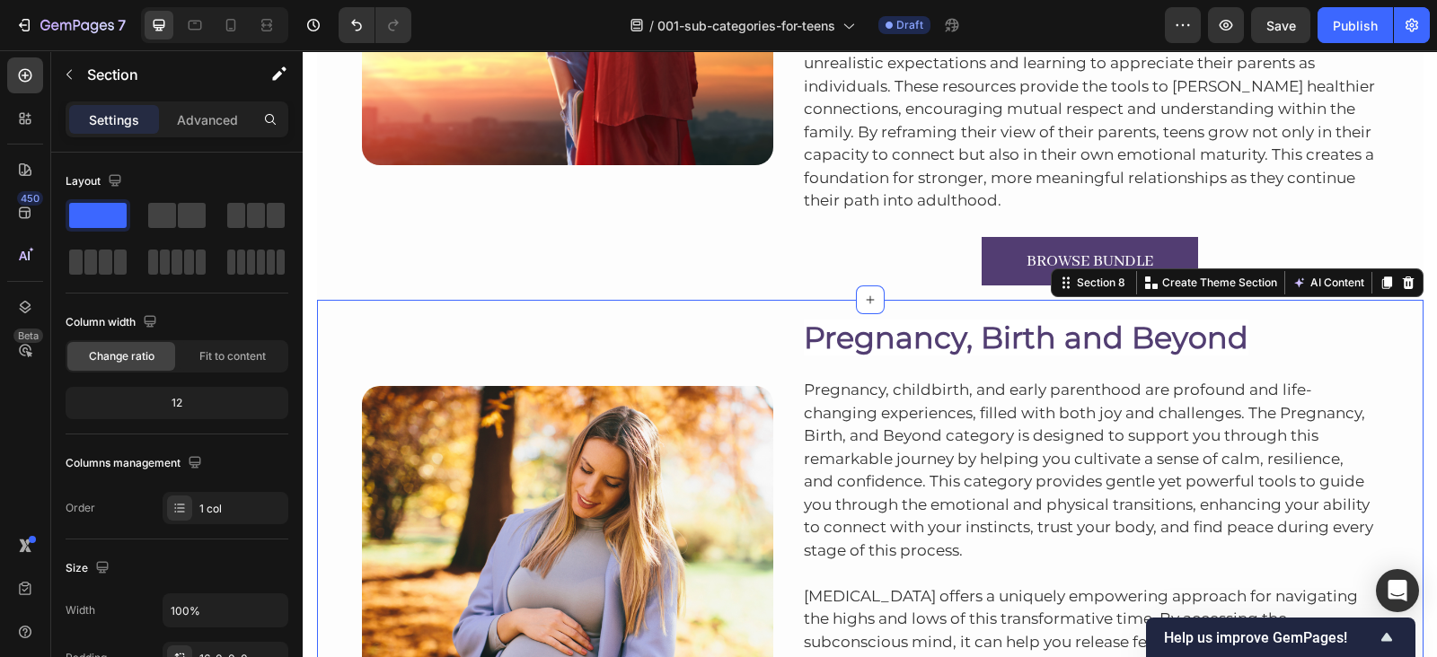
click at [1397, 293] on div at bounding box center [1408, 283] width 22 height 22
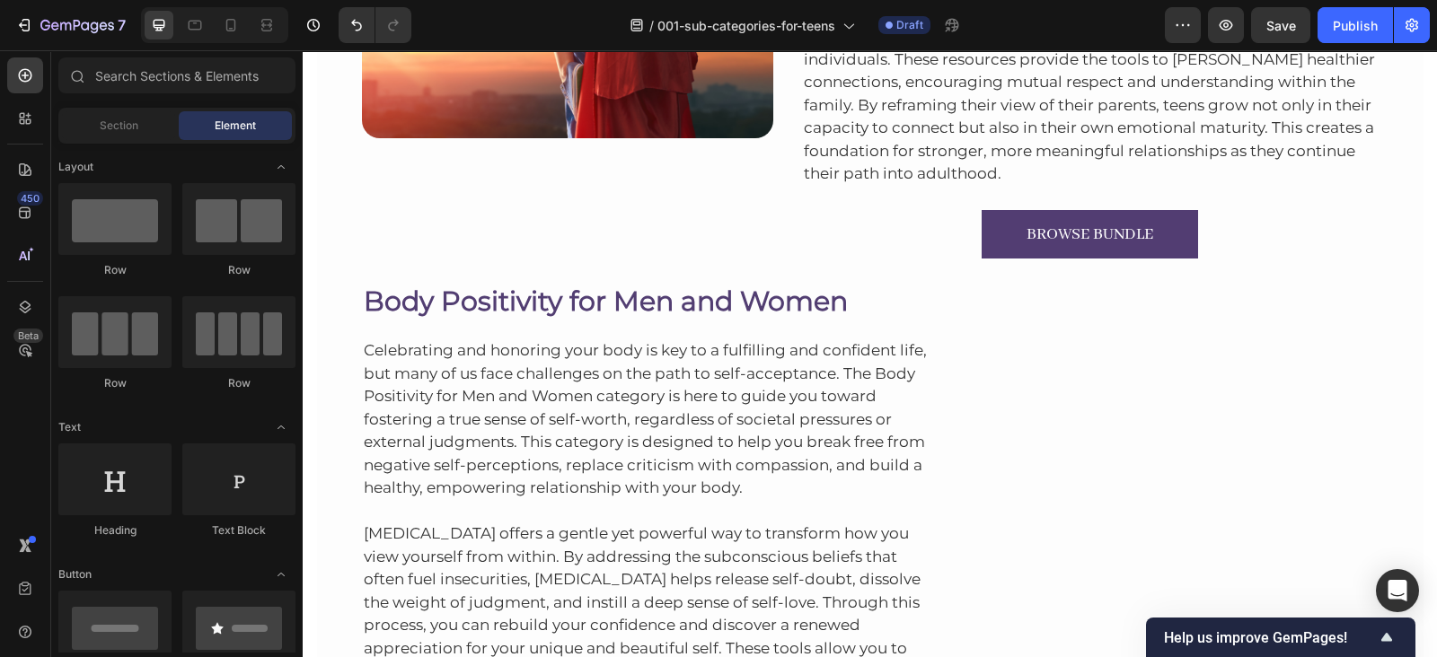
scroll to position [2849, 0]
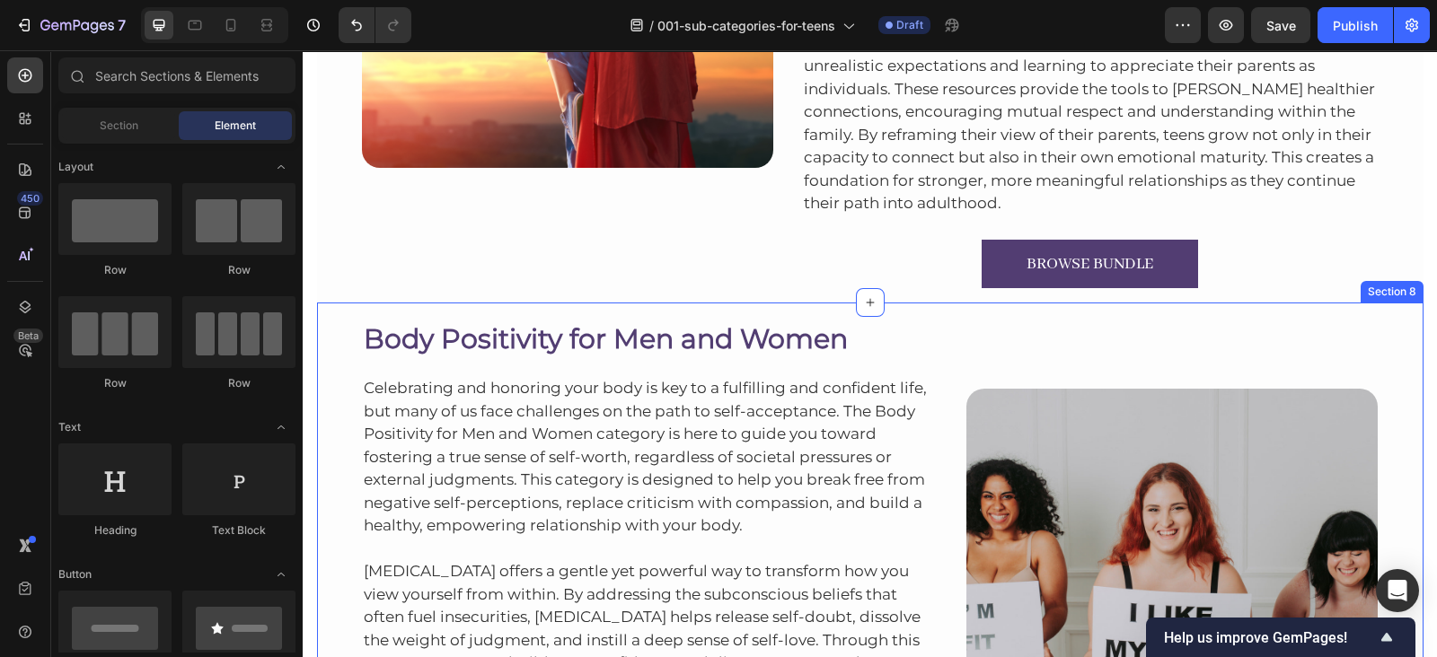
click at [1128, 307] on div "Body Positivity for Men and Women Heading Celebrating and honoring your body is…" at bounding box center [870, 567] width 1106 height 529
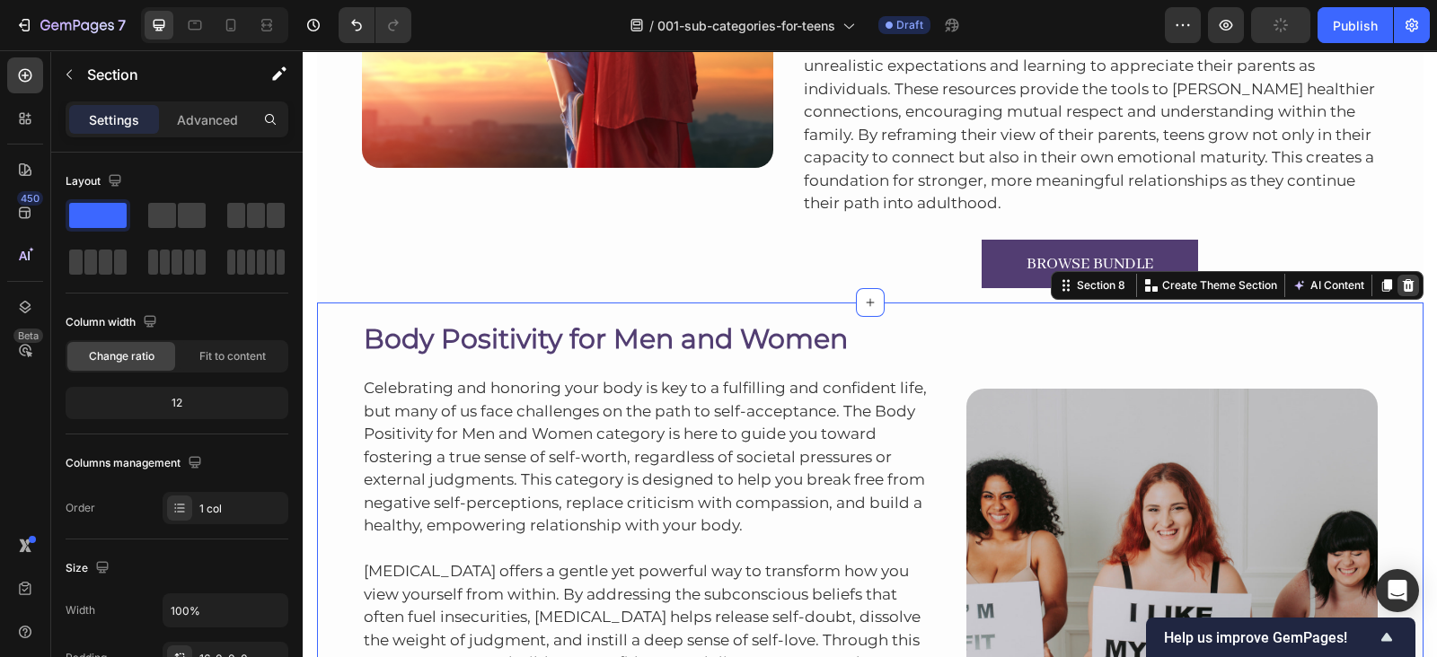
click at [1405, 286] on icon at bounding box center [1408, 285] width 14 height 14
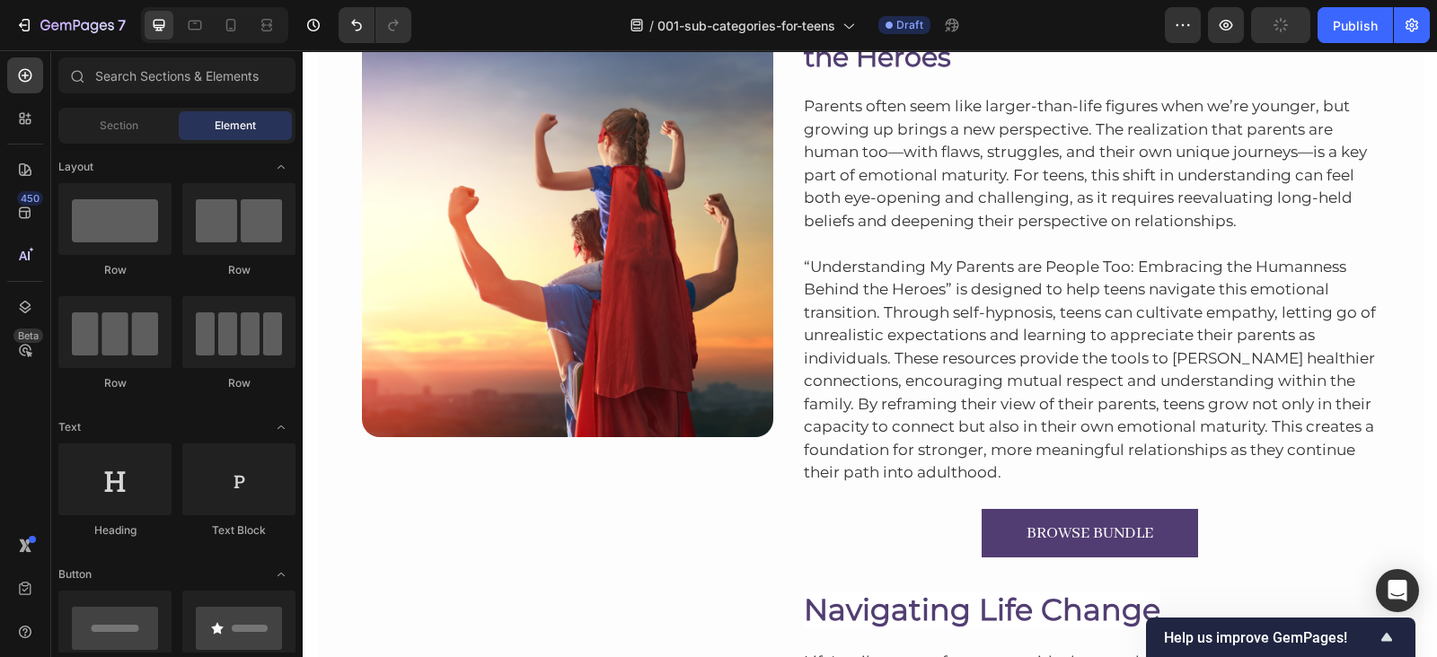
scroll to position [2942, 0]
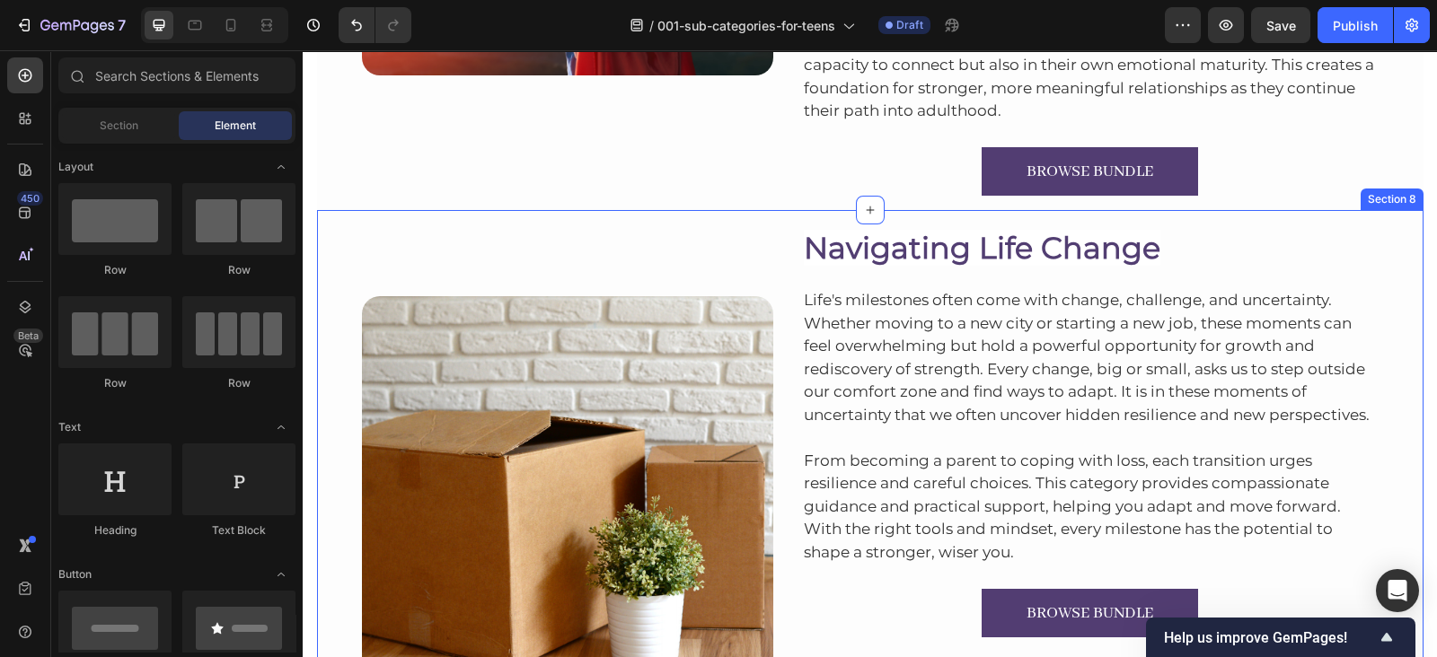
click at [1096, 216] on div "Image Navigating Life Change Heading Life's milestones often come with change, …" at bounding box center [870, 466] width 1106 height 512
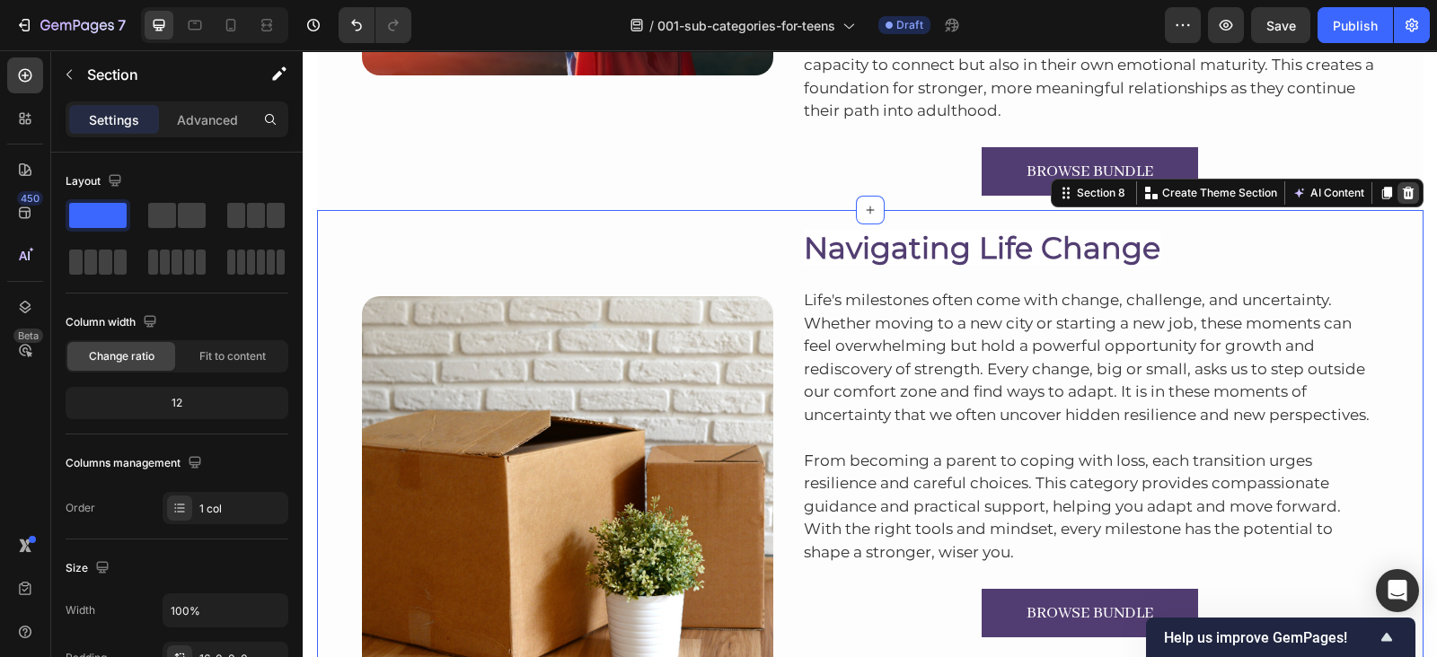
click at [1402, 188] on icon at bounding box center [1408, 193] width 12 height 13
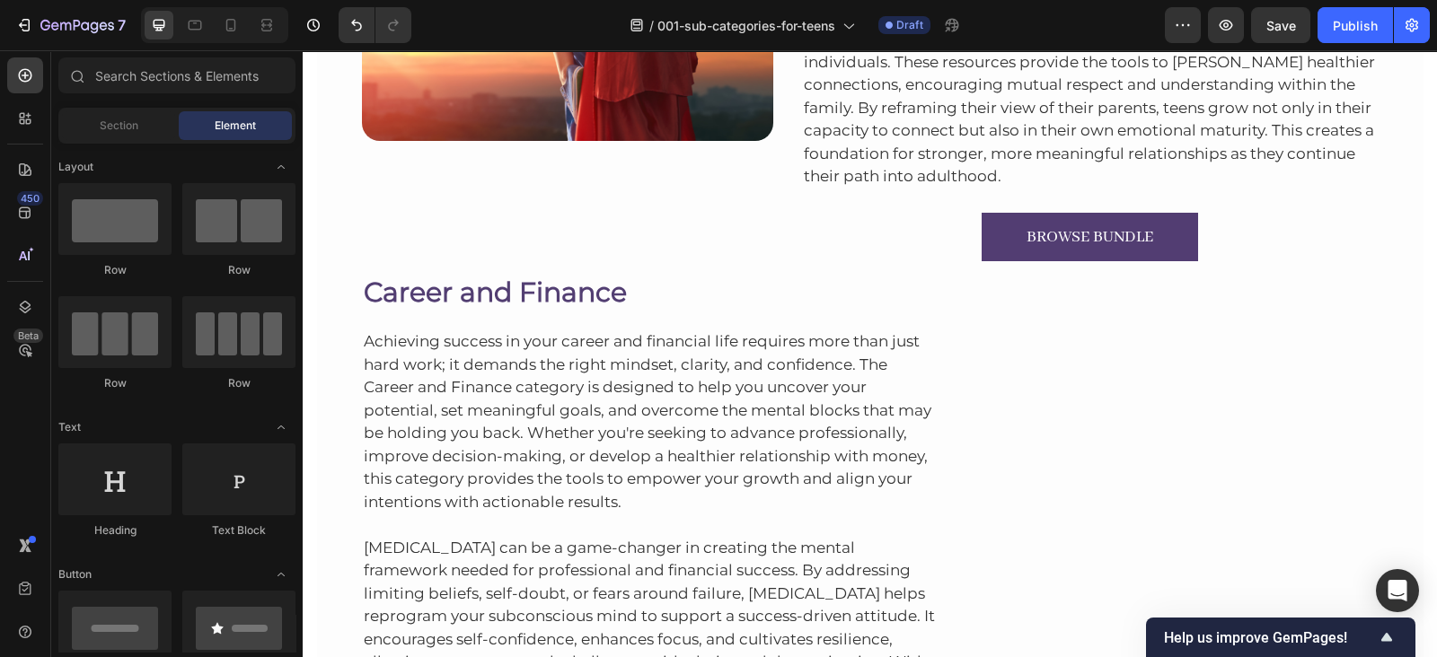
scroll to position [2889, 0]
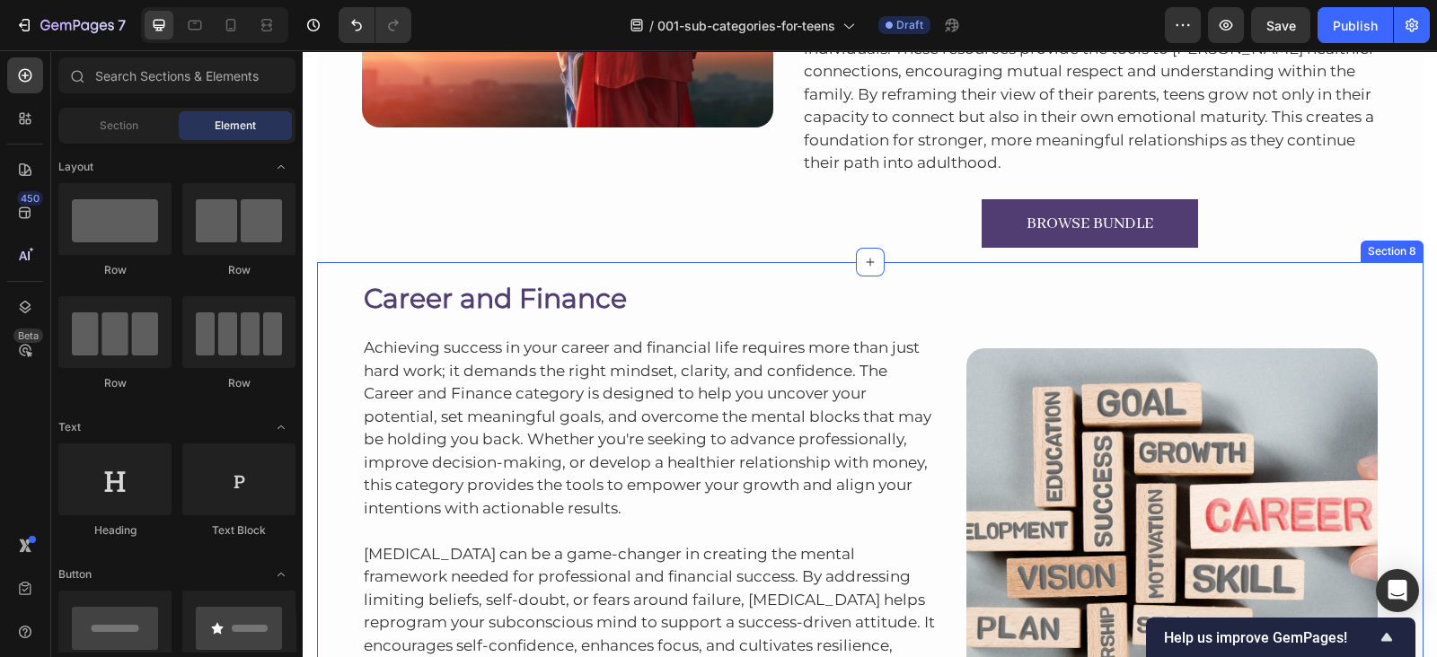
click at [1131, 268] on div "Career and Finance Heading Achieving success in your career and financial life …" at bounding box center [870, 537] width 1106 height 551
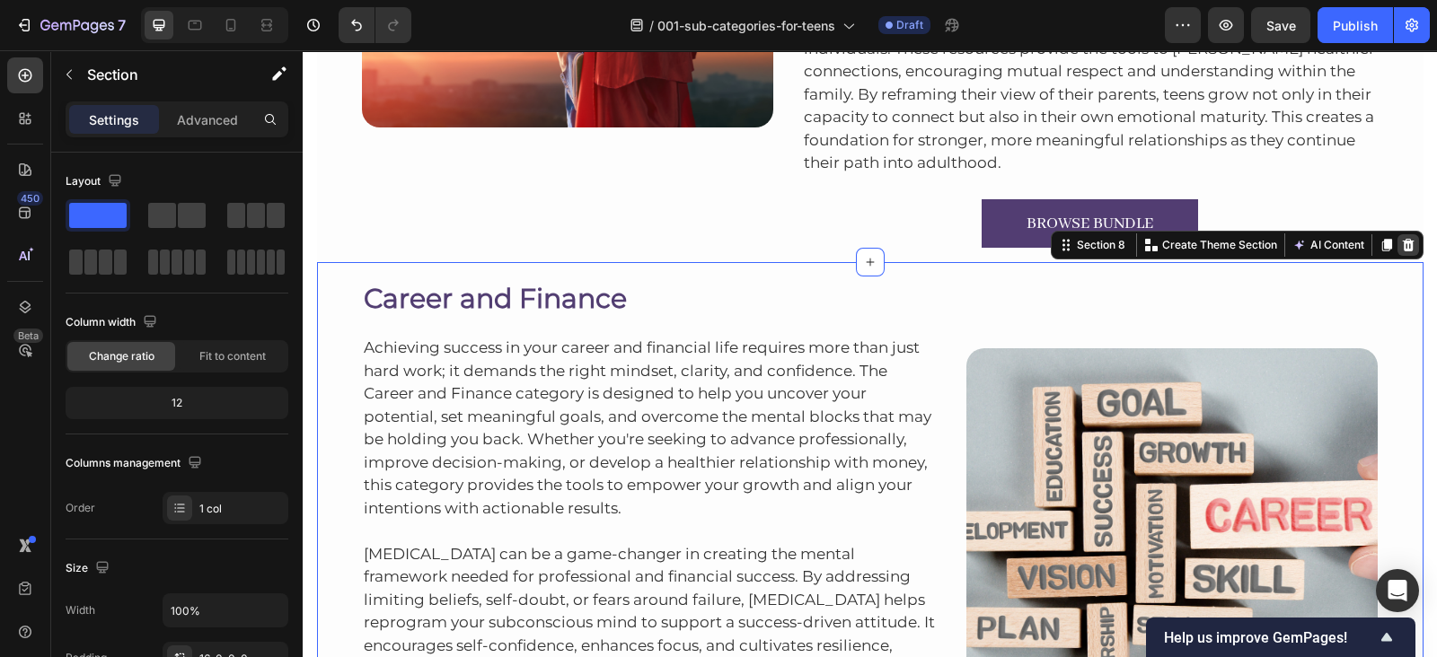
click at [1402, 251] on icon at bounding box center [1408, 245] width 12 height 13
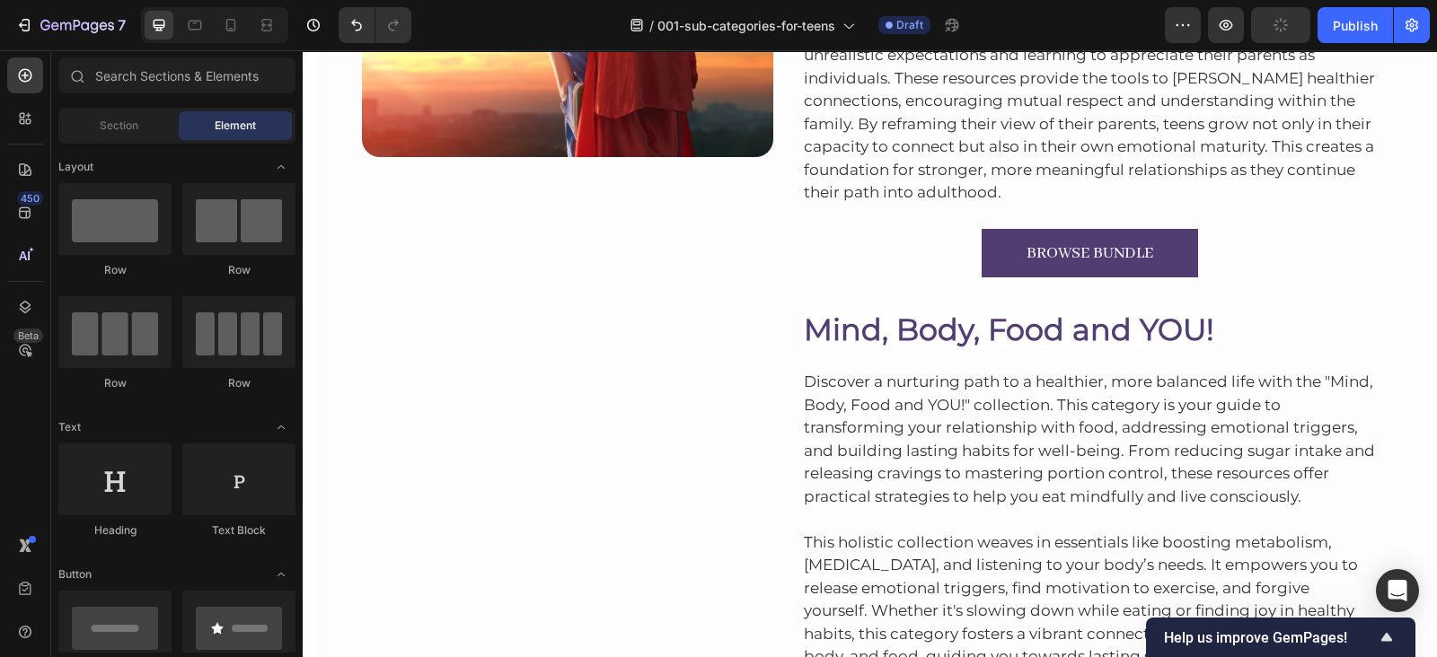
scroll to position [2859, 0]
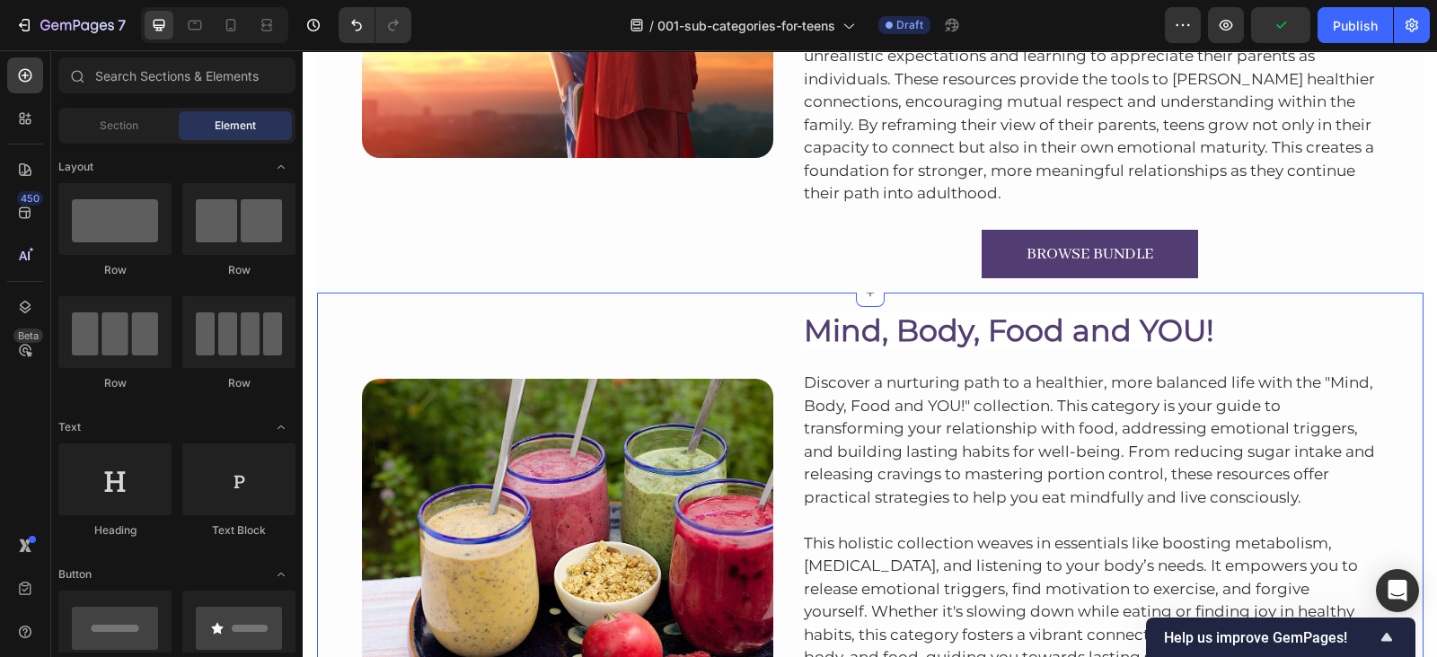
click at [1165, 295] on div "Image Mind, Body, Food and YOU! Heading Discover a nurturing path to a healthie…" at bounding box center [870, 549] width 1106 height 512
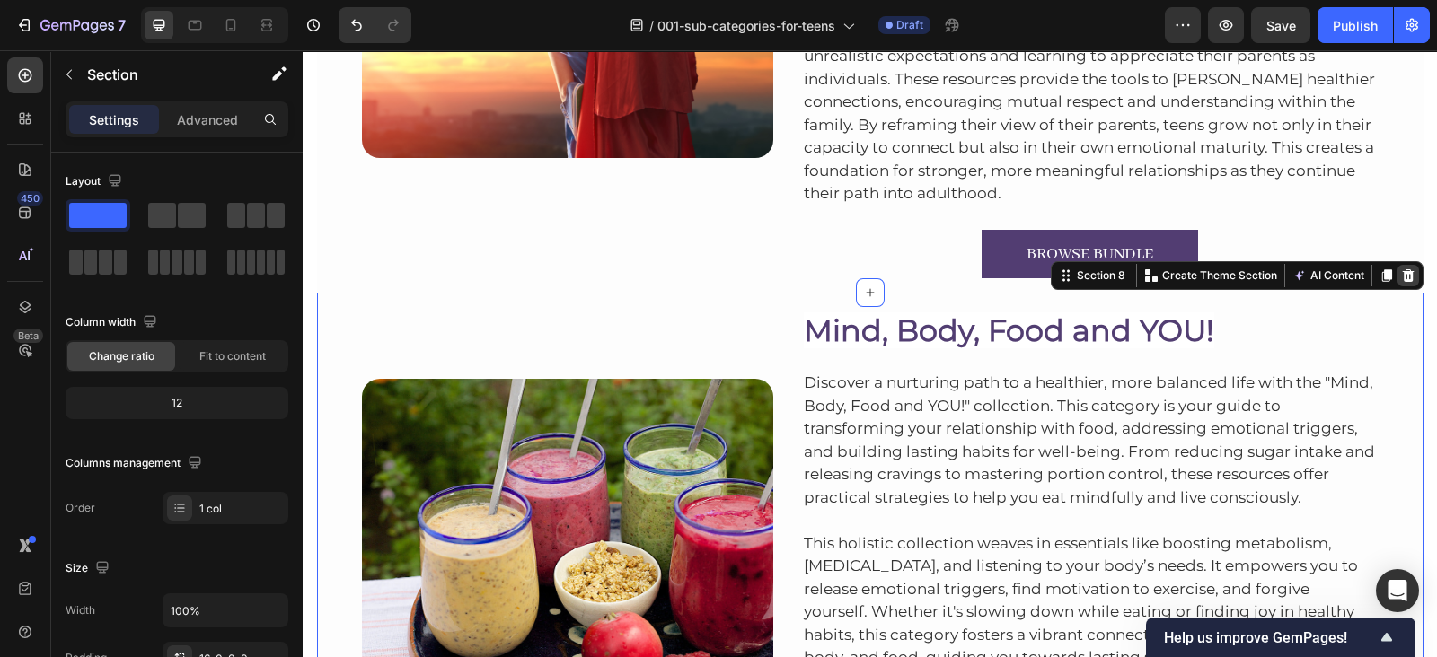
click at [1397, 267] on div at bounding box center [1408, 276] width 22 height 22
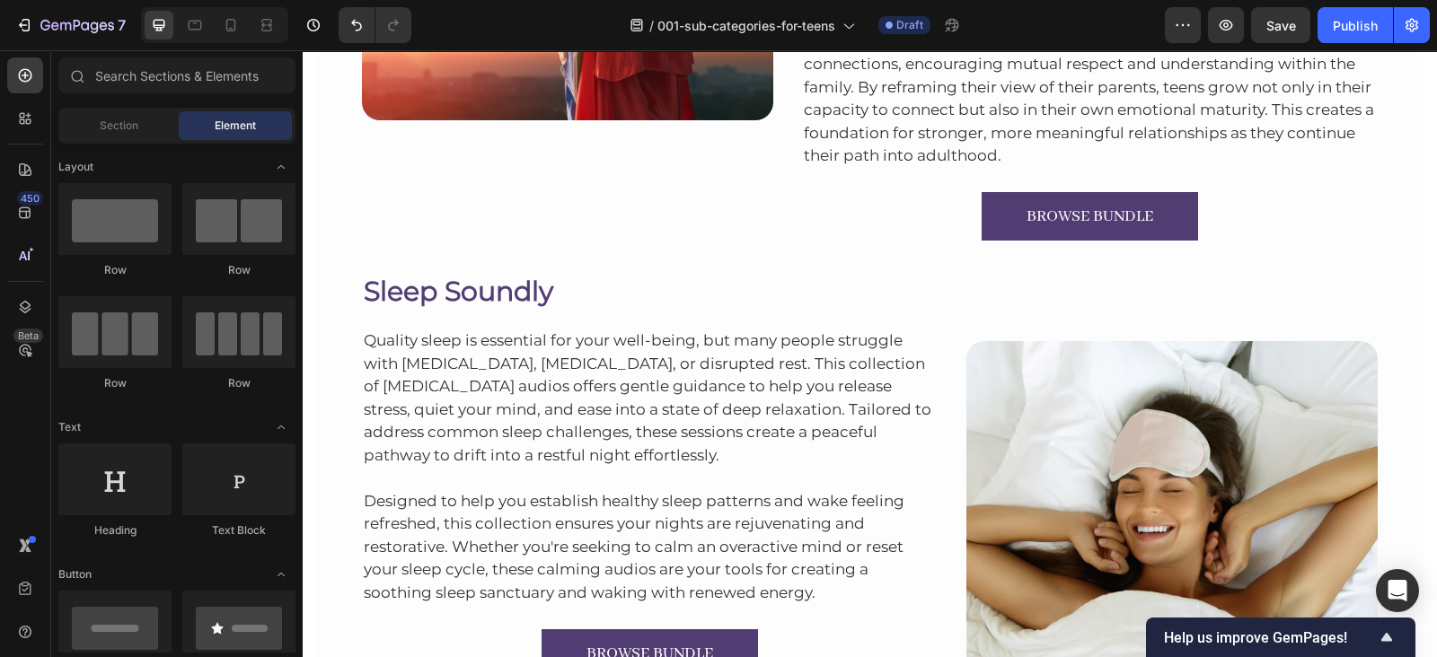
scroll to position [2896, 0]
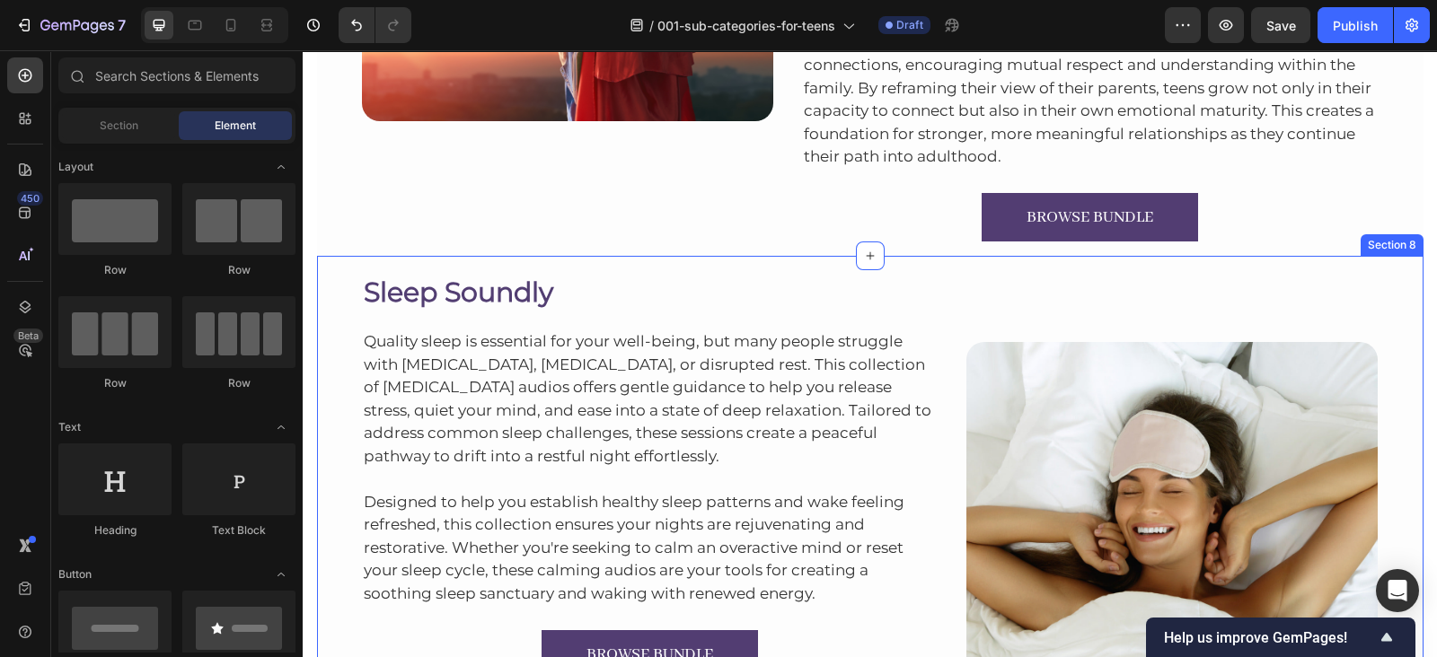
click at [1083, 266] on div "Sleep Soundly Heading Quality sleep is essential for your well-being, but many …" at bounding box center [870, 512] width 1106 height 512
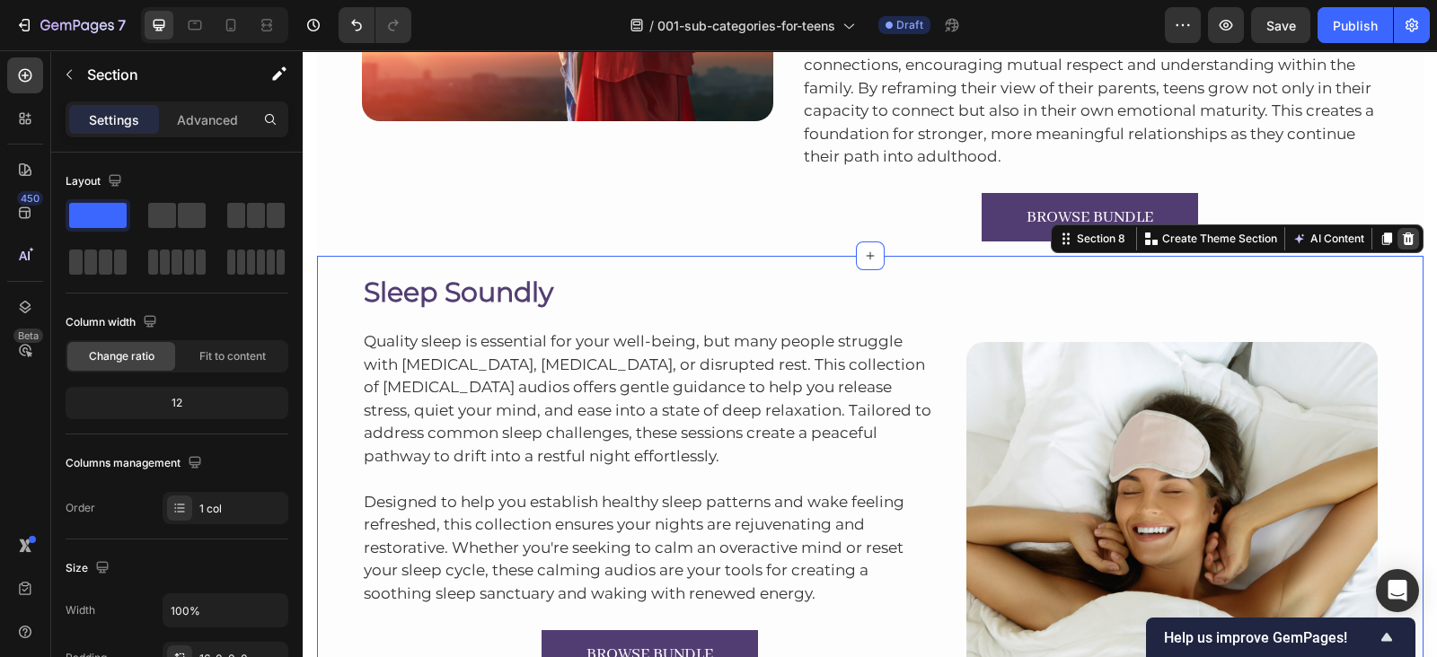
click at [1397, 235] on div at bounding box center [1408, 239] width 22 height 22
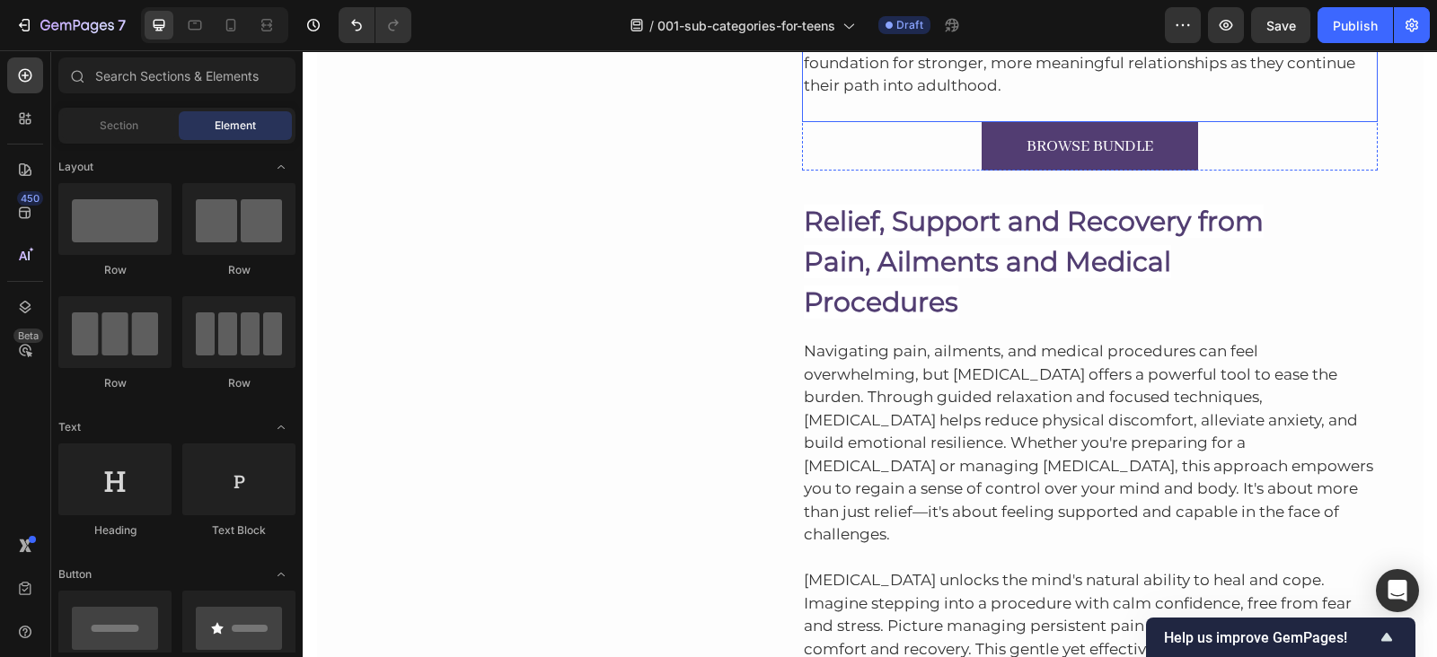
scroll to position [2964, 0]
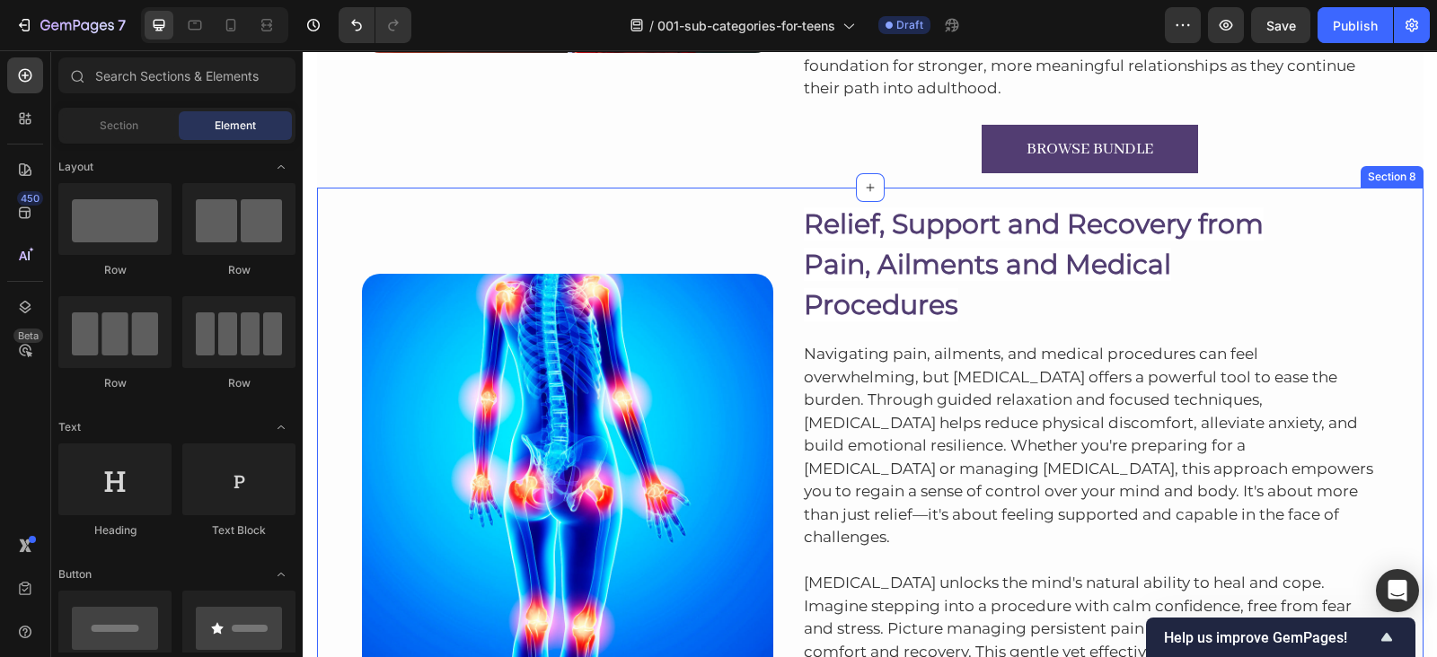
click at [1176, 192] on div "Image Relief, Support and Recovery from Pain, Ailments and Medical Procedures H…" at bounding box center [870, 515] width 1106 height 655
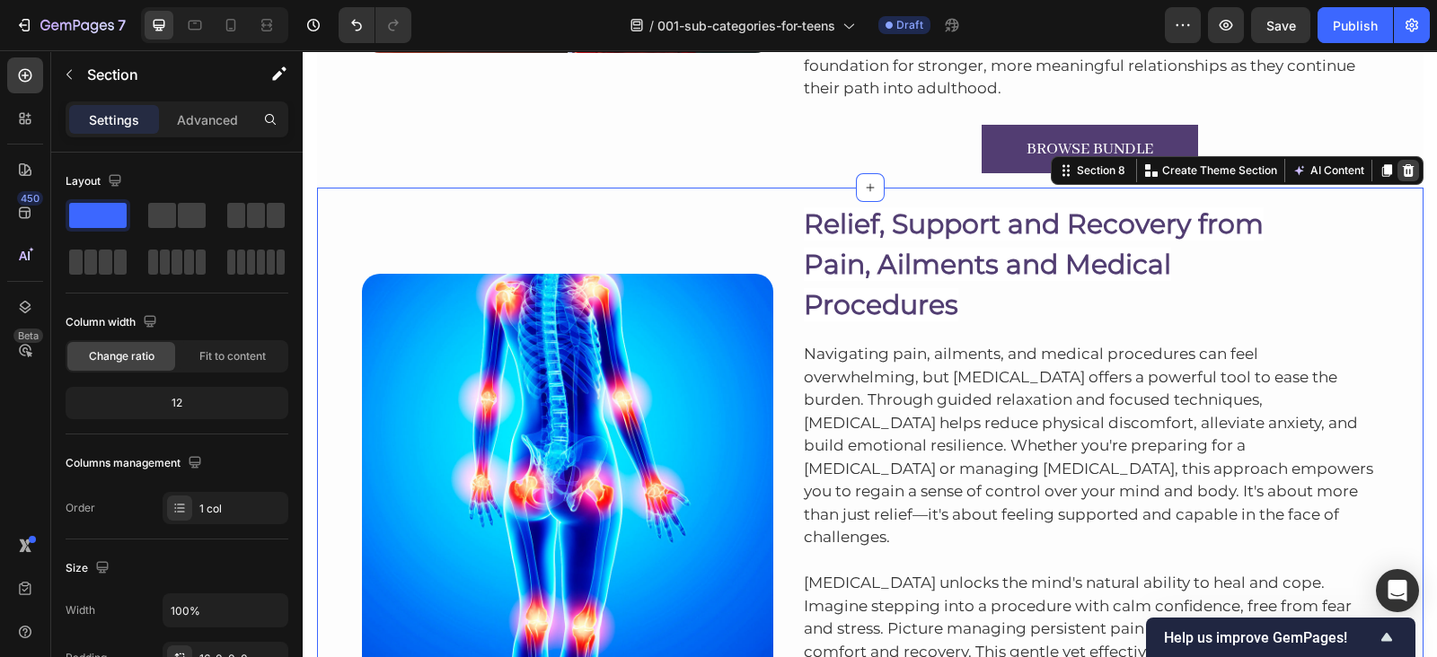
click at [1402, 168] on icon at bounding box center [1408, 170] width 12 height 13
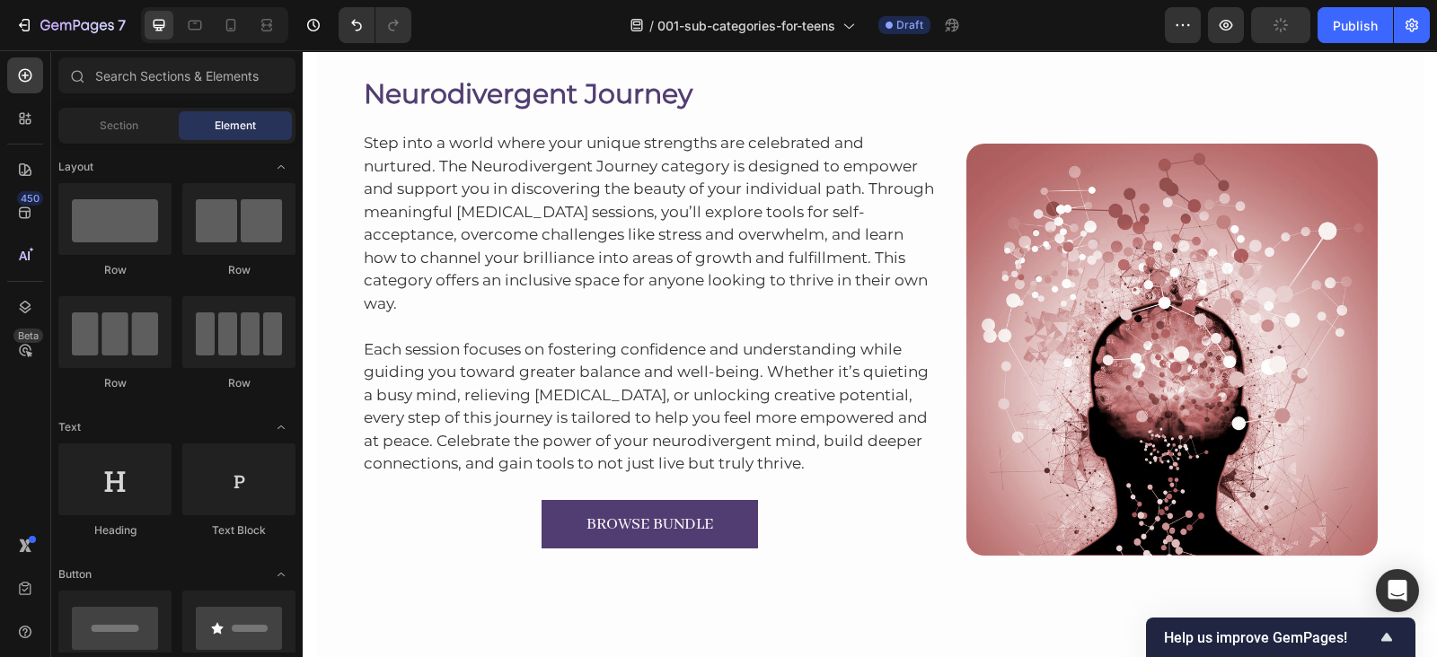
scroll to position [2863, 0]
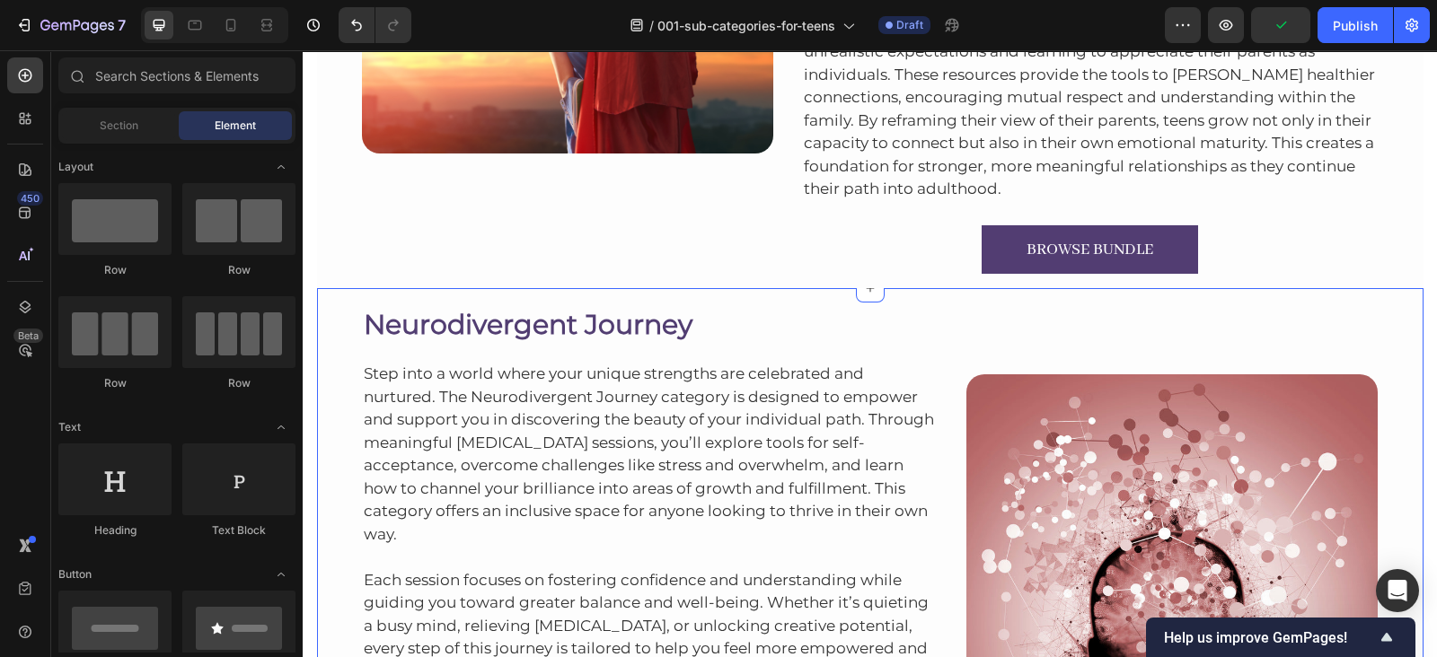
click at [1121, 294] on div "Neurodivergent Journey Heading Step into a world where your unique strengths ar…" at bounding box center [870, 544] width 1106 height 512
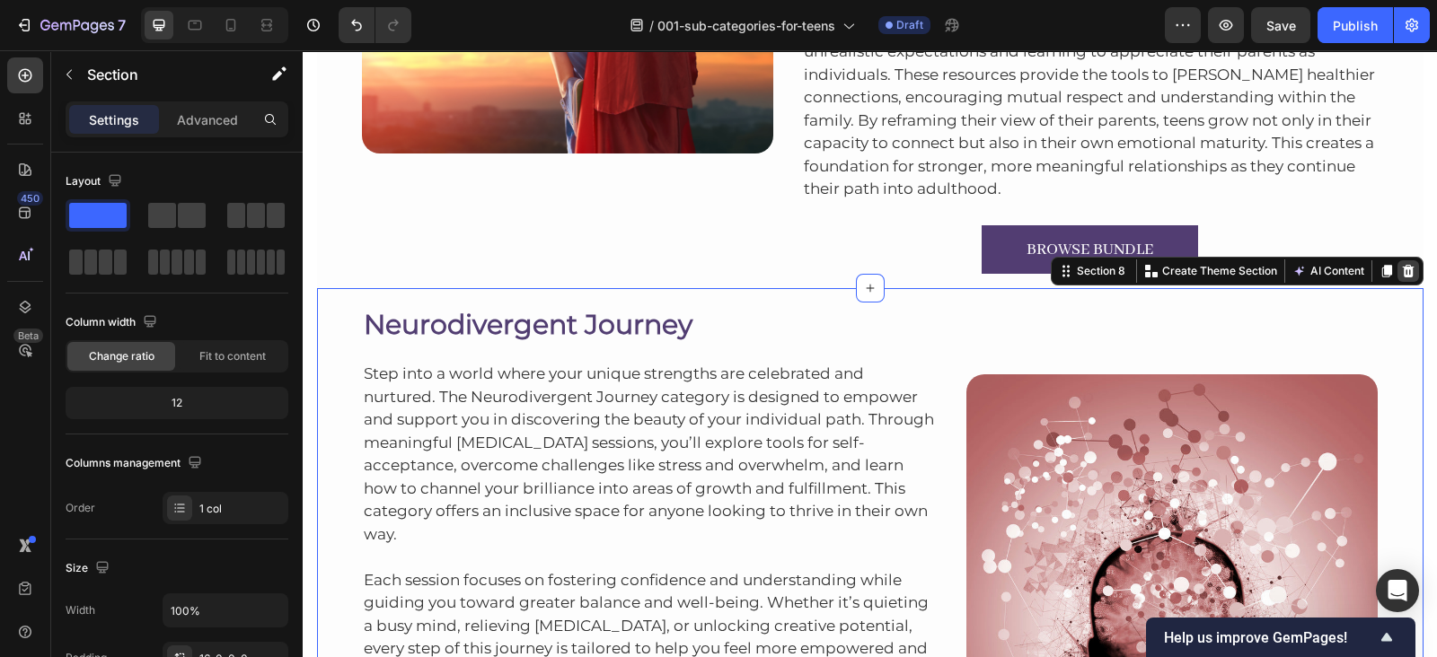
click at [1401, 274] on icon at bounding box center [1408, 271] width 14 height 14
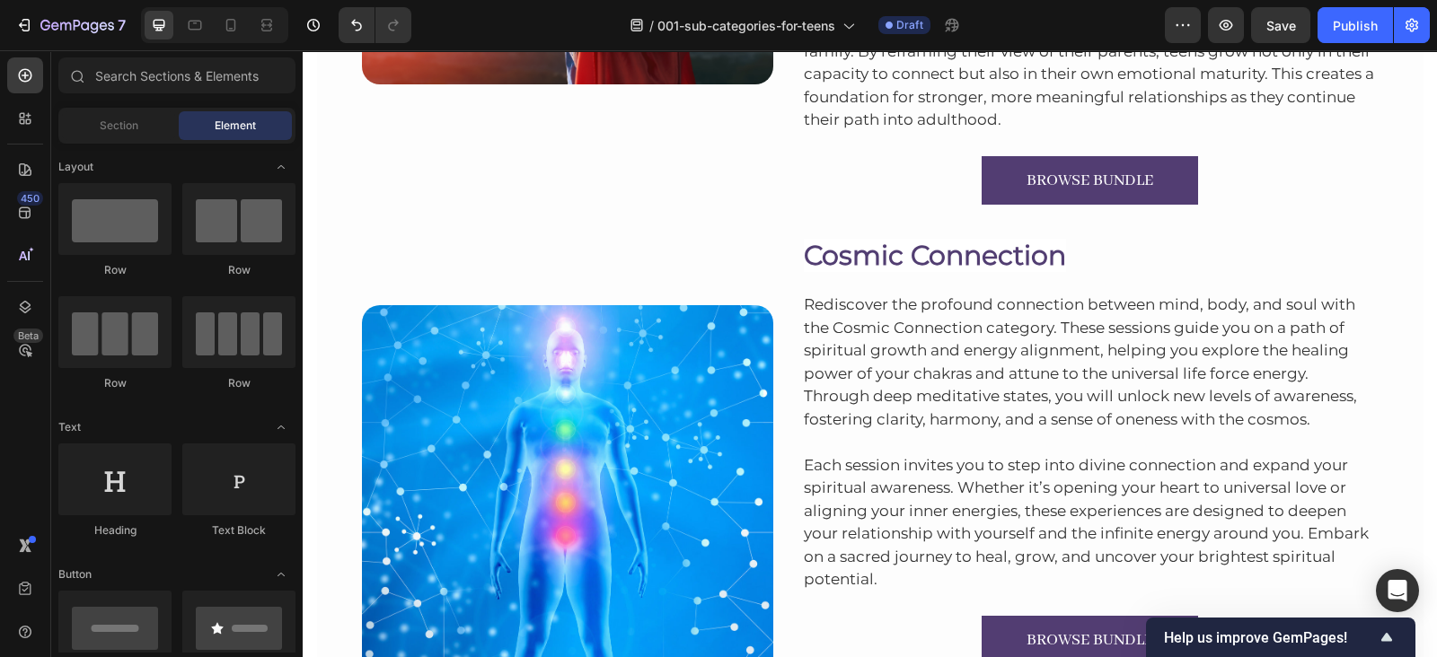
scroll to position [2908, 0]
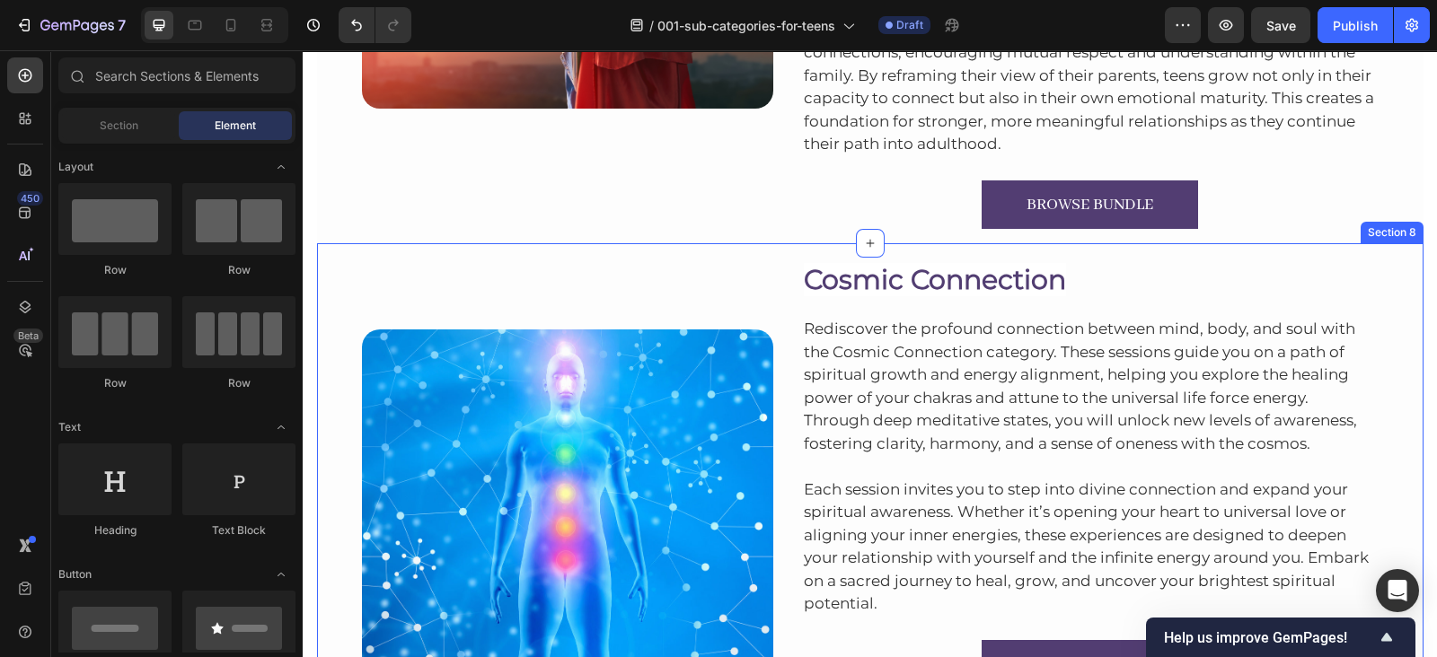
click at [1109, 248] on div "Image Cosmic Connection Heading Rediscover the profound connection between mind…" at bounding box center [870, 499] width 1106 height 512
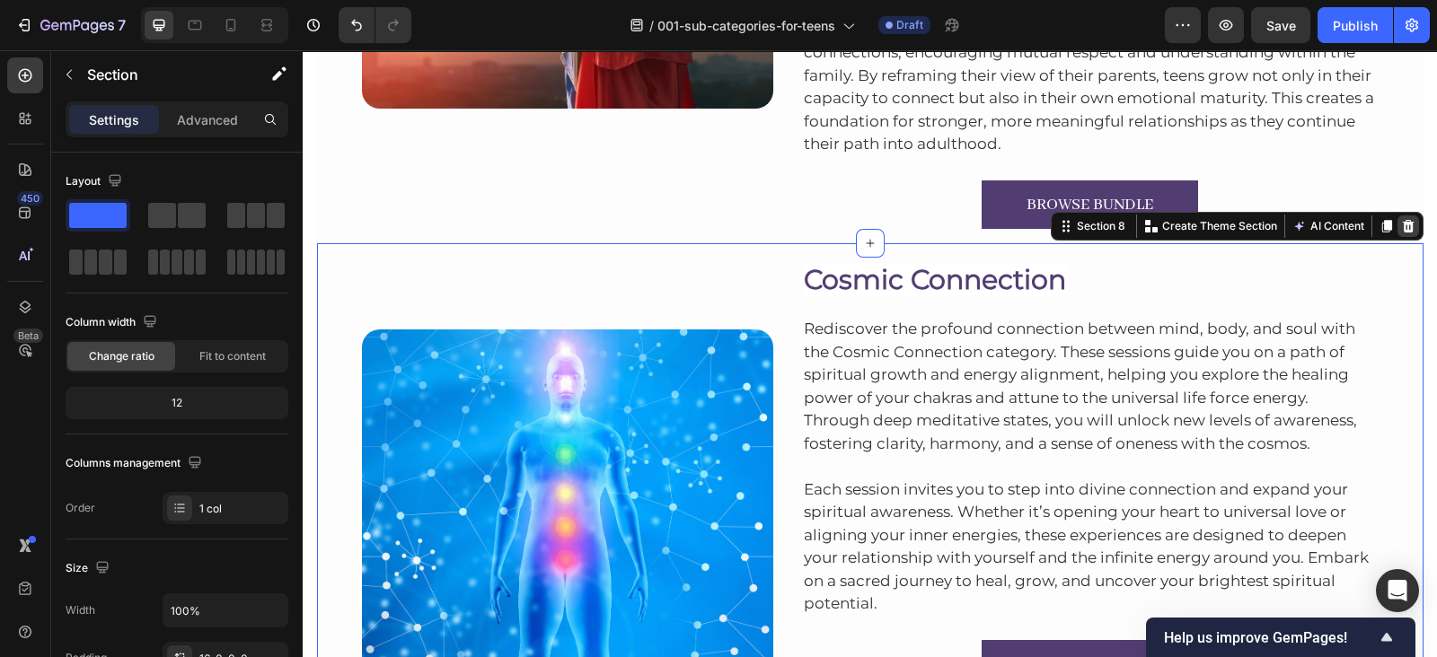
click at [1397, 215] on div at bounding box center [1408, 226] width 22 height 22
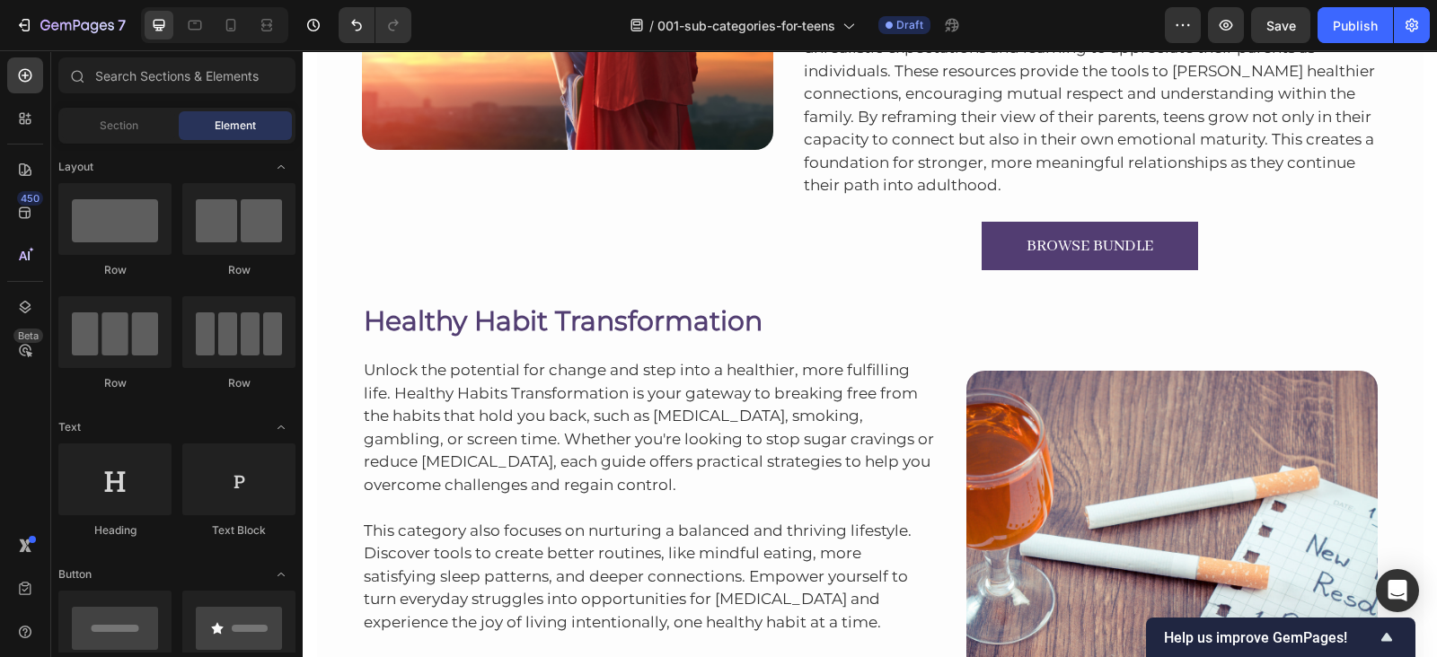
scroll to position [2950, 0]
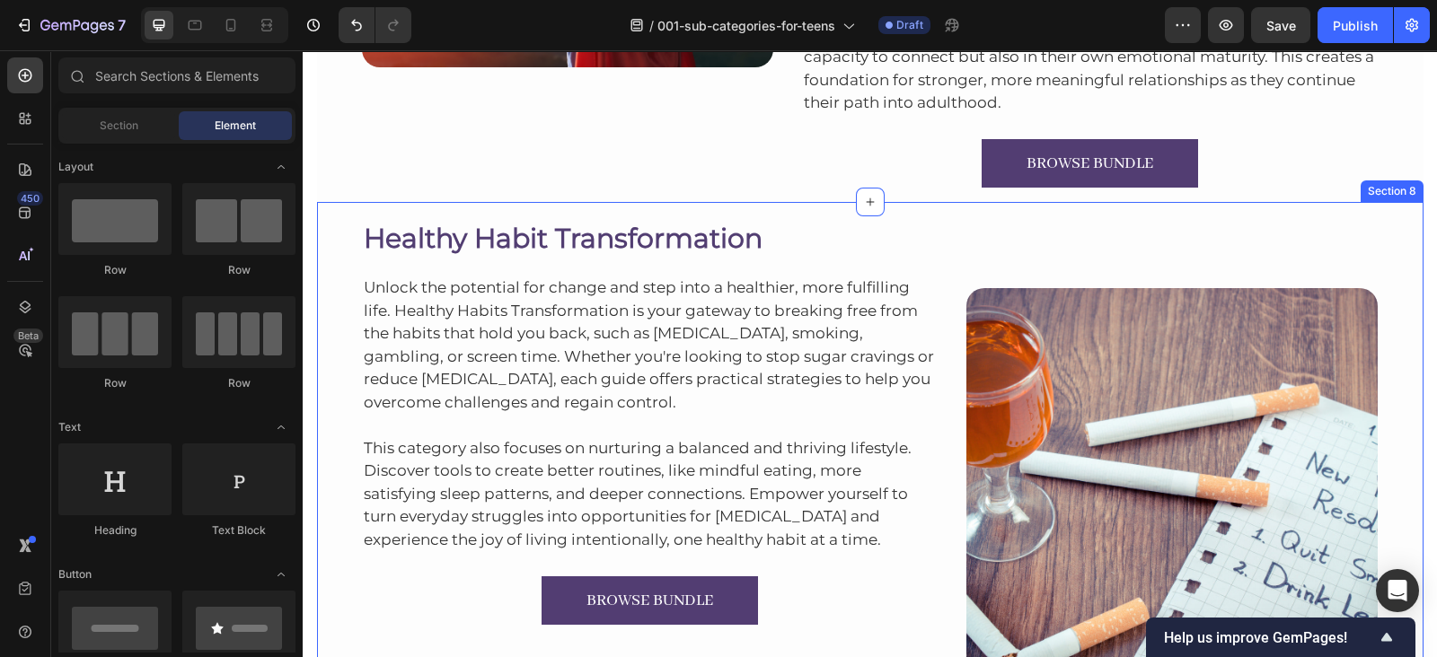
click at [1121, 202] on div "Healthy Habit Transformation Heading Unlock the potential for change and step i…" at bounding box center [870, 458] width 1106 height 512
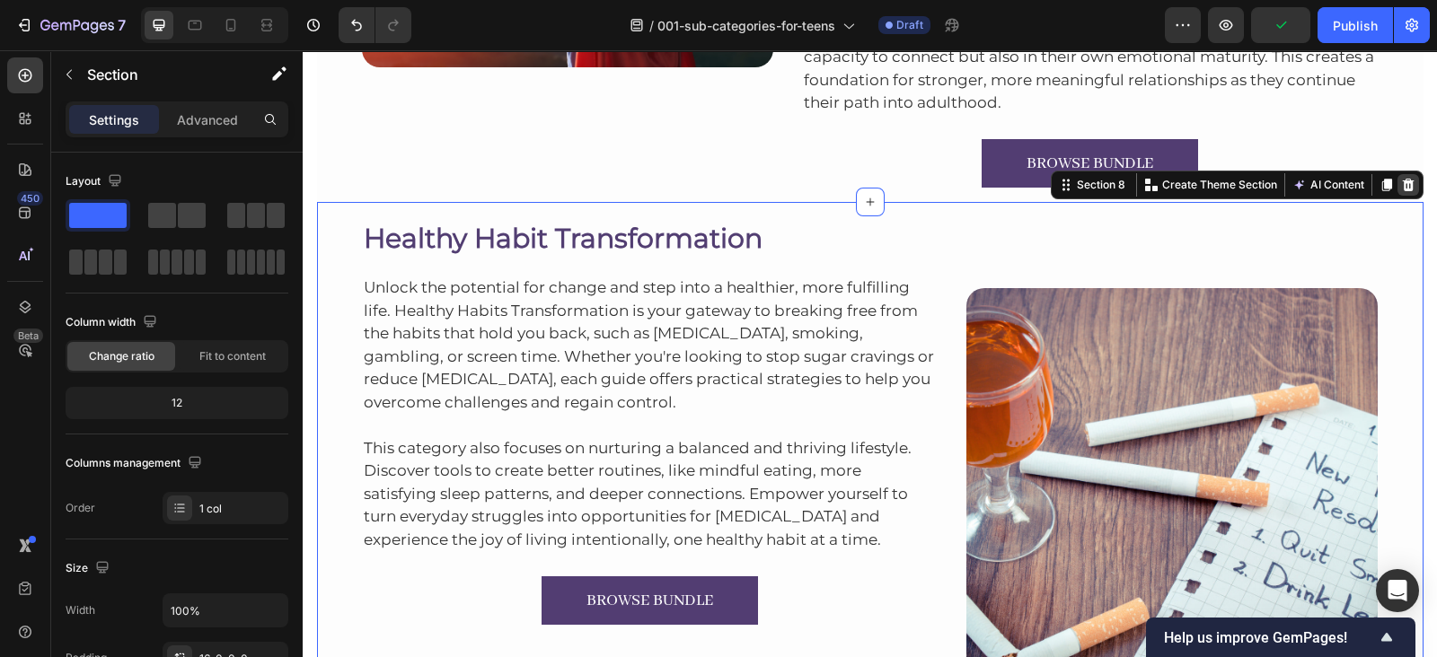
click at [1402, 187] on icon at bounding box center [1408, 185] width 12 height 13
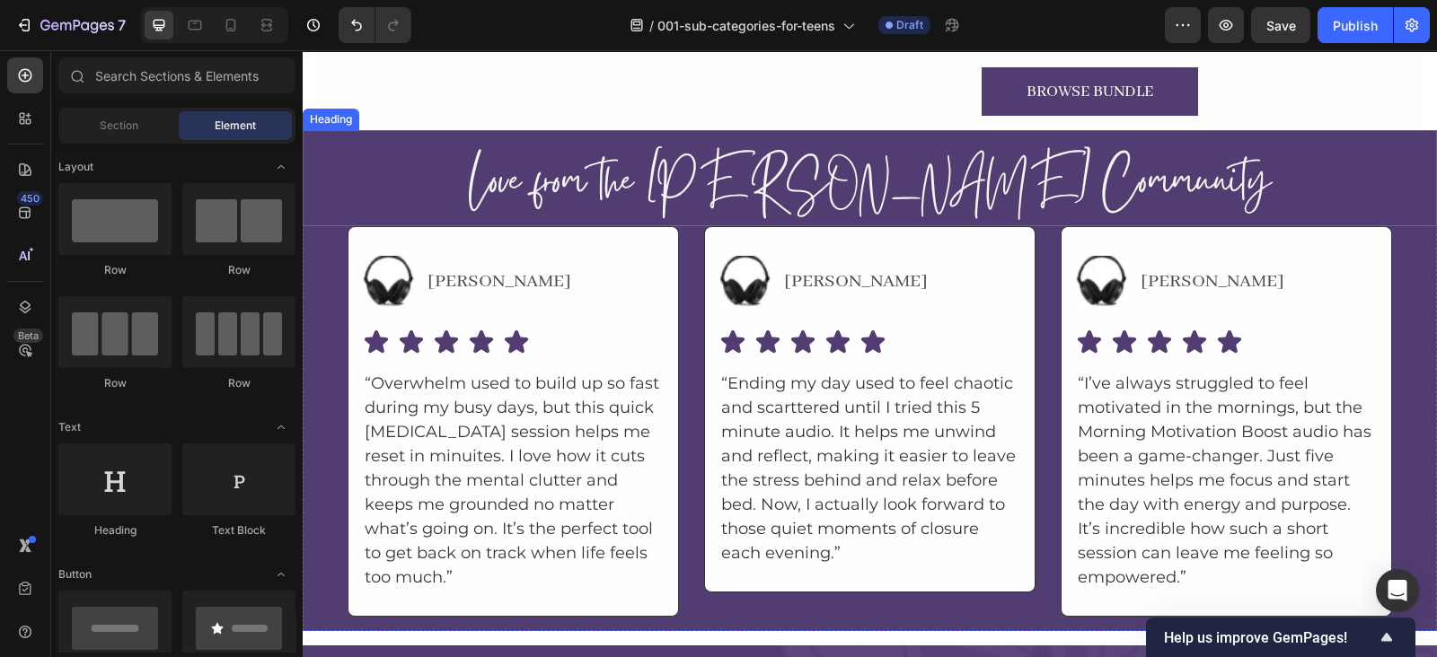
scroll to position [3026, 0]
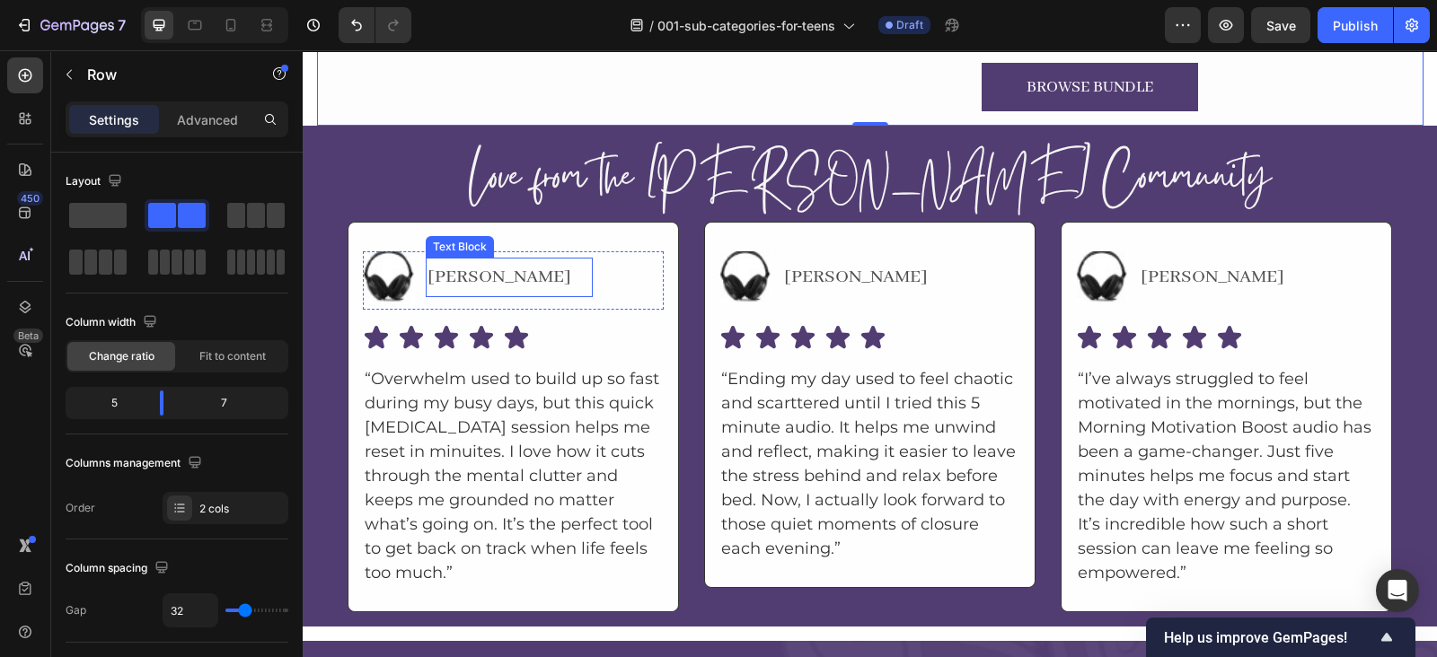
click at [451, 269] on p "[PERSON_NAME]" at bounding box center [508, 277] width 163 height 36
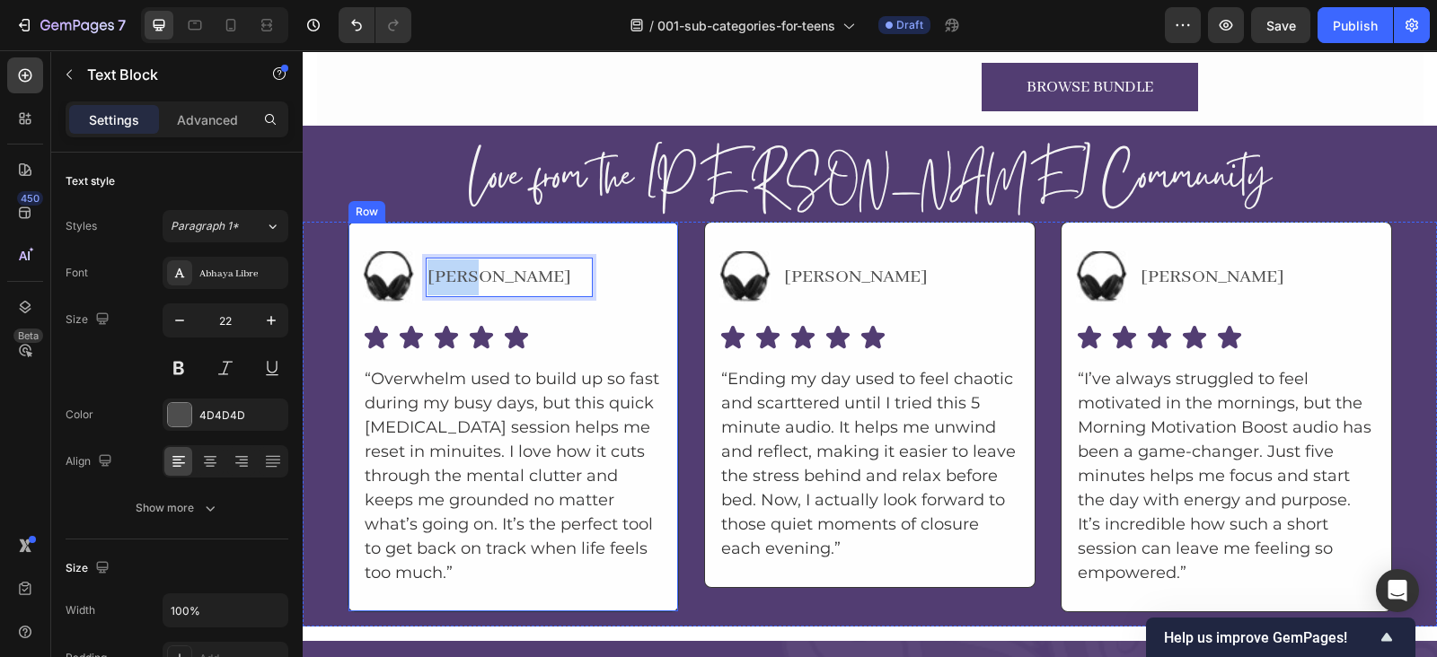
scroll to position [3028, 0]
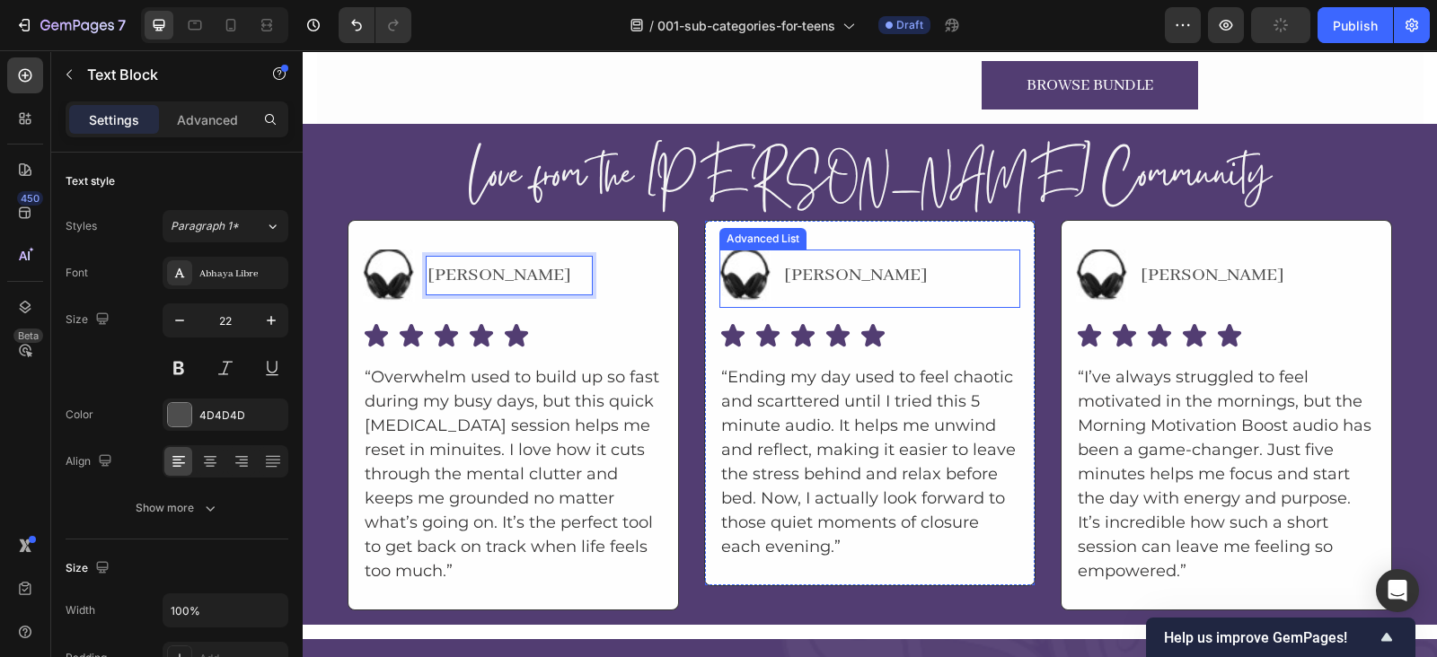
click at [784, 267] on p "[PERSON_NAME]" at bounding box center [865, 276] width 163 height 36
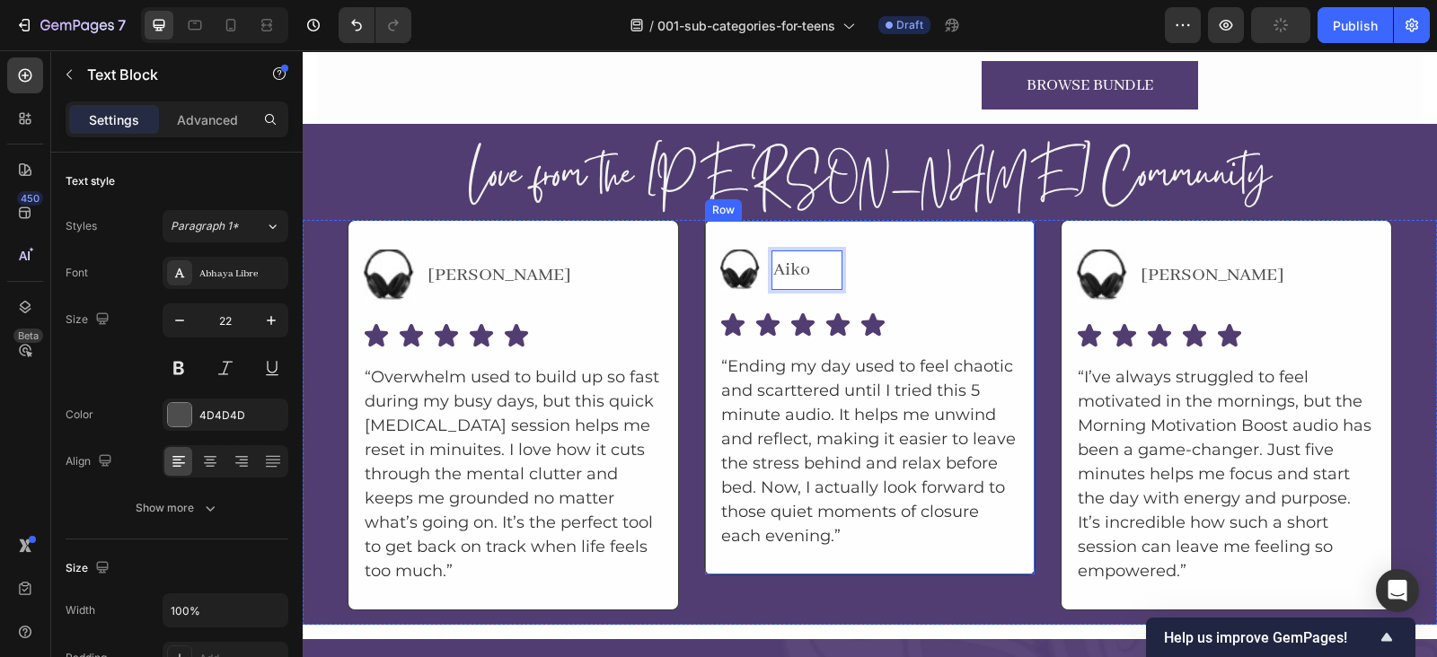
scroll to position [3027, 0]
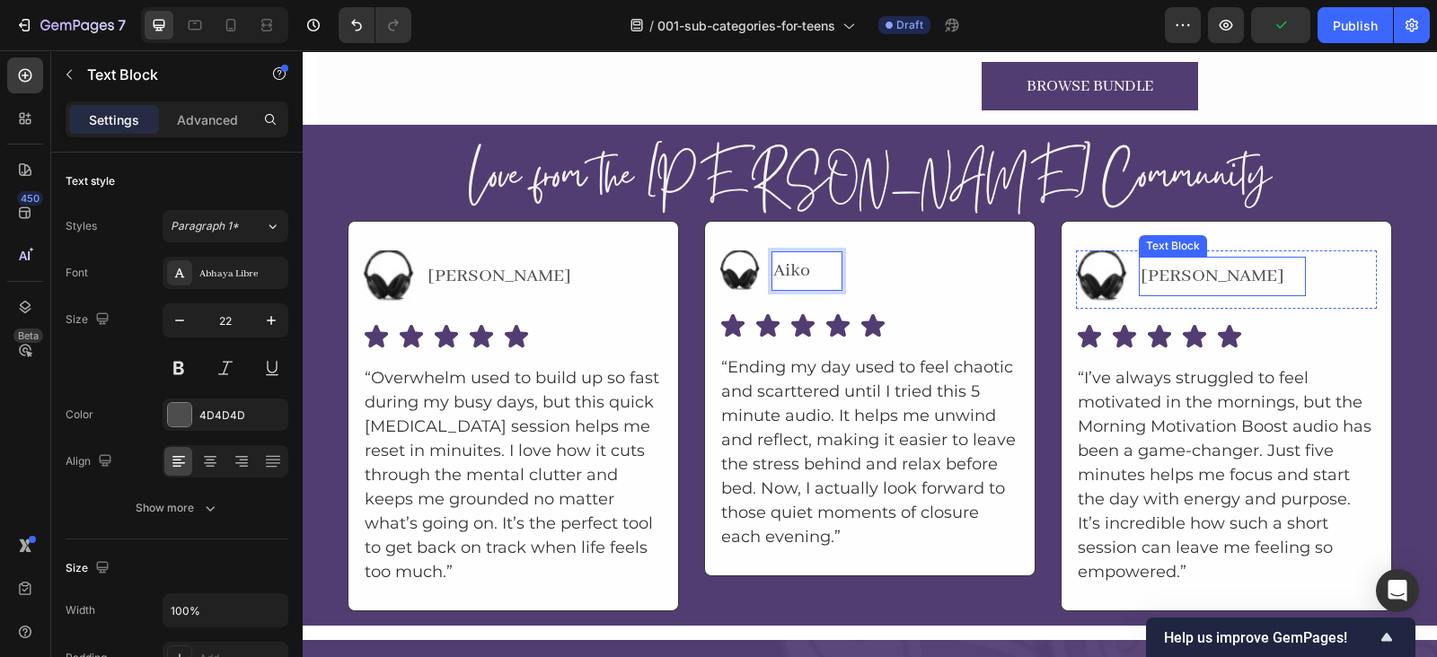
click at [1140, 267] on p "[PERSON_NAME]" at bounding box center [1221, 277] width 163 height 36
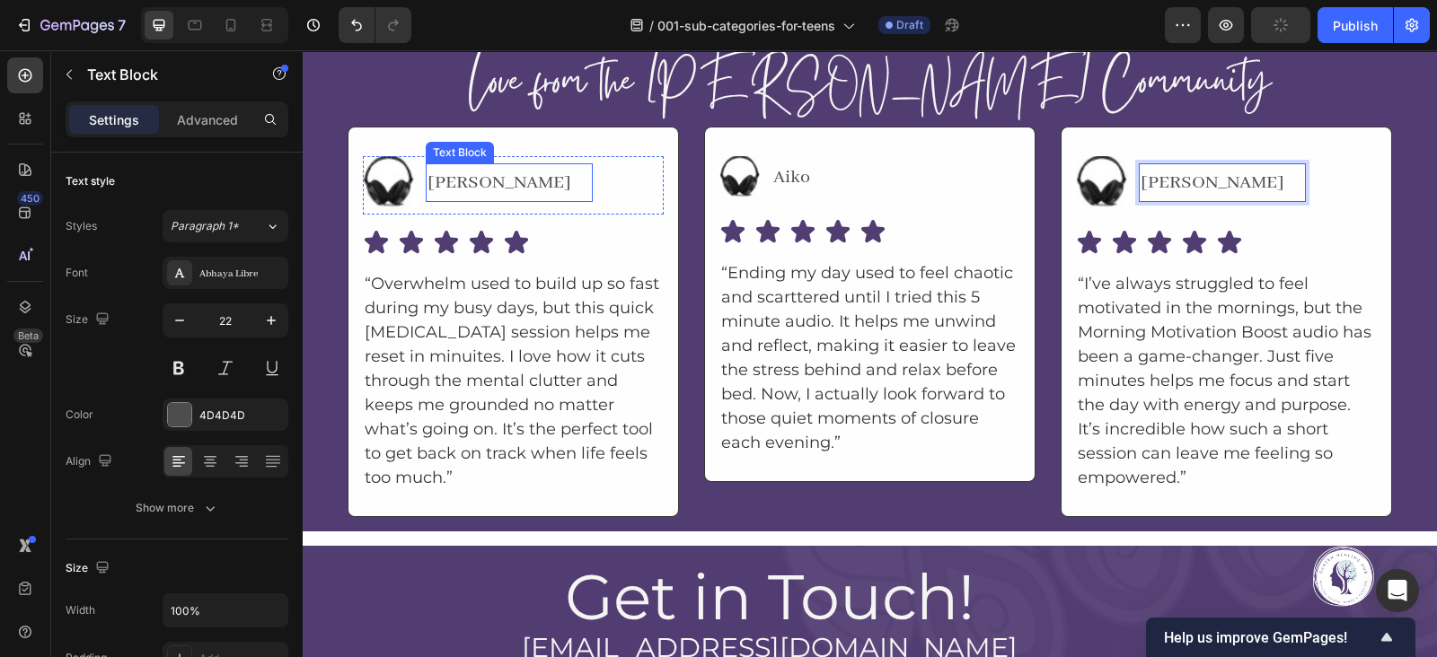
scroll to position [3122, 0]
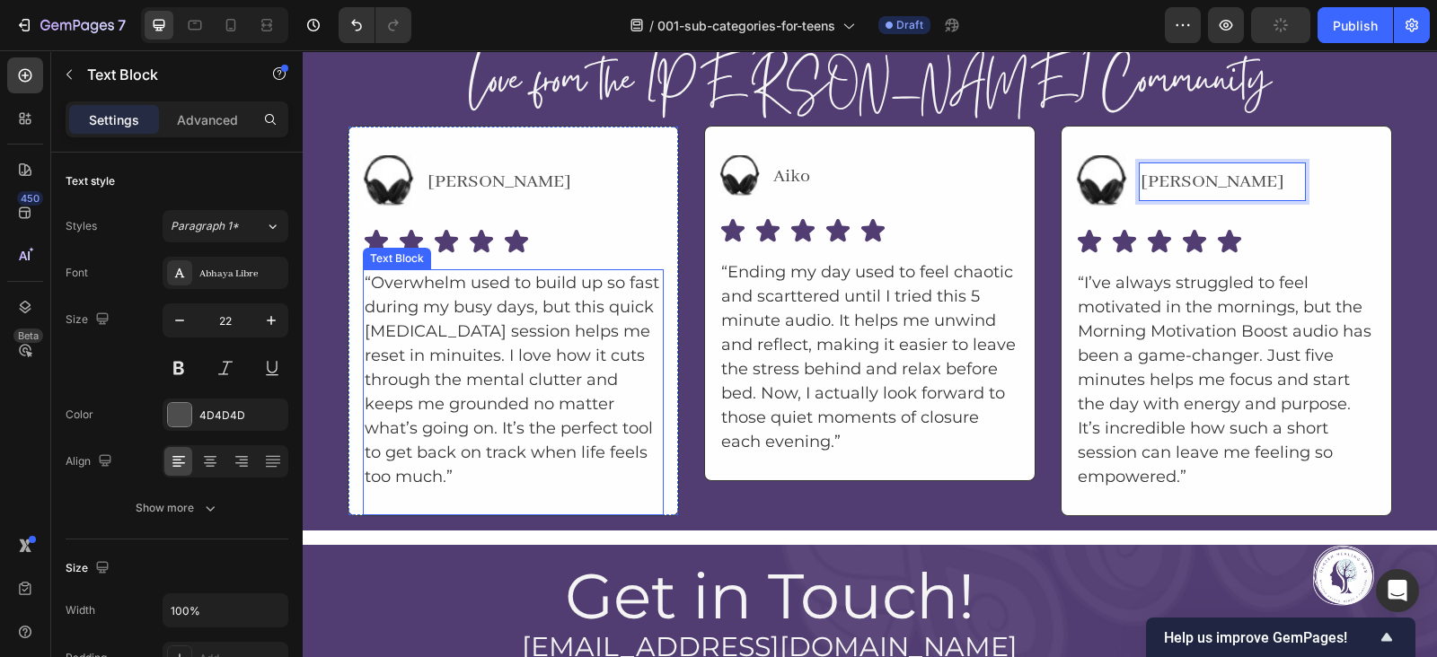
click at [453, 284] on p "“Overwhelm used to build up so fast during my busy days, but this quick [MEDICA…" at bounding box center [513, 380] width 297 height 218
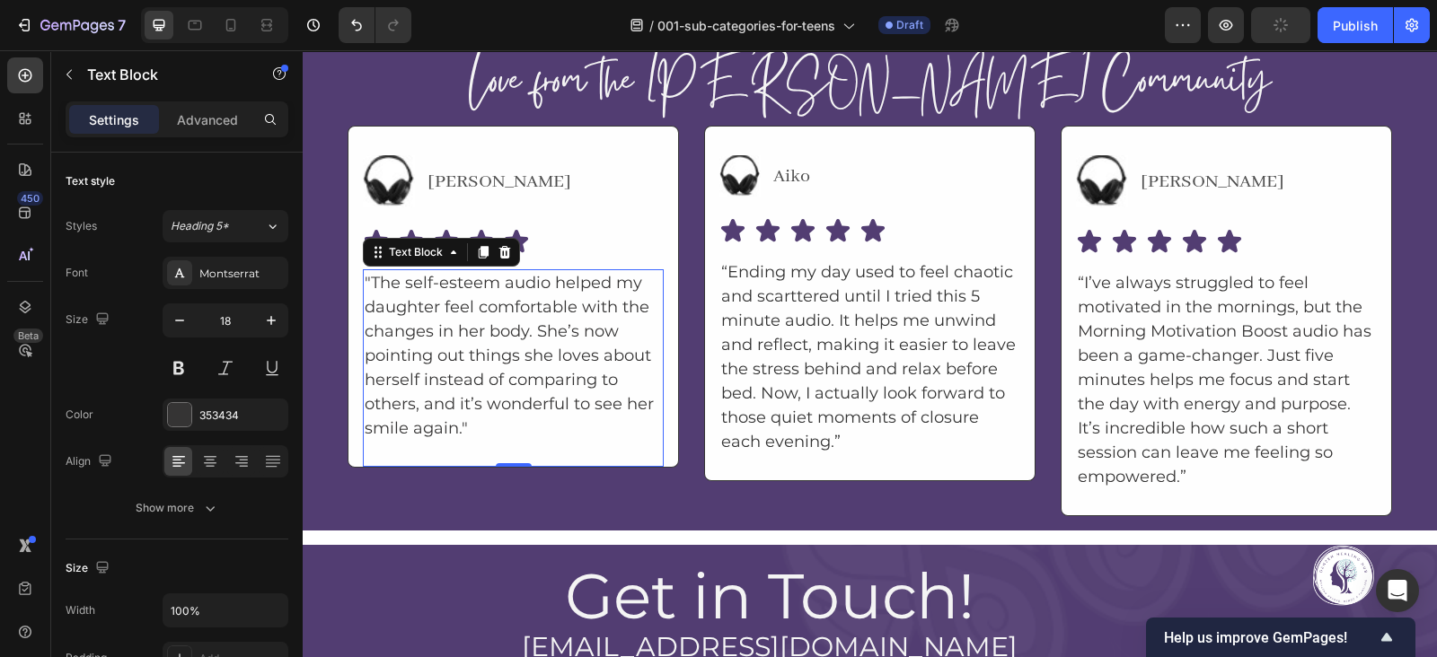
click at [366, 365] on p ""The self-esteem audio helped my daughter feel comfortable with the changes in …" at bounding box center [513, 356] width 297 height 170
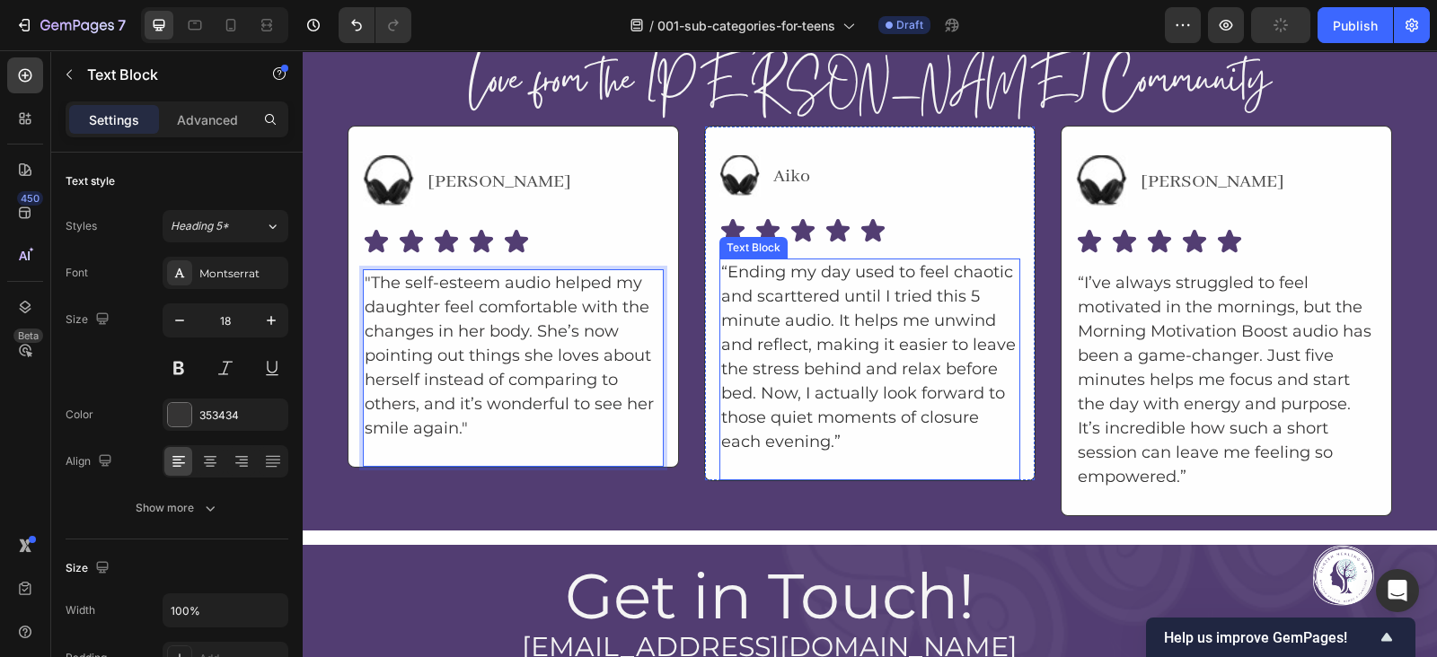
click at [799, 270] on p "“Ending my day used to feel chaotic and scarttered until I tried this 5 minute …" at bounding box center [869, 357] width 297 height 194
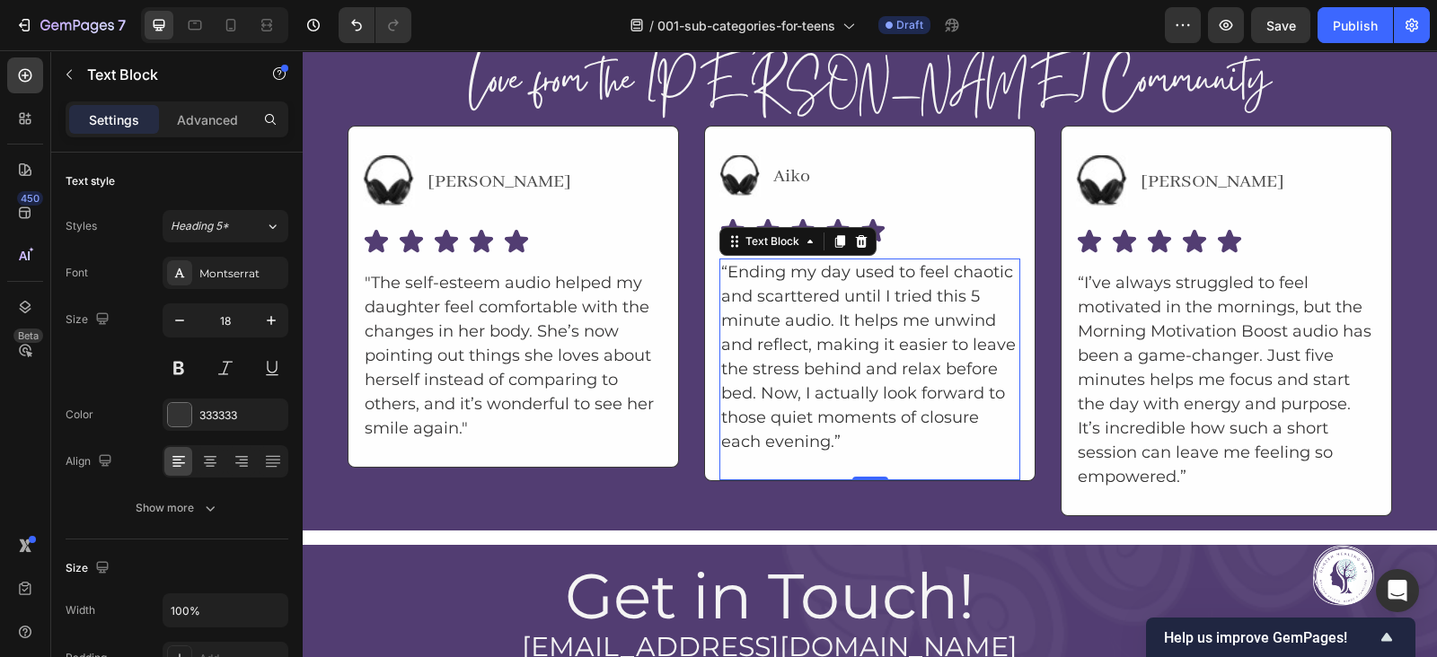
click at [790, 325] on p "“Ending my day used to feel chaotic and scarttered until I tried this 5 minute …" at bounding box center [869, 357] width 297 height 194
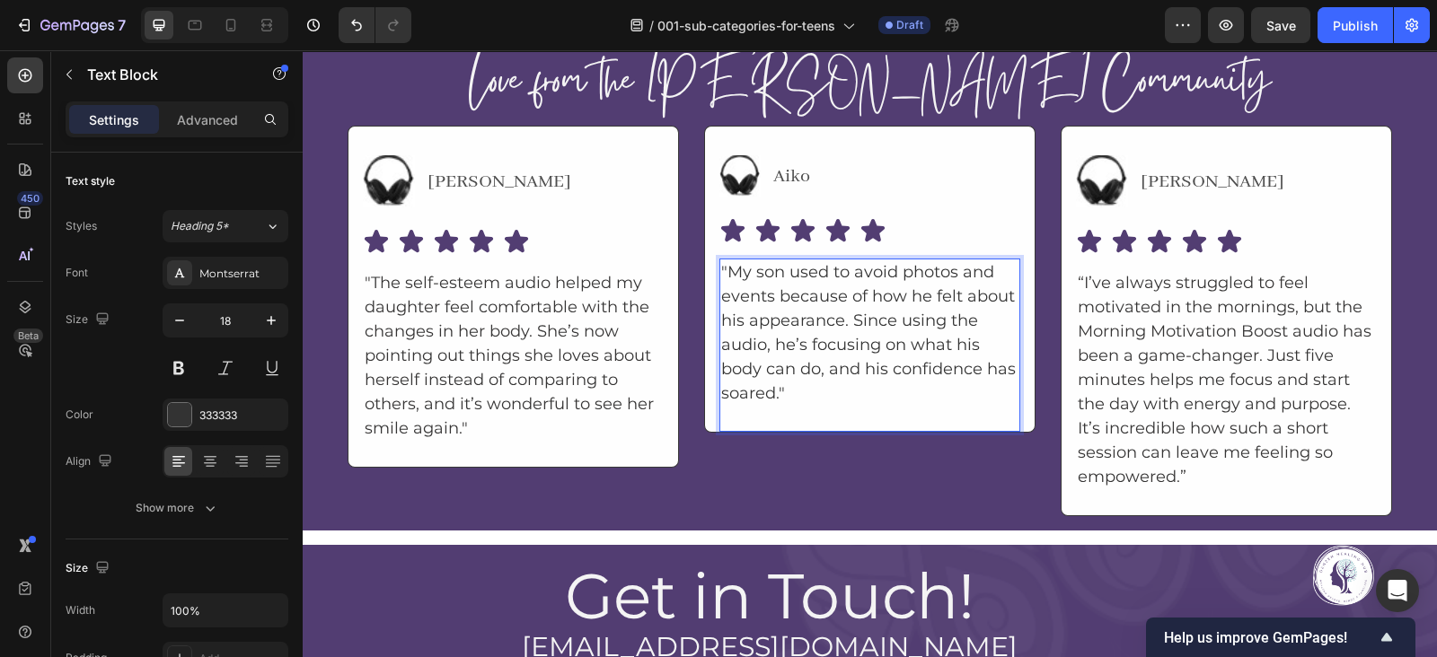
click at [881, 391] on p ""My son used to avoid photos and events because of how he felt about his appear…" at bounding box center [869, 332] width 297 height 145
click at [578, 424] on p ""The self-esteem audio helped my daughter feel comfortable with the changes in …" at bounding box center [513, 356] width 297 height 170
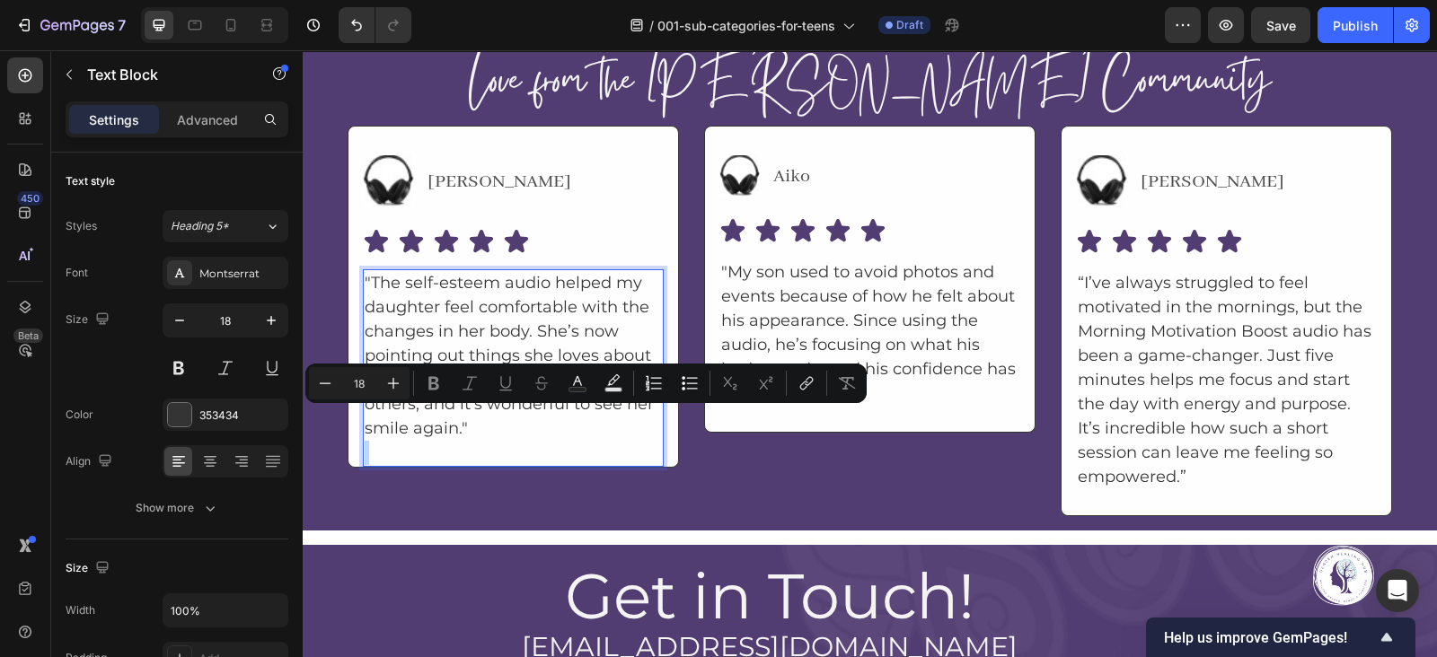
click at [492, 416] on p ""The self-esteem audio helped my daughter feel comfortable with the changes in …" at bounding box center [513, 356] width 297 height 170
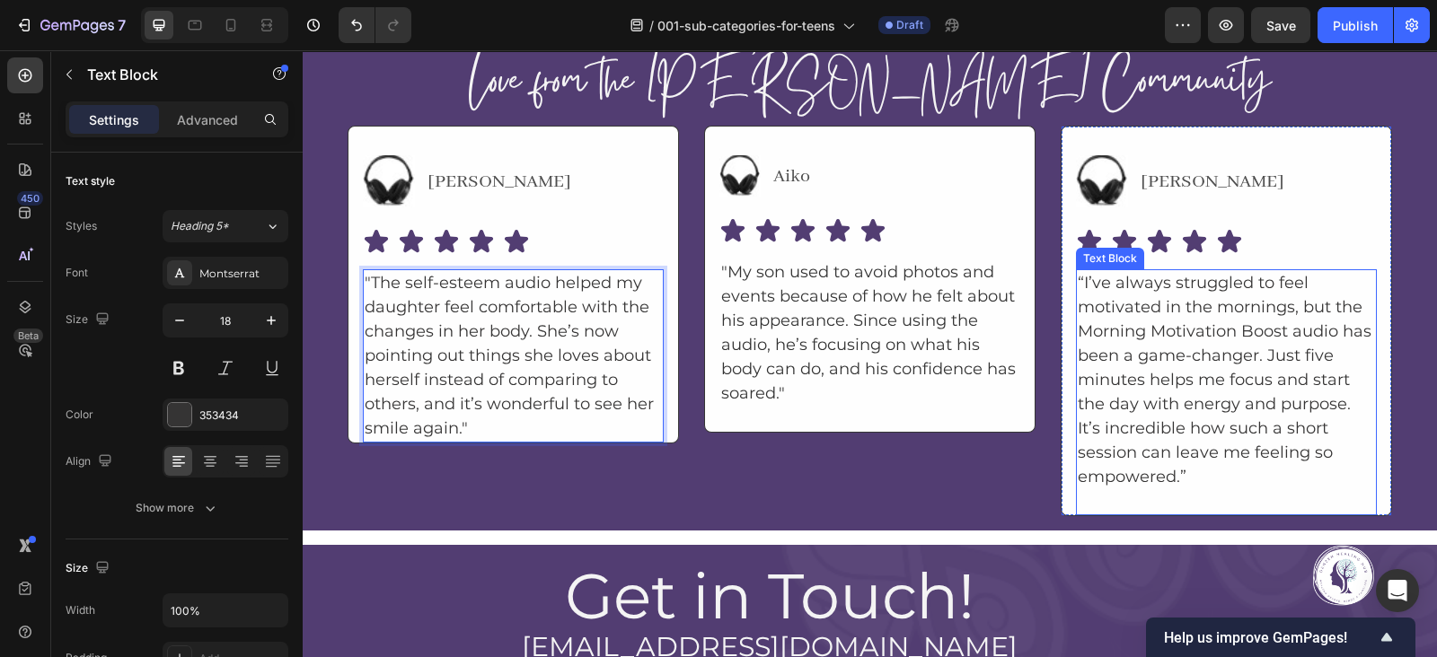
click at [1212, 364] on p "“I’ve always struggled to feel motivated in the mornings, but the Morning Motiv…" at bounding box center [1225, 380] width 297 height 218
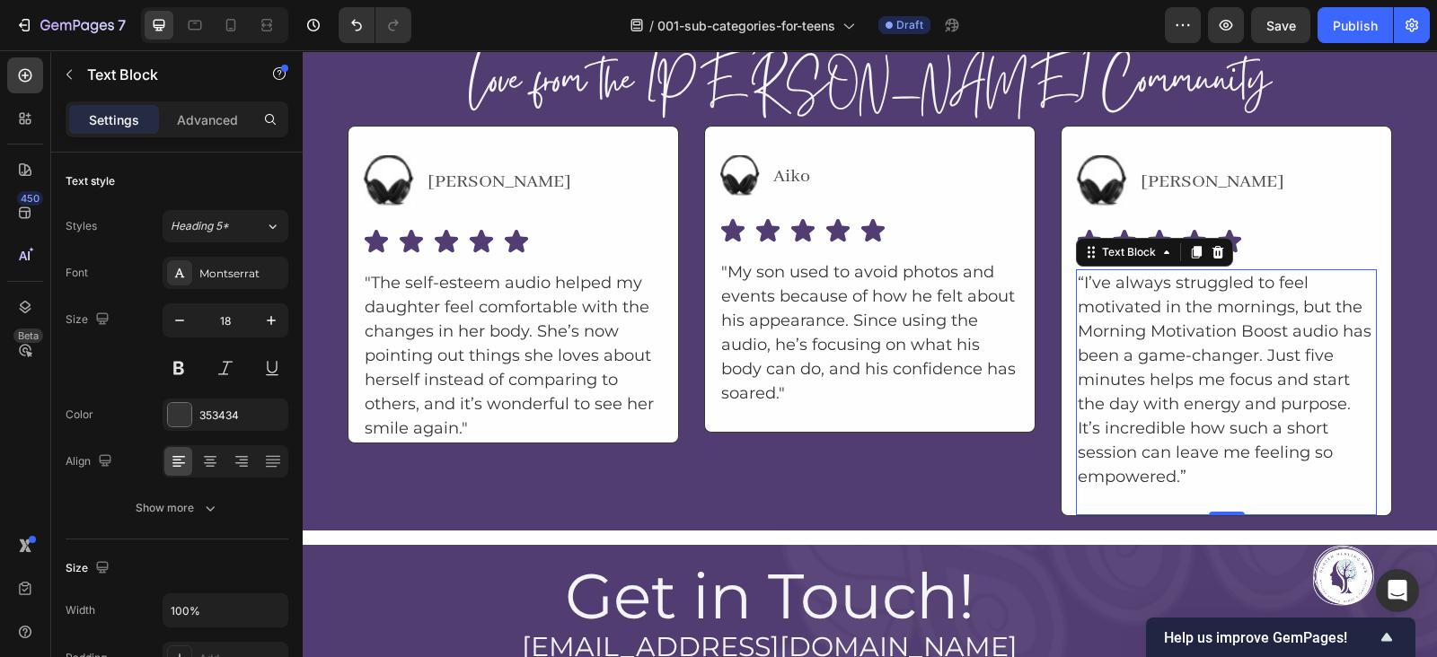
click at [1142, 391] on p "“I’ve always struggled to feel motivated in the mornings, but the Morning Motiv…" at bounding box center [1225, 380] width 297 height 218
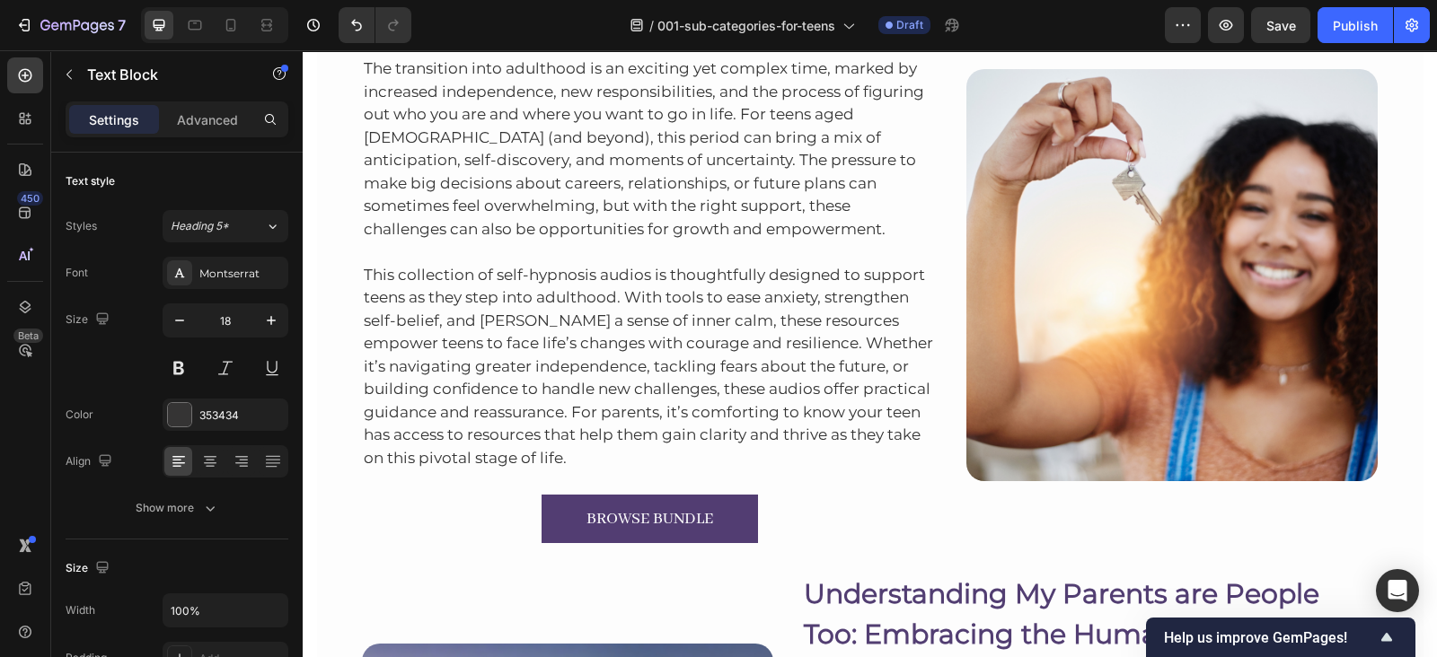
scroll to position [1944, 0]
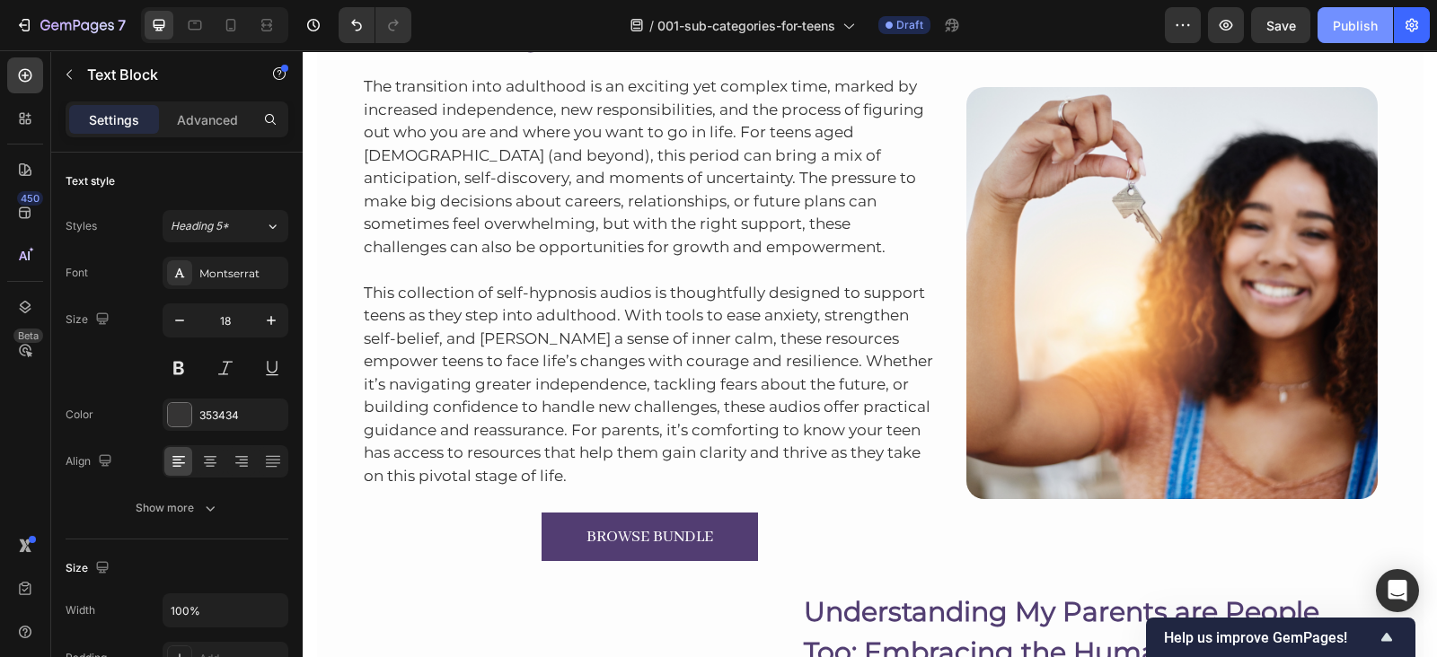
click at [1342, 35] on button "Publish" at bounding box center [1354, 25] width 75 height 36
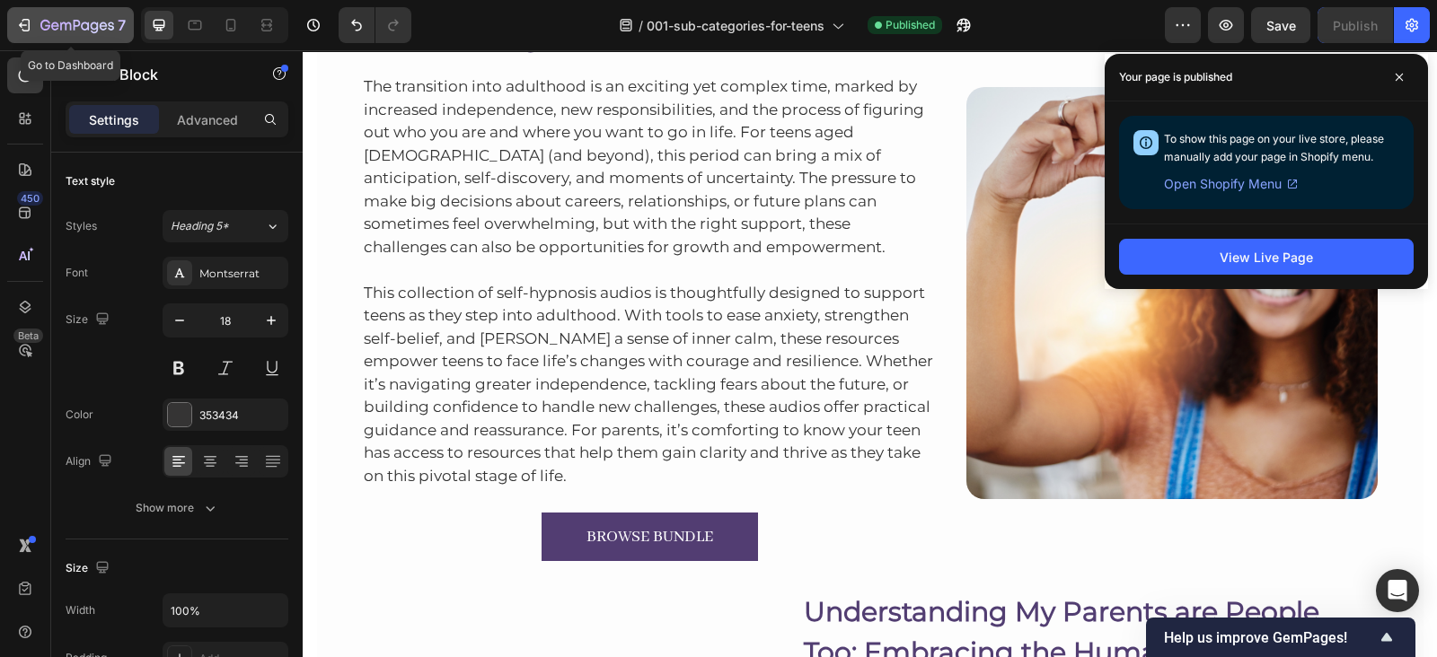
click at [15, 21] on icon "button" at bounding box center [24, 25] width 18 height 18
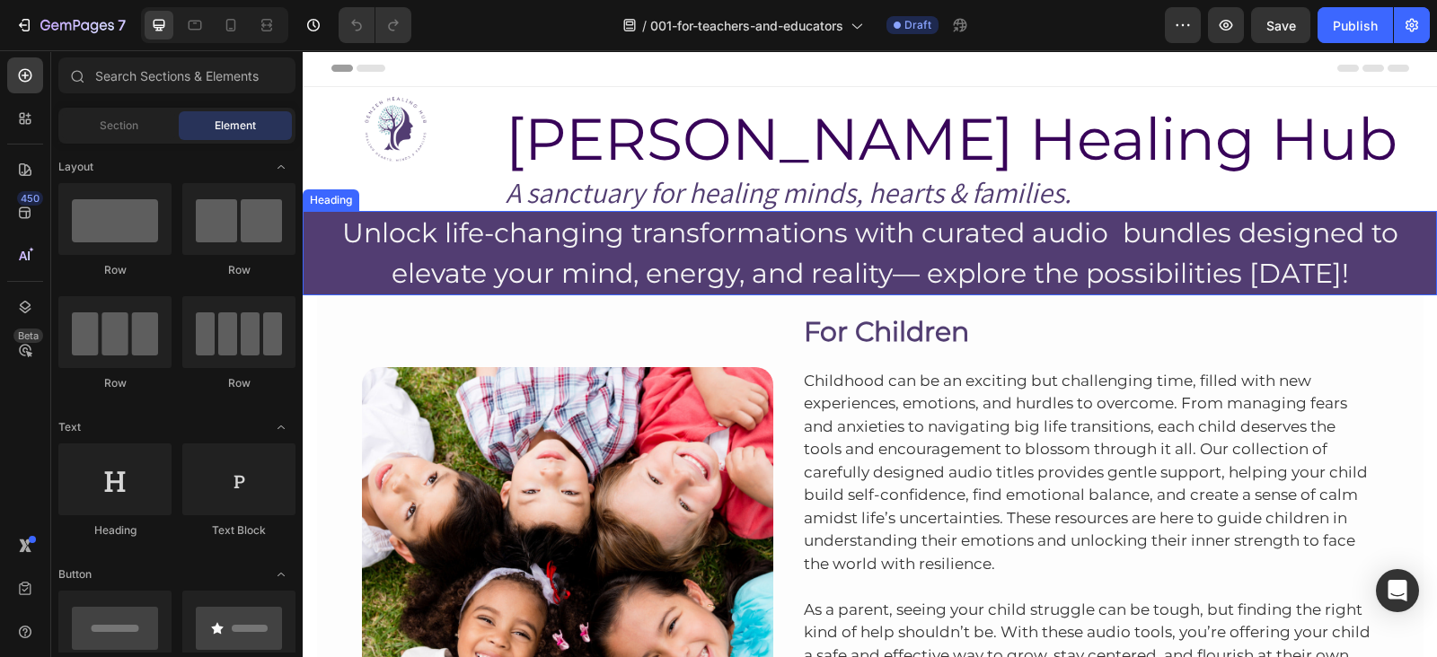
click at [630, 225] on h2 "Unlock life-changing transformations with curated audio bundles designed to ele…" at bounding box center [870, 253] width 1134 height 84
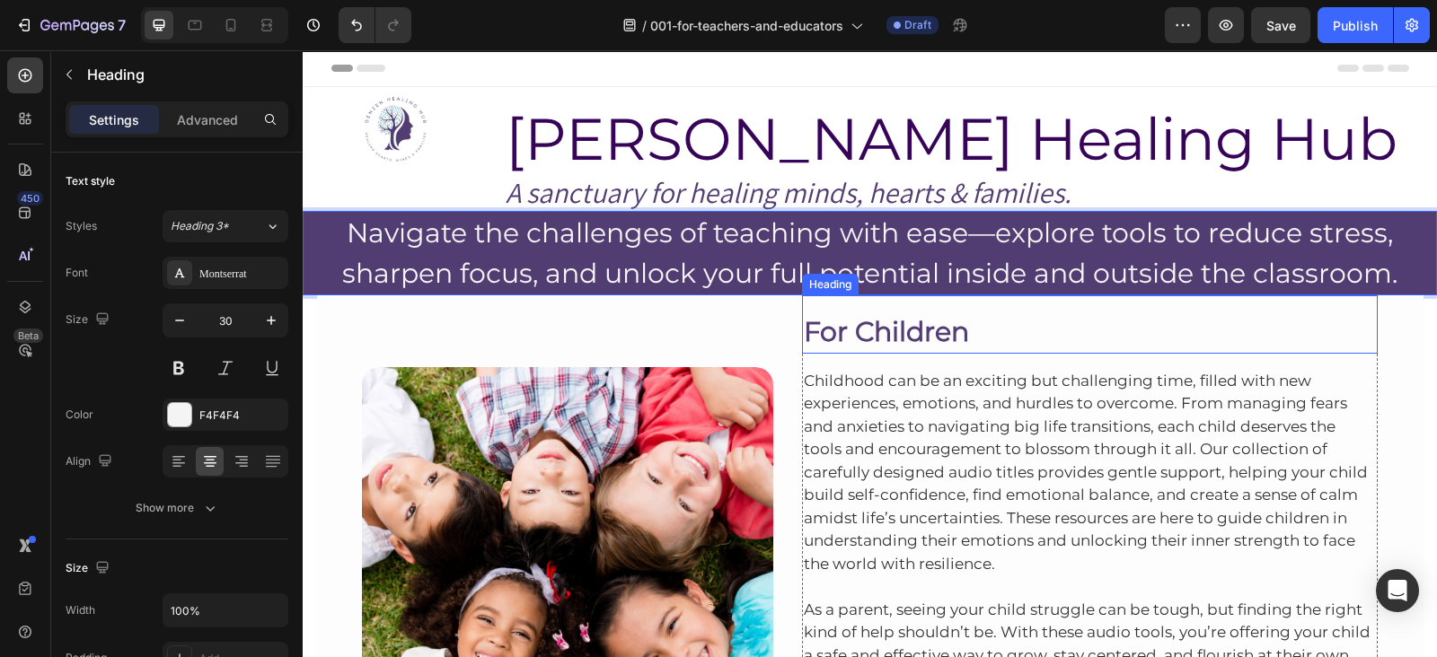
scroll to position [119, 0]
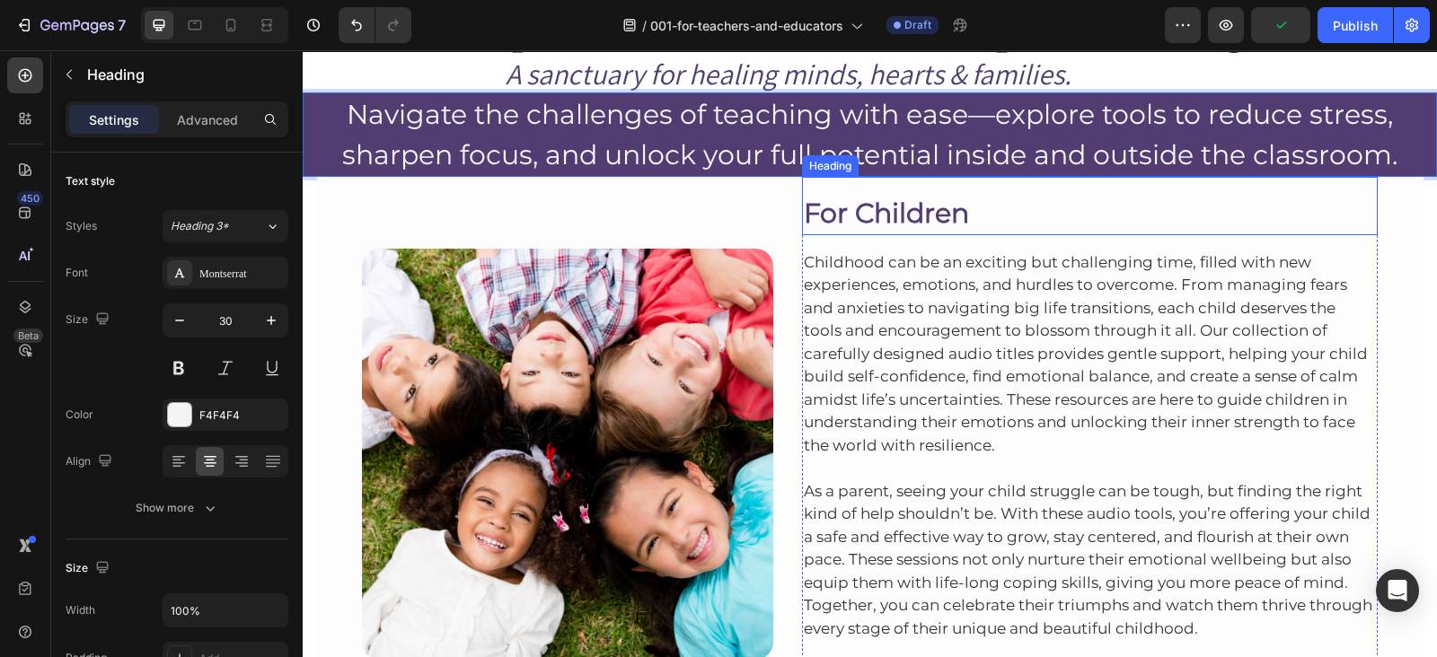
click at [829, 209] on h2 "For Children" at bounding box center [1090, 213] width 576 height 44
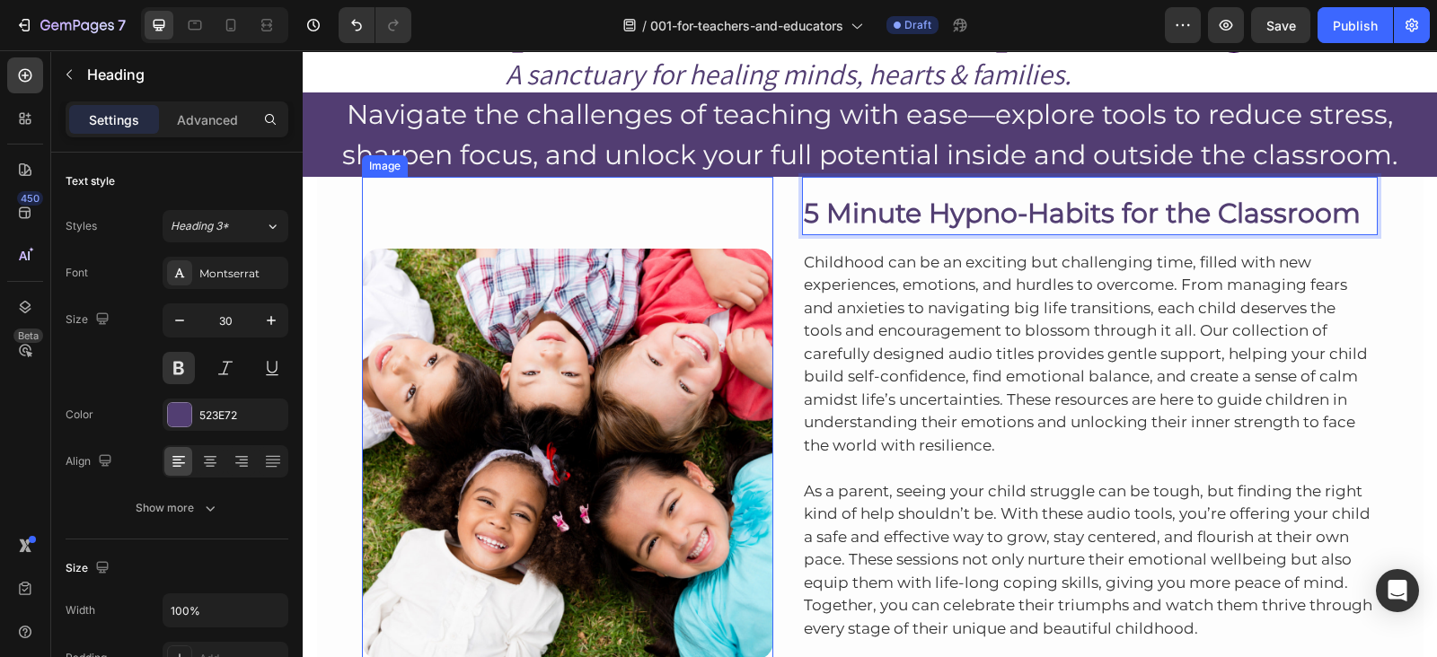
click at [435, 197] on div "Image" at bounding box center [567, 418] width 411 height 483
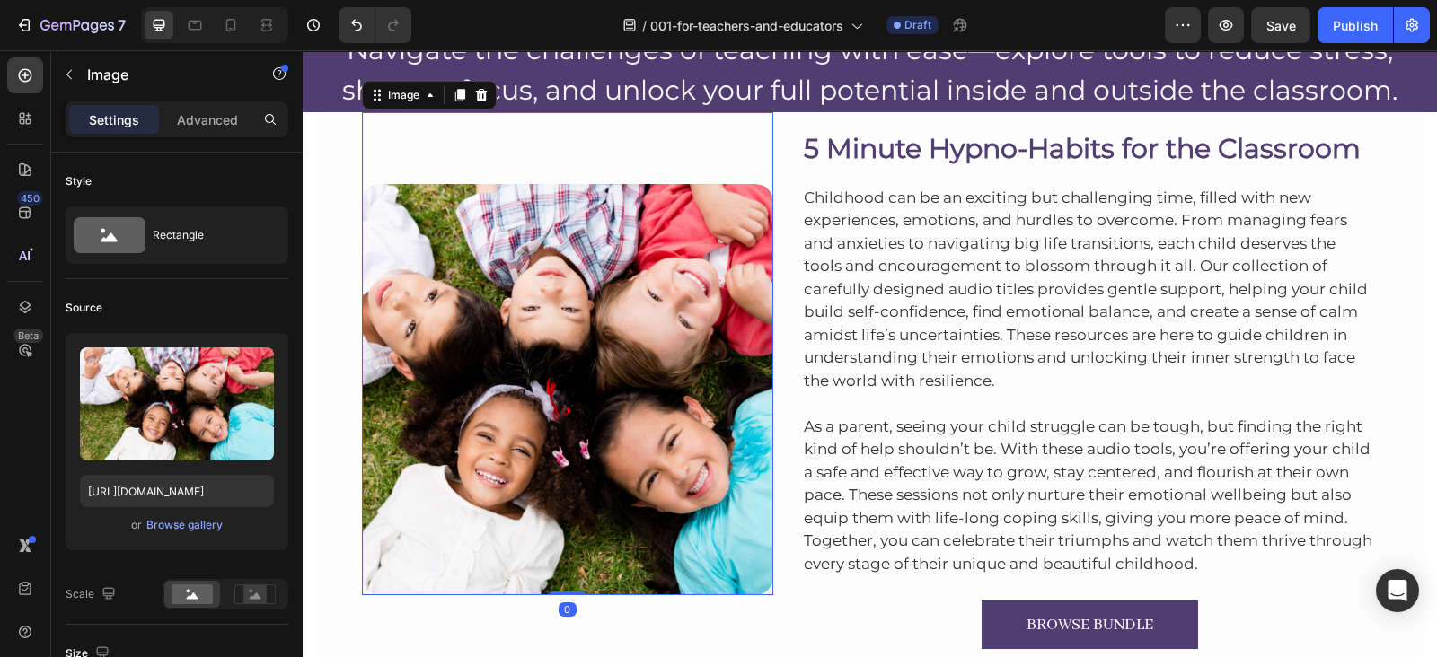
scroll to position [197, 0]
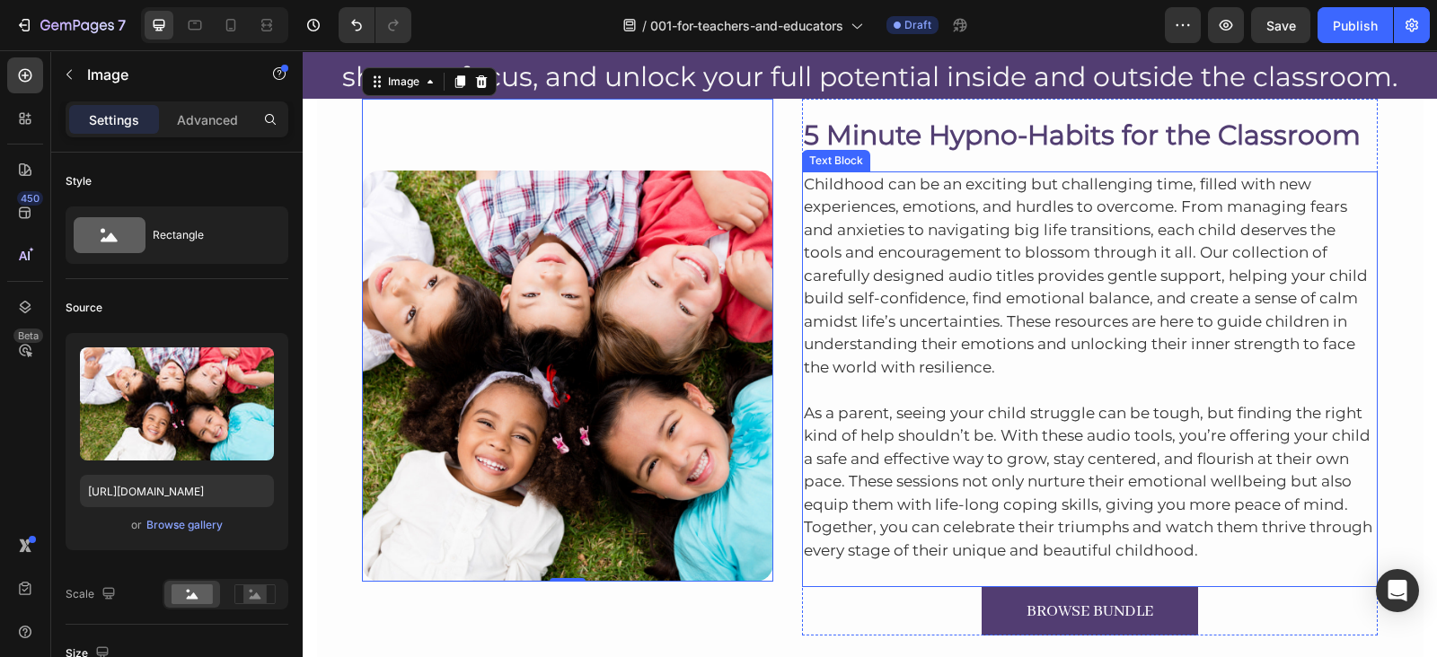
click at [990, 204] on p "Childhood can be an exciting but challenging time, filled with new experiences,…" at bounding box center [1090, 276] width 573 height 207
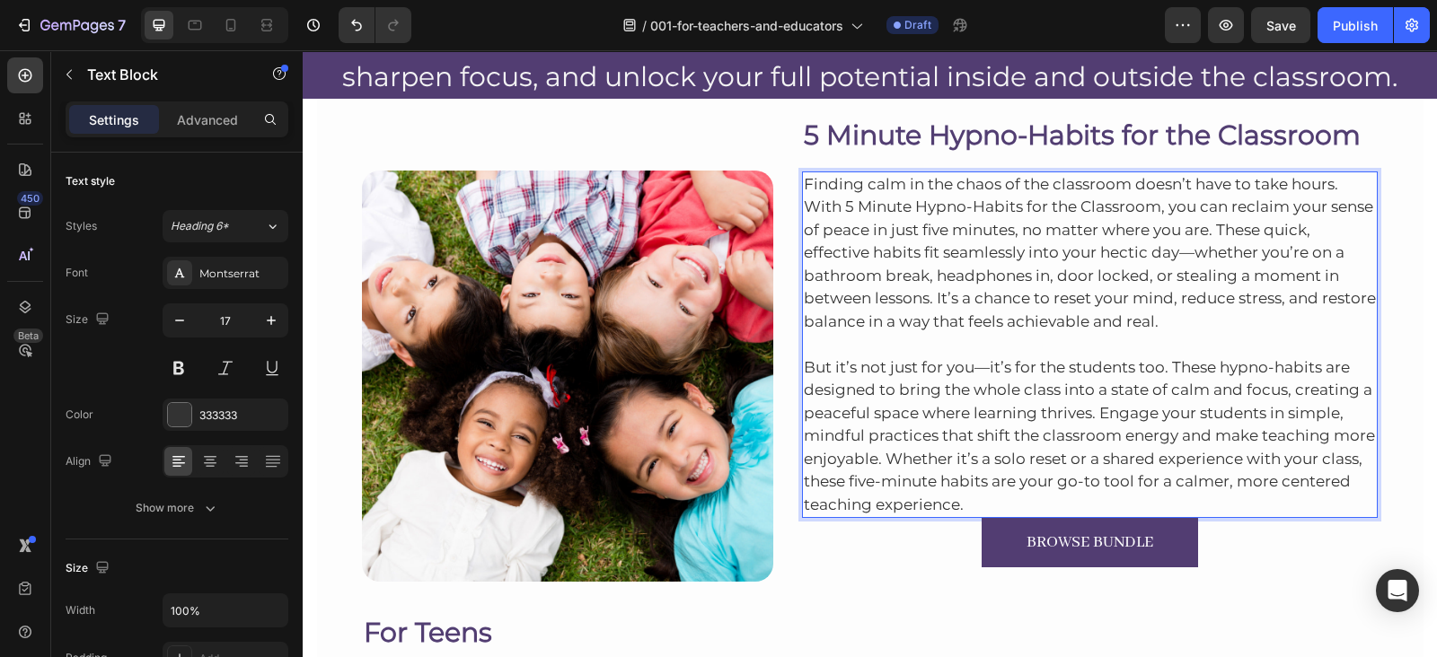
click at [1029, 500] on p "But it’s not just for you—it’s for the students too. These hypno-habits are des…" at bounding box center [1090, 424] width 573 height 183
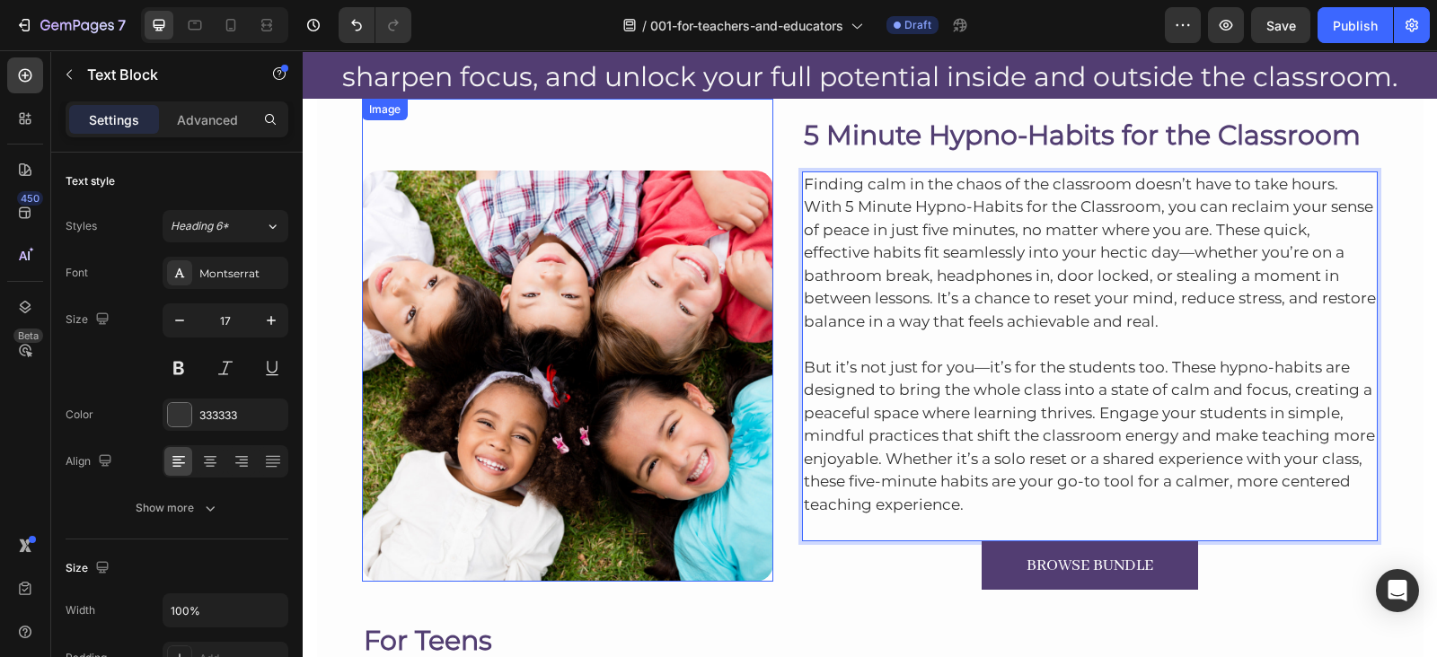
click at [593, 334] on img at bounding box center [567, 376] width 411 height 411
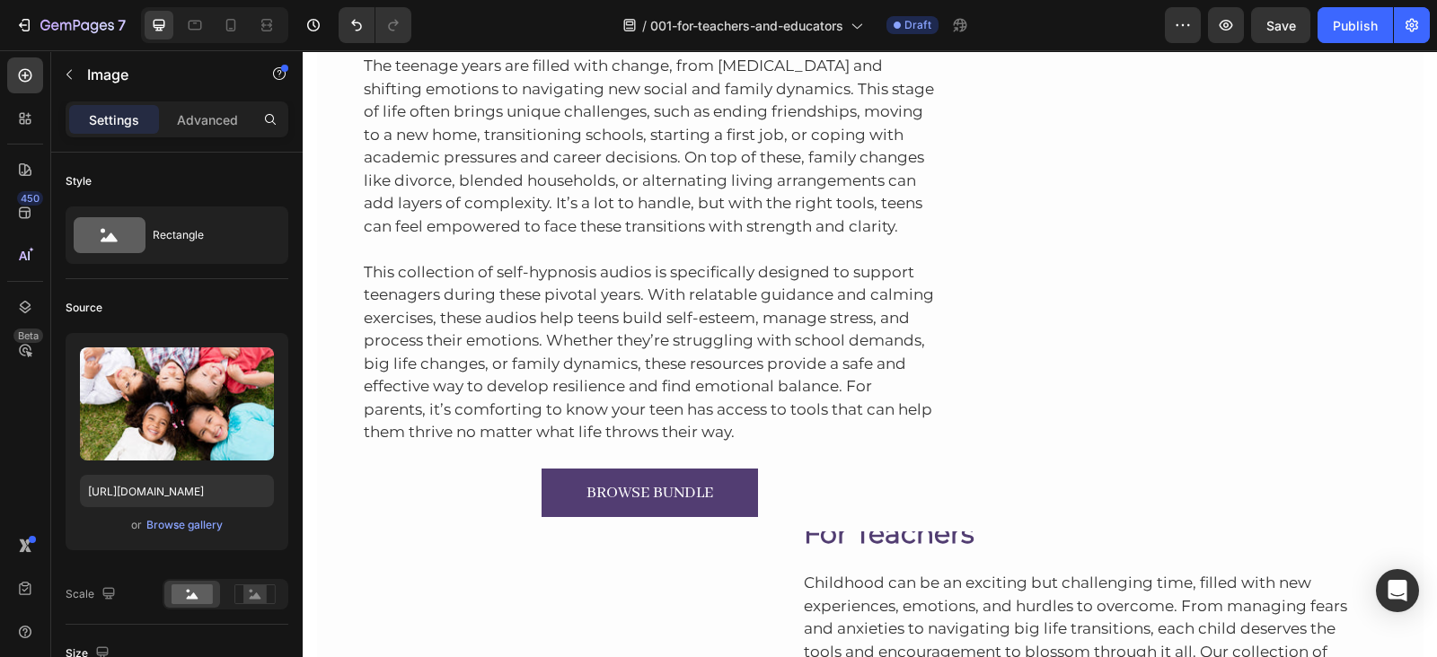
scroll to position [701, 0]
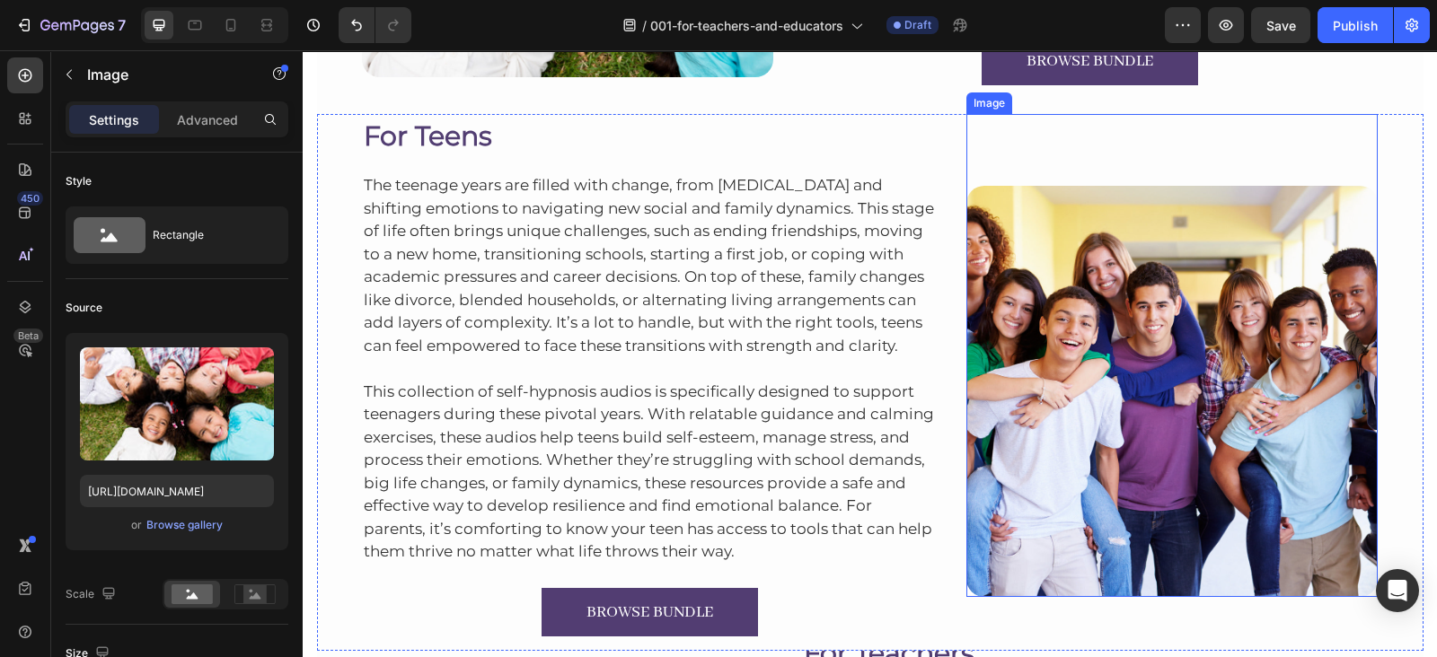
click at [1042, 302] on img at bounding box center [1171, 391] width 411 height 411
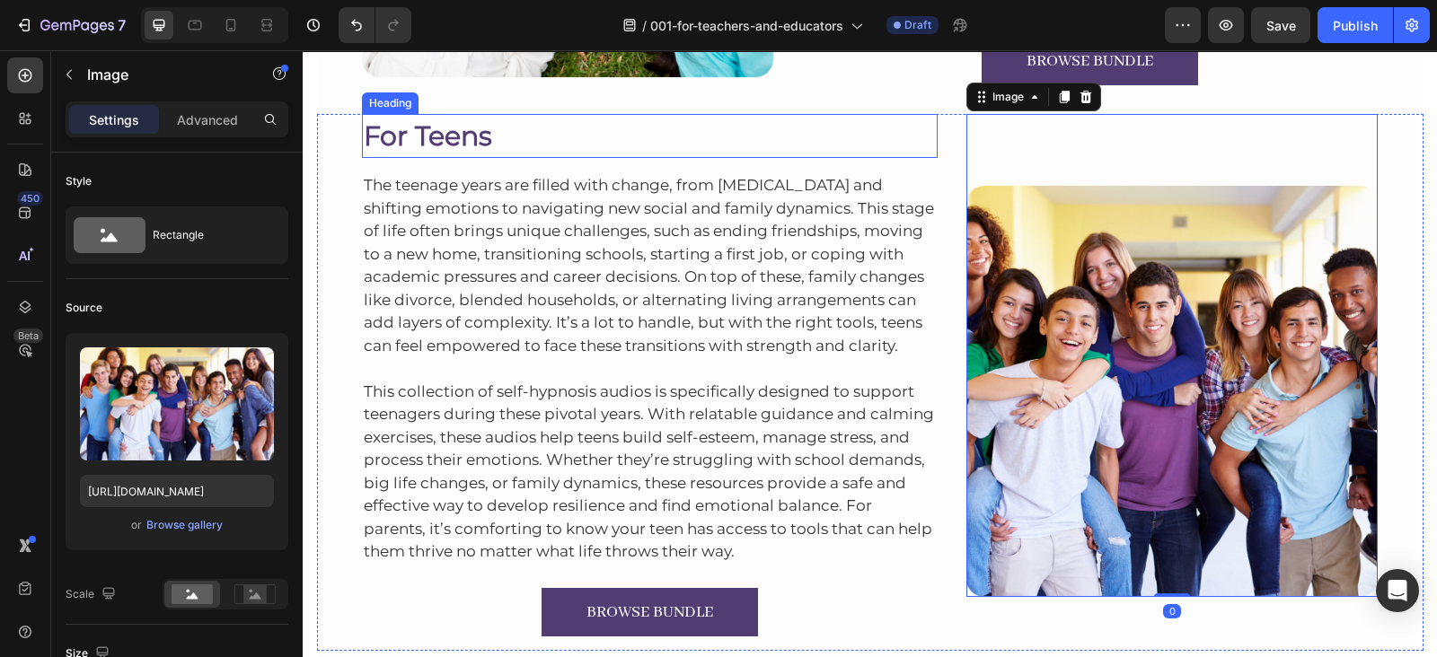
click at [402, 131] on h2 "For Teens" at bounding box center [650, 136] width 576 height 44
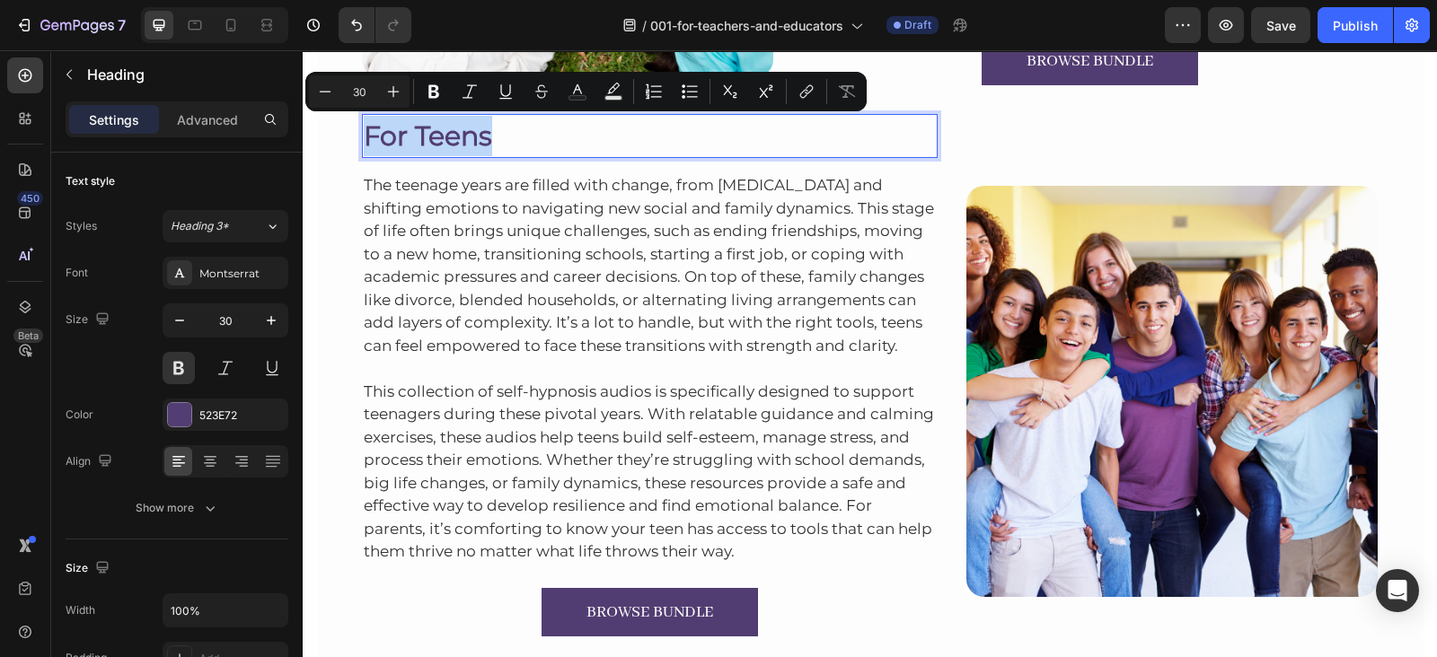
drag, startPoint x: 402, startPoint y: 132, endPoint x: 374, endPoint y: 272, distance: 142.8
click at [374, 272] on p "The teenage years are filled with change, from [MEDICAL_DATA] and shifting emot…" at bounding box center [650, 265] width 573 height 183
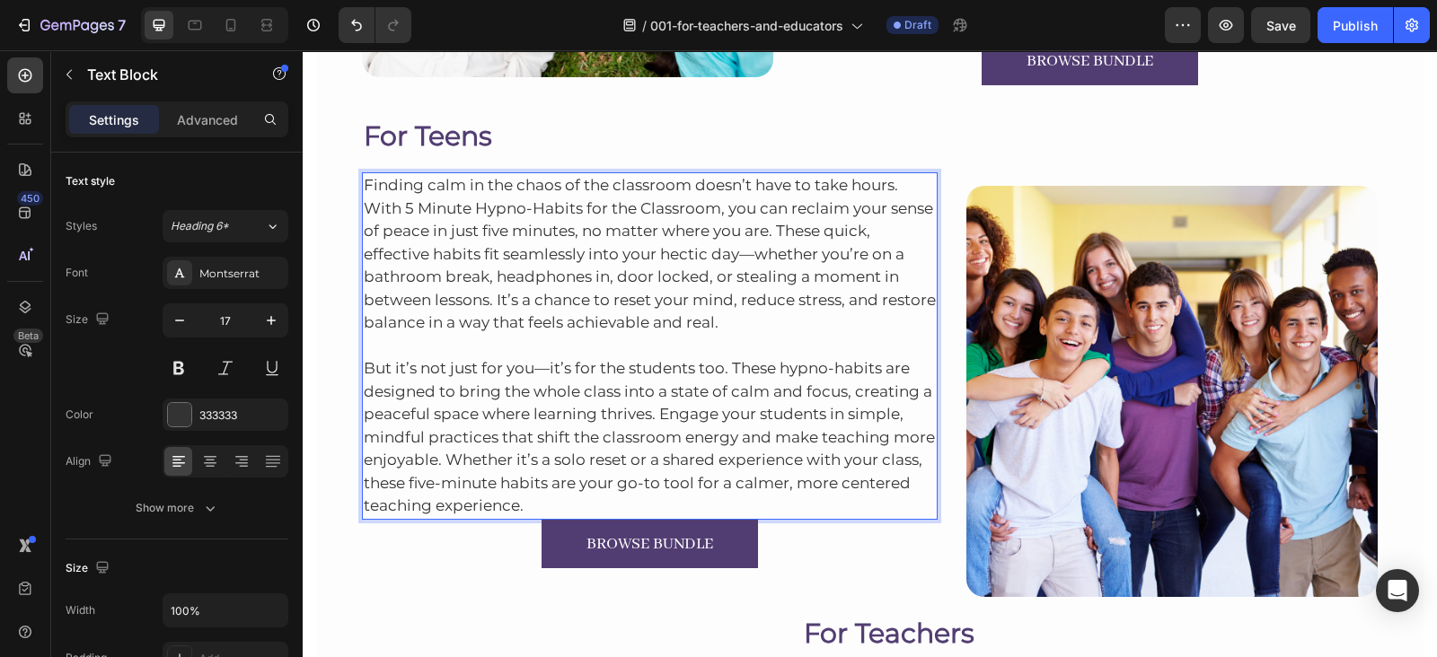
click at [617, 504] on p "But it’s not just for you—it’s for the students too. These hypno-habits are des…" at bounding box center [650, 426] width 573 height 183
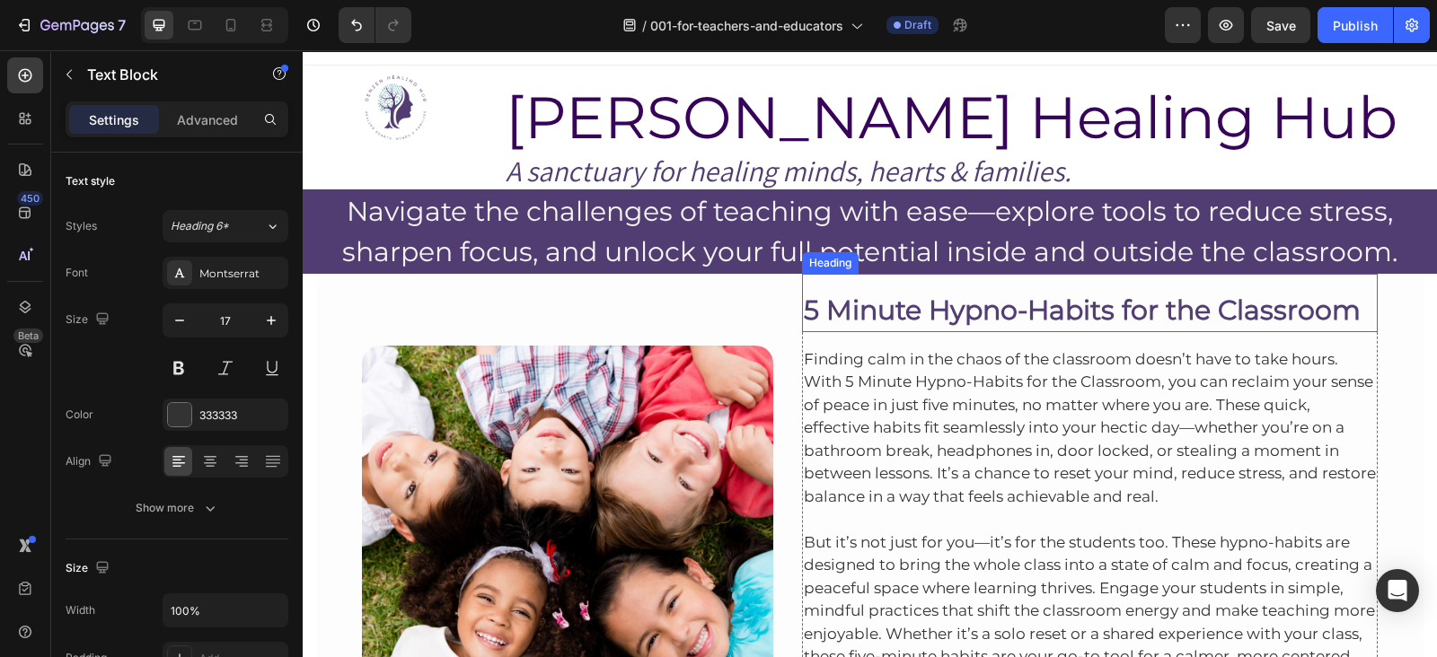
scroll to position [19, 0]
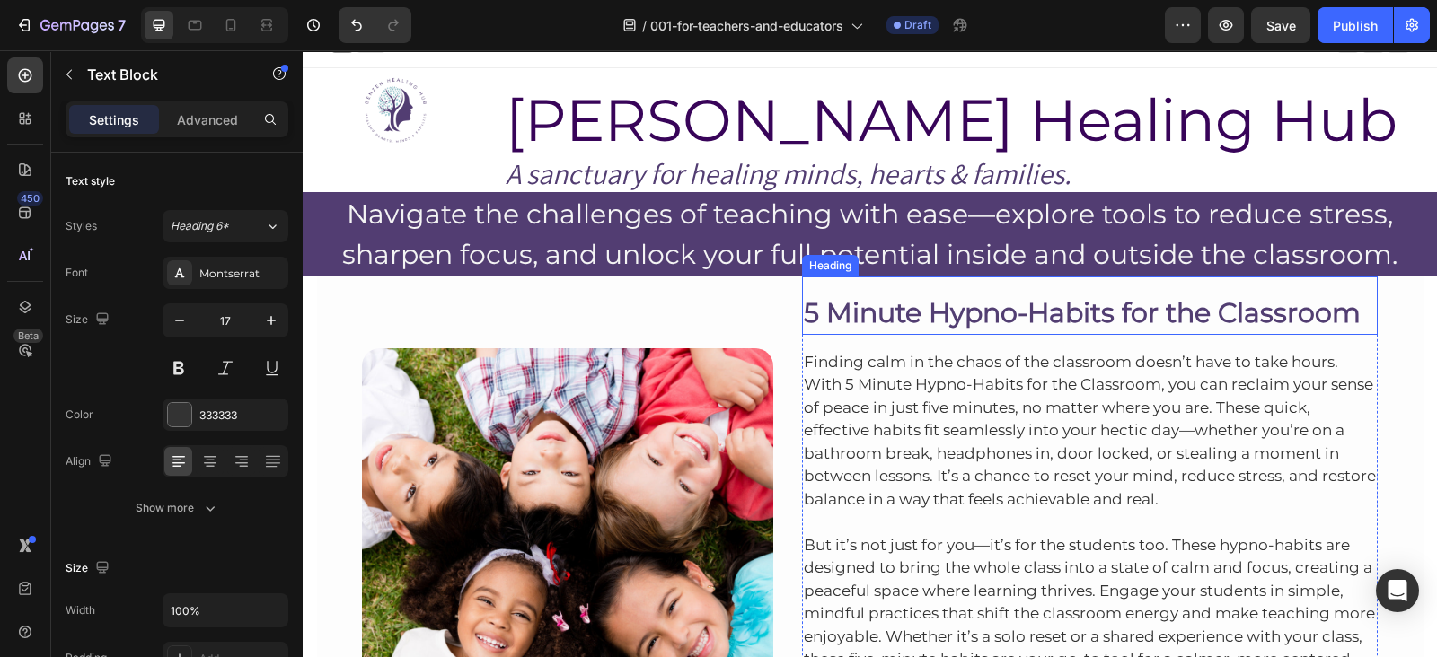
click at [1054, 288] on div "5 Minute Hypno-Habits for the Classroom Heading" at bounding box center [1090, 306] width 576 height 58
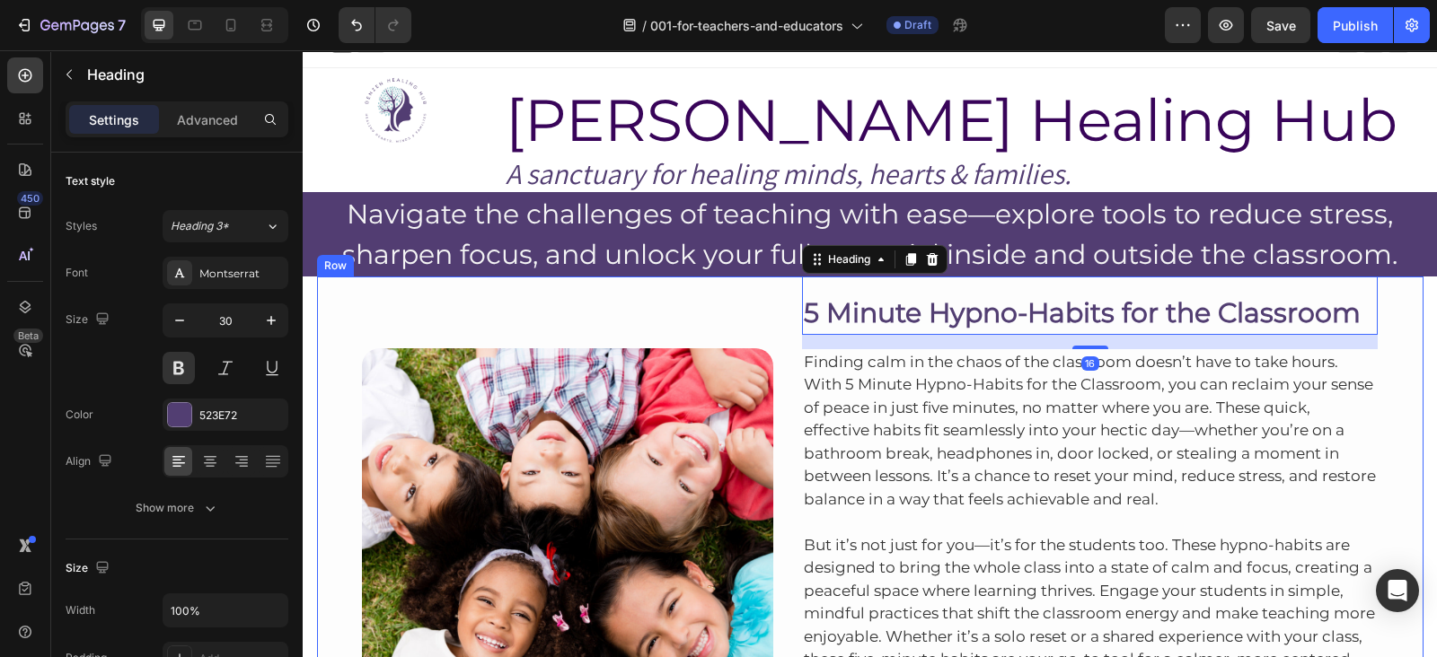
click at [1388, 294] on div "Image Row 5 Minute Hypno-Habits for the Classroom Heading 16 Finding calm in th…" at bounding box center [870, 522] width 1106 height 491
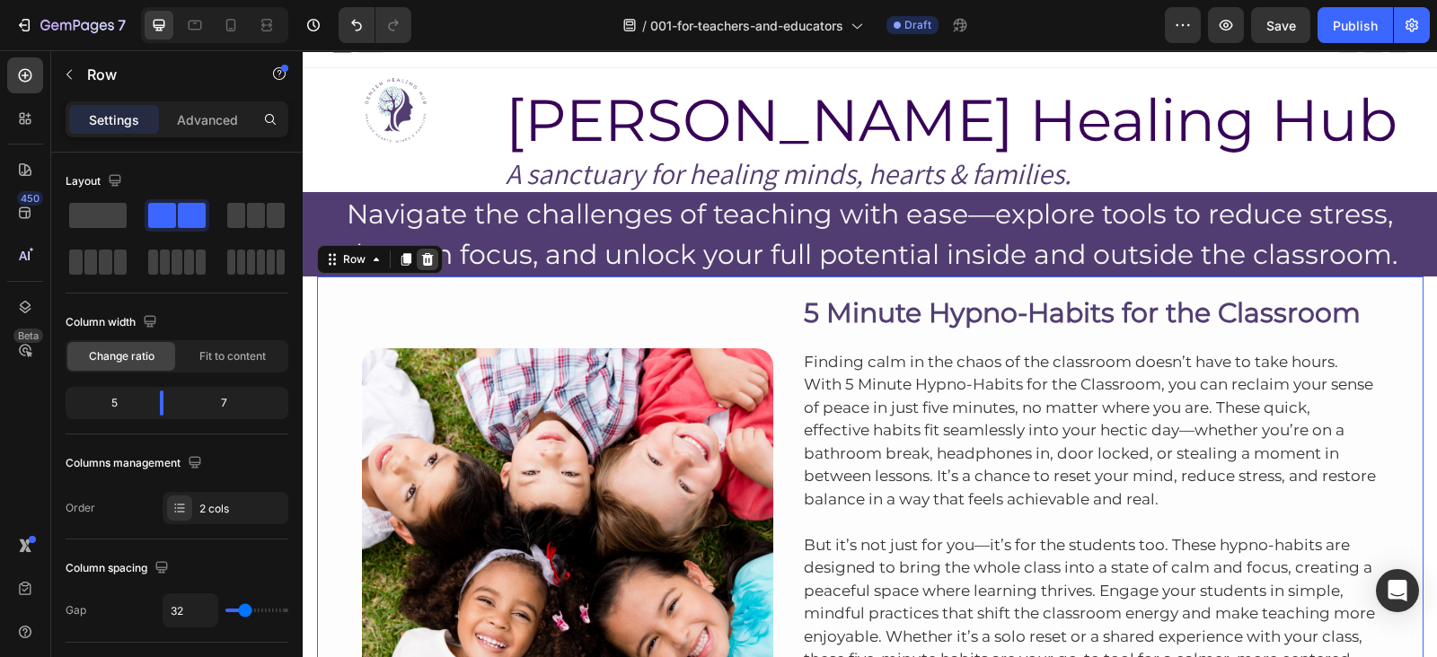
click at [421, 257] on icon at bounding box center [427, 259] width 12 height 13
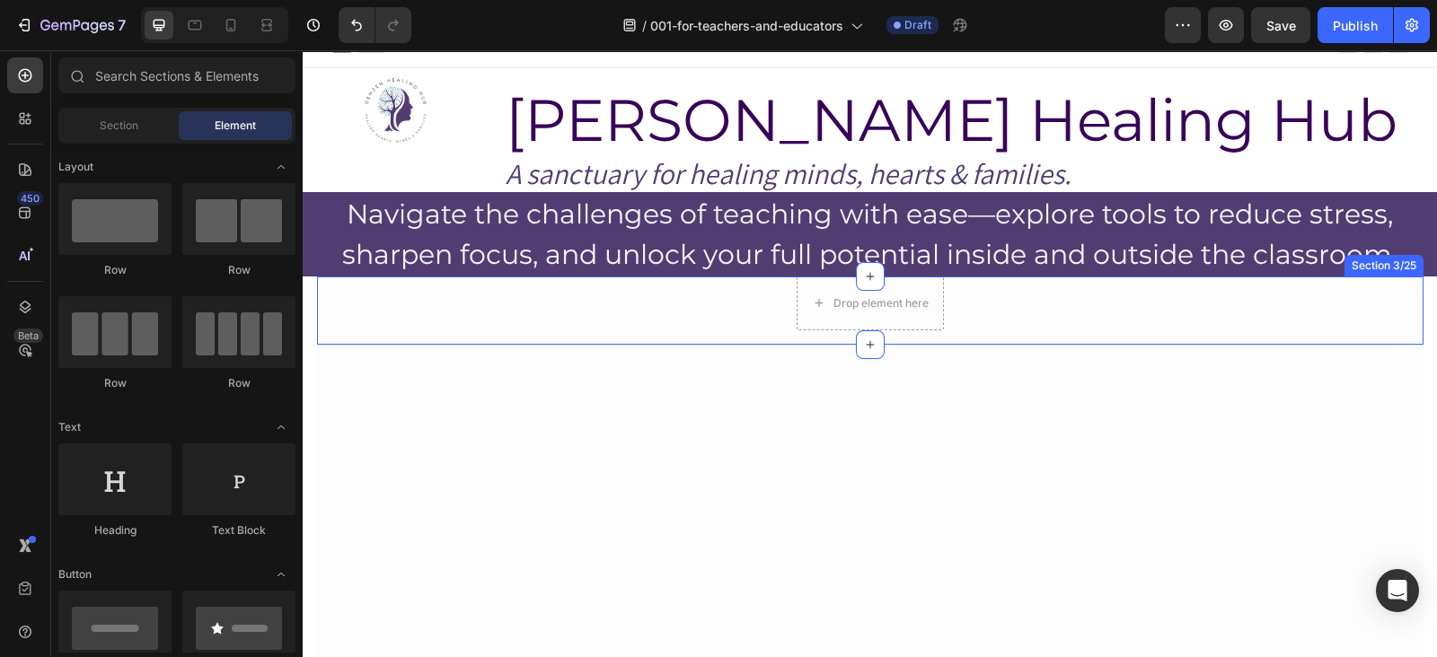
click at [994, 339] on div "Drop element here Row Section 3/25" at bounding box center [870, 311] width 1106 height 68
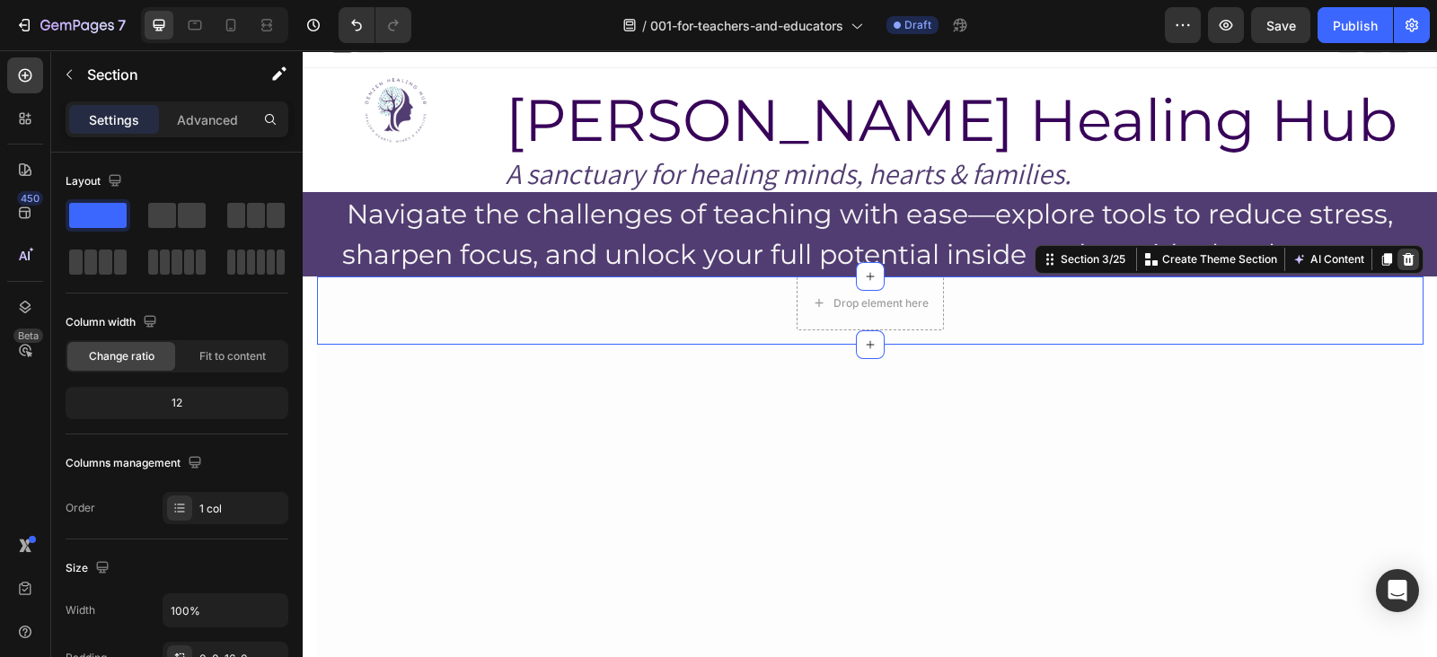
click at [1398, 250] on div at bounding box center [1408, 260] width 22 height 22
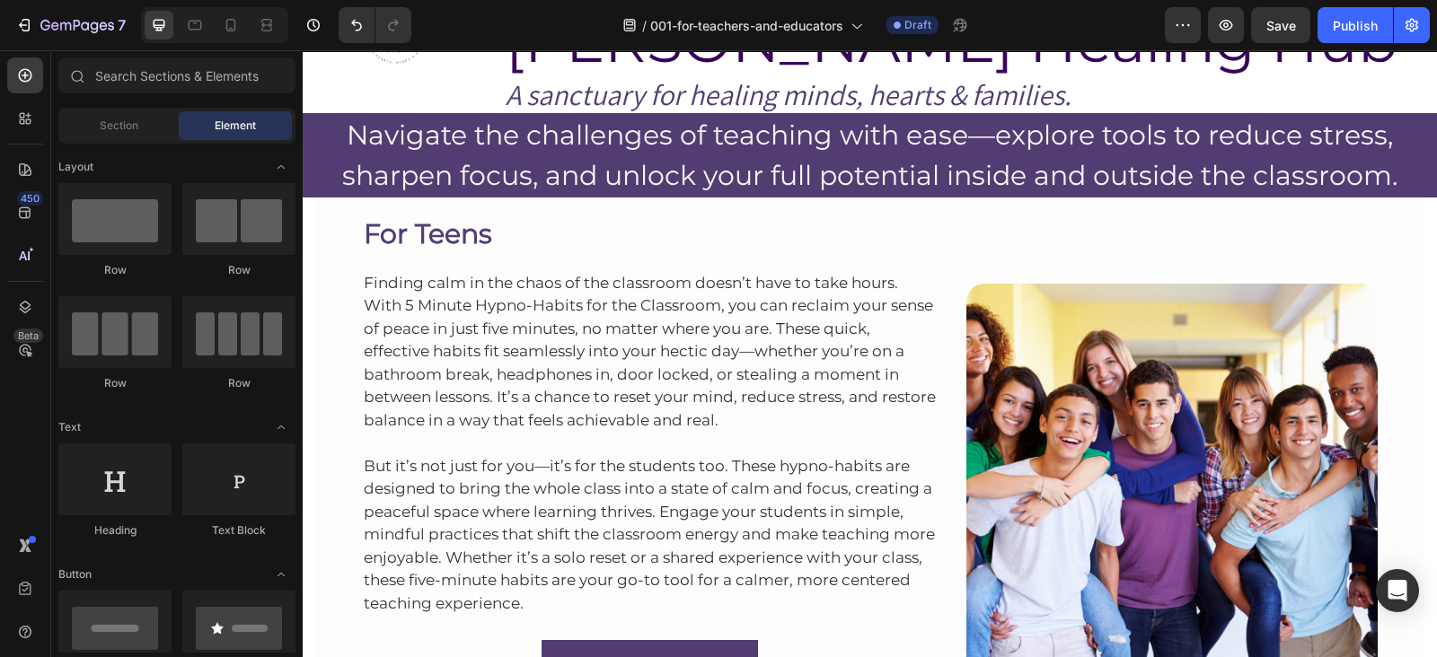
scroll to position [93, 0]
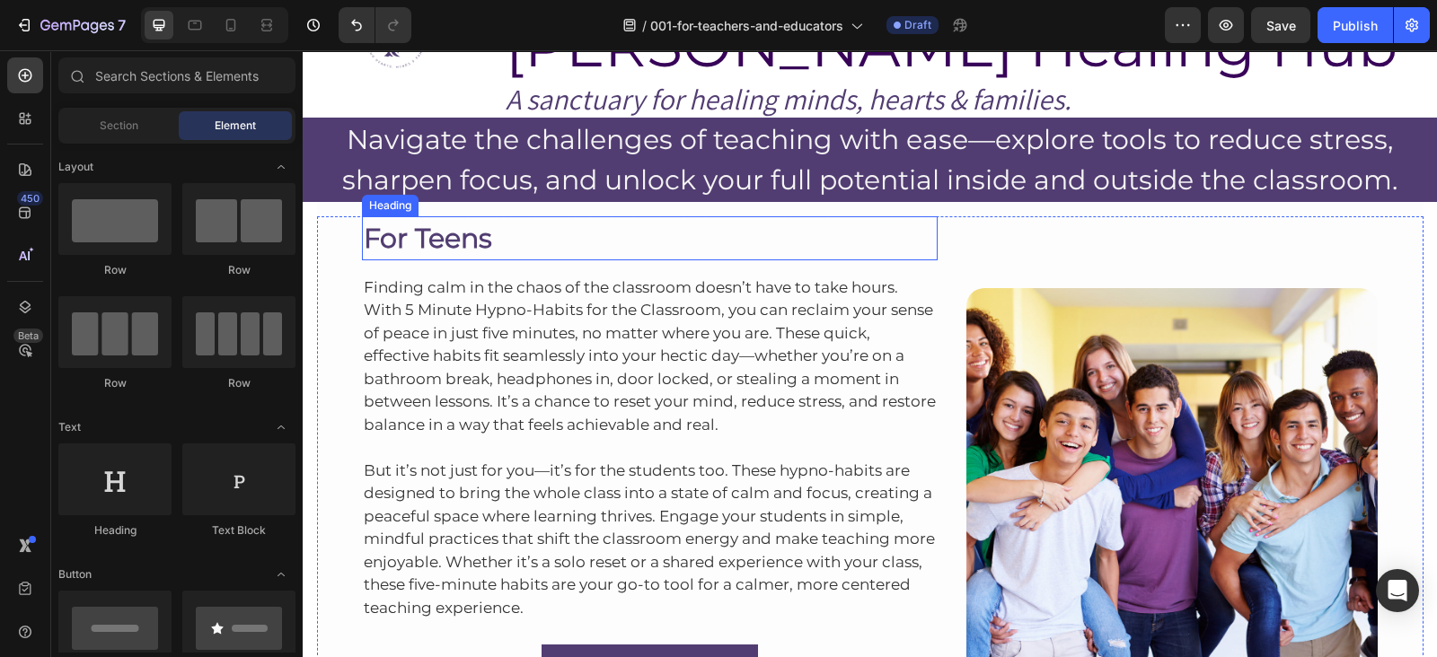
click at [394, 236] on h2 "For Teens" at bounding box center [650, 238] width 576 height 44
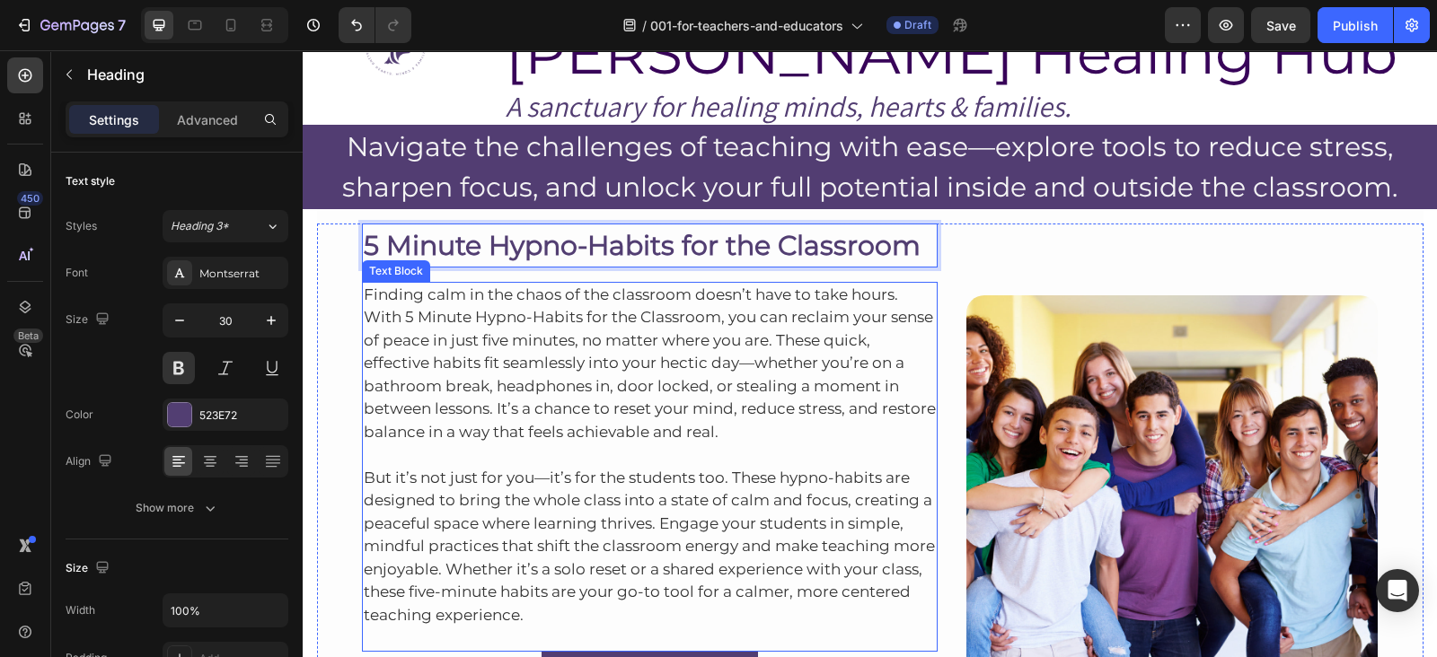
scroll to position [85, 0]
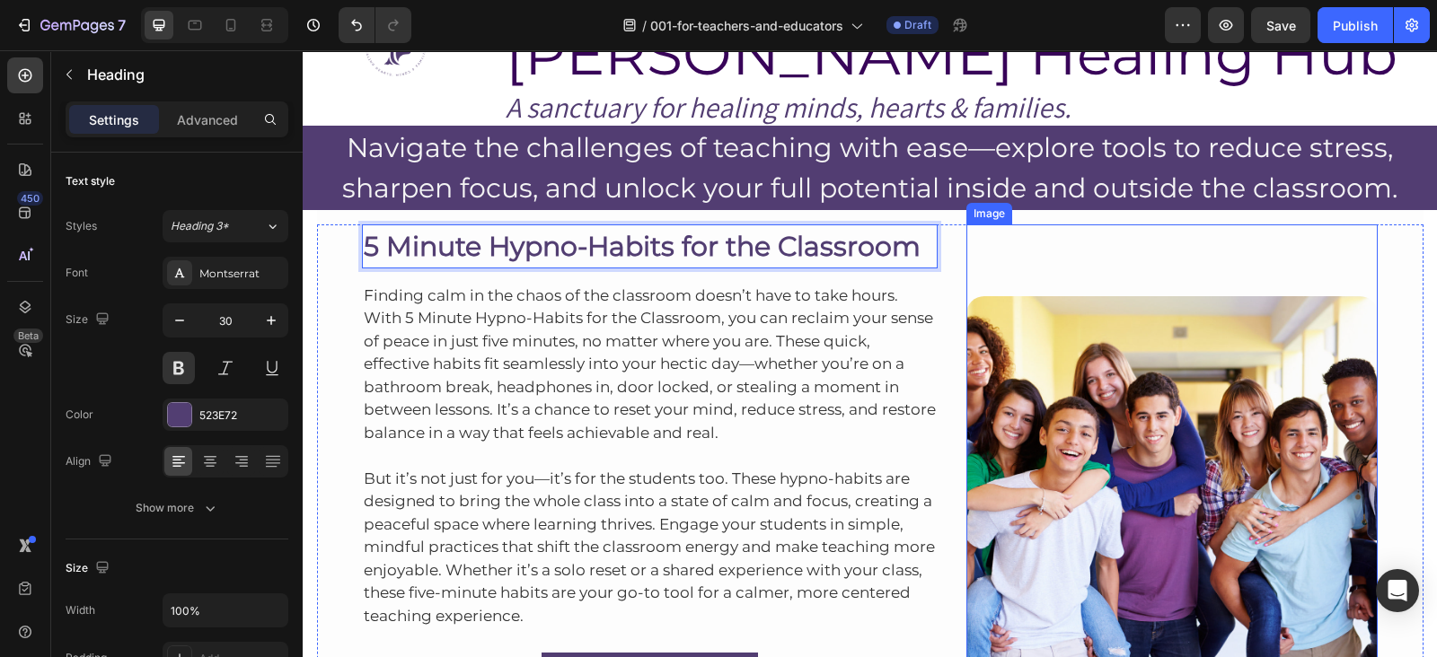
click at [1015, 383] on img at bounding box center [1171, 501] width 411 height 411
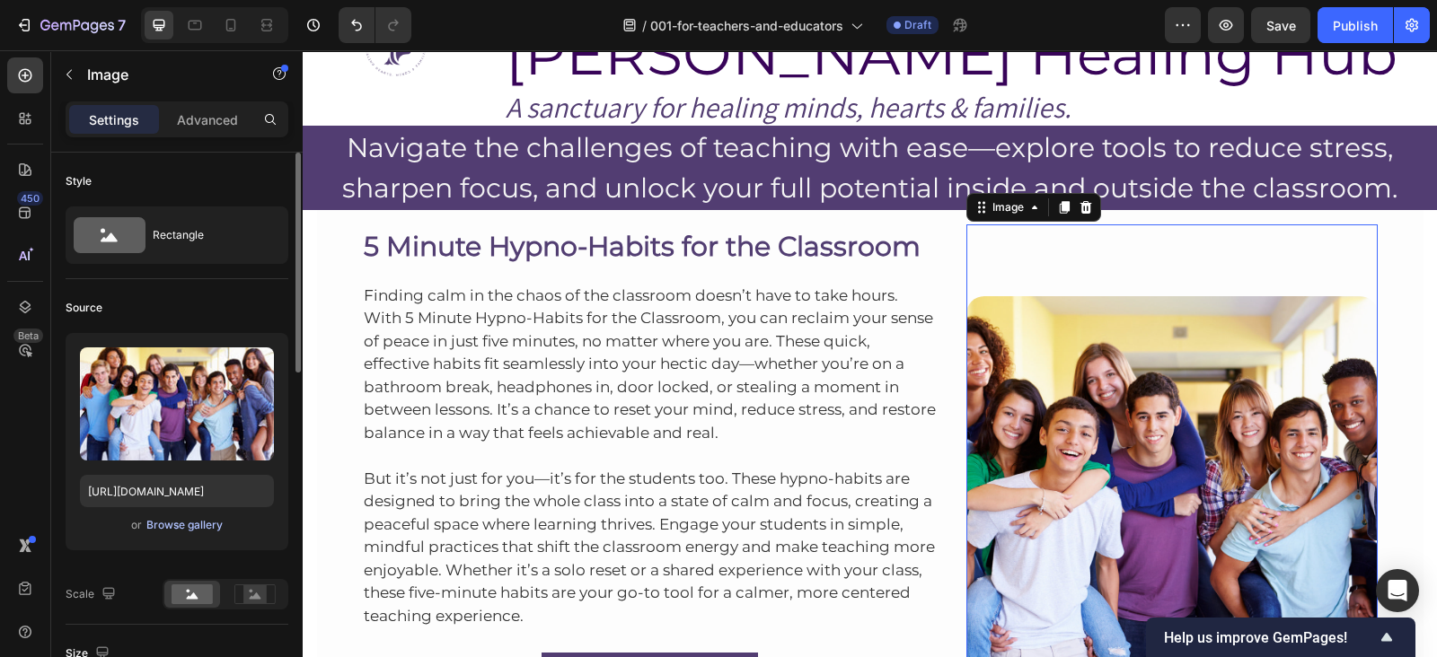
click at [205, 527] on div "Browse gallery" at bounding box center [184, 525] width 76 height 16
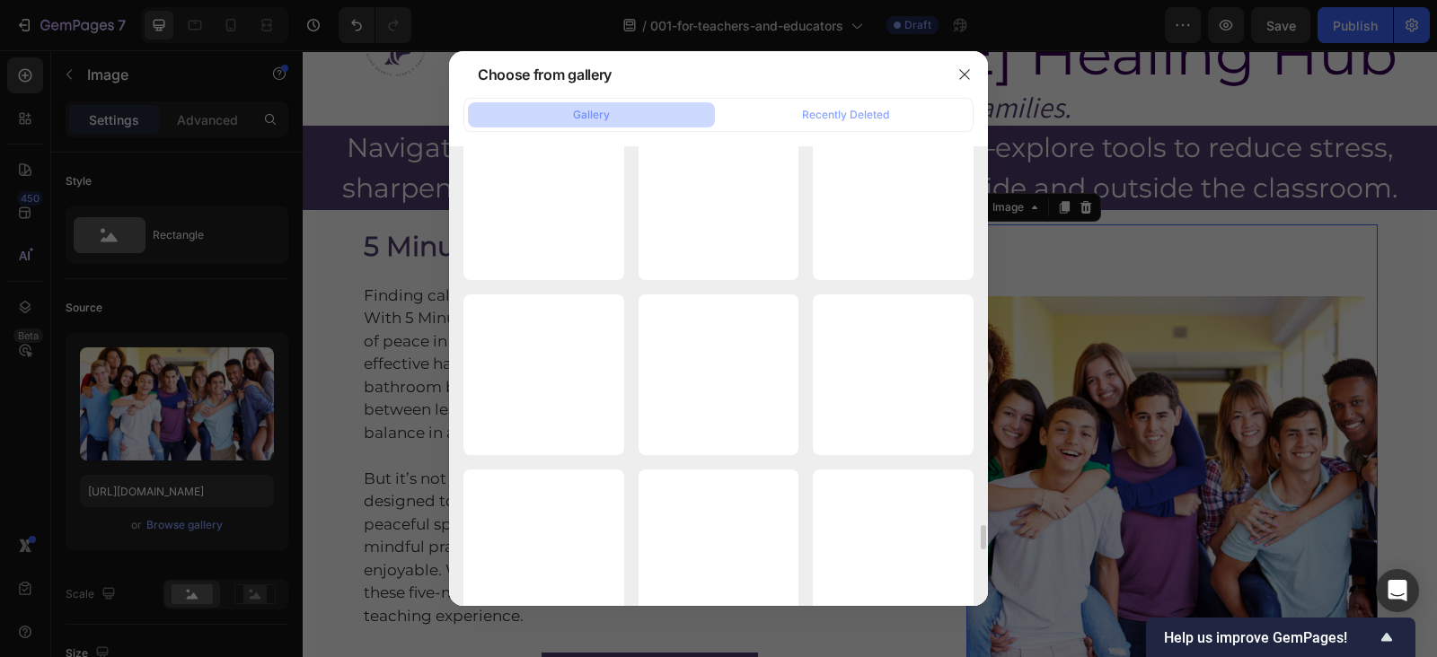
scroll to position [7034, 0]
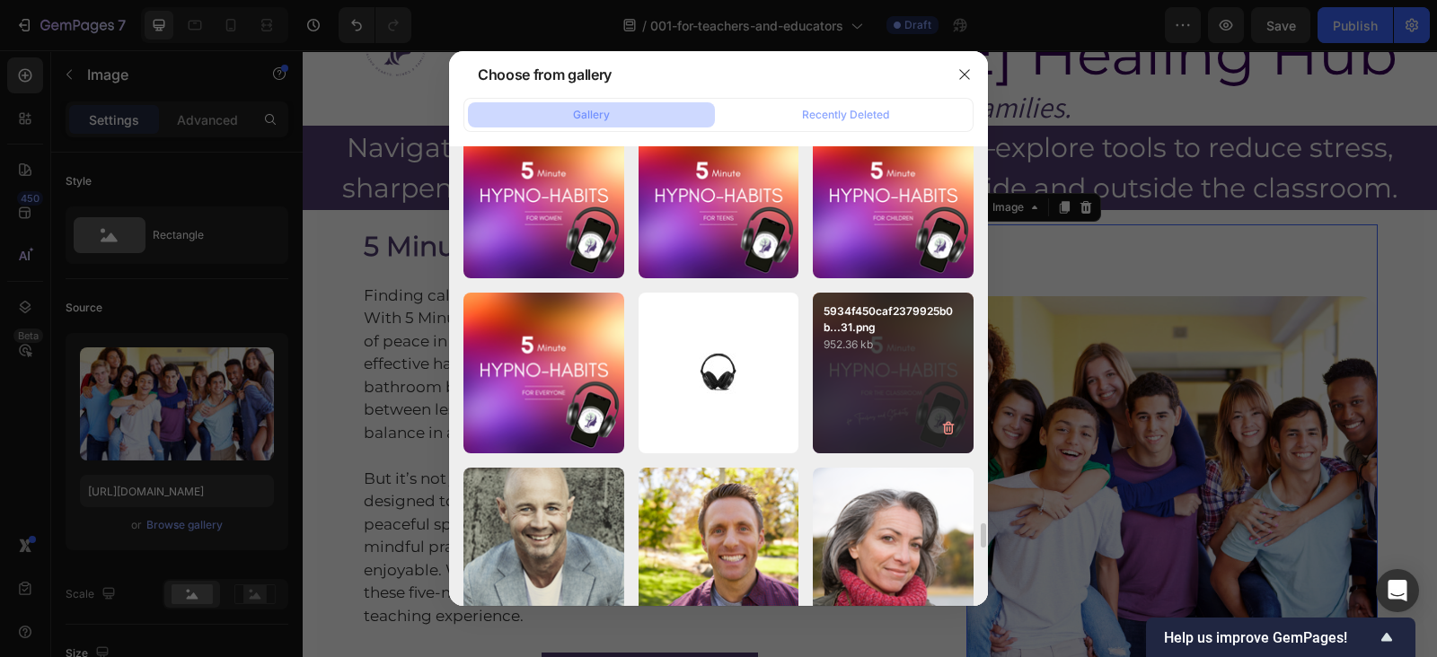
click at [907, 364] on div "5934f450caf2379925b0b...31.png 952.36 kb" at bounding box center [893, 373] width 161 height 161
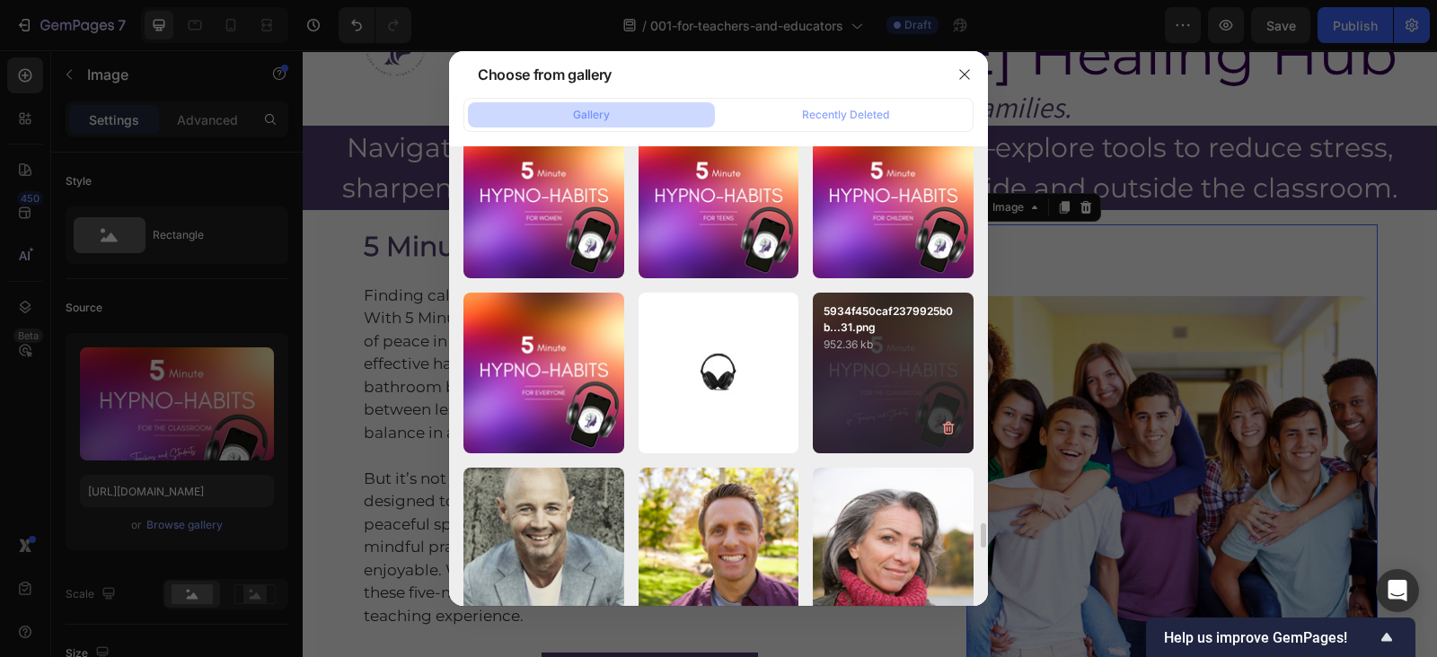
type input "[URL][DOMAIN_NAME]"
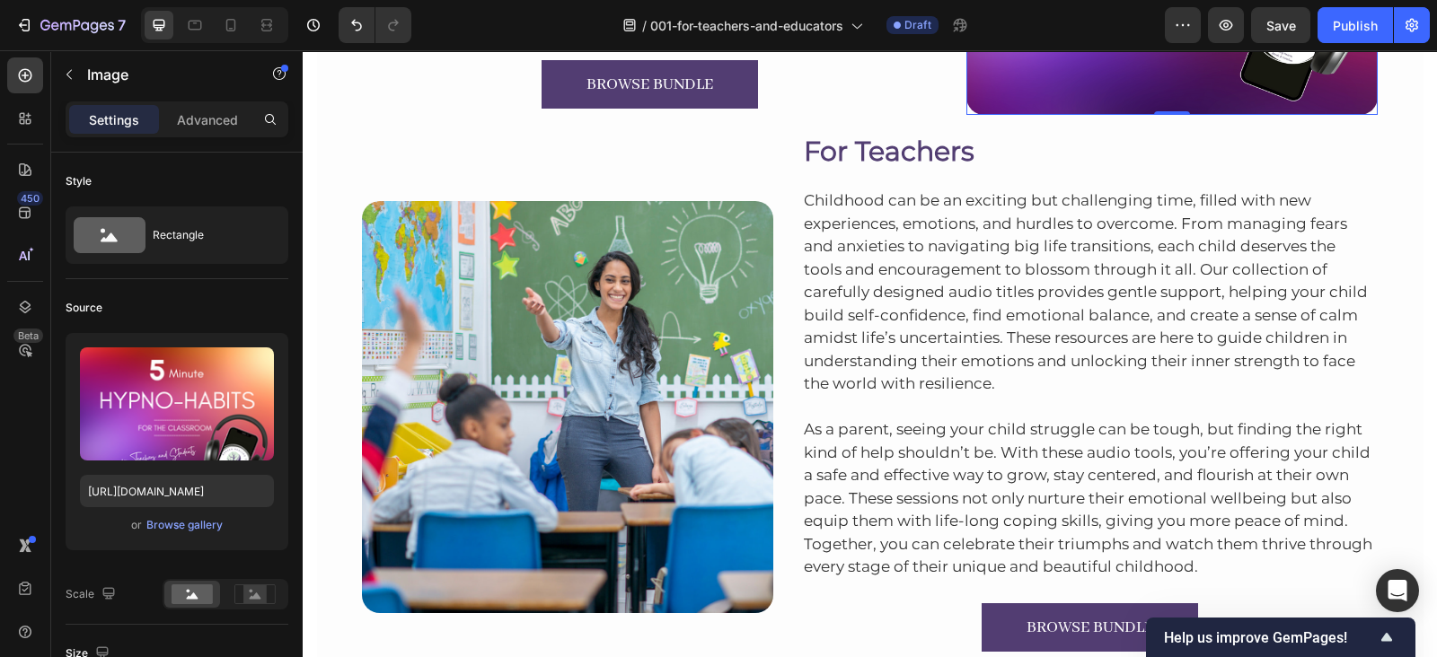
scroll to position [679, 0]
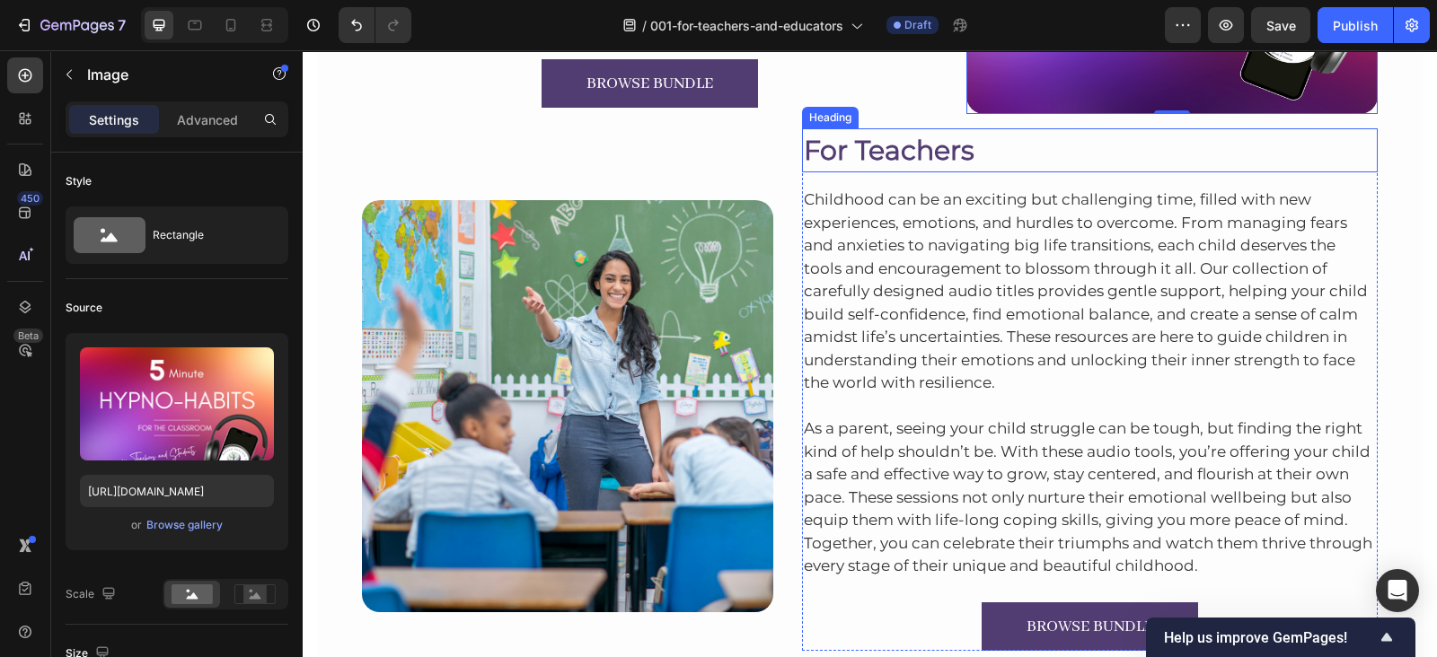
click at [920, 155] on h2 "For Teachers" at bounding box center [1090, 150] width 576 height 44
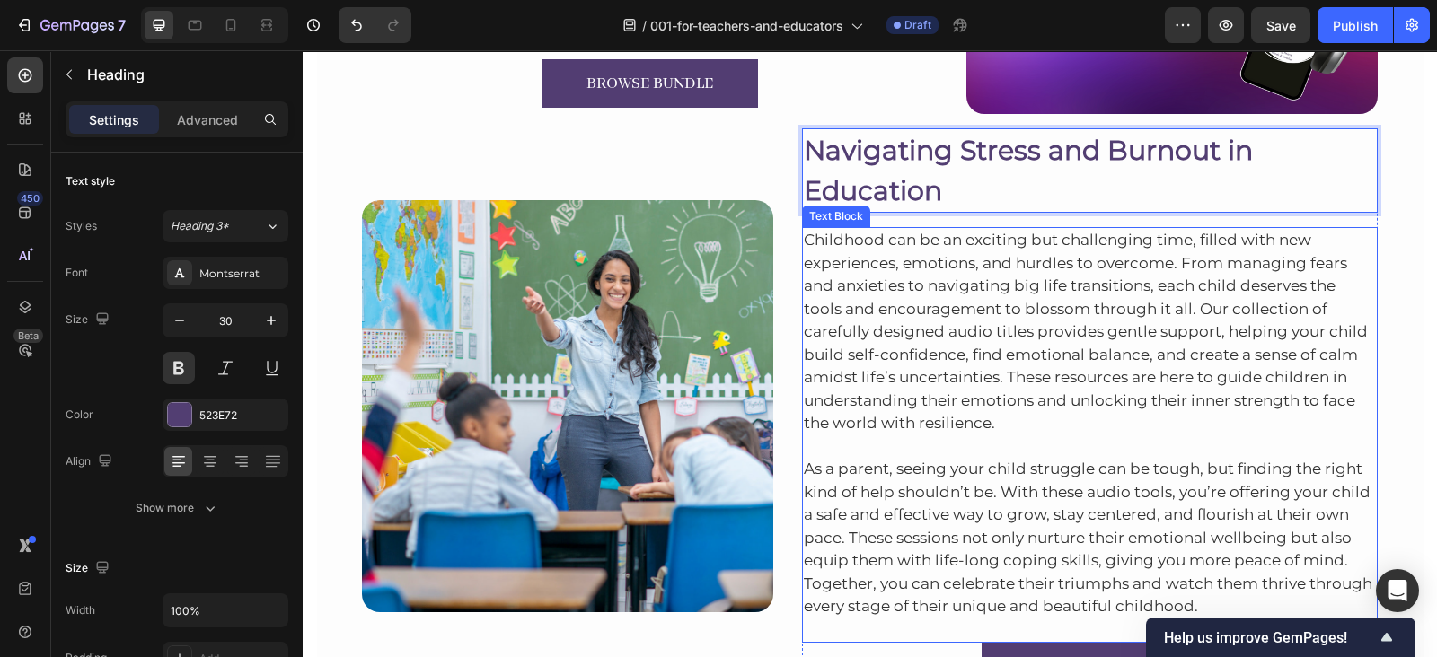
click at [966, 301] on p "Childhood can be an exciting but challenging time, filled with new experiences,…" at bounding box center [1090, 332] width 573 height 207
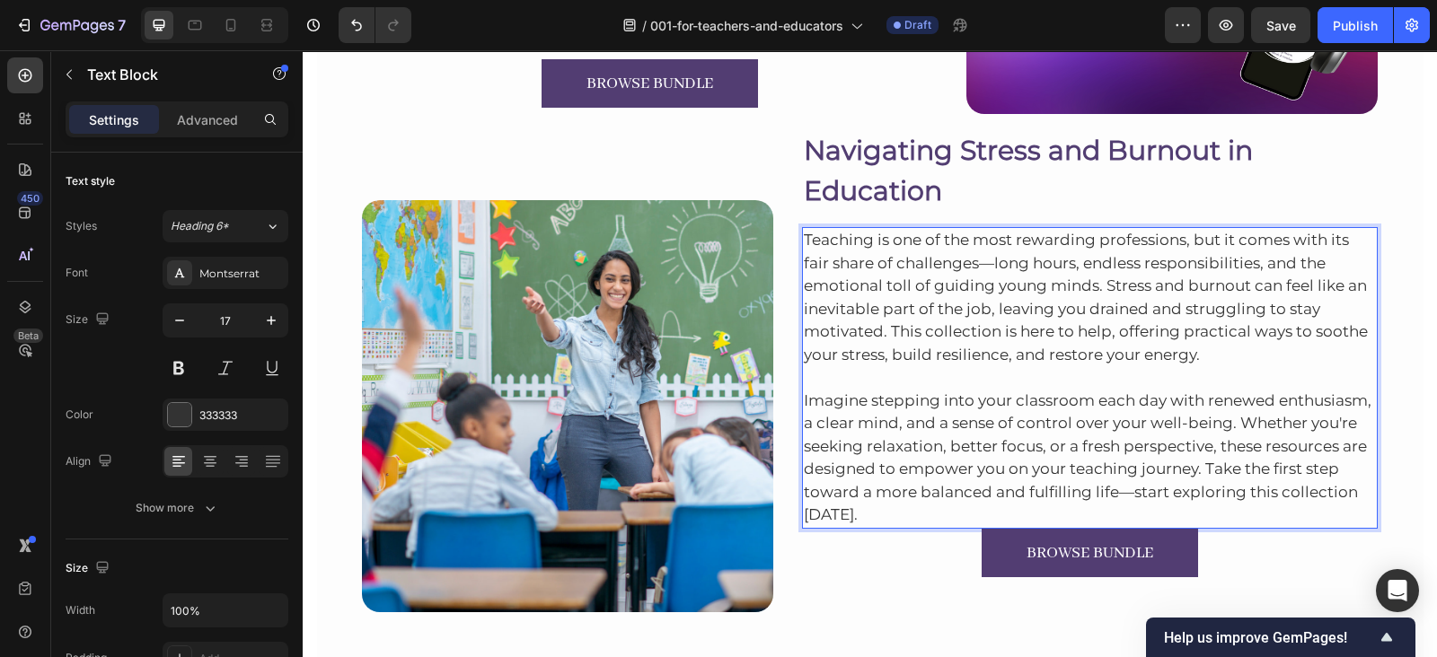
click at [853, 518] on p "Imagine stepping into your classroom each day with renewed enthusiasm, a clear …" at bounding box center [1090, 446] width 573 height 161
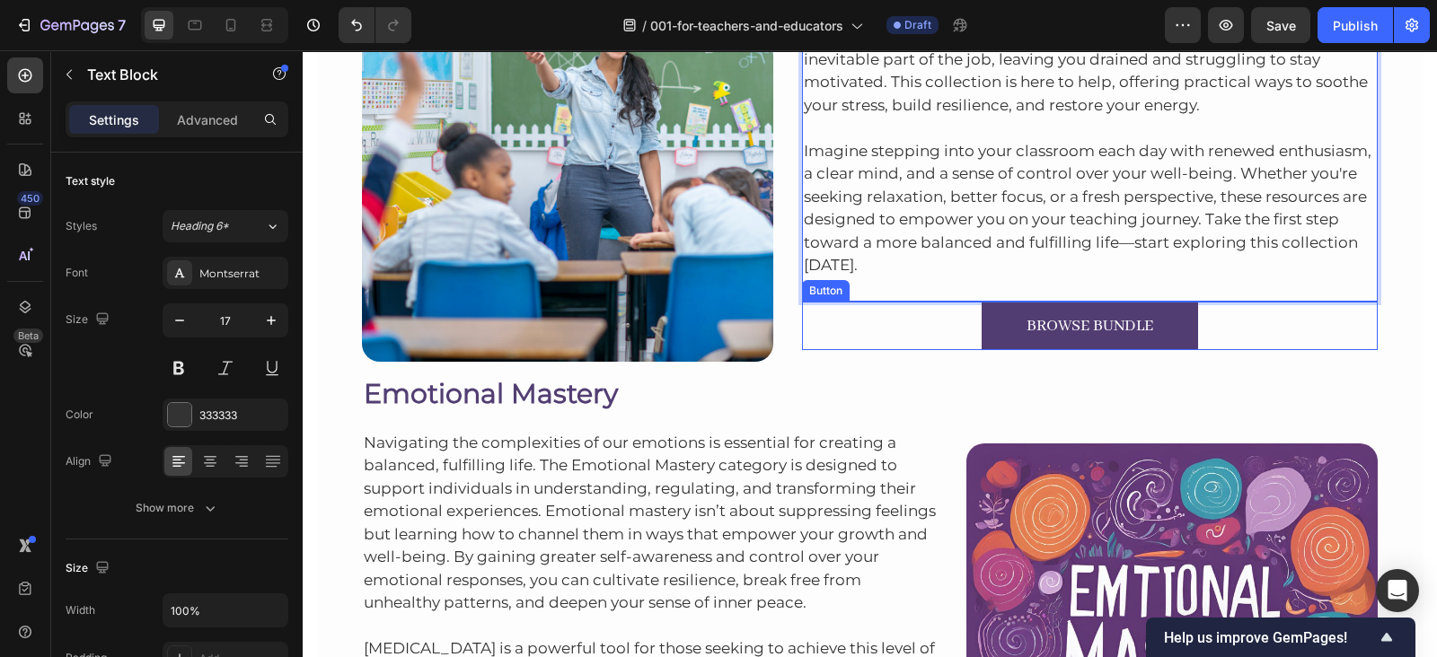
click at [916, 598] on p "Navigating the complexities of our emotions is essential for creating a balance…" at bounding box center [650, 523] width 573 height 183
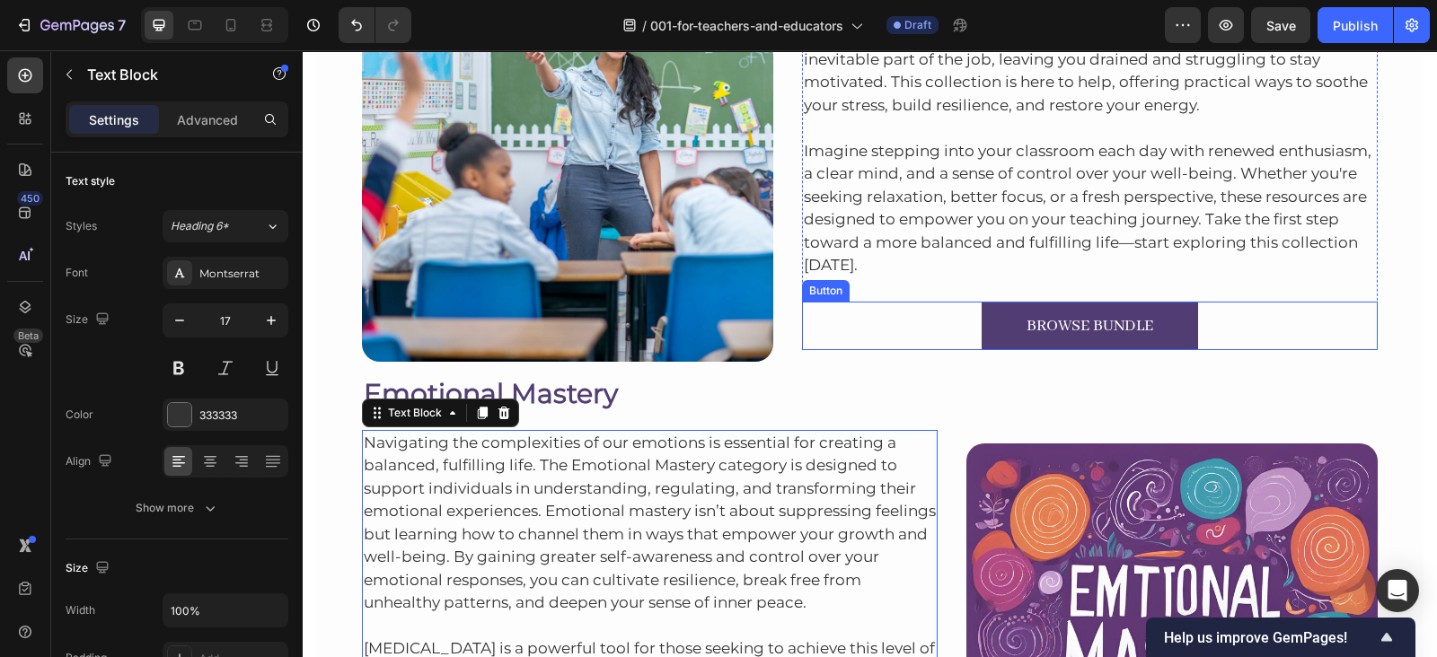
scroll to position [743, 0]
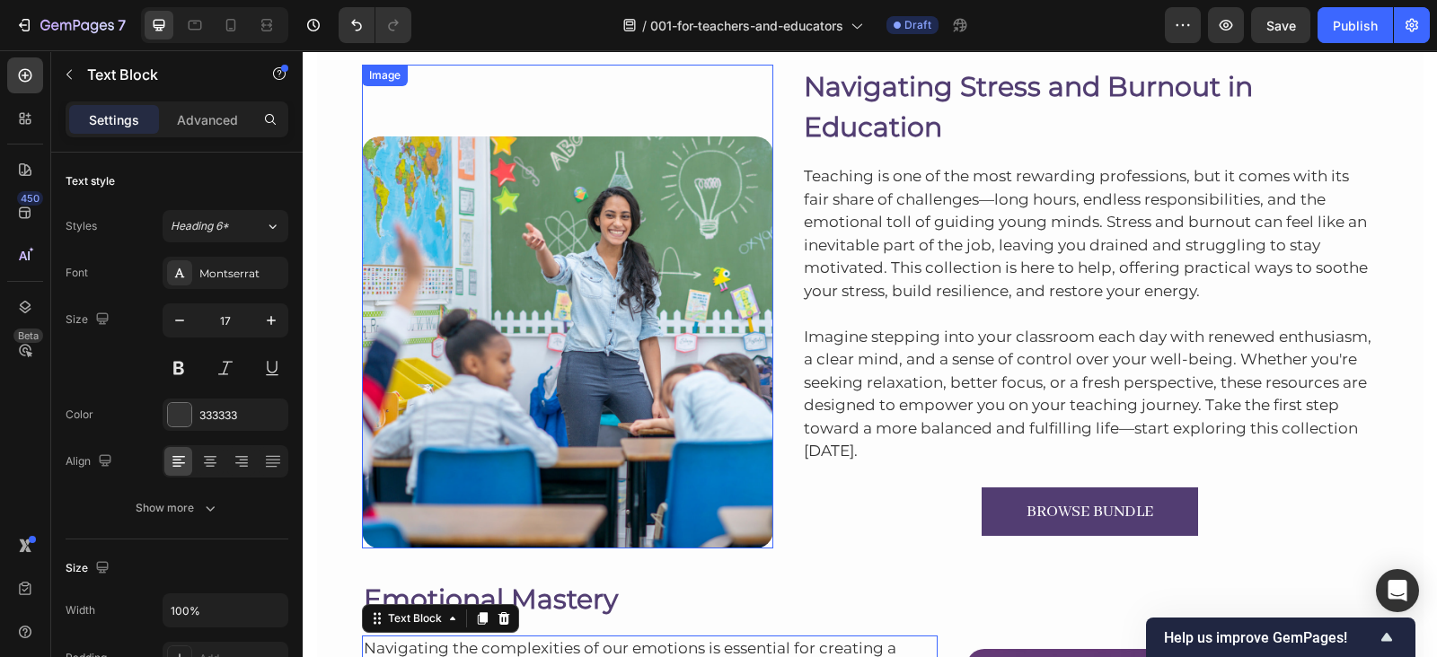
click at [579, 280] on img at bounding box center [567, 341] width 411 height 411
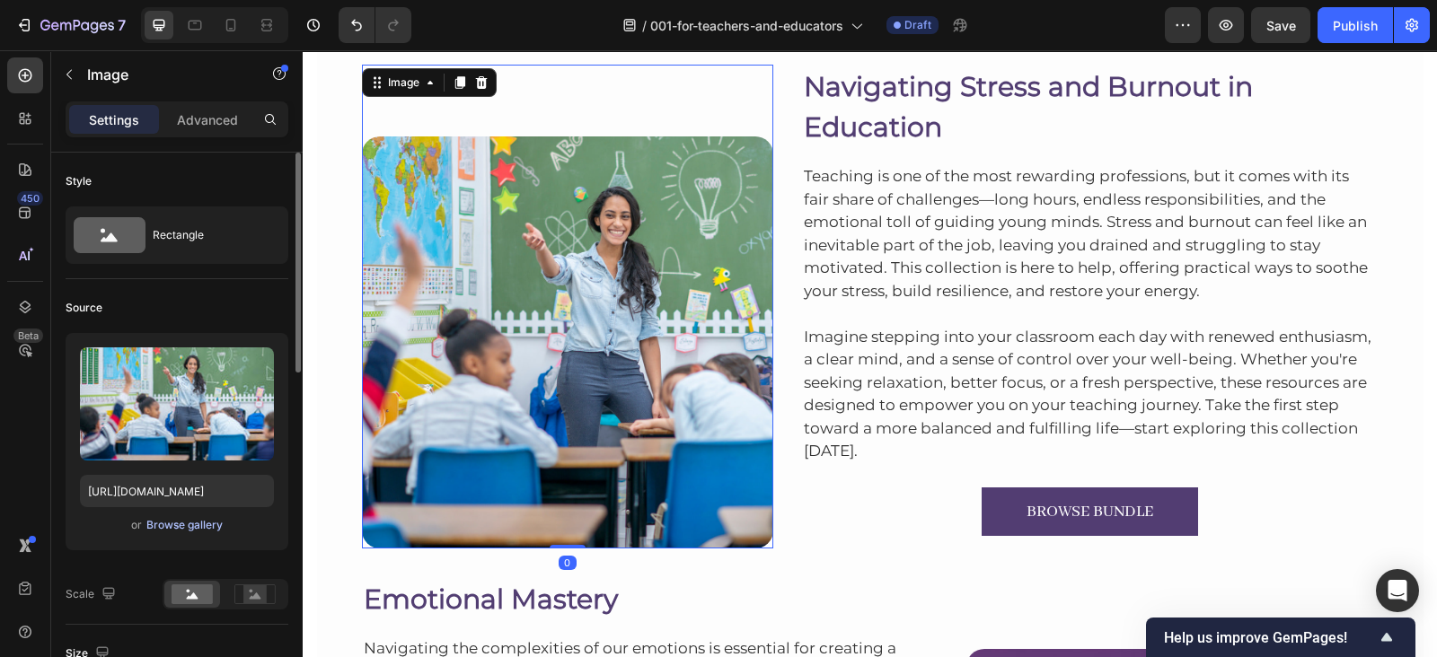
click at [214, 522] on div "Browse gallery" at bounding box center [184, 525] width 76 height 16
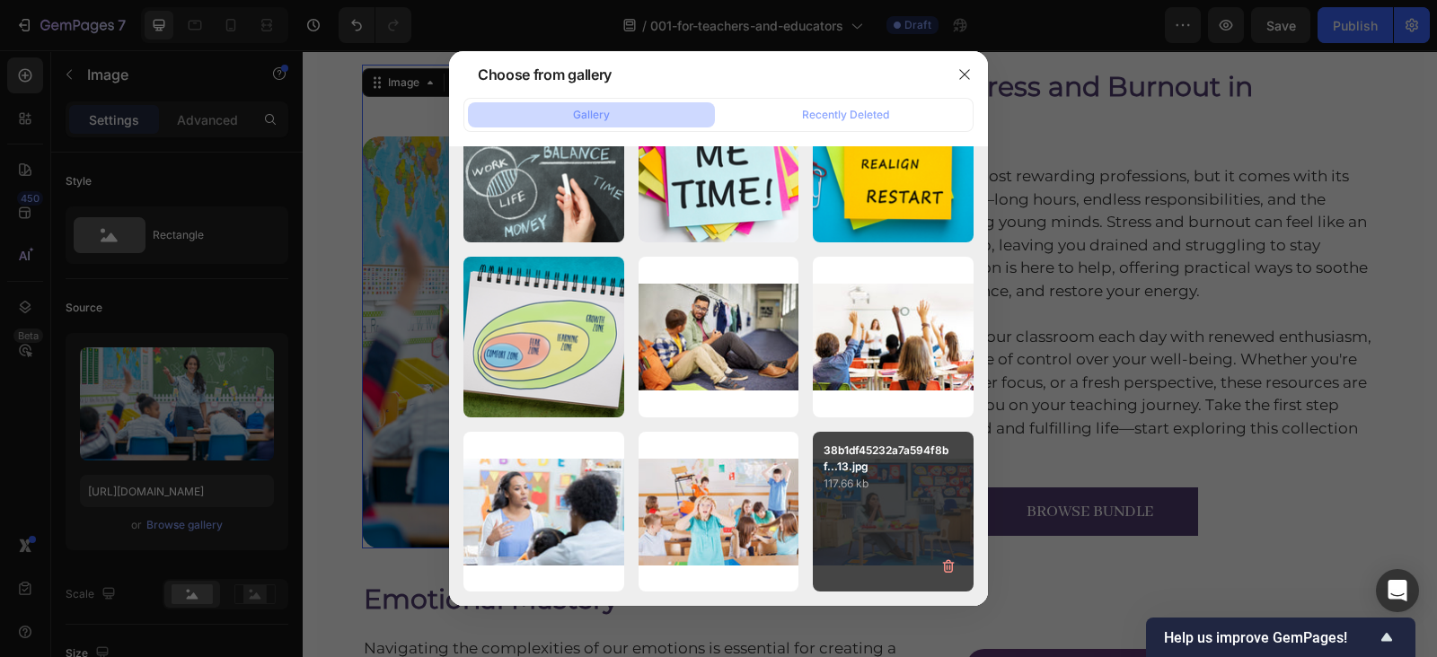
scroll to position [9971, 0]
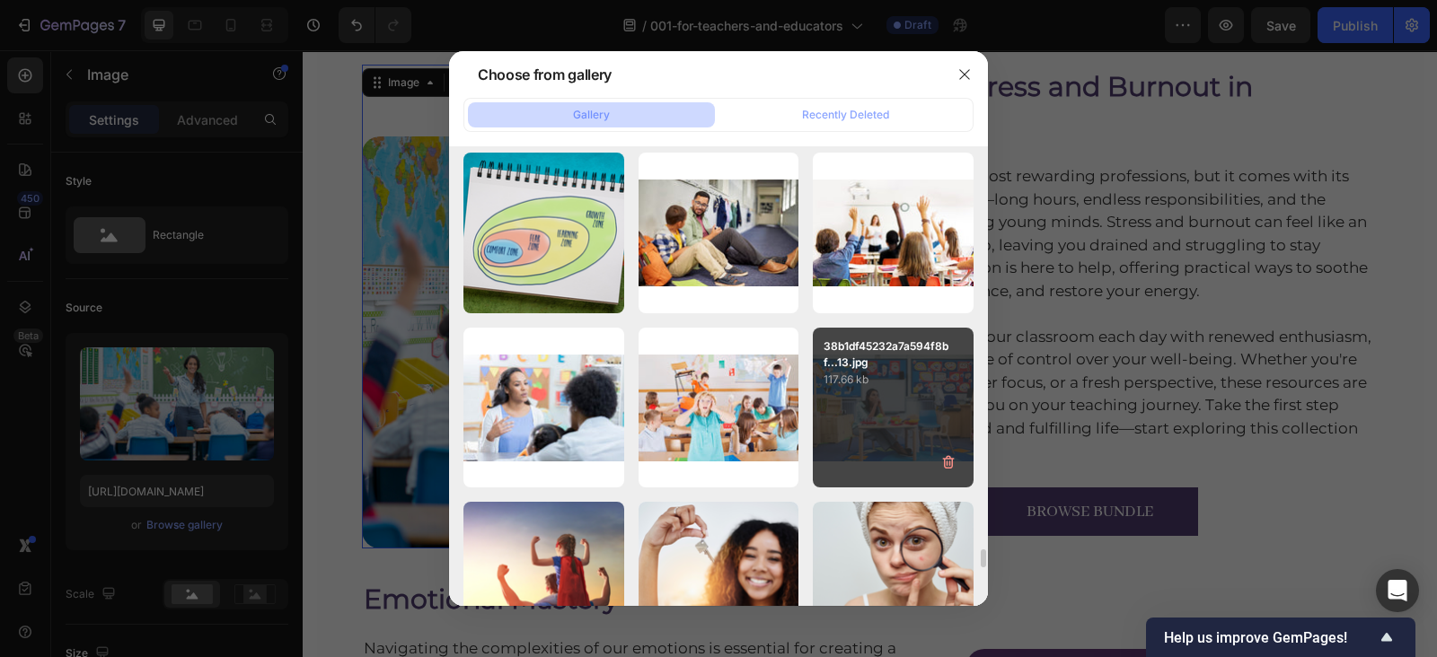
click at [893, 426] on div "38b1df45232a7a594f8bf...13.jpg 117.66 kb" at bounding box center [893, 408] width 161 height 161
type input "https://cdn.shopify.com/s/files/1/0607/2821/3736/files/gempages_502465714892833…"
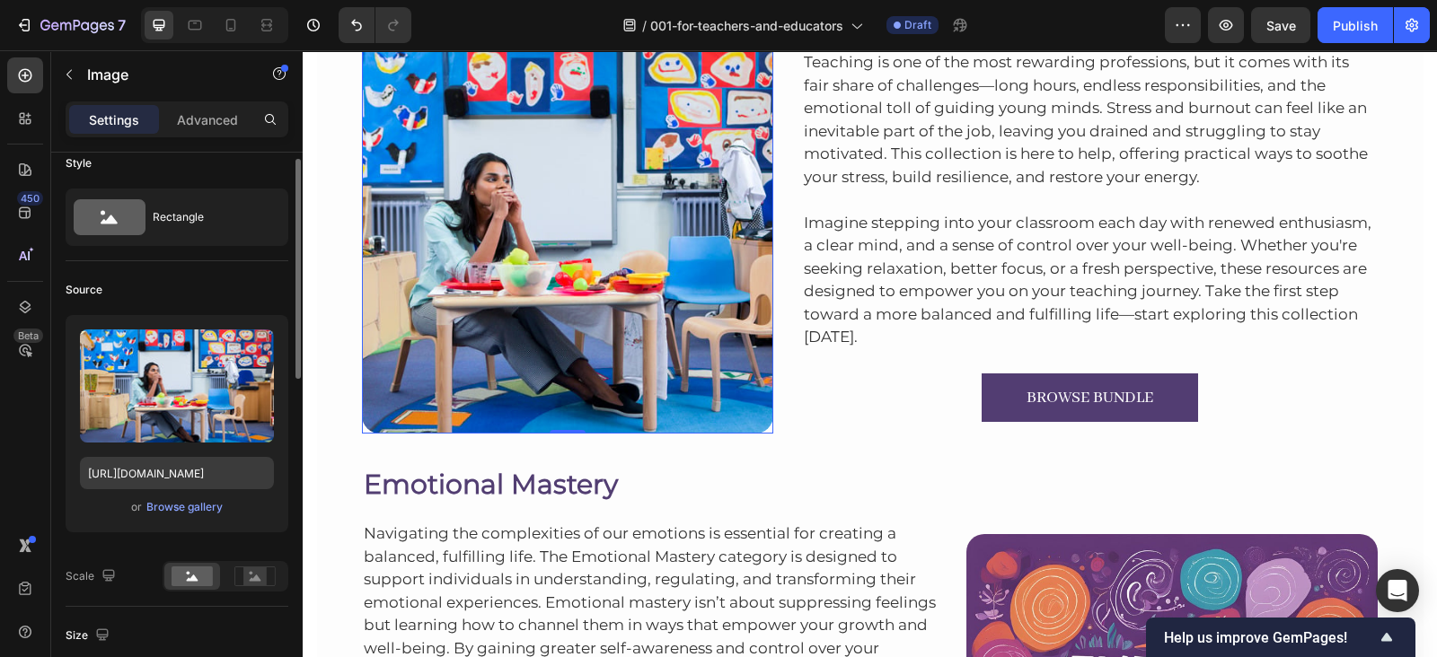
scroll to position [18, 0]
click at [174, 499] on div "Browse gallery" at bounding box center [184, 507] width 76 height 16
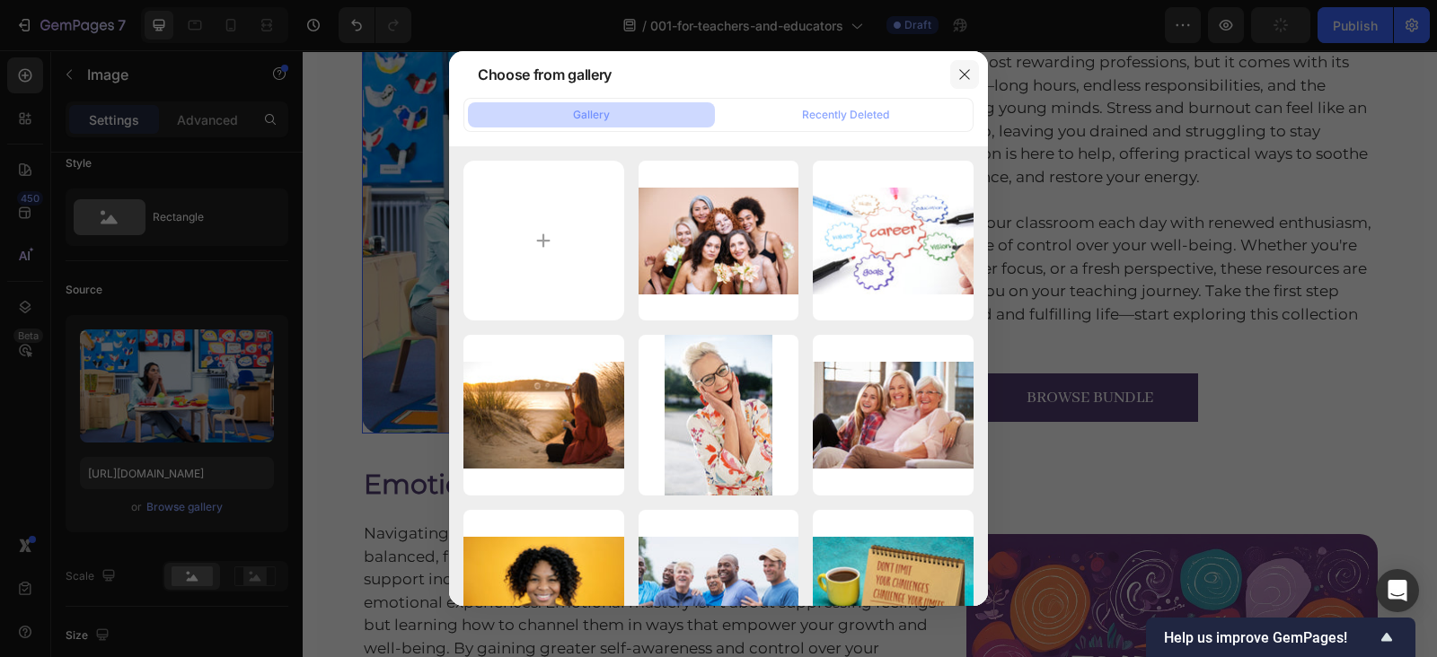
click at [974, 70] on button "button" at bounding box center [964, 74] width 29 height 29
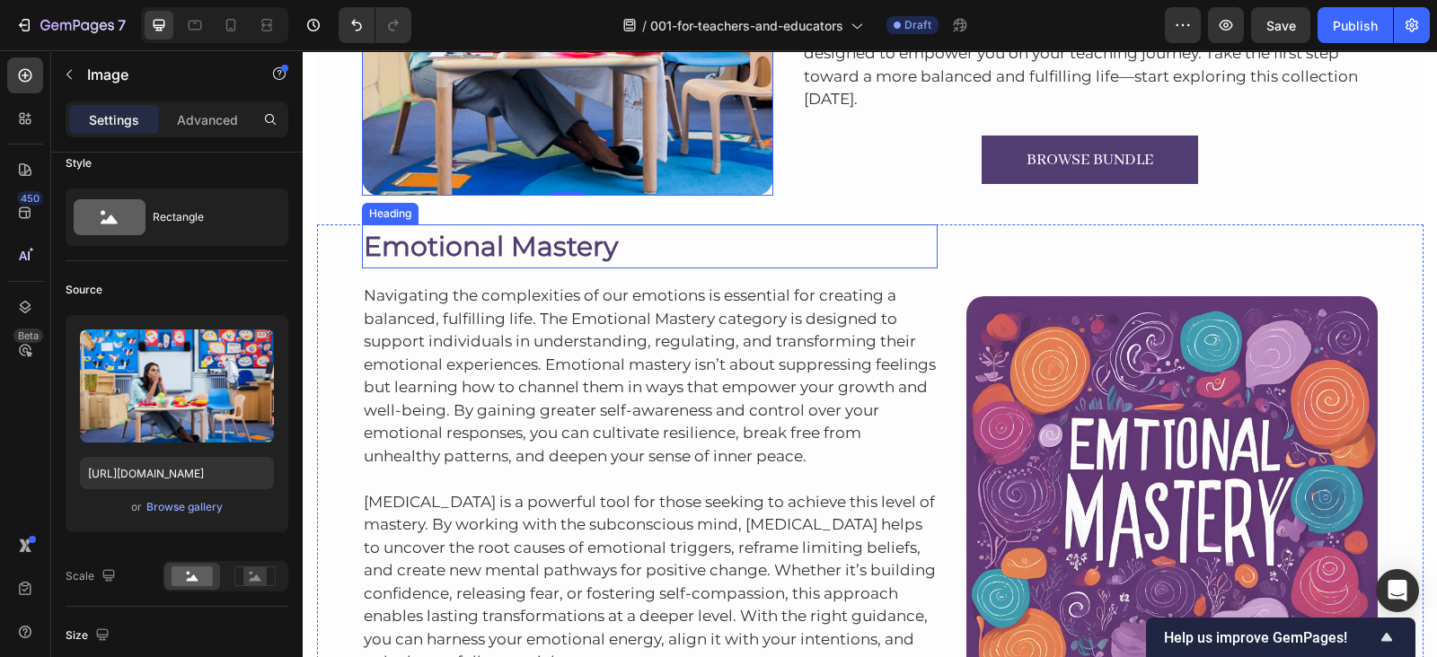
scroll to position [1095, 0]
click at [458, 244] on h2 "Emotional Mastery" at bounding box center [650, 246] width 576 height 44
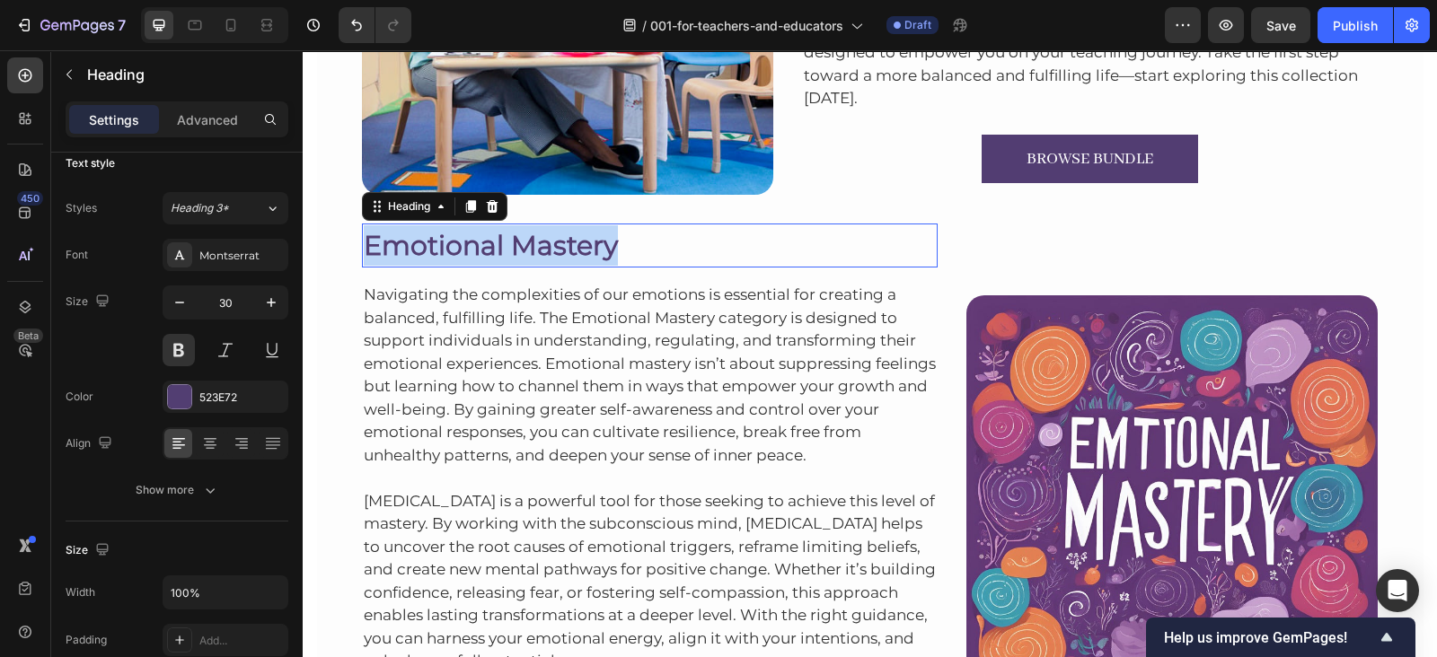
scroll to position [0, 0]
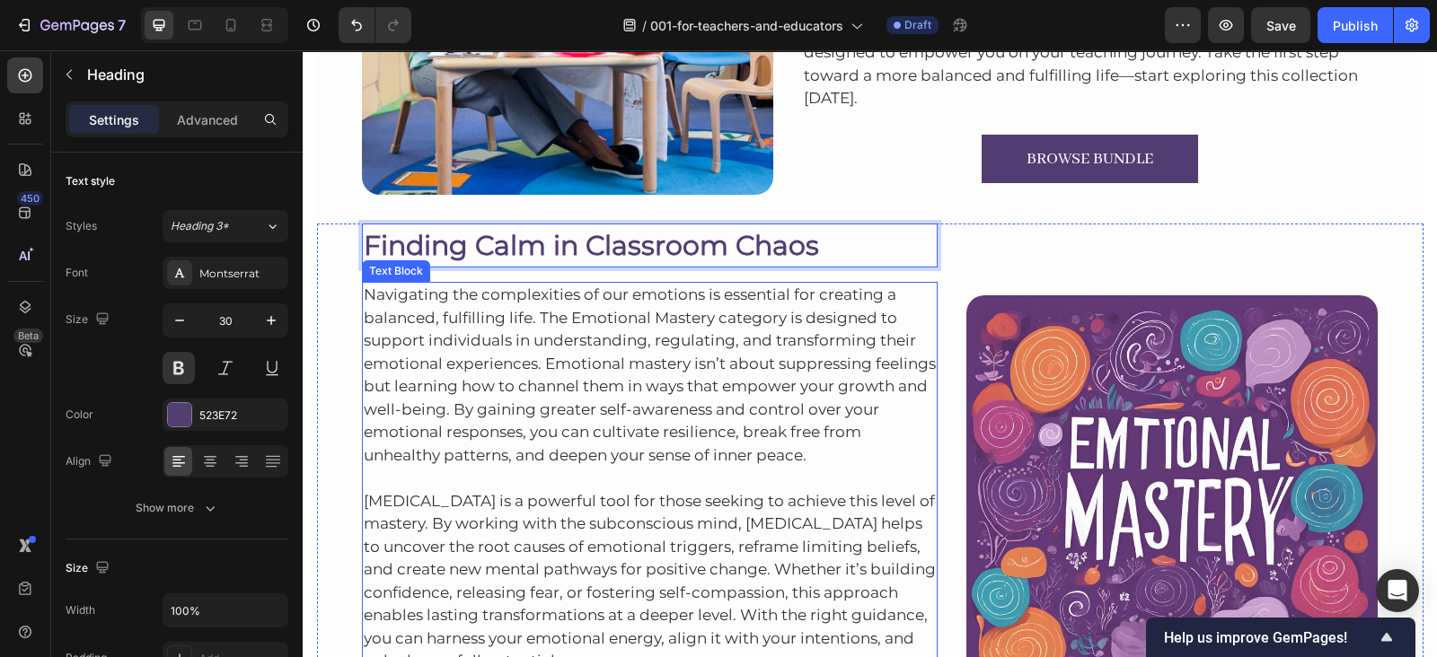
click at [548, 357] on p "Navigating the complexities of our emotions is essential for creating a balance…" at bounding box center [650, 375] width 573 height 183
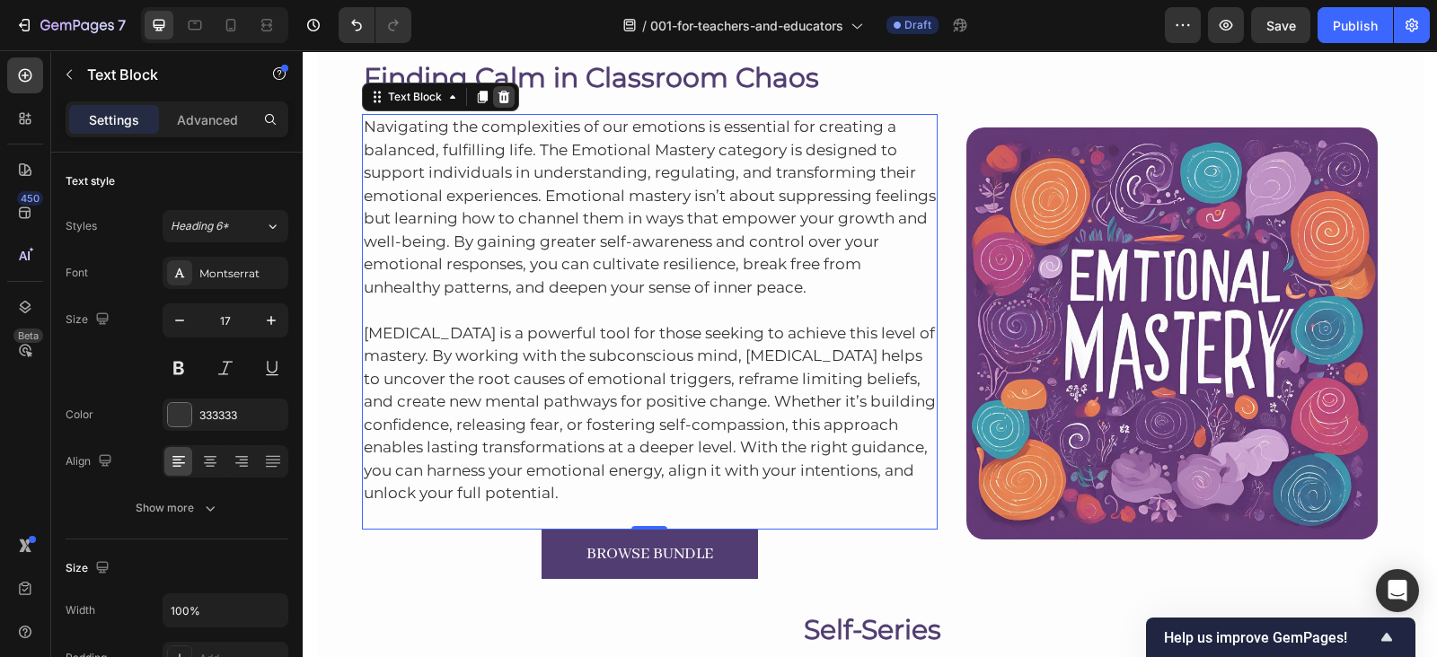
scroll to position [1265, 0]
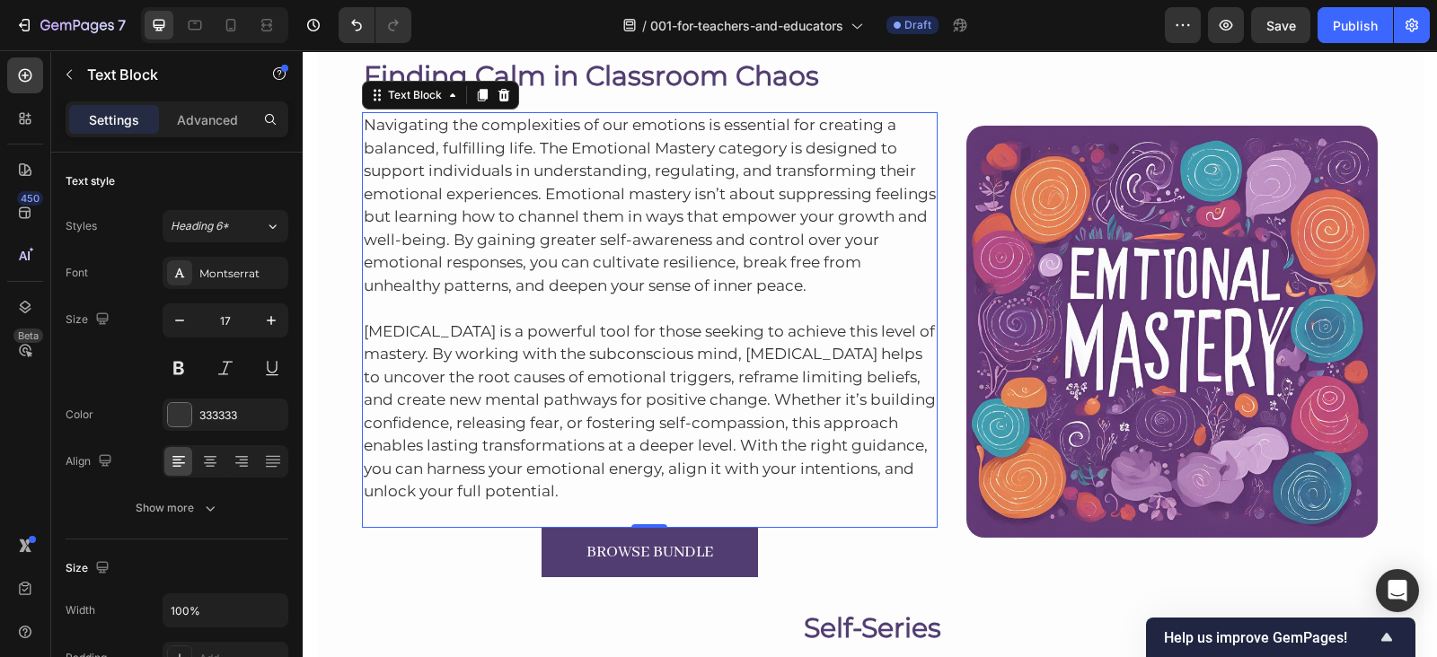
click at [462, 221] on p "Navigating the complexities of our emotions is essential for creating a balance…" at bounding box center [650, 205] width 573 height 183
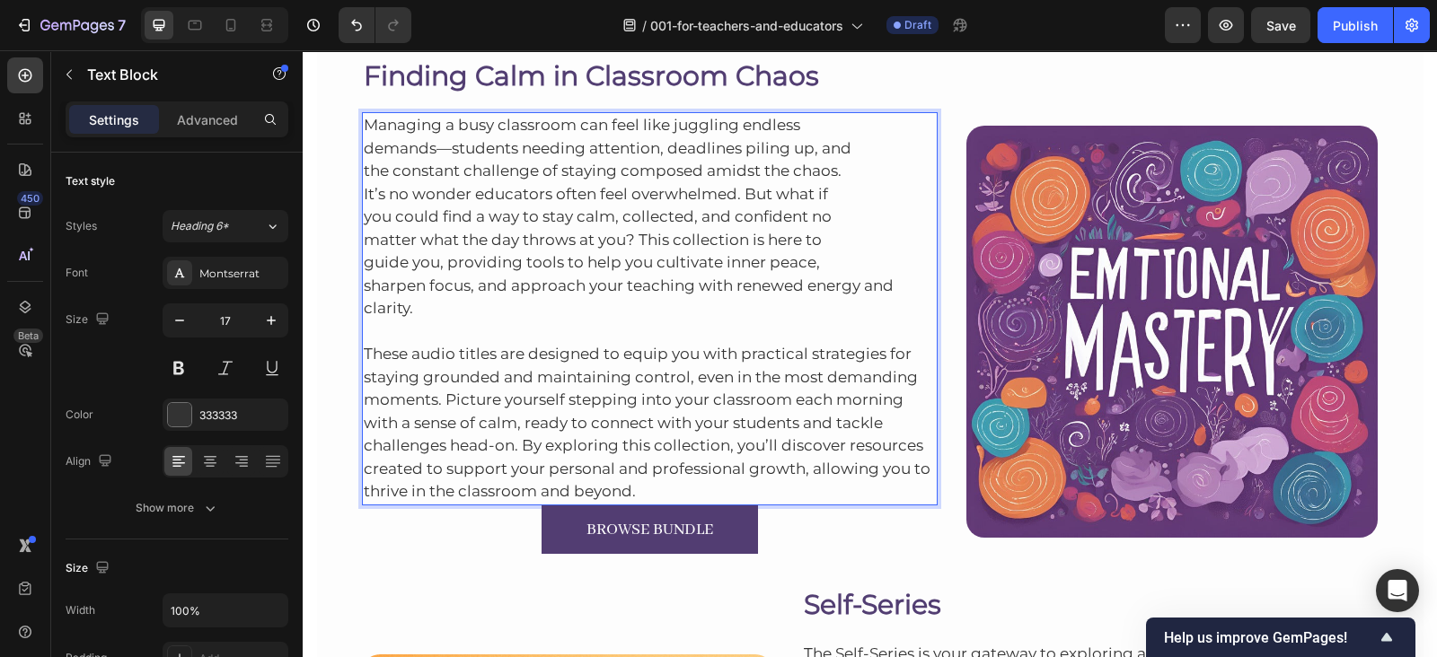
scroll to position [1330, 0]
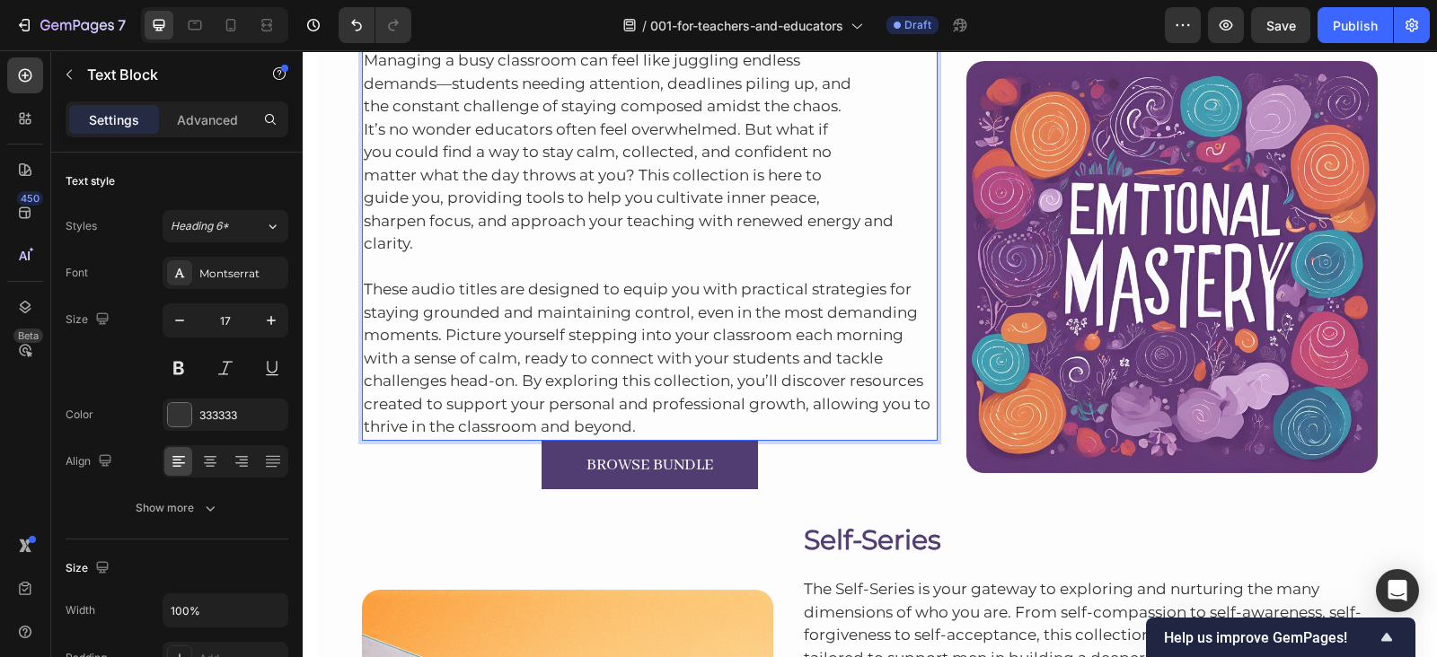
click at [364, 222] on p "Managing a busy classroom can feel like juggling endless demands—students needi…" at bounding box center [650, 152] width 573 height 207
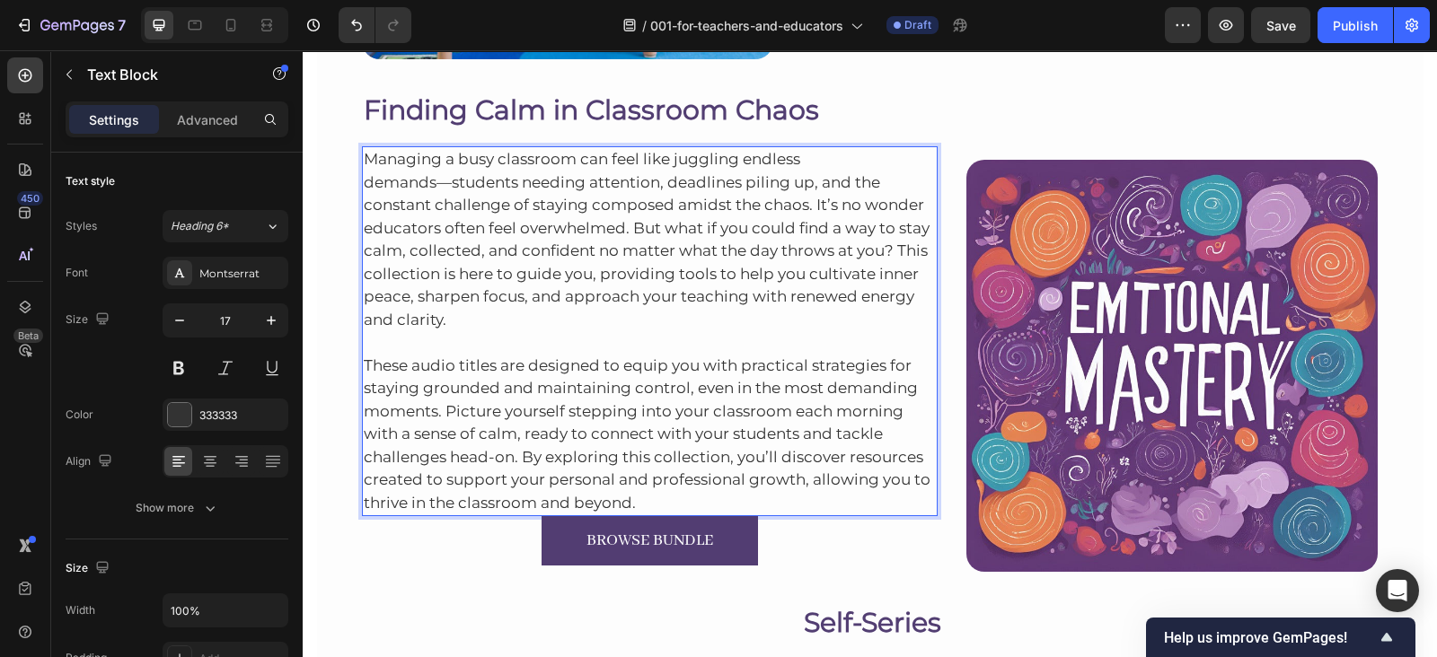
scroll to position [1182, 0]
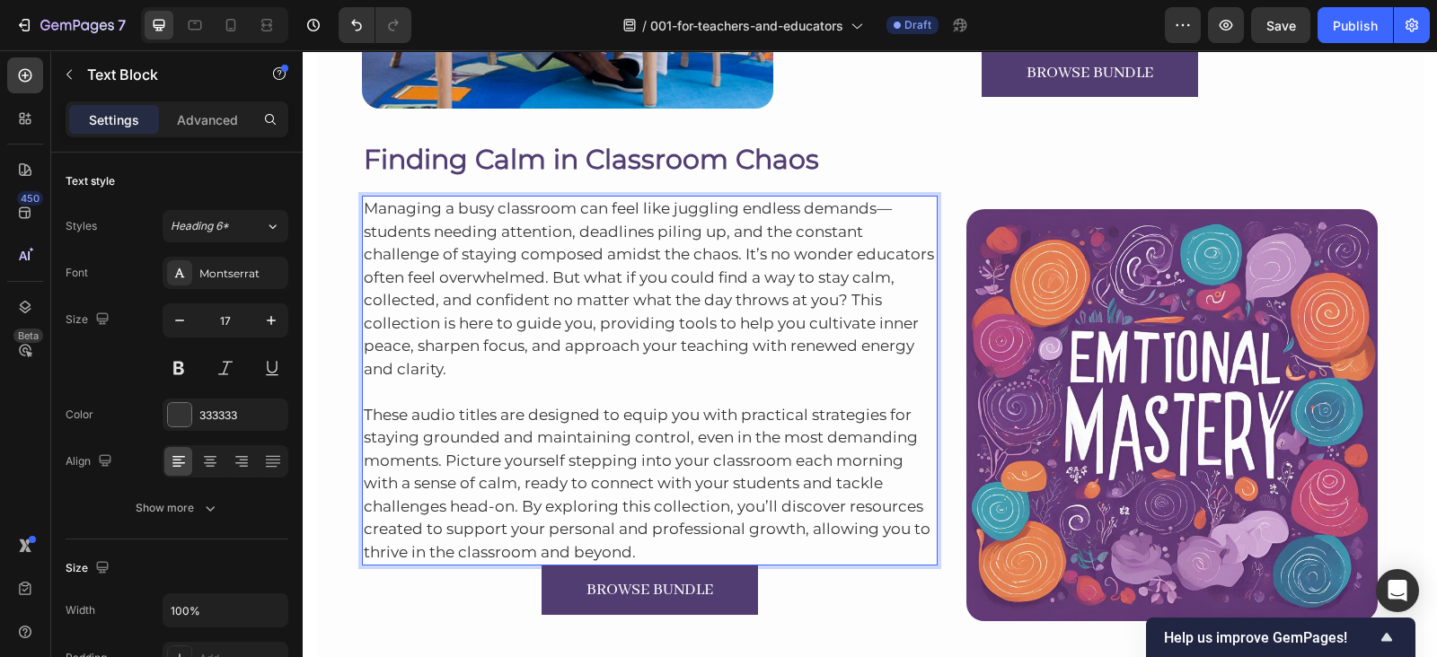
click at [644, 551] on p "These audio titles are designed to equip you with practical strategies for stay…" at bounding box center [650, 472] width 573 height 183
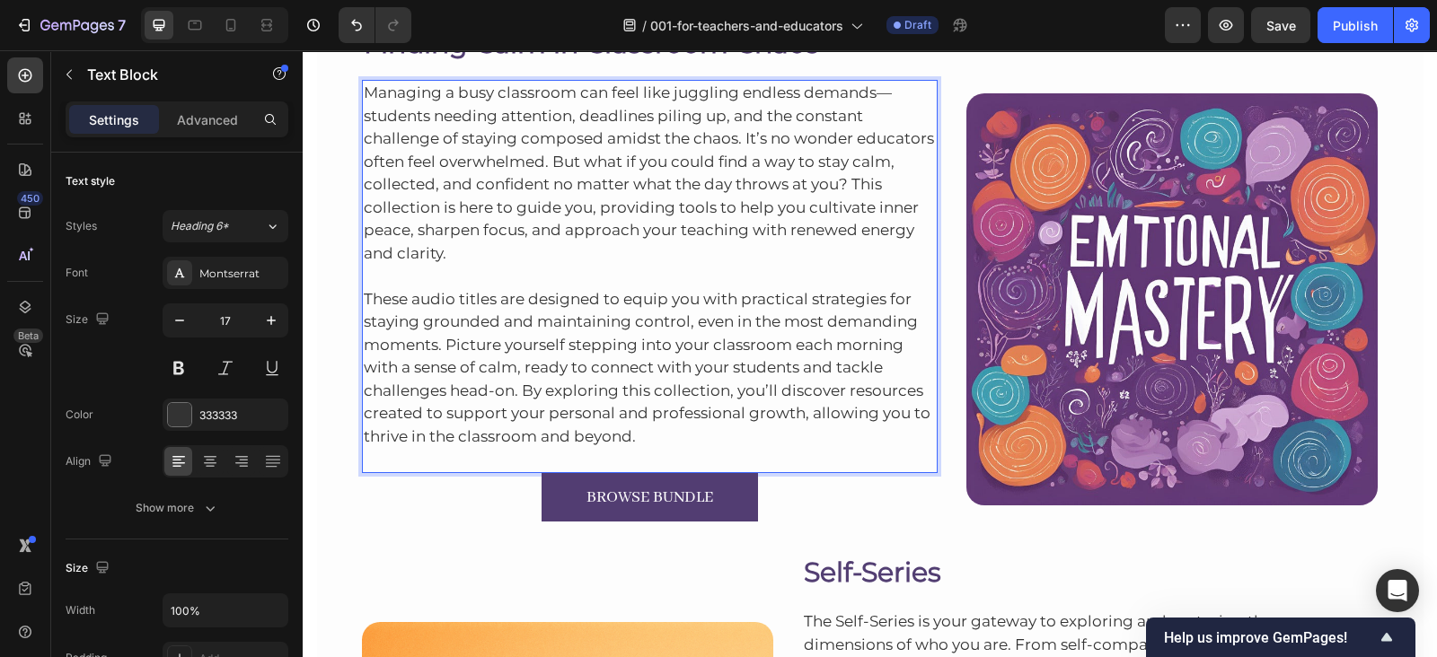
scroll to position [1303, 0]
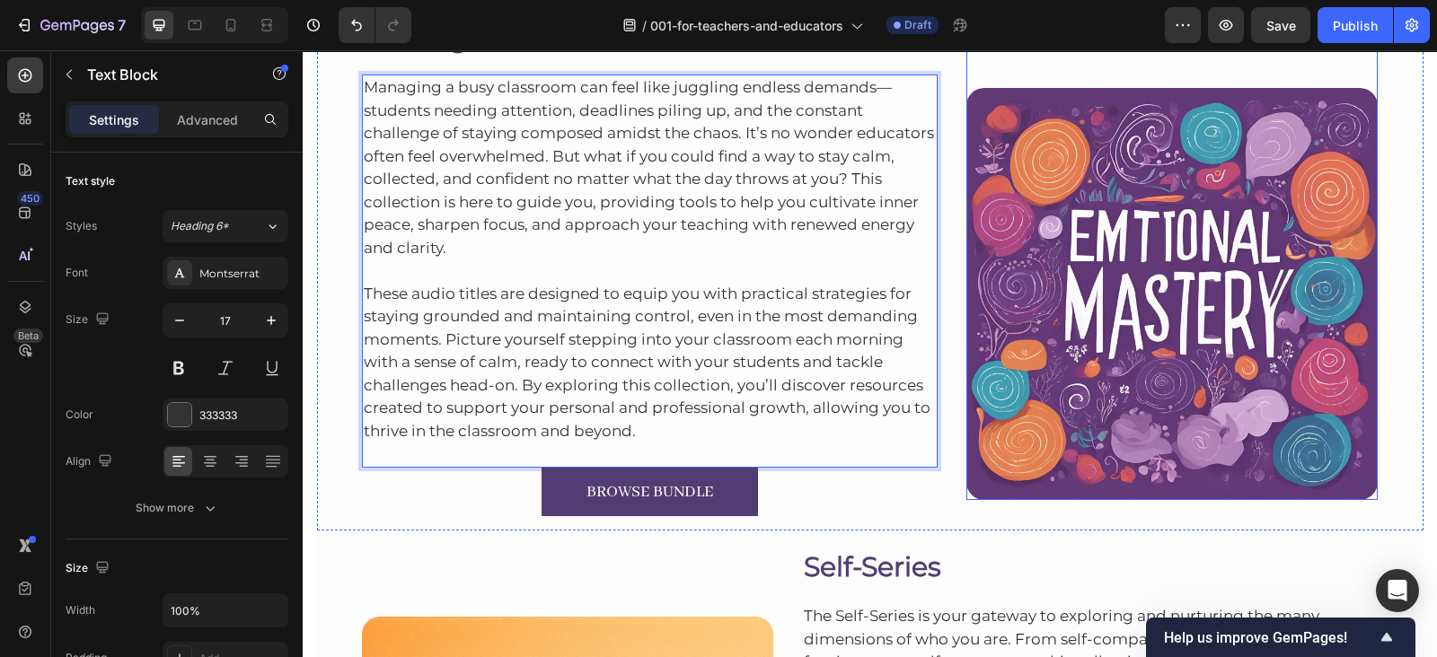
click at [1076, 284] on img at bounding box center [1171, 293] width 411 height 411
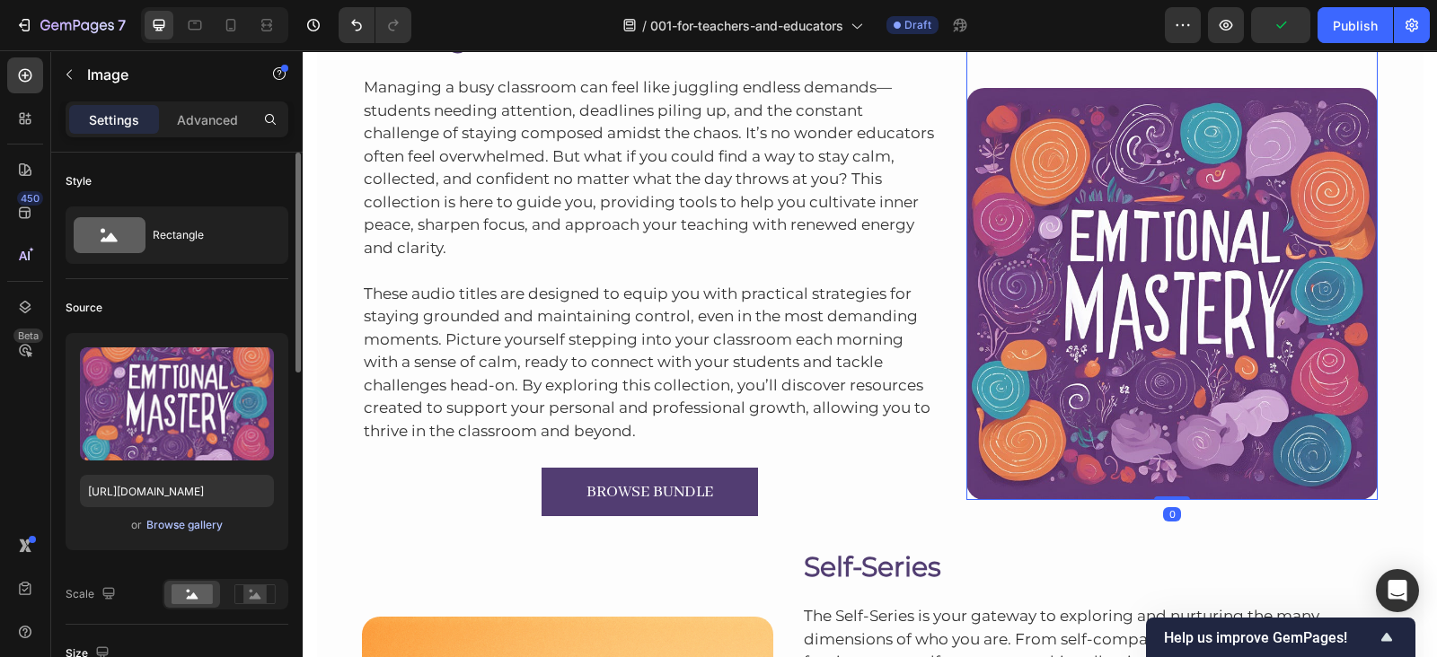
click at [185, 518] on div "Browse gallery" at bounding box center [184, 525] width 76 height 16
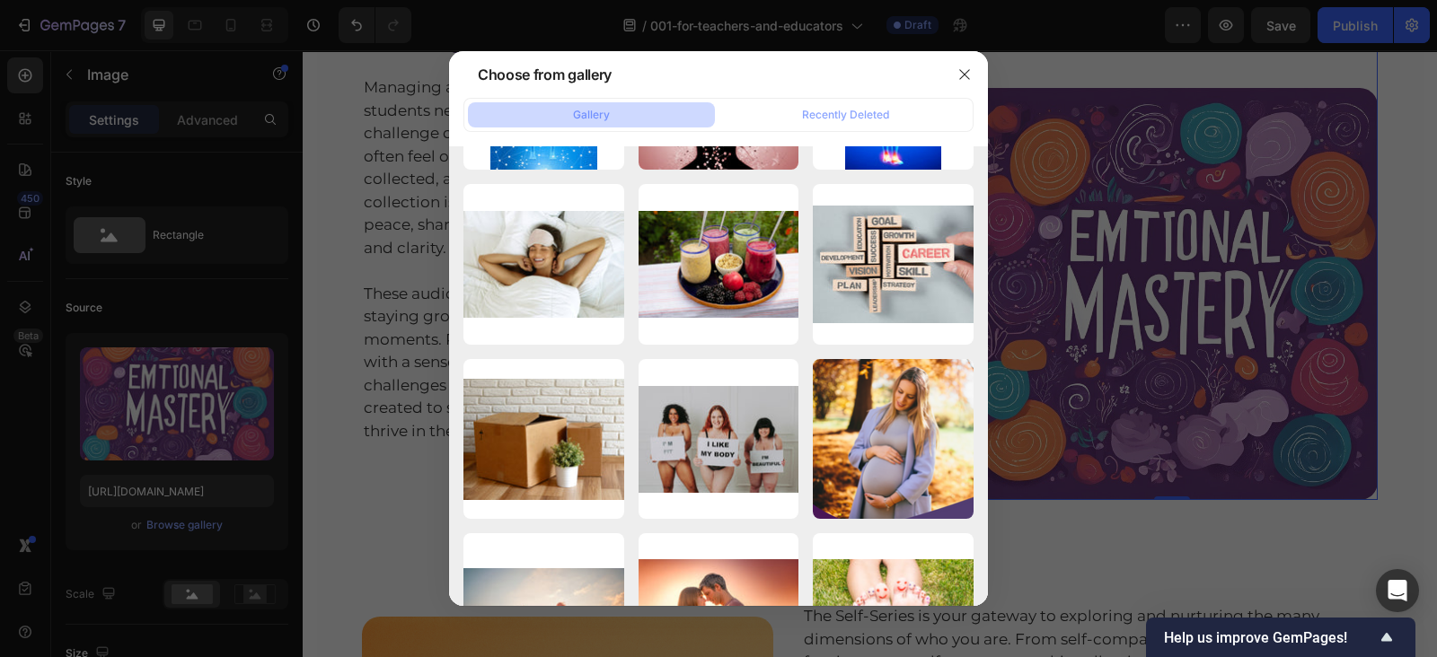
scroll to position [5578, 0]
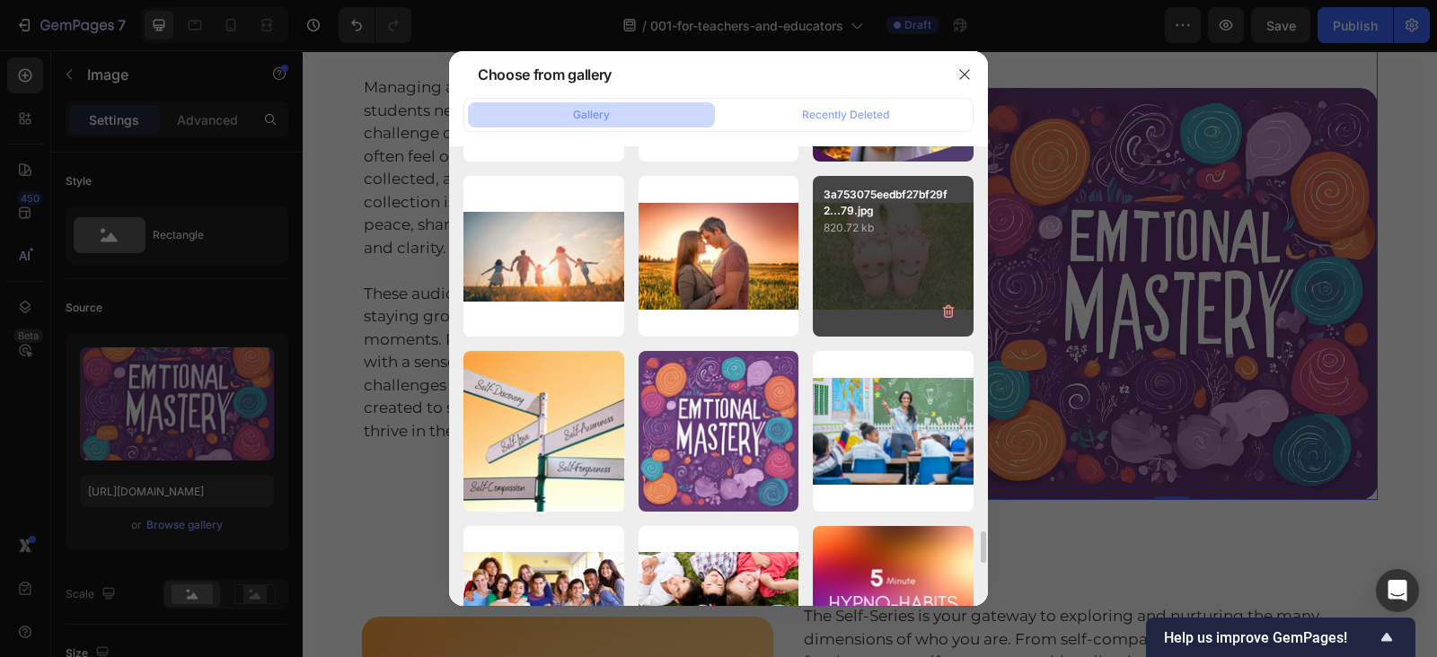
drag, startPoint x: 391, startPoint y: 181, endPoint x: 923, endPoint y: 330, distance: 552.7
click at [923, 330] on div "3a753075eedbf27bf29f2...79.jpg 820.72 kb" at bounding box center [893, 256] width 161 height 161
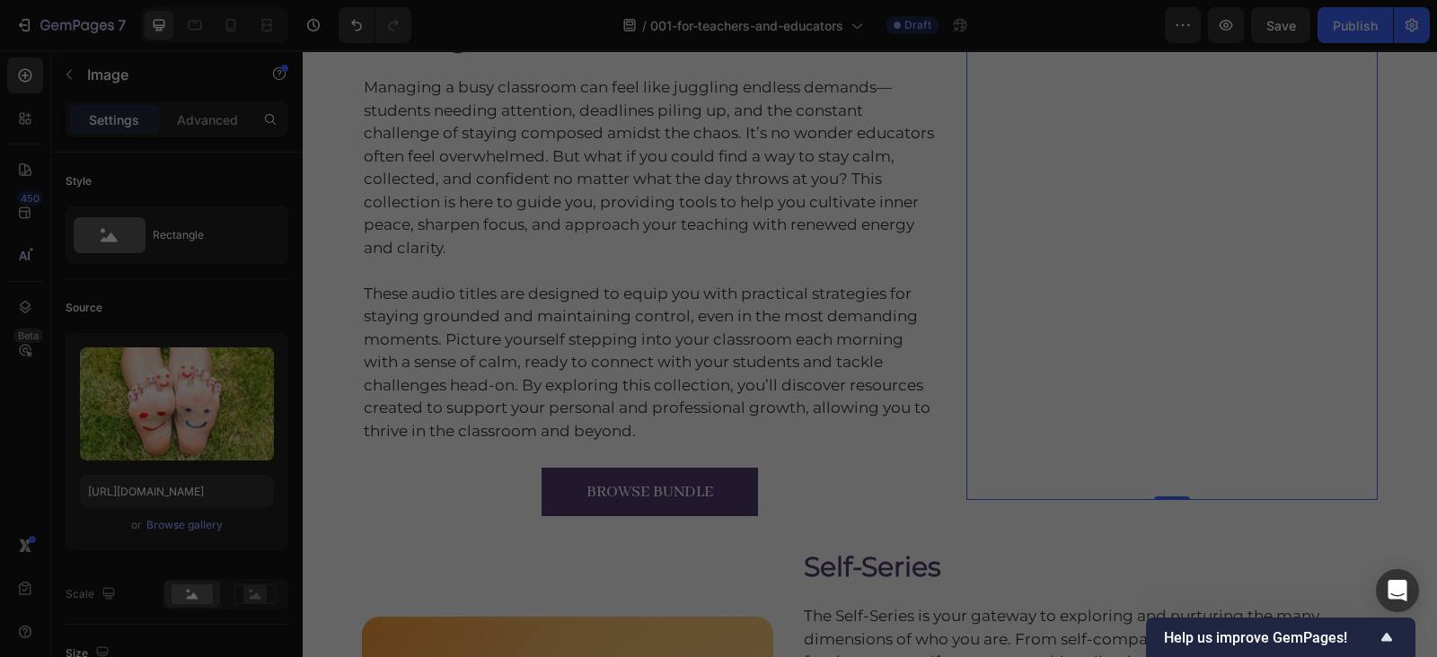
scroll to position [0, 0]
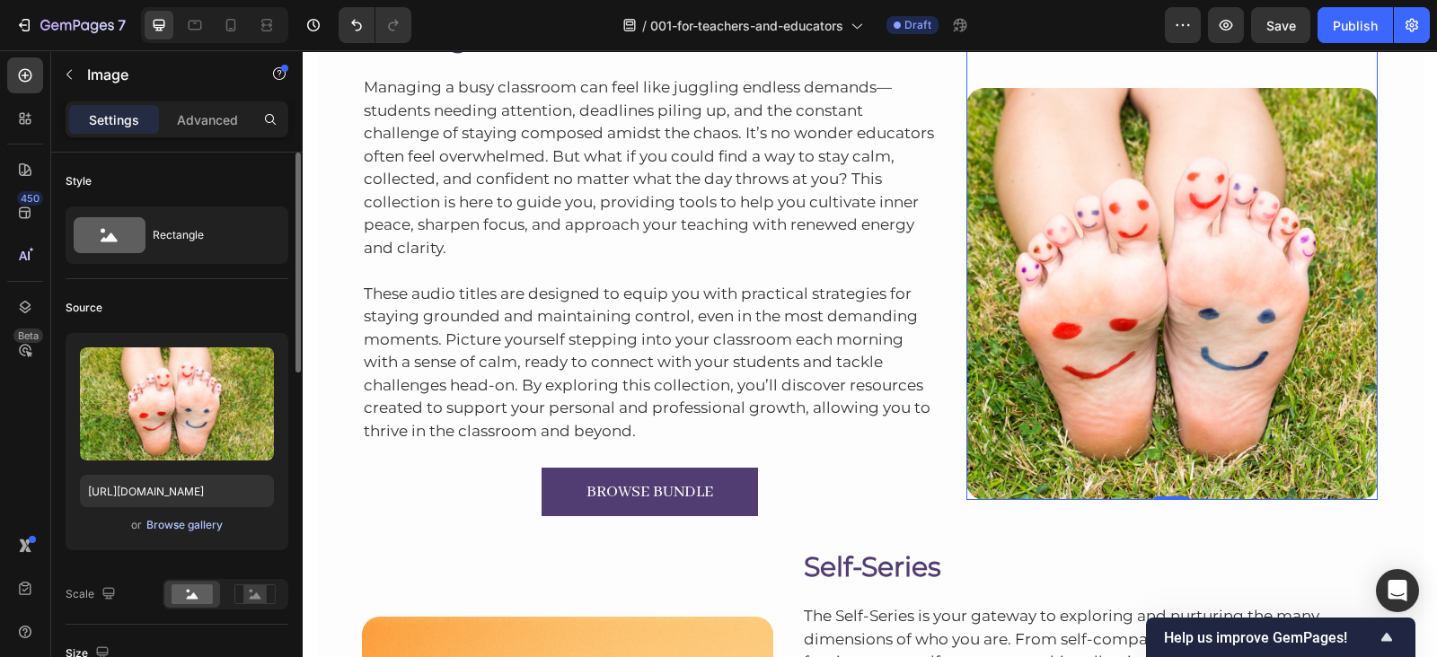
click at [172, 523] on div "Browse gallery" at bounding box center [184, 525] width 76 height 16
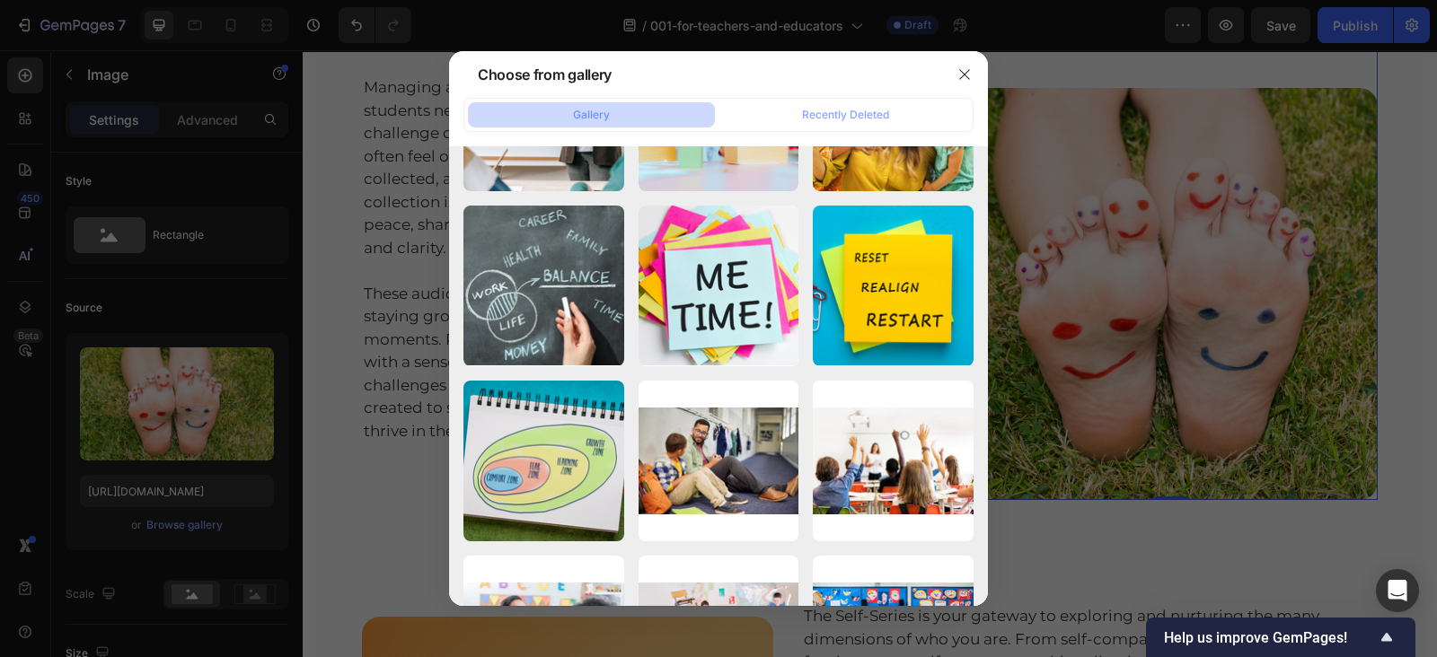
scroll to position [10110, 0]
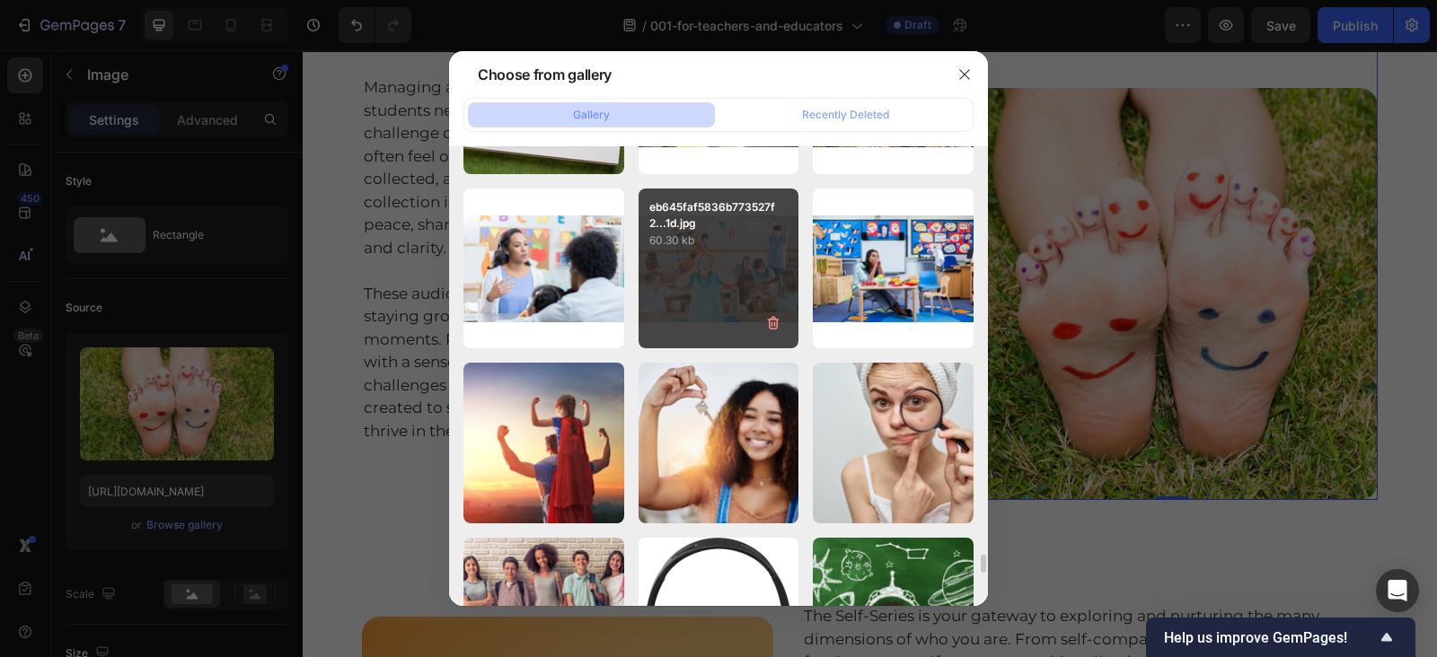
click at [708, 302] on div "eb645faf5836b773527f2...1d.jpg 60.30 kb" at bounding box center [718, 269] width 161 height 161
type input "https://cdn.shopify.com/s/files/1/0607/2821/3736/files/gempages_502465714892833…"
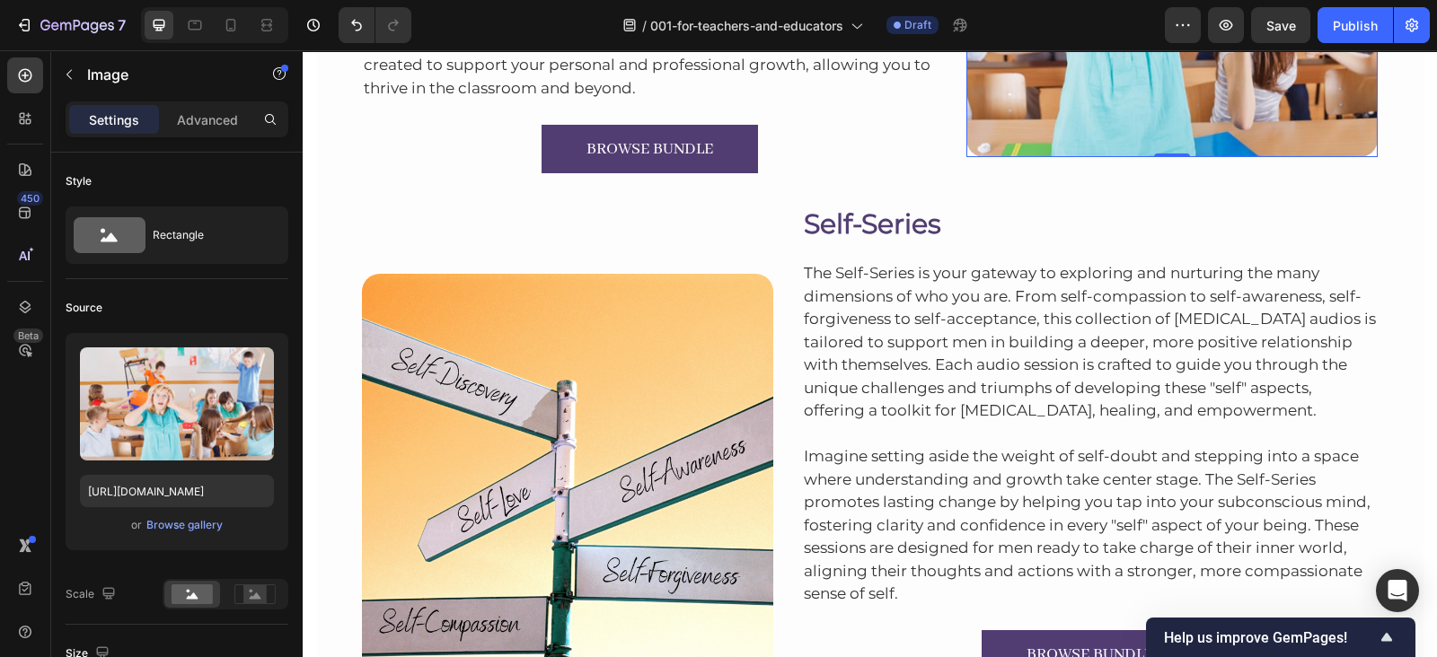
scroll to position [1659, 0]
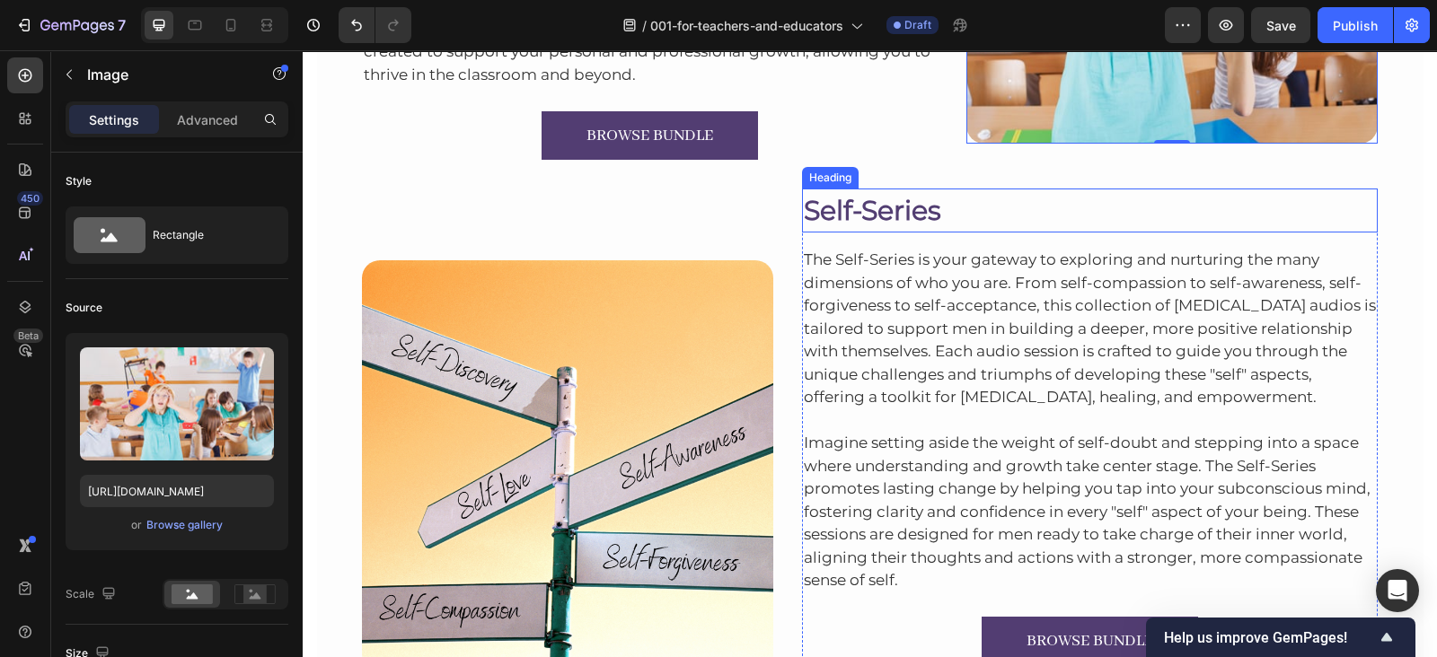
click at [933, 194] on h2 "Self-Series" at bounding box center [1090, 211] width 576 height 44
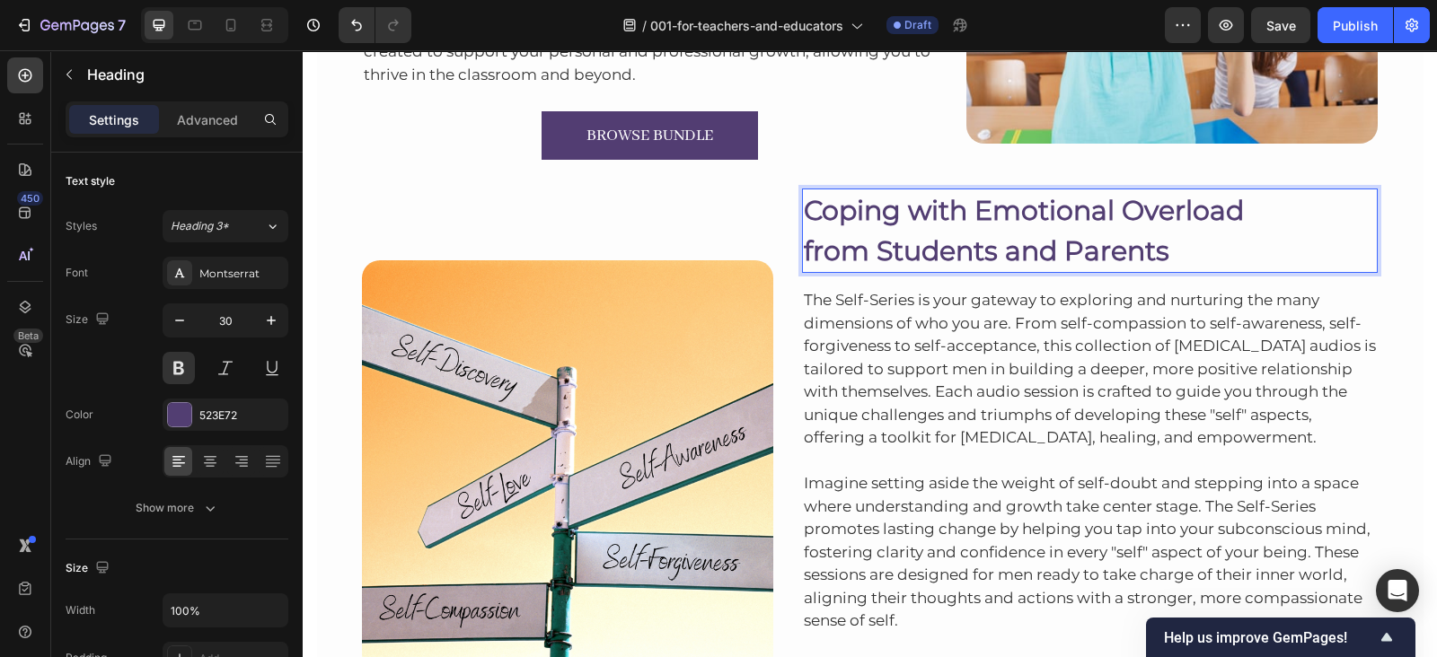
click at [804, 242] on p "Coping with Emotional Overload from Students and Parents" at bounding box center [1090, 230] width 573 height 81
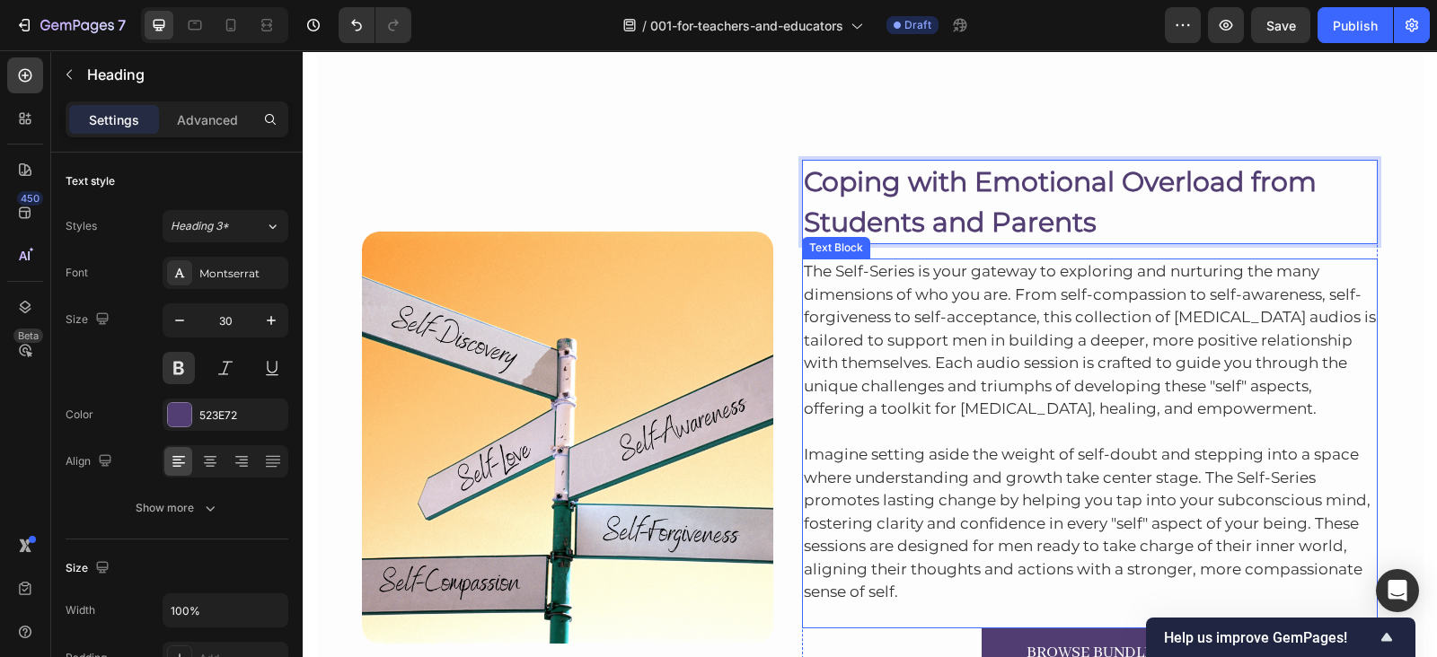
scroll to position [1792, 0]
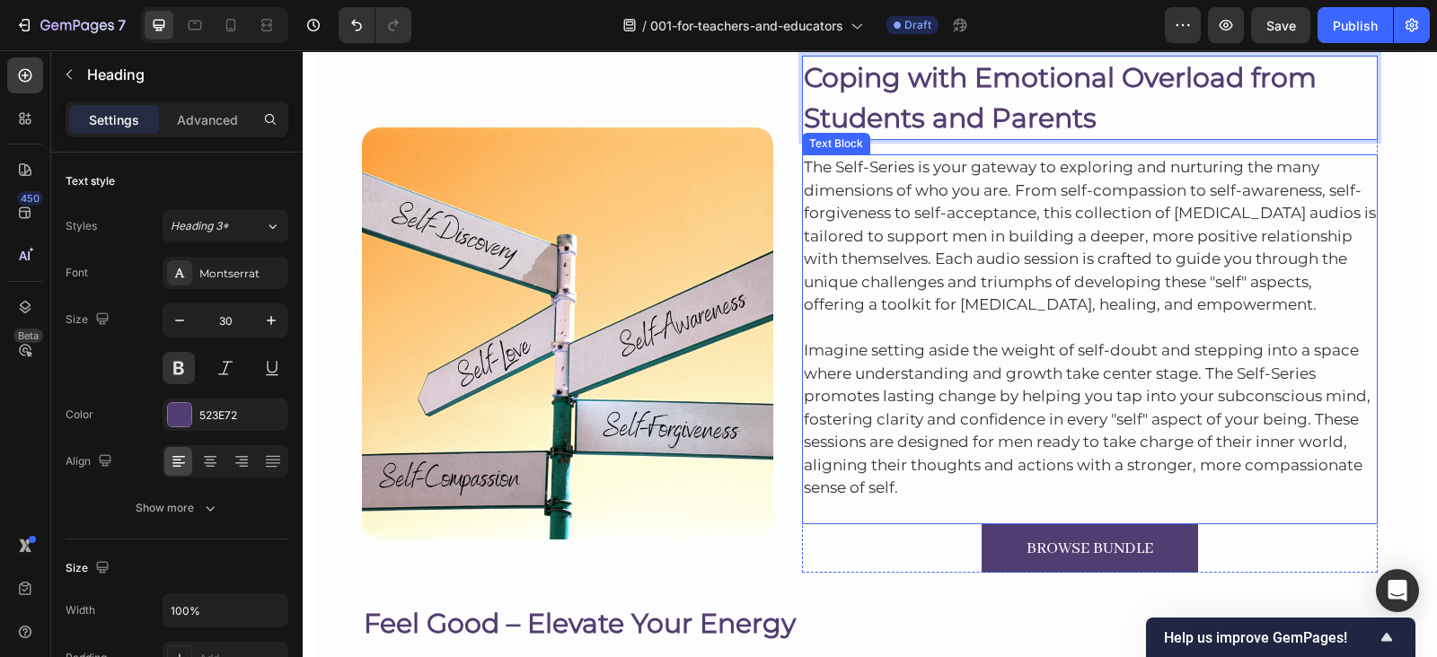
click at [822, 271] on p "The Self-Series is your gateway to exploring and nurturing the many dimensions …" at bounding box center [1090, 236] width 573 height 161
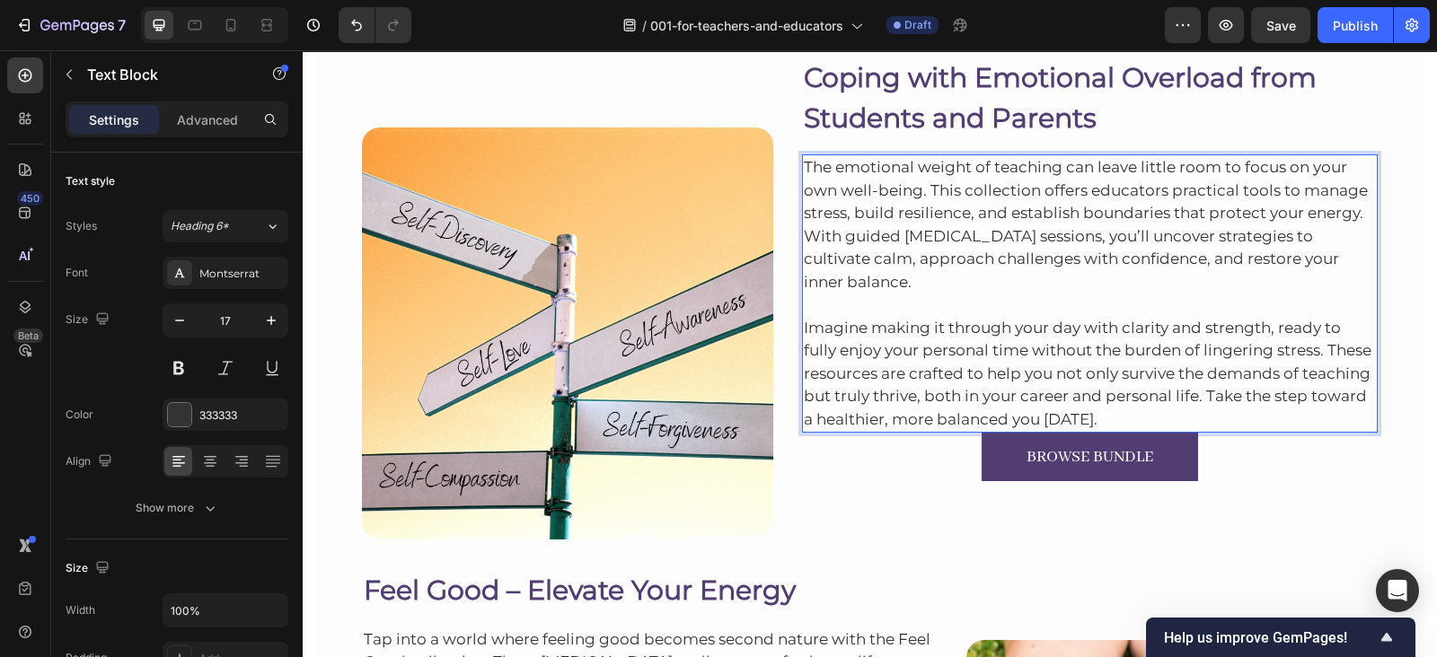
click at [1101, 412] on p "Imagine making it through your day with clarity and strength, ready to fully en…" at bounding box center [1090, 362] width 573 height 137
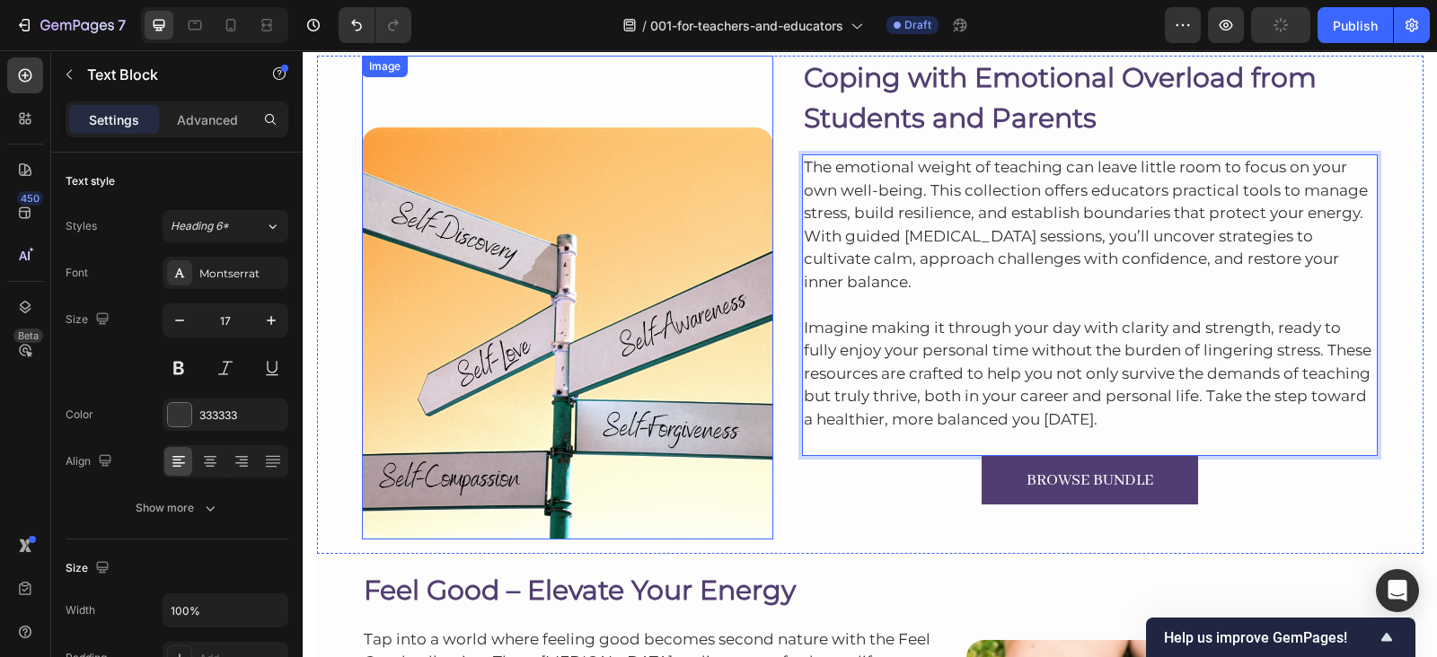
scroll to position [1889, 0]
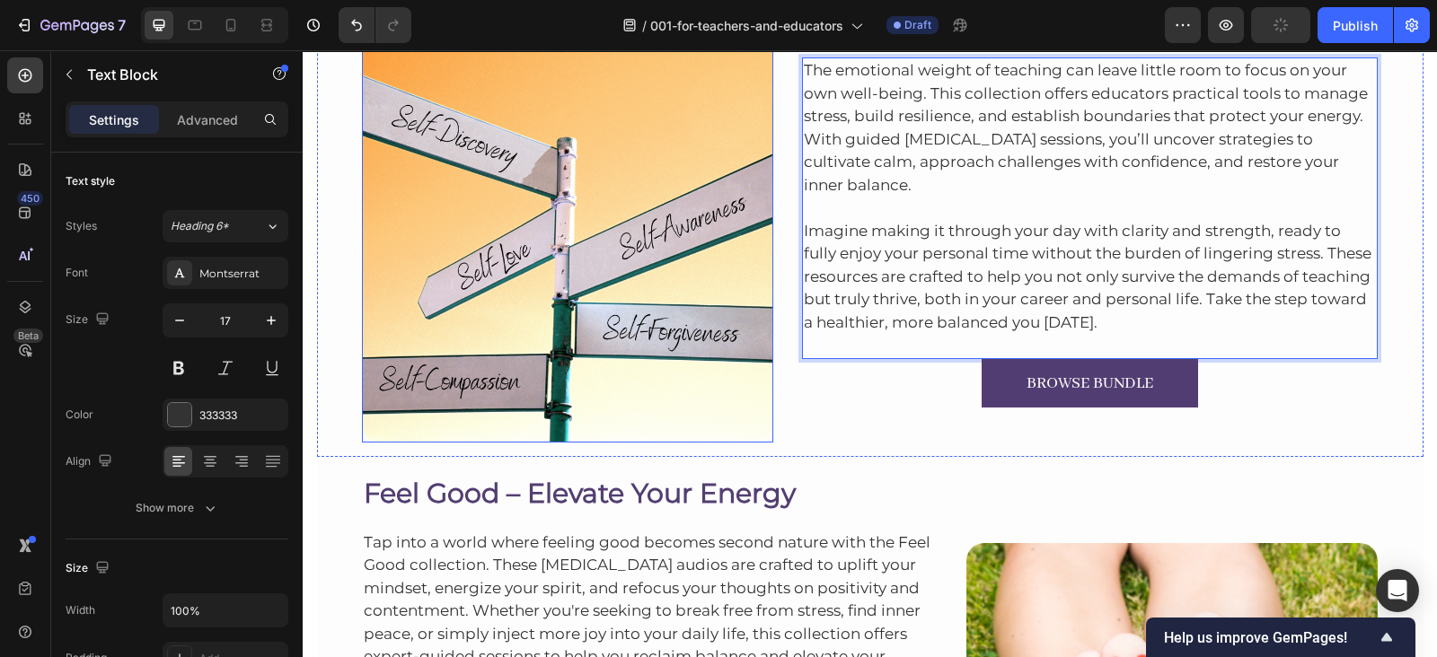
click at [575, 197] on img at bounding box center [567, 236] width 411 height 411
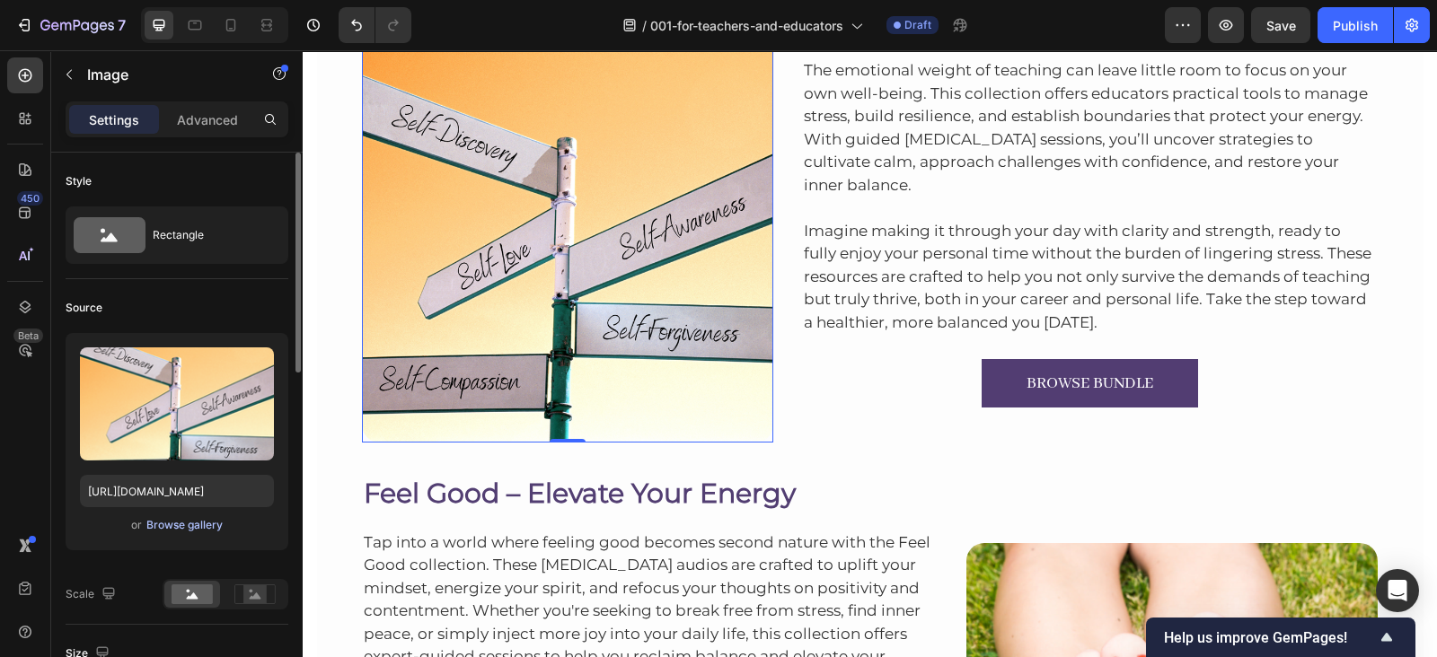
click at [152, 523] on div "Browse gallery" at bounding box center [184, 525] width 76 height 16
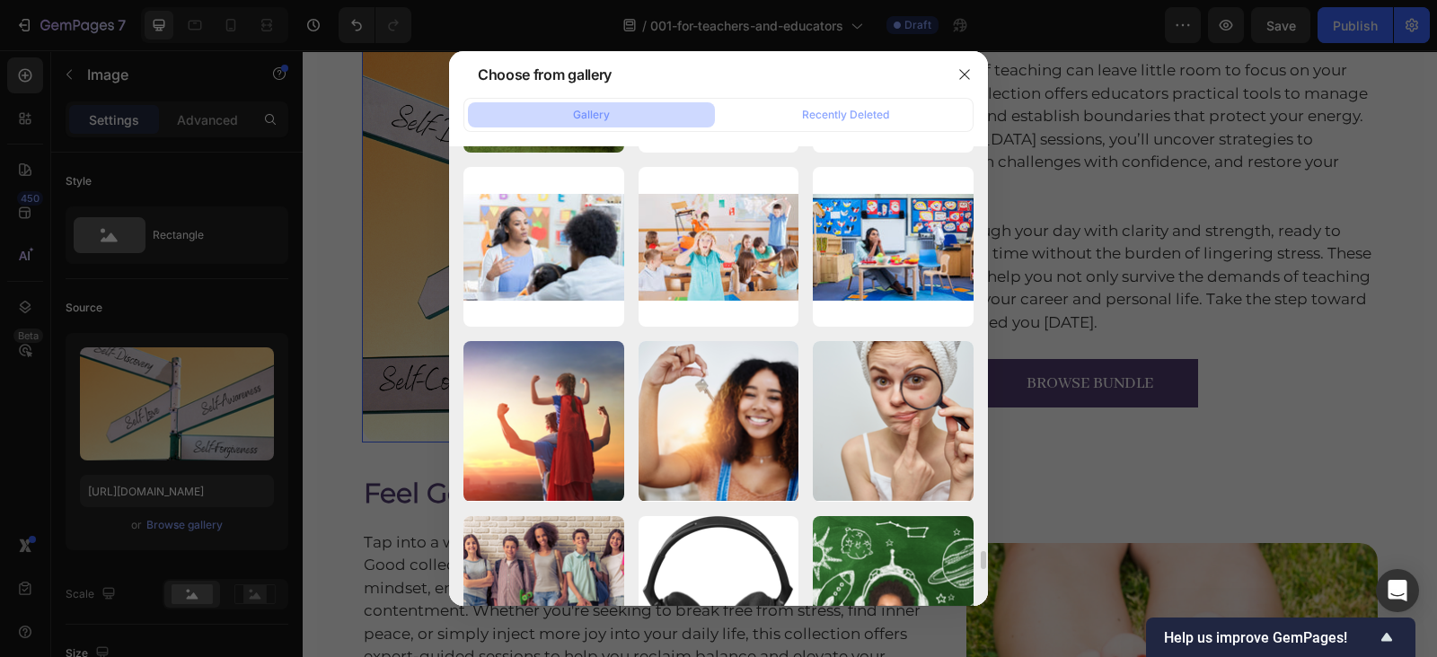
scroll to position [10128, 0]
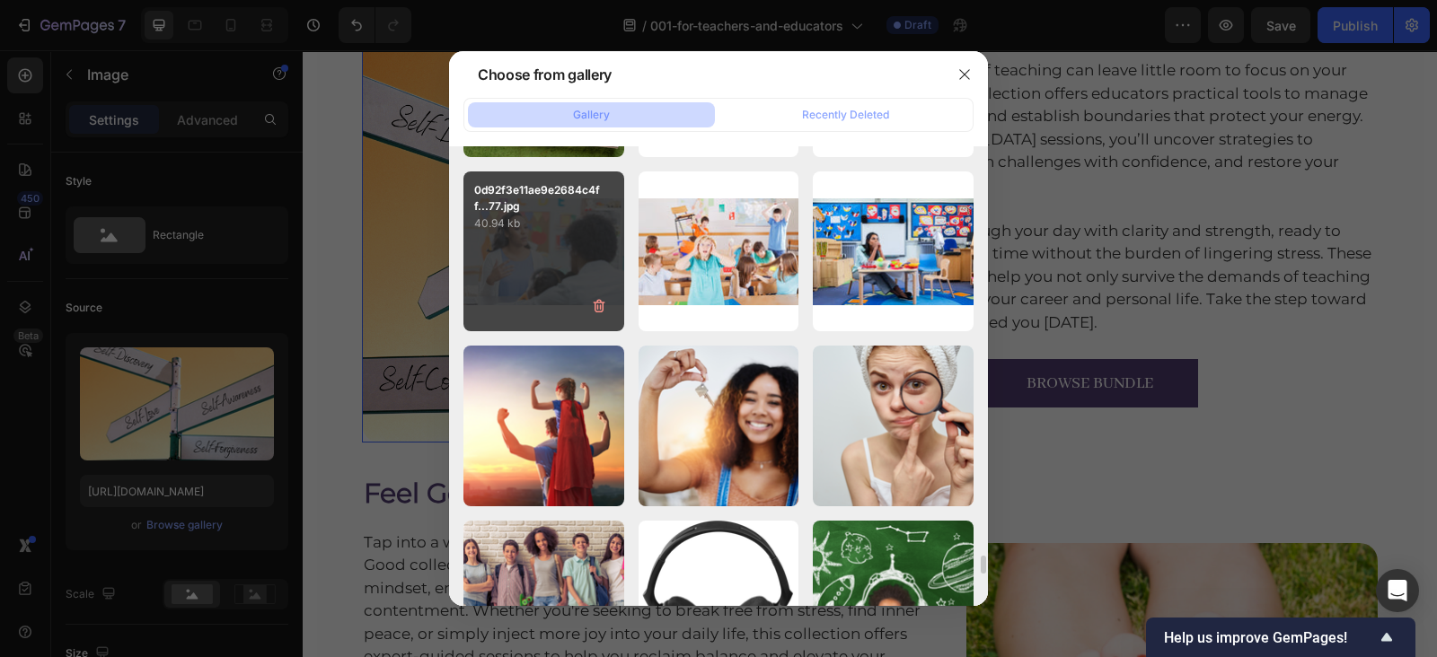
click at [541, 267] on div "0d92f3e11ae9e2684c4ff...77.jpg 40.94 kb" at bounding box center [543, 252] width 161 height 161
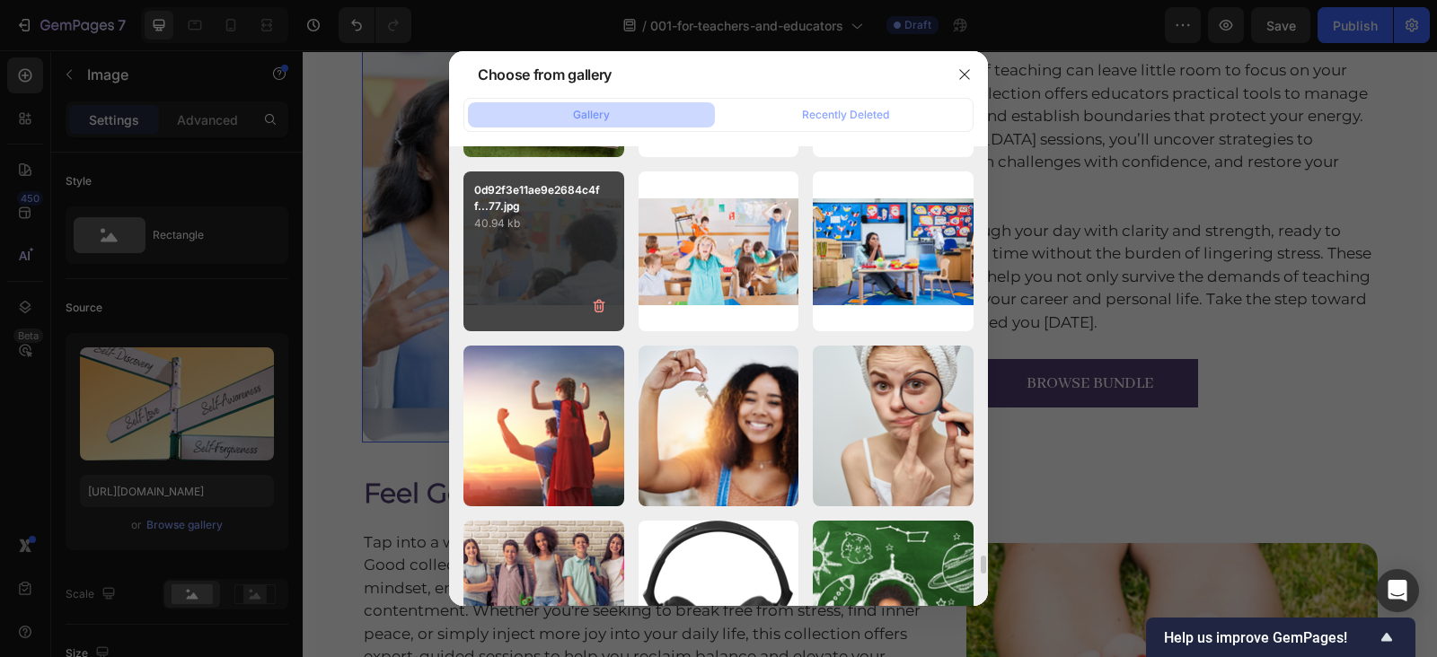
type input "https://cdn.shopify.com/s/files/1/0607/2821/3736/files/gempages_502465714892833…"
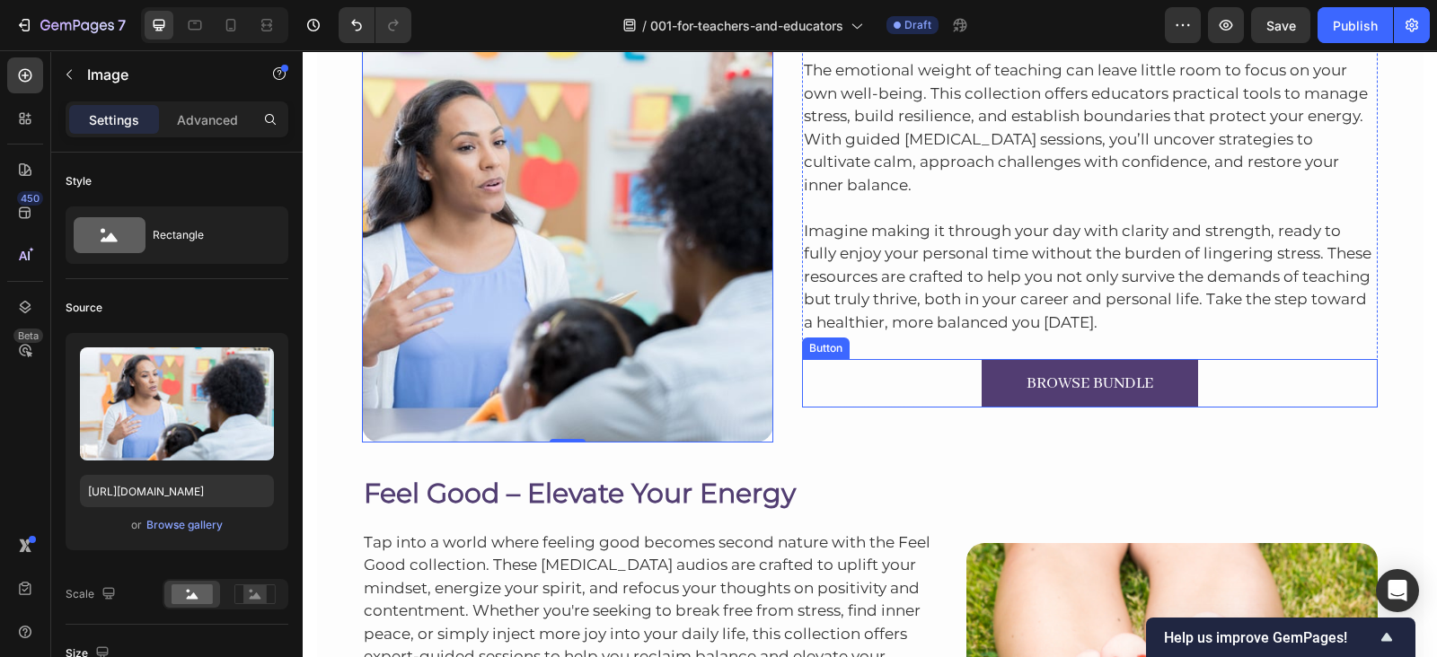
scroll to position [2142, 0]
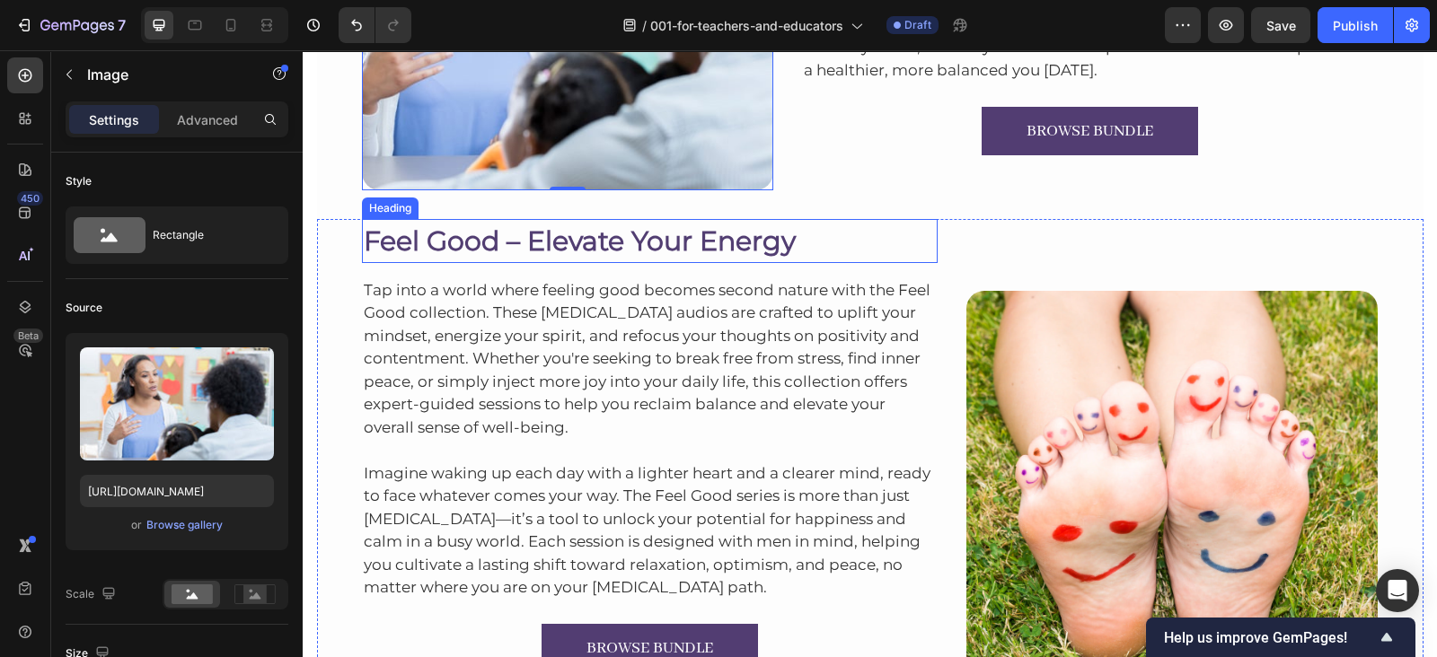
click at [439, 238] on h2 "Feel Good – Elevate Your Energy" at bounding box center [650, 241] width 576 height 44
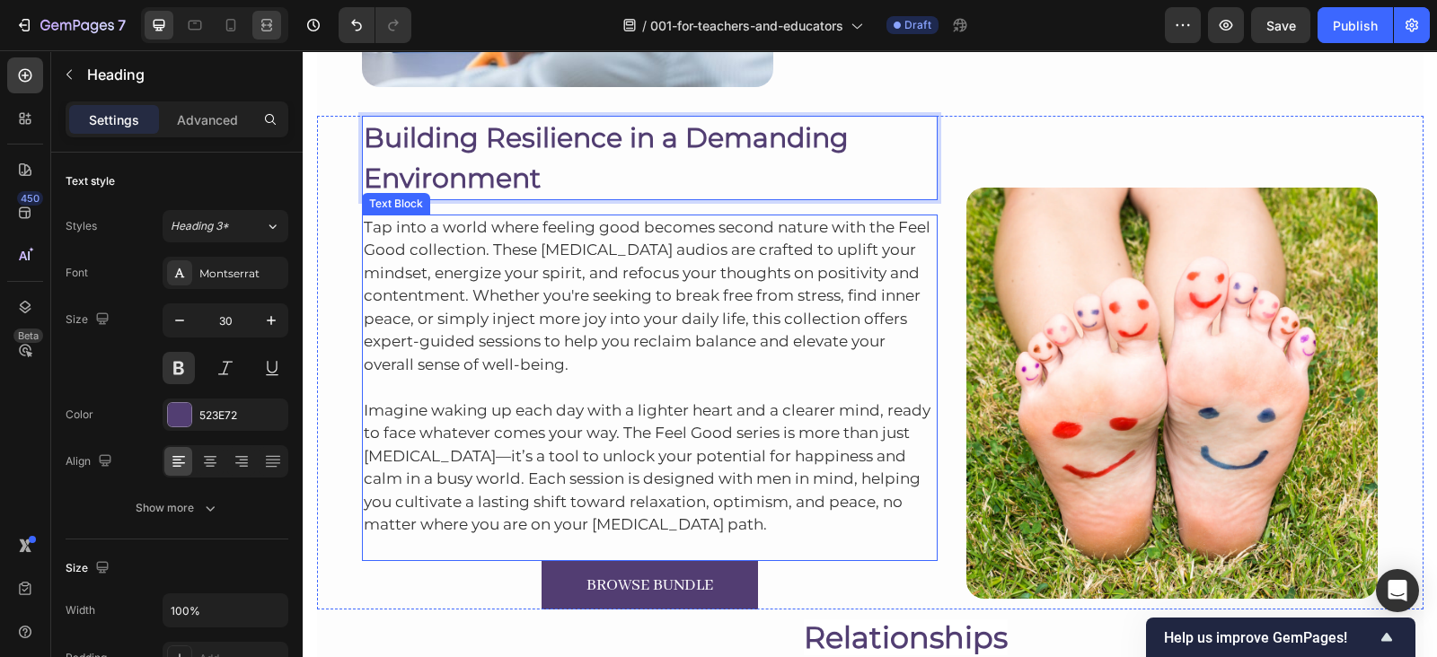
scroll to position [2247, 0]
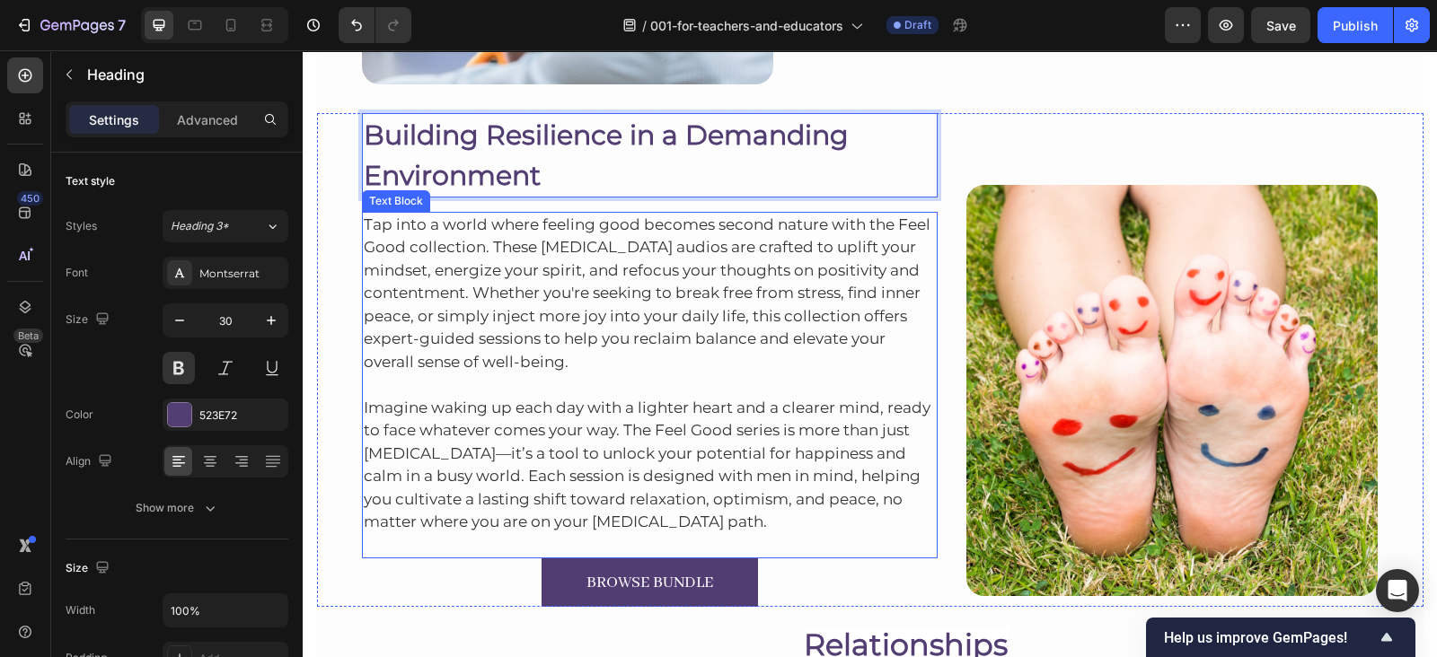
click at [586, 222] on p "Tap into a world where feeling good becomes second nature with the Feel Good co…" at bounding box center [650, 294] width 573 height 161
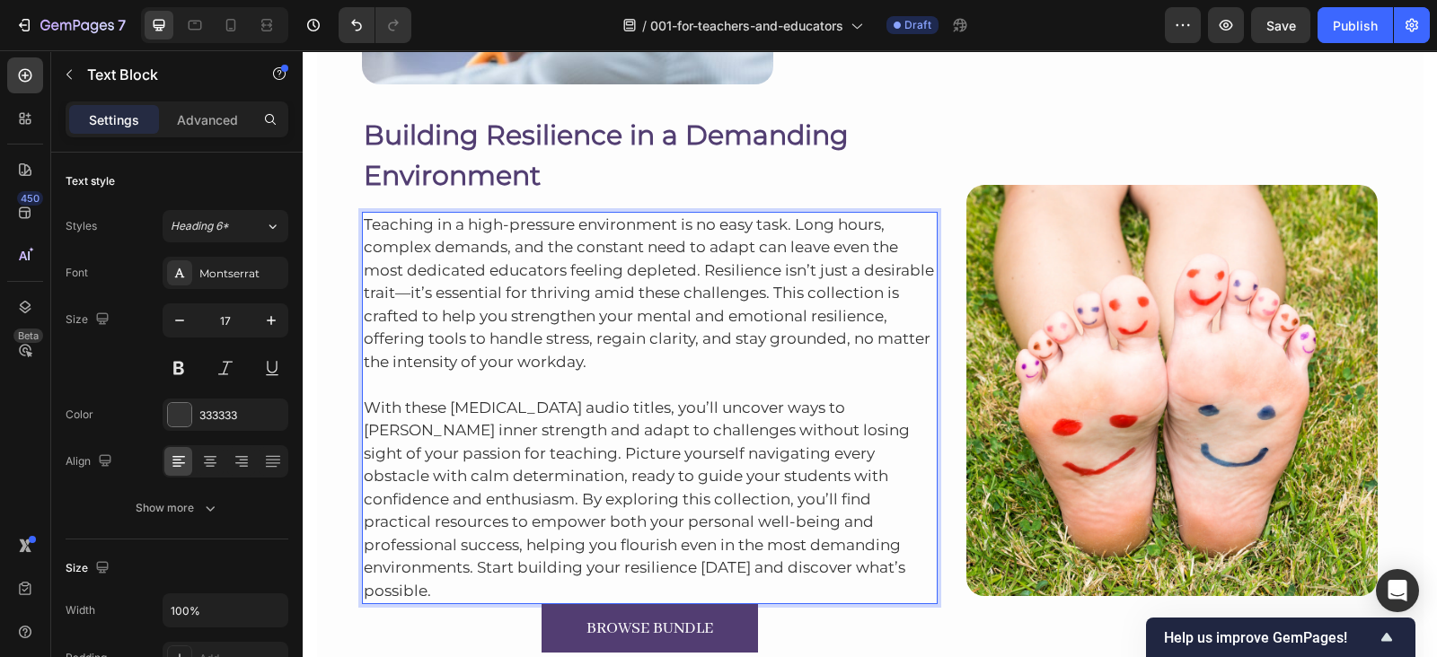
click at [745, 562] on p "With these hypnotherapy audio titles, you’ll uncover ways to foster inner stren…" at bounding box center [650, 488] width 573 height 229
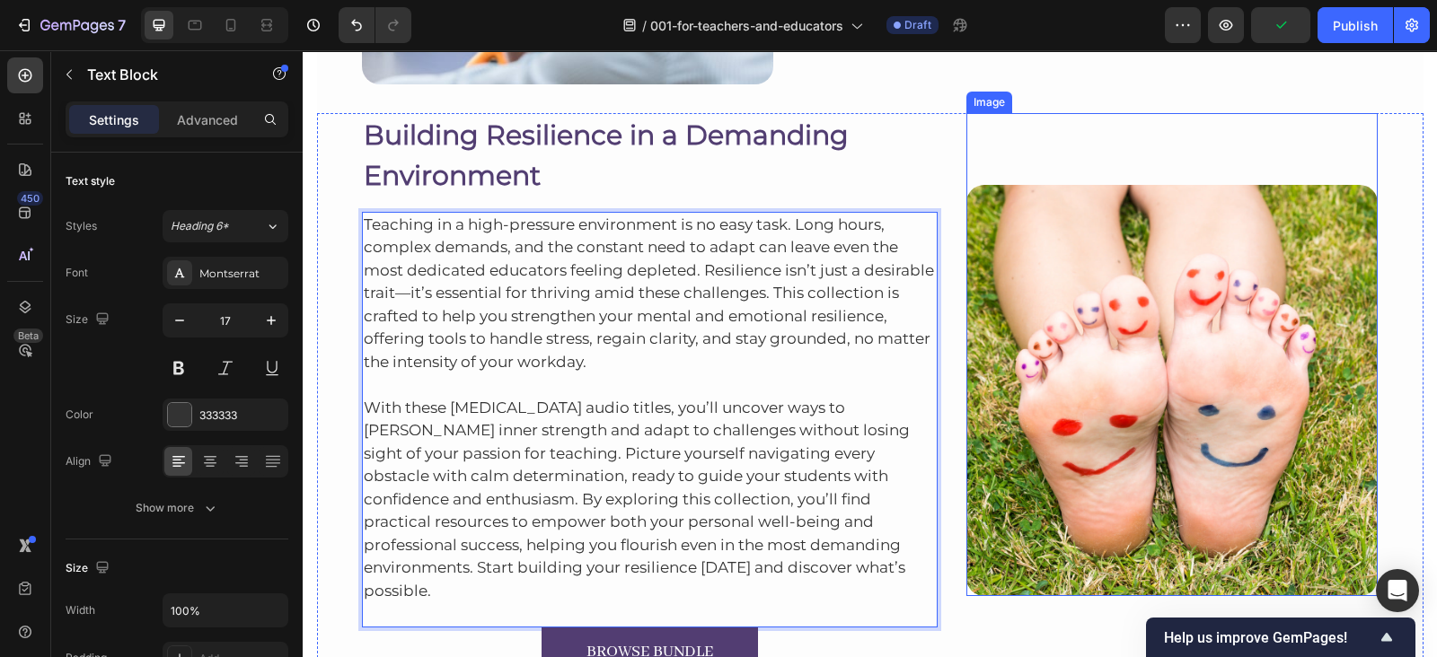
click at [1180, 330] on img at bounding box center [1171, 390] width 411 height 411
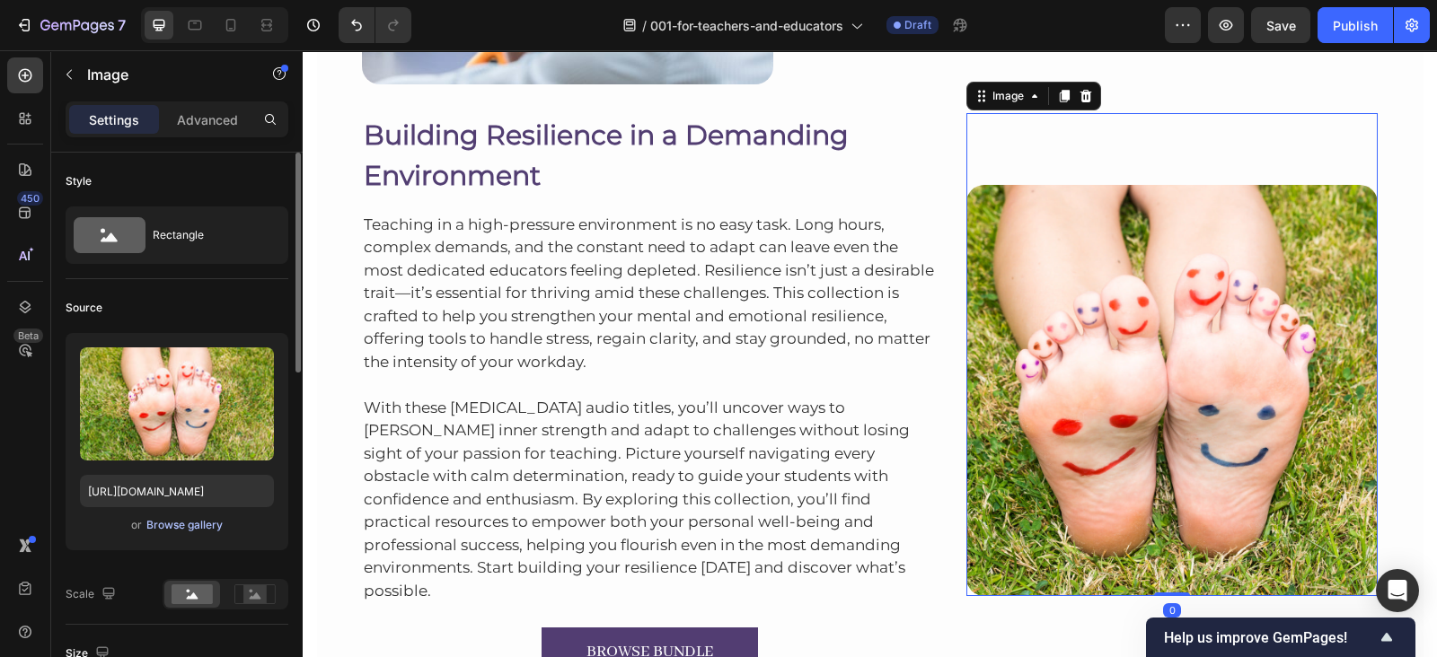
click at [175, 525] on div "Browse gallery" at bounding box center [184, 525] width 76 height 16
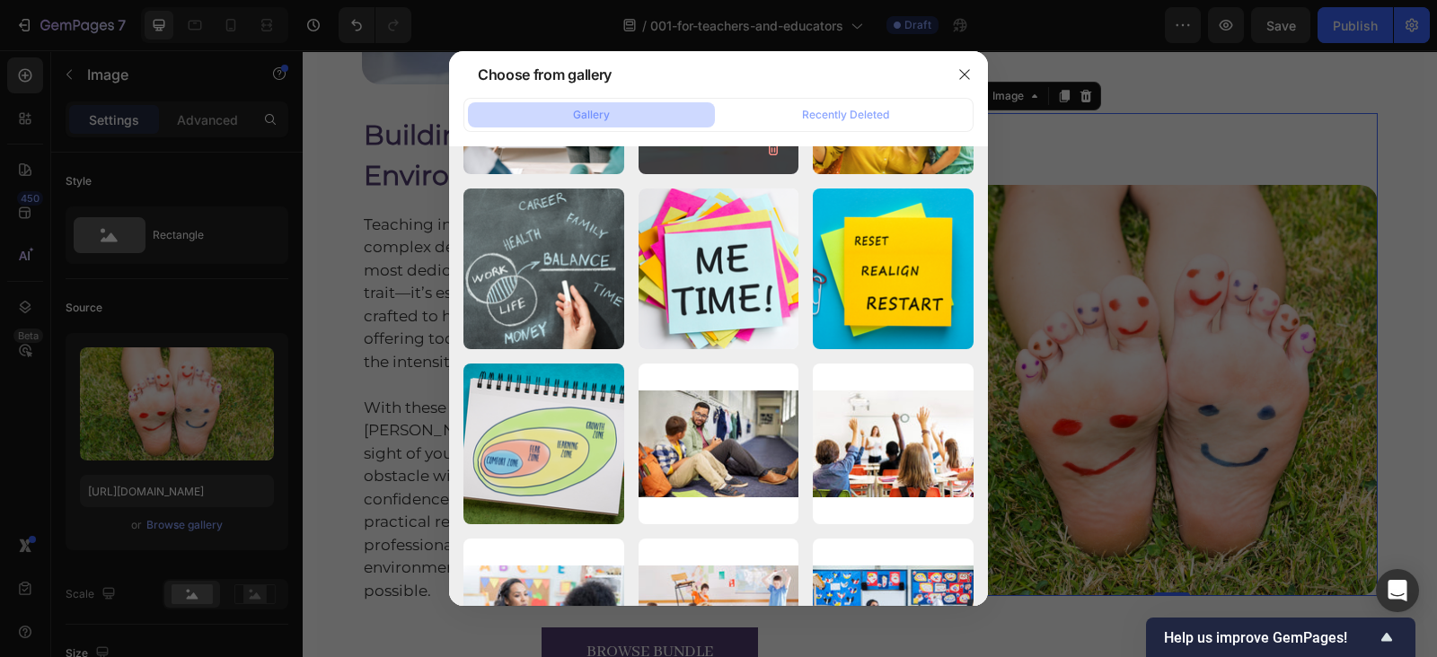
scroll to position [9871, 0]
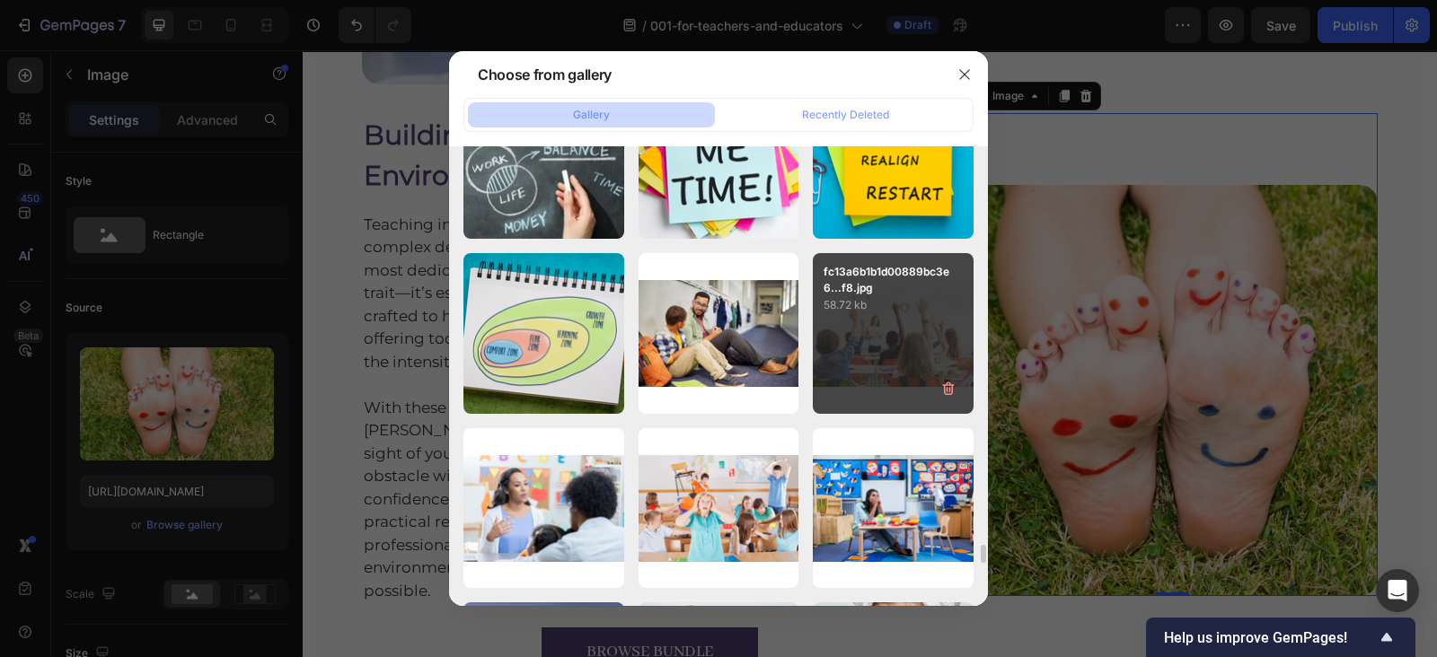
click at [916, 338] on div "fc13a6b1b1d00889bc3e6...f8.jpg 58.72 kb" at bounding box center [893, 333] width 161 height 161
type input "https://cdn.shopify.com/s/files/1/0607/2821/3736/files/gempages_502465714892833…"
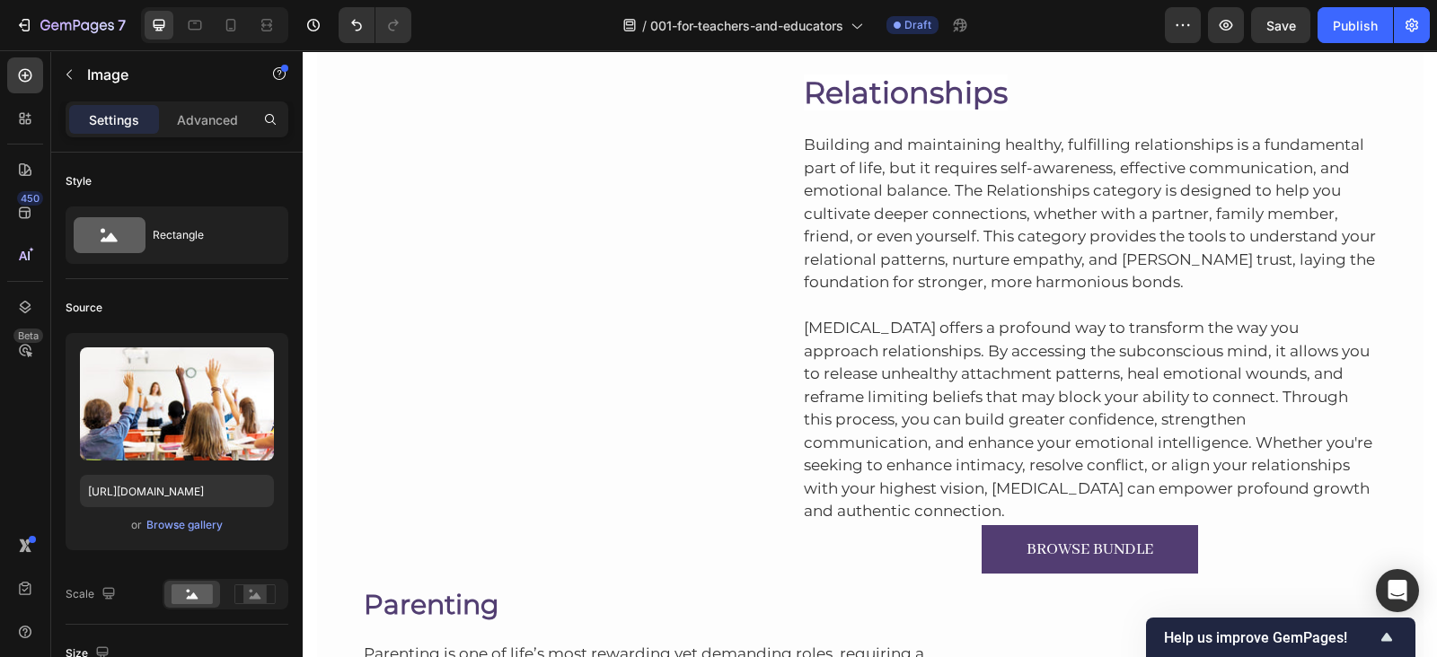
scroll to position [2858, 0]
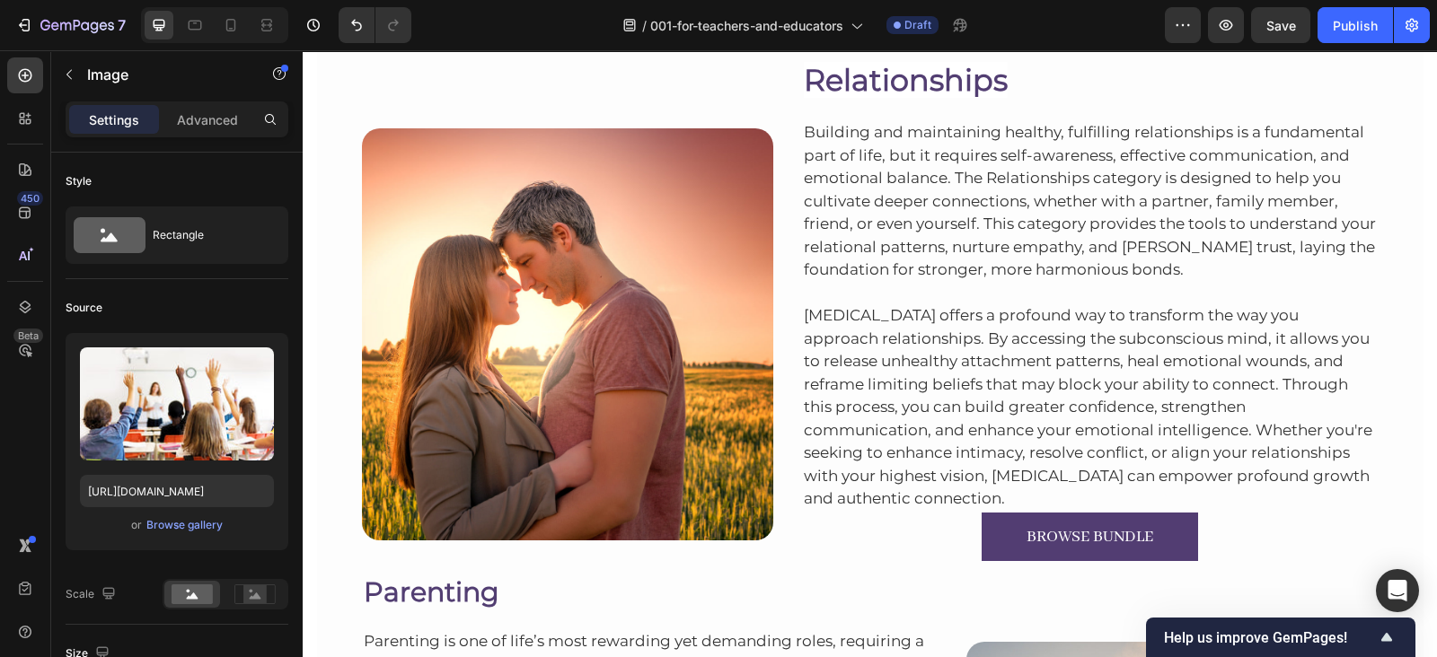
click at [916, 338] on p "Hypnotherapy offers a profound way to transform the way you approach relationsh…" at bounding box center [1090, 407] width 573 height 207
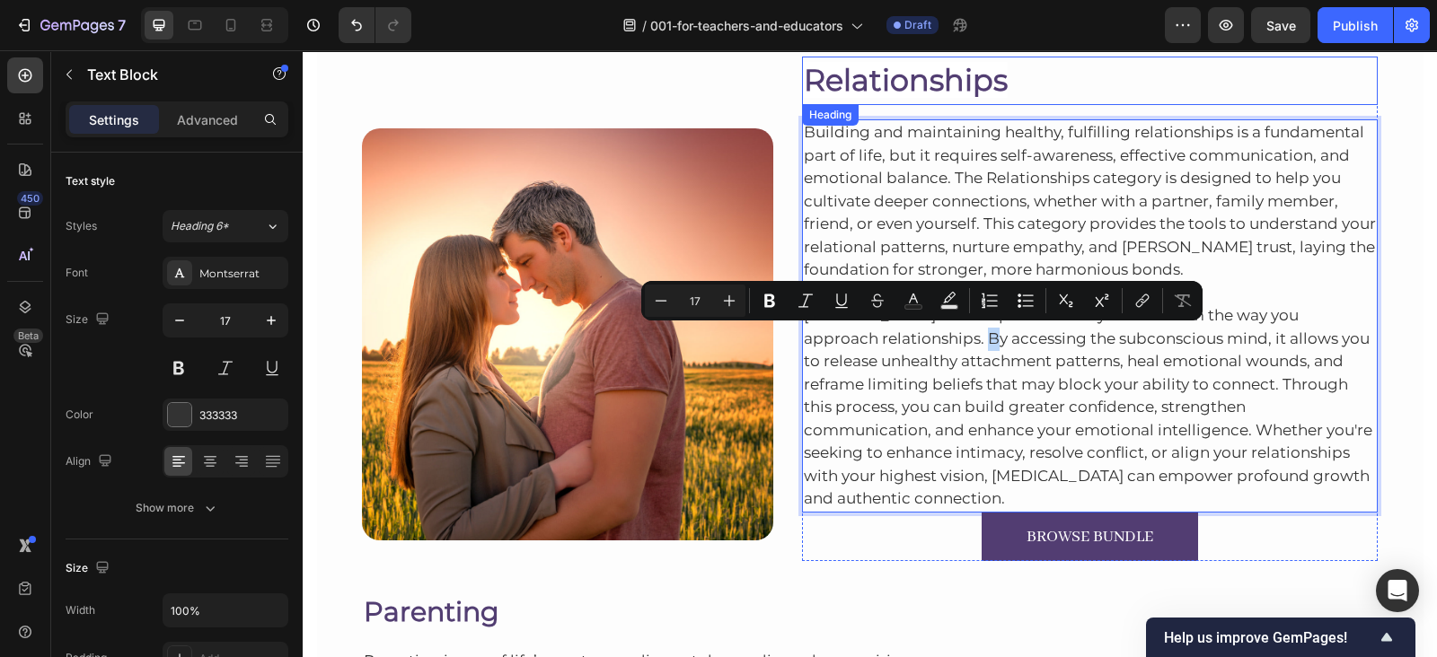
click at [905, 64] on span "Relationships" at bounding box center [906, 80] width 204 height 36
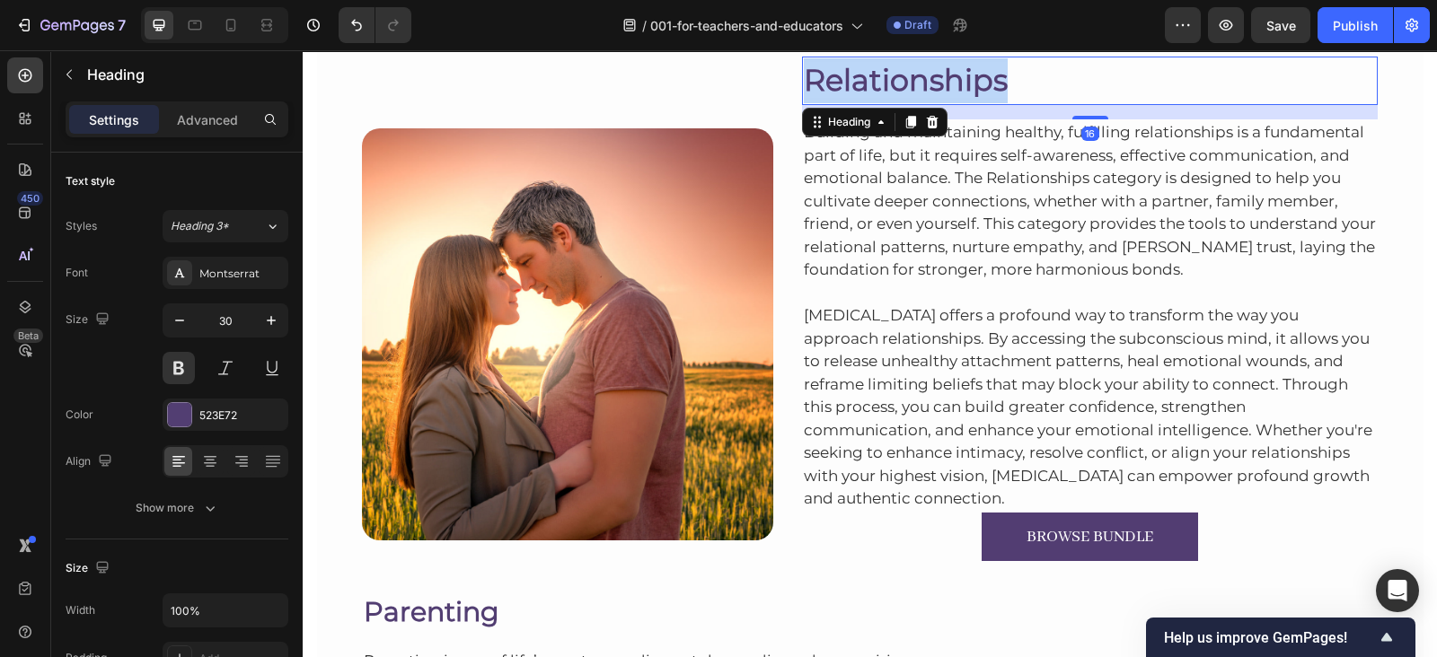
drag, startPoint x: 905, startPoint y: 64, endPoint x: 853, endPoint y: 79, distance: 54.3
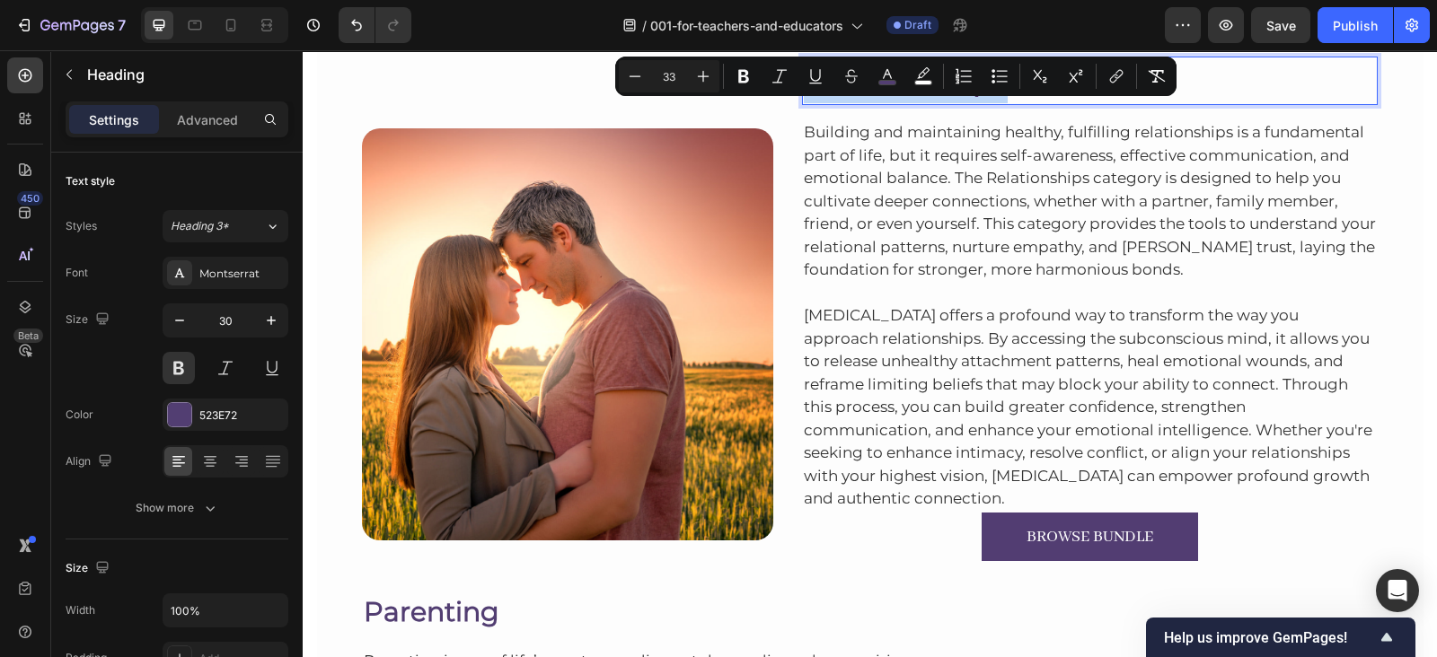
drag, startPoint x: 853, startPoint y: 79, endPoint x: 828, endPoint y: 101, distance: 33.1
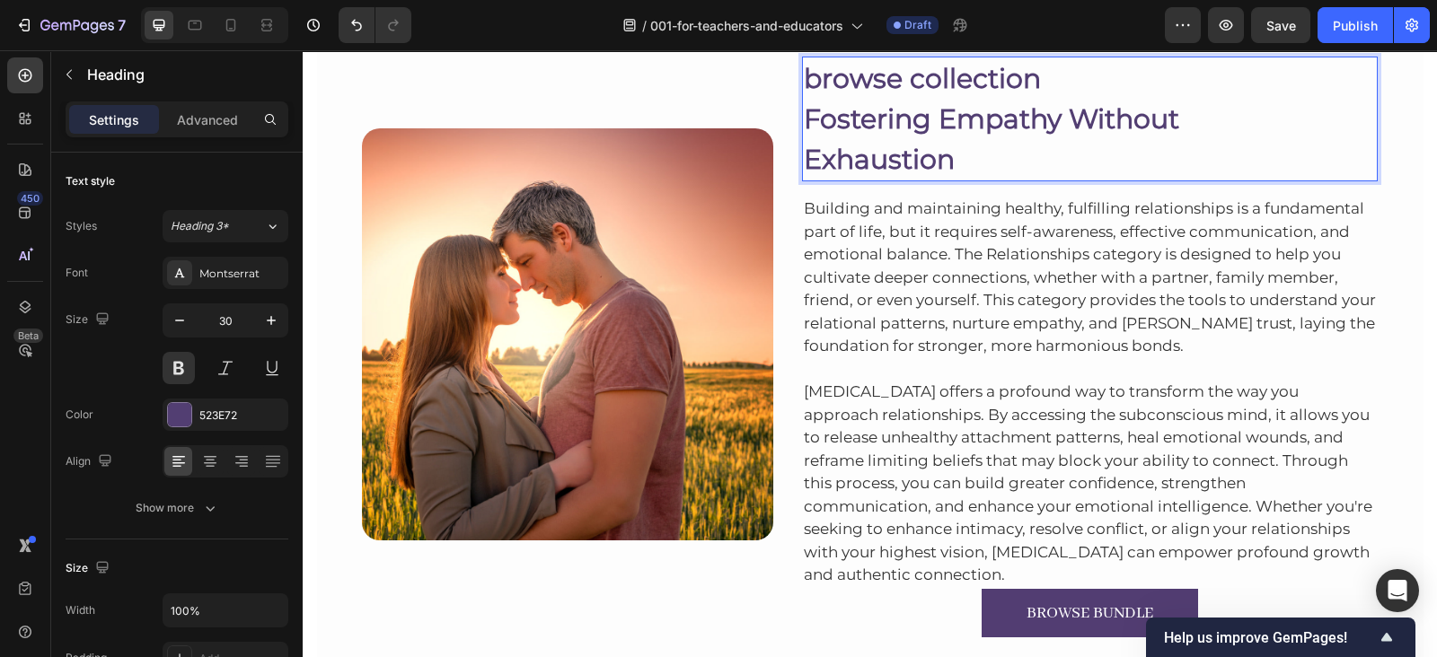
click at [805, 106] on p "Fostering Empathy Without Exhaustion" at bounding box center [1090, 139] width 573 height 81
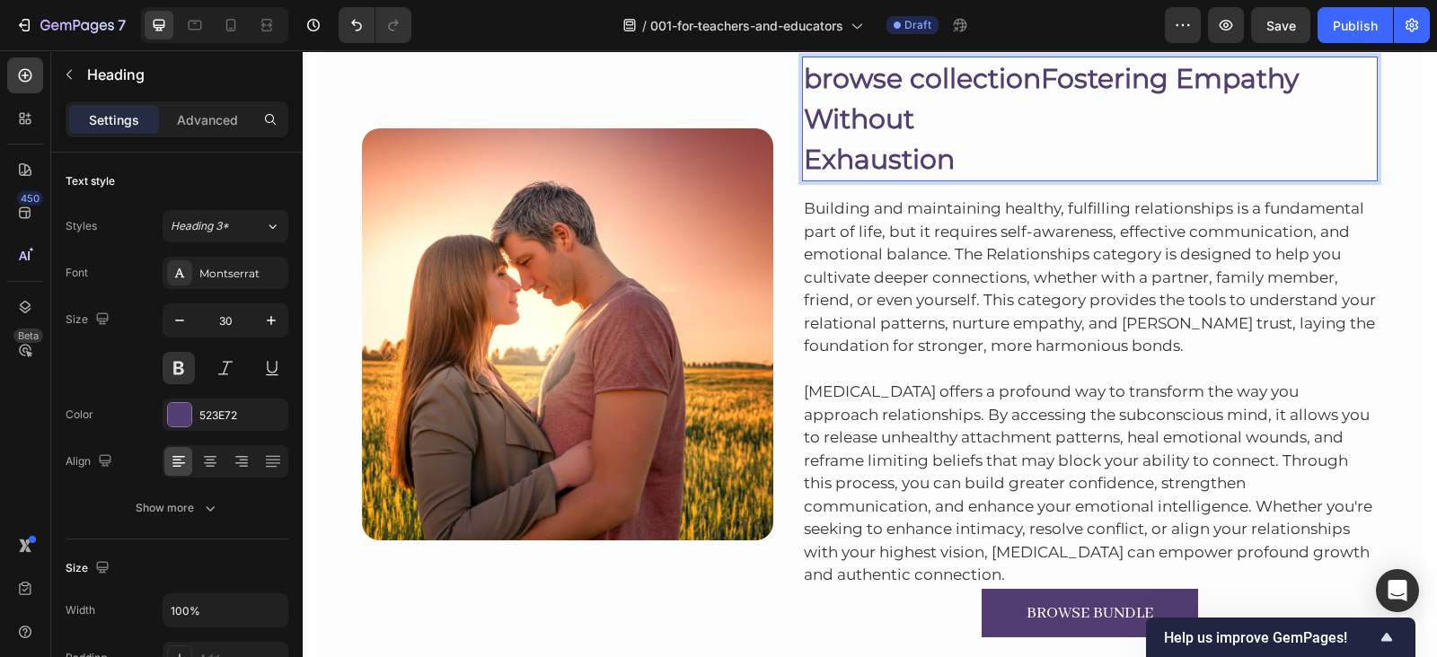
scroll to position [2852, 0]
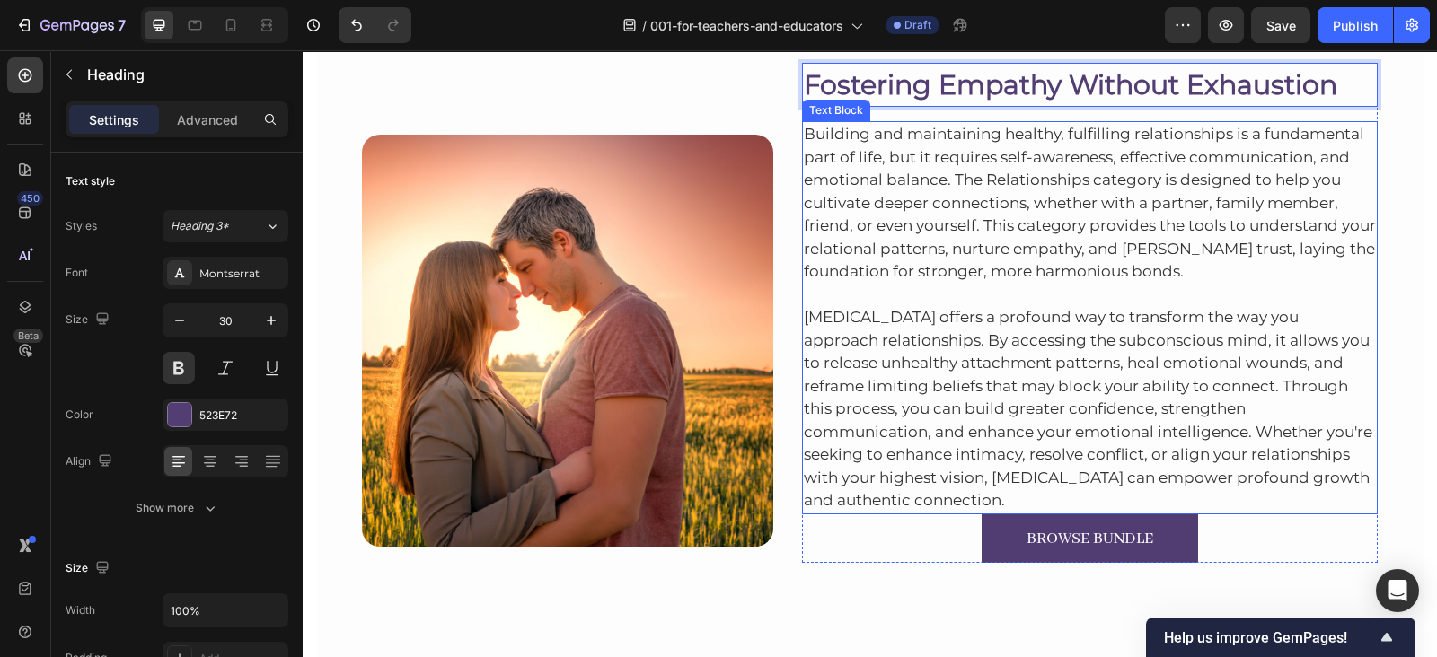
click at [946, 217] on p "Building and maintaining healthy, fulfilling relationships is a fundamental par…" at bounding box center [1090, 203] width 573 height 161
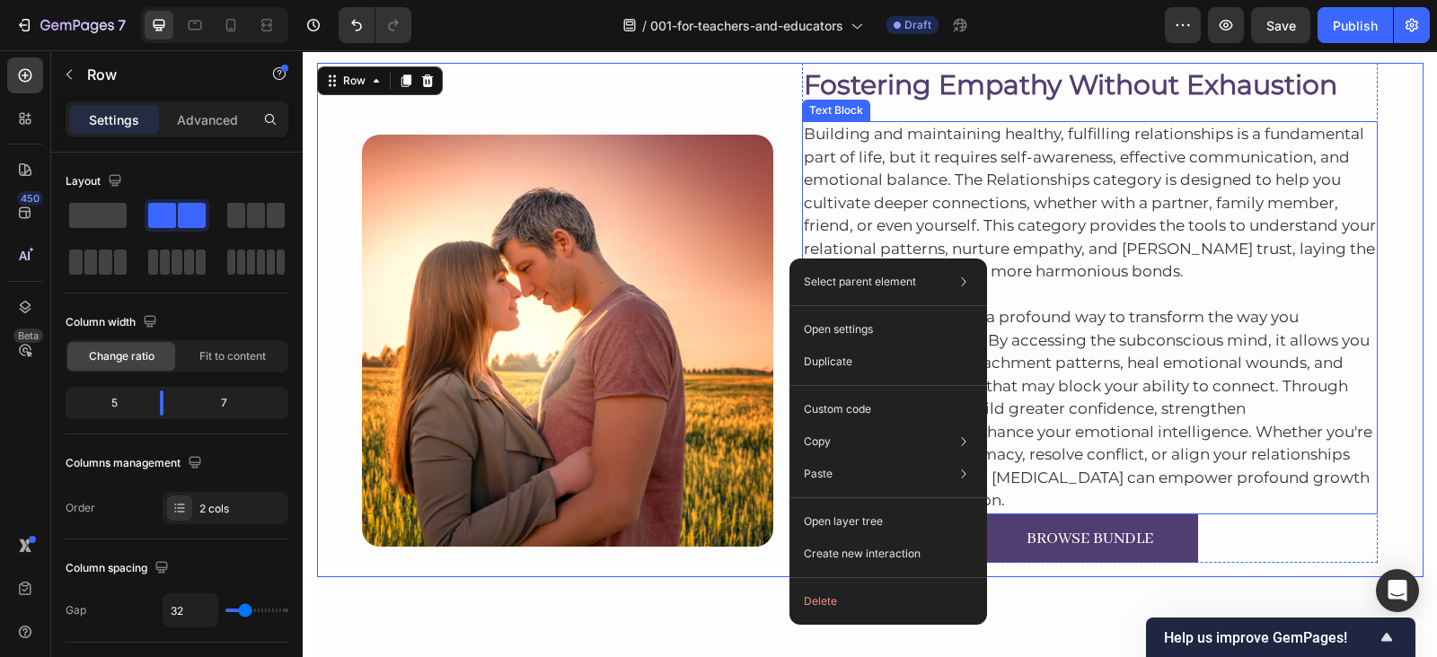
click at [868, 176] on p "Building and maintaining healthy, fulfilling relationships is a fundamental par…" at bounding box center [1090, 203] width 573 height 161
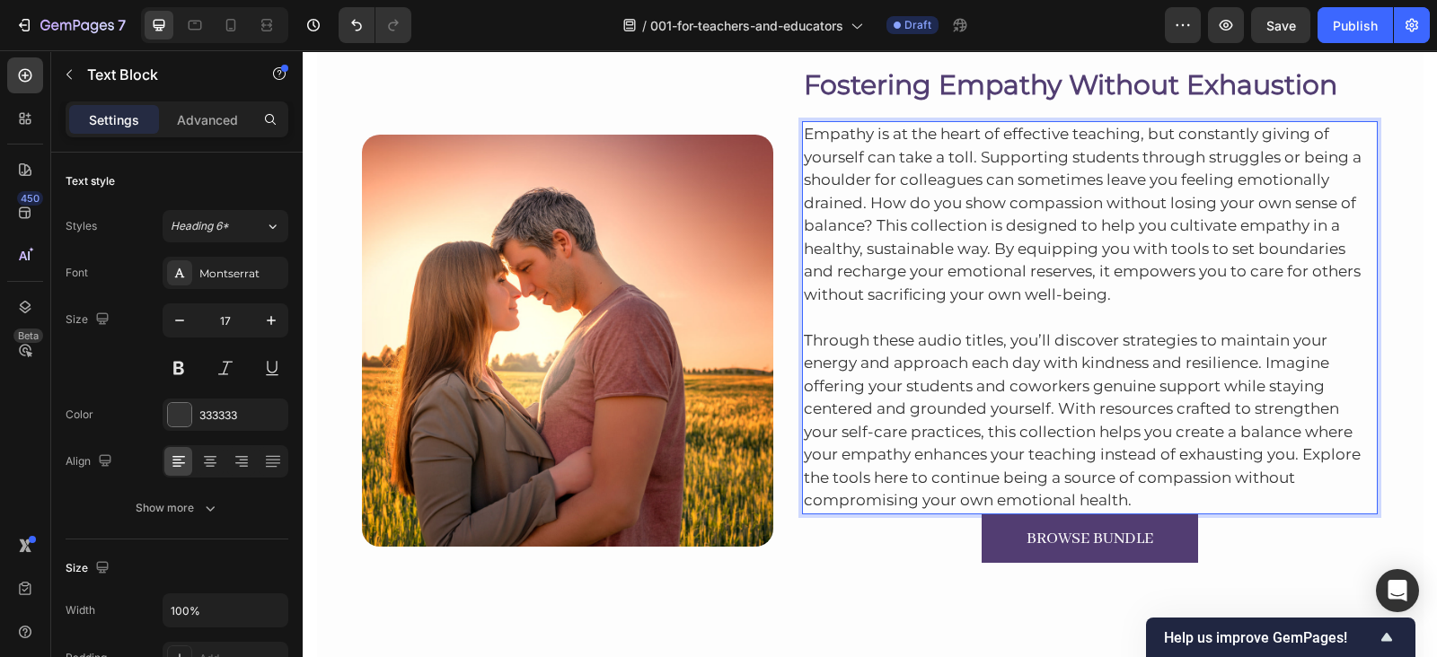
click at [1155, 490] on p "Through these audio titles, you’ll discover strategies to maintain your energy …" at bounding box center [1090, 409] width 573 height 207
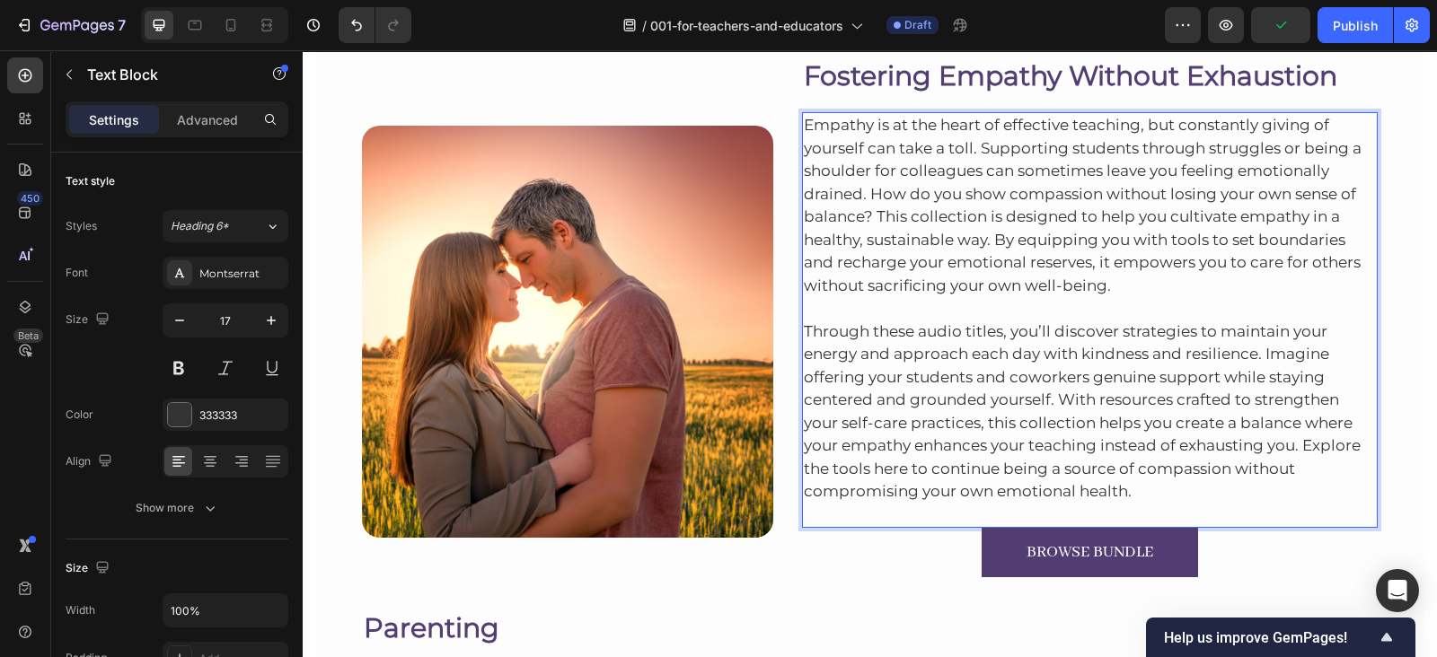
scroll to position [2928, 0]
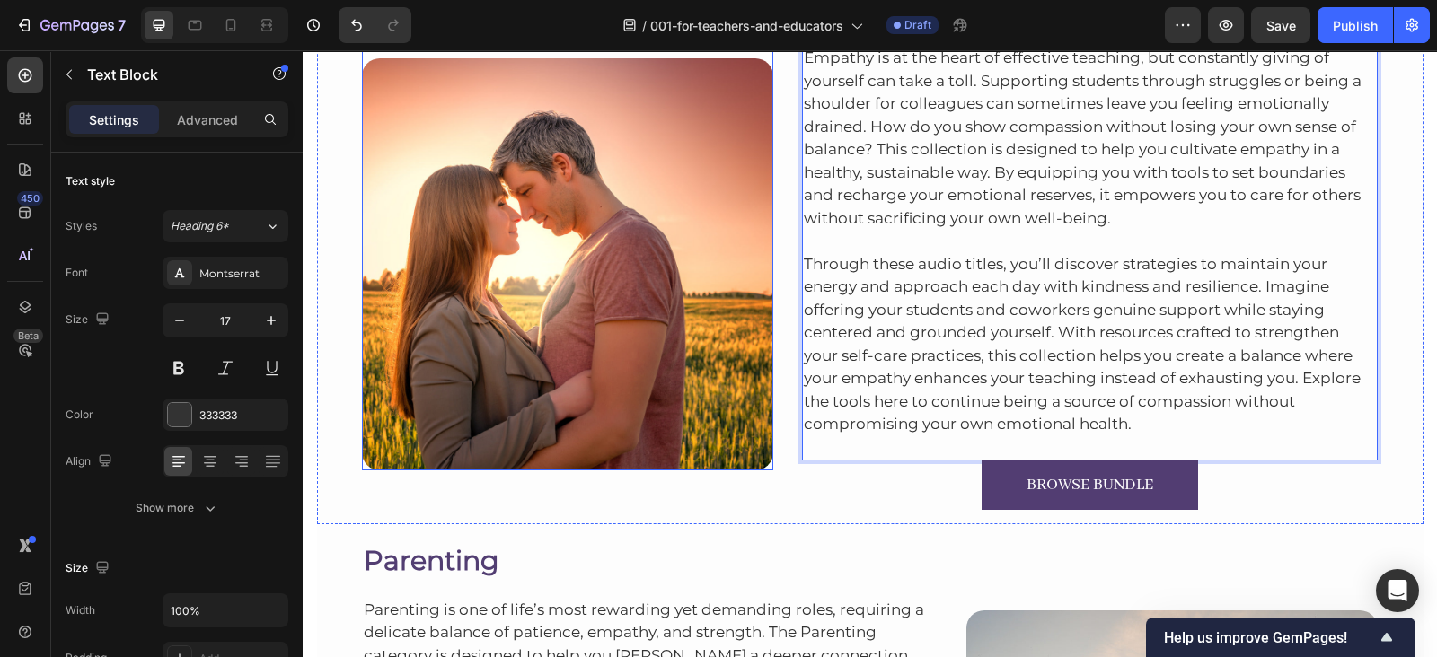
click at [508, 258] on img at bounding box center [567, 263] width 411 height 411
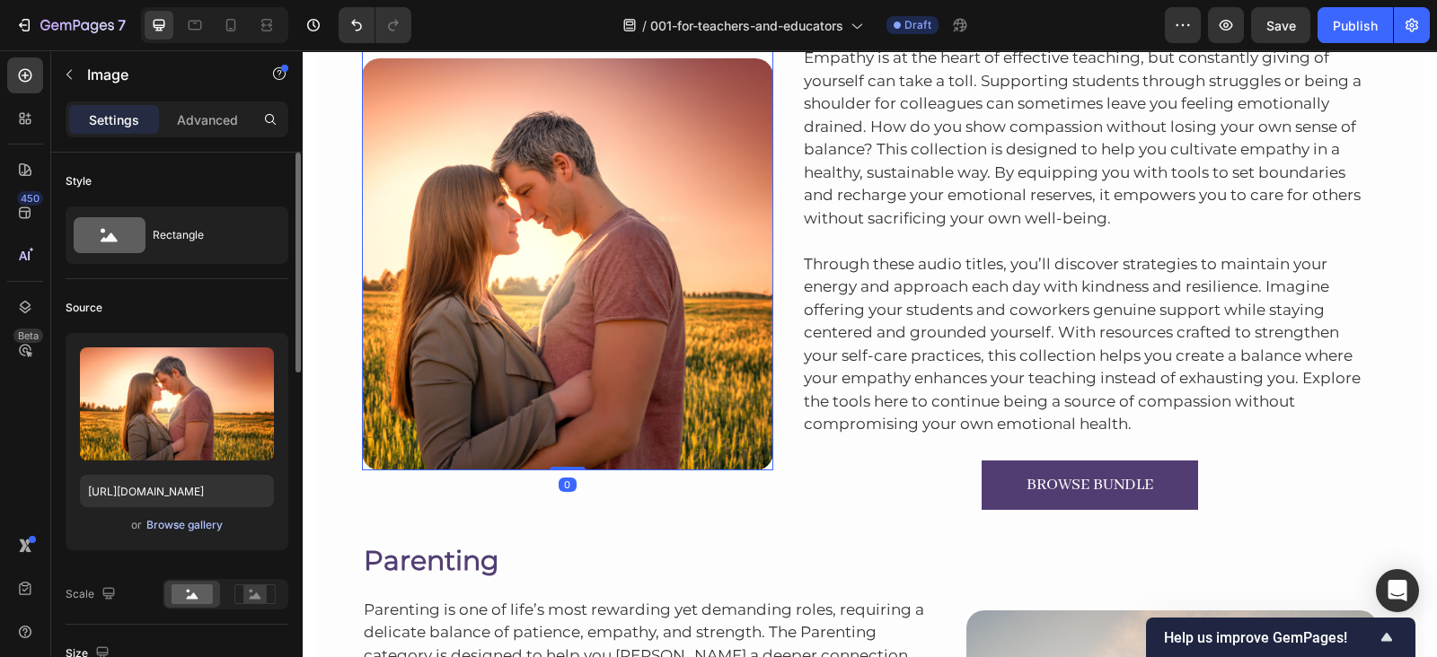
click at [193, 526] on div "Browse gallery" at bounding box center [184, 525] width 76 height 16
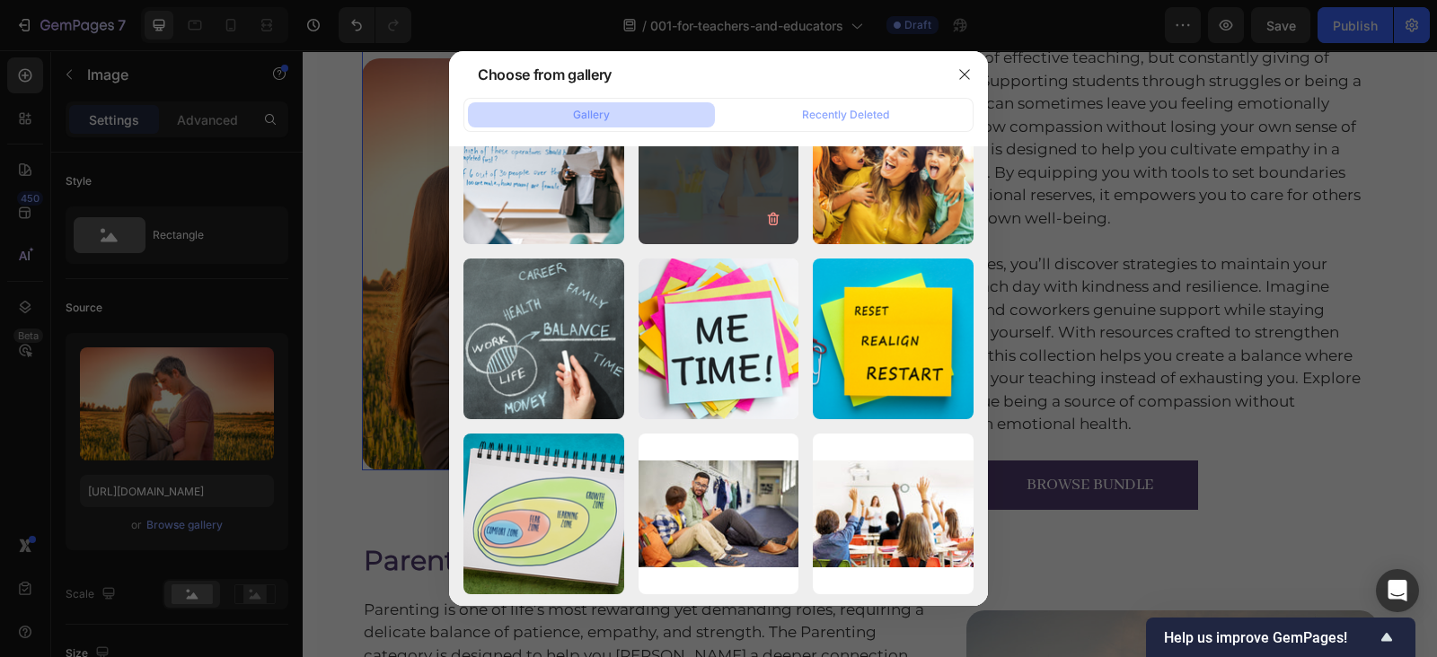
scroll to position [9861, 0]
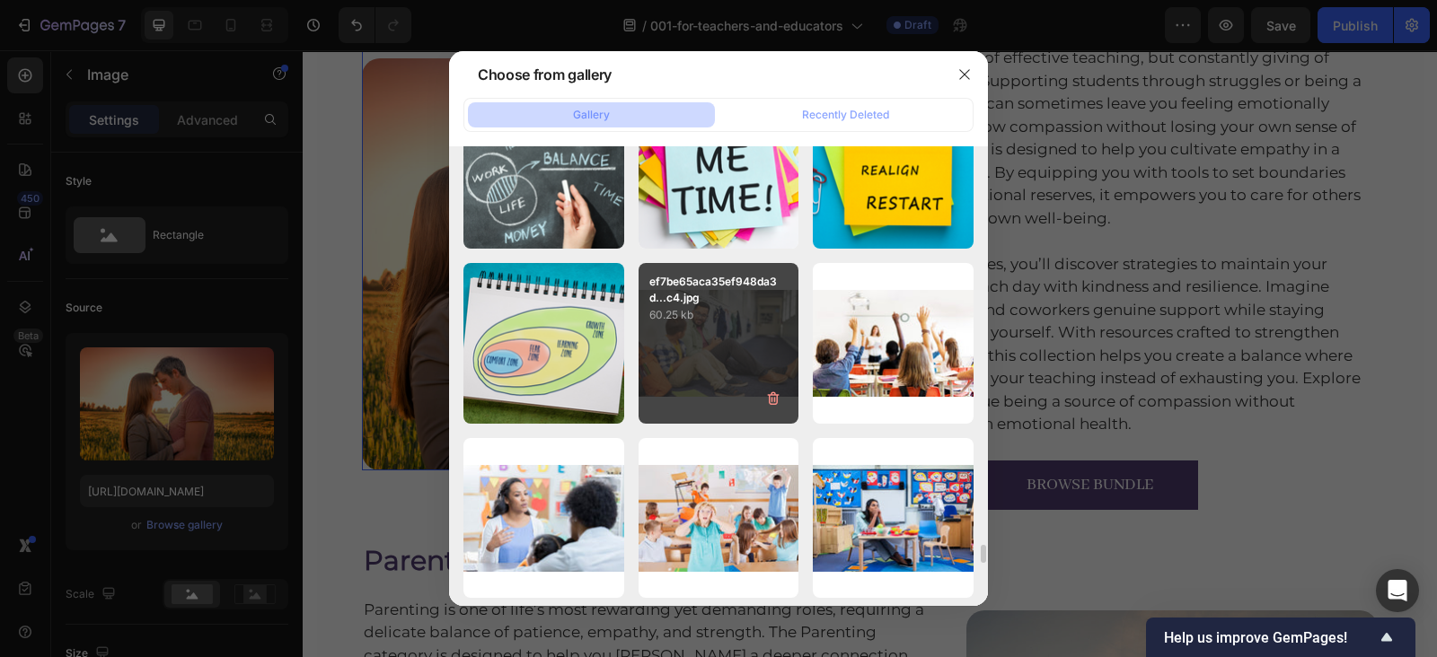
click at [664, 369] on div "ef7be65aca35ef948da3d...c4.jpg 60.25 kb" at bounding box center [718, 343] width 161 height 161
type input "https://cdn.shopify.com/s/files/1/0607/2821/3736/files/gempages_502465714892833…"
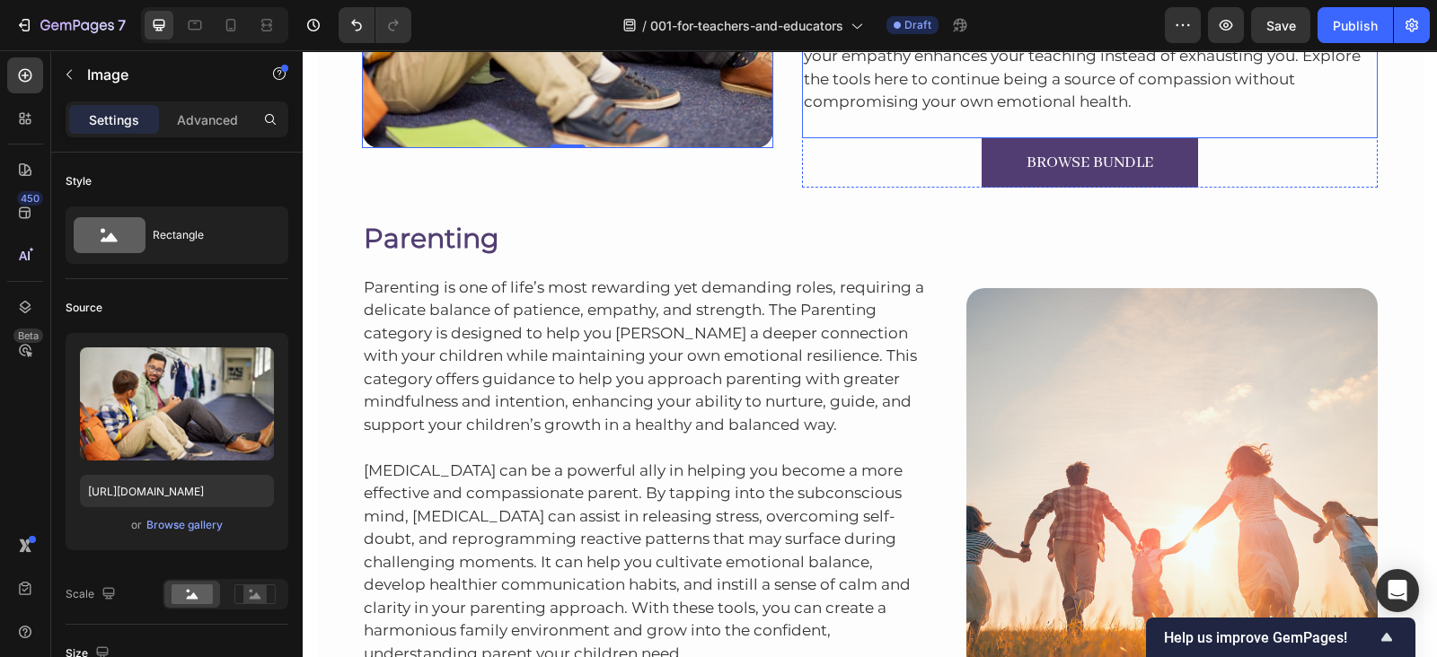
scroll to position [3332, 0]
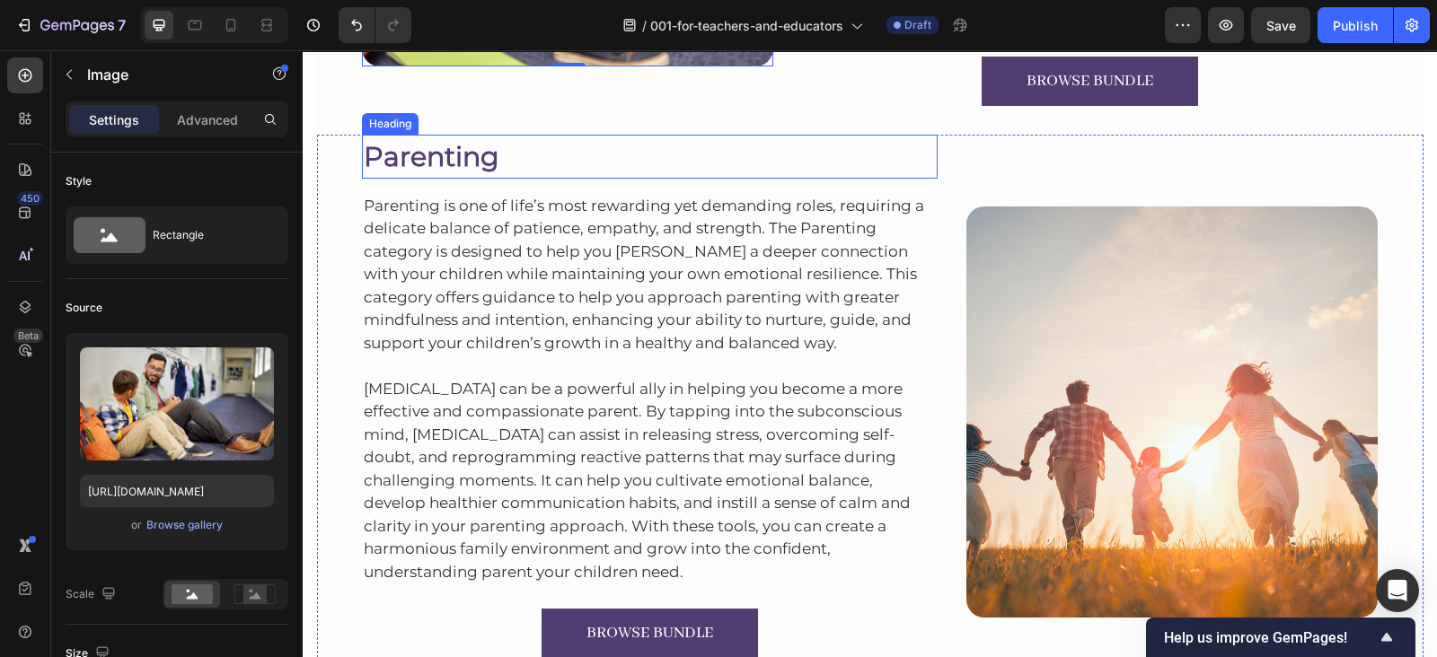
click at [444, 154] on h2 "Parenting" at bounding box center [650, 157] width 576 height 44
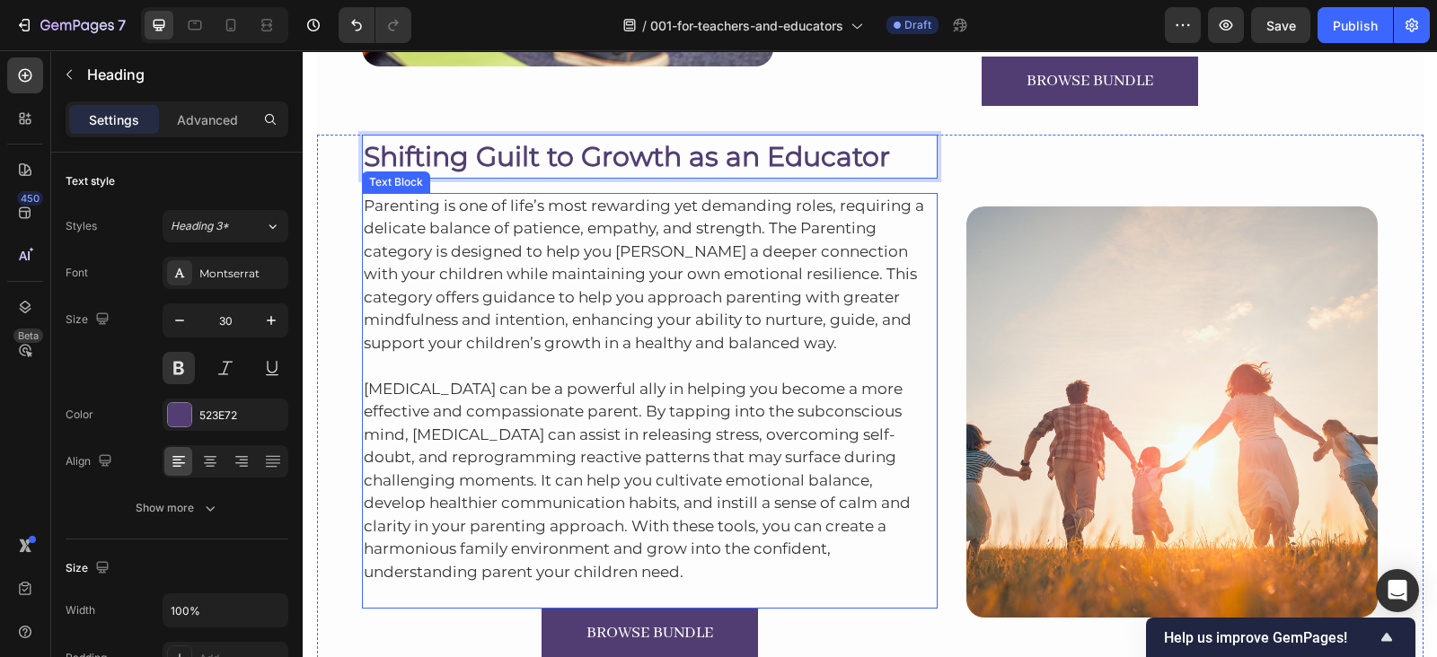
click at [581, 296] on p "Parenting is one of life’s most rewarding yet demanding roles, requiring a deli…" at bounding box center [650, 275] width 573 height 161
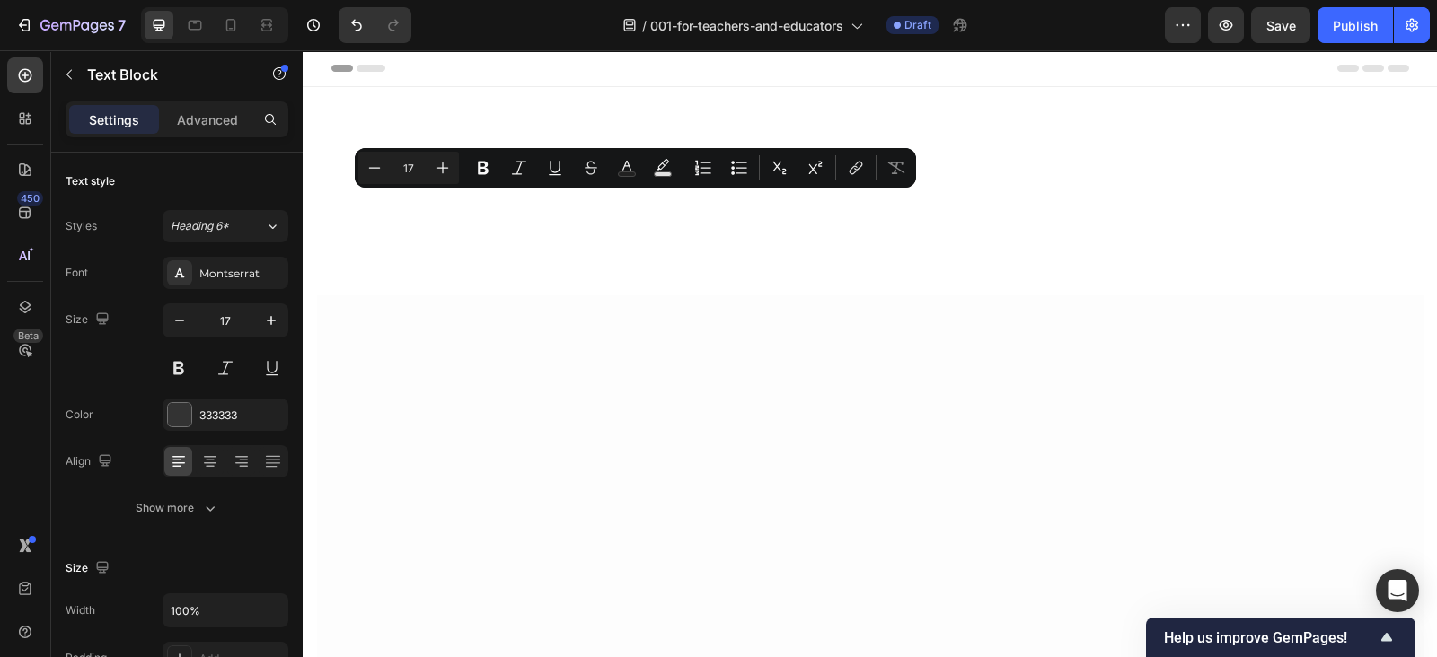
scroll to position [3332, 0]
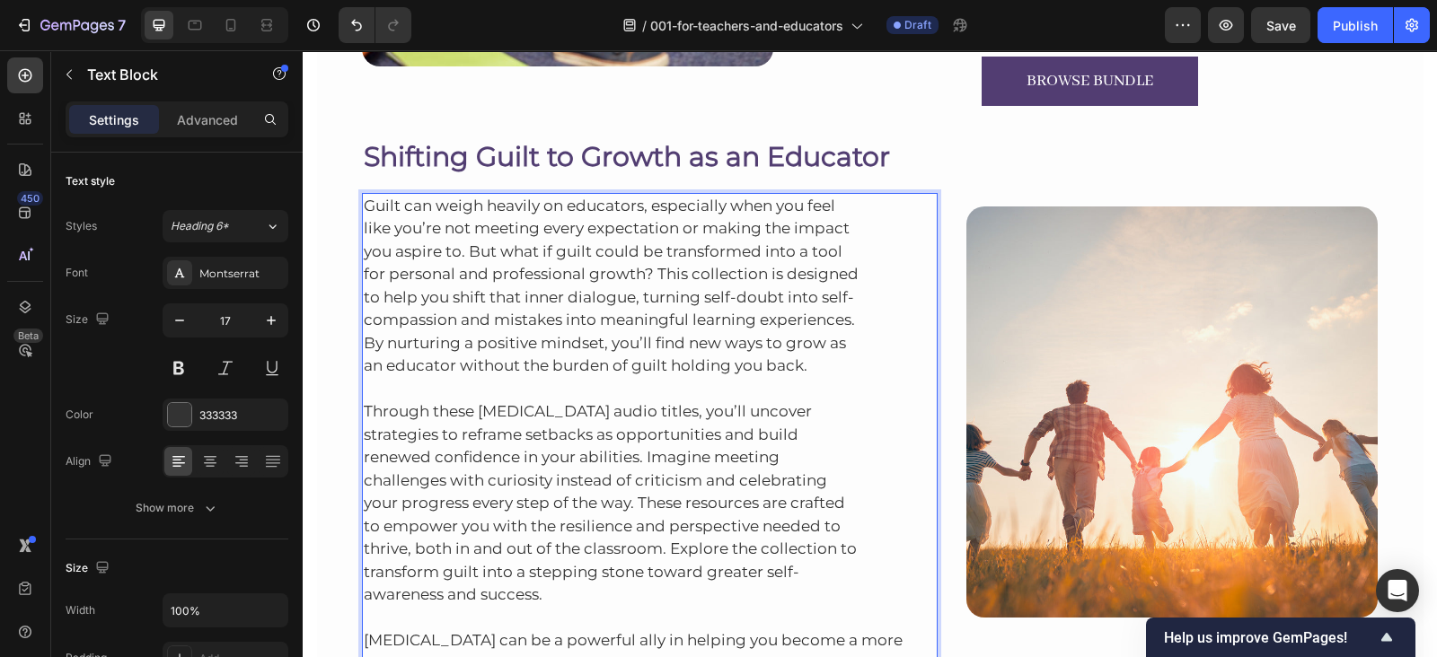
drag, startPoint x: 584, startPoint y: 242, endPoint x: 510, endPoint y: 242, distance: 73.6
click at [510, 242] on p "Guilt can weigh heavily on educators, especially when you feel like you’re not …" at bounding box center [650, 286] width 573 height 183
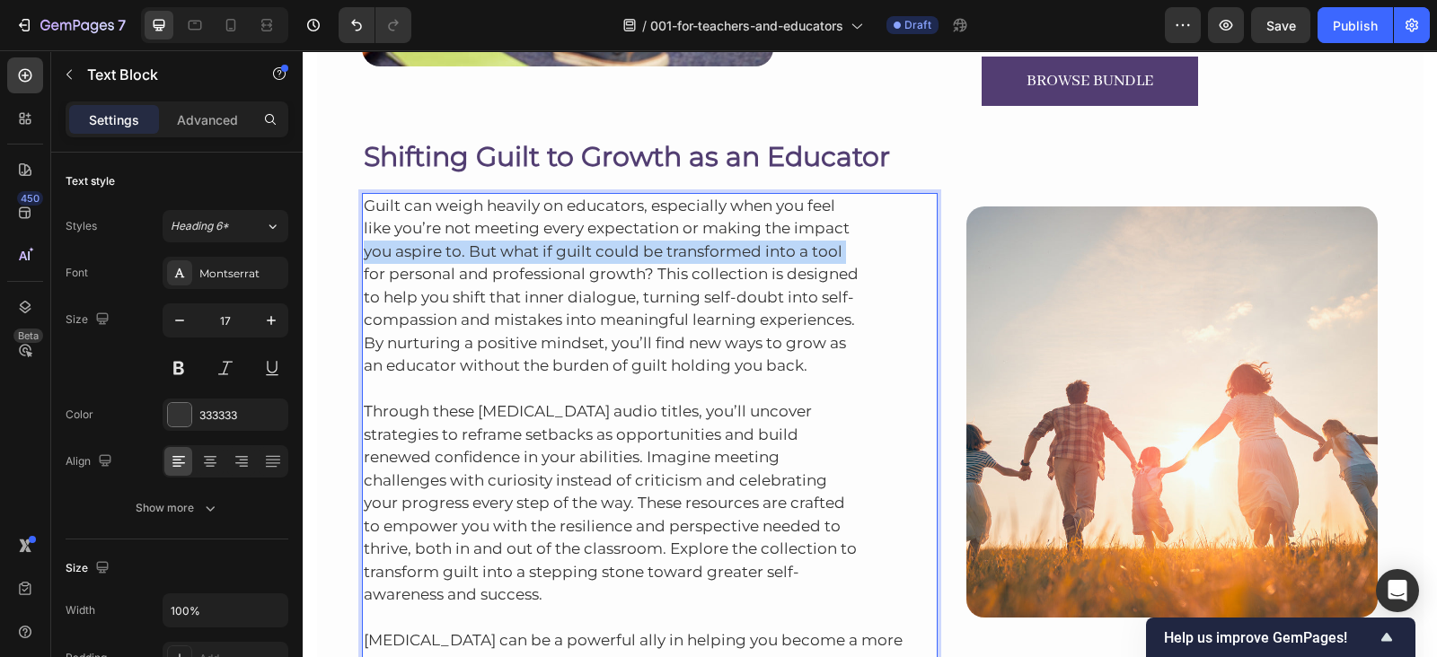
click at [510, 242] on p "Guilt can weigh heavily on educators, especially when you feel like you’re not …" at bounding box center [650, 286] width 573 height 183
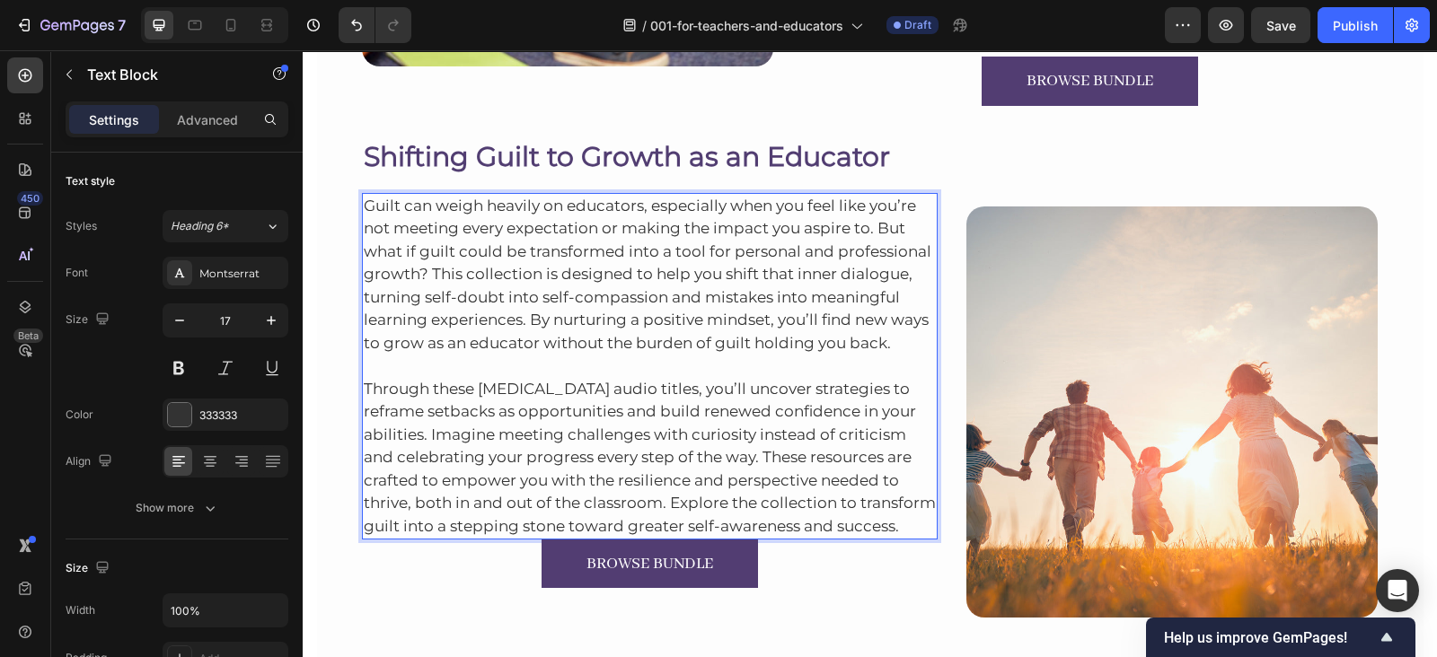
click at [892, 522] on p "Through these [MEDICAL_DATA] audio titles, you’ll uncover strategies to reframe…" at bounding box center [650, 446] width 573 height 183
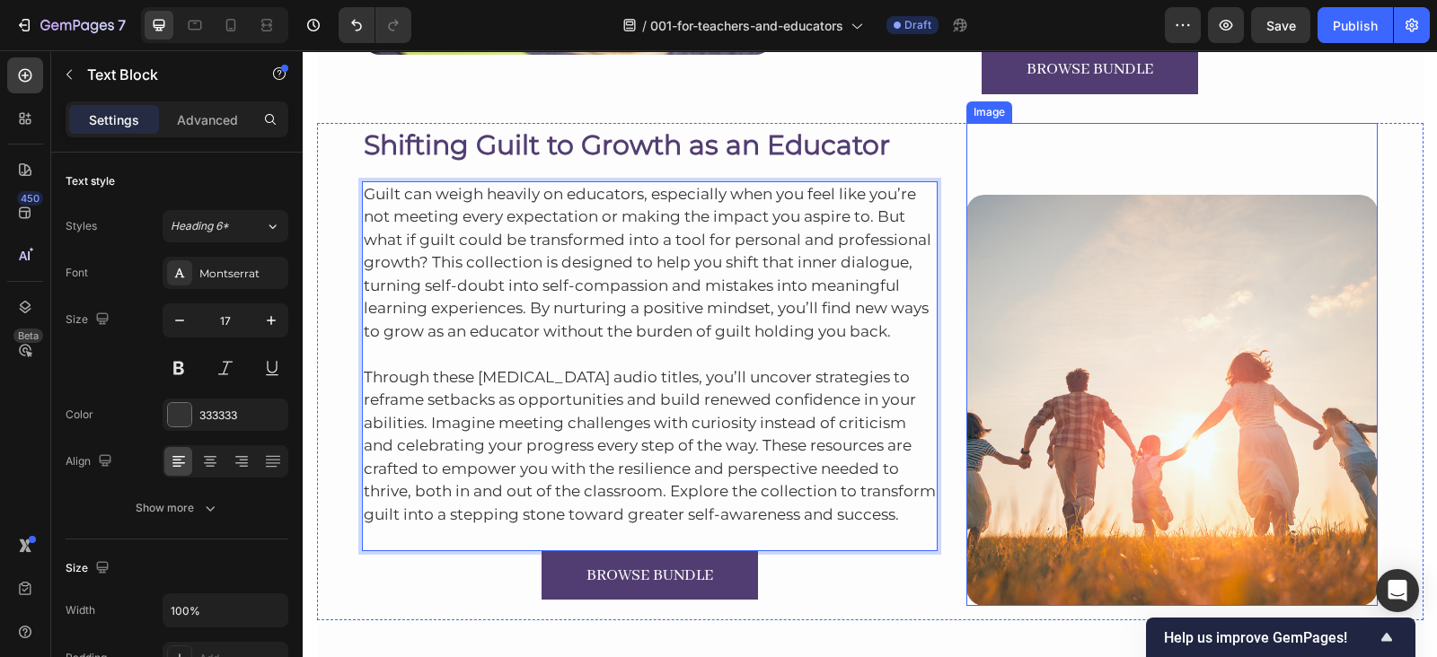
scroll to position [3355, 0]
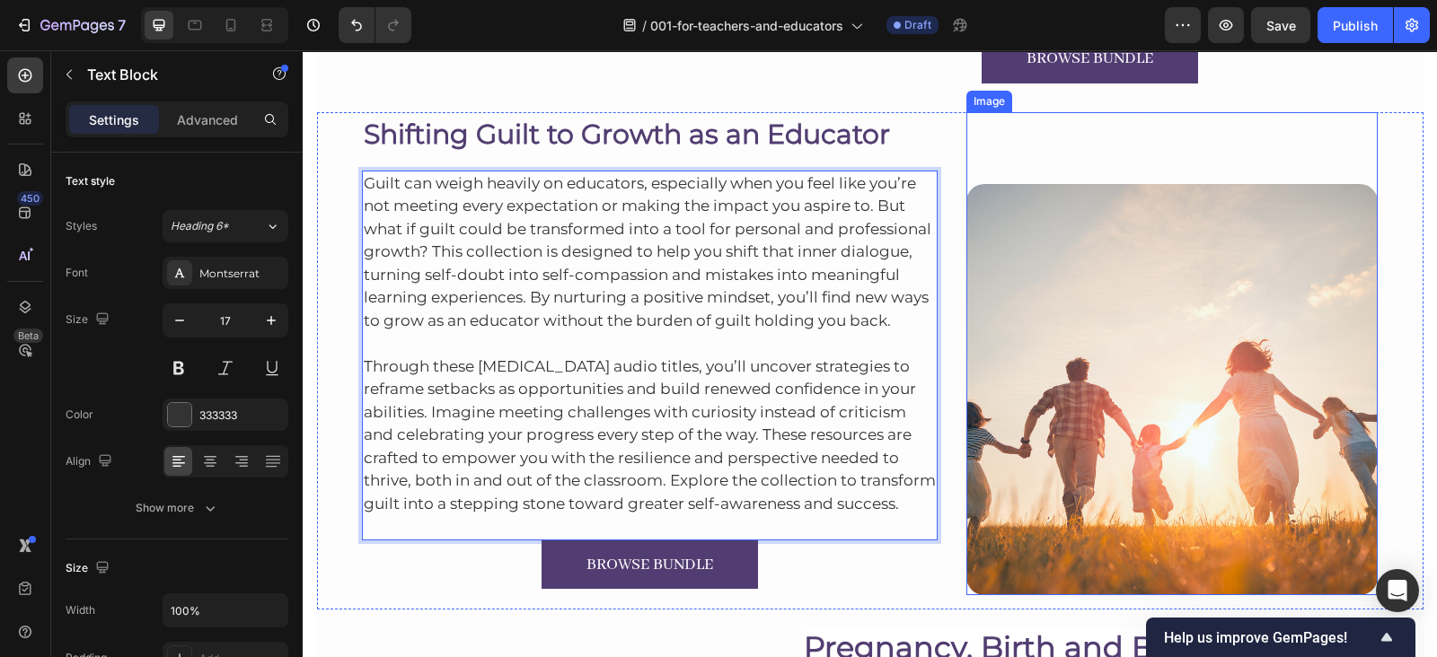
click at [1109, 249] on img at bounding box center [1171, 389] width 411 height 411
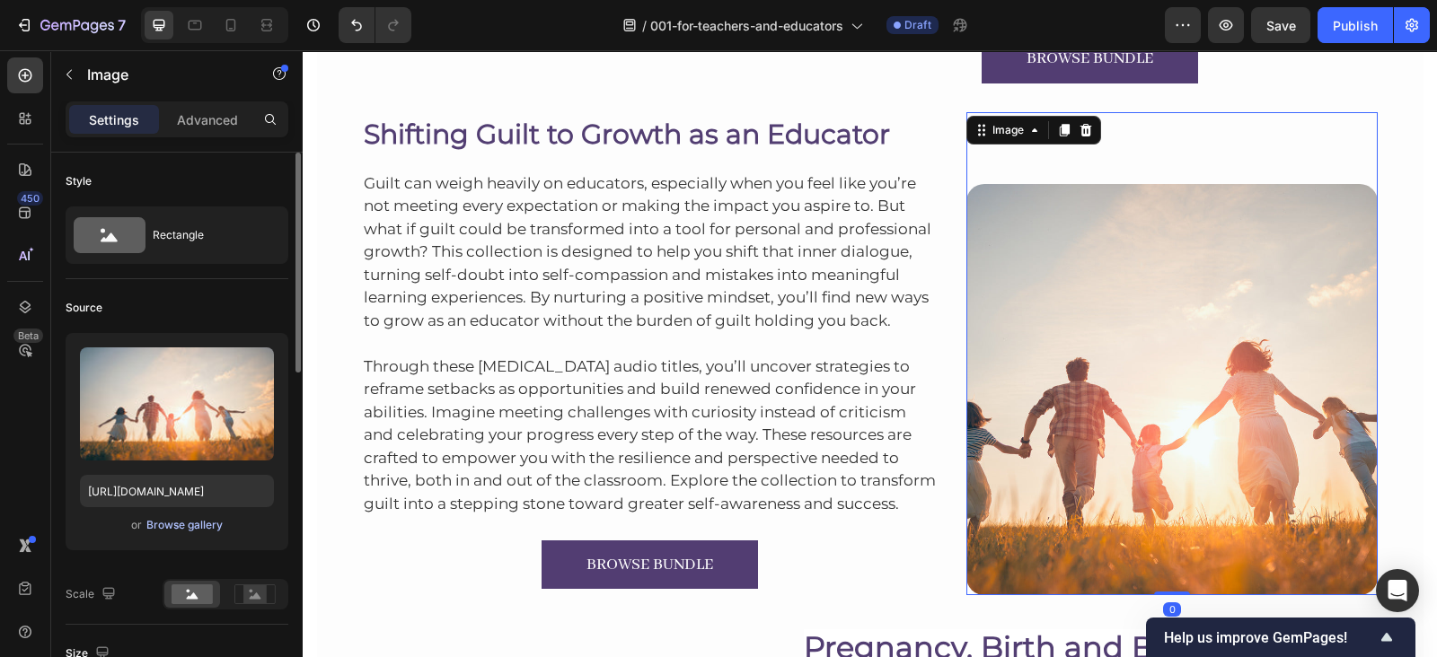
click at [159, 527] on div "Browse gallery" at bounding box center [184, 525] width 76 height 16
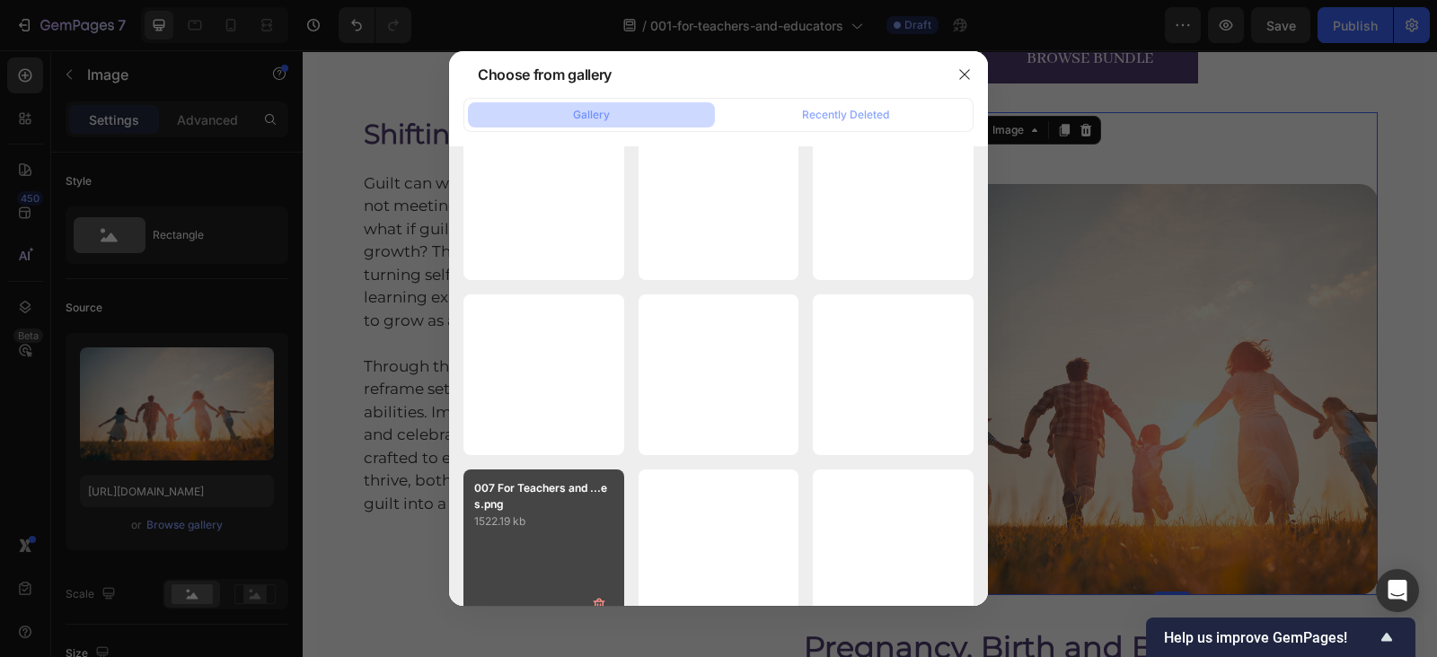
scroll to position [9811, 0]
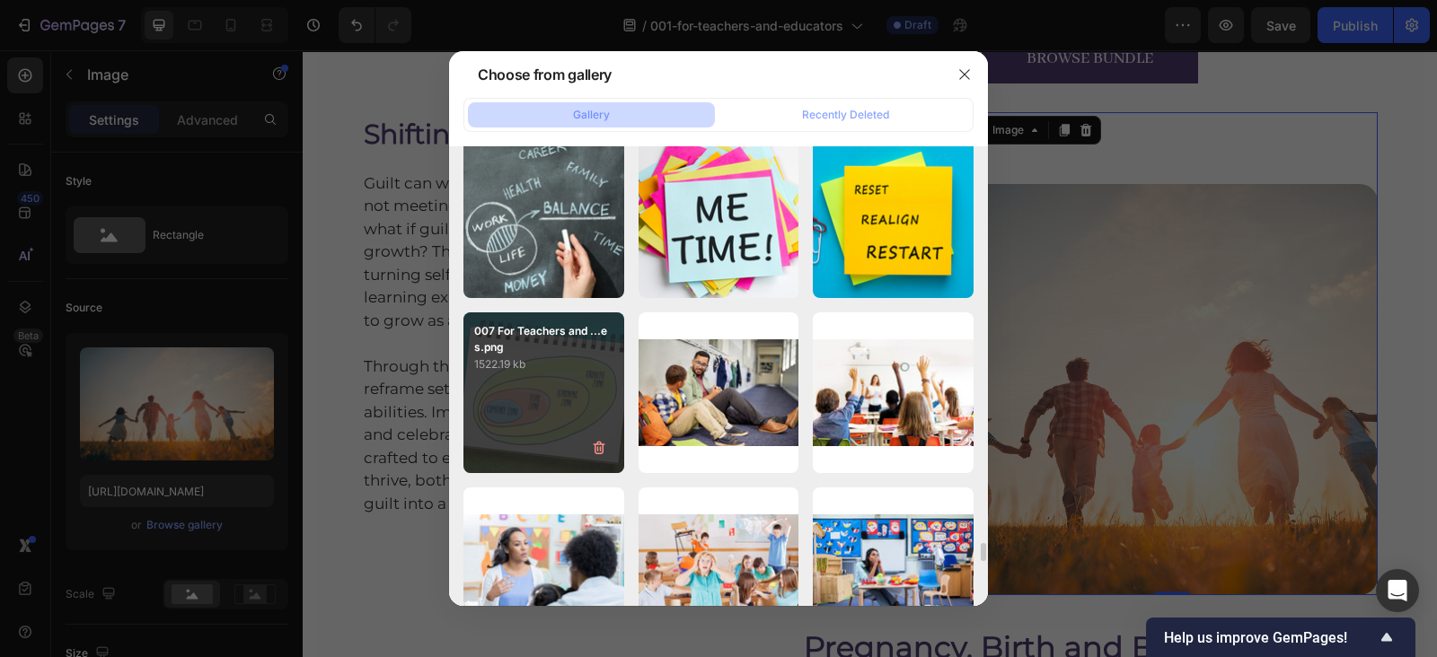
click at [548, 428] on div "007 For Teachers and ...es.png 1522.19 kb" at bounding box center [543, 392] width 161 height 161
type input "[URL][DOMAIN_NAME]"
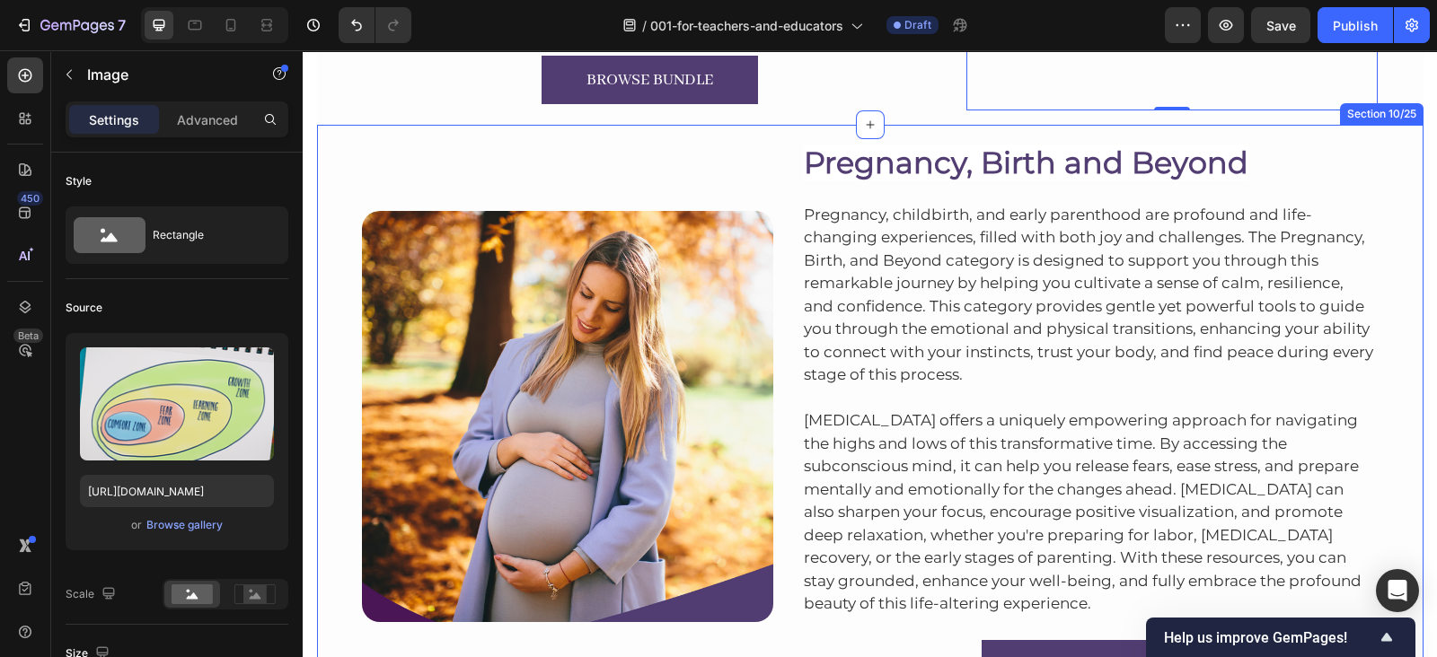
scroll to position [3857, 0]
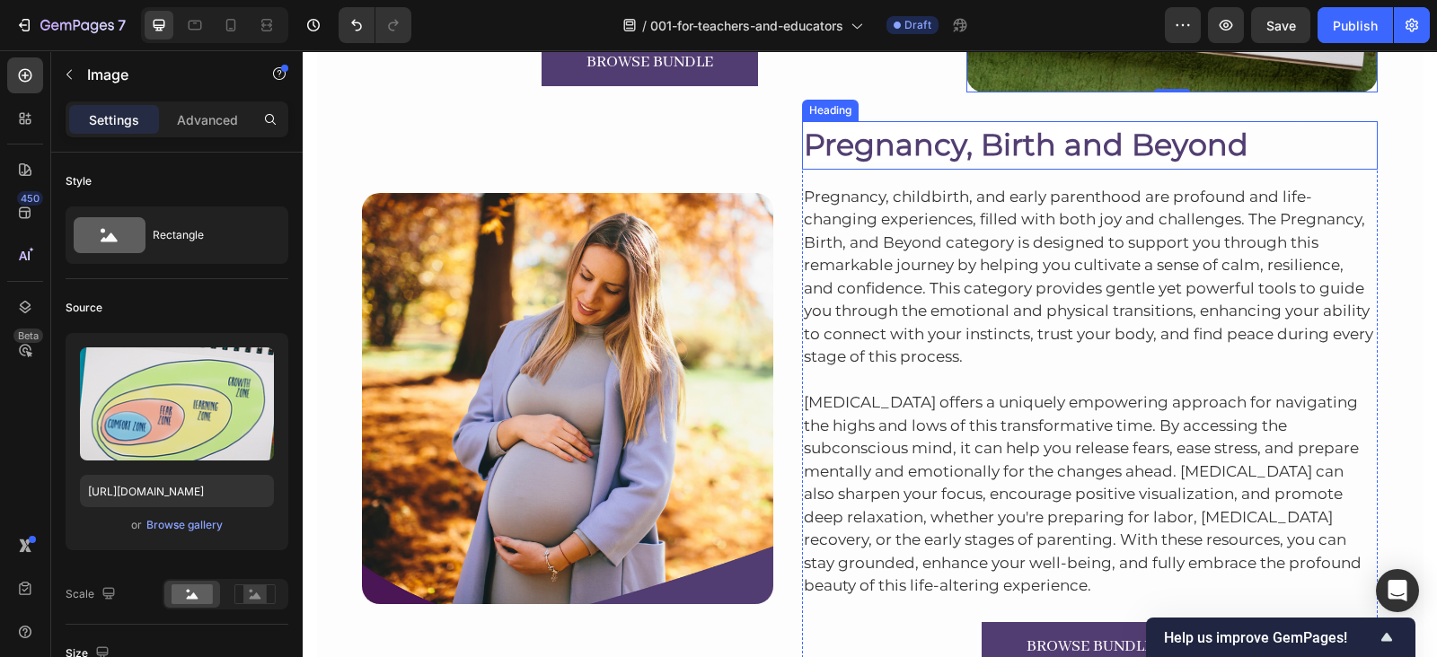
click at [889, 140] on span "Pregnancy, Birth and Beyond" at bounding box center [1026, 145] width 444 height 36
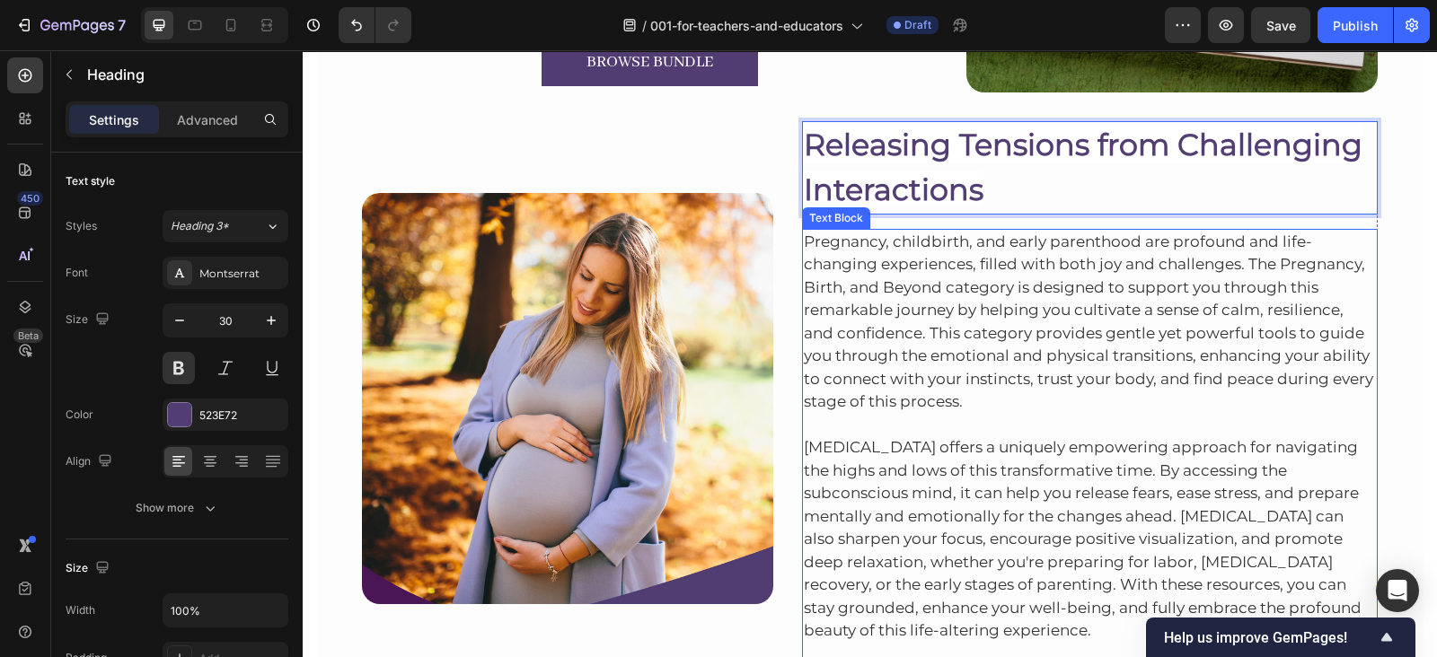
click at [1077, 343] on p "Pregnancy, childbirth, and early parenthood are profound and life-changing expe…" at bounding box center [1090, 322] width 573 height 183
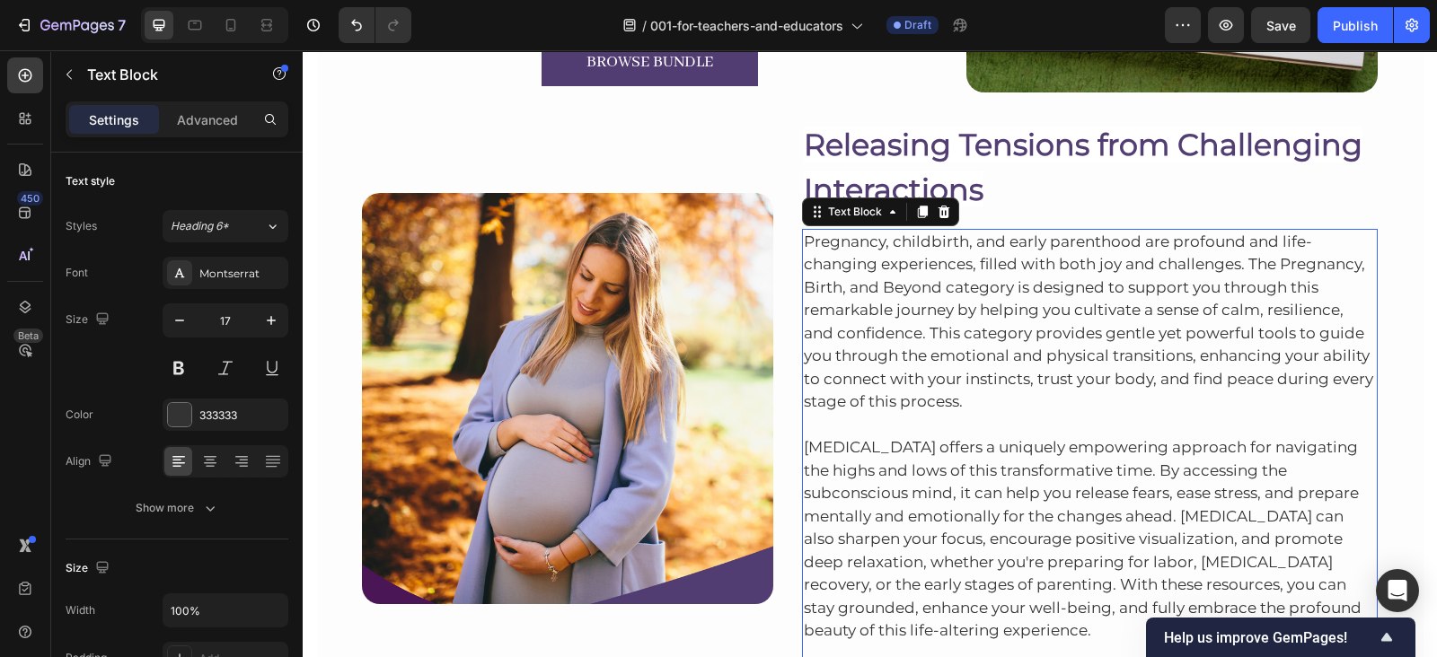
scroll to position [3942, 0]
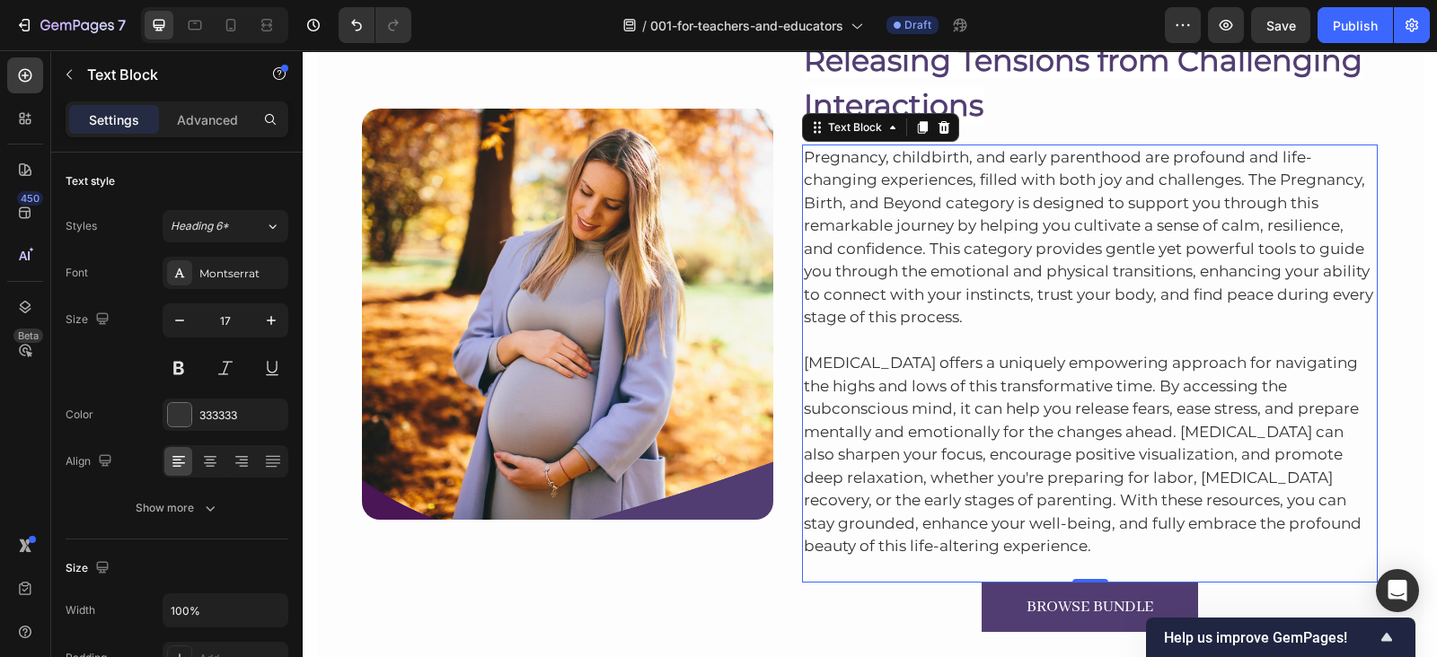
click at [902, 262] on p "Pregnancy, childbirth, and early parenthood are profound and life-changing expe…" at bounding box center [1090, 237] width 573 height 183
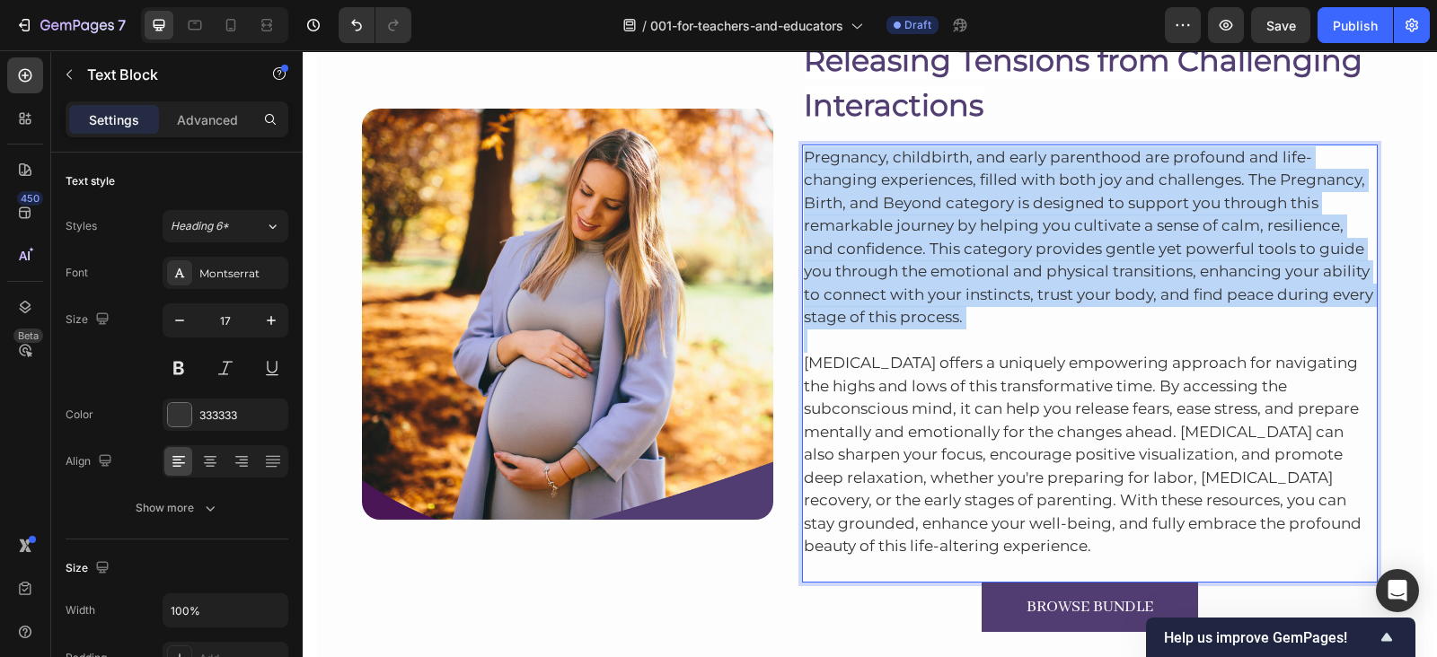
click at [902, 262] on p "Pregnancy, childbirth, and early parenthood are profound and life-changing expe…" at bounding box center [1090, 237] width 573 height 183
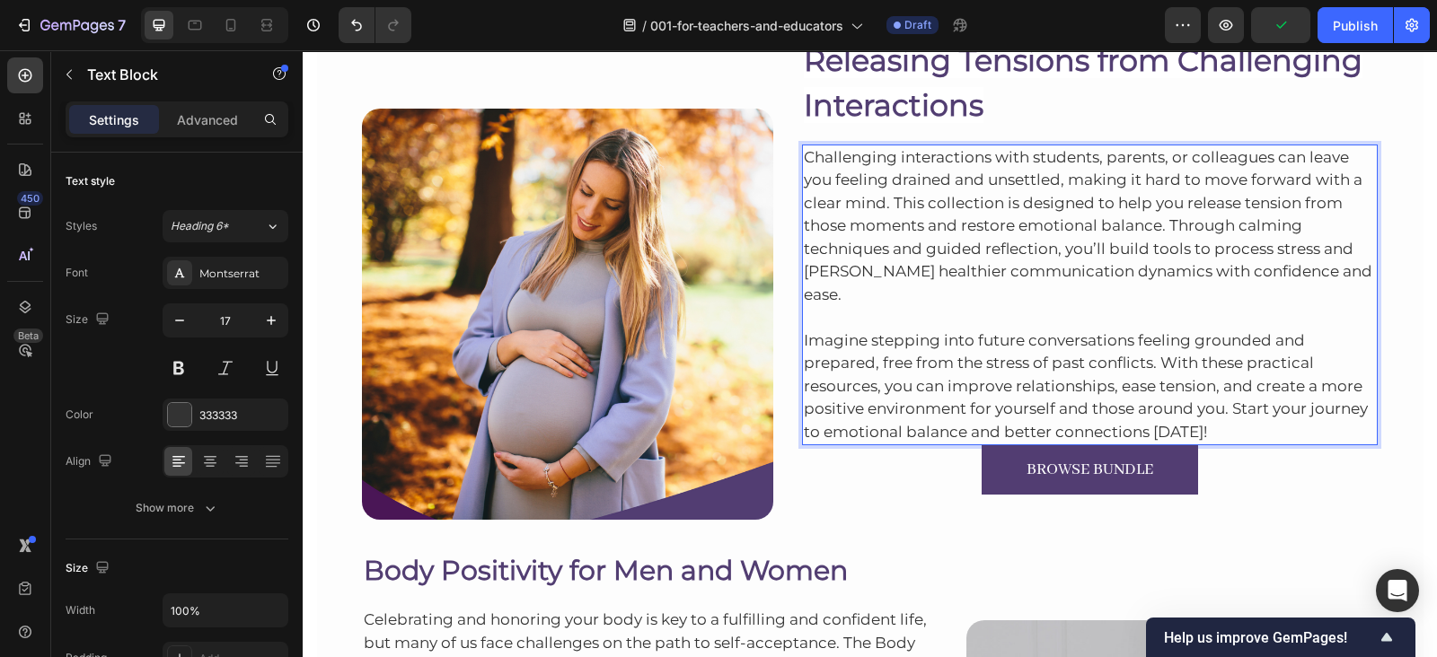
click at [1196, 401] on p "Imagine stepping into future conversations feeling grounded and prepared, free …" at bounding box center [1090, 374] width 573 height 137
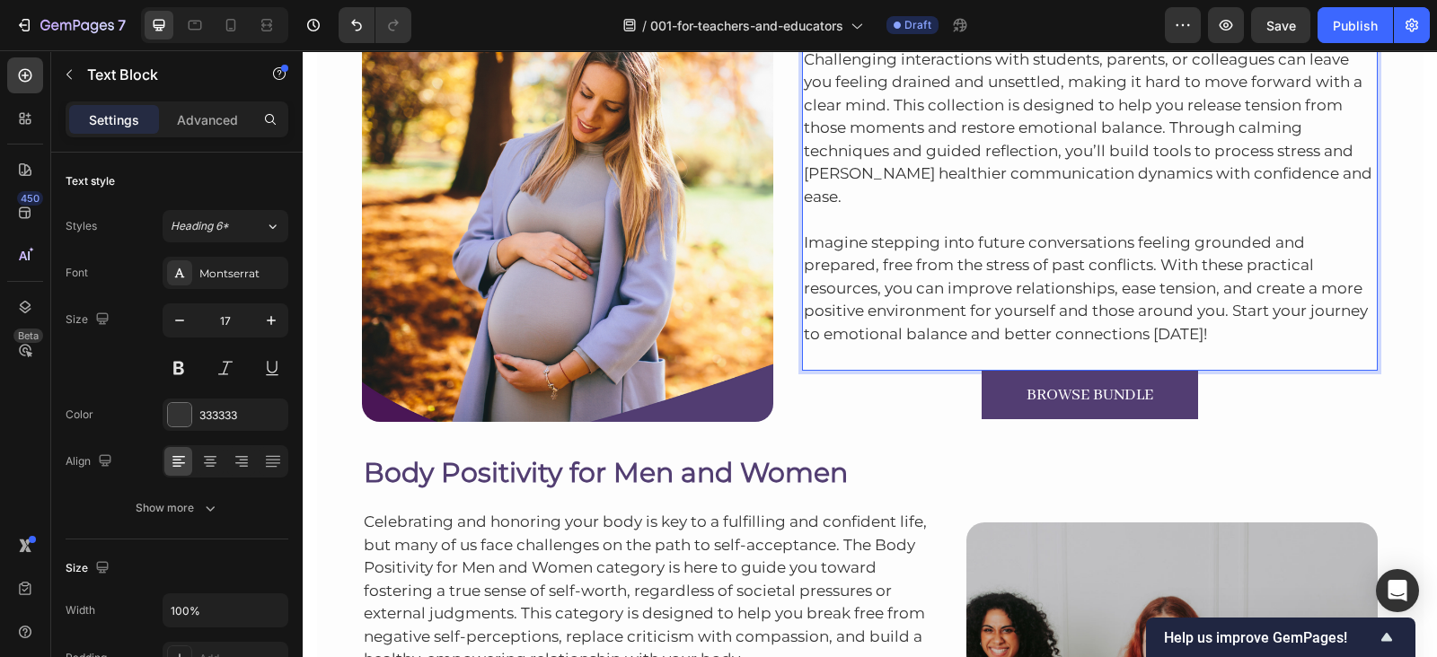
scroll to position [4041, 0]
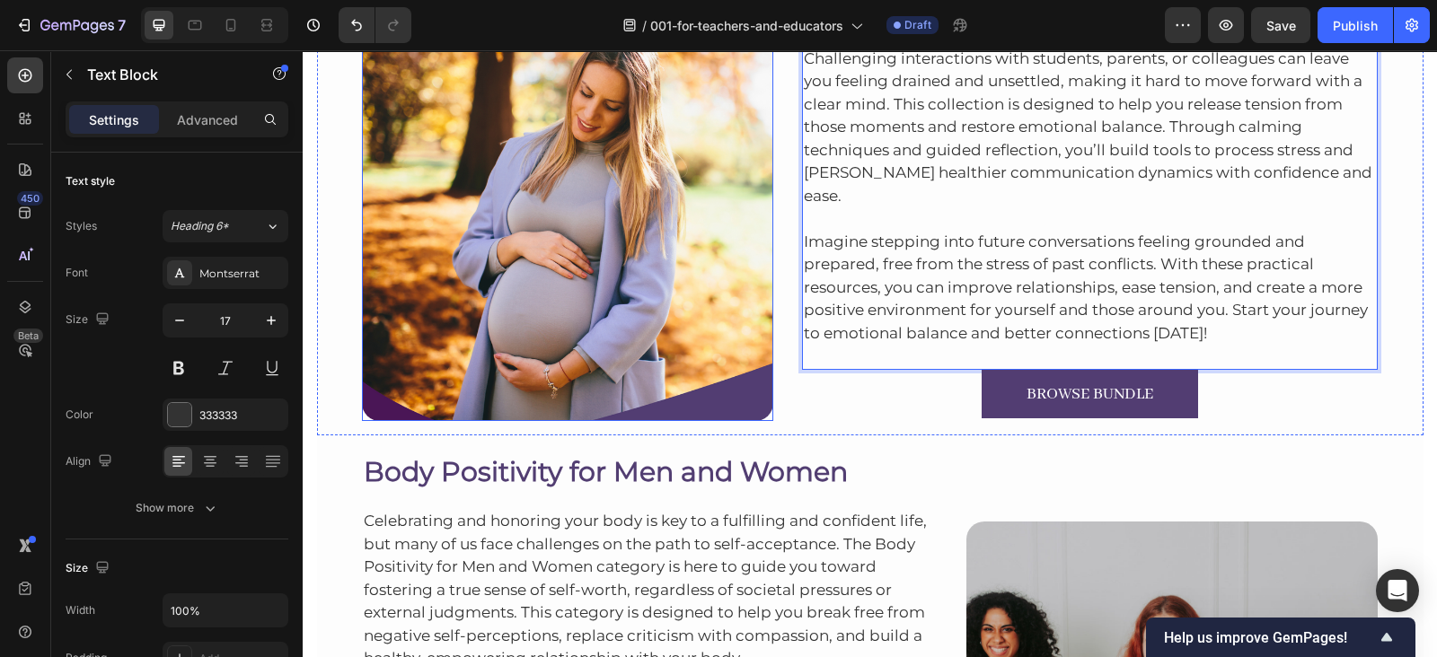
click at [541, 268] on img at bounding box center [567, 215] width 411 height 411
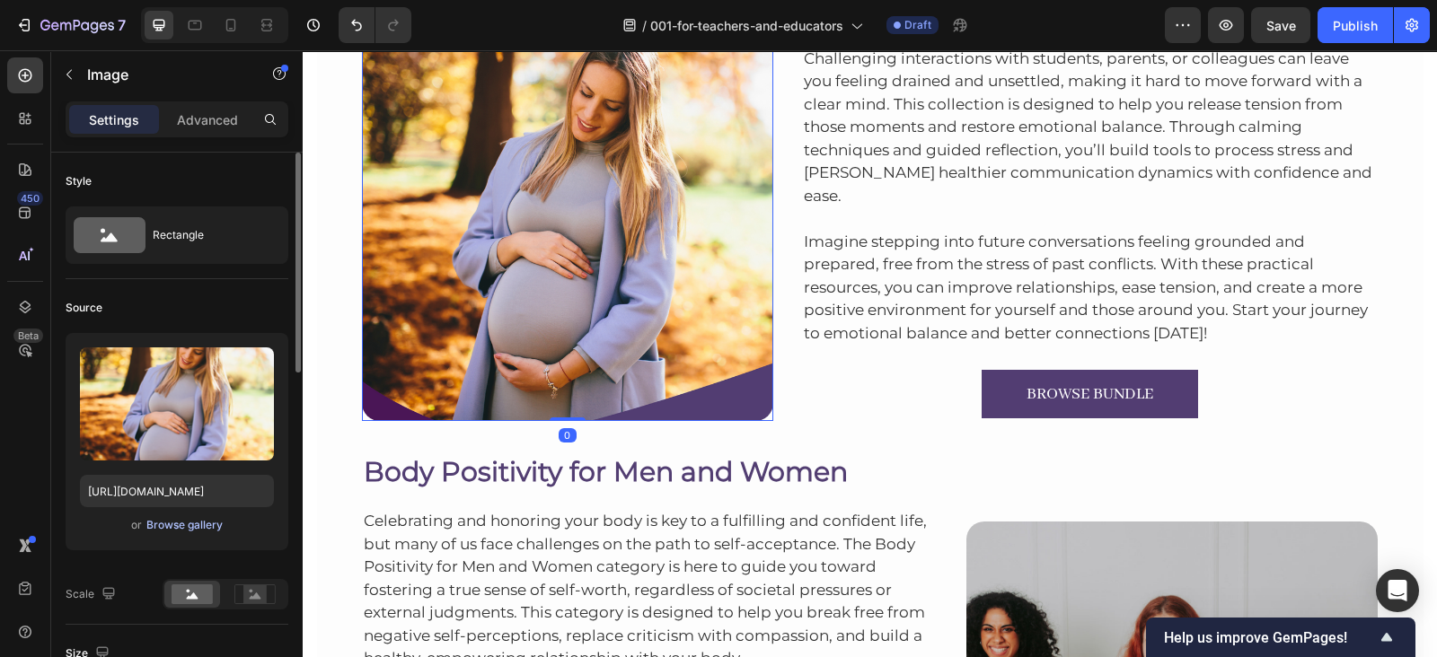
click at [164, 523] on div "Browse gallery" at bounding box center [184, 525] width 76 height 16
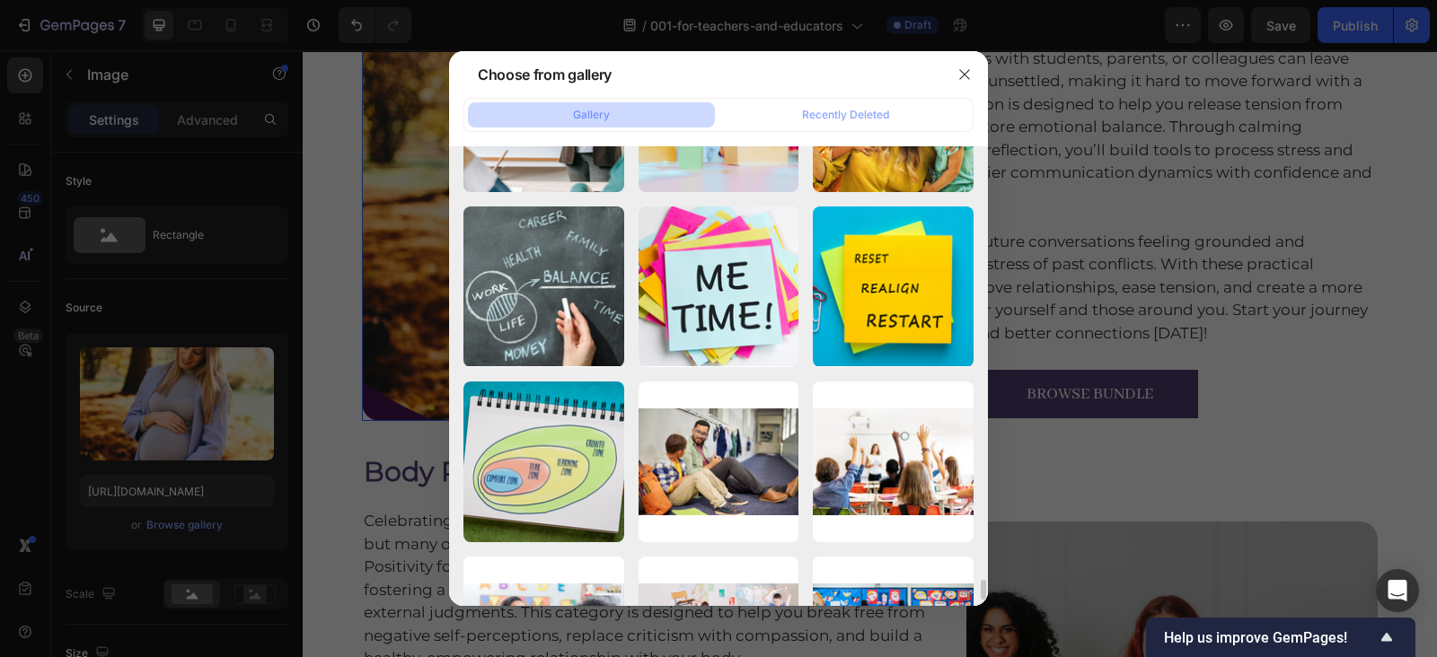
scroll to position [9746, 0]
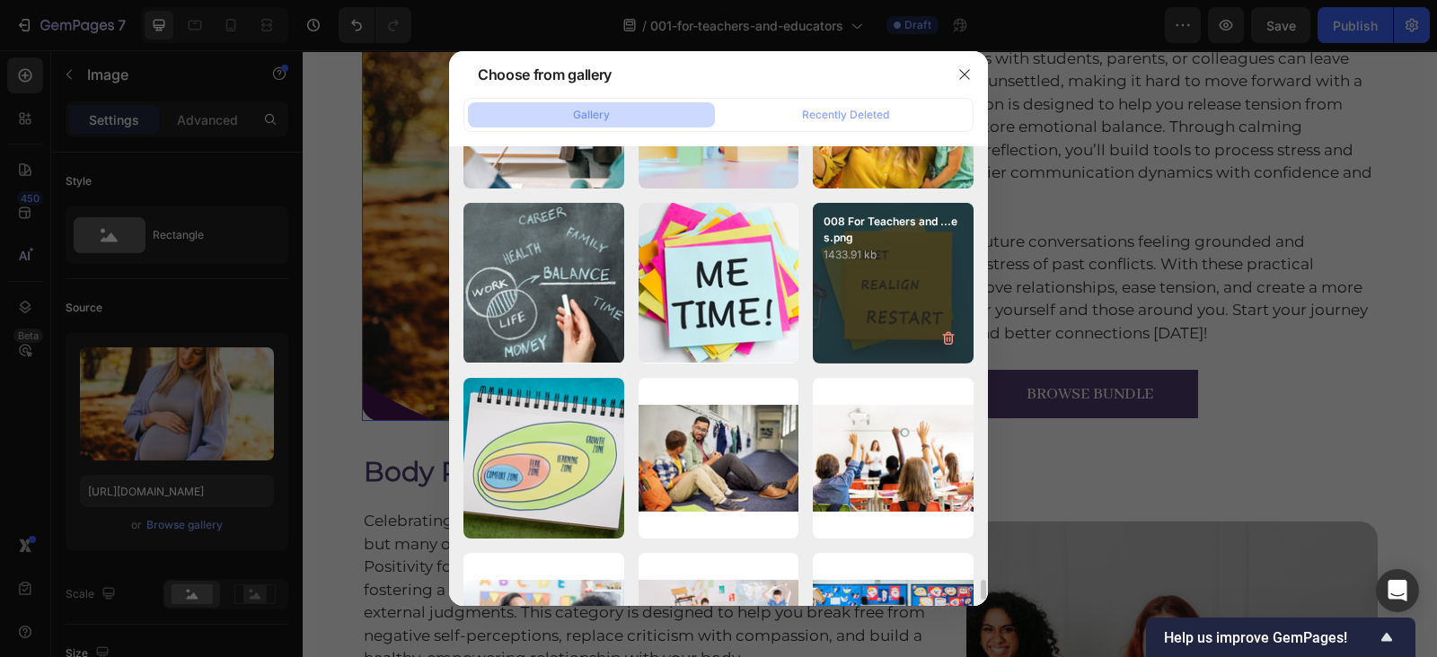
click at [871, 338] on div "008 For Teachers and ...es.png 1433.91 kb" at bounding box center [893, 283] width 161 height 161
type input "[URL][DOMAIN_NAME]"
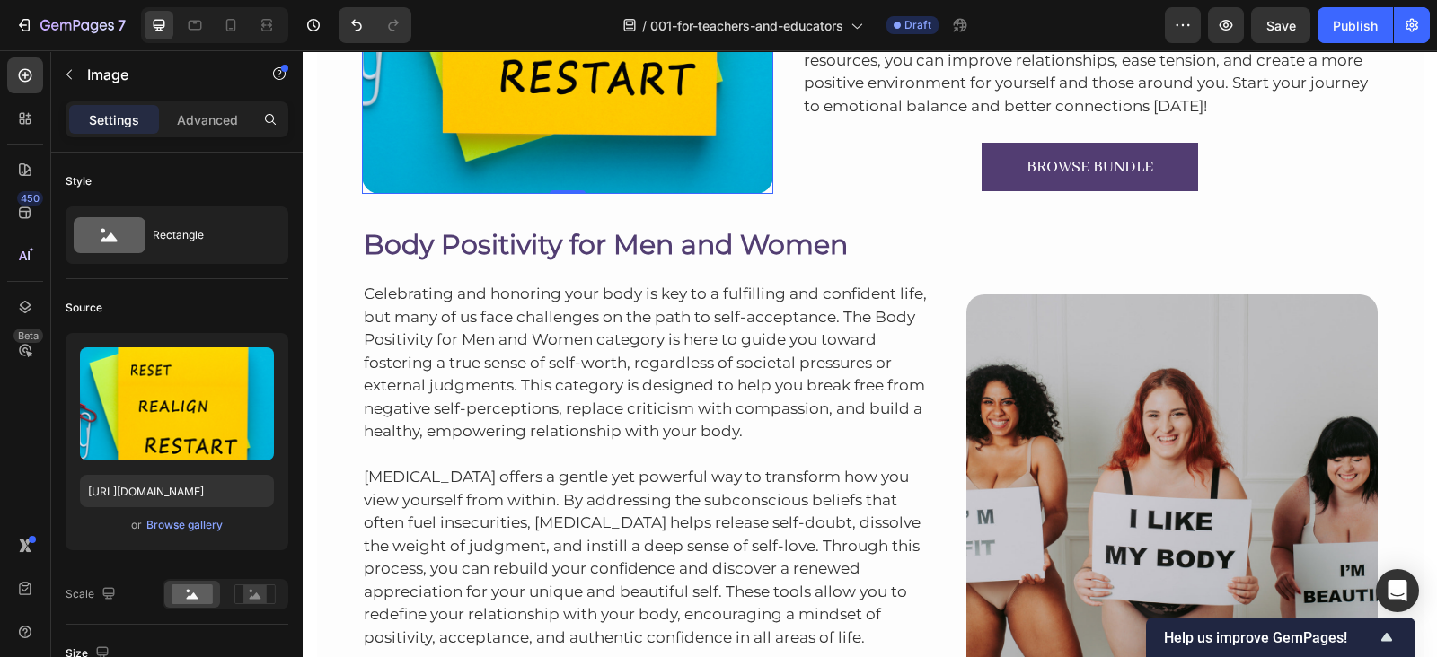
scroll to position [4283, 0]
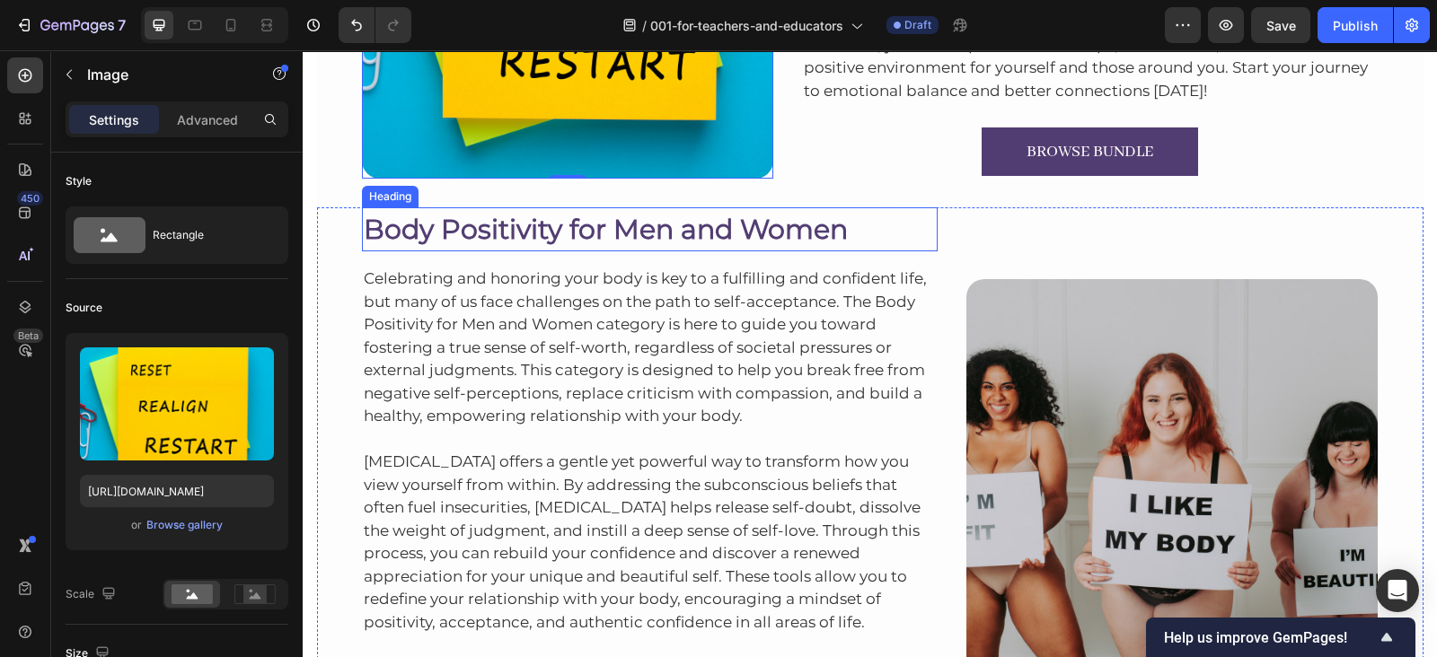
click at [632, 232] on h2 "Body Positivity for Men and Women" at bounding box center [650, 229] width 576 height 44
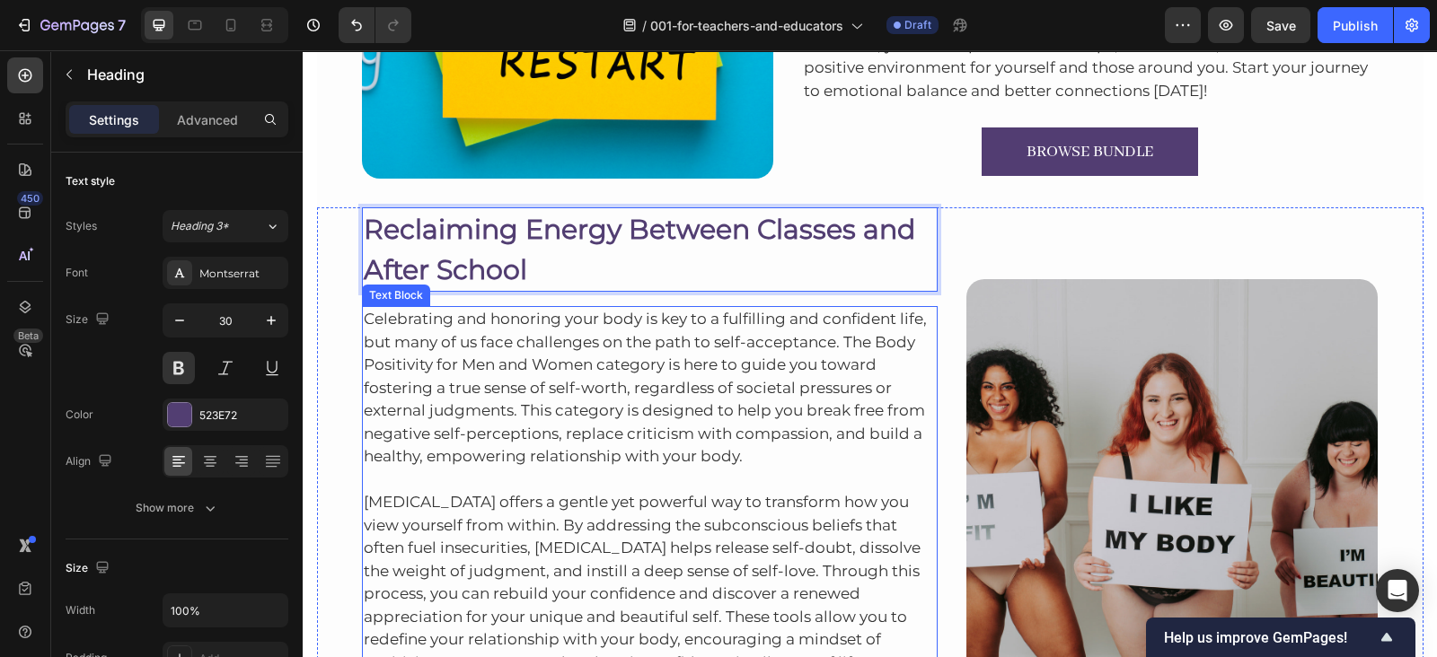
click at [640, 461] on p "Celebrating and honoring your body is key to a fulfilling and confident life, b…" at bounding box center [650, 388] width 573 height 161
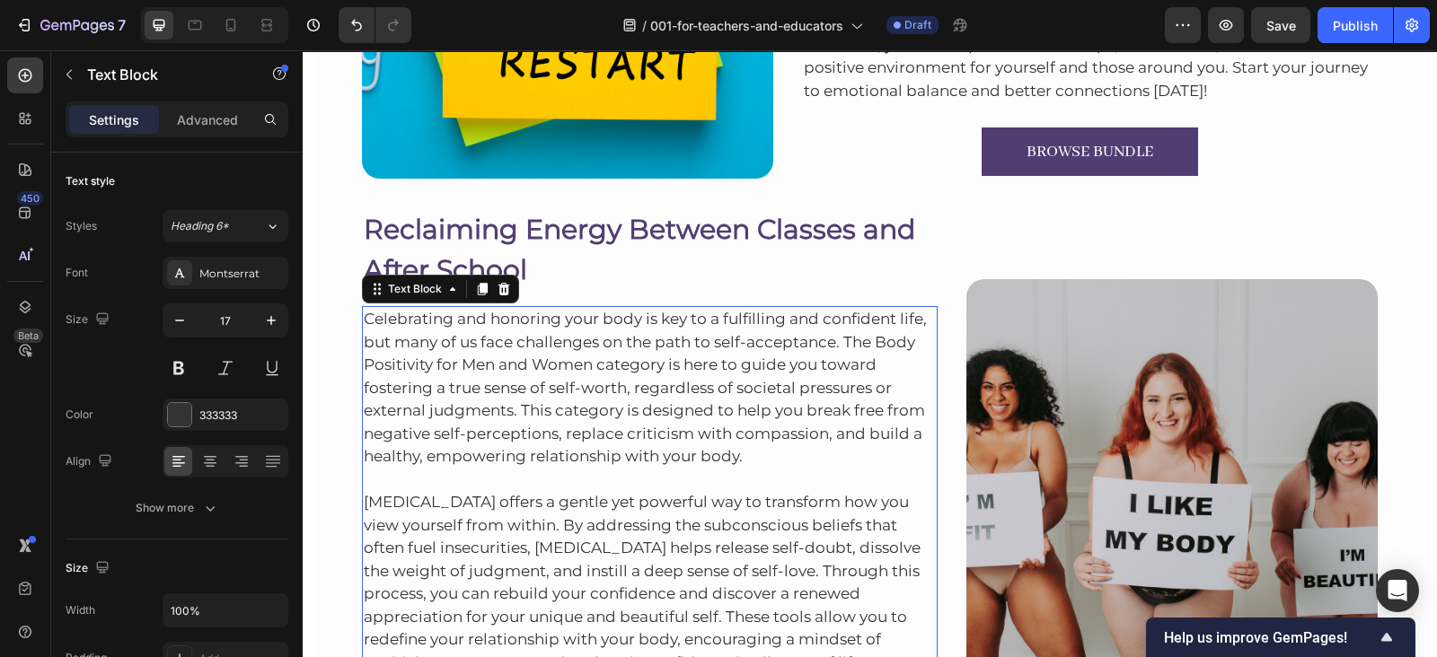
scroll to position [4373, 0]
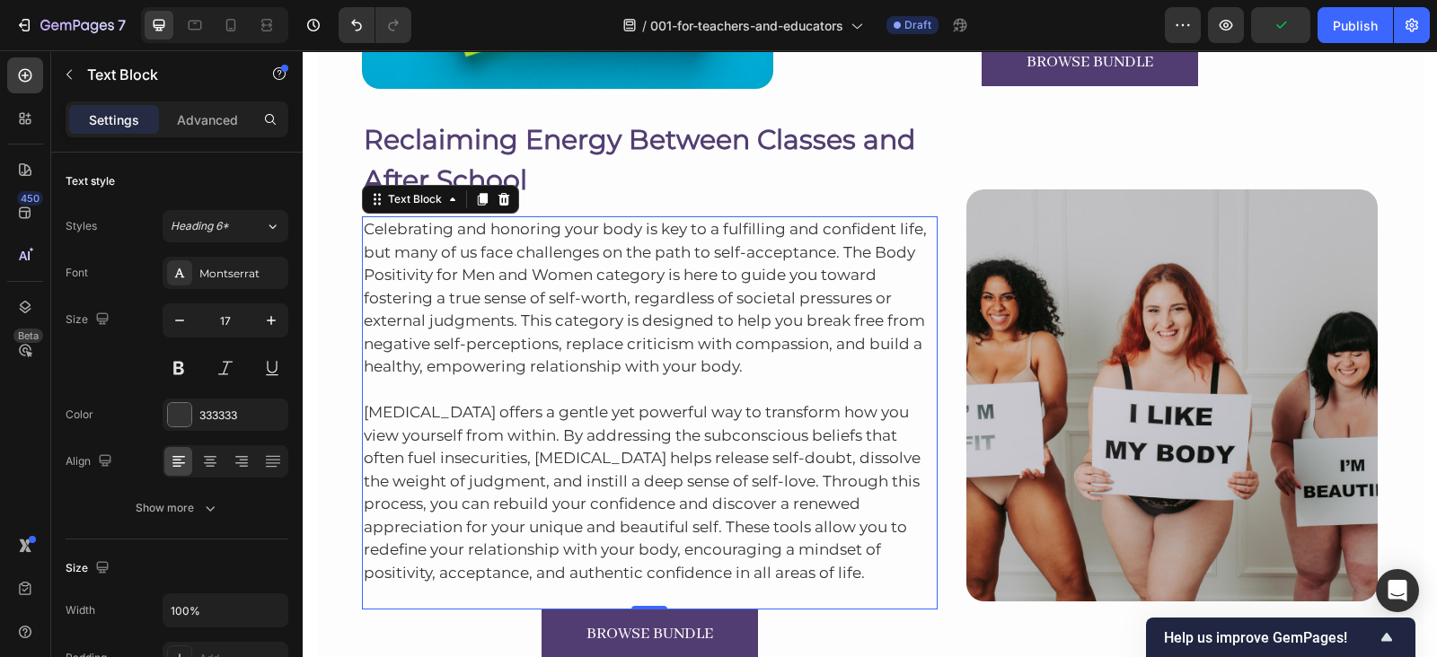
click at [576, 277] on p "Celebrating and honoring your body is key to a fulfilling and confident life, b…" at bounding box center [650, 298] width 573 height 161
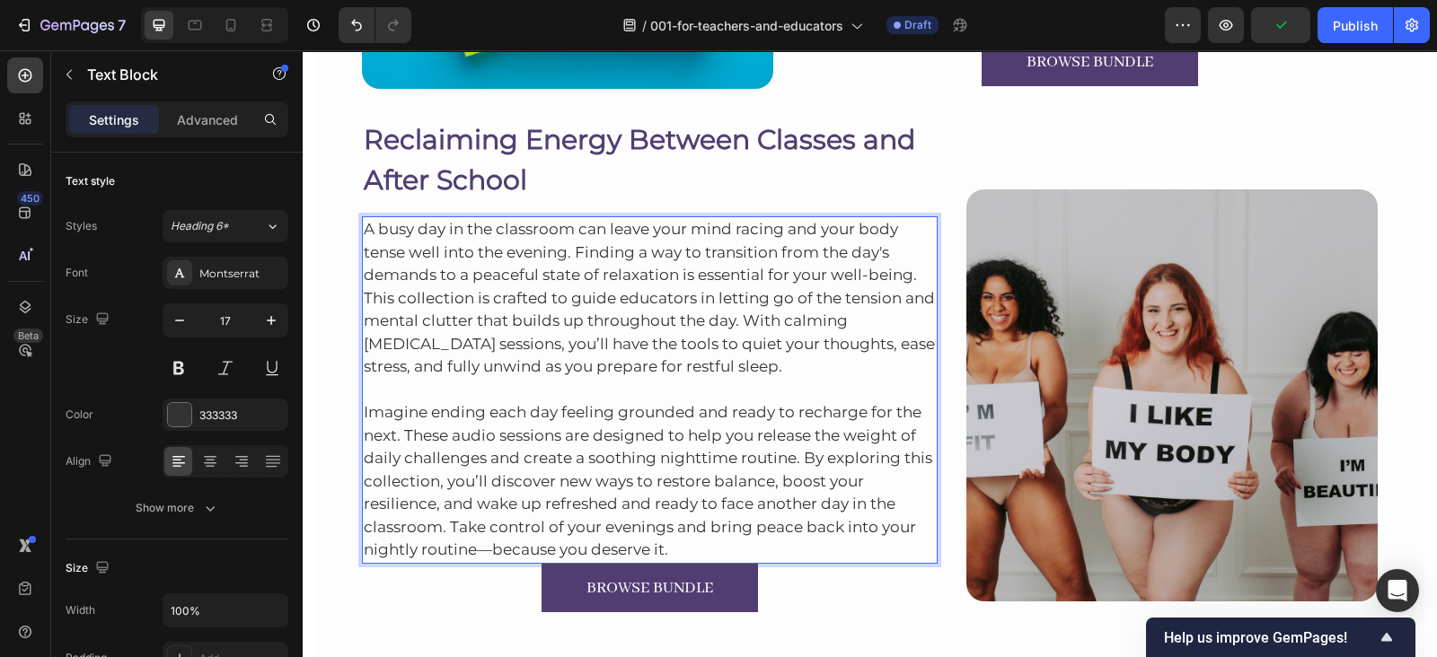
click at [696, 544] on p "Imagine ending each day feeling grounded and ready to recharge for the next. Th…" at bounding box center [650, 470] width 573 height 183
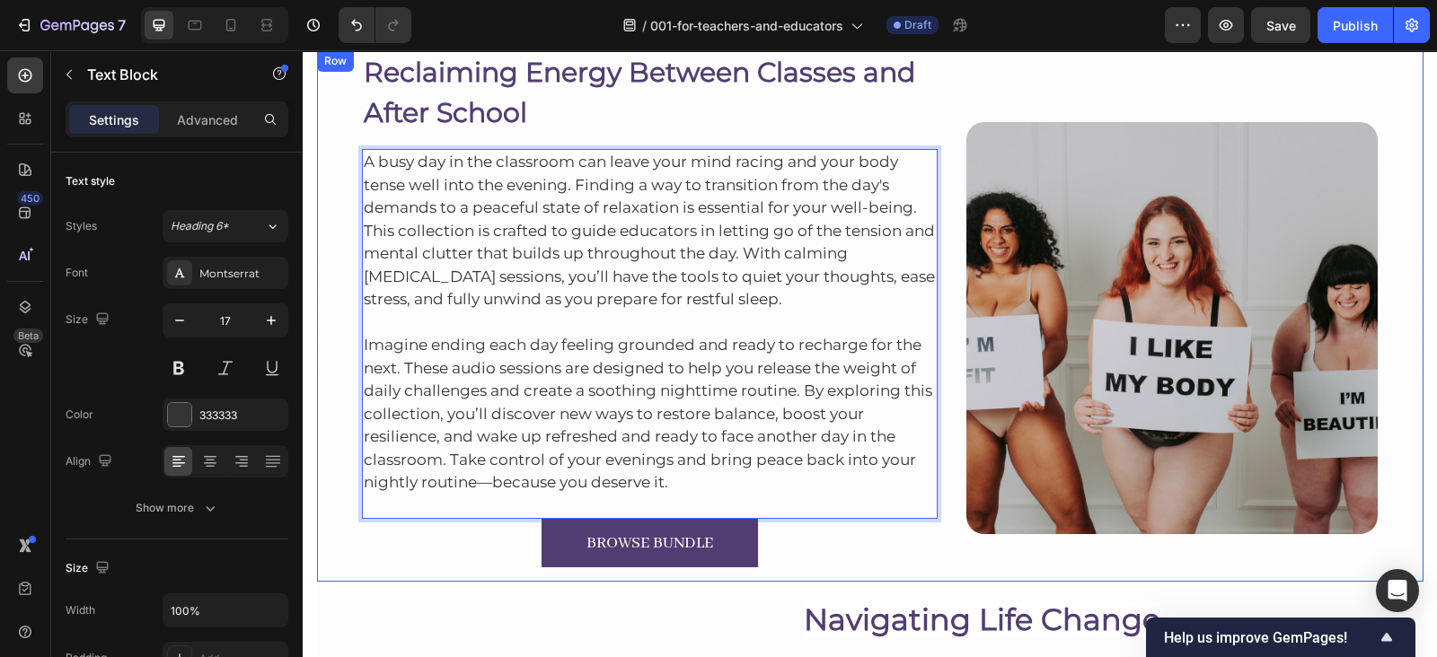
scroll to position [4436, 0]
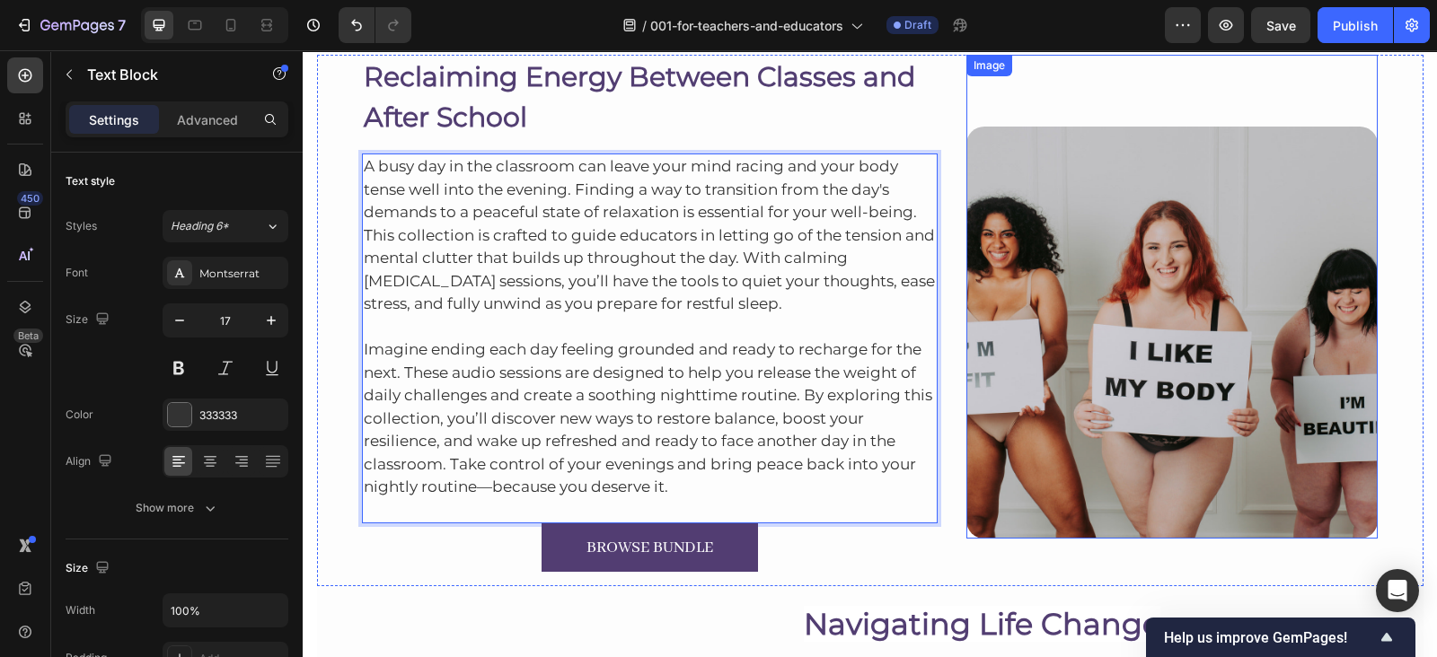
click at [973, 303] on img at bounding box center [1171, 332] width 411 height 411
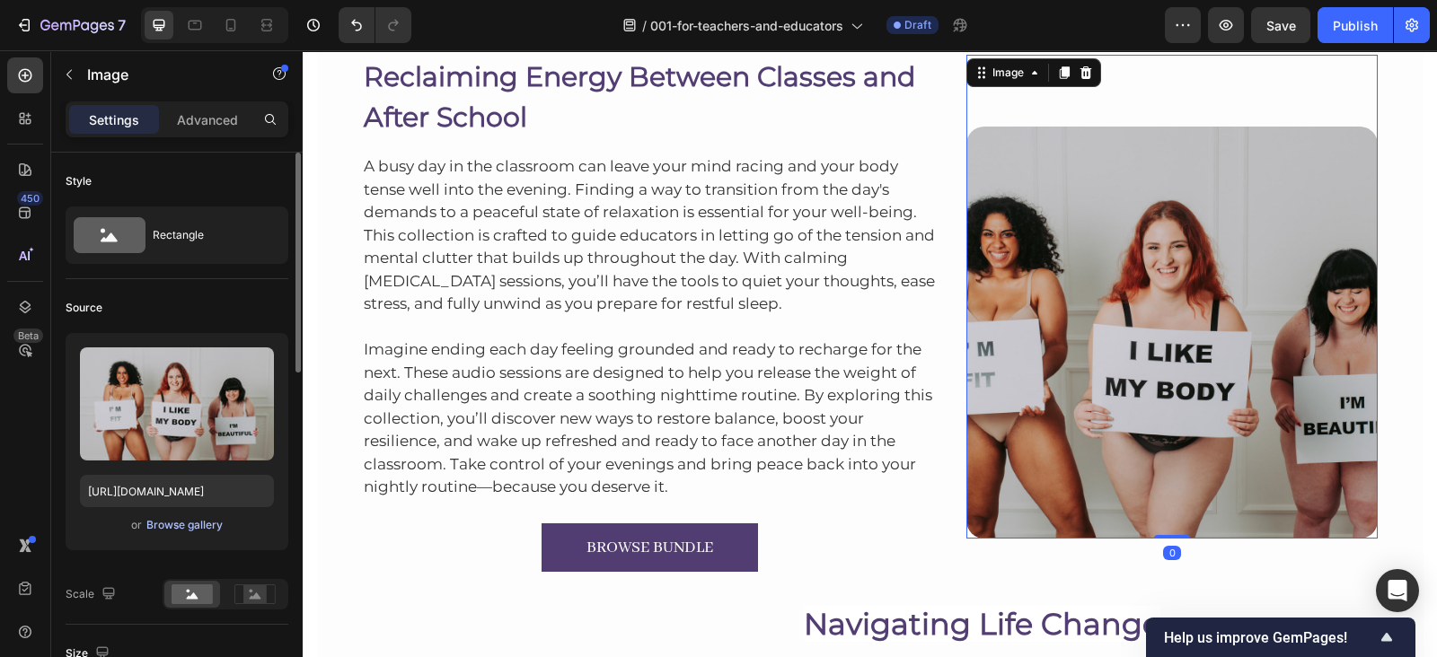
click at [175, 523] on div "Browse gallery" at bounding box center [184, 525] width 76 height 16
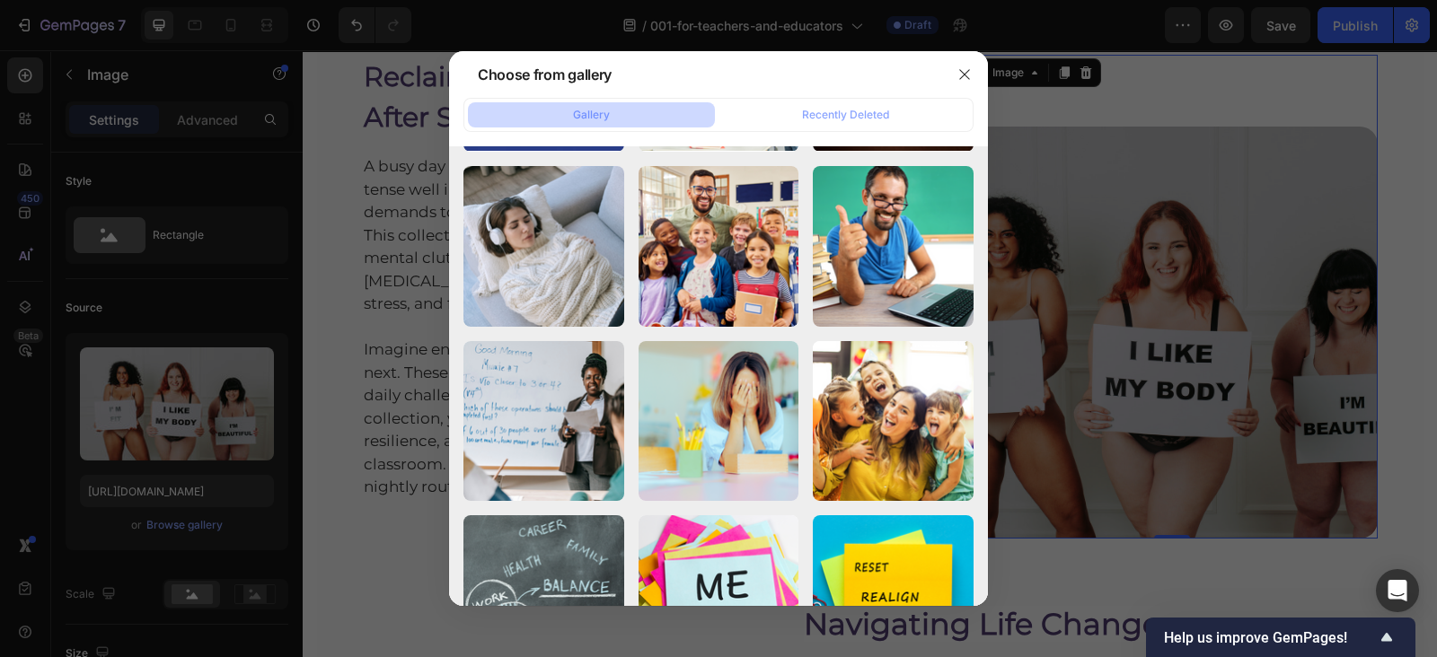
scroll to position [9594, 0]
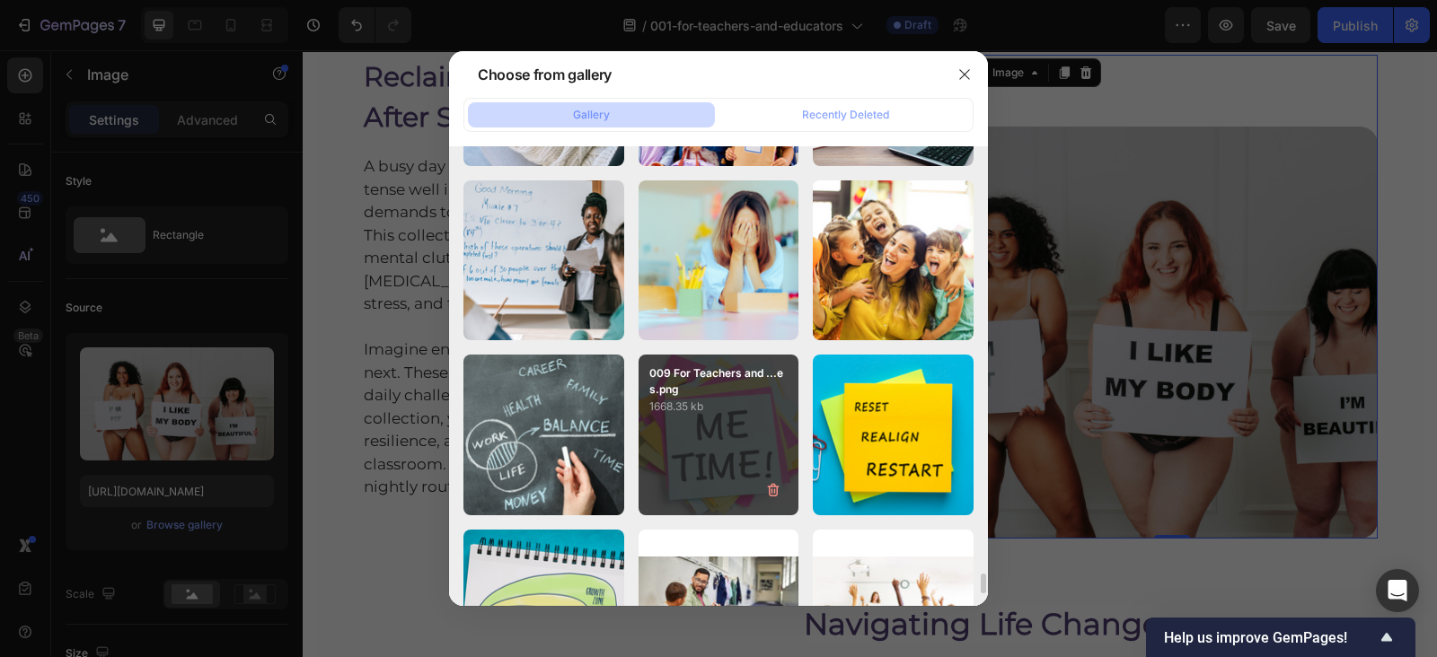
click at [754, 443] on div "009 For Teachers and ...es.png 1668.35 kb" at bounding box center [718, 435] width 161 height 161
type input "[URL][DOMAIN_NAME]"
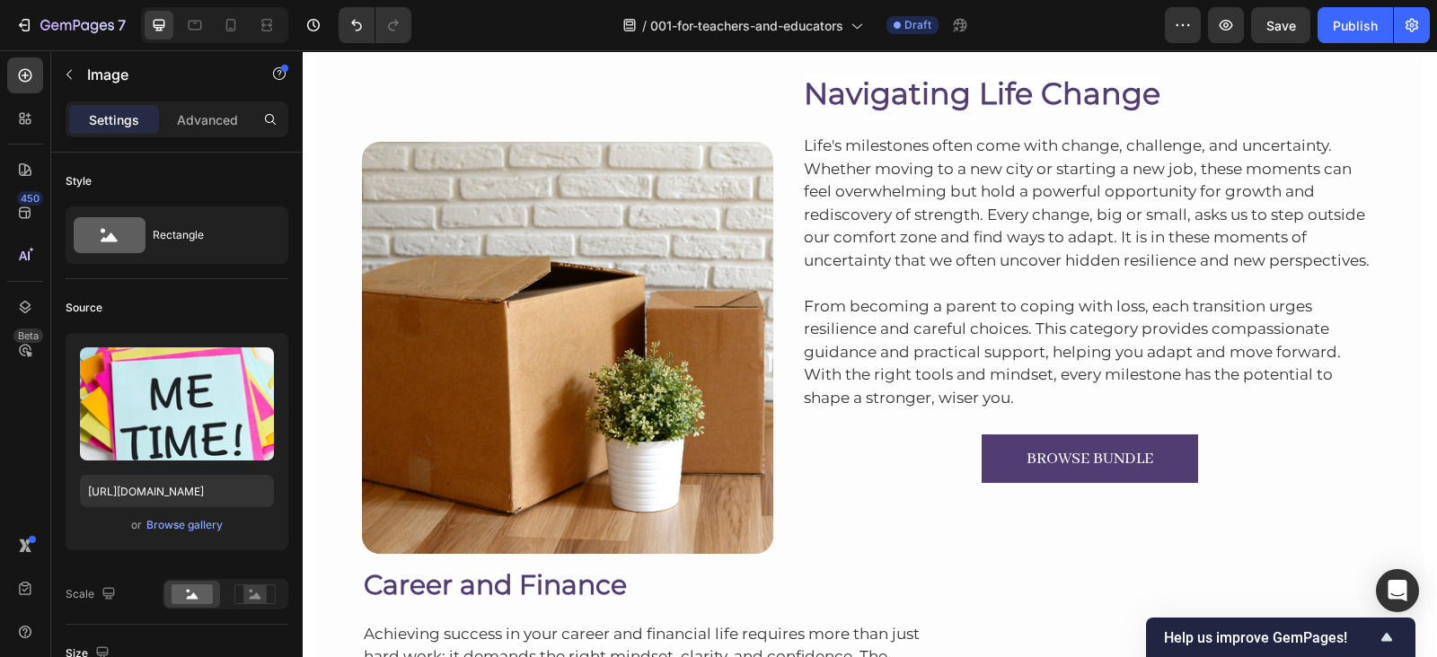
scroll to position [4969, 0]
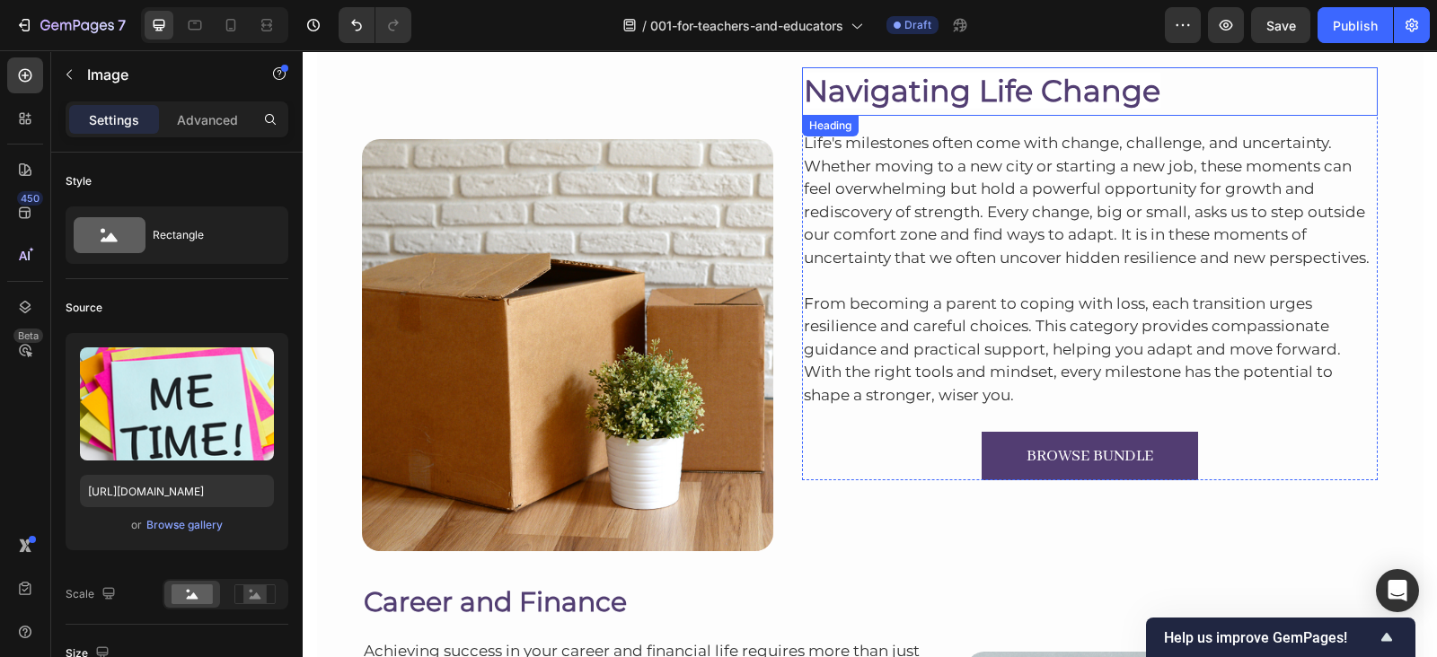
click at [916, 105] on span "Navigating Life Change" at bounding box center [982, 91] width 356 height 36
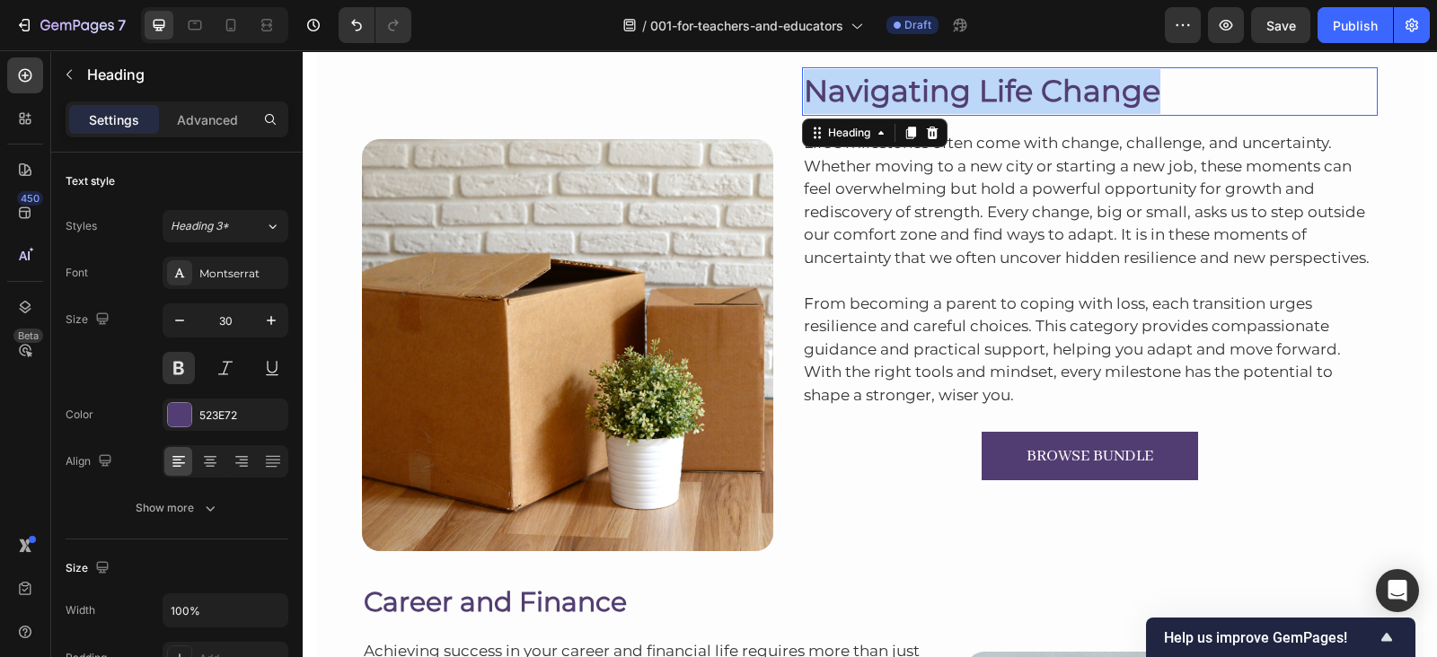
click at [916, 105] on span "Navigating Life Change" at bounding box center [982, 91] width 356 height 36
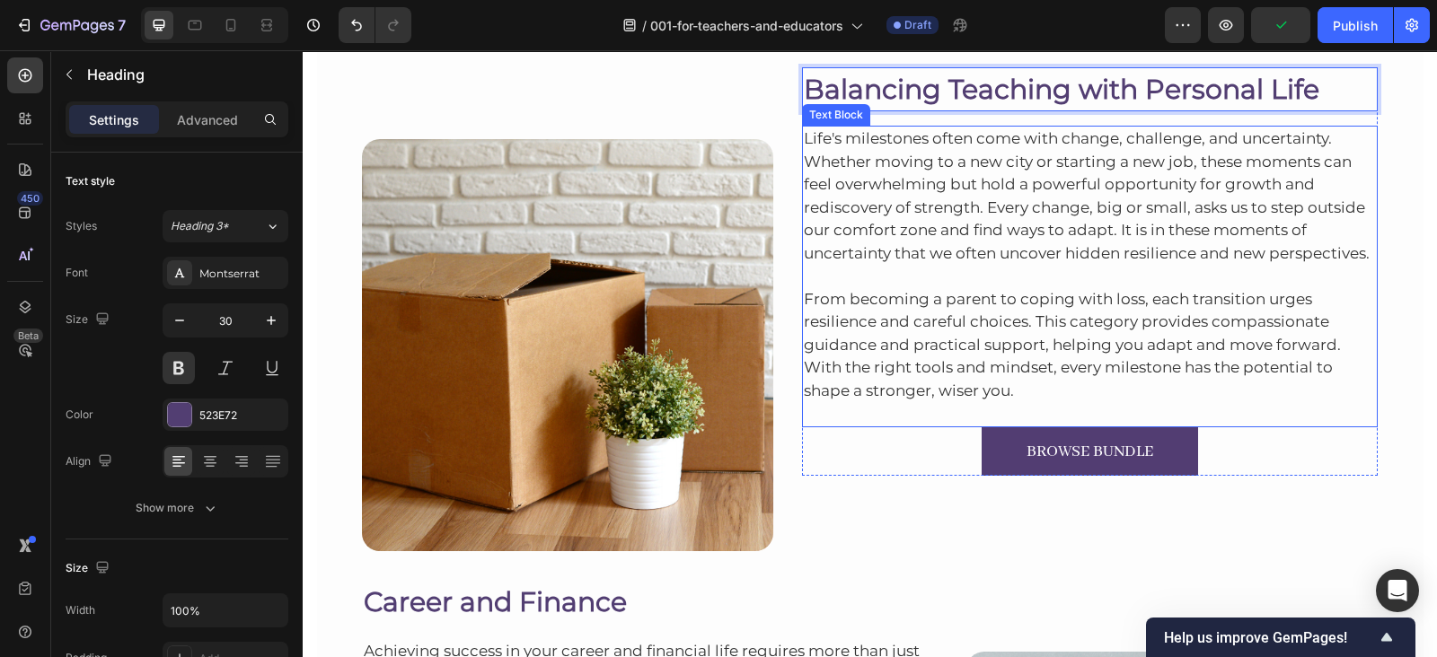
click at [876, 154] on p "Life's milestones often come with change, challenge, and uncertainty. Whether m…" at bounding box center [1090, 196] width 573 height 137
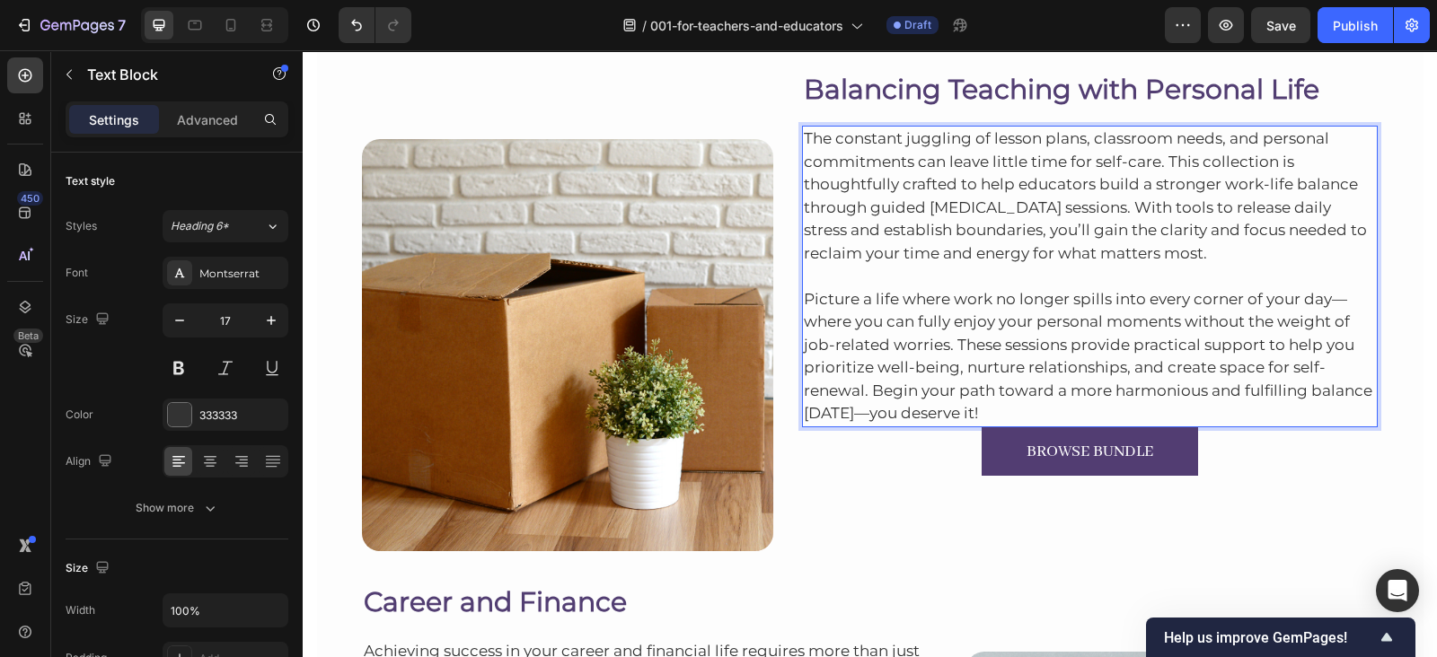
click at [979, 416] on p "Picture a life where work no longer spills into every corner of your day—where …" at bounding box center [1090, 345] width 573 height 161
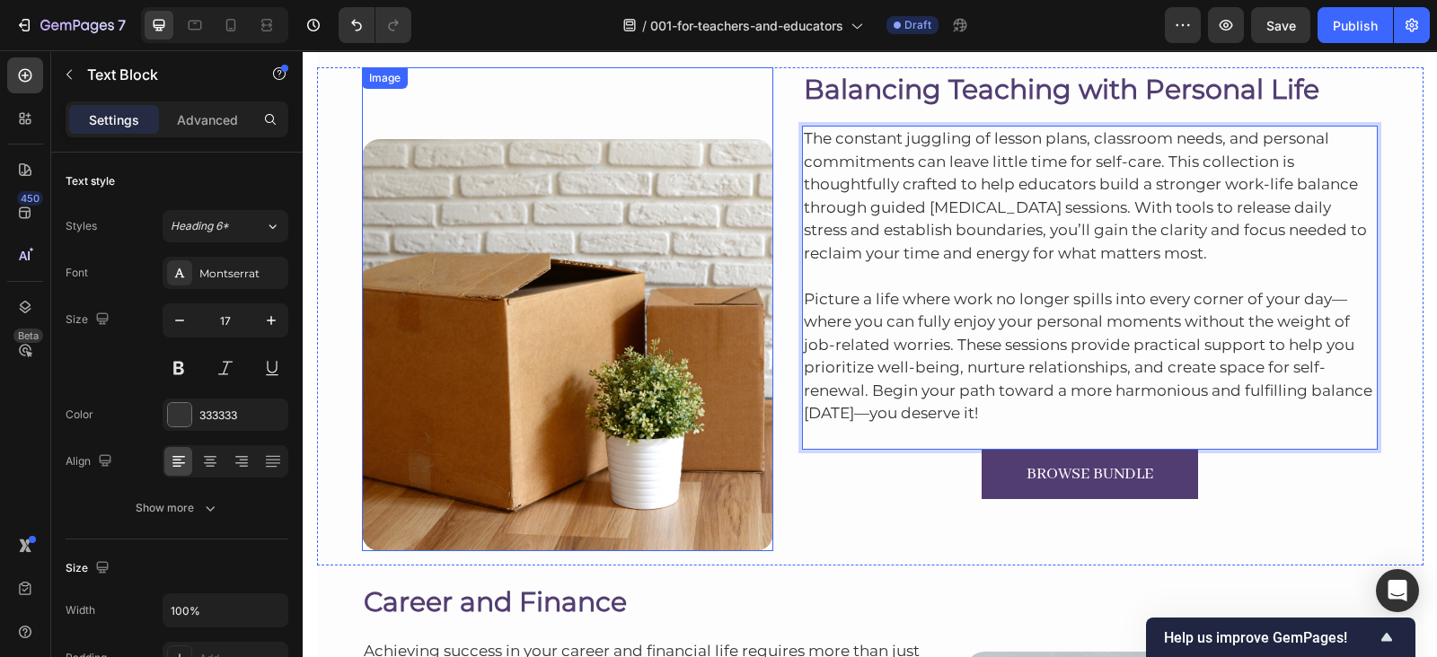
click at [743, 334] on img at bounding box center [567, 344] width 411 height 411
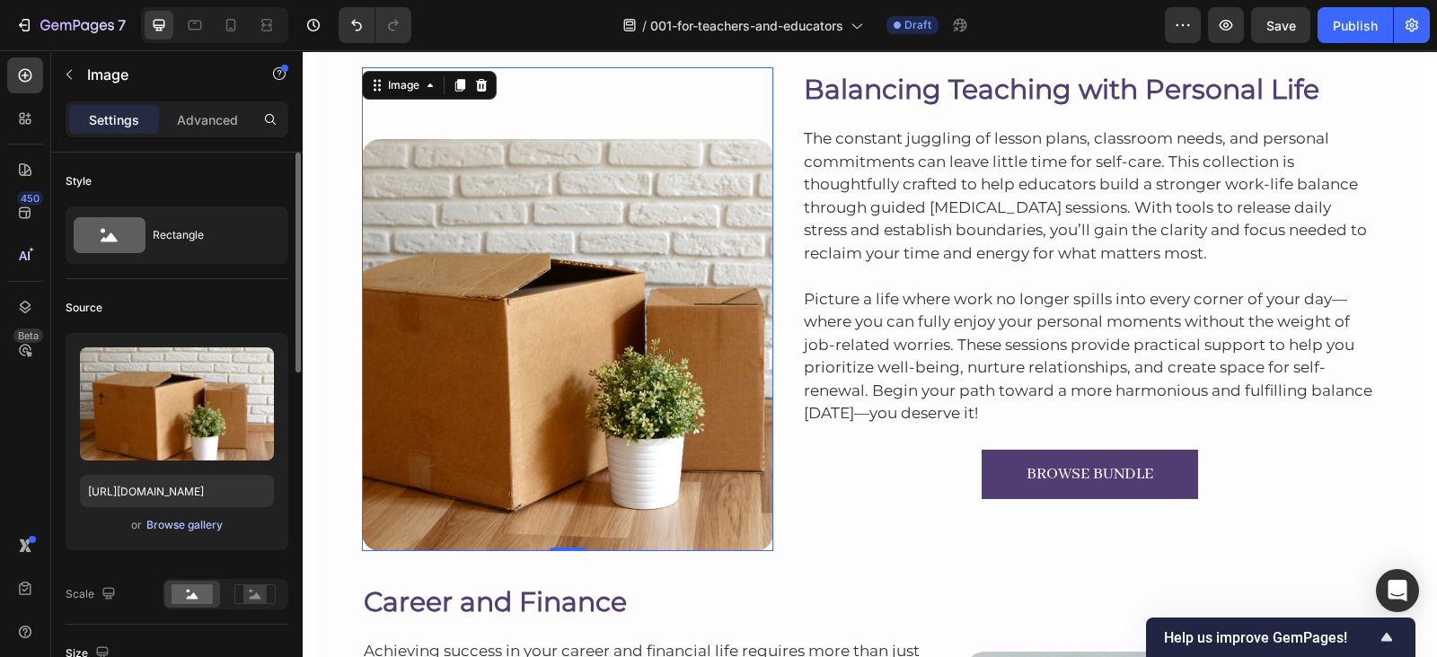
click at [195, 524] on div "Browse gallery" at bounding box center [184, 525] width 76 height 16
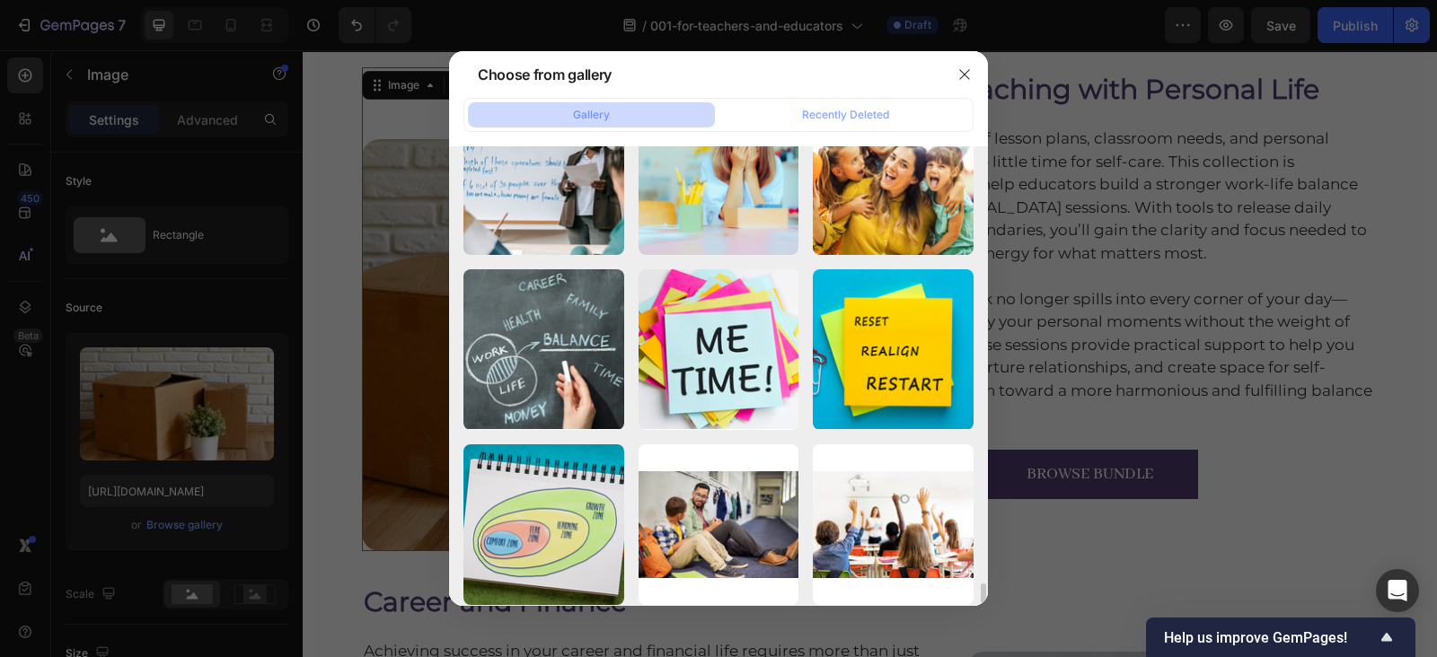
scroll to position [9688, 0]
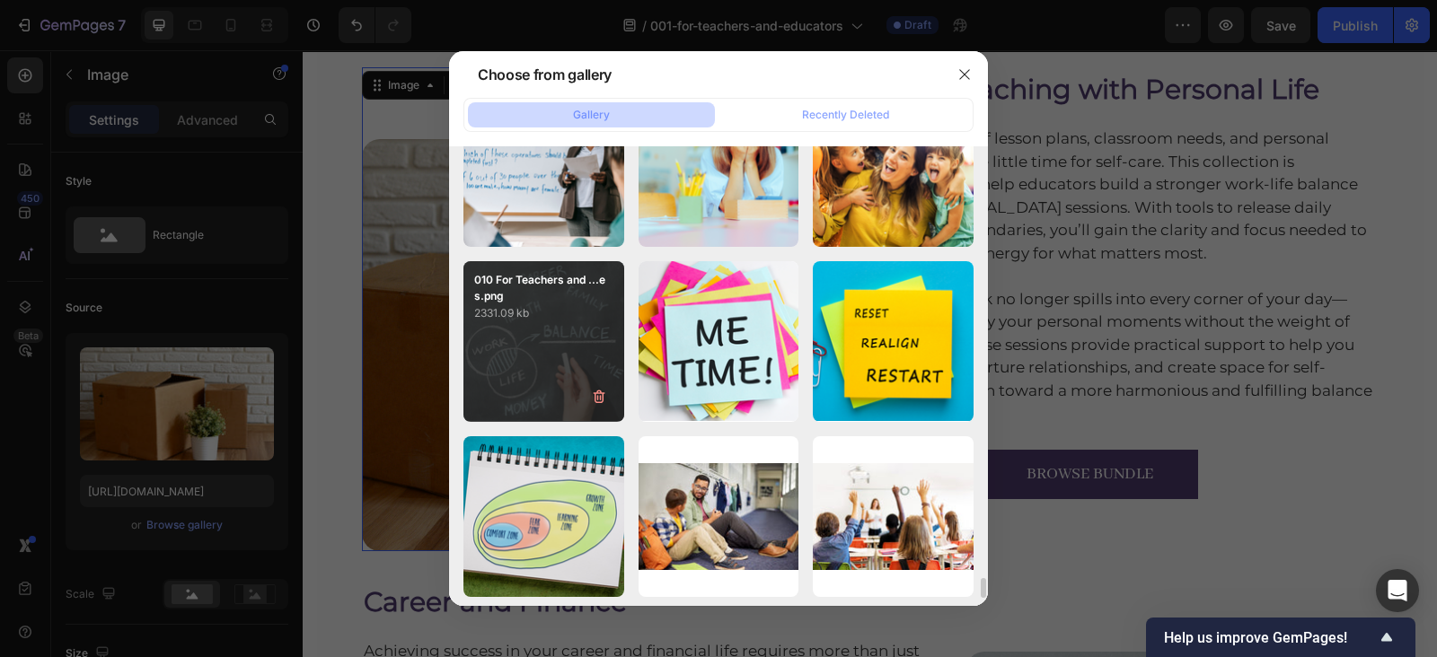
click at [540, 330] on div "010 For Teachers and ...es.png 2331.09 kb" at bounding box center [543, 341] width 161 height 161
type input "[URL][DOMAIN_NAME]"
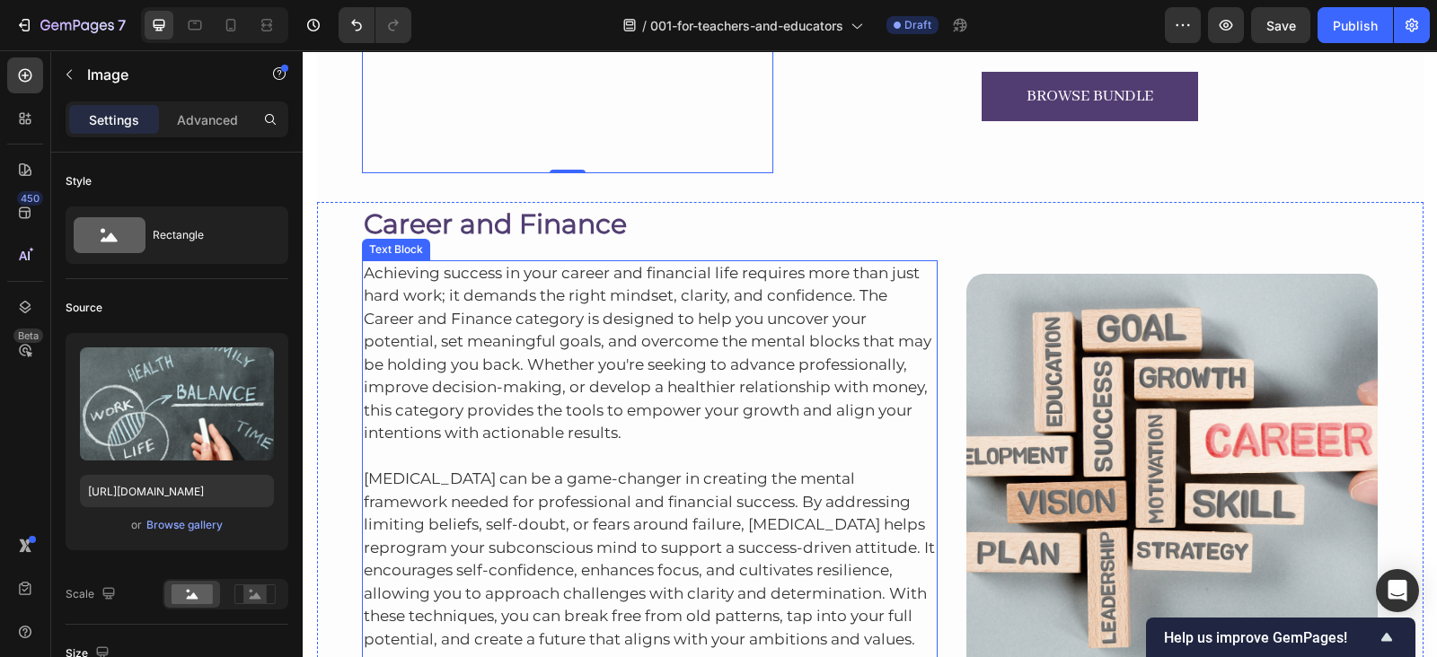
scroll to position [5377, 0]
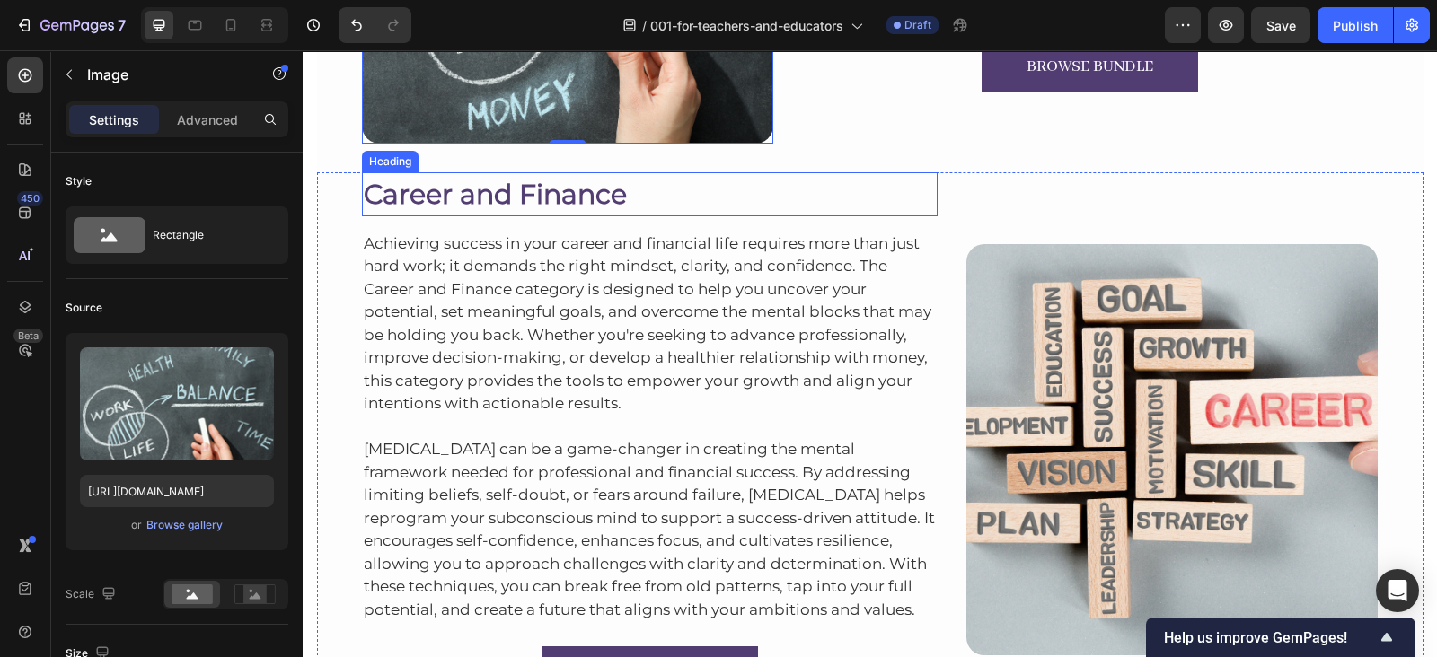
click at [527, 207] on h2 "Career and Finance" at bounding box center [650, 194] width 576 height 44
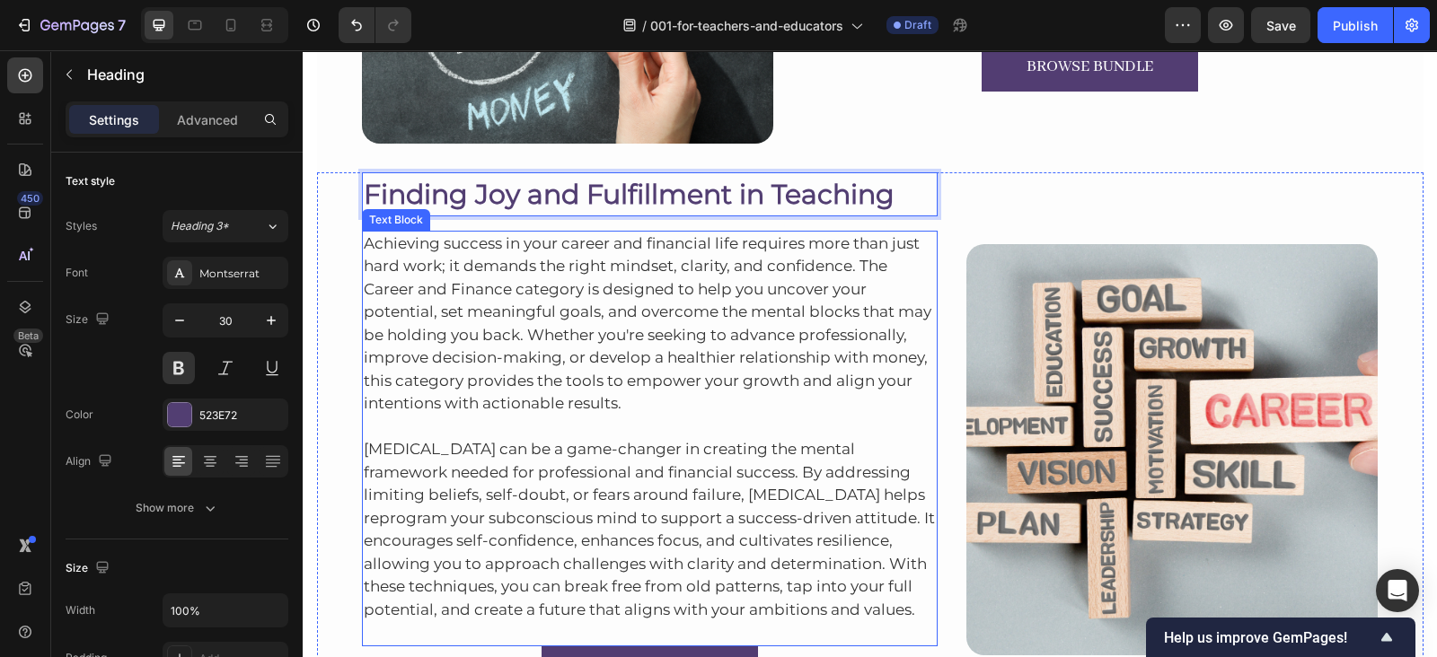
scroll to position [5480, 0]
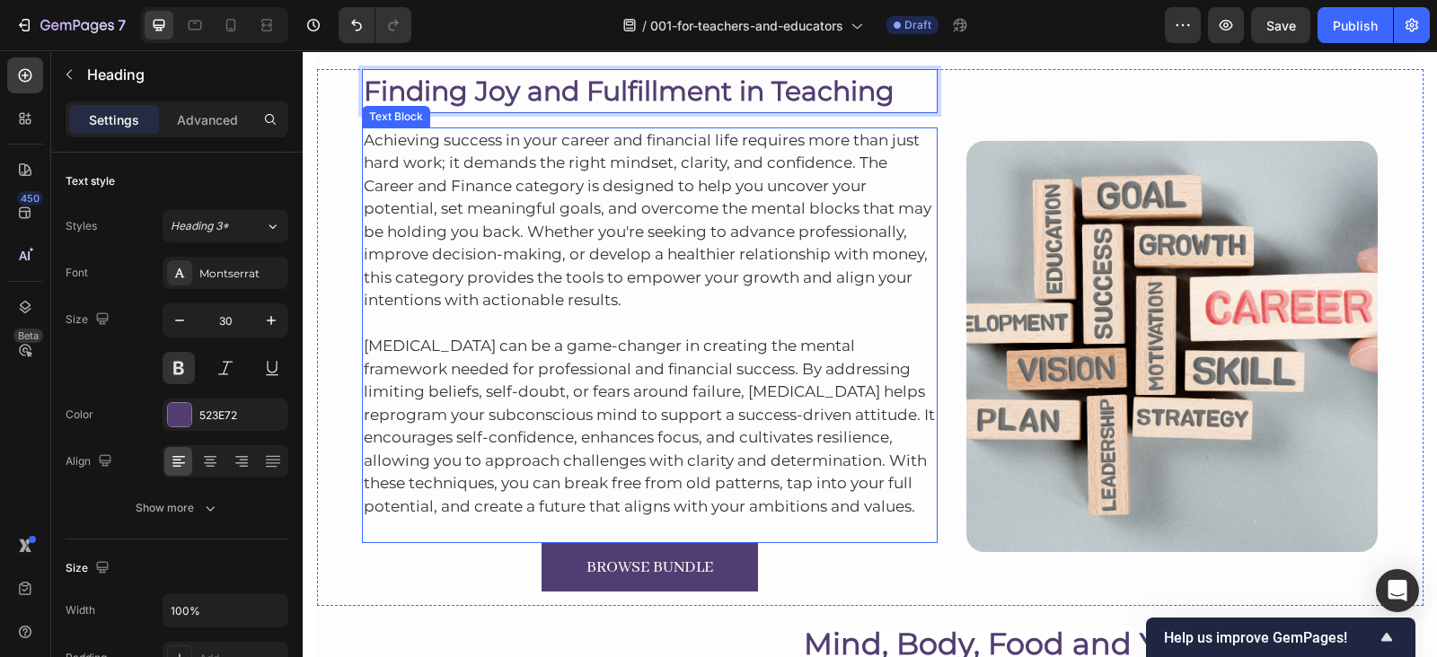
click at [540, 215] on p "Achieving success in your career and financial life requires more than just har…" at bounding box center [650, 220] width 573 height 183
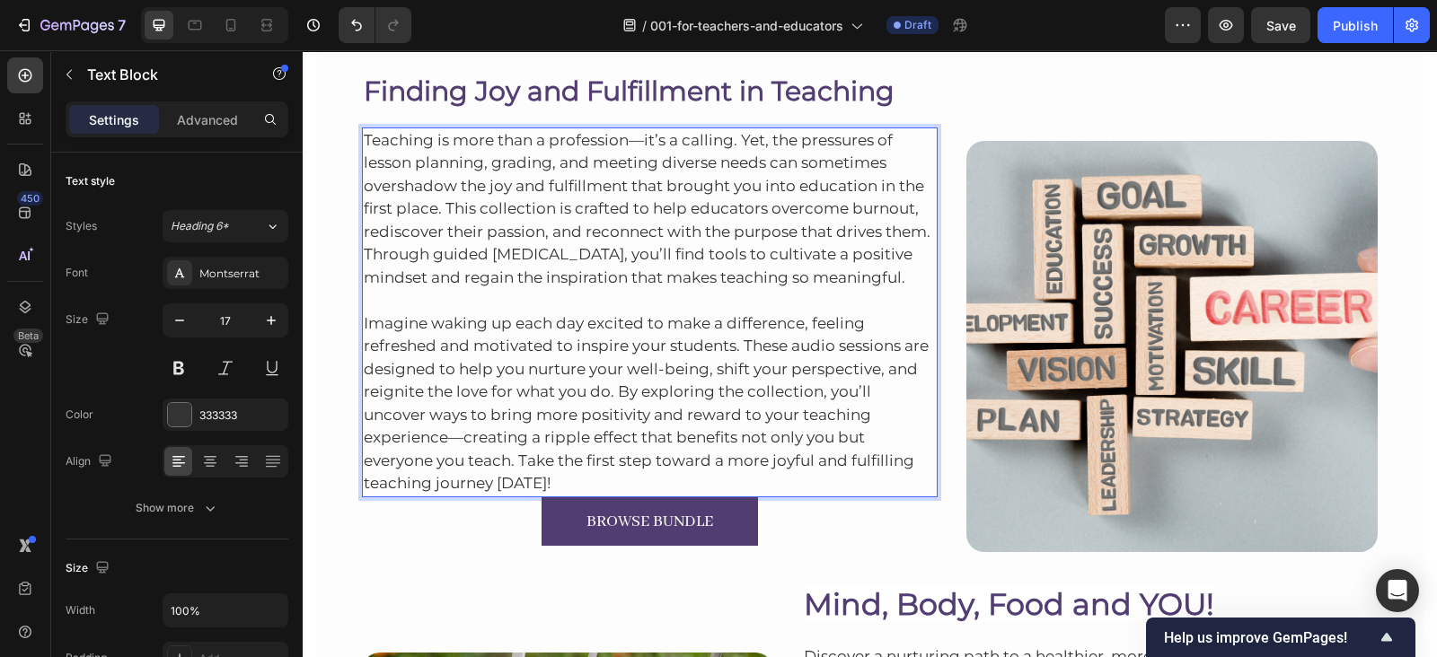
click at [665, 478] on p "Imagine waking up each day excited to make a difference, feeling refreshed and …" at bounding box center [650, 392] width 573 height 207
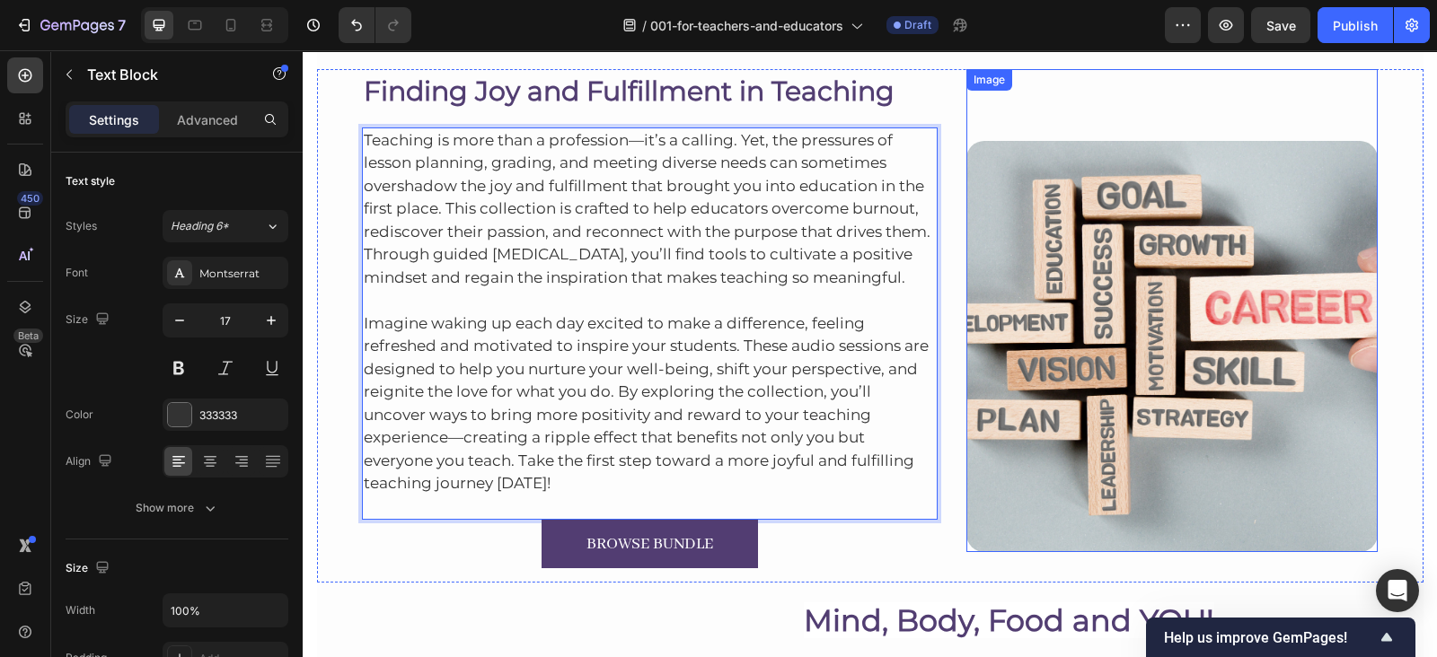
click at [1049, 291] on img at bounding box center [1171, 346] width 411 height 411
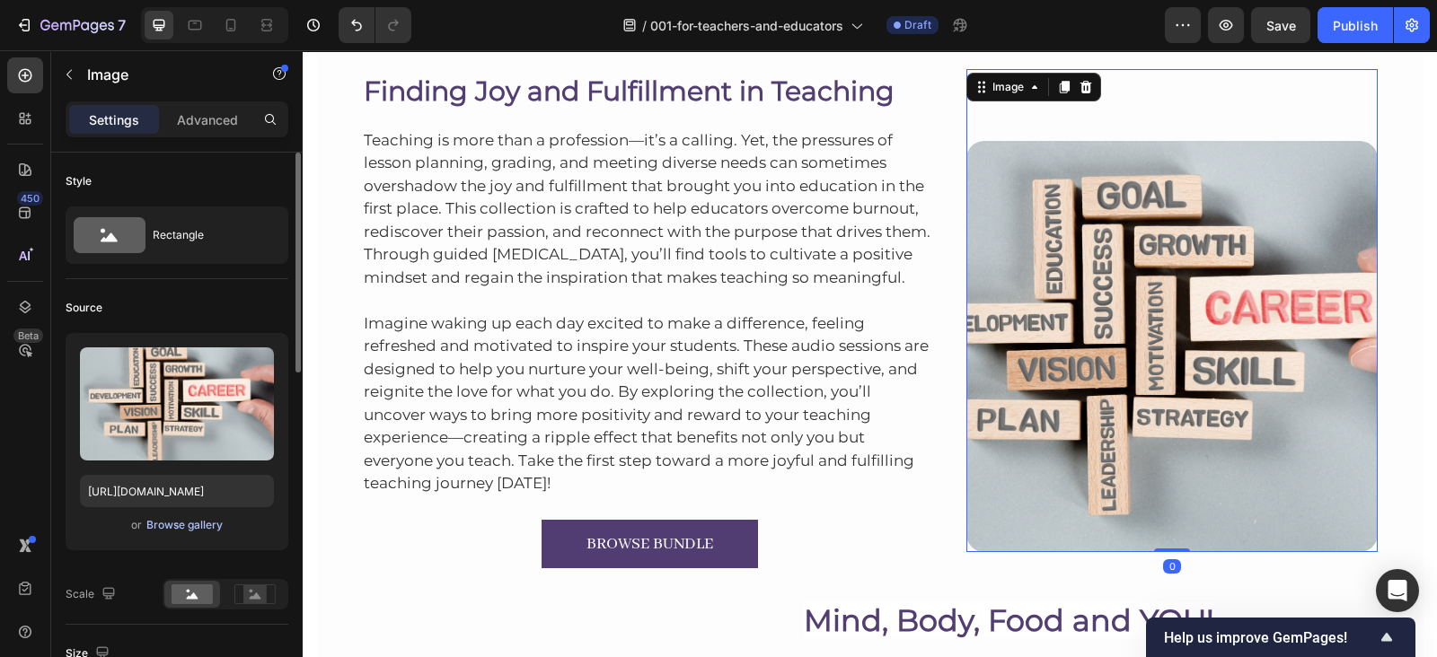
click at [188, 524] on div "Browse gallery" at bounding box center [184, 525] width 76 height 16
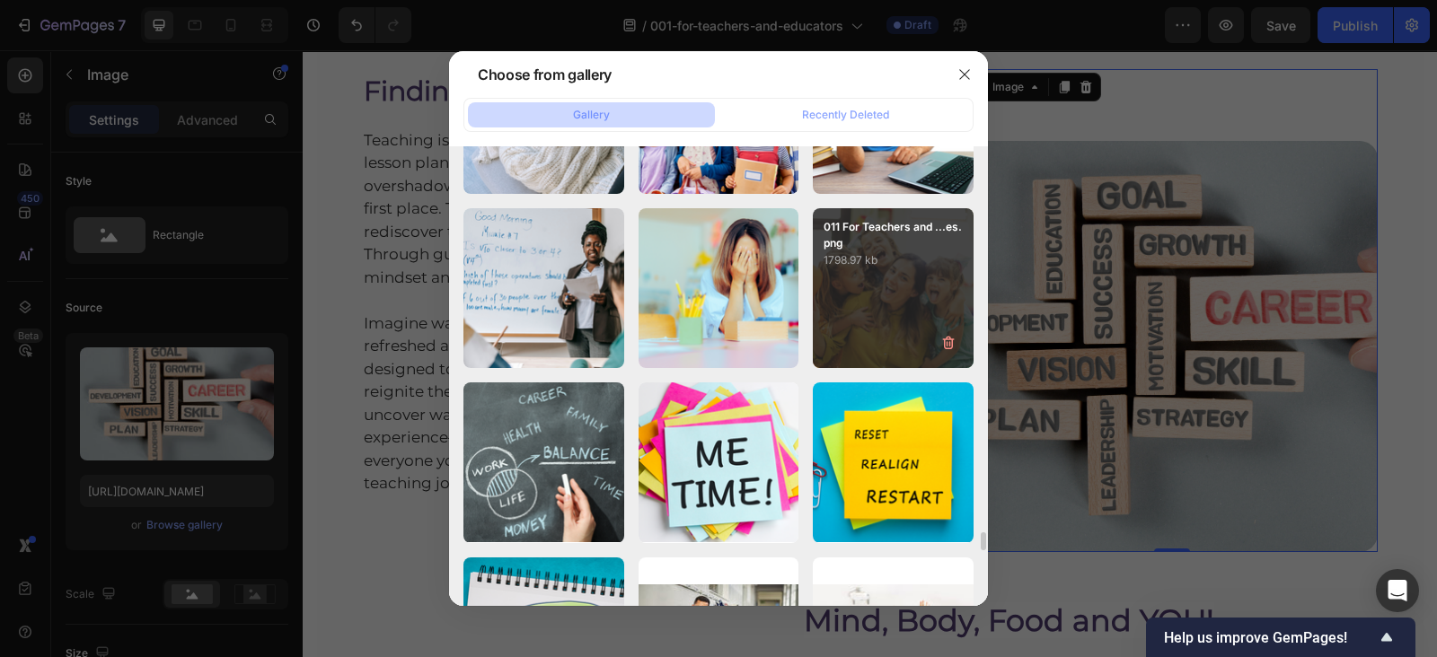
scroll to position [9565, 0]
click at [866, 297] on div "011 For Teachers and ...es.png 1798.97 kb" at bounding box center [893, 289] width 161 height 161
type input "https://cdn.shopify.com/s/files/1/0607/2821/3736/files/gempages_502465714892833…"
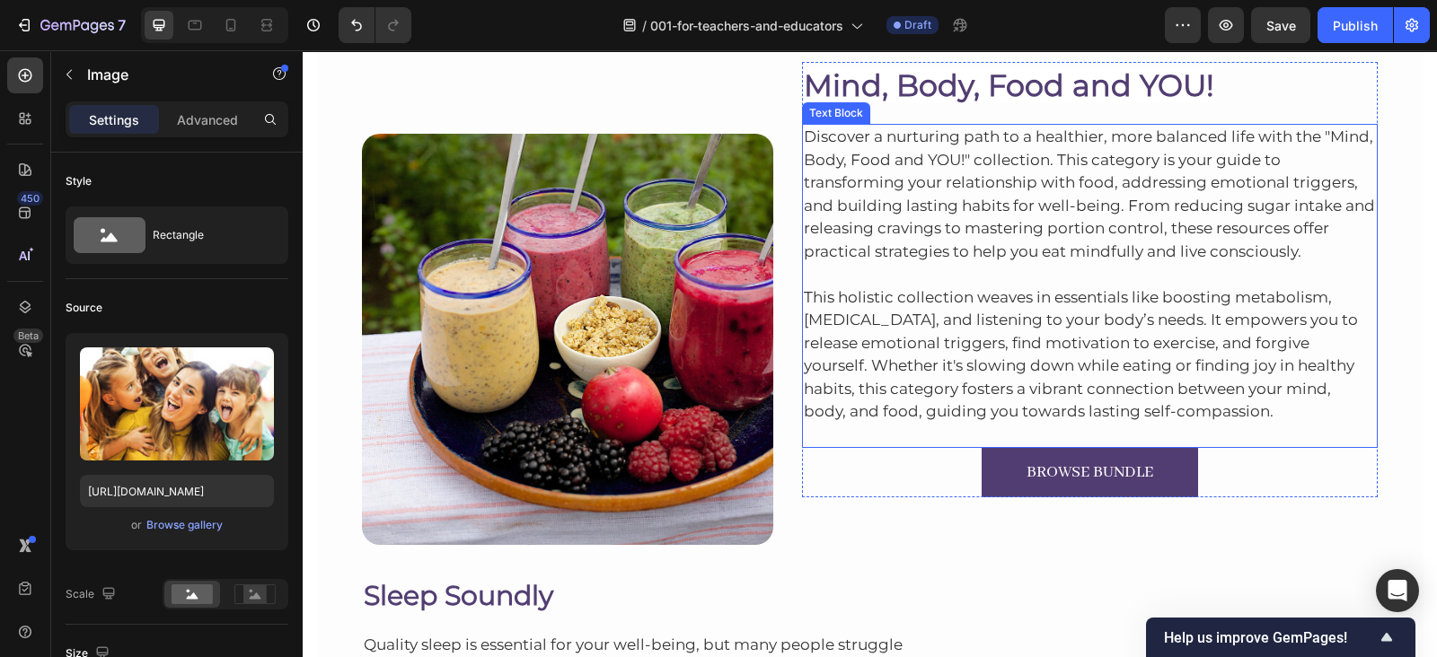
scroll to position [5917, 0]
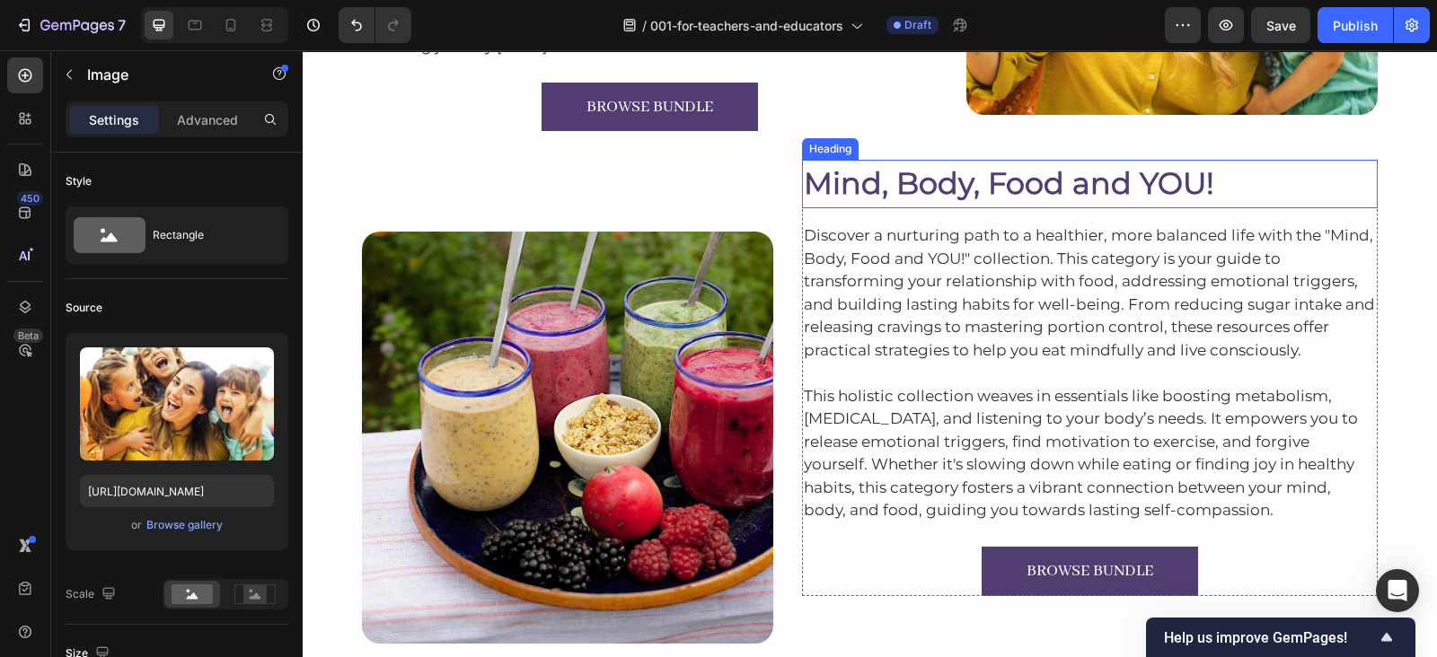
click at [972, 168] on span "Mind, Body, Food and YOU!" at bounding box center [1009, 183] width 410 height 36
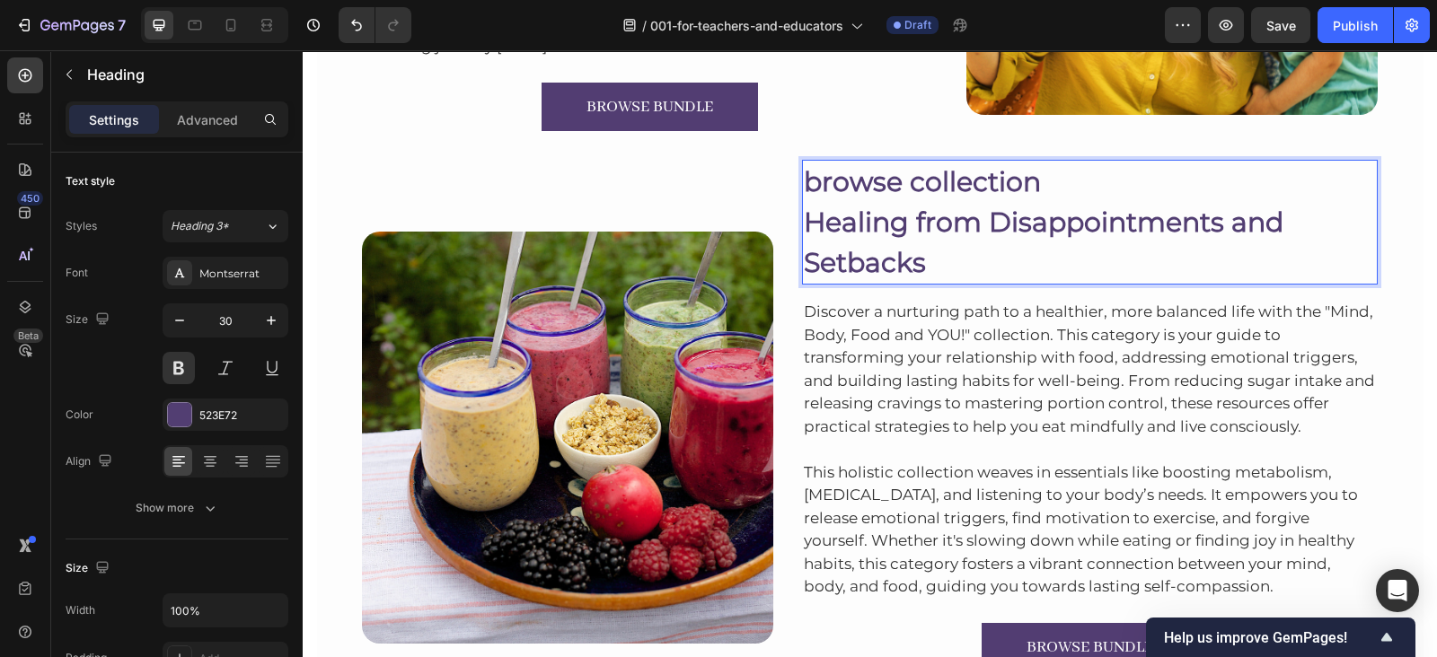
click at [804, 217] on p "Healing from Disappointments and Setbacks" at bounding box center [1090, 242] width 573 height 81
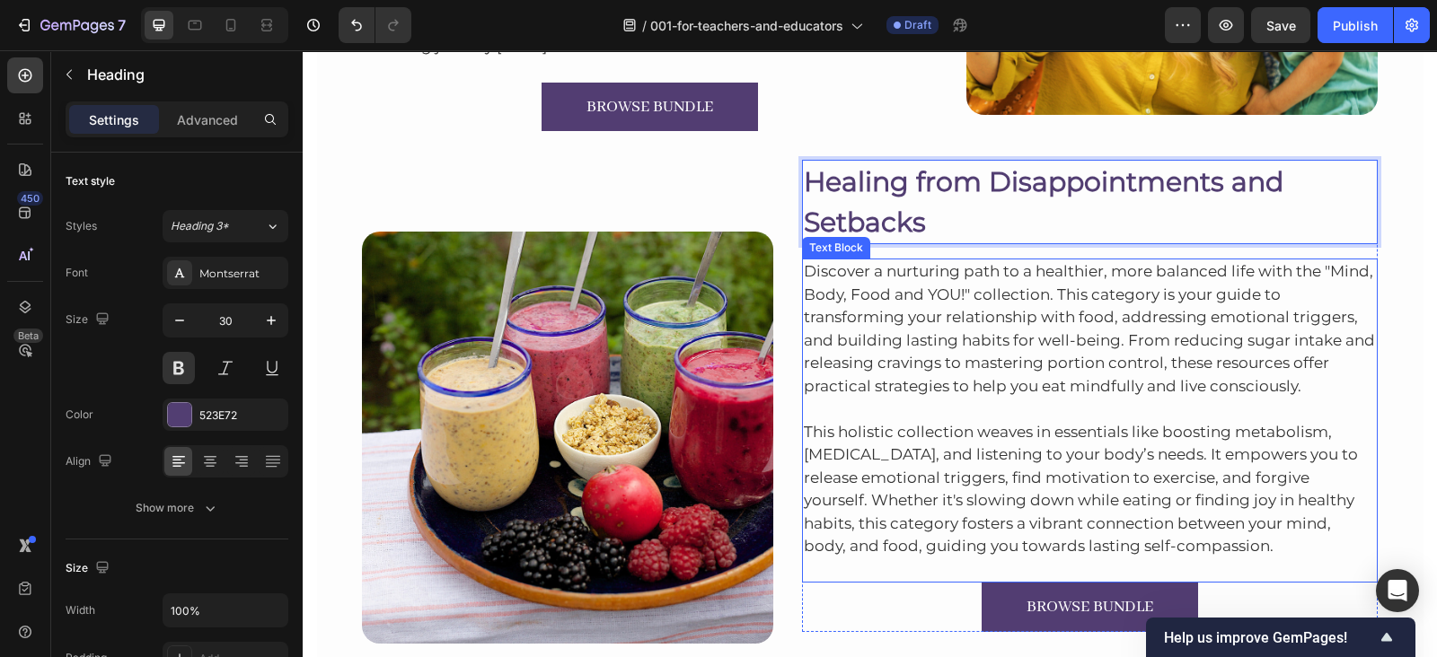
scroll to position [6003, 0]
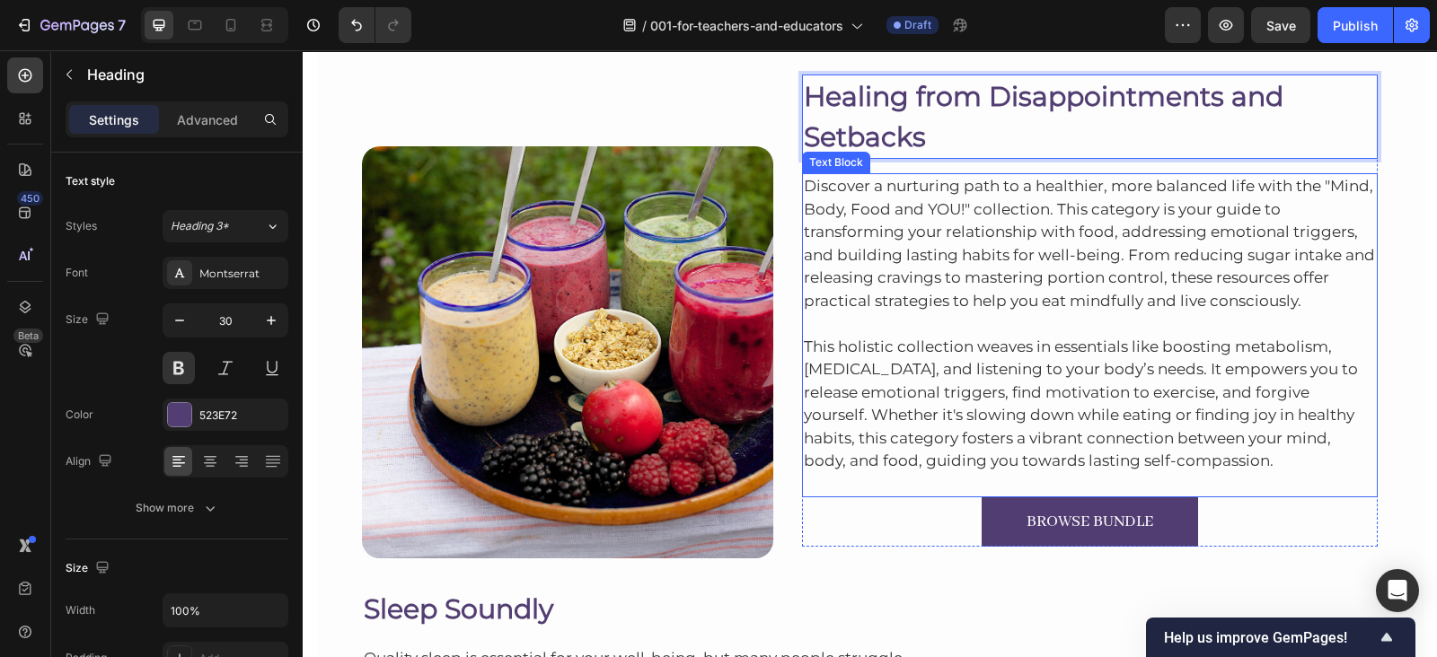
click at [916, 198] on p "Discover a nurturing path to a healthier, more balanced life with the "Mind, Bo…" at bounding box center [1090, 243] width 573 height 137
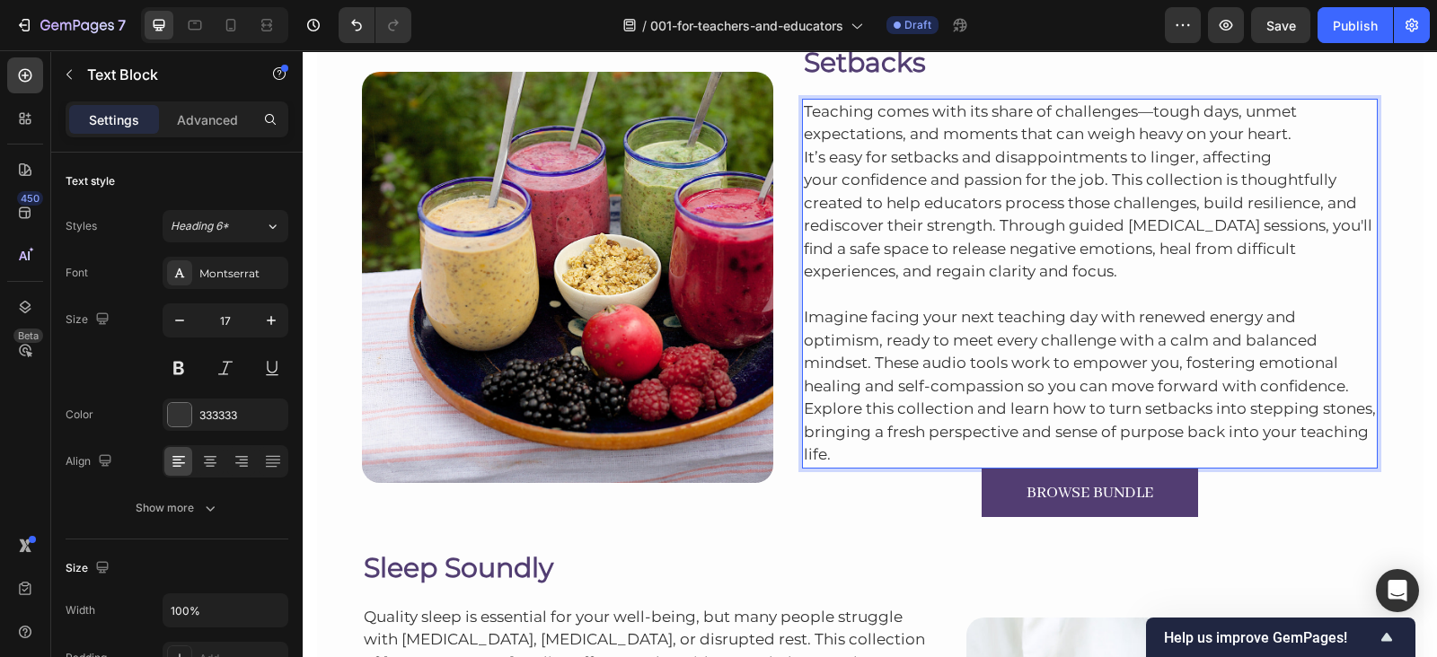
scroll to position [6128, 0]
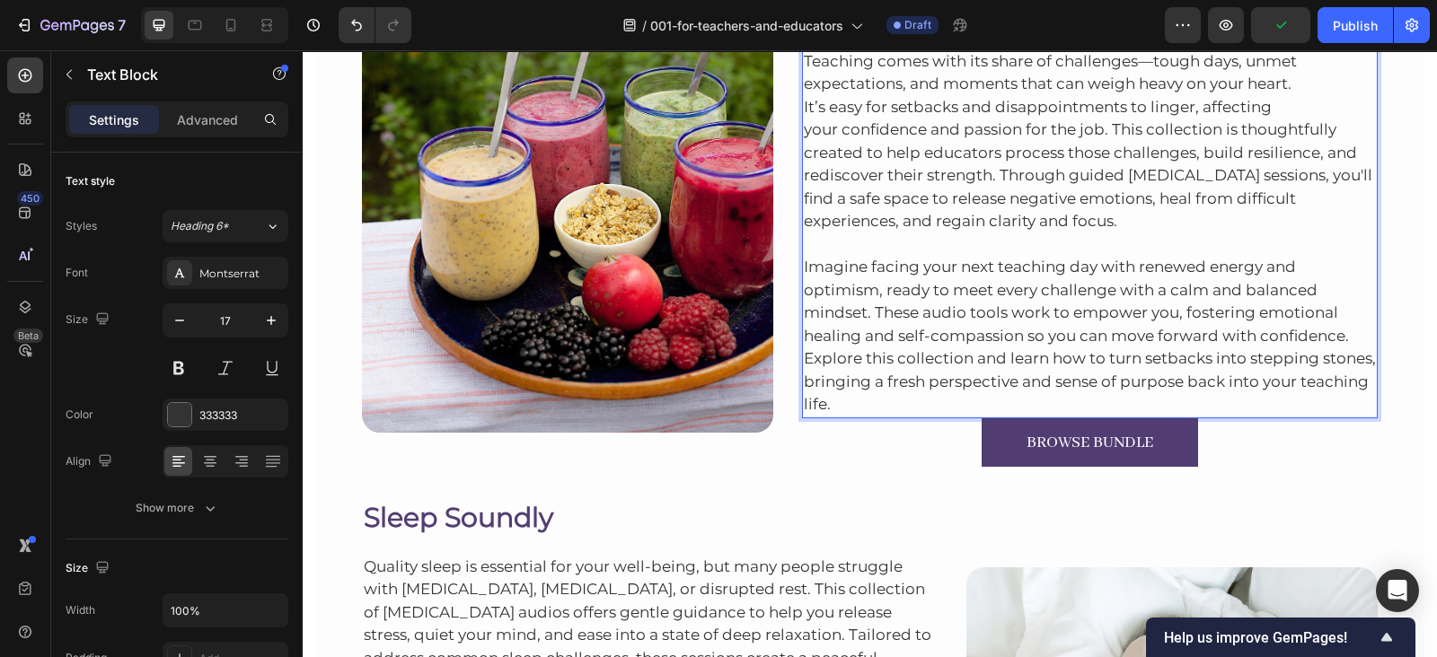
click at [804, 135] on p "Teaching comes with its share of challenges—tough days, unmet expectations, and…" at bounding box center [1090, 141] width 573 height 183
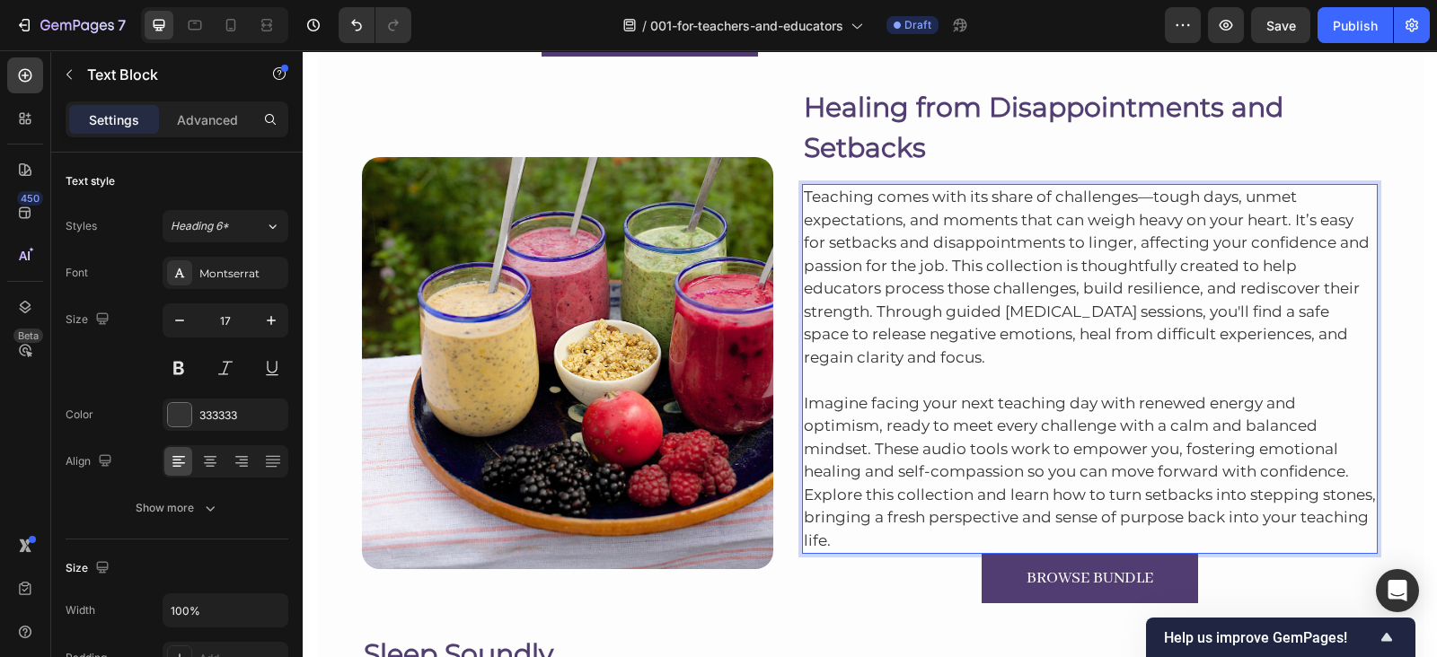
click at [896, 536] on p "Imagine facing your next teaching day with renewed energy and optimism, ready t…" at bounding box center [1090, 460] width 573 height 183
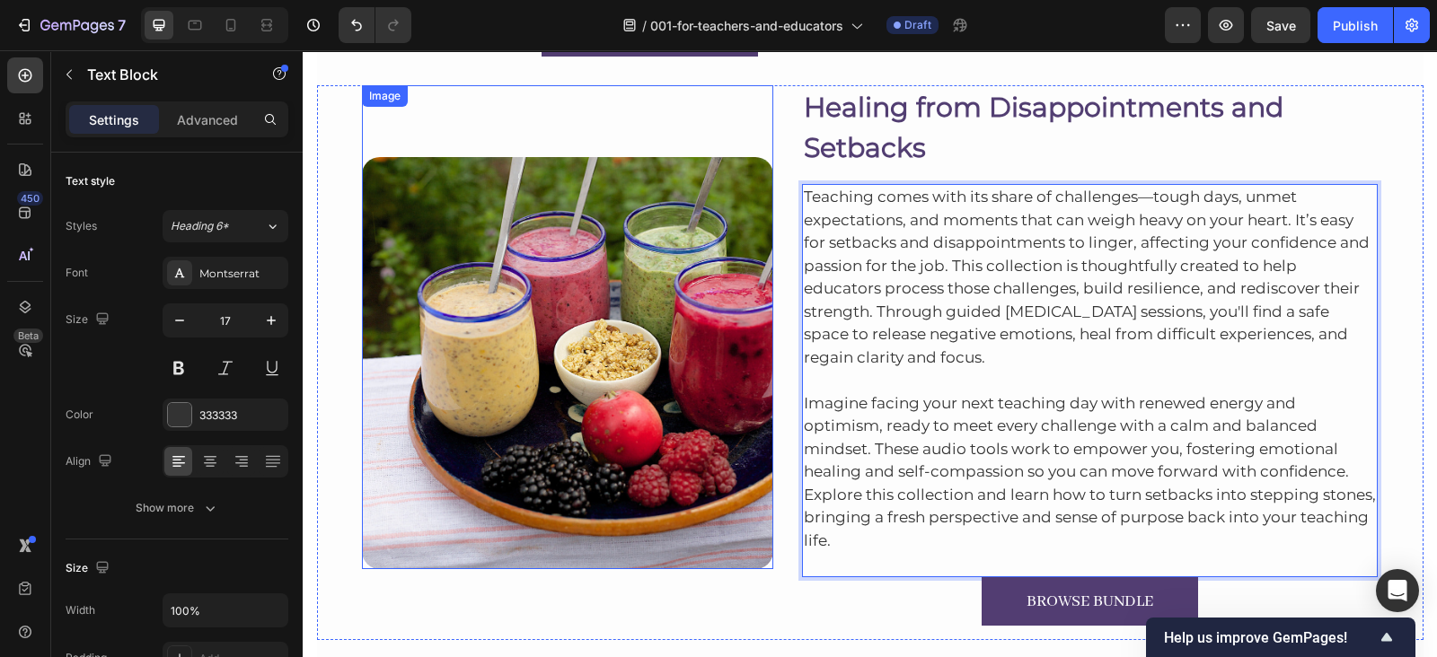
click at [689, 460] on img at bounding box center [567, 362] width 411 height 411
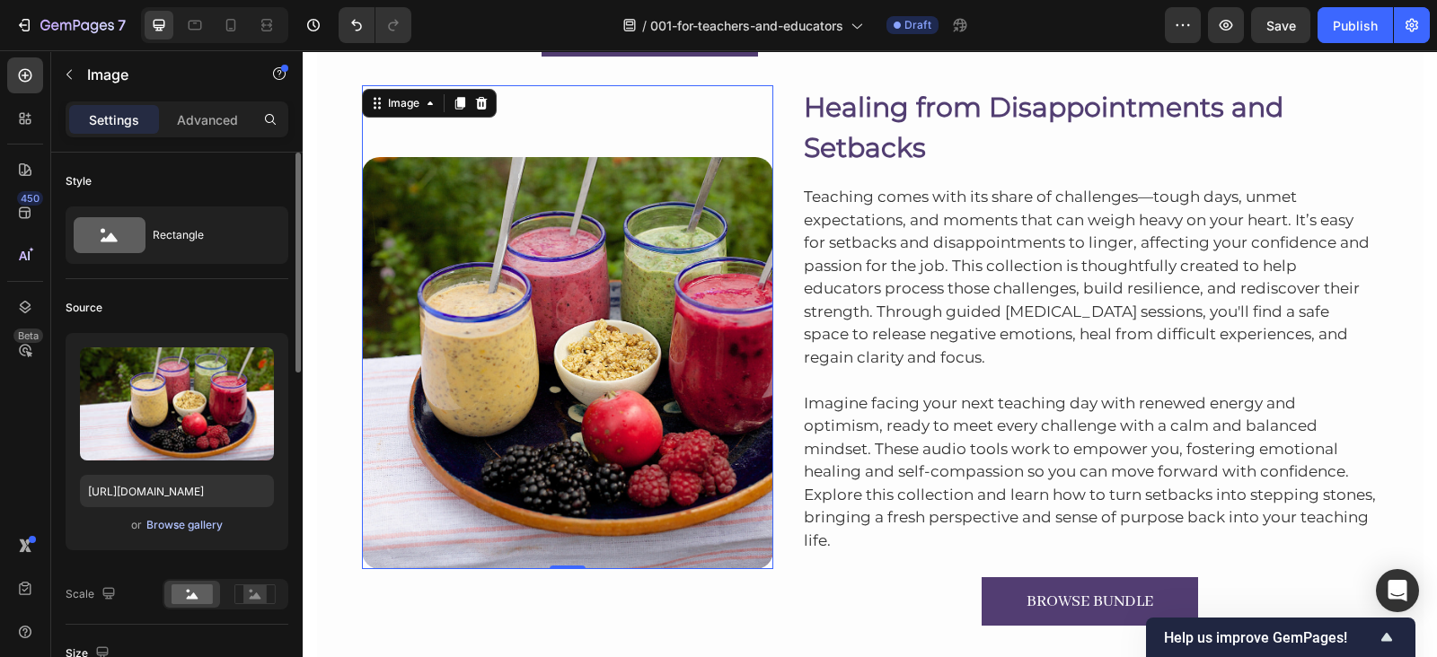
click at [157, 523] on div "Browse gallery" at bounding box center [184, 525] width 76 height 16
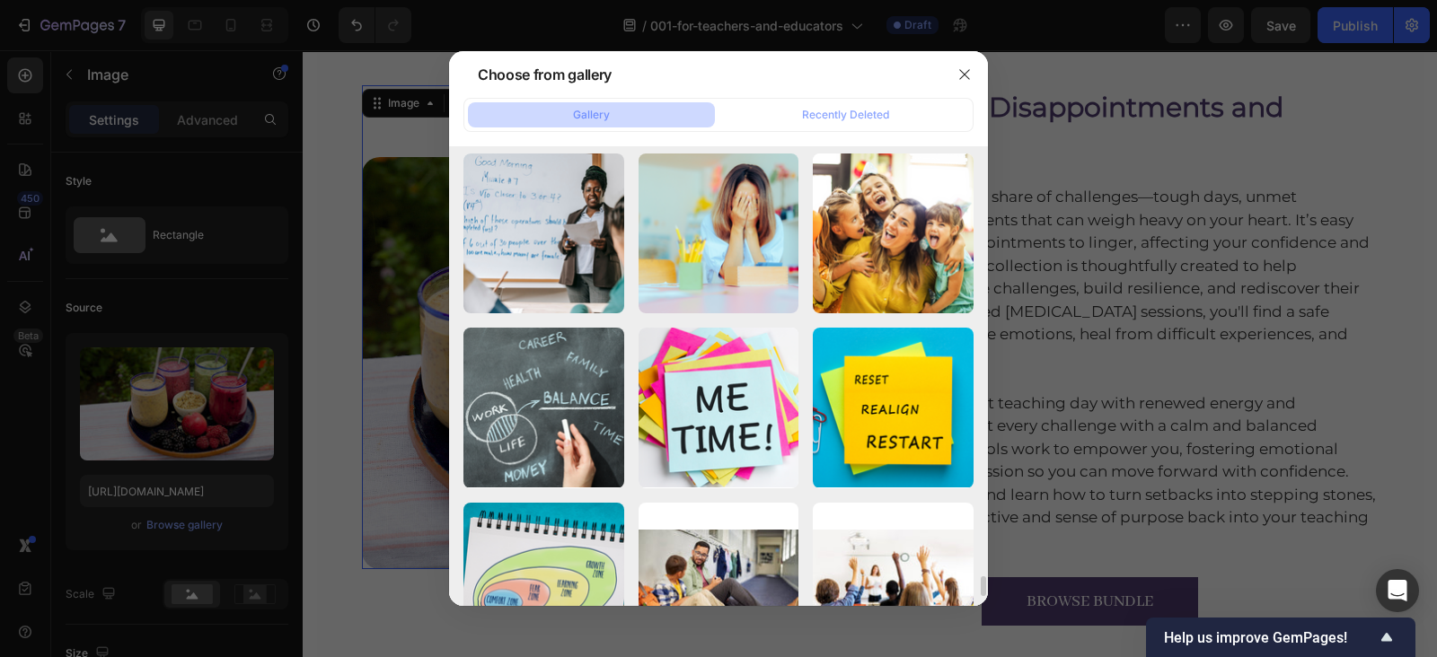
scroll to position [9623, 0]
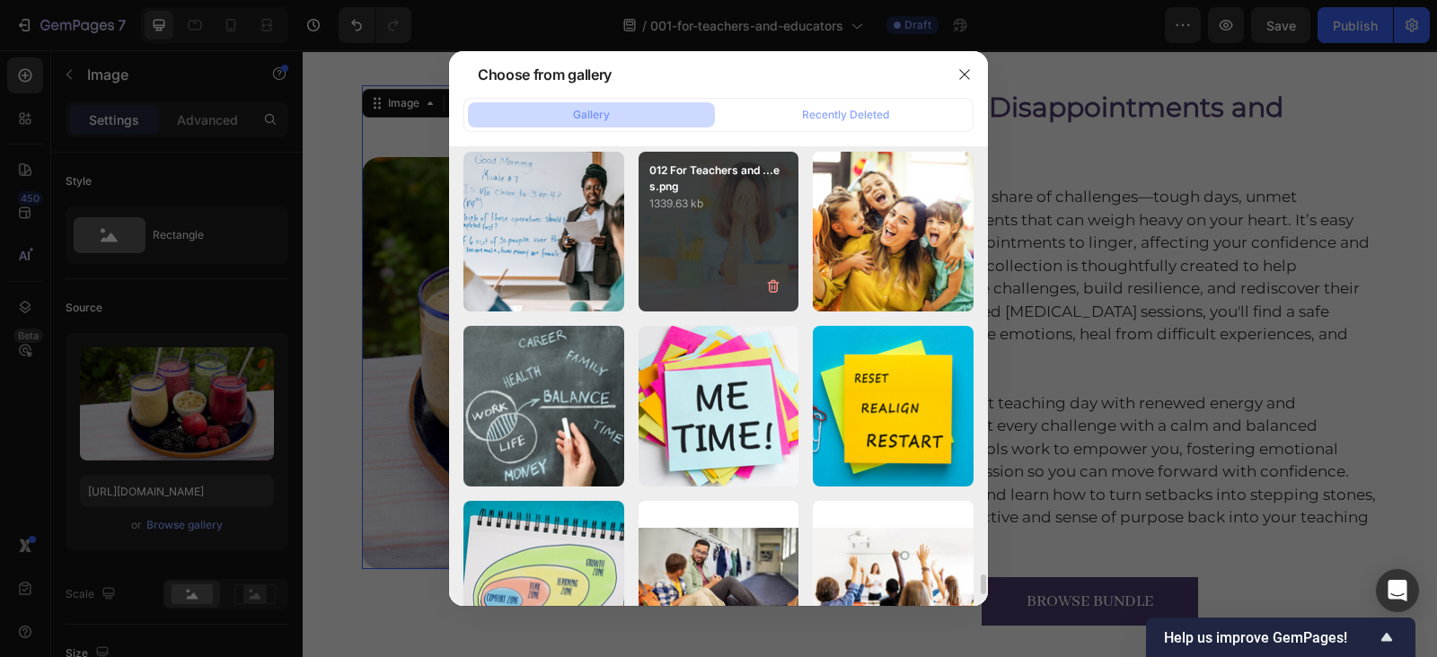
click at [713, 216] on div "012 For Teachers and ...es.png 1339.63 kb" at bounding box center [718, 232] width 161 height 161
type input "https://cdn.shopify.com/s/files/1/0607/2821/3736/files/gempages_502465714892833…"
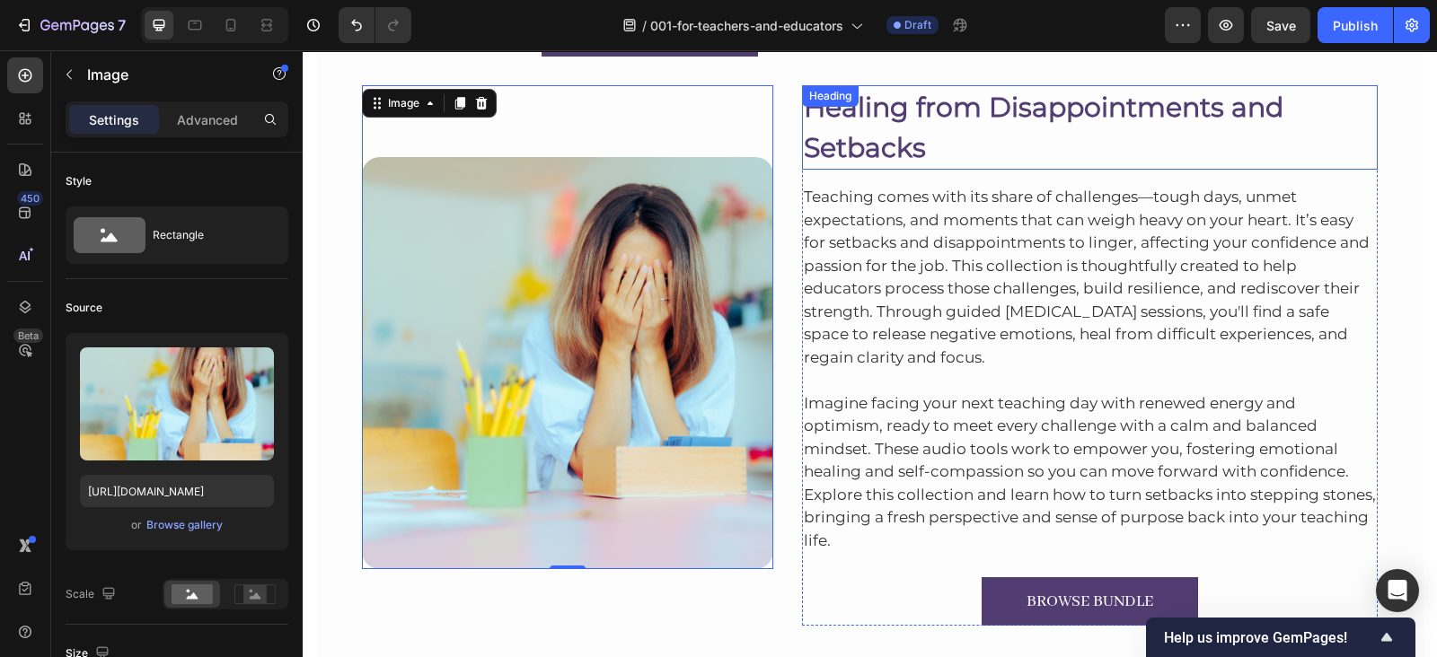
click at [911, 137] on p "Healing from Disappointments and Setbacks" at bounding box center [1090, 127] width 573 height 81
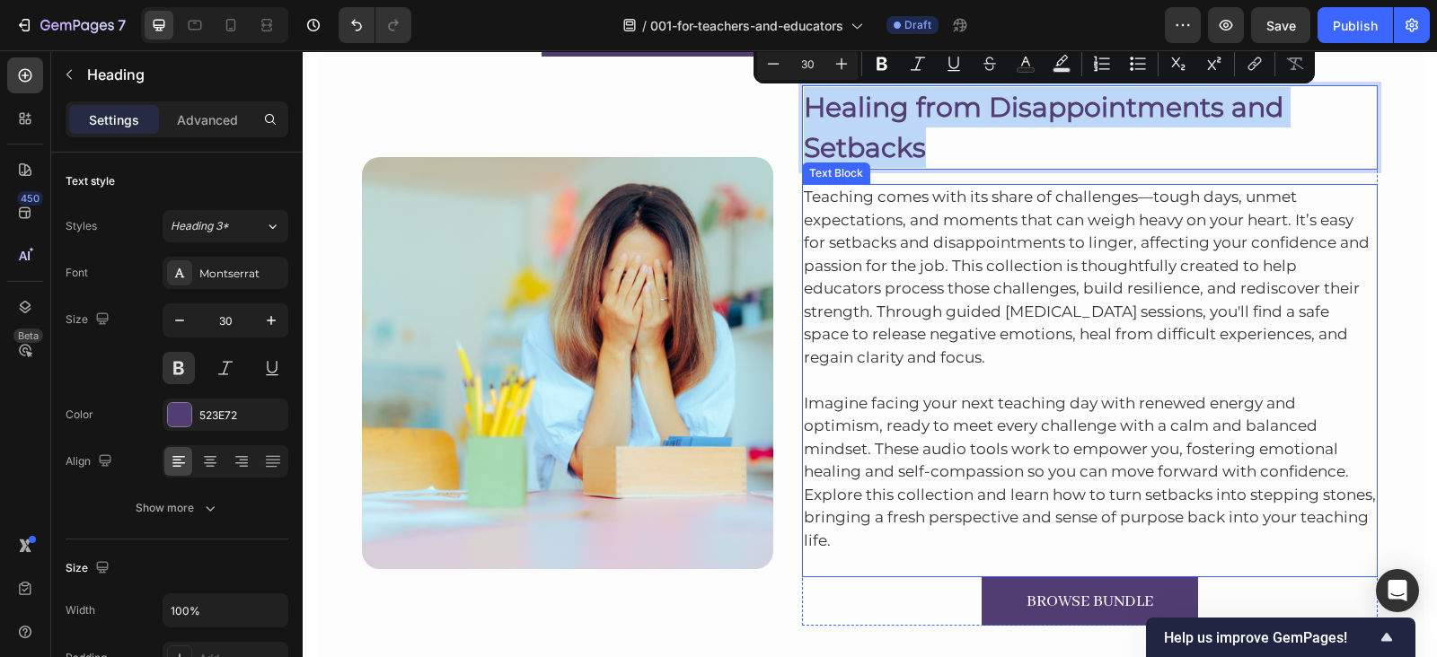
click at [804, 257] on p "Teaching comes with its share of challenges—tough days, unmet expectations, and…" at bounding box center [1090, 277] width 573 height 183
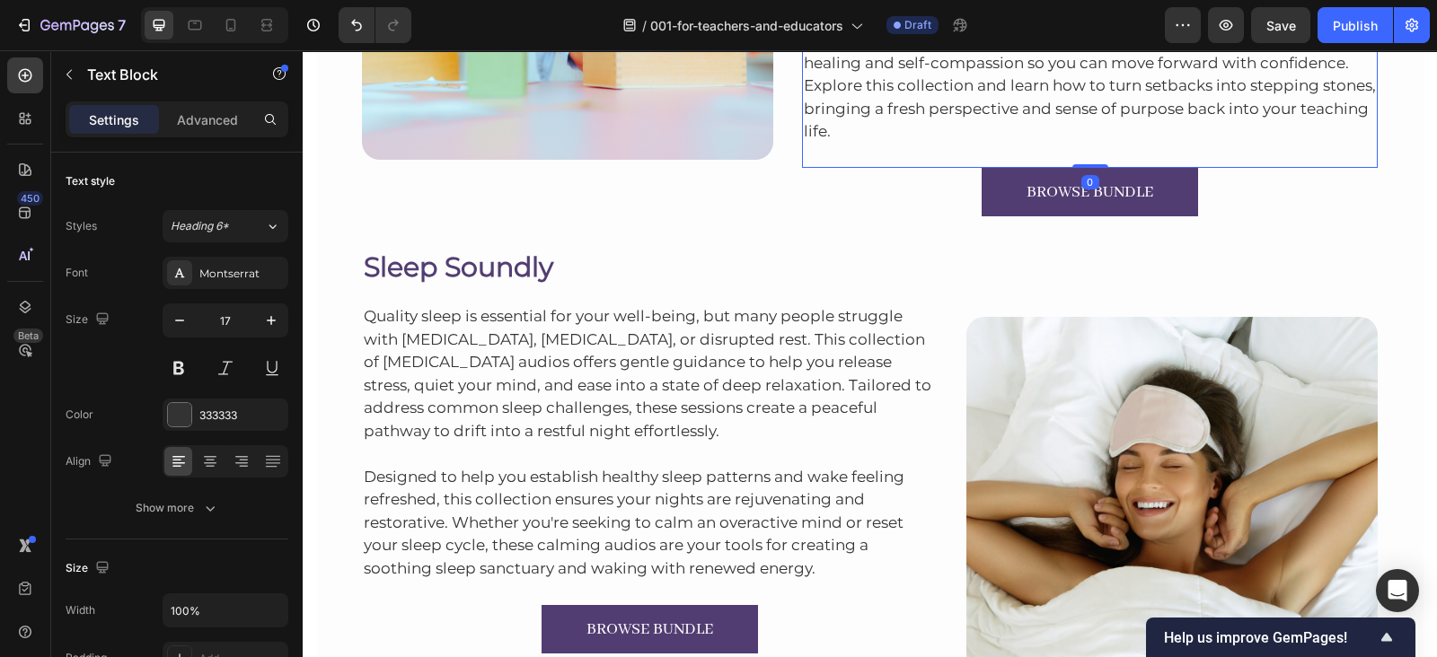
scroll to position [6526, 0]
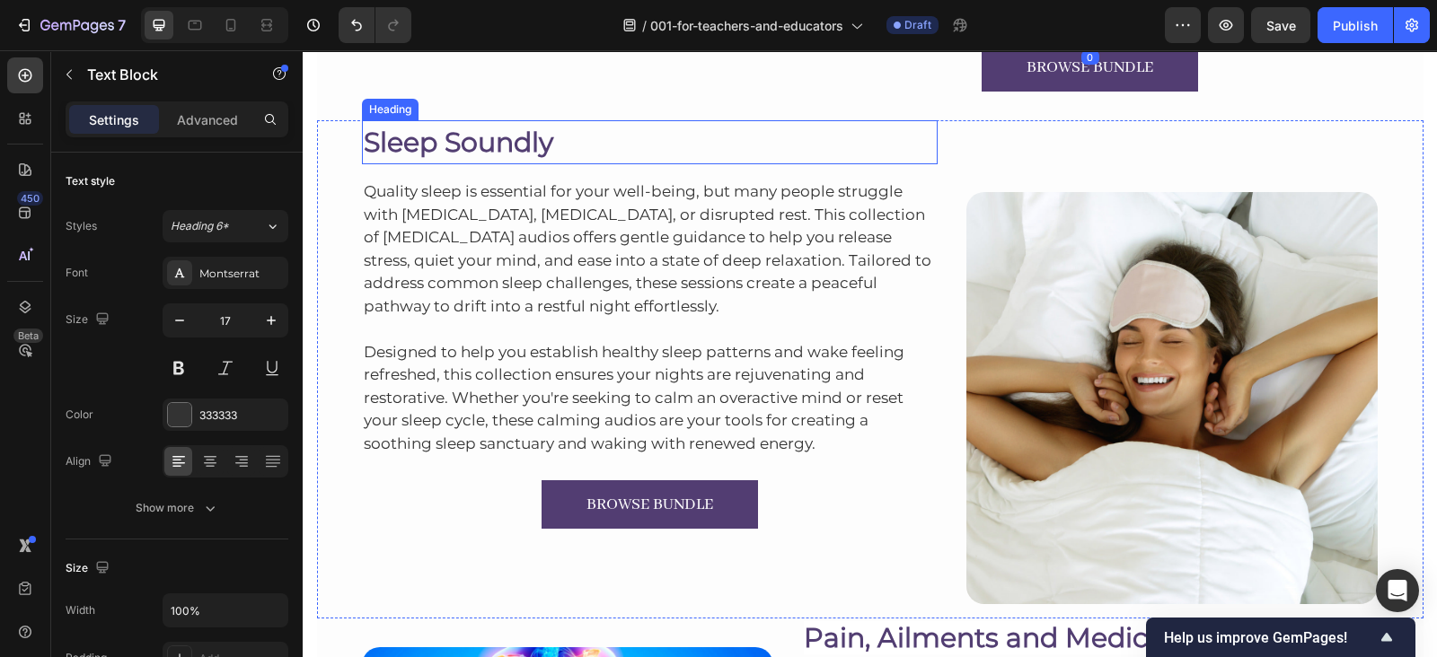
click at [448, 143] on h2 "Sleep Soundly" at bounding box center [650, 142] width 576 height 44
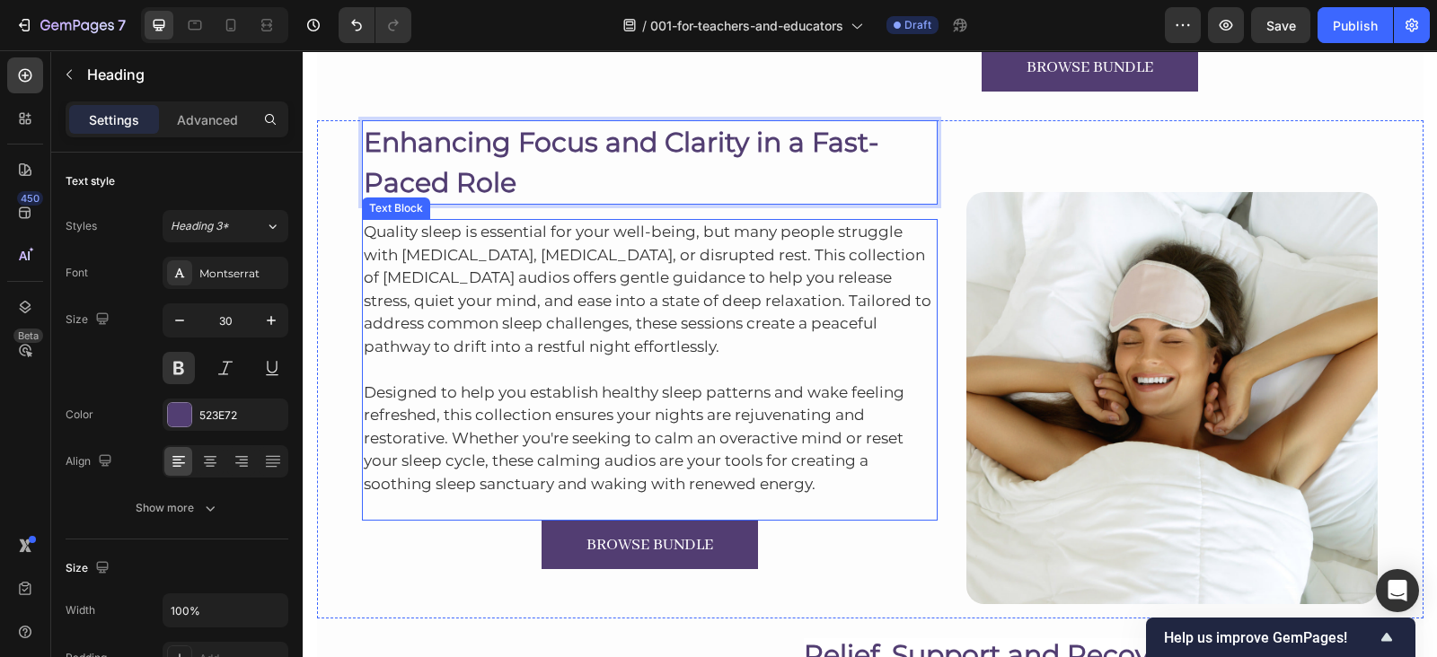
click at [606, 298] on p "Quality sleep is essential for your well-being, but many people struggle with i…" at bounding box center [650, 289] width 573 height 137
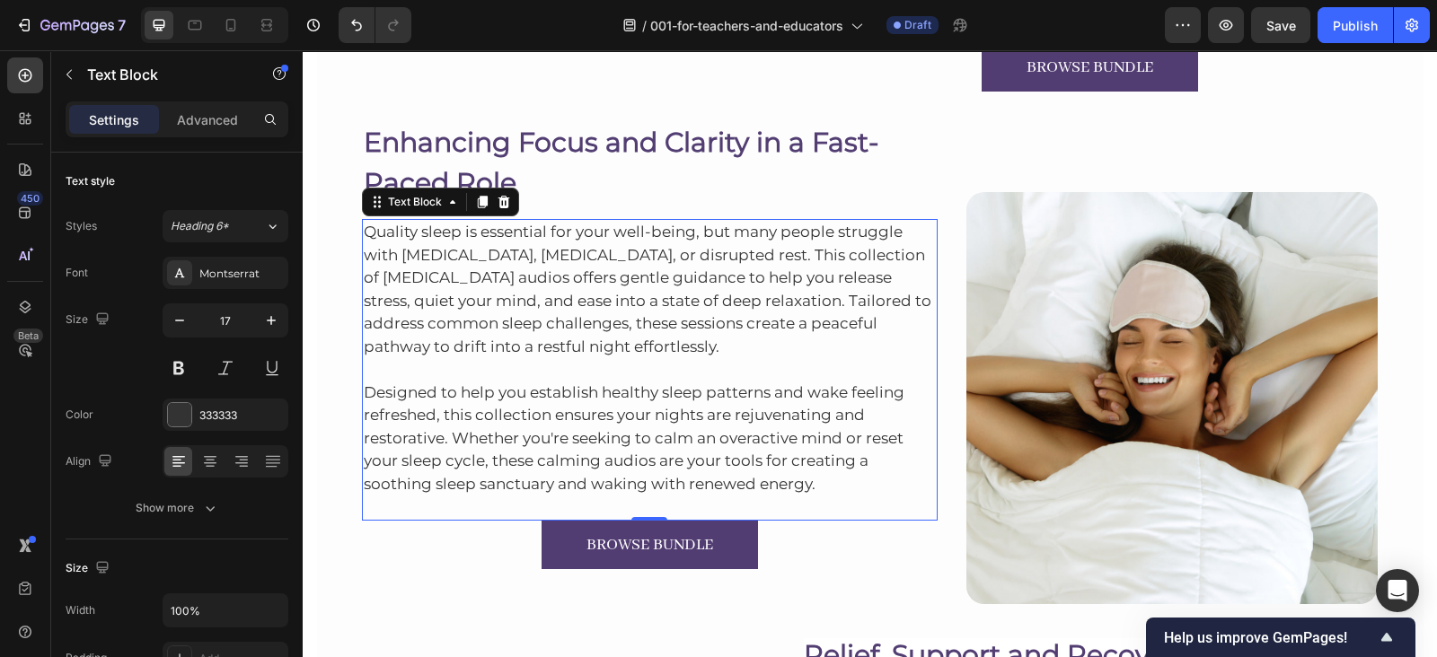
click at [551, 284] on p "Quality sleep is essential for your well-being, but many people struggle with i…" at bounding box center [650, 289] width 573 height 137
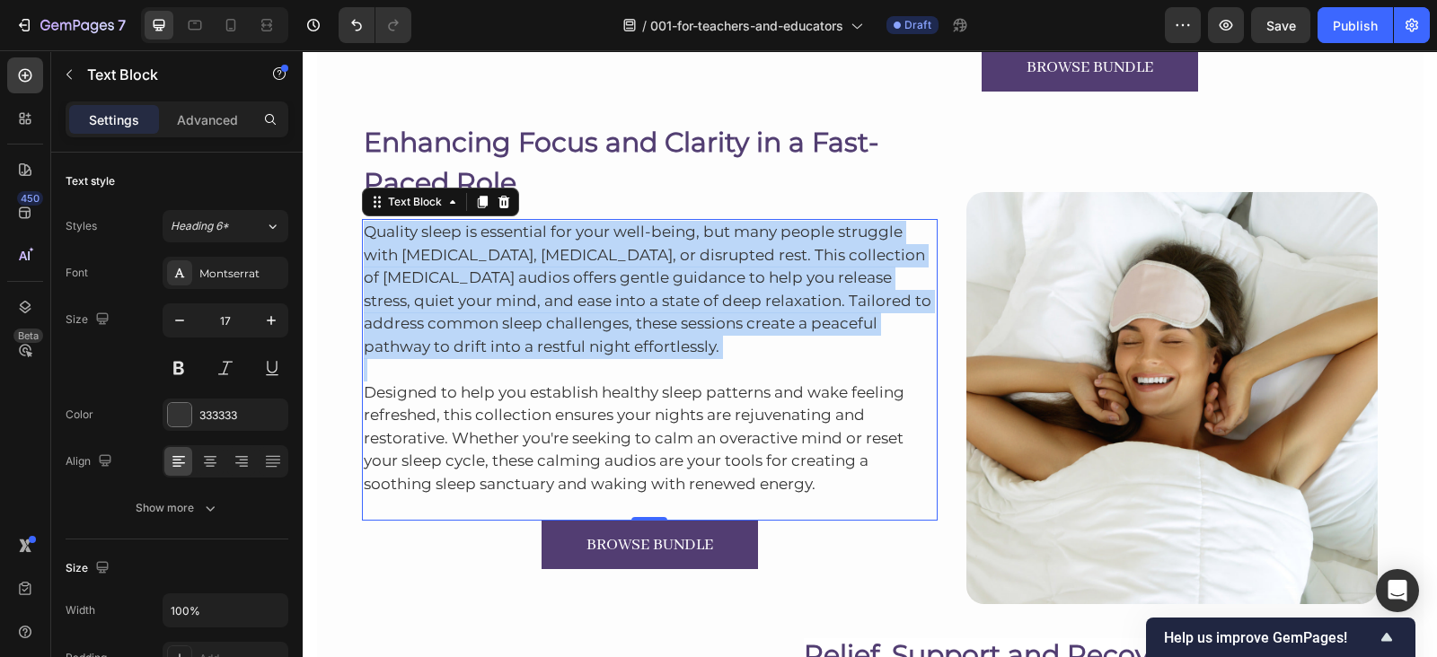
click at [551, 284] on p "Quality sleep is essential for your well-being, but many people struggle with i…" at bounding box center [650, 289] width 573 height 137
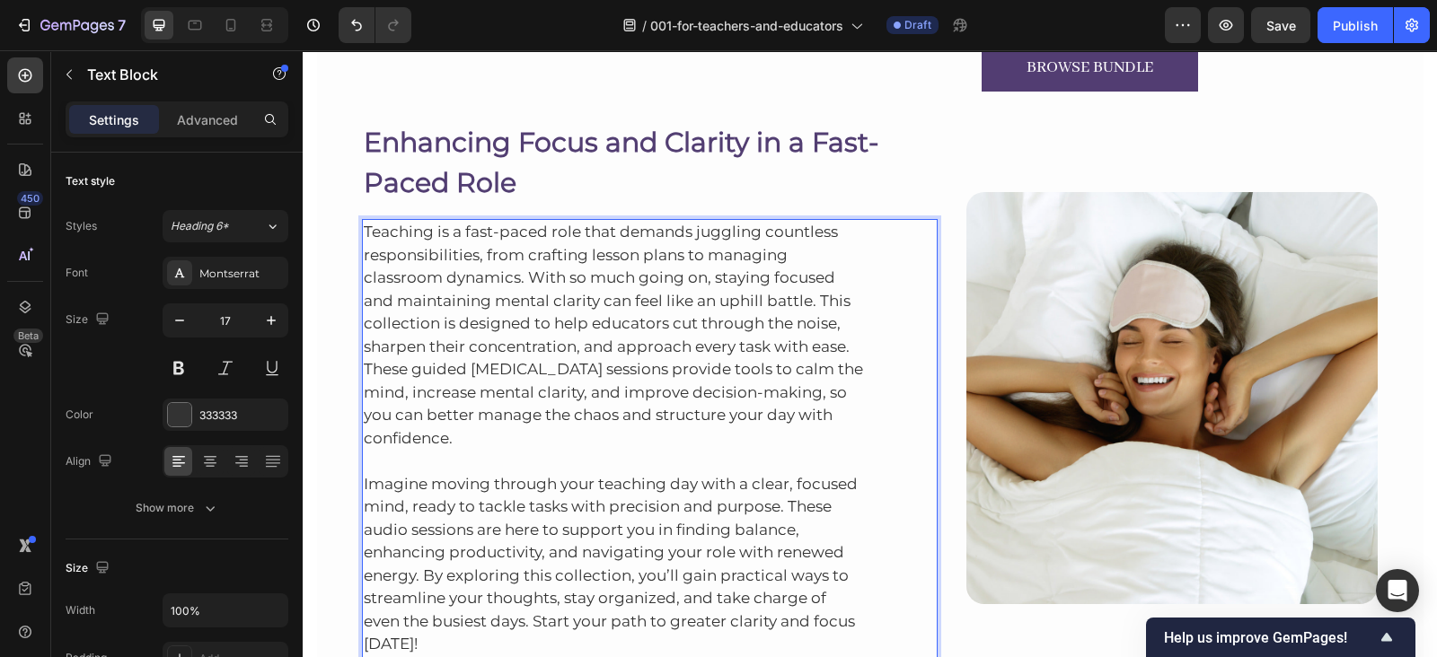
scroll to position [6540, 0]
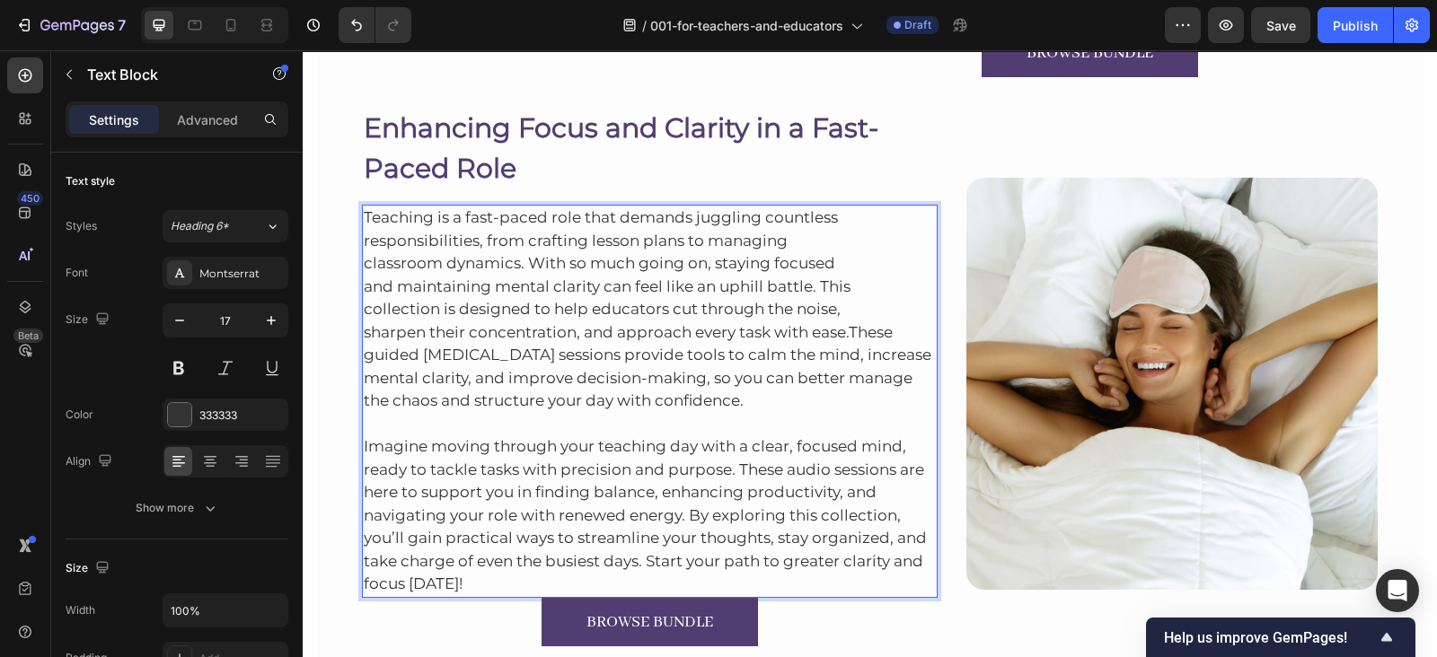
drag, startPoint x: 778, startPoint y: 237, endPoint x: 685, endPoint y: 378, distance: 168.6
click at [685, 378] on p "Teaching is a fast-paced role that demands juggling countless responsibilities,…" at bounding box center [650, 310] width 573 height 207
click at [841, 329] on p "Teaching is a fast-paced role that demands juggling countless responsibilities,…" at bounding box center [650, 310] width 573 height 207
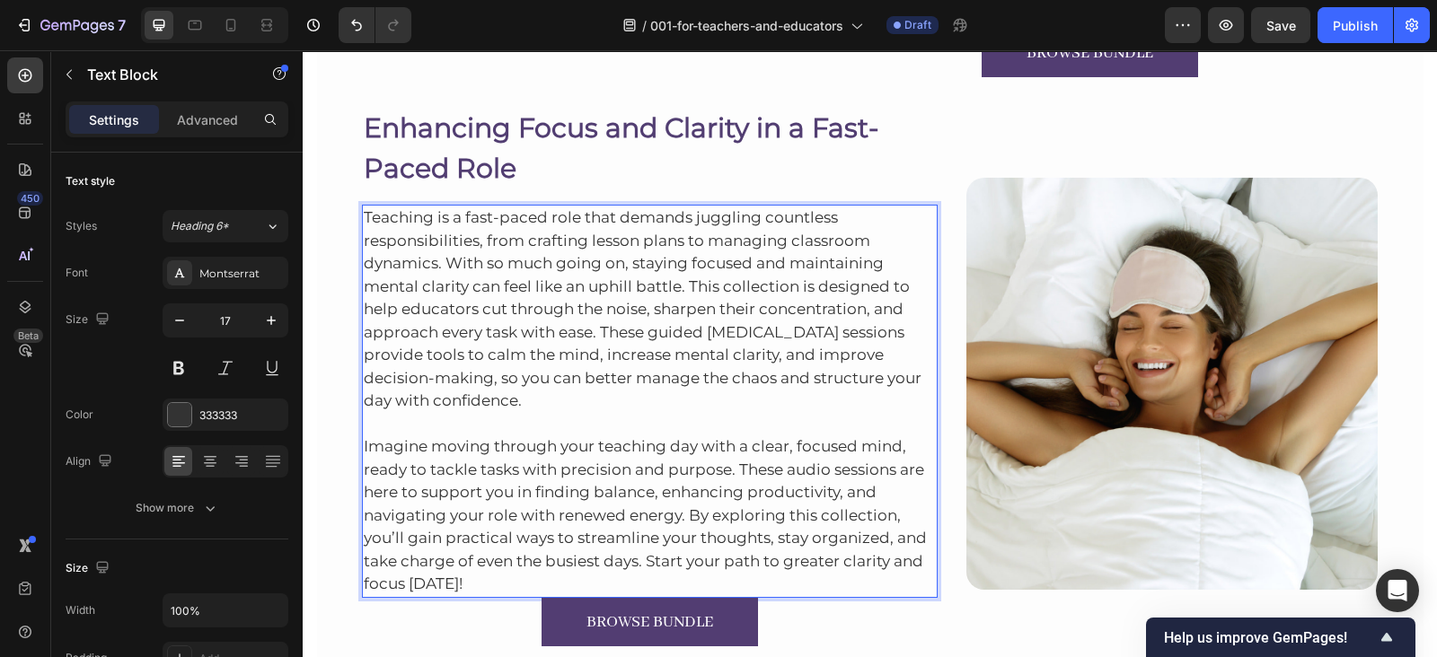
click at [755, 578] on p "Imagine moving through your teaching day with a clear, focused mind, ready to t…" at bounding box center [650, 504] width 573 height 183
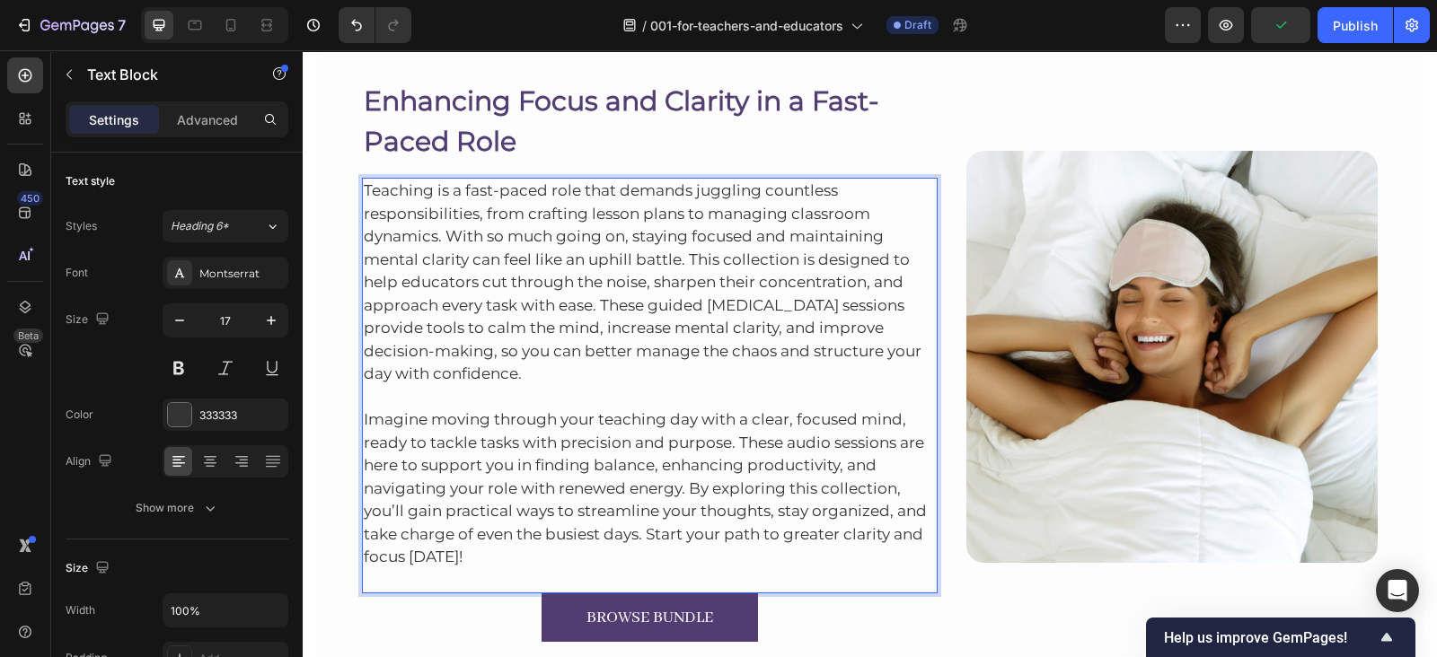
scroll to position [6711, 0]
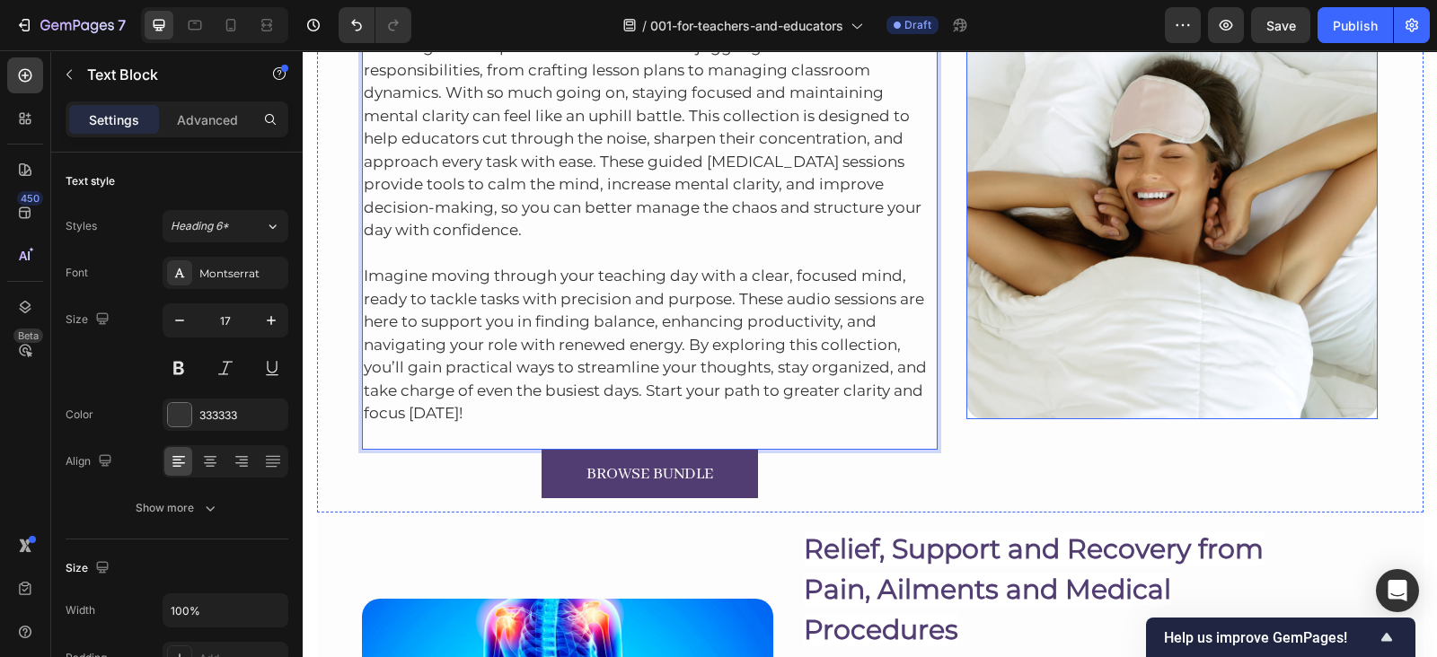
click at [1098, 150] on img at bounding box center [1171, 212] width 411 height 411
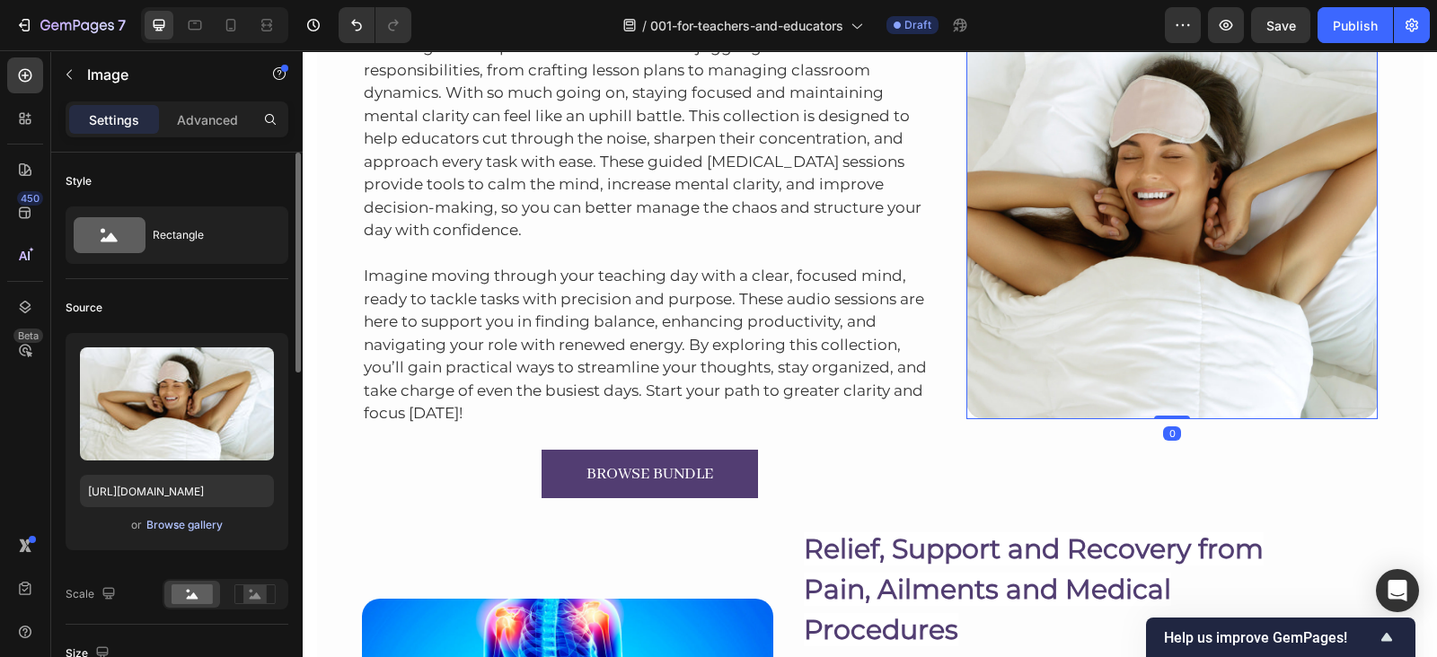
click at [172, 526] on div "Browse gallery" at bounding box center [184, 525] width 76 height 16
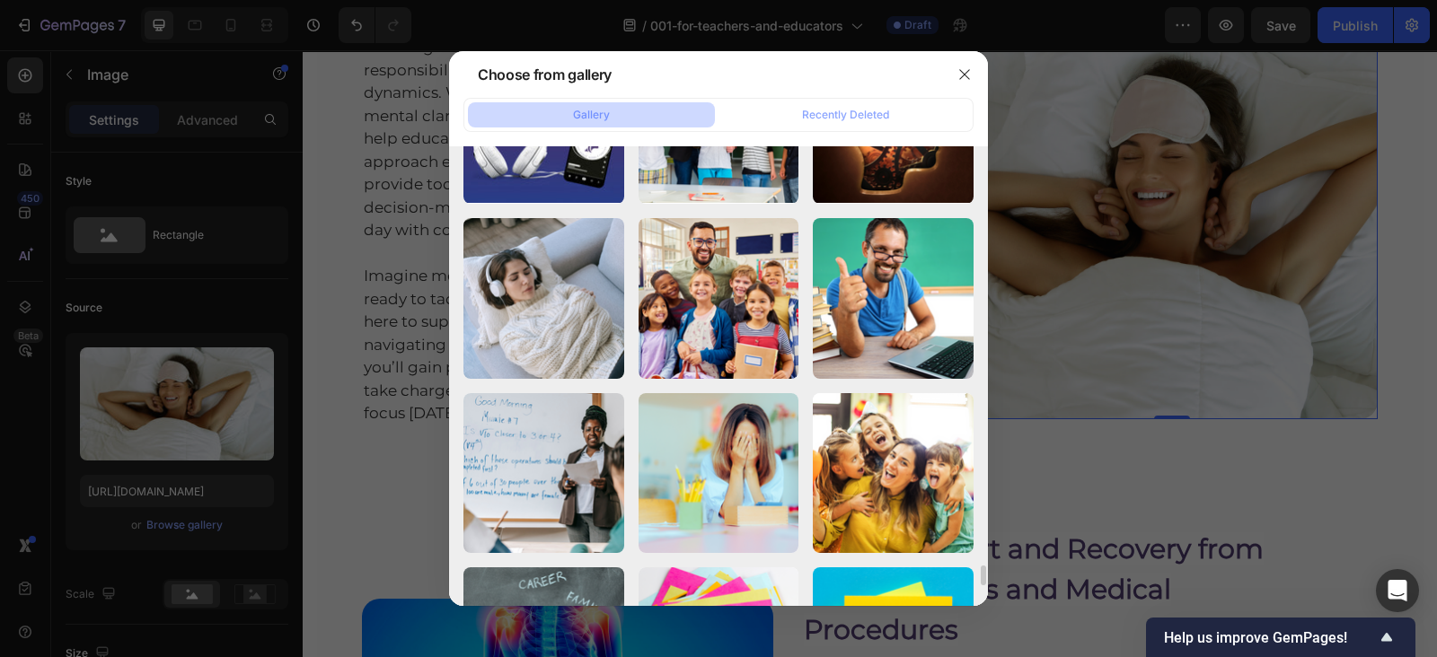
scroll to position [9383, 0]
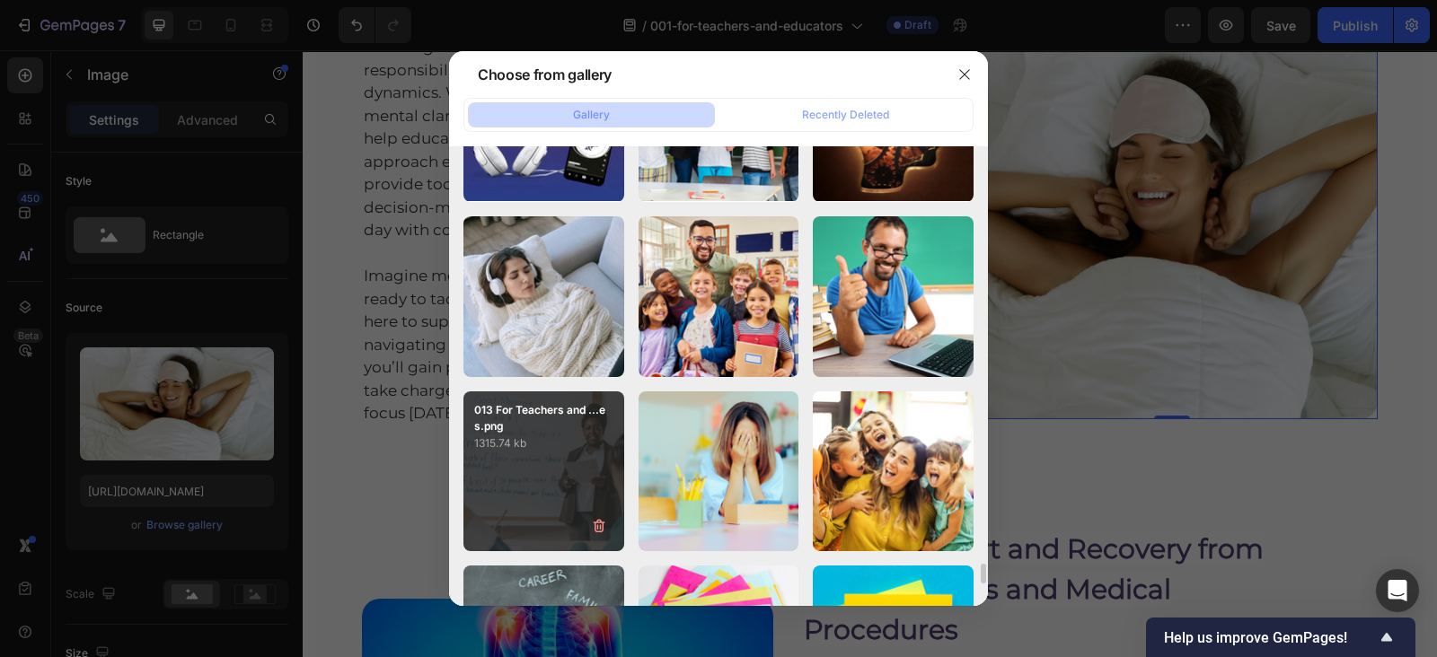
click at [563, 459] on div "013 For Teachers and ...es.png 1315.74 kb" at bounding box center [543, 471] width 161 height 161
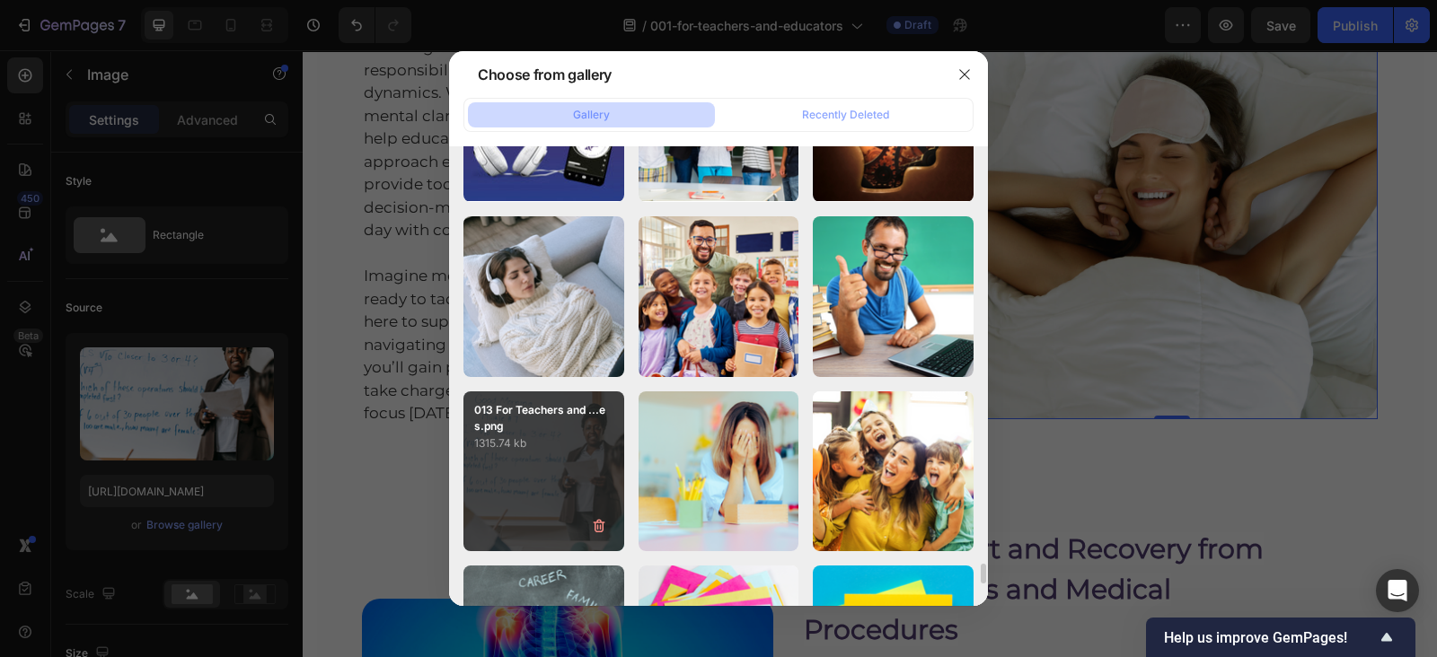
type input "https://cdn.shopify.com/s/files/1/0607/2821/3736/files/gempages_502465714892833…"
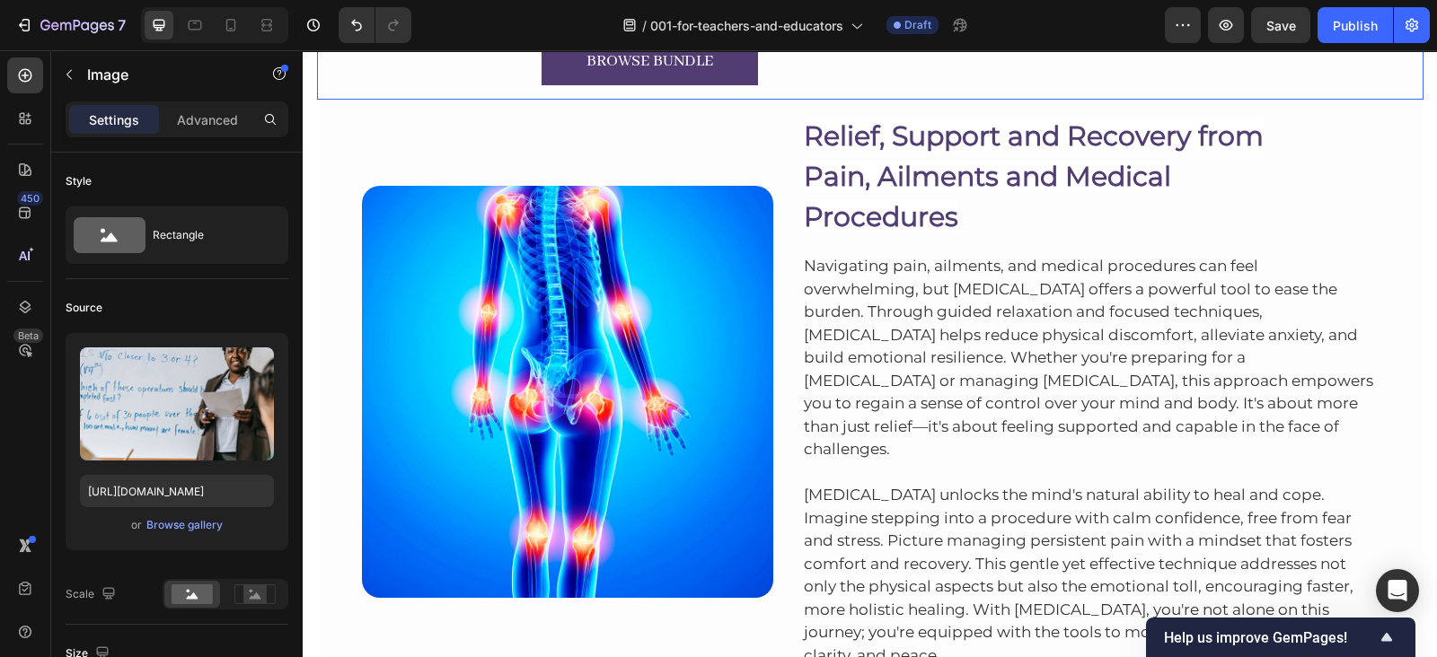
scroll to position [7126, 0]
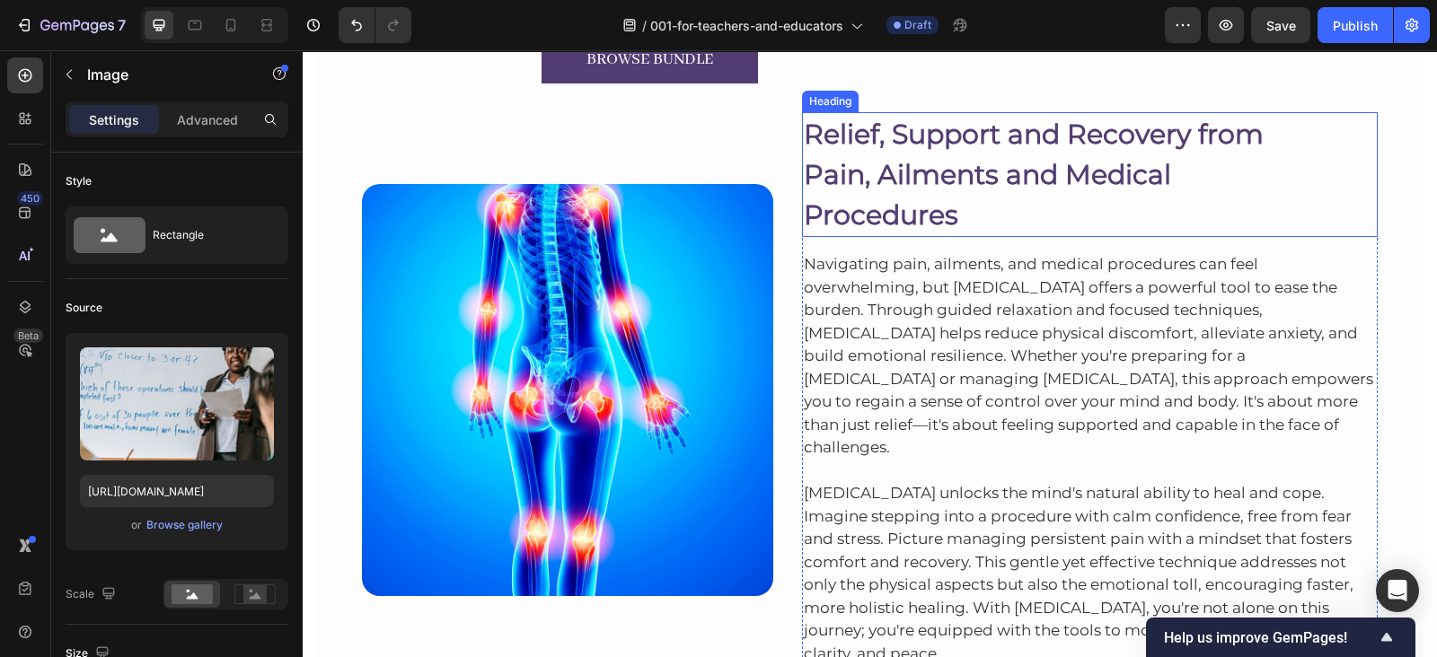
click at [898, 180] on span "Pain, Ailments and Medical" at bounding box center [987, 174] width 367 height 33
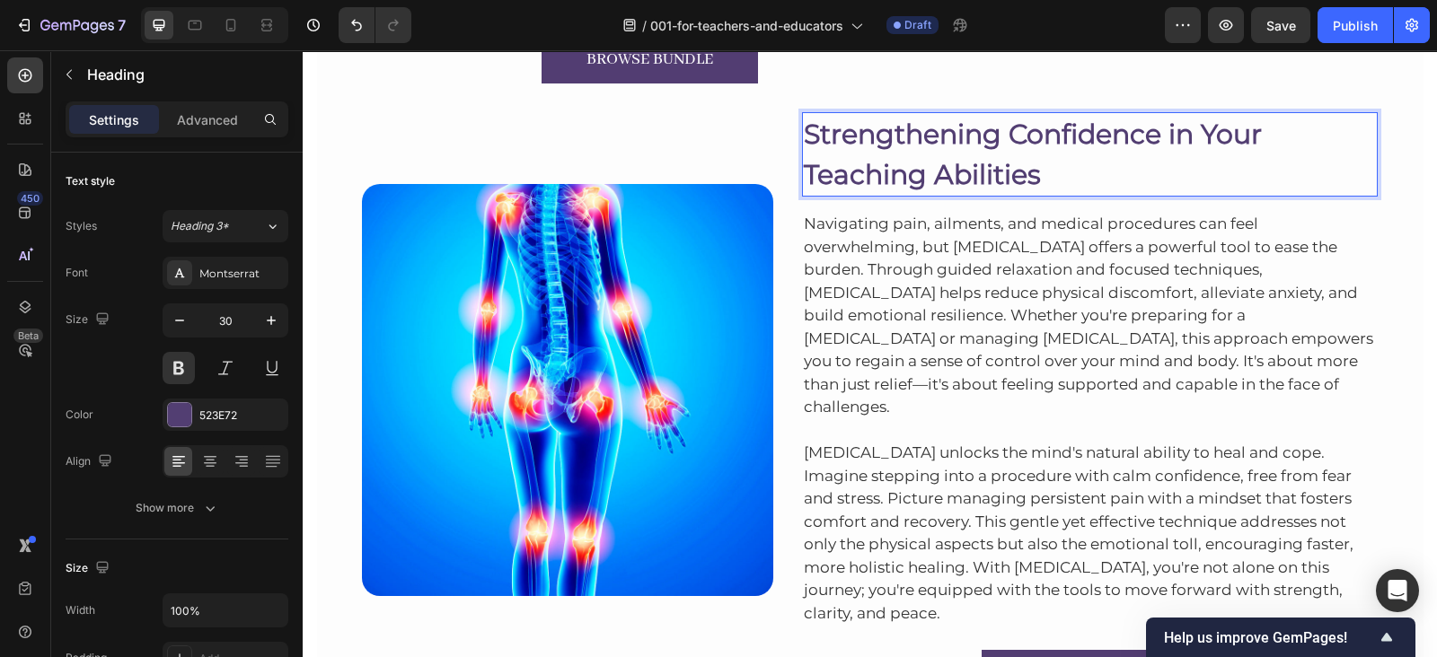
click at [804, 173] on p "Strengthening Confidence in Your Teaching Abilities" at bounding box center [1090, 154] width 573 height 81
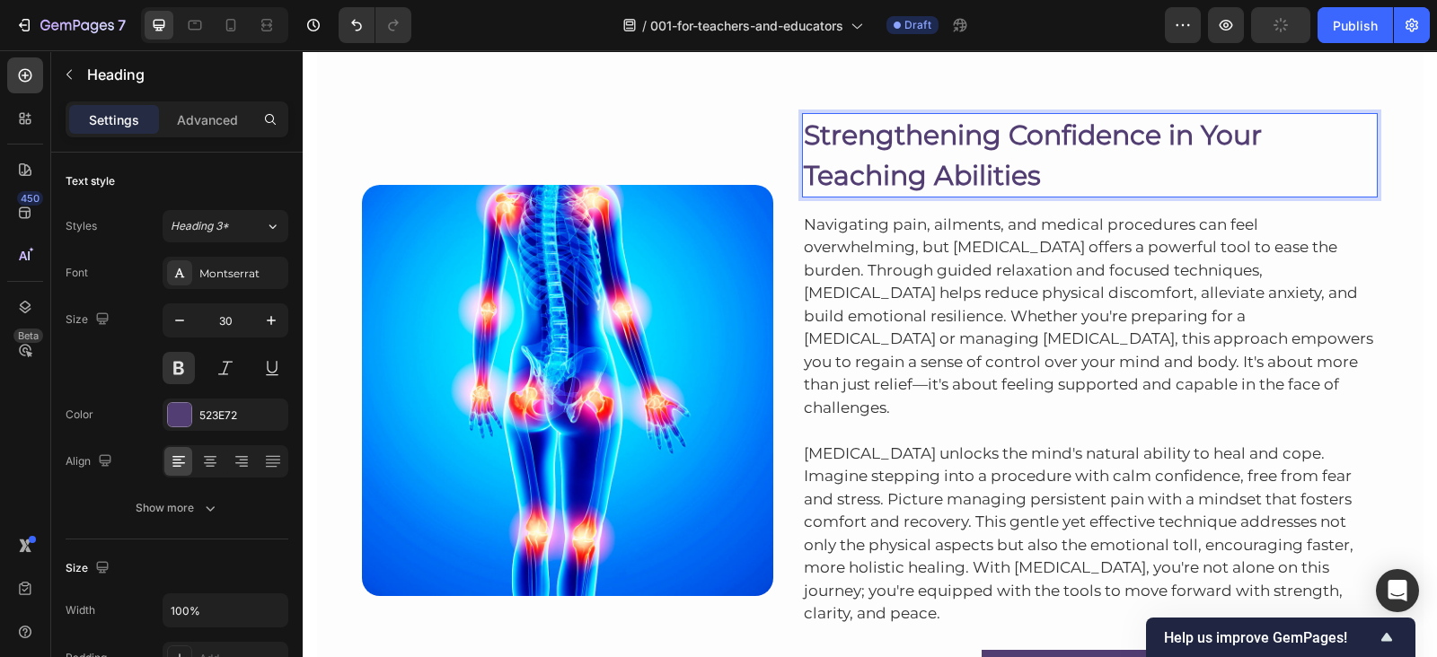
scroll to position [7199, 0]
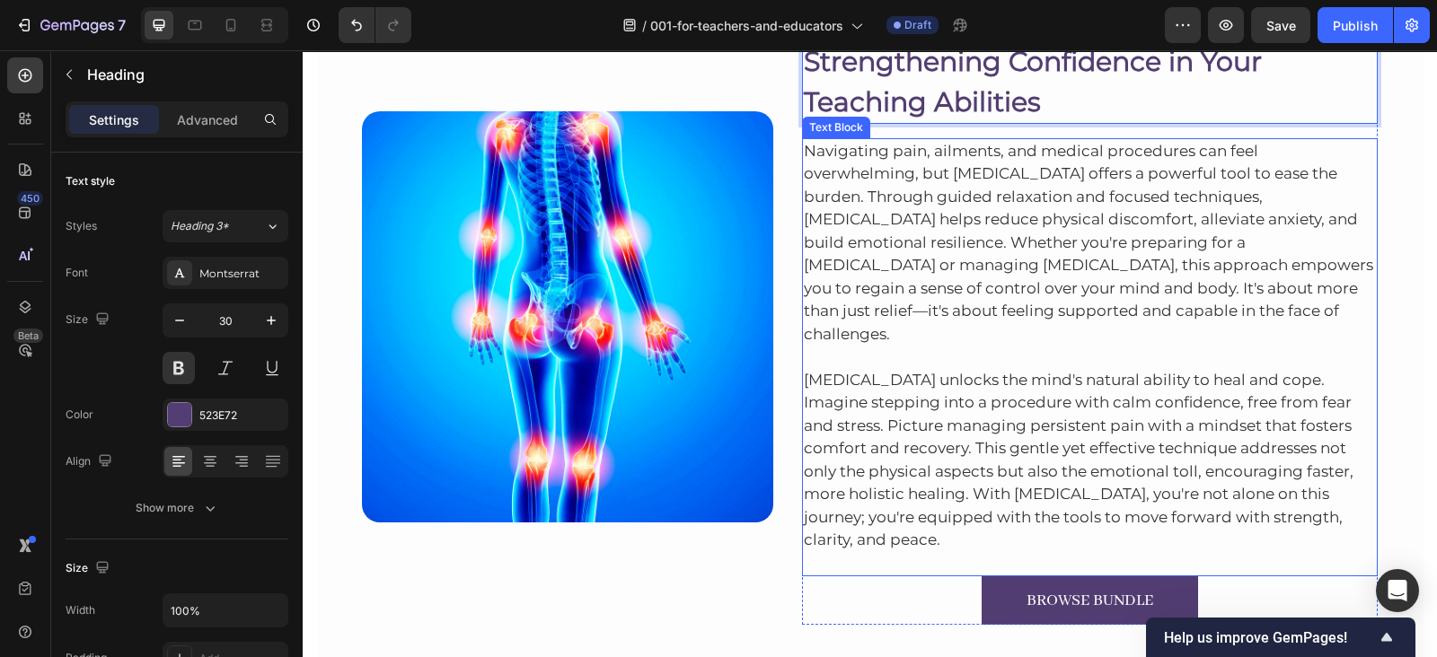
click at [888, 198] on span "Navigating pain, ailments, and medical procedures can feel overwhelming, but [M…" at bounding box center [1088, 242] width 569 height 201
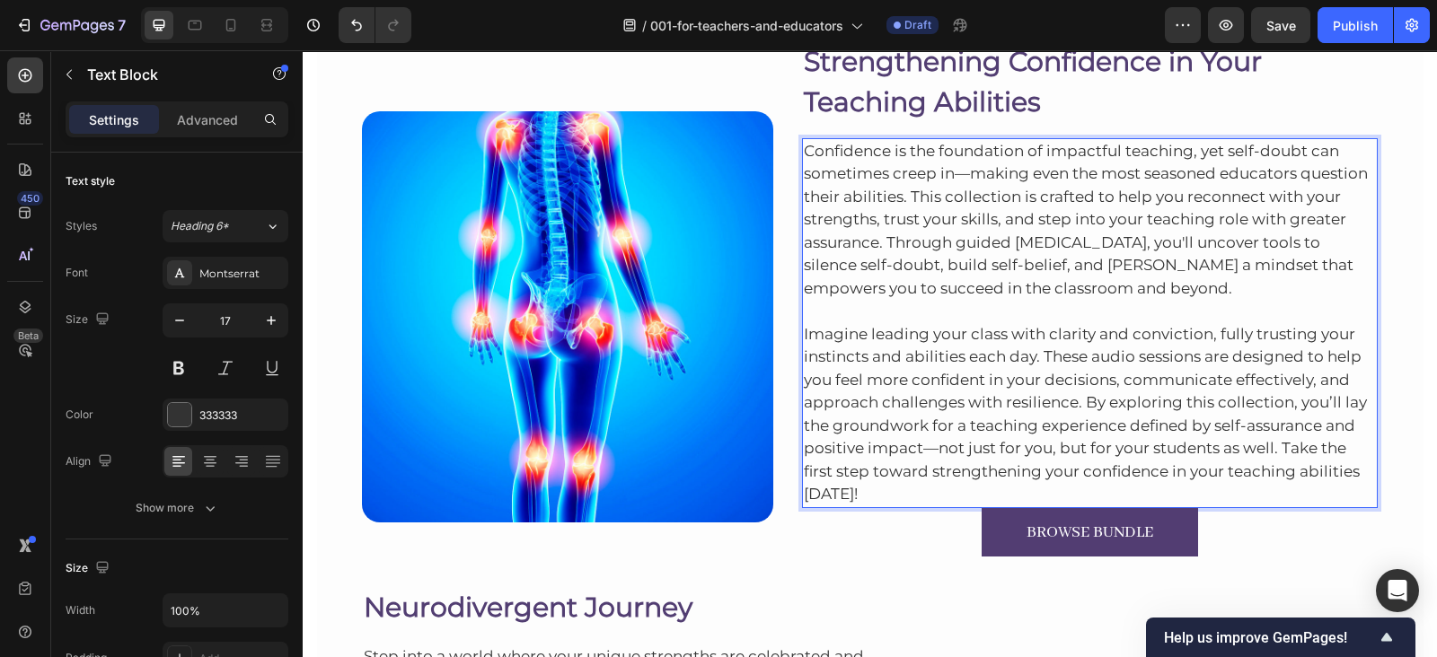
click at [866, 481] on p "Imagine leading your class with clarity and conviction, fully trusting your ins…" at bounding box center [1090, 403] width 573 height 207
click at [866, 489] on p "Imagine leading your class with clarity and conviction, fully trusting your ins…" at bounding box center [1090, 403] width 573 height 207
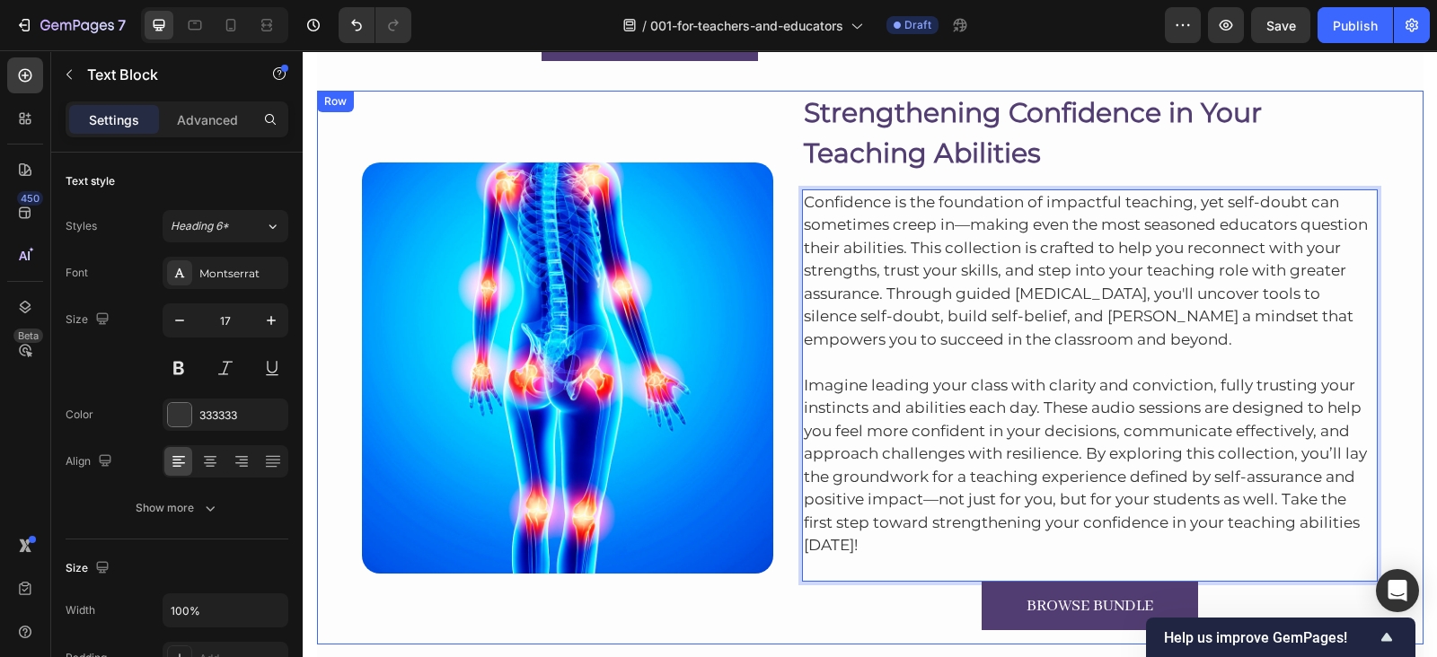
scroll to position [7168, 0]
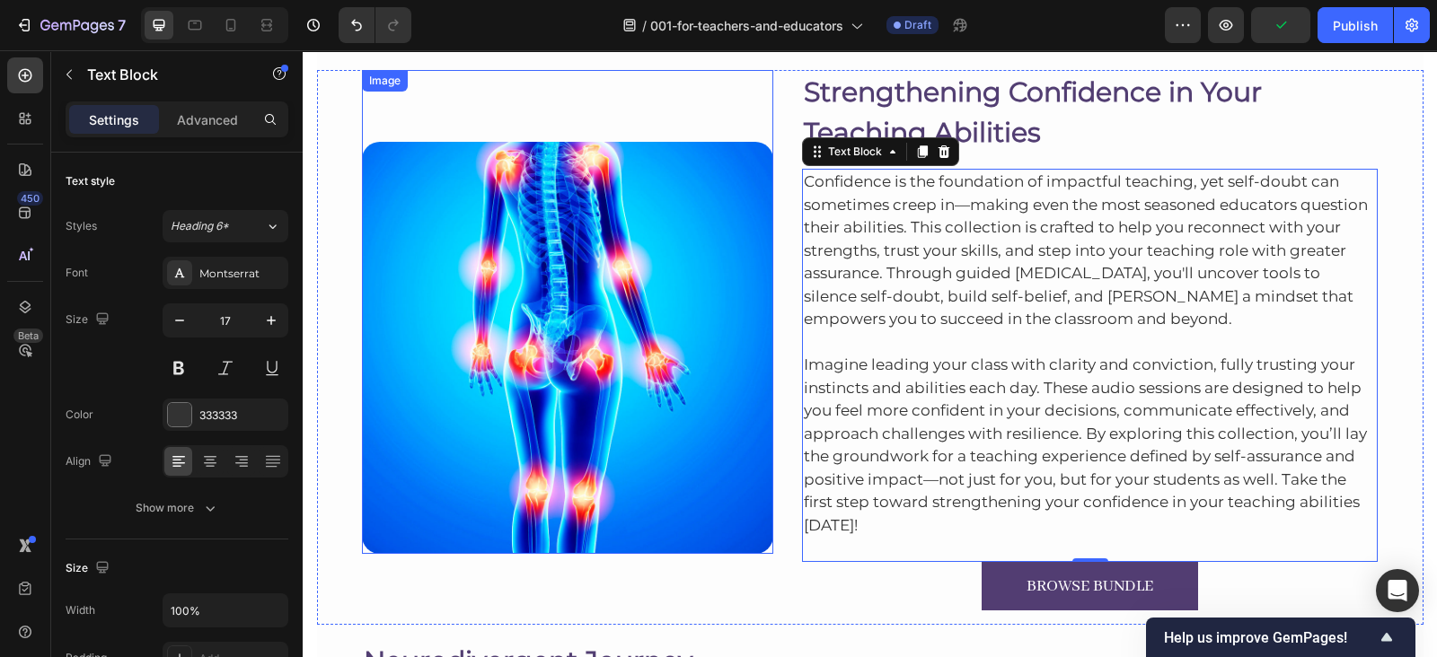
click at [411, 256] on img at bounding box center [567, 347] width 411 height 411
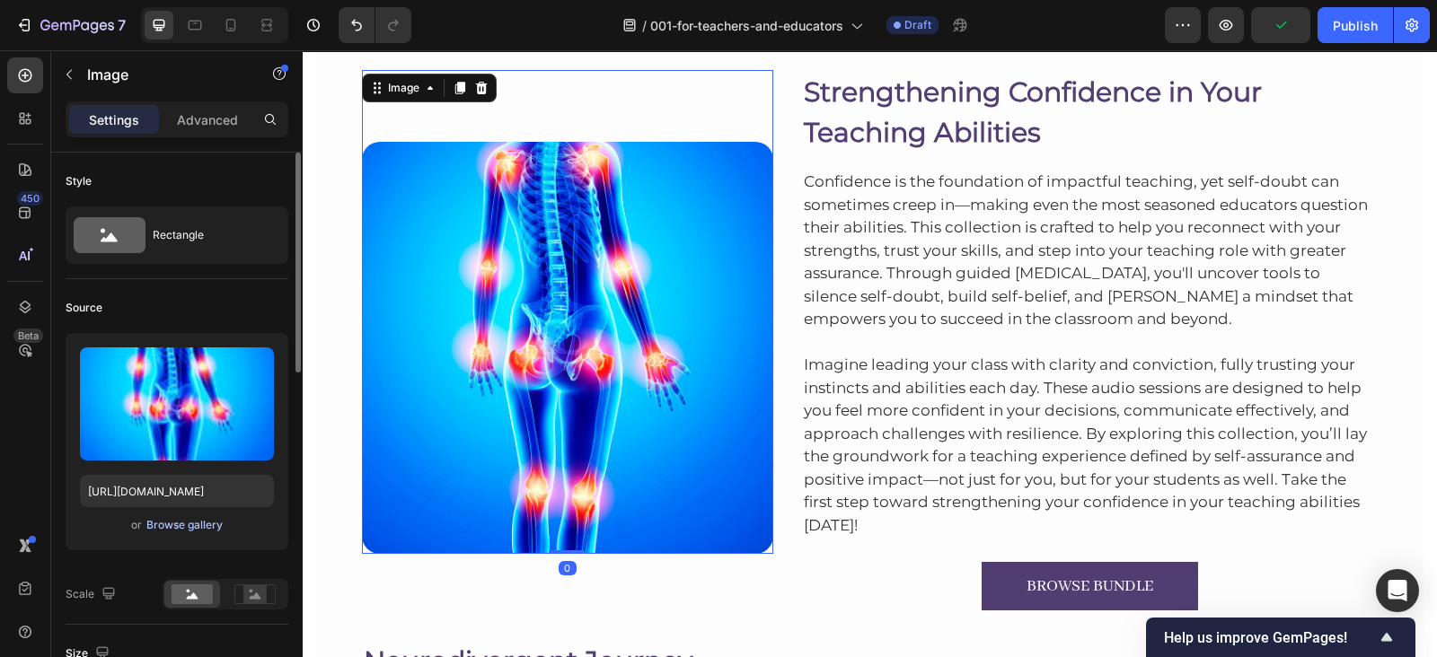
click at [173, 527] on div "Browse gallery" at bounding box center [184, 525] width 76 height 16
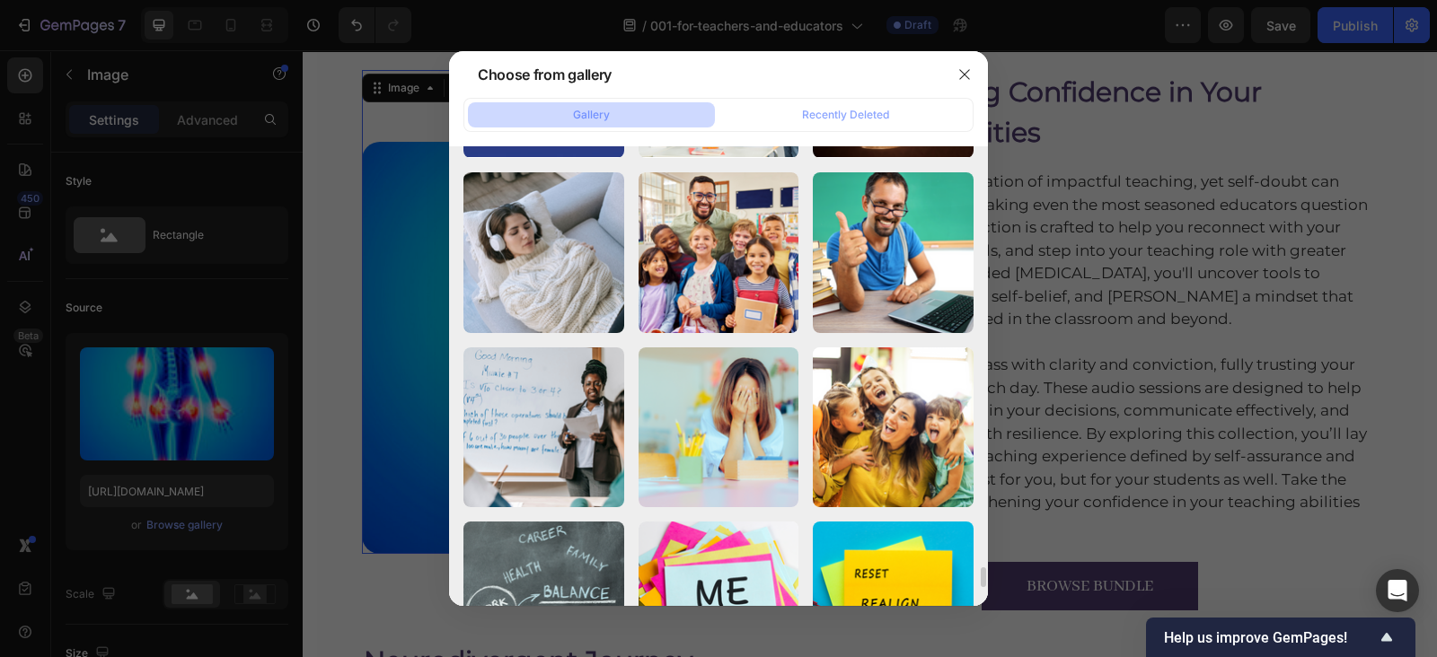
scroll to position [9426, 0]
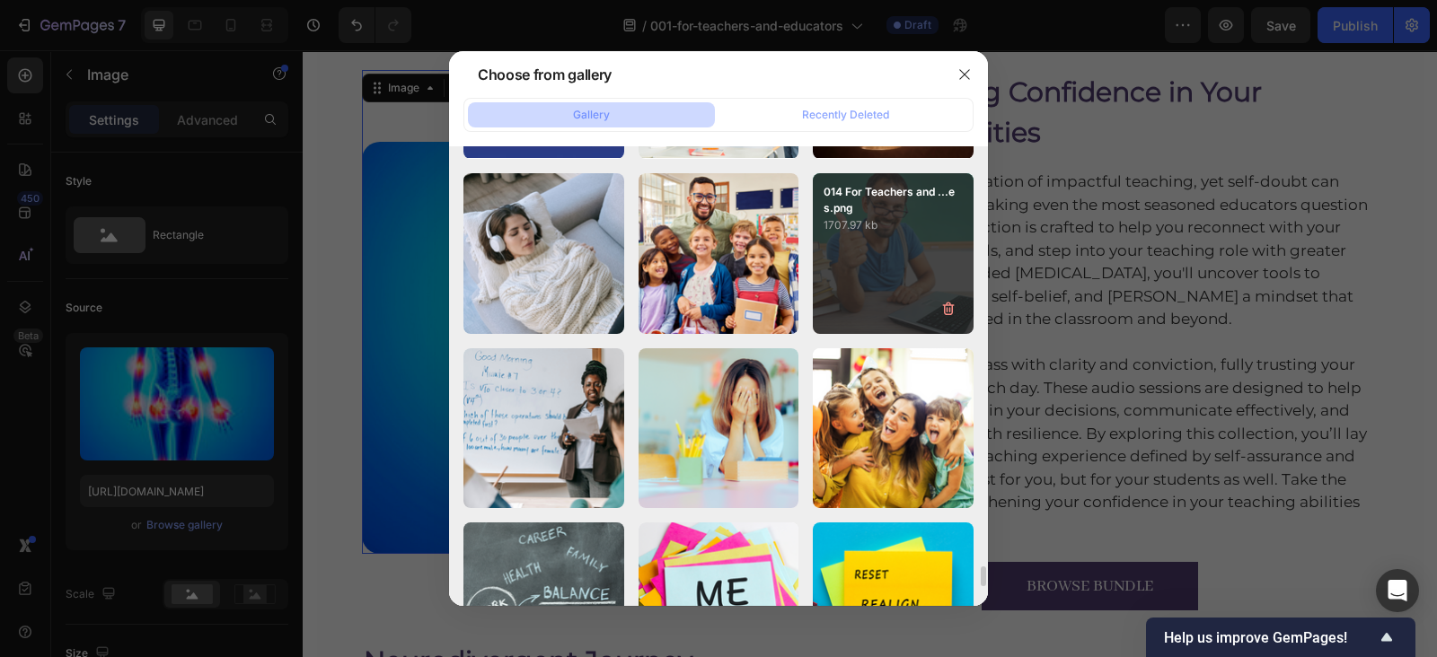
click at [884, 253] on div "014 For Teachers and ...es.png 1707.97 kb" at bounding box center [893, 253] width 161 height 161
type input "https://cdn.shopify.com/s/files/1/0607/2821/3736/files/gempages_502465714892833…"
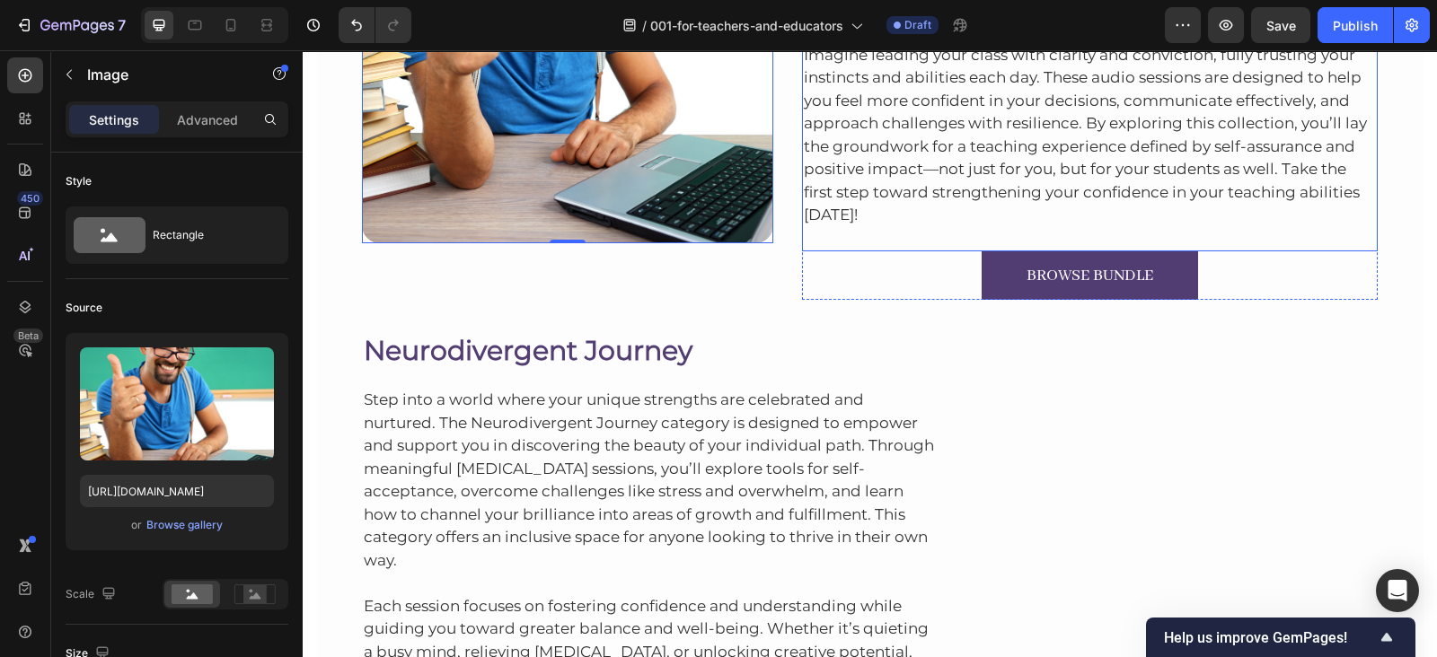
scroll to position [7662, 0]
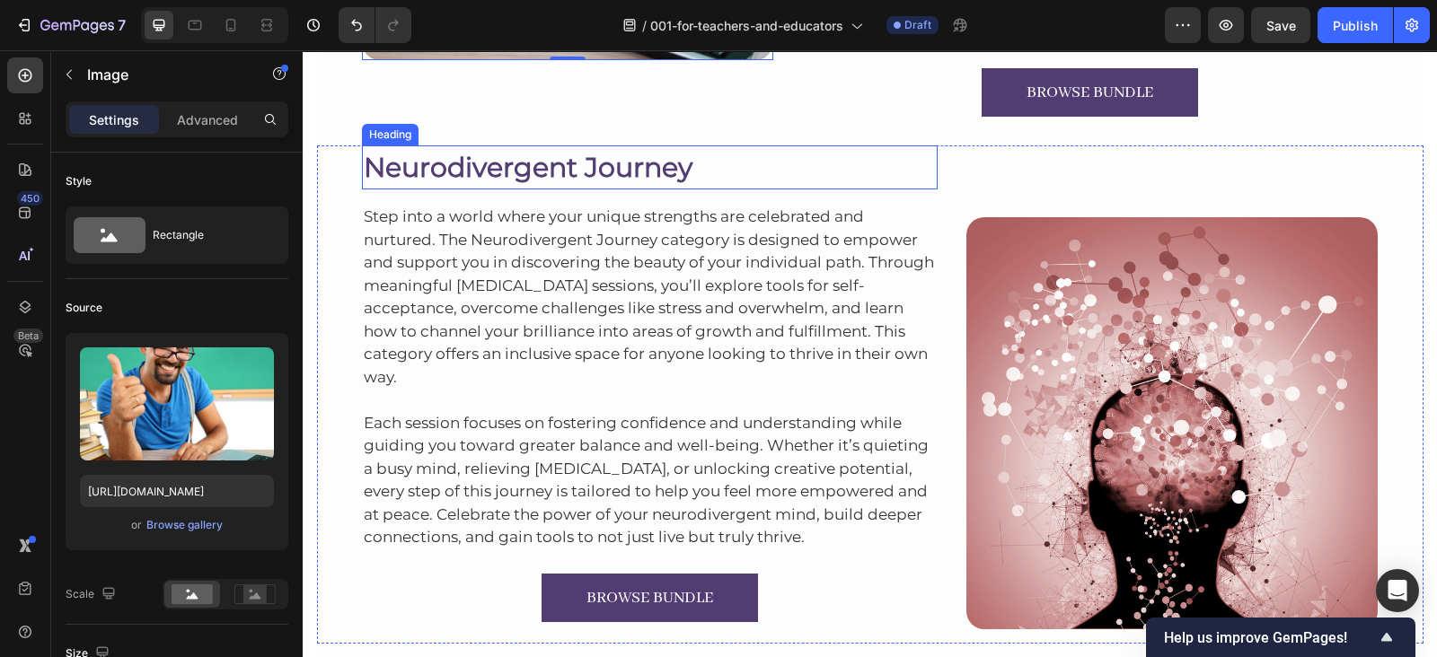
click at [527, 170] on h2 "Neurodivergent Journey" at bounding box center [650, 167] width 576 height 44
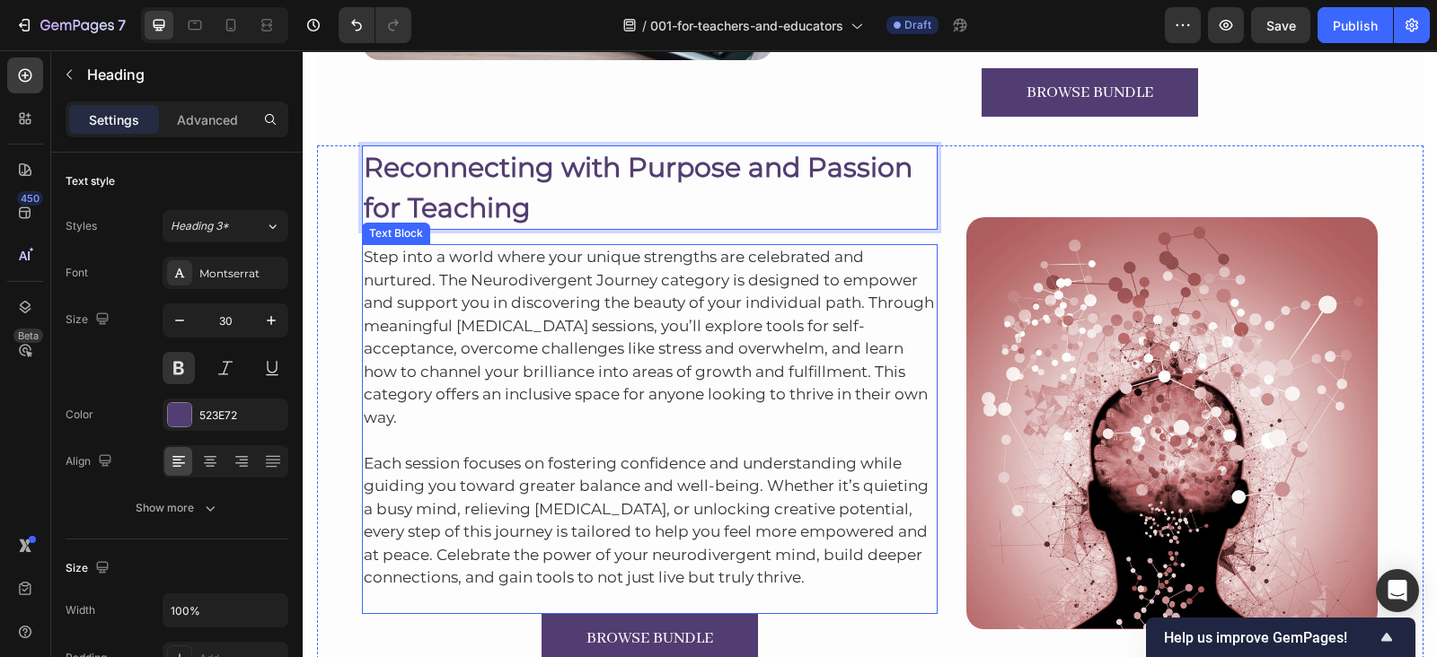
click at [540, 312] on p "Step into a world where your unique strengths are celebrated and nurtured. The …" at bounding box center [650, 337] width 573 height 183
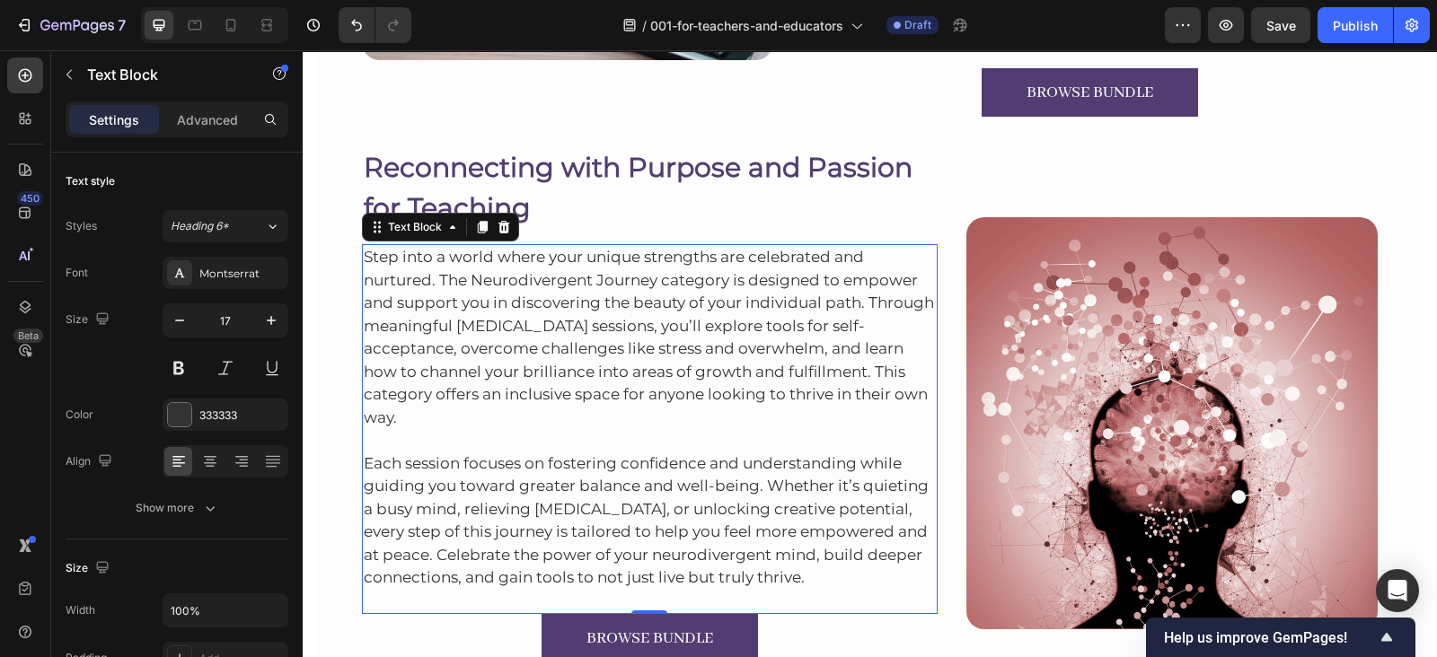
click at [638, 357] on p "Step into a world where your unique strengths are celebrated and nurtured. The …" at bounding box center [650, 337] width 573 height 183
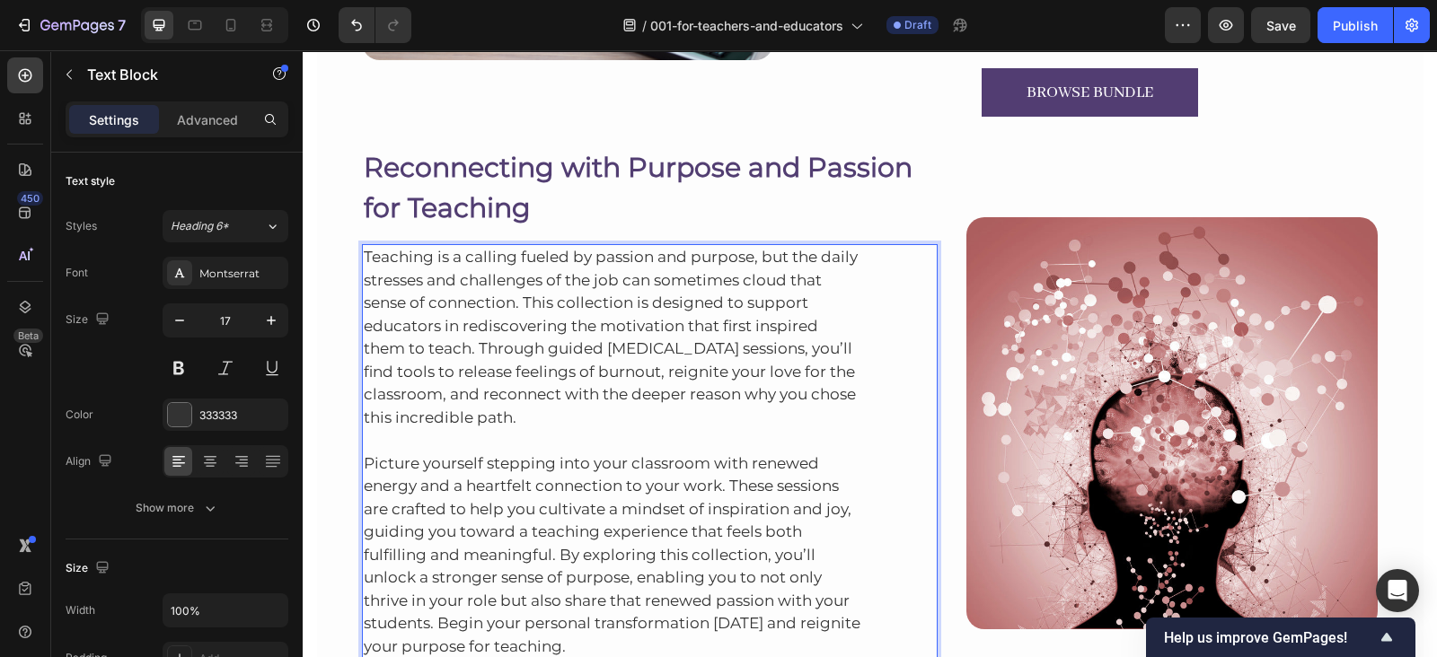
scroll to position [7678, 0]
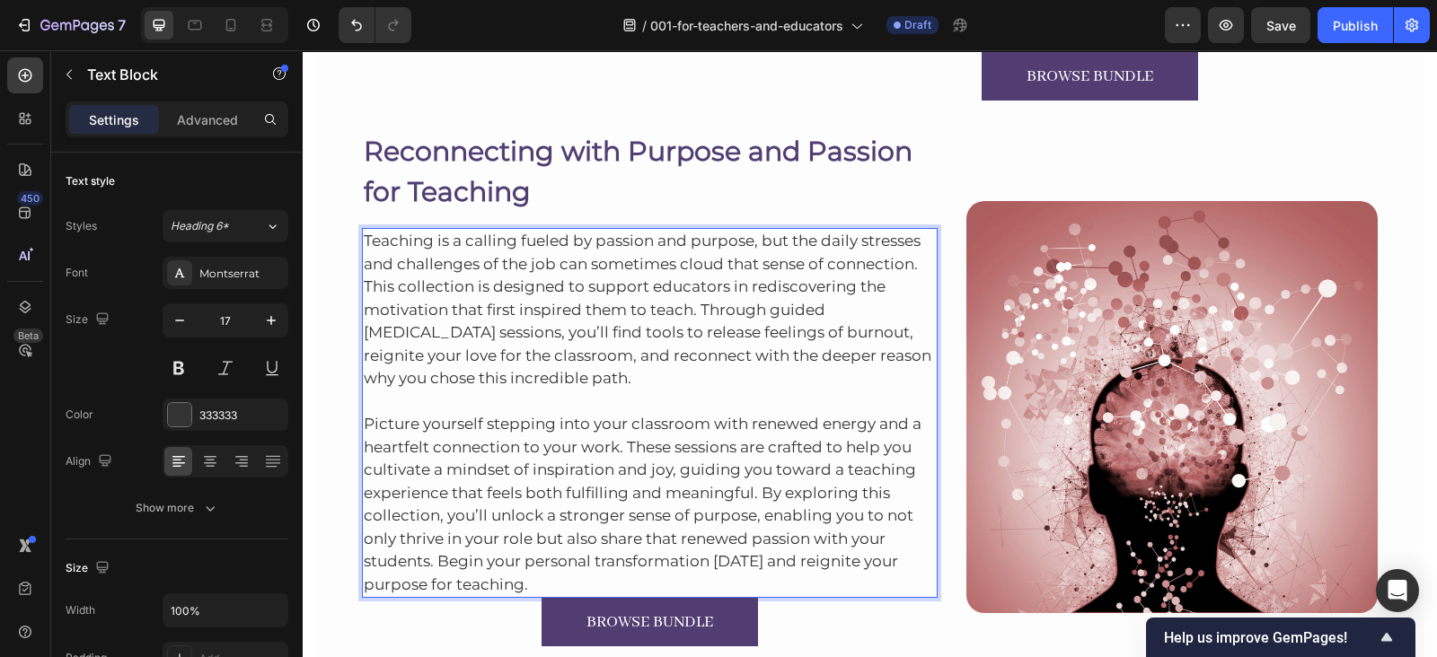
click at [537, 582] on p "Picture yourself stepping into your classroom with renewed energy and a heartfe…" at bounding box center [650, 494] width 573 height 207
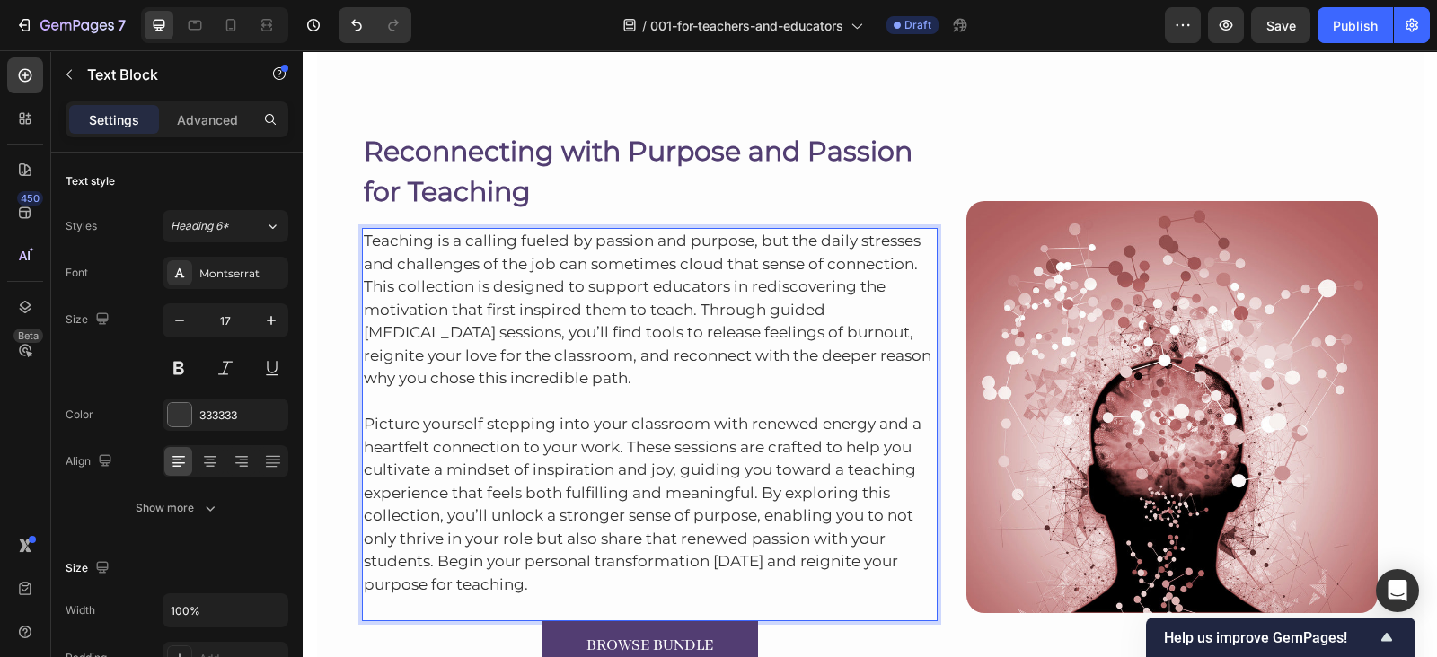
scroll to position [7839, 0]
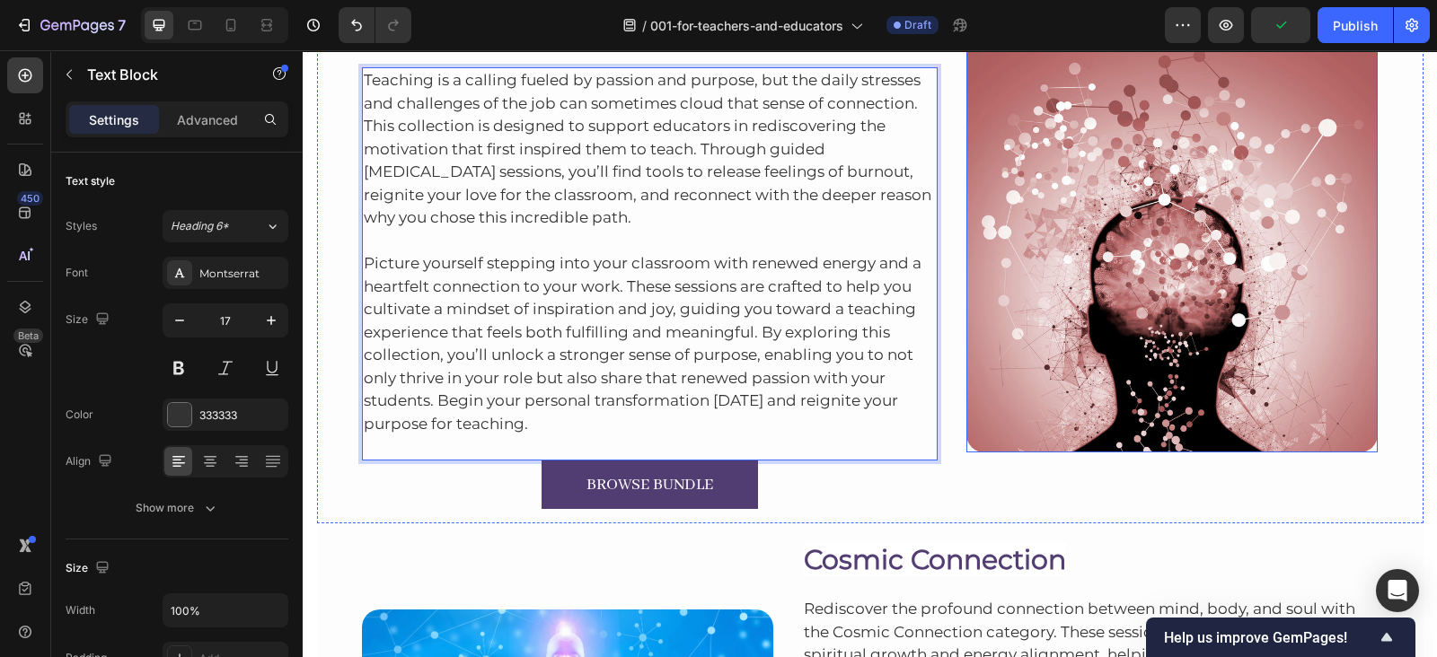
click at [1051, 226] on img at bounding box center [1171, 245] width 411 height 411
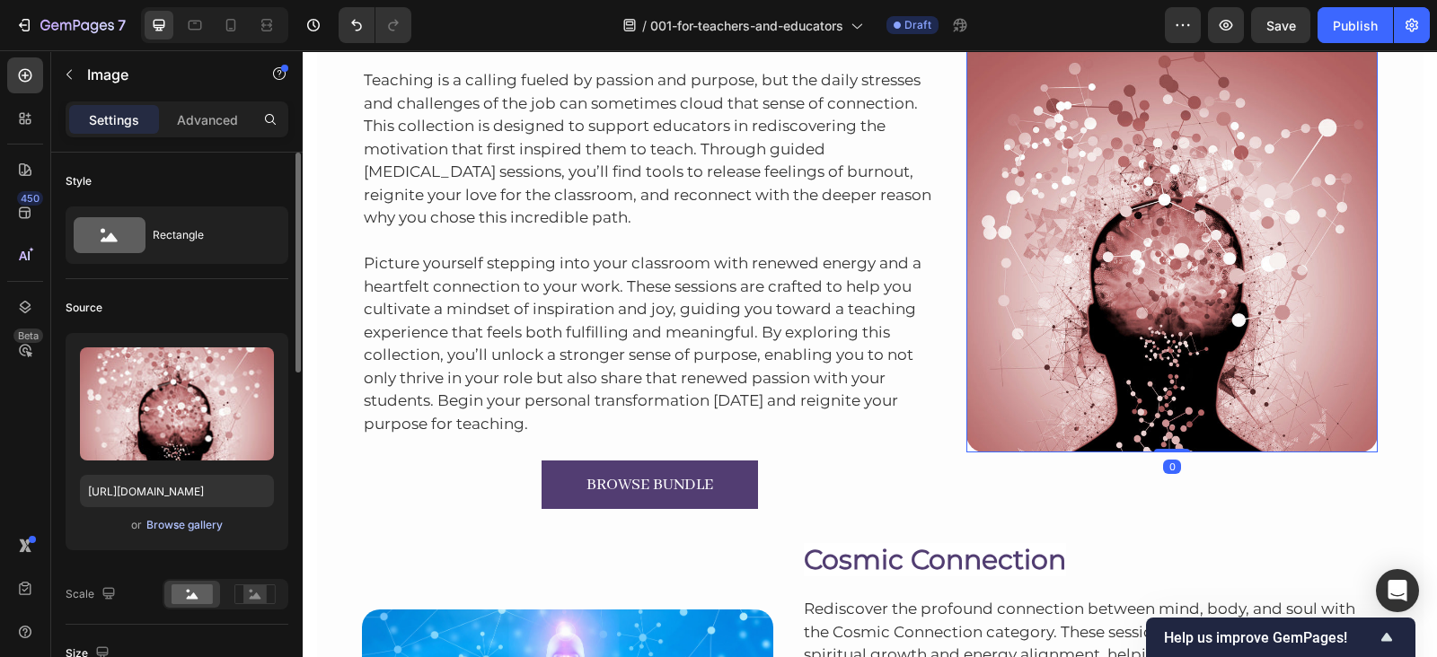
click at [198, 518] on div "Browse gallery" at bounding box center [184, 525] width 76 height 16
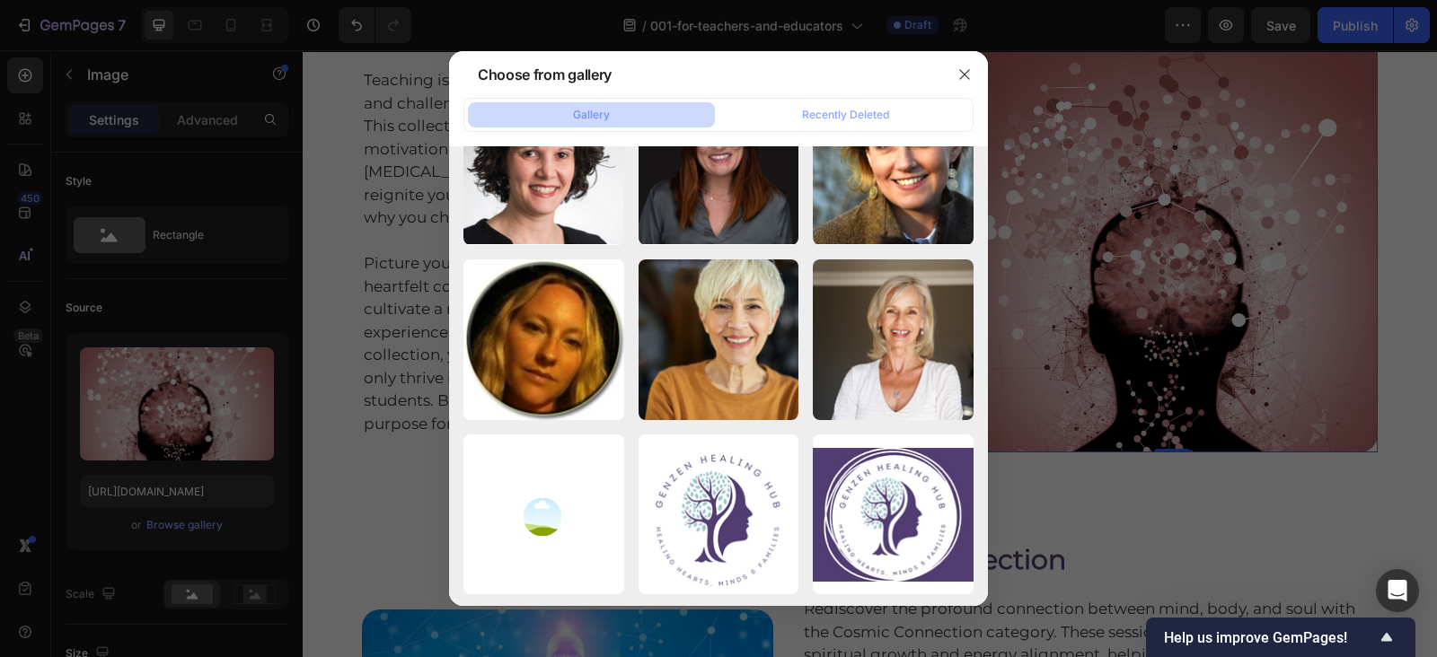
scroll to position [9417, 0]
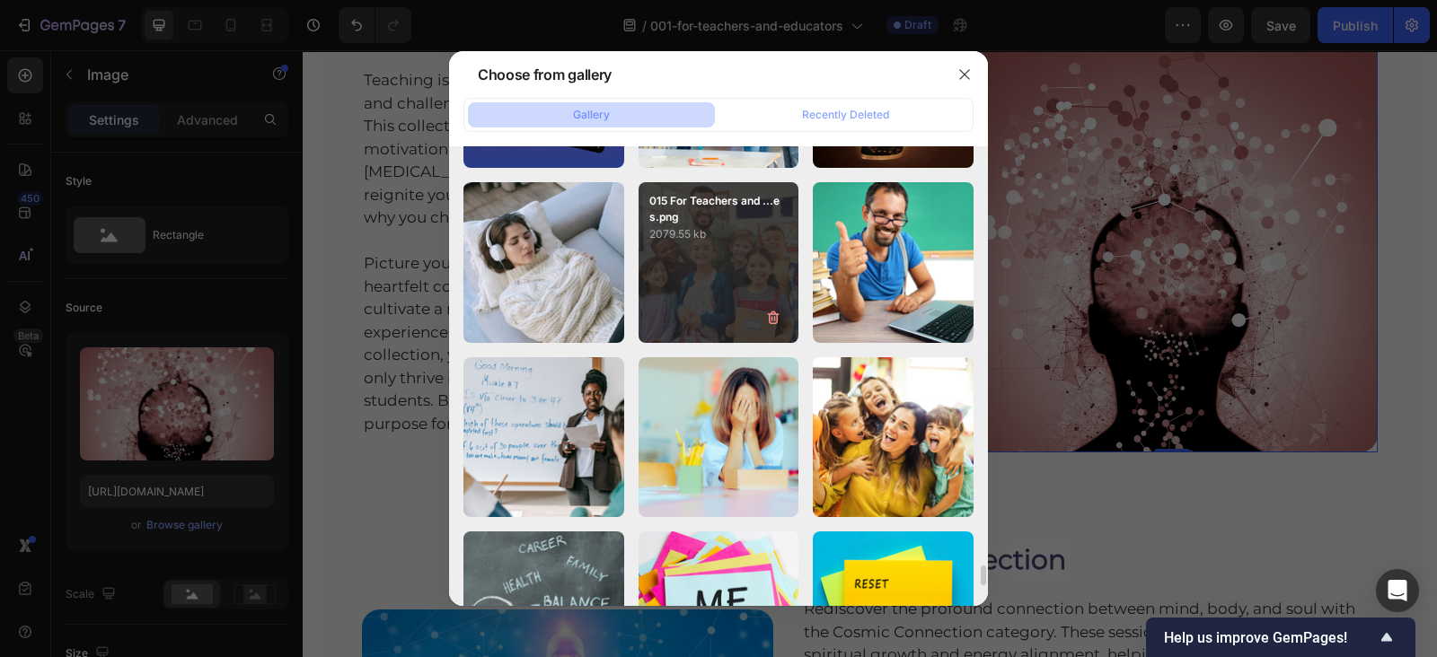
click at [664, 263] on div "015 For Teachers and ...es.png 2079.55 kb" at bounding box center [718, 262] width 161 height 161
type input "https://cdn.shopify.com/s/files/1/0607/2821/3736/files/gempages_502465714892833…"
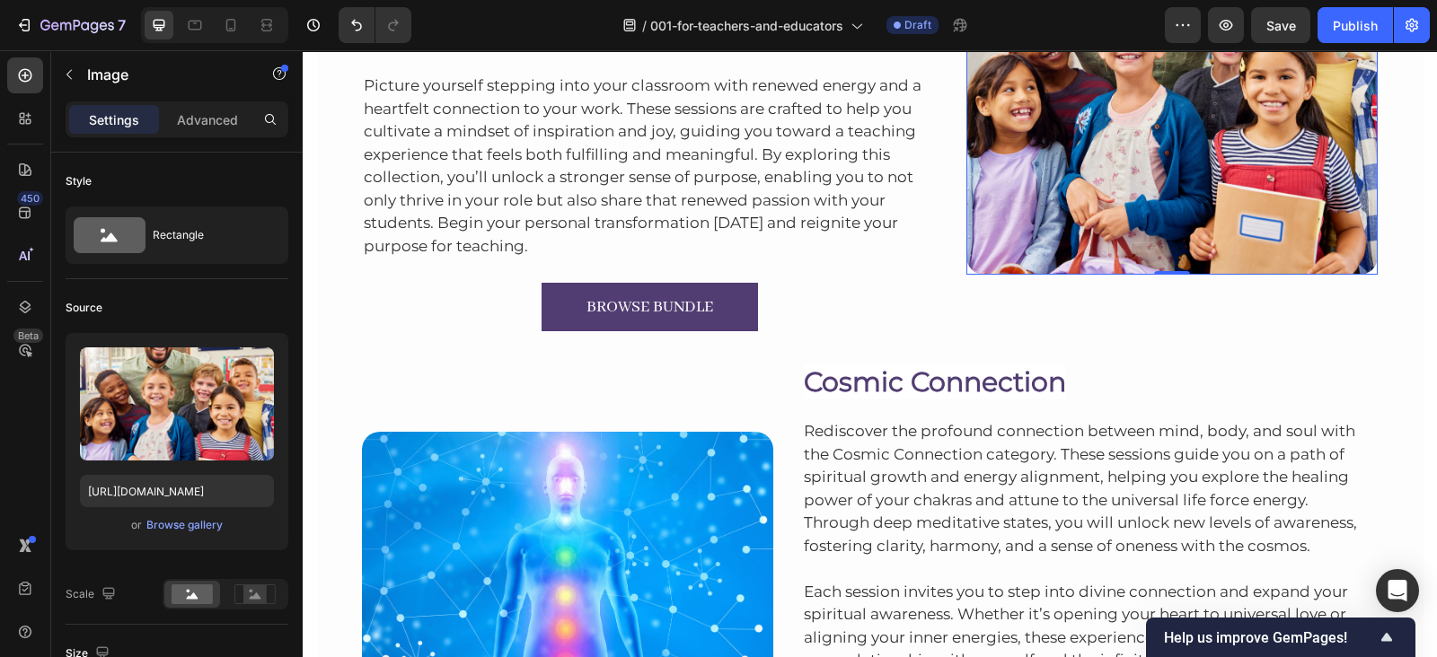
scroll to position [8178, 0]
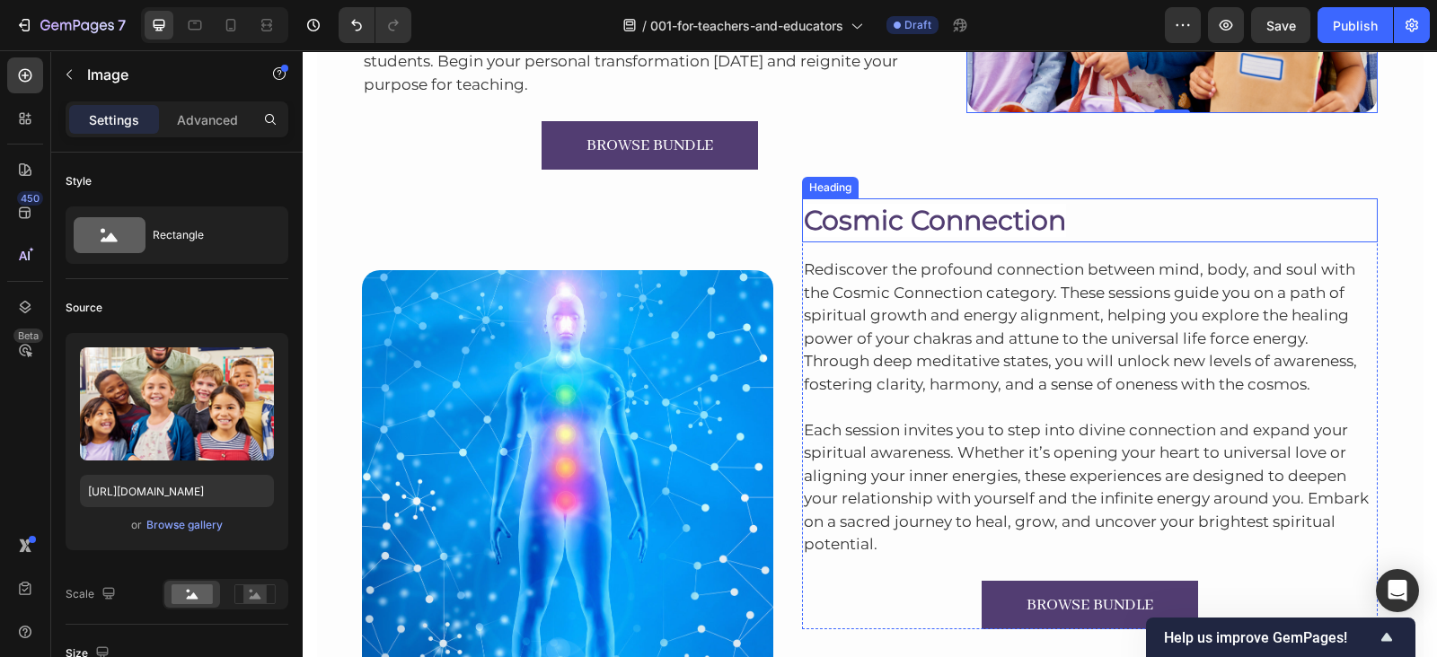
click at [910, 224] on span "Cosmic Connection" at bounding box center [935, 220] width 262 height 33
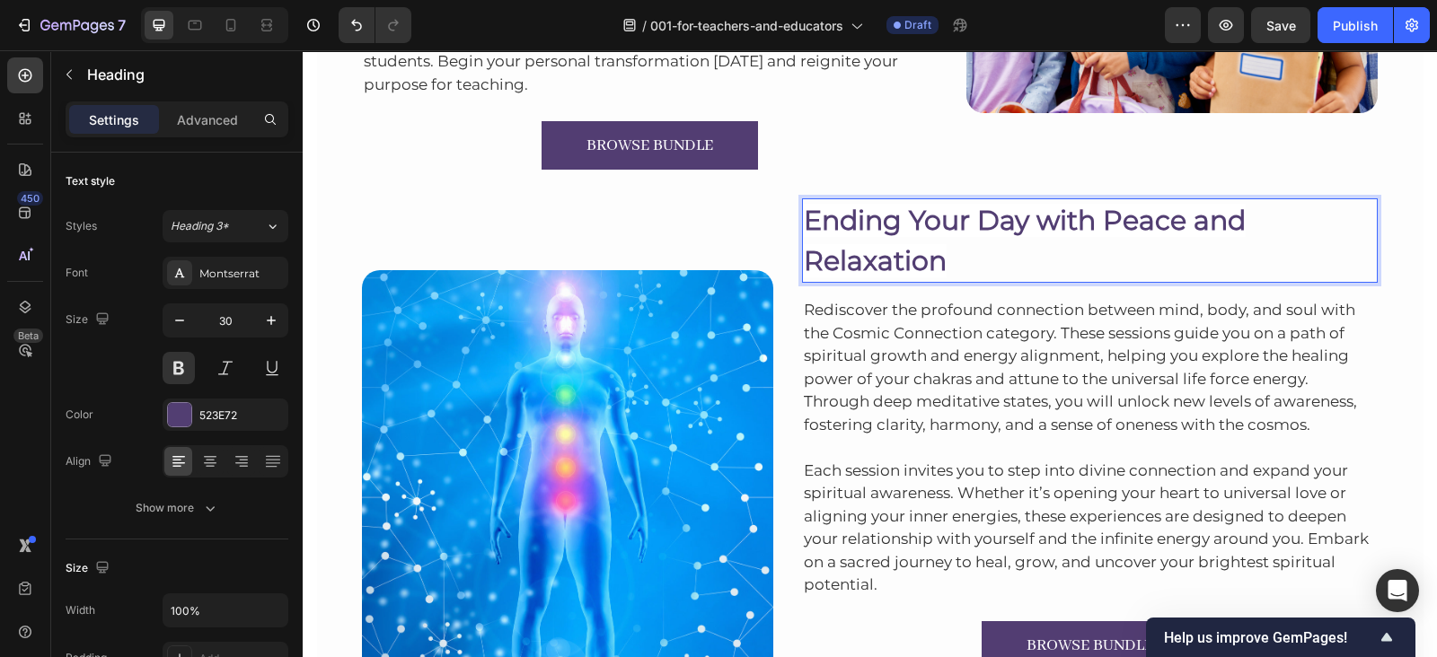
scroll to position [8274, 0]
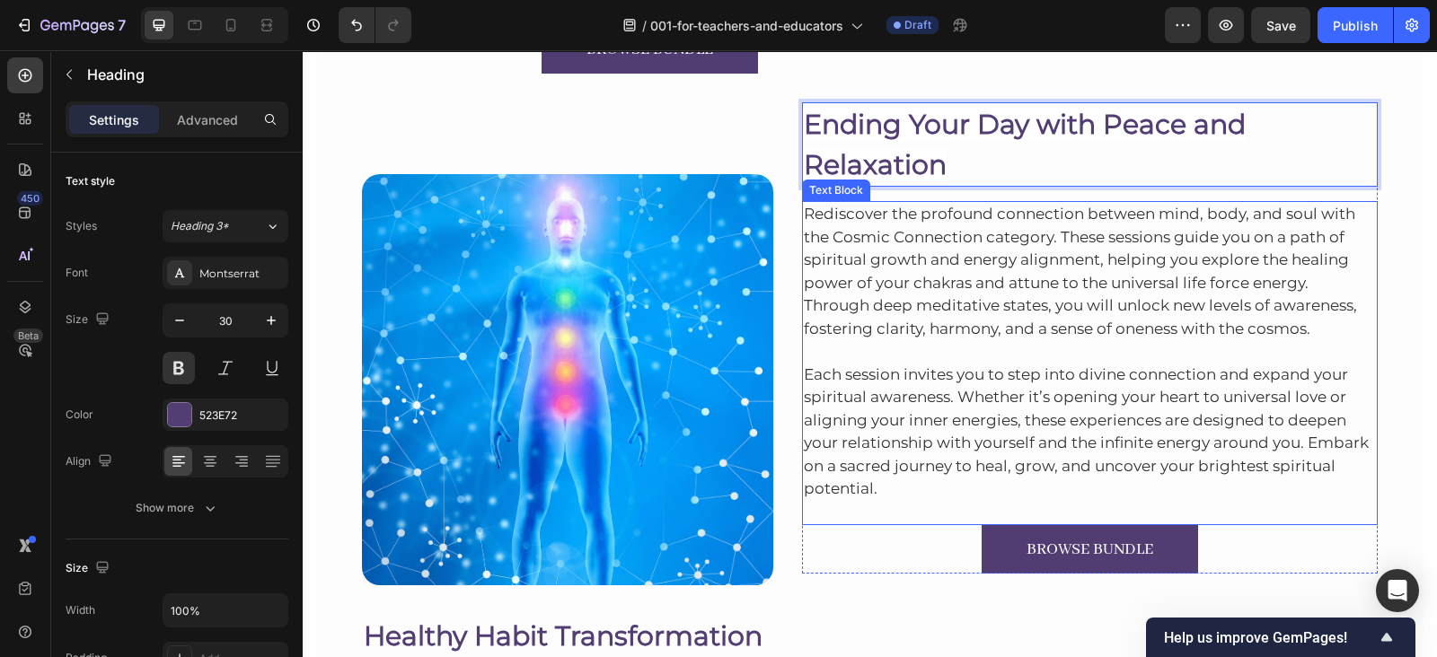
click at [980, 242] on p "Rediscover the profound connection between mind, body, and soul with the Cosmic…" at bounding box center [1090, 271] width 573 height 137
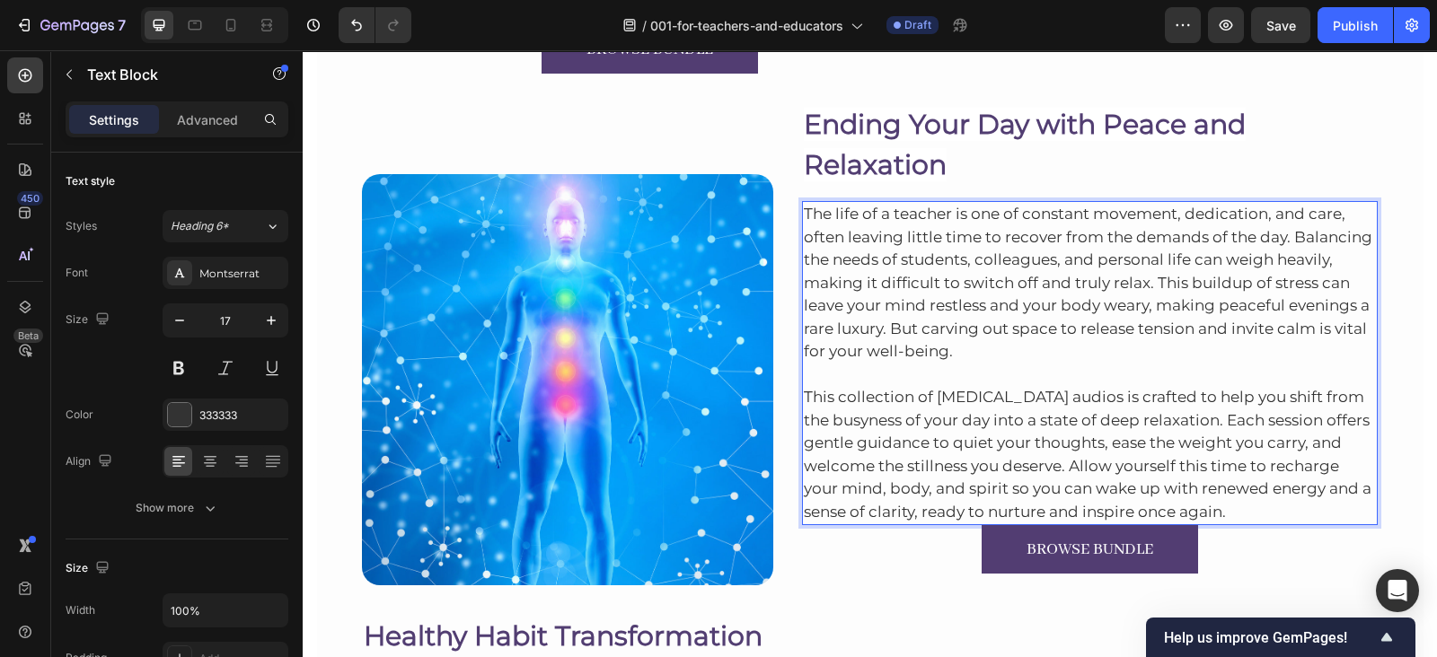
click at [1262, 504] on p "This collection of hypnotherapy audios is crafted to help you shift from the bu…" at bounding box center [1090, 444] width 573 height 161
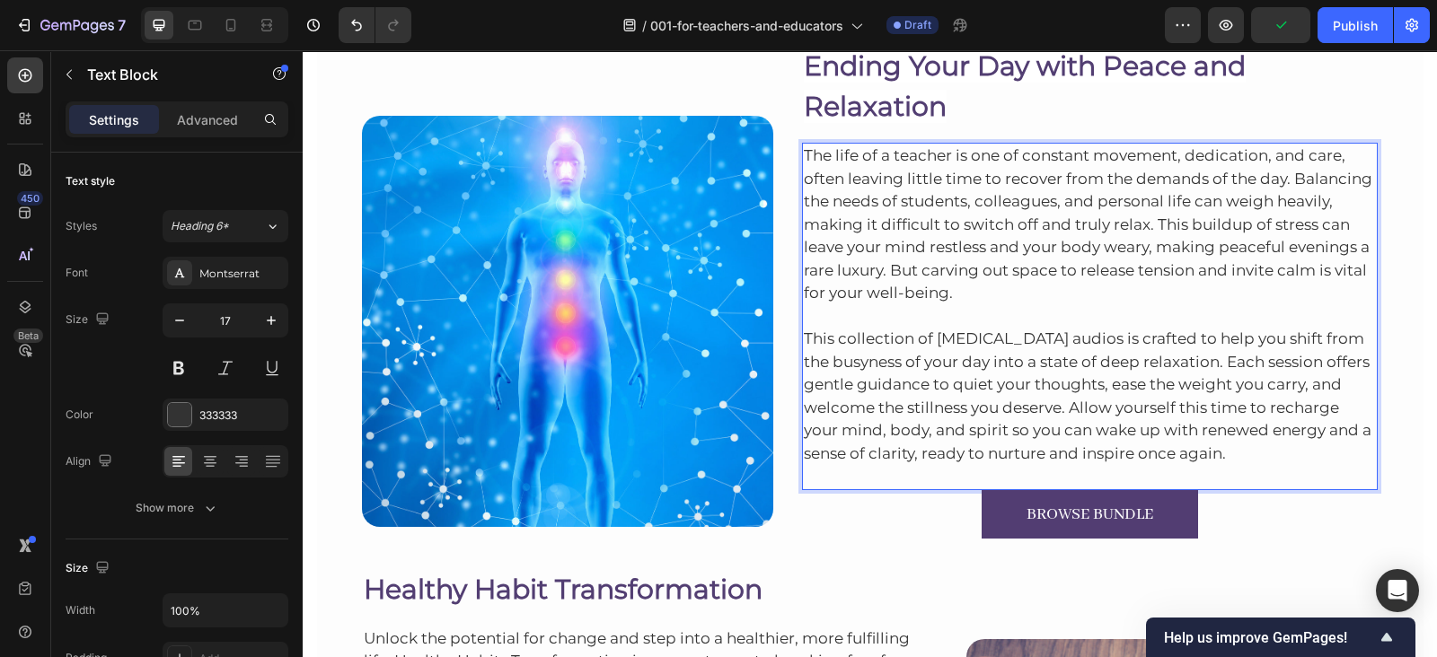
scroll to position [8353, 0]
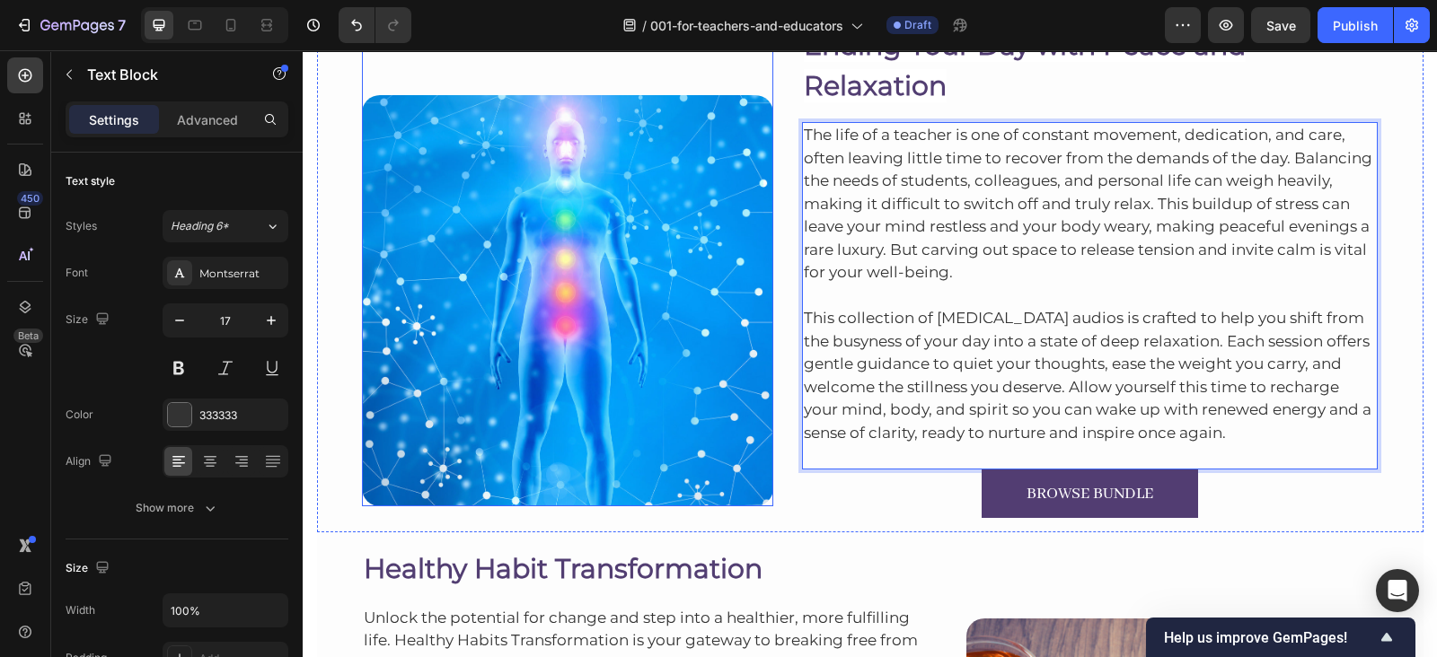
click at [501, 240] on img at bounding box center [567, 300] width 411 height 411
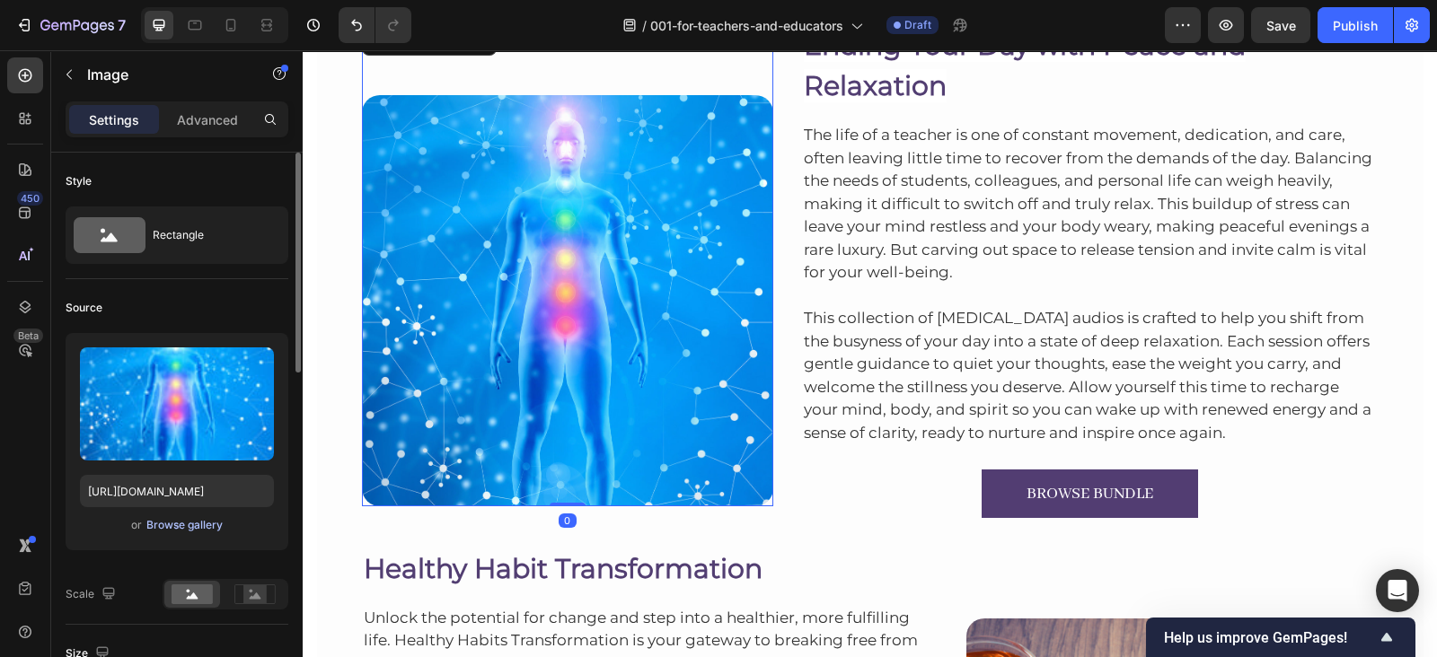
click at [193, 523] on div "Browse gallery" at bounding box center [184, 525] width 76 height 16
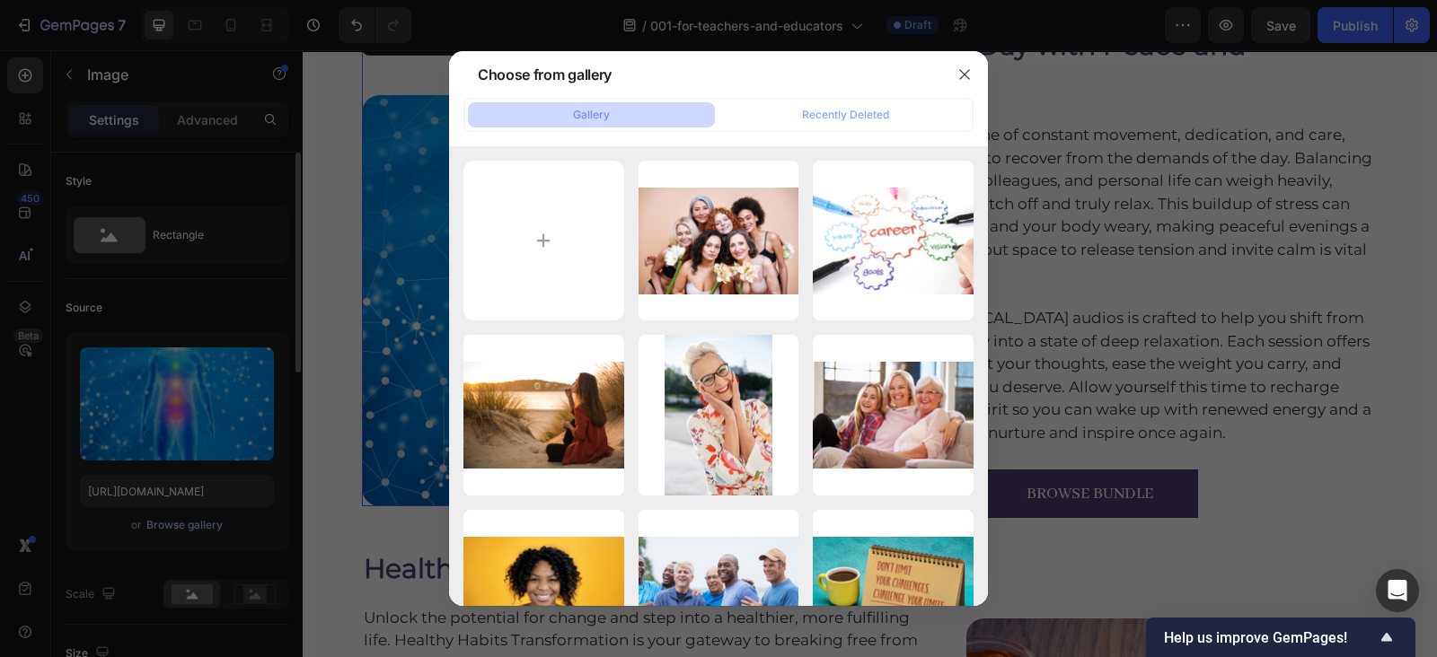
click at [193, 523] on div at bounding box center [718, 328] width 1437 height 657
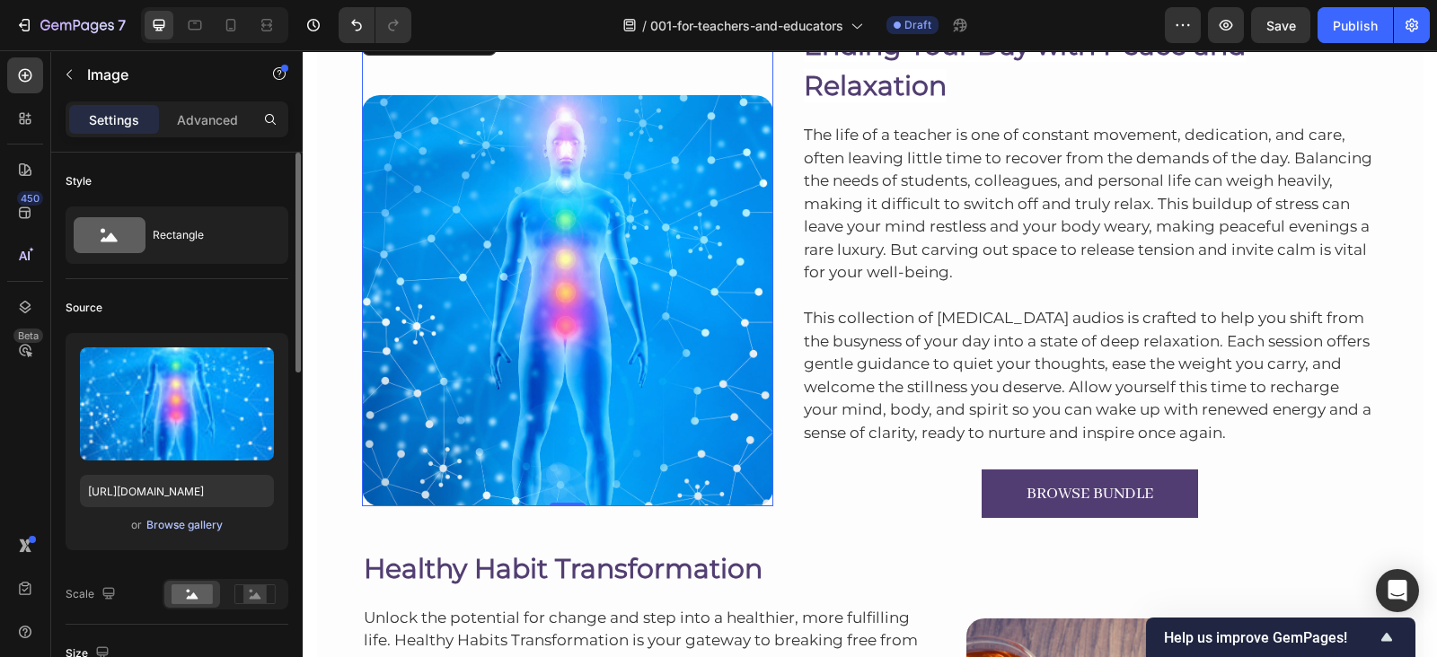
click at [184, 528] on div "Browse gallery" at bounding box center [184, 525] width 76 height 16
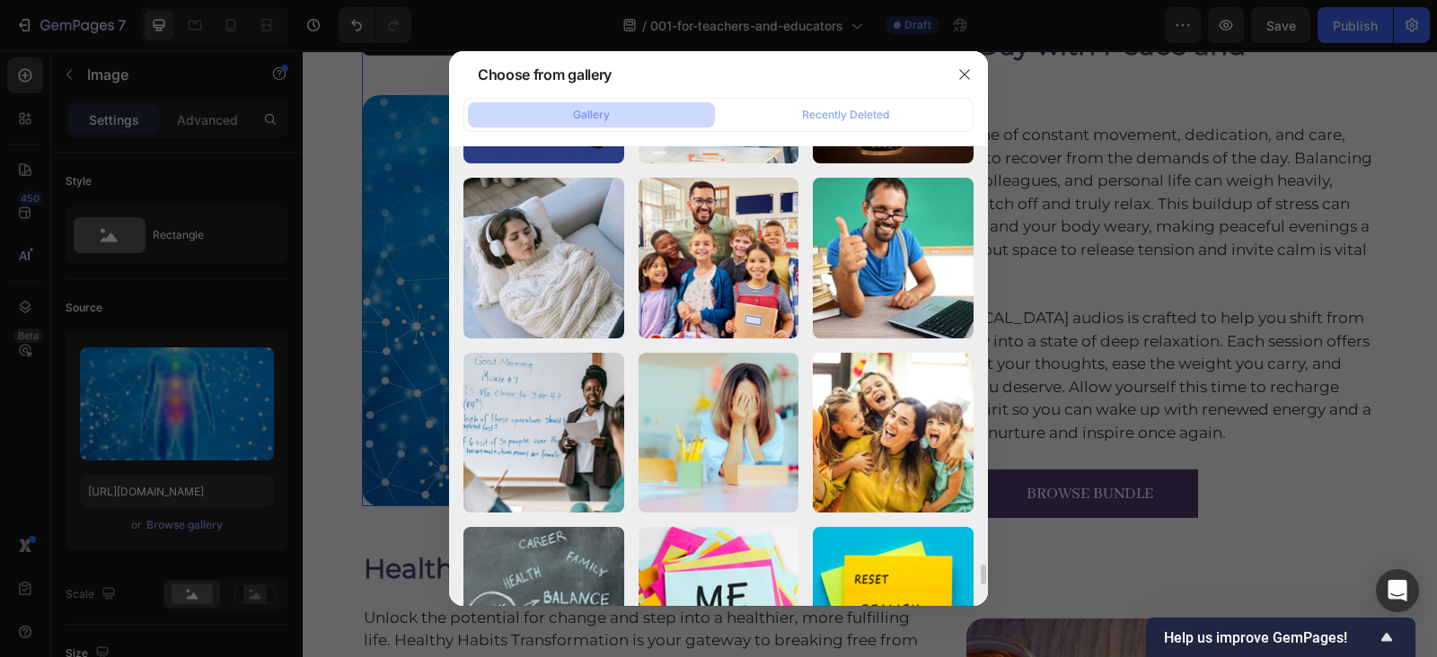
scroll to position [9421, 0]
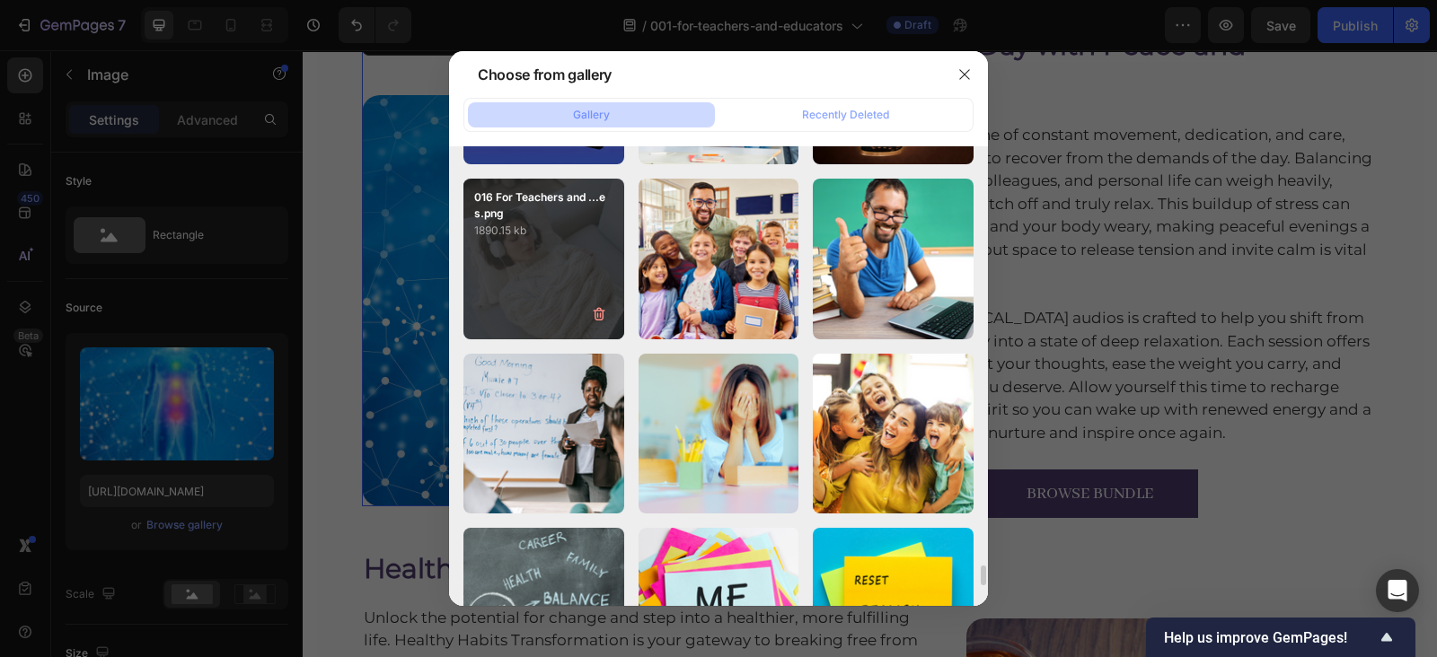
click at [583, 256] on div "016 For Teachers and ...es.png 1890.15 kb" at bounding box center [543, 259] width 161 height 161
type input "https://cdn.shopify.com/s/files/1/0607/2821/3736/files/gempages_502465714892833…"
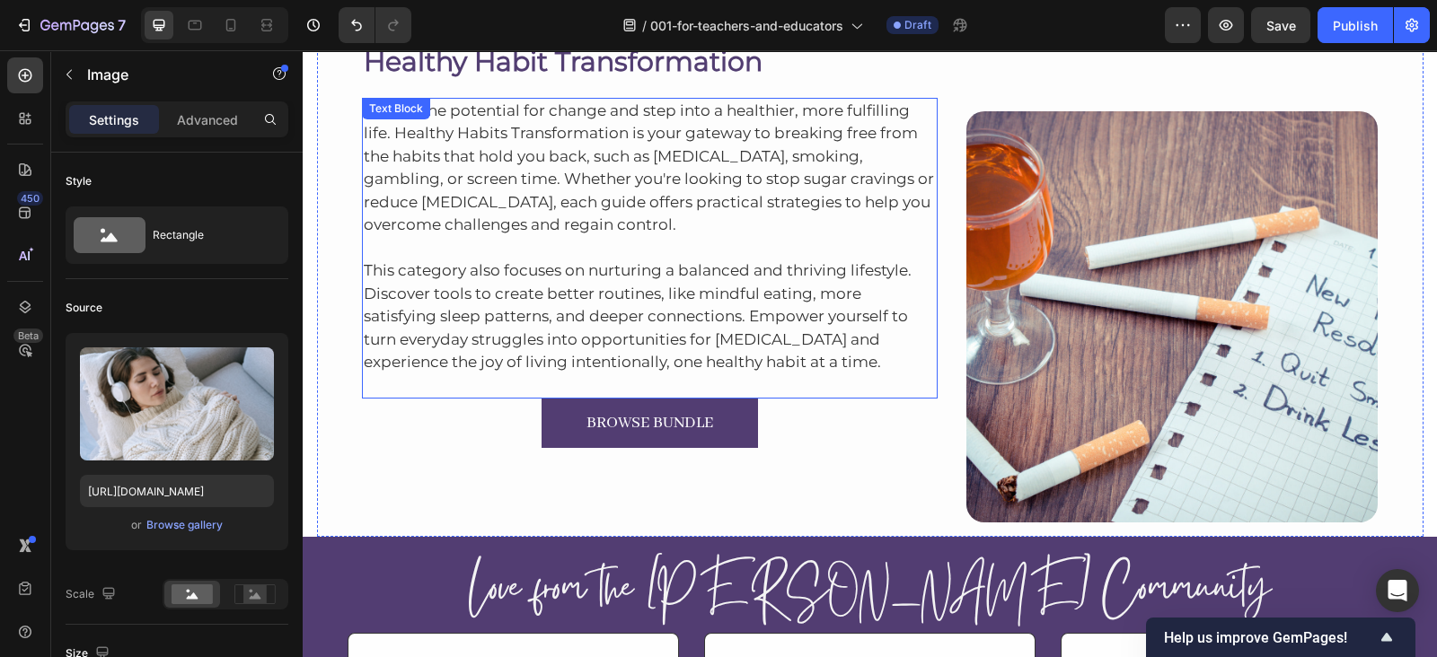
scroll to position [8718, 0]
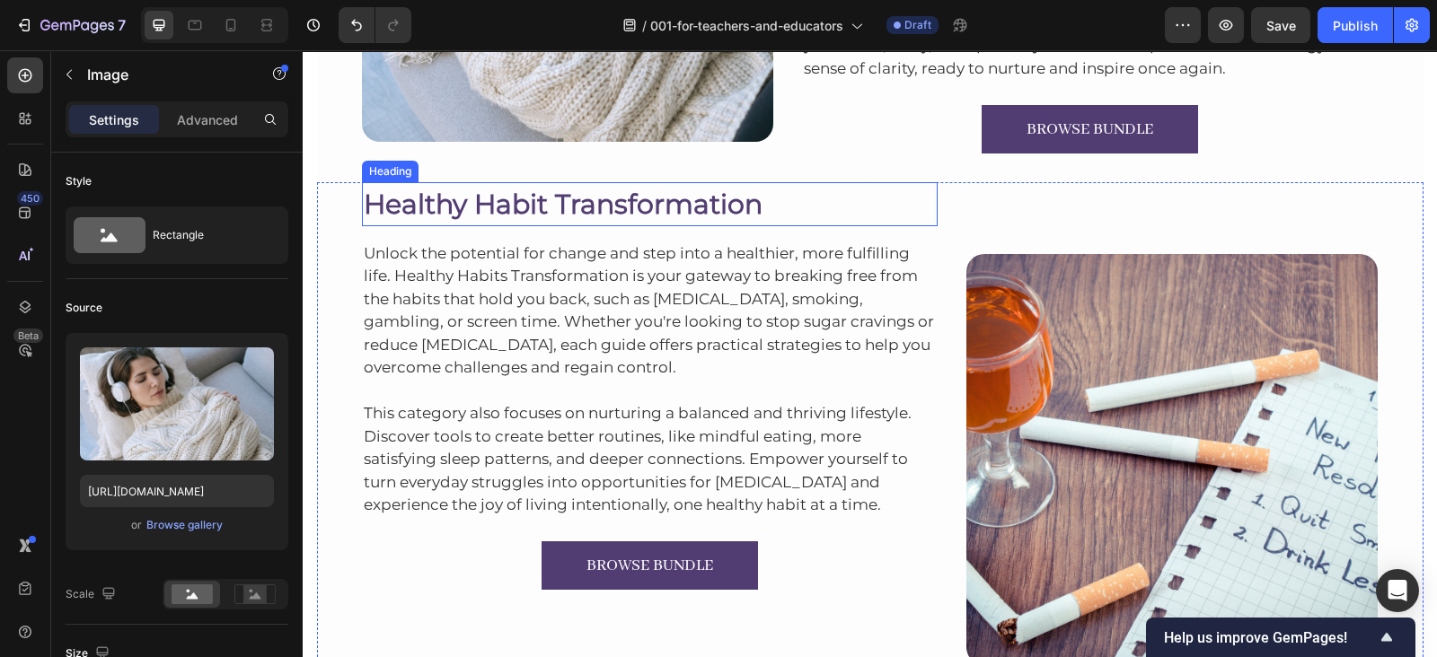
click at [534, 196] on h2 "Healthy Habit Transformation" at bounding box center [650, 204] width 576 height 44
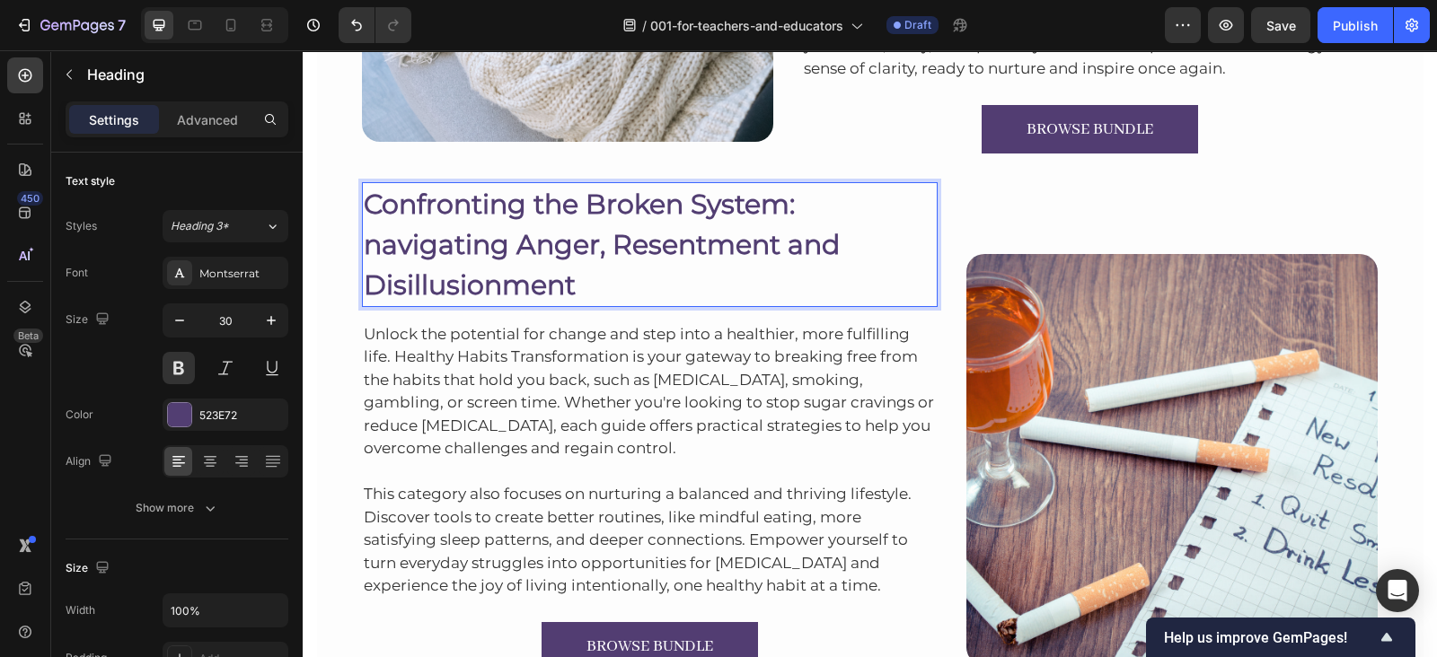
click at [364, 283] on p "Confronting the Broken System: navigating Anger, Resentment and Disillusionment" at bounding box center [650, 244] width 573 height 121
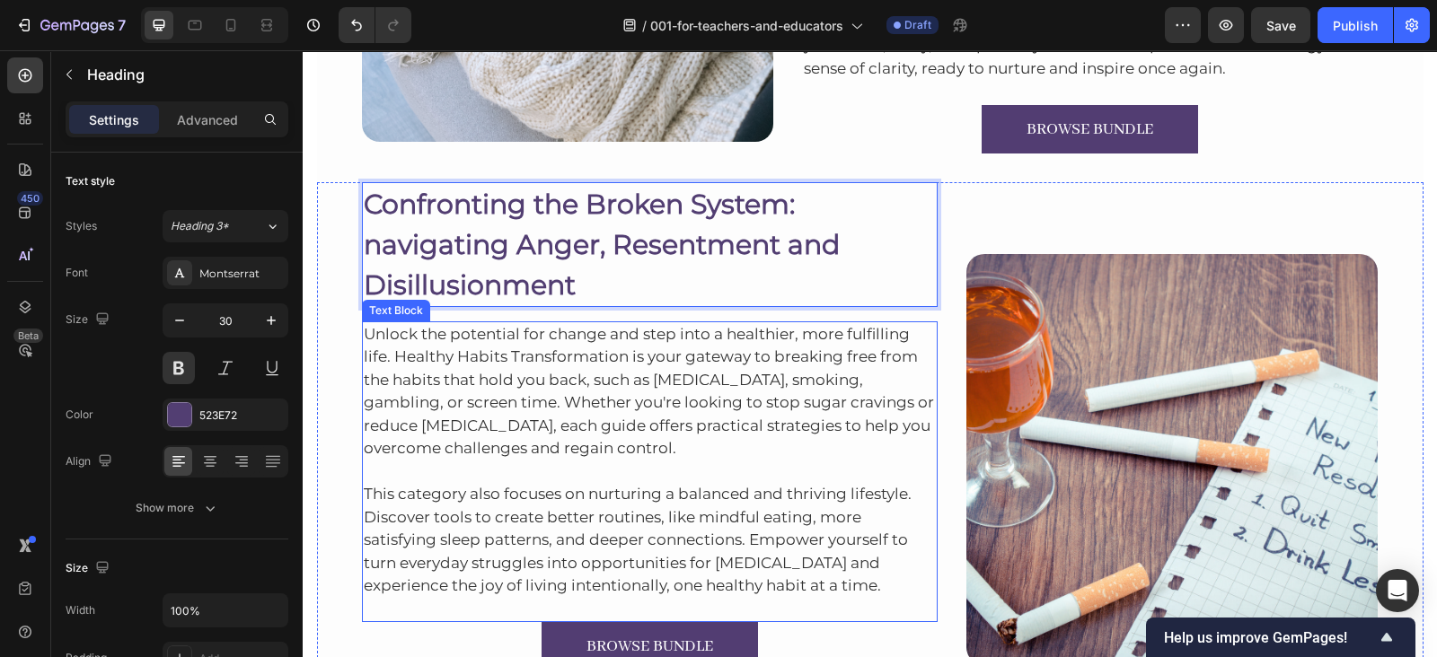
scroll to position [8764, 0]
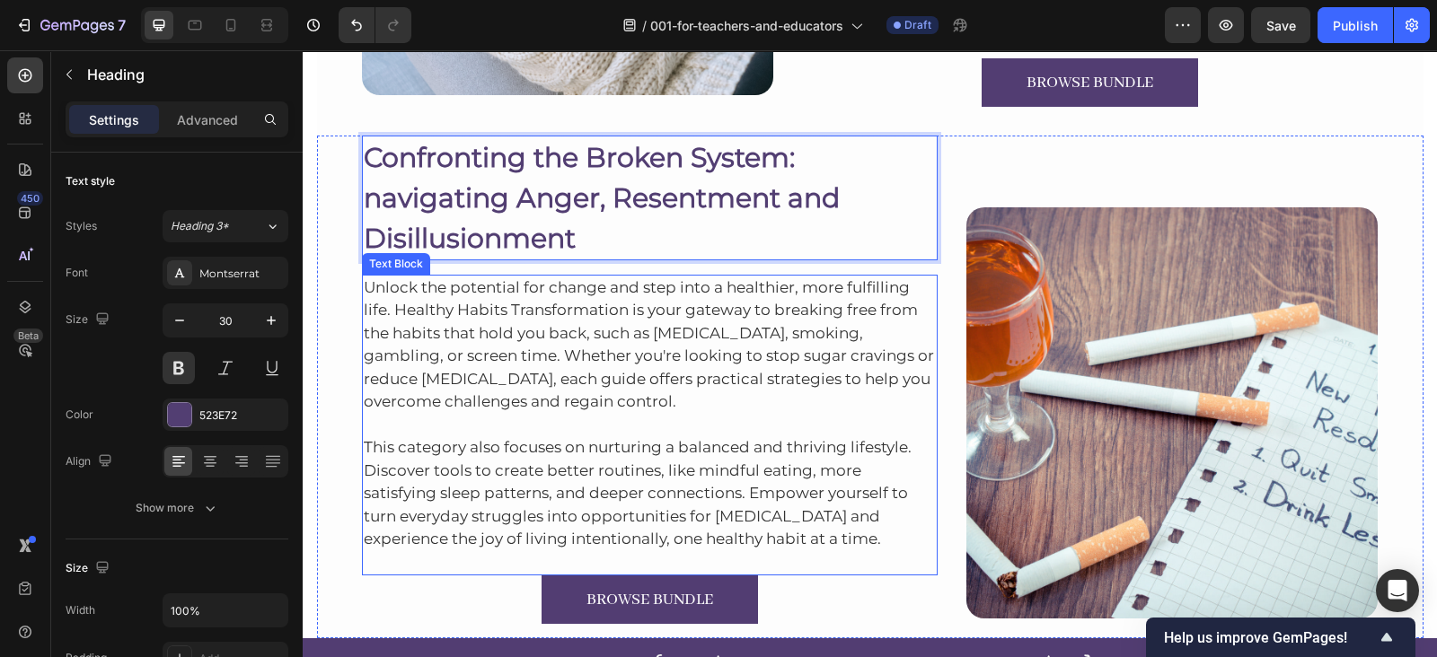
click at [673, 370] on p "Unlock the potential for change and step into a healthier, more fulfilling life…" at bounding box center [650, 345] width 573 height 137
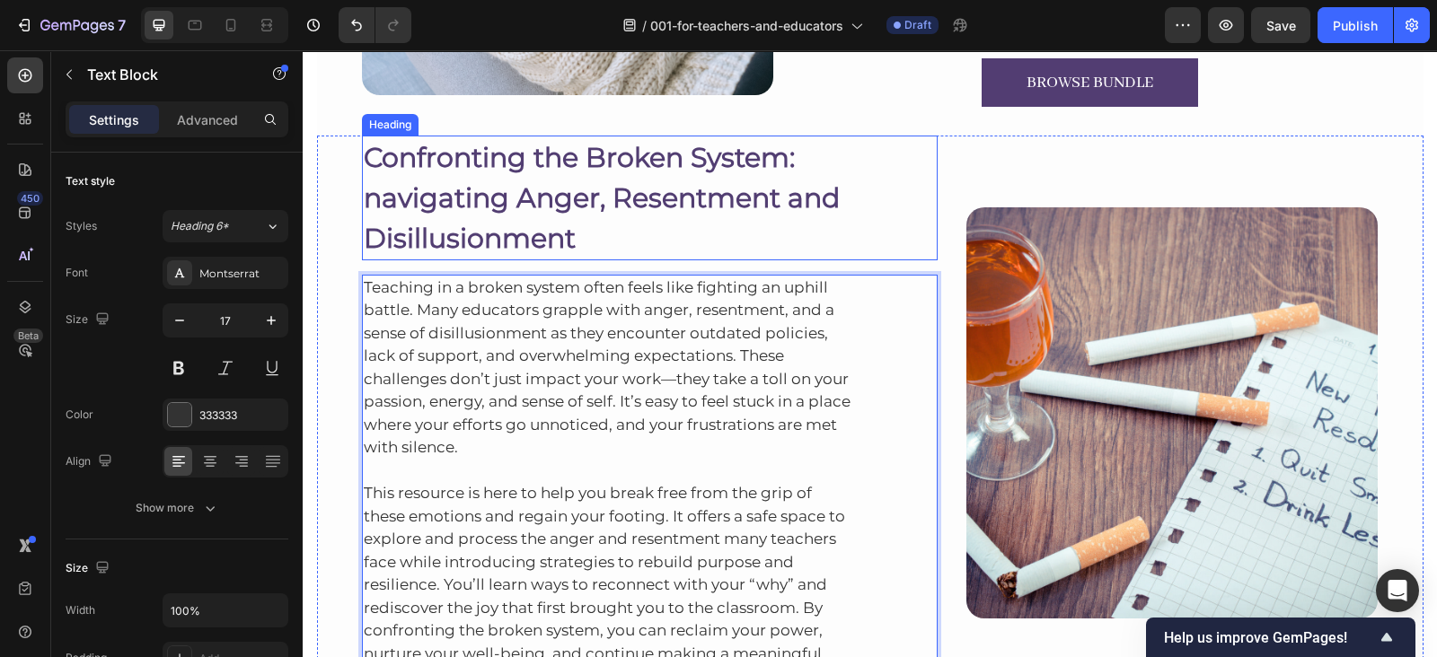
scroll to position [8811, 0]
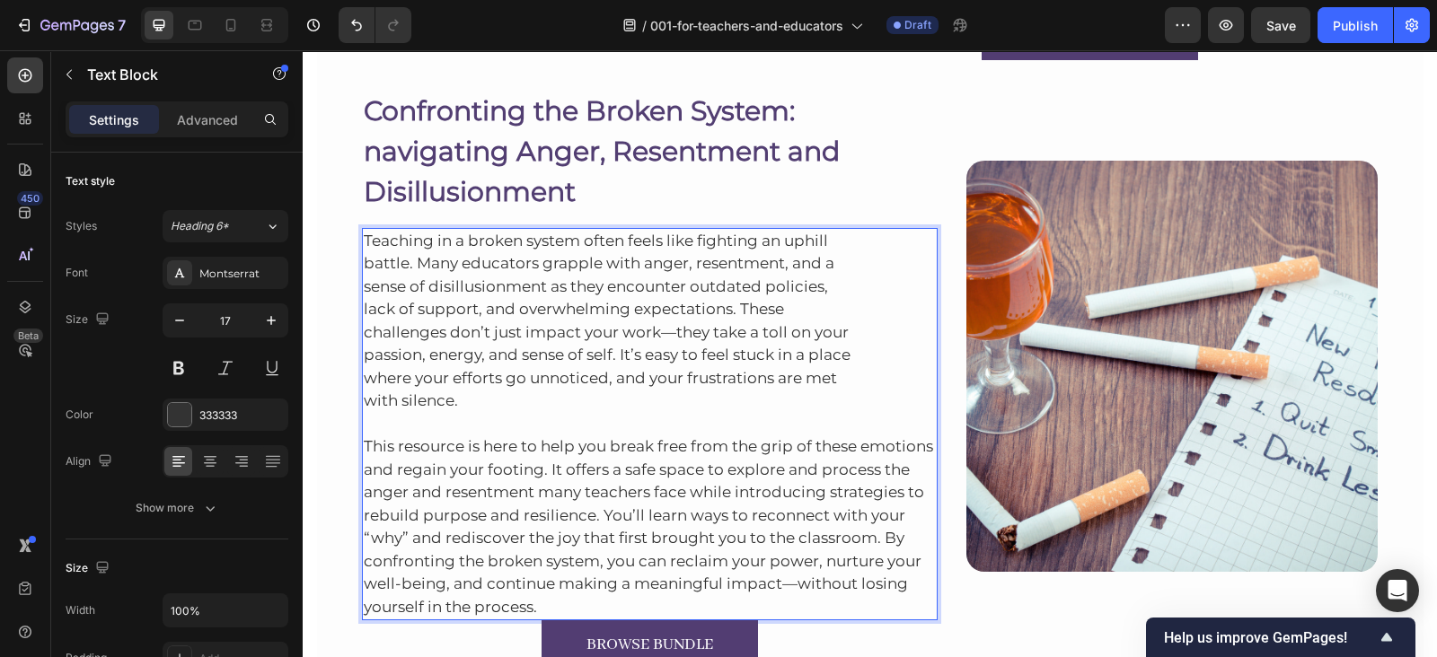
click at [453, 388] on p "Teaching in a broken system often feels like fighting an uphill battle. Many ed…" at bounding box center [650, 321] width 573 height 183
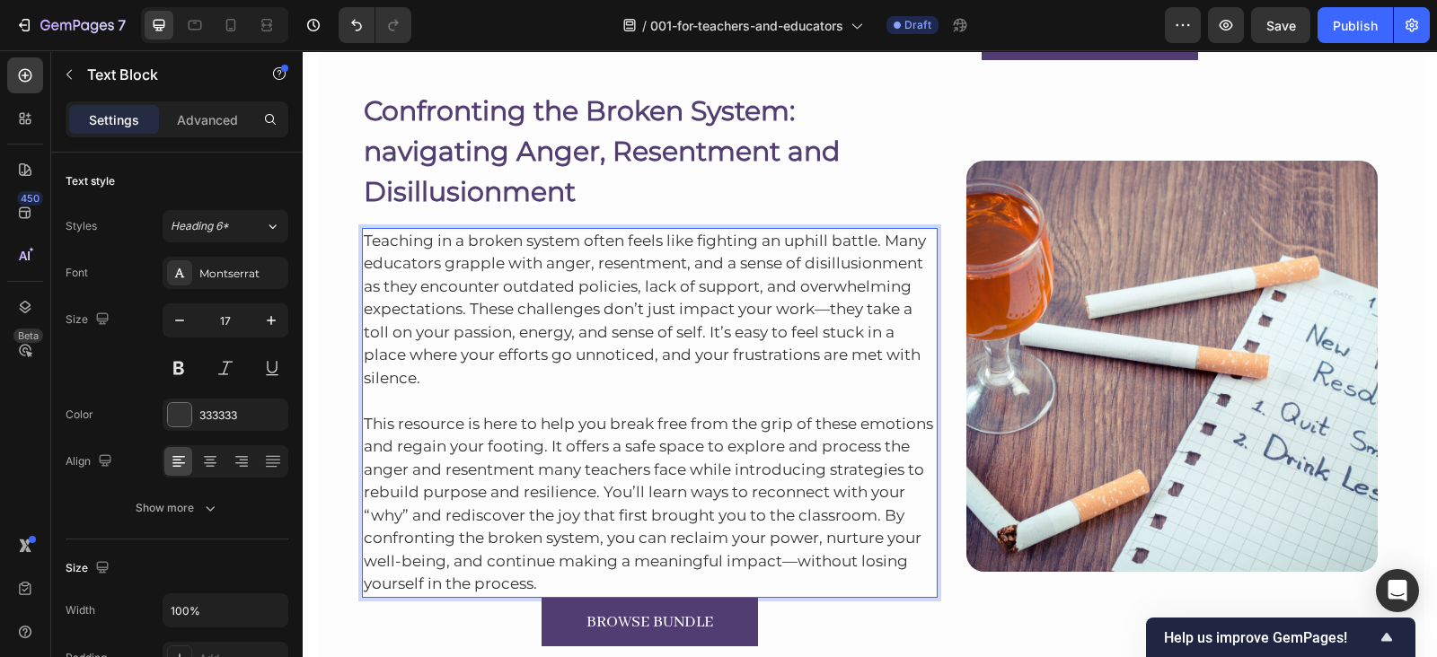
click at [550, 583] on p "This resource is here to help you break free from the grip of these emotions an…" at bounding box center [650, 493] width 573 height 207
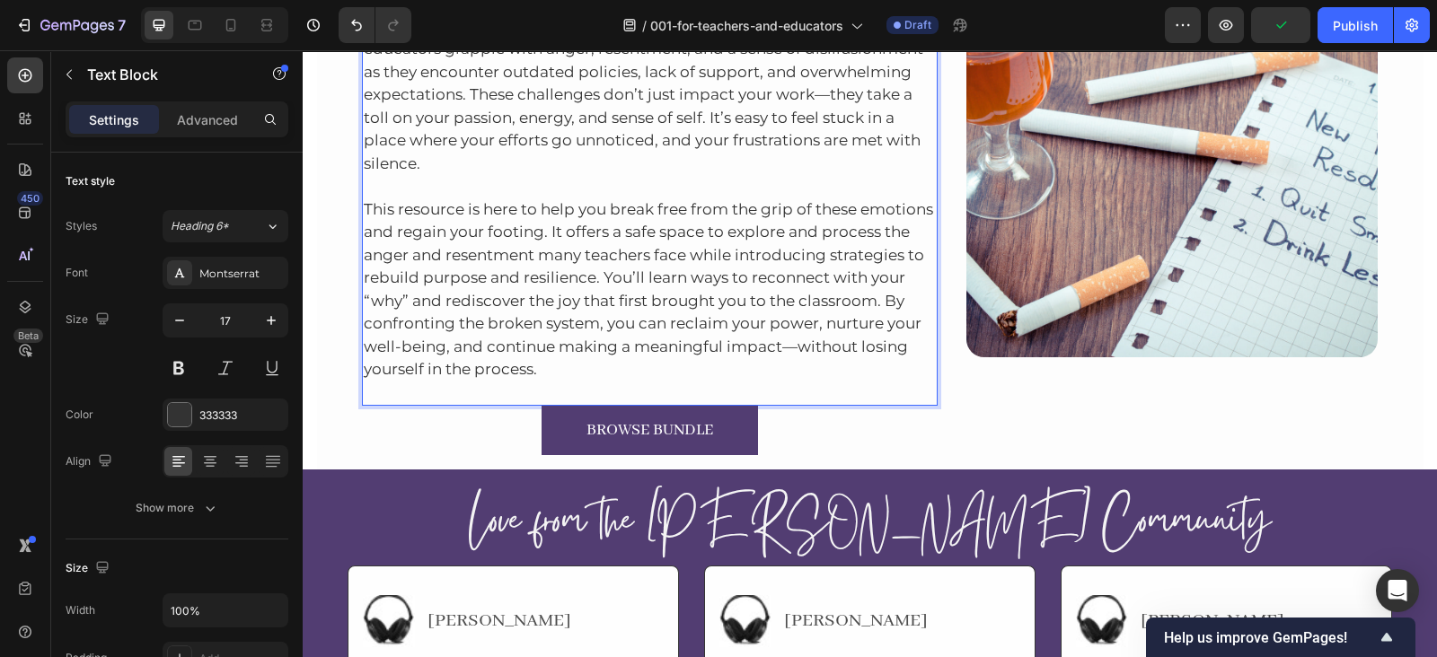
scroll to position [9027, 0]
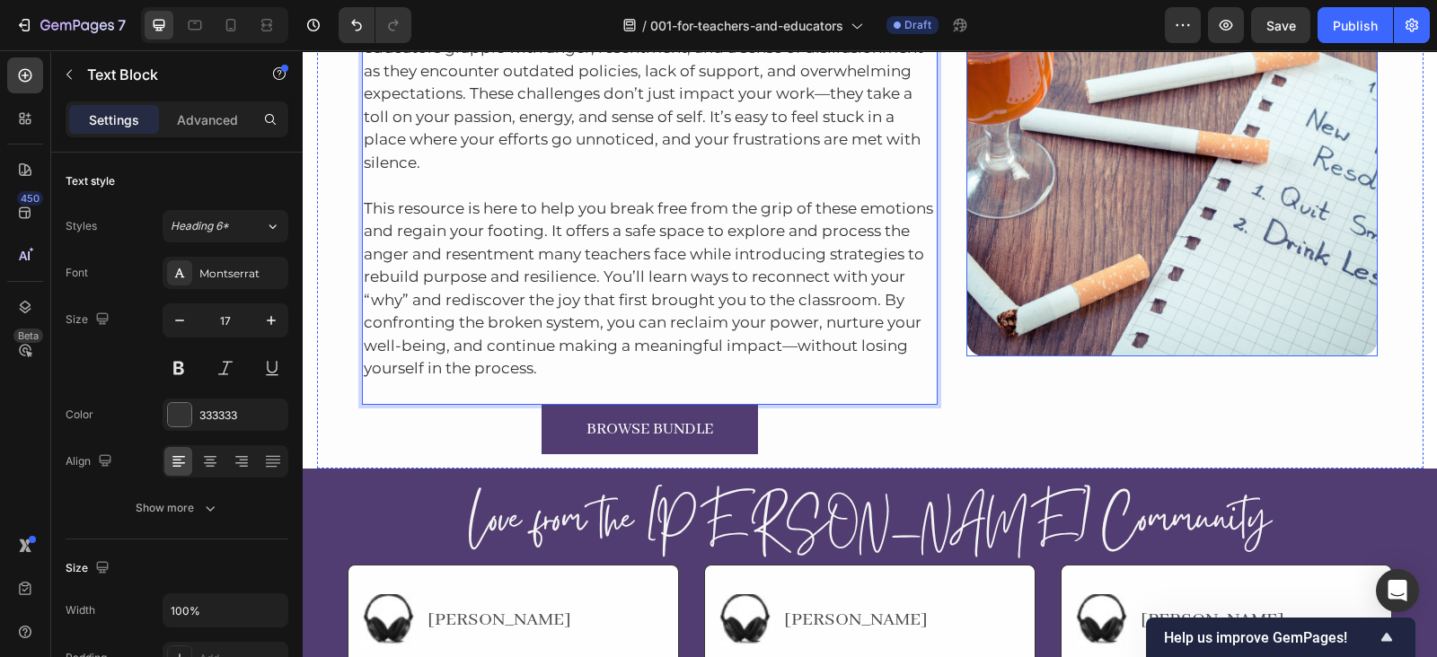
click at [1077, 265] on img at bounding box center [1171, 150] width 411 height 411
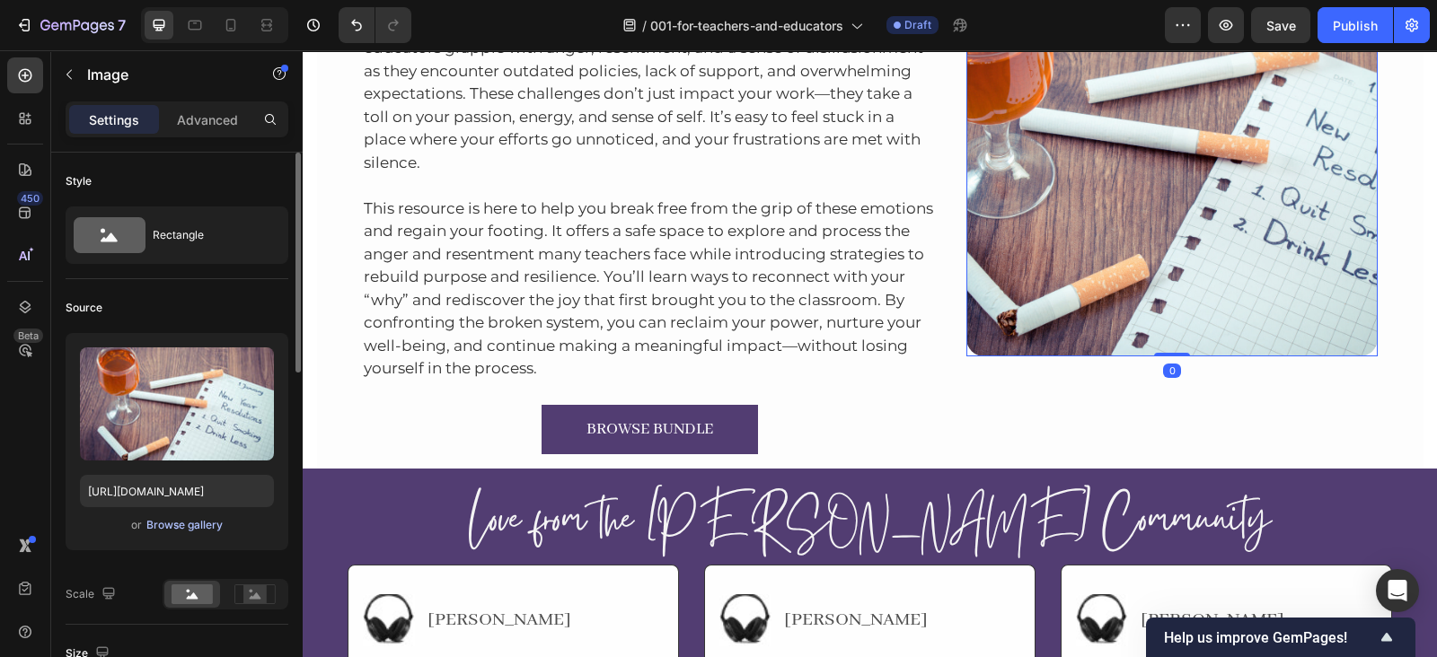
click at [167, 516] on button "Browse gallery" at bounding box center [184, 525] width 78 height 18
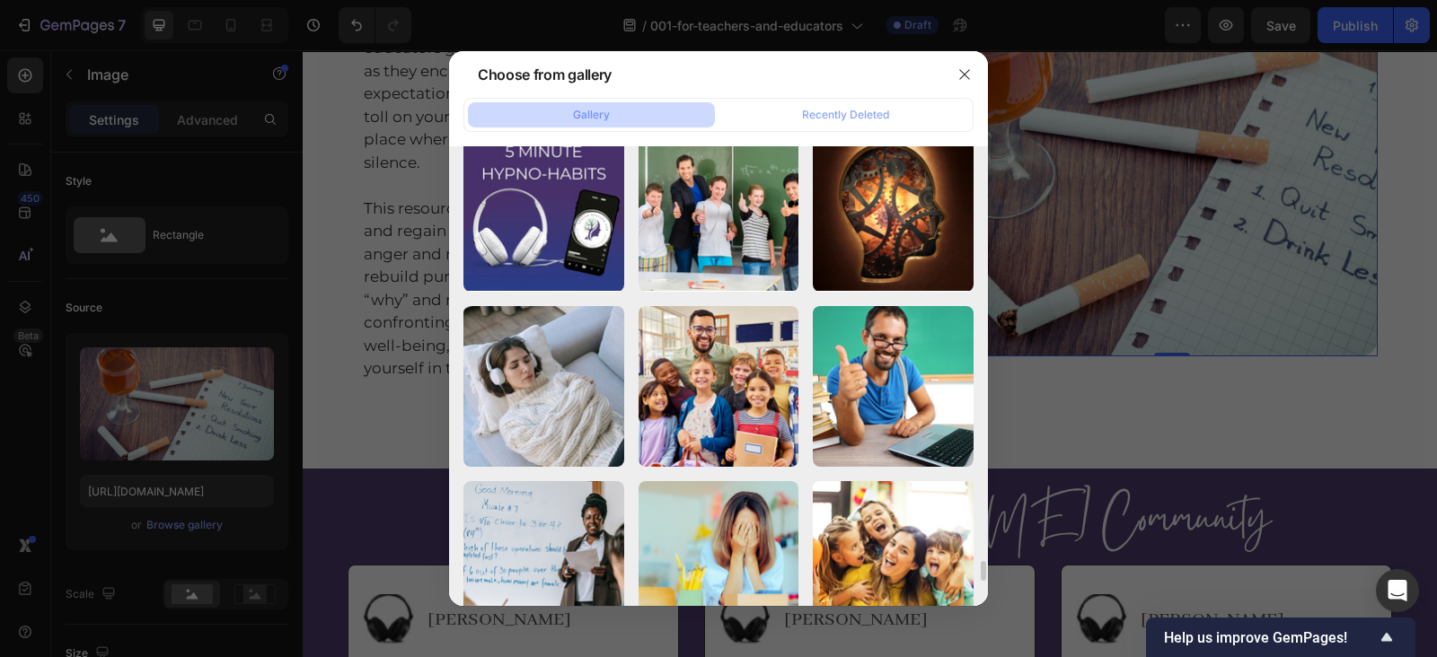
scroll to position [9294, 0]
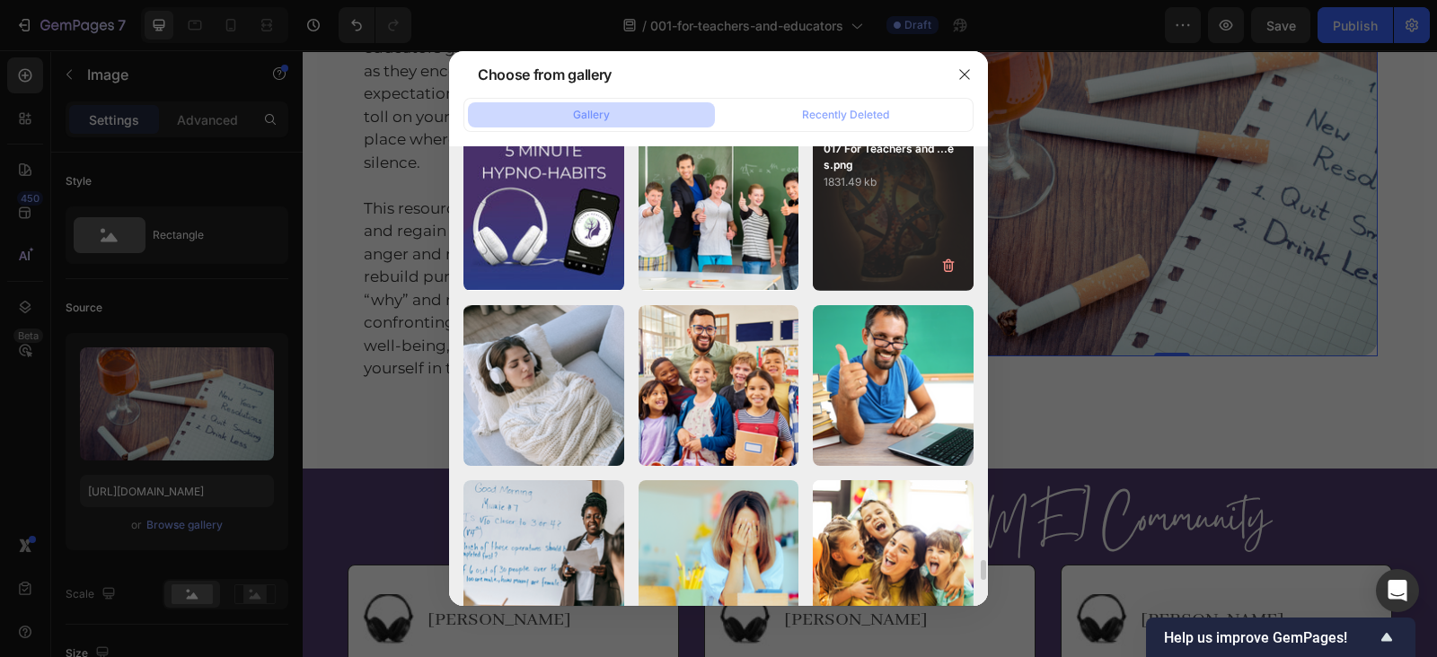
click at [871, 207] on div "017 For Teachers and ...es.png 1831.49 kb" at bounding box center [893, 210] width 161 height 161
type input "https://cdn.shopify.com/s/files/1/0607/2821/3736/files/gempages_502465714892833…"
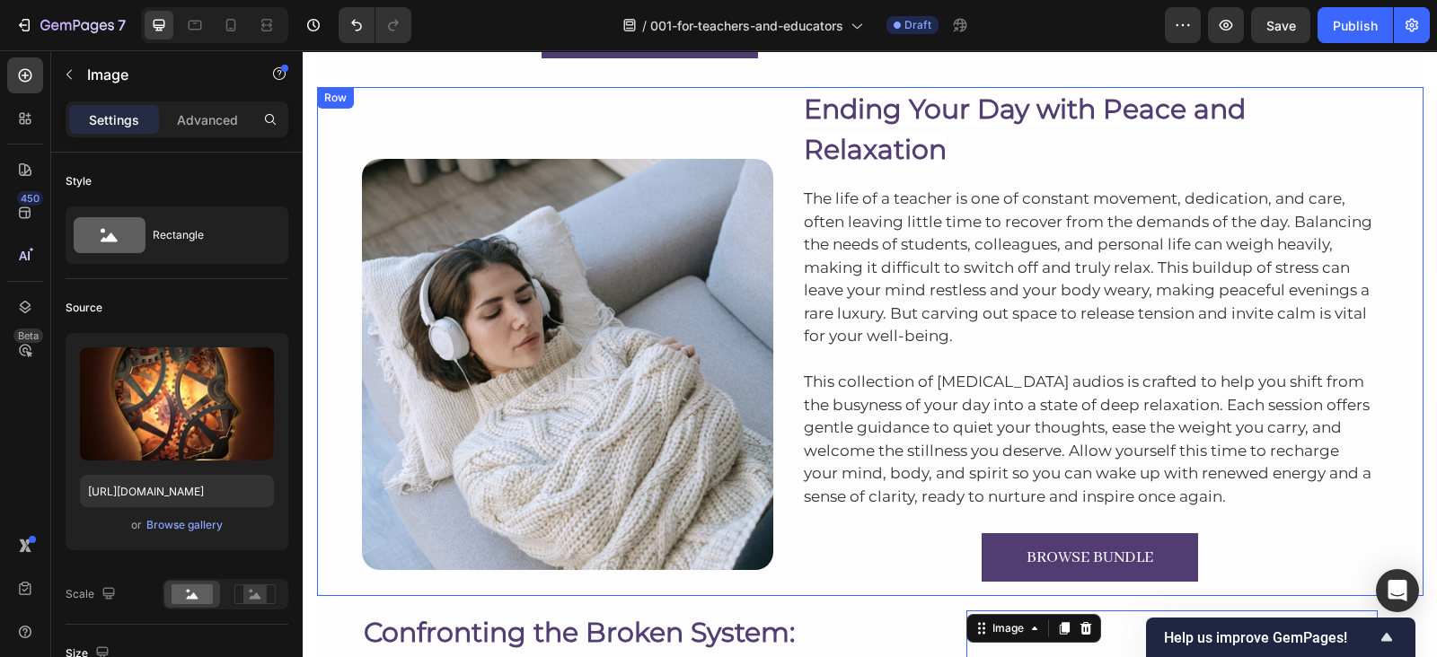
scroll to position [8250, 0]
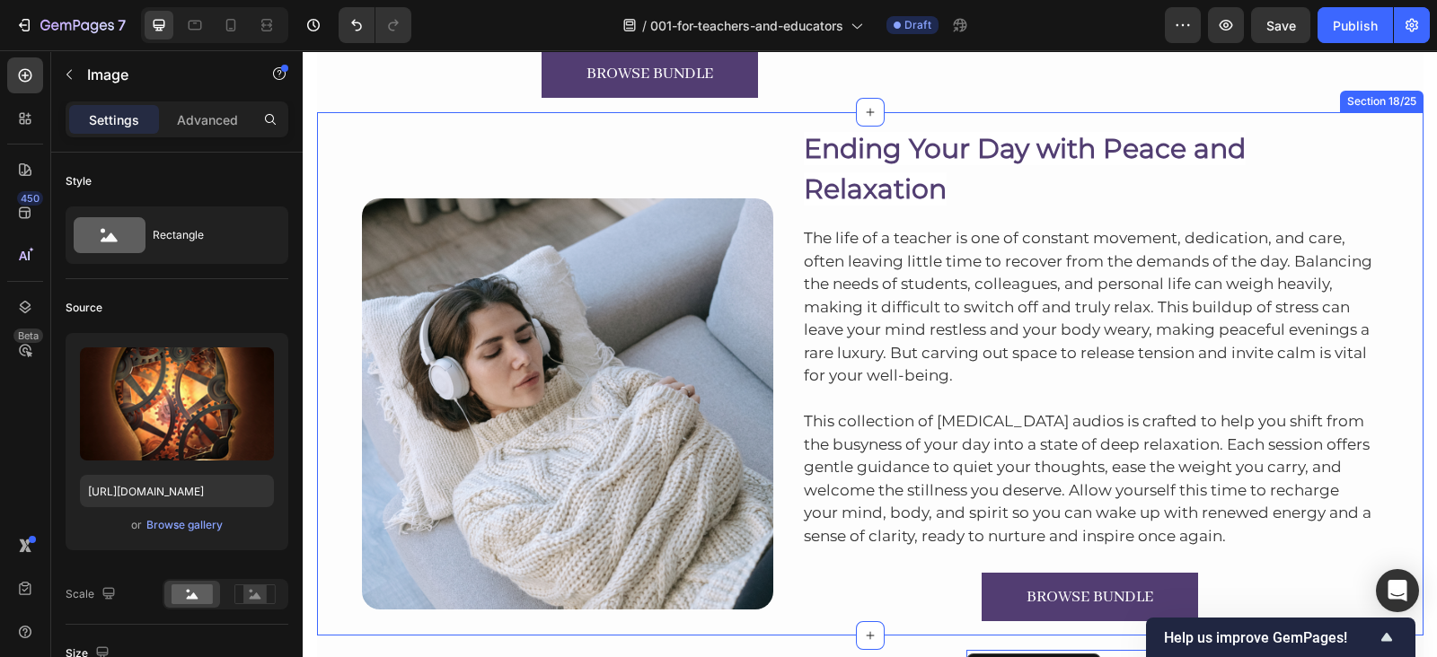
click at [1396, 113] on div "Image Ending Your Day with Peace and Relaxation Heading The life of a teacher i…" at bounding box center [870, 373] width 1106 height 523
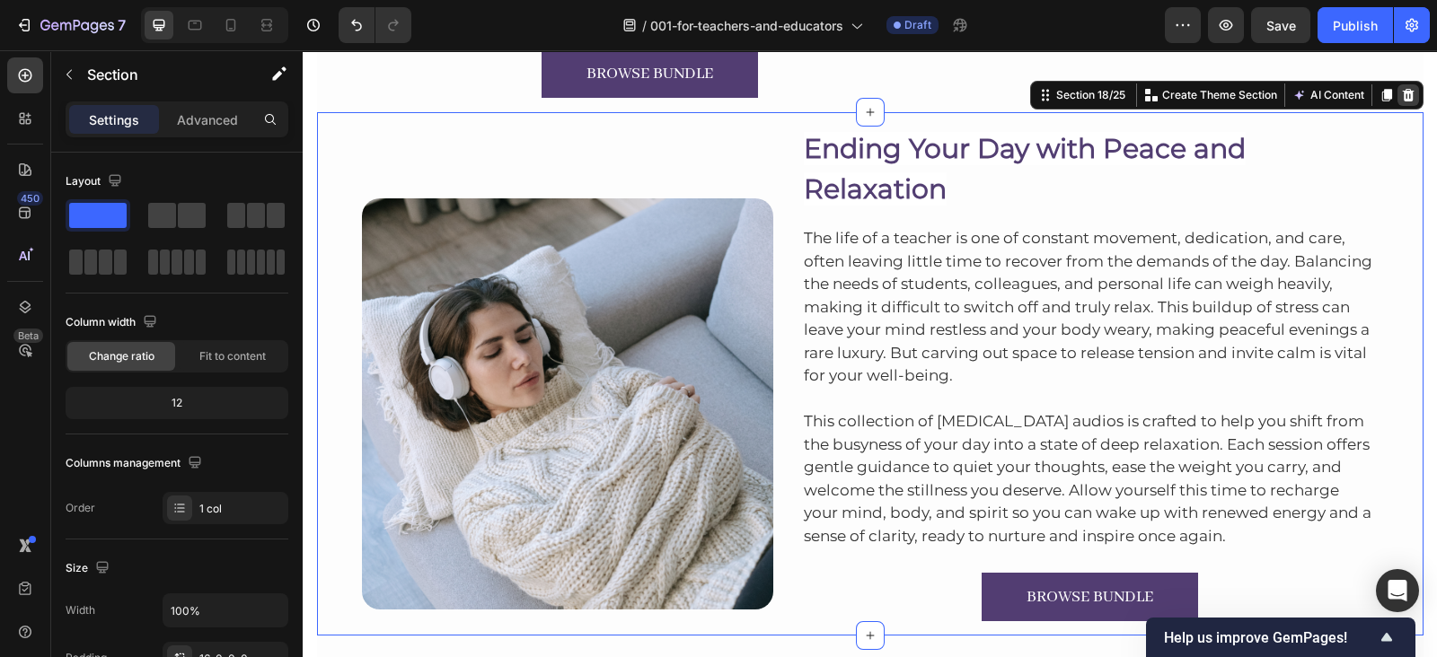
click at [1402, 98] on icon at bounding box center [1408, 95] width 12 height 13
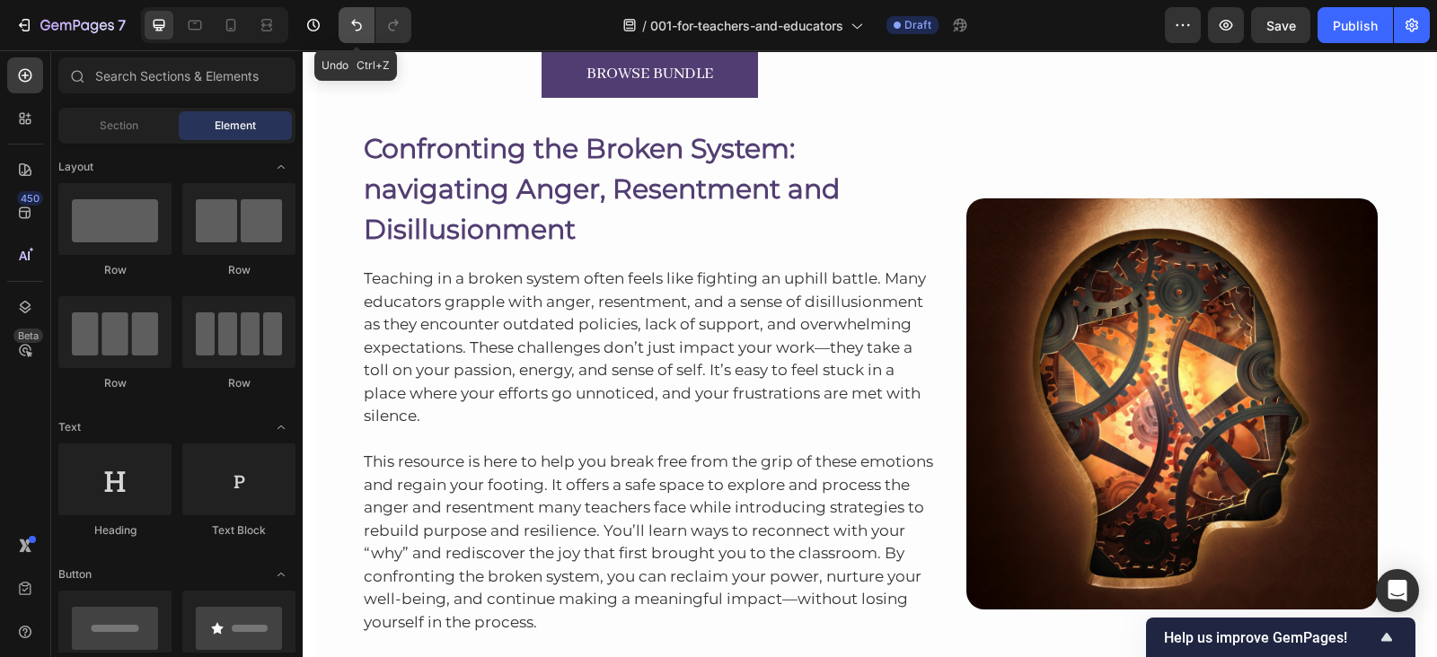
click at [361, 24] on icon "Undo/Redo" at bounding box center [356, 25] width 18 height 18
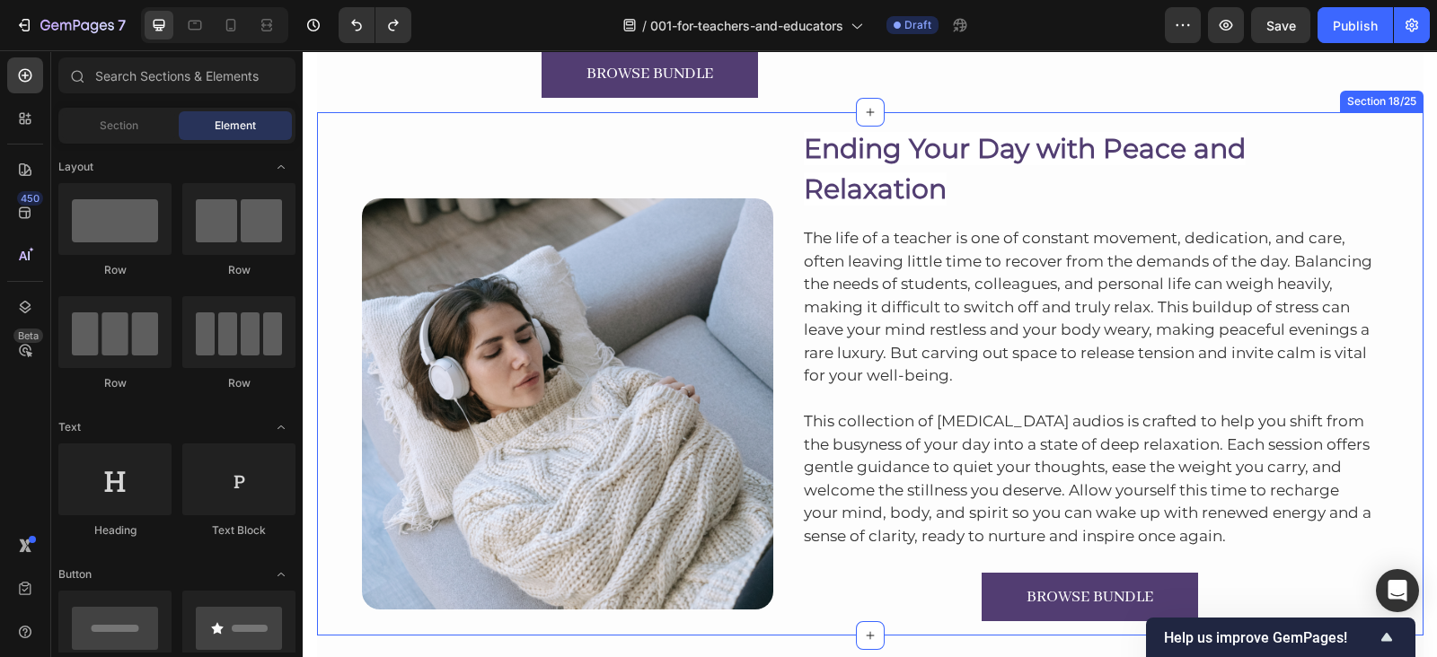
click at [1394, 113] on div "Image Ending Your Day with Peace and Relaxation Heading The life of a teacher i…" at bounding box center [870, 373] width 1106 height 523
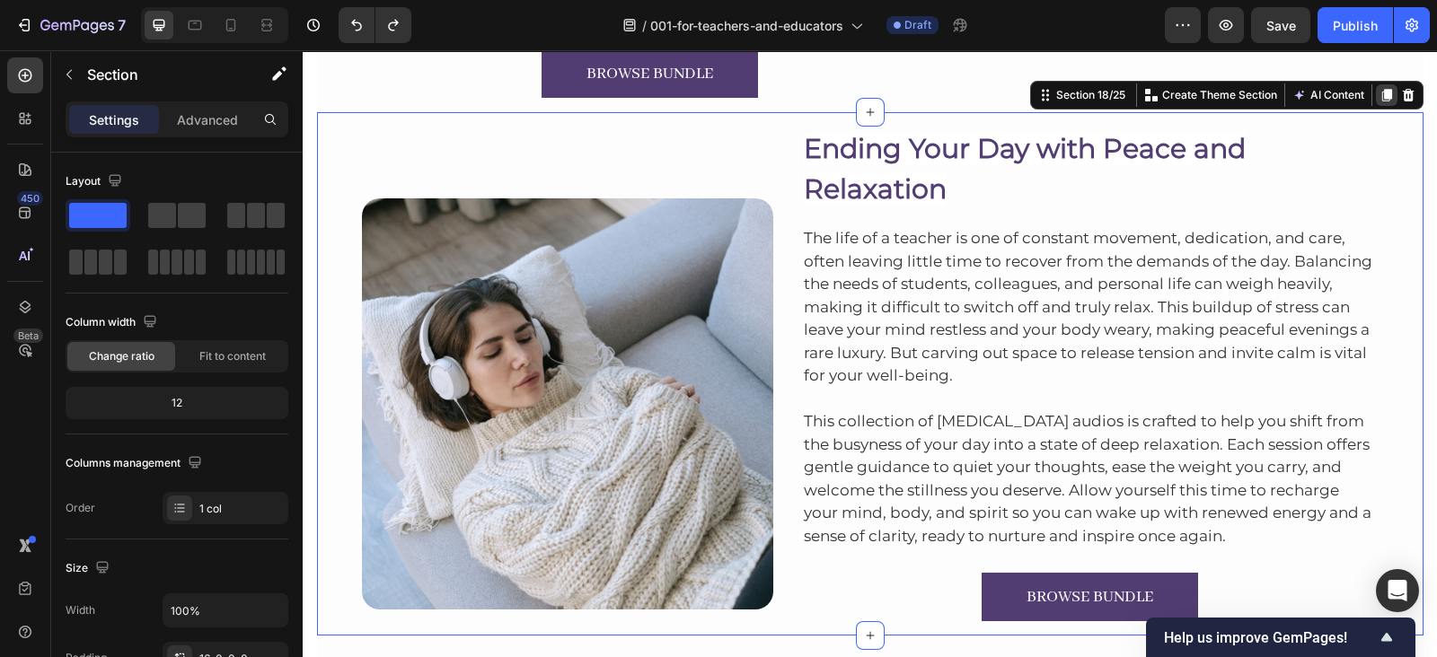
click at [1381, 94] on icon at bounding box center [1386, 95] width 10 height 13
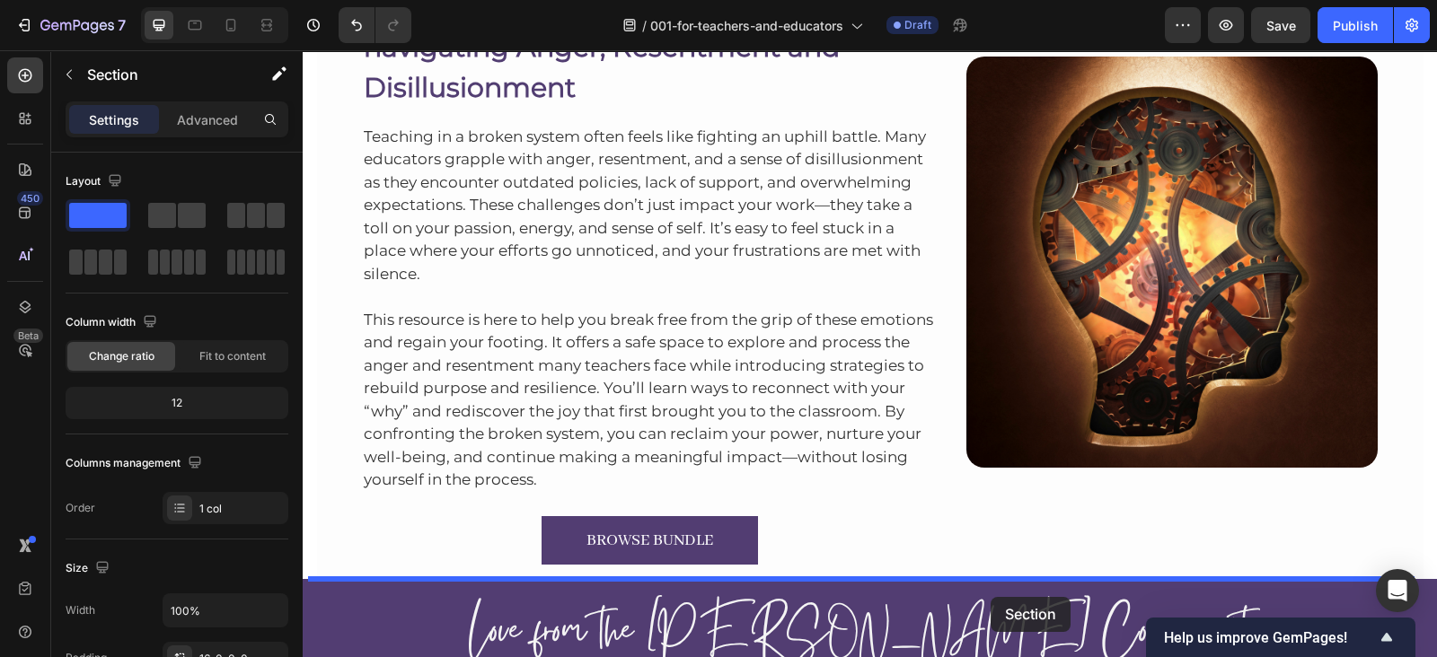
scroll to position [9457, 0]
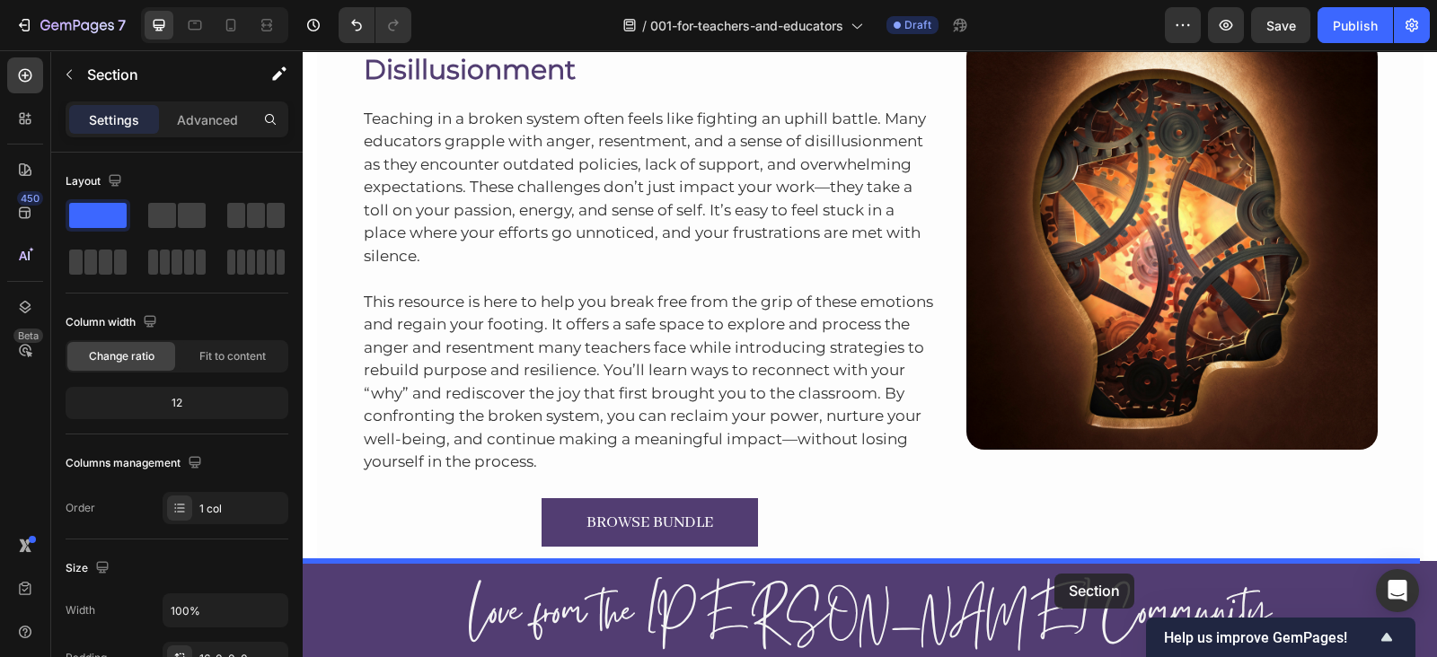
drag, startPoint x: 1051, startPoint y: 97, endPoint x: 1054, endPoint y: 574, distance: 476.8
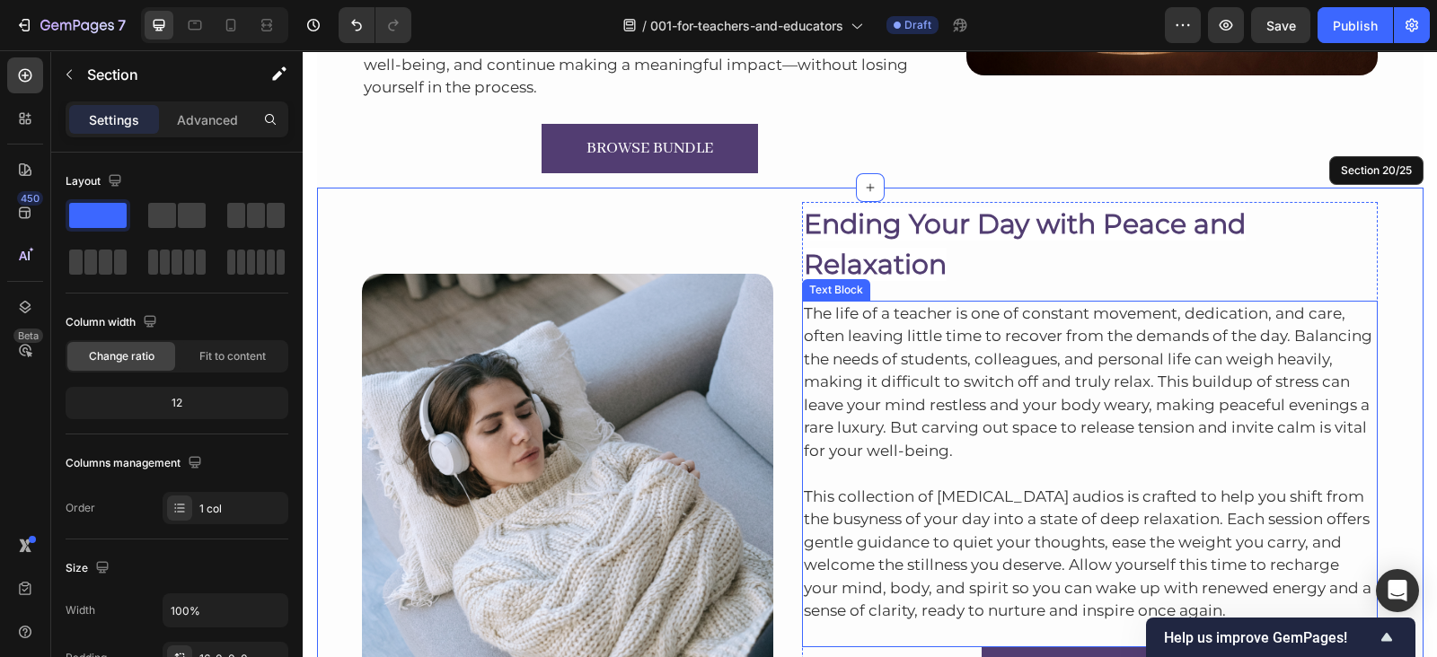
scroll to position [9424, 0]
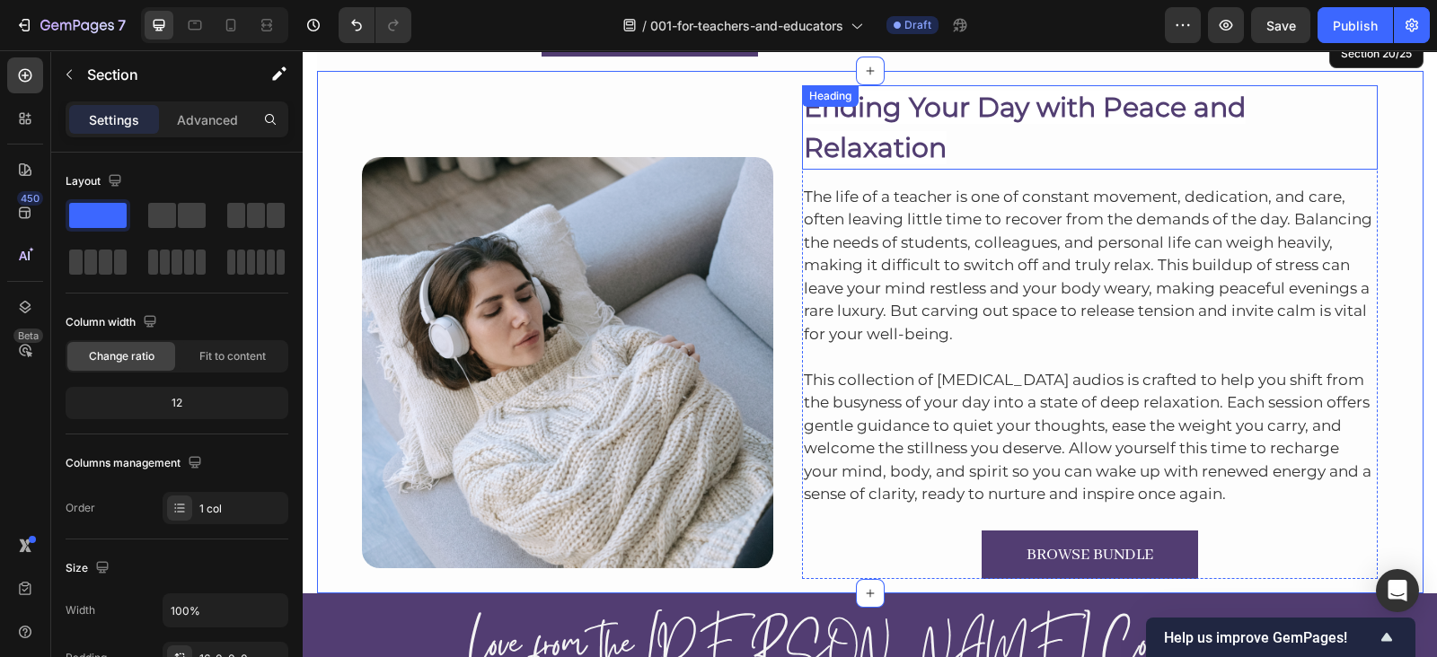
click at [879, 109] on span "Ending Your Day with Peace and Relaxation" at bounding box center [1025, 128] width 442 height 74
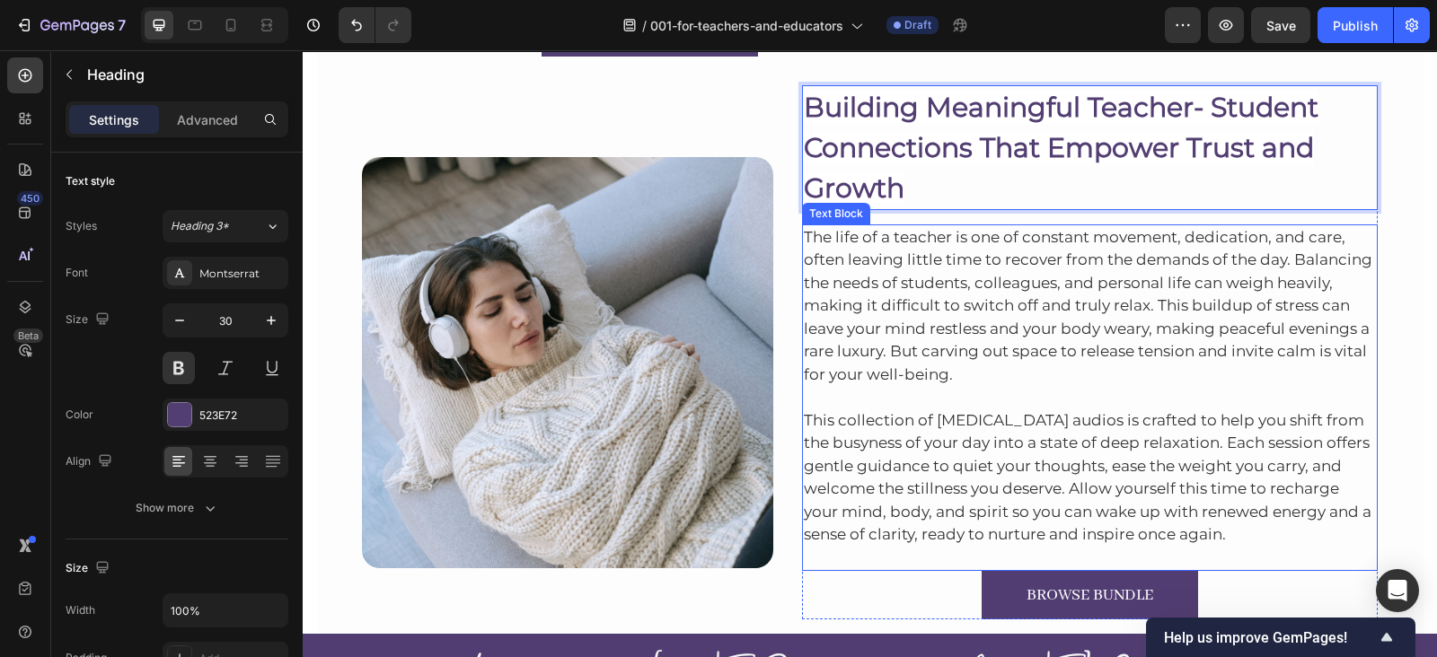
scroll to position [9451, 0]
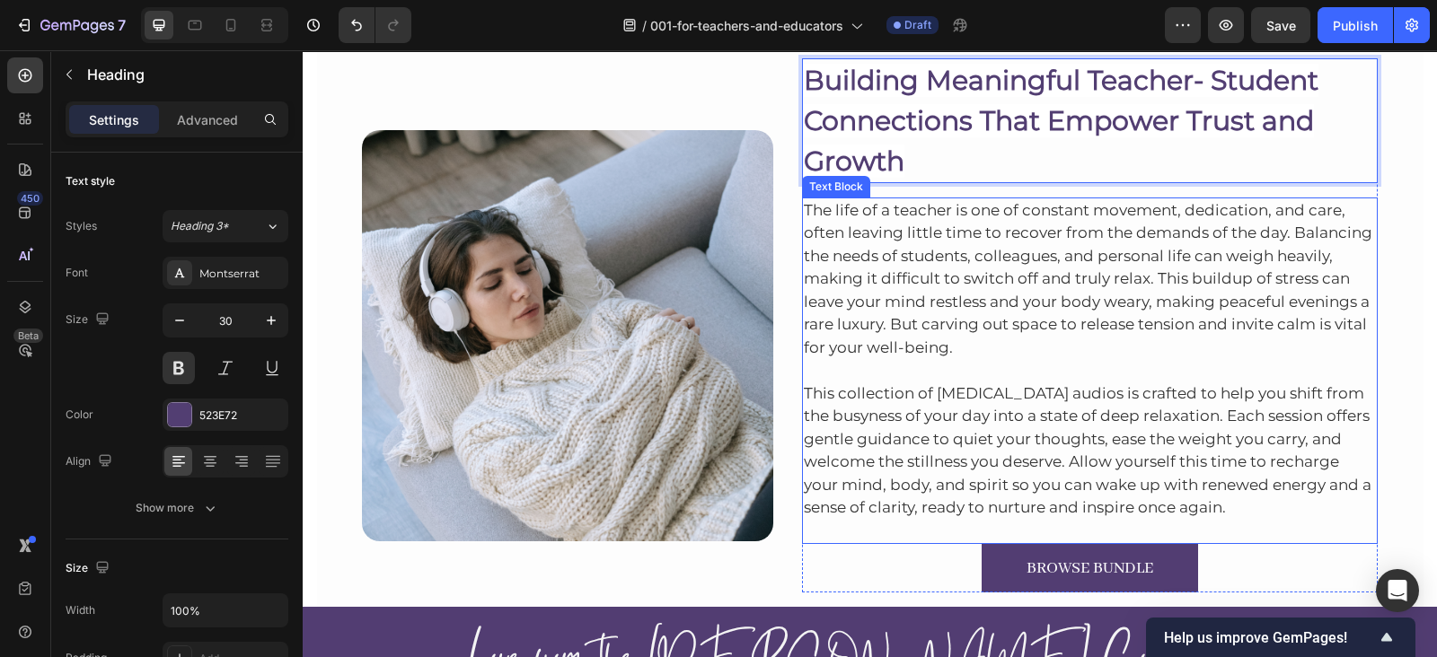
click at [1068, 347] on p "The life of a teacher is one of constant movement, dedication, and care, often …" at bounding box center [1090, 279] width 573 height 161
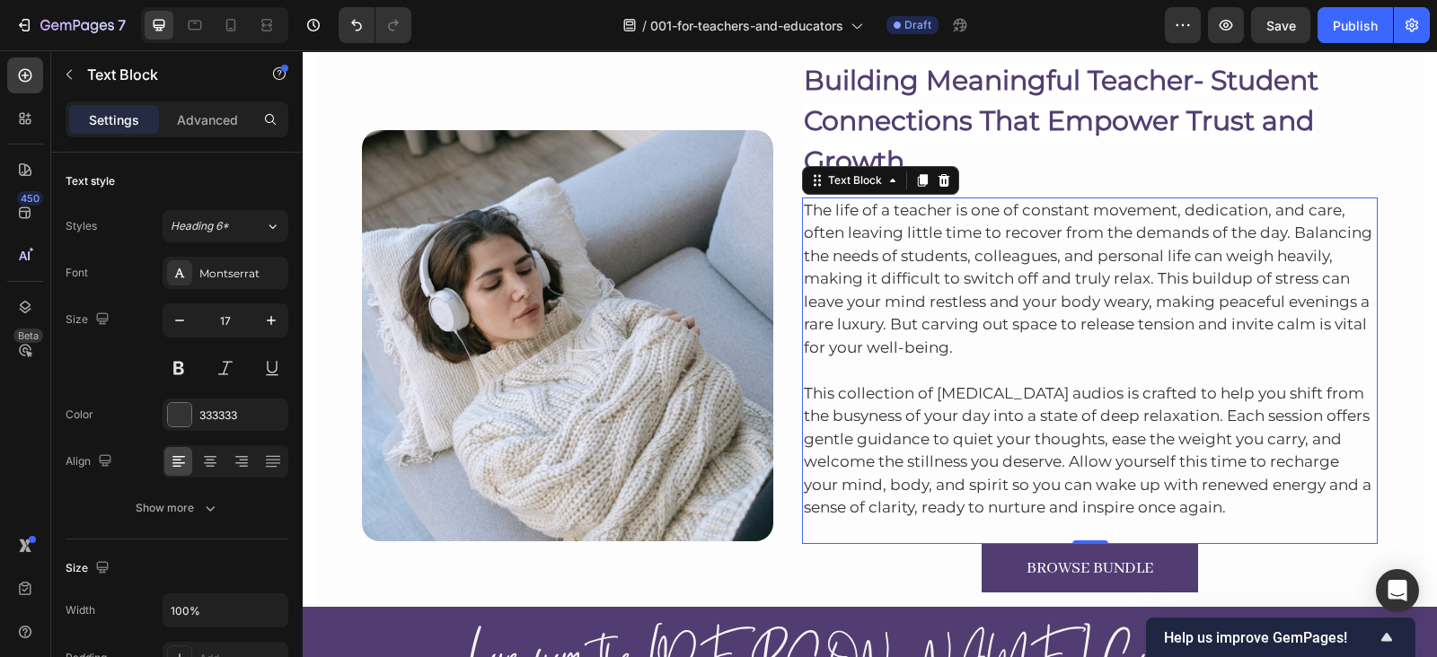
click at [863, 234] on p "The life of a teacher is one of constant movement, dedication, and care, often …" at bounding box center [1090, 279] width 573 height 161
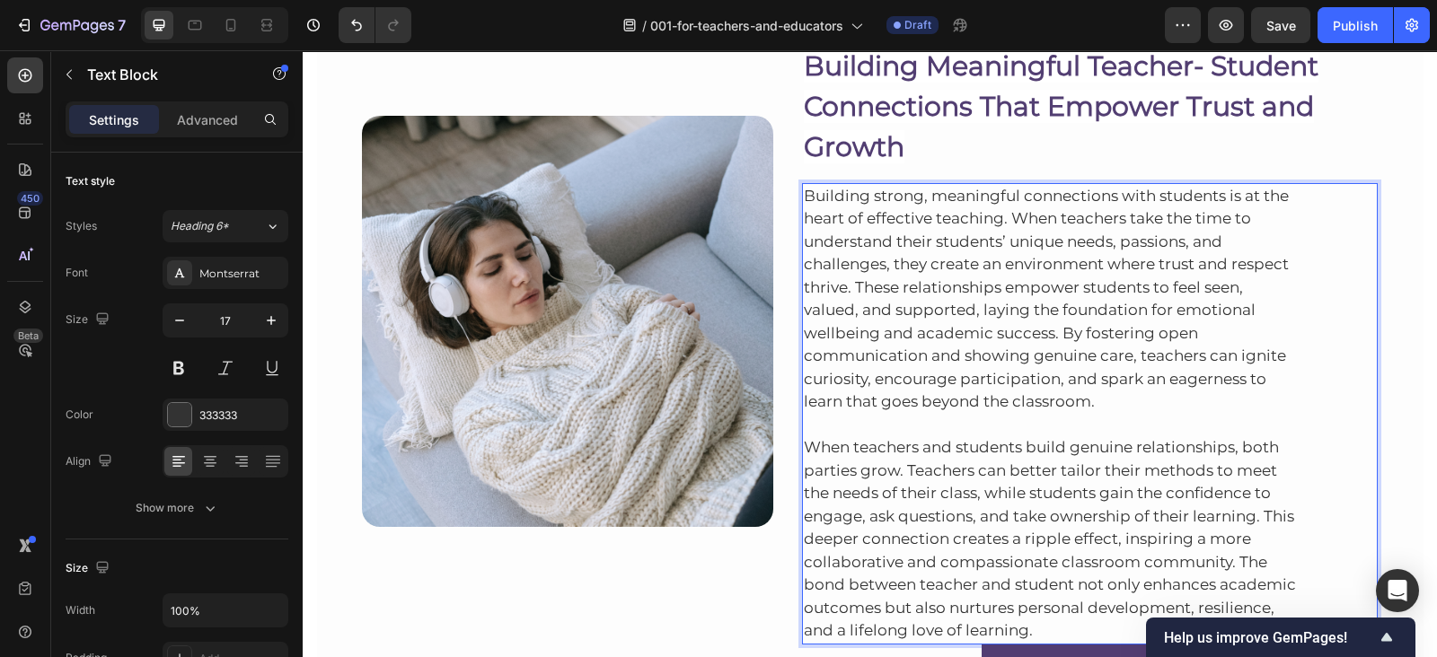
scroll to position [9576, 0]
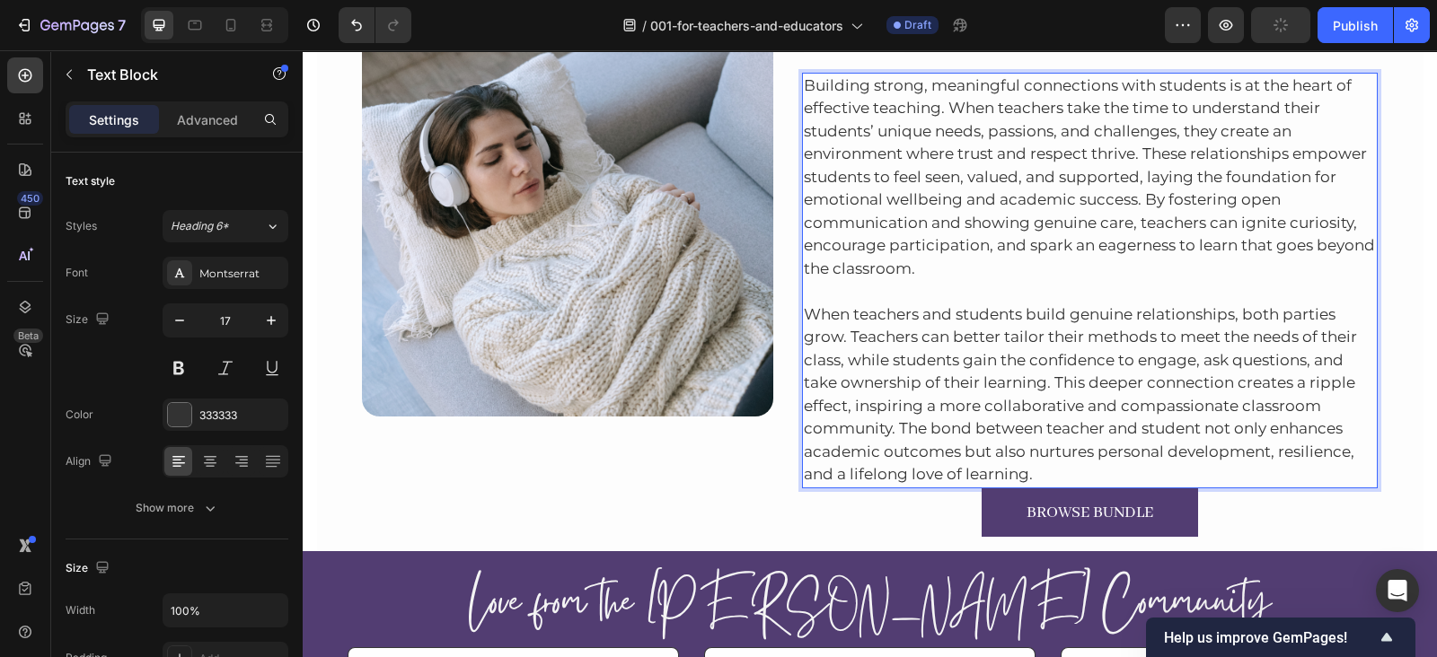
click at [1045, 466] on p "When teachers and students build genuine relationships, both parties grow. Teac…" at bounding box center [1090, 383] width 573 height 207
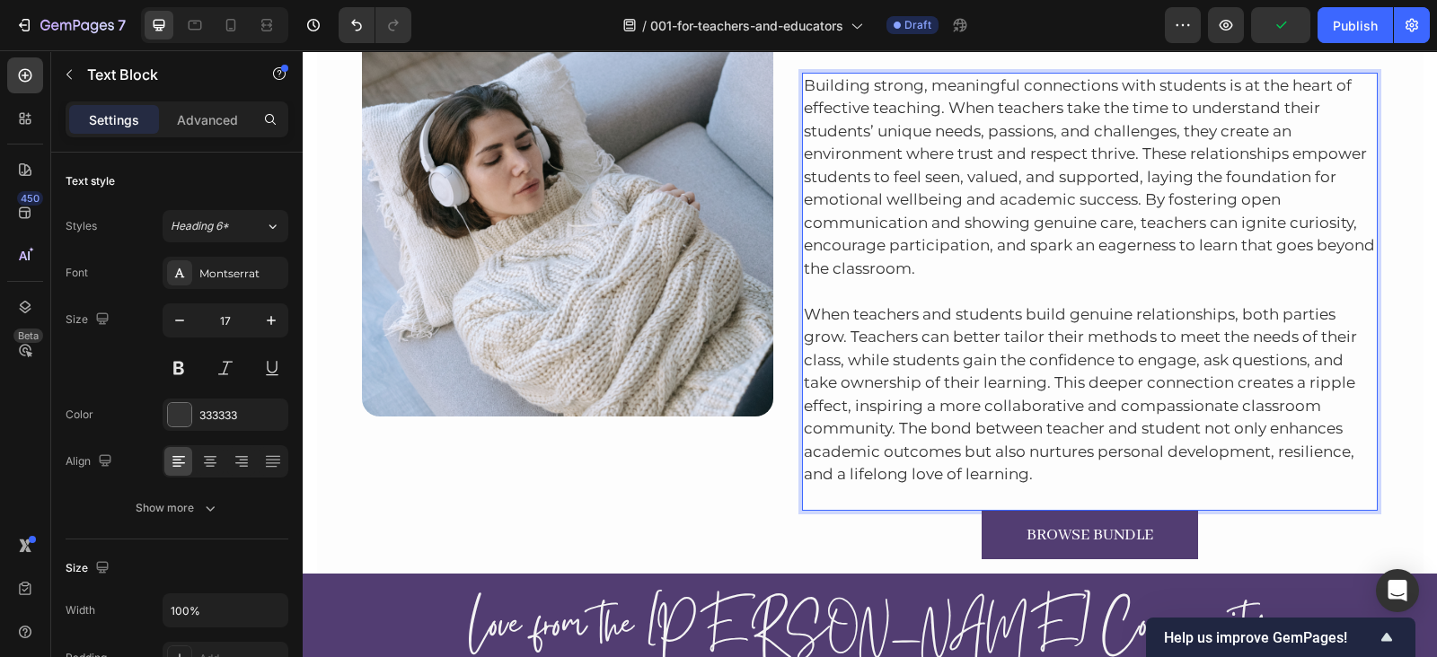
scroll to position [9693, 0]
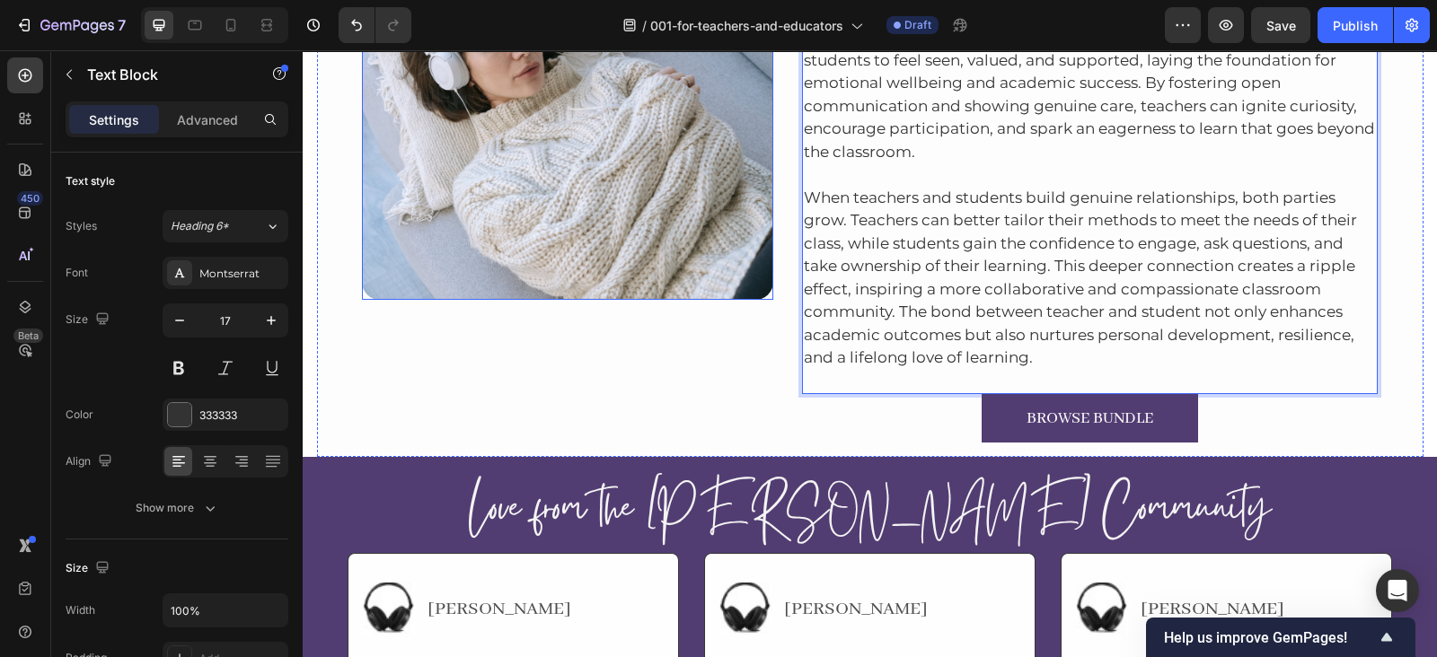
click at [472, 119] on img at bounding box center [567, 94] width 411 height 411
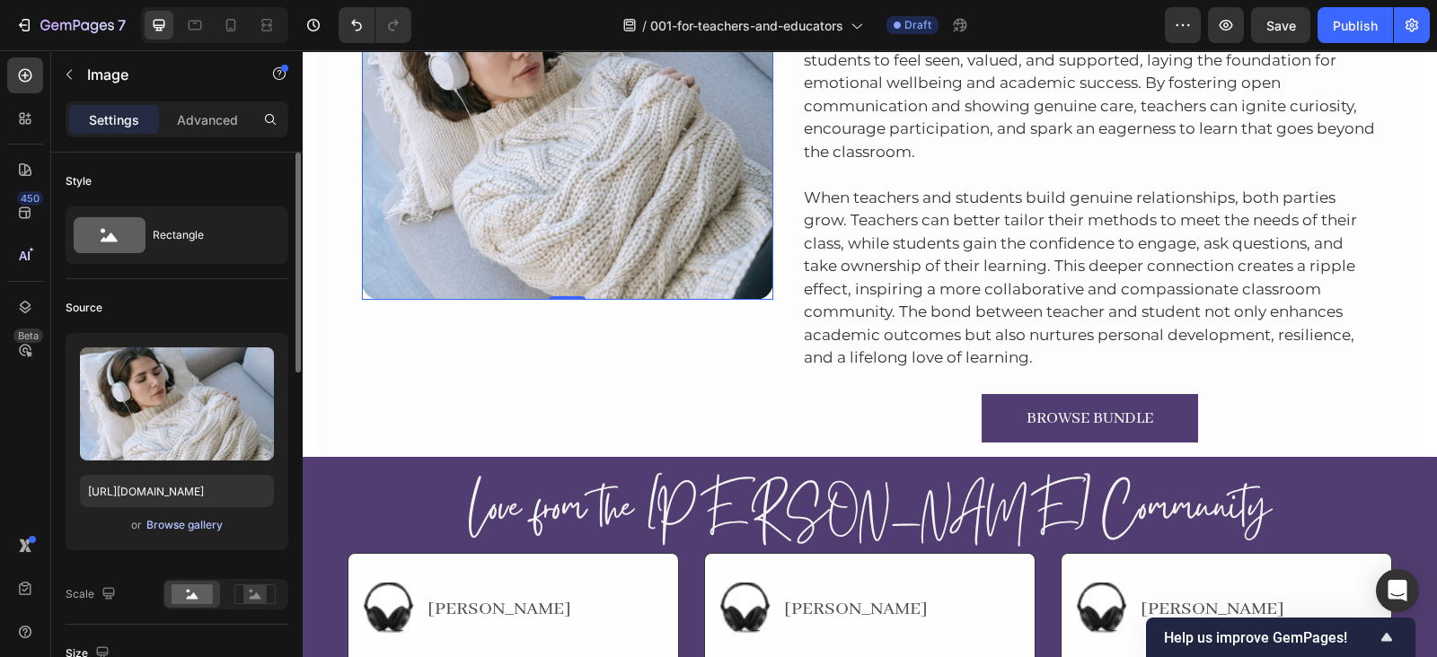
click at [189, 527] on div "Browse gallery" at bounding box center [184, 525] width 76 height 16
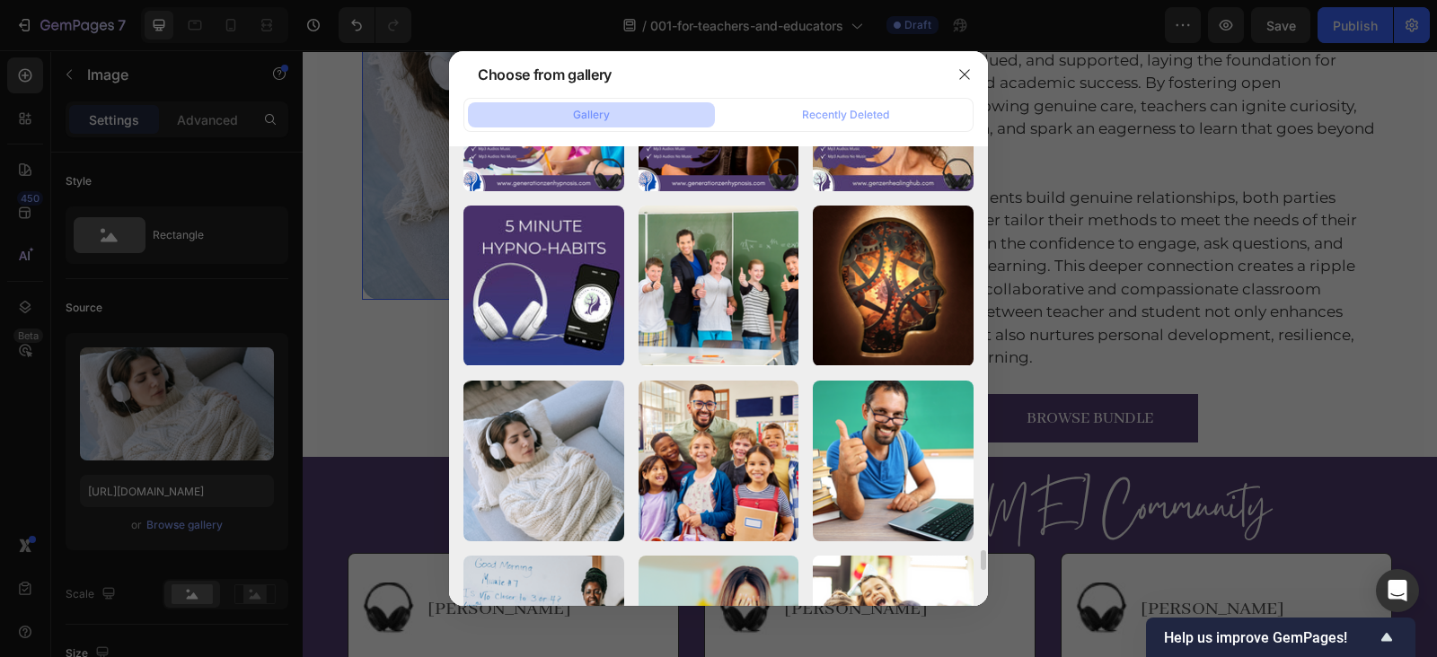
scroll to position [9207, 0]
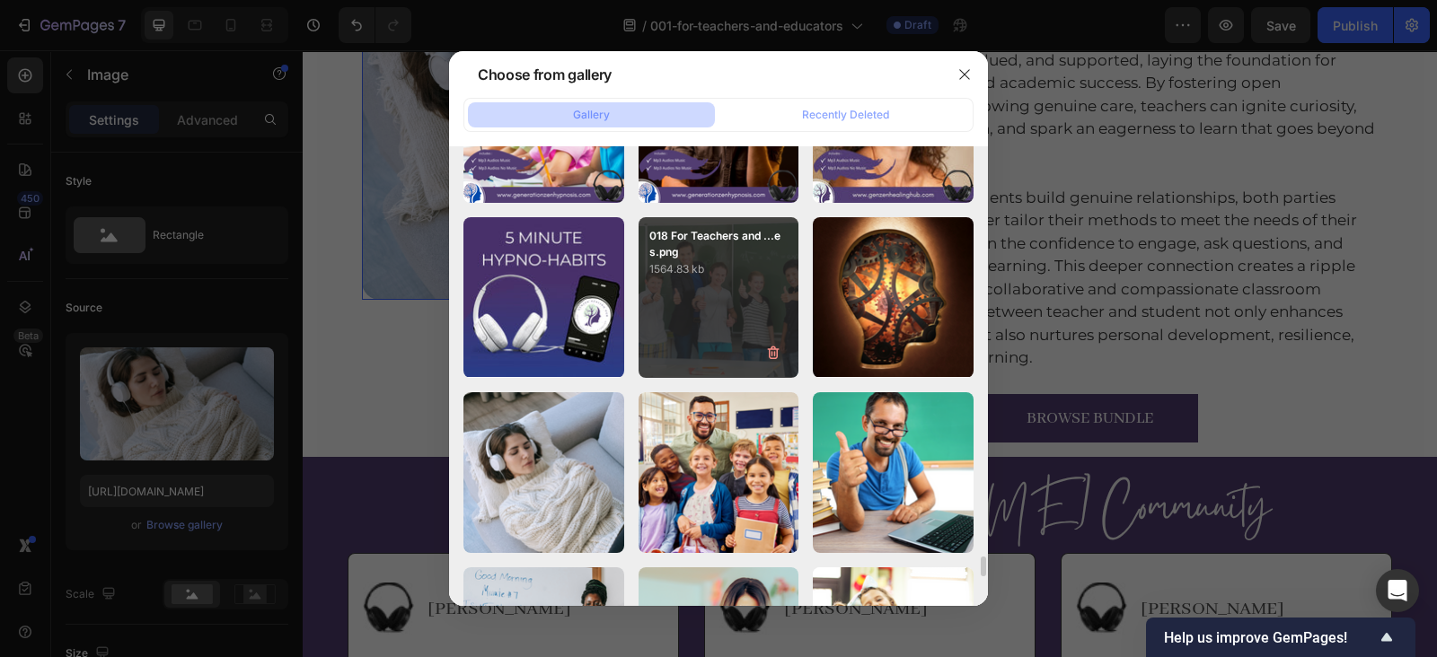
click at [711, 284] on div "018 For Teachers and ...es.png 1564.83 kb" at bounding box center [718, 297] width 161 height 161
type input "https://cdn.shopify.com/s/files/1/0607/2821/3736/files/gempages_502465714892833…"
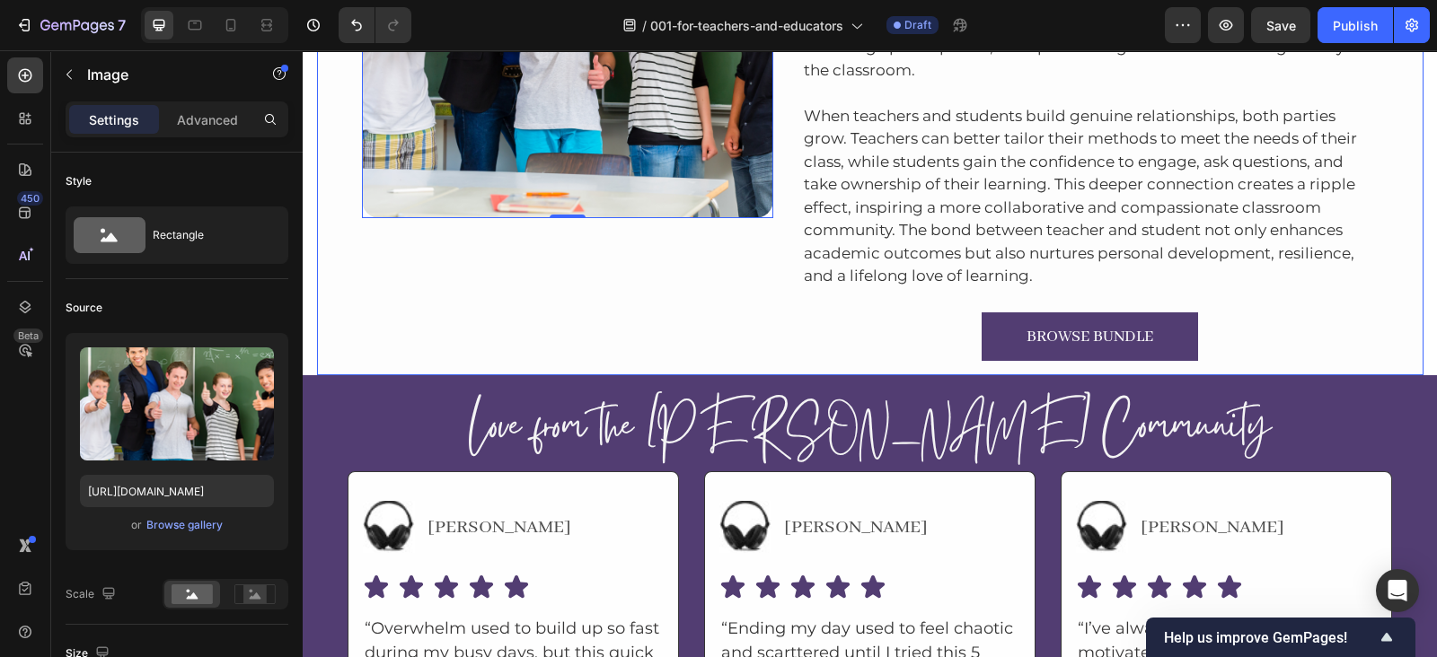
scroll to position [9776, 0]
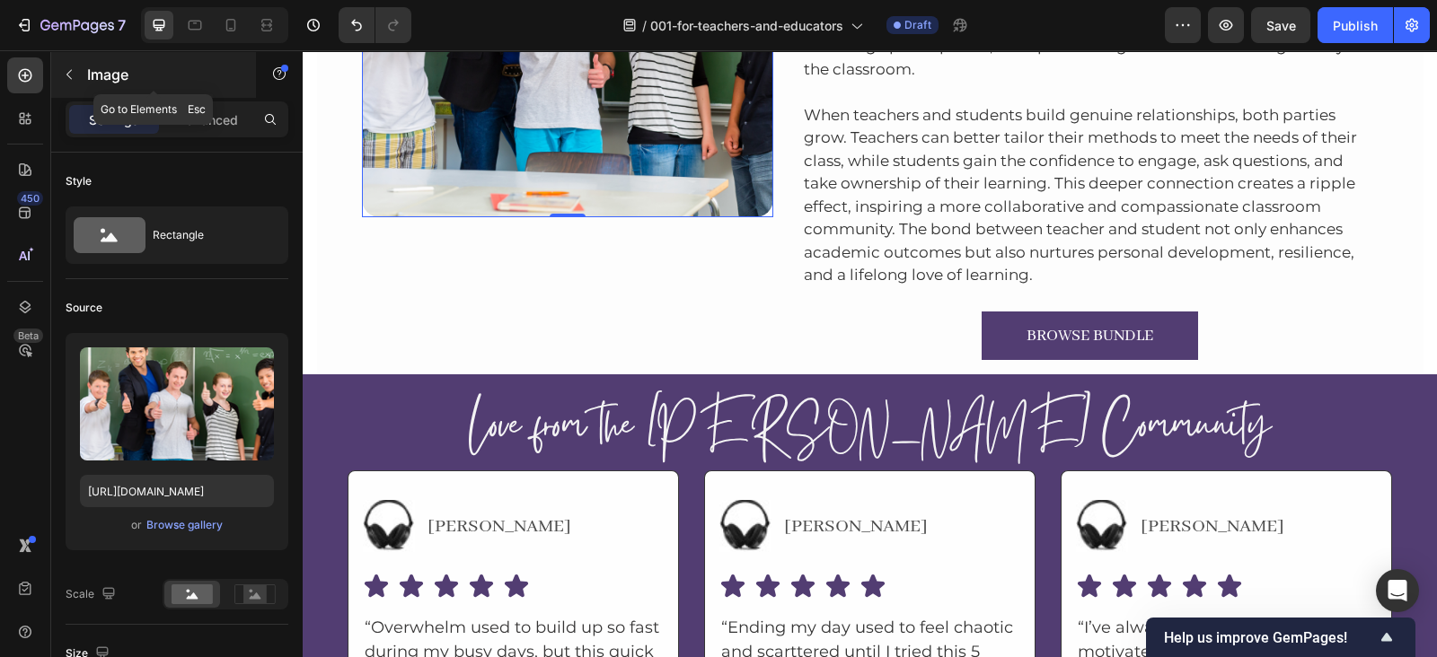
click at [59, 72] on button "button" at bounding box center [69, 74] width 29 height 29
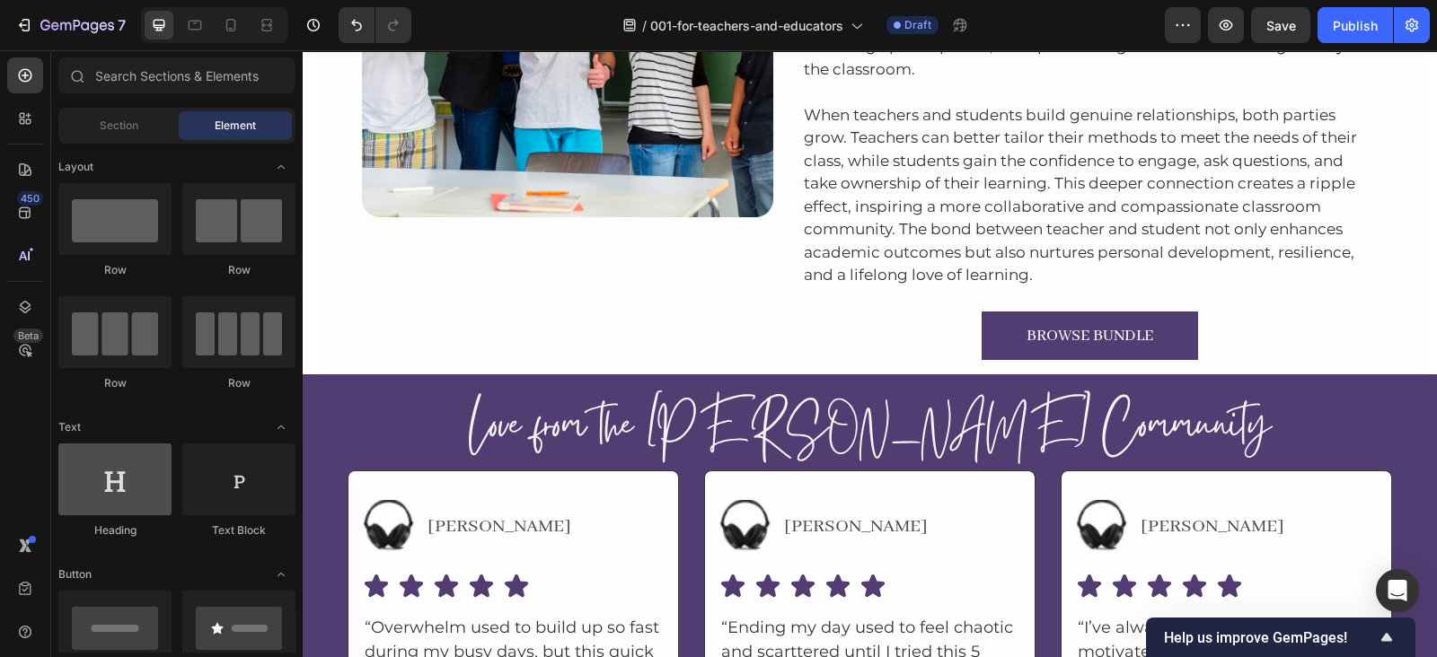
click at [114, 452] on div at bounding box center [114, 480] width 113 height 72
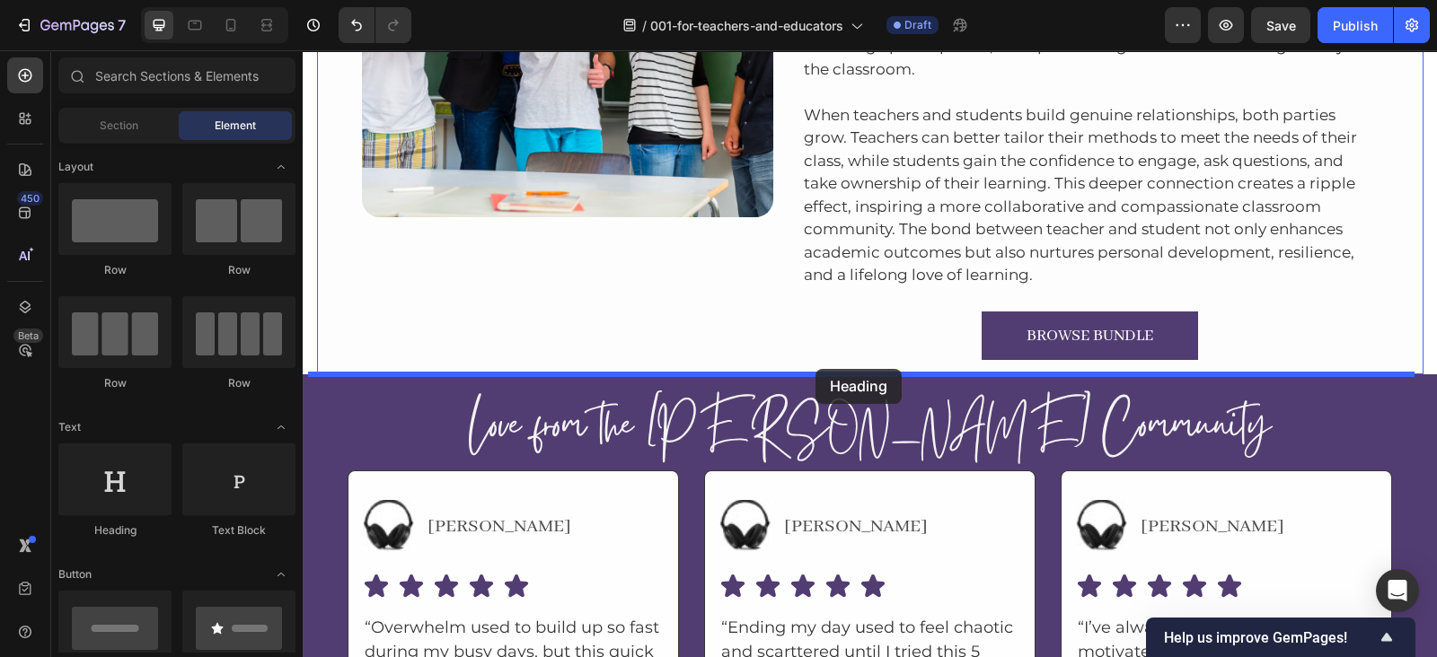
drag, startPoint x: 400, startPoint y: 552, endPoint x: 569, endPoint y: 372, distance: 247.1
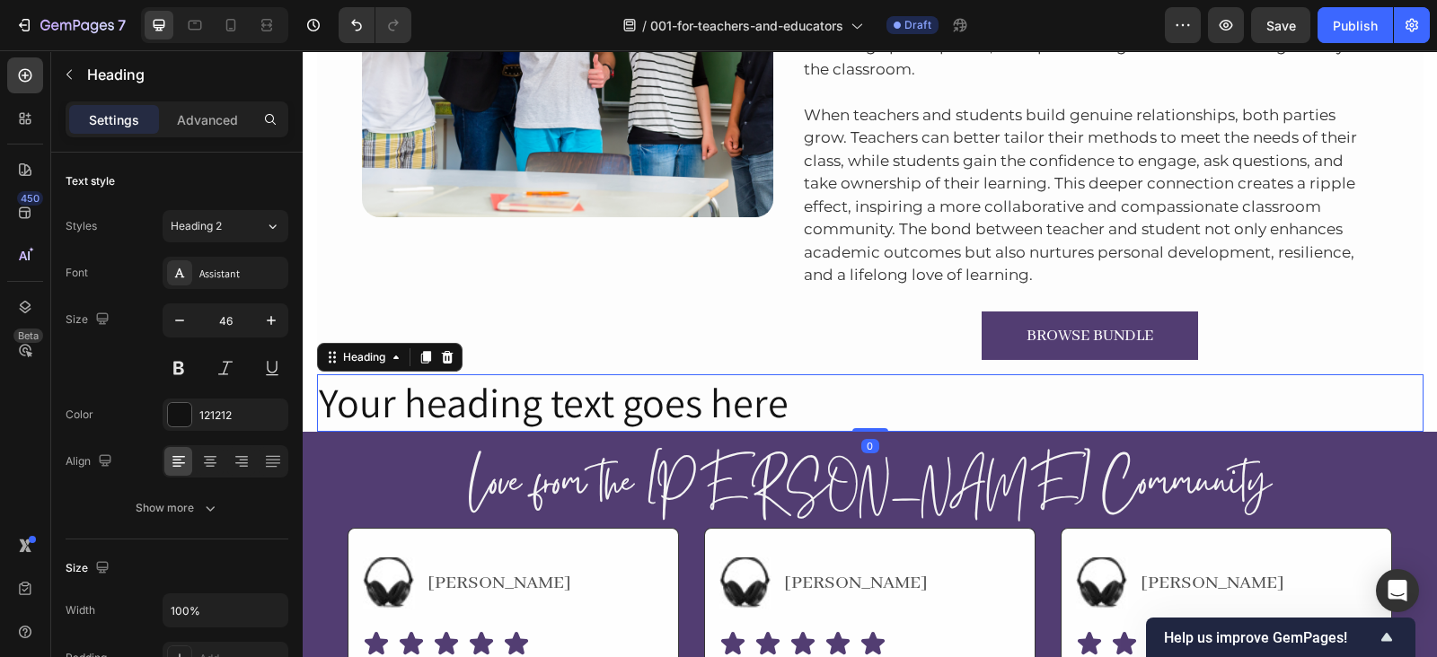
click at [404, 414] on h2 "Your heading text goes here" at bounding box center [870, 402] width 1106 height 57
click at [404, 414] on p "Your heading text goes here" at bounding box center [870, 403] width 1103 height 54
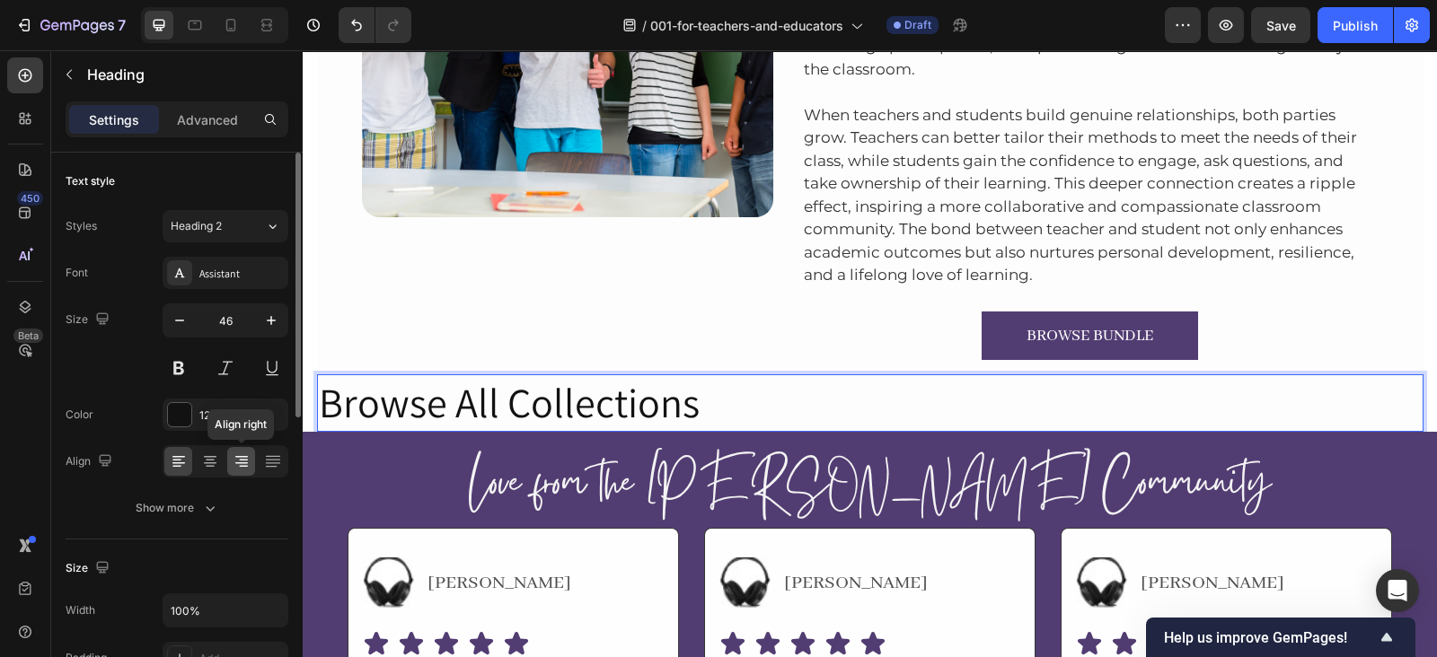
click at [249, 462] on icon at bounding box center [242, 462] width 18 height 18
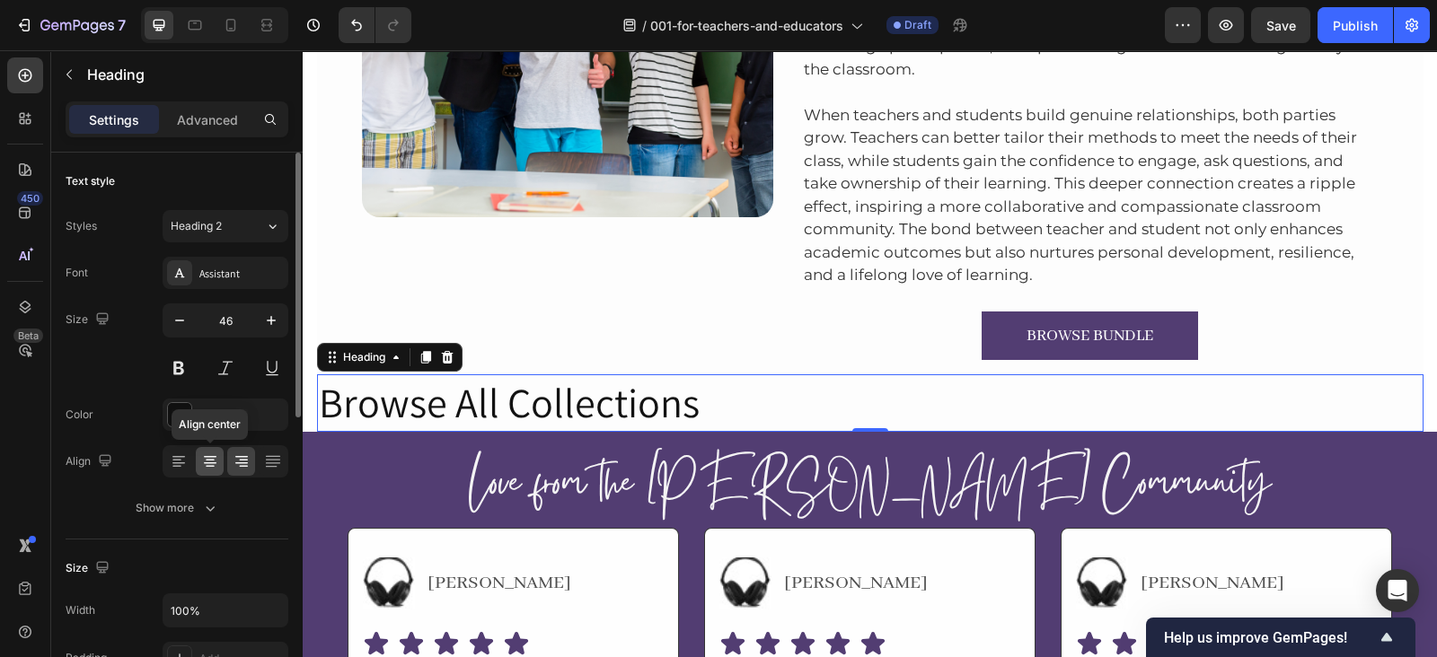
click at [209, 451] on div at bounding box center [210, 461] width 28 height 29
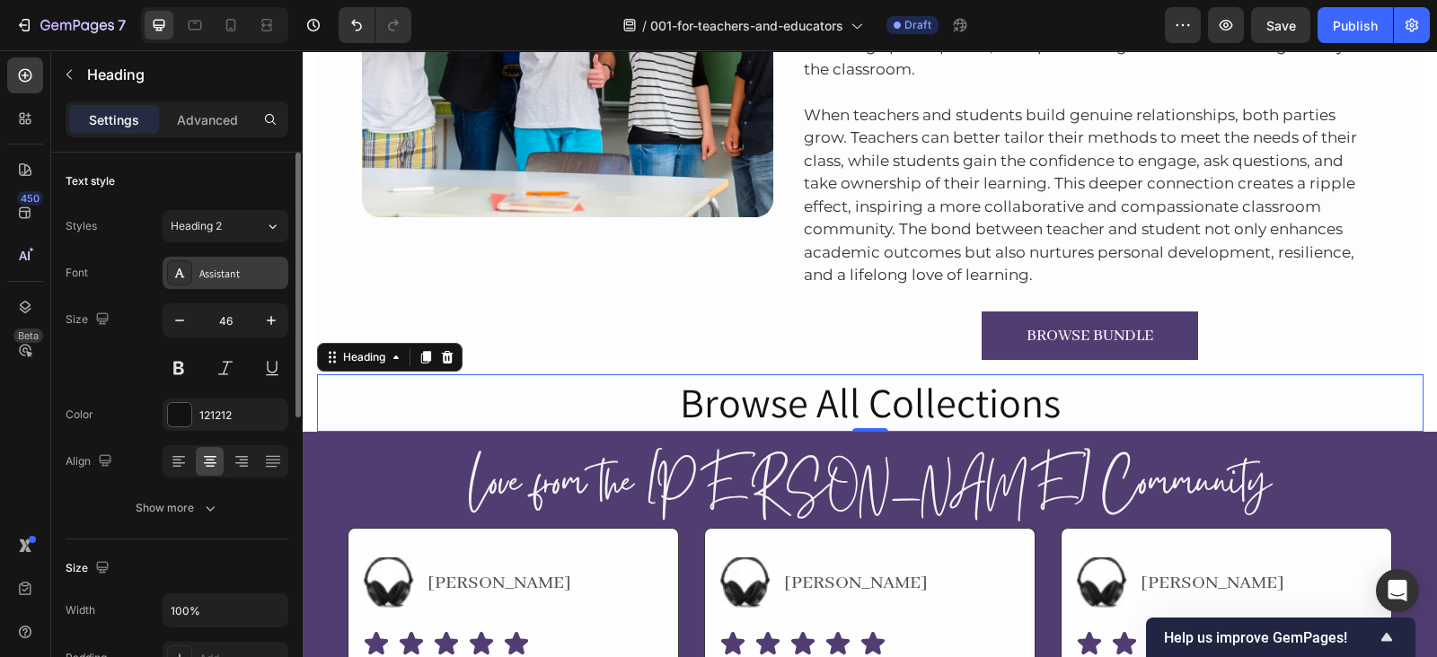
click at [226, 271] on div "Assistant" at bounding box center [241, 274] width 84 height 16
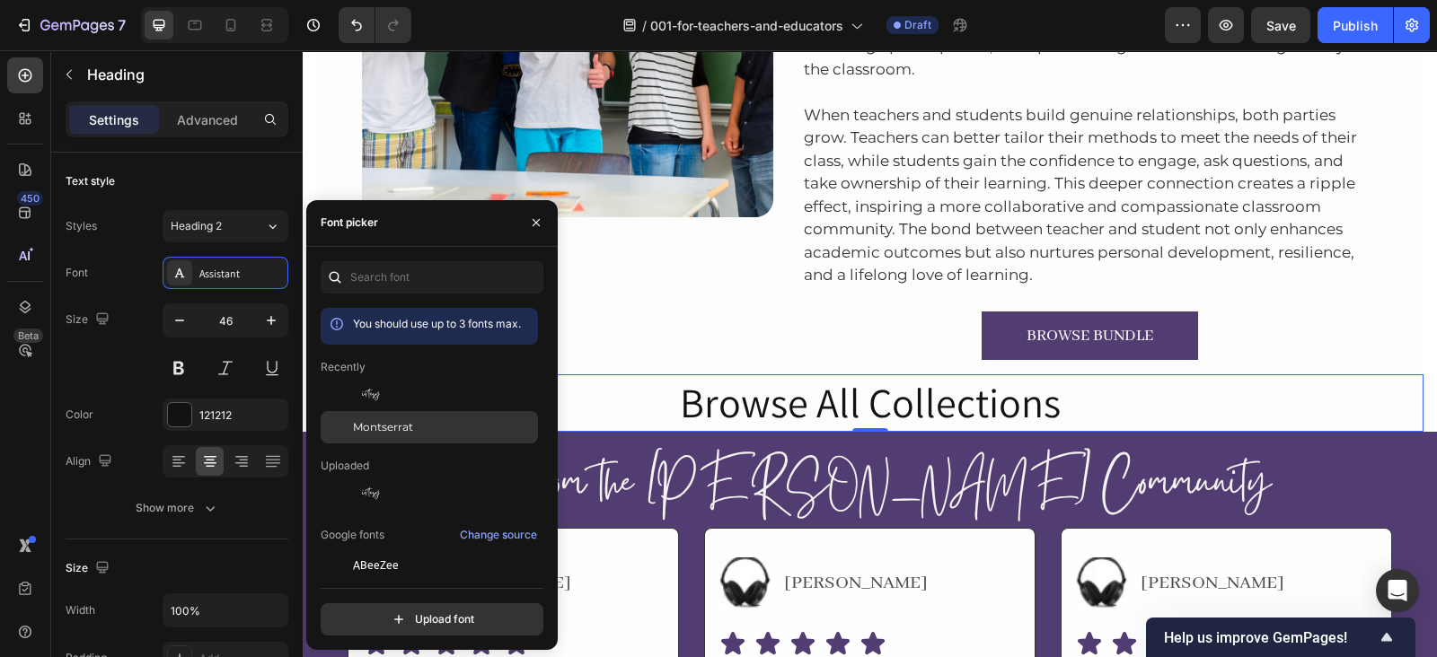
click at [393, 420] on span "Montserrat" at bounding box center [383, 427] width 60 height 16
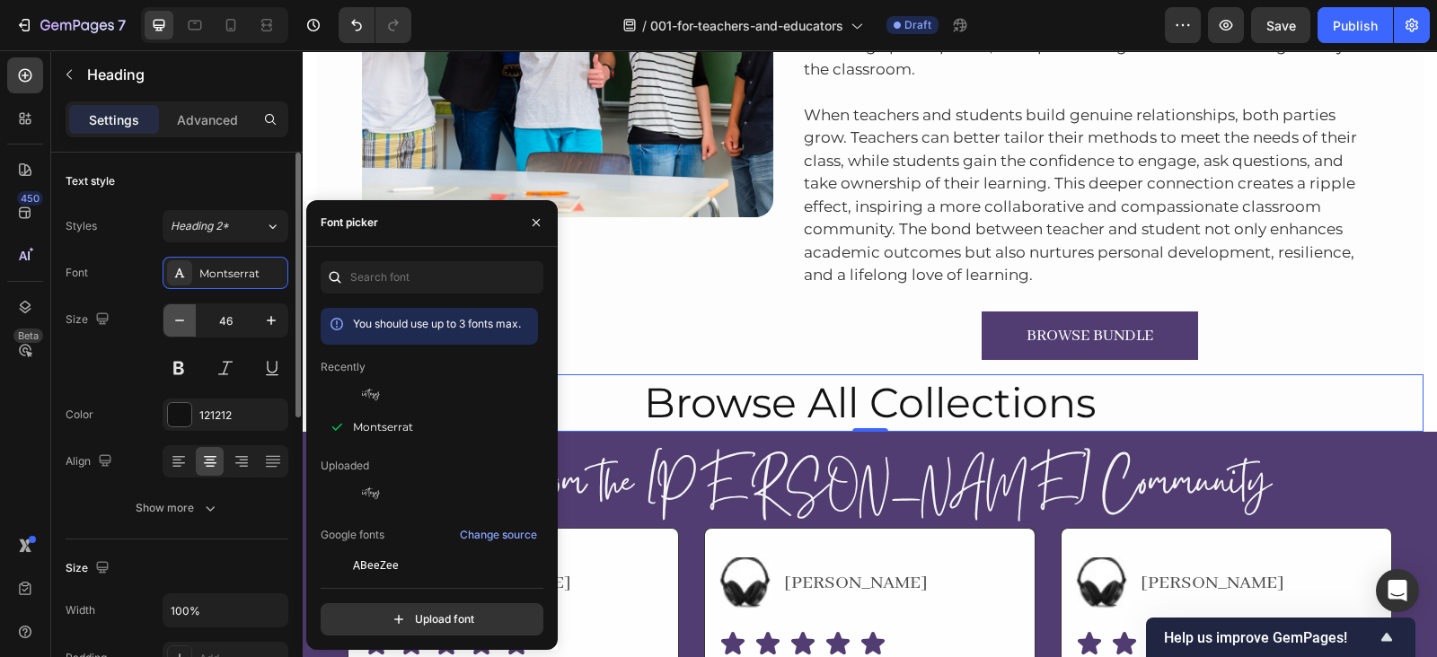
click at [178, 325] on icon "button" at bounding box center [180, 321] width 18 height 18
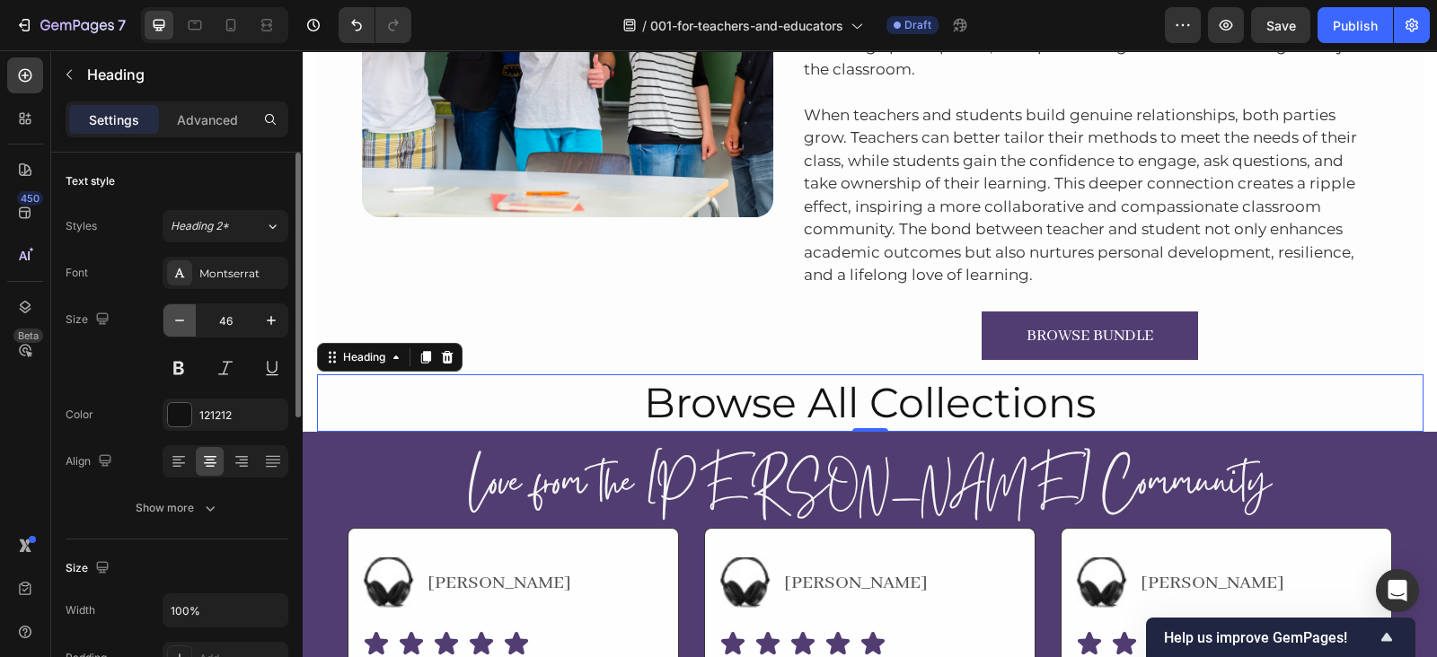
click at [178, 325] on icon "button" at bounding box center [180, 321] width 18 height 18
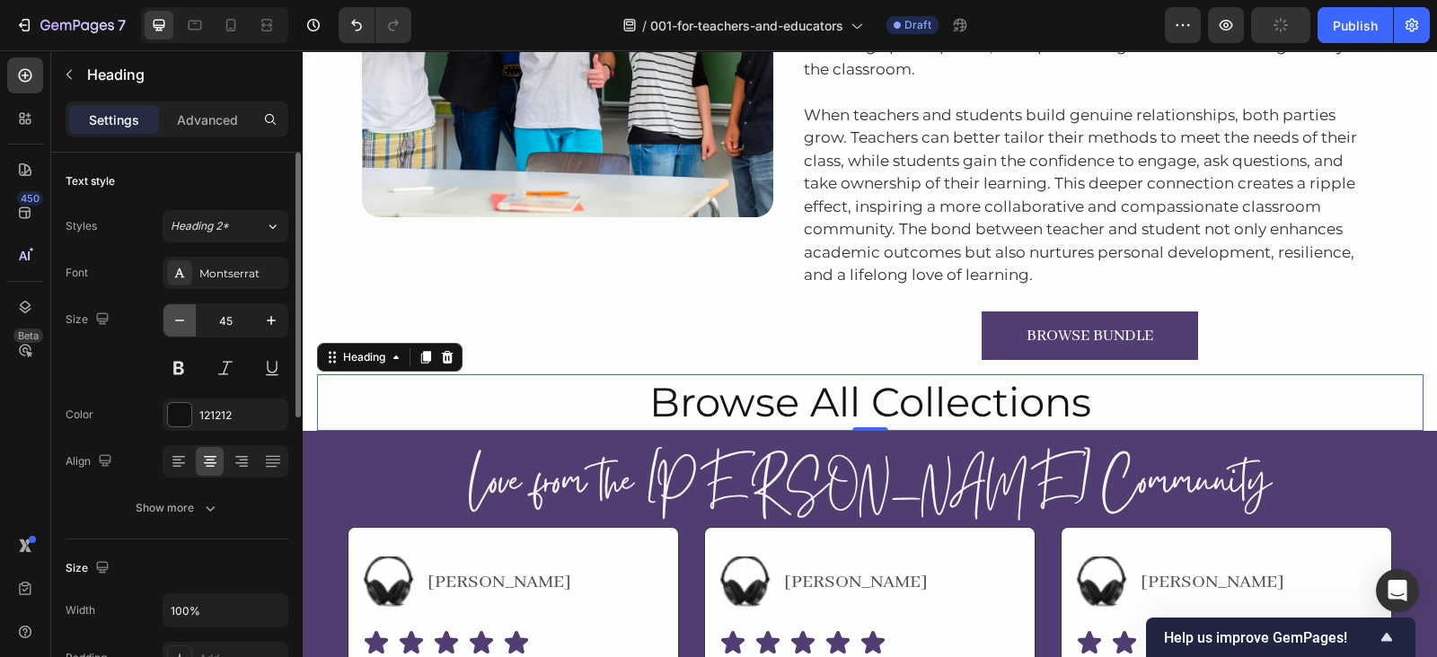
click at [178, 325] on icon "button" at bounding box center [180, 321] width 18 height 18
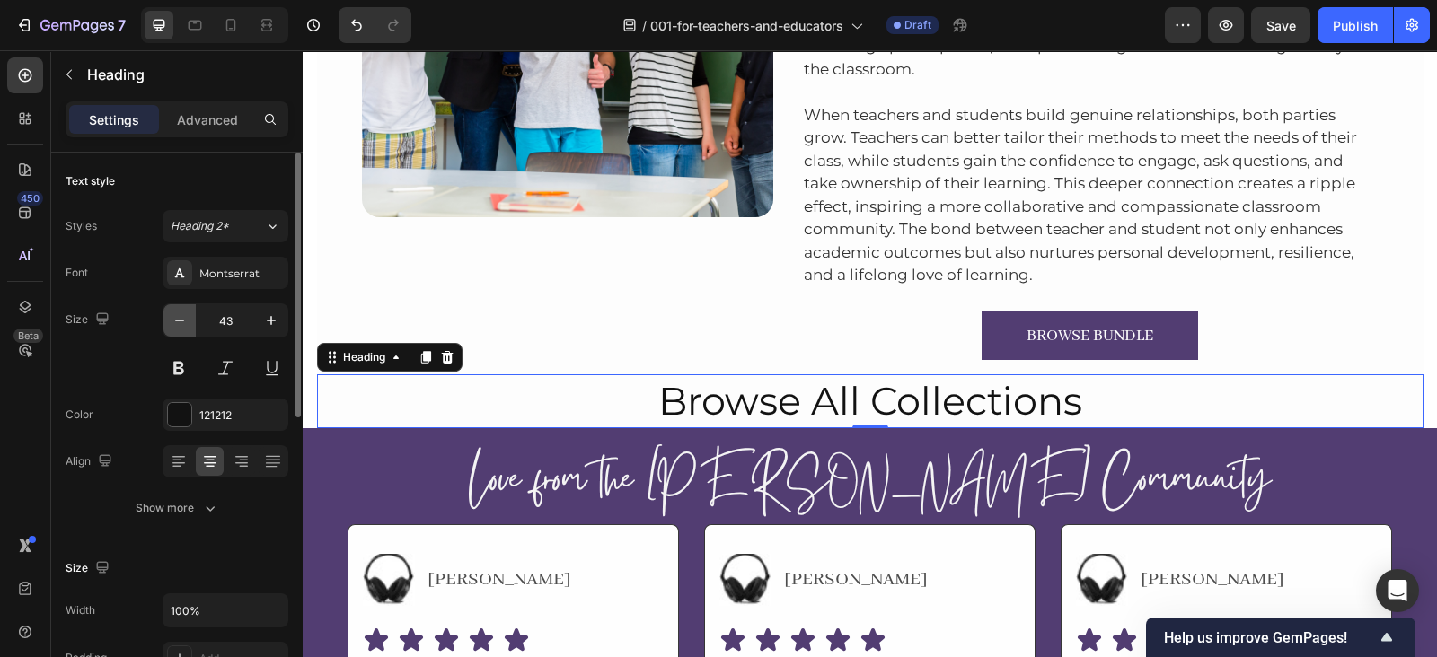
click at [178, 325] on icon "button" at bounding box center [180, 321] width 18 height 18
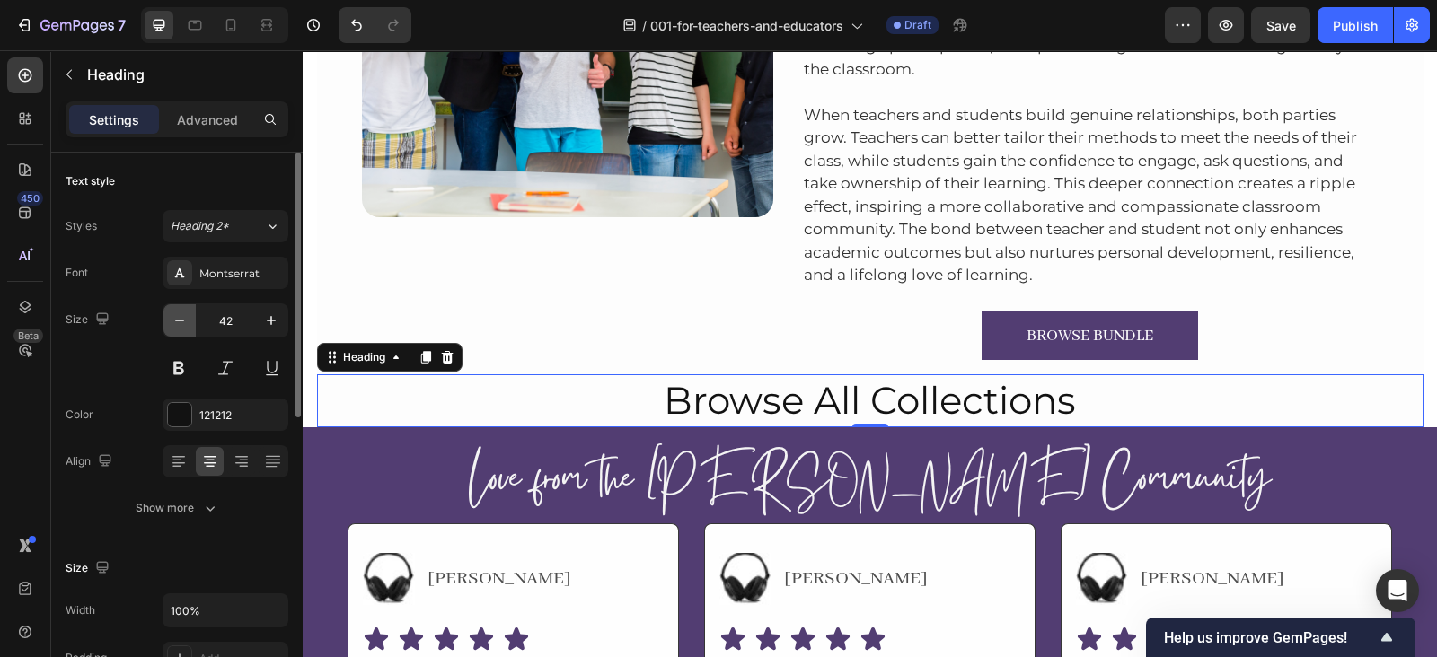
click at [178, 325] on icon "button" at bounding box center [180, 321] width 18 height 18
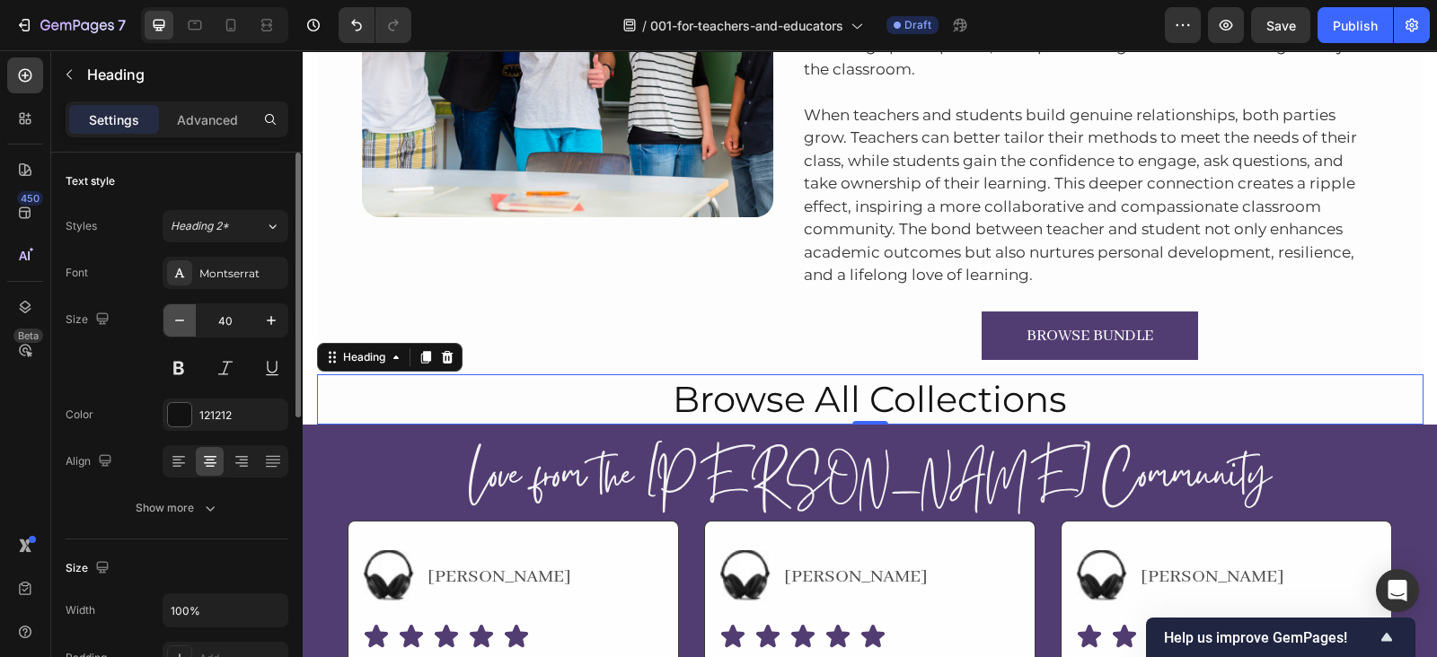
click at [178, 325] on icon "button" at bounding box center [180, 321] width 18 height 18
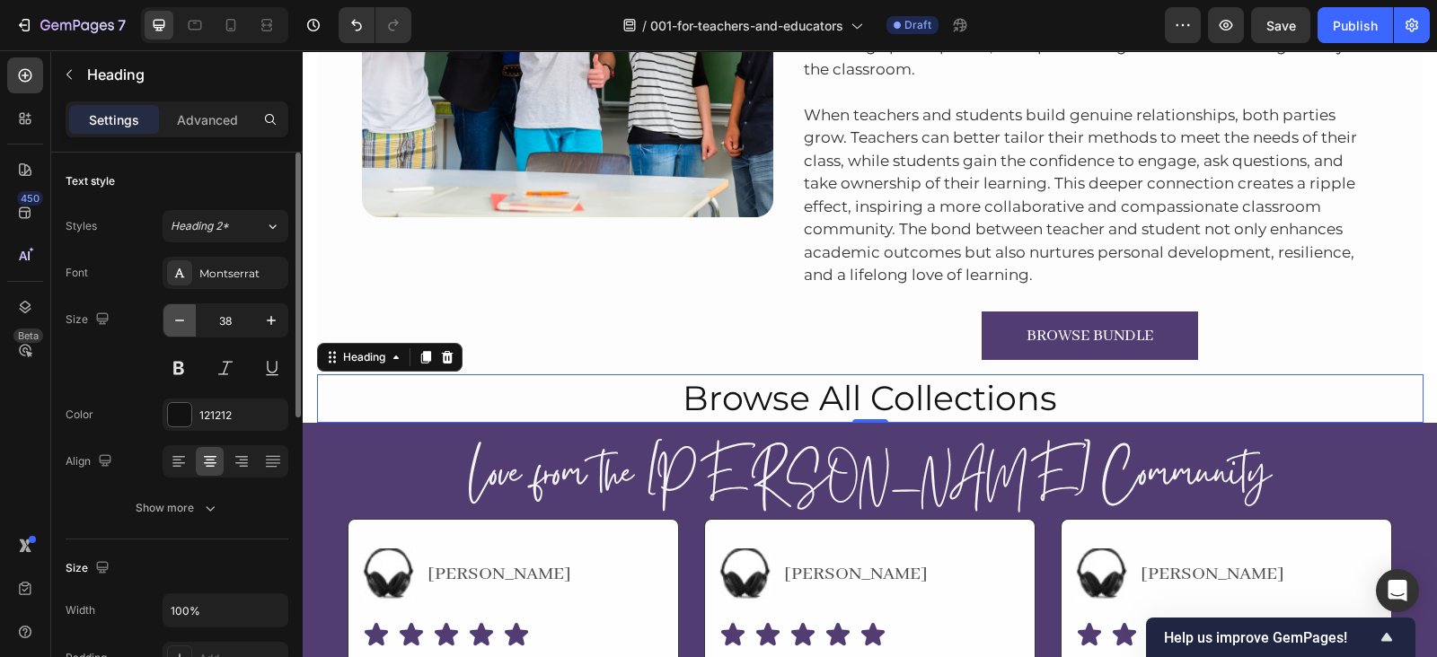
click at [178, 325] on icon "button" at bounding box center [180, 321] width 18 height 18
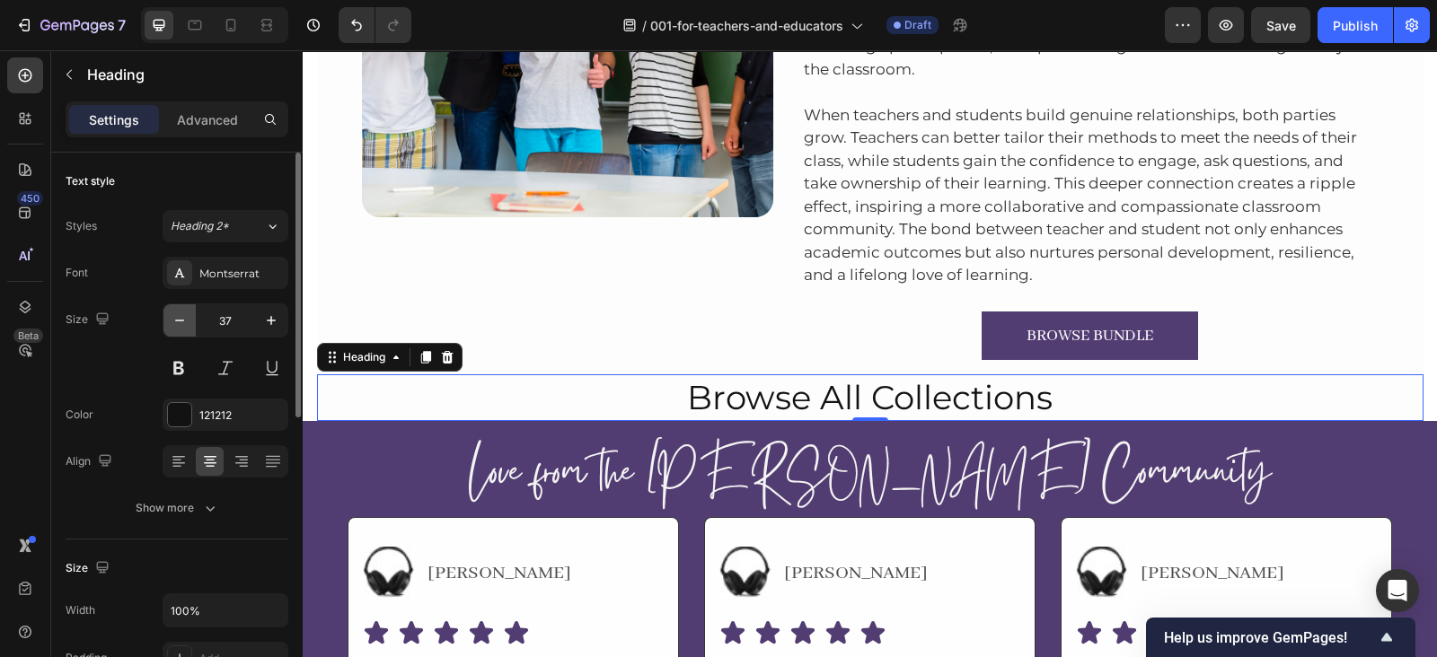
click at [178, 325] on icon "button" at bounding box center [180, 321] width 18 height 18
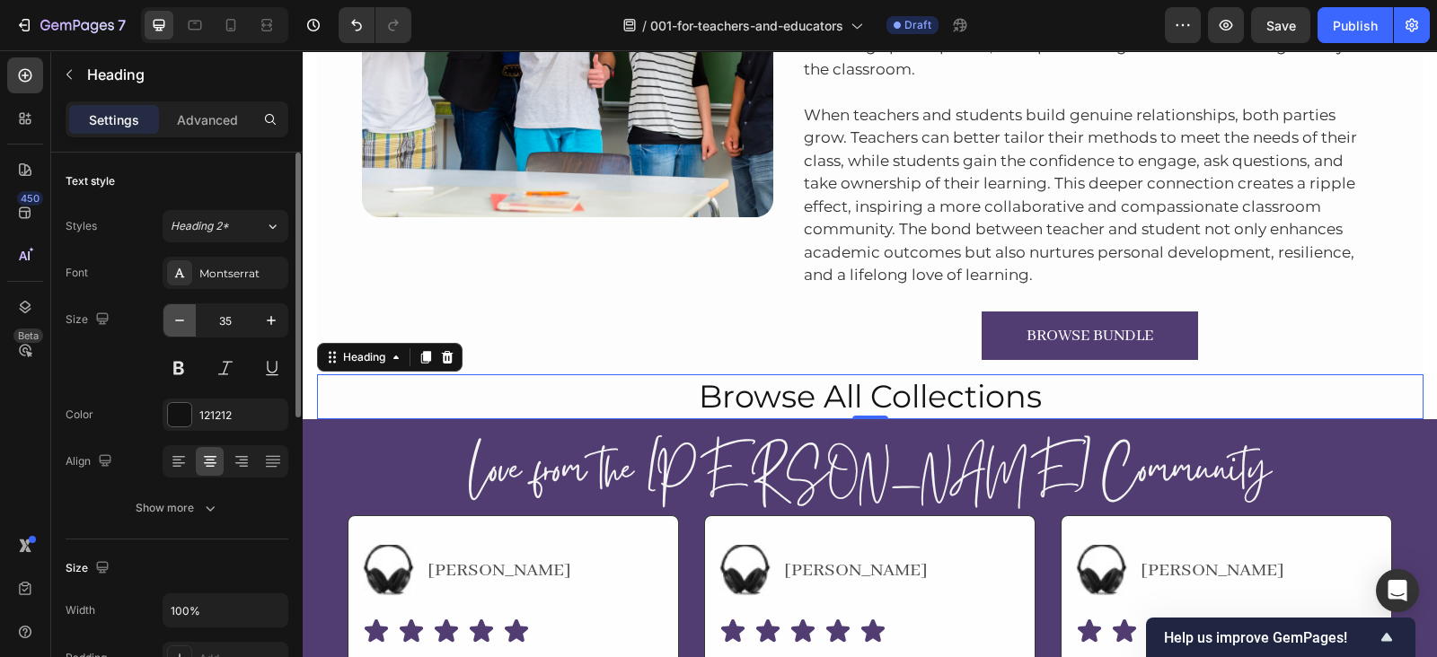
click at [178, 325] on icon "button" at bounding box center [180, 321] width 18 height 18
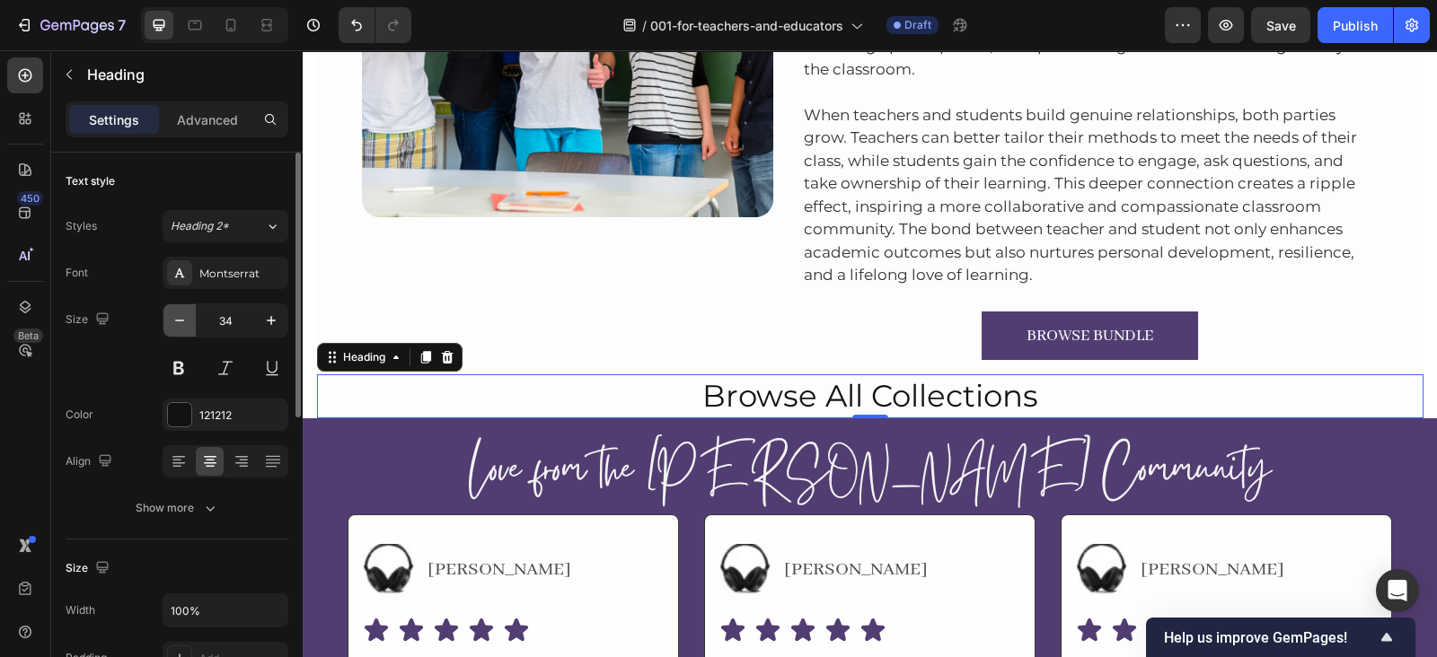
click at [178, 325] on icon "button" at bounding box center [180, 321] width 18 height 18
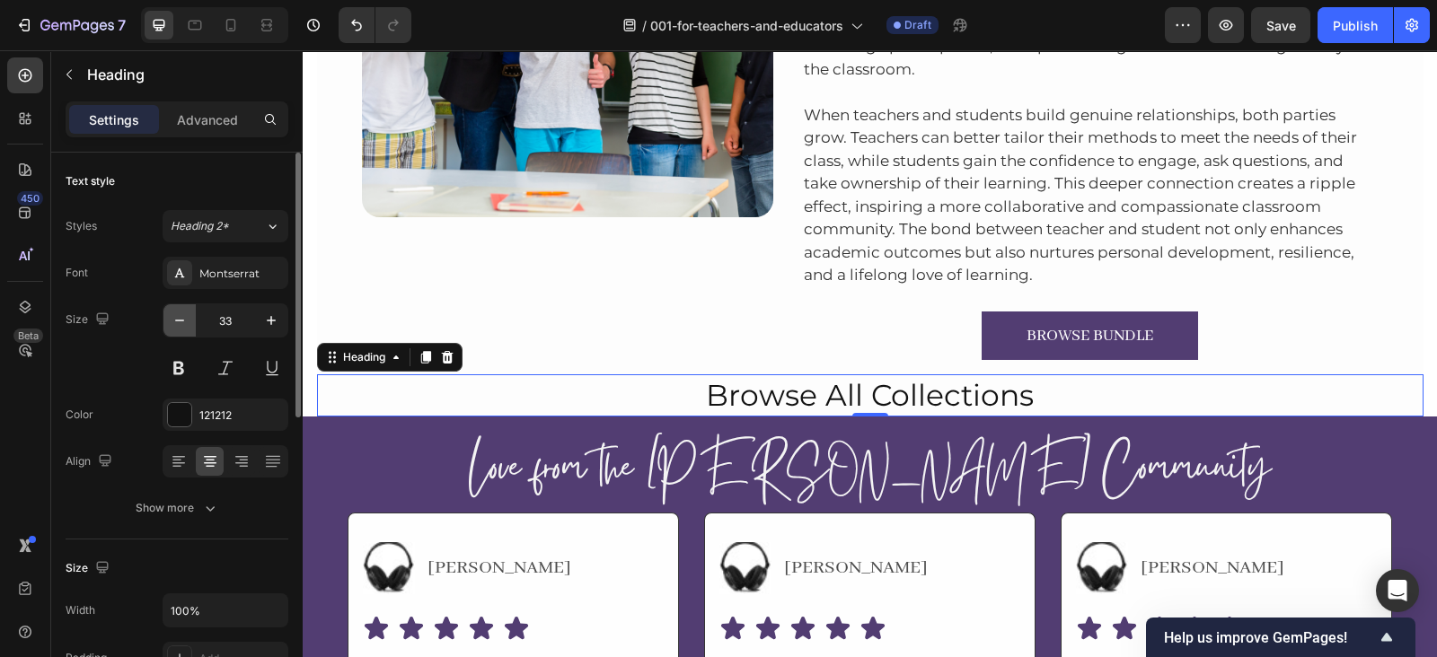
click at [178, 325] on icon "button" at bounding box center [180, 321] width 18 height 18
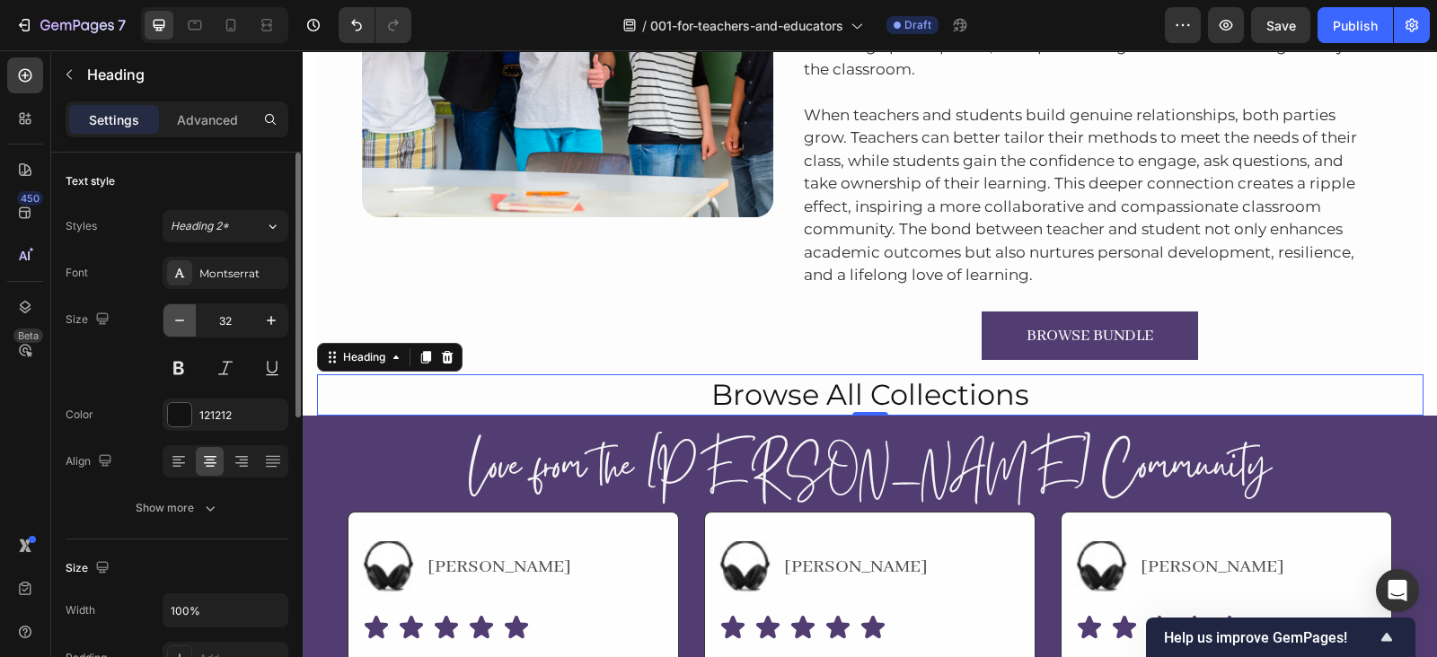
click at [178, 325] on icon "button" at bounding box center [180, 321] width 18 height 18
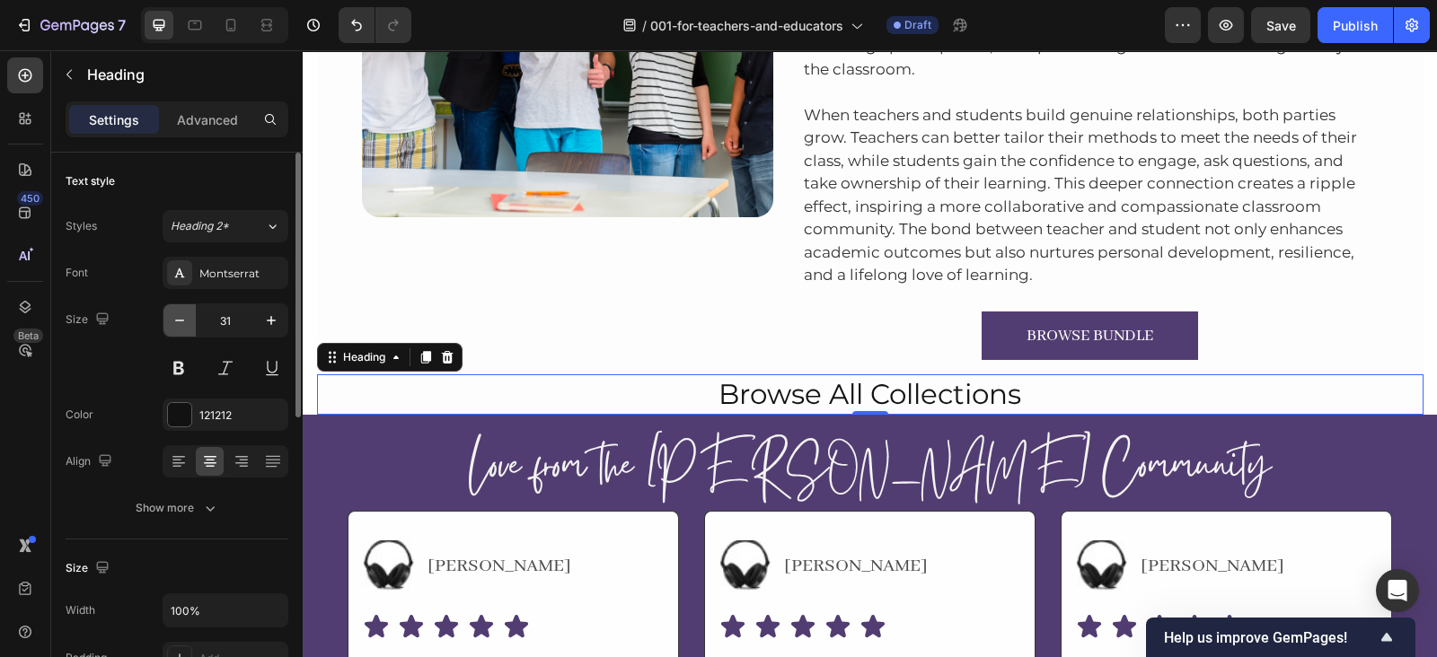
click at [178, 325] on icon "button" at bounding box center [180, 321] width 18 height 18
type input "30"
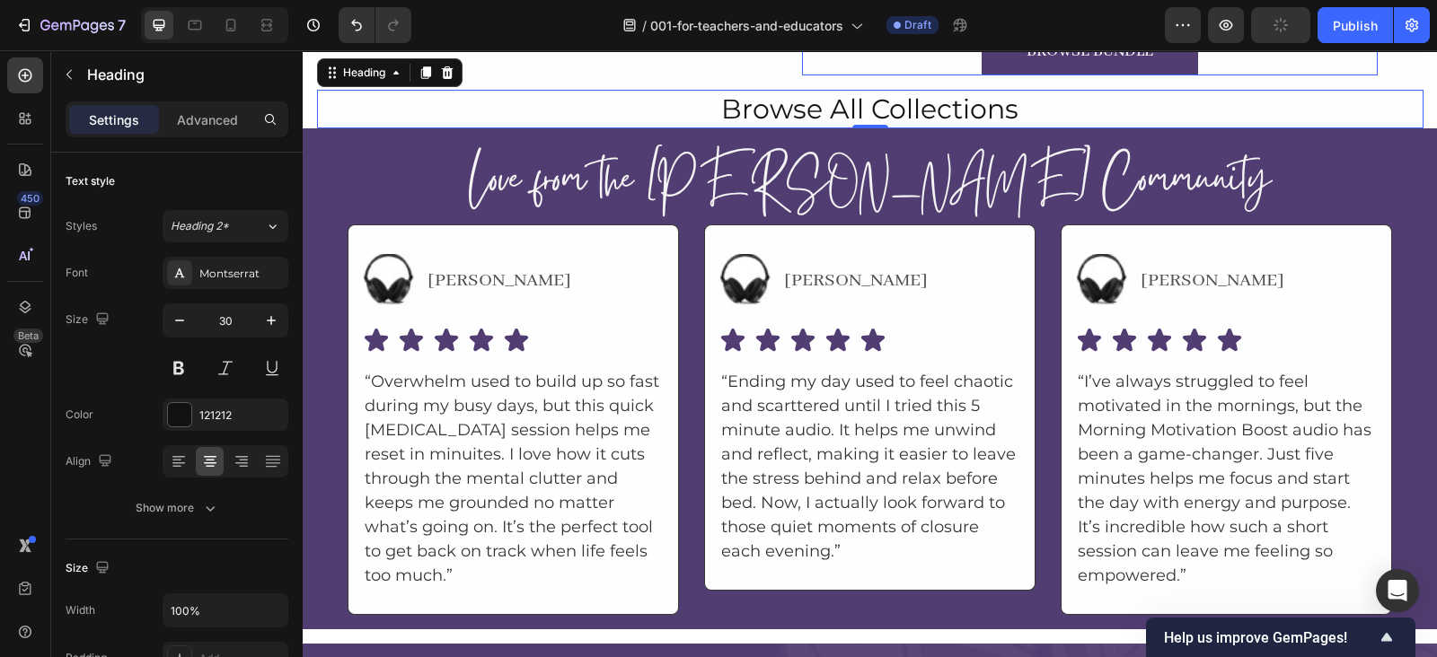
scroll to position [10066, 0]
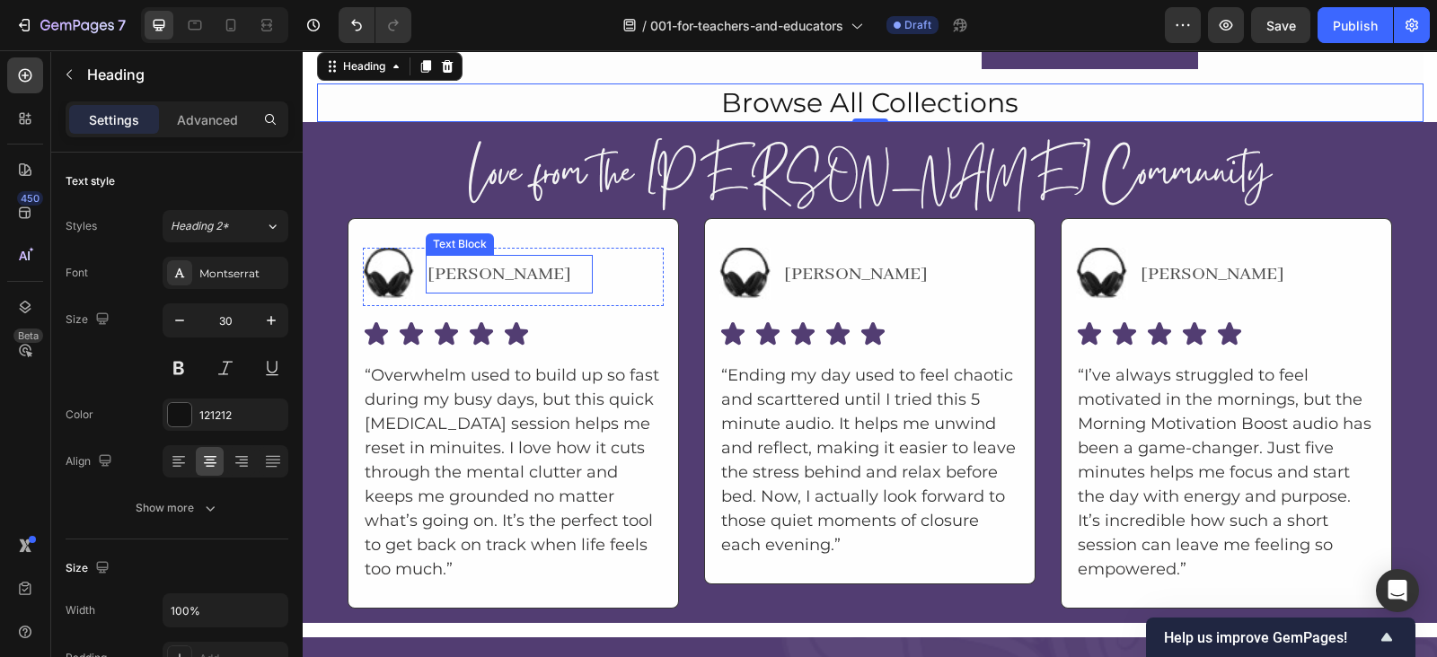
click at [431, 268] on p "[PERSON_NAME]" at bounding box center [508, 275] width 163 height 36
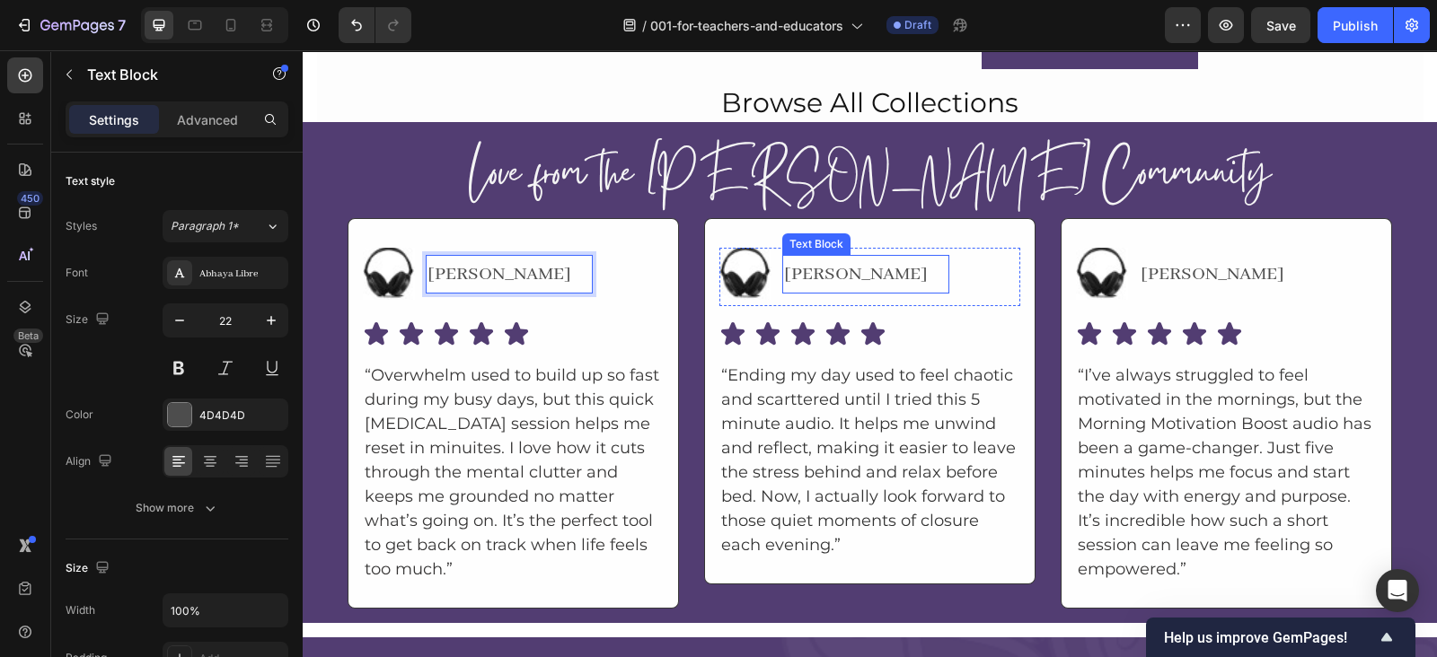
click at [786, 265] on p "[PERSON_NAME]" at bounding box center [865, 275] width 163 height 36
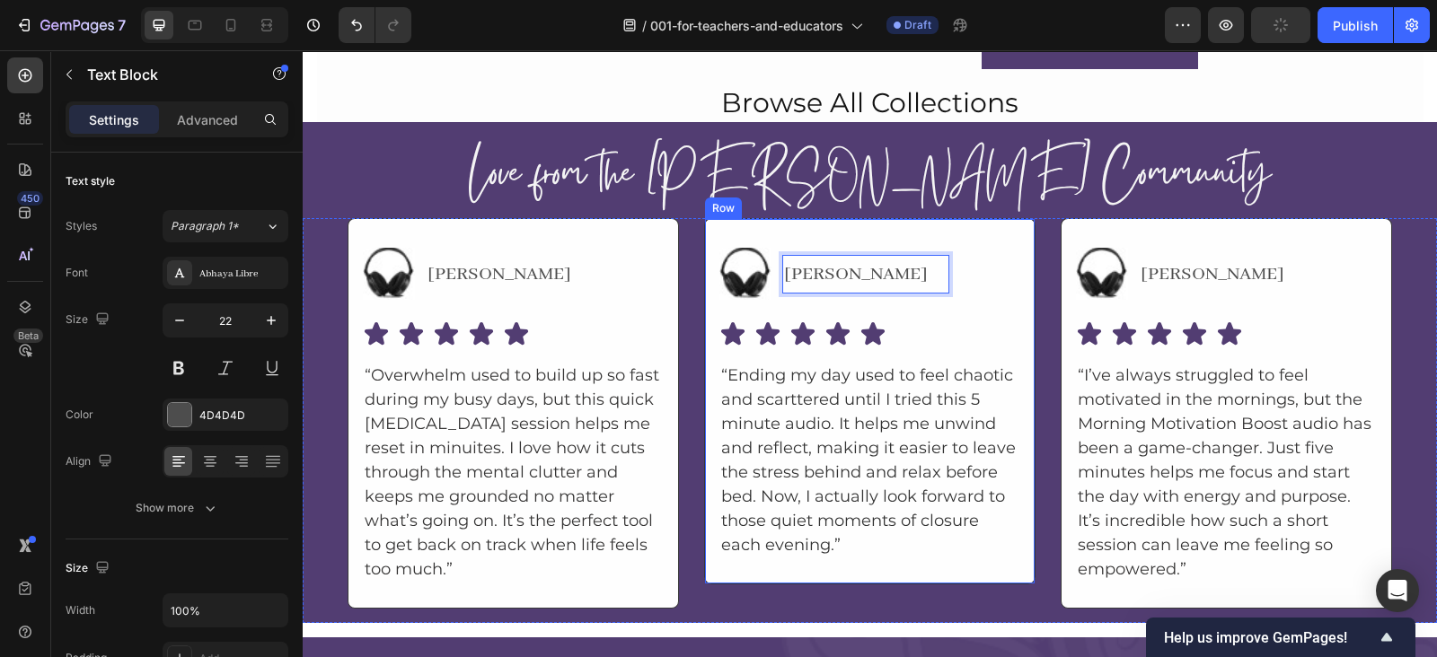
scroll to position [10066, 0]
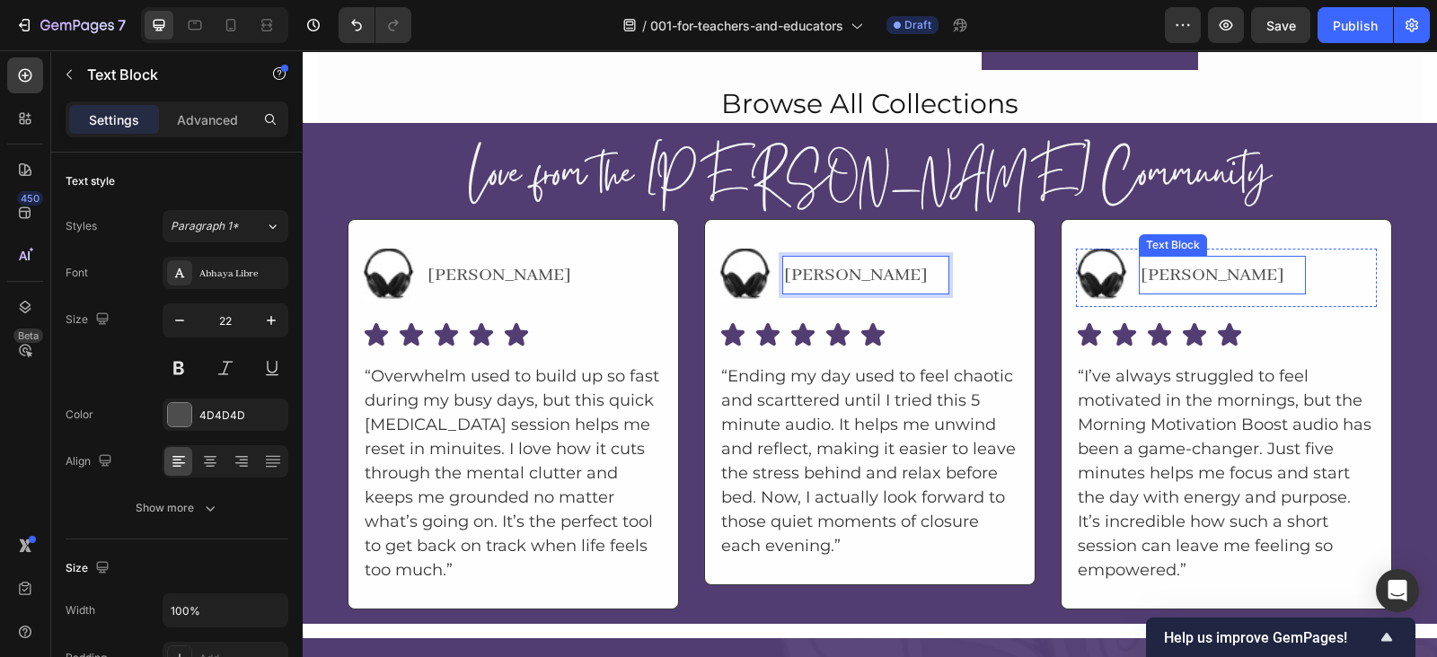
click at [1140, 262] on p "[PERSON_NAME]" at bounding box center [1221, 276] width 163 height 36
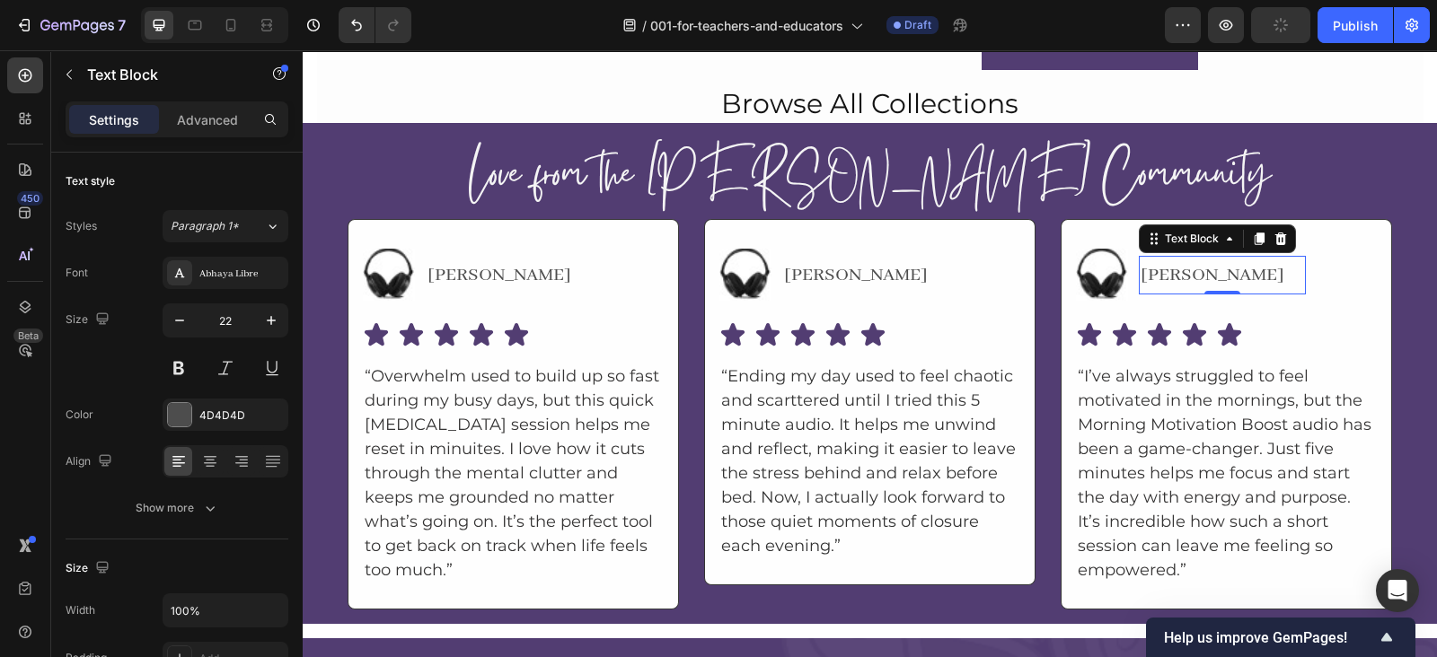
click at [1146, 265] on p "[PERSON_NAME]" at bounding box center [1221, 276] width 163 height 36
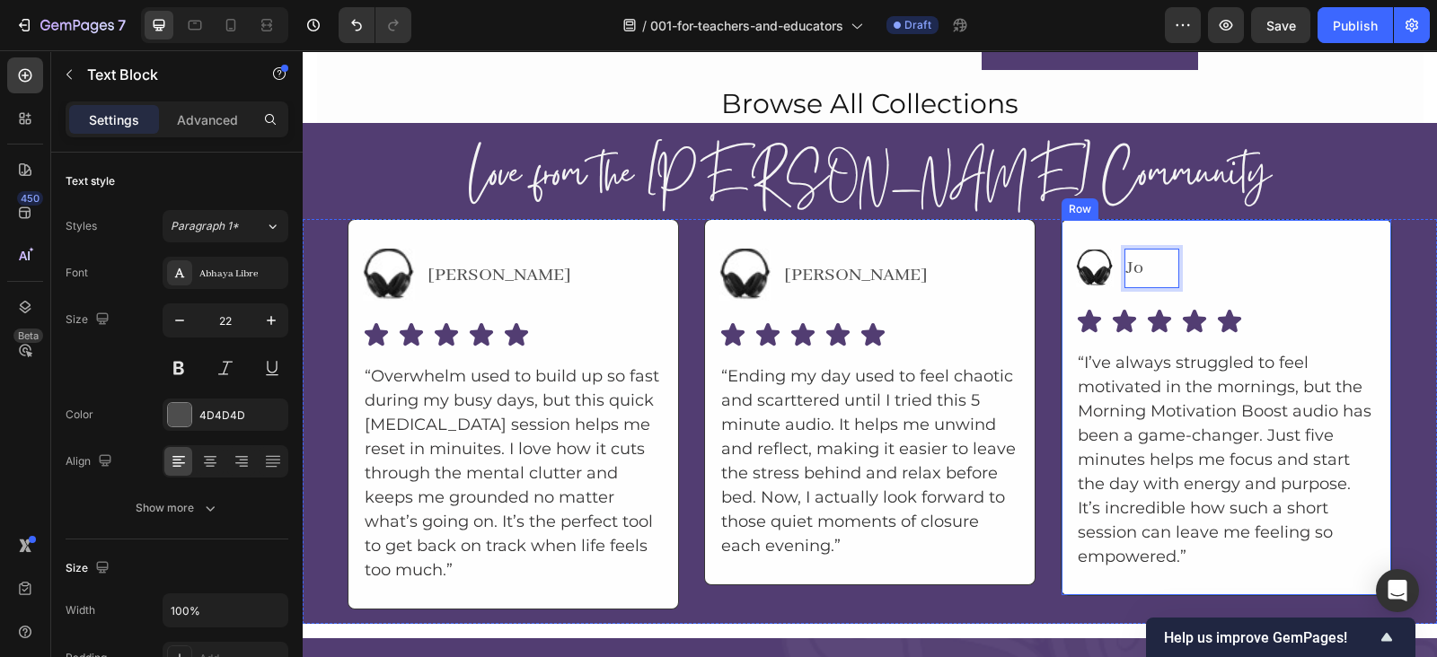
scroll to position [10065, 0]
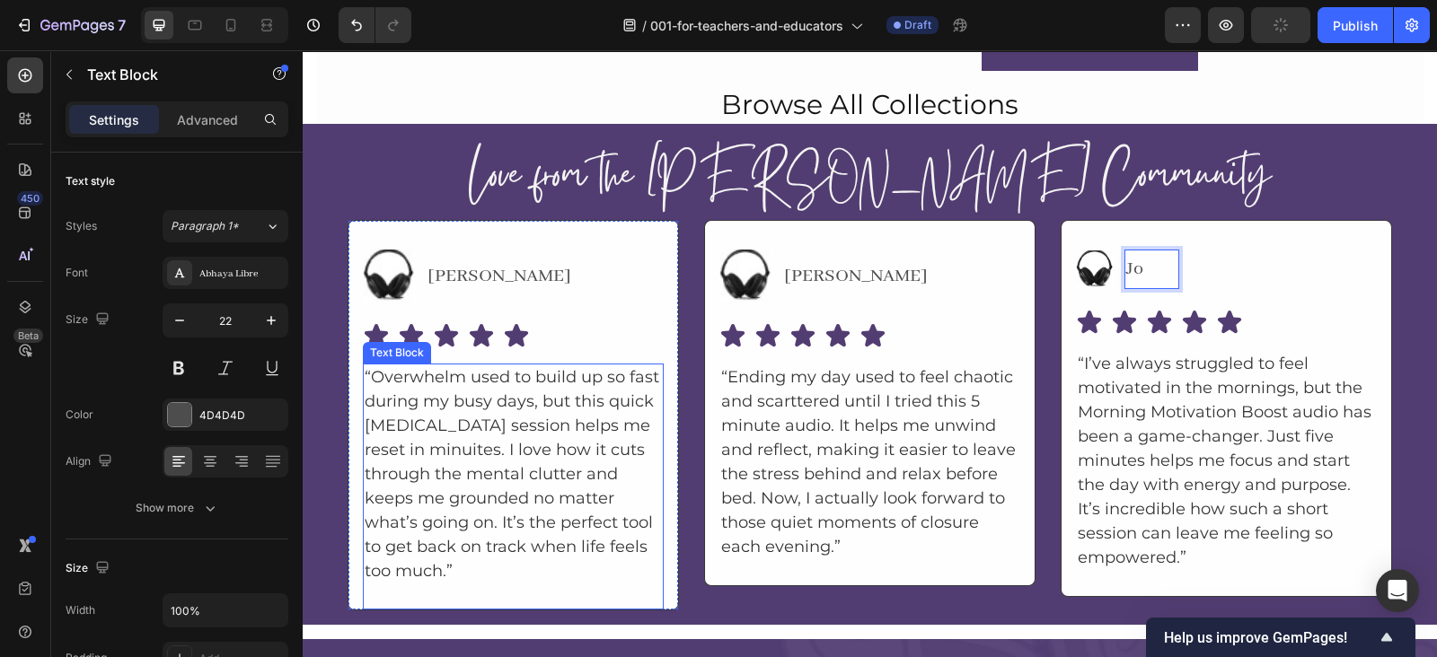
click at [505, 403] on p "“Overwhelm used to build up so fast during my busy days, but this quick [MEDICA…" at bounding box center [513, 474] width 297 height 218
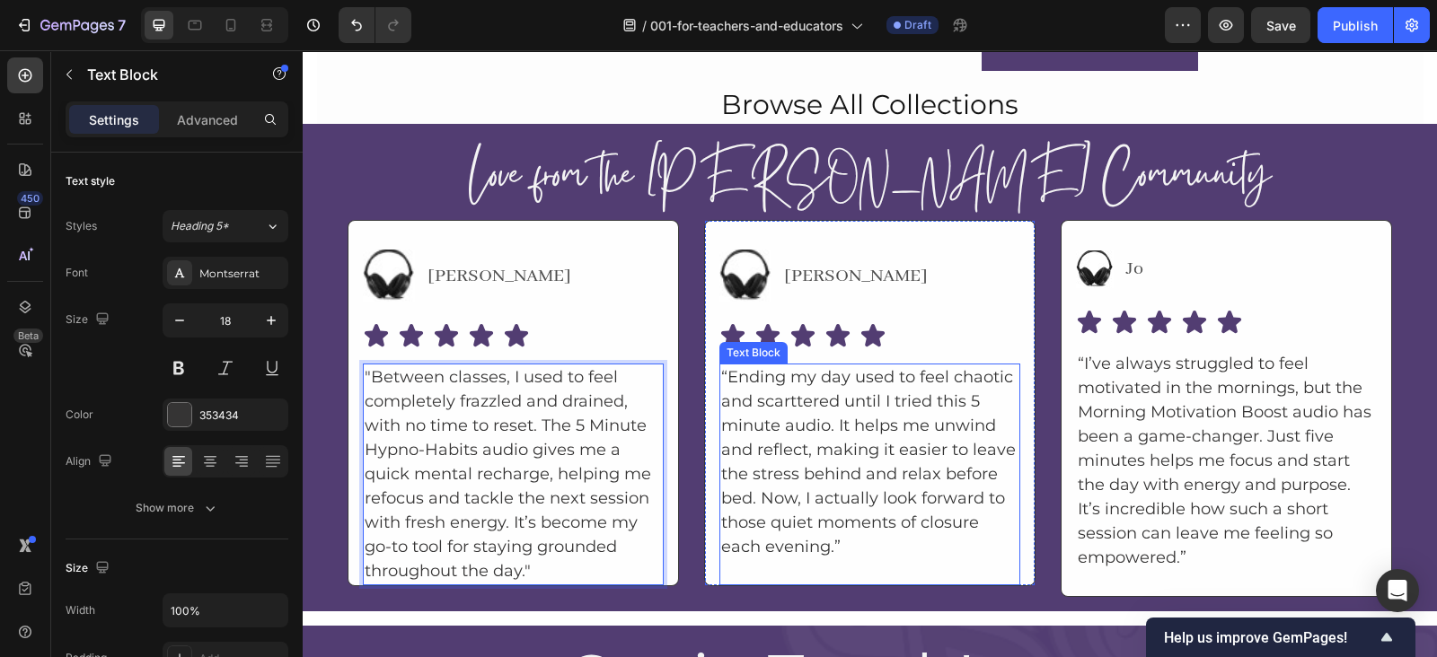
click at [824, 366] on p "“Ending my day used to feel chaotic and scarttered until I tried this 5 minute …" at bounding box center [869, 462] width 297 height 194
drag, startPoint x: 598, startPoint y: 108, endPoint x: 332, endPoint y: 136, distance: 267.3
click at [824, 366] on p "“Ending my day used to feel chaotic and scarttered until I tried this 5 minute …" at bounding box center [869, 462] width 297 height 194
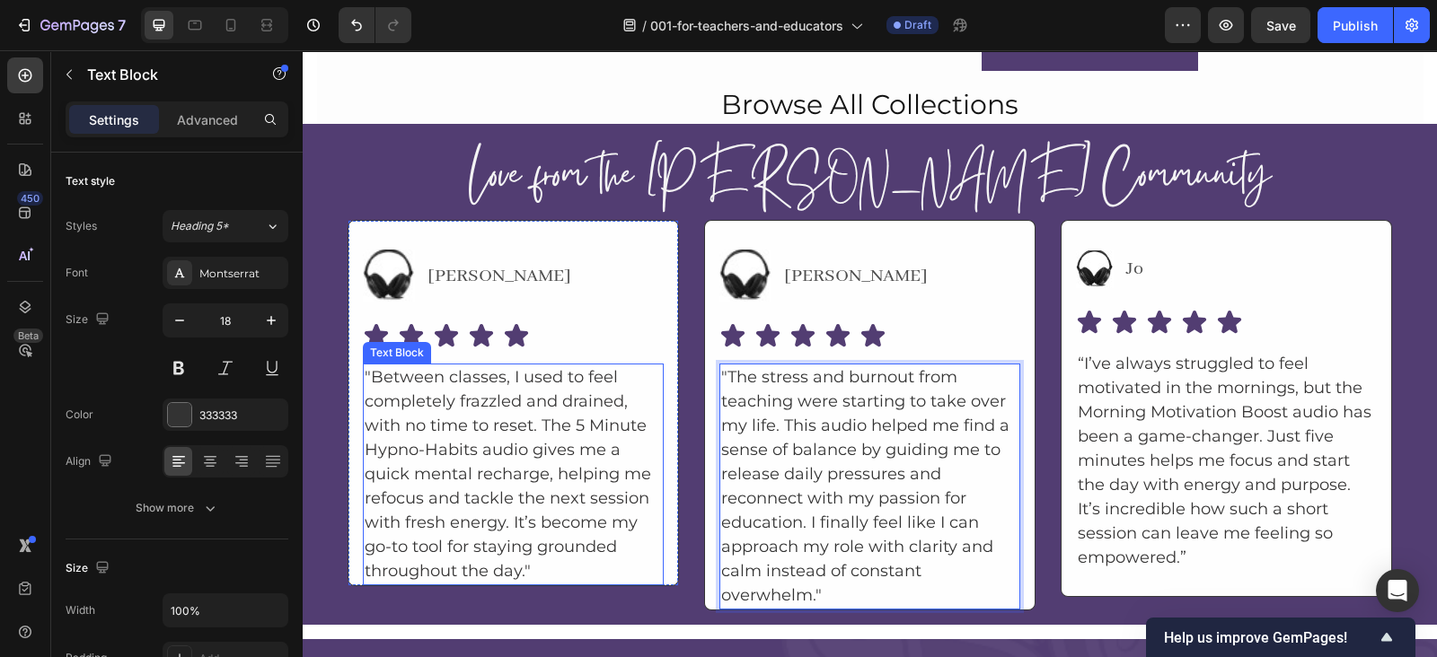
click at [547, 555] on p ""Between classes, I used to feel completely frazzled and drained, with no time …" at bounding box center [513, 474] width 297 height 218
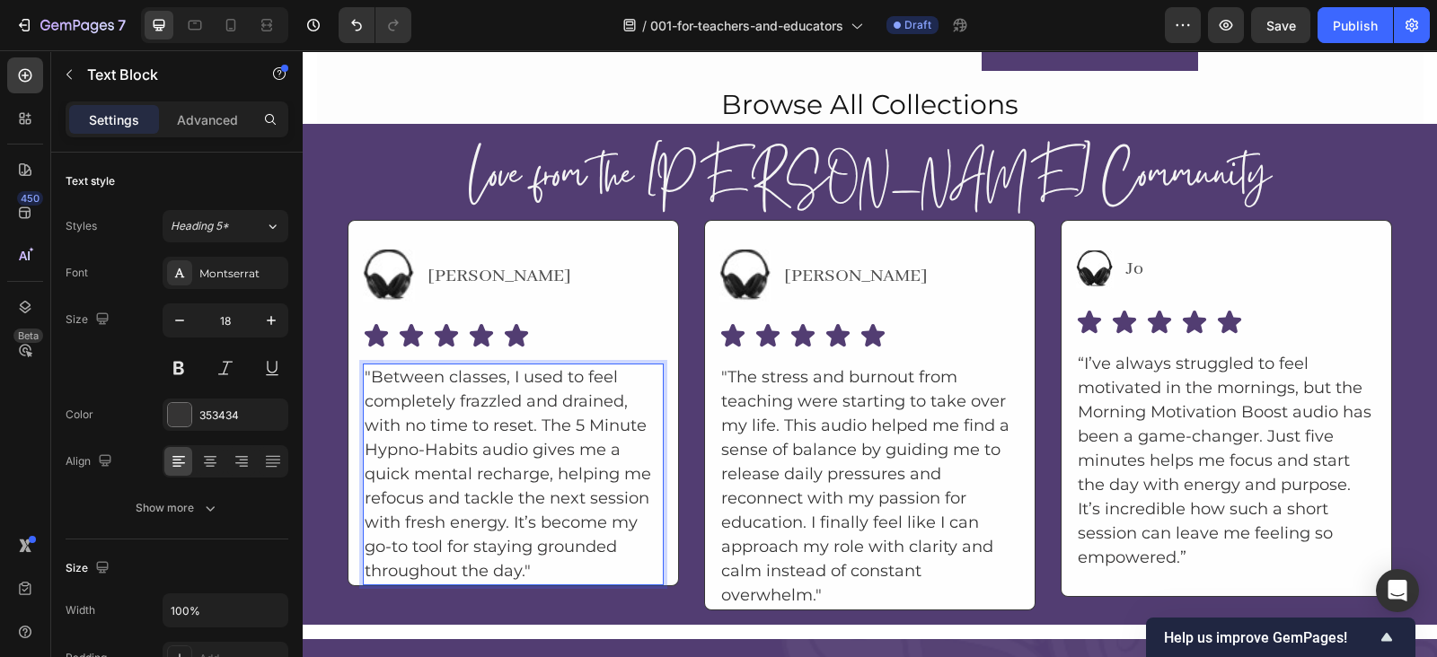
click at [547, 555] on p ""Between classes, I used to feel completely frazzled and drained, with no time …" at bounding box center [513, 474] width 297 height 218
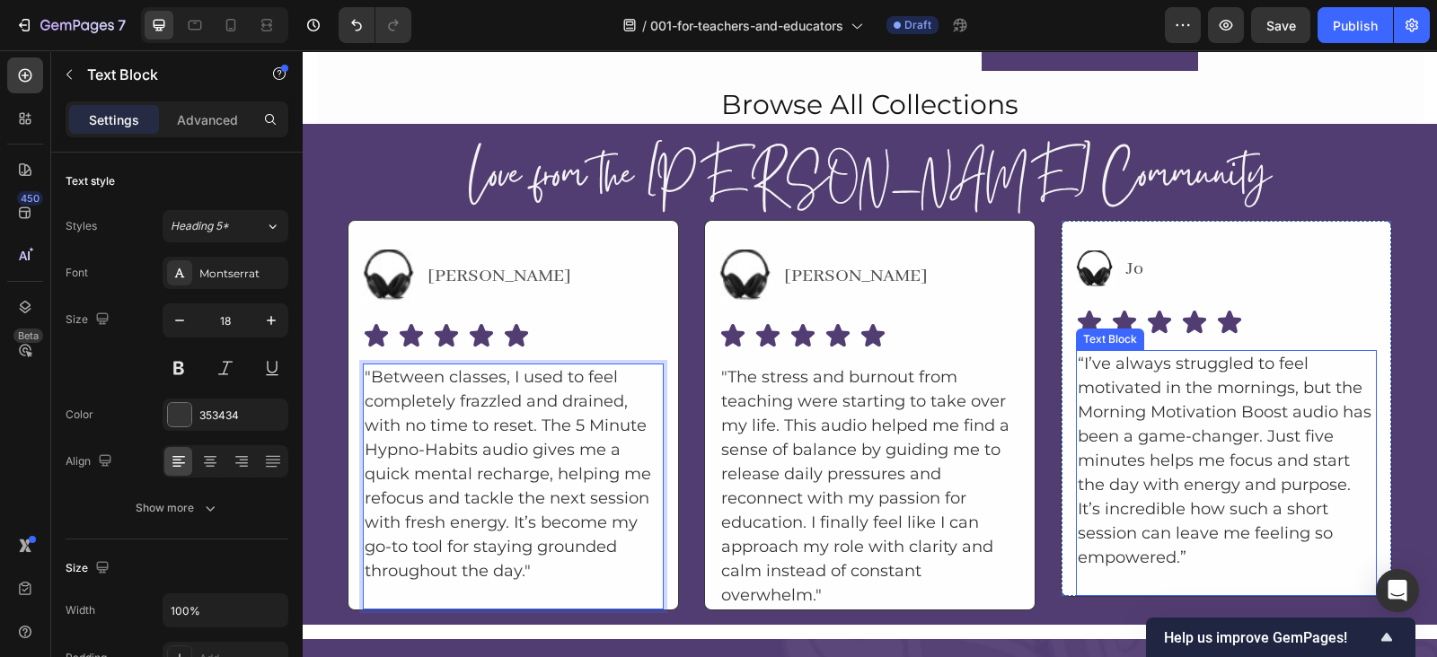
click at [1265, 370] on p "“I’ve always struggled to feel motivated in the mornings, but the Morning Motiv…" at bounding box center [1225, 461] width 297 height 218
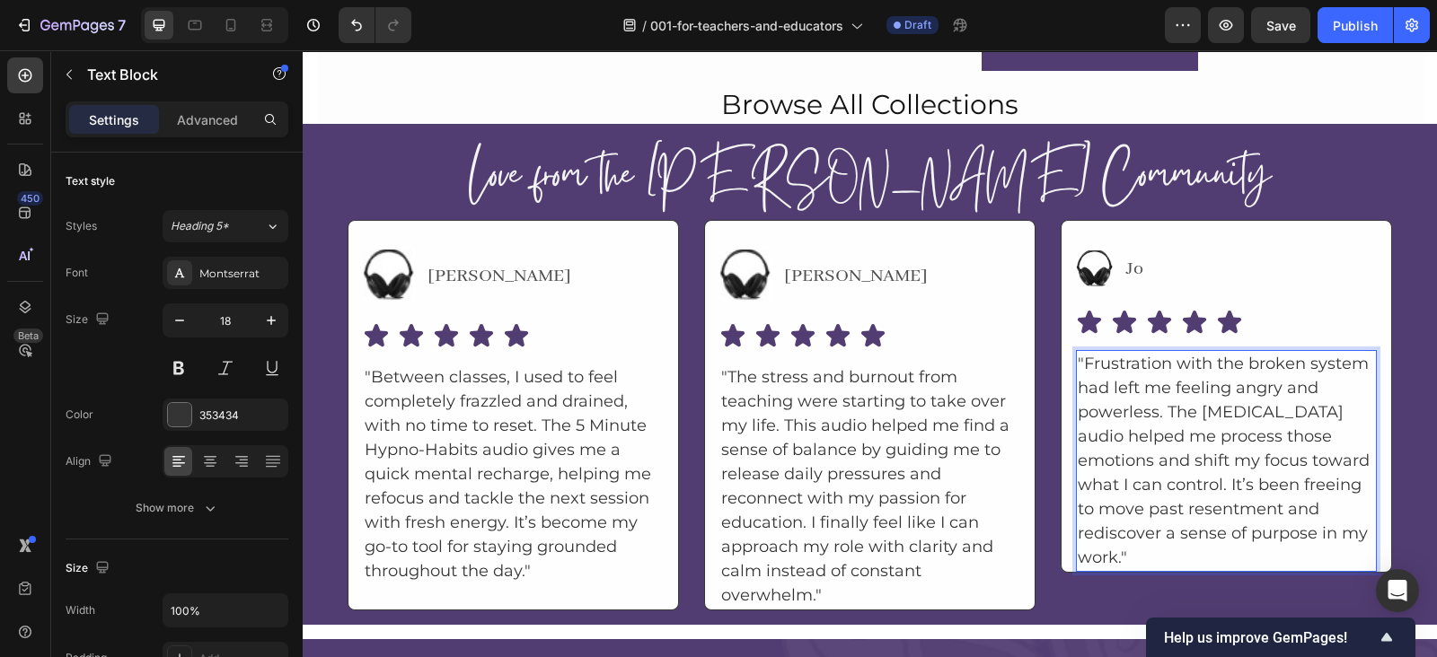
click at [1131, 549] on p ""Frustration with the broken system had left me feeling angry and powerless. Th…" at bounding box center [1225, 461] width 297 height 218
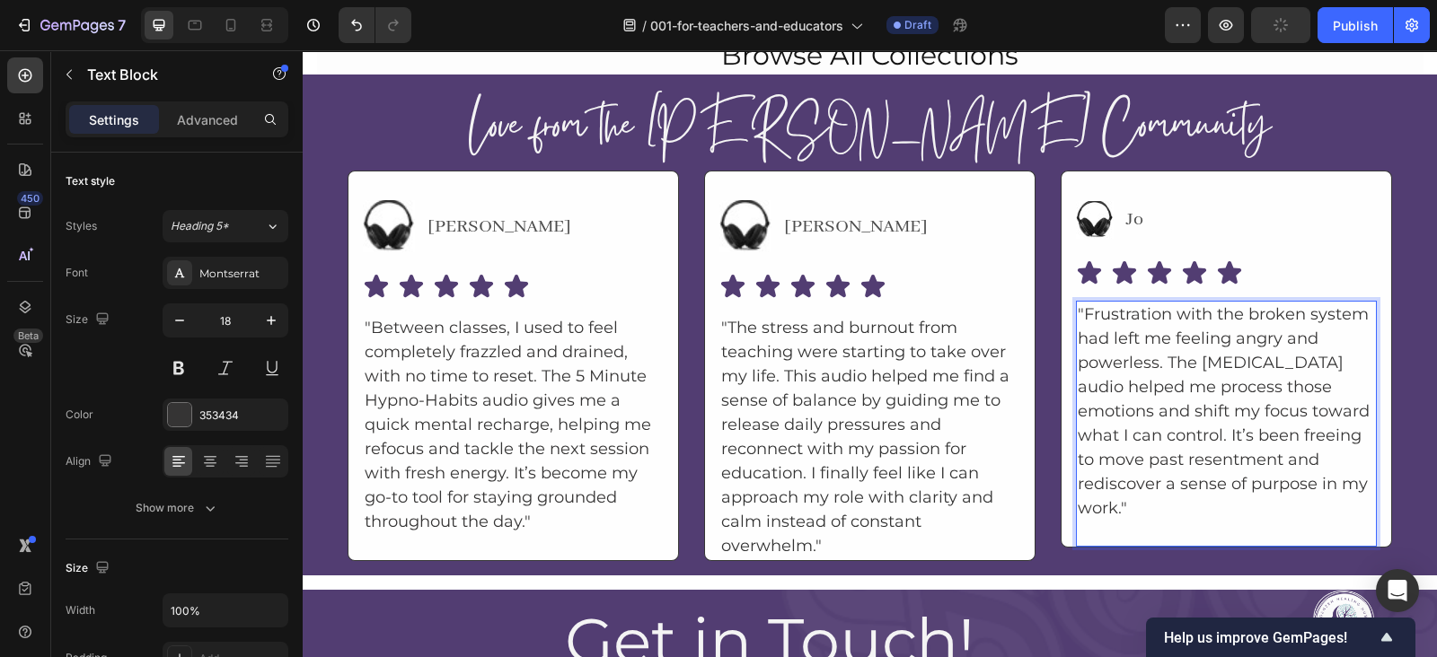
scroll to position [10129, 0]
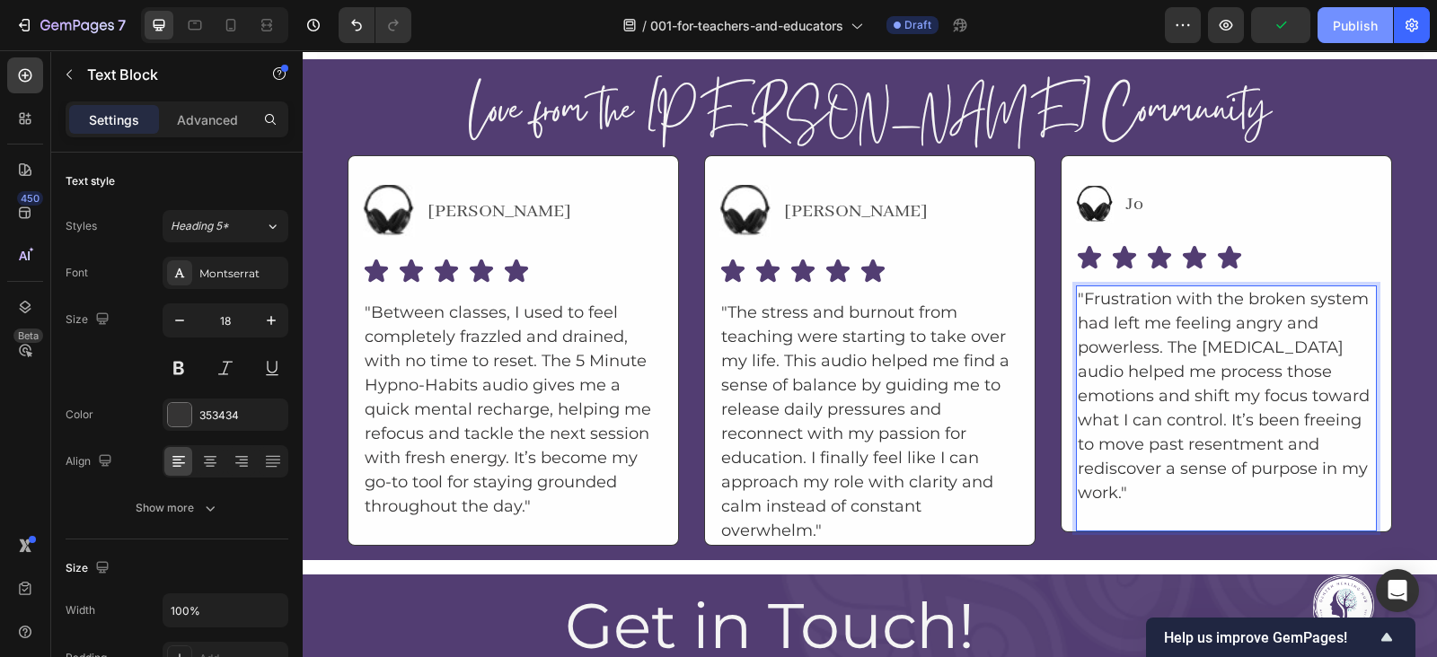
click at [1358, 25] on div "Publish" at bounding box center [1354, 25] width 45 height 19
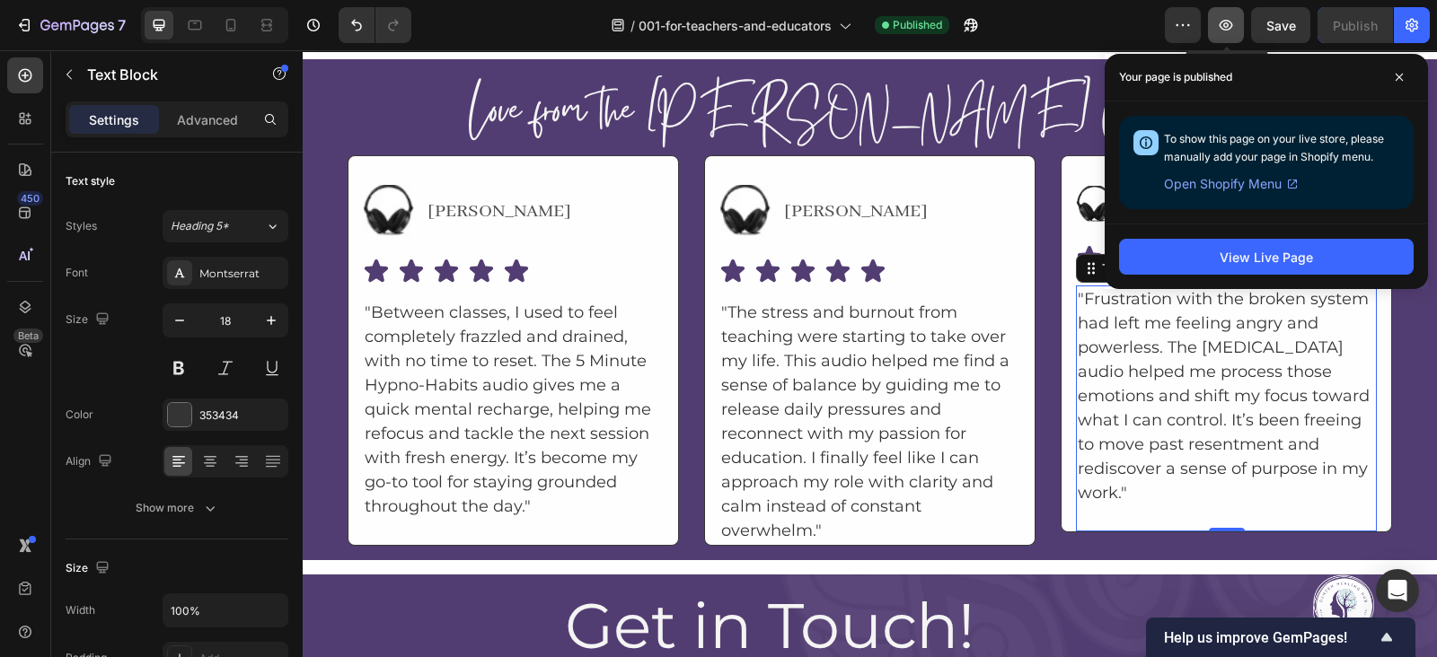
click at [1240, 26] on button "button" at bounding box center [1226, 25] width 36 height 36
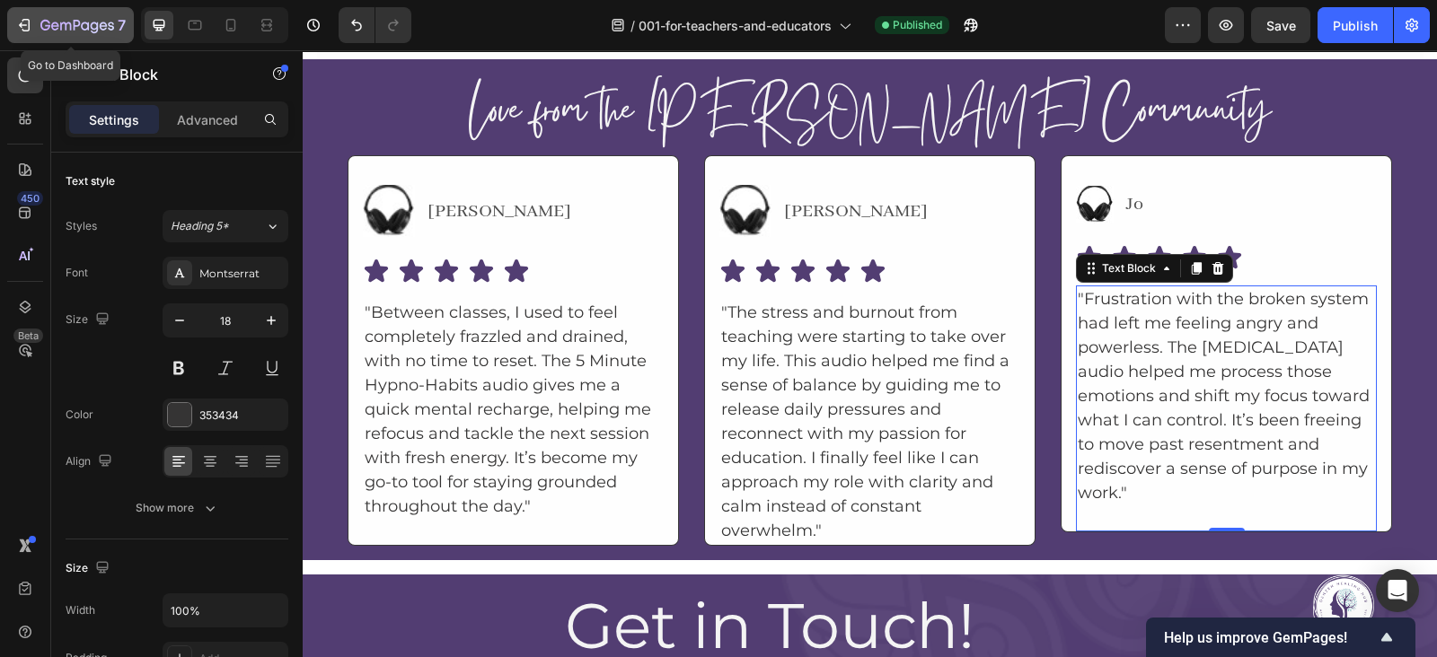
click at [17, 22] on icon "button" at bounding box center [24, 25] width 18 height 18
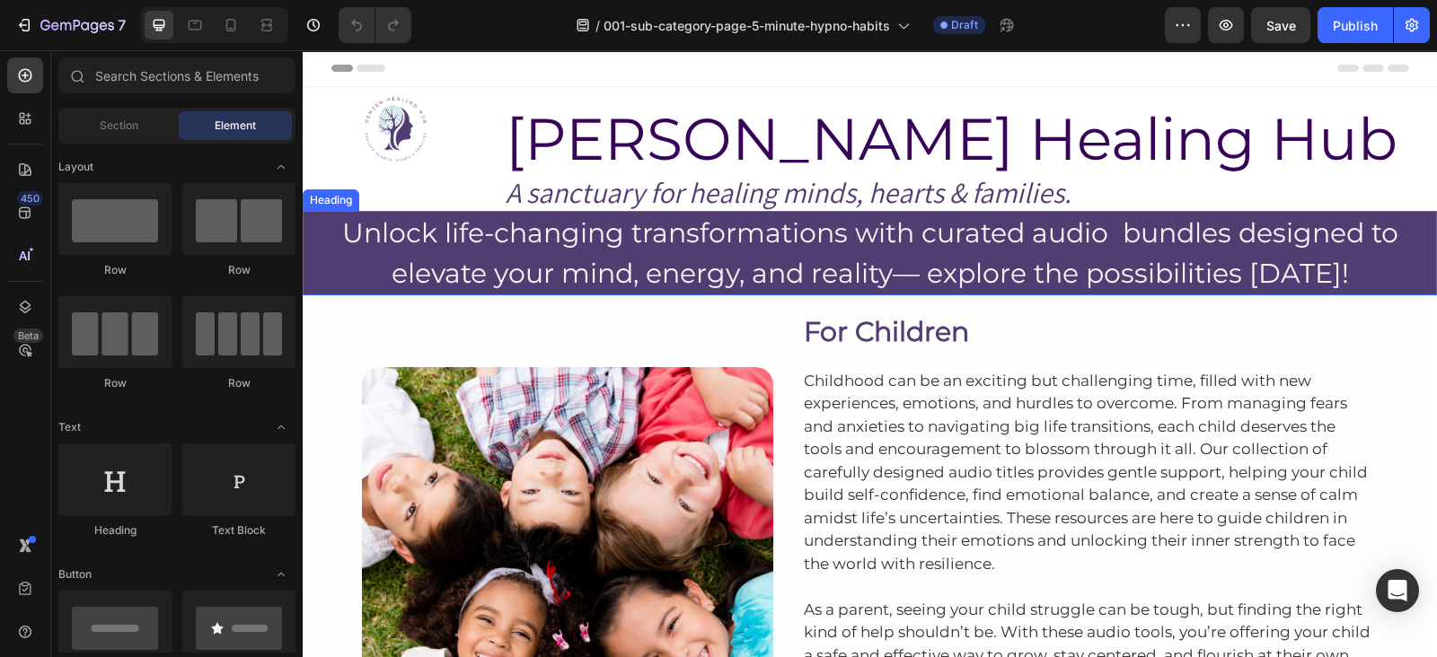
click at [539, 242] on h2 "Unlock life-changing transformations with curated audio bundles designed to ele…" at bounding box center [870, 253] width 1134 height 84
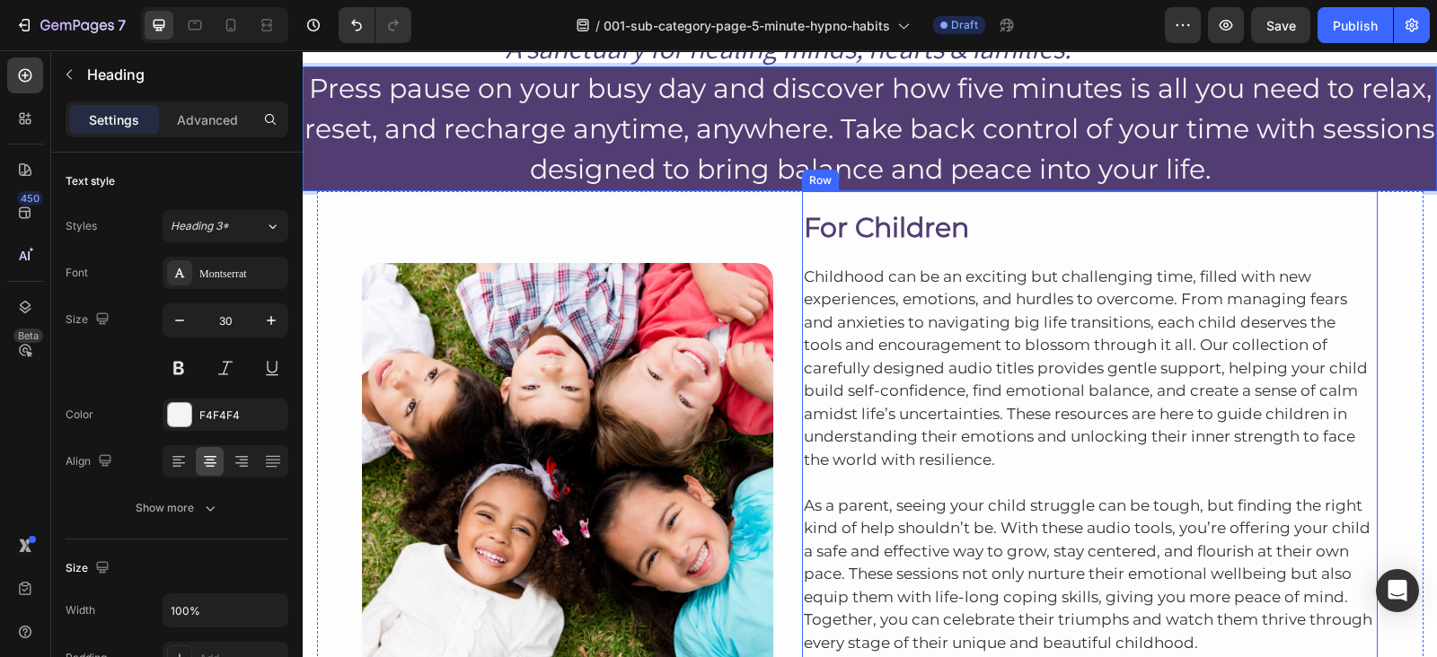
scroll to position [174, 0]
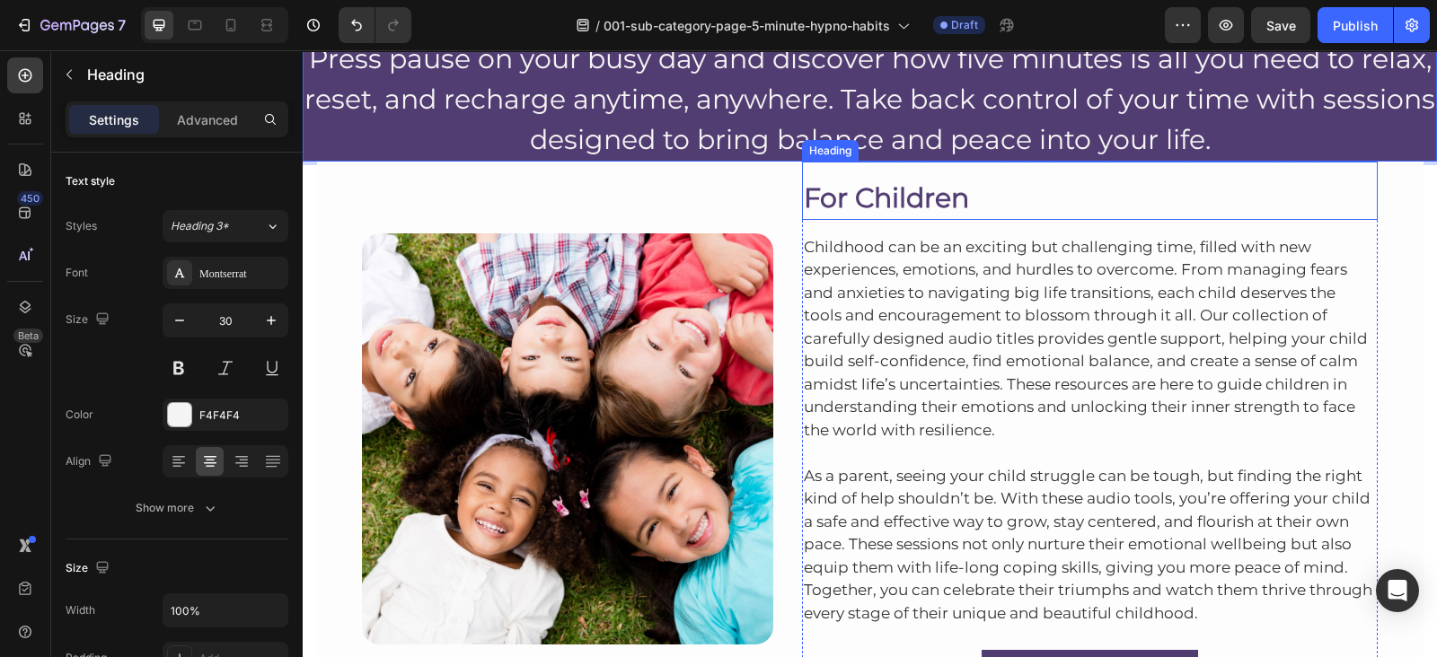
click at [858, 203] on h2 "For Children" at bounding box center [1090, 198] width 576 height 44
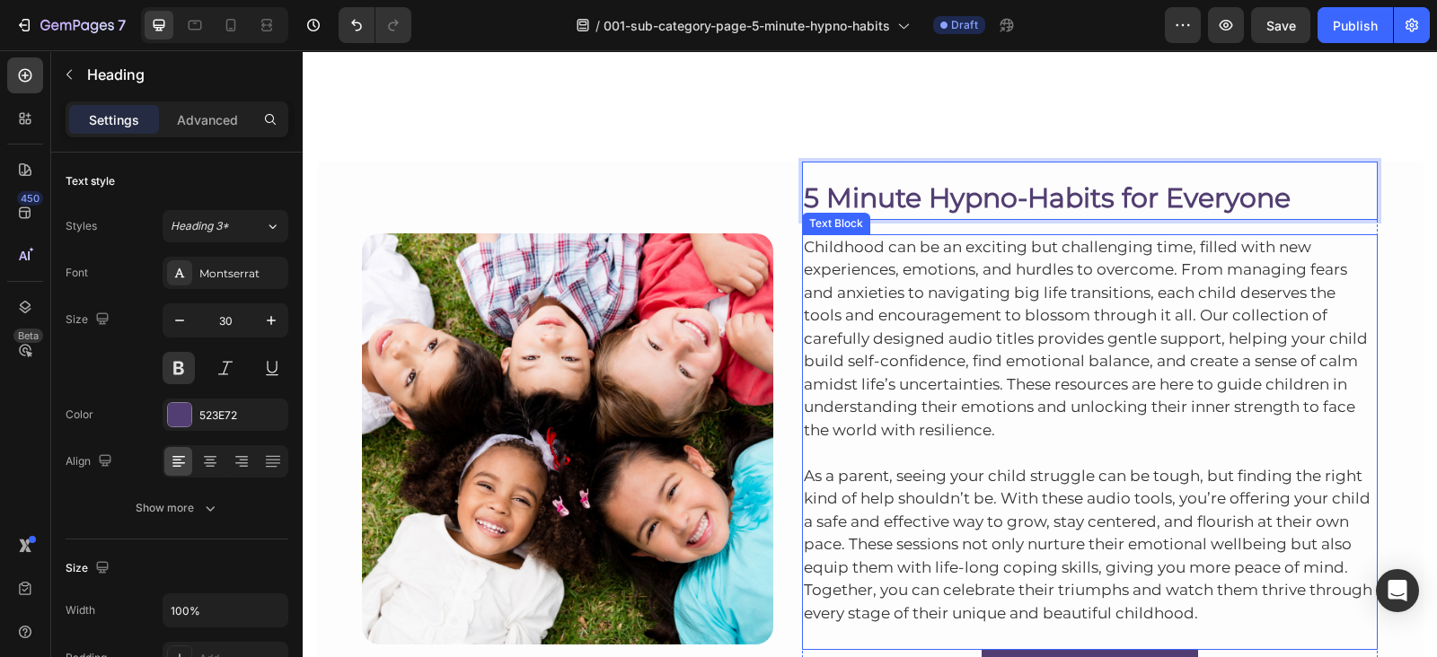
scroll to position [334, 0]
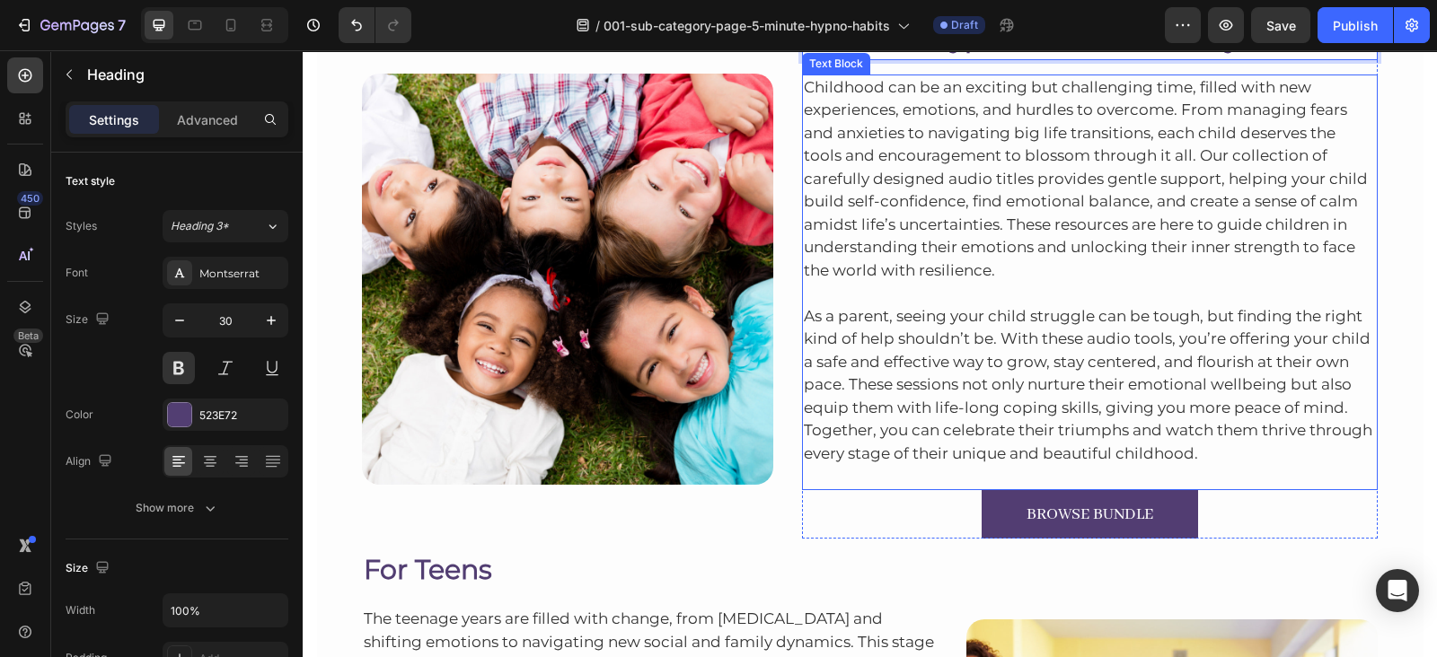
click at [937, 346] on p "As a parent, seeing your child struggle can be tough, but finding the right kin…" at bounding box center [1090, 385] width 573 height 161
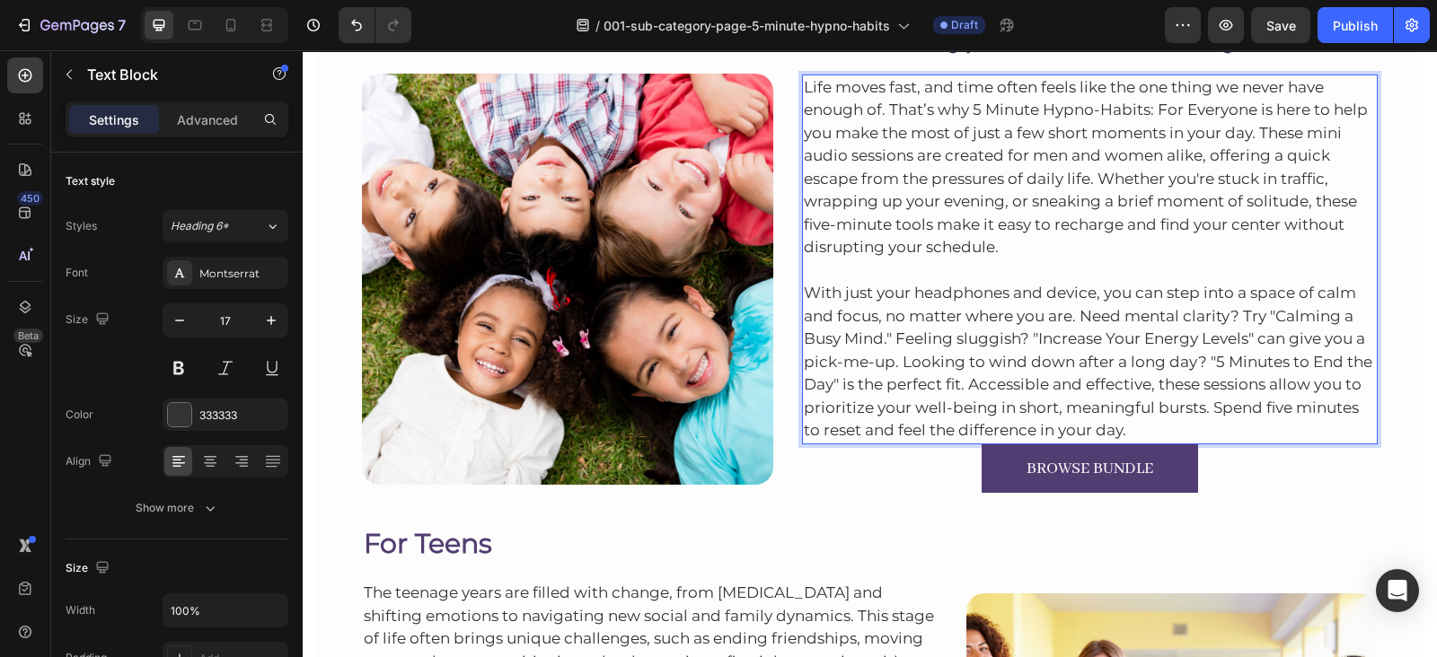
click at [1163, 429] on p "With just your headphones and device, you can step into a space of calm and foc…" at bounding box center [1090, 350] width 573 height 183
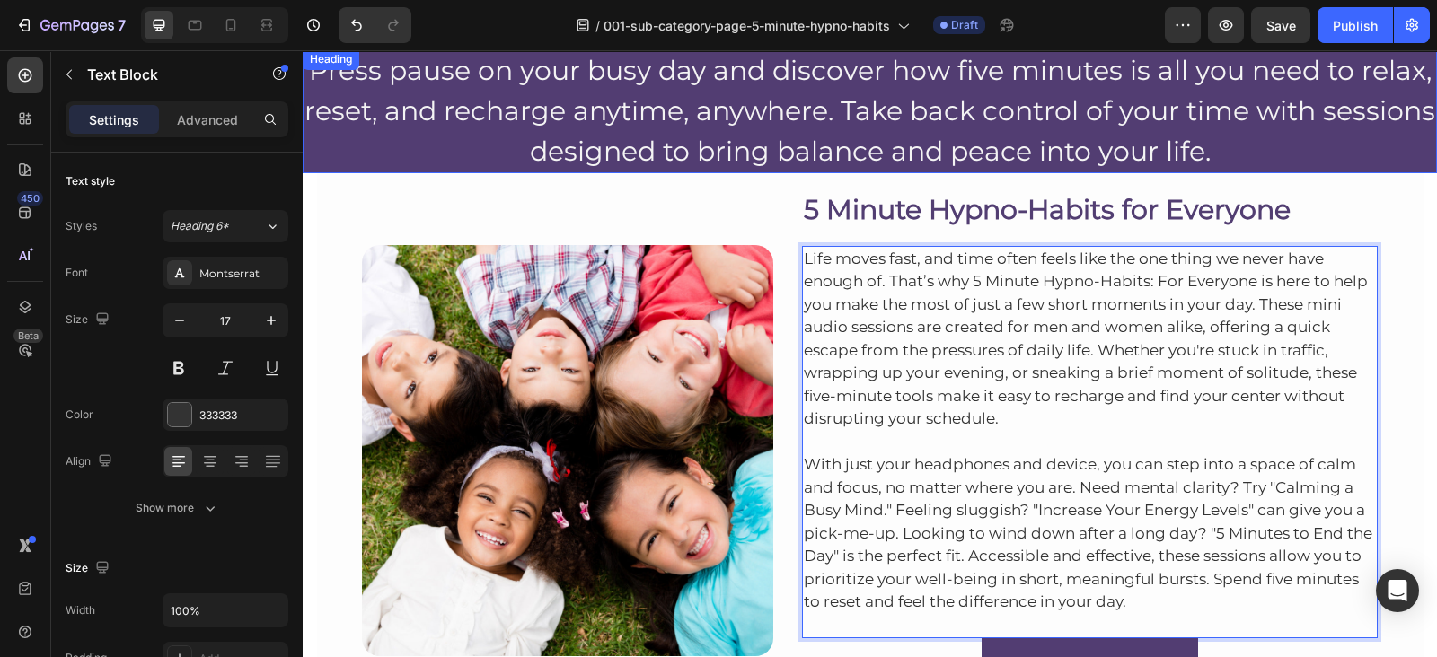
scroll to position [128, 0]
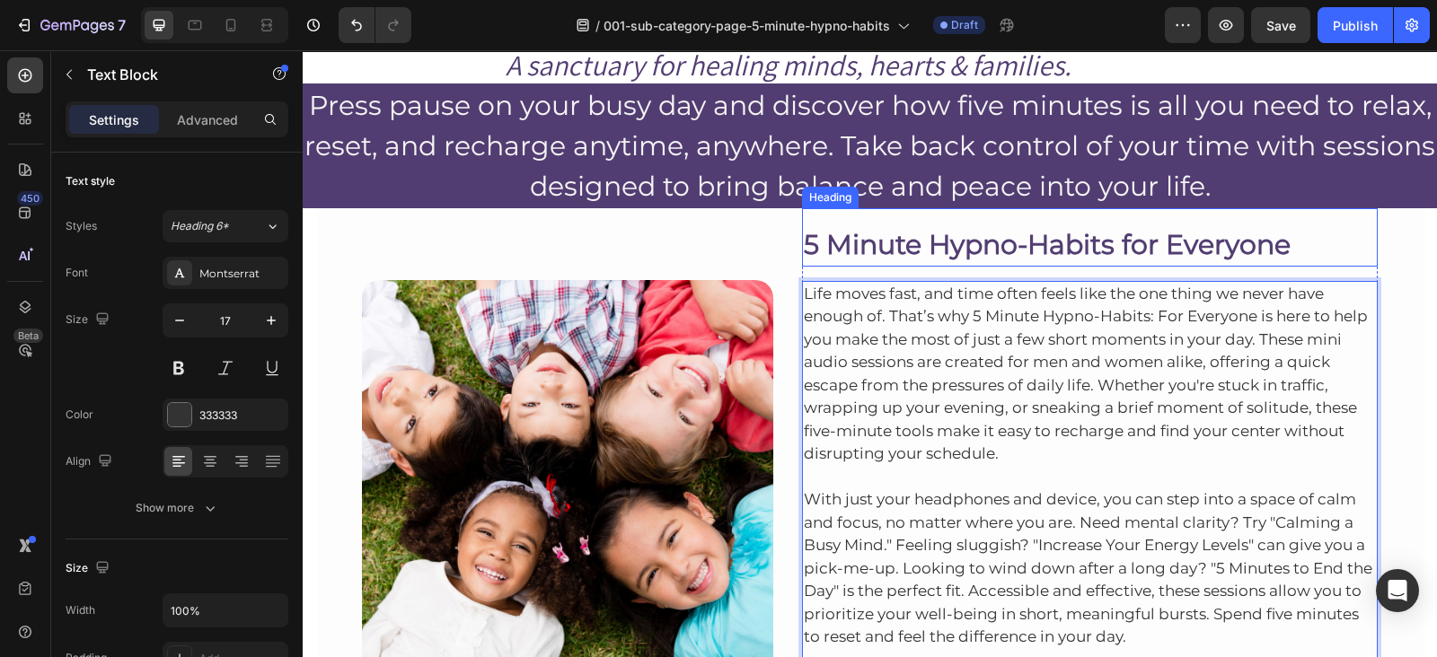
click at [1292, 217] on div "5 Minute Hypno-Habits for Everyone Heading" at bounding box center [1090, 237] width 576 height 58
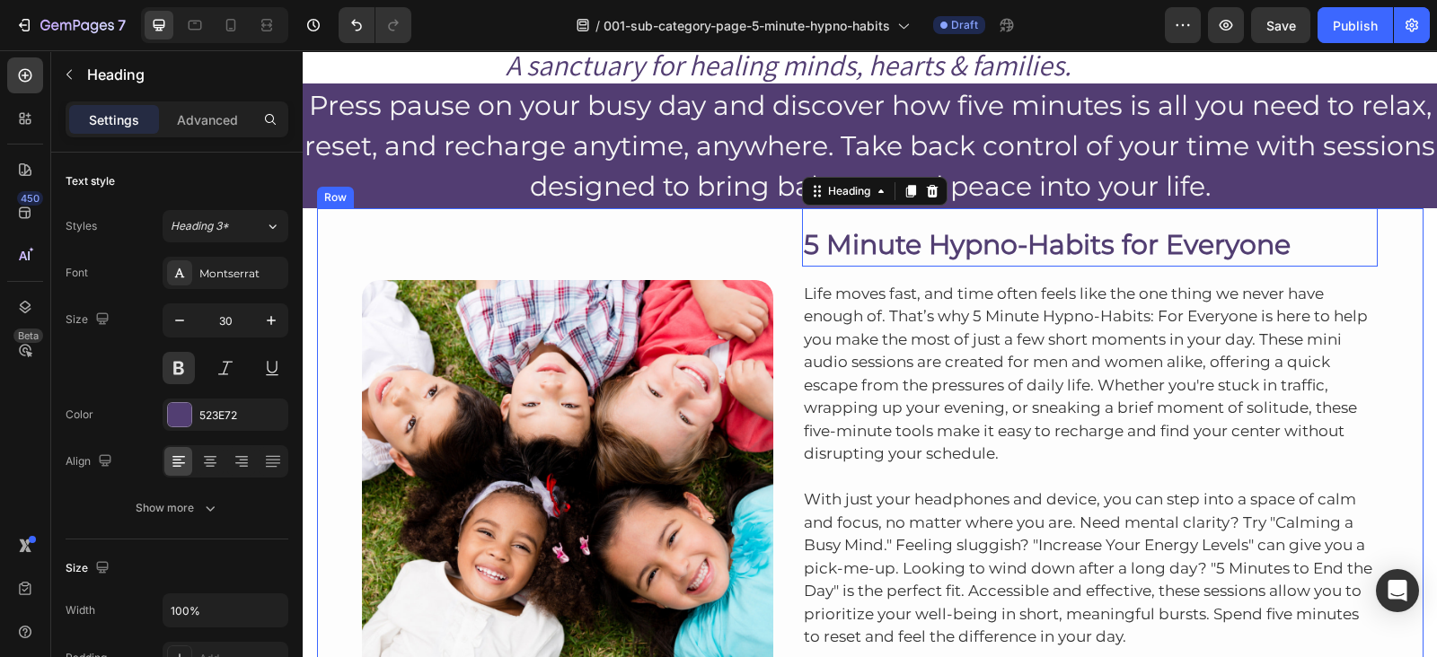
click at [1373, 218] on div "Image Row 5 Minute Hypno-Habits for Everyone Heading 0 Life moves fast, and tim…" at bounding box center [870, 465] width 1106 height 515
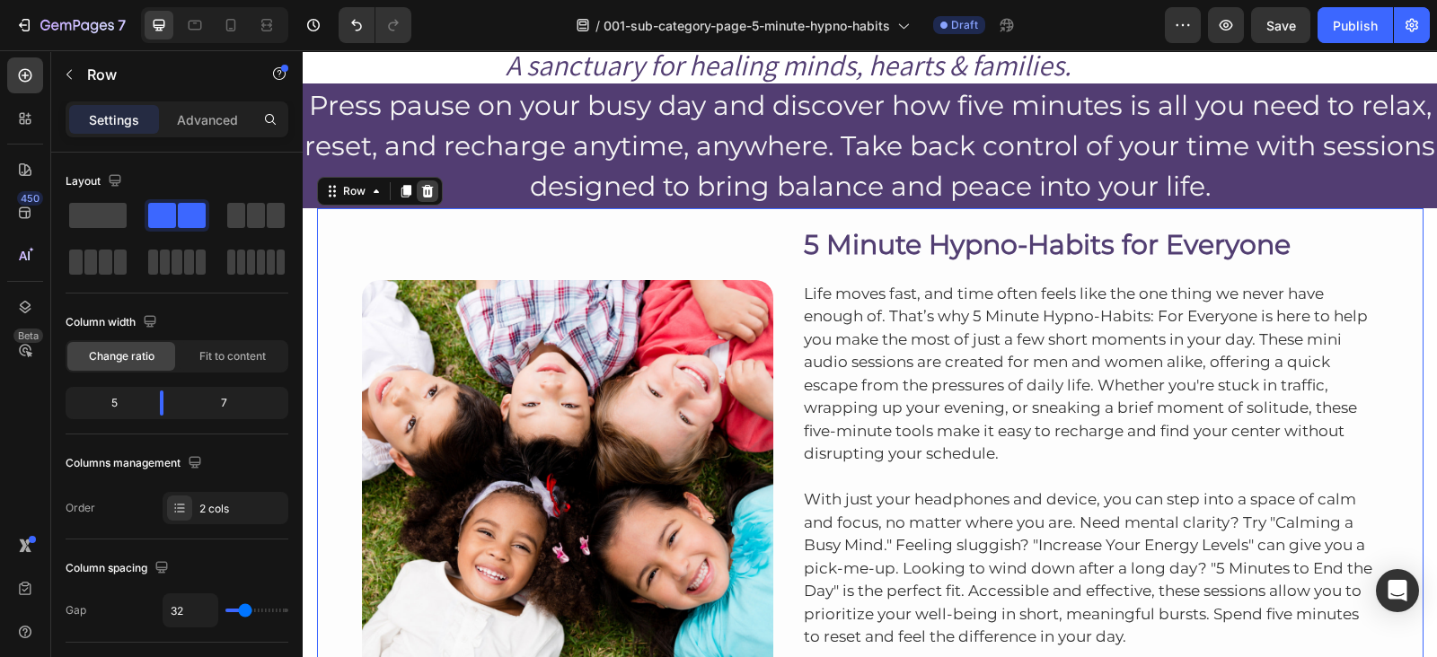
click at [421, 195] on icon at bounding box center [427, 191] width 12 height 13
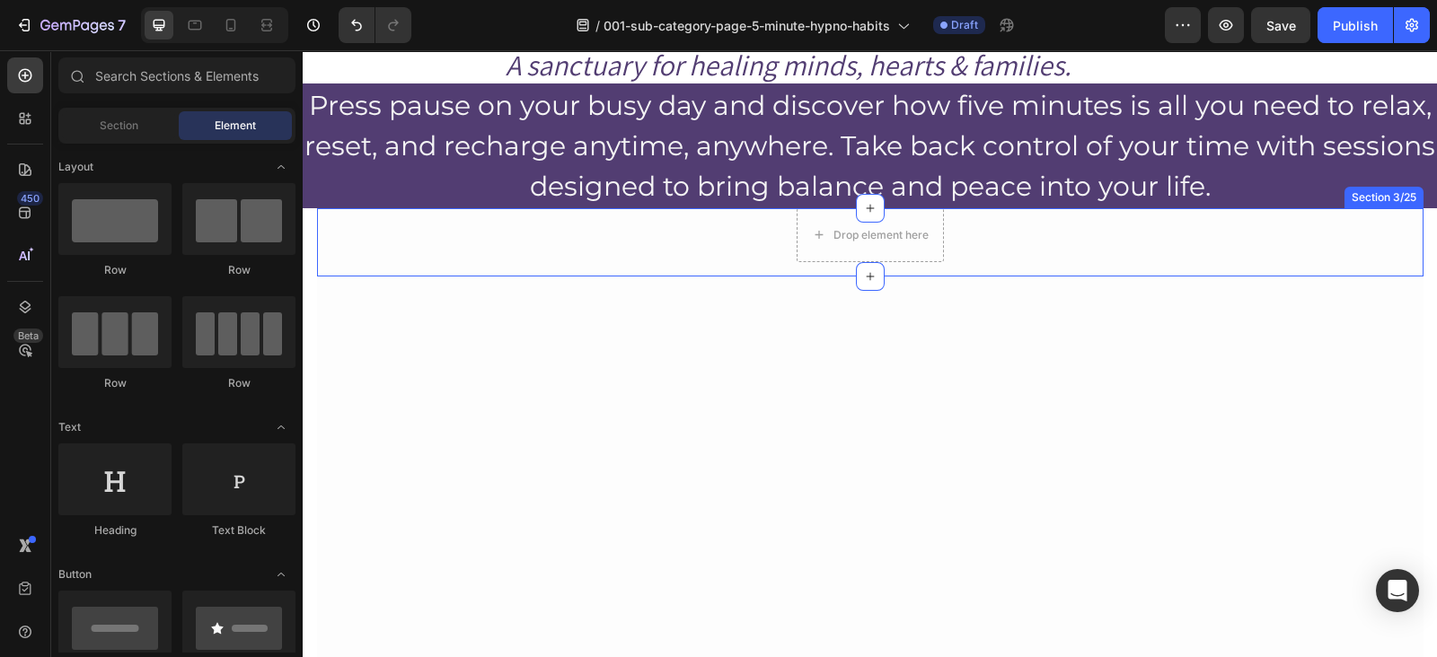
click at [1103, 253] on div "Drop element here Row" at bounding box center [870, 235] width 1106 height 54
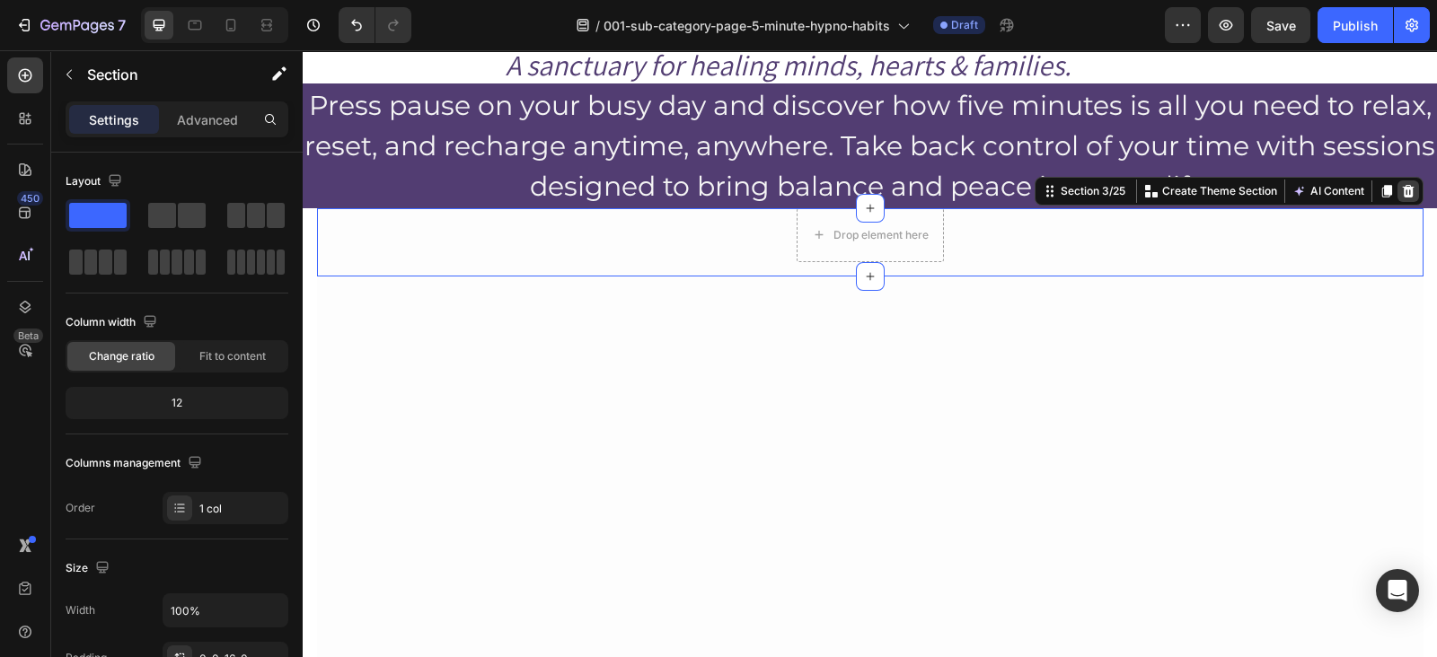
click at [1402, 186] on icon at bounding box center [1408, 191] width 12 height 13
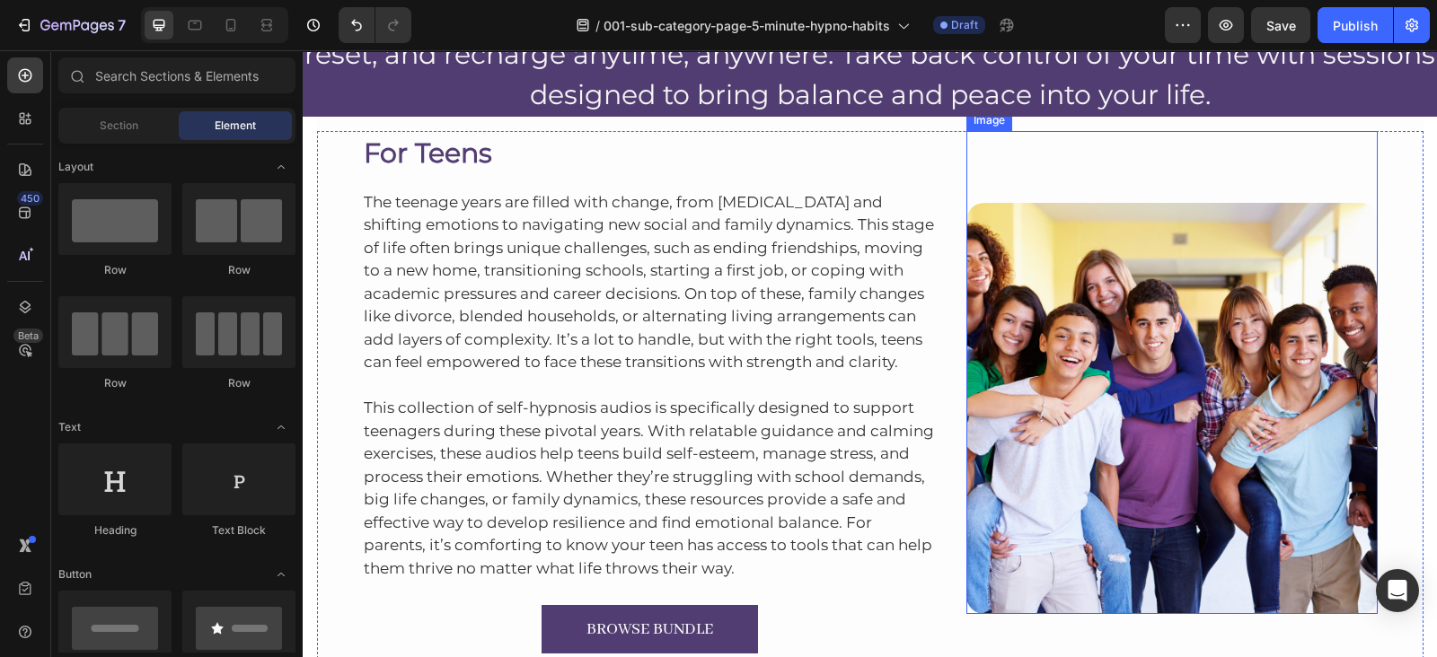
scroll to position [123, 0]
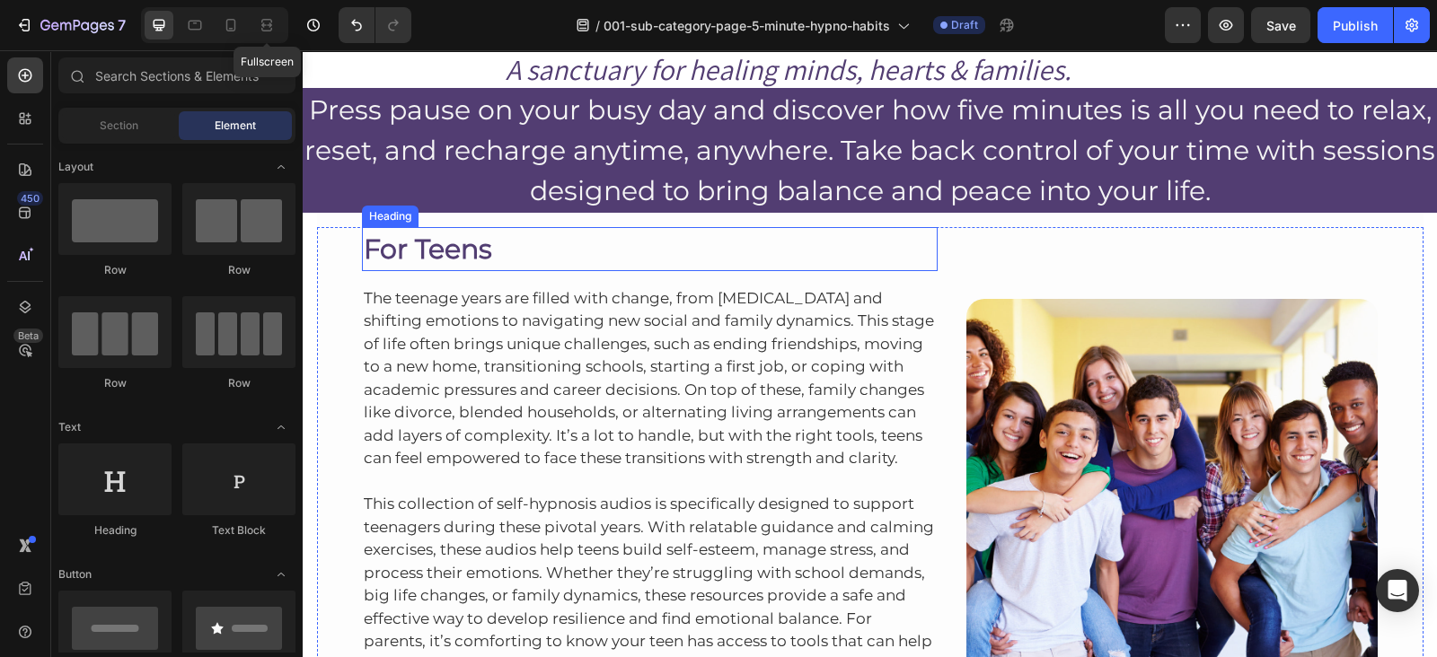
click at [467, 231] on h2 "For Teens" at bounding box center [650, 249] width 576 height 44
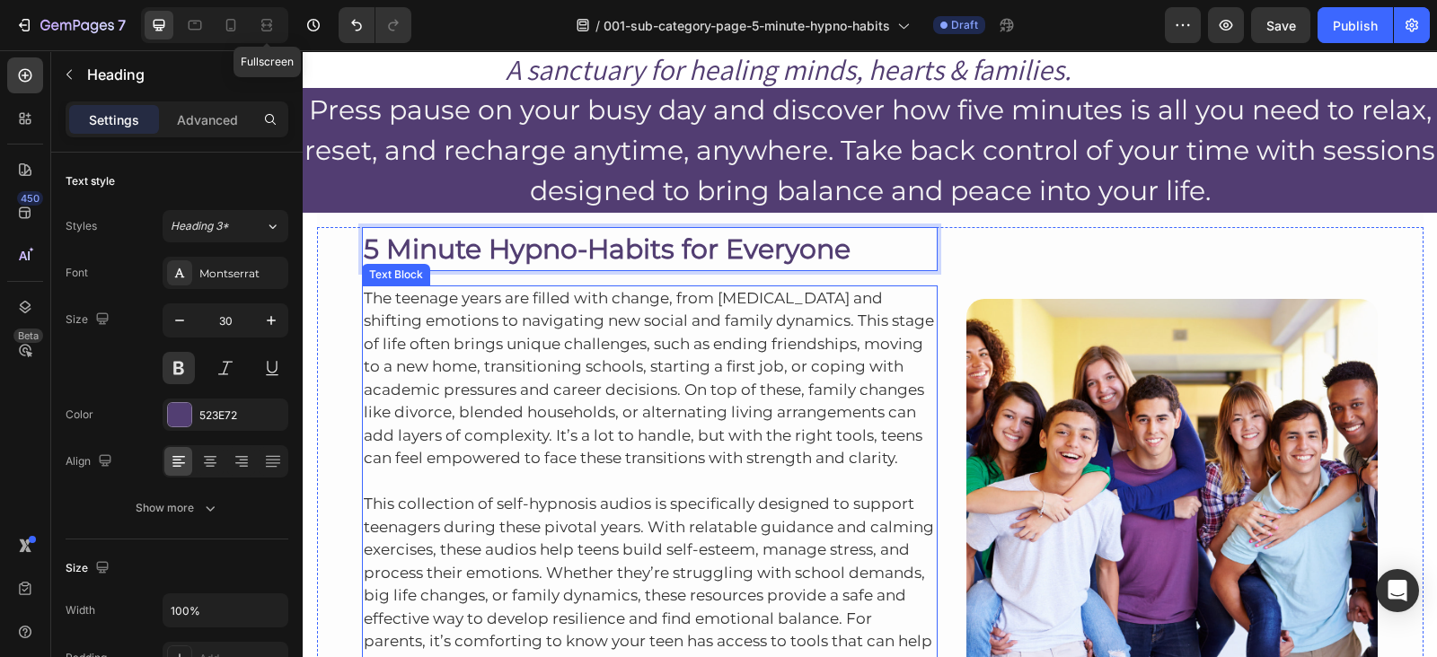
click at [468, 325] on p "The teenage years are filled with change, from personal growth and shifting emo…" at bounding box center [650, 378] width 573 height 183
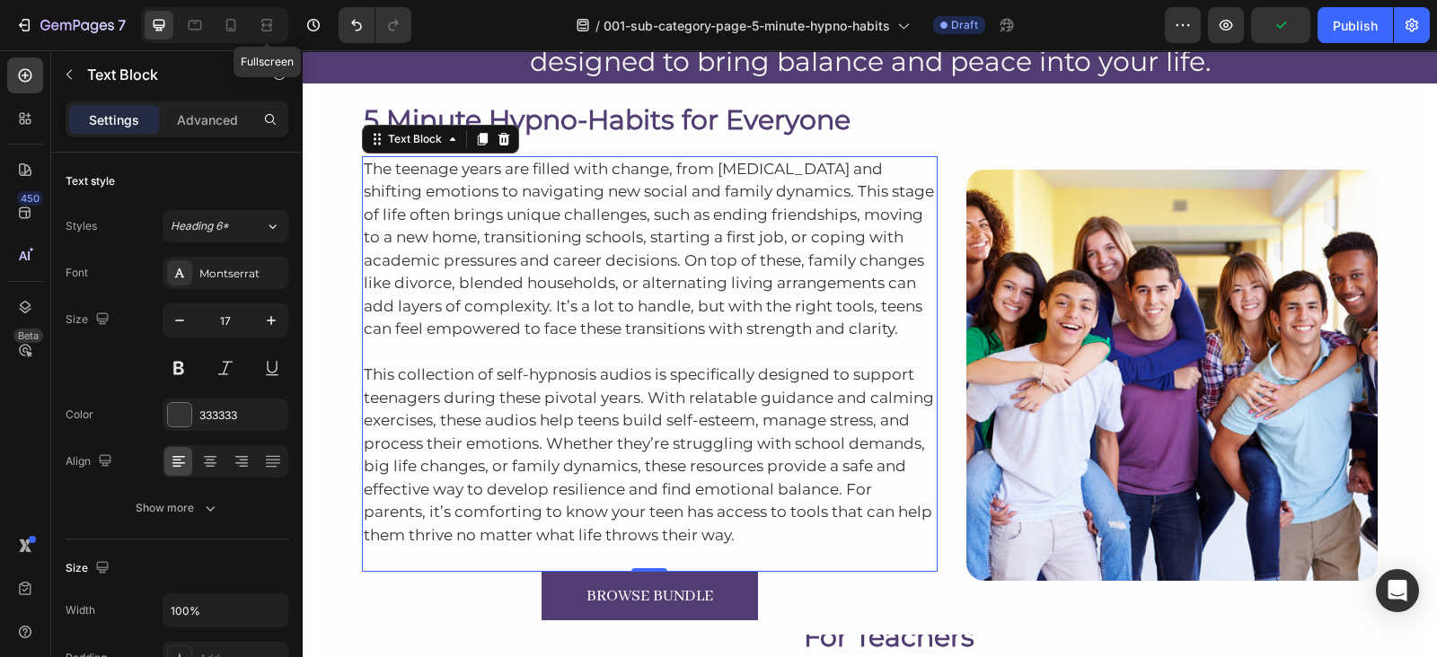
scroll to position [255, 0]
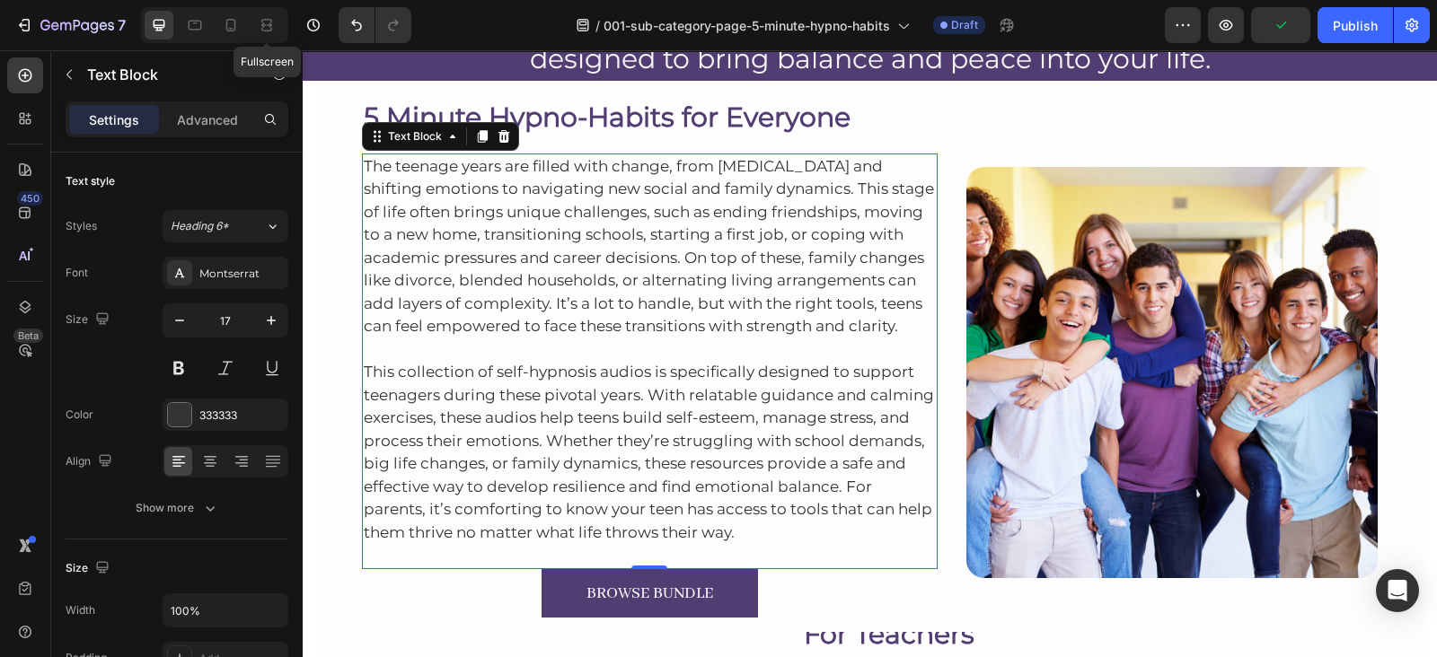
click at [504, 267] on p "The teenage years are filled with change, from personal growth and shifting emo…" at bounding box center [650, 246] width 573 height 183
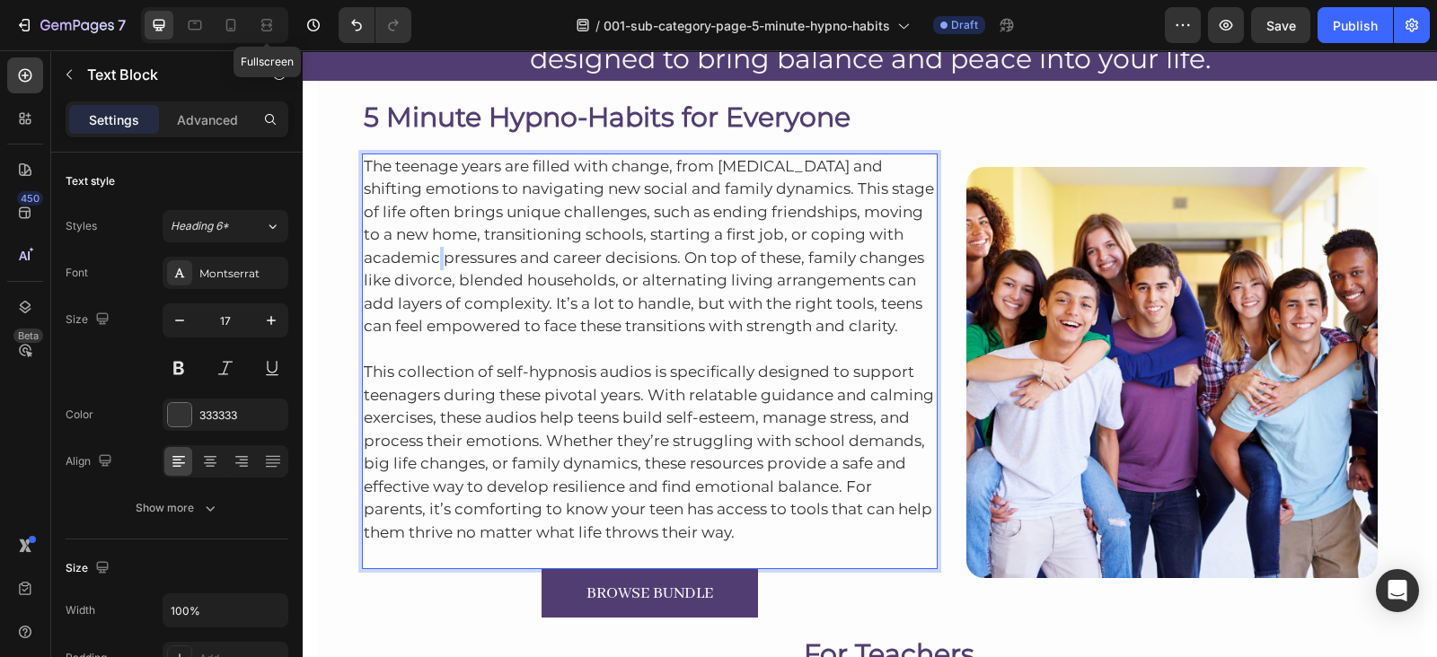
drag, startPoint x: 479, startPoint y: 267, endPoint x: 426, endPoint y: 253, distance: 54.7
click at [426, 253] on p "The teenage years are filled with change, from personal growth and shifting emo…" at bounding box center [650, 246] width 573 height 183
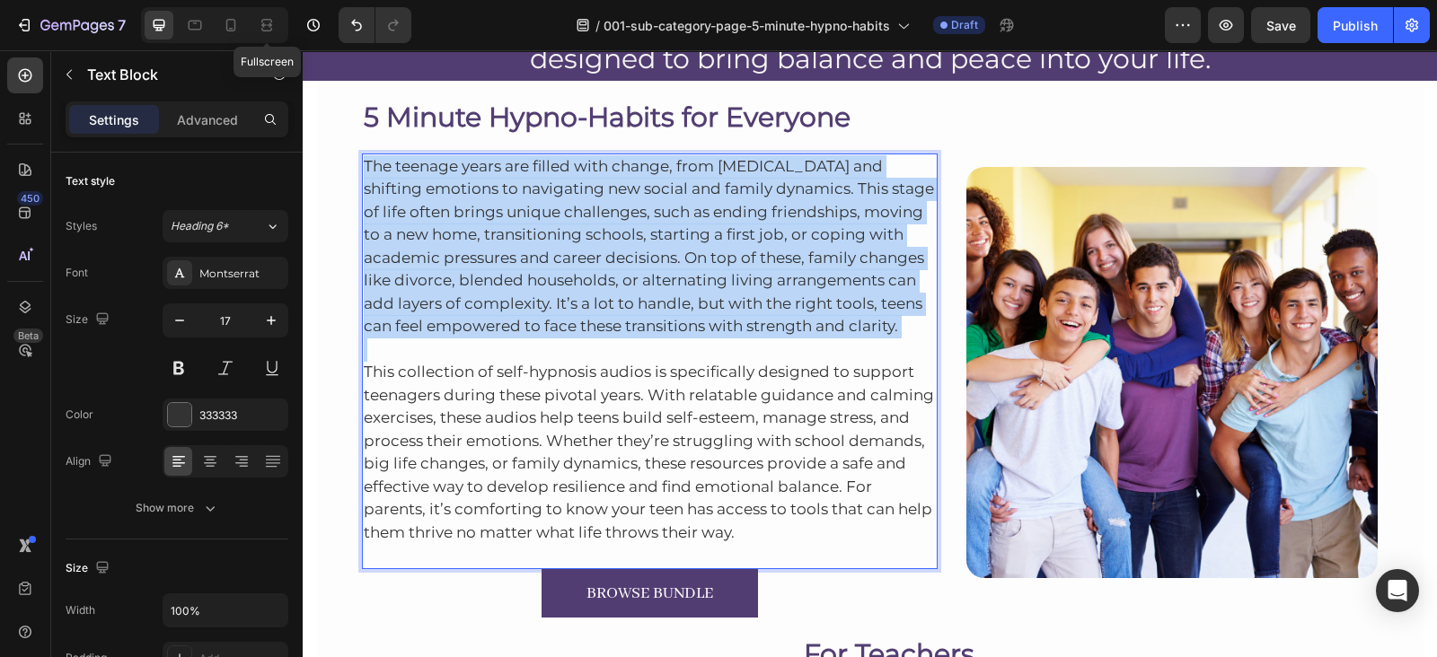
click at [426, 253] on p "The teenage years are filled with change, from personal growth and shifting emo…" at bounding box center [650, 246] width 573 height 183
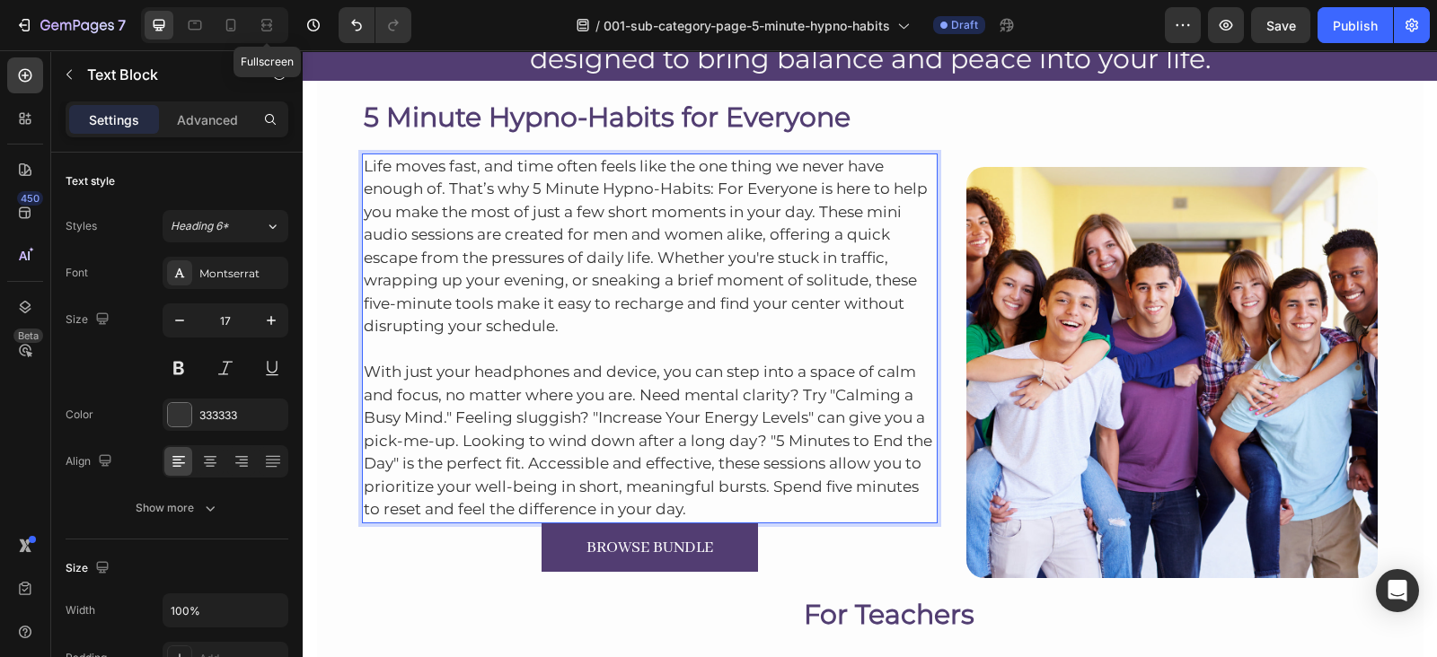
click at [715, 509] on p "With just your headphones and device, you can step into a space of calm and foc…" at bounding box center [650, 430] width 573 height 183
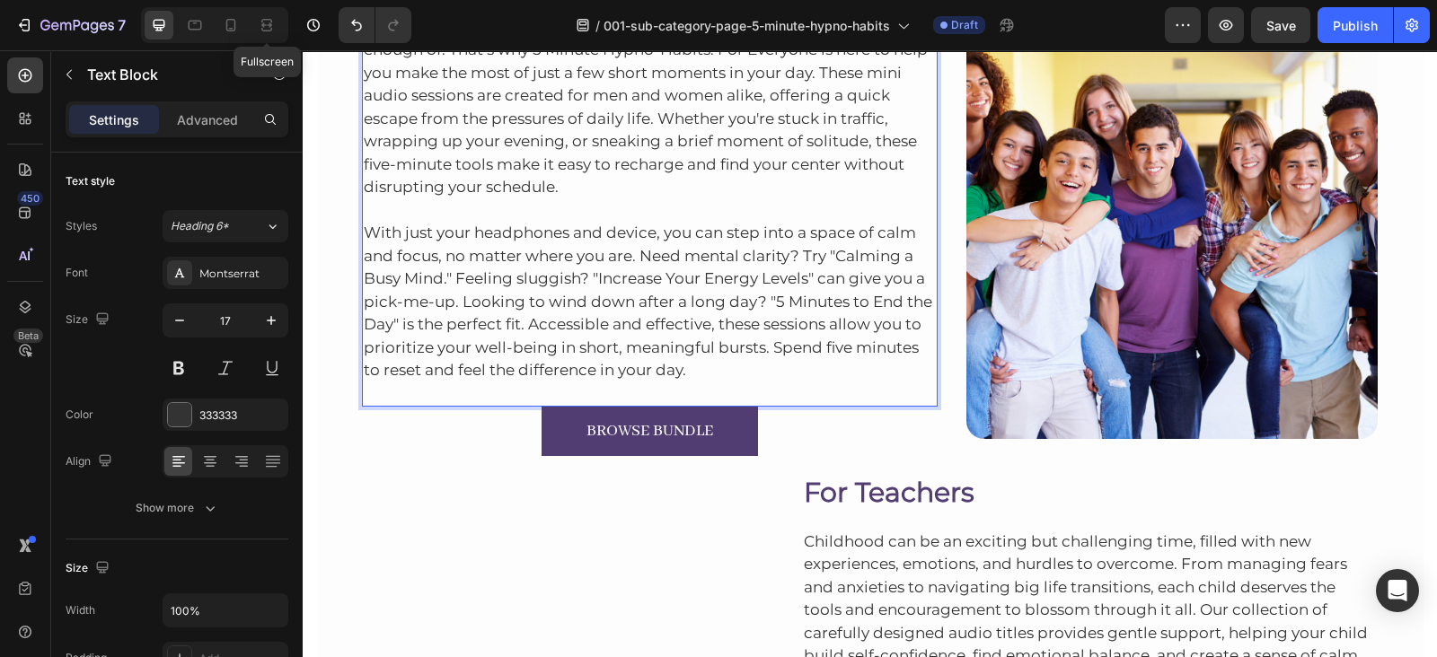
scroll to position [231, 0]
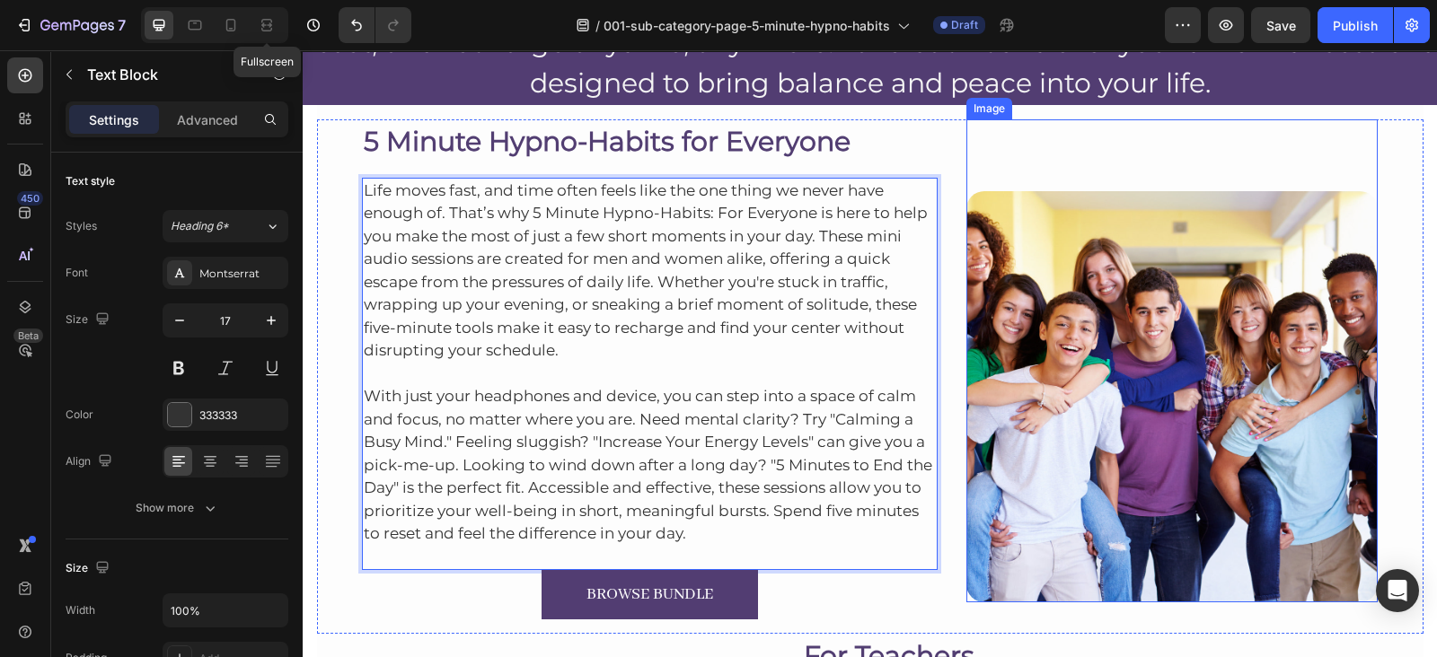
click at [1064, 363] on img at bounding box center [1171, 396] width 411 height 411
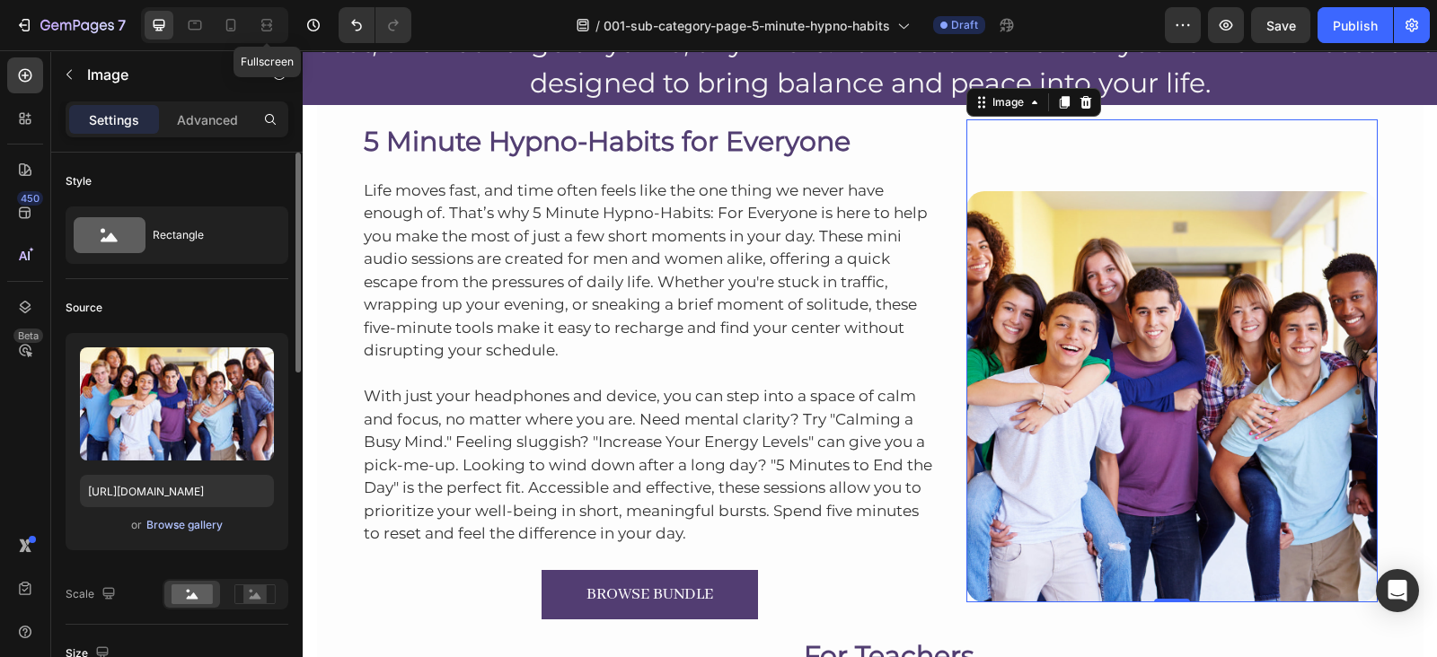
click at [189, 529] on div "Browse gallery" at bounding box center [184, 525] width 76 height 16
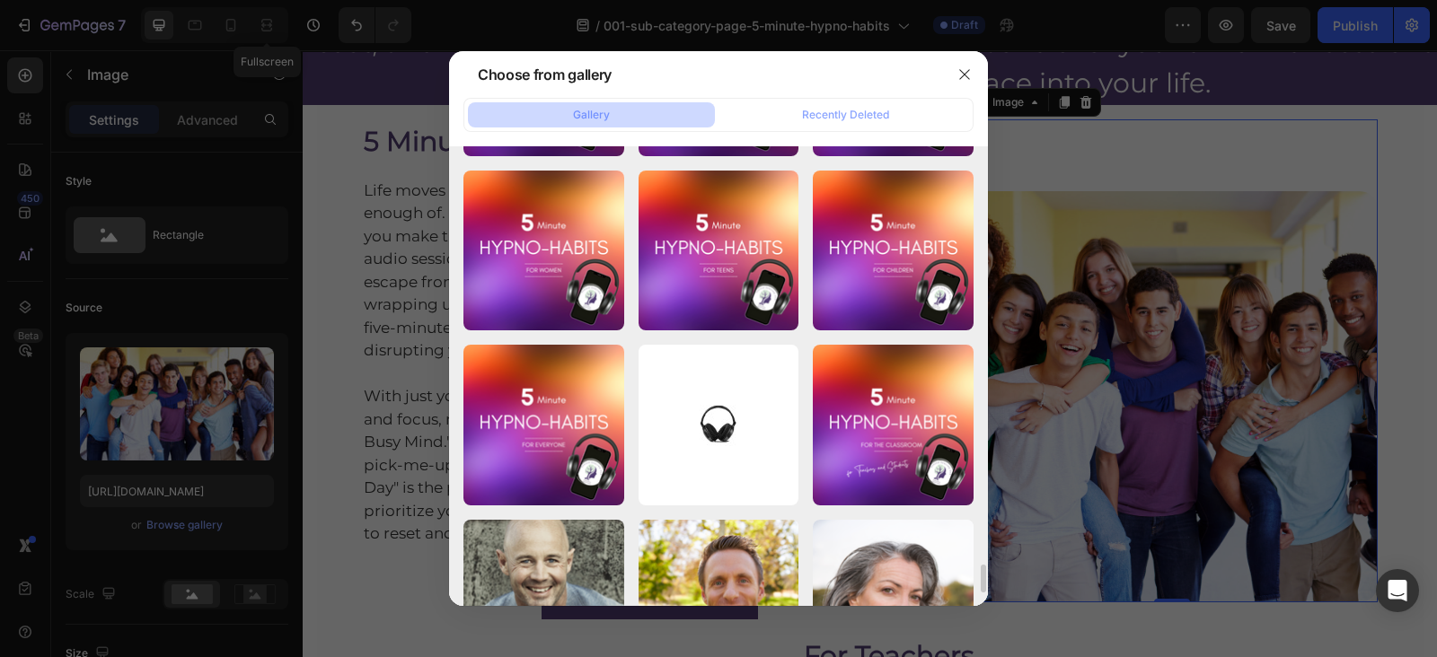
scroll to position [6987, 0]
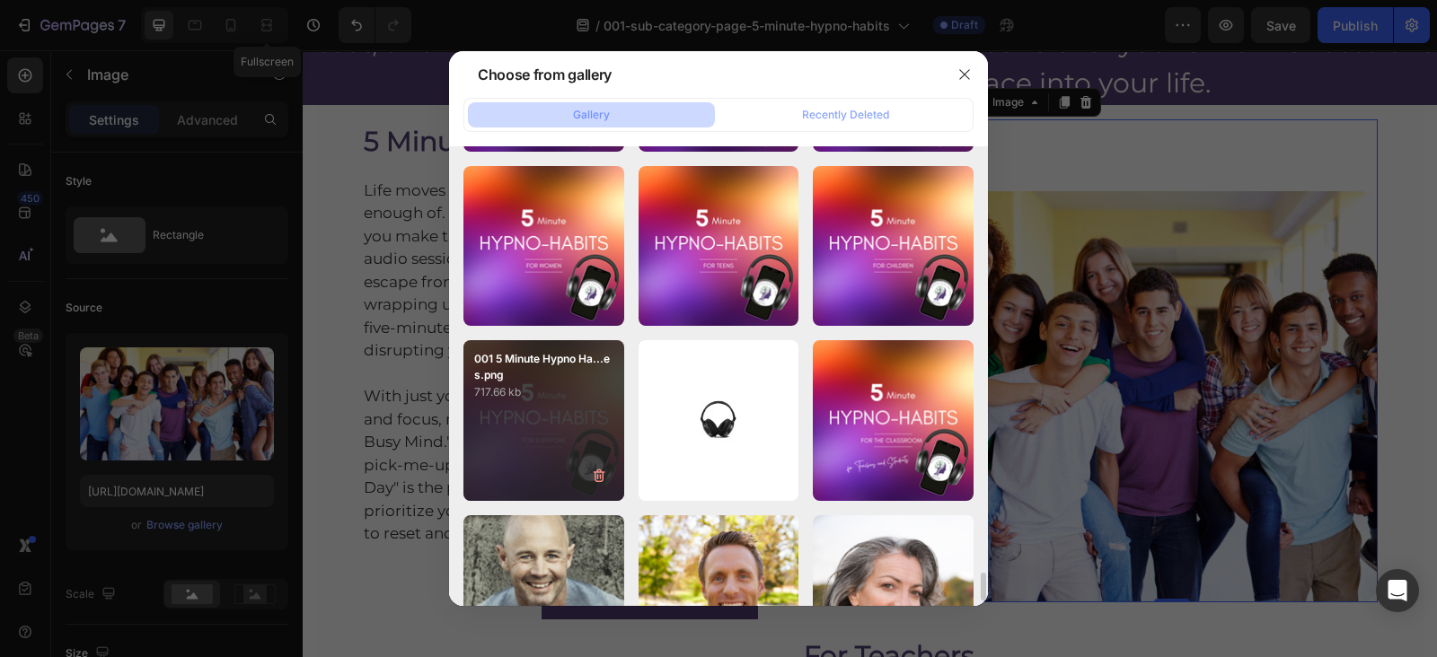
click at [497, 391] on p "717.66 kb" at bounding box center [543, 392] width 139 height 18
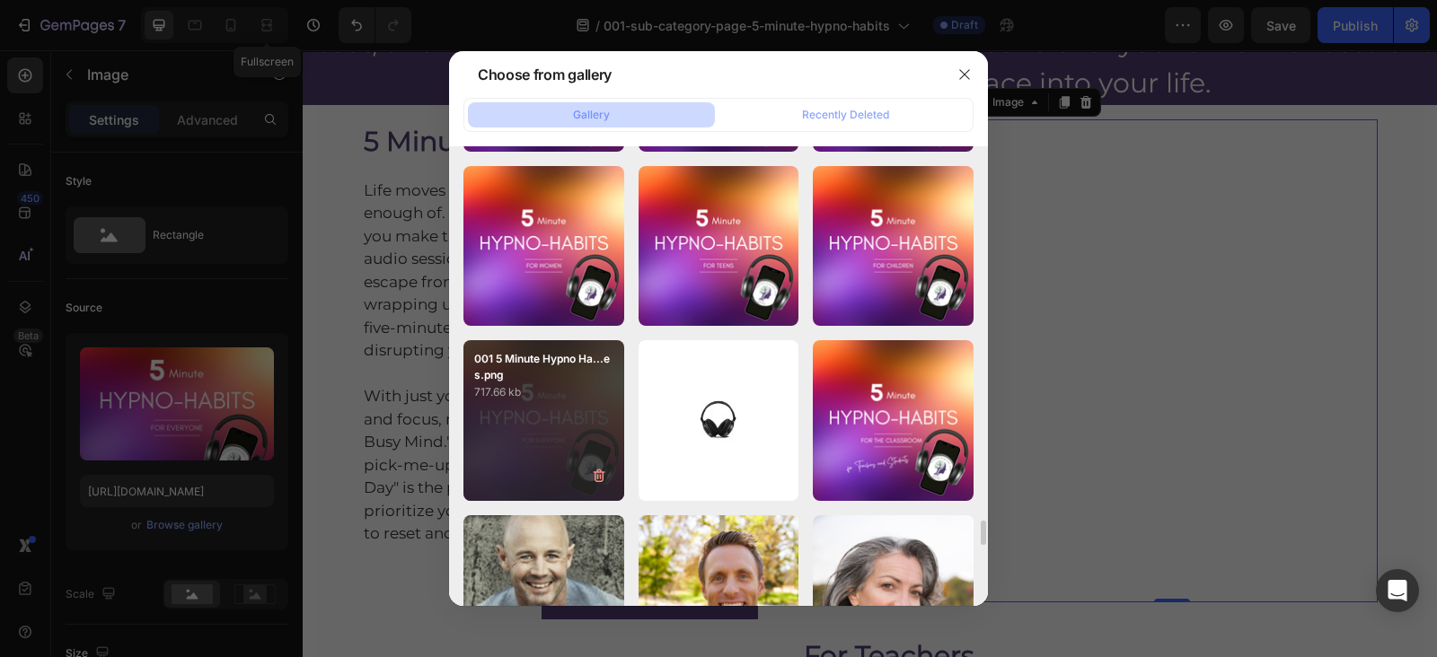
type input "https://cdn.shopify.com/s/files/1/0607/2821/3736/files/gempages_502465714892833…"
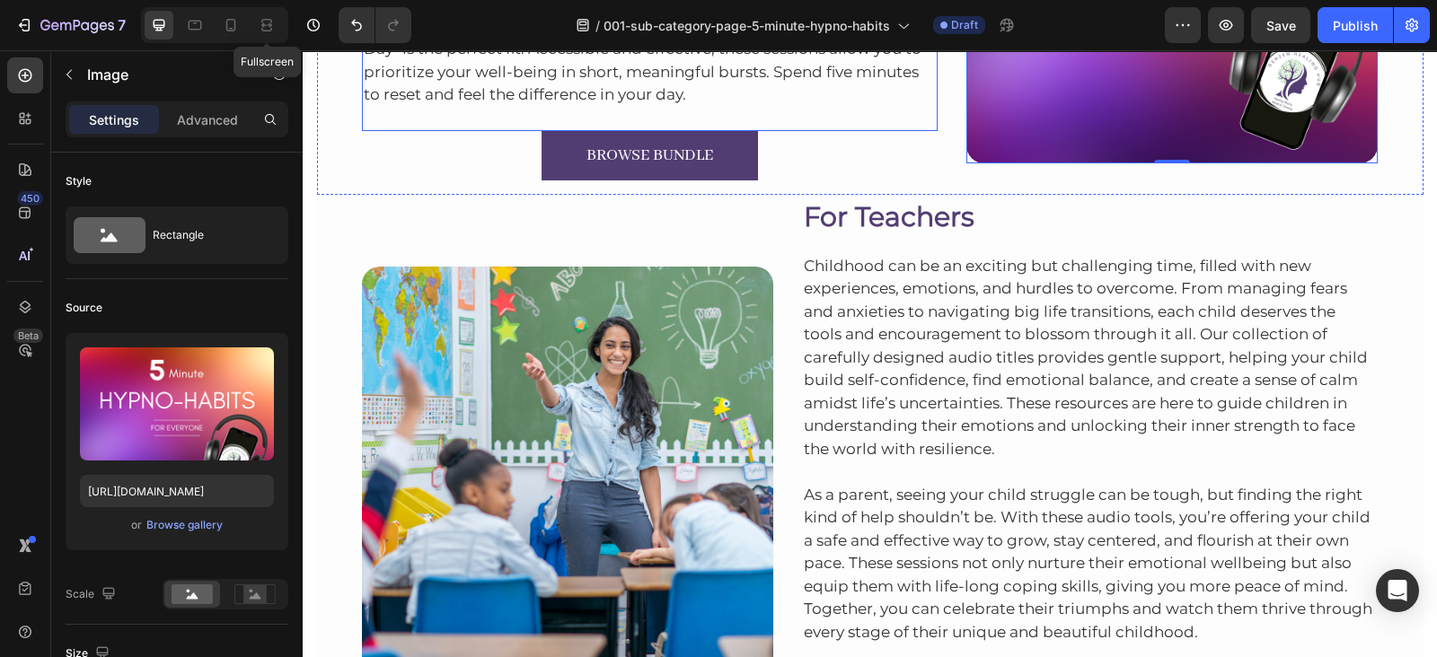
scroll to position [749, 0]
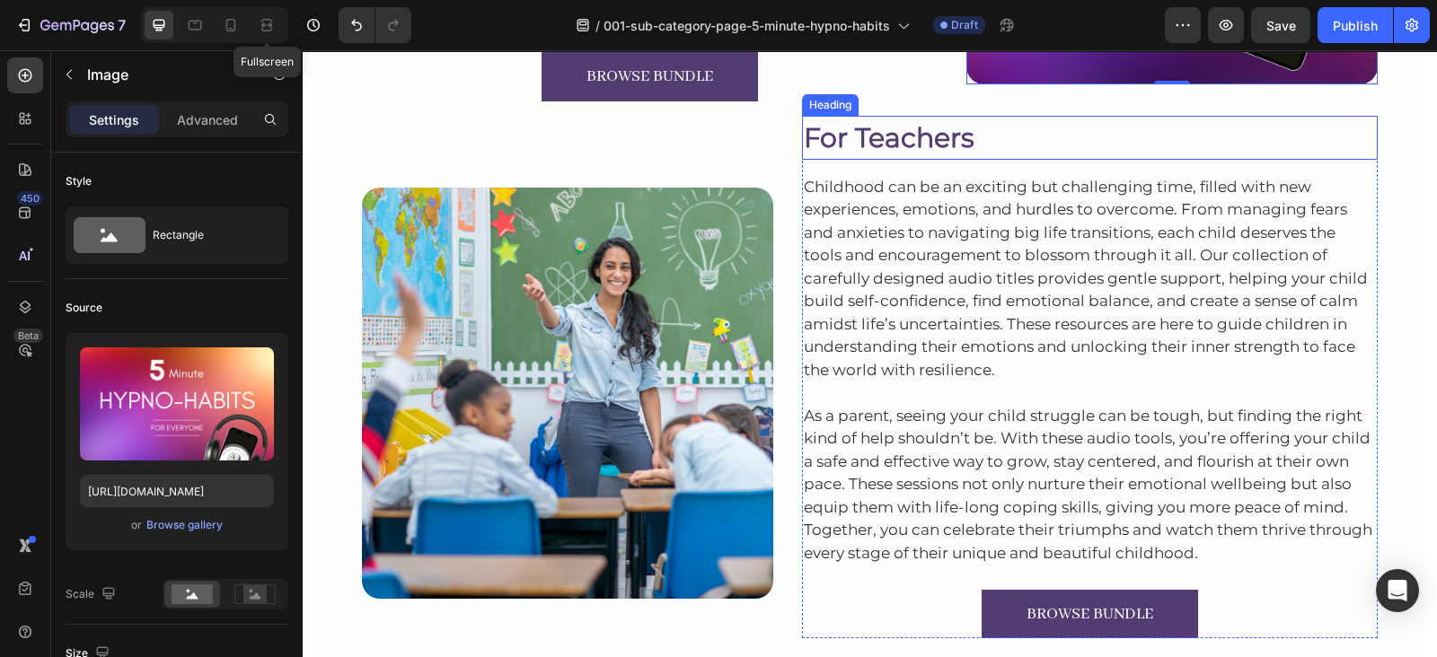
click at [884, 134] on h2 "For Teachers" at bounding box center [1090, 138] width 576 height 44
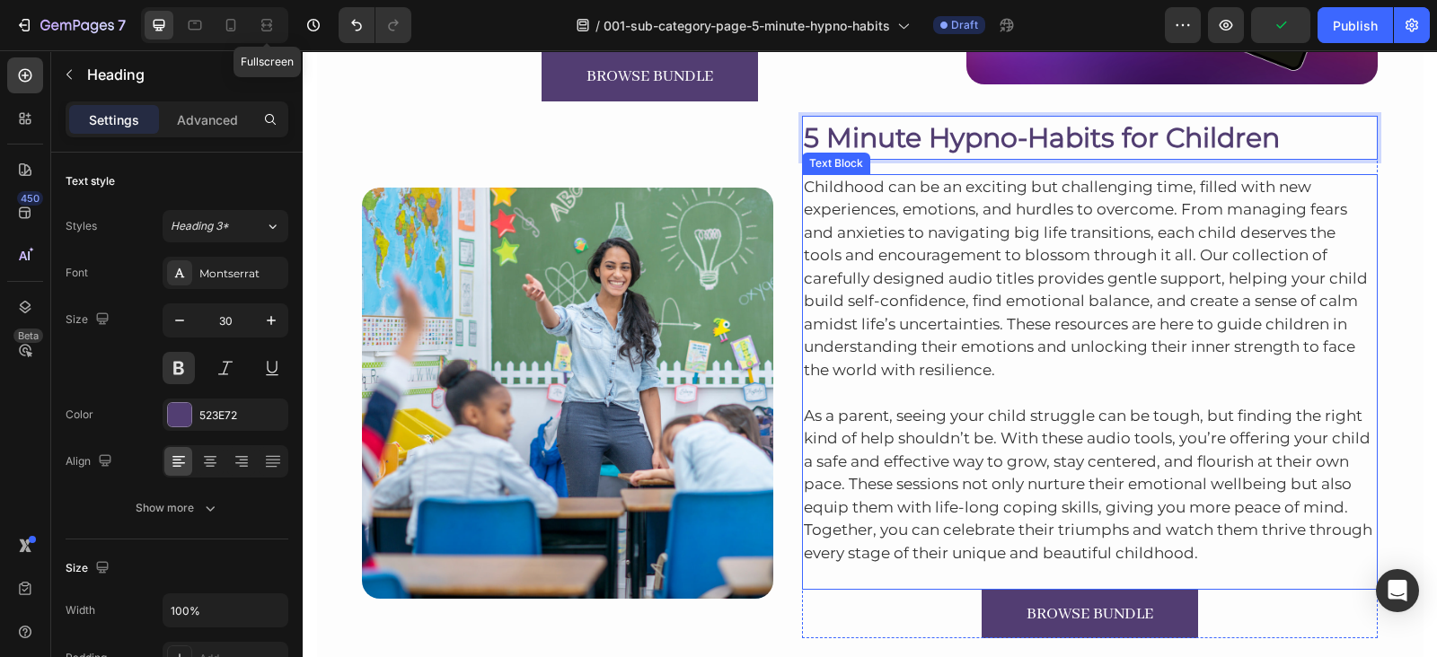
click at [912, 253] on p "Childhood can be an exciting but challenging time, filled with new experiences,…" at bounding box center [1090, 279] width 573 height 207
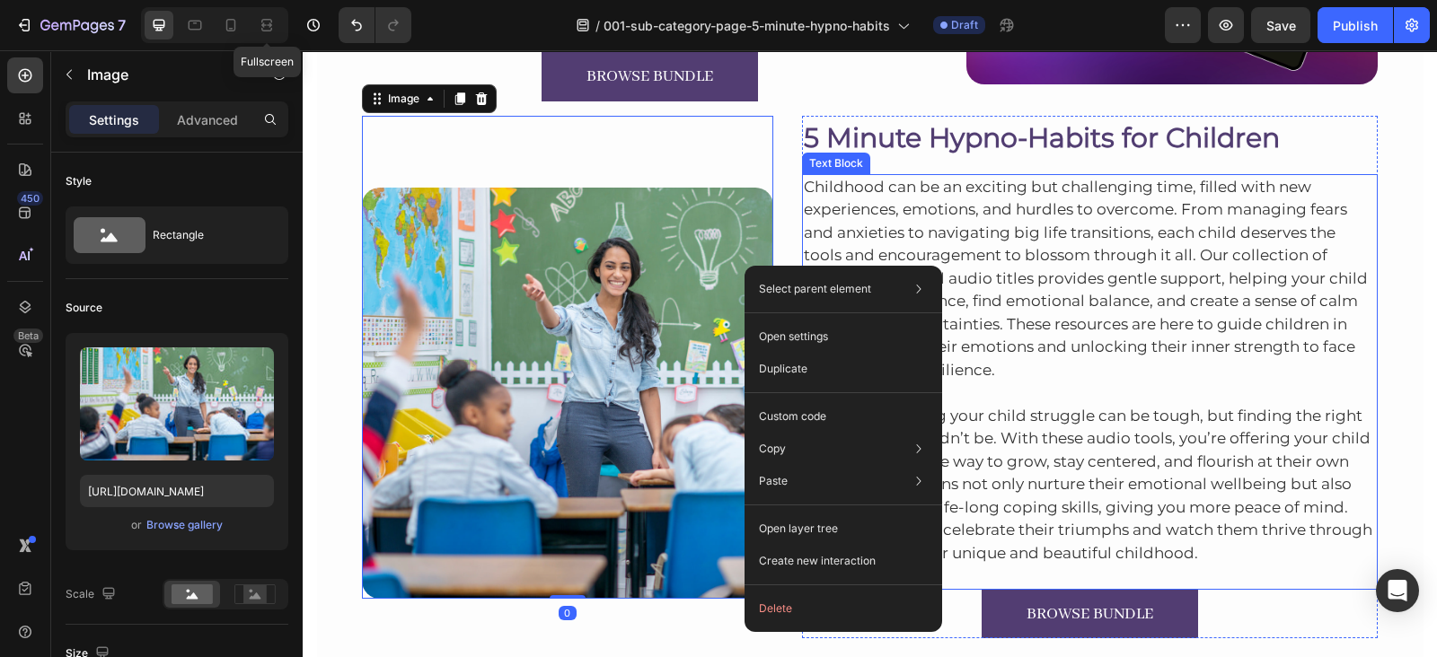
click at [992, 232] on p "Childhood can be an exciting but challenging time, filled with new experiences,…" at bounding box center [1090, 279] width 573 height 207
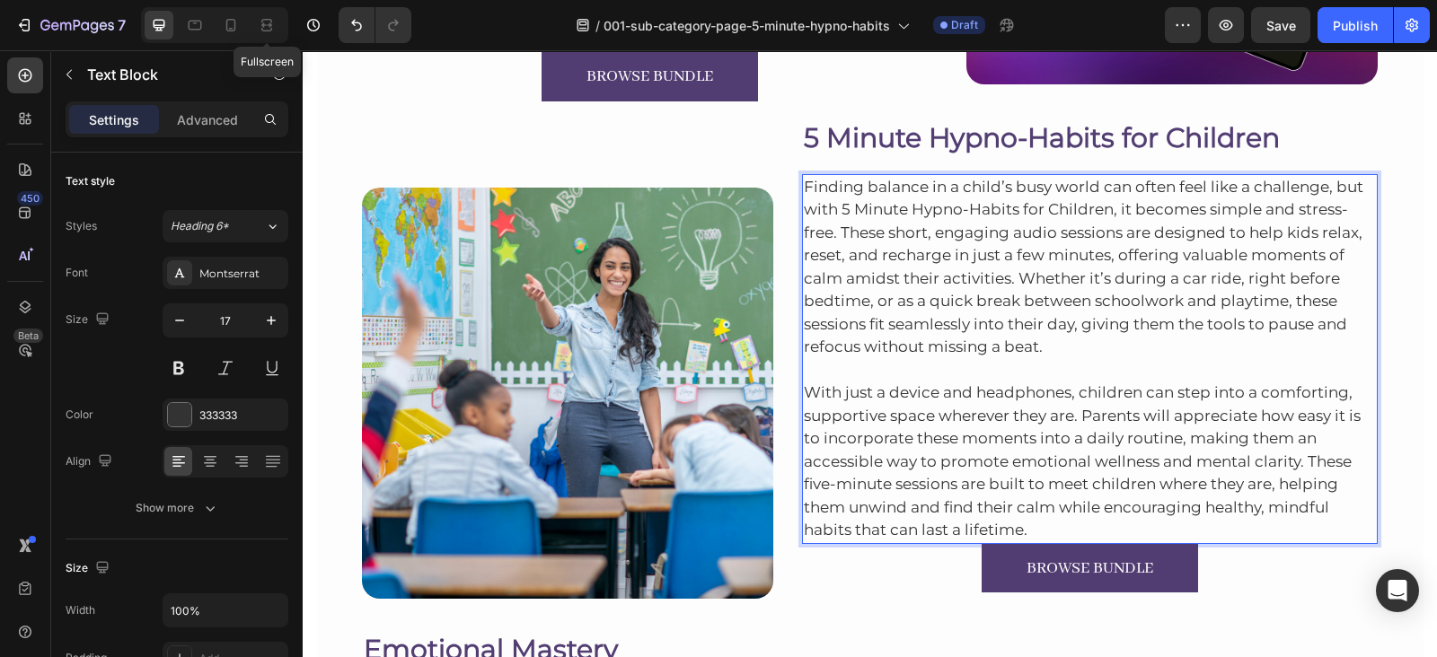
click at [1043, 523] on p "With just a device and headphones, children can step into a comforting, support…" at bounding box center [1090, 450] width 573 height 183
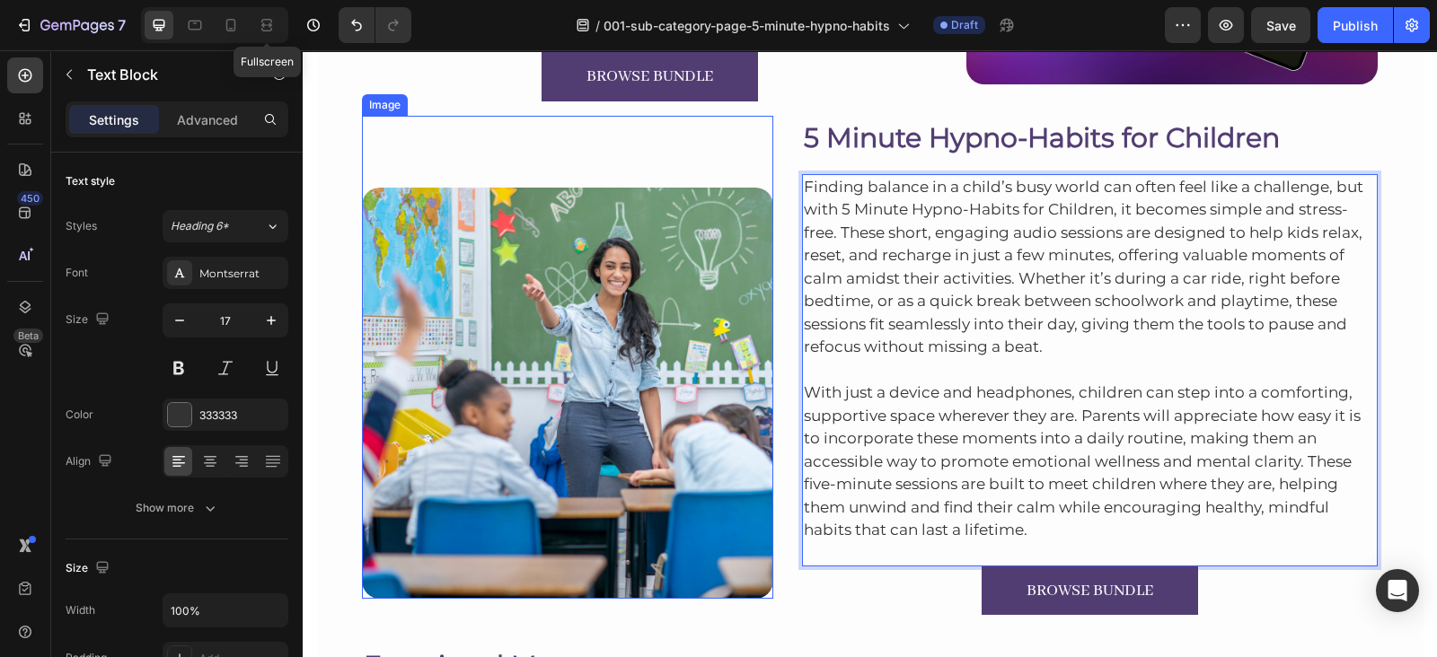
scroll to position [803, 0]
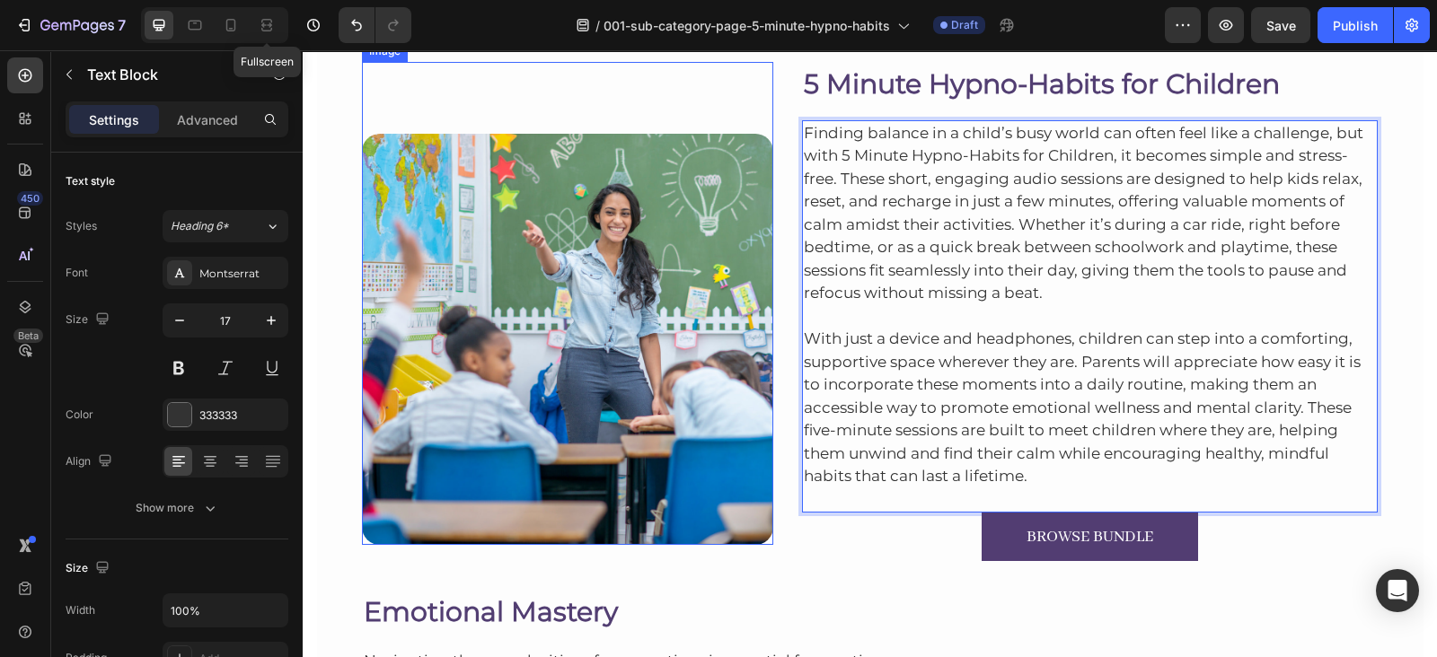
click at [615, 355] on img at bounding box center [567, 339] width 411 height 411
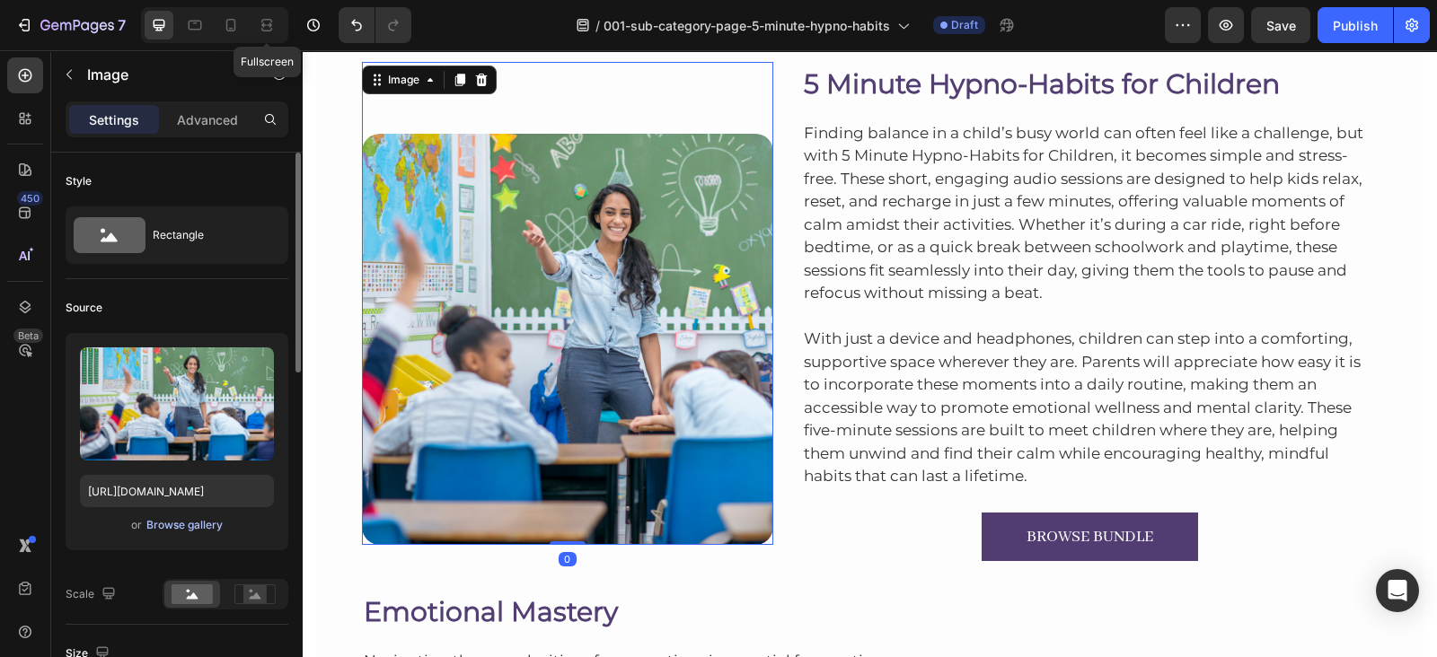
click at [192, 523] on div "Browse gallery" at bounding box center [184, 525] width 76 height 16
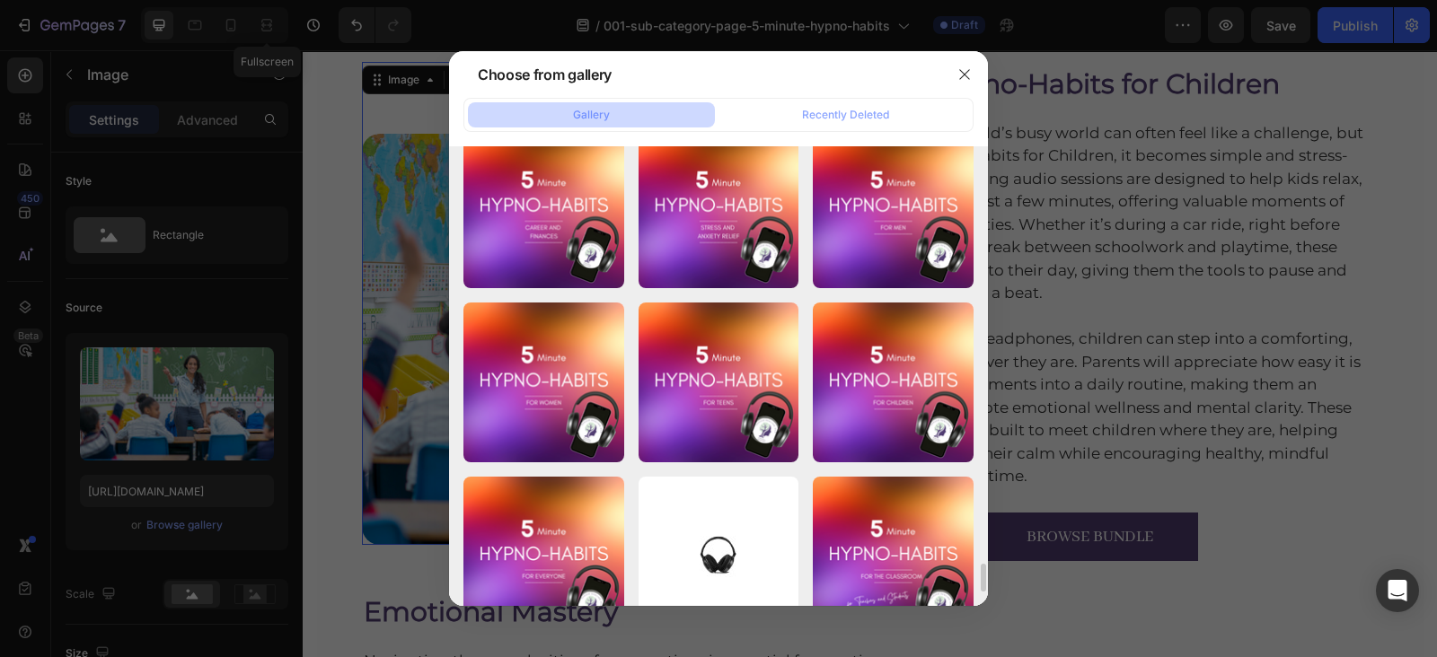
scroll to position [6935, 0]
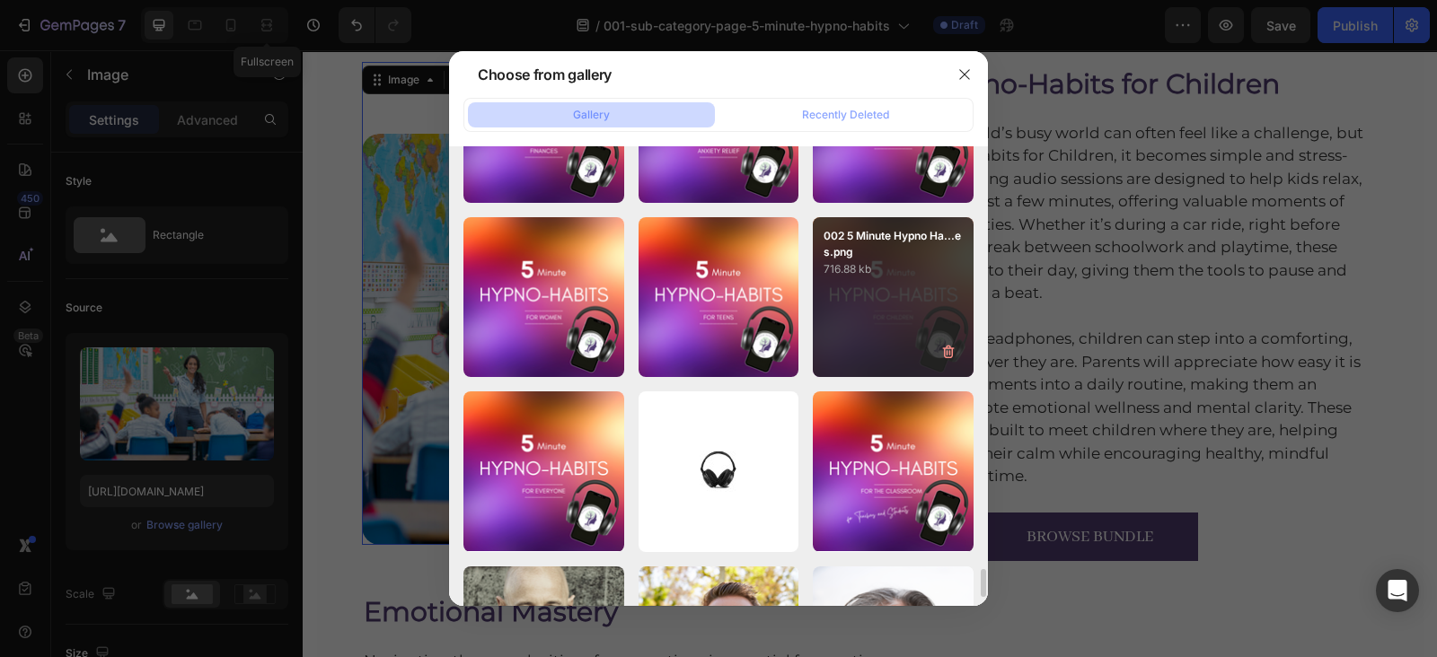
click at [840, 295] on div "002 5 Minute Hypno Ha...es.png 716.88 kb" at bounding box center [893, 297] width 161 height 161
type input "https://cdn.shopify.com/s/files/1/0607/2821/3736/files/gempages_502465714892833…"
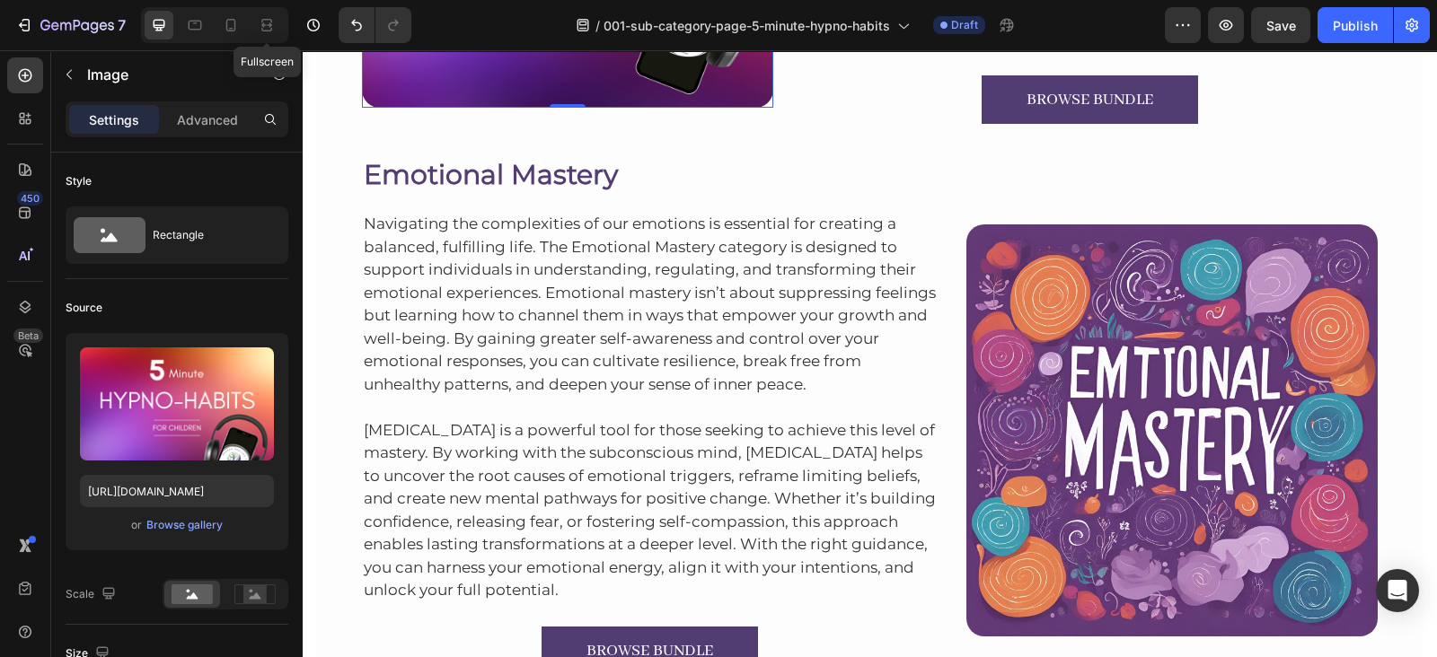
scroll to position [1241, 0]
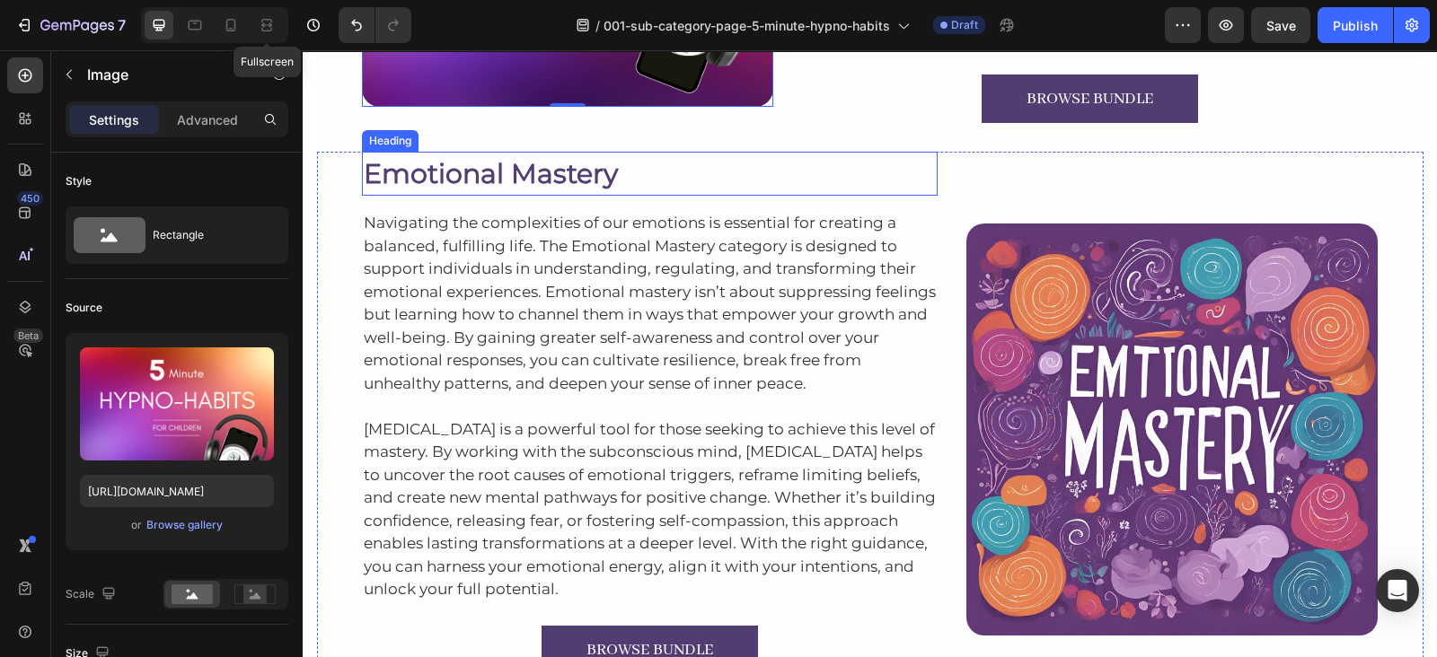
click at [471, 159] on h2 "Emotional Mastery" at bounding box center [650, 174] width 576 height 44
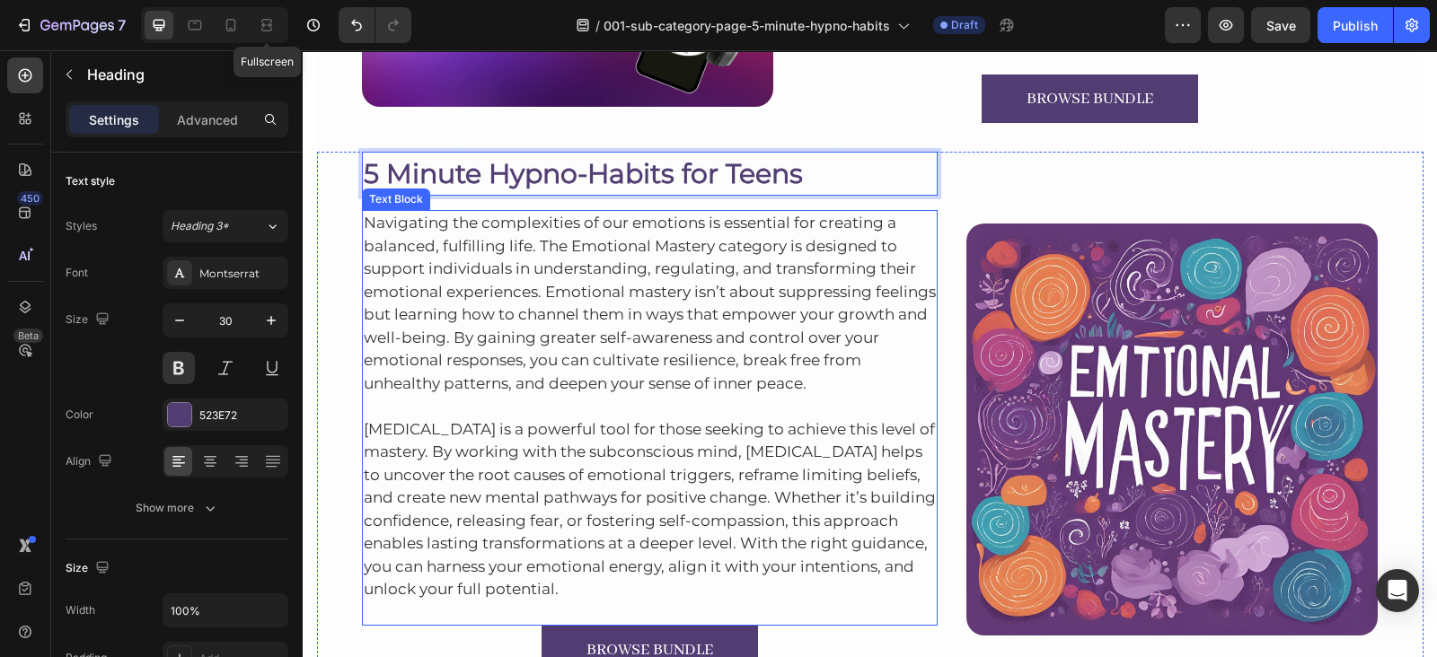
click at [531, 278] on p "Navigating the complexities of our emotions is essential for creating a balance…" at bounding box center [650, 303] width 573 height 183
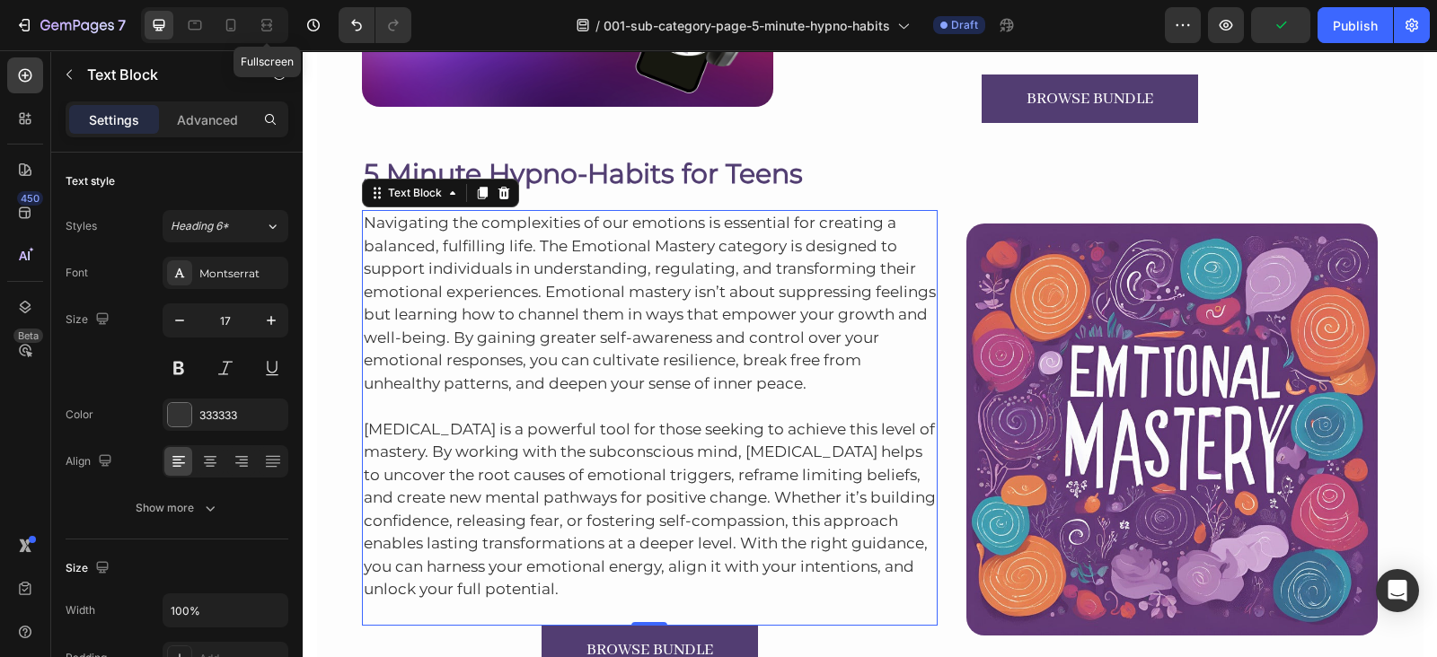
scroll to position [1279, 0]
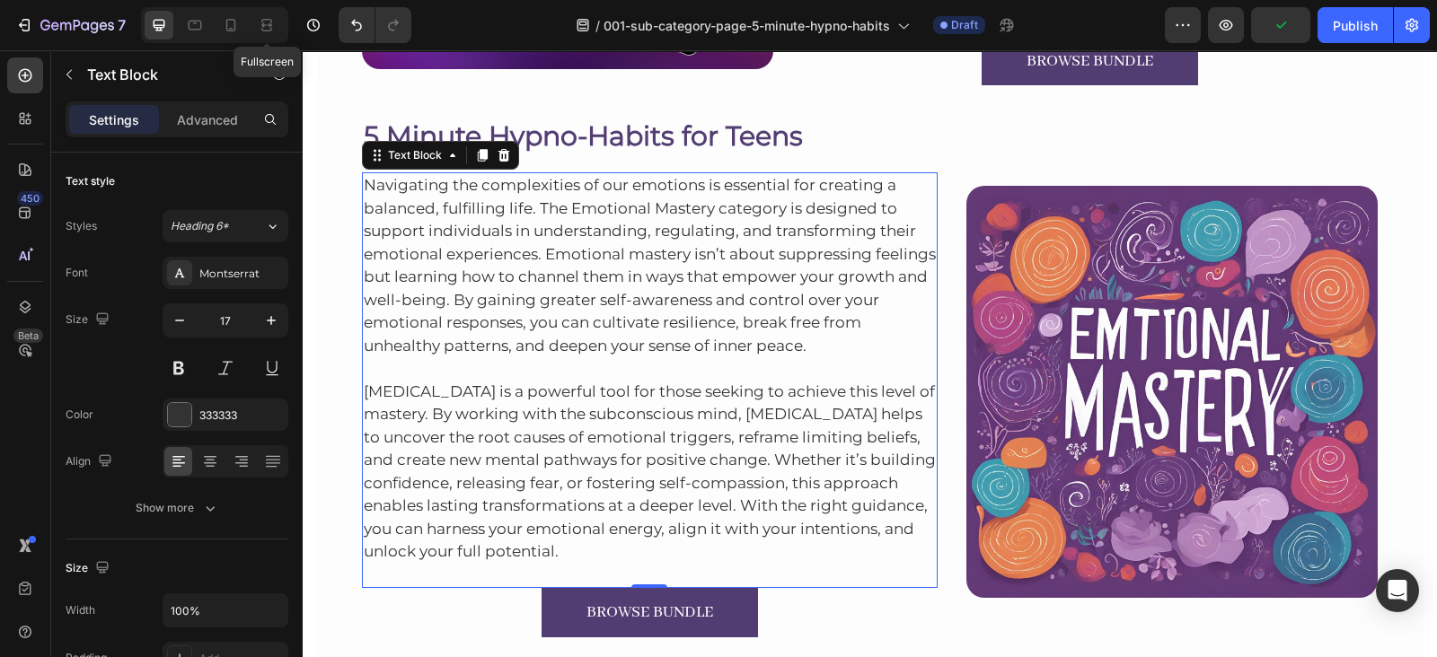
click at [708, 299] on p "Navigating the complexities of our emotions is essential for creating a balance…" at bounding box center [650, 265] width 573 height 183
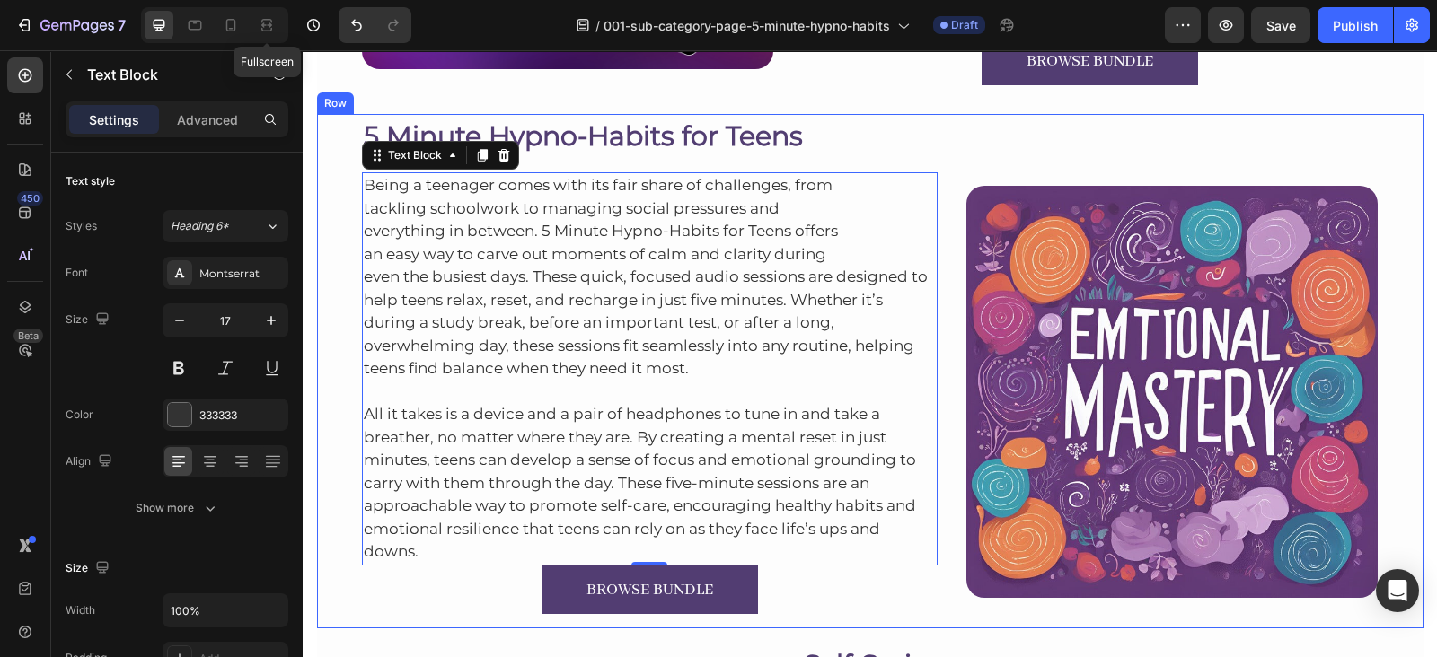
click at [351, 347] on div "5 Minute Hypno-Habits for Teens Heading Being a teenager comes with its fair sh…" at bounding box center [870, 371] width 1106 height 515
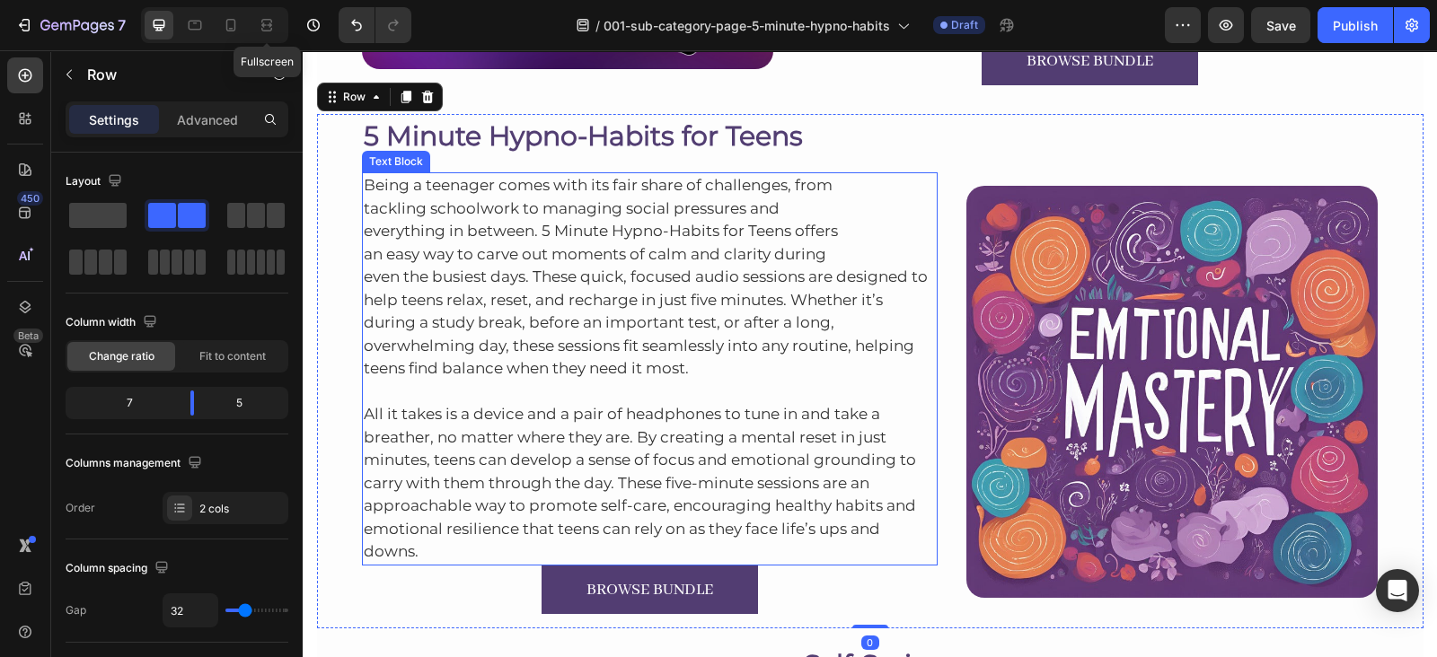
click at [364, 347] on p "Being a teenager comes with its fair share of challenges, from tackling schoolw…" at bounding box center [650, 277] width 573 height 207
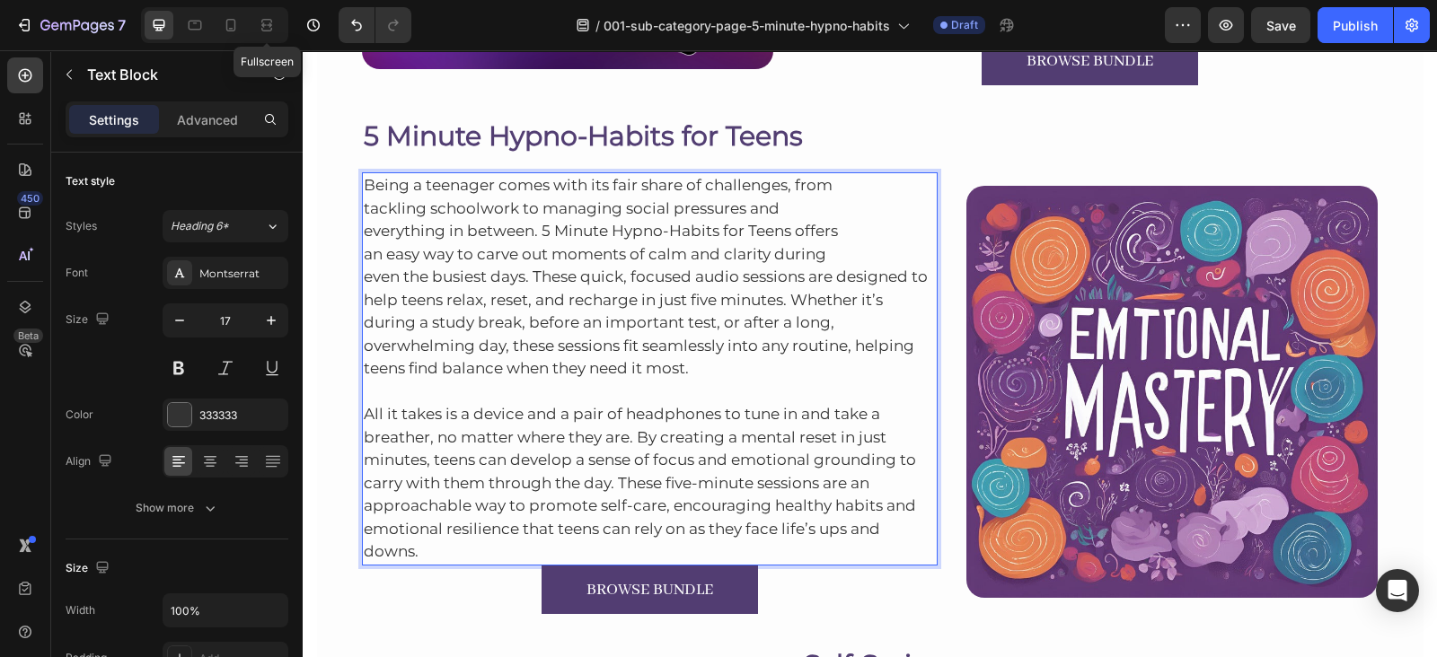
click at [364, 345] on p "Being a teenager comes with its fair share of challenges, from tackling schoolw…" at bounding box center [650, 277] width 573 height 207
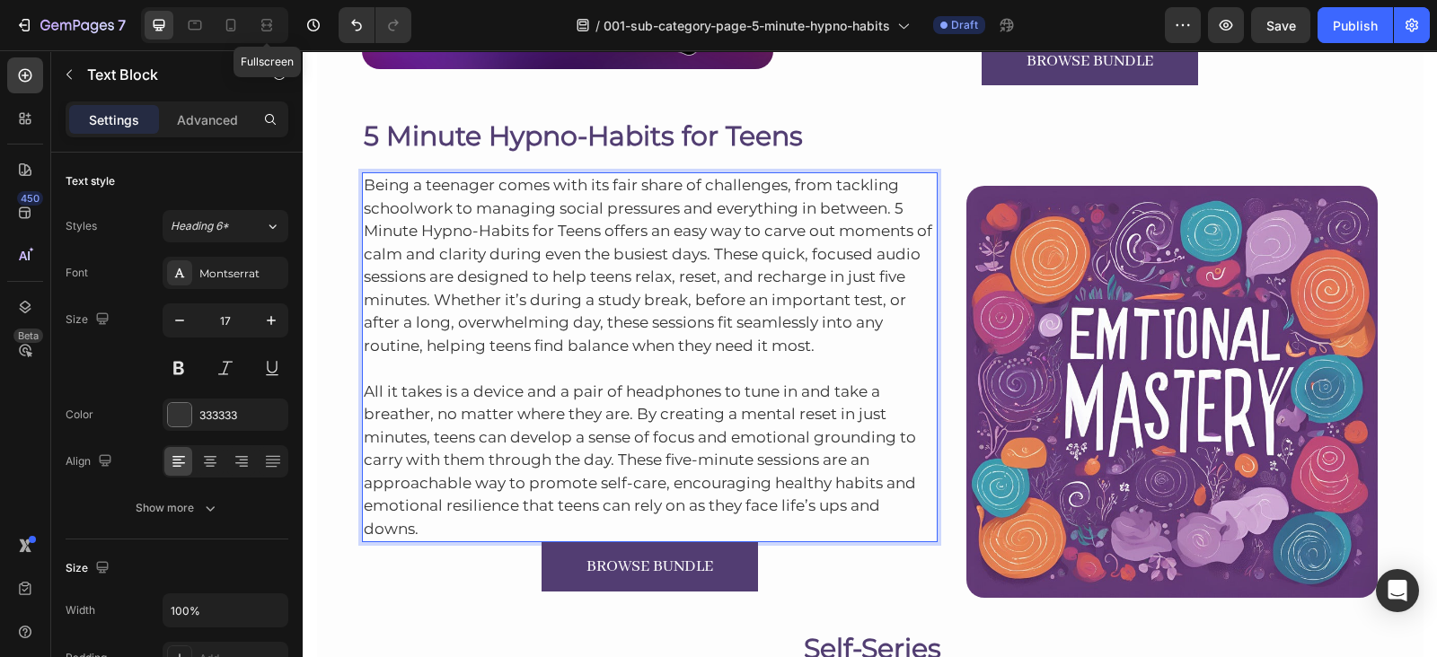
click at [427, 532] on p "All it takes is a device and a pair of headphones to tune in and take a breathe…" at bounding box center [650, 448] width 573 height 183
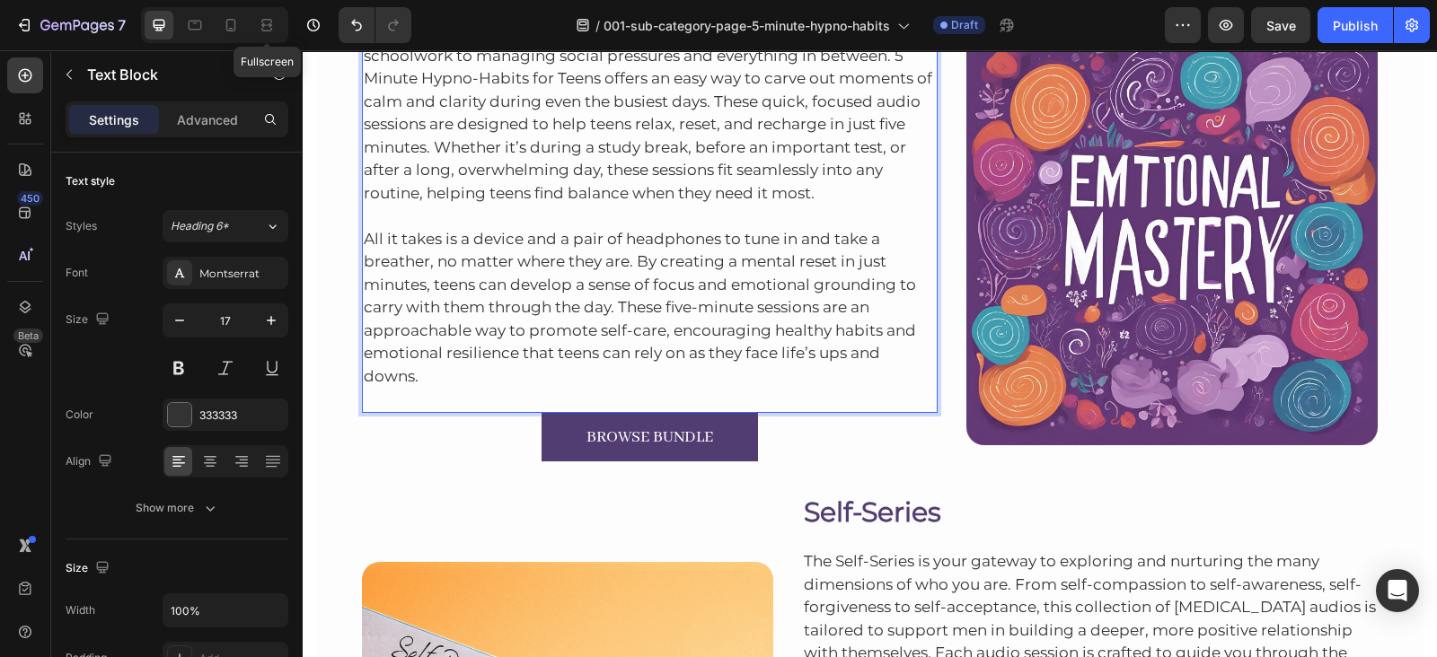
scroll to position [1436, 0]
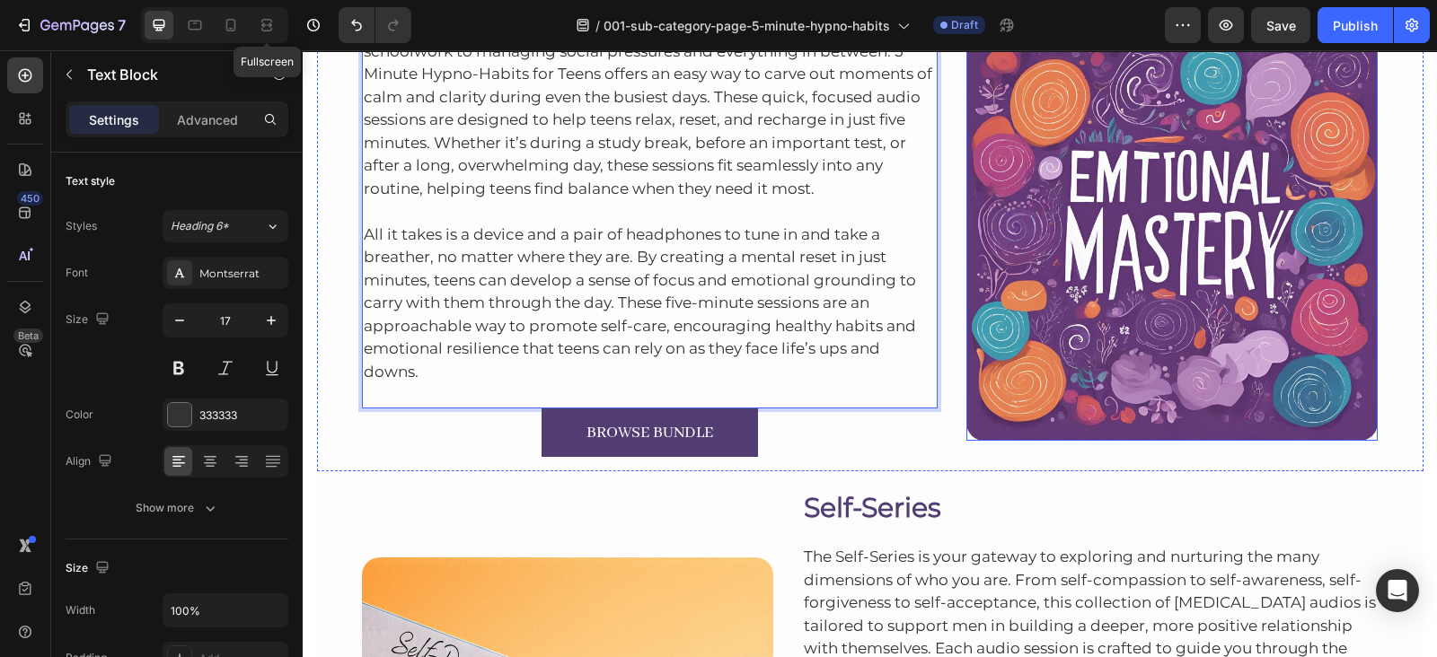
click at [1100, 190] on img at bounding box center [1171, 234] width 411 height 411
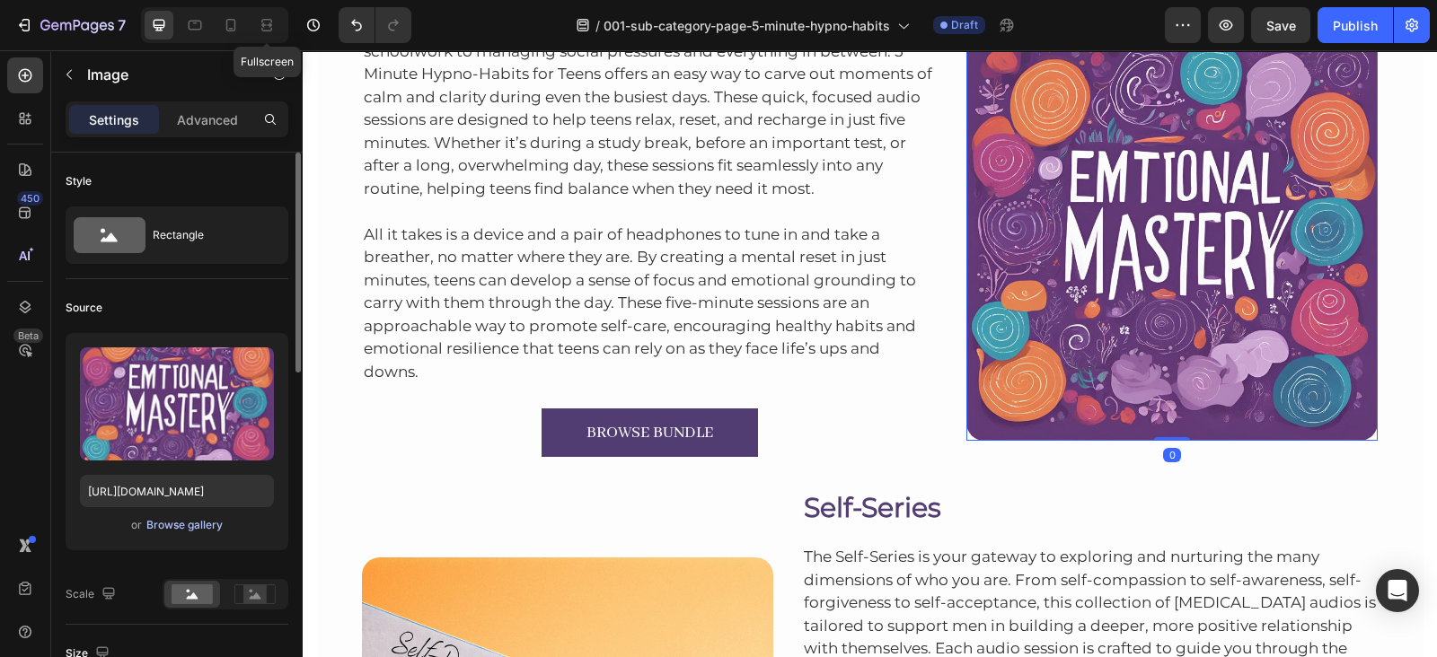
click at [214, 523] on div "Browse gallery" at bounding box center [184, 525] width 76 height 16
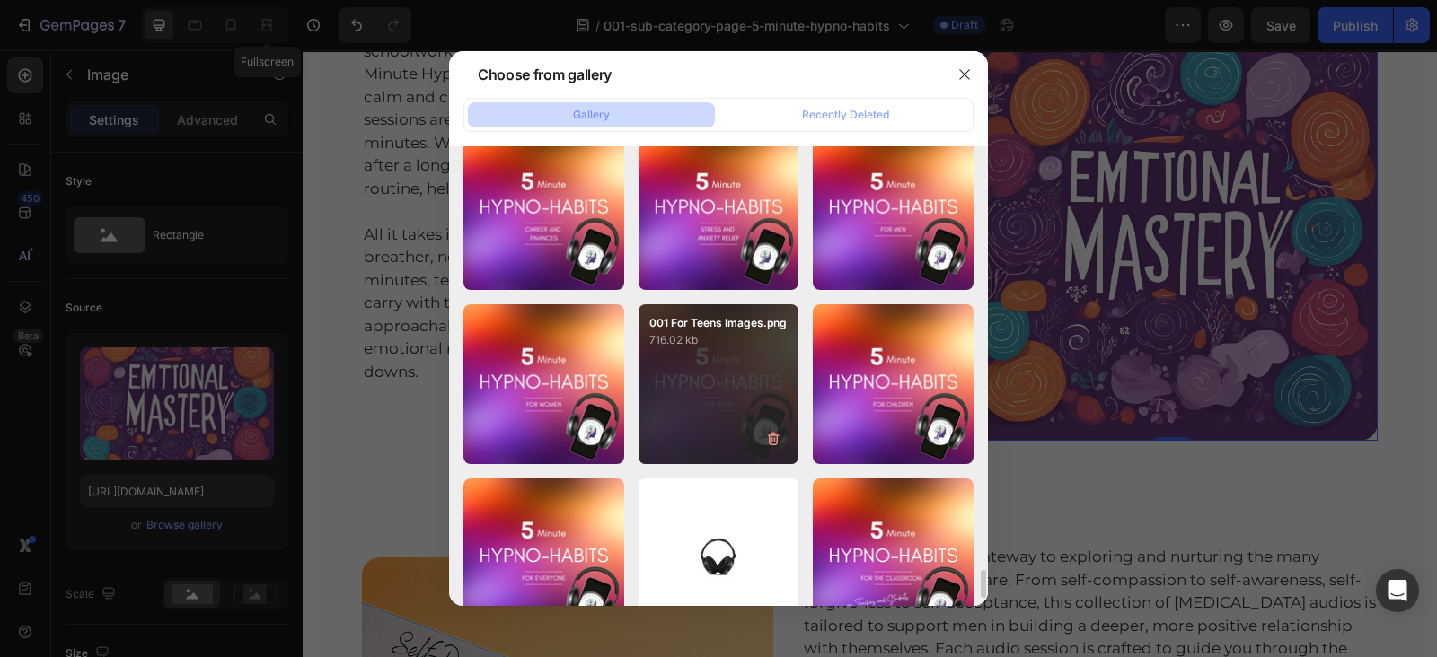
scroll to position [6854, 0]
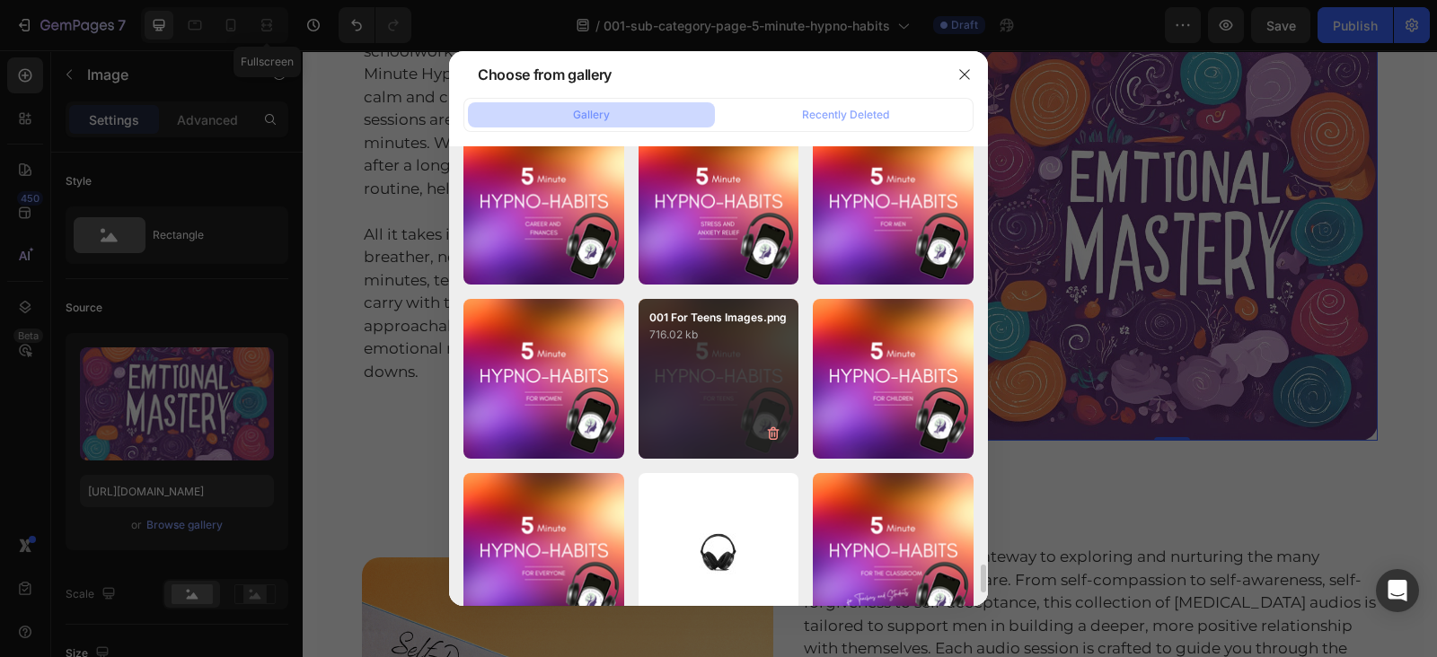
click at [718, 352] on div "001 For Teens Images.png 716.02 kb" at bounding box center [718, 379] width 161 height 161
type input "https://cdn.shopify.com/s/files/1/0607/2821/3736/files/gempages_502465714892833…"
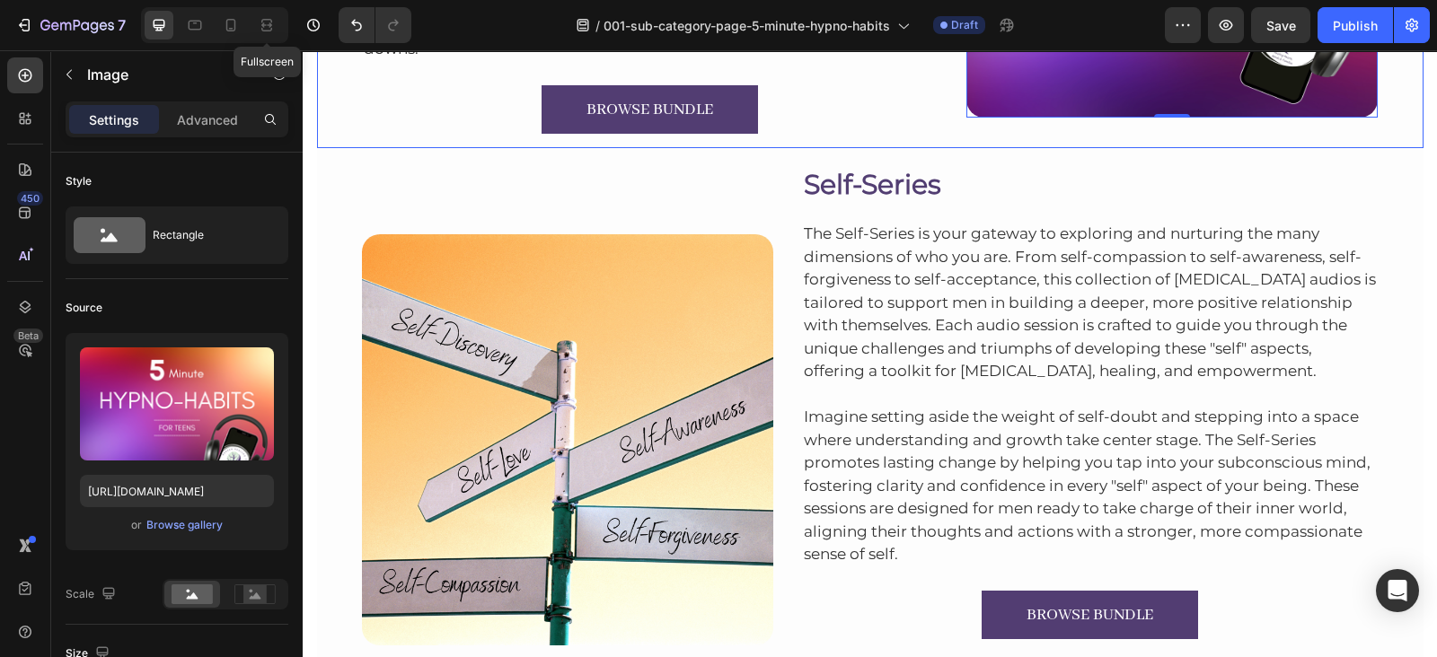
scroll to position [1766, 0]
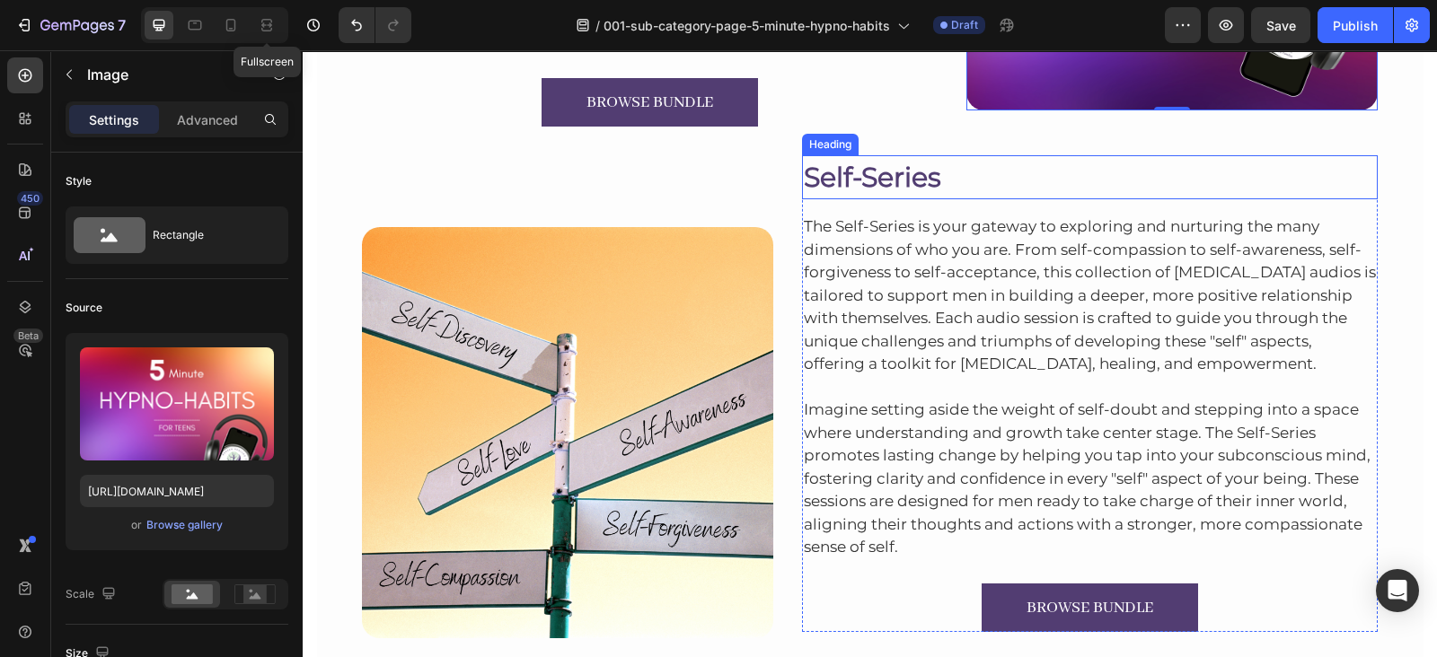
click at [872, 182] on h2 "Self-Series" at bounding box center [1090, 177] width 576 height 44
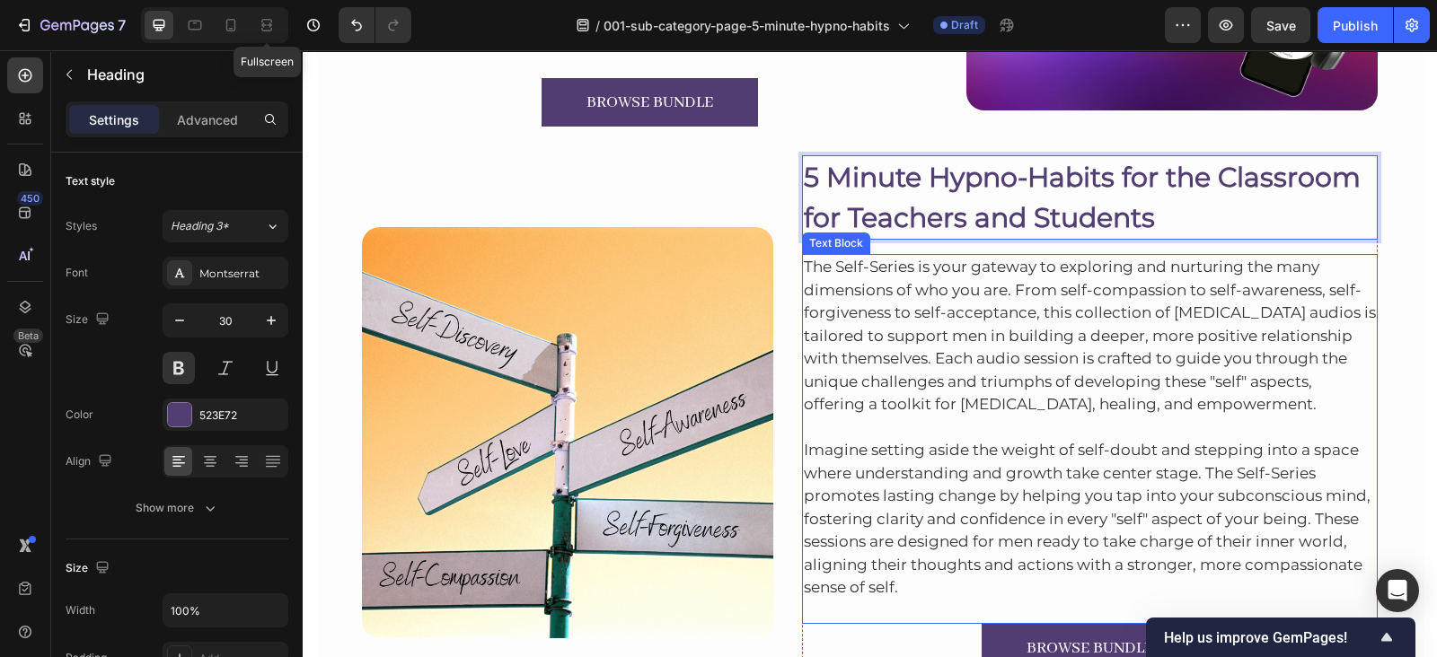
click at [1010, 327] on p "The Self-Series is your gateway to exploring and nurturing the many dimensions …" at bounding box center [1090, 336] width 573 height 161
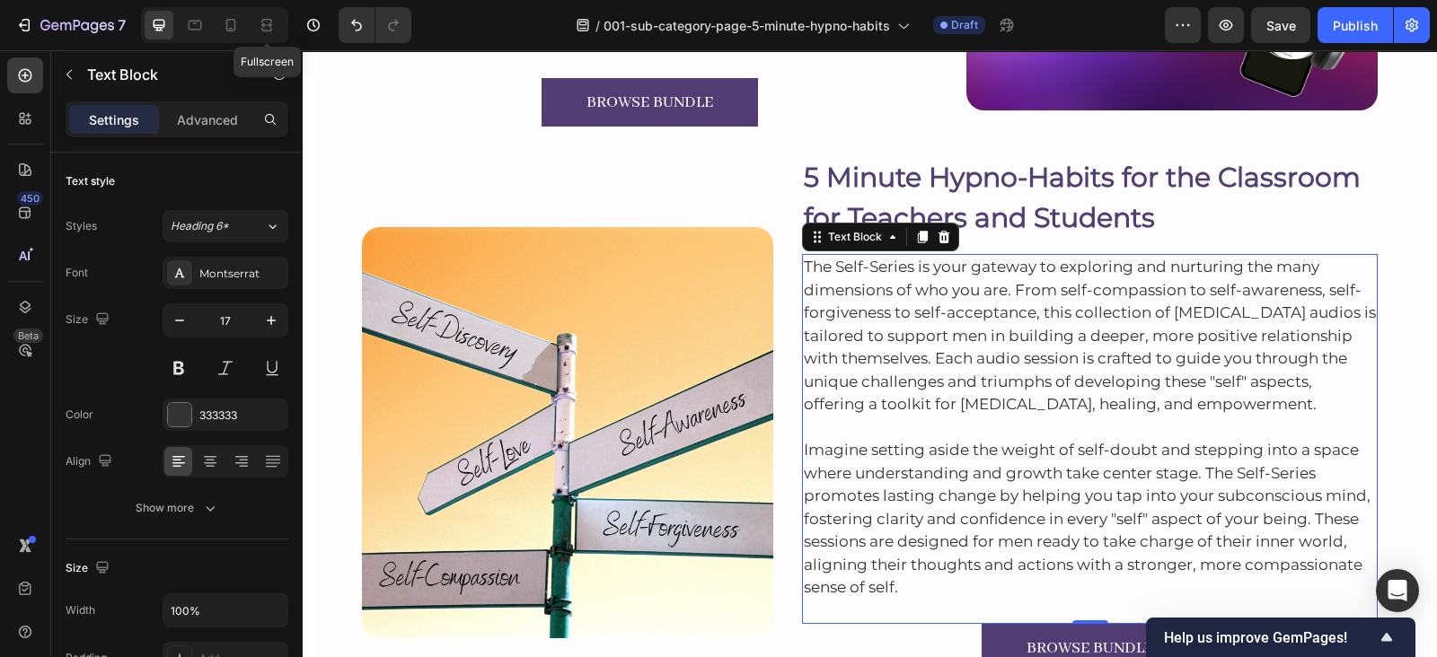
click at [915, 316] on p "The Self-Series is your gateway to exploring and nurturing the many dimensions …" at bounding box center [1090, 336] width 573 height 161
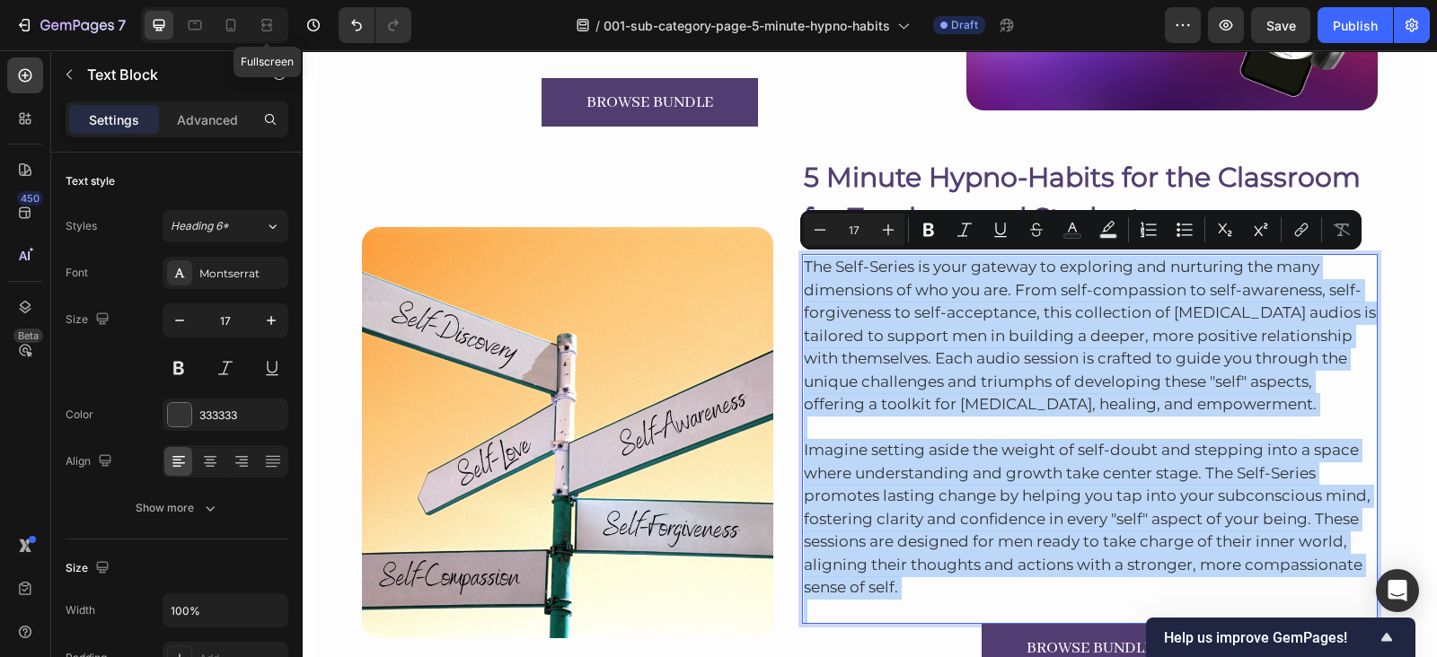
drag, startPoint x: 915, startPoint y: 316, endPoint x: 1032, endPoint y: 156, distance: 197.9
click at [1032, 157] on p "5 Minute Hypno-Habits for the Classroom for Teachers and Students" at bounding box center [1090, 197] width 573 height 81
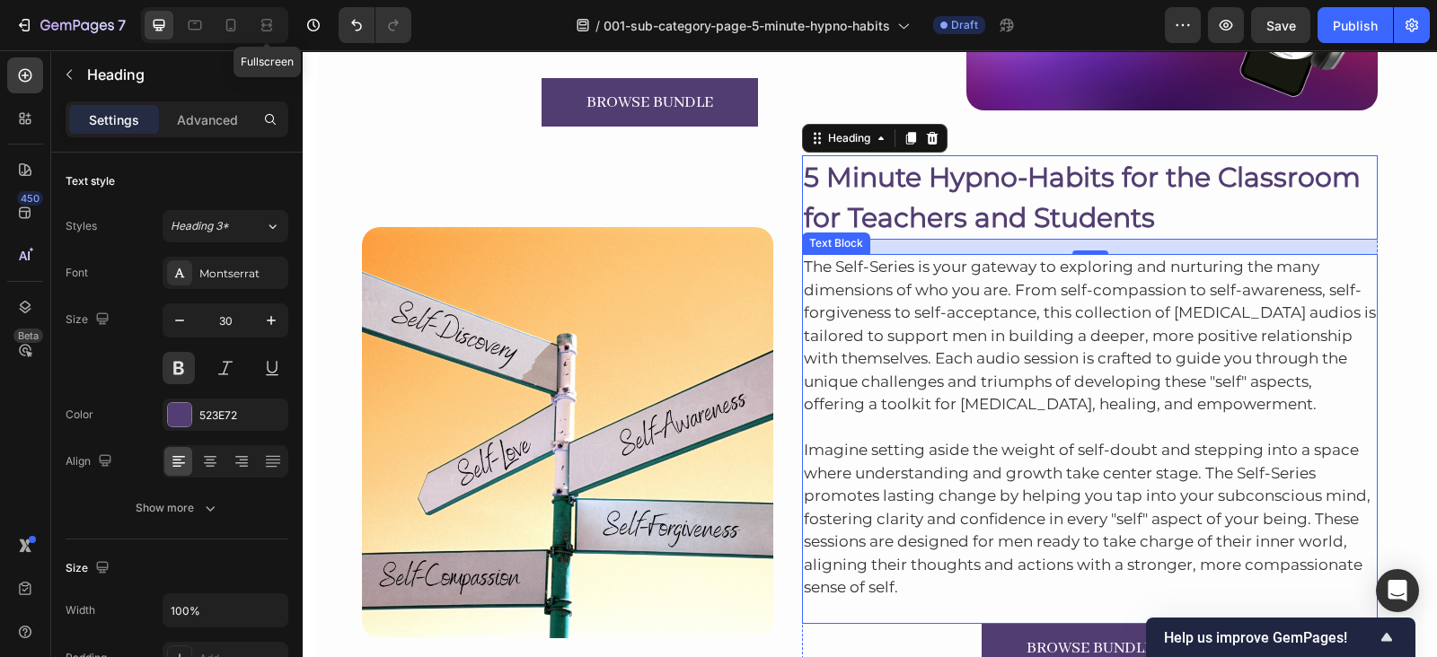
click at [889, 333] on p "The Self-Series is your gateway to exploring and nurturing the many dimensions …" at bounding box center [1090, 336] width 573 height 161
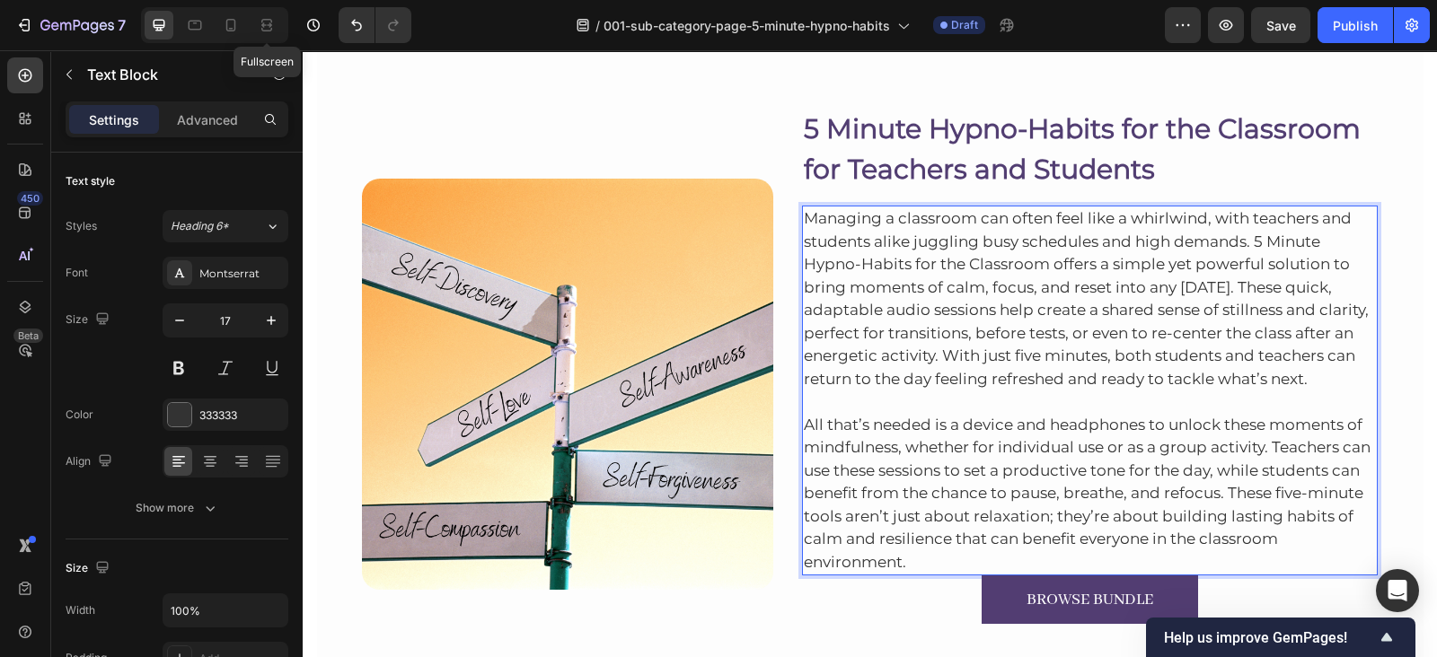
scroll to position [1922, 0]
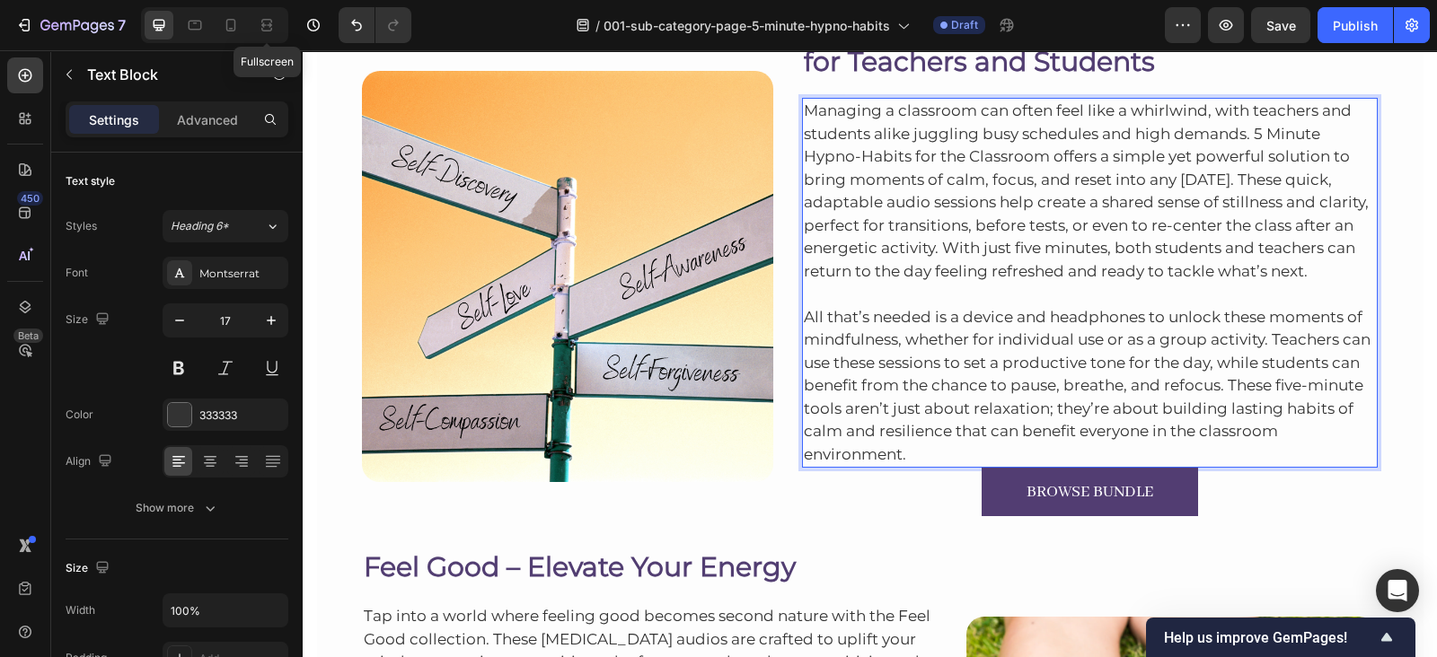
click at [939, 446] on p "All that’s needed is a device and headphones to unlock these moments of mindful…" at bounding box center [1090, 374] width 573 height 183
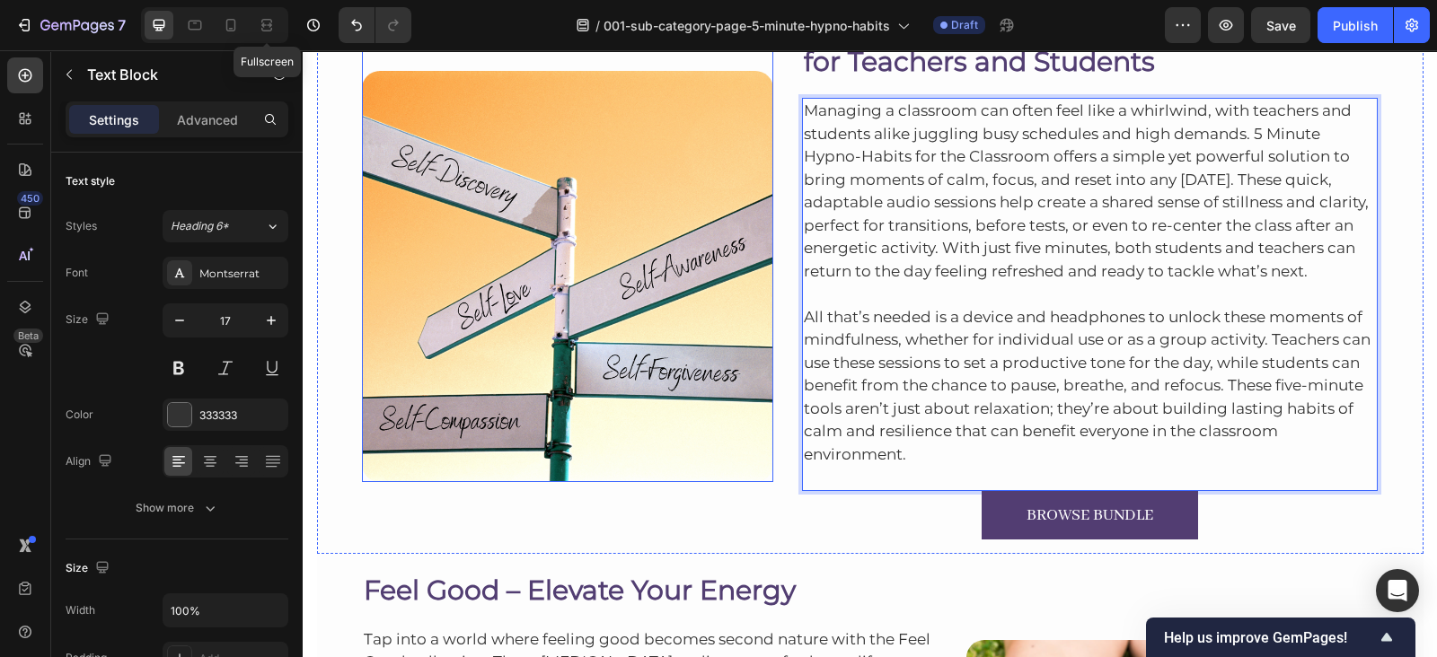
click at [508, 136] on img at bounding box center [567, 276] width 411 height 411
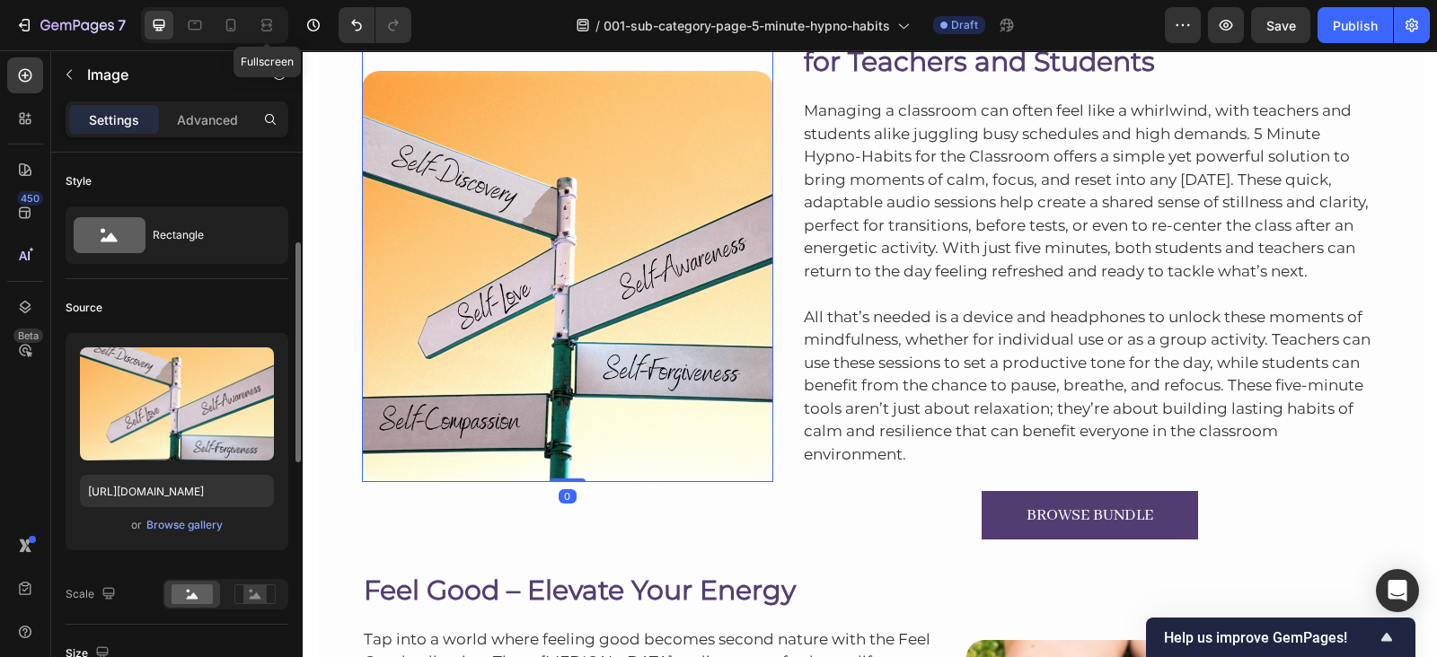
scroll to position [65, 0]
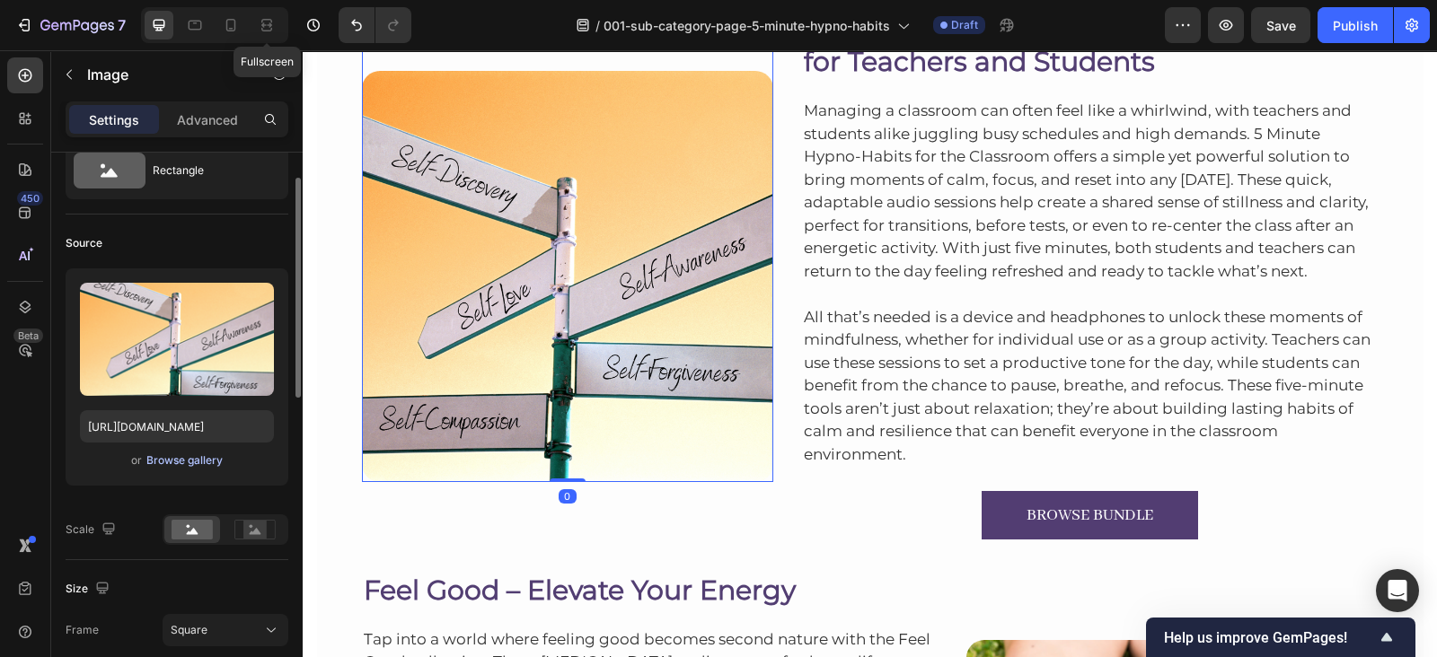
click at [183, 462] on div "Browse gallery" at bounding box center [184, 461] width 76 height 16
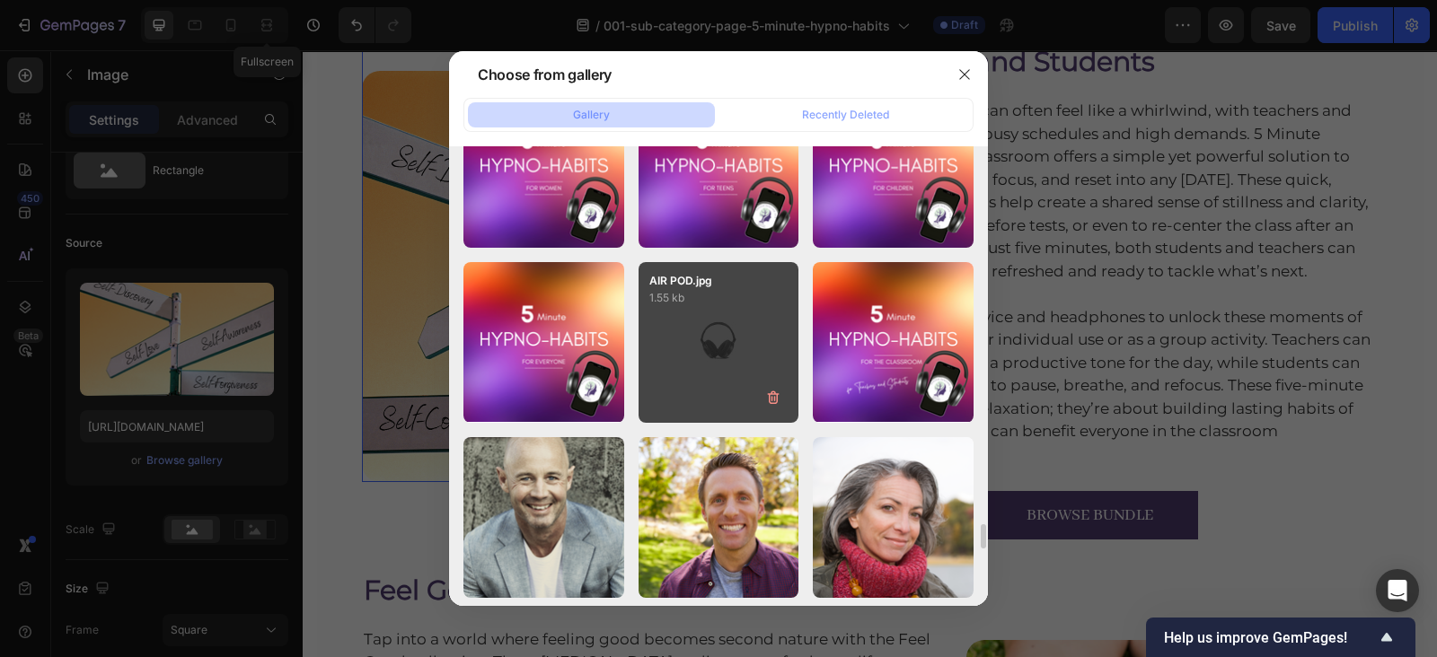
scroll to position [7066, 0]
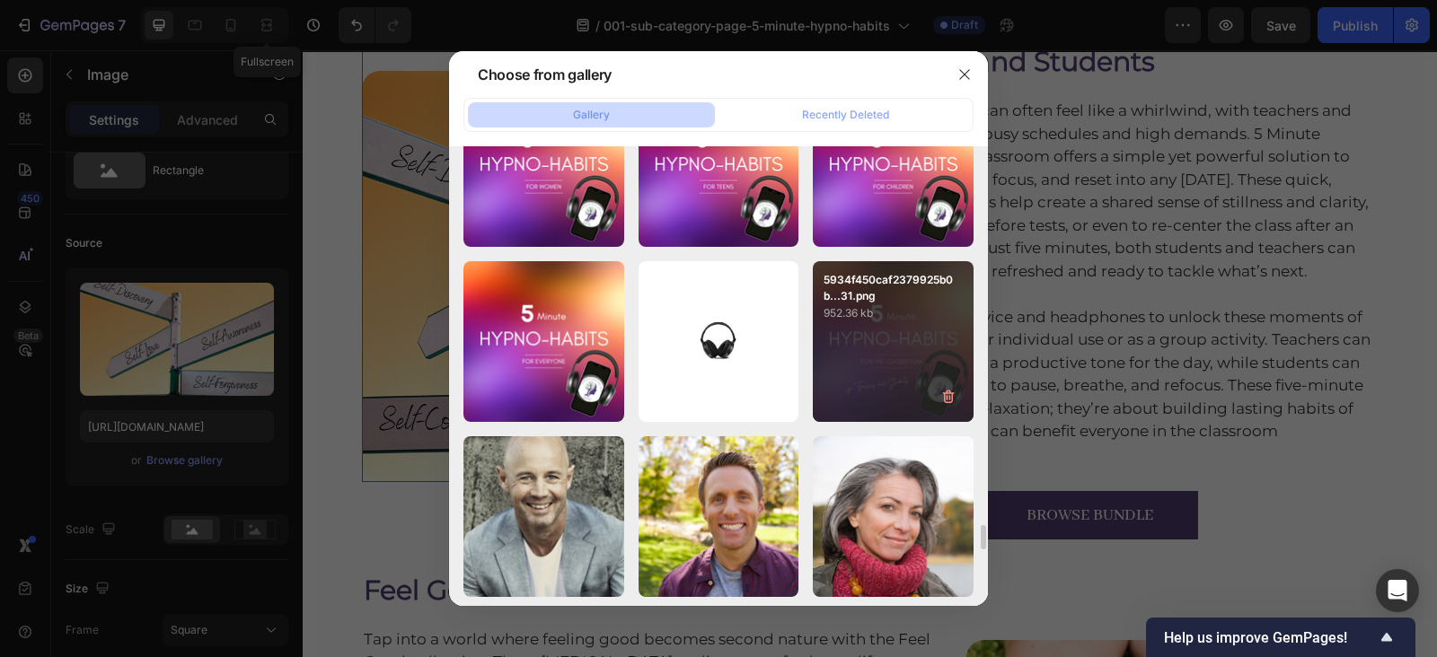
click at [866, 347] on div "5934f450caf2379925b0b...31.png 952.36 kb" at bounding box center [893, 341] width 161 height 161
type input "https://cdn.shopify.com/s/files/1/0607/2821/3736/files/gempages_502465714892833…"
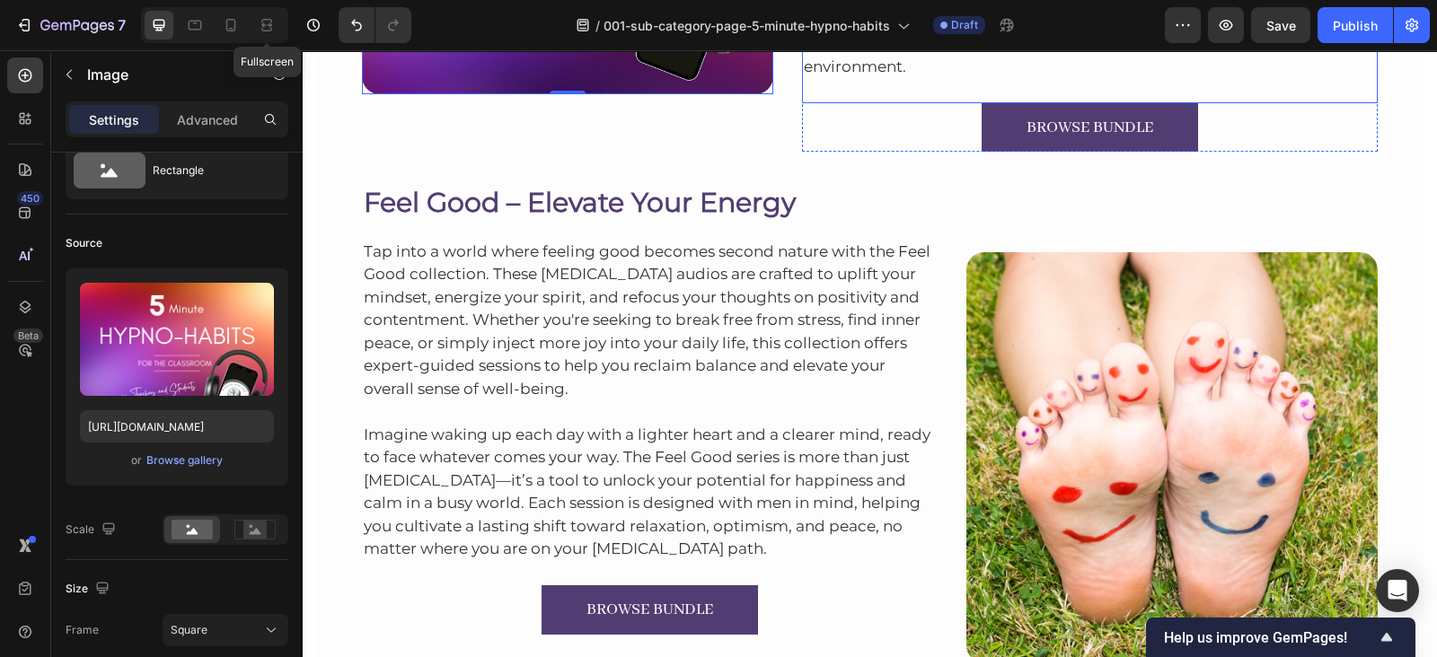
scroll to position [2317, 0]
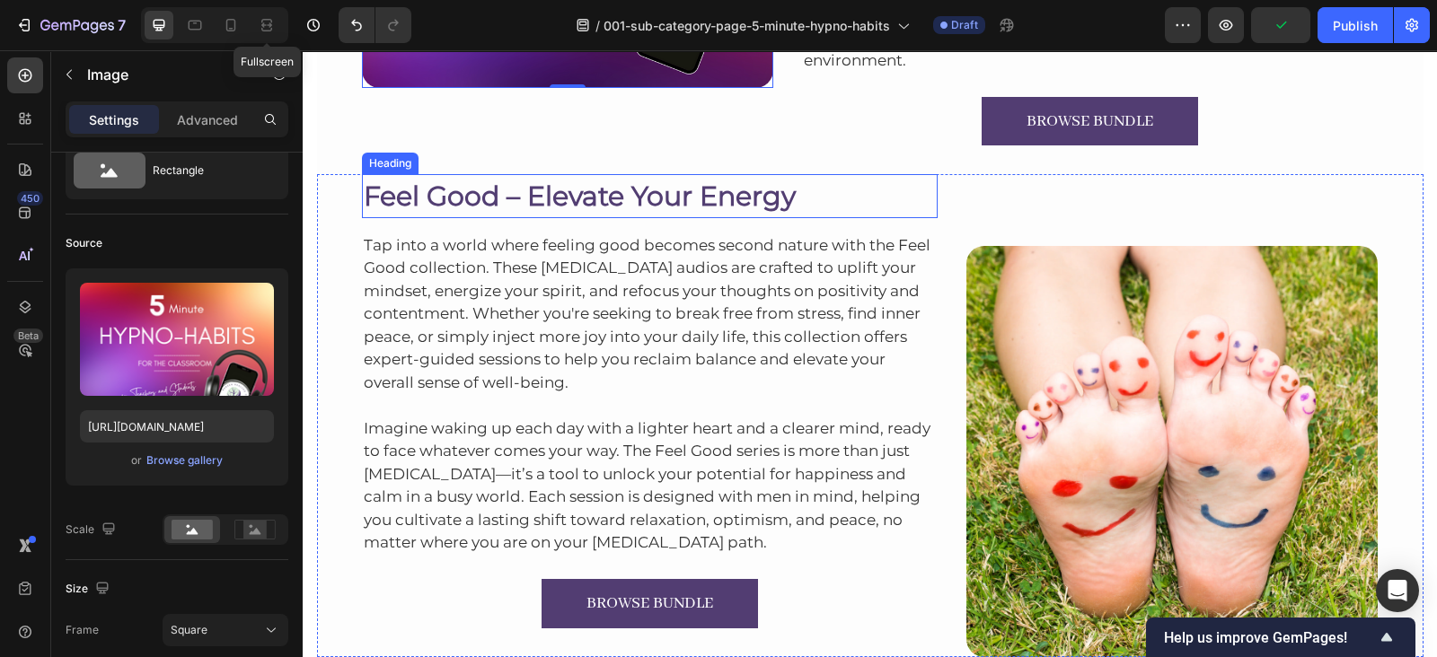
click at [591, 189] on h2 "Feel Good – Elevate Your Energy" at bounding box center [650, 196] width 576 height 44
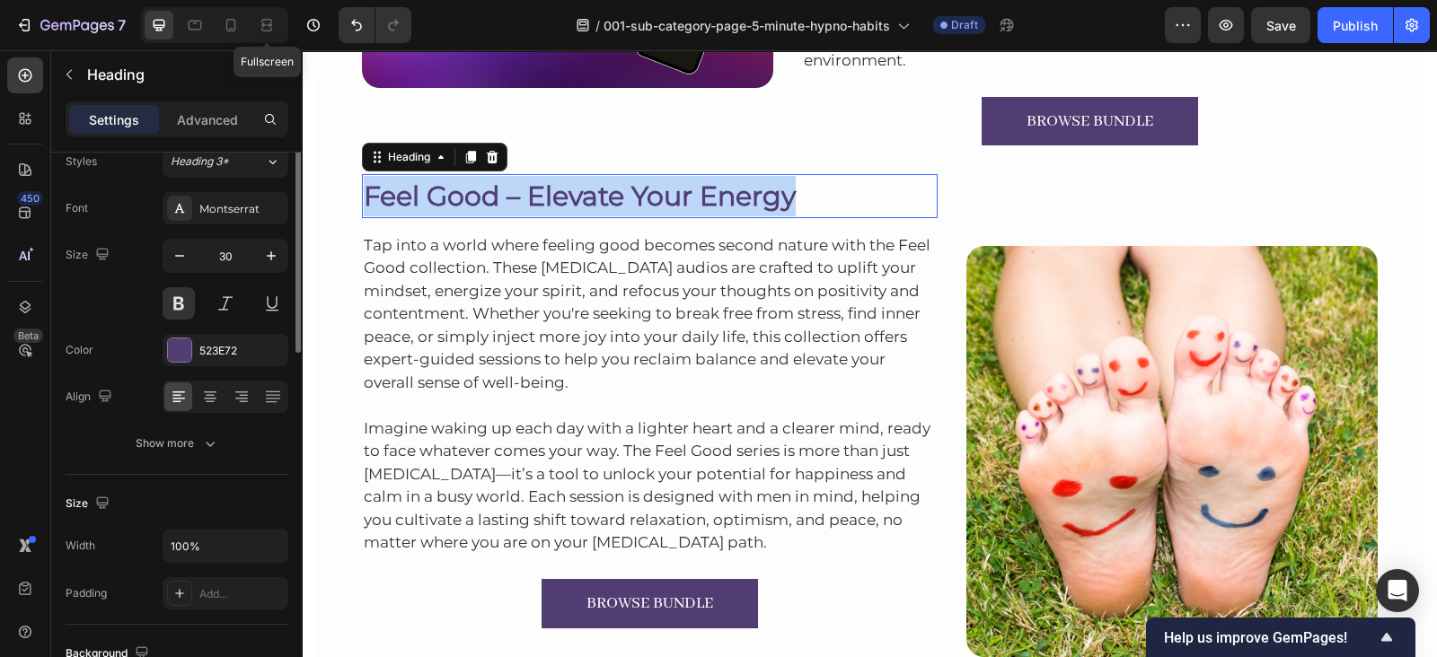
scroll to position [0, 0]
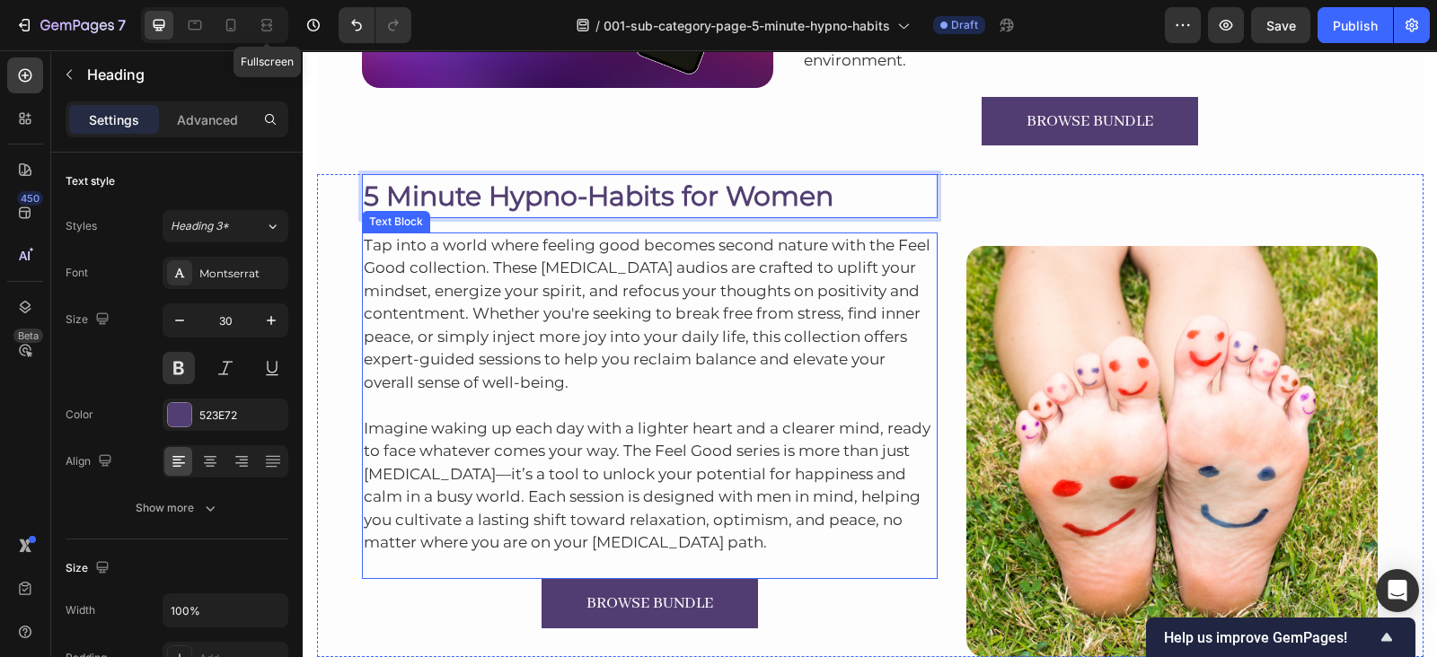
click at [736, 307] on p "Tap into a world where feeling good becomes second nature with the Feel Good co…" at bounding box center [650, 314] width 573 height 161
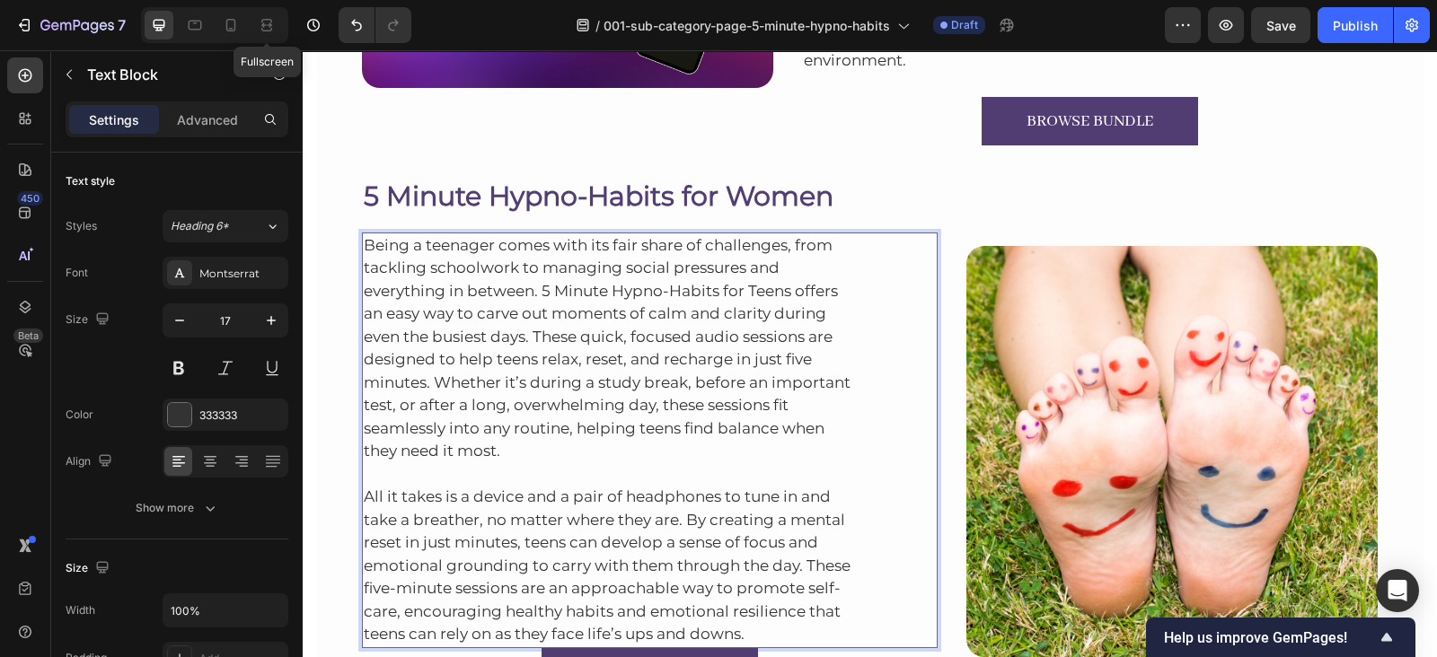
scroll to position [2321, 0]
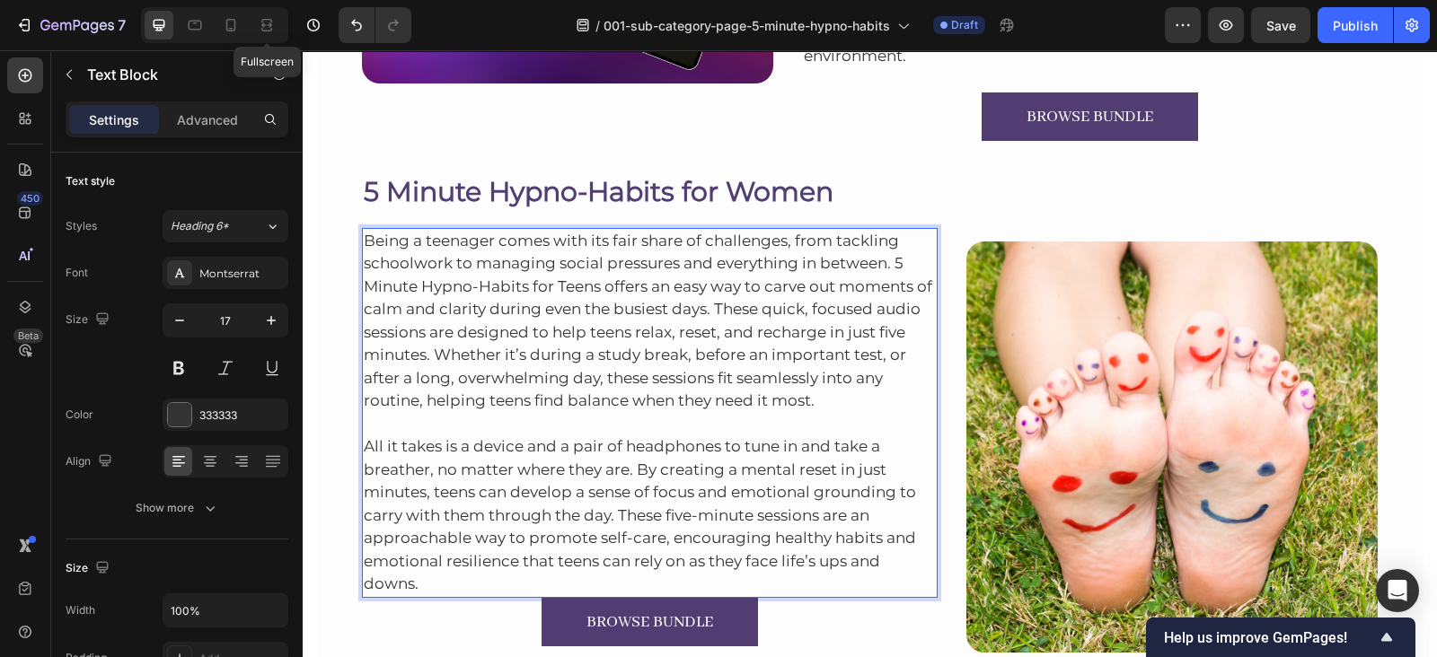
click at [534, 581] on p "All it takes is a device and a pair of headphones to tune in and take a breathe…" at bounding box center [650, 504] width 573 height 183
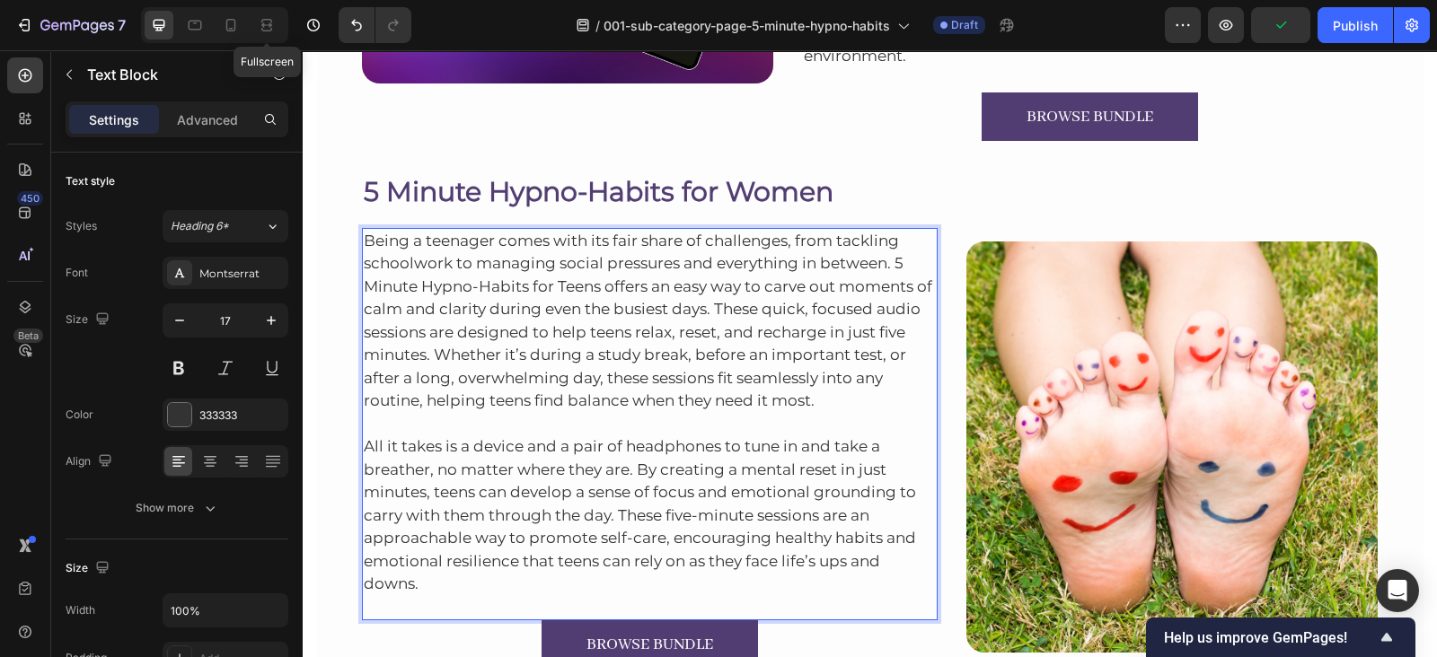
scroll to position [2465, 0]
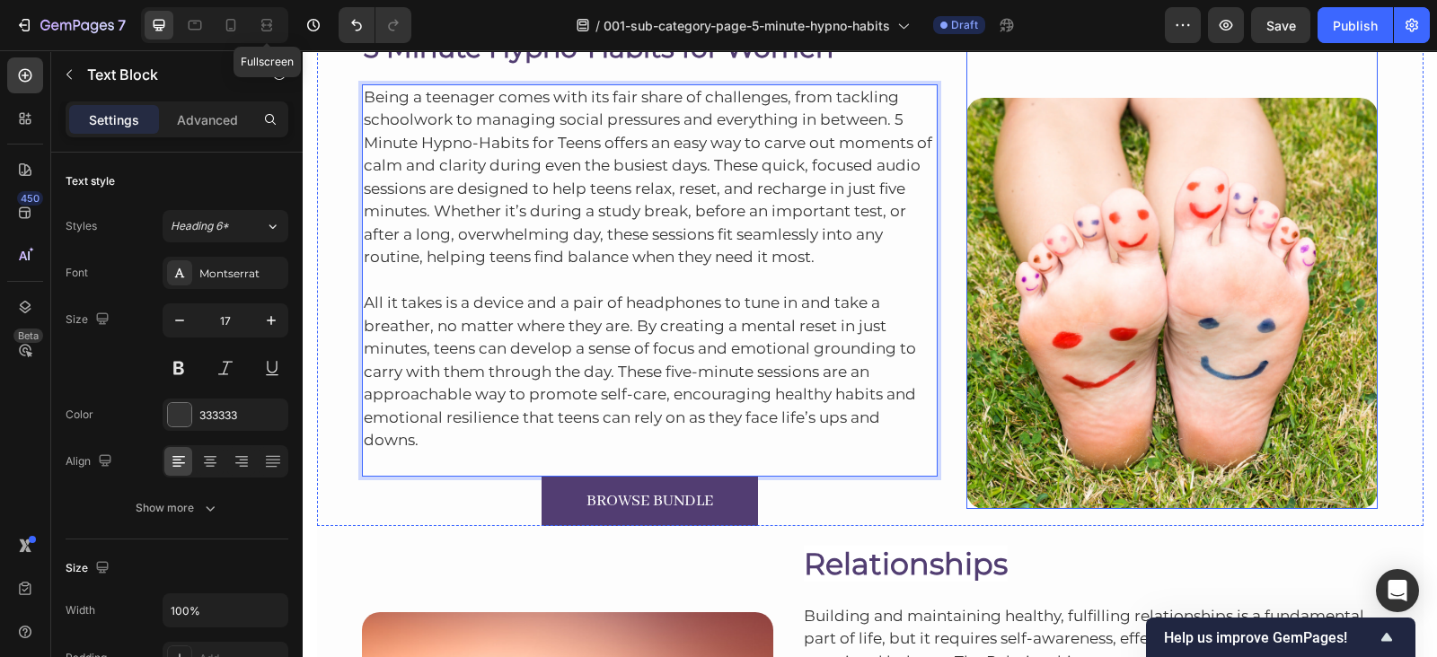
click at [1036, 164] on img at bounding box center [1171, 303] width 411 height 411
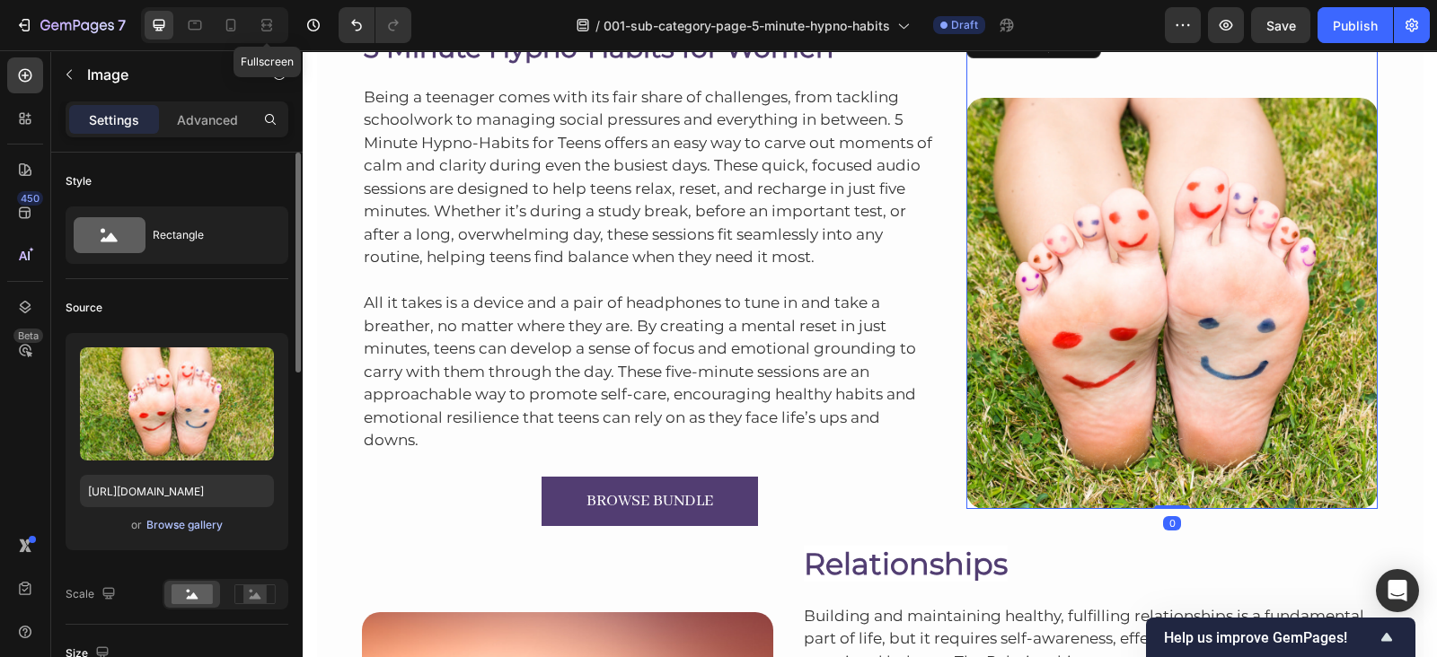
click at [208, 520] on div "Browse gallery" at bounding box center [184, 525] width 76 height 16
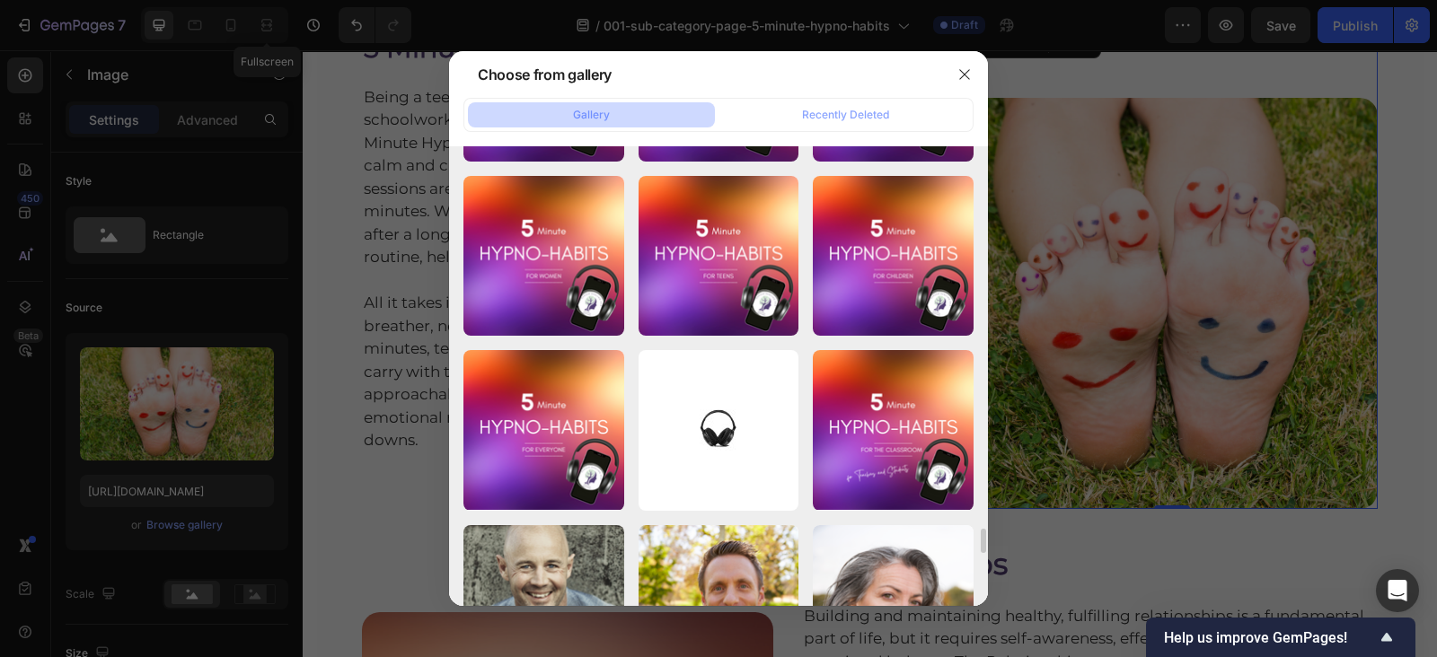
scroll to position [6985, 0]
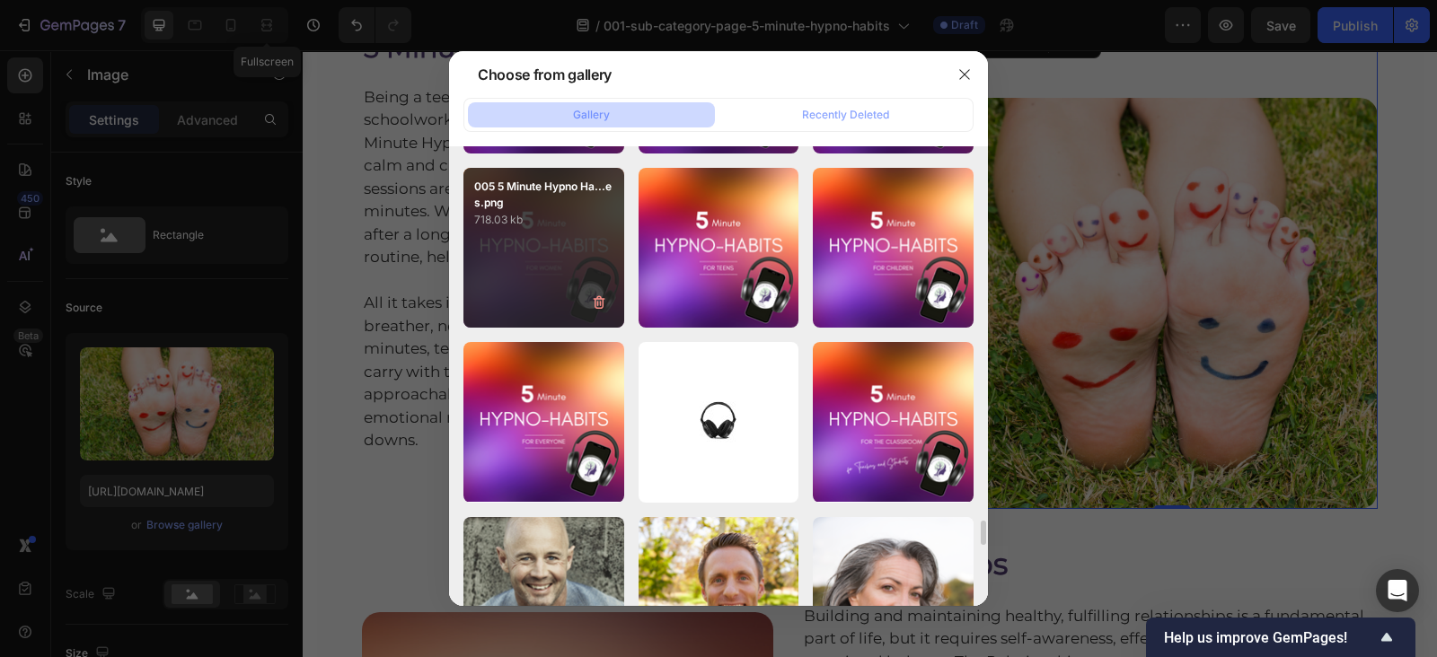
click at [552, 260] on div "005 5 Minute Hypno Ha...es.png 718.03 kb" at bounding box center [543, 248] width 161 height 161
type input "https://cdn.shopify.com/s/files/1/0607/2821/3736/files/gempages_502465714892833…"
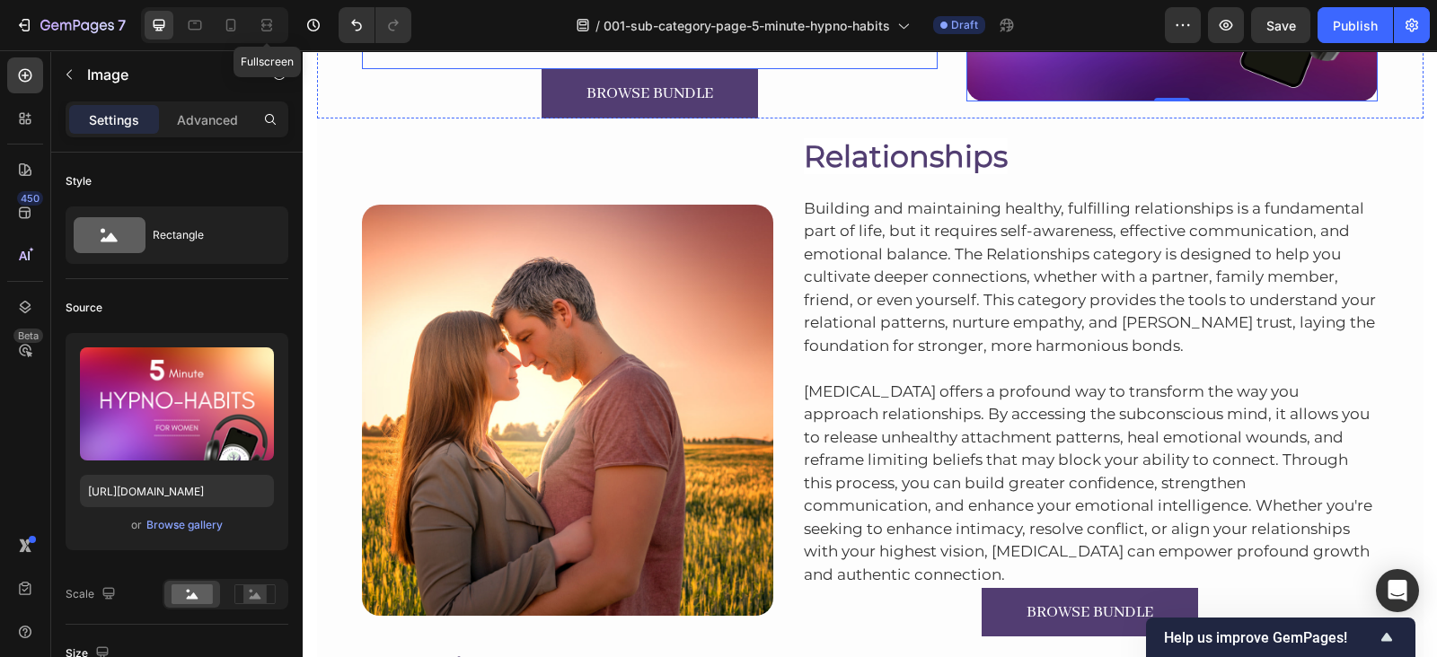
scroll to position [2916, 0]
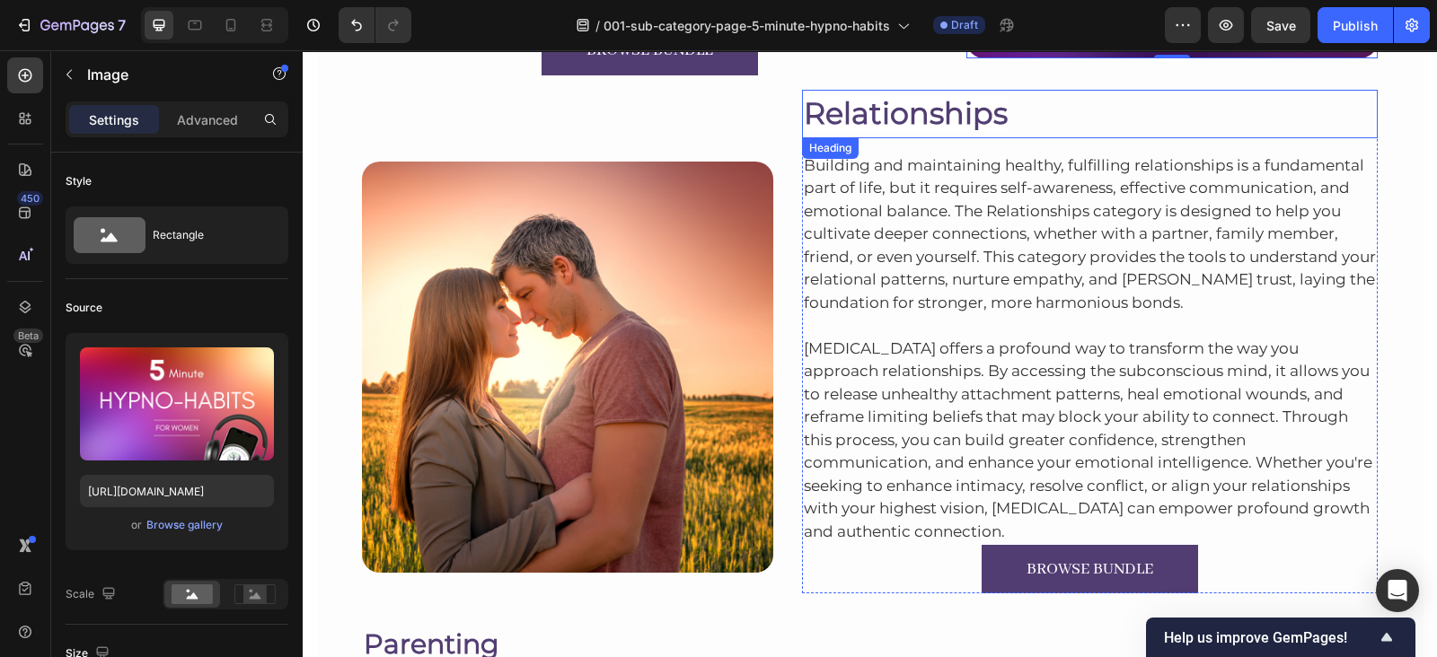
click at [965, 127] on span "Relationships" at bounding box center [906, 113] width 204 height 36
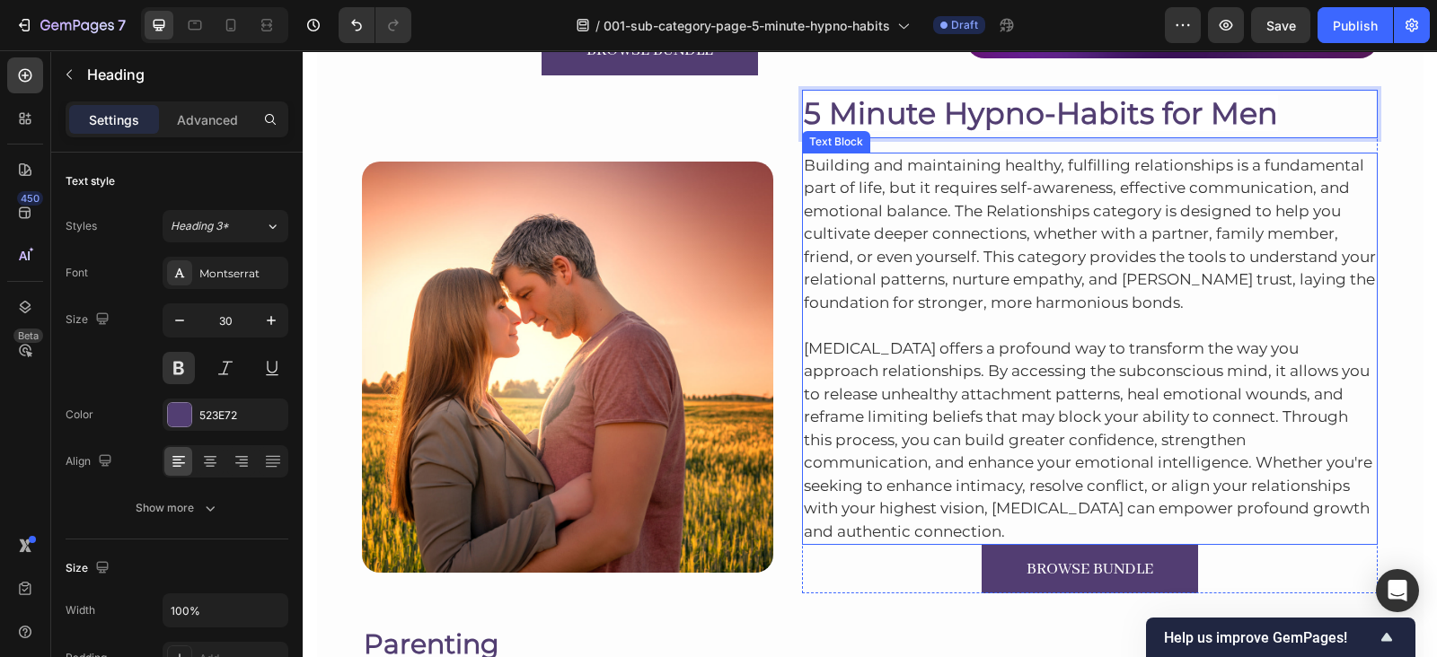
click at [1024, 291] on p "Building and maintaining healthy, fulfilling relationships is a fundamental par…" at bounding box center [1090, 234] width 573 height 161
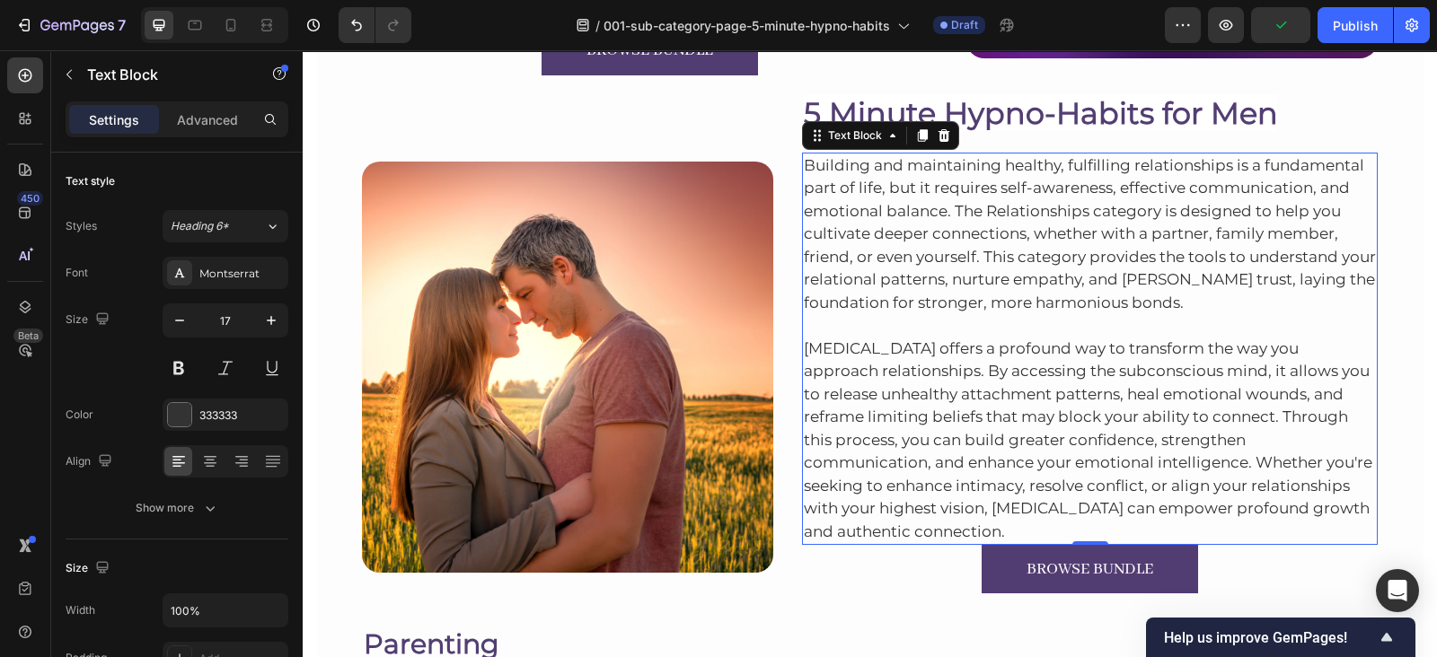
click at [910, 281] on p "Building and maintaining healthy, fulfilling relationships is a fundamental par…" at bounding box center [1090, 234] width 573 height 161
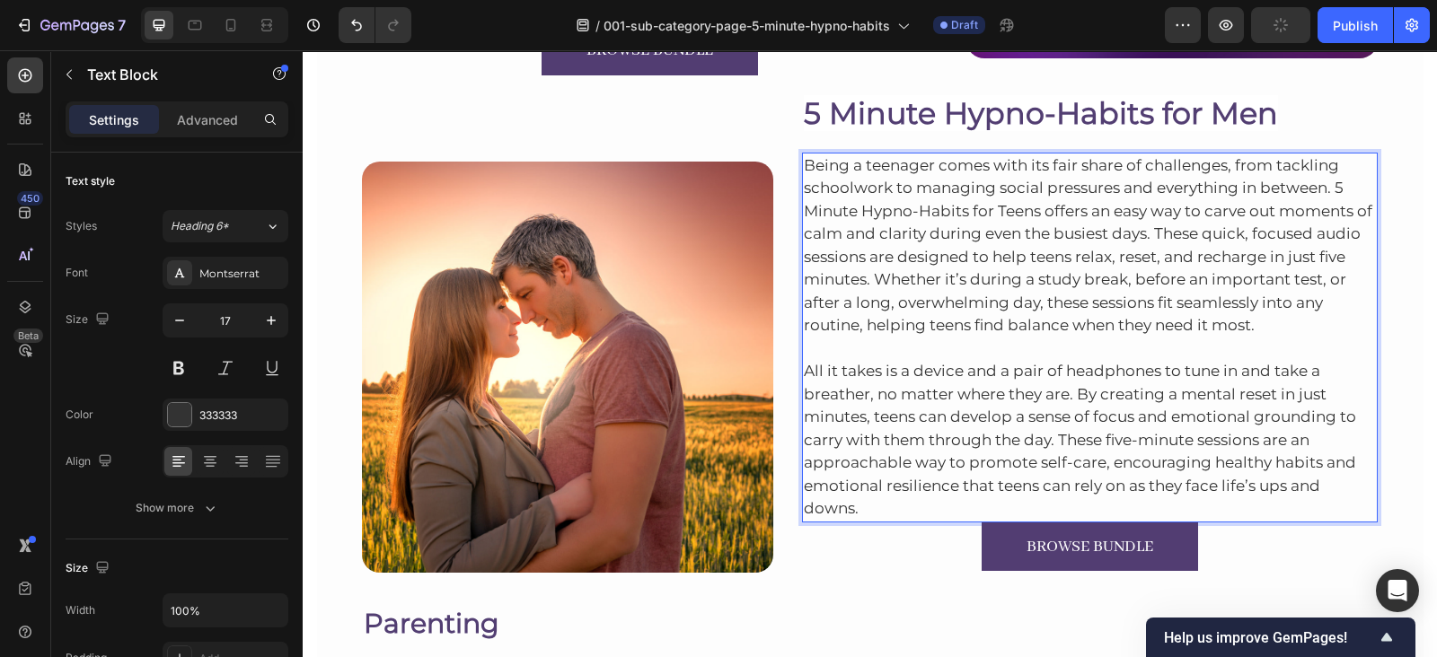
click at [873, 505] on p "All it takes is a device and a pair of headphones to tune in and take a breathe…" at bounding box center [1090, 429] width 573 height 183
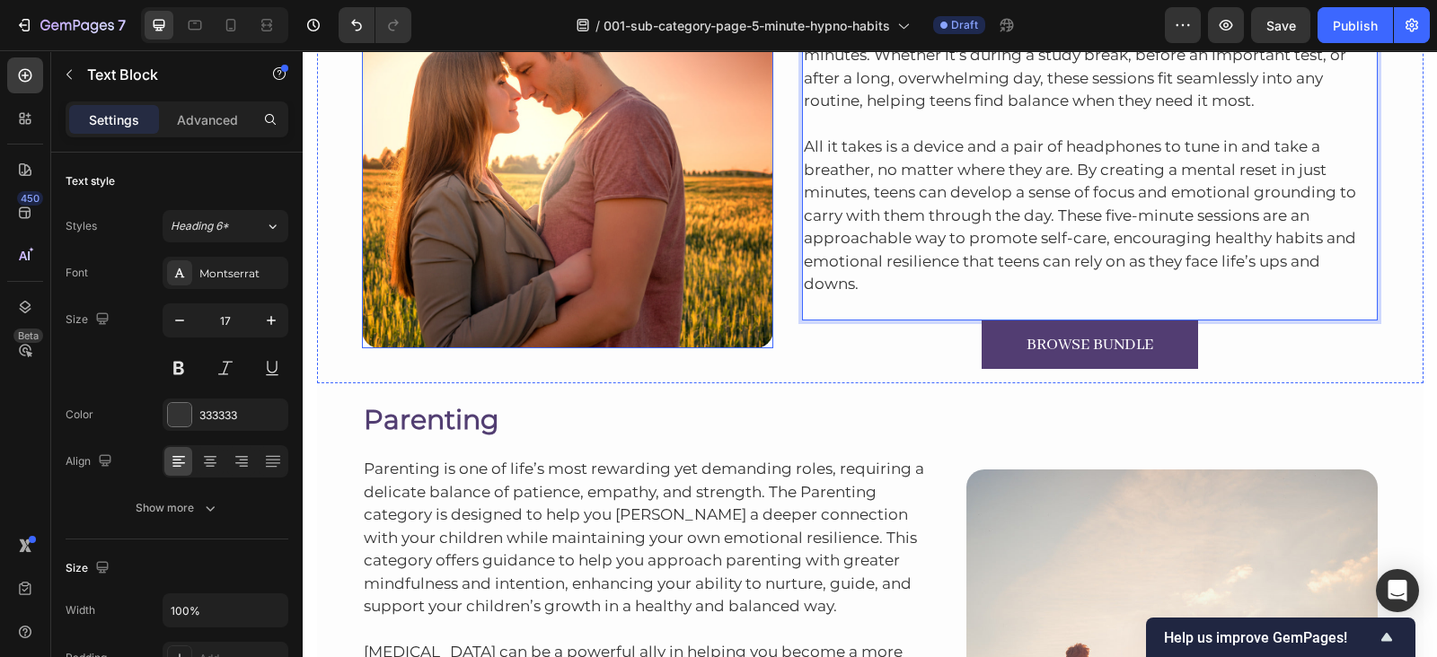
scroll to position [2890, 0]
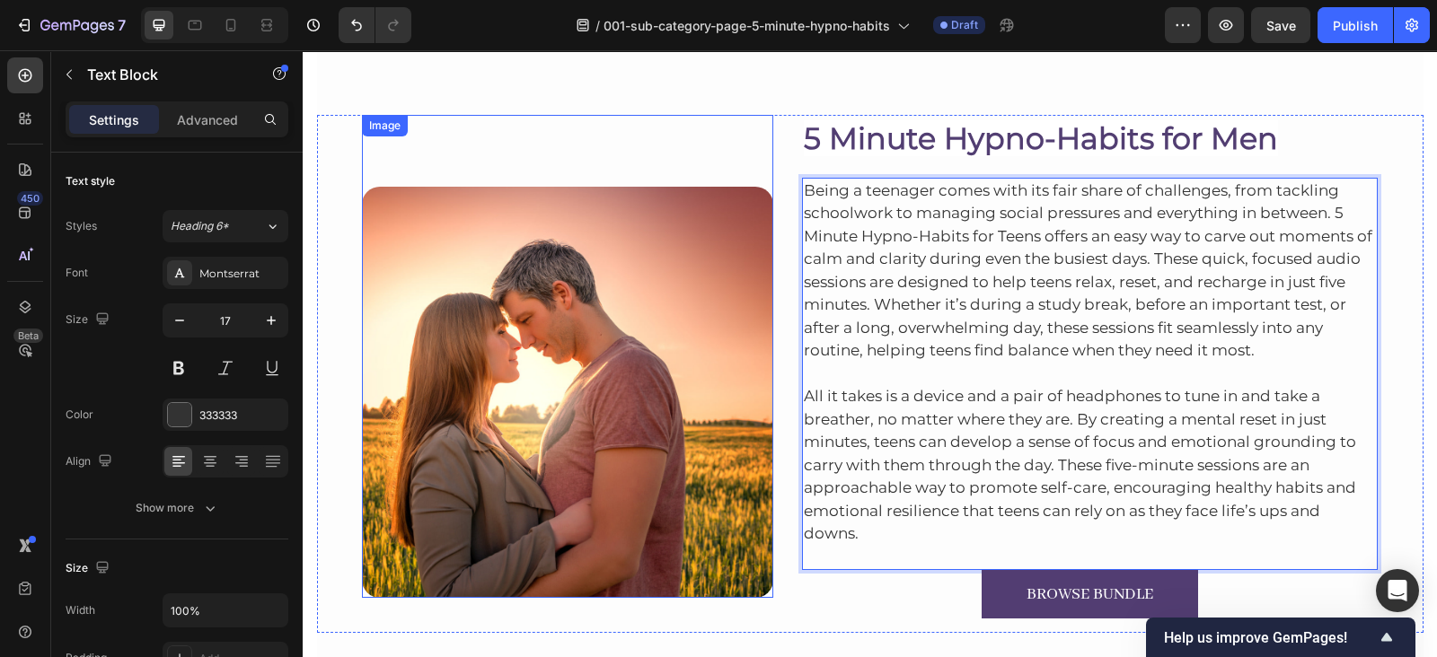
click at [699, 347] on img at bounding box center [567, 392] width 411 height 411
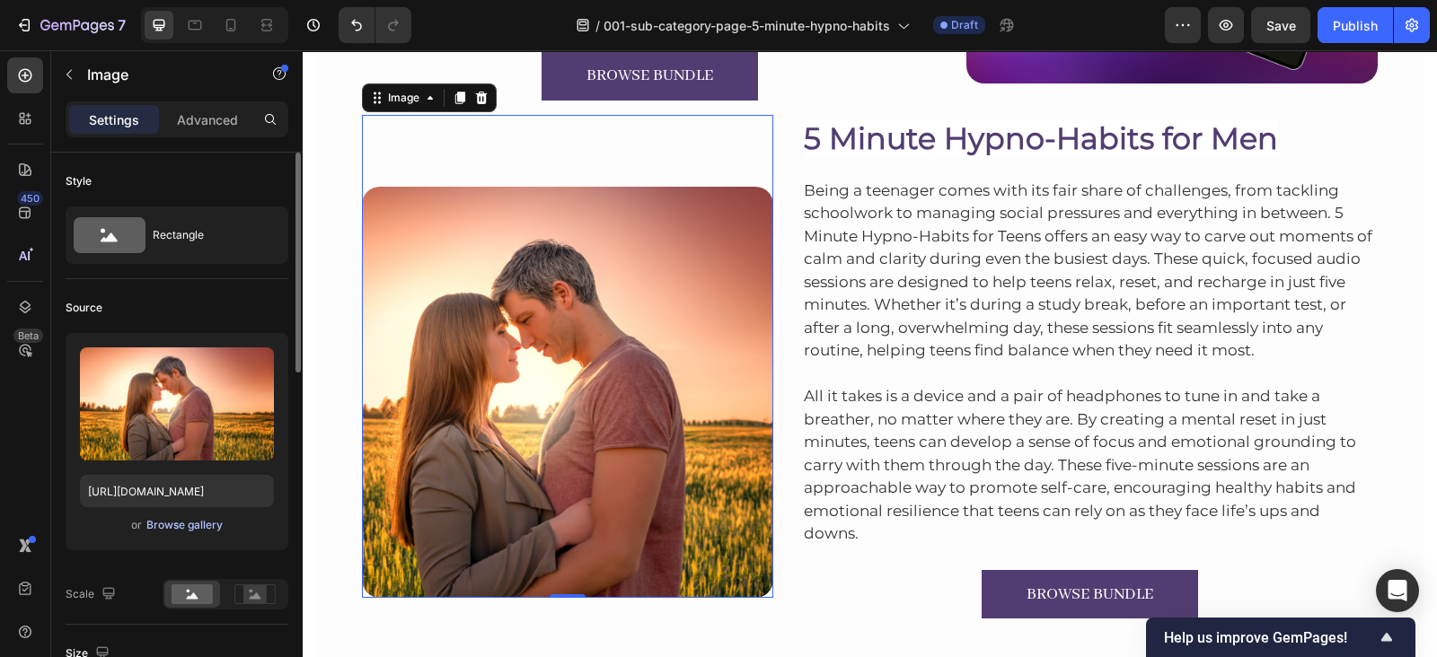
click at [187, 520] on div "Browse gallery" at bounding box center [184, 525] width 76 height 16
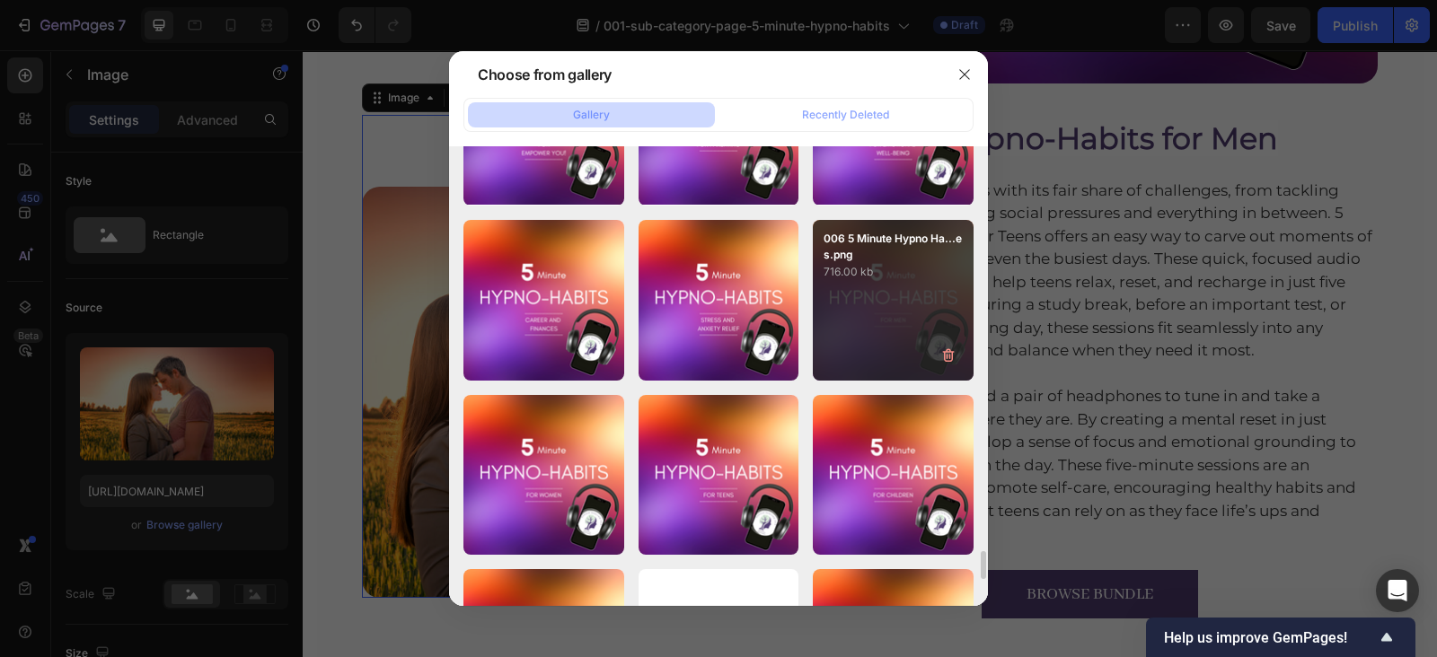
scroll to position [6760, 0]
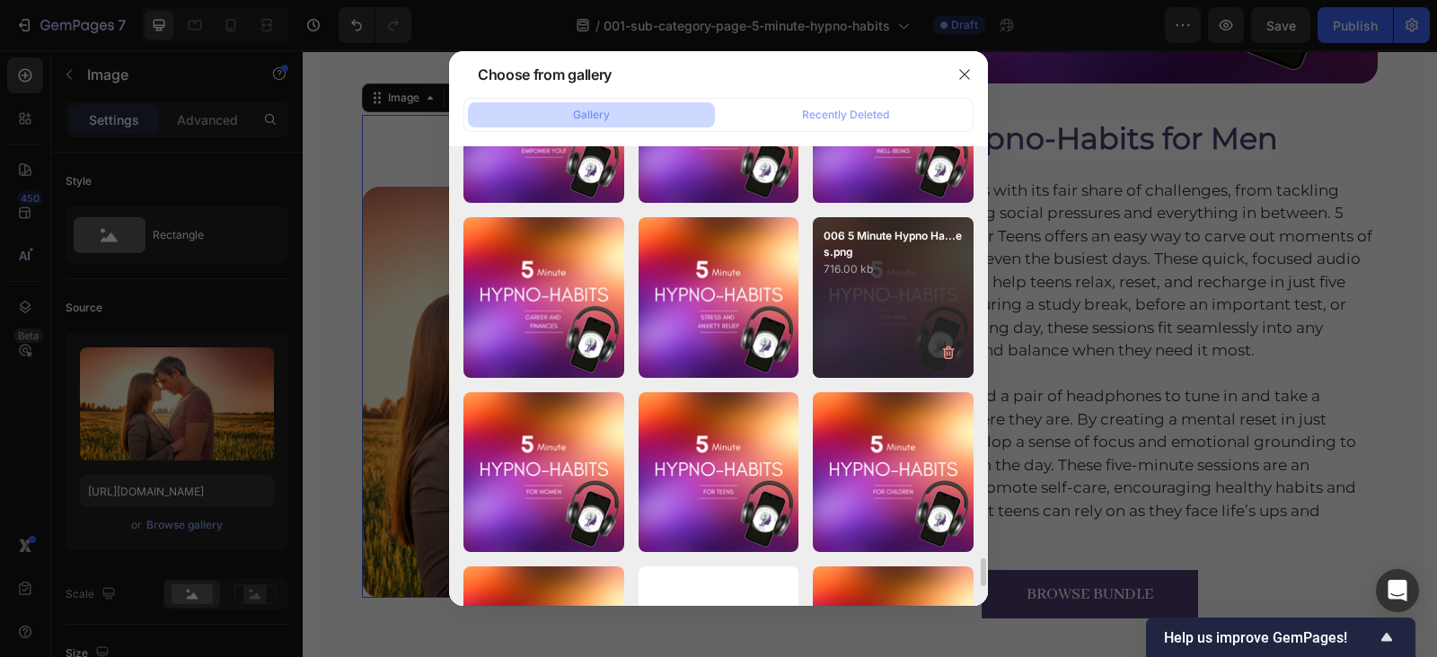
click at [835, 302] on div "006 5 Minute Hypno Ha...es.png 716.00 kb" at bounding box center [893, 297] width 161 height 161
type input "https://cdn.shopify.com/s/files/1/0607/2821/3736/files/gempages_502465714892833…"
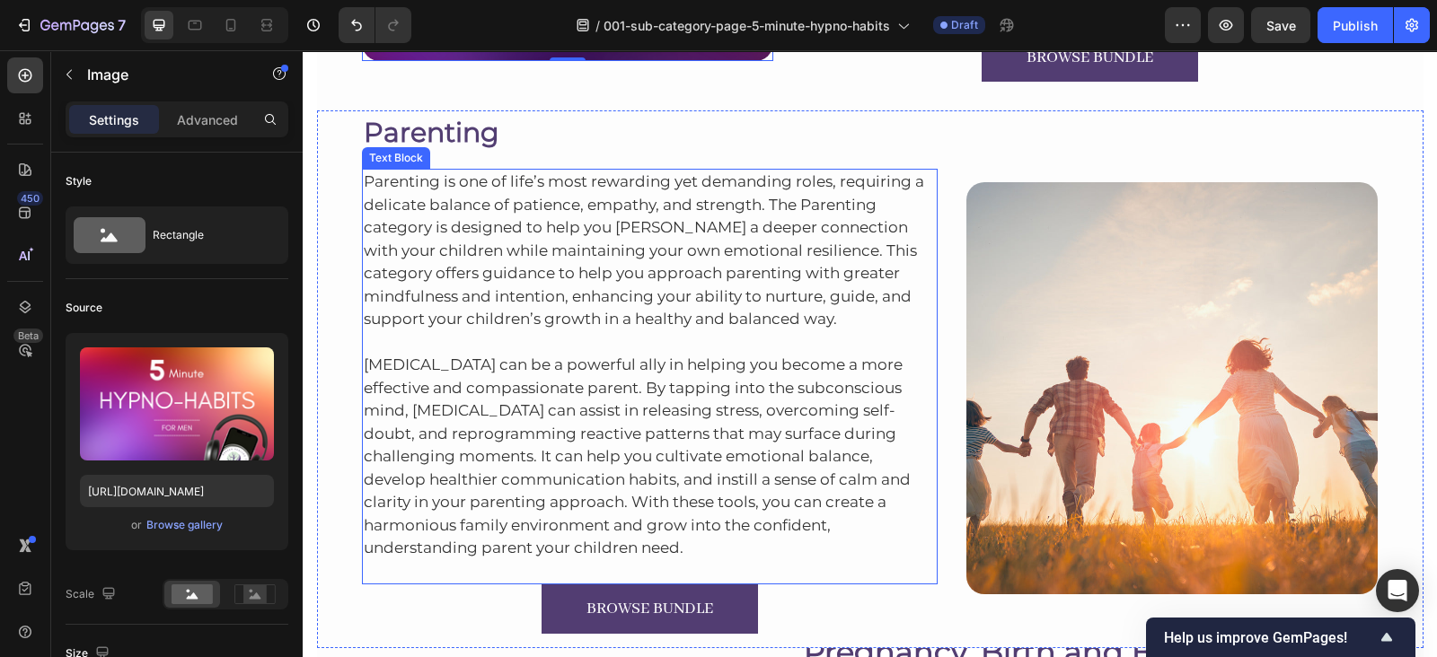
scroll to position [3429, 0]
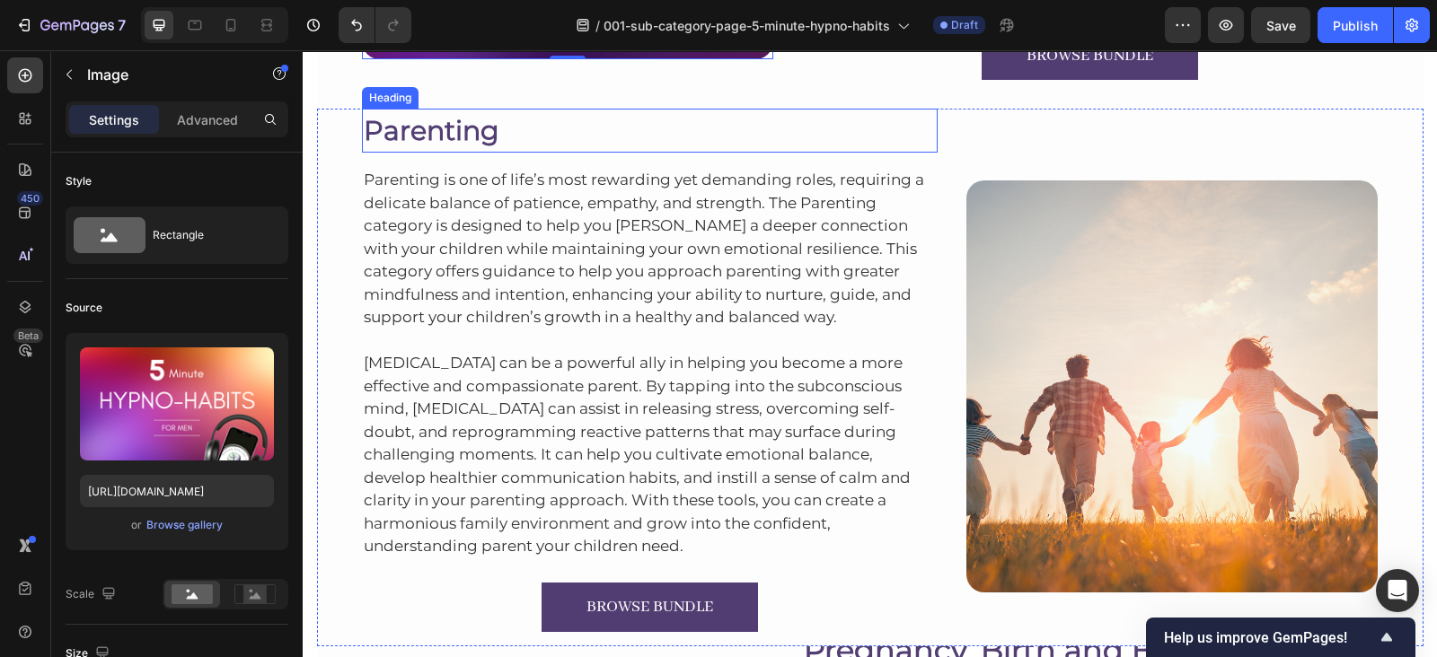
click at [460, 126] on h2 "Parenting" at bounding box center [650, 131] width 576 height 44
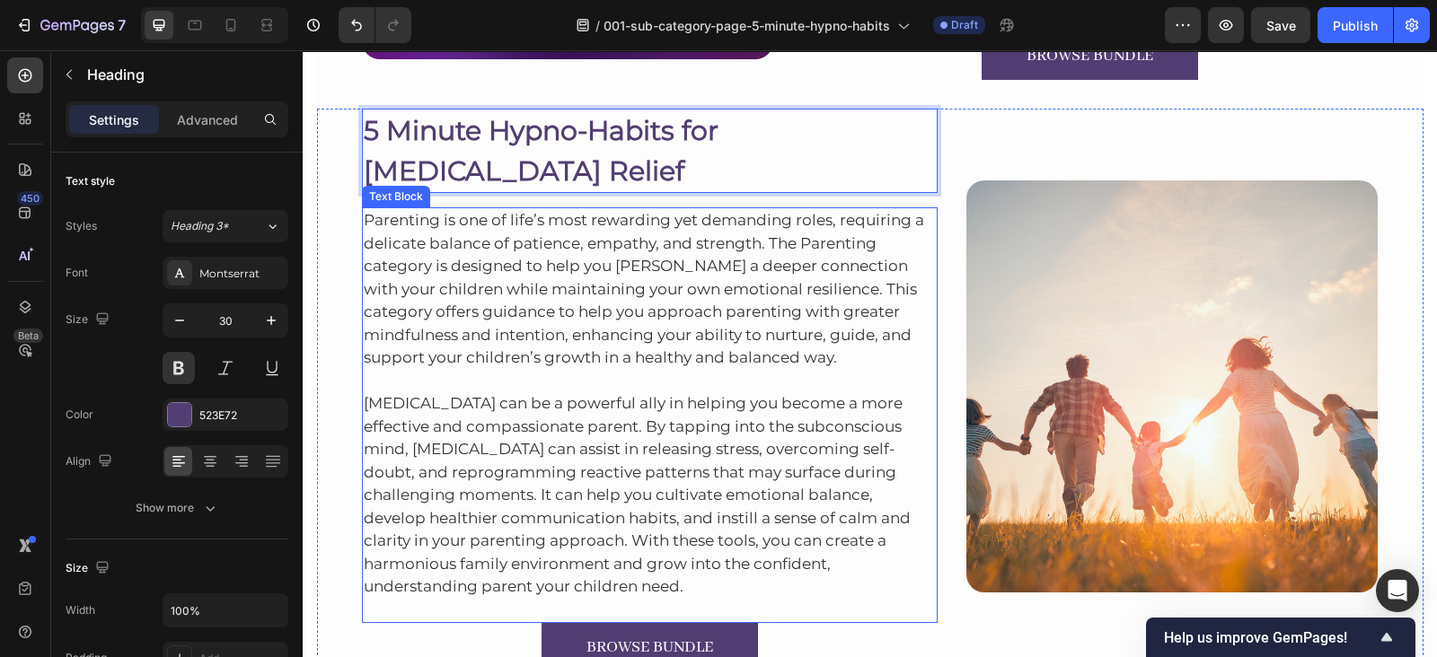
click at [459, 306] on p "Parenting is one of life’s most rewarding yet demanding roles, requiring a deli…" at bounding box center [650, 289] width 573 height 161
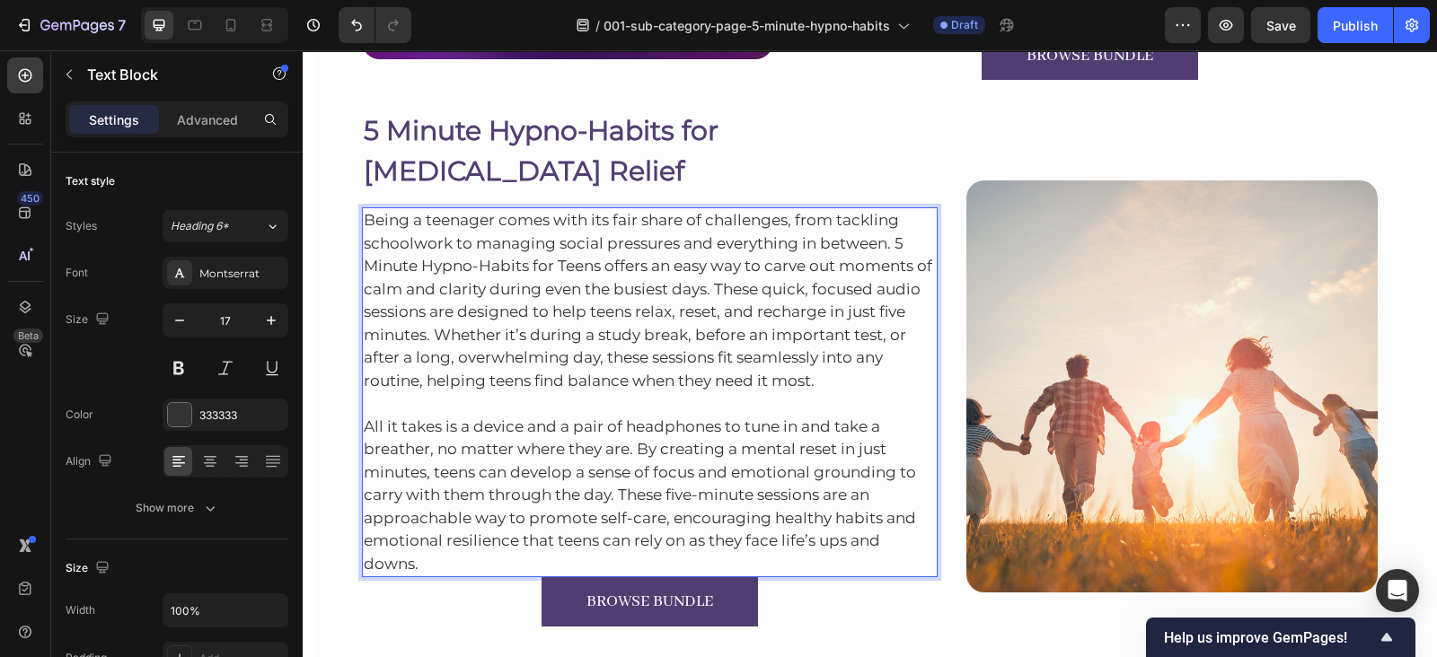
click at [610, 566] on p "All it takes is a device and a pair of headphones to tune in and take a breathe…" at bounding box center [650, 483] width 573 height 183
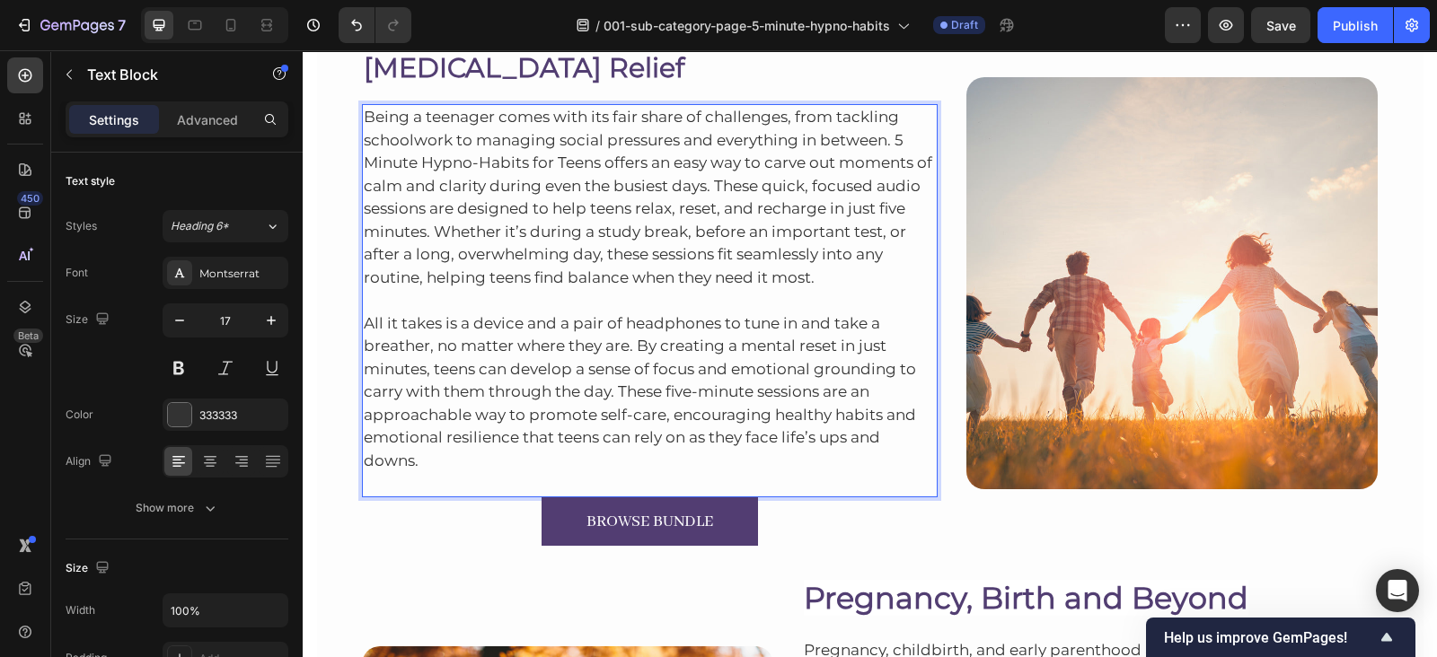
scroll to position [3523, 0]
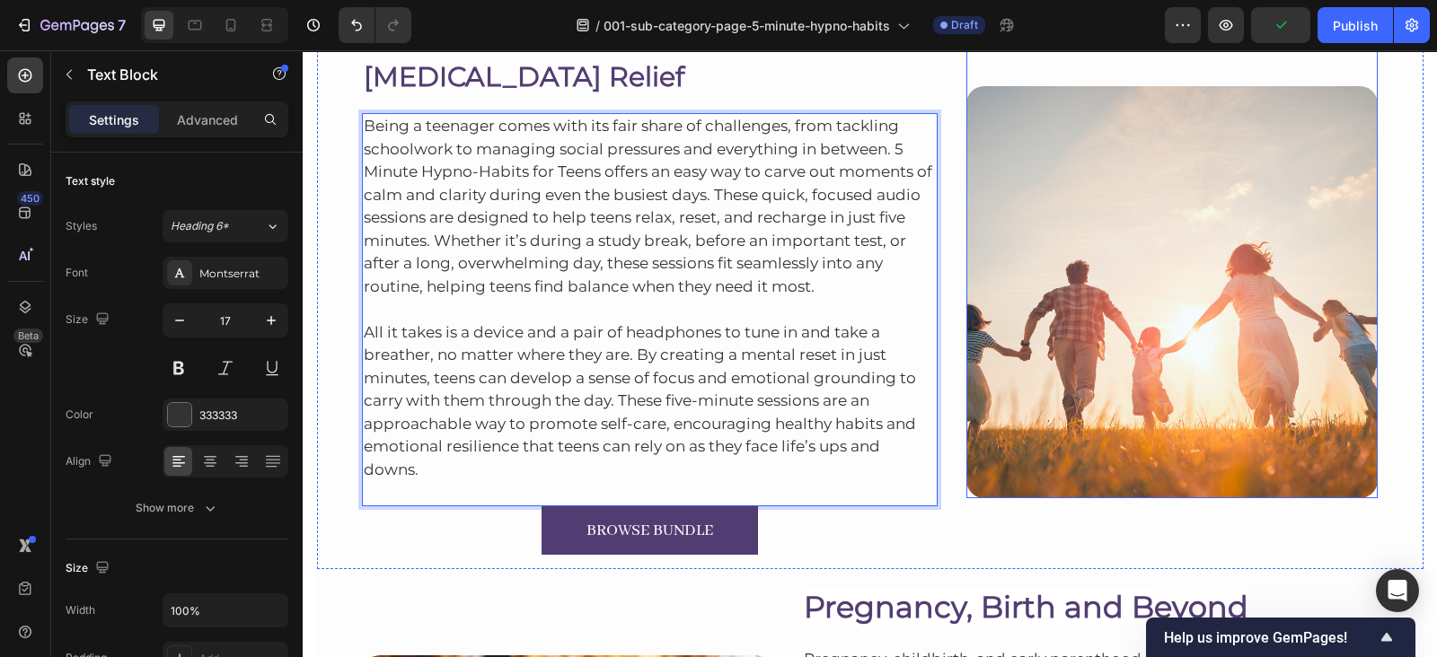
click at [1174, 286] on img at bounding box center [1171, 291] width 411 height 411
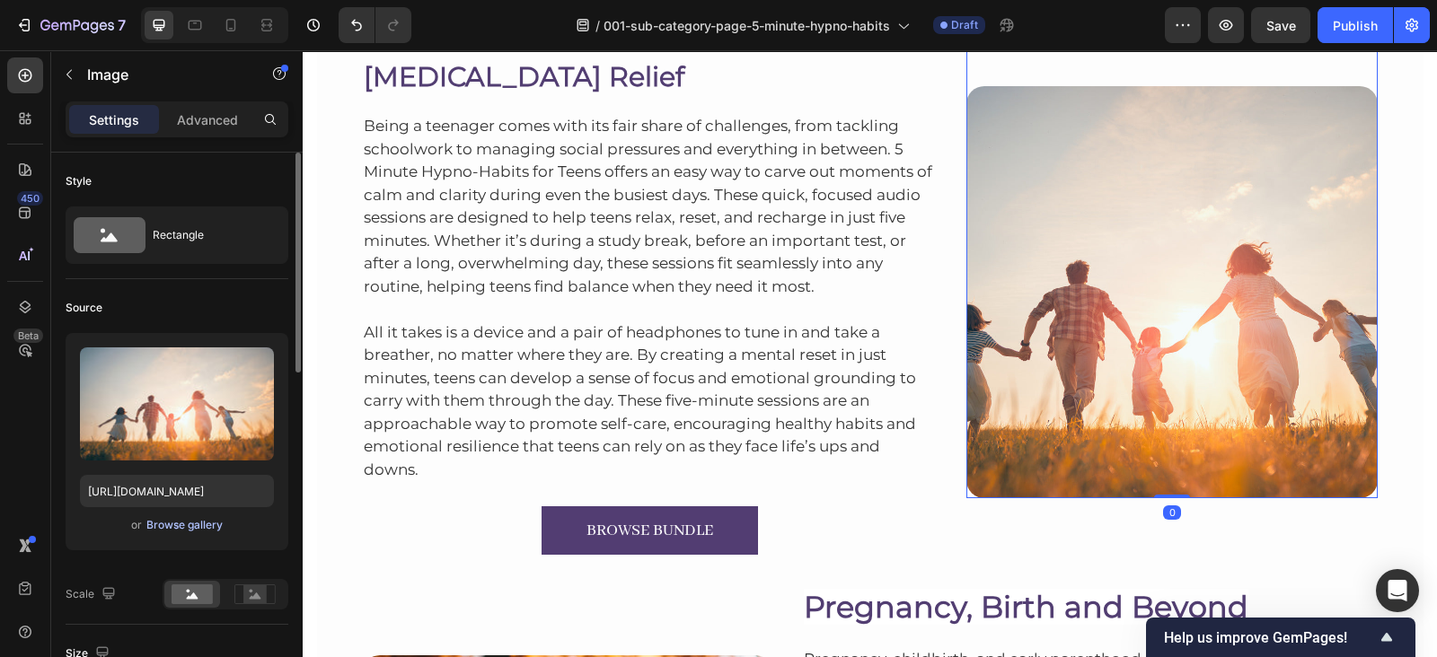
click at [211, 527] on div "Browse gallery" at bounding box center [184, 525] width 76 height 16
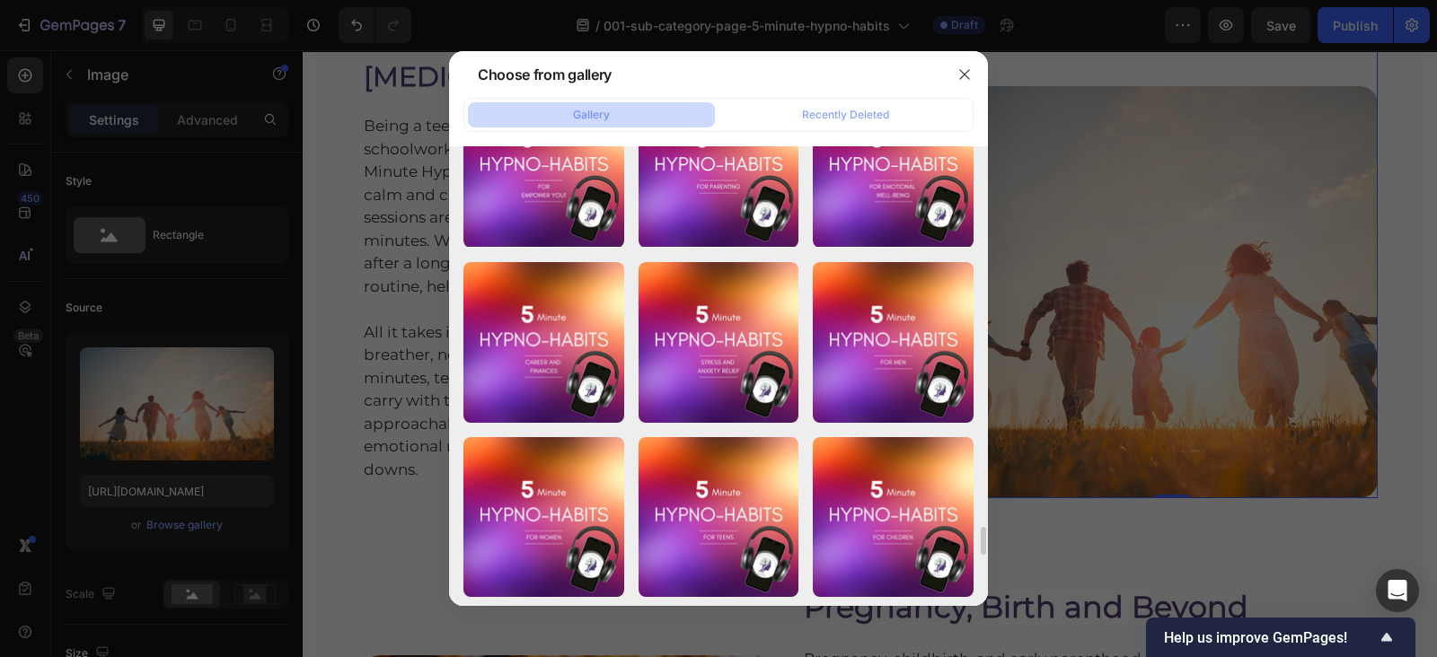
scroll to position [6716, 0]
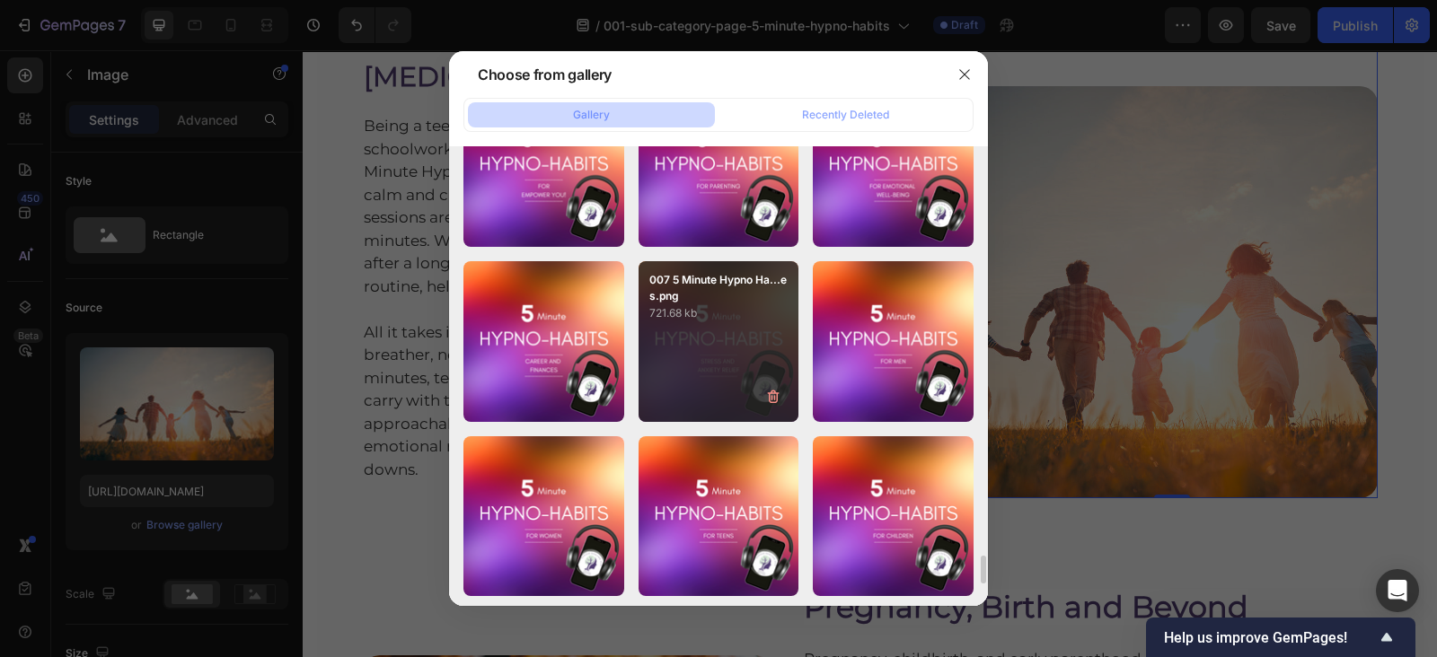
click at [717, 339] on div "007 5 Minute Hypno Ha...es.png 721.68 kb" at bounding box center [718, 341] width 161 height 161
type input "https://cdn.shopify.com/s/files/1/0607/2821/3736/files/gempages_502465714892833…"
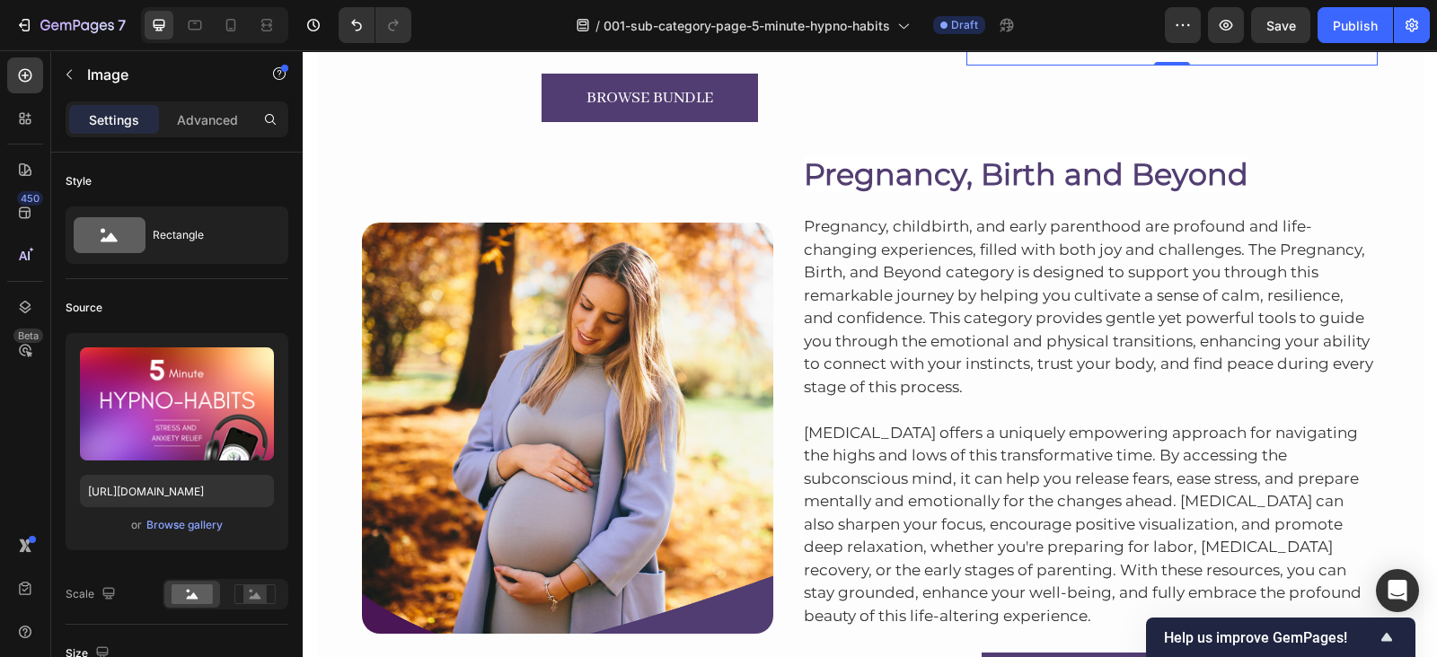
scroll to position [3986, 0]
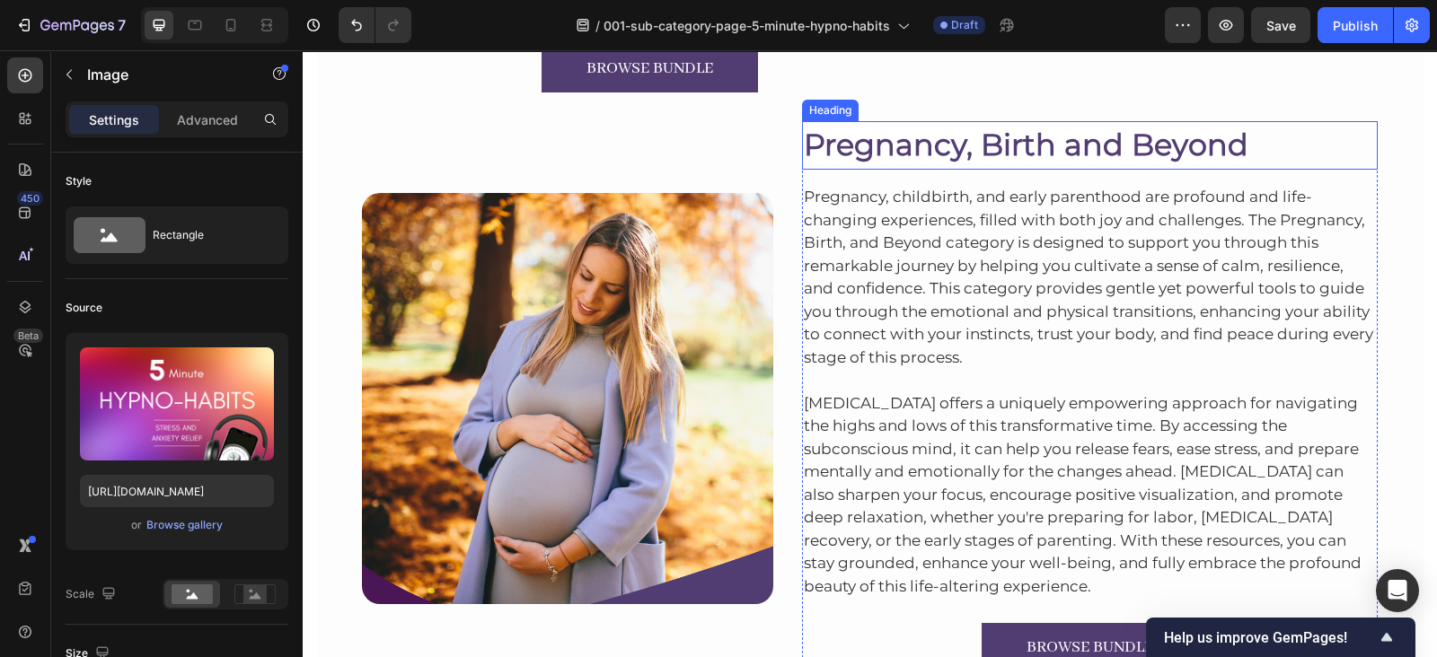
click at [970, 168] on h2 "Pregnancy, Birth and Beyond" at bounding box center [1090, 145] width 576 height 48
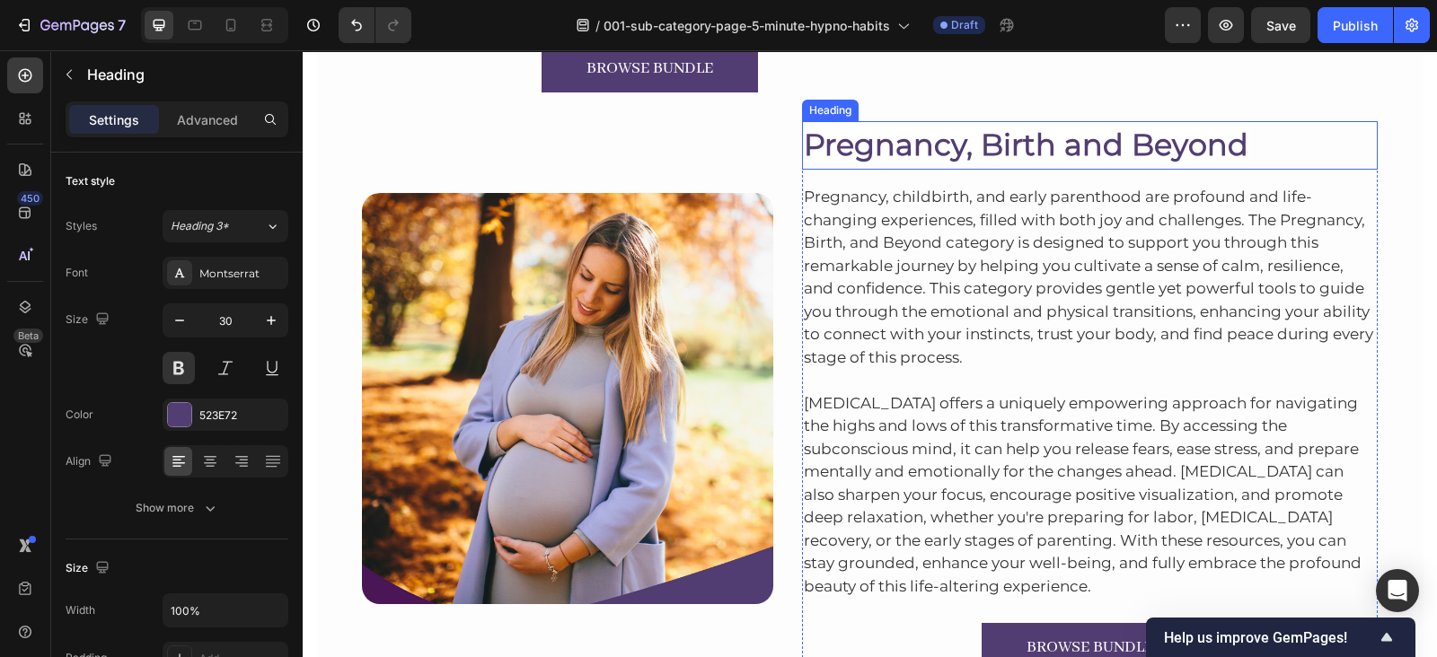
click at [970, 168] on h2 "Pregnancy, Birth and Beyond" at bounding box center [1090, 145] width 576 height 48
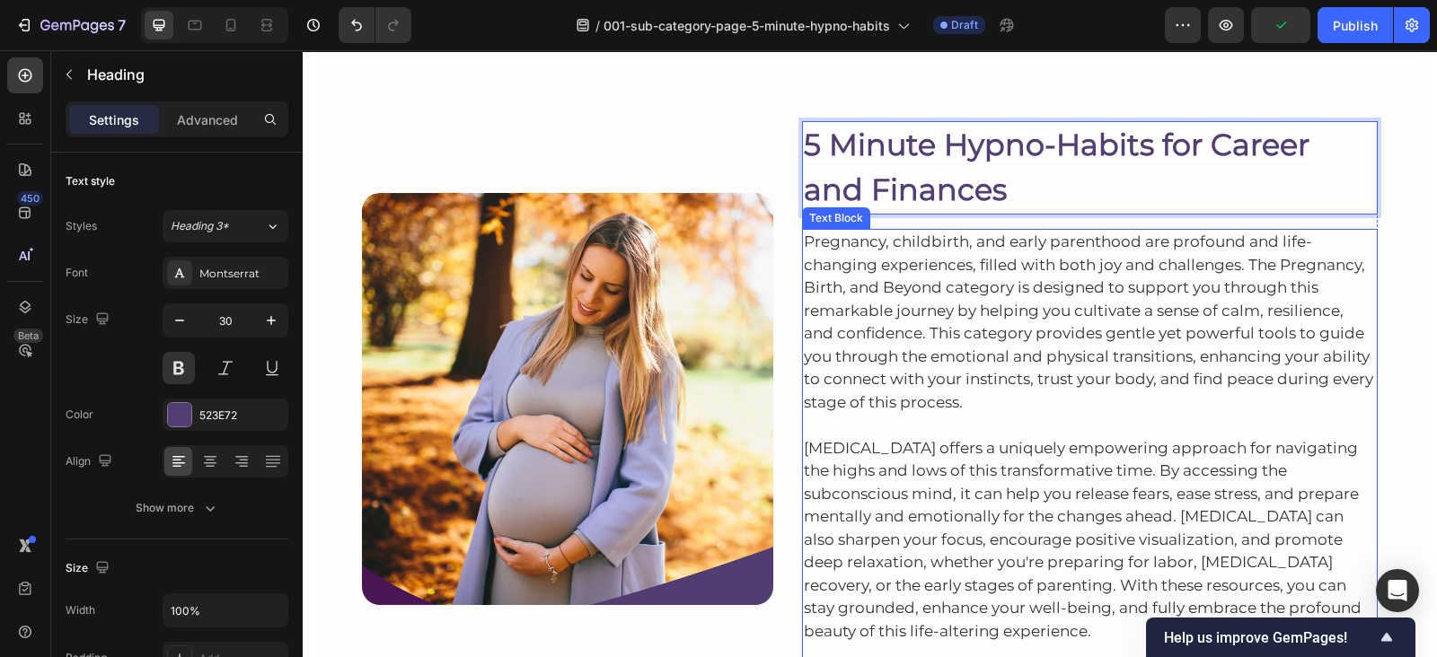
scroll to position [4134, 0]
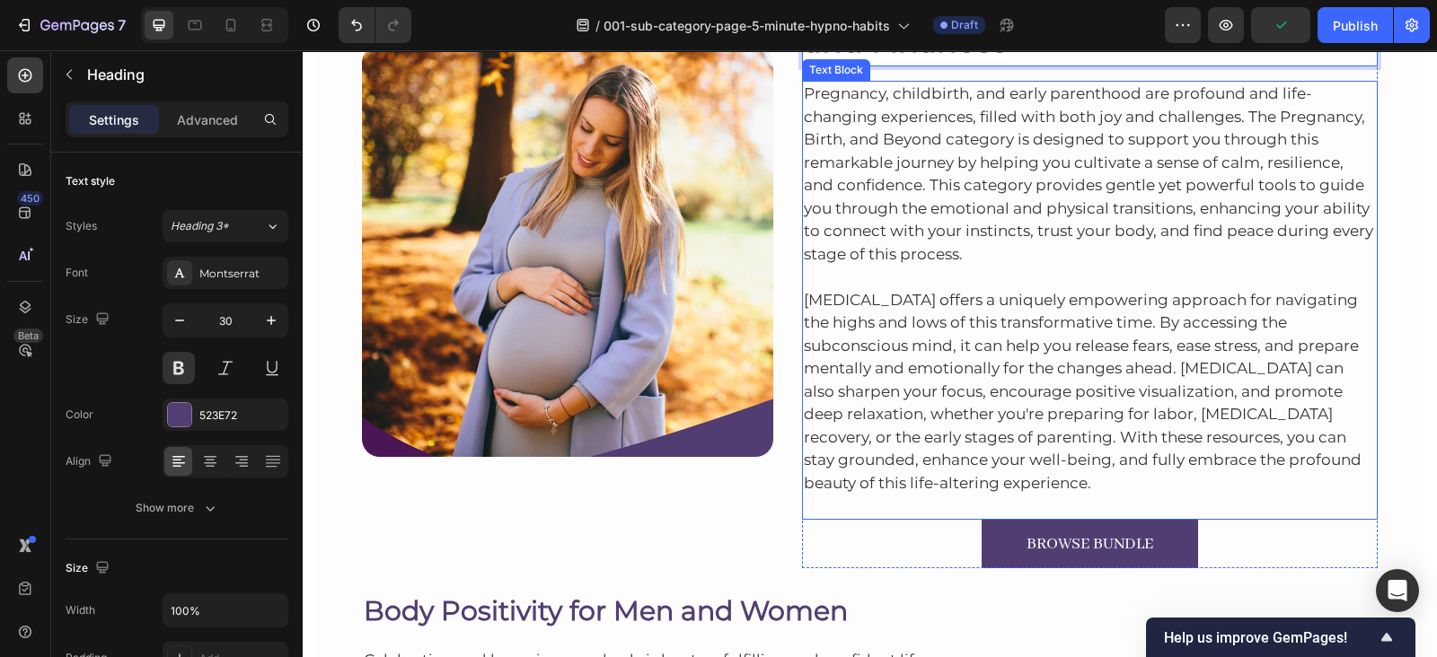
click at [910, 312] on p "Hypnotherapy offers a uniquely empowering approach for navigating the highs and…" at bounding box center [1090, 392] width 573 height 207
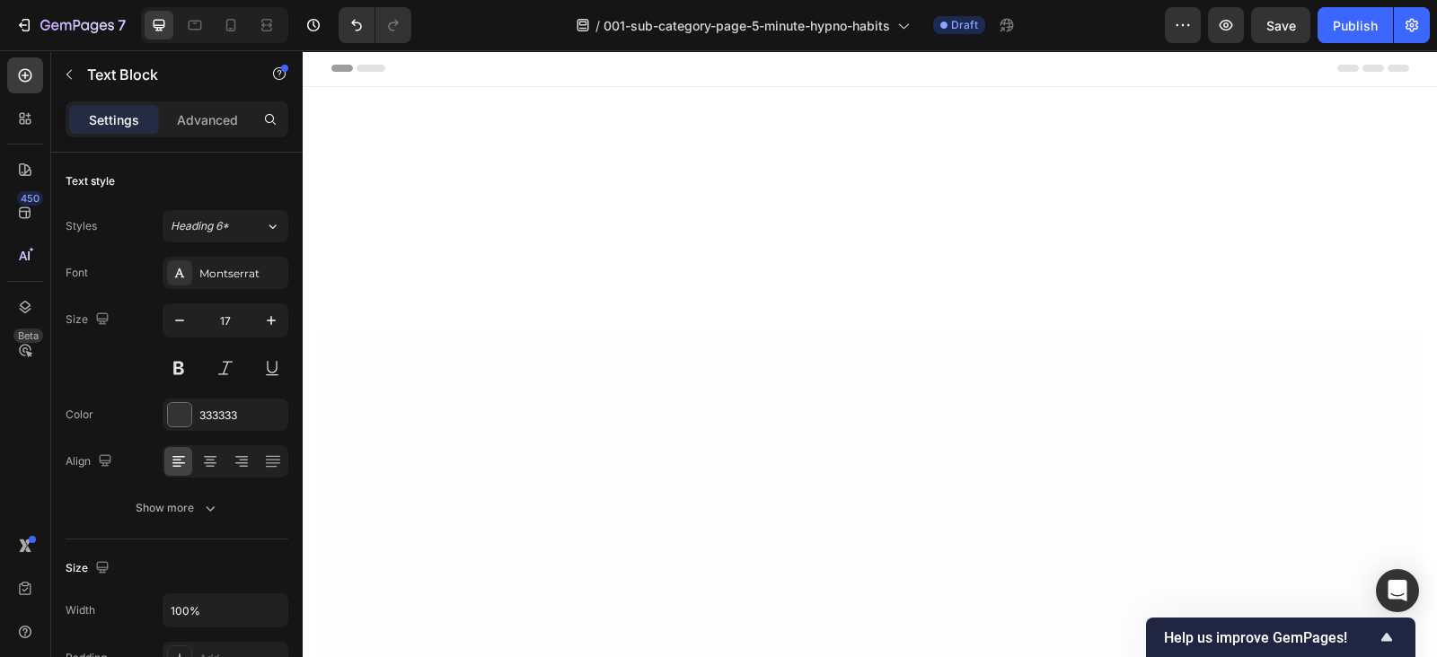
scroll to position [4134, 0]
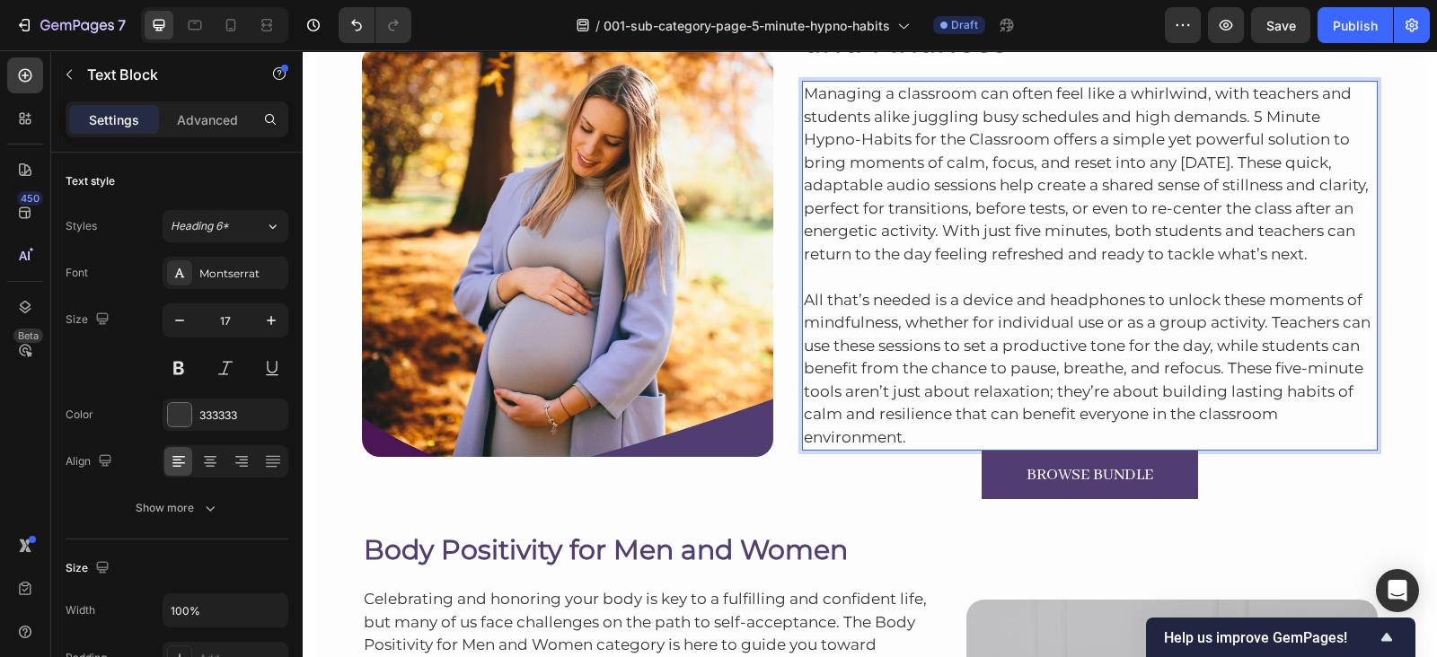
click at [904, 437] on p "All that’s needed is a device and headphones to unlock these moments of mindful…" at bounding box center [1090, 357] width 573 height 183
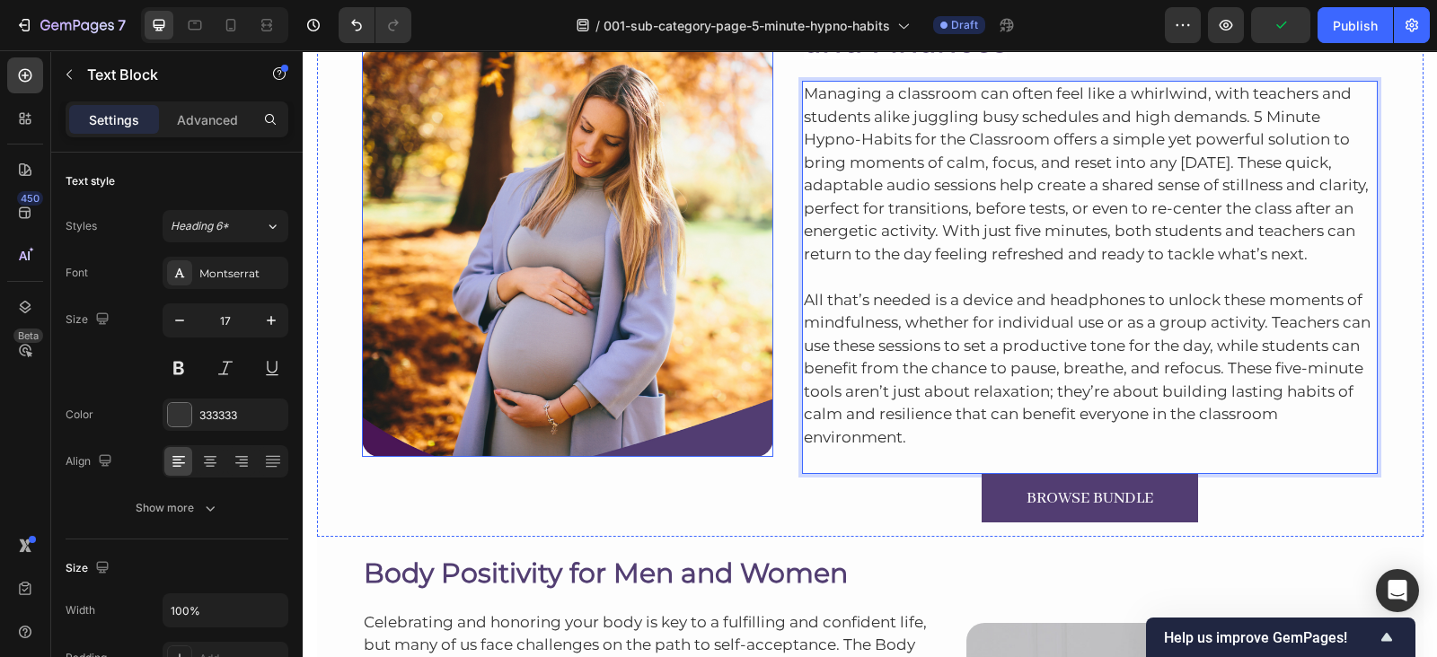
click at [412, 190] on img at bounding box center [567, 250] width 411 height 411
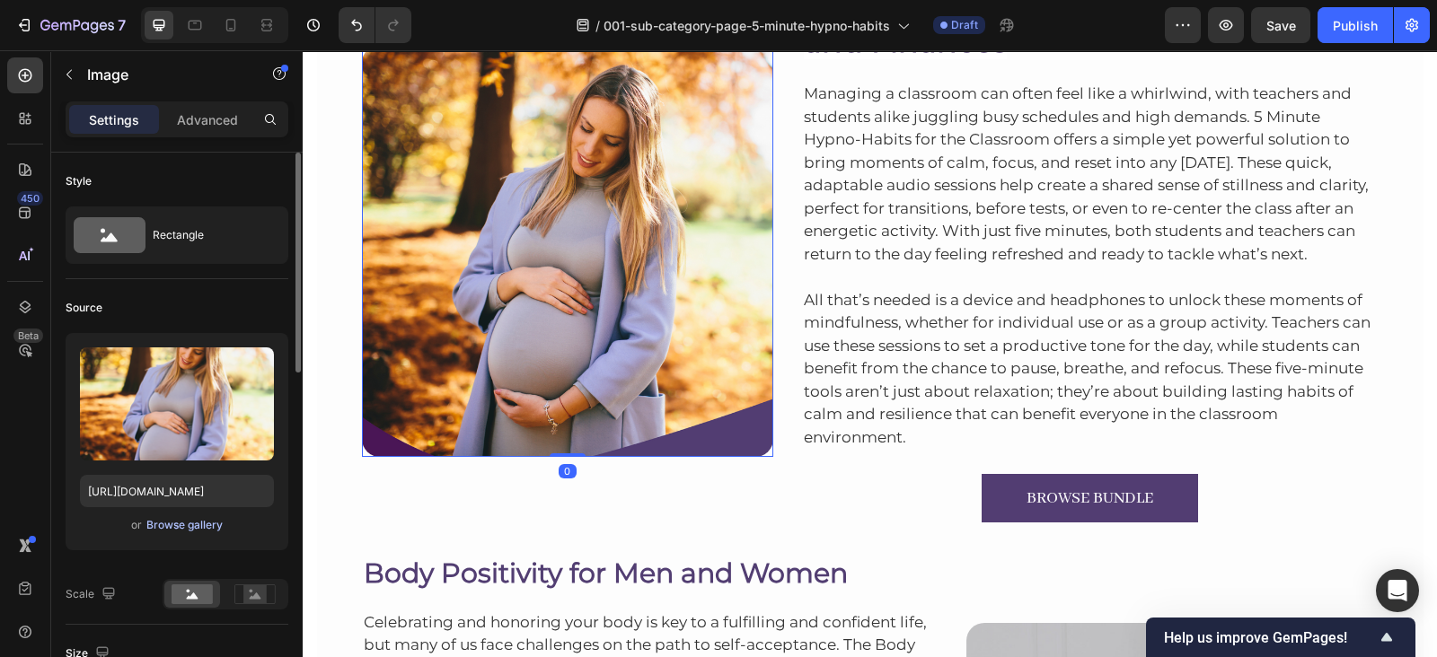
click at [186, 532] on div "Browse gallery" at bounding box center [184, 525] width 76 height 16
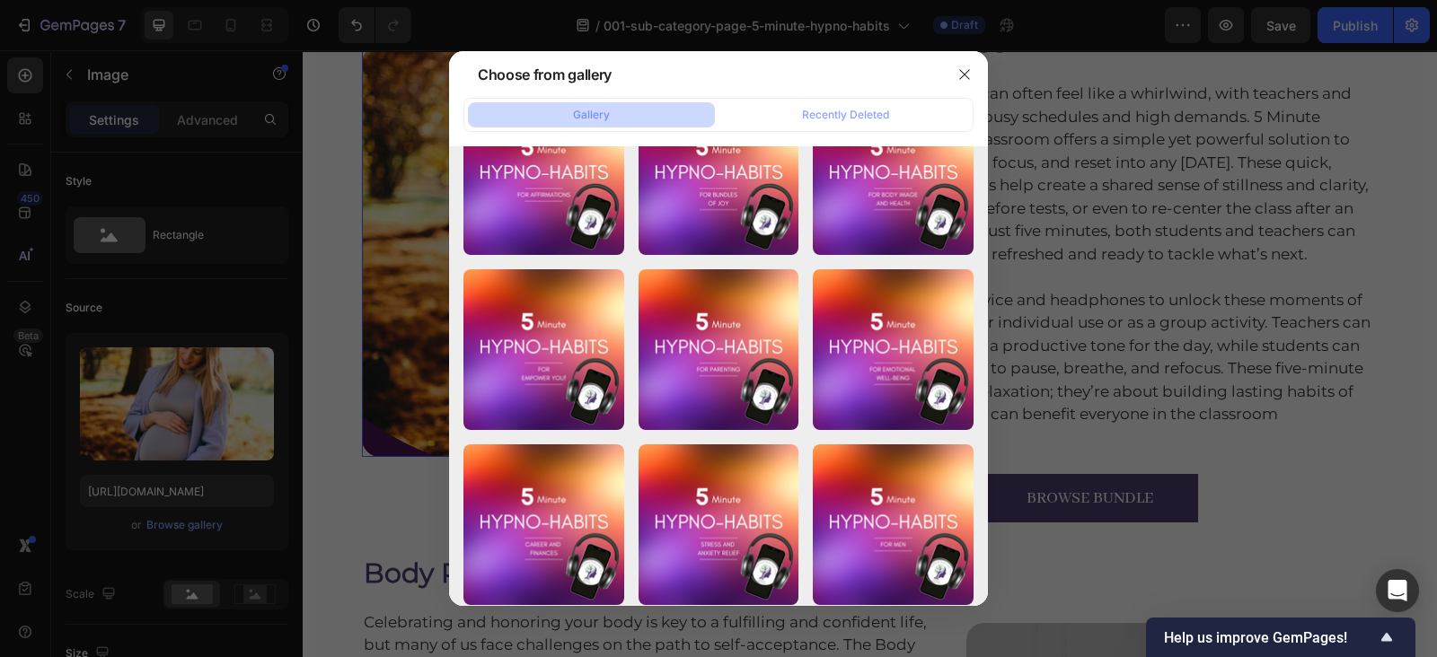
scroll to position [6744, 0]
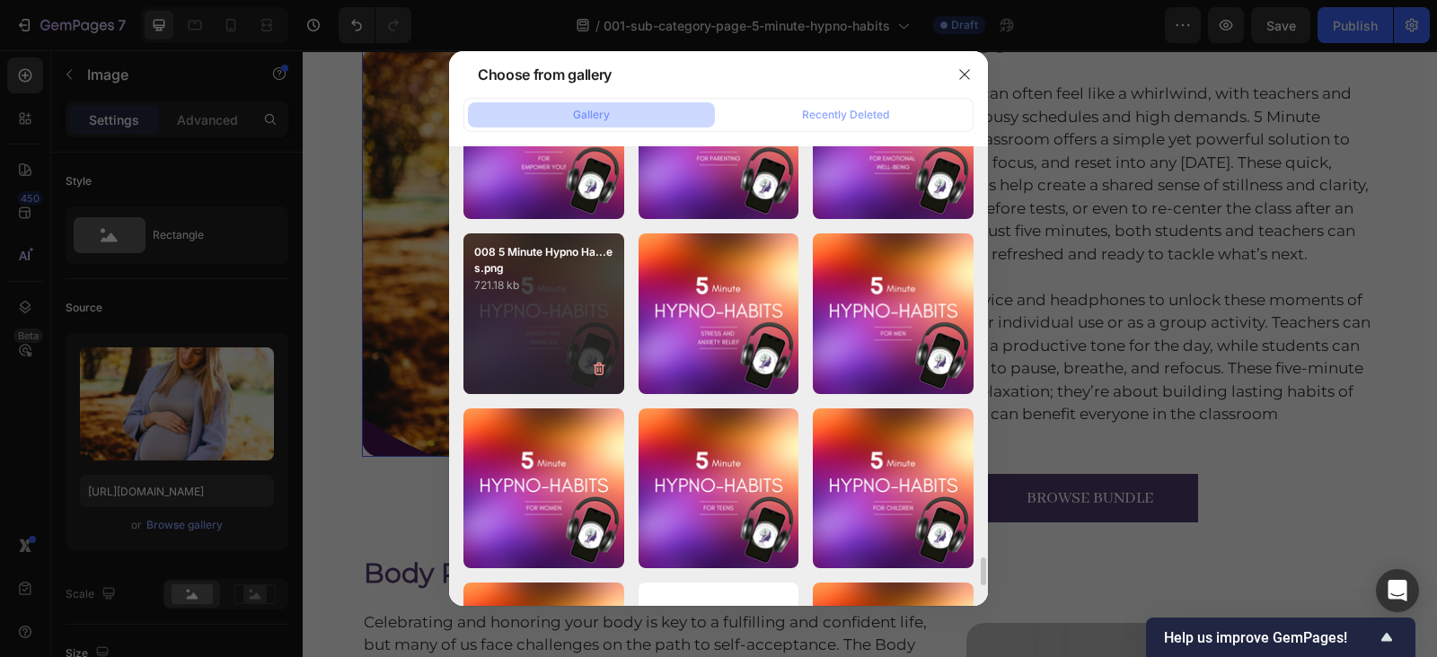
click at [528, 377] on div "008 5 Minute Hypno Ha...es.png 721.18 kb" at bounding box center [543, 313] width 161 height 161
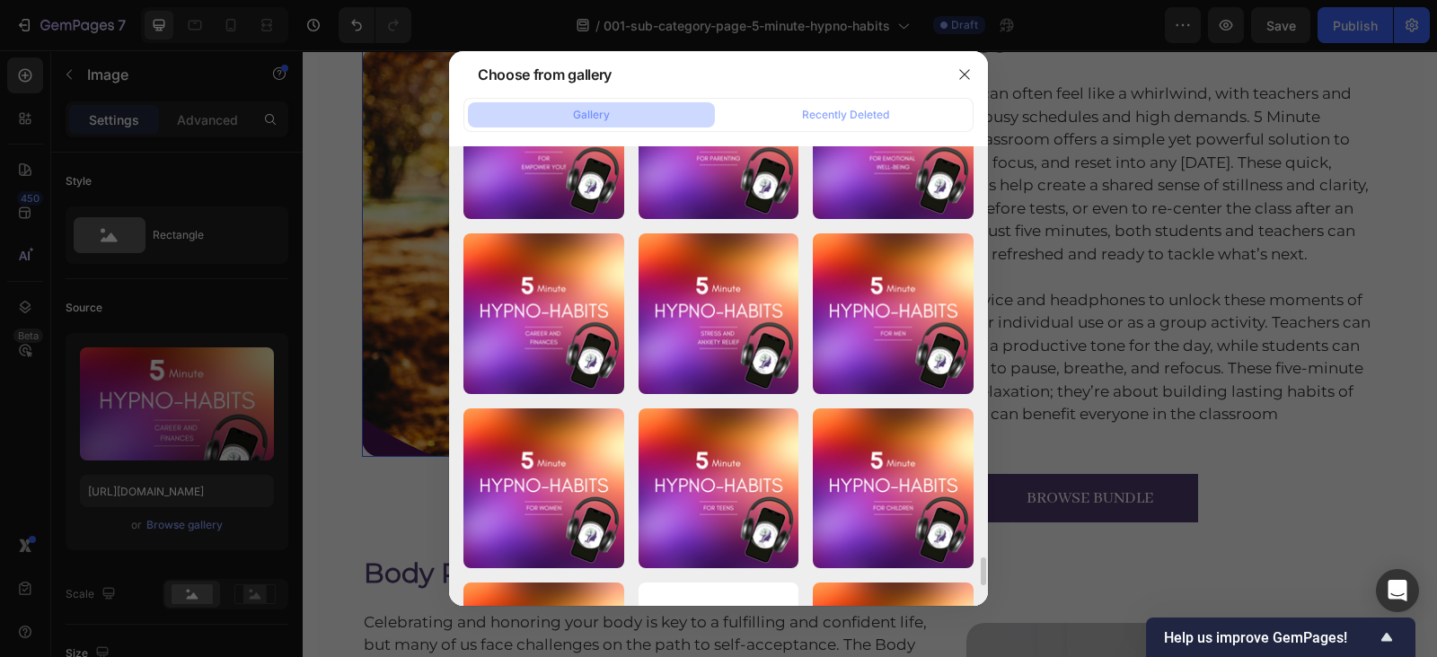
type input "[URL][DOMAIN_NAME]"
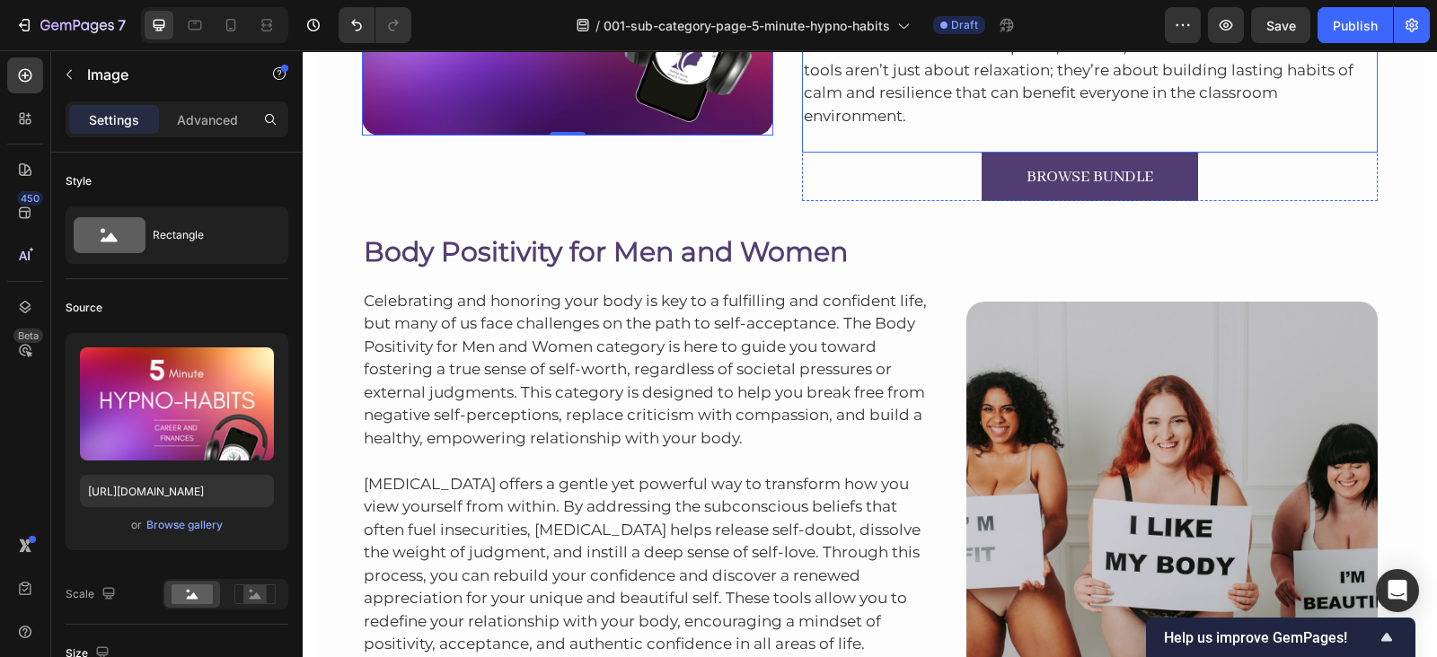
scroll to position [4463, 0]
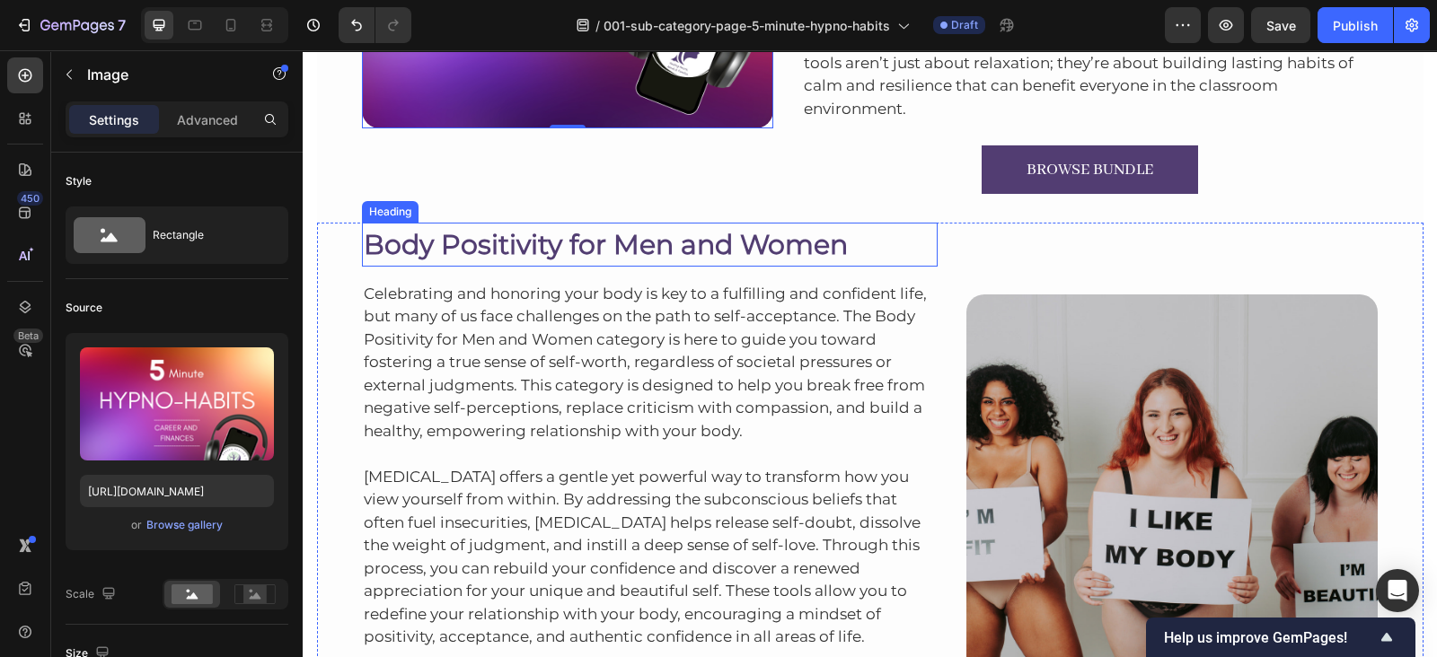
click at [799, 233] on h2 "Body Positivity for Men and Women" at bounding box center [650, 245] width 576 height 44
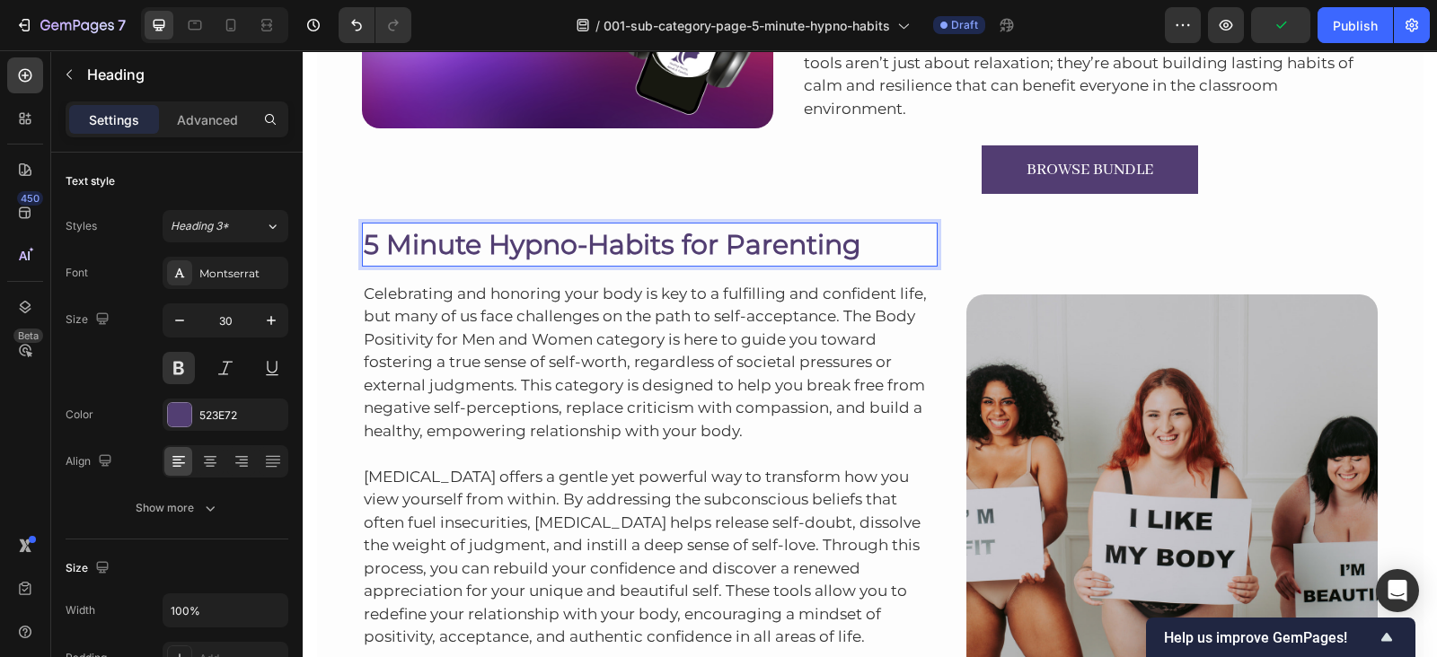
scroll to position [4615, 0]
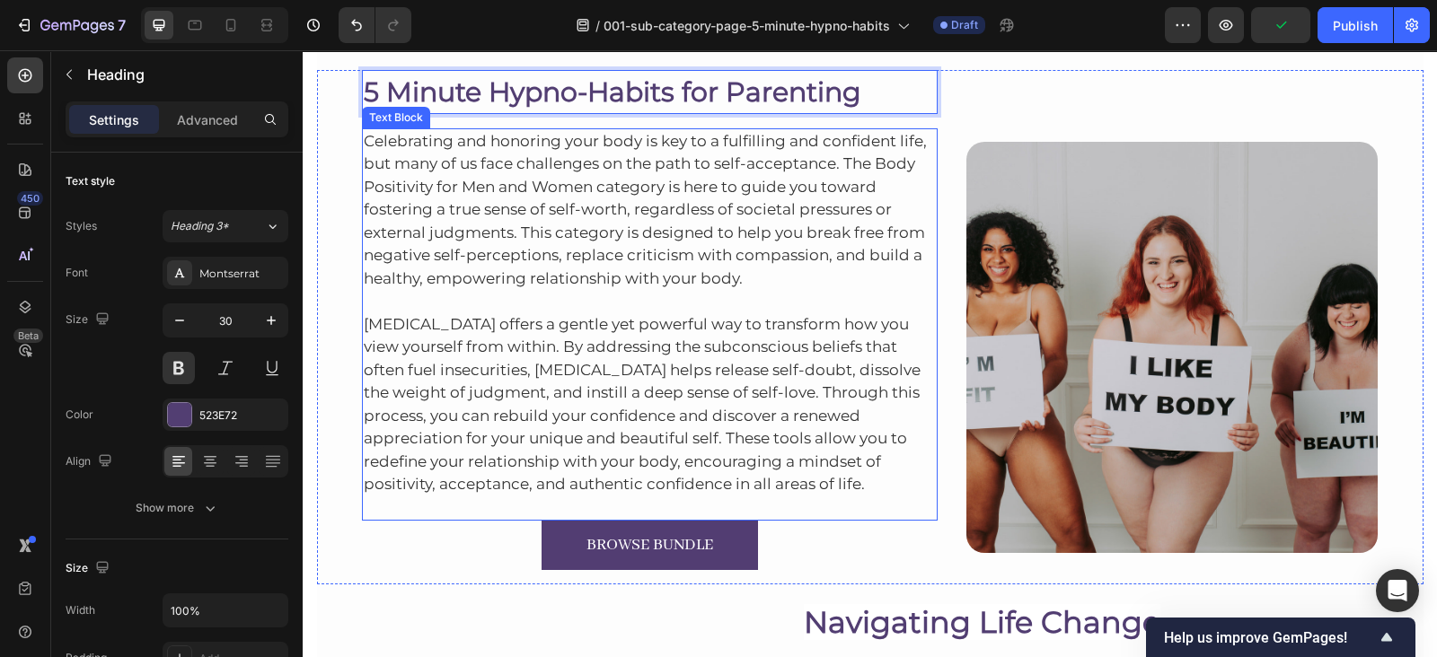
click at [381, 138] on p "Celebrating and honoring your body is key to a fulfilling and confident life, b…" at bounding box center [650, 210] width 573 height 161
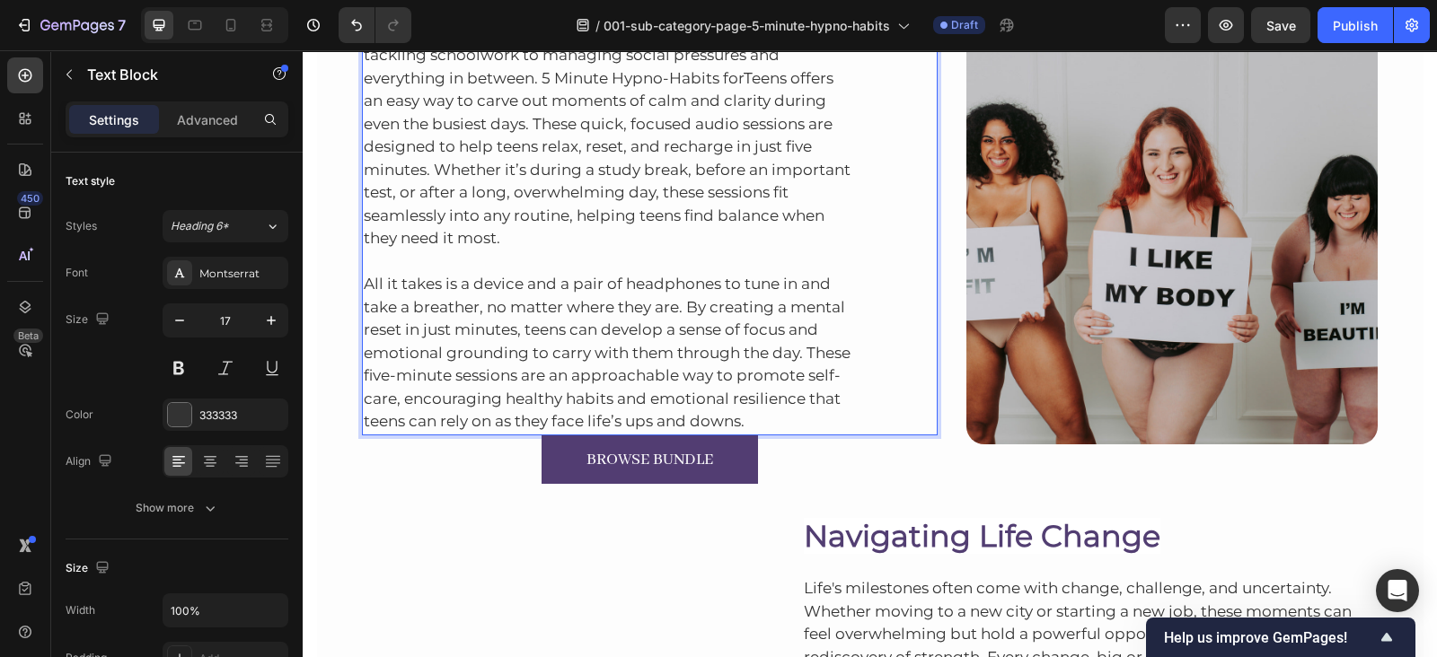
scroll to position [4637, 0]
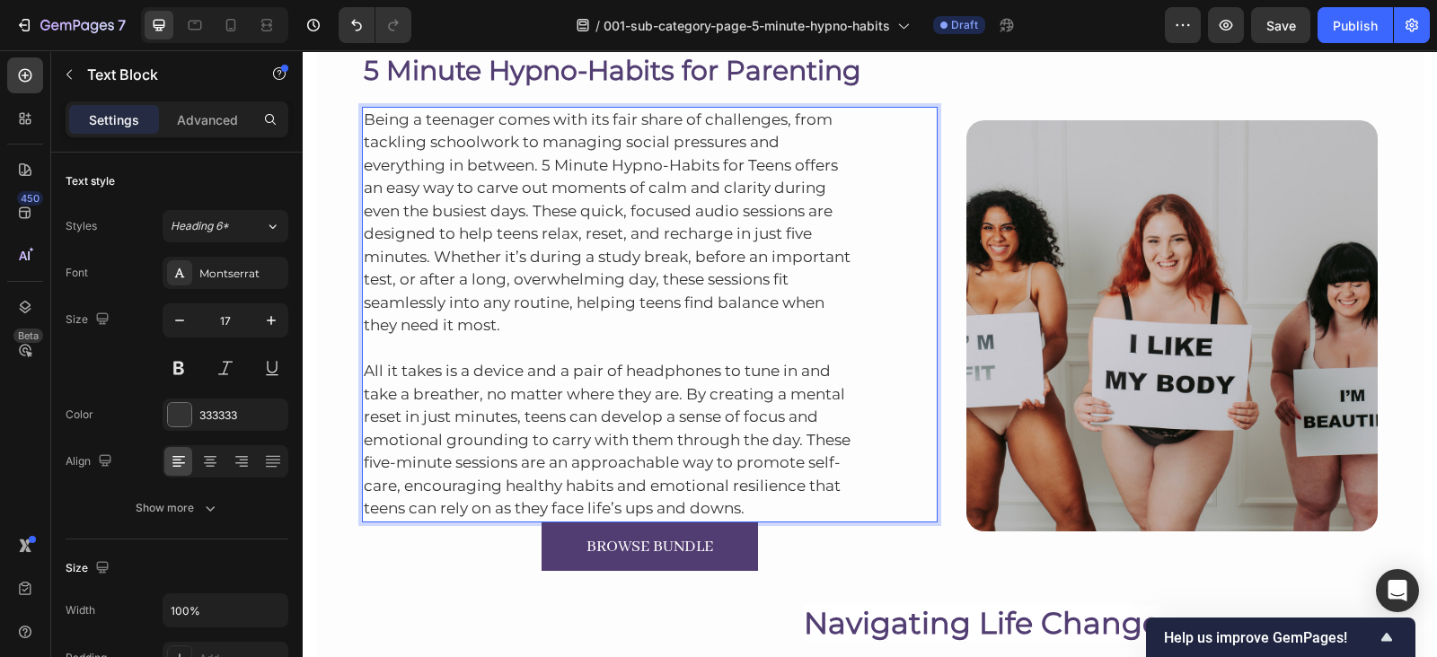
click at [790, 492] on p "All it takes is a device and a pair of headphones to tune in and take a breathe…" at bounding box center [650, 429] width 573 height 183
click at [790, 498] on p "All it takes is a device and a pair of headphones to tune in and take a breathe…" at bounding box center [650, 429] width 573 height 183
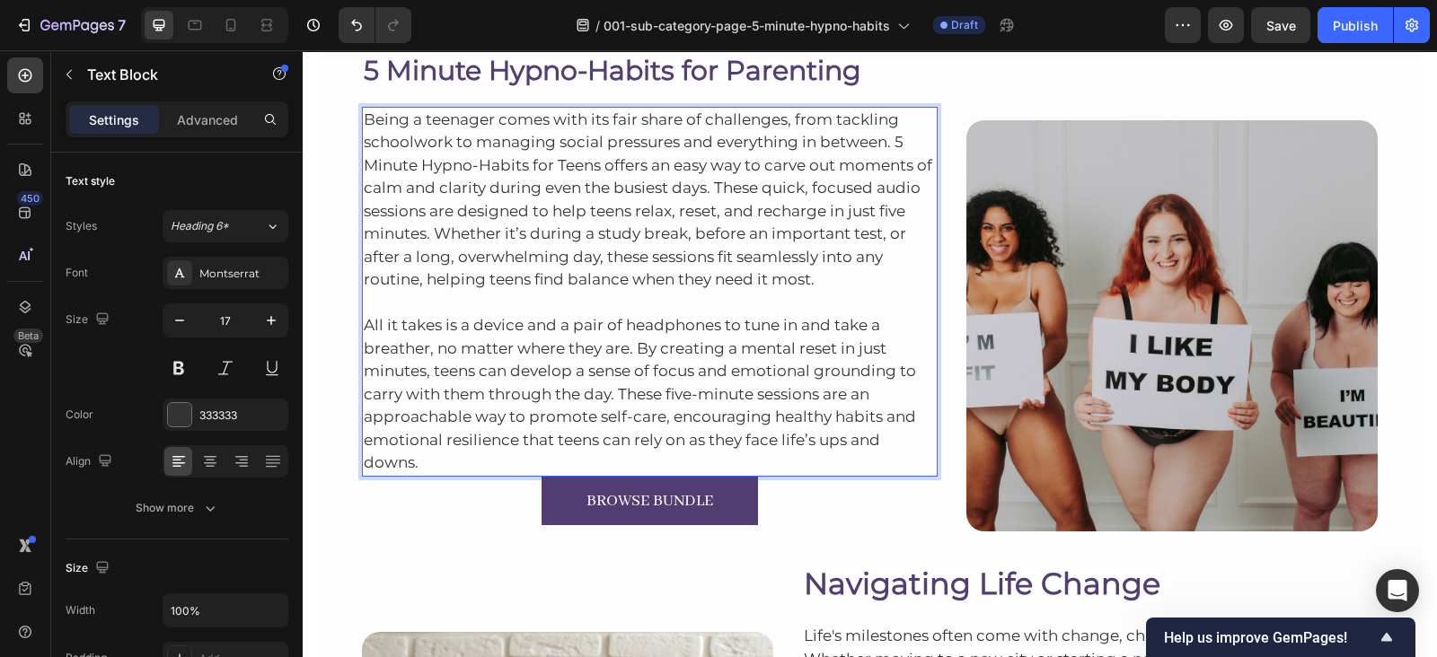
click at [708, 463] on p "All it takes is a device and a pair of headphones to tune in and take a breathe…" at bounding box center [650, 383] width 573 height 183
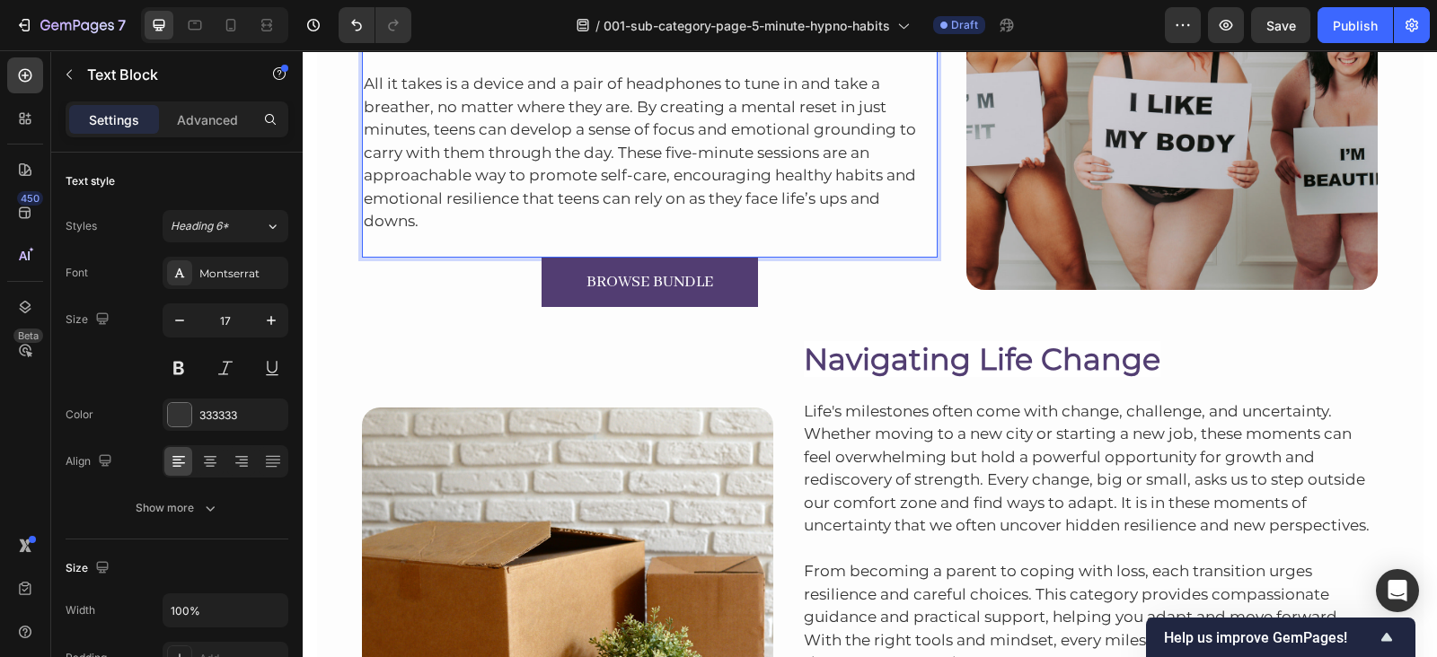
scroll to position [4733, 0]
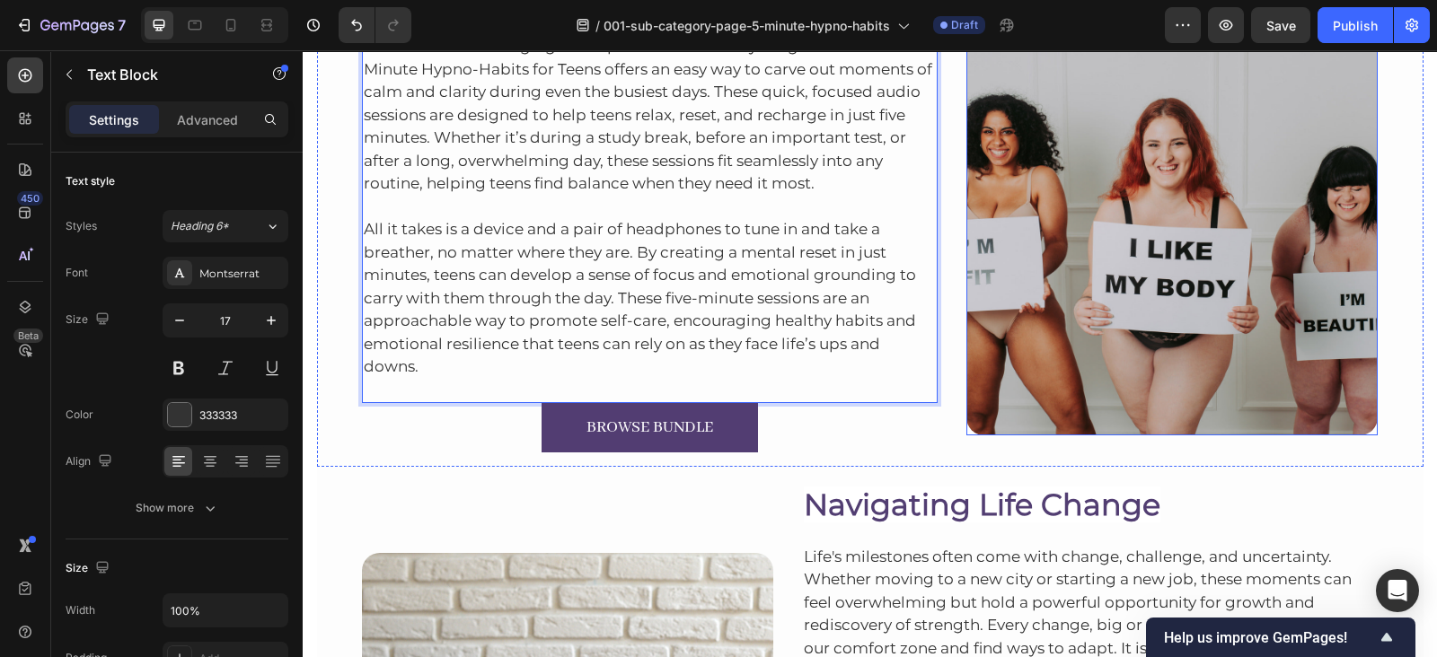
click at [1199, 209] on img at bounding box center [1171, 229] width 411 height 411
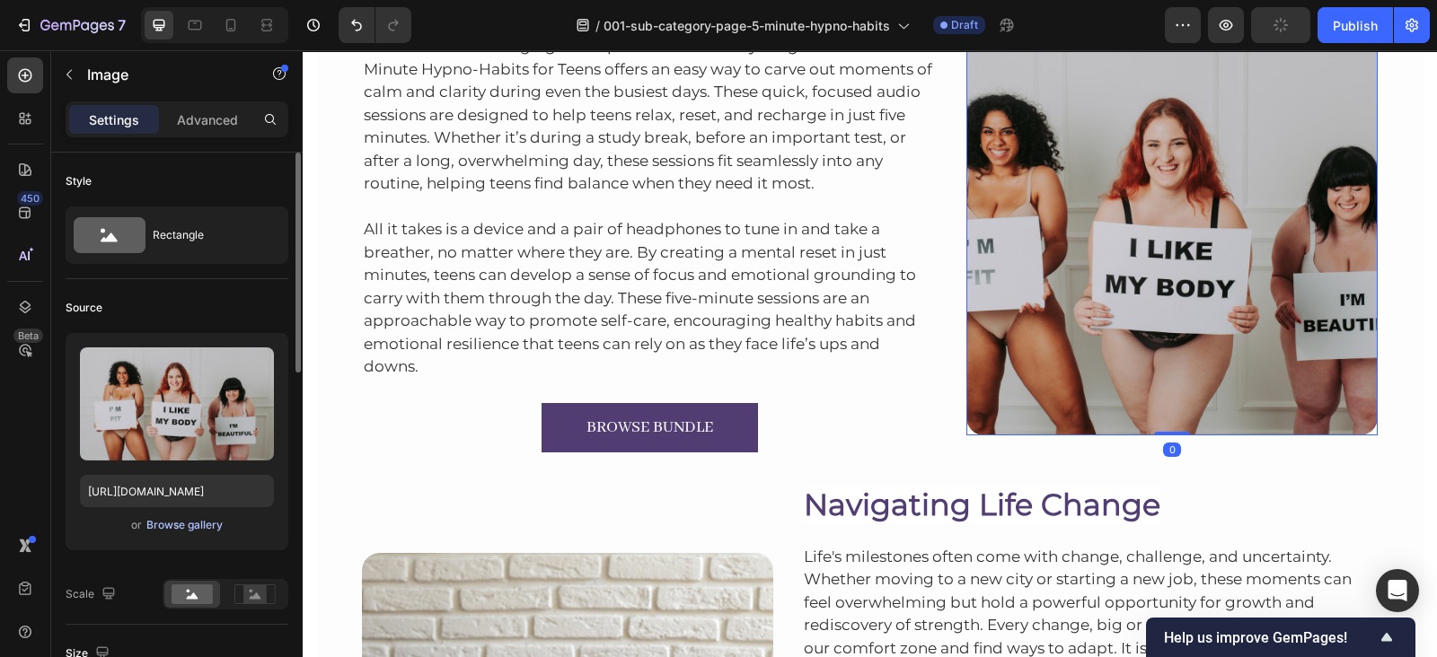
click at [194, 520] on div "Browse gallery" at bounding box center [184, 525] width 76 height 16
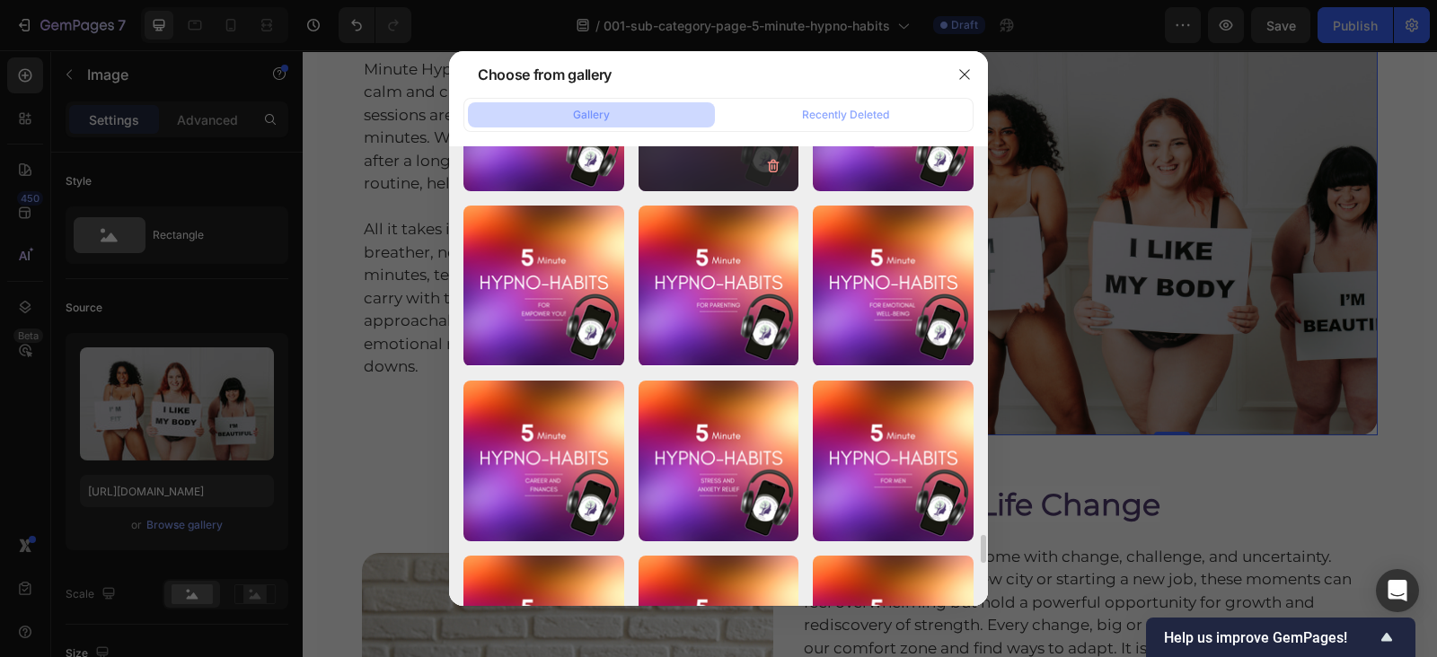
scroll to position [6601, 0]
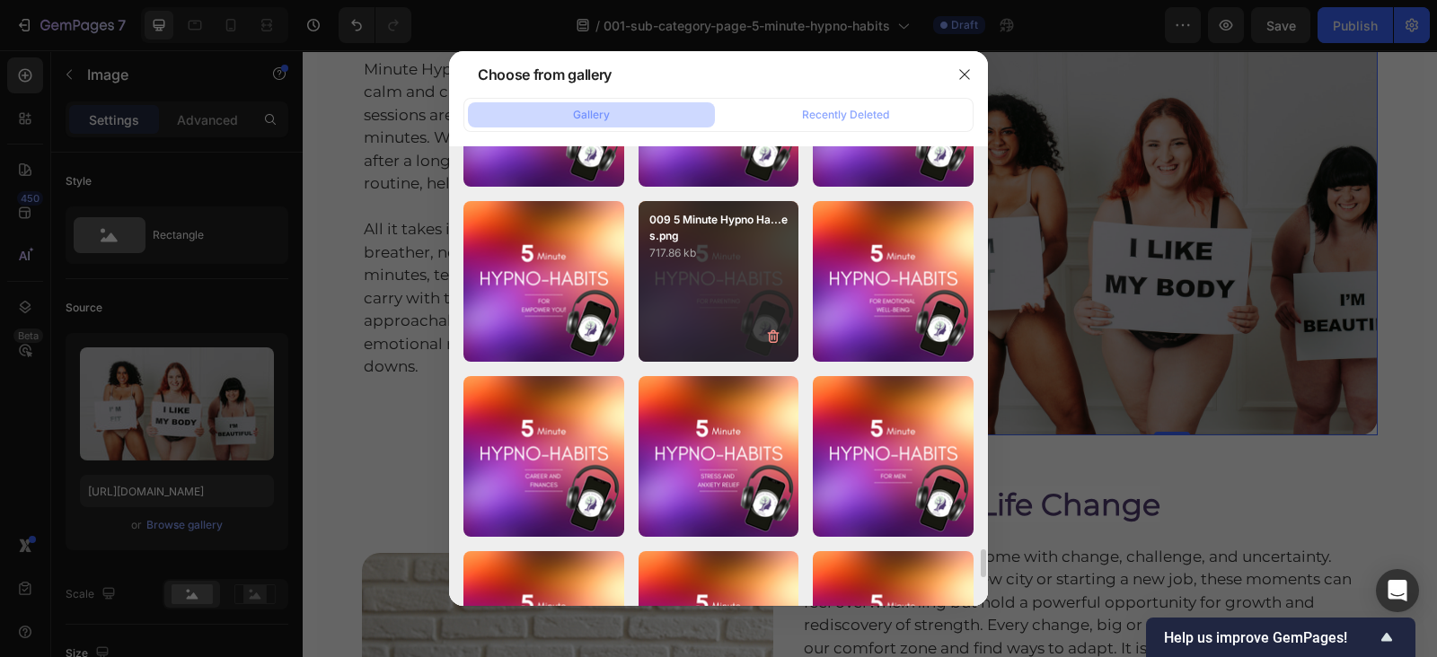
click at [743, 249] on p "717.86 kb" at bounding box center [718, 253] width 139 height 18
type input "[URL][DOMAIN_NAME]"
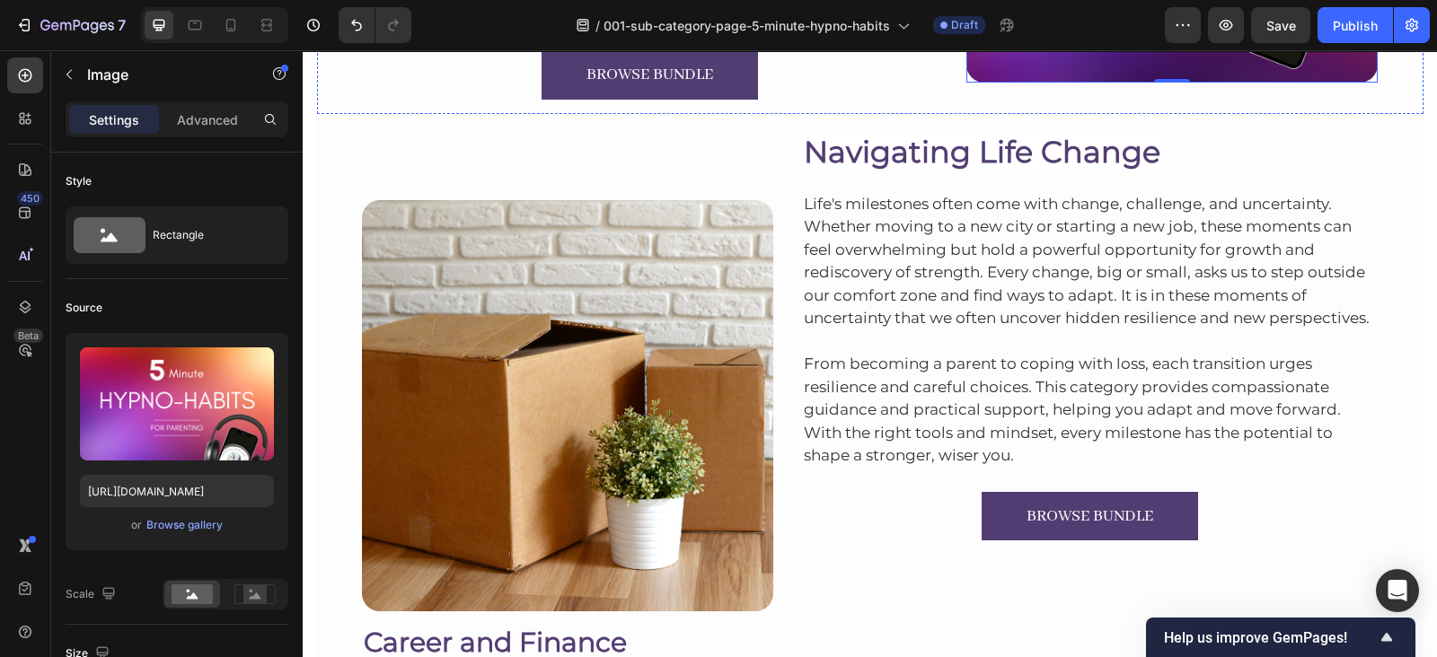
scroll to position [5108, 0]
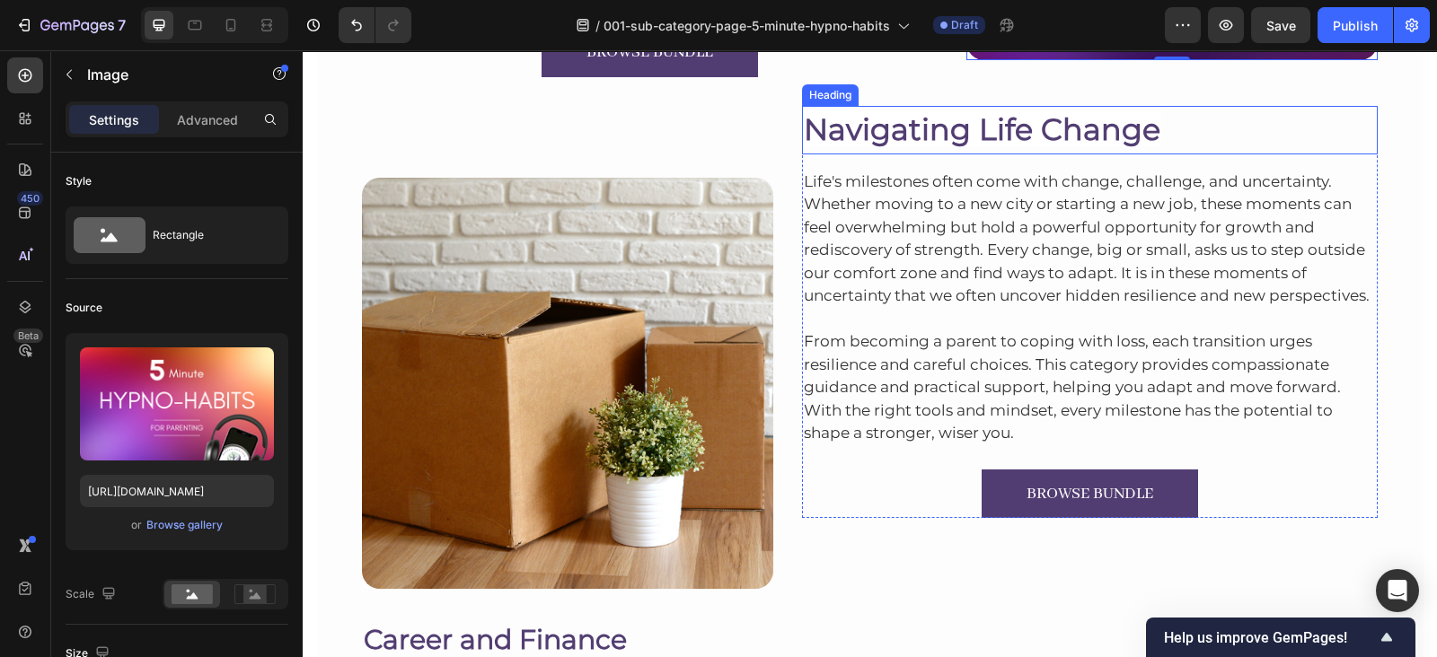
click at [928, 119] on span "Navigating Life Change" at bounding box center [982, 129] width 356 height 36
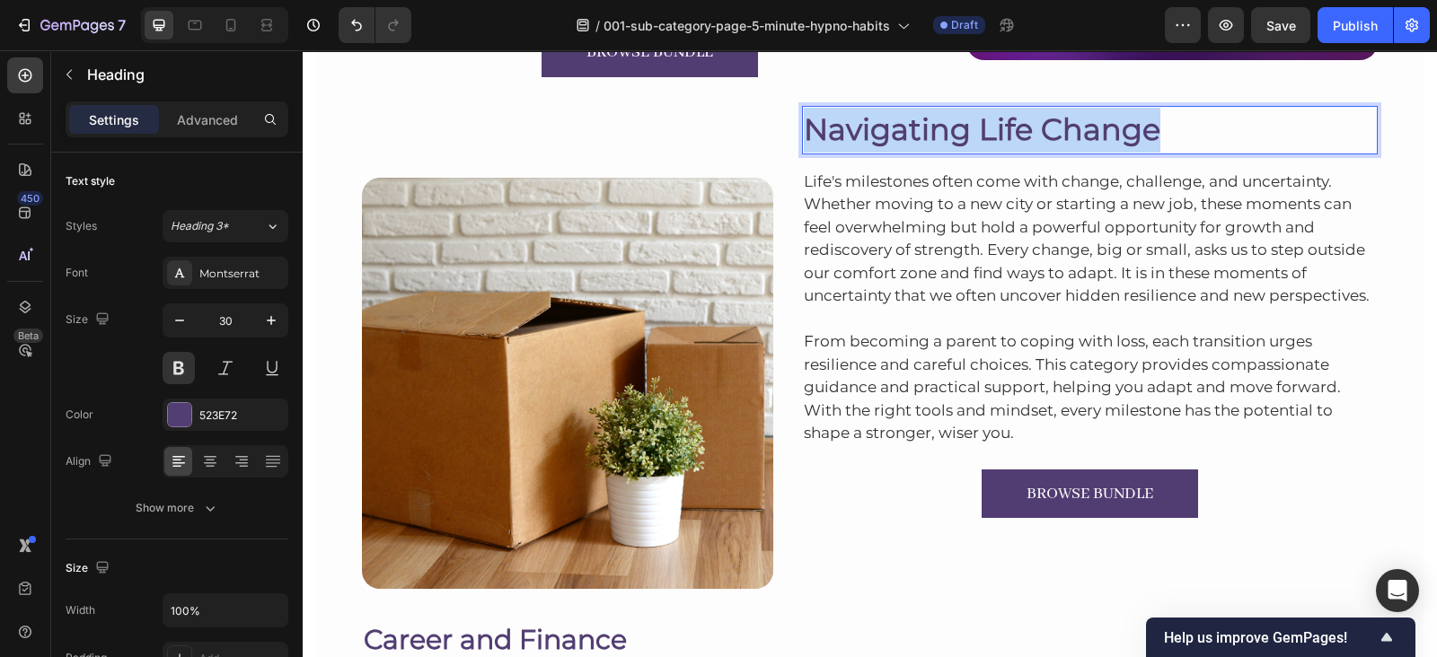
click at [928, 119] on span "Navigating Life Change" at bounding box center [982, 129] width 356 height 36
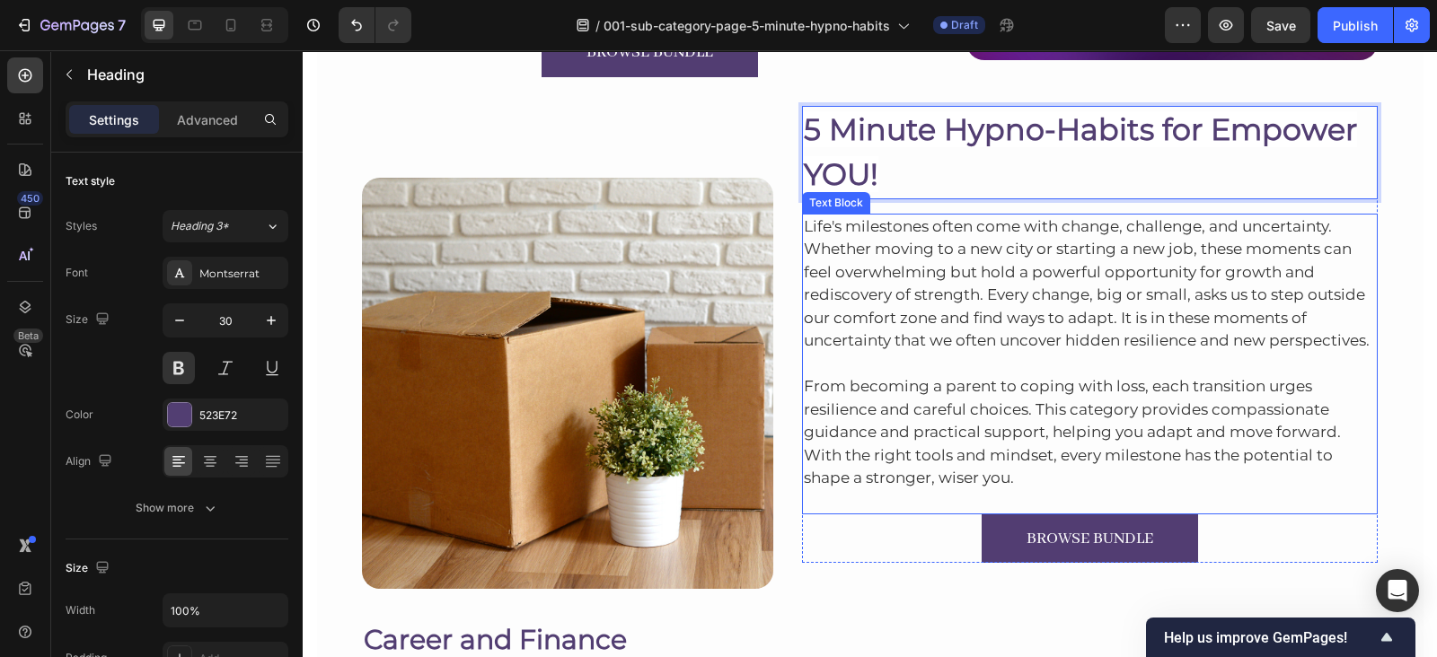
click at [1122, 268] on p "Life's milestones often come with change, challenge, and uncertainty. Whether m…" at bounding box center [1090, 283] width 573 height 137
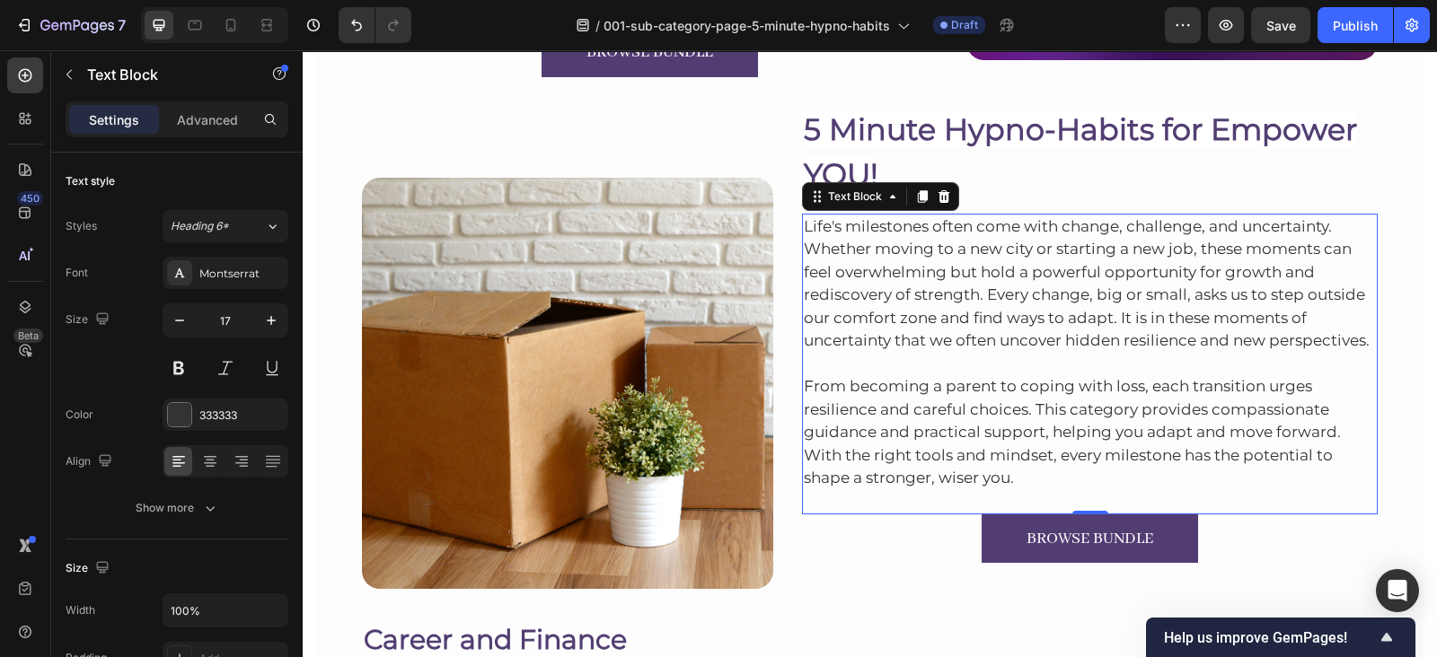
click at [1012, 272] on p "Life's milestones often come with change, challenge, and uncertainty. Whether m…" at bounding box center [1090, 283] width 573 height 137
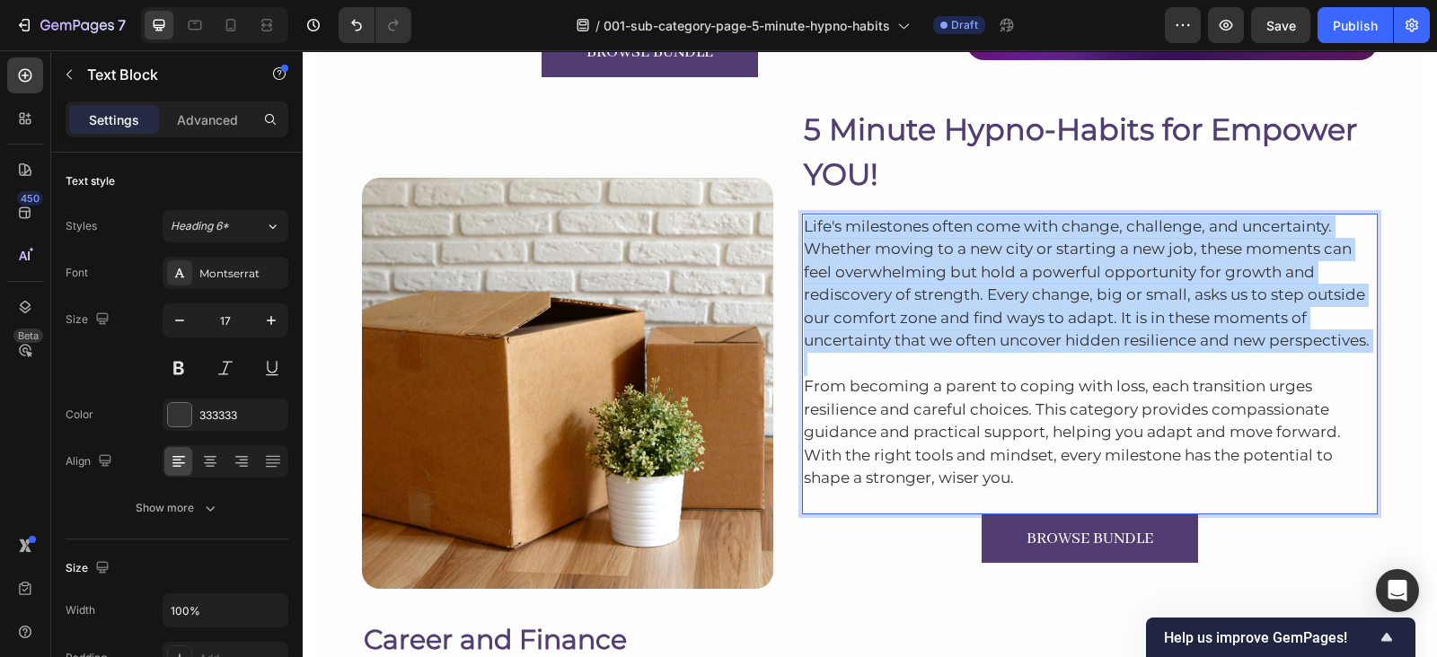
click at [1012, 272] on p "Life's milestones often come with change, challenge, and uncertainty. Whether m…" at bounding box center [1090, 283] width 573 height 137
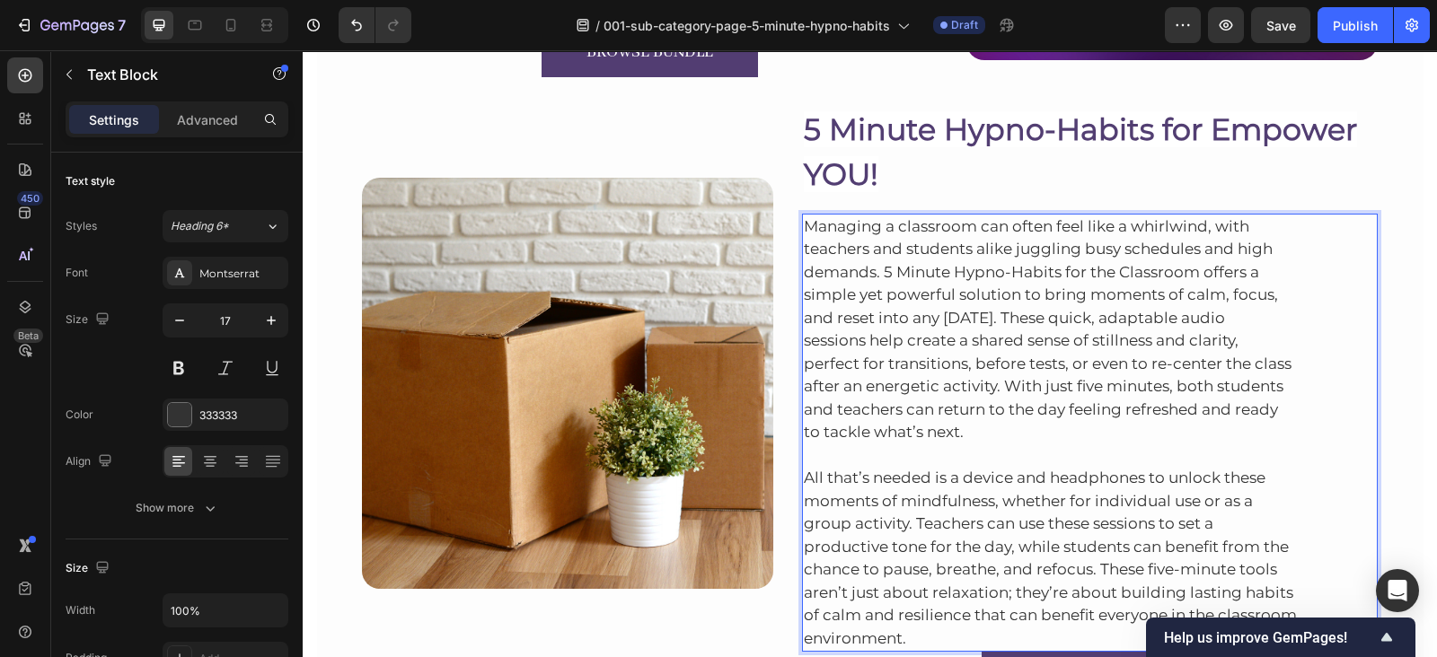
scroll to position [5116, 0]
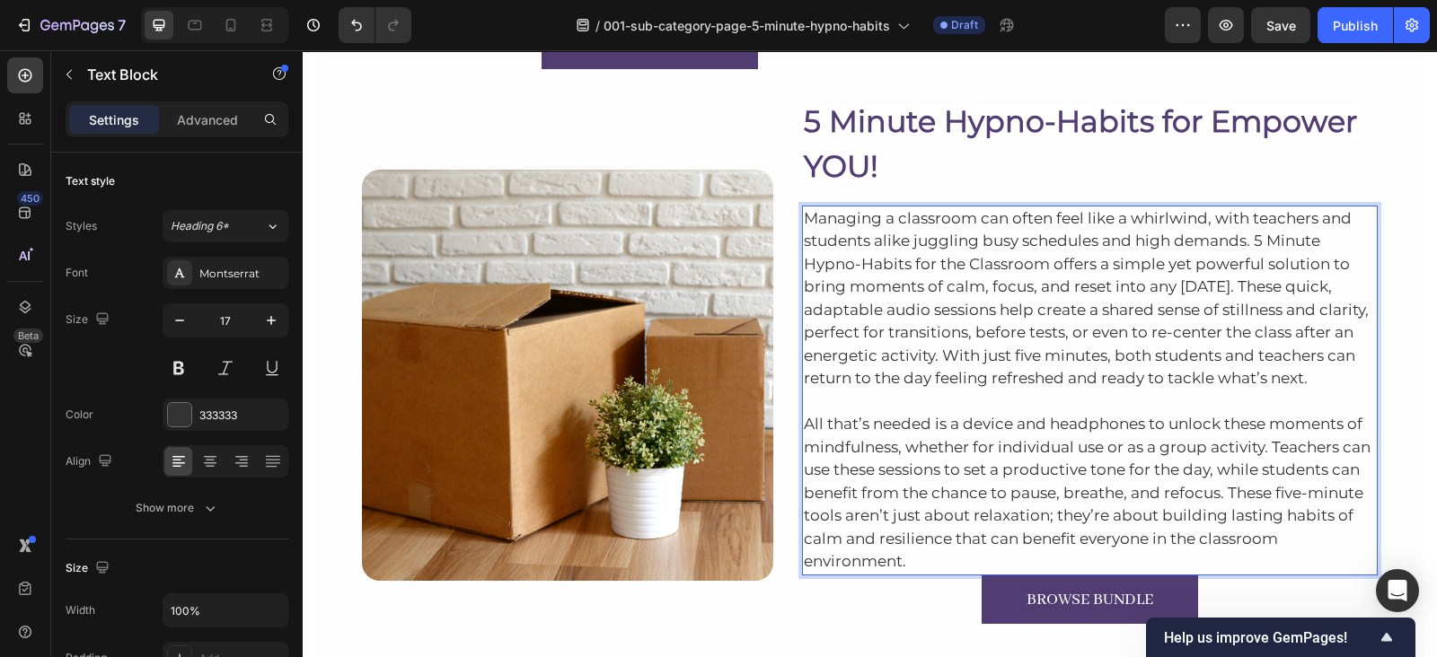
click at [1070, 552] on p "All that’s needed is a device and headphones to unlock these moments of mindful…" at bounding box center [1090, 482] width 573 height 183
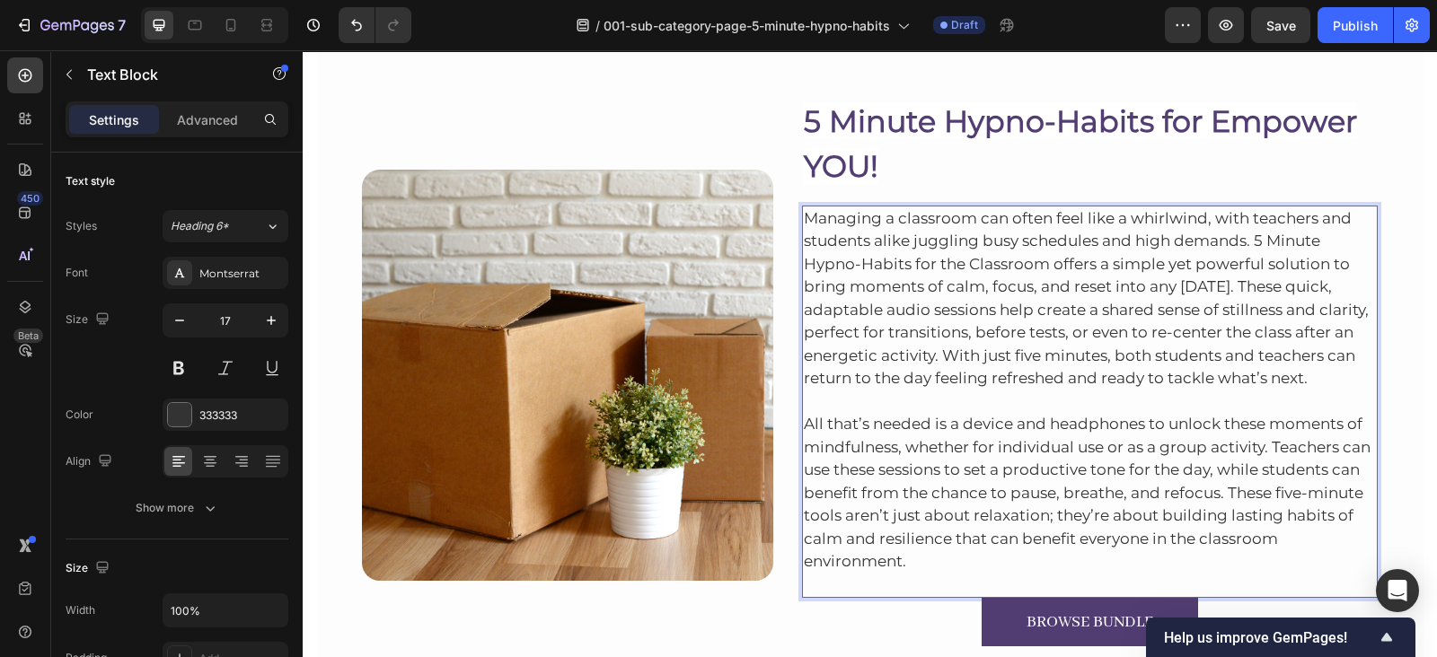
scroll to position [5221, 0]
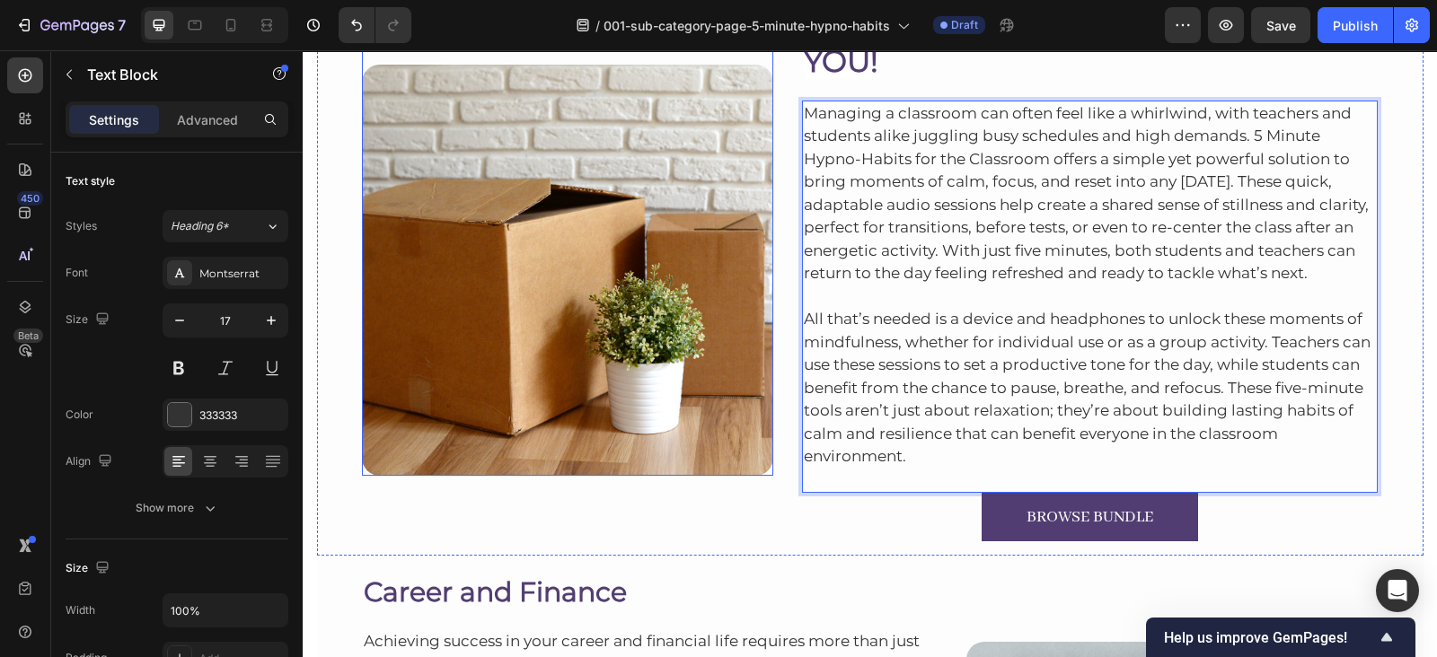
click at [673, 361] on img at bounding box center [567, 270] width 411 height 411
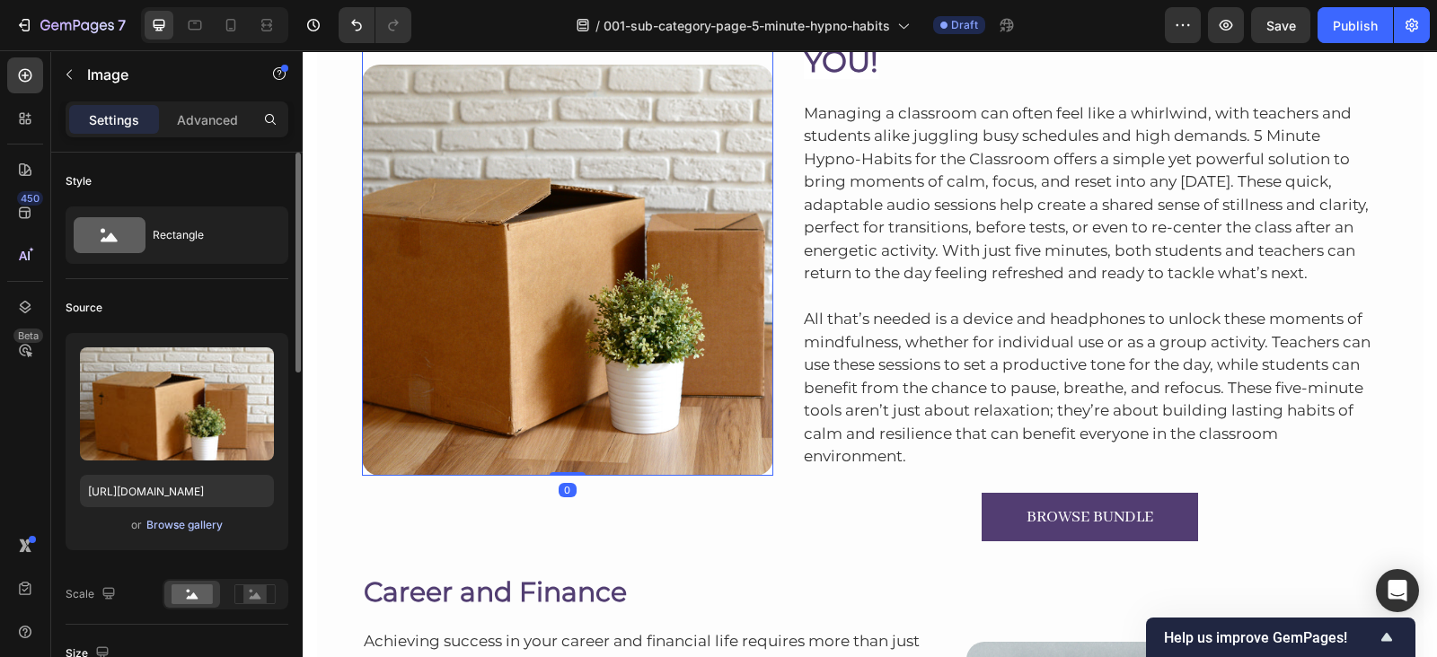
click at [162, 523] on div "Browse gallery" at bounding box center [184, 525] width 76 height 16
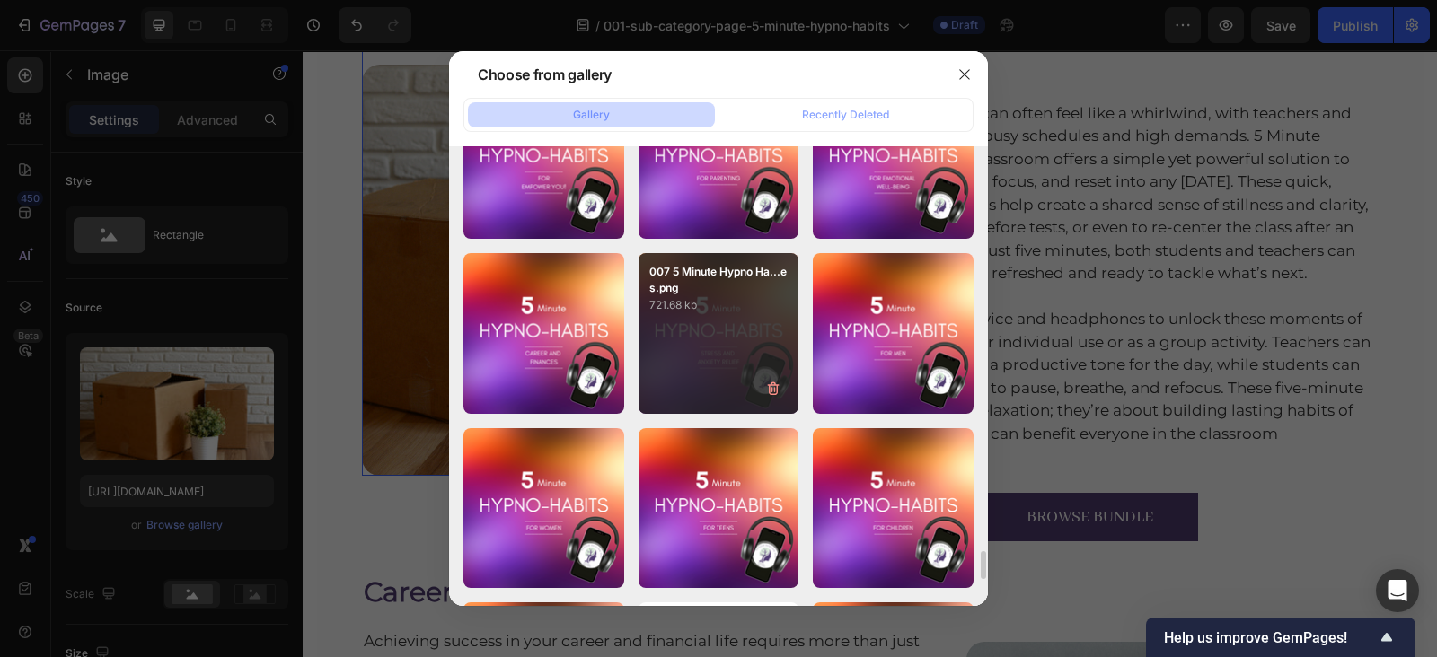
scroll to position [6719, 0]
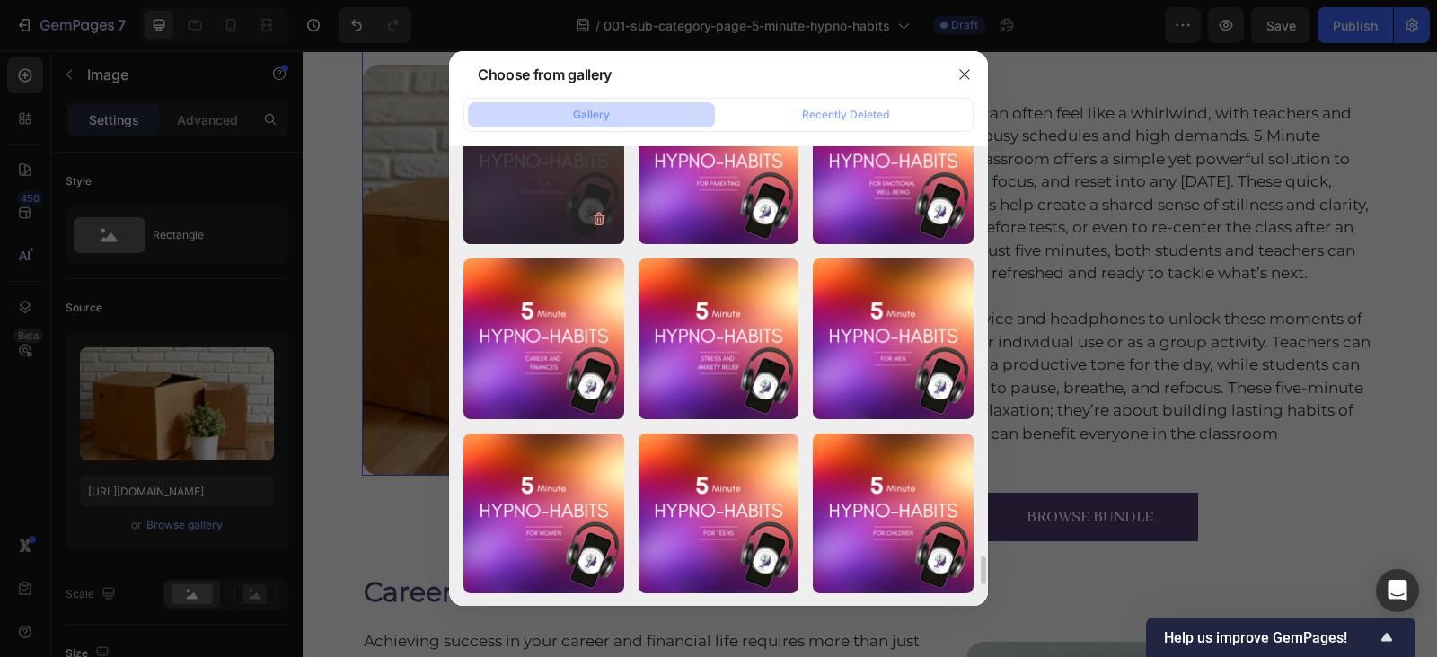
click at [530, 182] on div "010 5 Minute Hypno Ha...es.png 720.98 kb" at bounding box center [543, 164] width 161 height 161
type input "[URL][DOMAIN_NAME]"
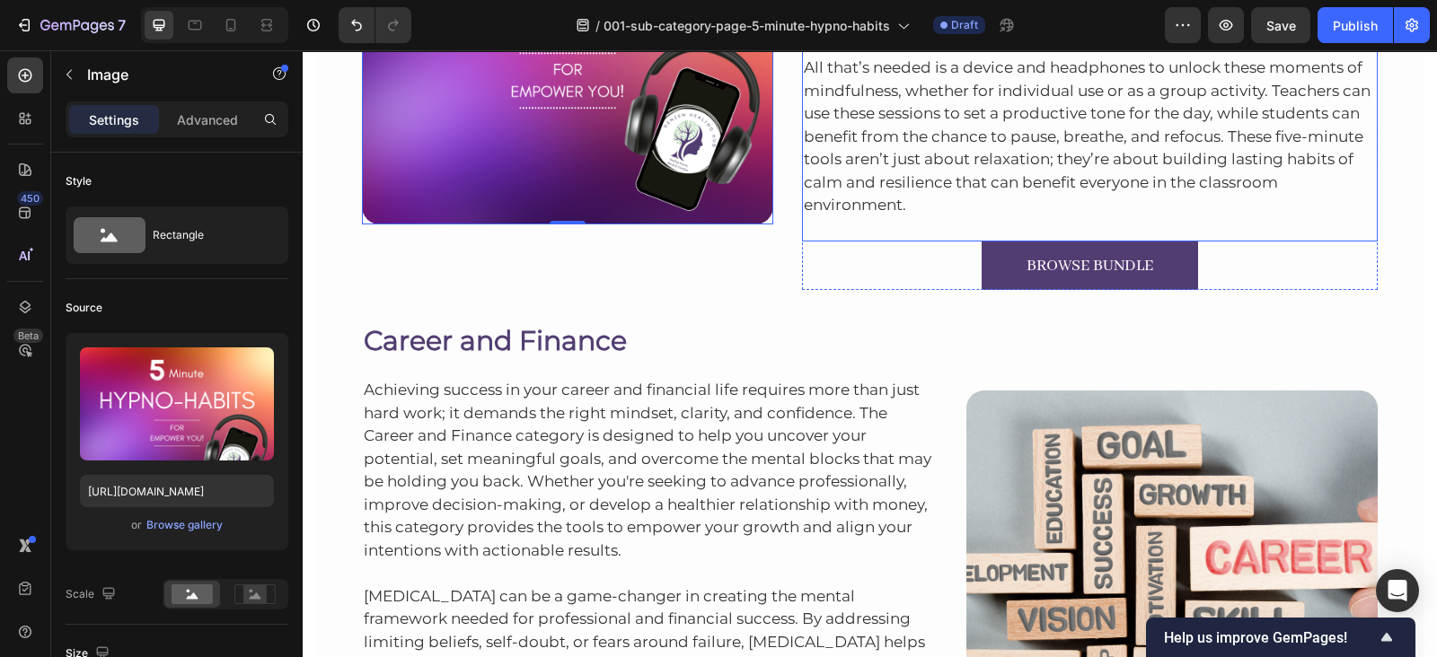
scroll to position [5509, 0]
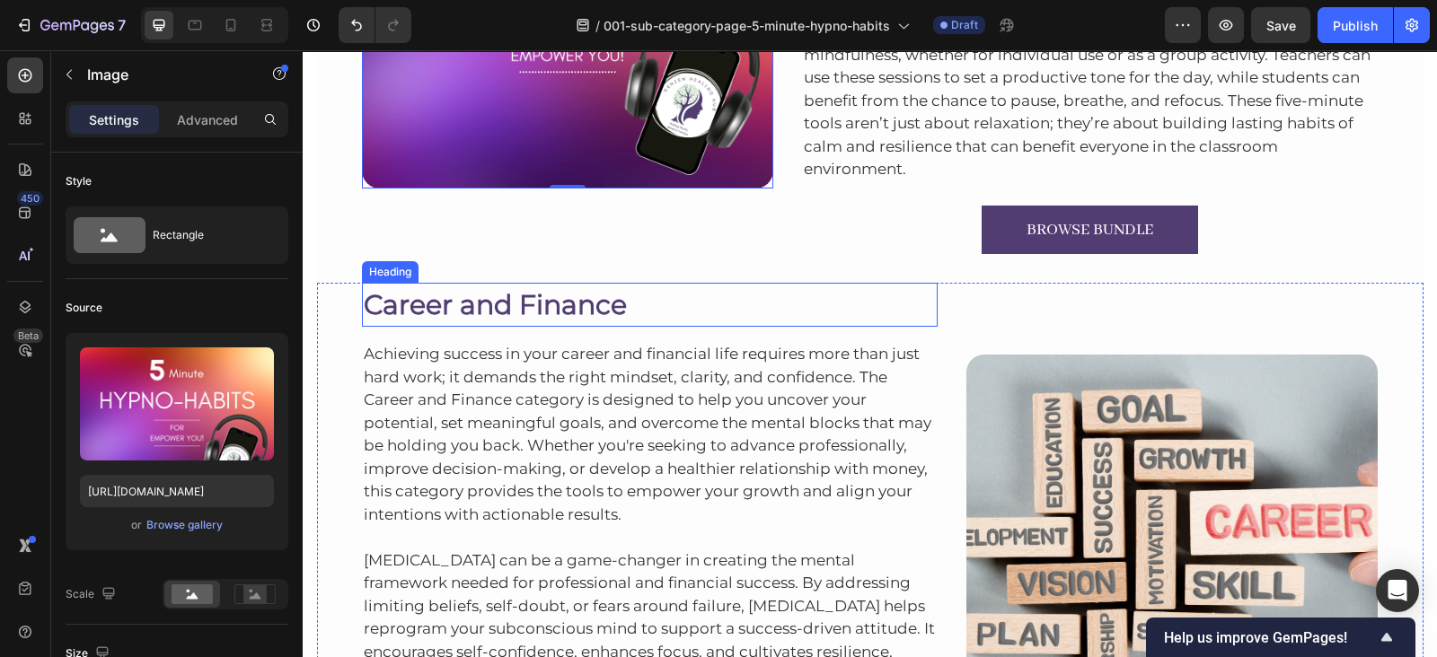
click at [546, 299] on h2 "Career and Finance" at bounding box center [650, 305] width 576 height 44
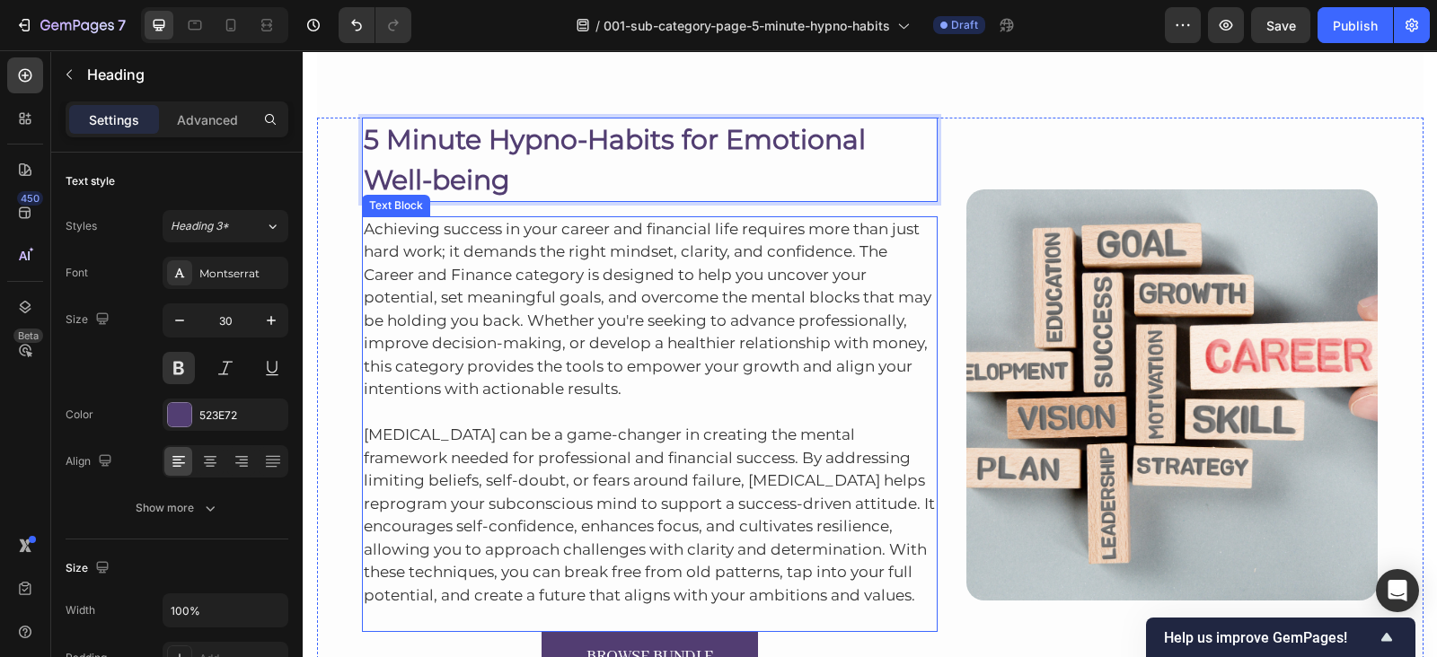
scroll to position [5809, 0]
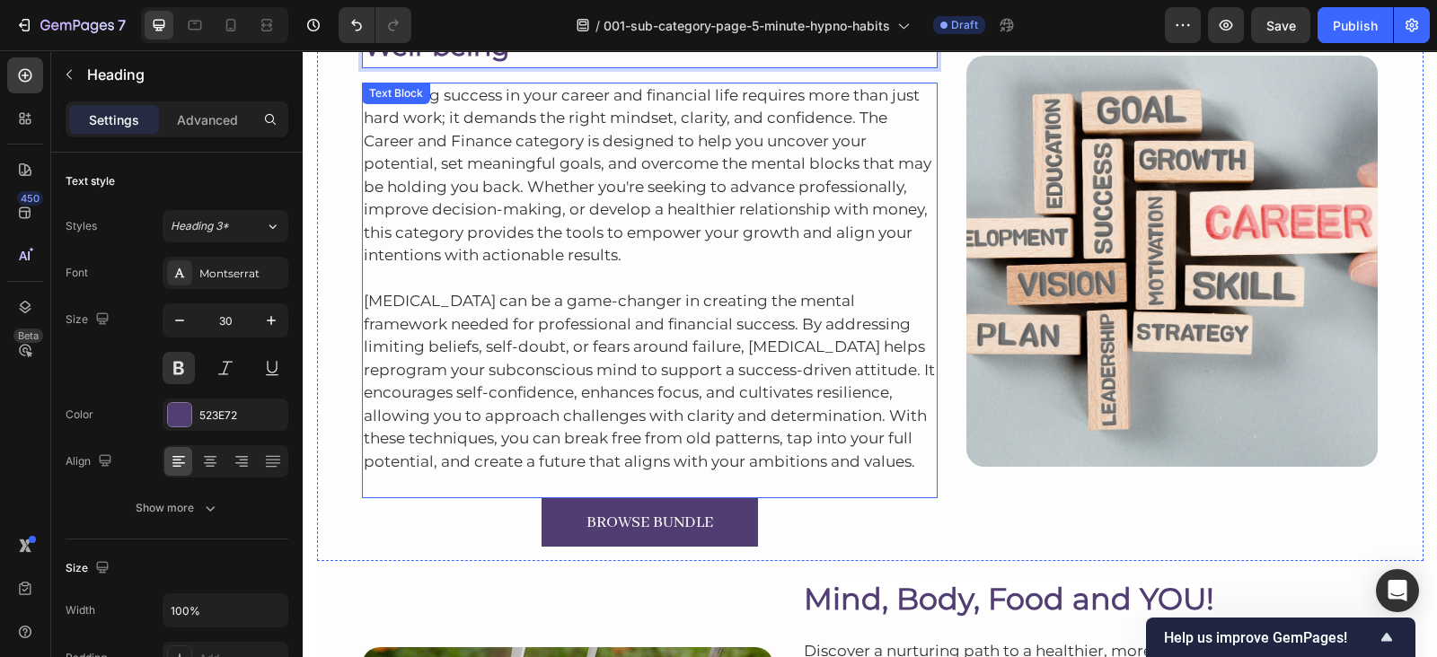
click at [489, 199] on p "Achieving success in your career and financial life requires more than just har…" at bounding box center [650, 175] width 573 height 183
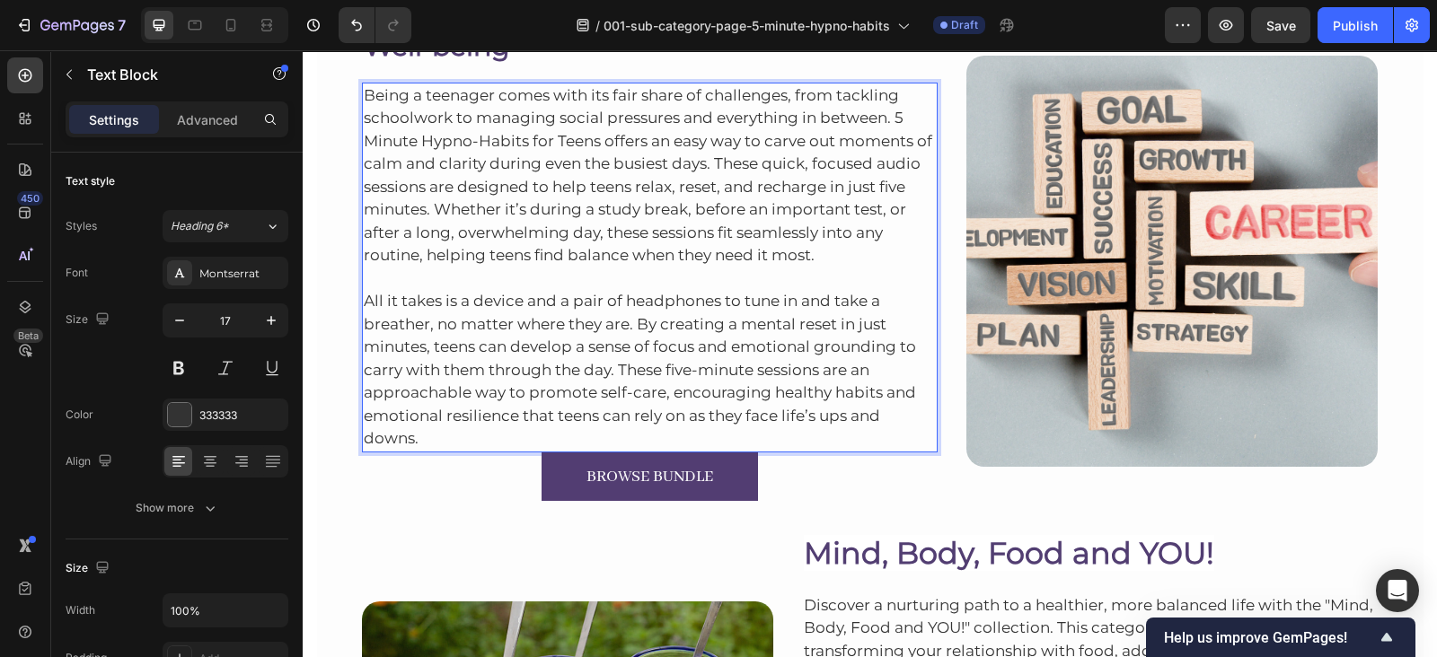
click at [648, 435] on p "All it takes is a device and a pair of headphones to tune in and take a breathe…" at bounding box center [650, 359] width 573 height 183
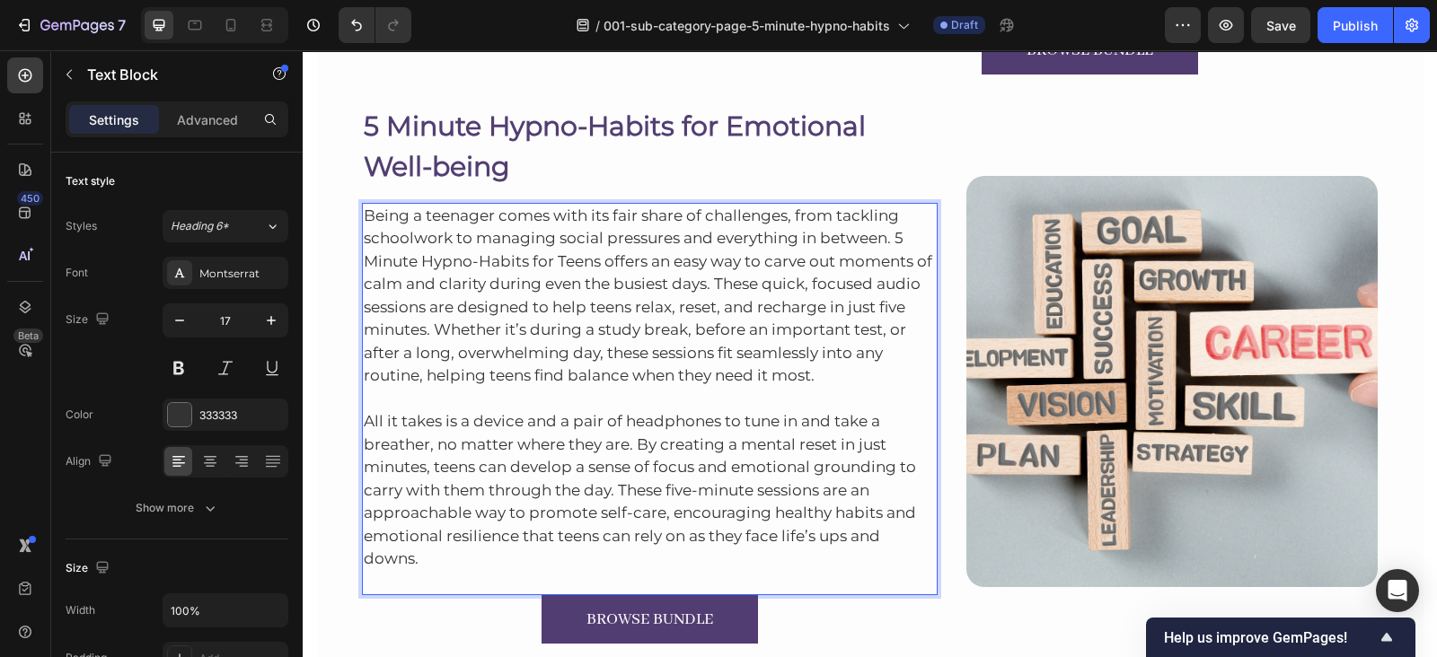
scroll to position [5771, 0]
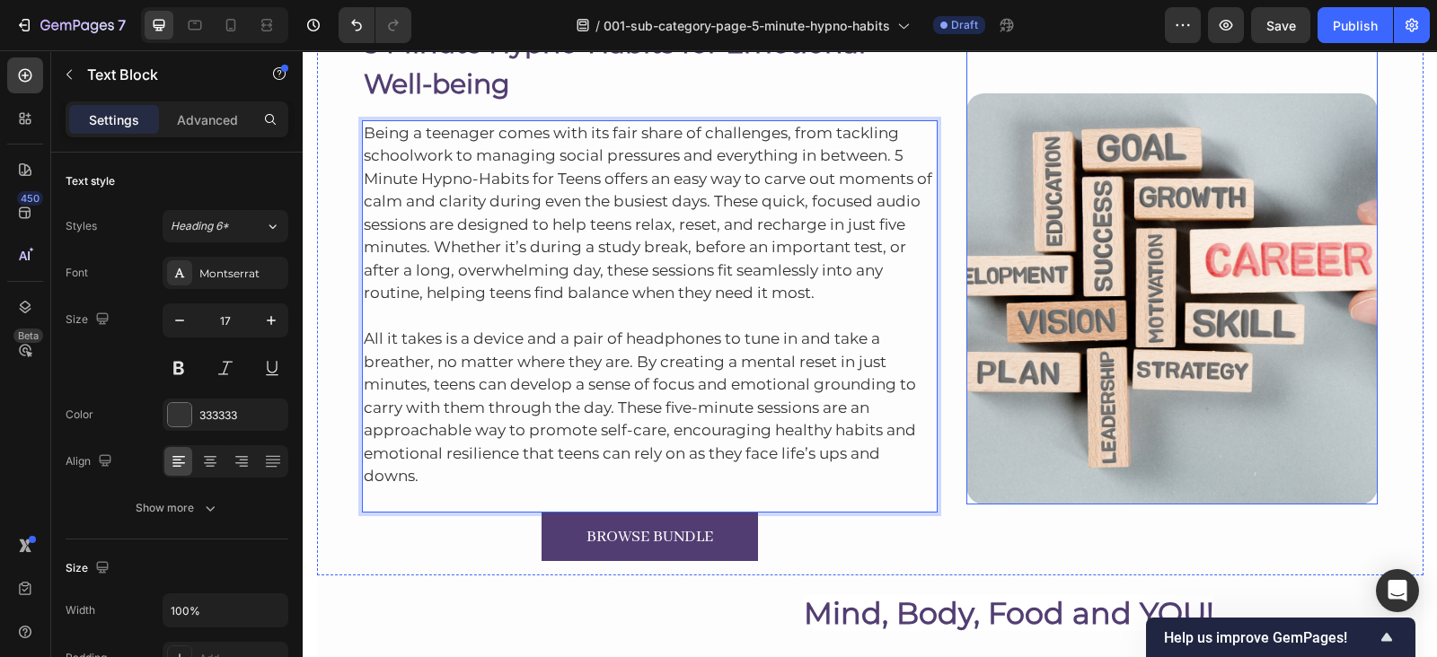
click at [1084, 260] on img at bounding box center [1171, 298] width 411 height 411
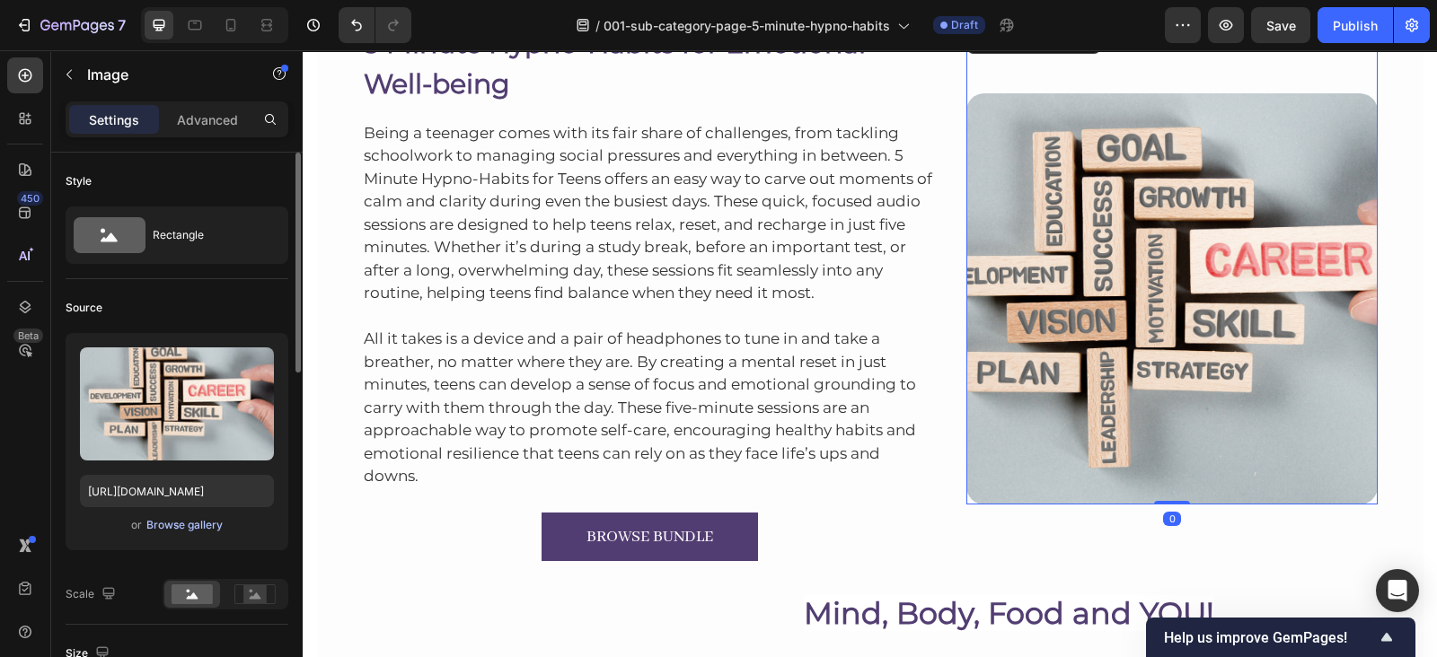
click at [172, 527] on div "Browse gallery" at bounding box center [184, 525] width 76 height 16
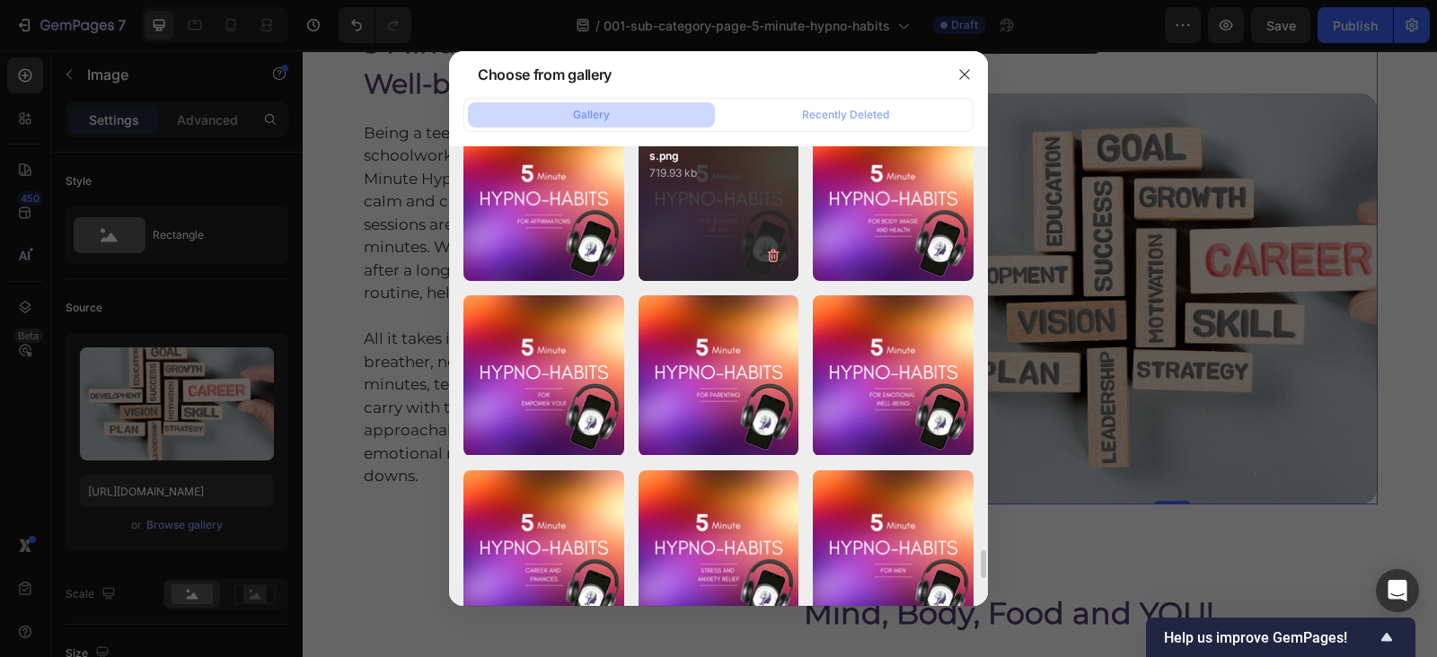
scroll to position [6514, 0]
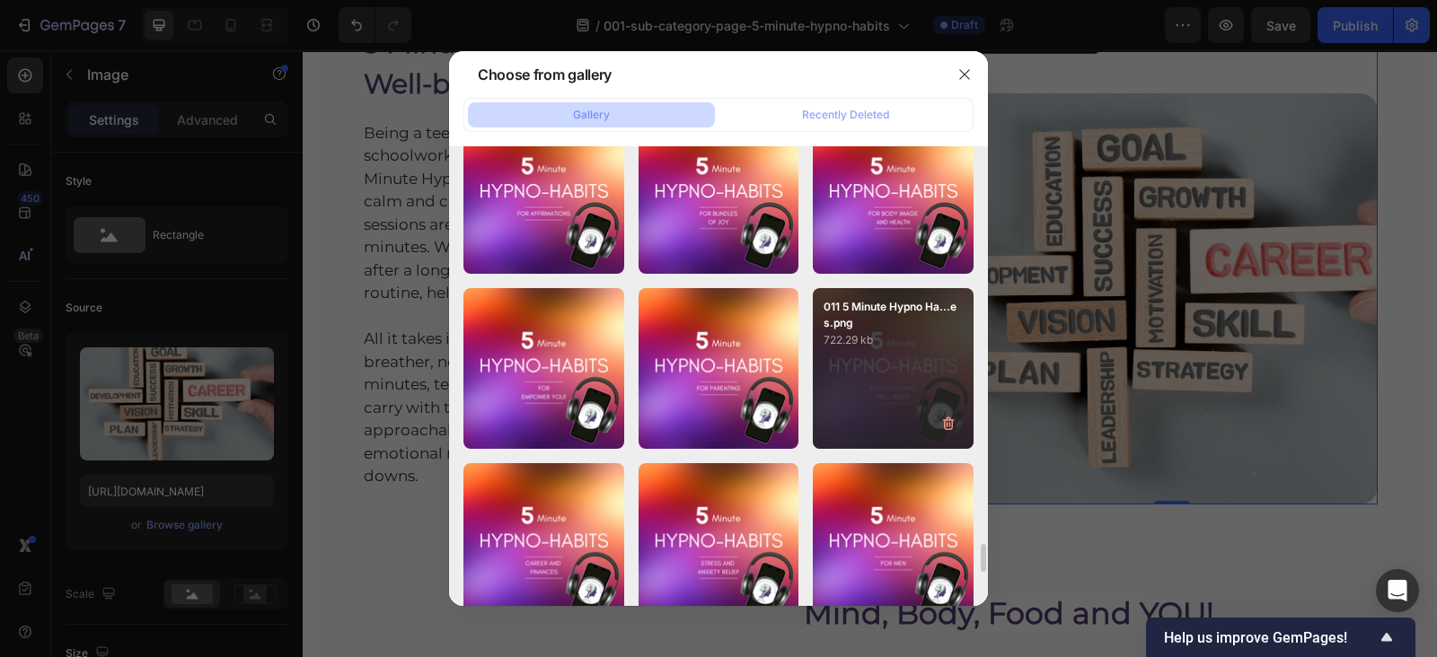
click at [836, 390] on div "011 5 Minute Hypno Ha...es.png 722.29 kb" at bounding box center [893, 368] width 161 height 161
type input "[URL][DOMAIN_NAME]"
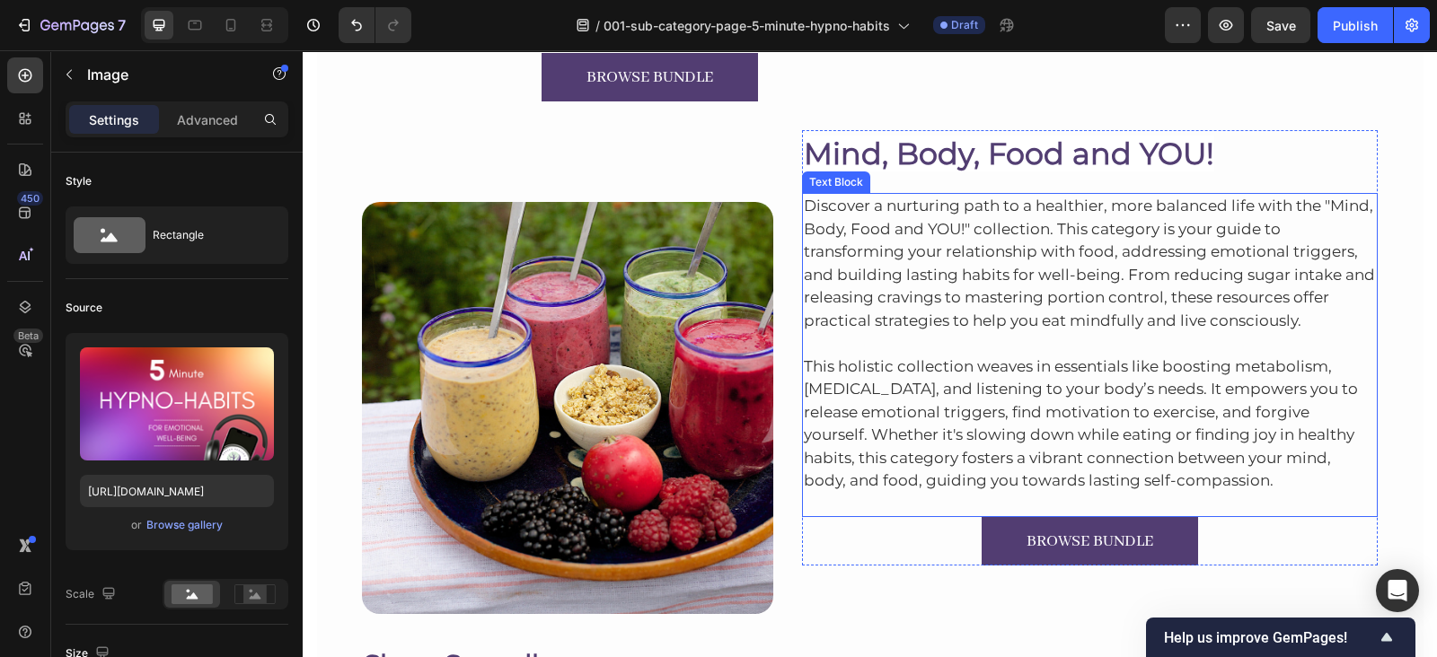
scroll to position [6235, 0]
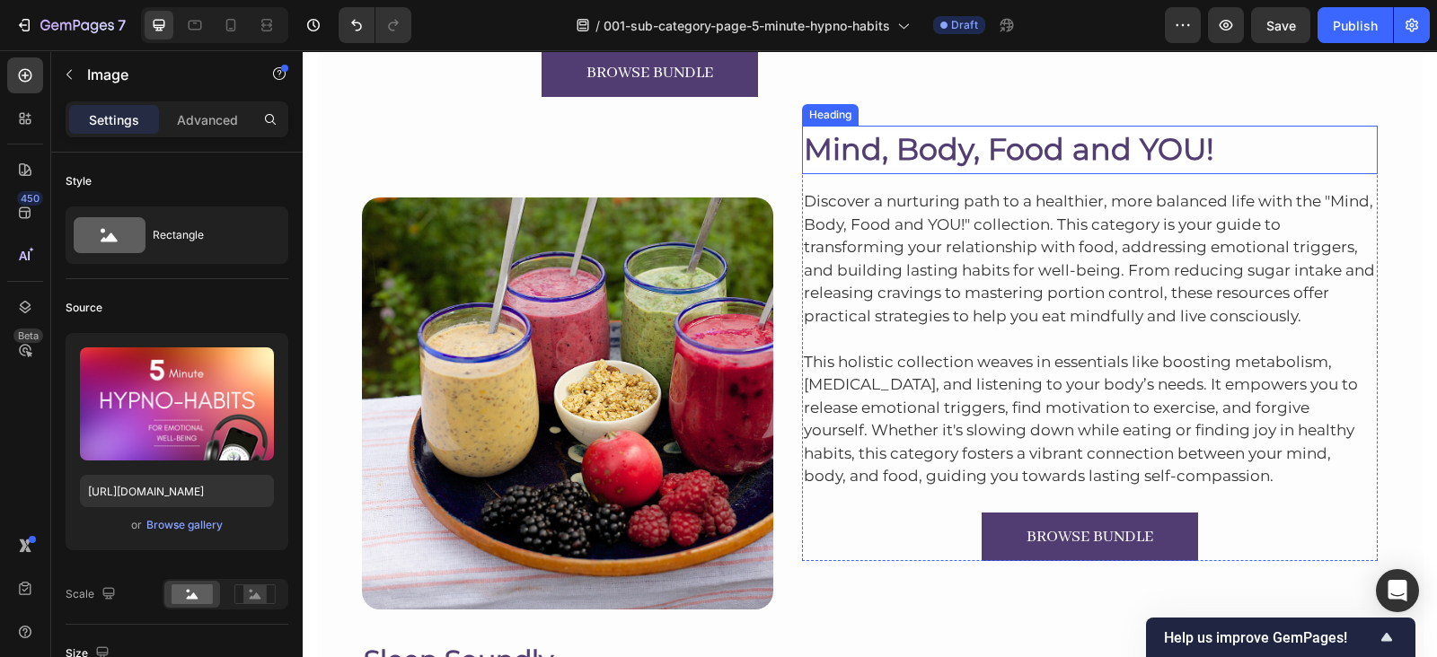
click at [898, 133] on span "Mind, Body, Food and YOU!" at bounding box center [1009, 149] width 410 height 36
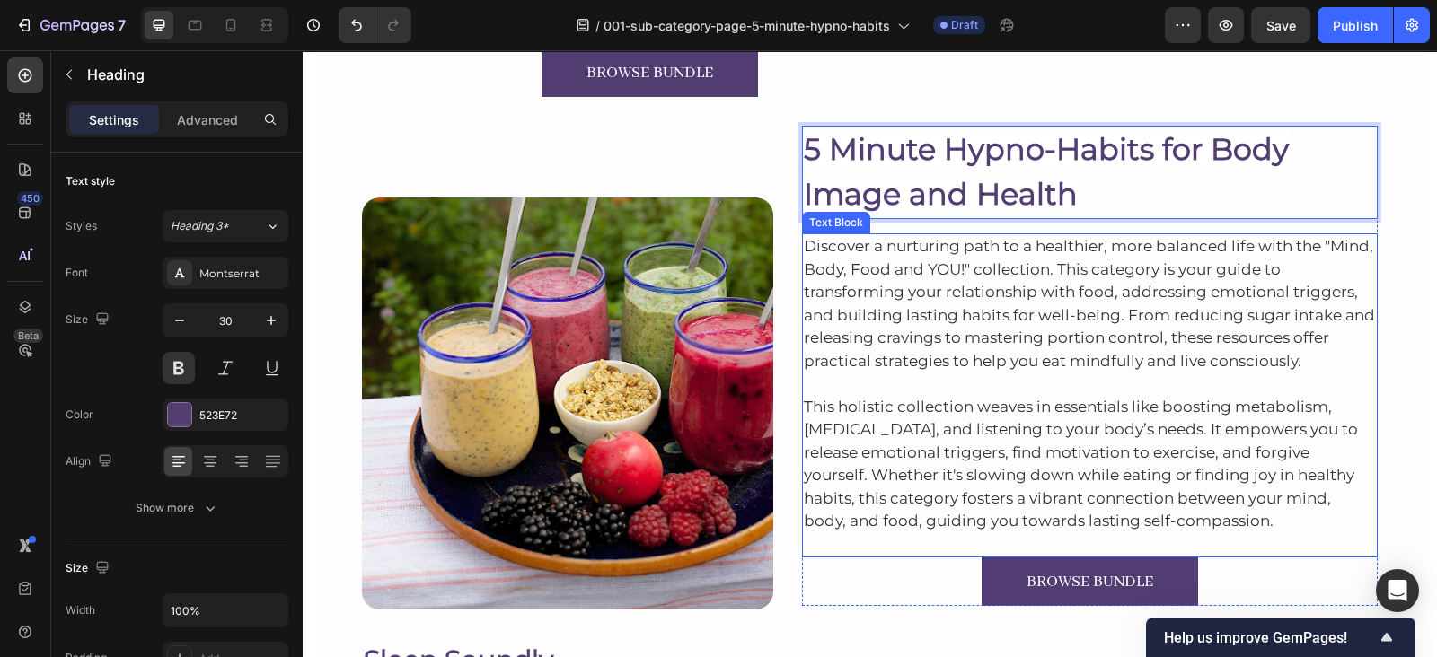
click at [1019, 254] on p "Discover a nurturing path to a healthier, more balanced life with the "Mind, Bo…" at bounding box center [1090, 303] width 573 height 137
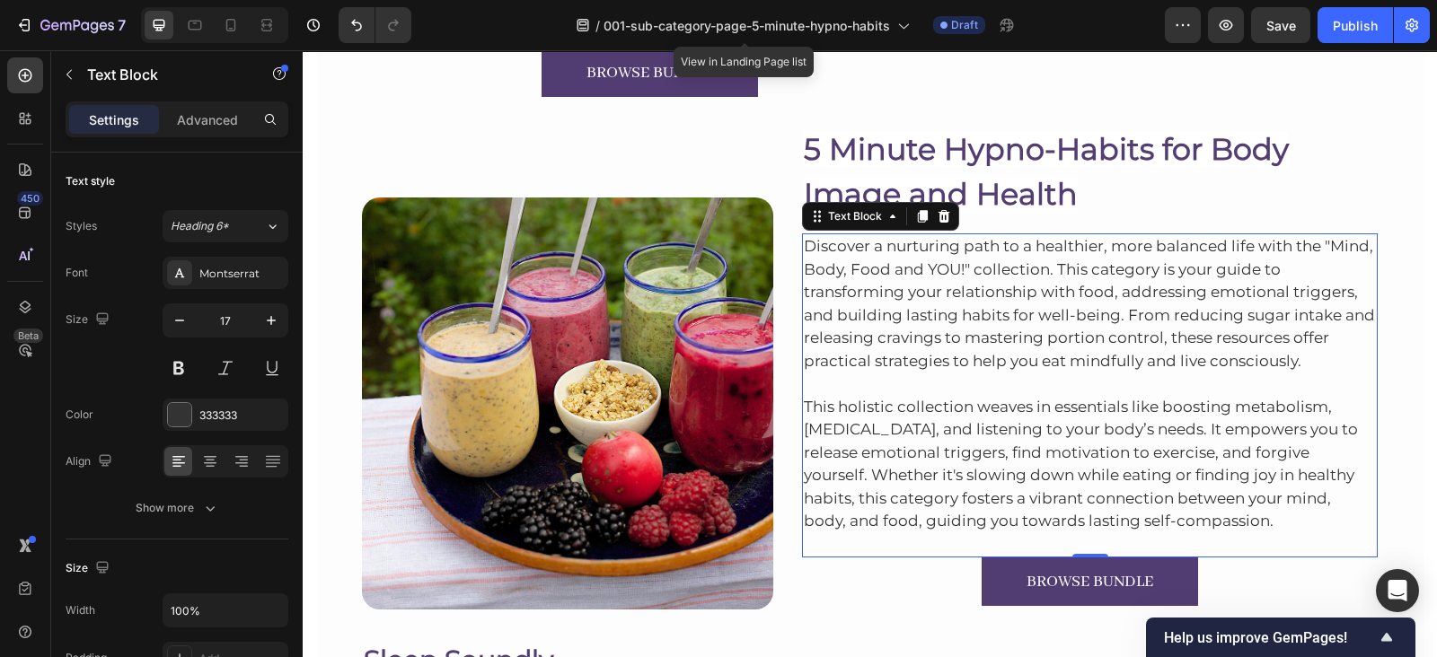
click at [845, 269] on p "Discover a nurturing path to a healthier, more balanced life with the "Mind, Bo…" at bounding box center [1090, 303] width 573 height 137
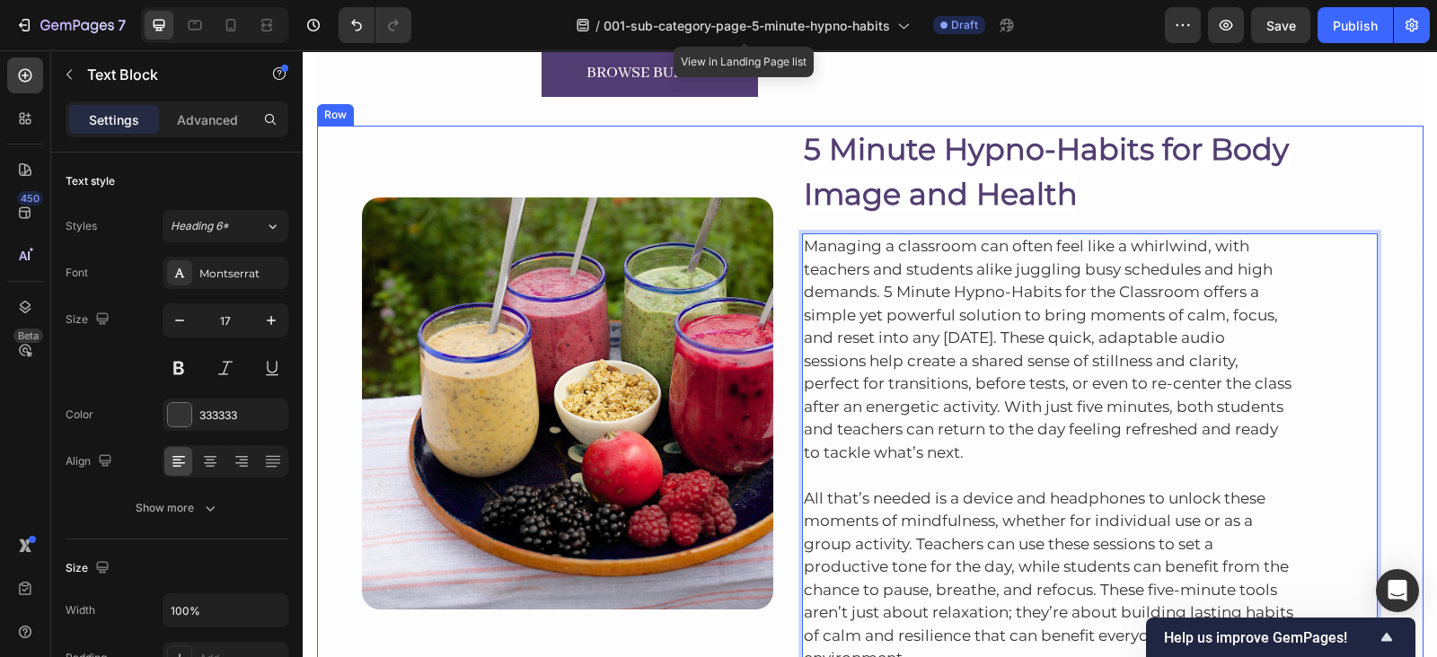
scroll to position [6263, 0]
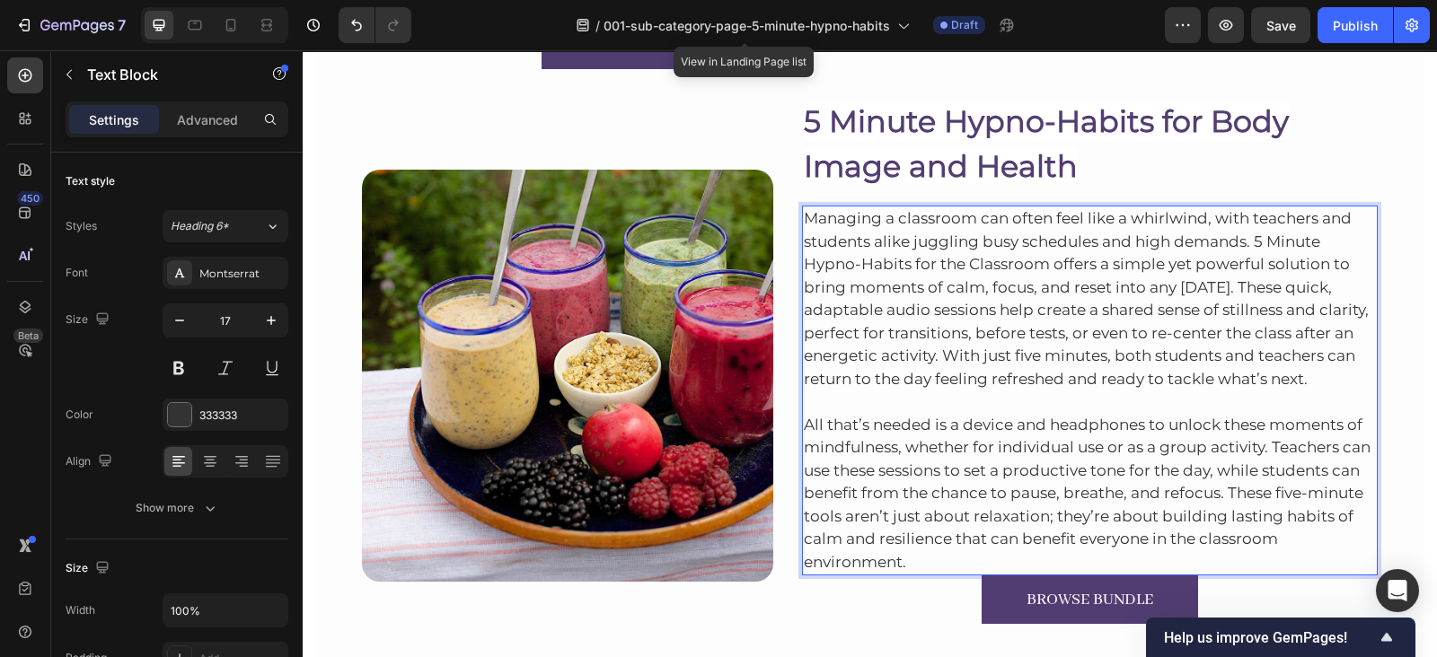
click at [916, 564] on p "All that’s needed is a device and headphones to unlock these moments of mindful…" at bounding box center [1090, 482] width 573 height 183
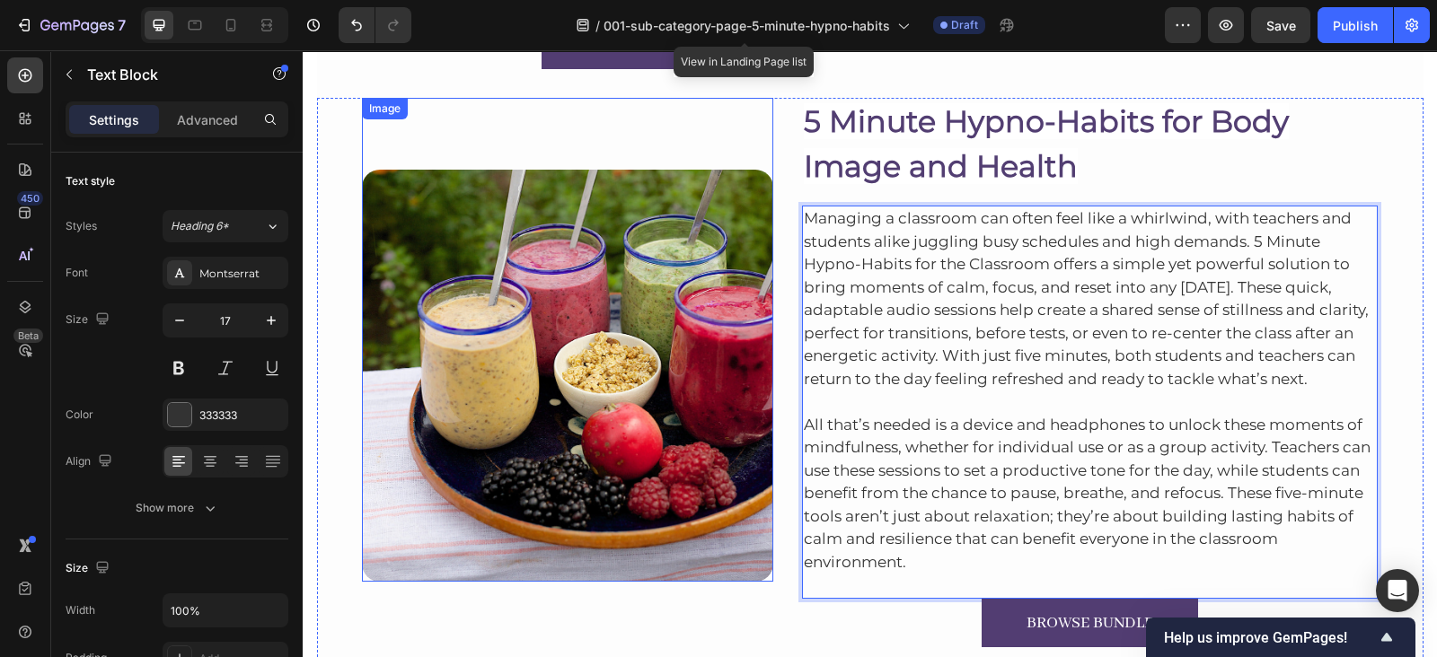
click at [518, 262] on img at bounding box center [567, 375] width 411 height 411
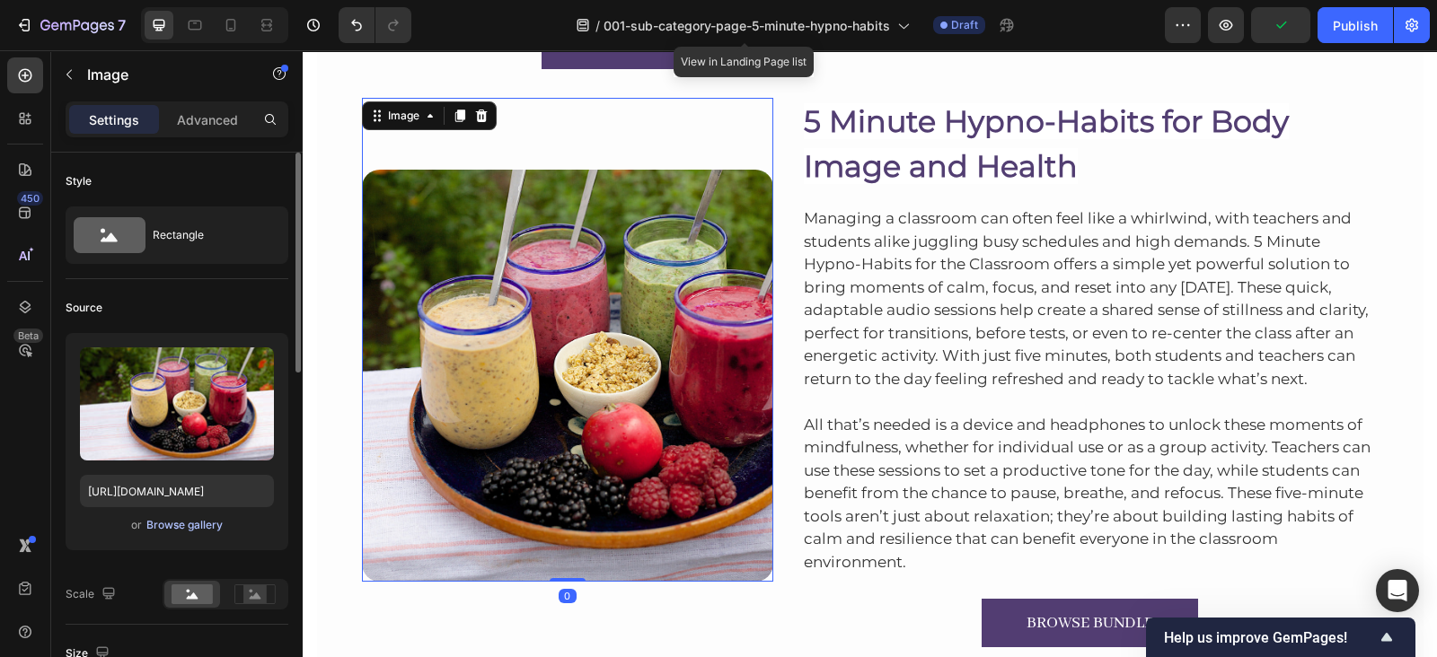
click at [204, 526] on div "Browse gallery" at bounding box center [184, 525] width 76 height 16
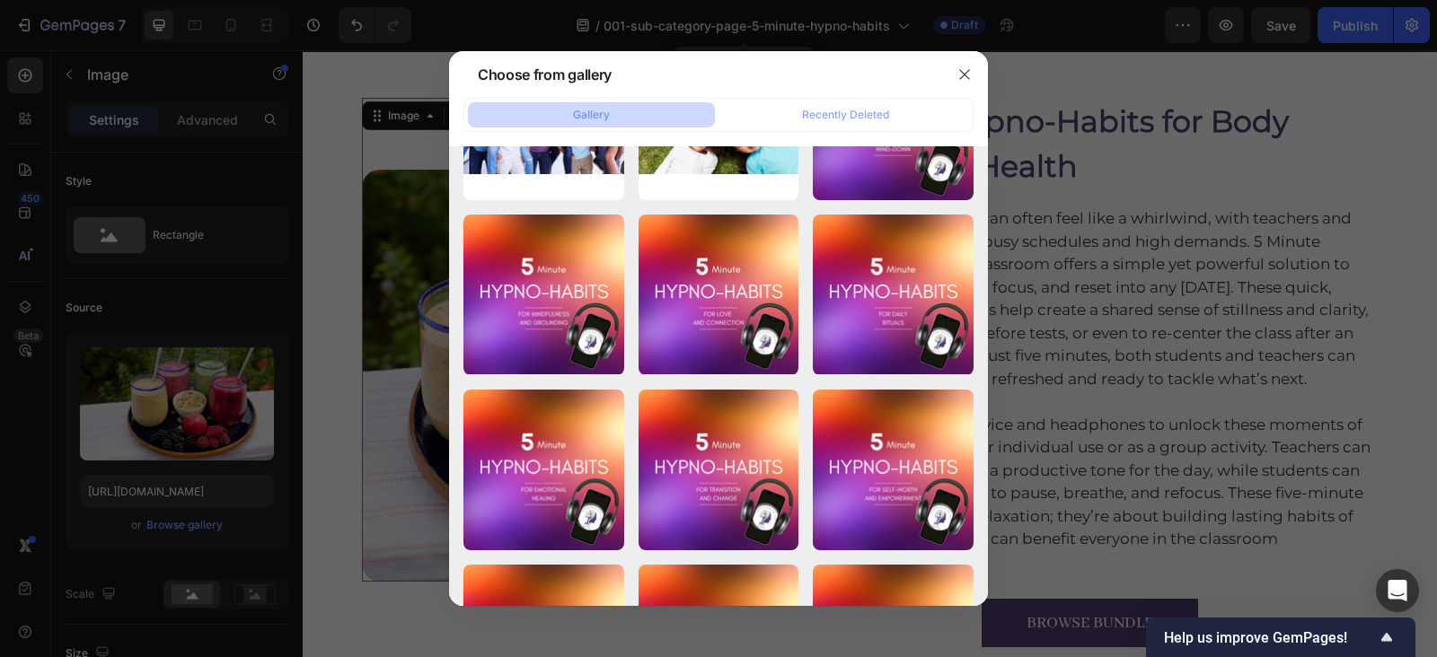
scroll to position [6170, 0]
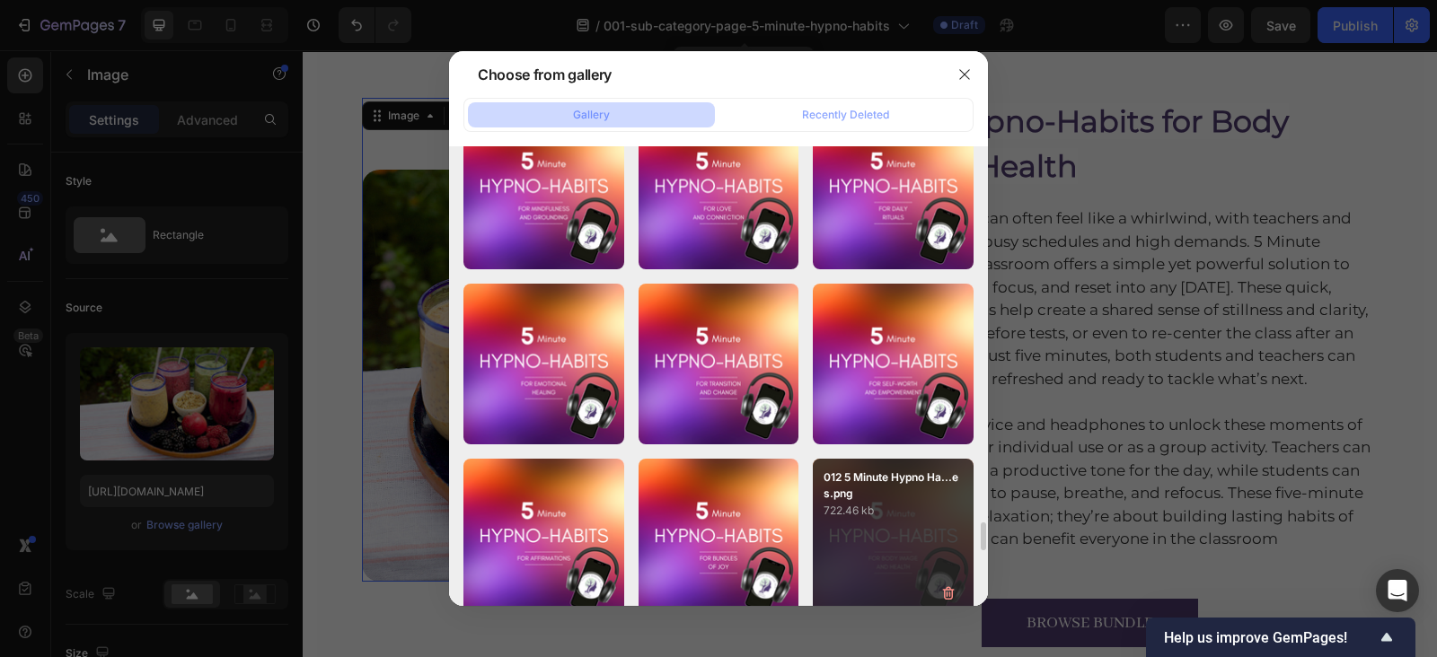
click at [856, 488] on p "012 5 Minute Hypno Ha...es.png" at bounding box center [892, 486] width 139 height 32
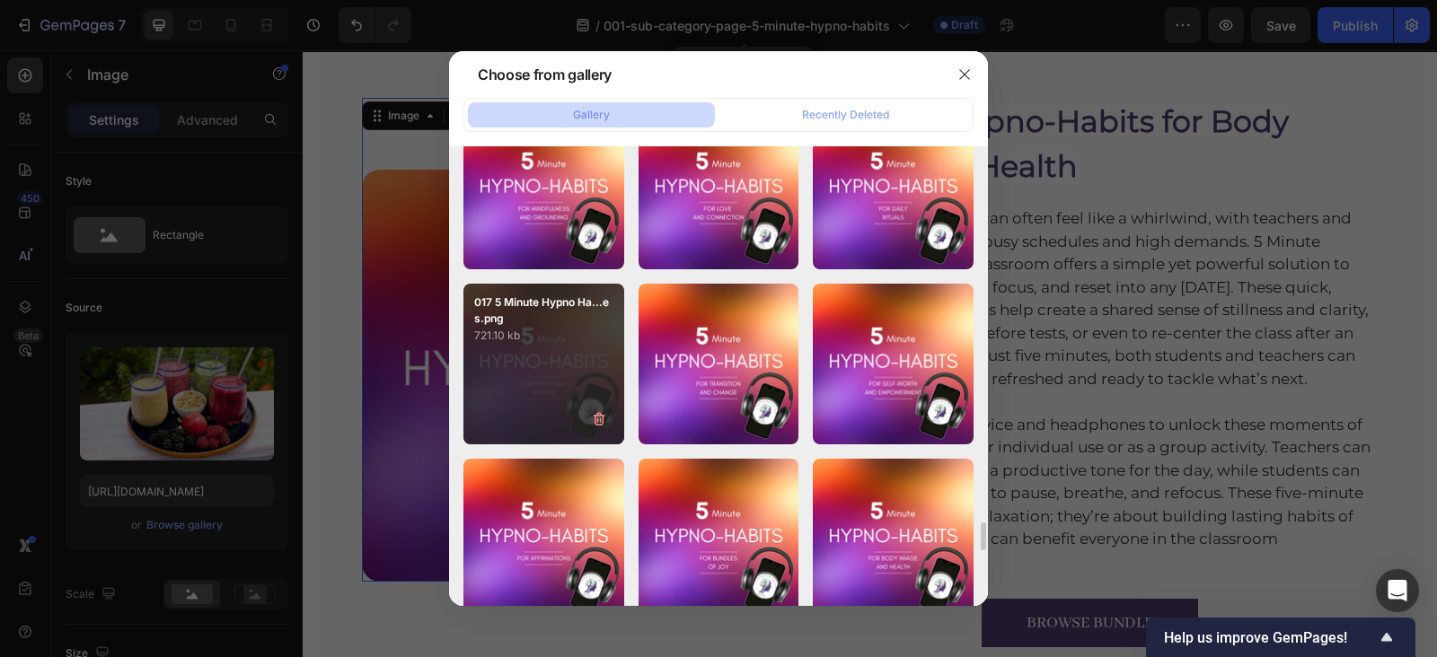
type input "[URL][DOMAIN_NAME]"
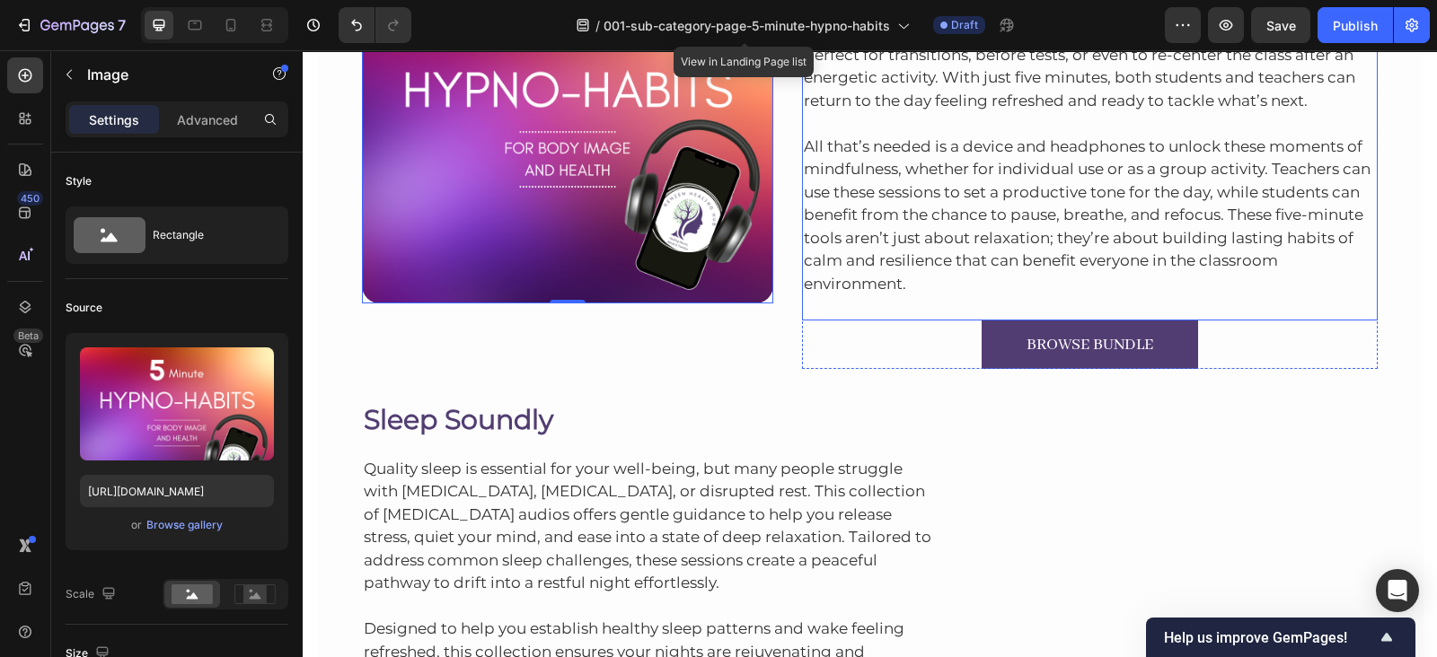
scroll to position [6671, 0]
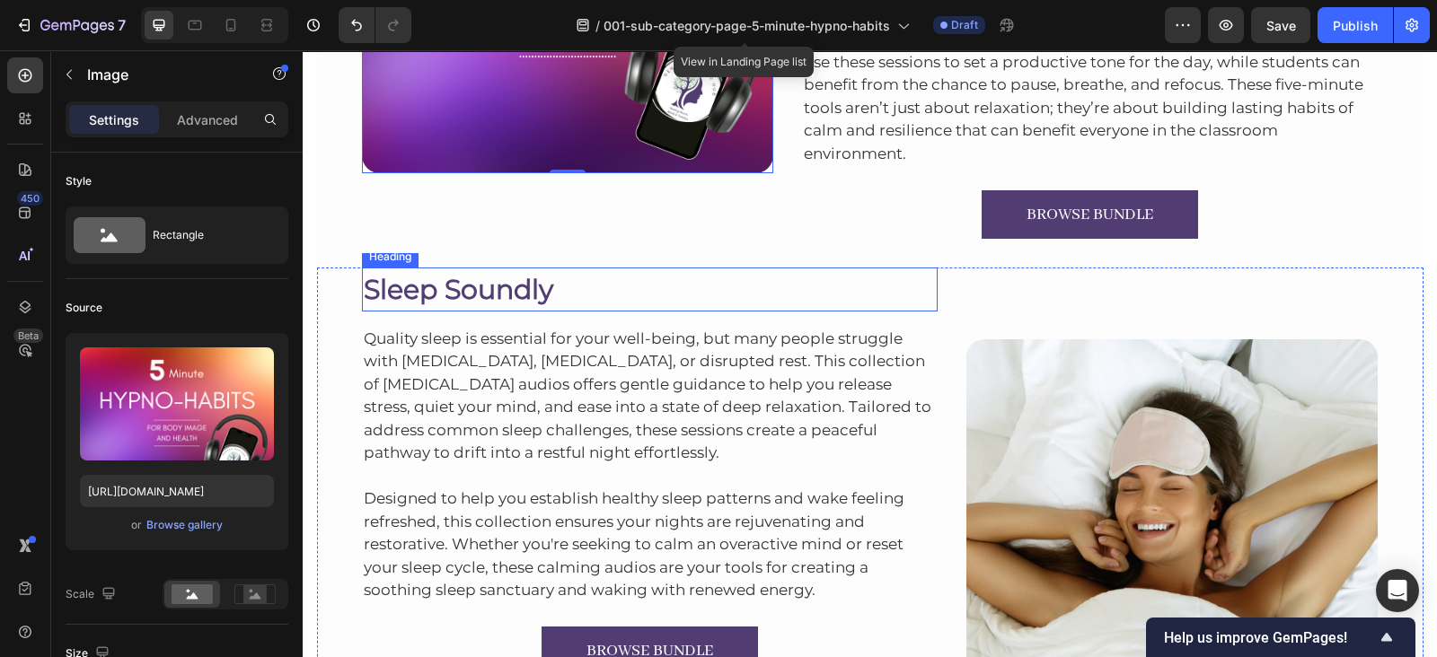
click at [466, 294] on h2 "Sleep Soundly" at bounding box center [650, 290] width 576 height 44
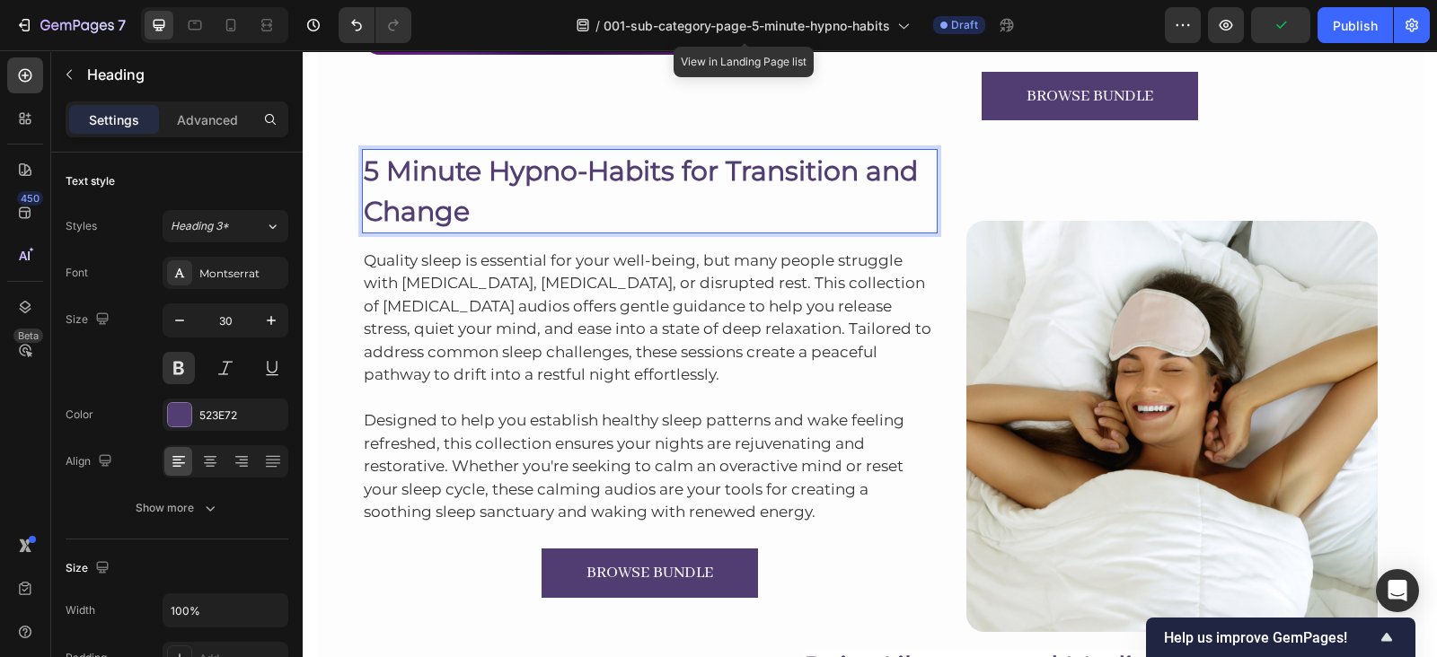
scroll to position [6847, 0]
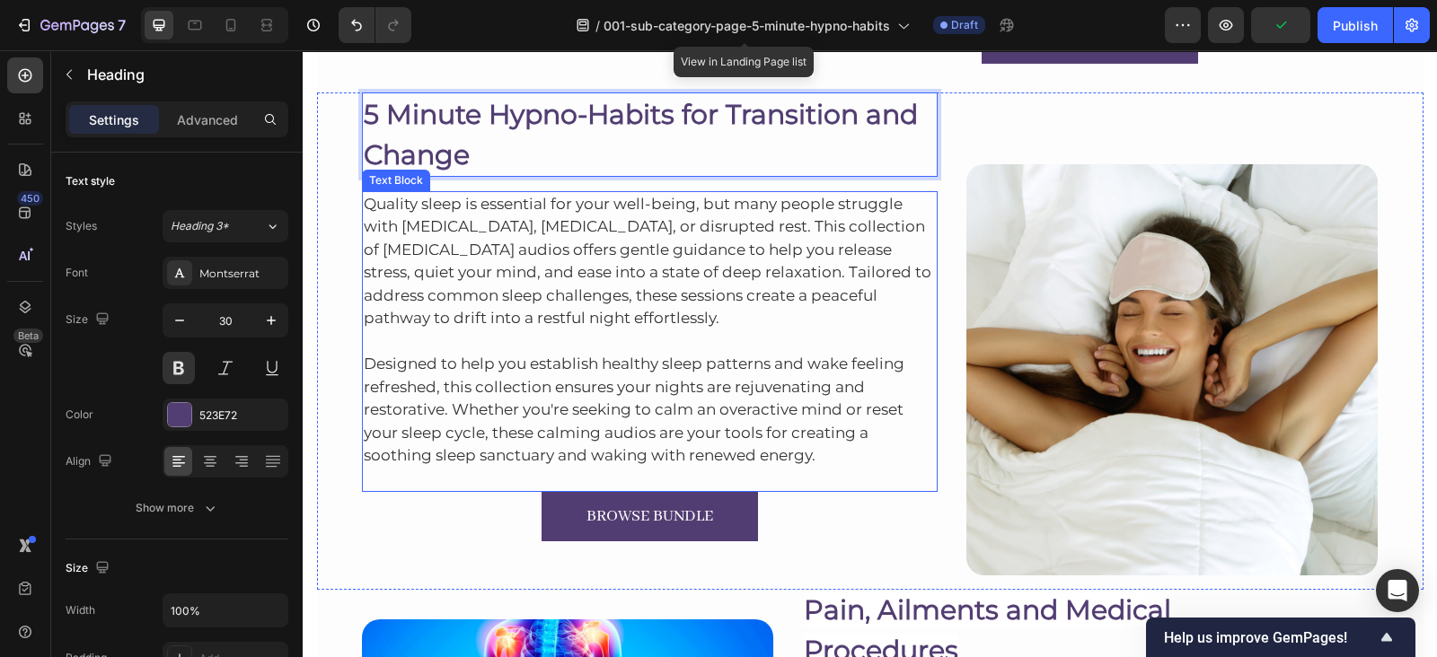
click at [585, 255] on p "Quality sleep is essential for your well-being, but many people struggle with […" at bounding box center [650, 261] width 573 height 137
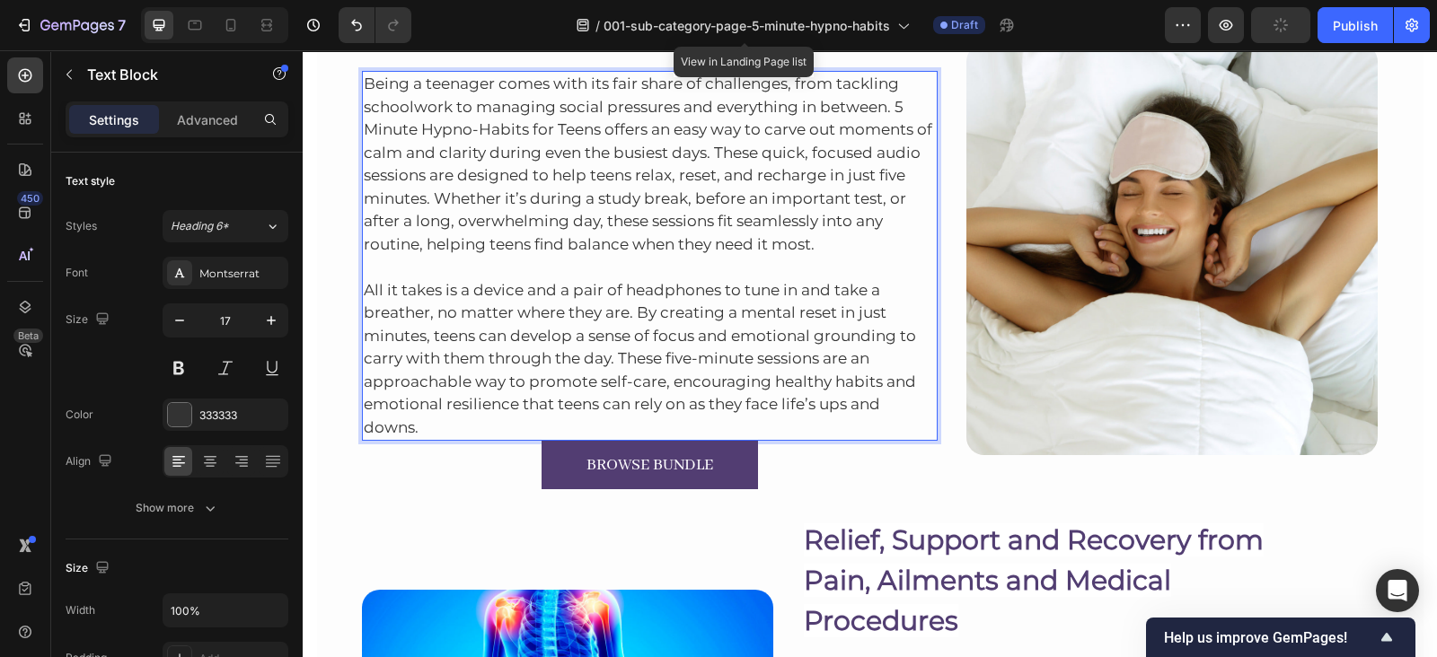
scroll to position [6968, 0]
click at [718, 413] on p "All it takes is a device and a pair of headphones to tune in and take a breathe…" at bounding box center [650, 346] width 573 height 183
click at [627, 422] on p "All it takes is a device and a pair of headphones to tune in and take a breathe…" at bounding box center [650, 346] width 573 height 183
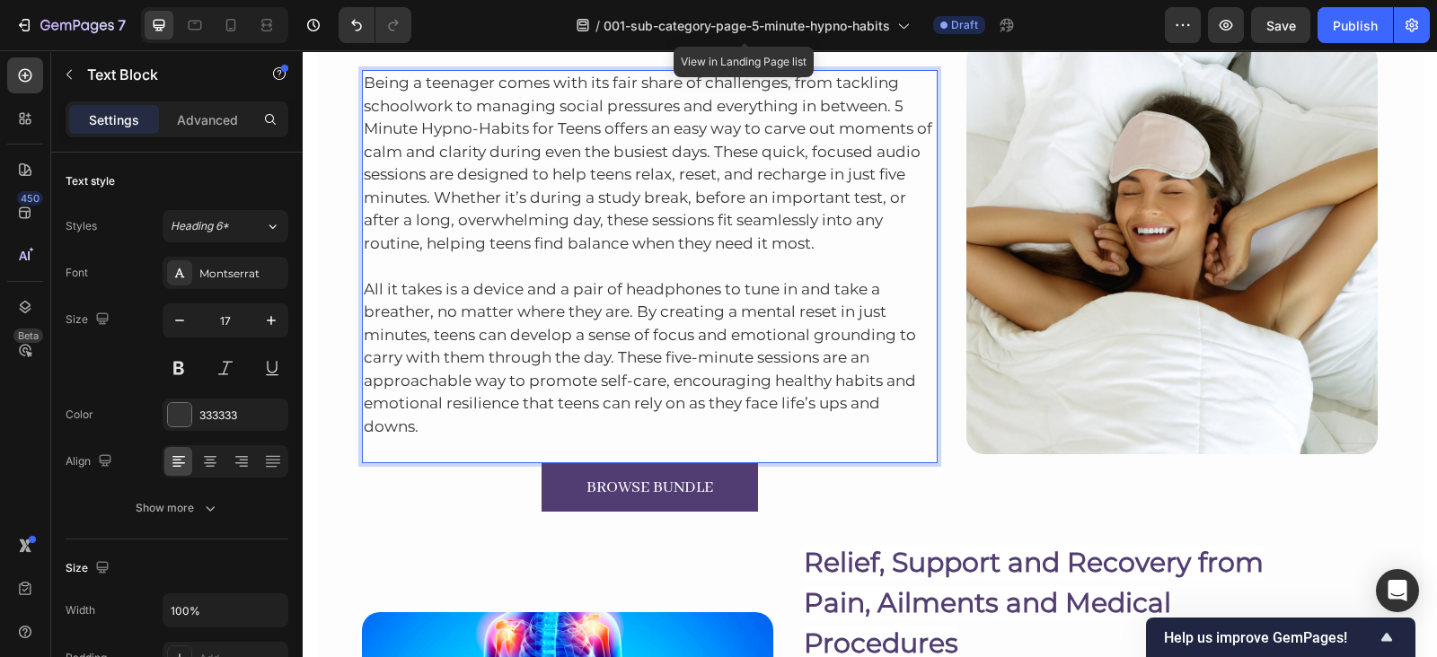
scroll to position [6961, 0]
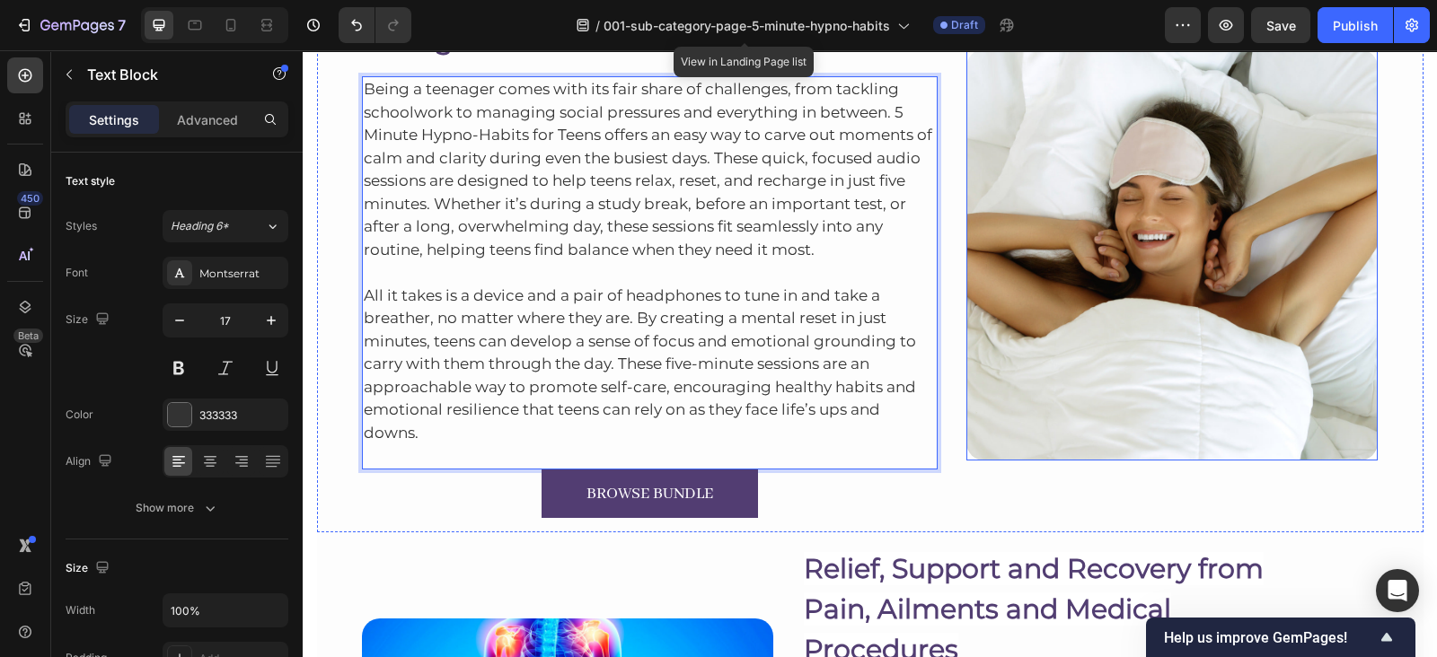
click at [1025, 168] on img at bounding box center [1171, 254] width 411 height 411
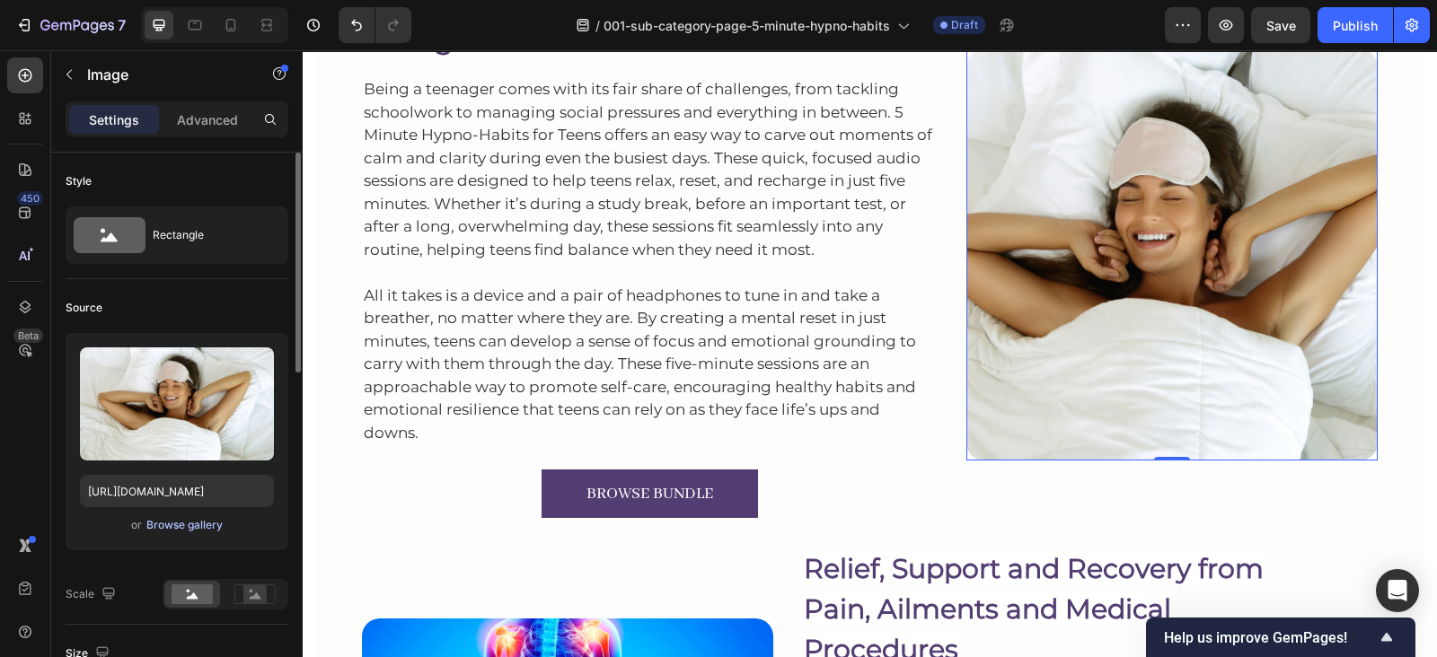
click at [209, 522] on div "Browse gallery" at bounding box center [184, 525] width 76 height 16
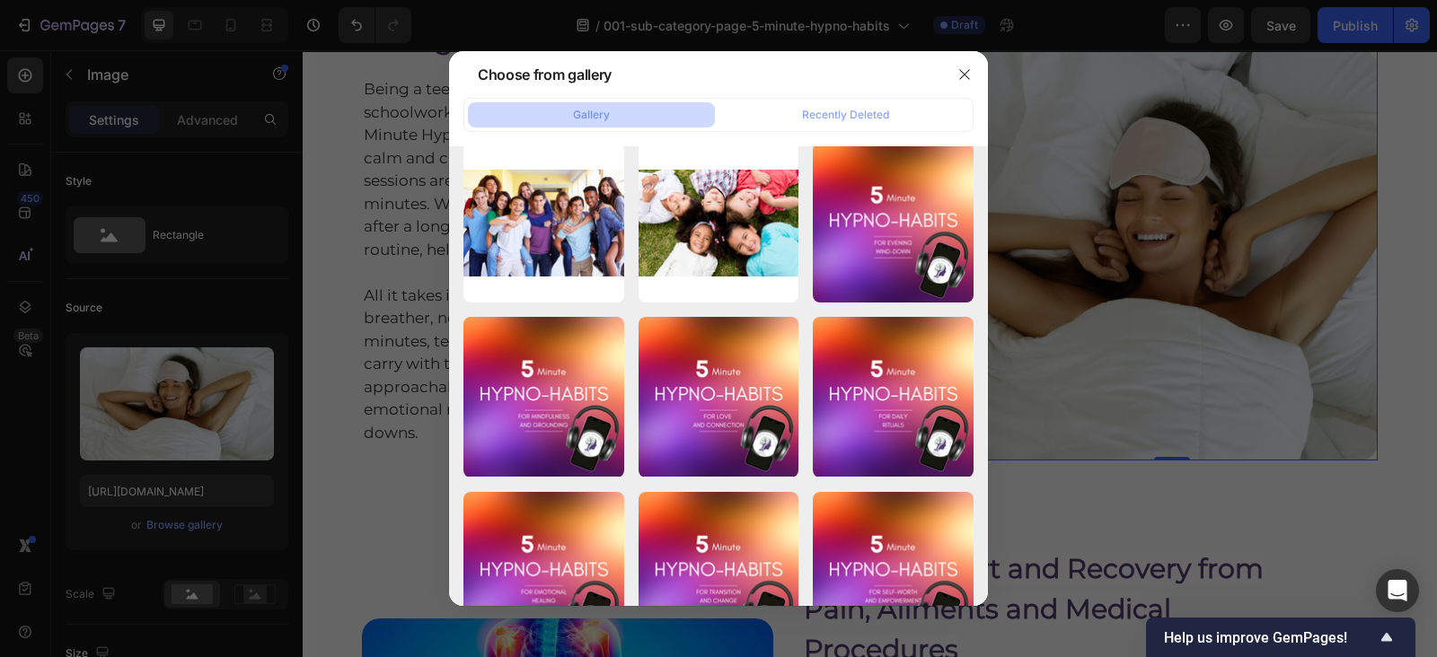
scroll to position [6233, 0]
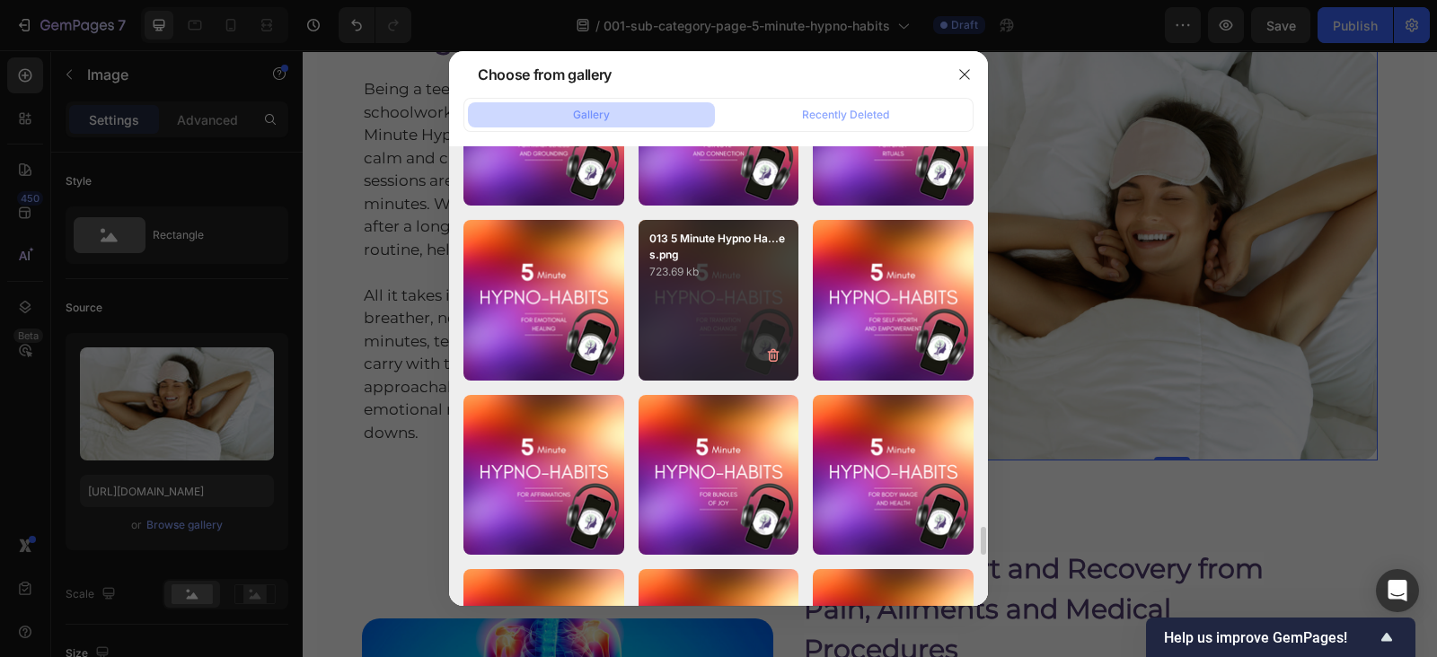
click at [699, 271] on p "723.69 kb" at bounding box center [718, 272] width 139 height 18
type input "[URL][DOMAIN_NAME]"
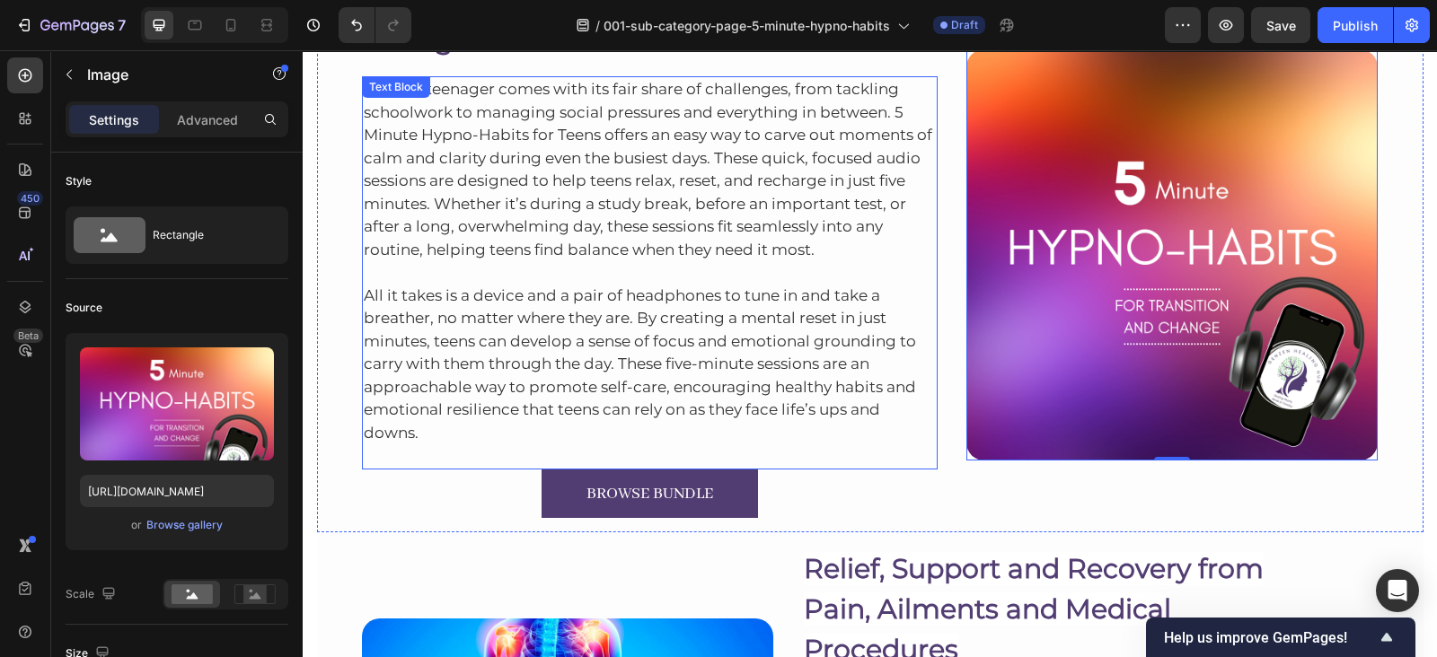
click at [752, 344] on p "All it takes is a device and a pair of headphones to tune in and take a breathe…" at bounding box center [650, 352] width 573 height 183
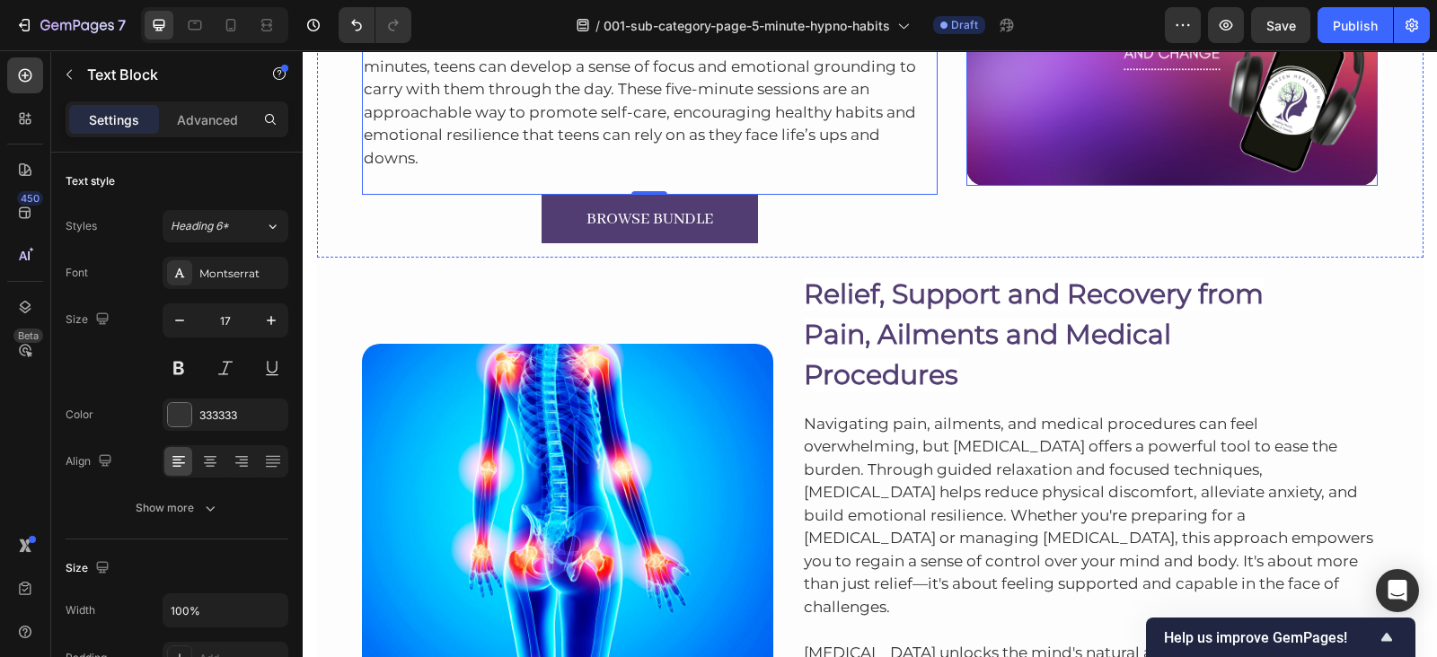
scroll to position [7347, 0]
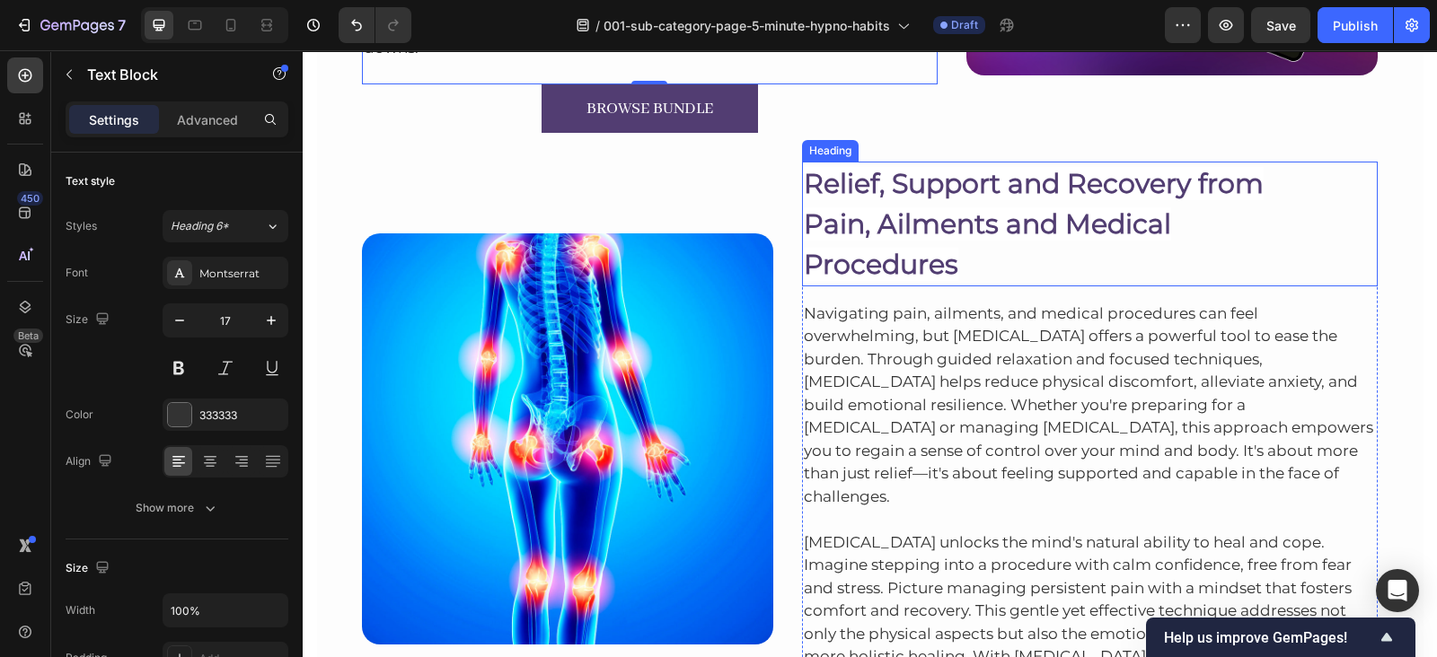
click at [918, 225] on span "Pain, Ailments and Medical" at bounding box center [987, 223] width 367 height 33
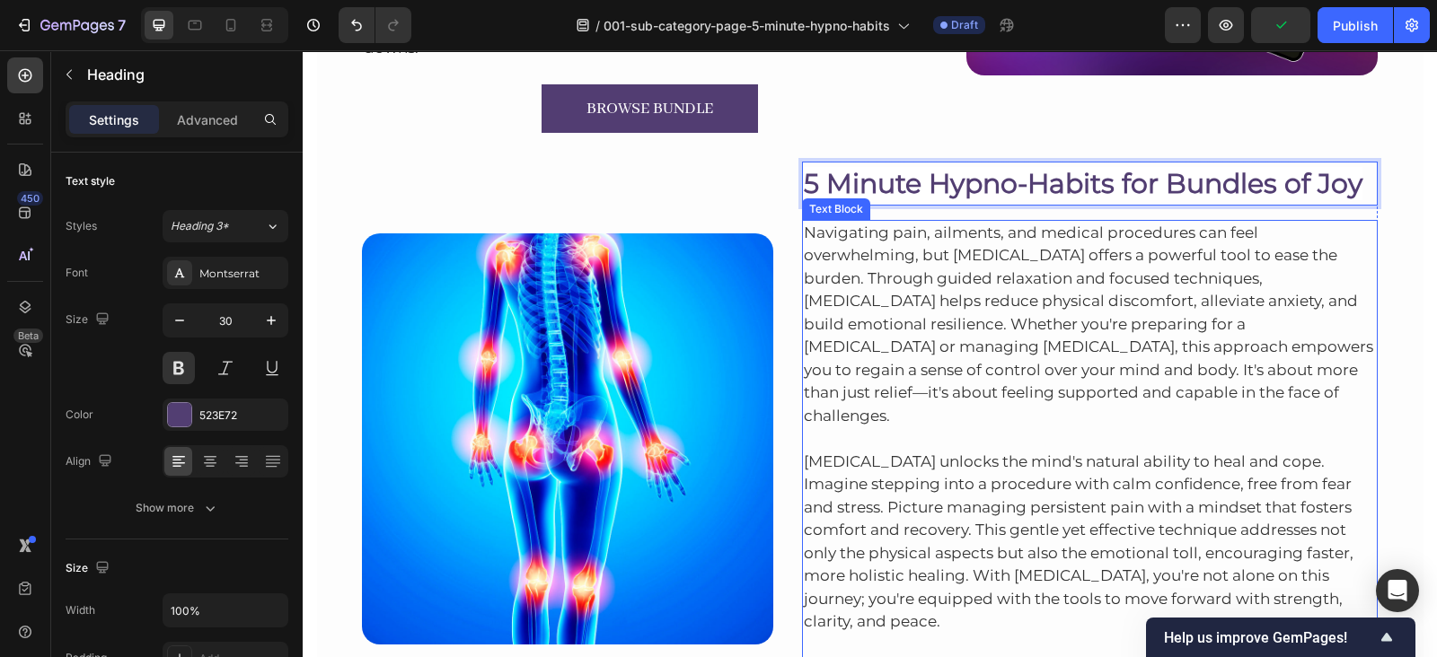
click at [875, 233] on span "Navigating pain, ailments, and medical procedures can feel overwhelming, but [M…" at bounding box center [1088, 324] width 569 height 201
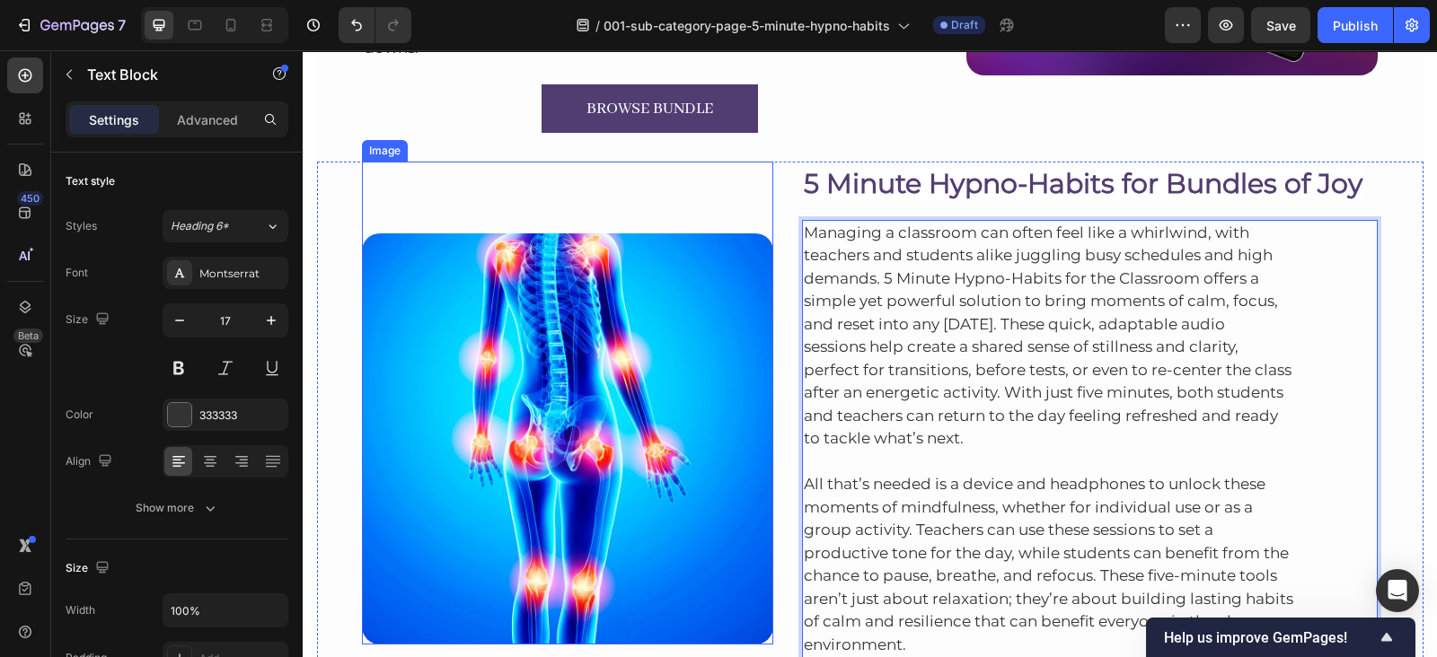
scroll to position [7361, 0]
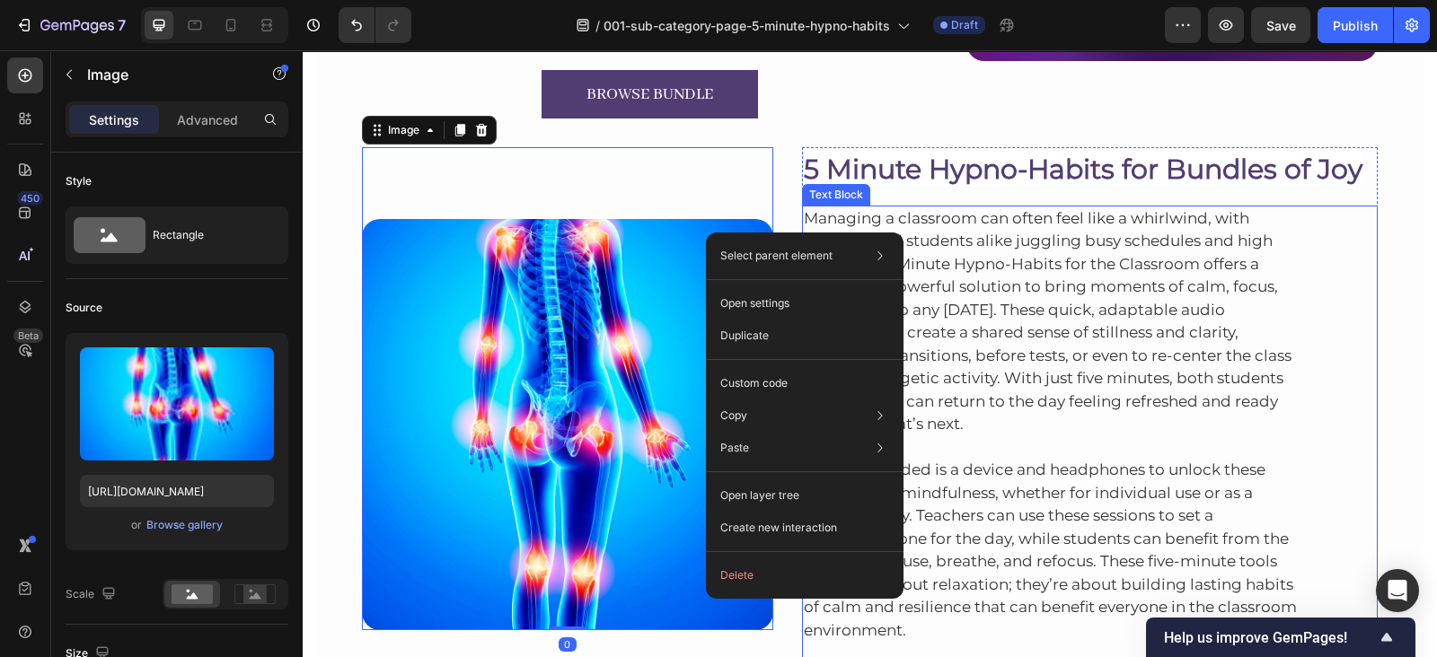
click at [1011, 231] on p "Managing a classroom can often feel like a whirlwind, with teachers and student…" at bounding box center [1090, 321] width 573 height 229
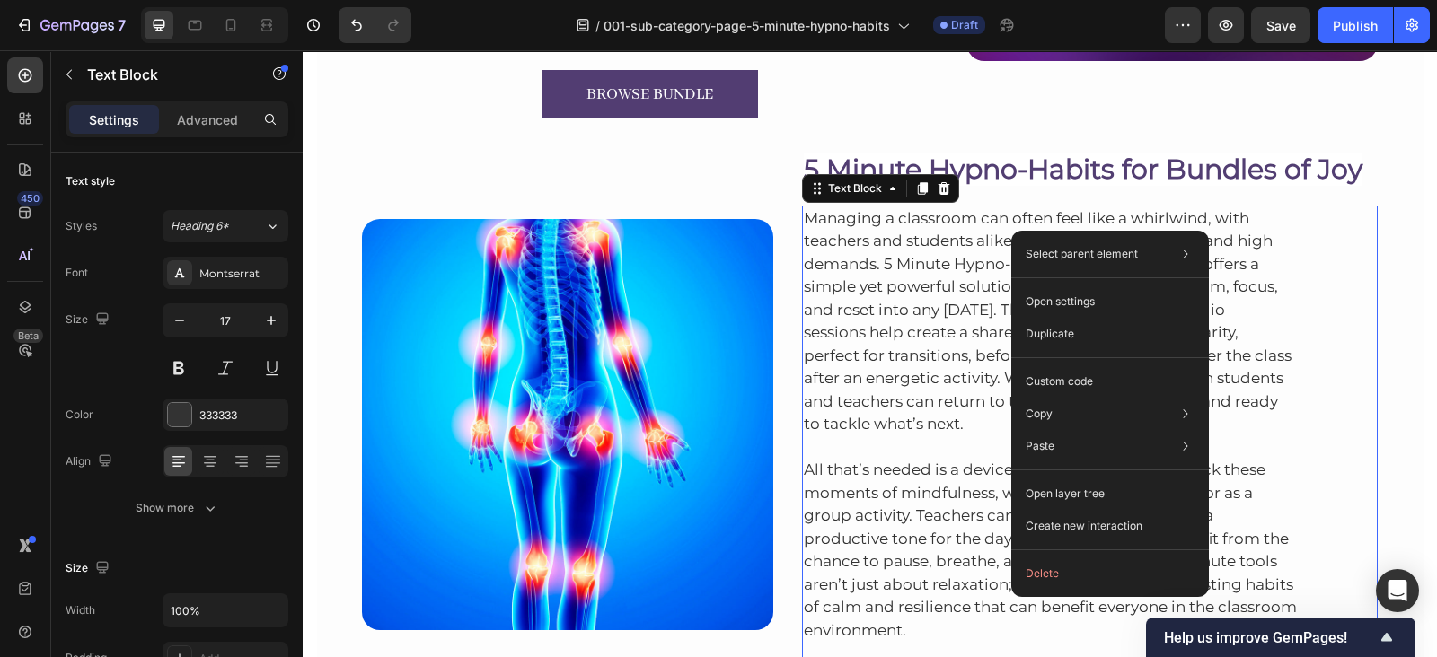
click at [1011, 231] on div "Select parent element Row 1 col Row 2 cols Row 1 col Text Block Open settings D…" at bounding box center [1110, 414] width 198 height 366
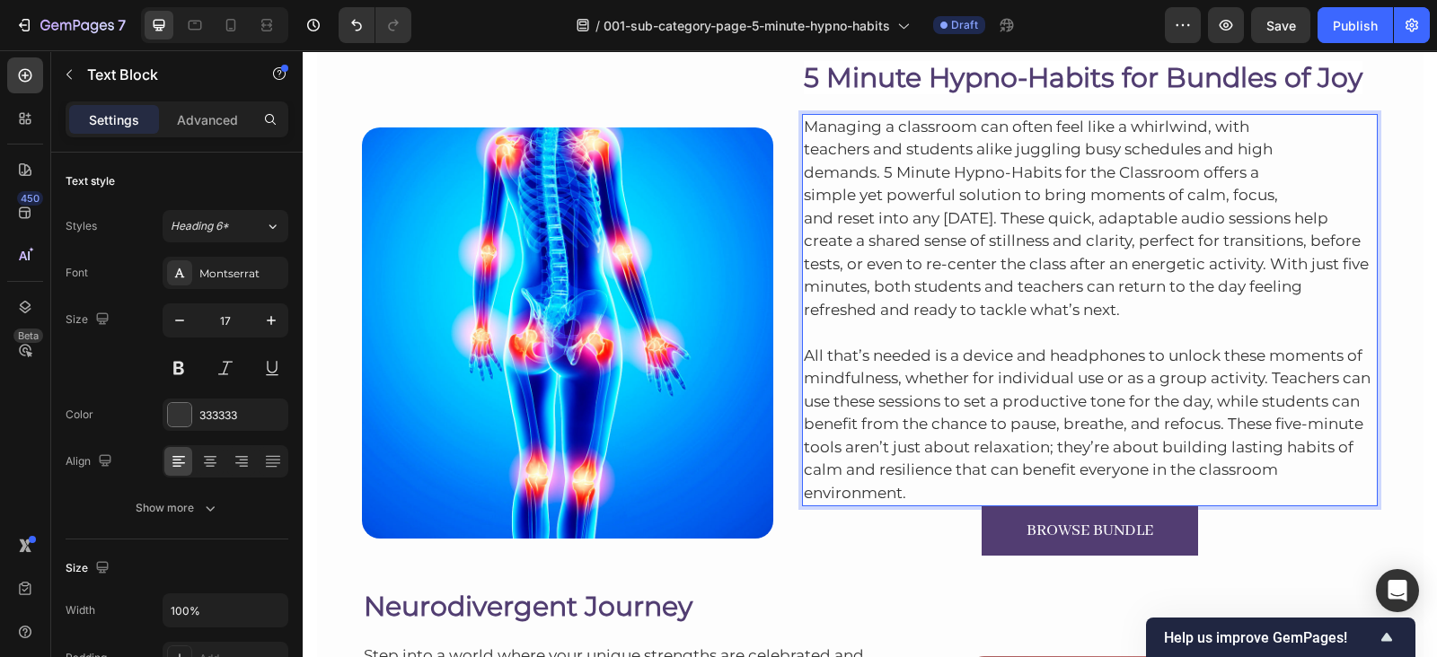
scroll to position [7446, 0]
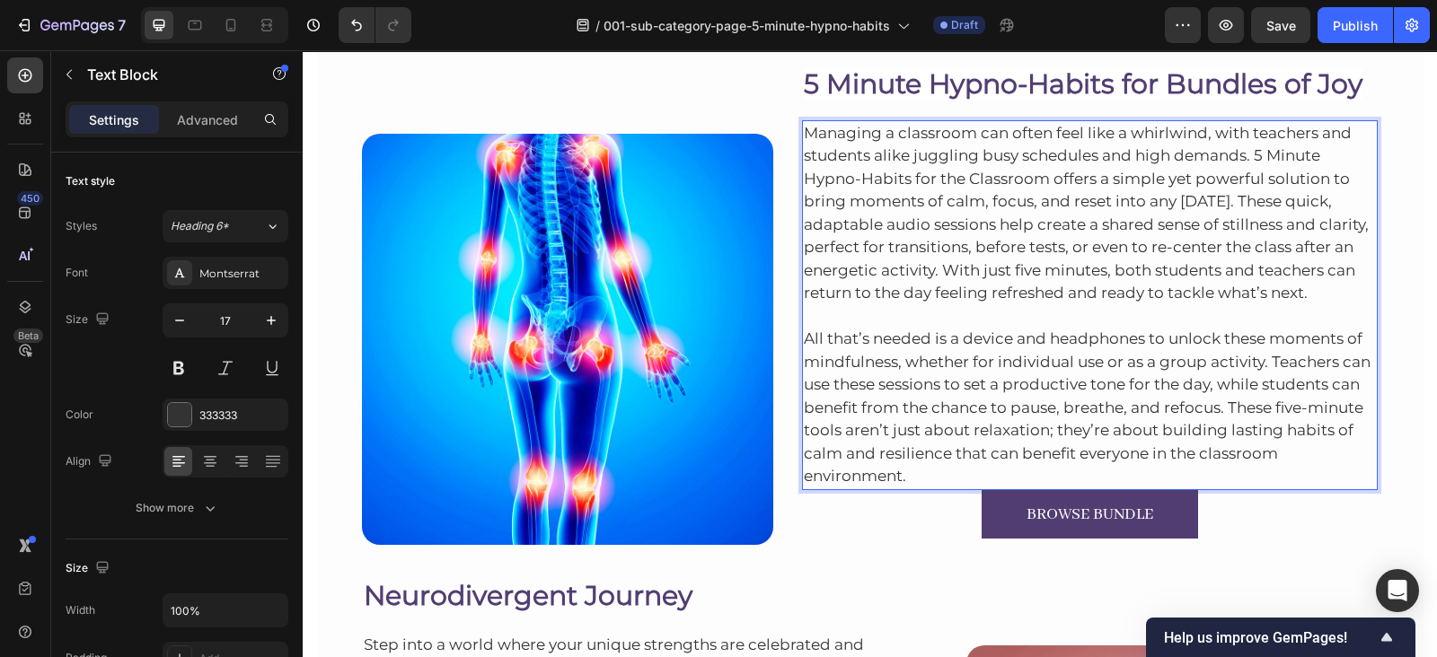
click at [974, 473] on p "All that’s needed is a device and headphones to unlock these moments of mindful…" at bounding box center [1090, 396] width 573 height 183
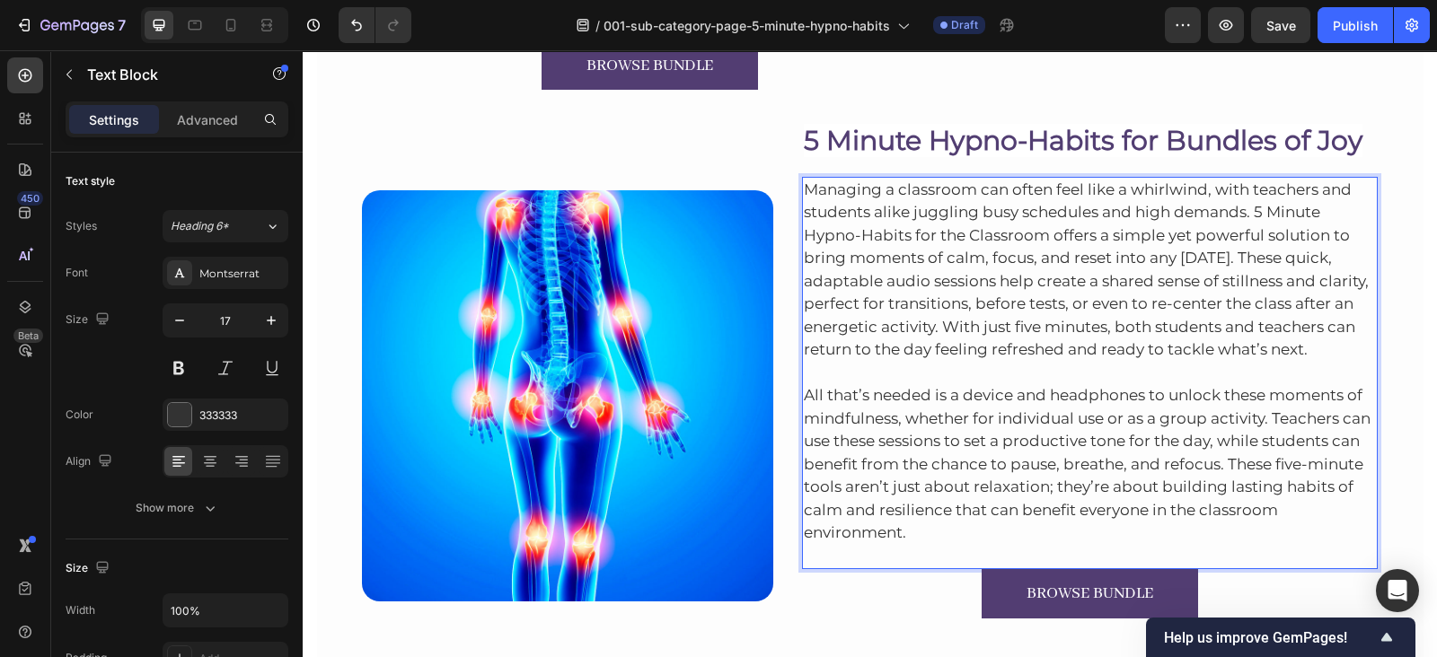
scroll to position [7365, 0]
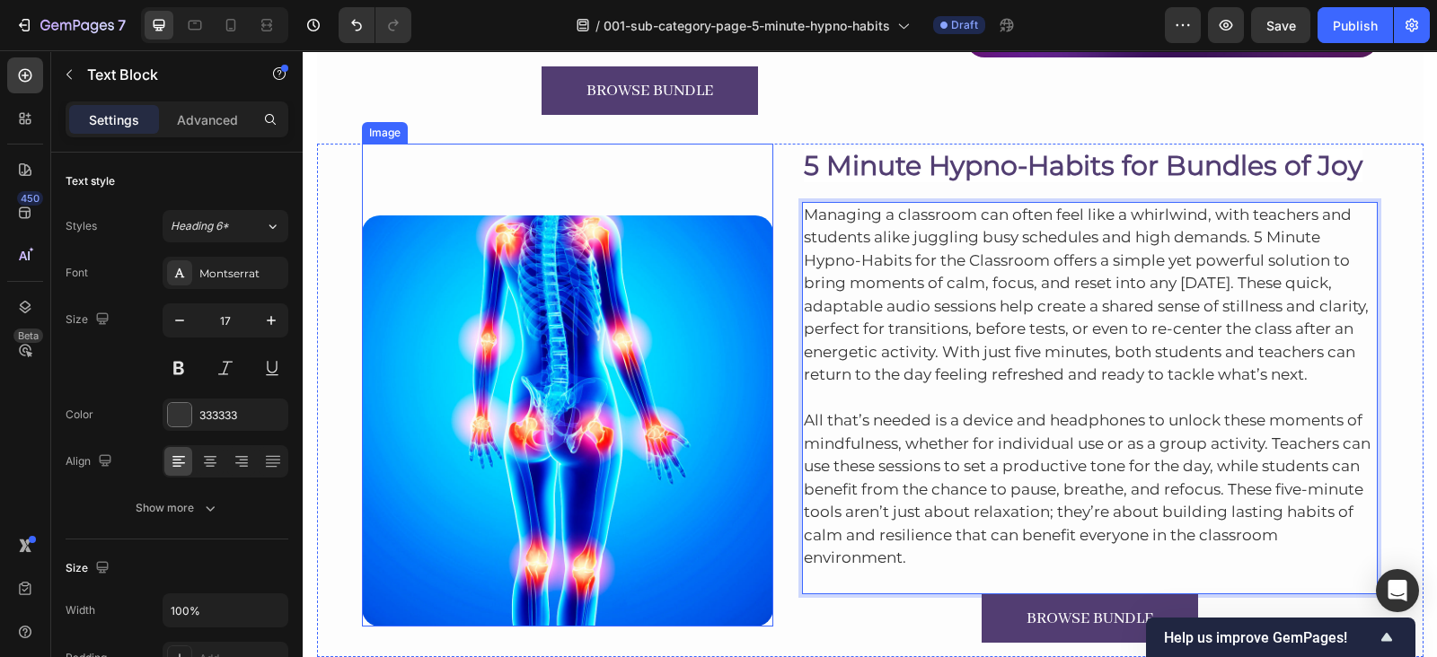
click at [450, 271] on img at bounding box center [567, 420] width 411 height 411
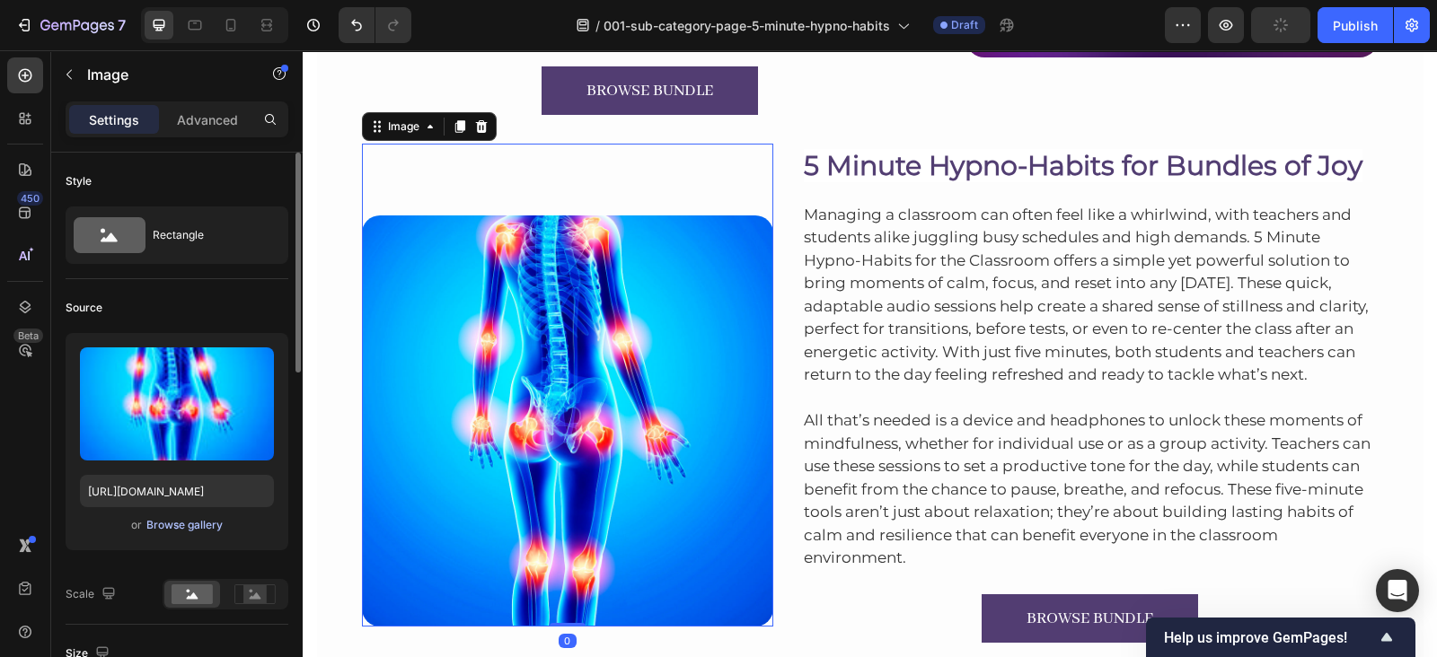
click at [189, 523] on div "Browse gallery" at bounding box center [184, 525] width 76 height 16
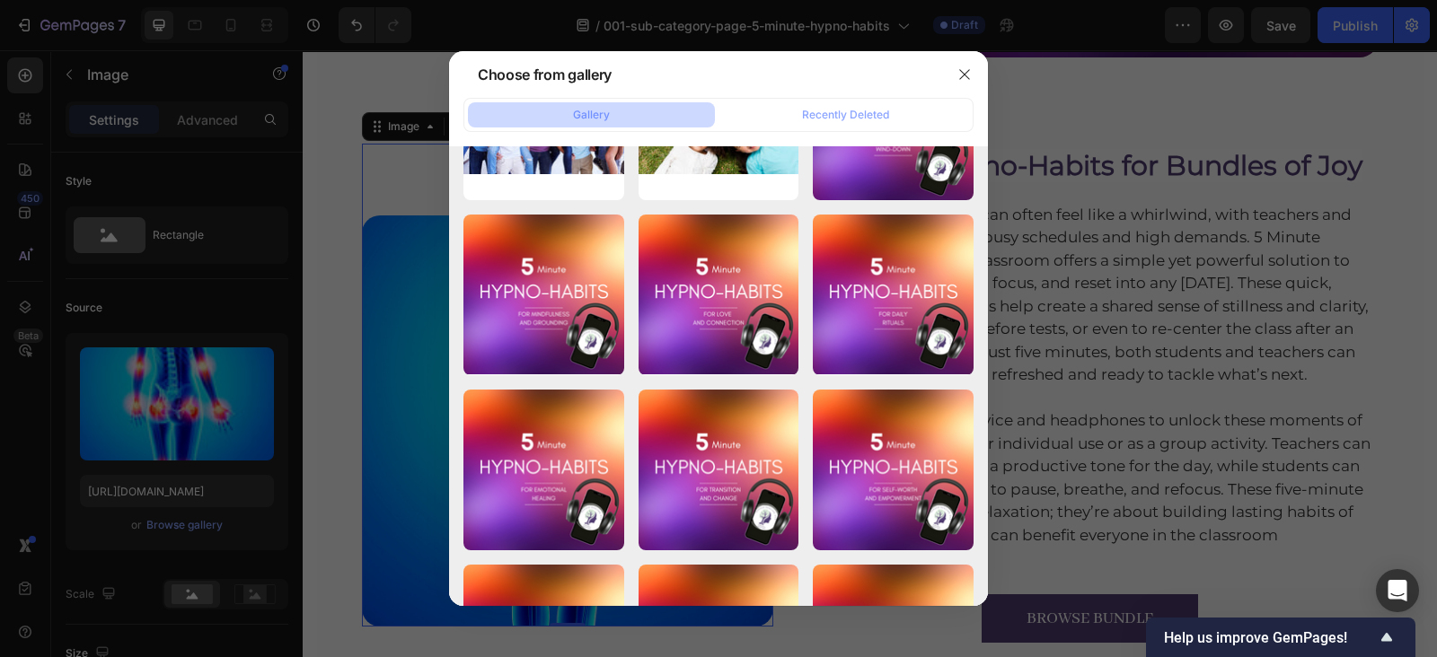
scroll to position [6186, 0]
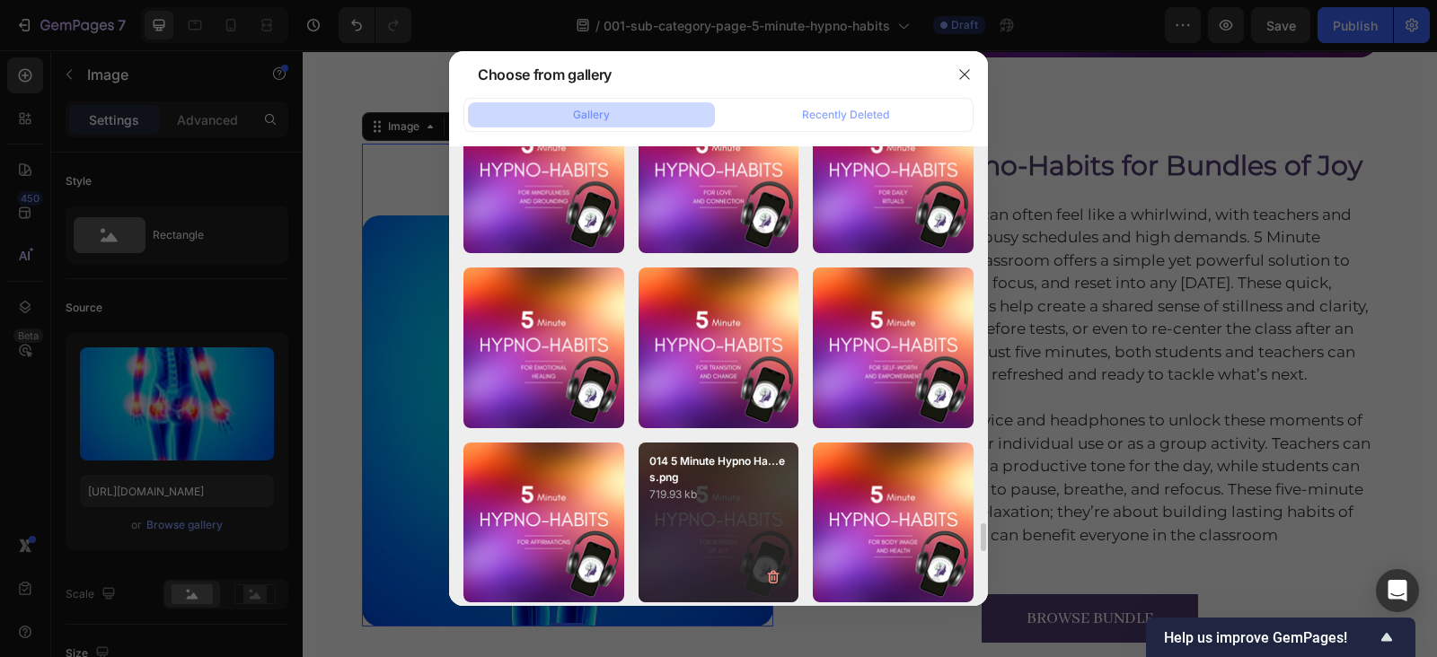
click at [708, 519] on div "014 5 Minute Hypno Ha...es.png 719.93 kb" at bounding box center [718, 523] width 161 height 161
type input "[URL][DOMAIN_NAME]"
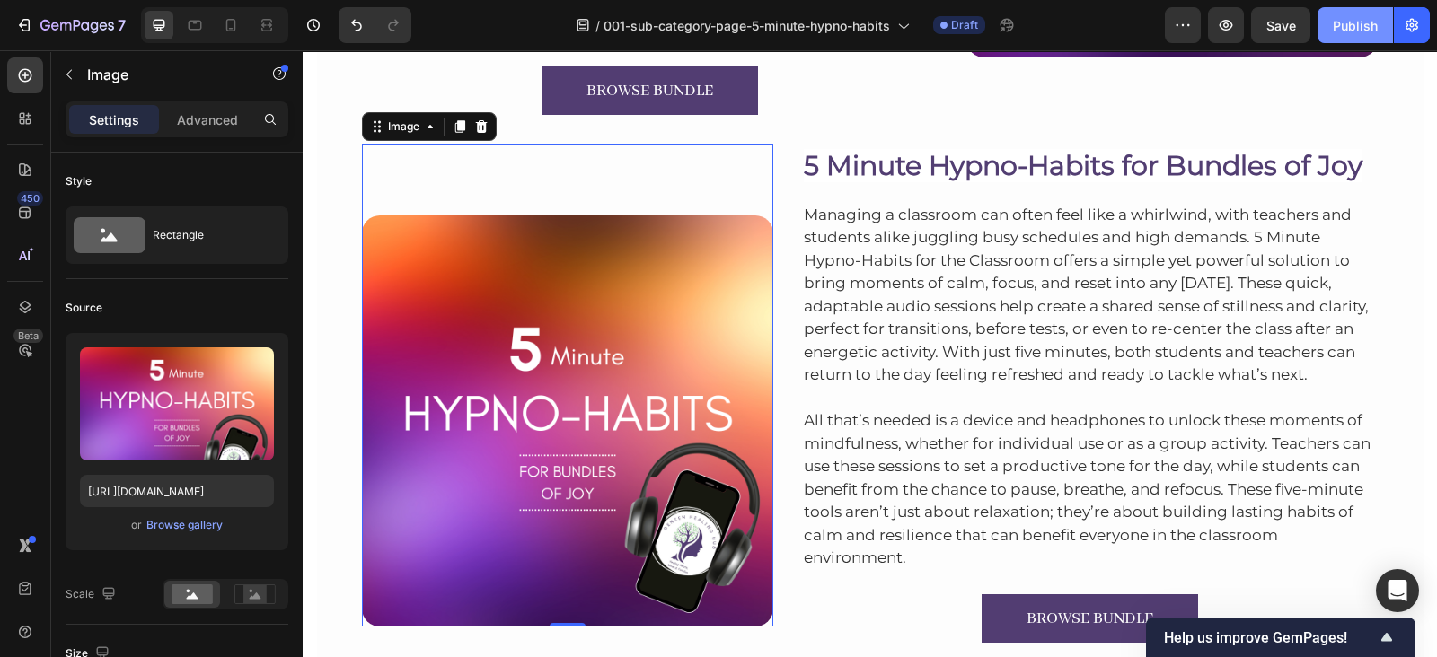
click at [1339, 24] on div "Publish" at bounding box center [1354, 25] width 45 height 19
